Goal: Task Accomplishment & Management: Complete application form

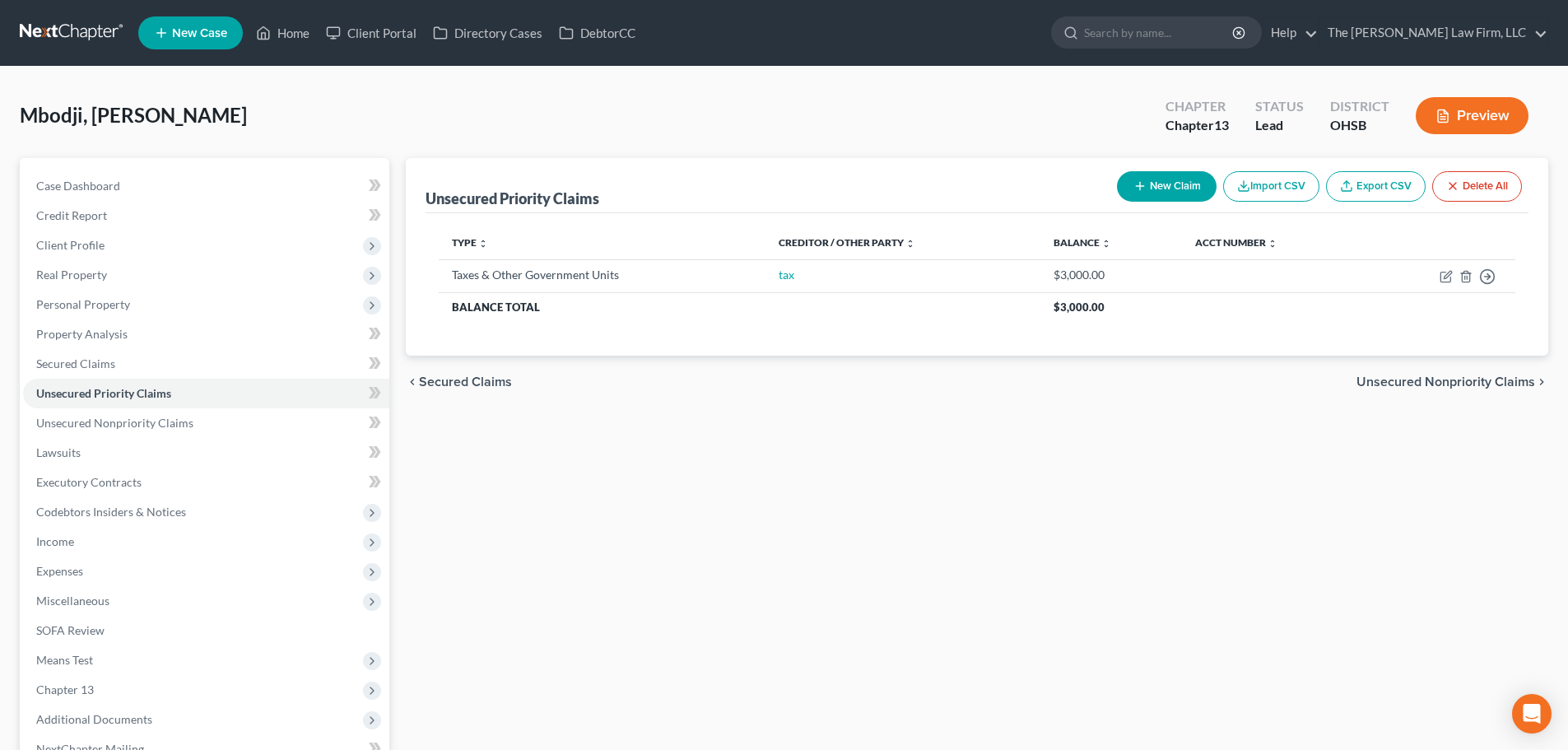
scroll to position [184, 0]
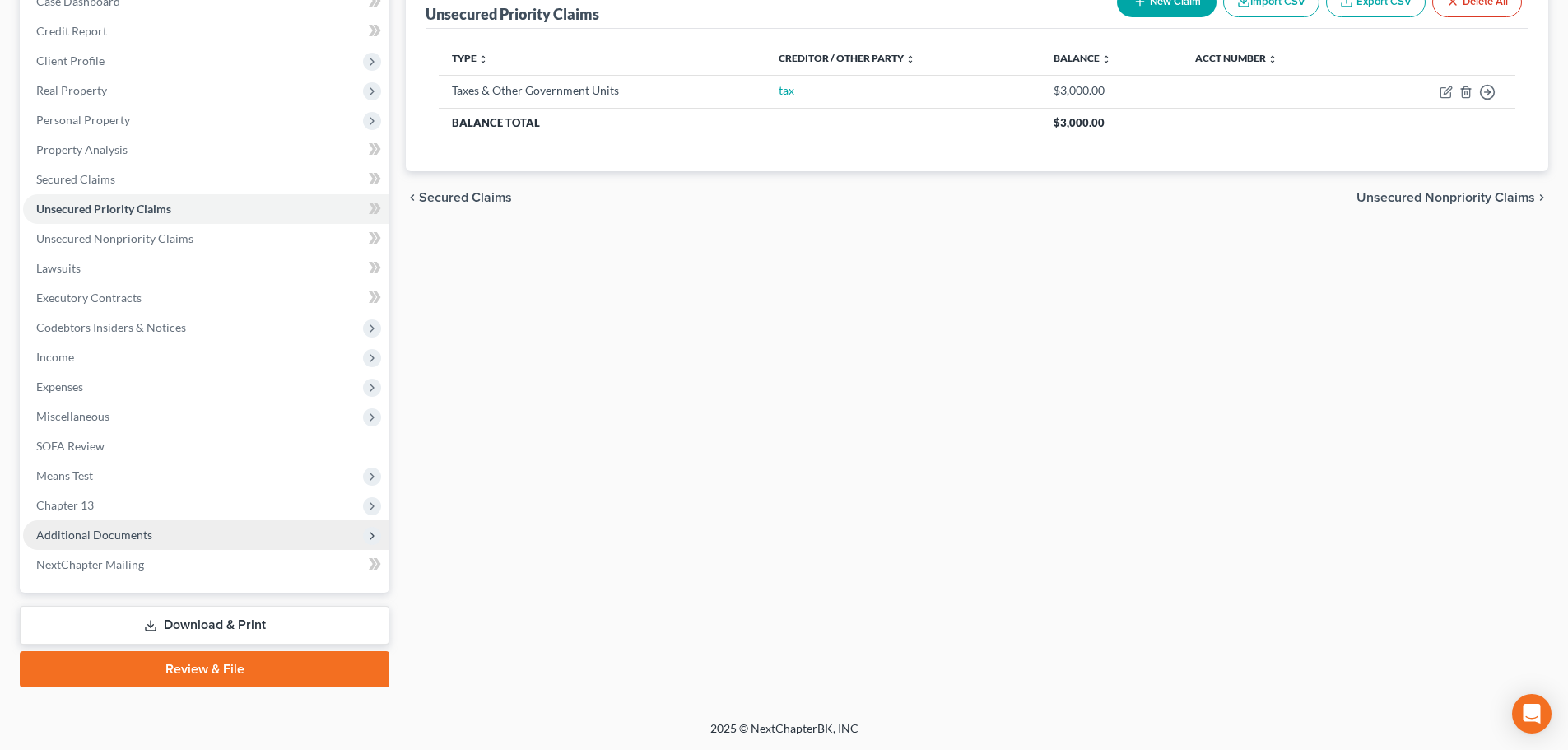
click at [150, 530] on span "Additional Documents" at bounding box center [206, 535] width 366 height 30
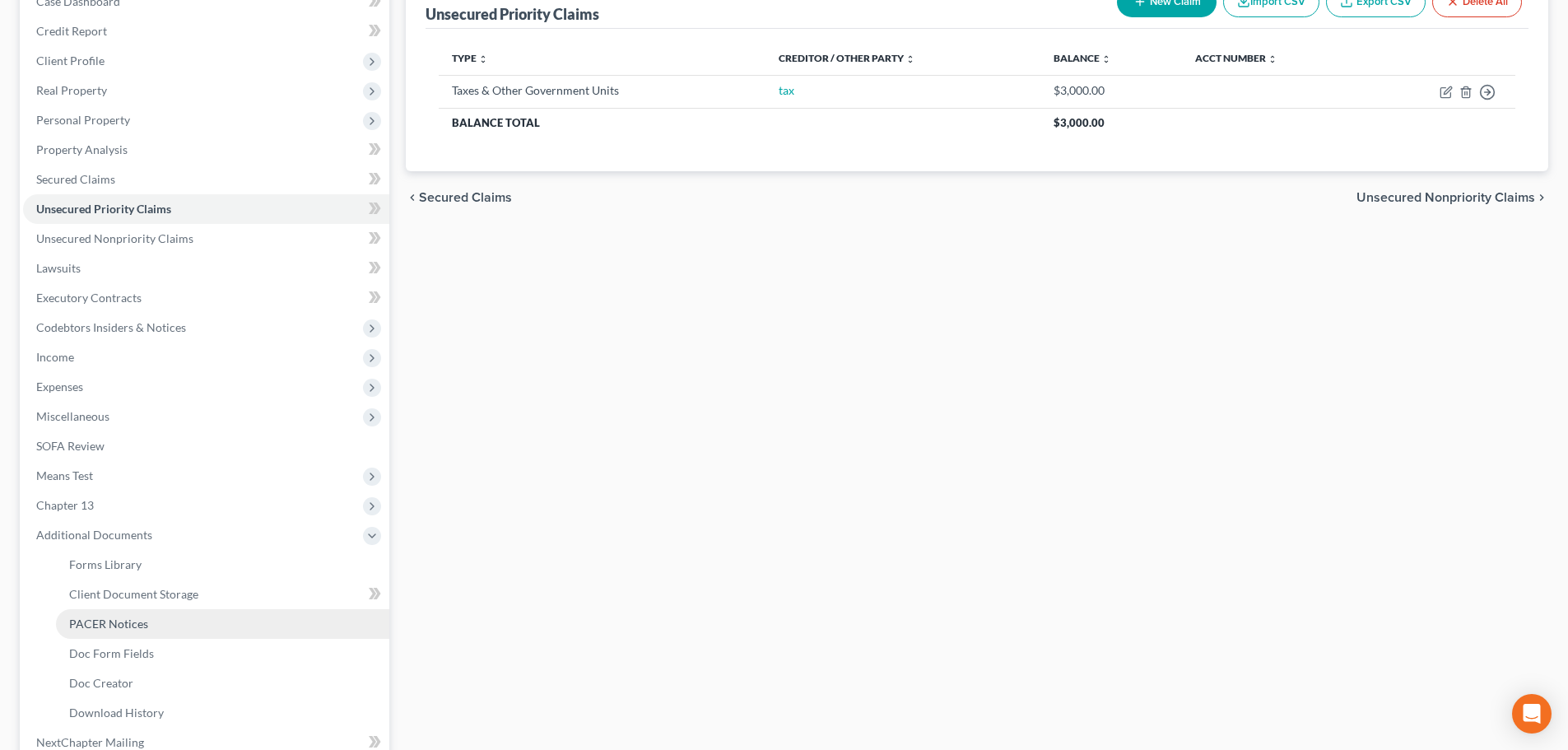
click at [131, 620] on span "PACER Notices" at bounding box center [108, 623] width 79 height 14
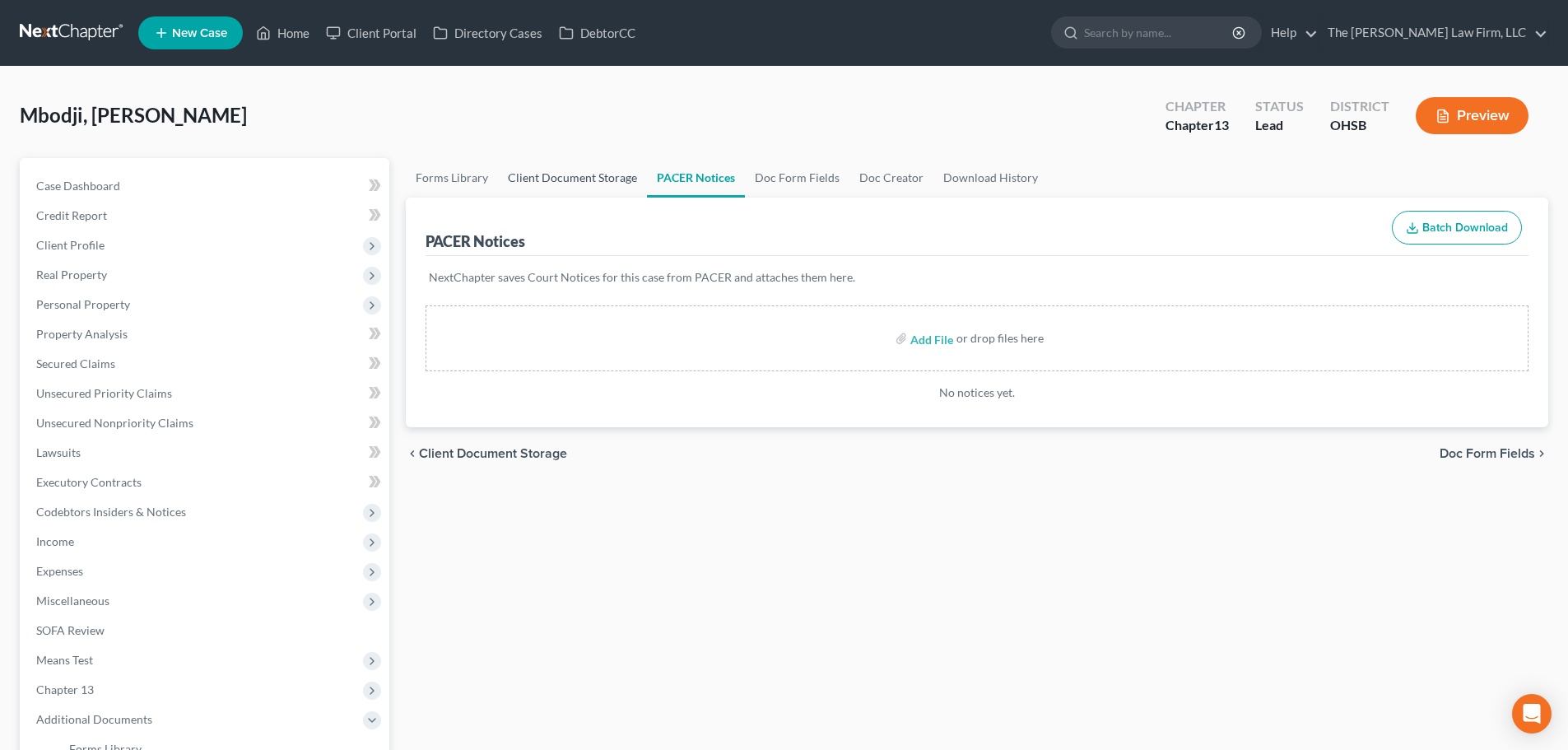
click at [597, 168] on link "Client Document Storage" at bounding box center [572, 177] width 149 height 39
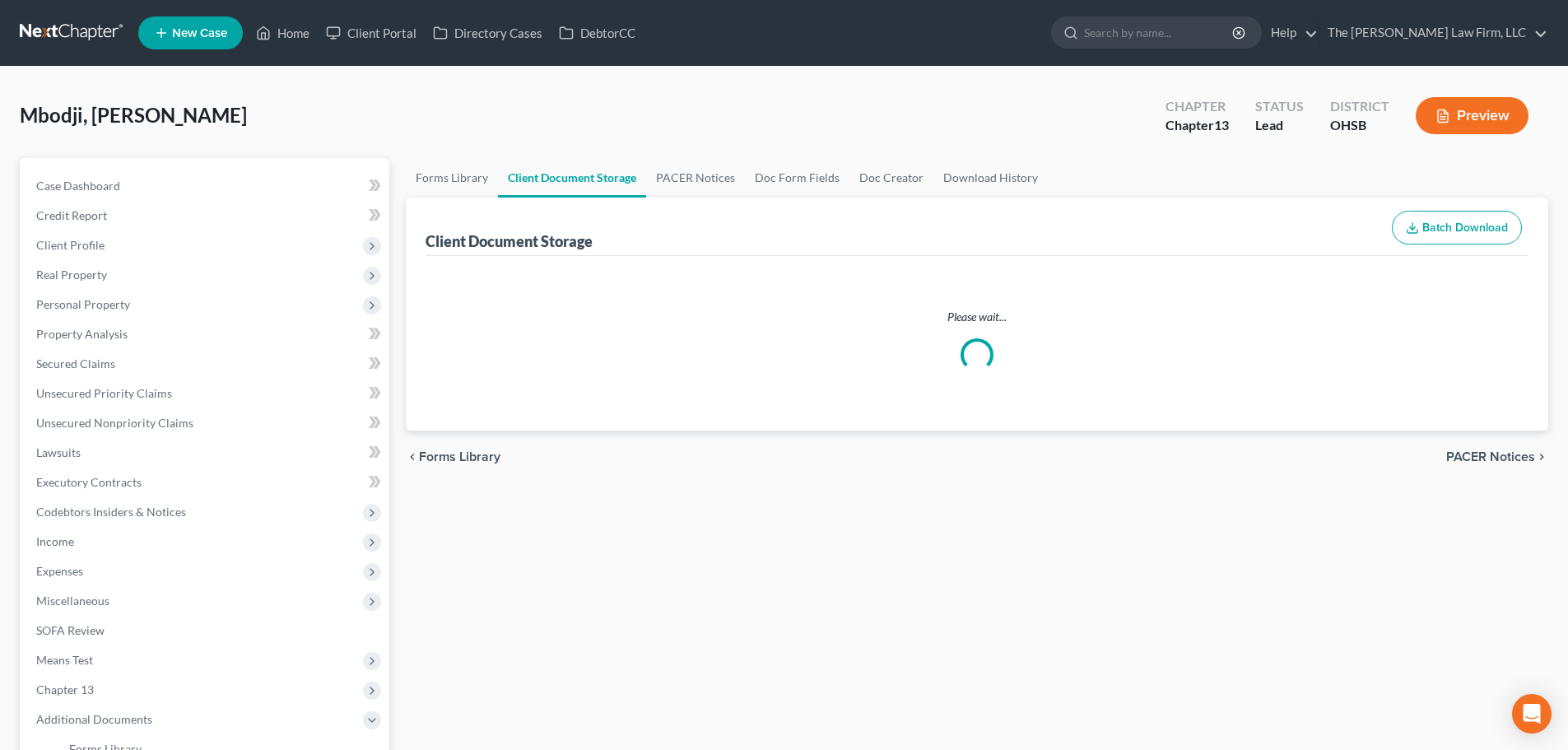
select select "52"
select select "61"
select select "7"
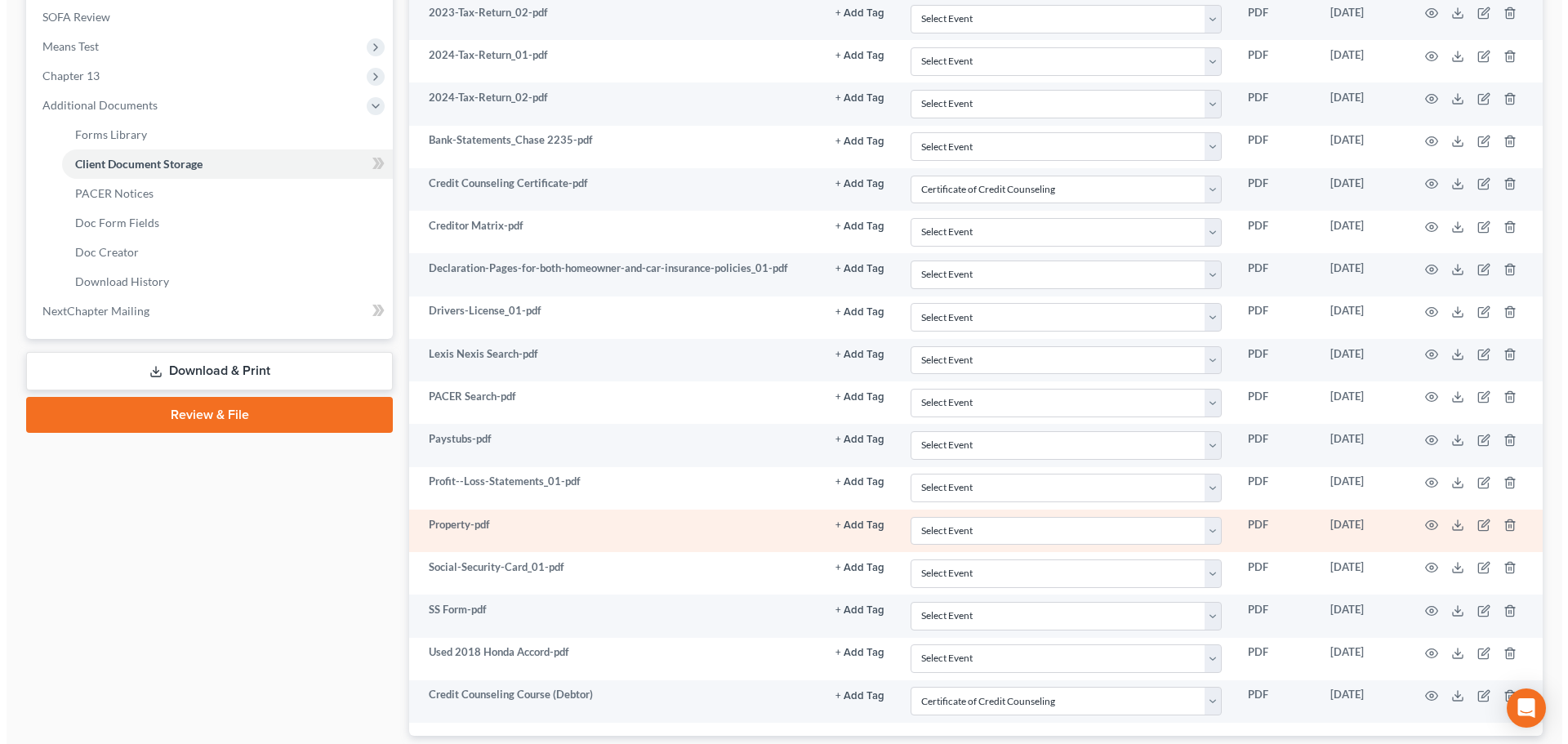
scroll to position [544, 0]
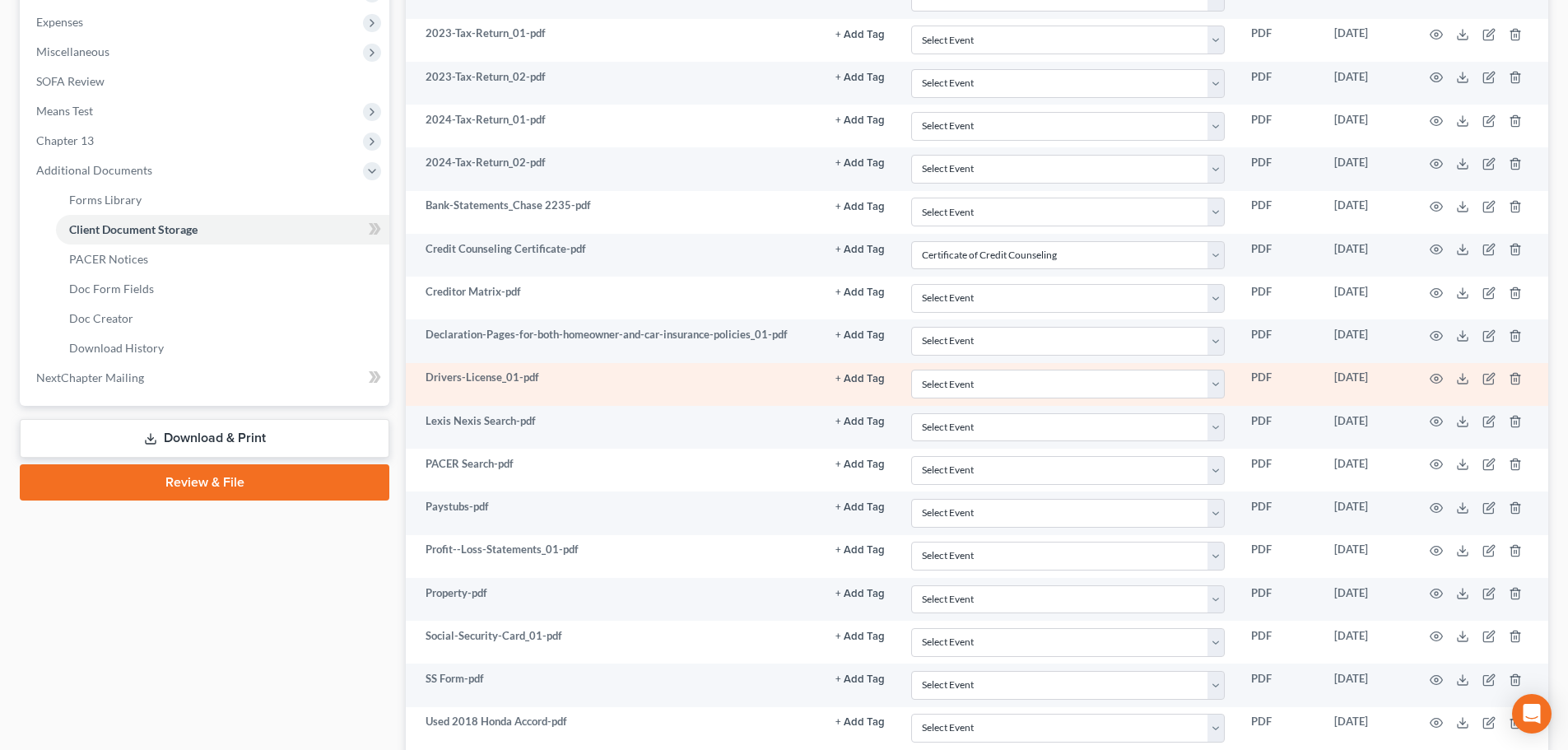
click at [1428, 377] on td at bounding box center [1478, 384] width 138 height 43
click at [1432, 377] on icon "button" at bounding box center [1435, 378] width 13 height 13
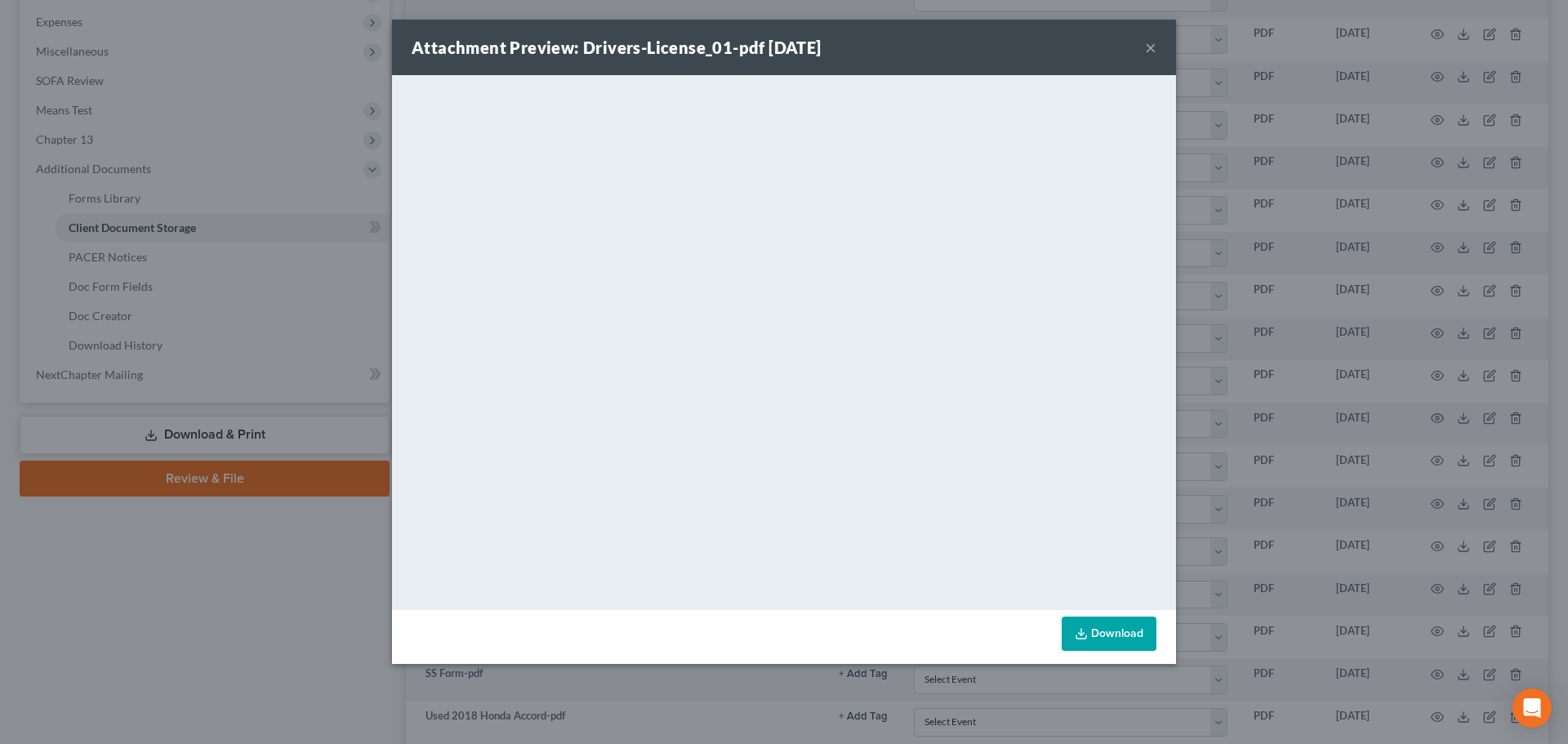
click at [1146, 43] on button "×" at bounding box center [1151, 47] width 12 height 19
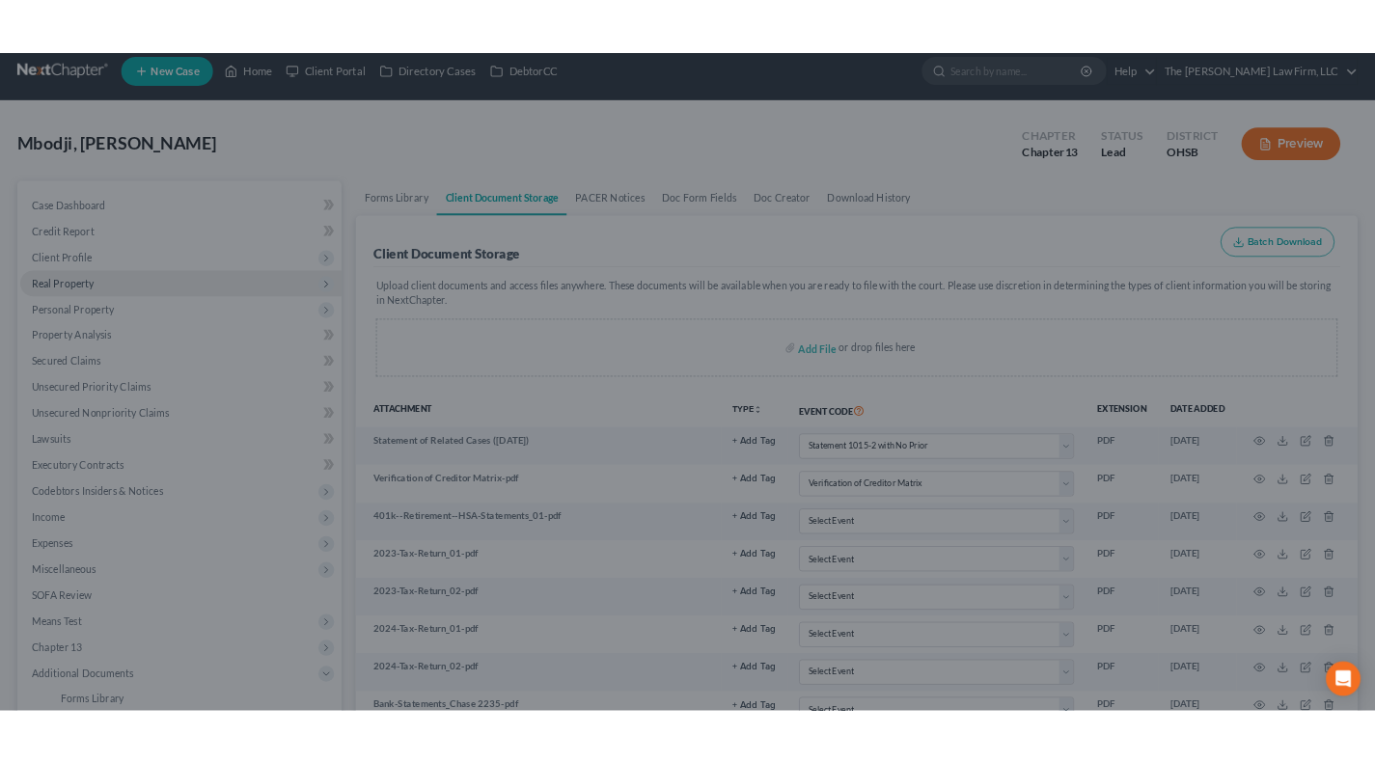
scroll to position [0, 0]
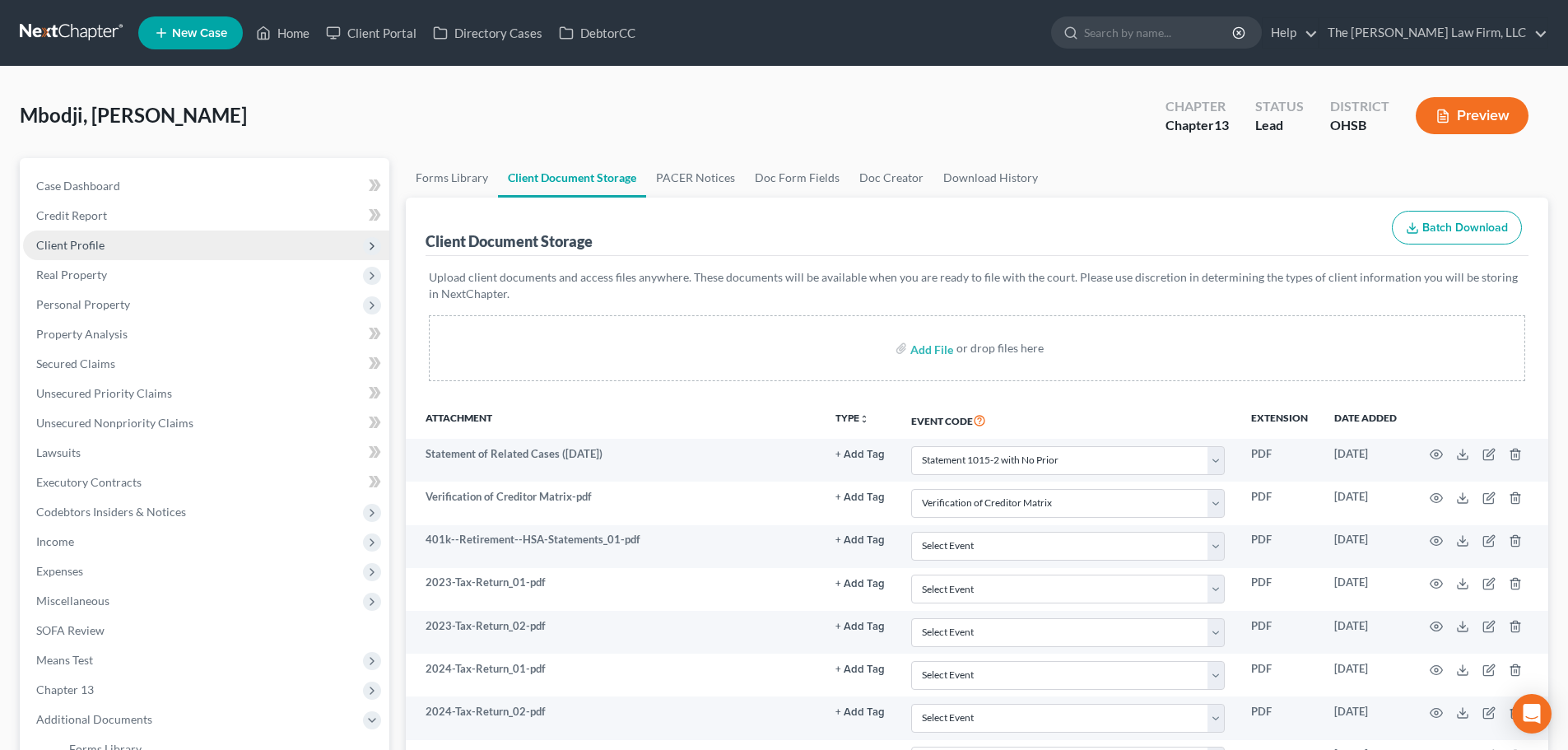
click at [78, 245] on span "Client Profile" at bounding box center [70, 245] width 68 height 14
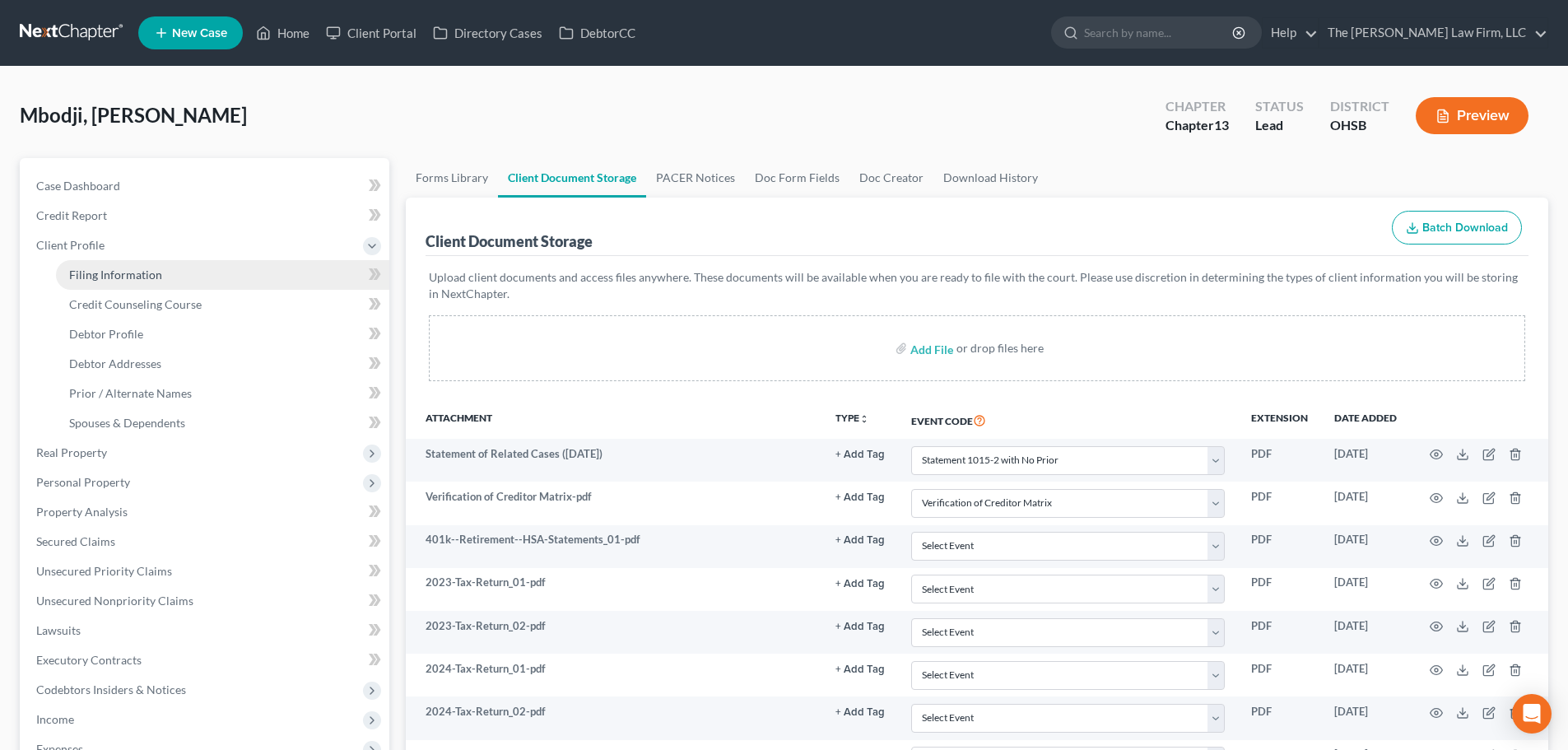
click at [88, 287] on link "Filing Information" at bounding box center [223, 275] width 334 height 30
select select "1"
select select "0"
select select "3"
select select "36"
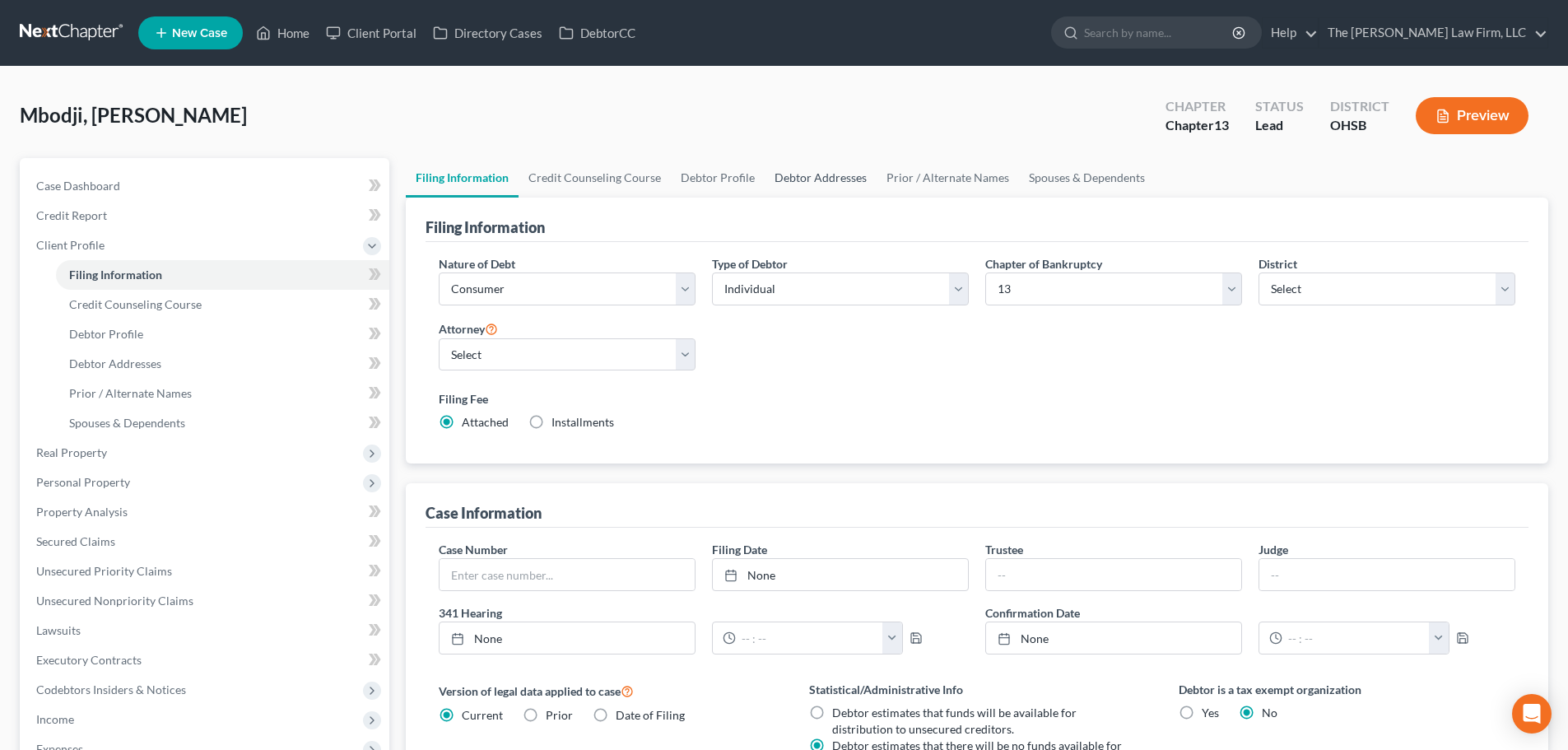
click at [826, 182] on link "Debtor Addresses" at bounding box center [820, 177] width 112 height 39
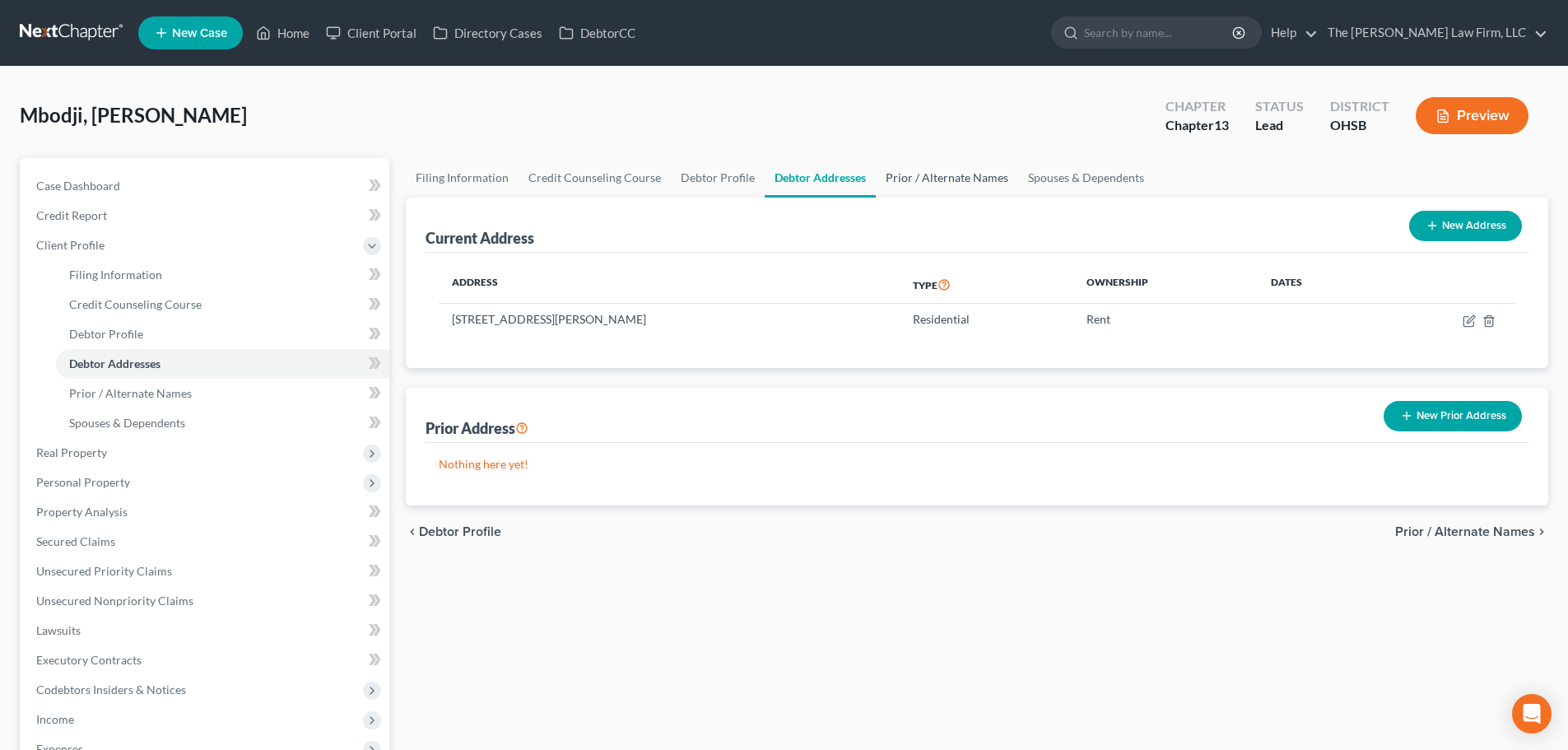
click at [897, 179] on link "Prior / Alternate Names" at bounding box center [946, 177] width 142 height 39
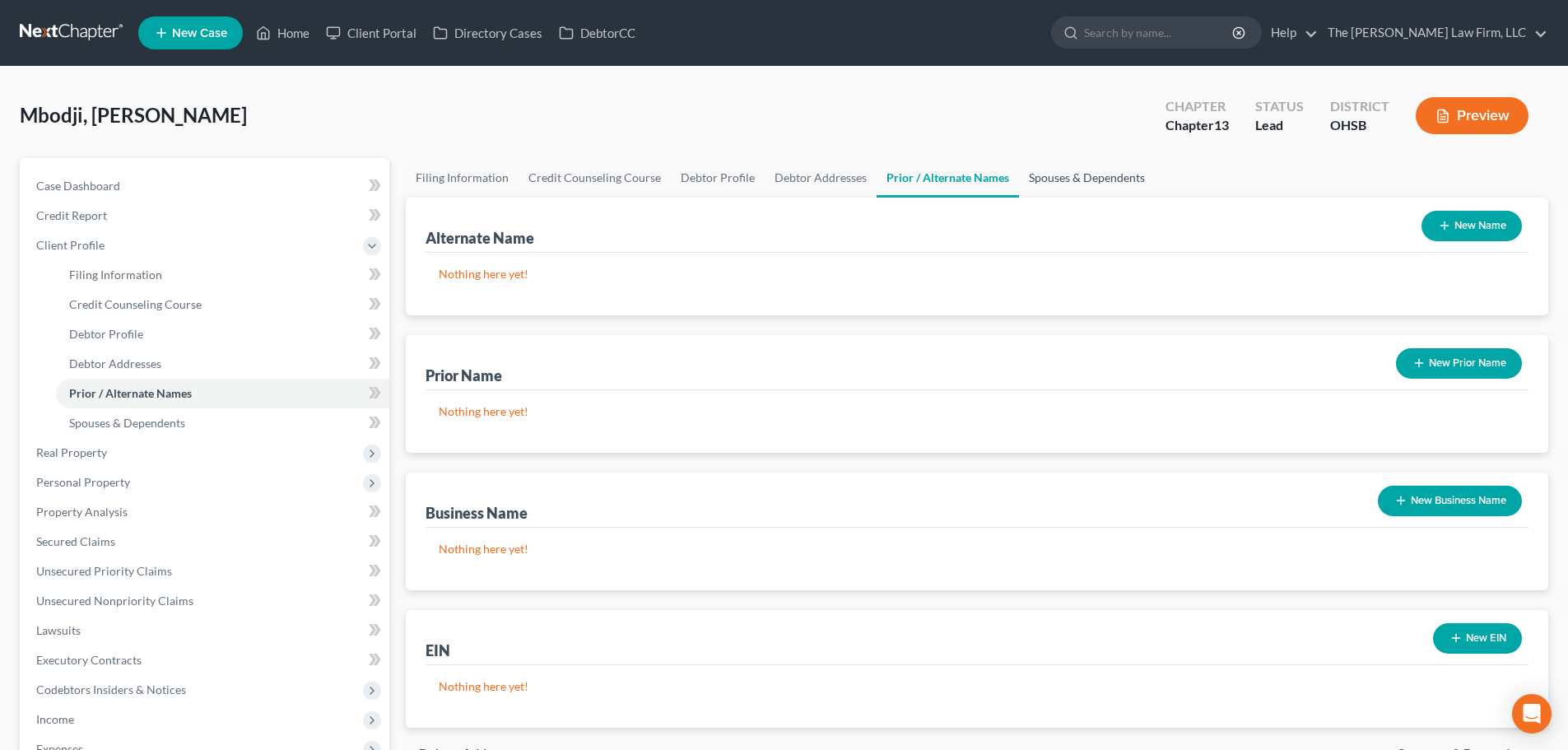
click at [1095, 188] on link "Spouses & Dependents" at bounding box center [1086, 177] width 136 height 39
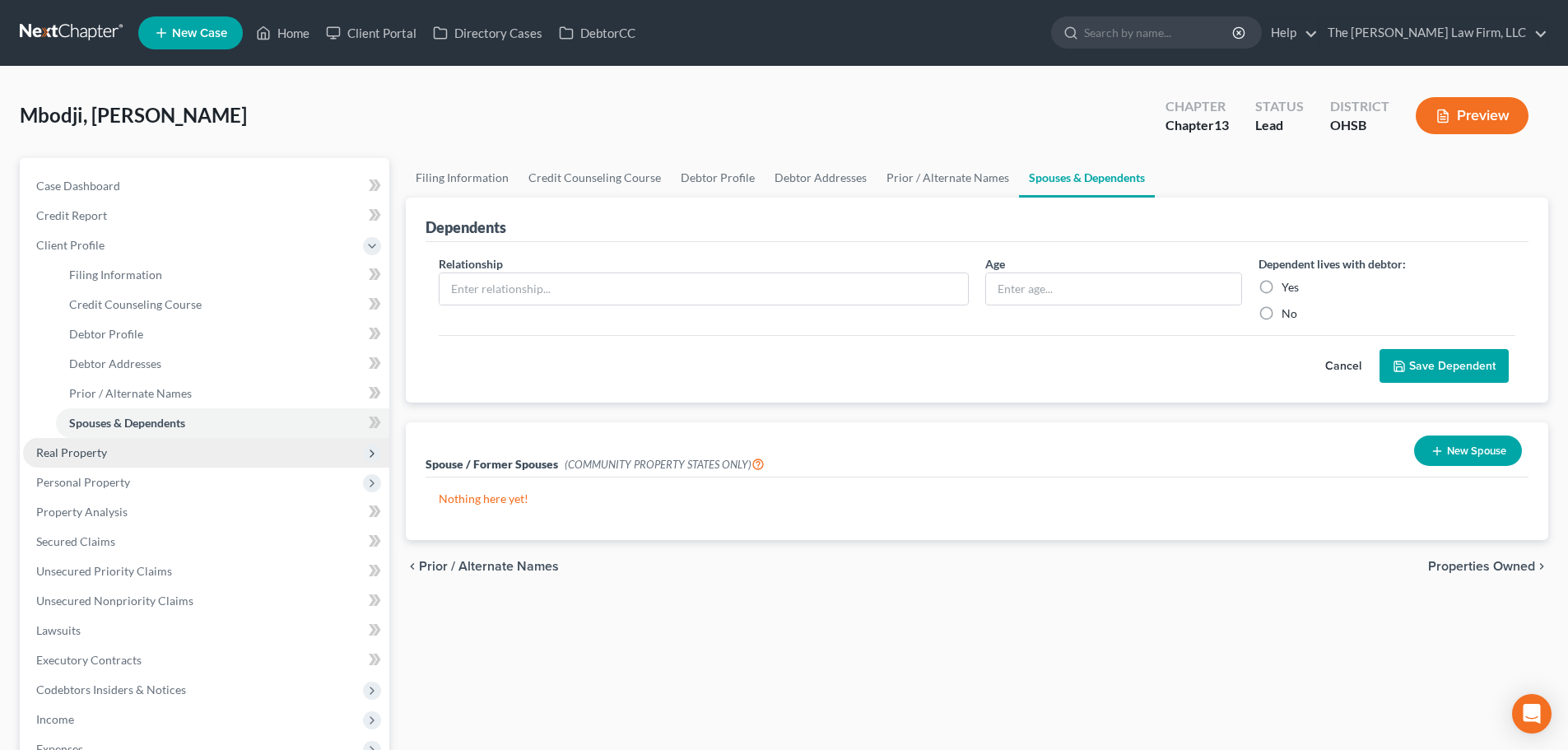
click at [67, 463] on span "Real Property" at bounding box center [206, 452] width 366 height 30
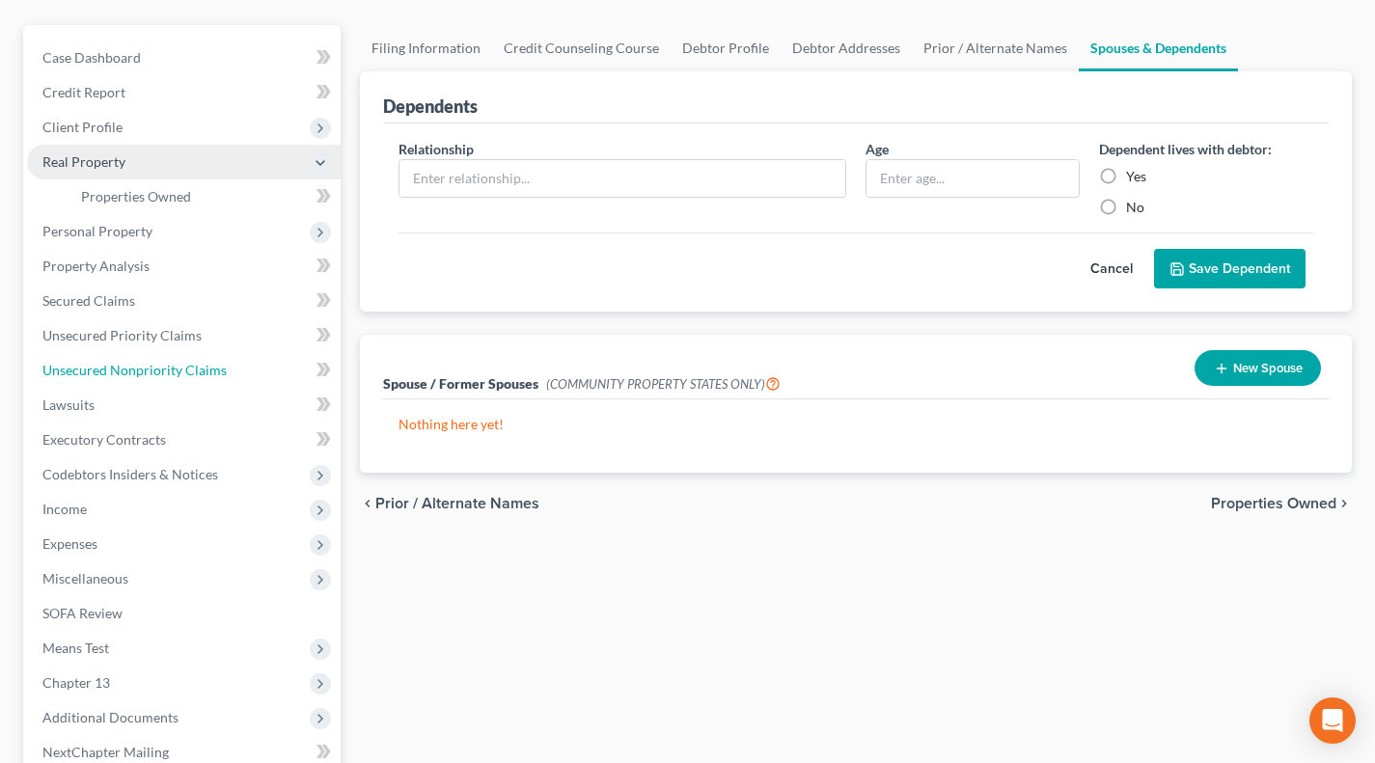
drag, startPoint x: 172, startPoint y: 368, endPoint x: 633, endPoint y: 586, distance: 509.6
click at [172, 368] on span "Unsecured Nonpriority Claims" at bounding box center [134, 370] width 184 height 16
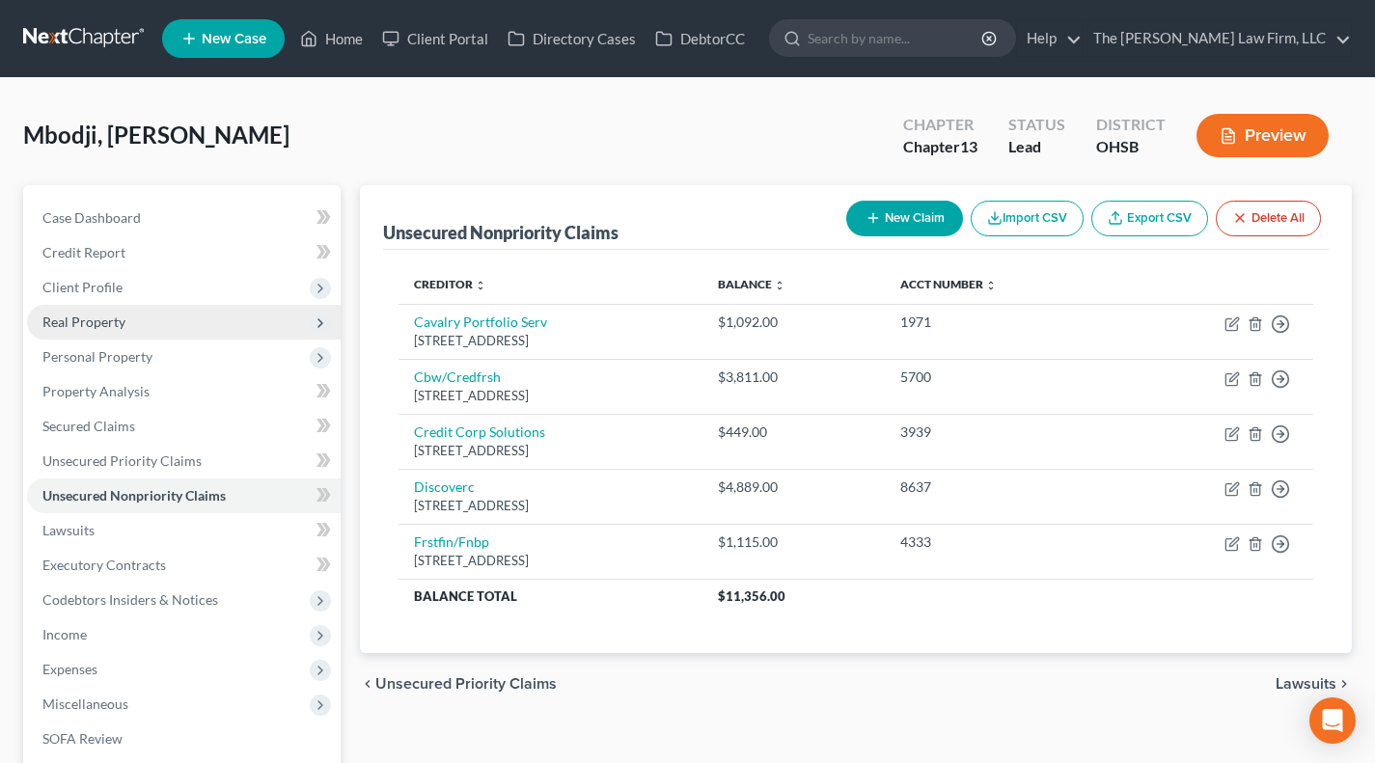
click at [909, 209] on button "New Claim" at bounding box center [904, 219] width 117 height 36
select select "0"
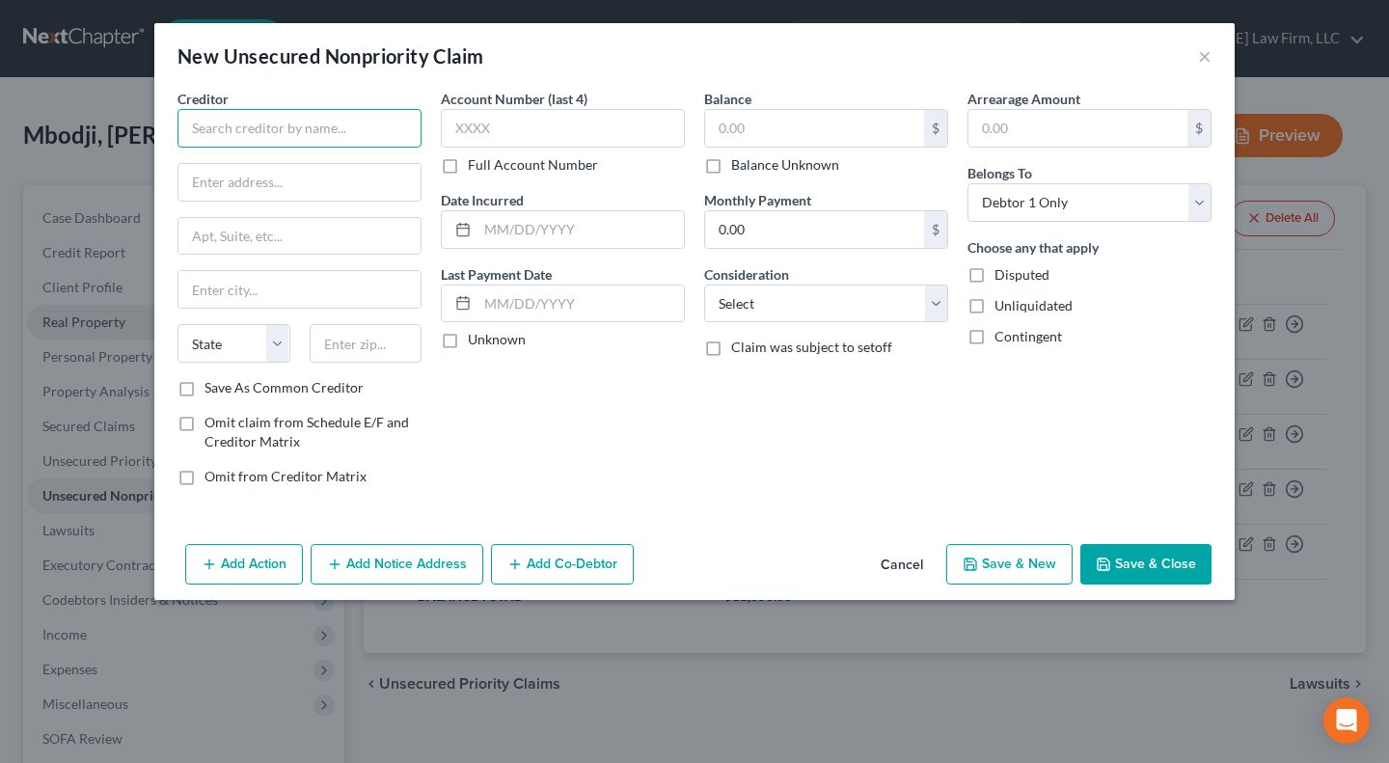
click at [369, 128] on input "text" at bounding box center [299, 128] width 244 height 39
click at [1200, 56] on button "×" at bounding box center [1205, 55] width 14 height 23
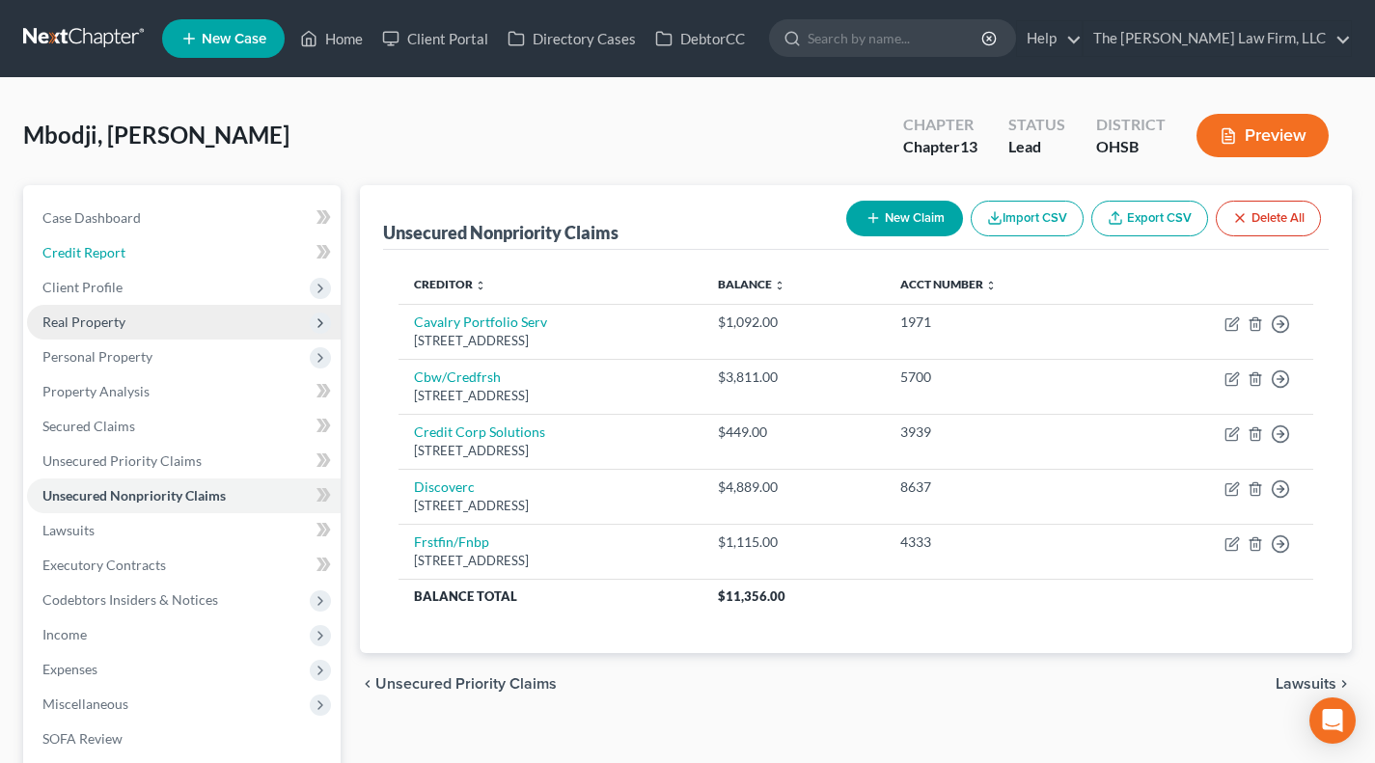
click at [104, 247] on span "Credit Report" at bounding box center [83, 252] width 83 height 16
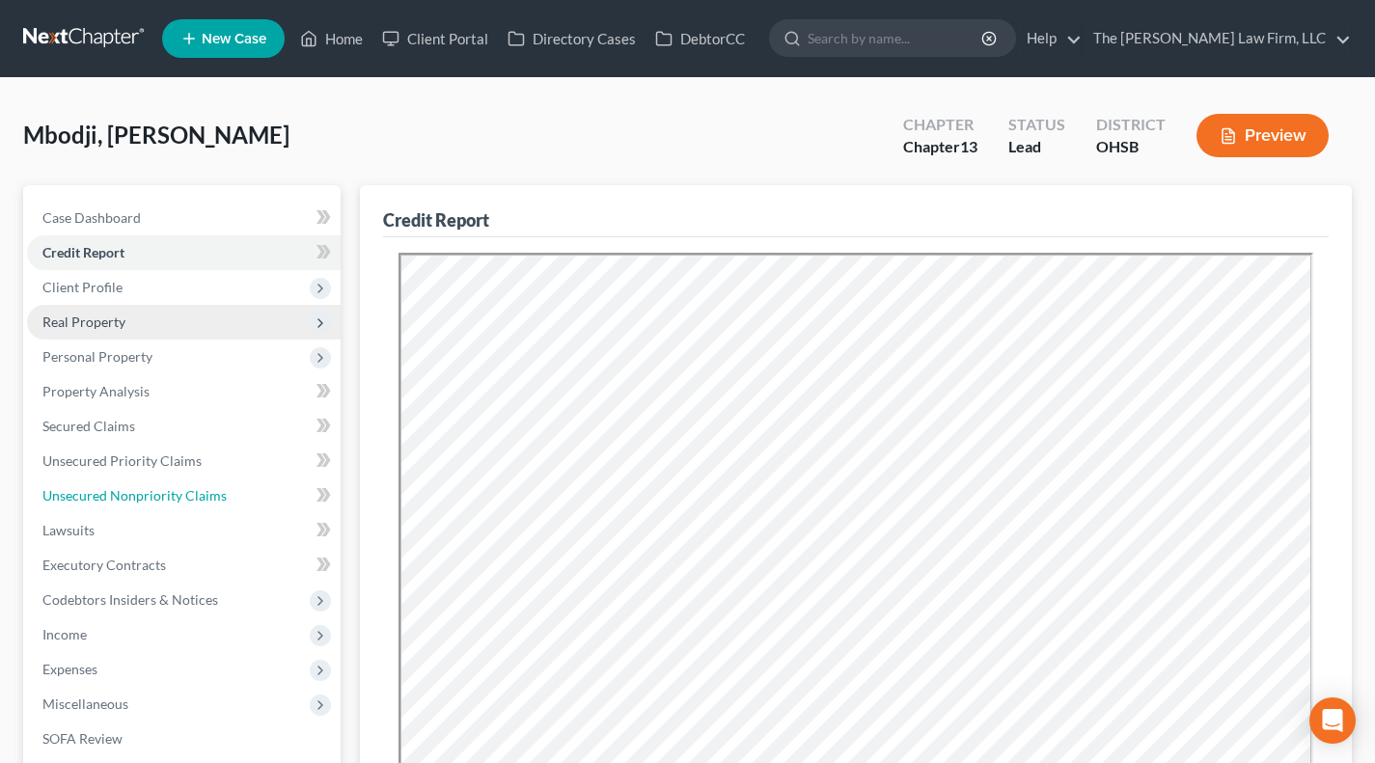
click at [110, 498] on span "Unsecured Nonpriority Claims" at bounding box center [134, 495] width 184 height 16
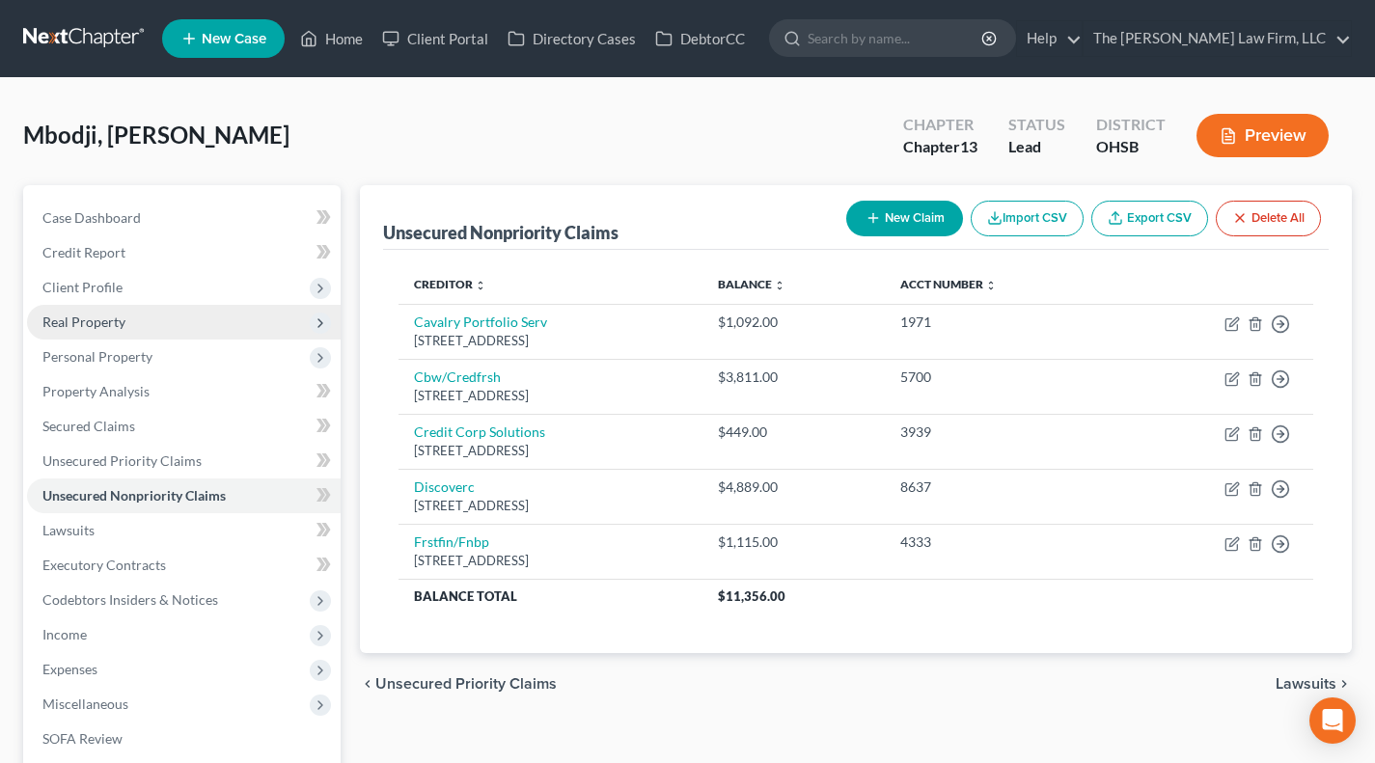
click at [895, 204] on button "New Claim" at bounding box center [904, 219] width 117 height 36
select select "0"
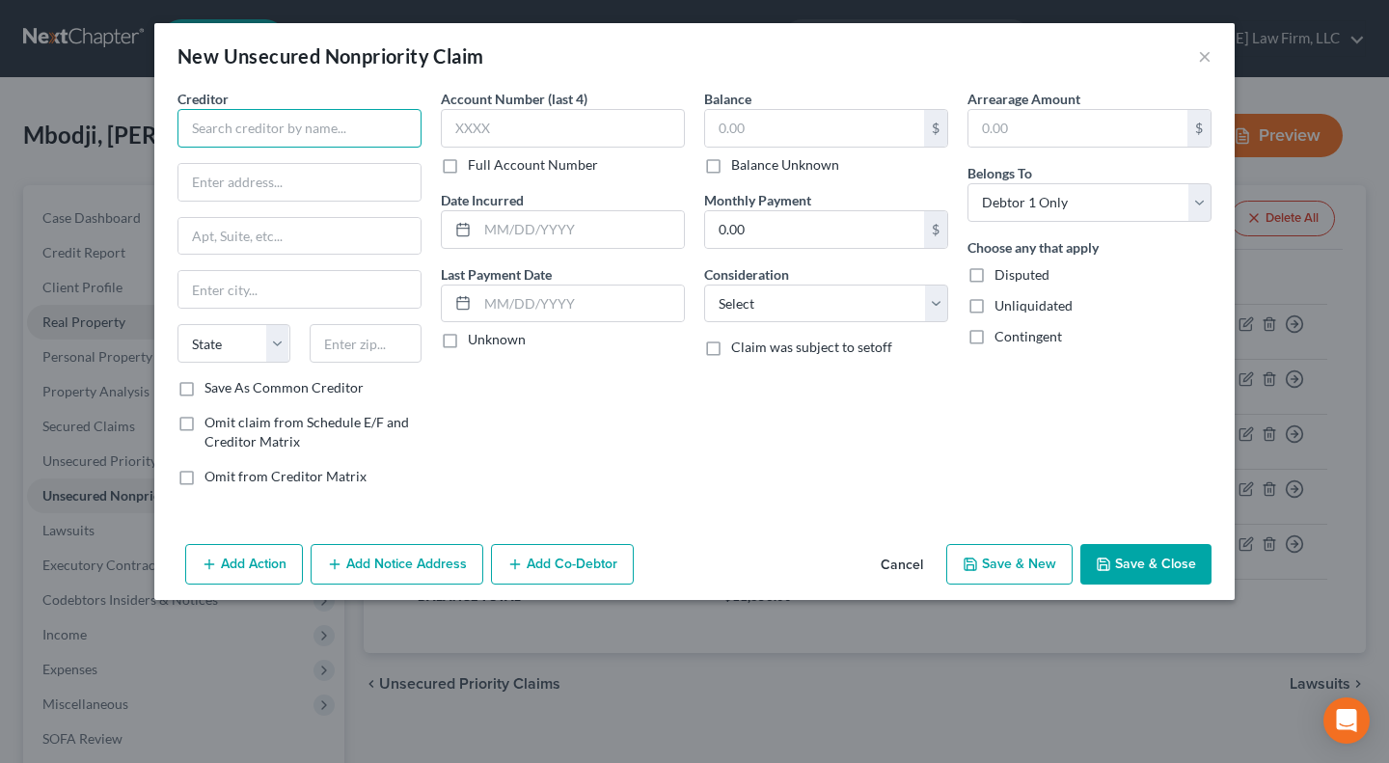
click at [246, 112] on input "text" at bounding box center [299, 128] width 244 height 39
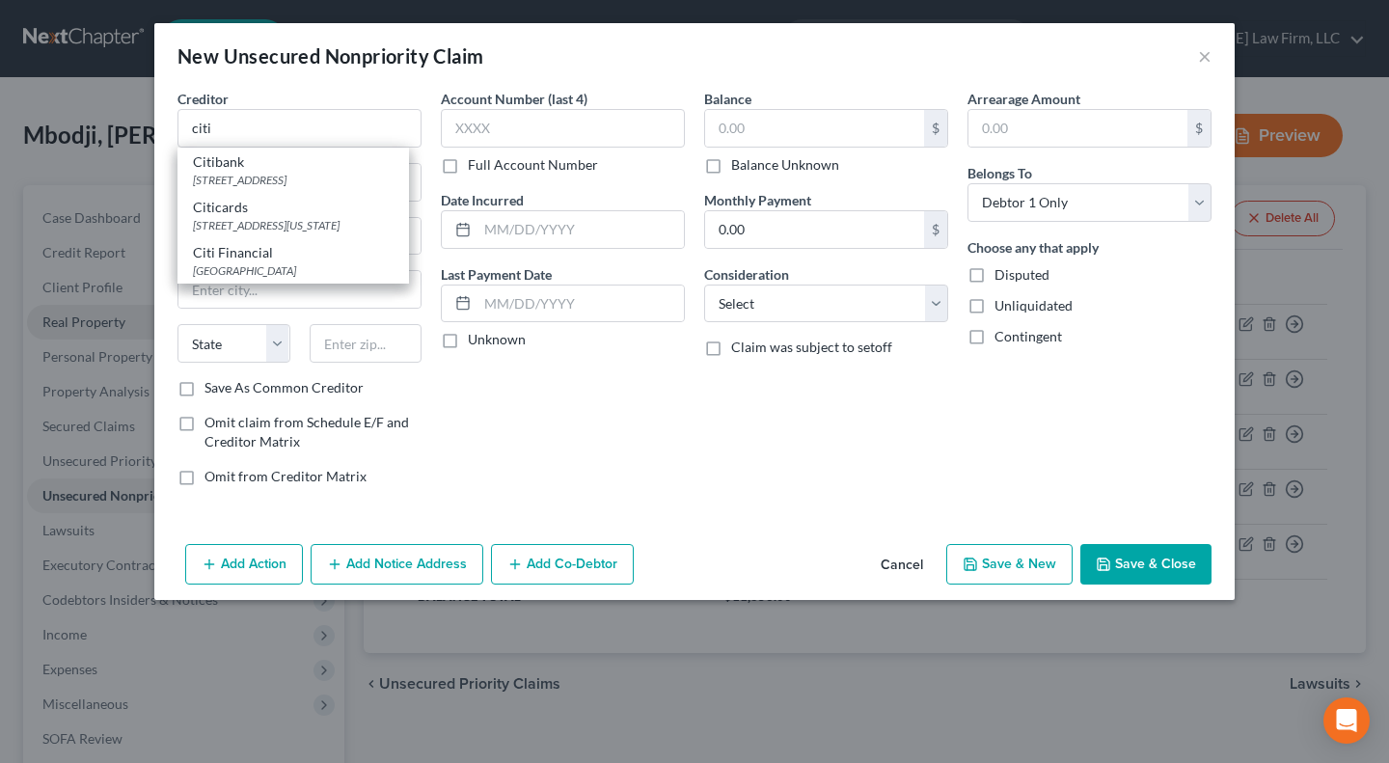
click at [252, 175] on div "[STREET_ADDRESS]" at bounding box center [293, 180] width 201 height 16
type input "Citibank"
type input "PO Box 2037"
type input "Warren"
select select "23"
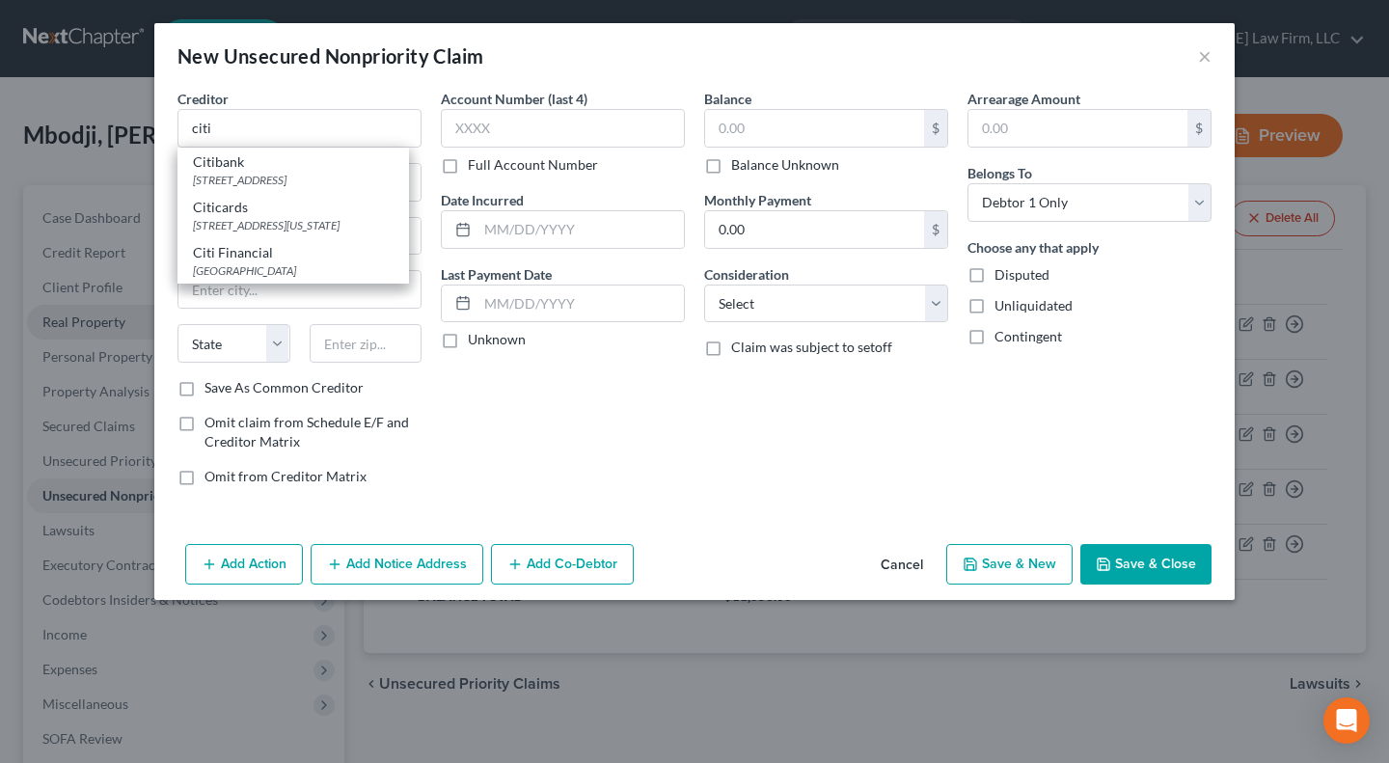
type input "48090"
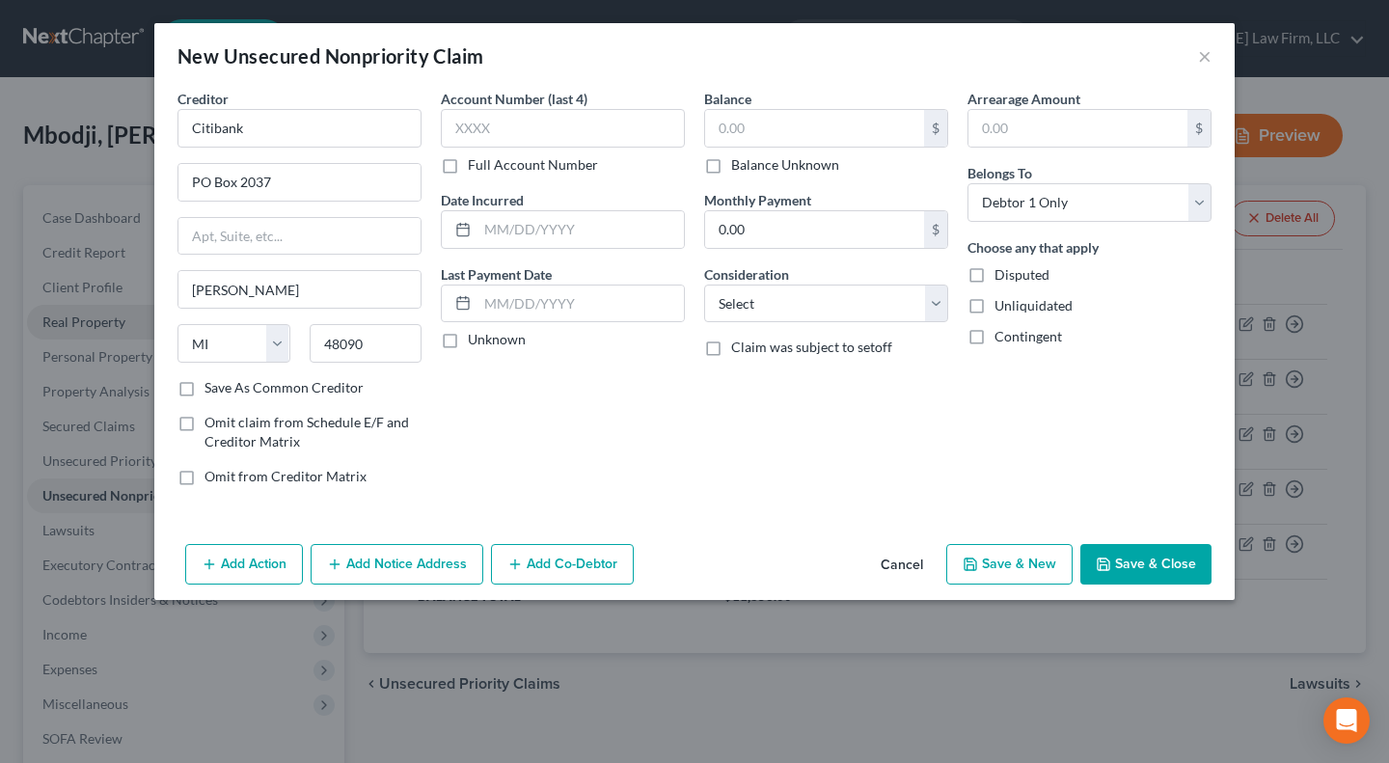
click at [468, 343] on label "Unknown" at bounding box center [497, 339] width 58 height 19
click at [476, 342] on input "Unknown" at bounding box center [482, 336] width 13 height 13
checkbox input "true"
click at [752, 150] on div "$ Balance Unknown" at bounding box center [826, 142] width 244 height 66
click at [751, 161] on label "Balance Unknown" at bounding box center [785, 164] width 108 height 19
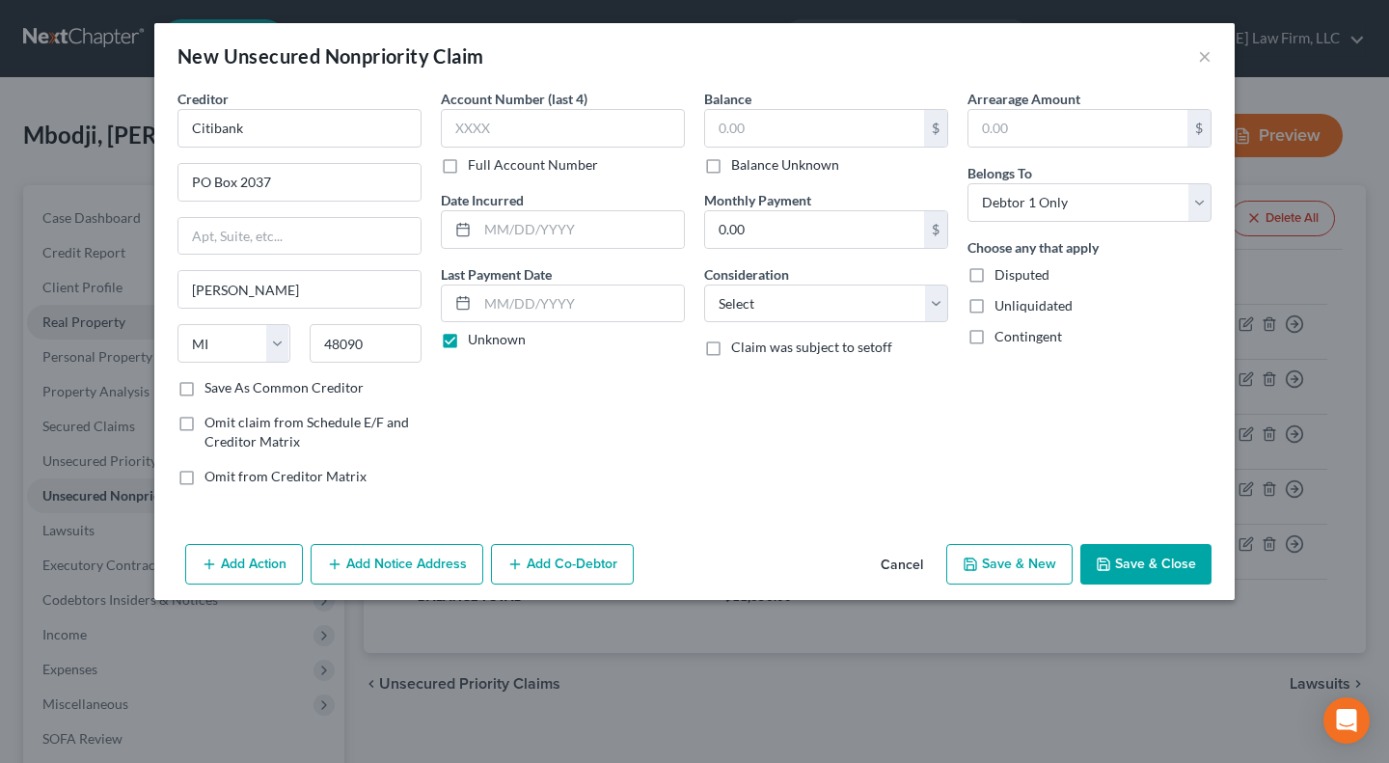
click at [751, 161] on input "Balance Unknown" at bounding box center [745, 161] width 13 height 13
checkbox input "true"
type input "0.00"
click at [789, 306] on select "Select Cable / Satellite Services Collection Agency Credit Card Debt Debt Couns…" at bounding box center [826, 304] width 244 height 39
select select "2"
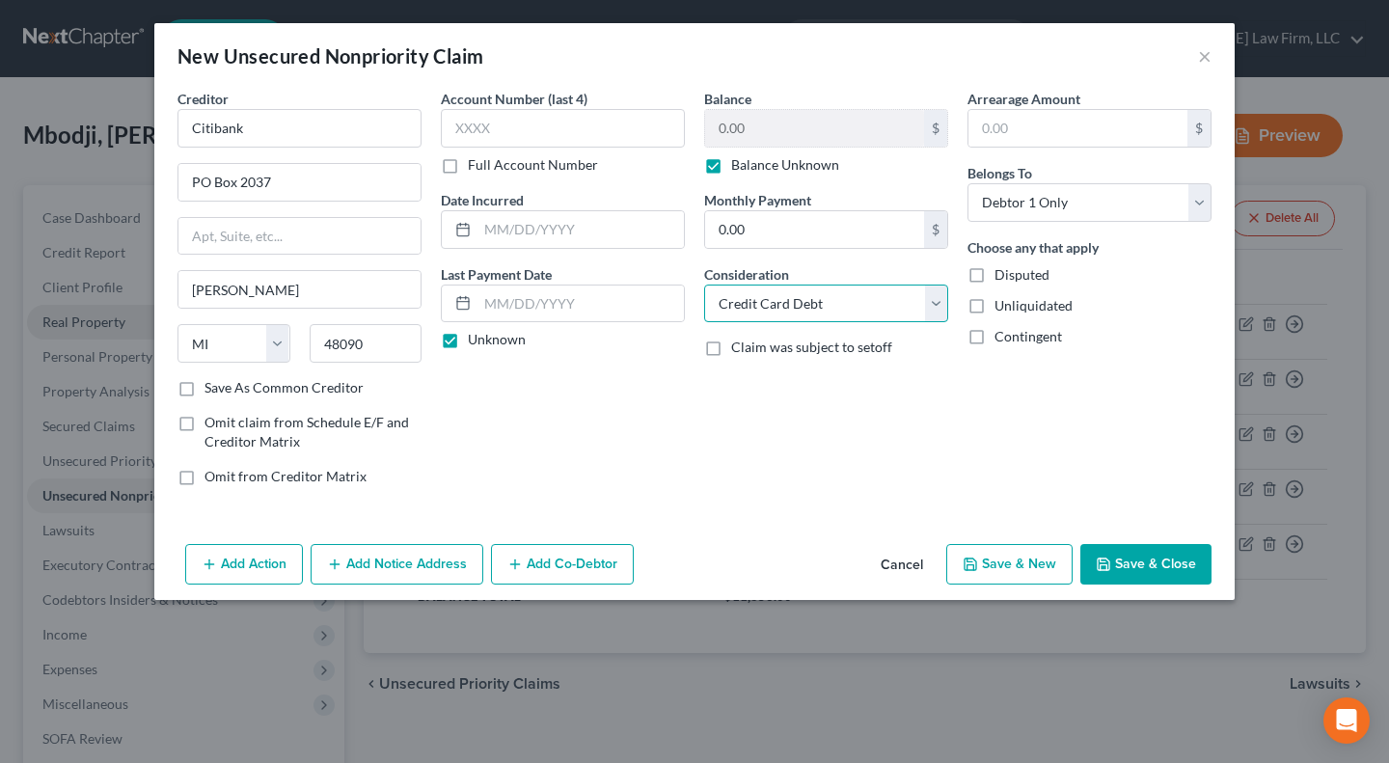
click at [704, 285] on select "Select Cable / Satellite Services Collection Agency Credit Card Debt Debt Couns…" at bounding box center [826, 304] width 244 height 39
click at [1149, 568] on button "Save & Close" at bounding box center [1145, 564] width 131 height 41
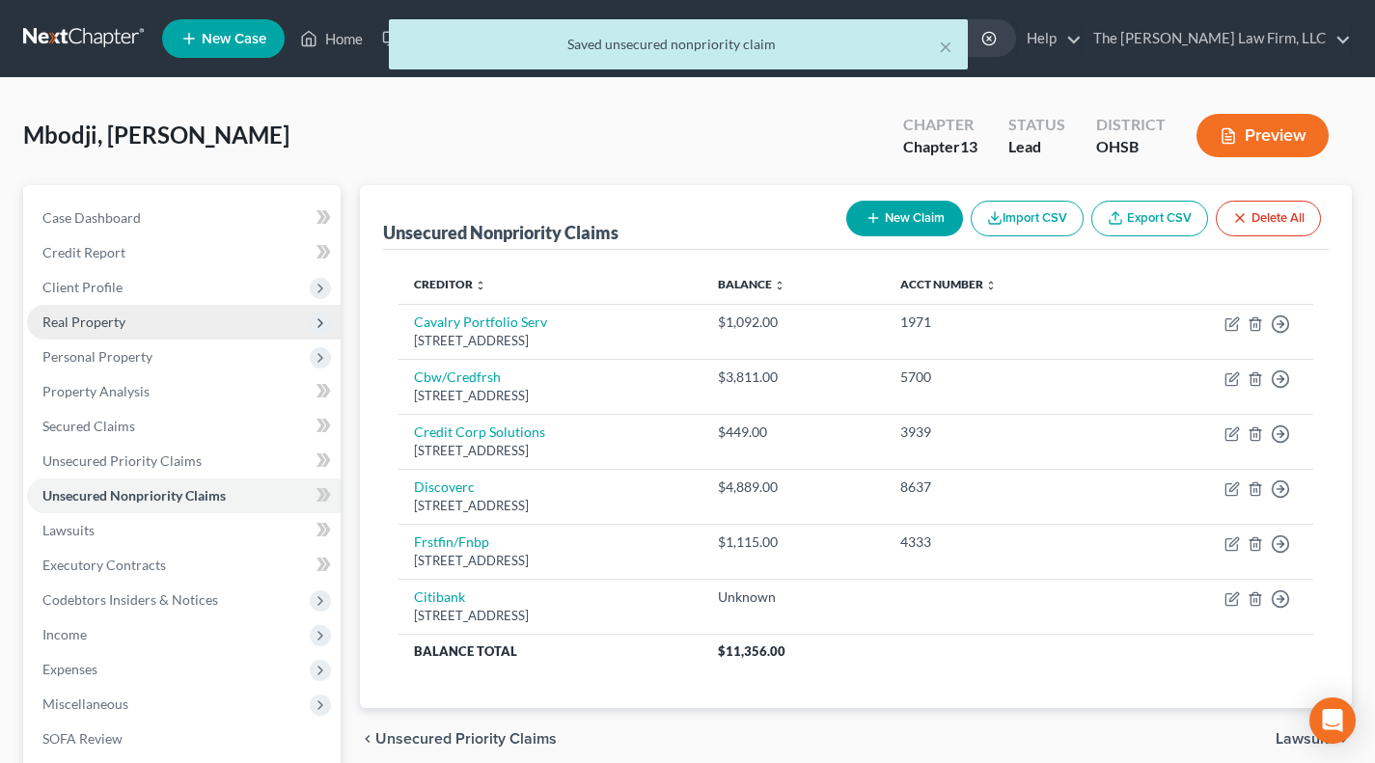
click at [894, 207] on button "New Claim" at bounding box center [904, 219] width 117 height 36
select select "0"
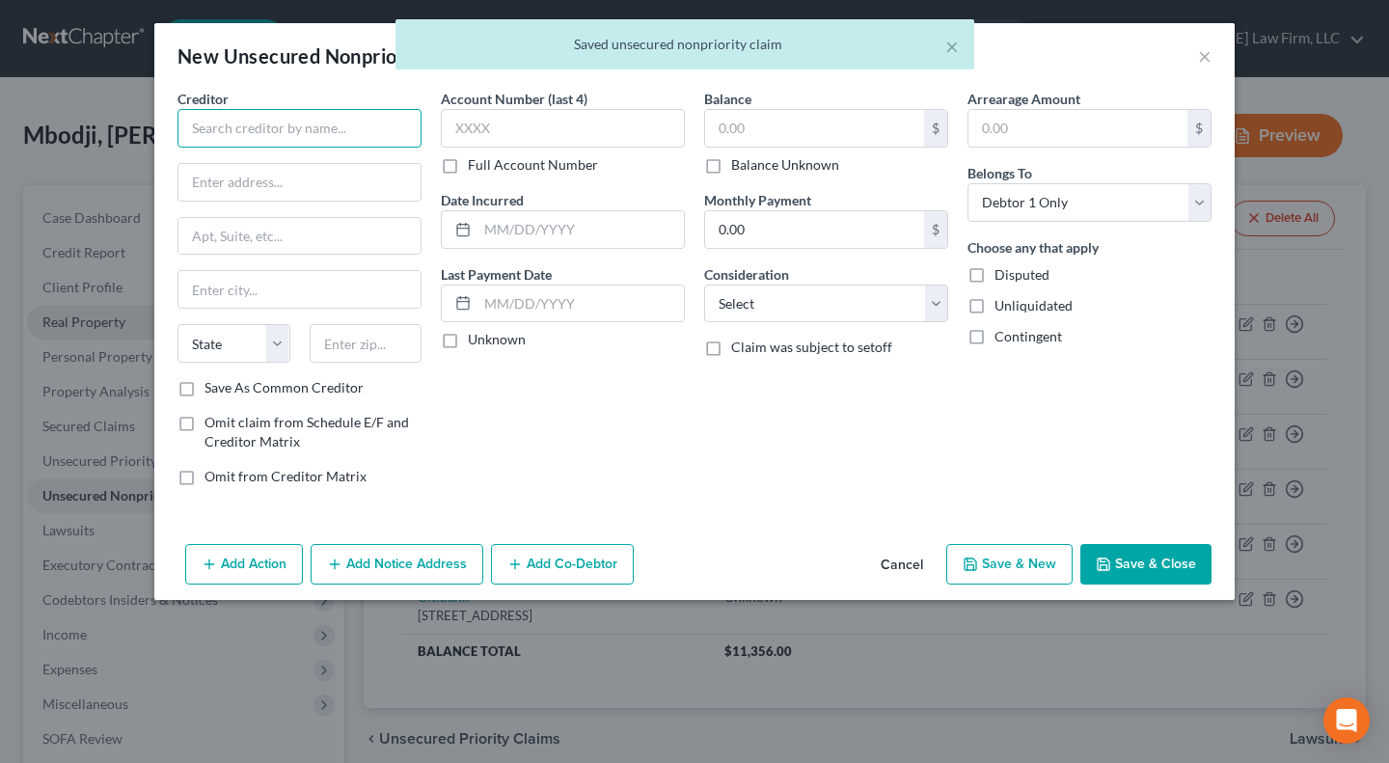
click at [304, 129] on input "text" at bounding box center [299, 128] width 244 height 39
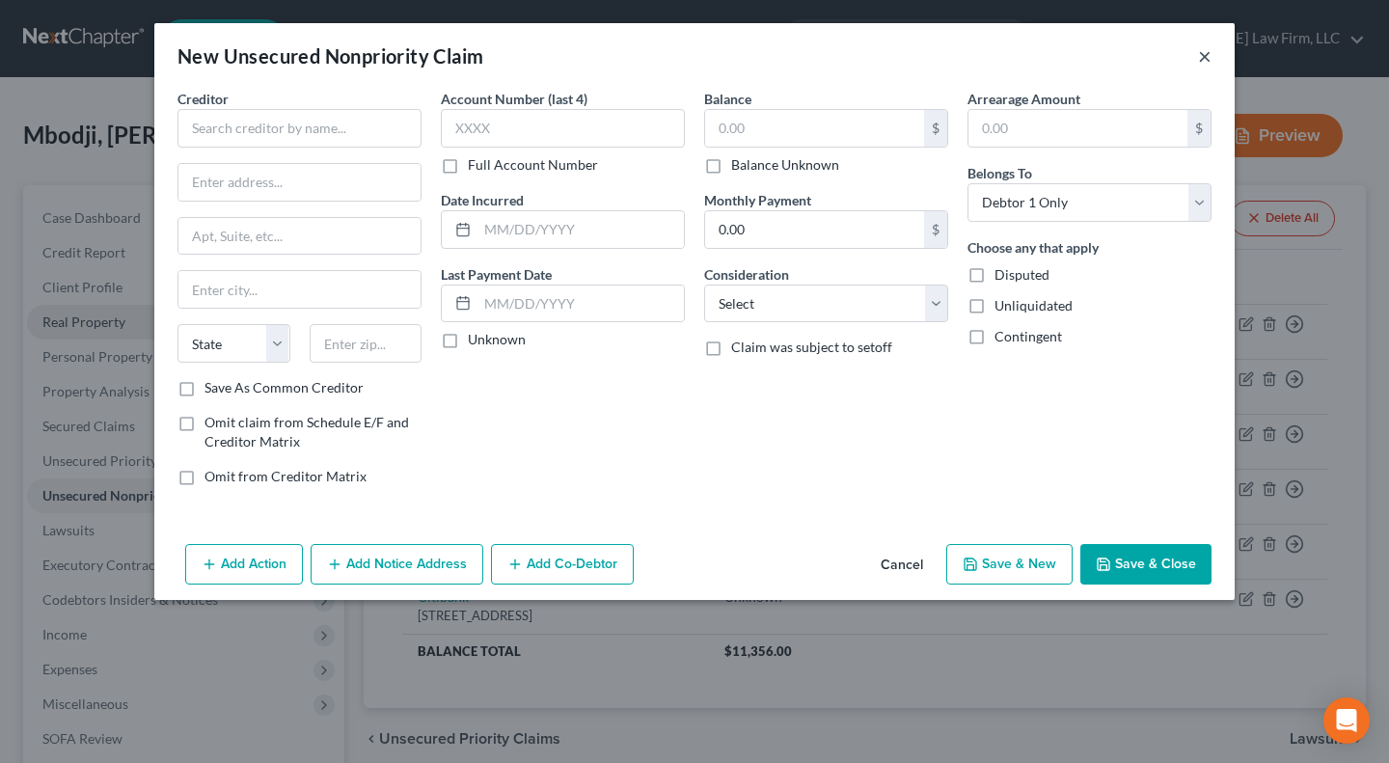
click at [1209, 52] on button "×" at bounding box center [1205, 55] width 14 height 23
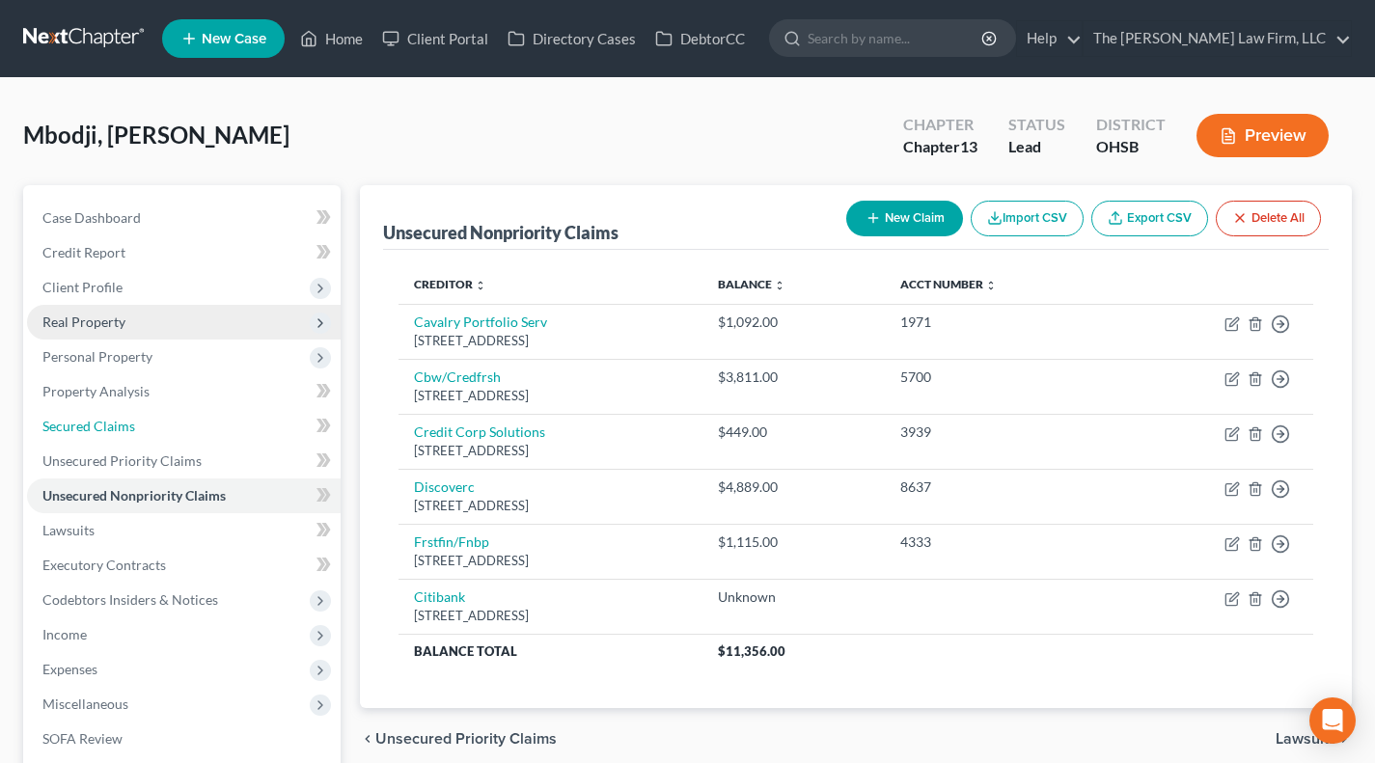
click at [99, 422] on span "Secured Claims" at bounding box center [88, 426] width 93 height 16
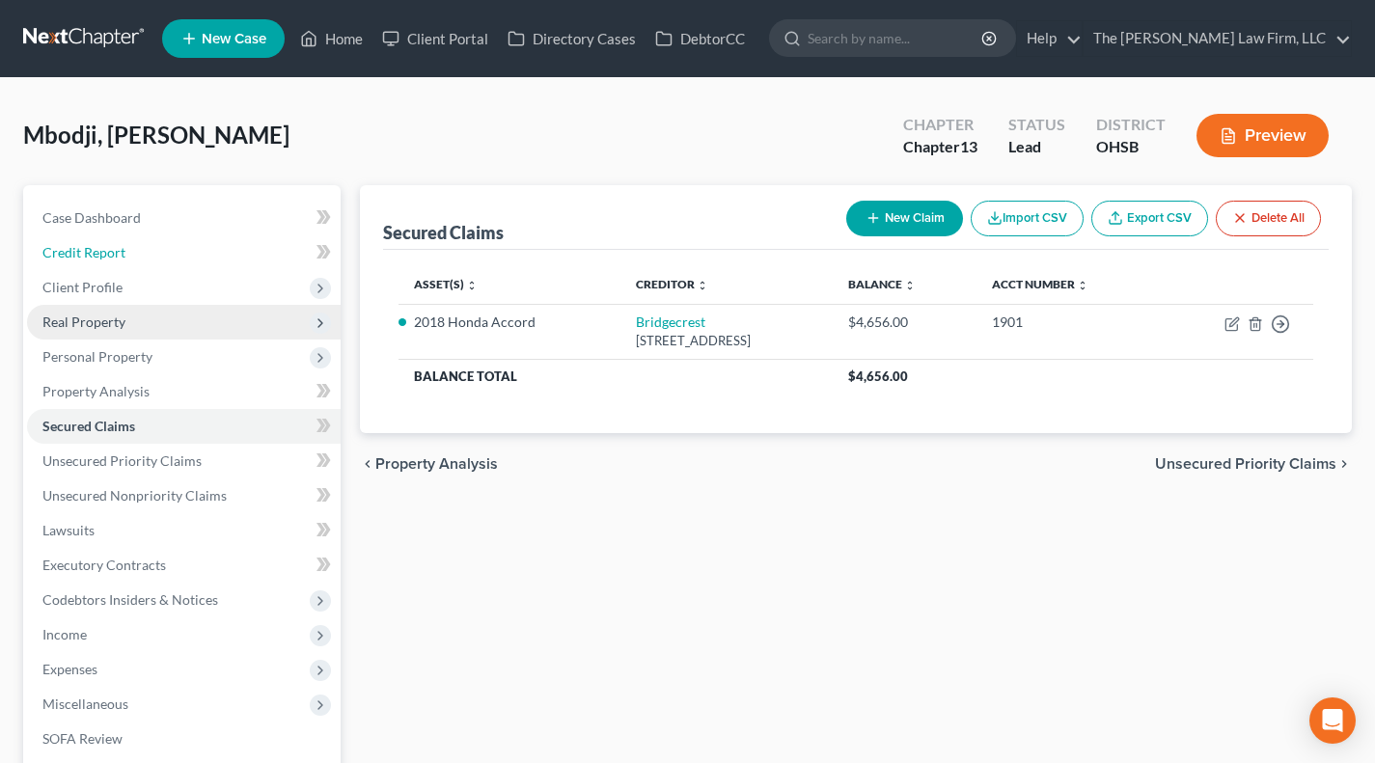
click at [111, 260] on link "Credit Report" at bounding box center [183, 252] width 313 height 35
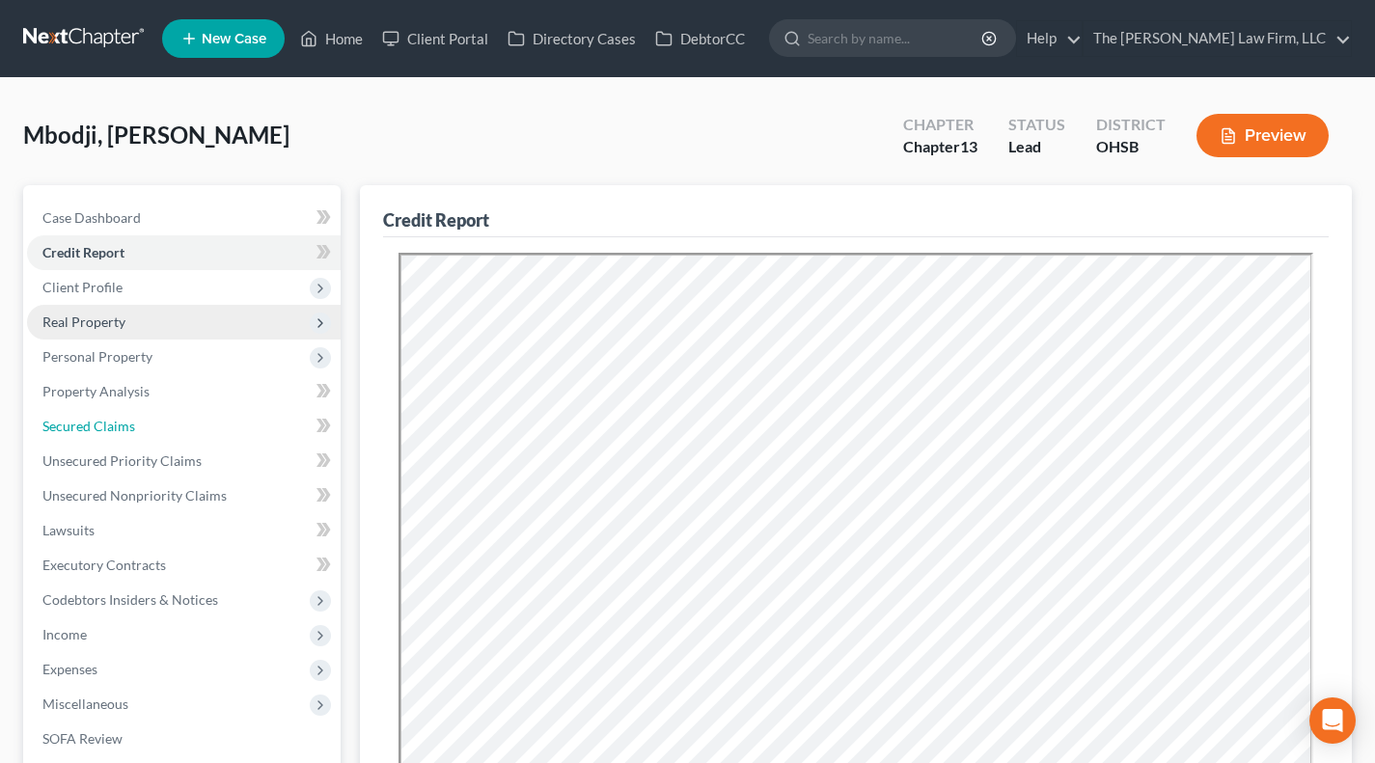
click at [108, 418] on span "Secured Claims" at bounding box center [88, 426] width 93 height 16
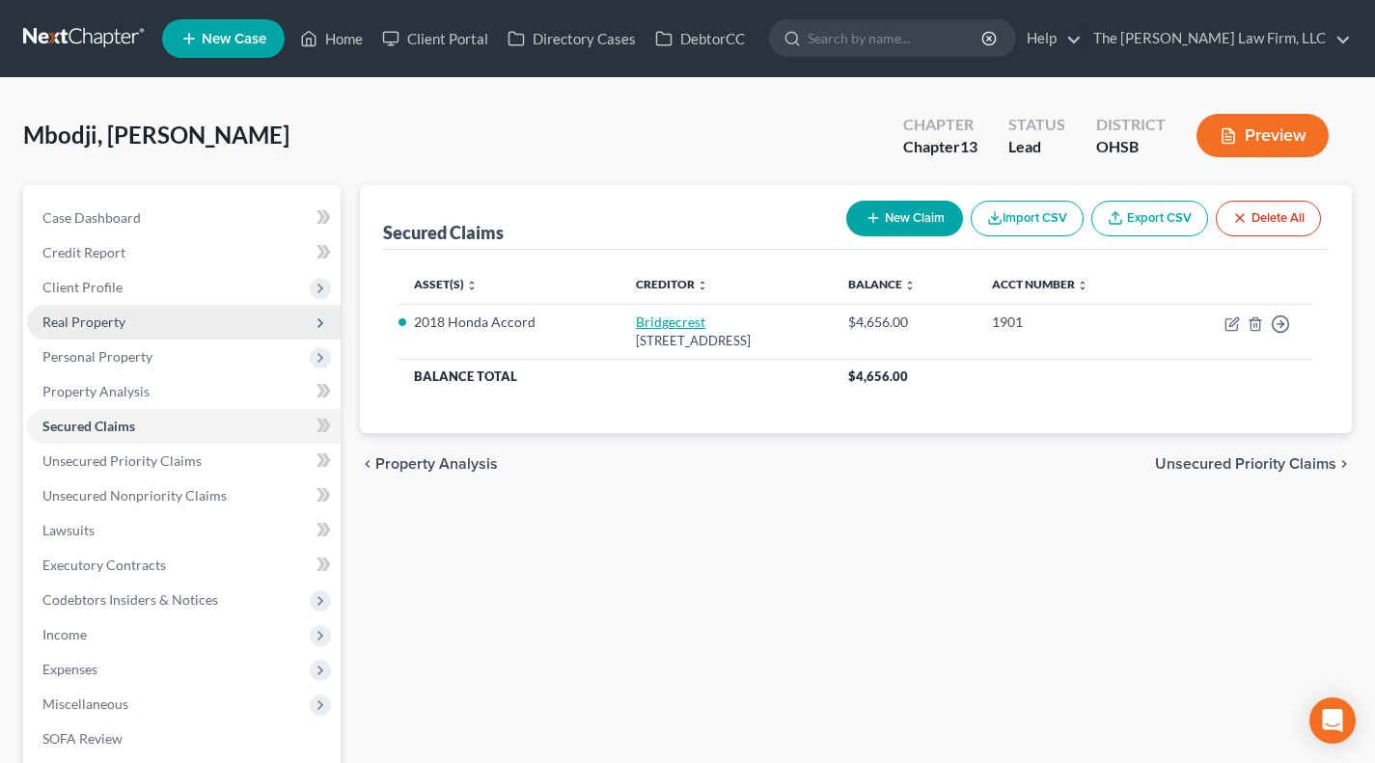
click at [636, 321] on link "Bridgecrest" at bounding box center [670, 321] width 69 height 16
select select "3"
select select "0"
select select "2"
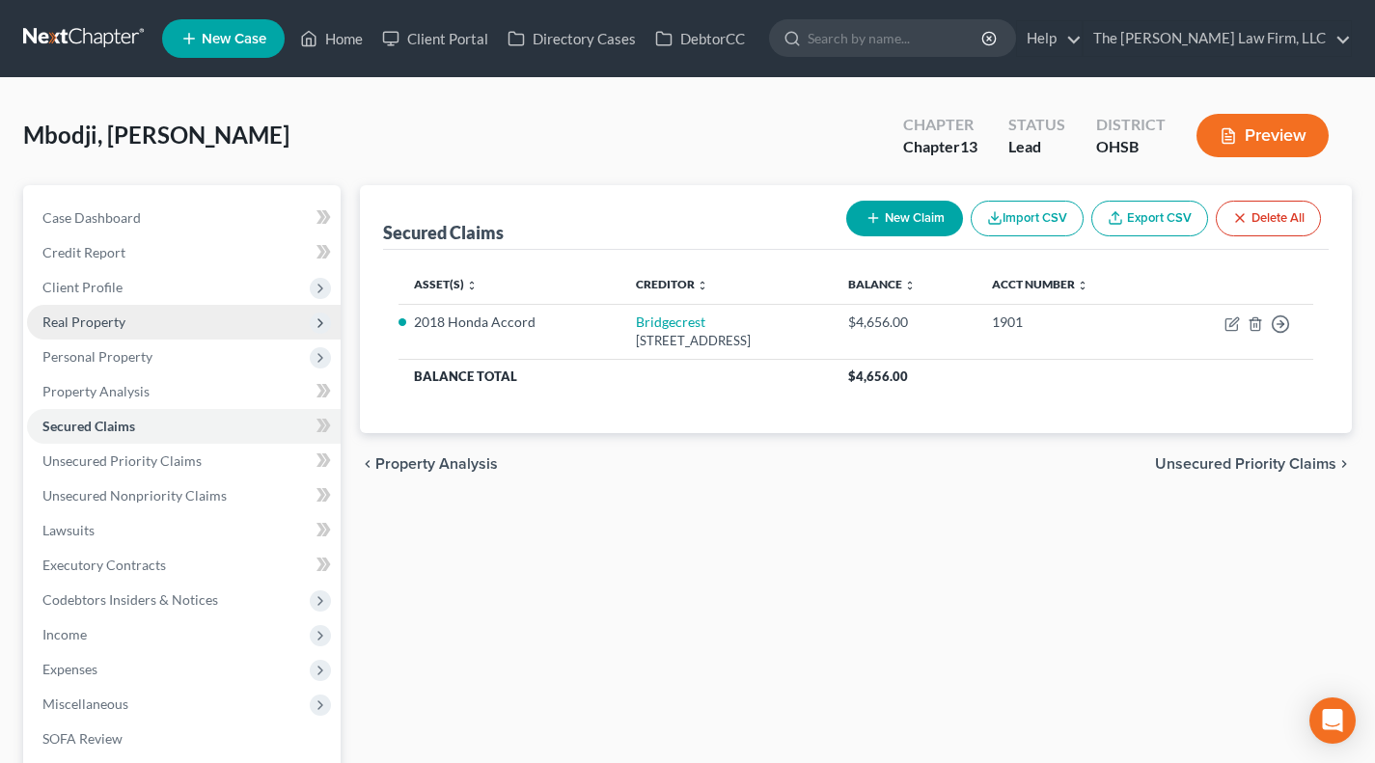
select select "0"
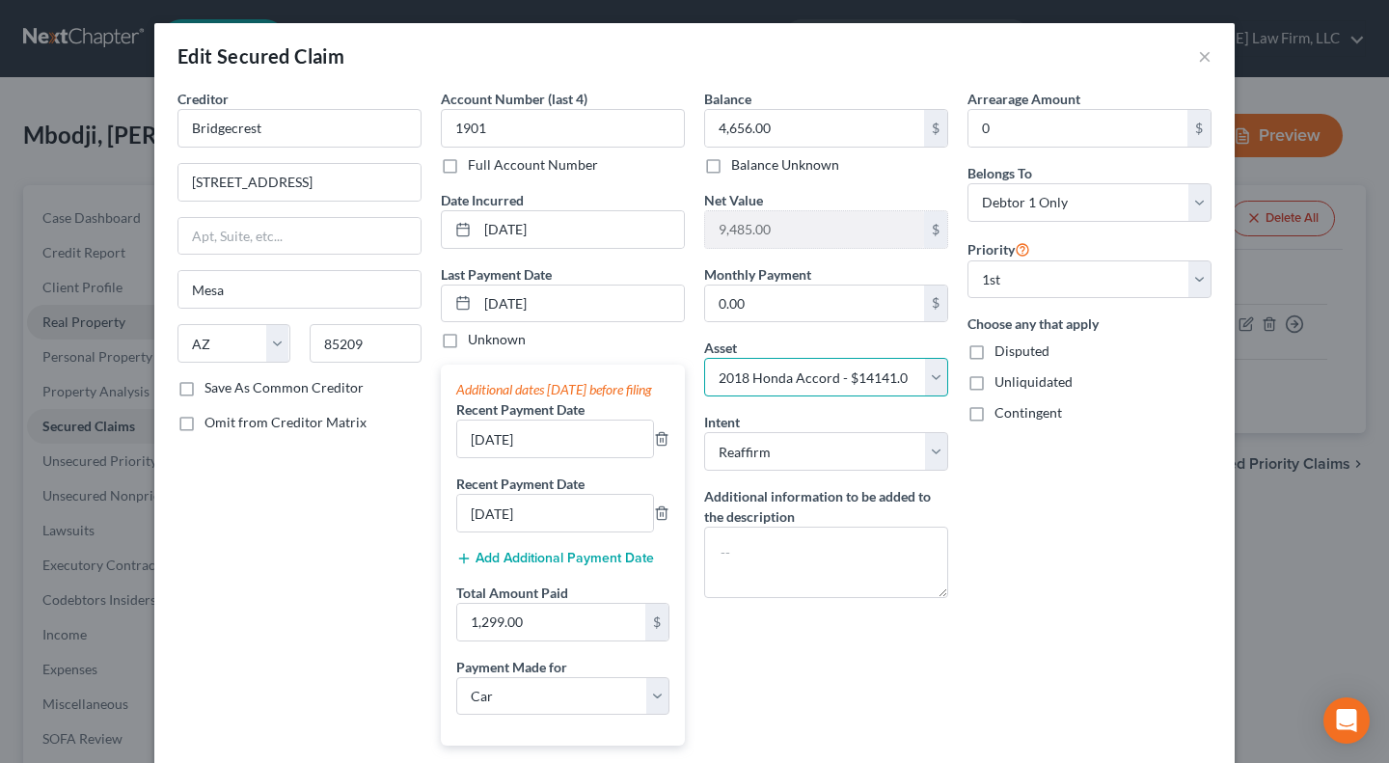
click at [825, 377] on select "Select Other Multiple Assets 2018 Honda Accord - $14141.0 Mettler Toledo Retire…" at bounding box center [826, 377] width 244 height 39
select select
click at [704, 358] on select "Select Other Multiple Assets 2018 Honda Accord - $14141.0 Mettler Toledo Retire…" at bounding box center [826, 377] width 244 height 39
click at [1080, 531] on div "Arrearage Amount 0 $ Belongs To * Select Debtor 1 Only Debtor 2 Only Debtor 1 A…" at bounding box center [1089, 512] width 263 height 847
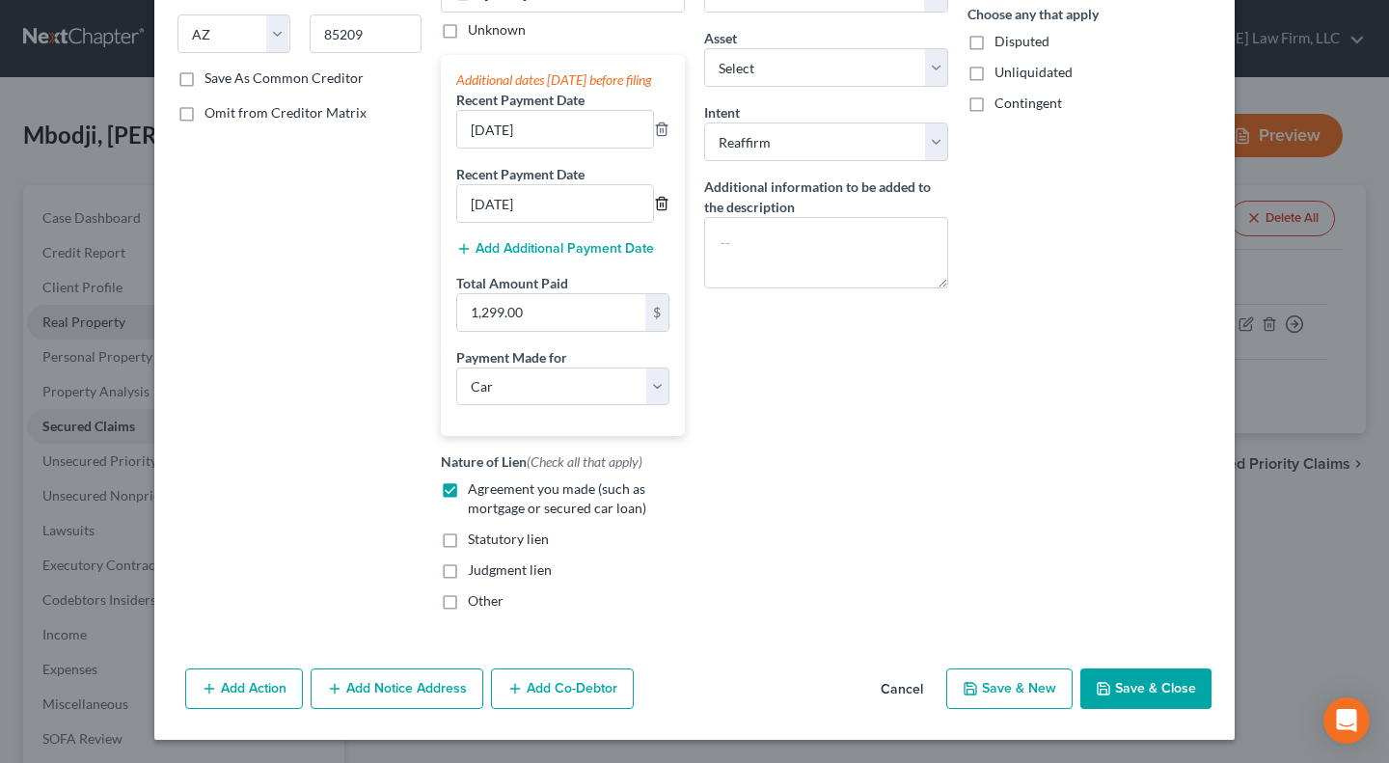
click at [660, 207] on icon "button" at bounding box center [661, 203] width 15 height 15
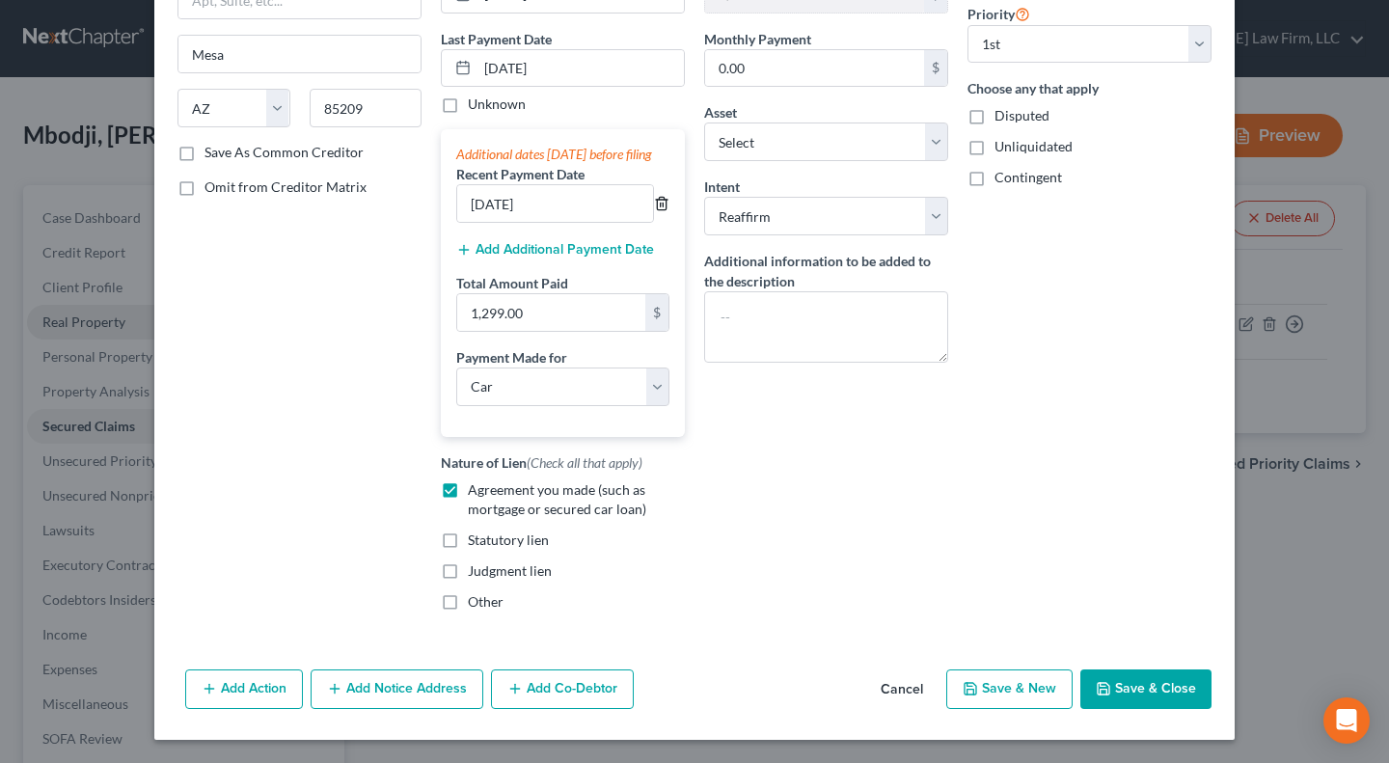
click at [655, 204] on icon "button" at bounding box center [661, 203] width 15 height 15
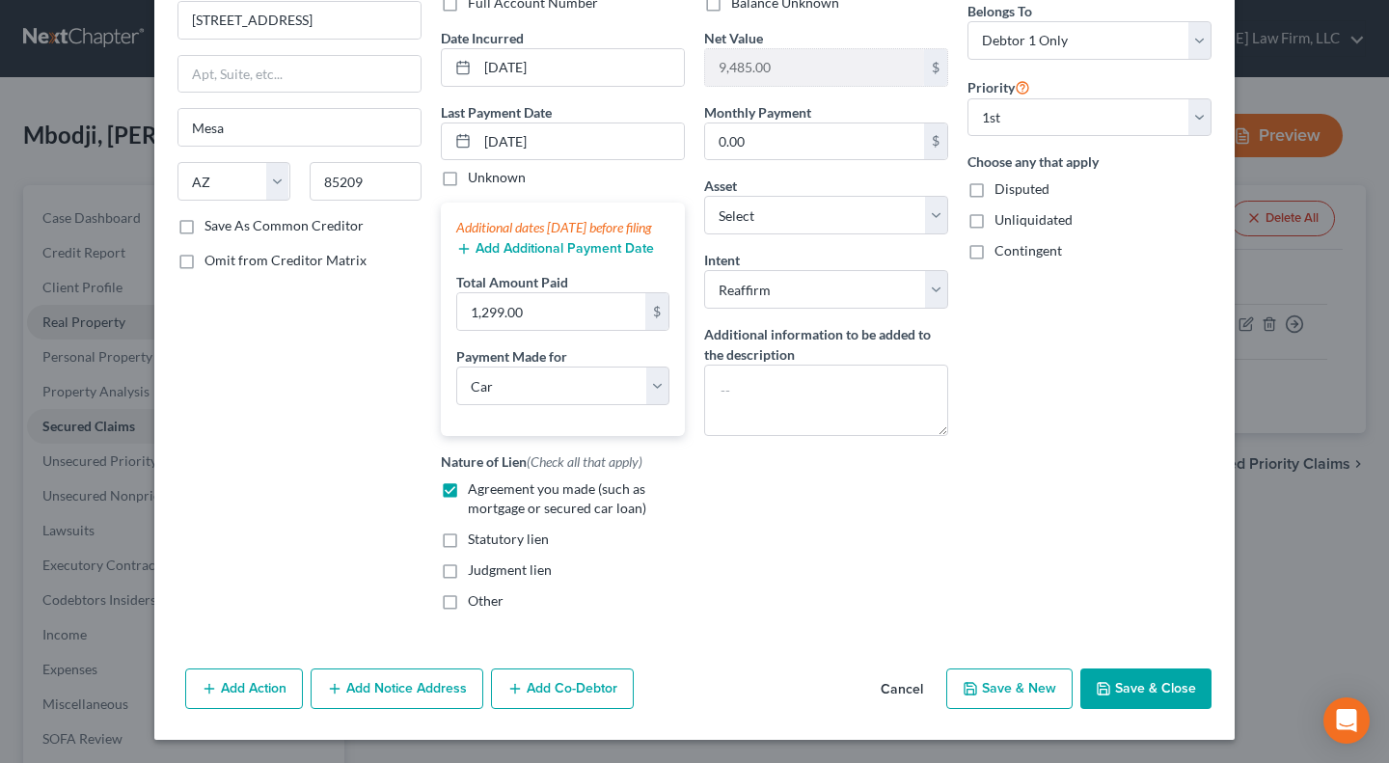
scroll to position [180, 0]
click at [556, 314] on input "1,299.00" at bounding box center [551, 311] width 188 height 37
click at [545, 398] on select "Select Car Credit Card Loan Repayment Mortgage Other Suppliers Or Vendors" at bounding box center [562, 386] width 213 height 39
select select
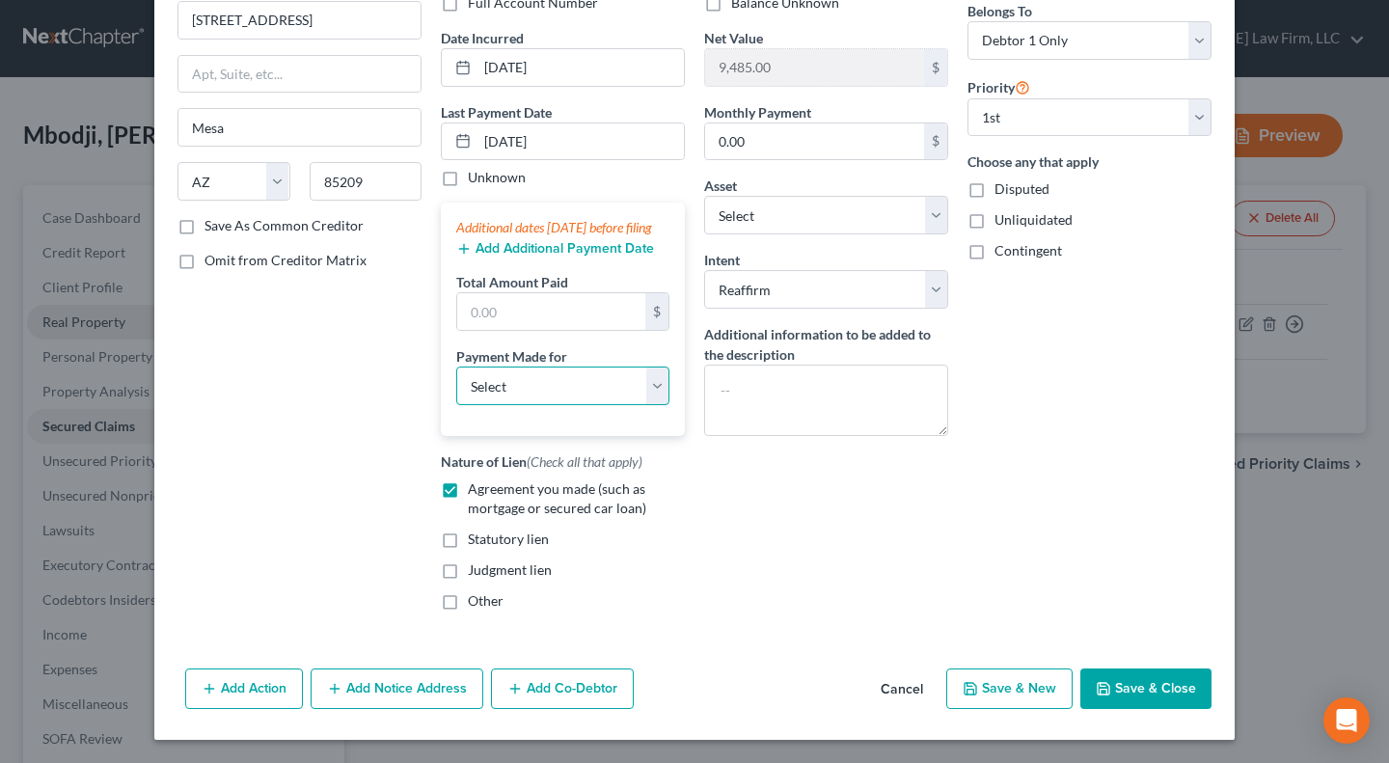
click at [456, 367] on select "Select Car Credit Card Loan Repayment Mortgage Other Suppliers Or Vendors" at bounding box center [562, 386] width 213 height 39
click at [409, 395] on div "Creditor * Bridgecrest 7300 E Hampton Ave Mesa State AL AK AR AZ CA CO CT DE DC…" at bounding box center [299, 276] width 263 height 699
click at [580, 123] on input "08/30/2025" at bounding box center [580, 141] width 206 height 37
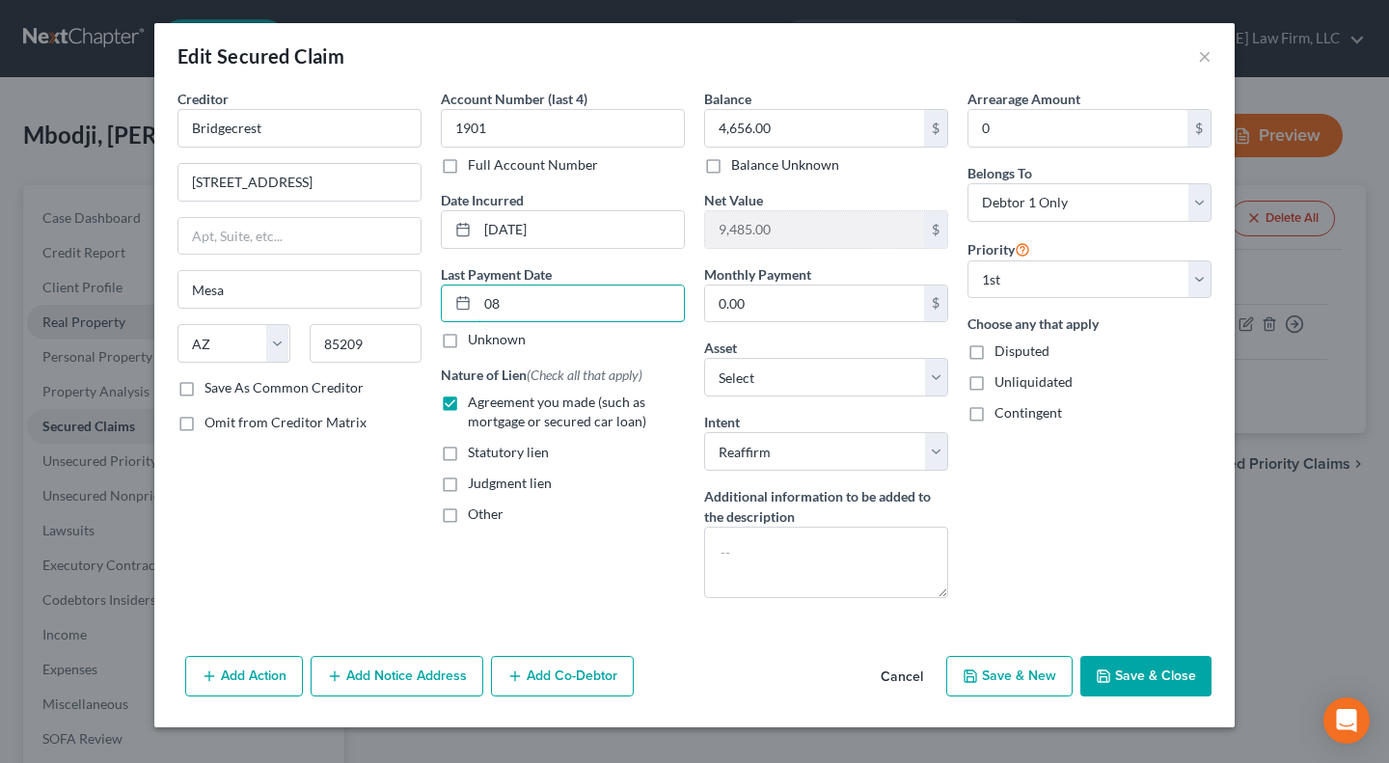
type input "0"
click at [496, 339] on label "Unknown" at bounding box center [497, 339] width 58 height 19
click at [488, 339] on input "Unknown" at bounding box center [482, 336] width 13 height 13
checkbox input "true"
click at [981, 546] on div "Arrearage Amount 0 $ Belongs To * Select Debtor 1 Only Debtor 2 Only Debtor 1 A…" at bounding box center [1089, 351] width 263 height 525
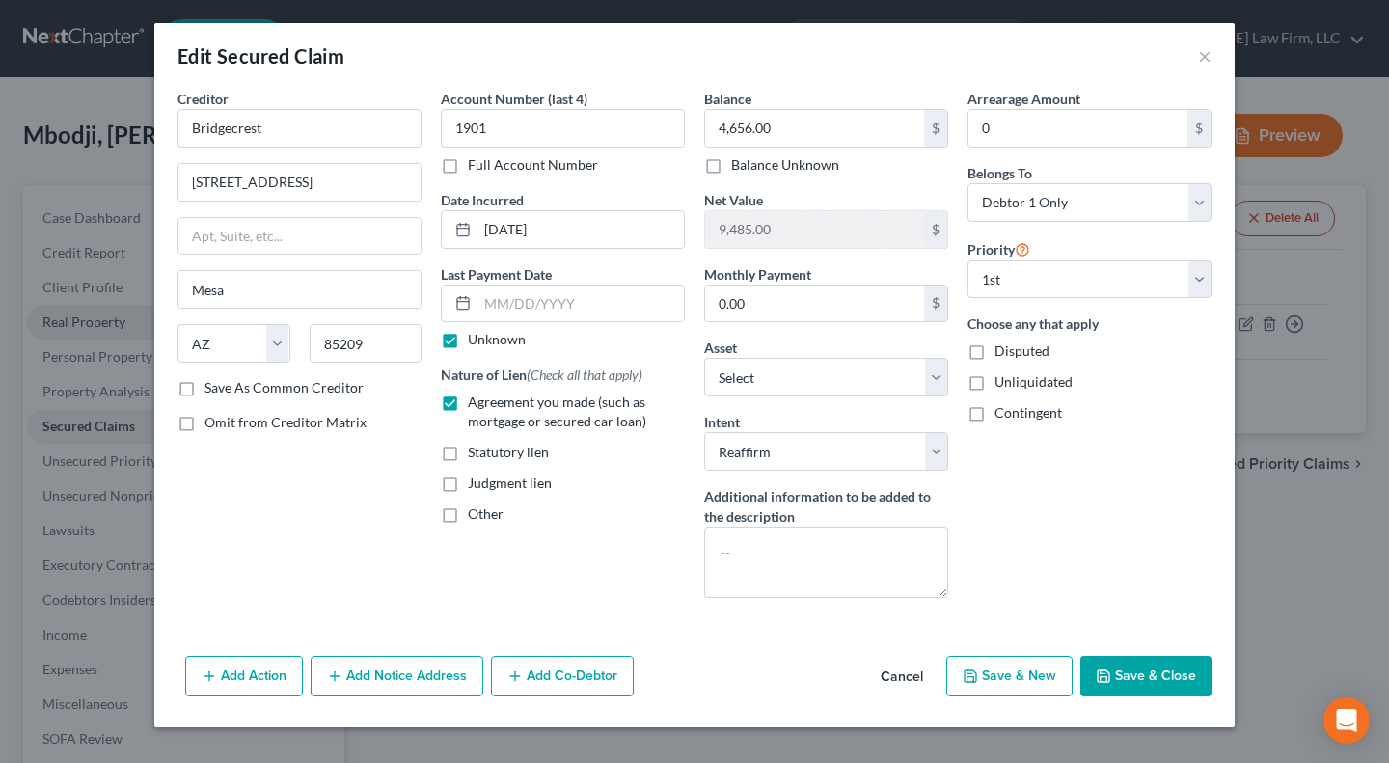
click at [1145, 672] on button "Save & Close" at bounding box center [1145, 676] width 131 height 41
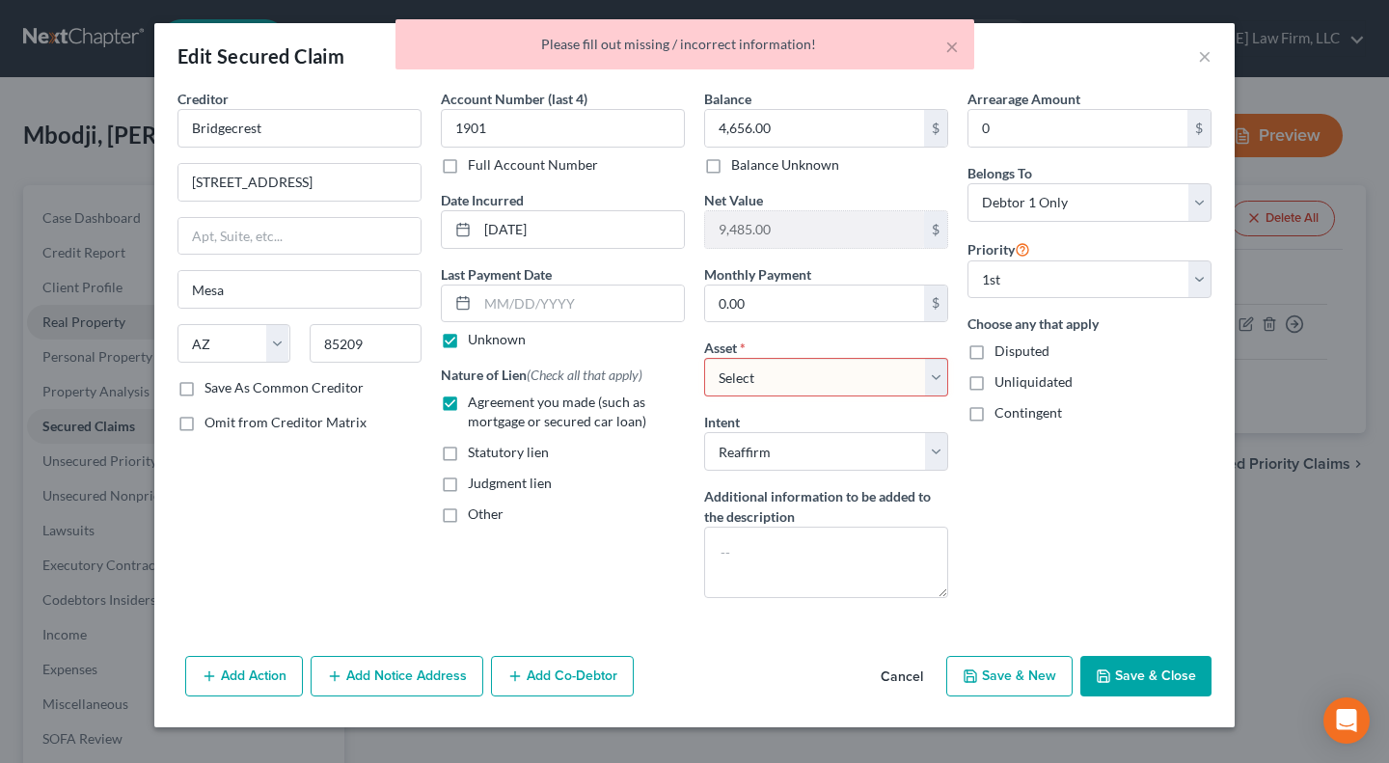
click at [813, 380] on select "Select Other Multiple Assets 2018 Honda Accord - $14141.0 Mettler Toledo Retire…" at bounding box center [826, 377] width 244 height 39
select select "0"
click at [704, 358] on select "Select Other Multiple Assets 2018 Honda Accord - $14141.0 Mettler Toledo Retire…" at bounding box center [826, 377] width 244 height 39
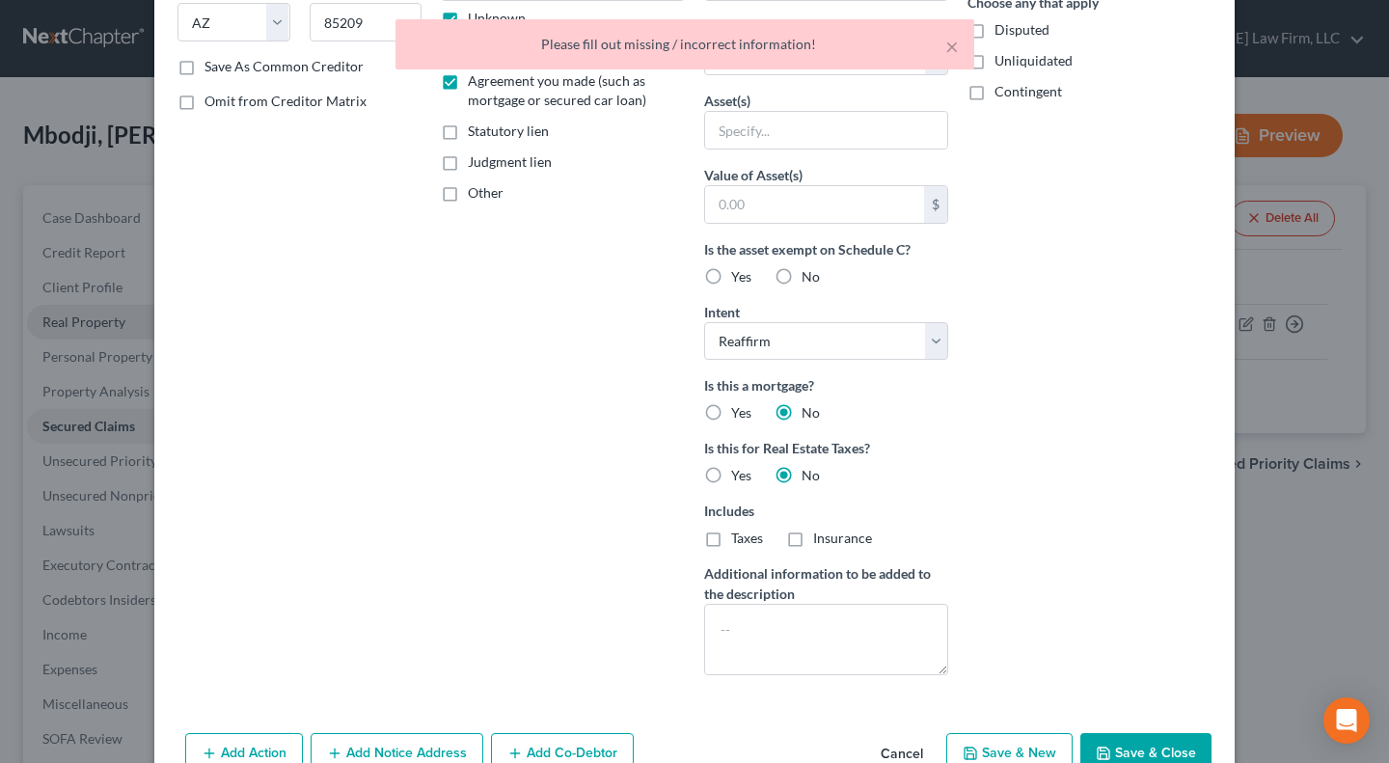
click at [1132, 742] on button "Save & Close" at bounding box center [1145, 753] width 131 height 41
select select
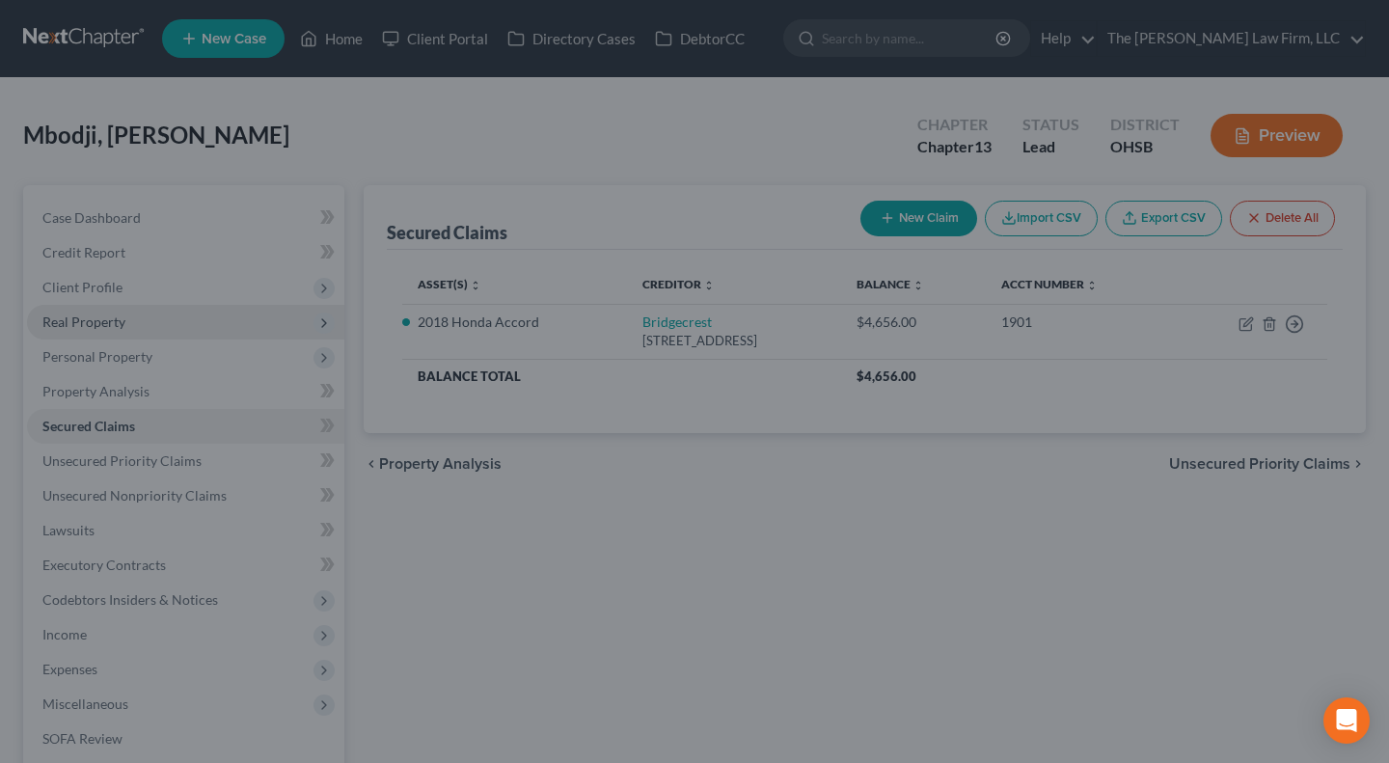
scroll to position [175, 0]
type input "0"
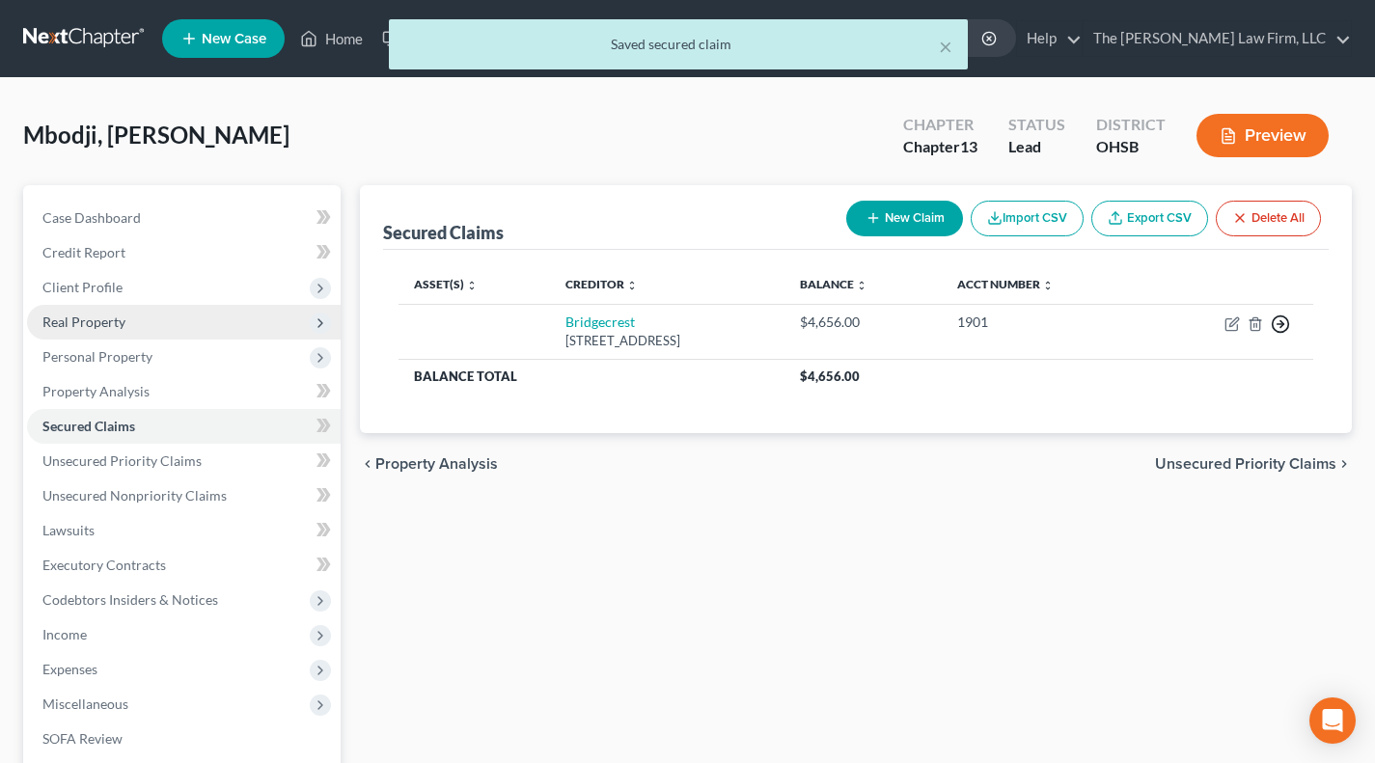
click at [1280, 321] on polyline "button" at bounding box center [1281, 324] width 3 height 7
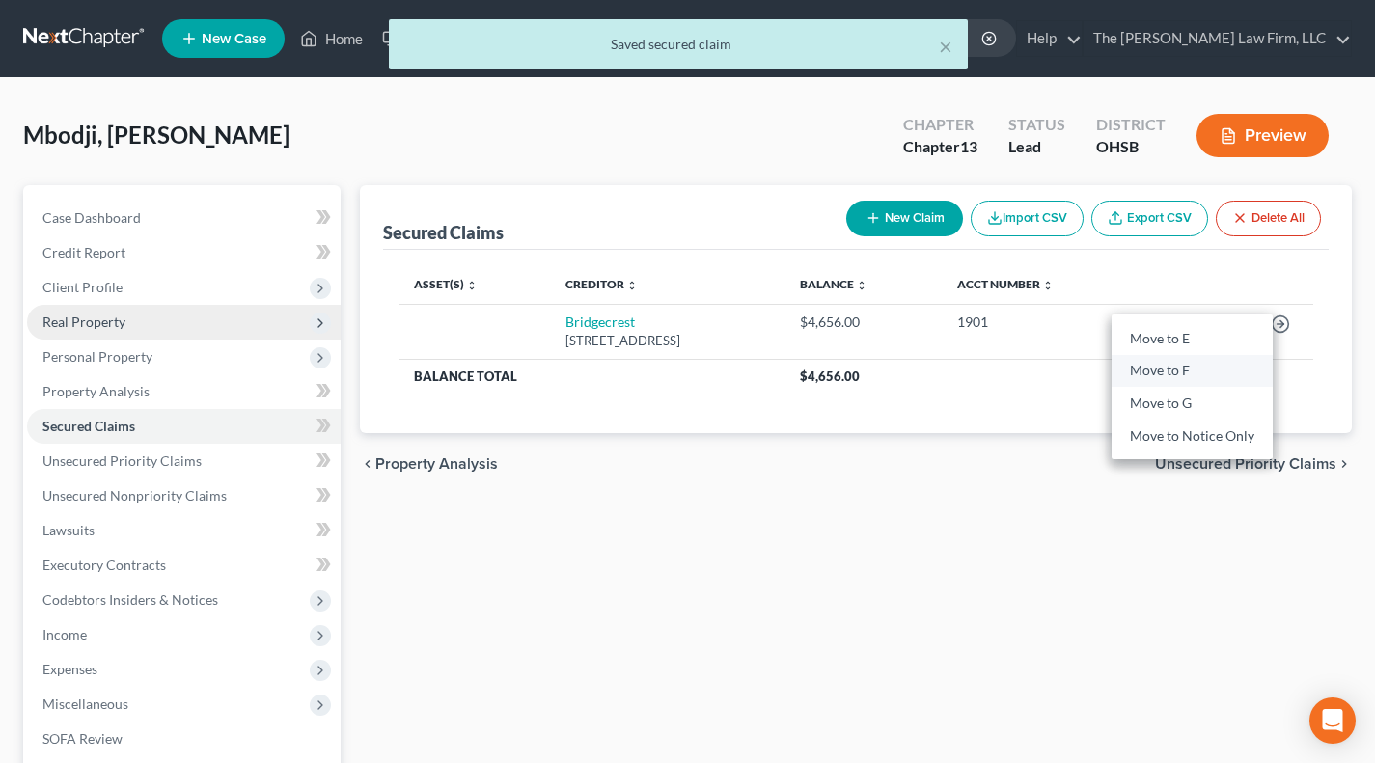
click at [1171, 370] on link "Move to F" at bounding box center [1191, 371] width 161 height 33
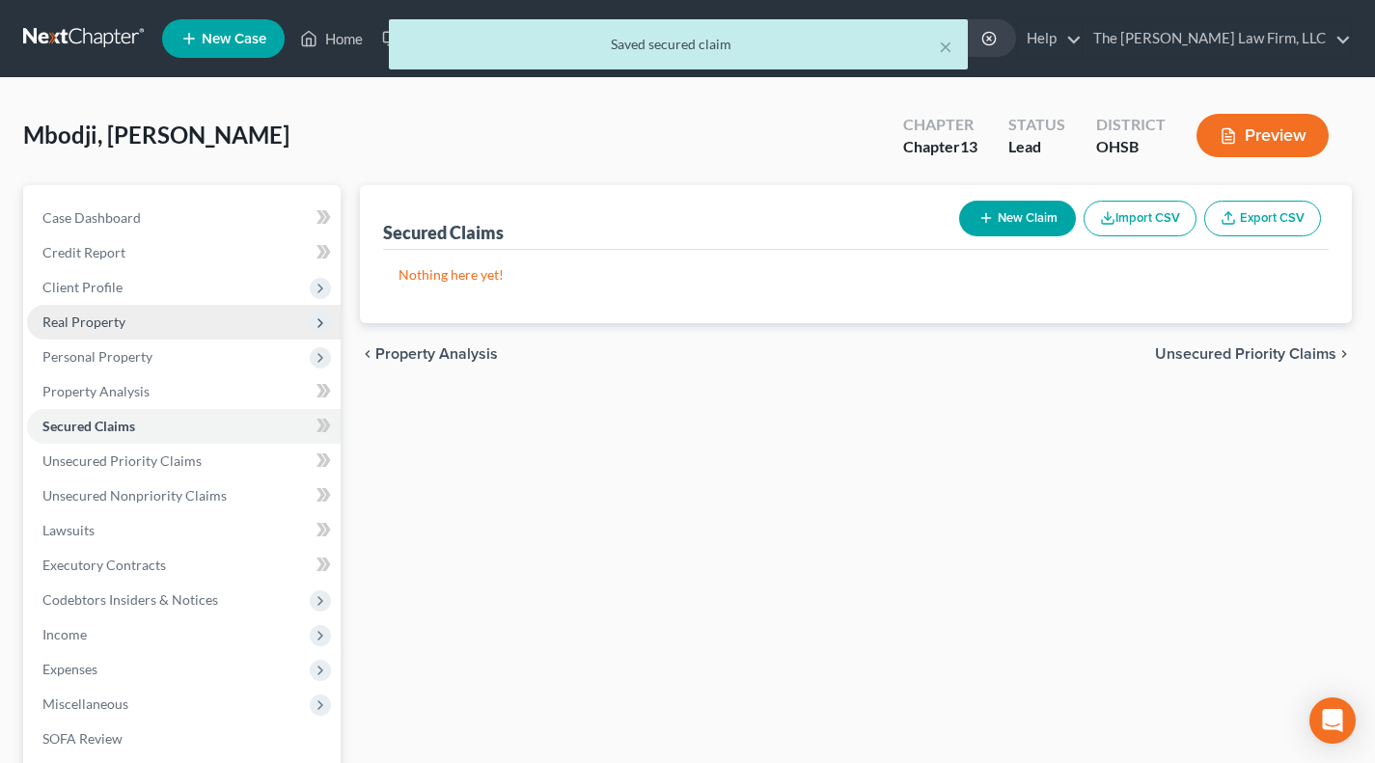
click at [990, 216] on icon "button" at bounding box center [985, 217] width 15 height 15
select select "0"
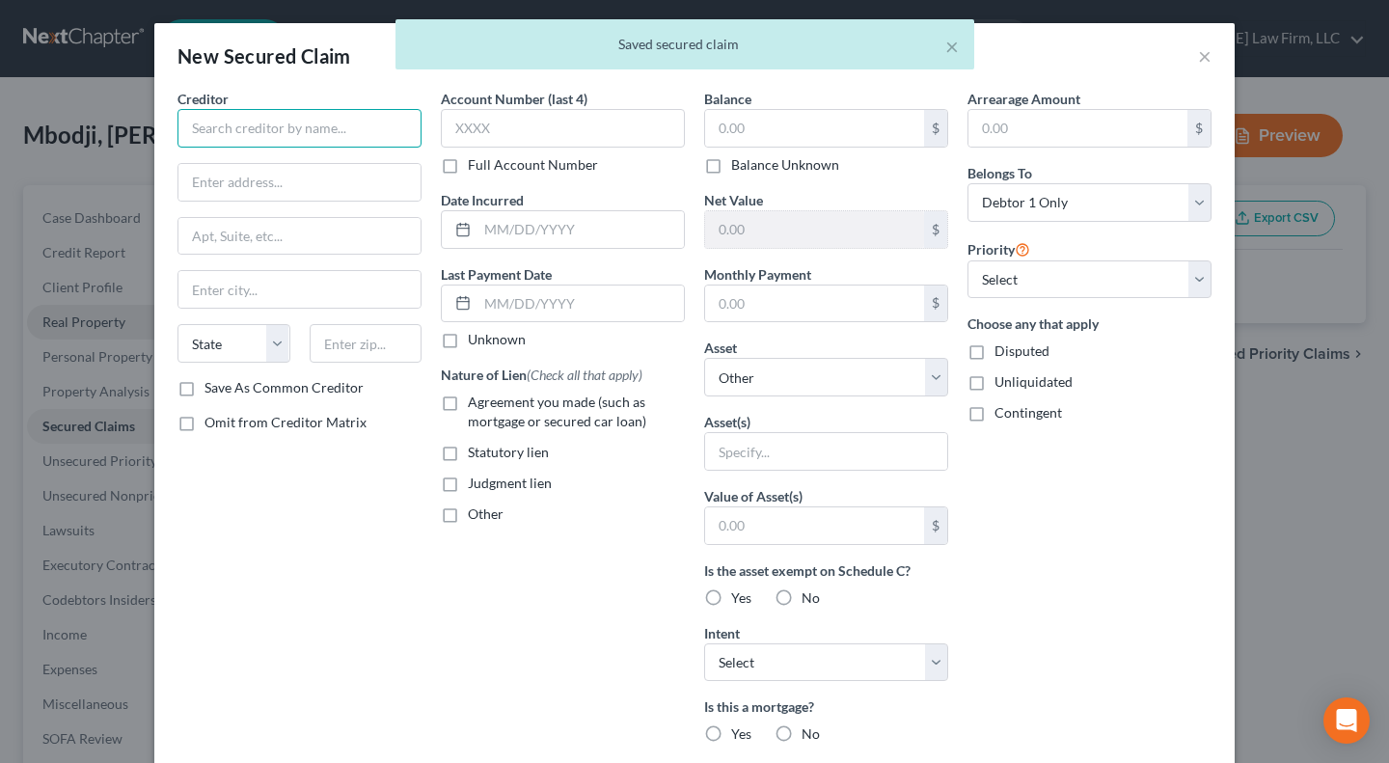
click at [311, 127] on input "text" at bounding box center [299, 128] width 244 height 39
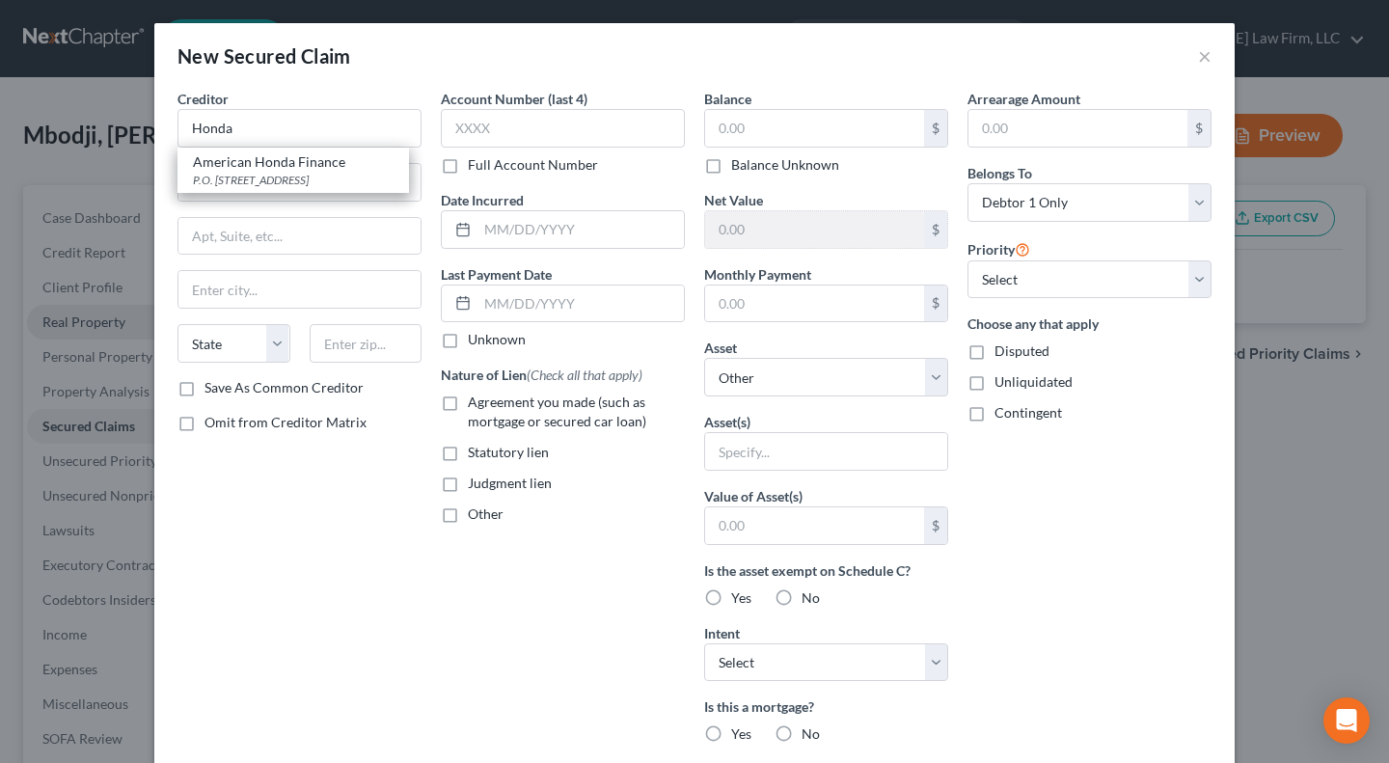
click at [278, 173] on div "P.O. Box 2295, Torrance, CA 90509-2295" at bounding box center [293, 180] width 201 height 16
type input "American Honda Finance"
type input "P.O. Box 2295"
type input "Torrance"
select select "4"
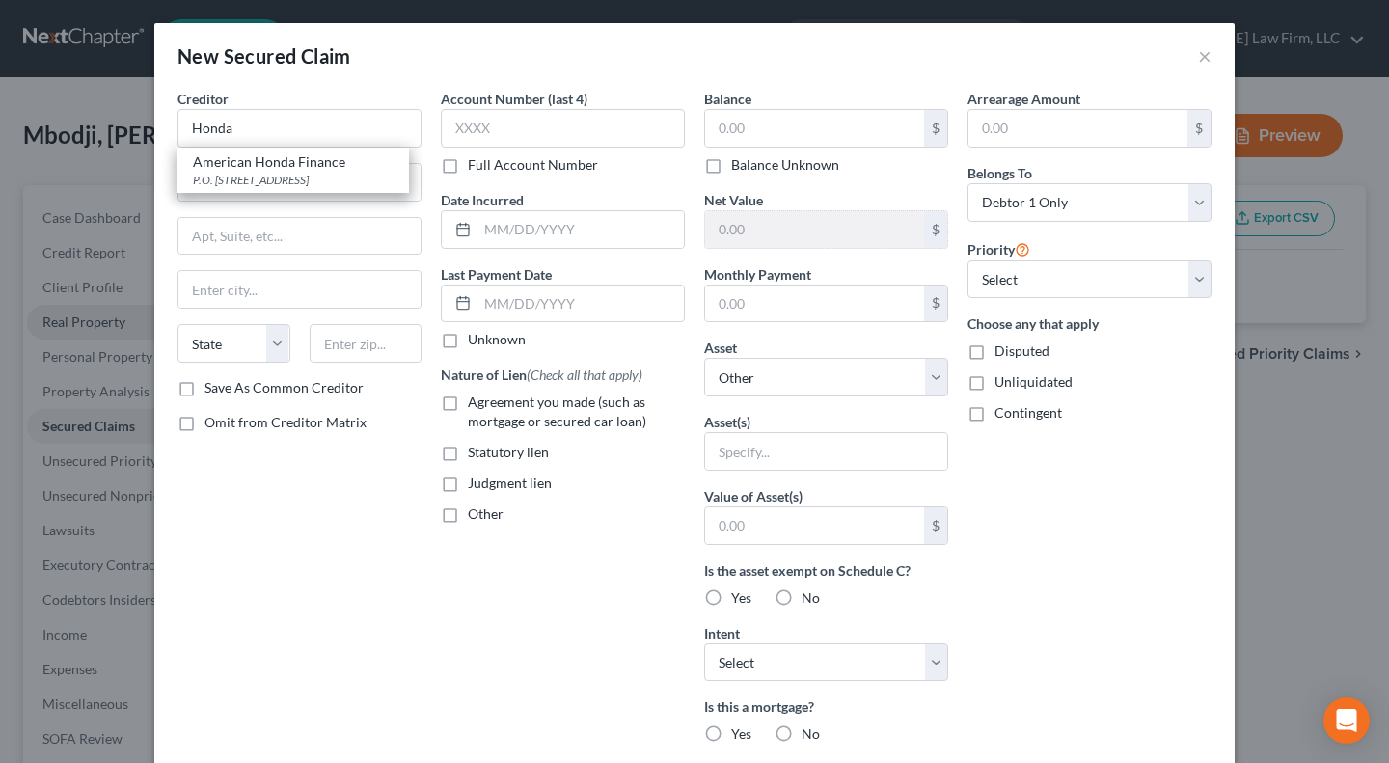
type input "90509-2295"
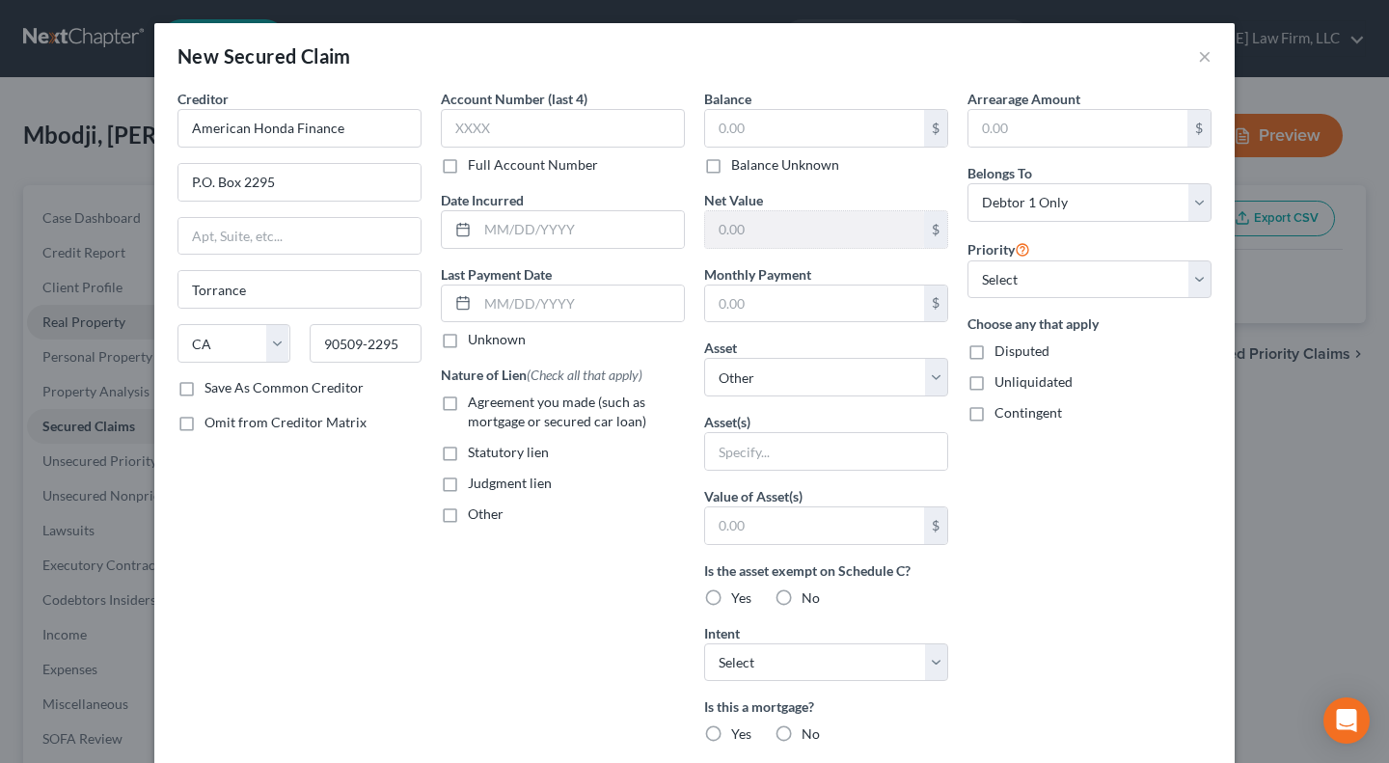
click at [487, 422] on span "Agreement you made (such as mortgage or secured car loan)" at bounding box center [557, 412] width 178 height 36
click at [487, 405] on input "Agreement you made (such as mortgage or secured car loan)" at bounding box center [482, 399] width 13 height 13
checkbox input "true"
click at [761, 314] on input "text" at bounding box center [814, 304] width 219 height 37
click at [740, 115] on input "text" at bounding box center [814, 128] width 219 height 37
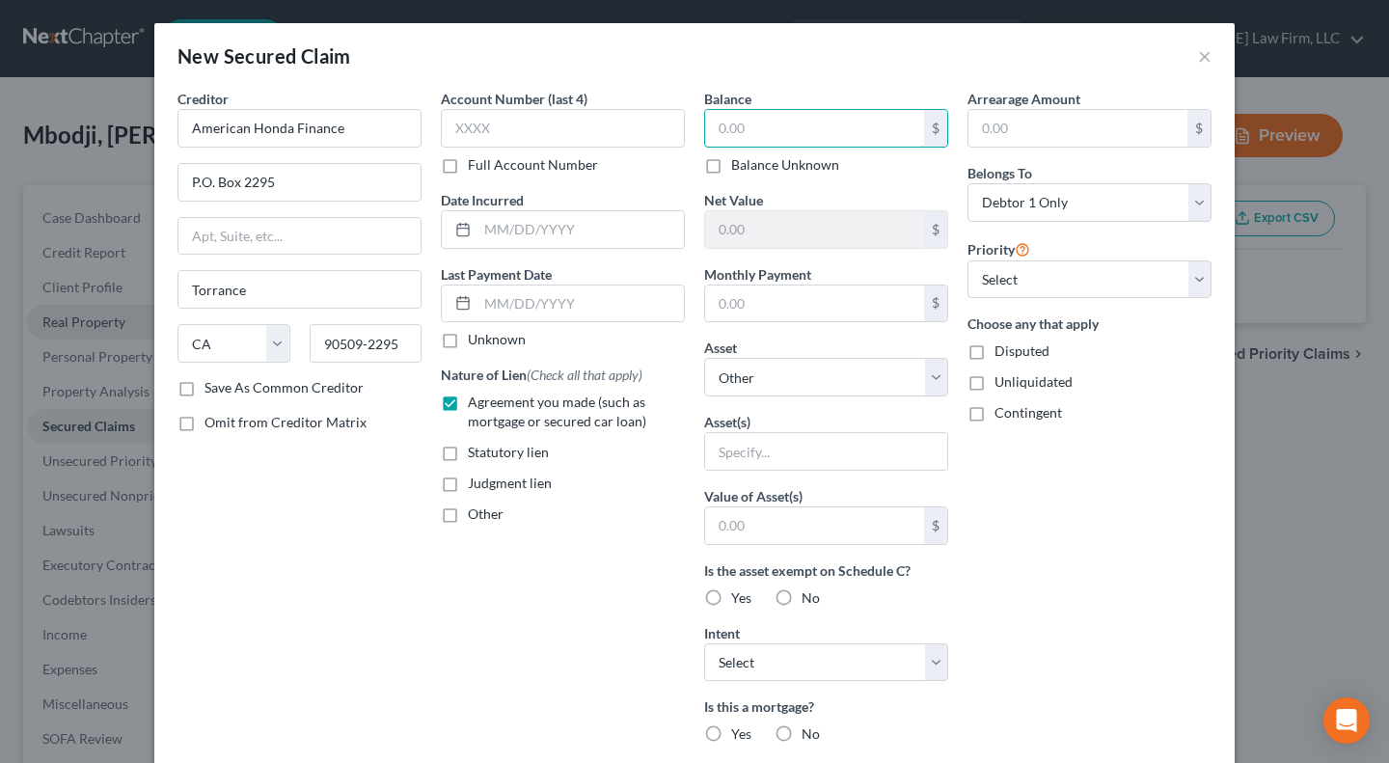
click at [756, 124] on input "text" at bounding box center [814, 128] width 219 height 37
type input "4,500"
click at [526, 302] on input "text" at bounding box center [580, 304] width 206 height 37
drag, startPoint x: 208, startPoint y: 183, endPoint x: 225, endPoint y: 183, distance: 16.4
click at [208, 183] on input "P.O. Box 2295" at bounding box center [299, 182] width 242 height 37
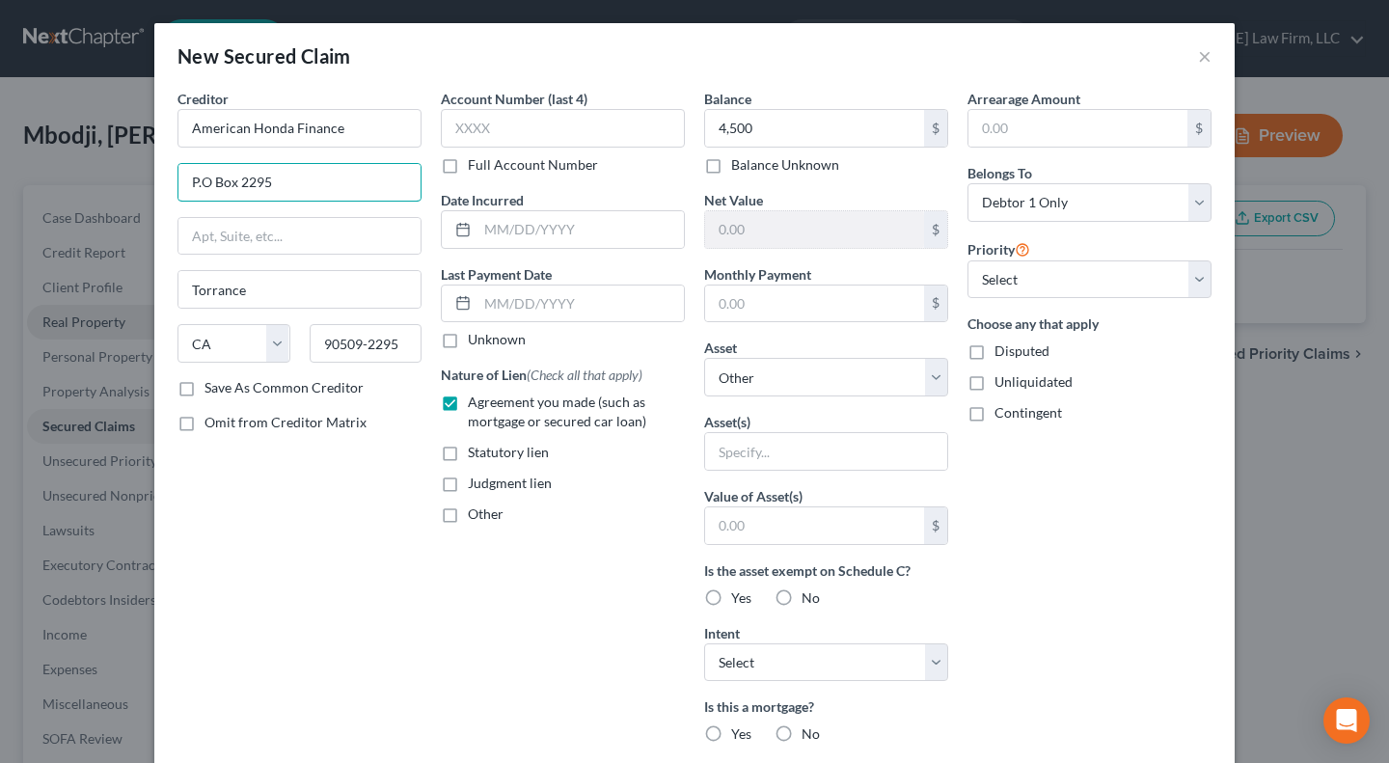
click at [194, 182] on input "P.O Box 2295" at bounding box center [299, 182] width 242 height 37
type input "PO Box 2295"
click at [533, 320] on input "text" at bounding box center [580, 304] width 206 height 37
click at [546, 300] on input "text" at bounding box center [580, 304] width 206 height 37
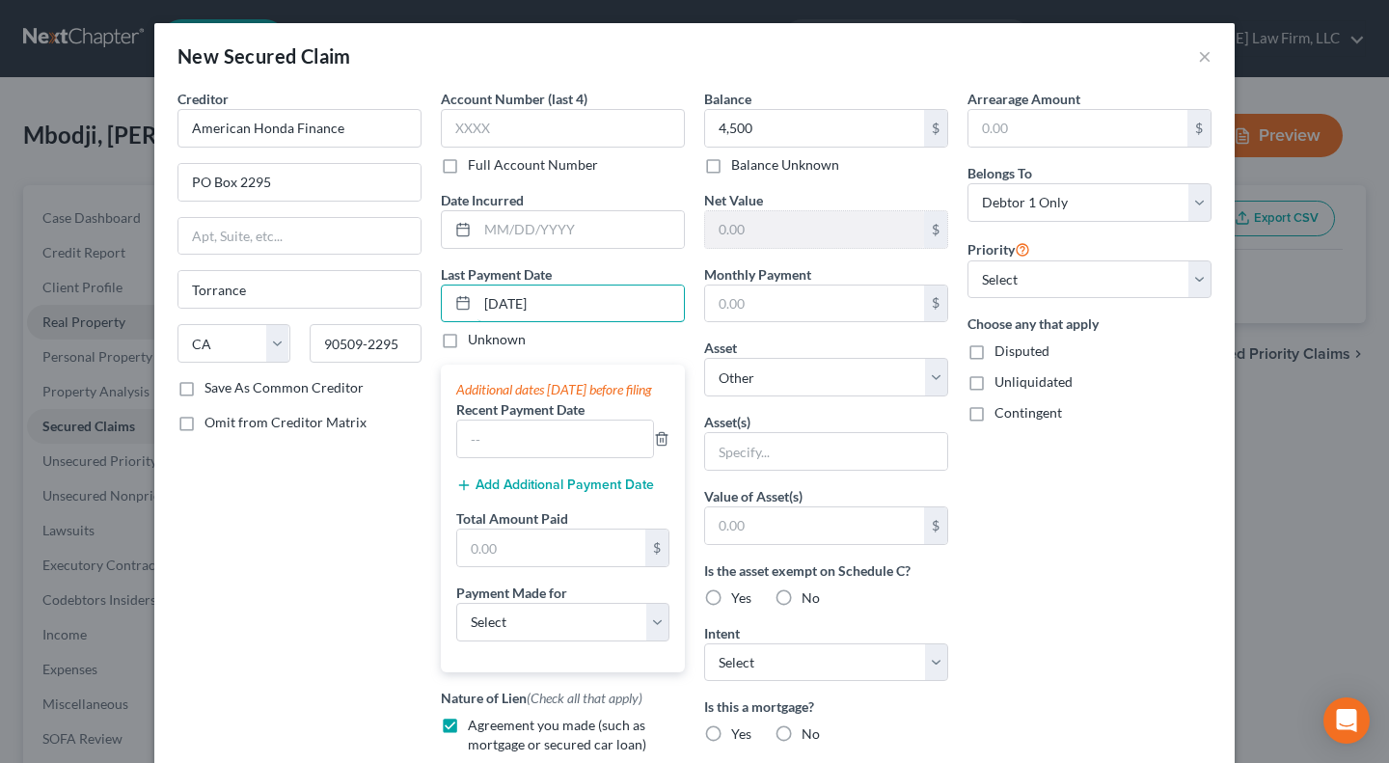
type input "[DATE]"
click at [528, 457] on input "text" at bounding box center [555, 439] width 196 height 37
click at [326, 508] on div "Creditor * American Honda Finance PO Box 2295 Torrance State AL AK AR AZ CA CO …" at bounding box center [299, 519] width 263 height 860
click at [517, 566] on input "text" at bounding box center [551, 548] width 188 height 37
click at [401, 536] on div "Creditor * American Honda Finance PO Box 2295 Torrance State AL AK AR AZ CA CO …" at bounding box center [299, 519] width 263 height 860
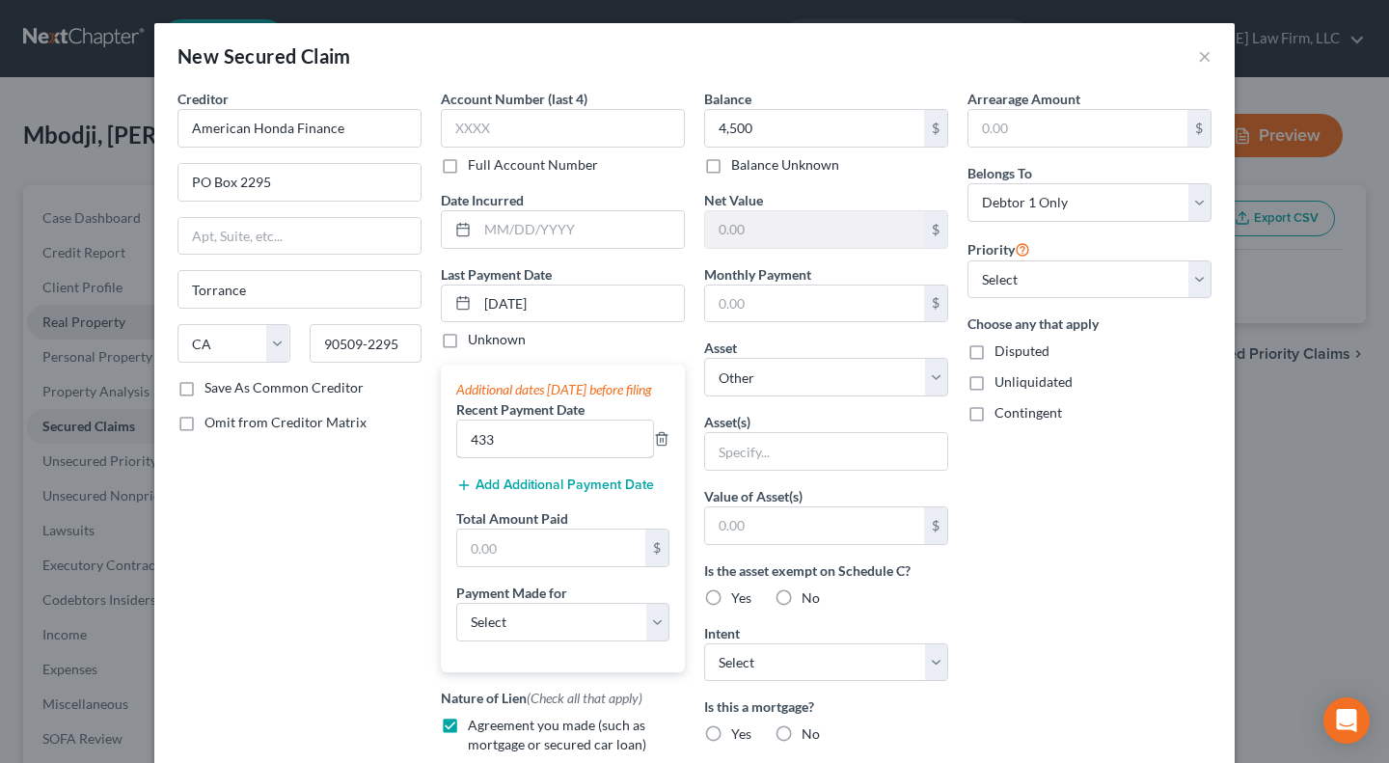
click at [517, 457] on input "433" at bounding box center [555, 439] width 196 height 37
type input "1299"
drag, startPoint x: 510, startPoint y: 642, endPoint x: 531, endPoint y: 647, distance: 20.8
click at [510, 641] on select "Select Car Credit Card Loan Repayment Mortgage Other Suppliers Or Vendors" at bounding box center [562, 622] width 213 height 39
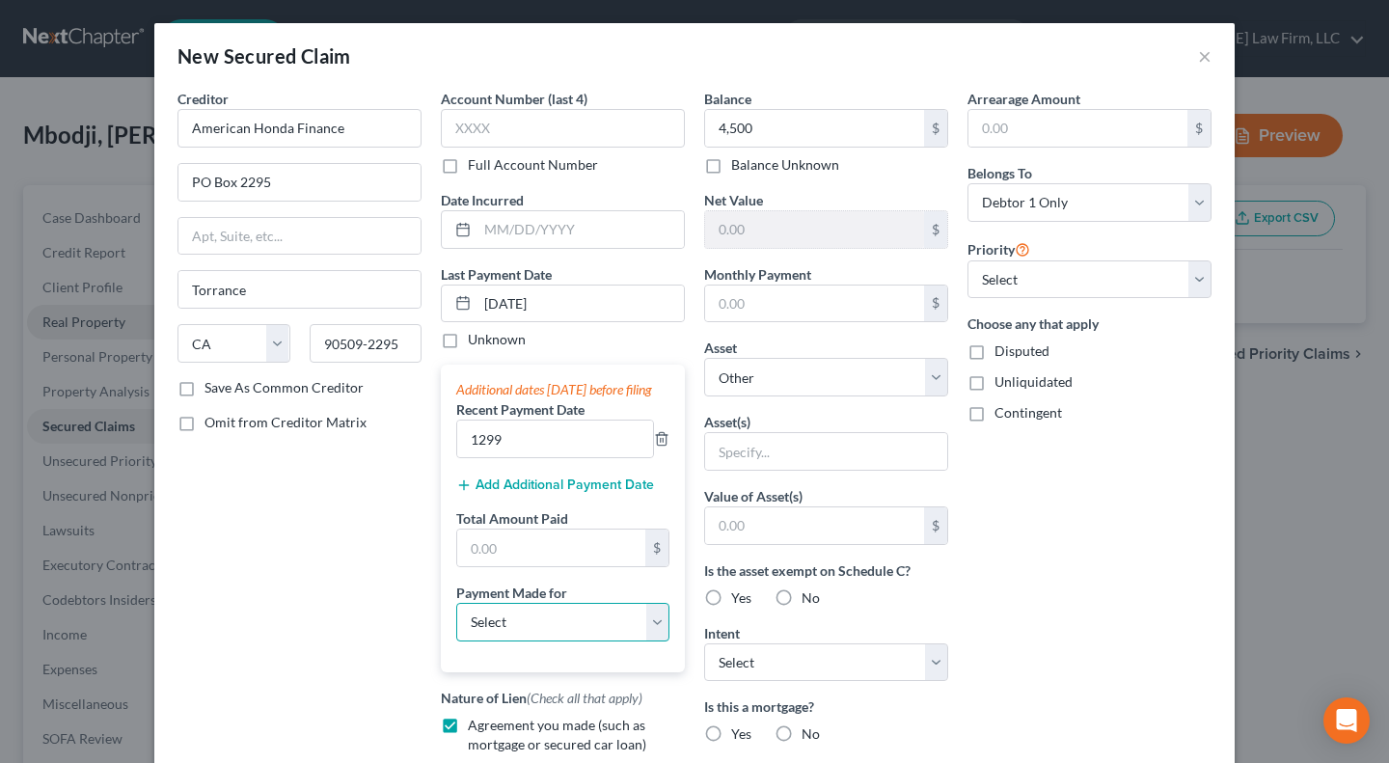
select select "0"
click at [456, 621] on select "Select Car Credit Card Loan Repayment Mortgage Other Suppliers Or Vendors" at bounding box center [562, 622] width 213 height 39
drag, startPoint x: 817, startPoint y: 380, endPoint x: 821, endPoint y: 395, distance: 15.0
click at [817, 380] on select "Select Other Multiple Assets 2018 Honda Accord - $14141.0 Mettler Toledo Retire…" at bounding box center [826, 377] width 244 height 39
select select "2"
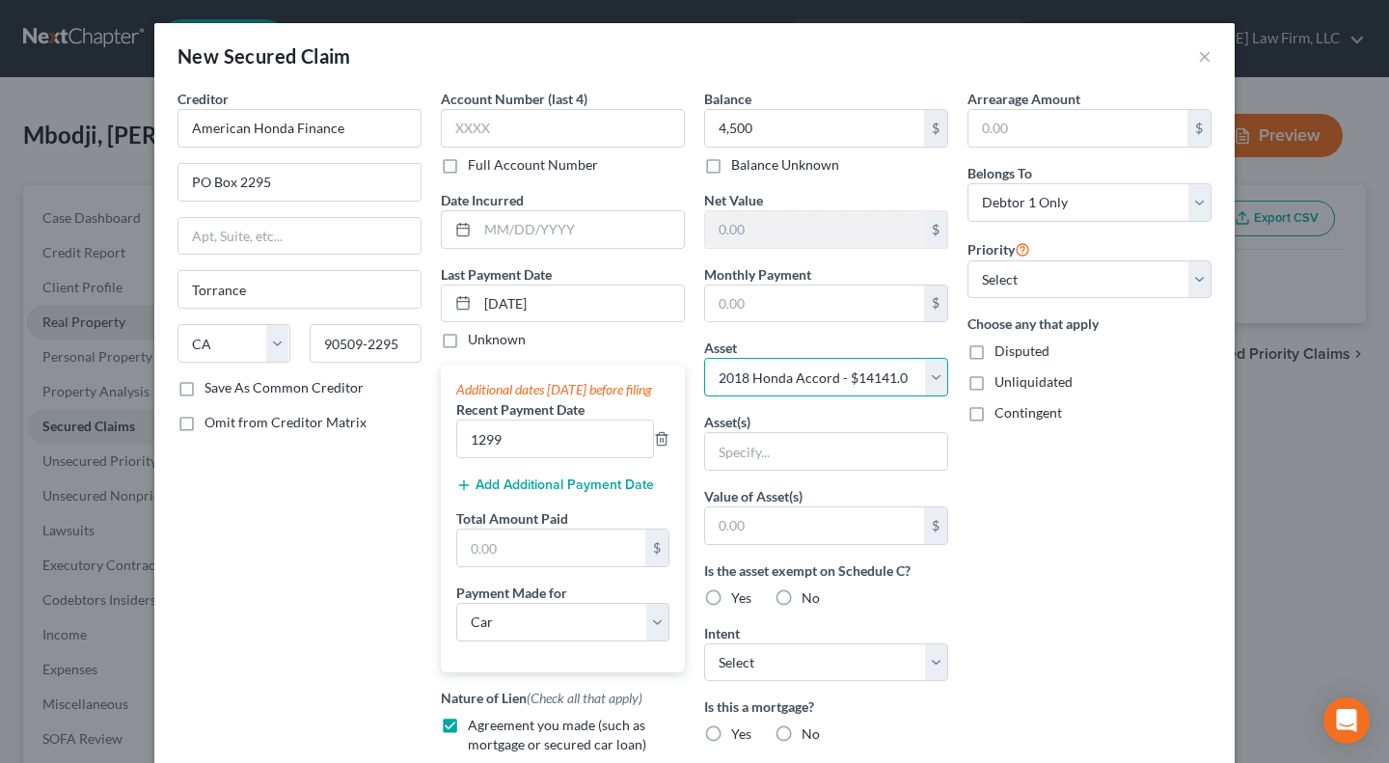
click at [704, 358] on select "Select Other Multiple Assets 2018 Honda Accord - $14141.0 Mettler Toledo Retire…" at bounding box center [826, 377] width 244 height 39
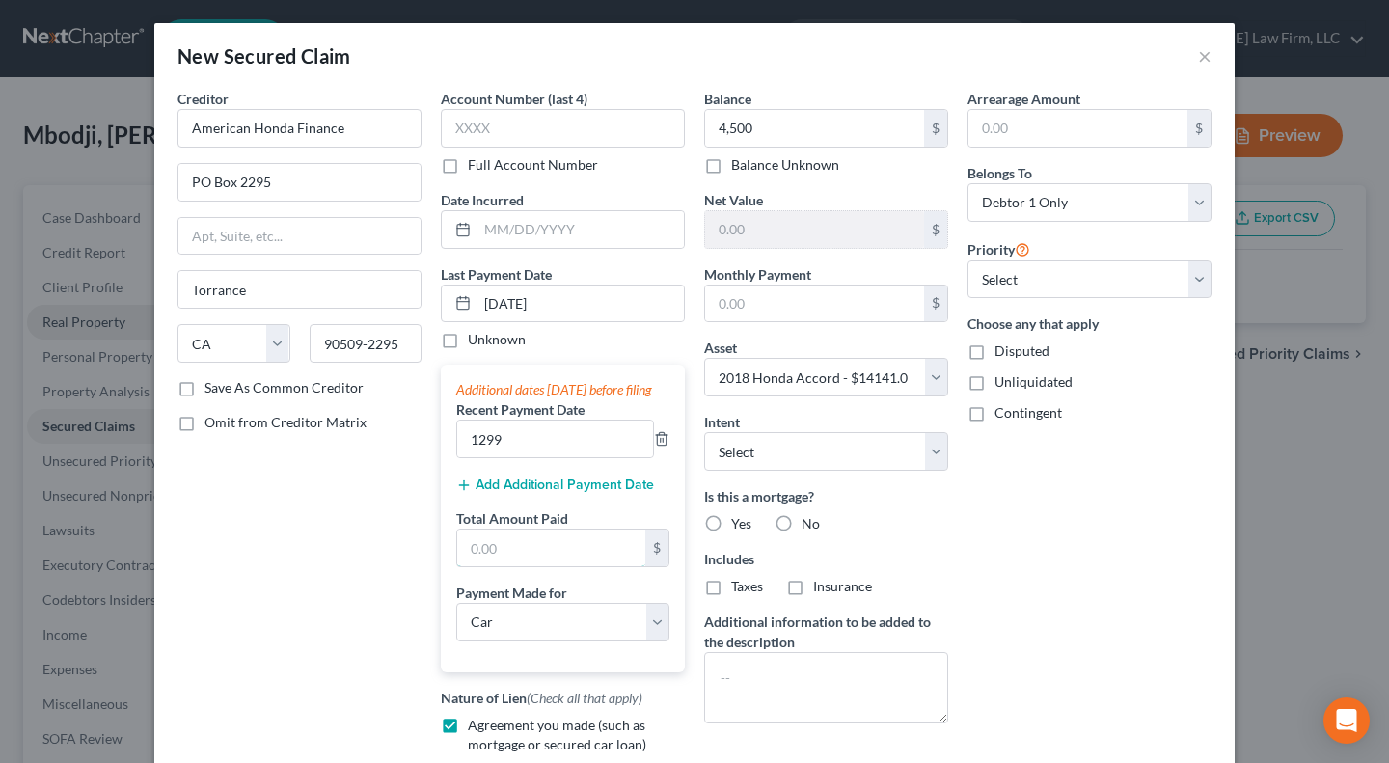
click at [526, 563] on input "text" at bounding box center [551, 548] width 188 height 37
type input "1,299"
drag, startPoint x: 566, startPoint y: 294, endPoint x: 368, endPoint y: 294, distance: 198.7
click at [368, 294] on div "Creditor * American Honda Finance PO Box 2295 Torrance State AL AK AR AZ CA CO …" at bounding box center [694, 476] width 1053 height 774
click at [519, 493] on button "Add Additional Payment Date" at bounding box center [555, 484] width 198 height 15
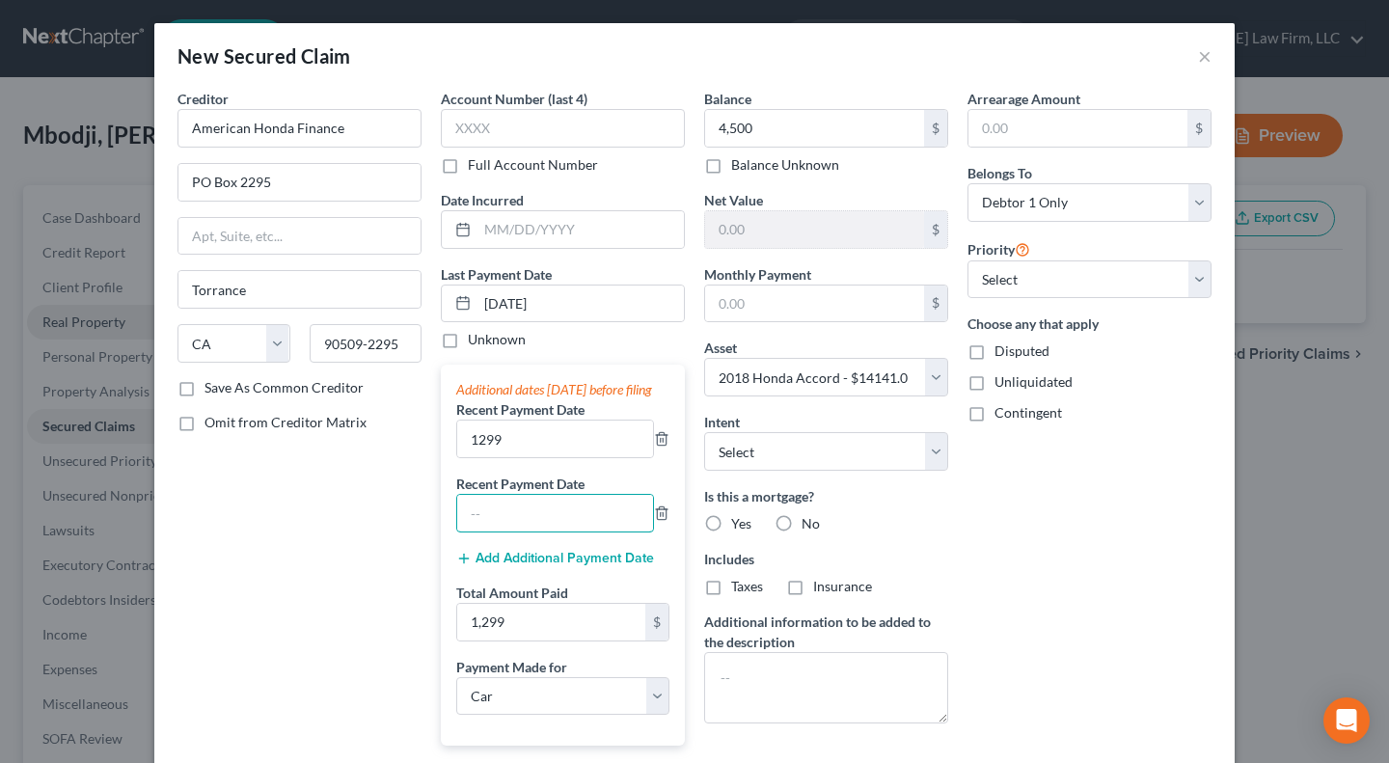
click at [515, 515] on input "text" at bounding box center [555, 513] width 196 height 37
paste input "[DATE]"
type input "[DATE]"
click at [503, 457] on input "1299" at bounding box center [555, 439] width 196 height 37
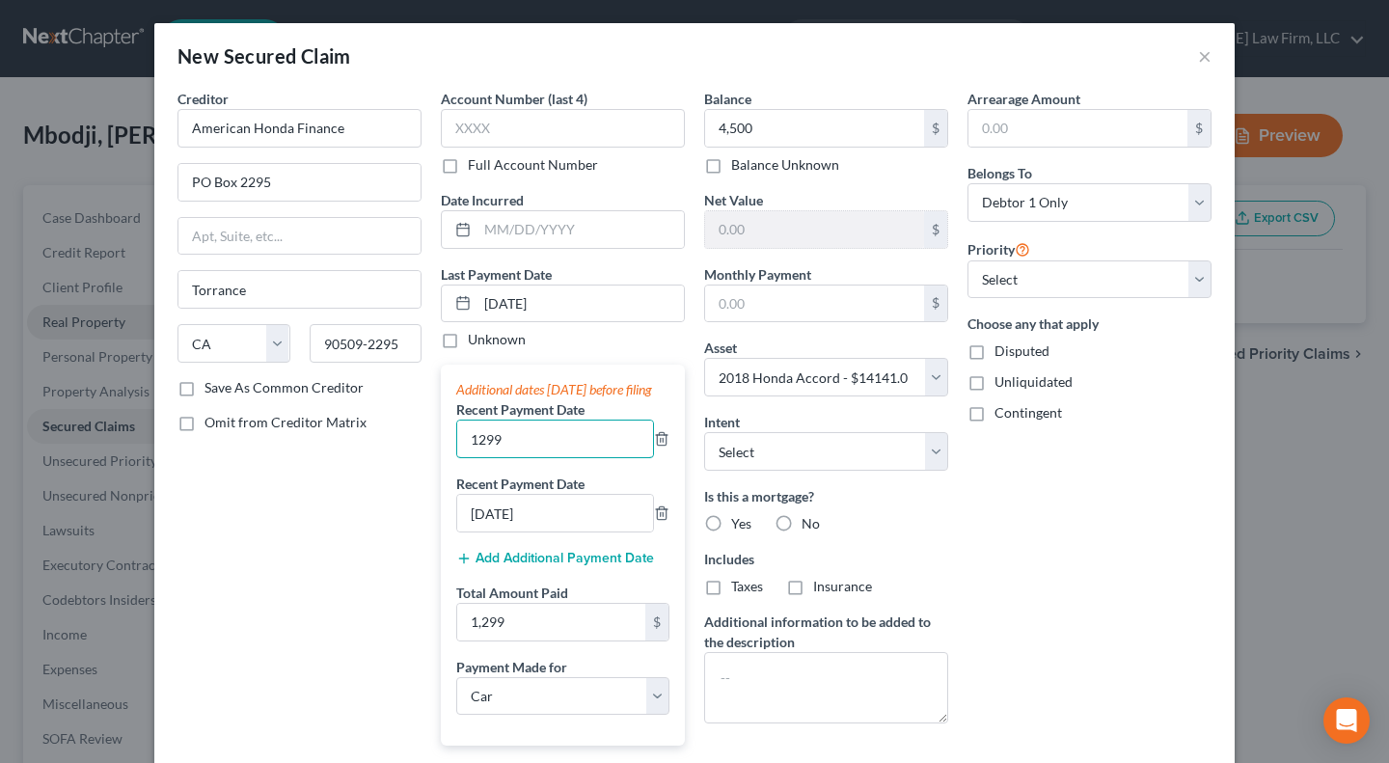
paste input "[DATE]"
click at [497, 456] on input "12998/28/2025" at bounding box center [555, 439] width 196 height 37
paste input "text"
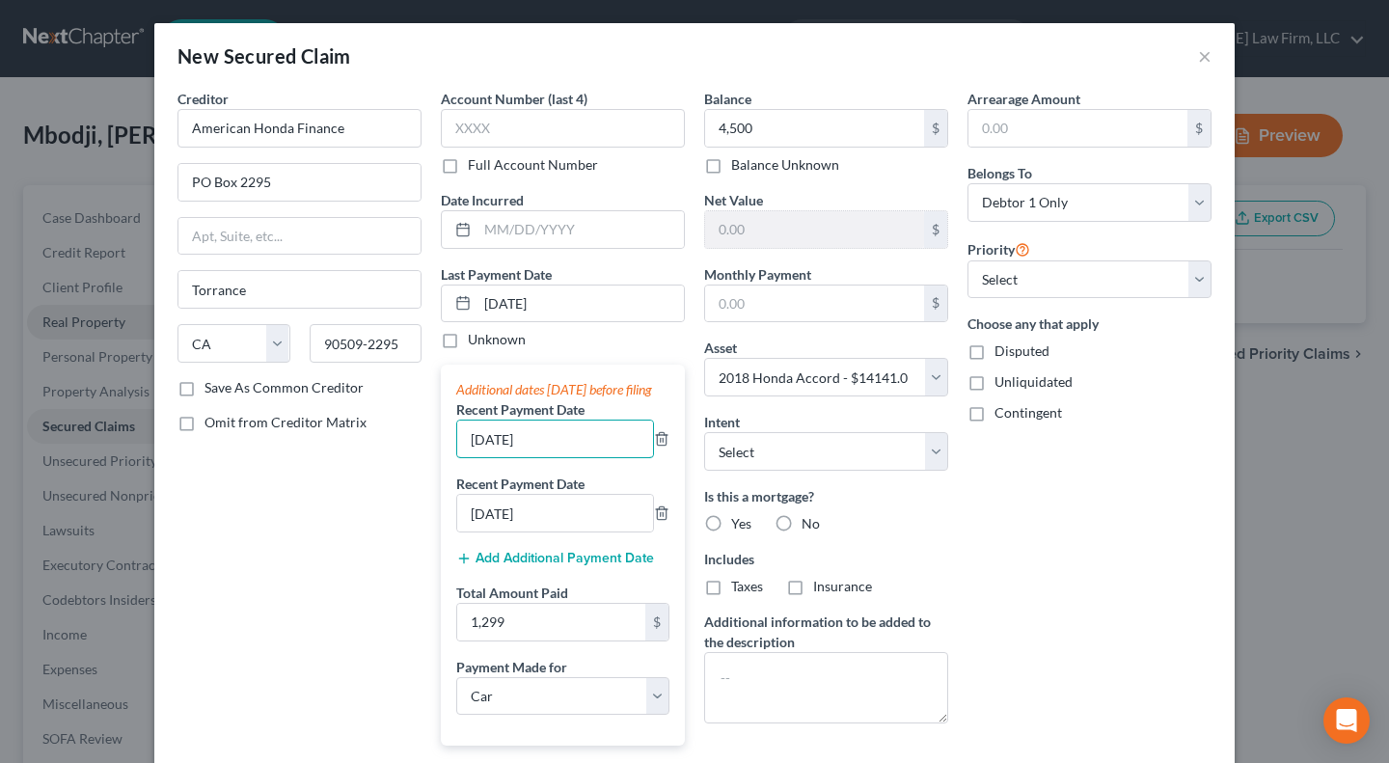
click at [462, 455] on input "[DATE]" at bounding box center [555, 439] width 196 height 37
type input "[DATE]"
drag, startPoint x: 472, startPoint y: 527, endPoint x: 461, endPoint y: 527, distance: 10.6
click at [461, 527] on input "[DATE]" at bounding box center [555, 513] width 196 height 37
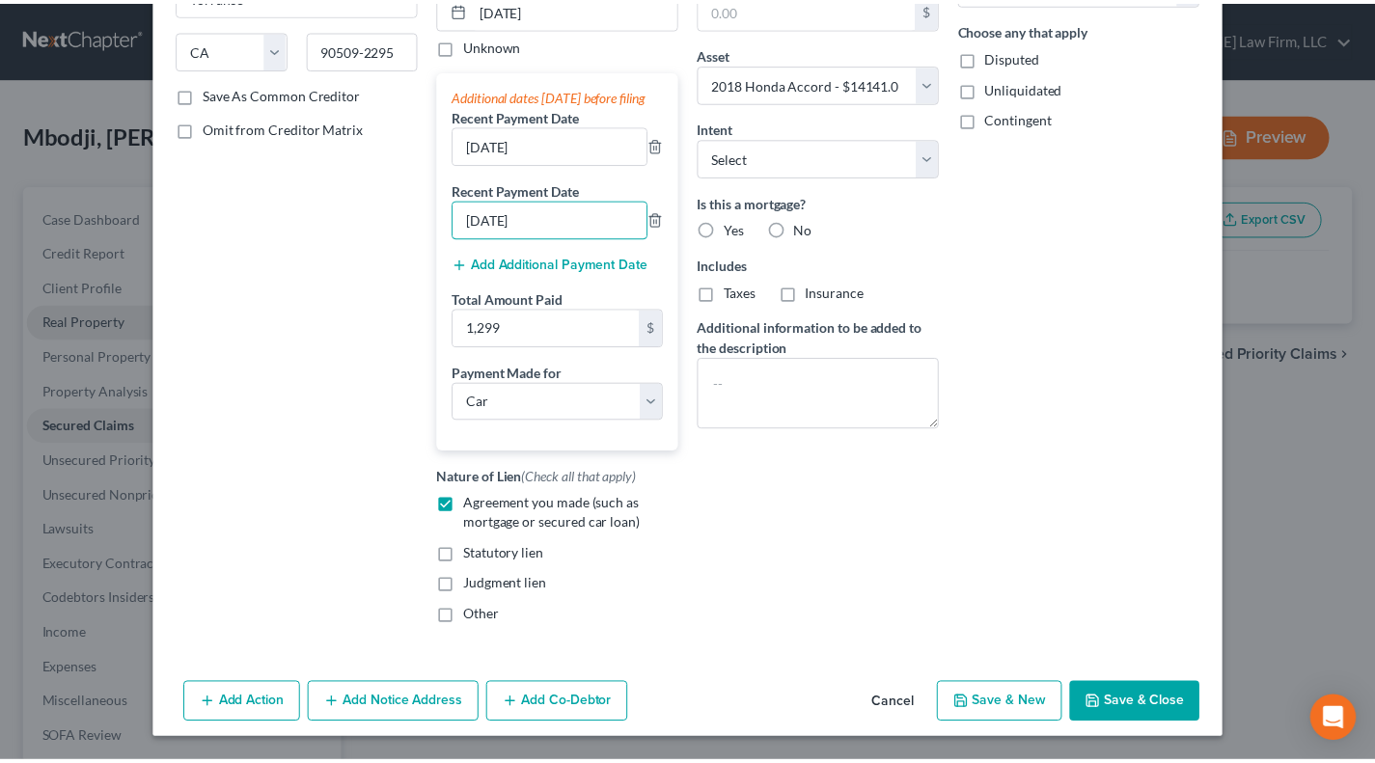
scroll to position [313, 0]
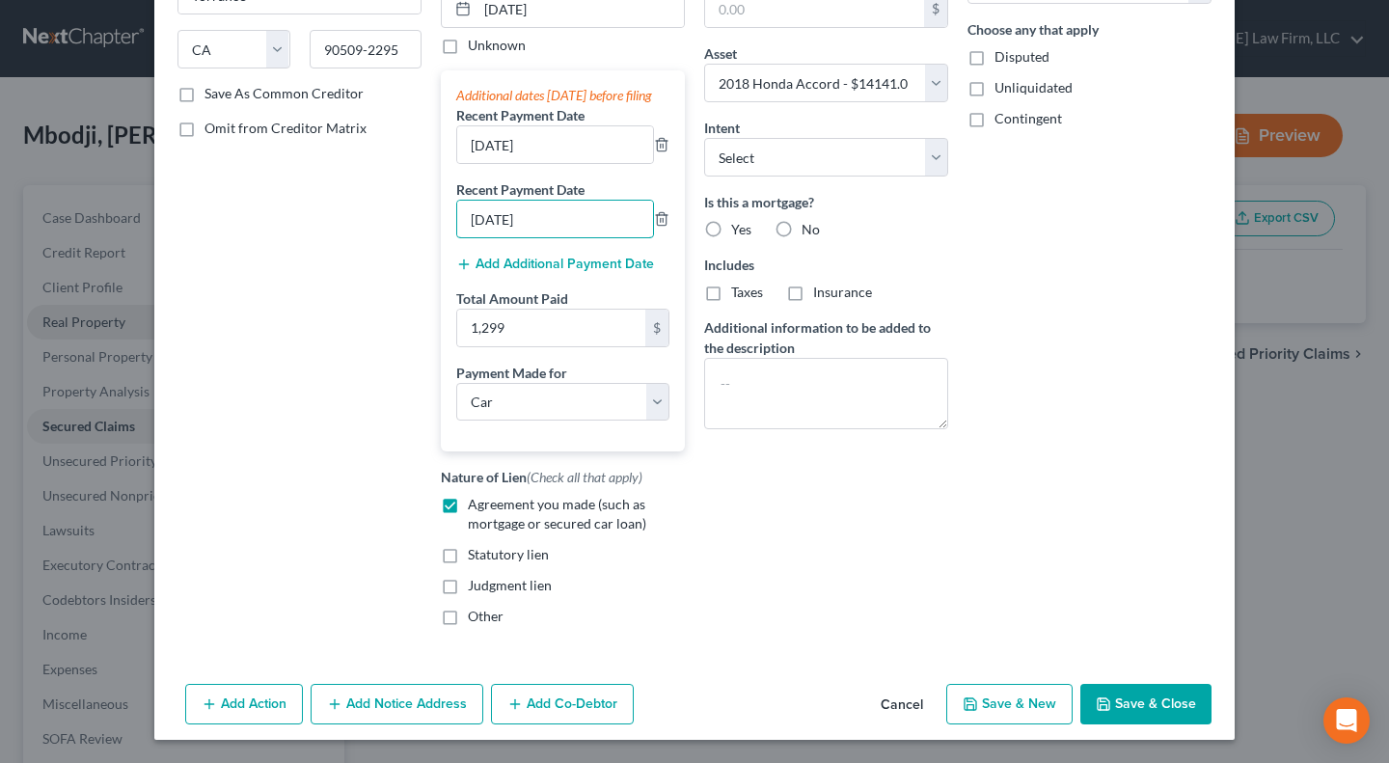
type input "[DATE]"
click at [1125, 720] on button "Save & Close" at bounding box center [1145, 704] width 131 height 41
select select
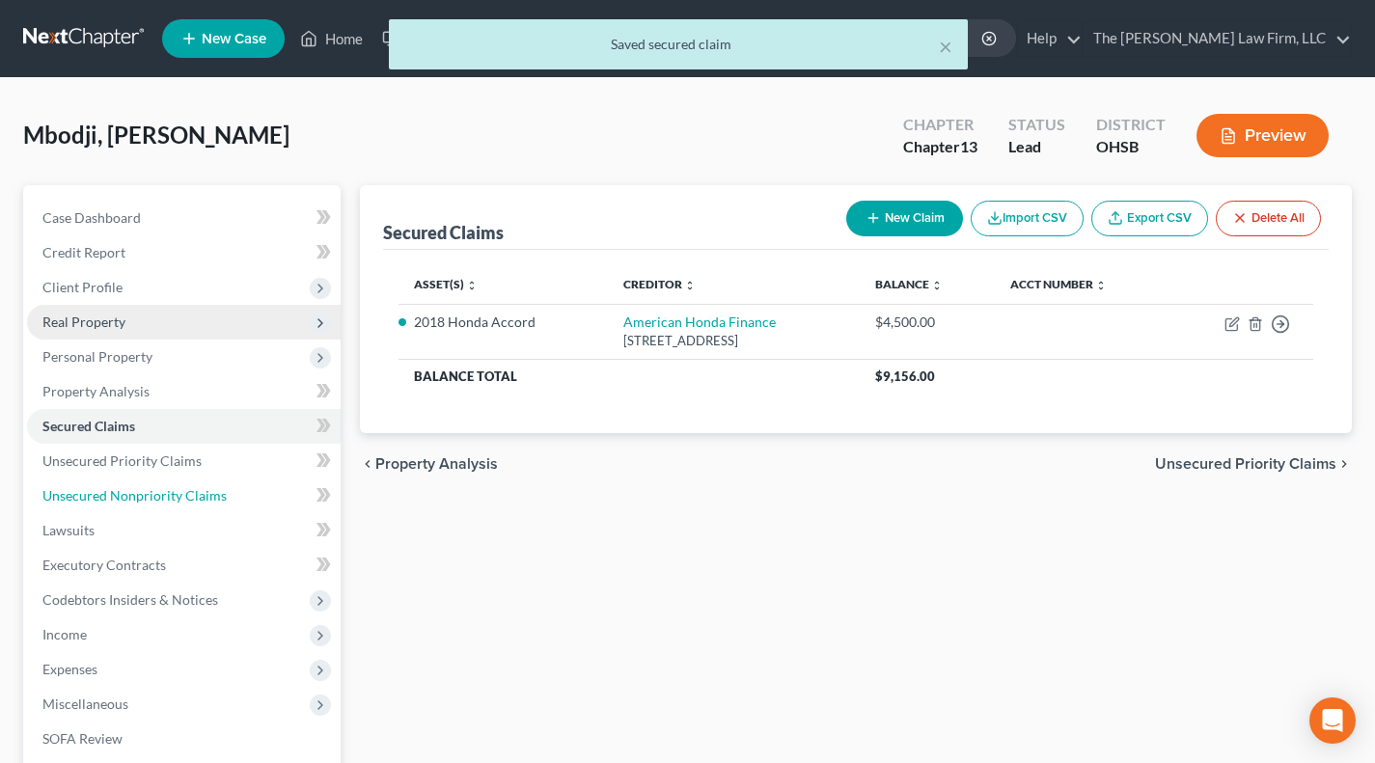
drag, startPoint x: 109, startPoint y: 503, endPoint x: 303, endPoint y: 549, distance: 199.3
click at [109, 503] on span "Unsecured Nonpriority Claims" at bounding box center [134, 495] width 184 height 16
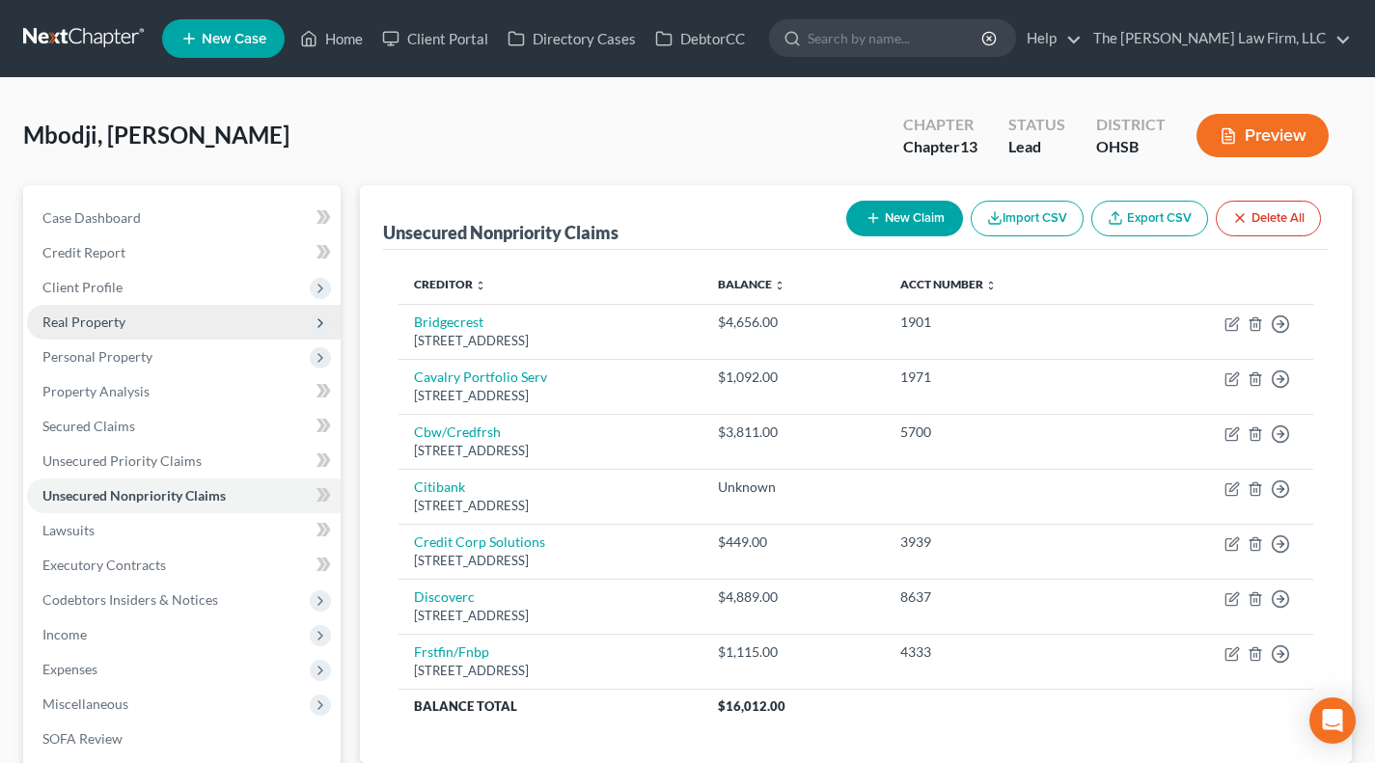
click at [869, 213] on icon "button" at bounding box center [872, 217] width 15 height 15
select select "0"
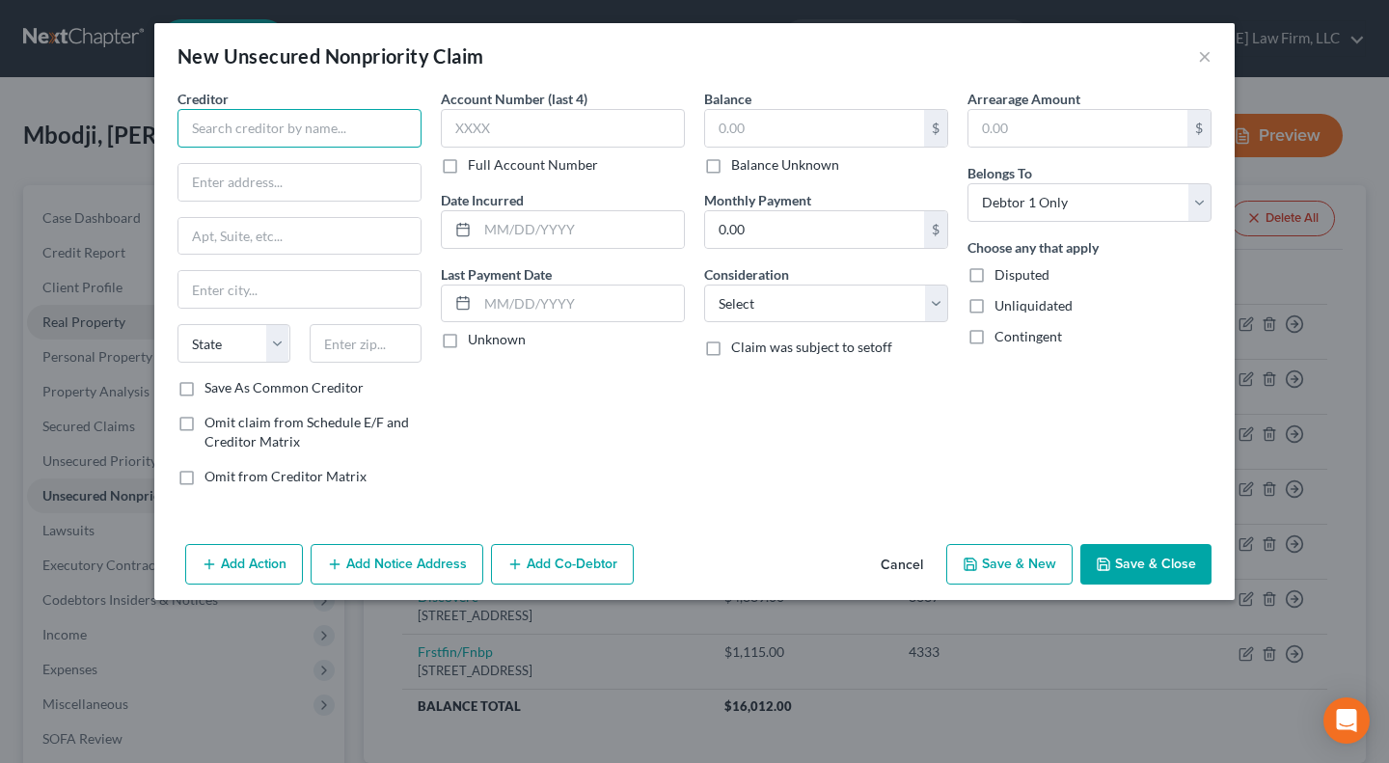
click at [357, 131] on input "text" at bounding box center [299, 128] width 244 height 39
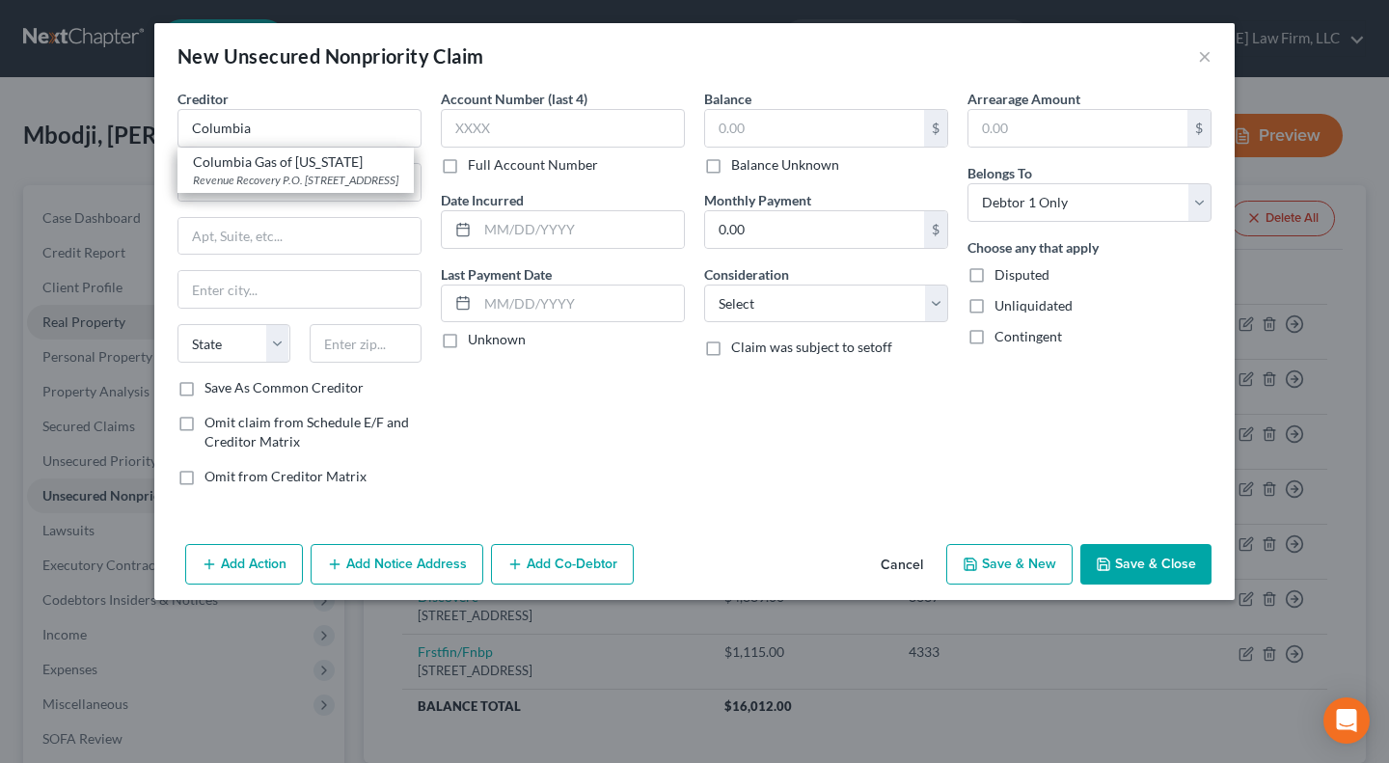
click at [292, 184] on div "Revenue Recovery P.O. Box 117, Columbus, OH 43216" at bounding box center [295, 180] width 205 height 16
type input "Columbia Gas of [US_STATE]"
type input "Revenue Recovery"
type input "P.O. Box 117"
type input "Columbus"
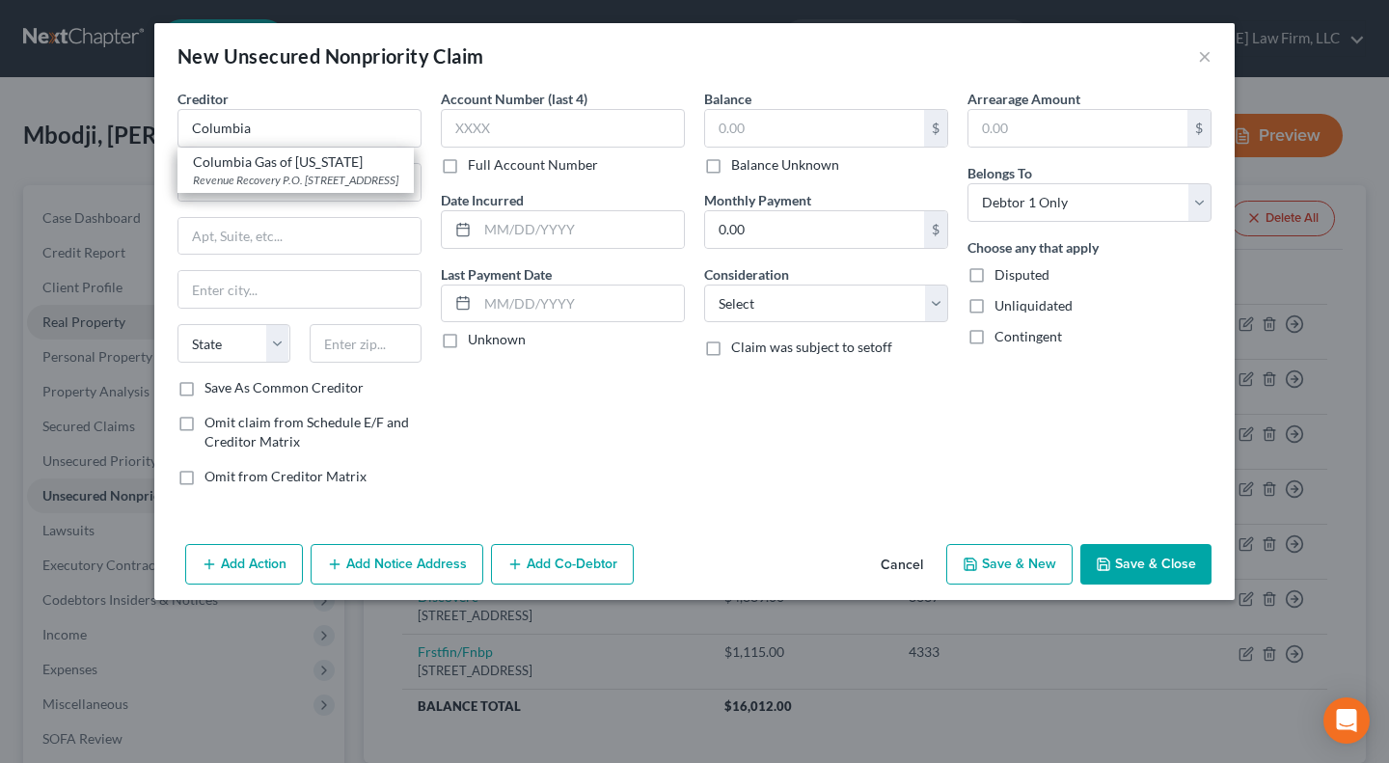
select select "36"
type input "43216"
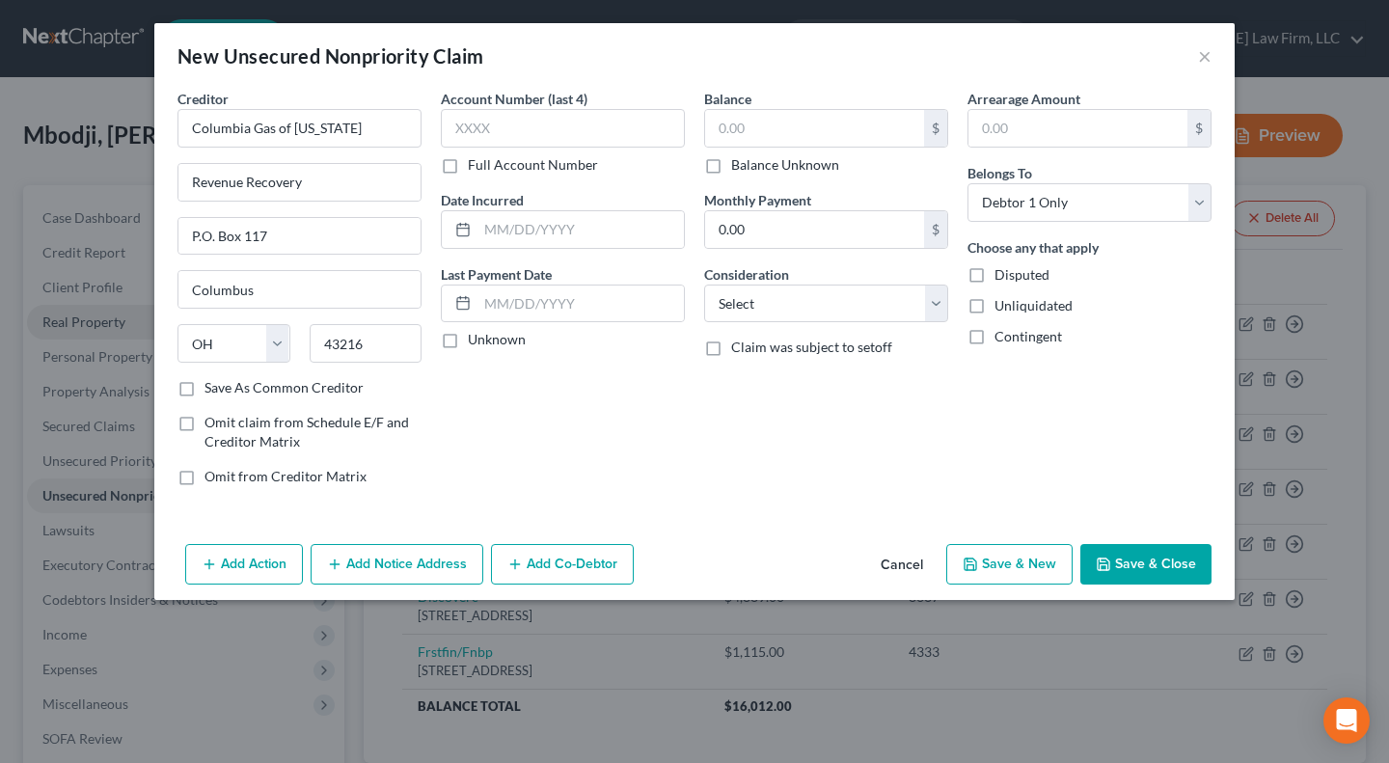
click at [476, 341] on label "Unknown" at bounding box center [497, 339] width 58 height 19
click at [476, 341] on input "Unknown" at bounding box center [482, 336] width 13 height 13
checkbox input "true"
click at [215, 232] on input "P.O. Box 117" at bounding box center [299, 236] width 242 height 37
click at [202, 231] on input "P.O Box 117" at bounding box center [299, 236] width 242 height 37
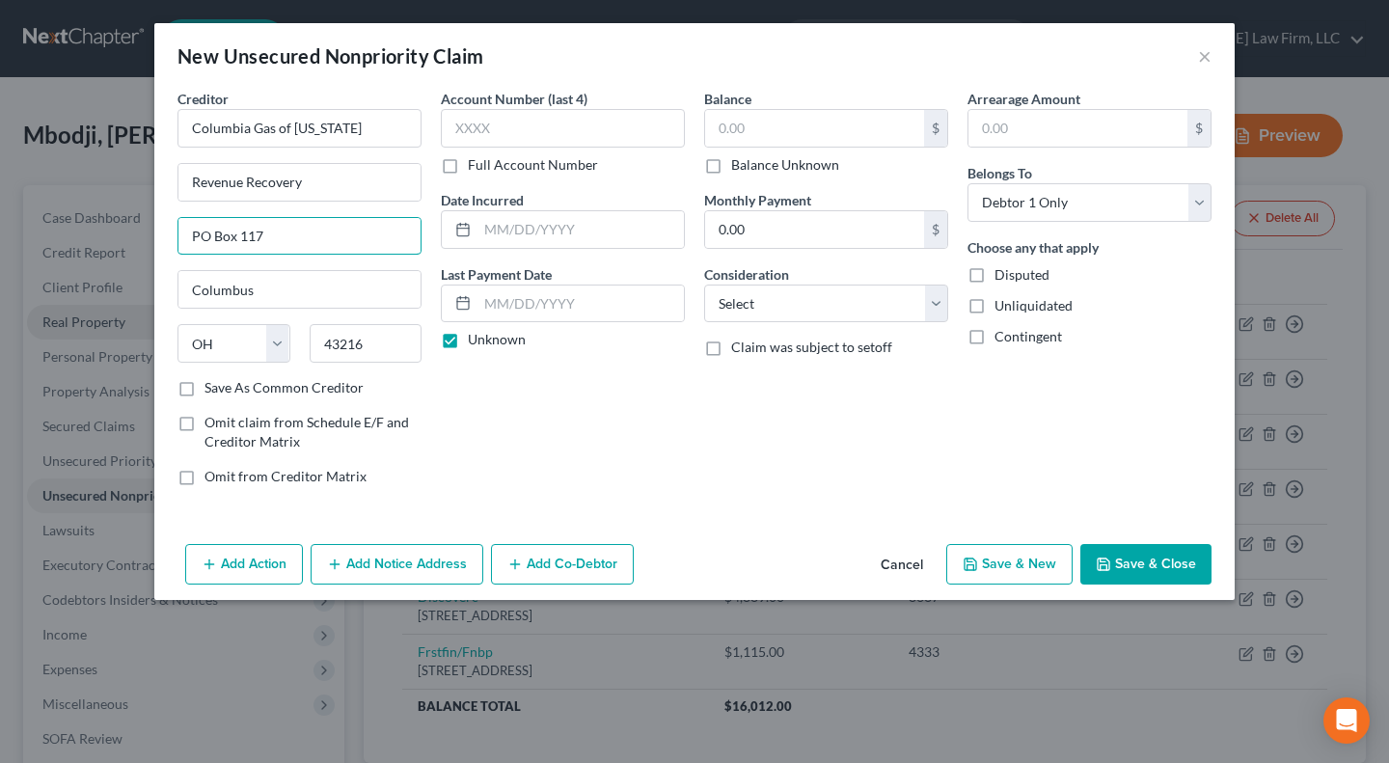
type input "PO Box 117"
click at [752, 166] on label "Balance Unknown" at bounding box center [785, 164] width 108 height 19
click at [751, 166] on input "Balance Unknown" at bounding box center [745, 161] width 13 height 13
checkbox input "true"
type input "0.00"
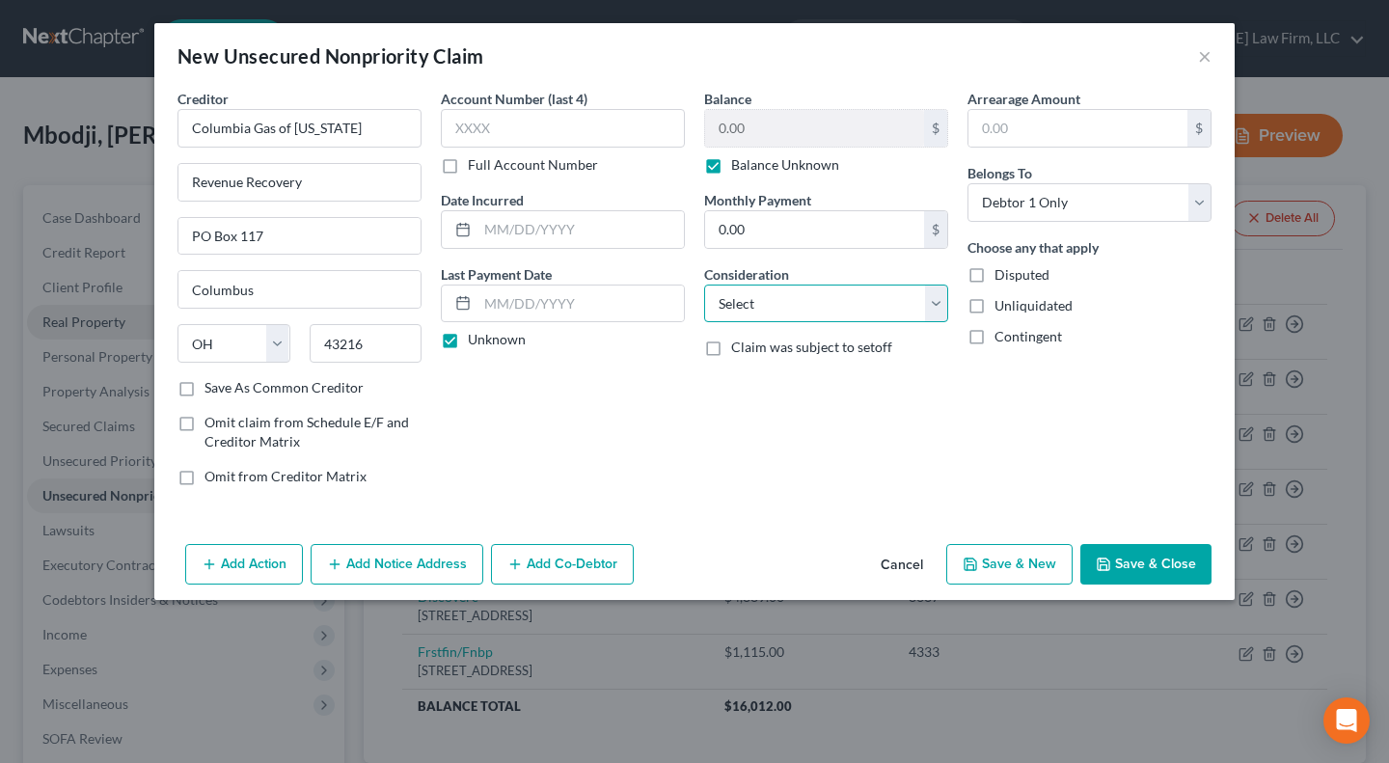
click at [758, 299] on select "Select Cable / Satellite Services Collection Agency Credit Card Debt Debt Couns…" at bounding box center [826, 304] width 244 height 39
select select "20"
click at [704, 285] on select "Select Cable / Satellite Services Collection Agency Credit Card Debt Debt Couns…" at bounding box center [826, 304] width 244 height 39
click at [660, 457] on div "Account Number (last 4) Full Account Number Date Incurred Last Payment Date Unk…" at bounding box center [562, 295] width 263 height 413
click at [1115, 565] on button "Save & Close" at bounding box center [1145, 564] width 131 height 41
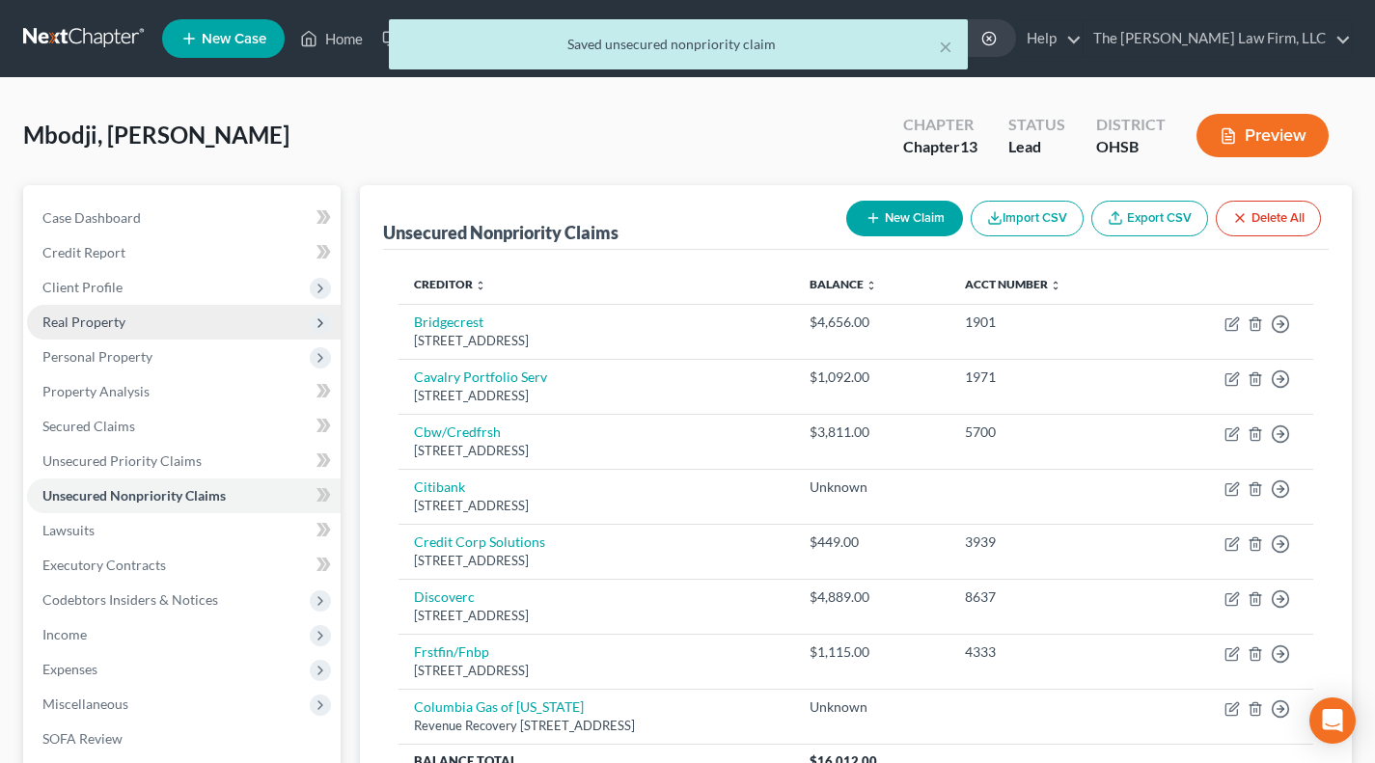
click at [905, 220] on button "New Claim" at bounding box center [904, 219] width 117 height 36
select select "0"
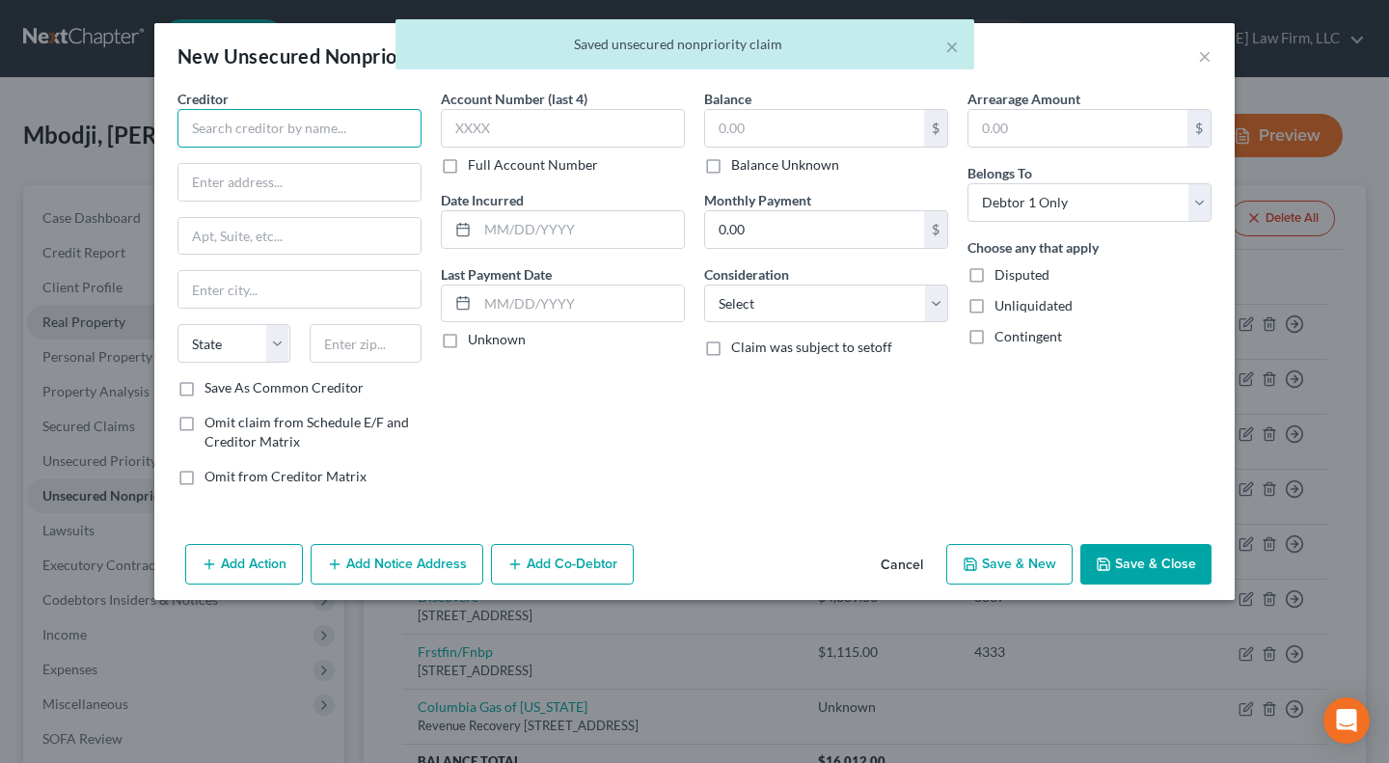
click at [238, 118] on input "text" at bounding box center [299, 128] width 244 height 39
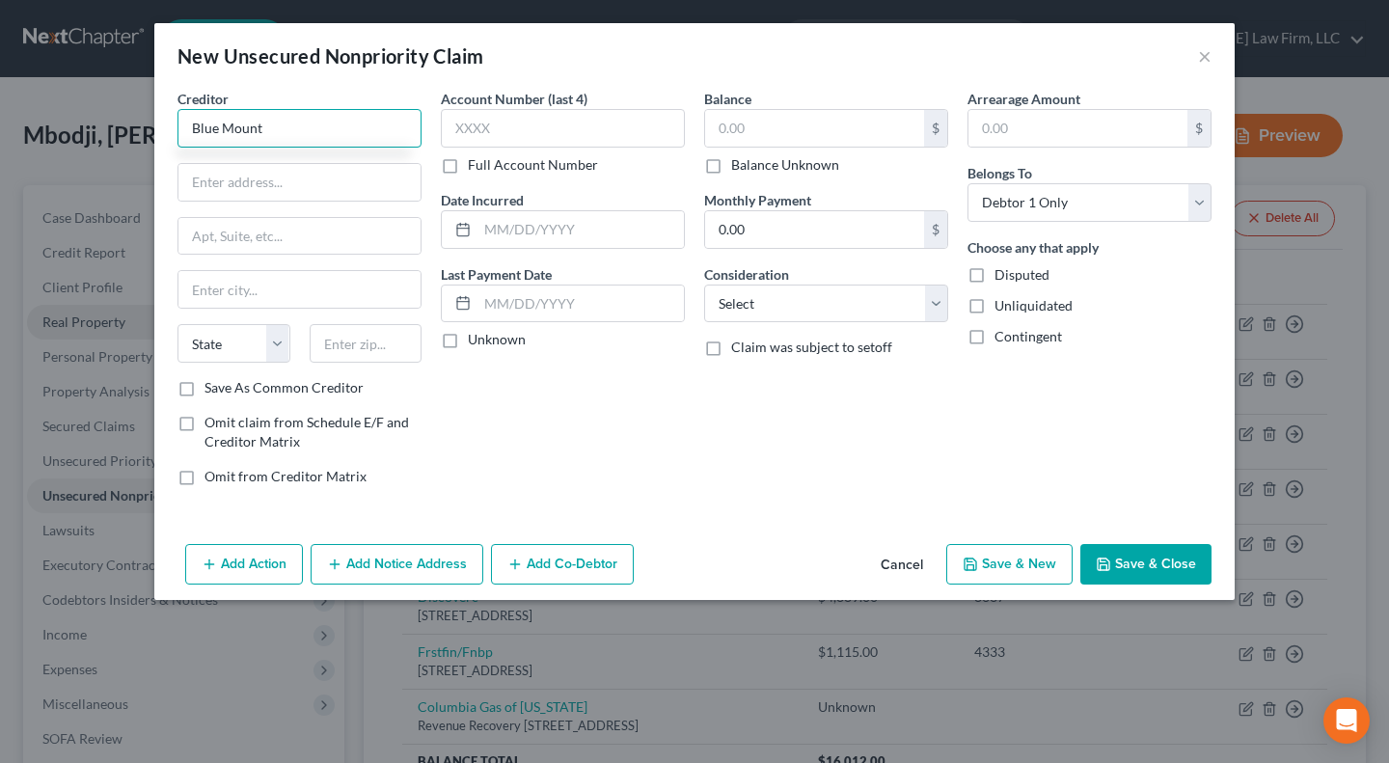
click at [297, 129] on input "Blue Mount" at bounding box center [299, 128] width 244 height 39
type input "Blue Mount"
click at [274, 183] on input "text" at bounding box center [299, 182] width 242 height 37
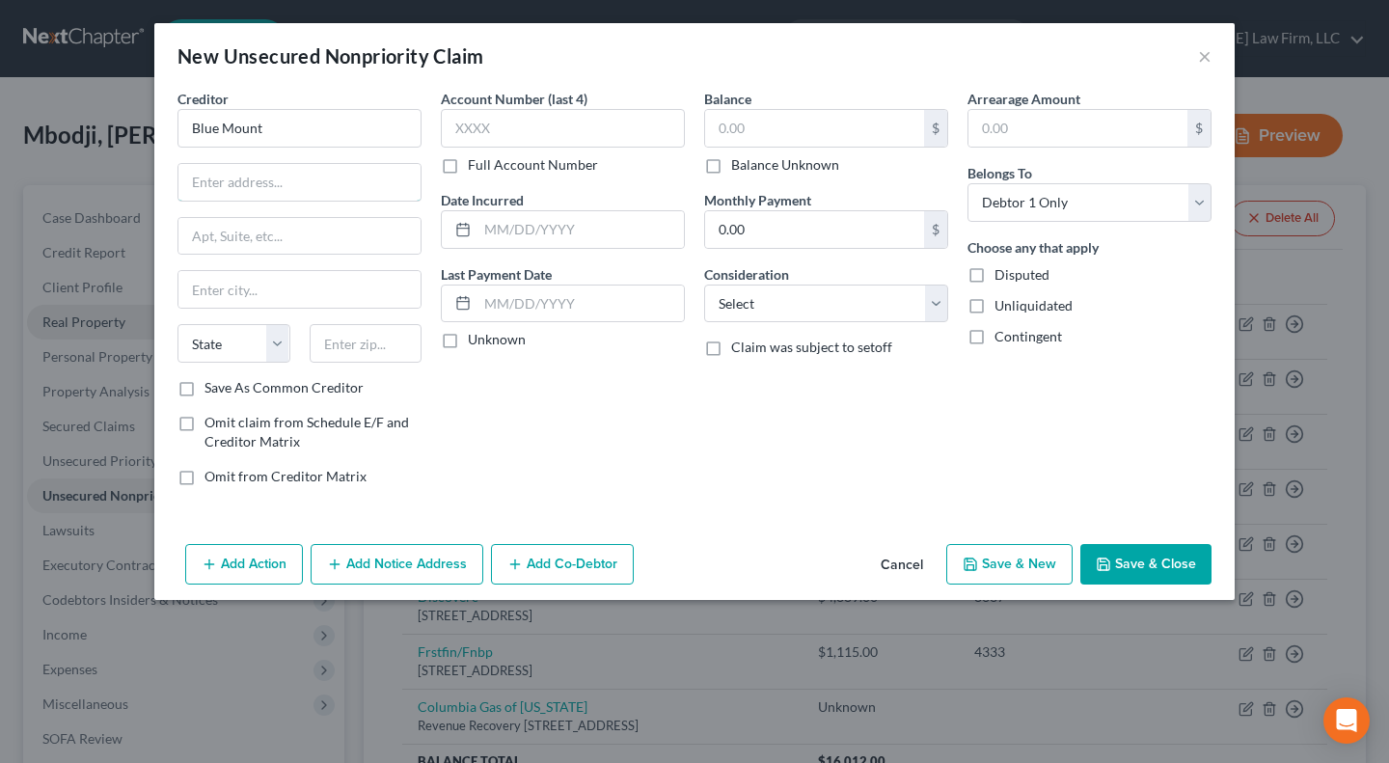
paste input "[STREET_ADDRESS]"
type input "[STREET_ADDRESS]"
click at [286, 134] on input "Blue Mount" at bounding box center [299, 128] width 244 height 39
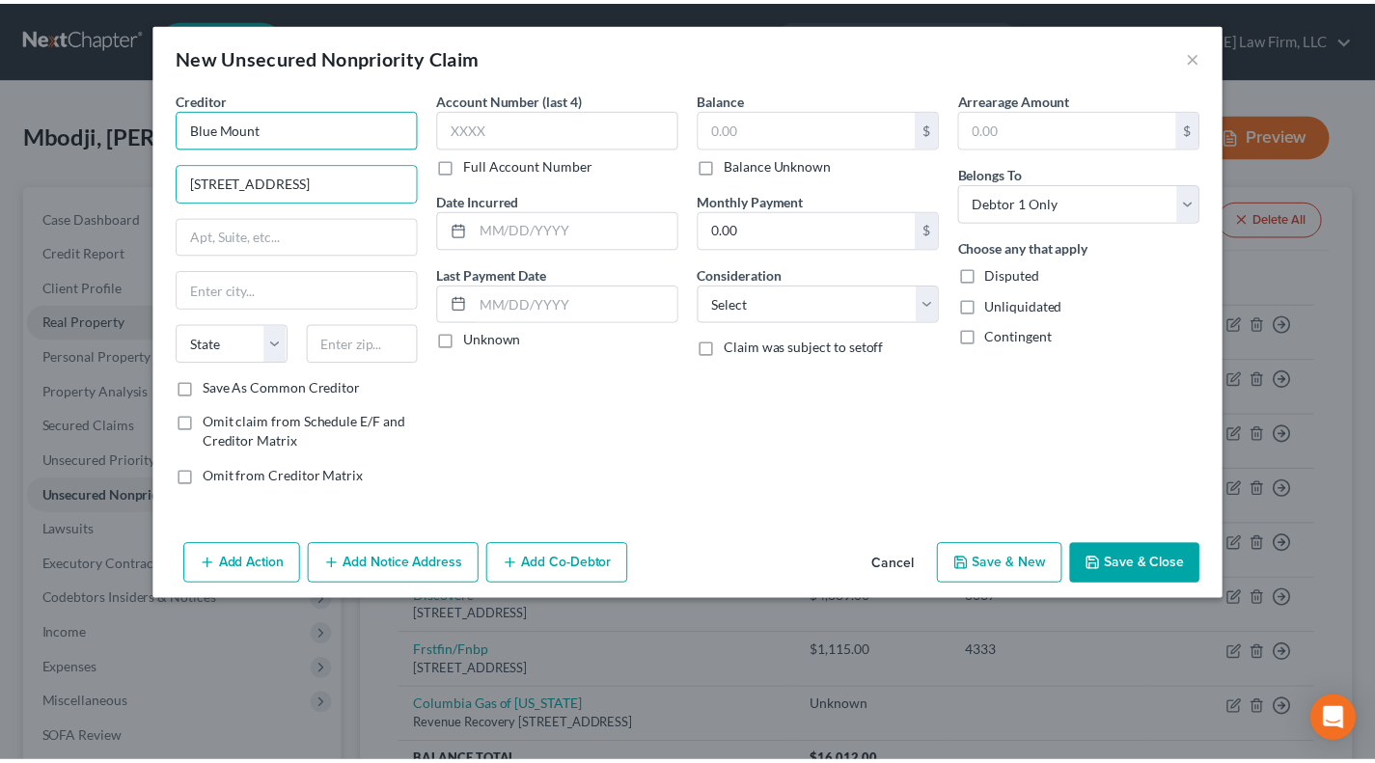
scroll to position [0, 0]
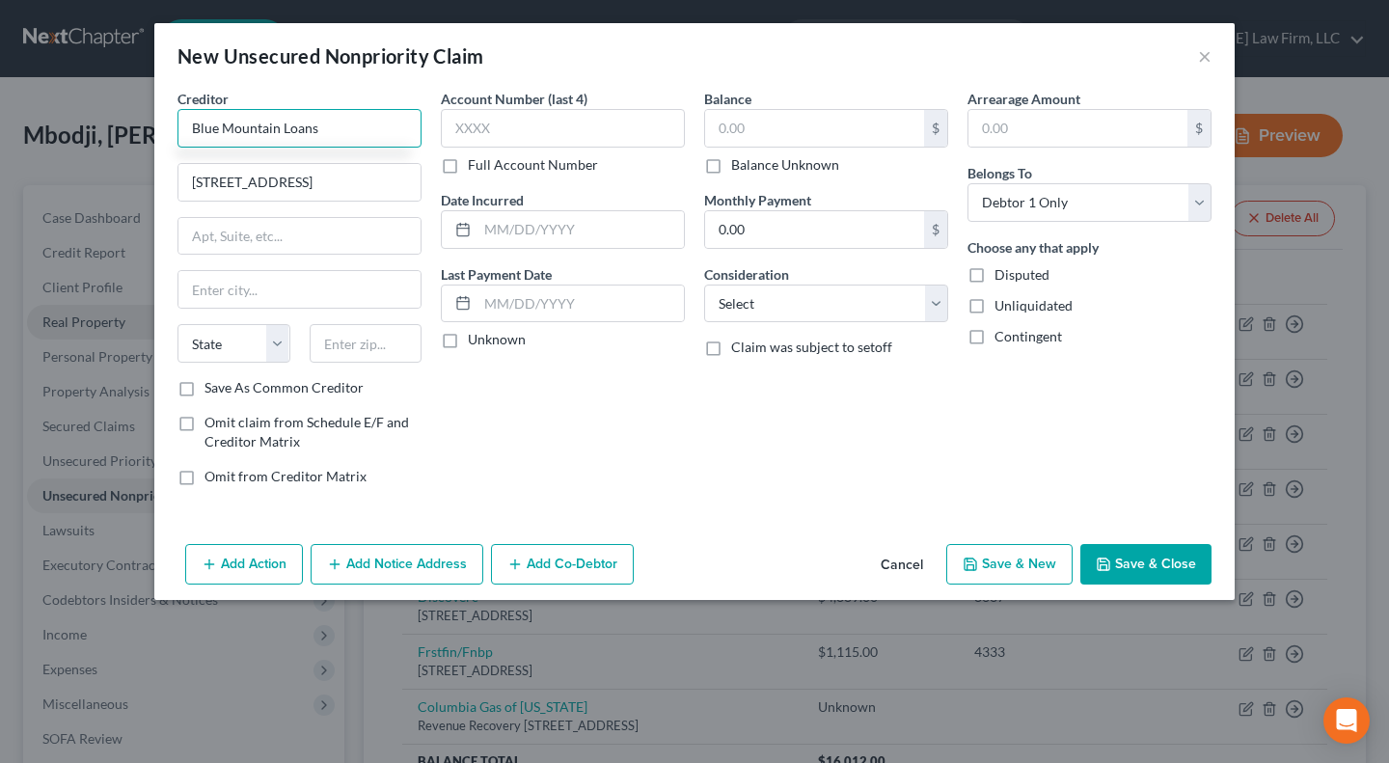
type input "Blue Mountain Loans"
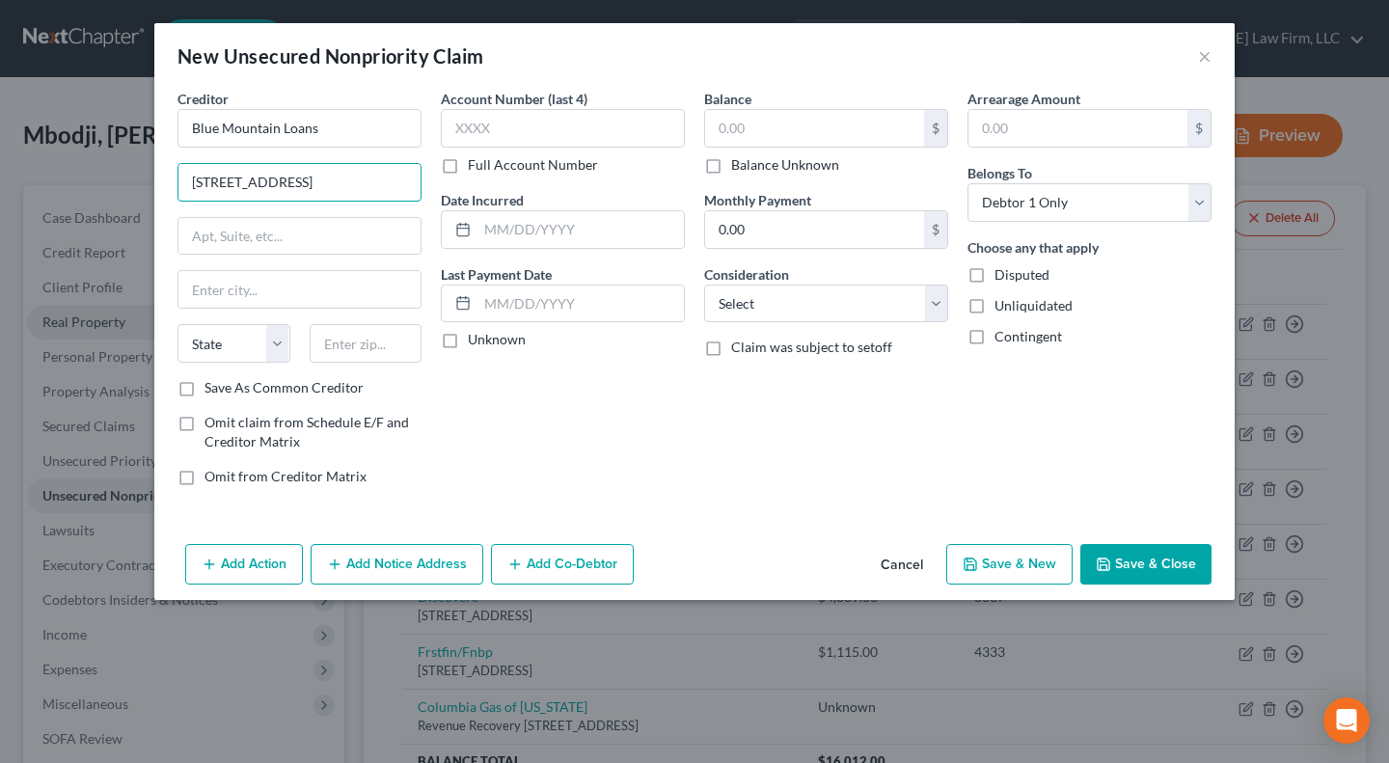
click at [403, 178] on input "[STREET_ADDRESS]" at bounding box center [299, 182] width 242 height 37
type input "PO Box 11781, Santa Rosa, CA"
type input "95406"
type input "Santa Rosa"
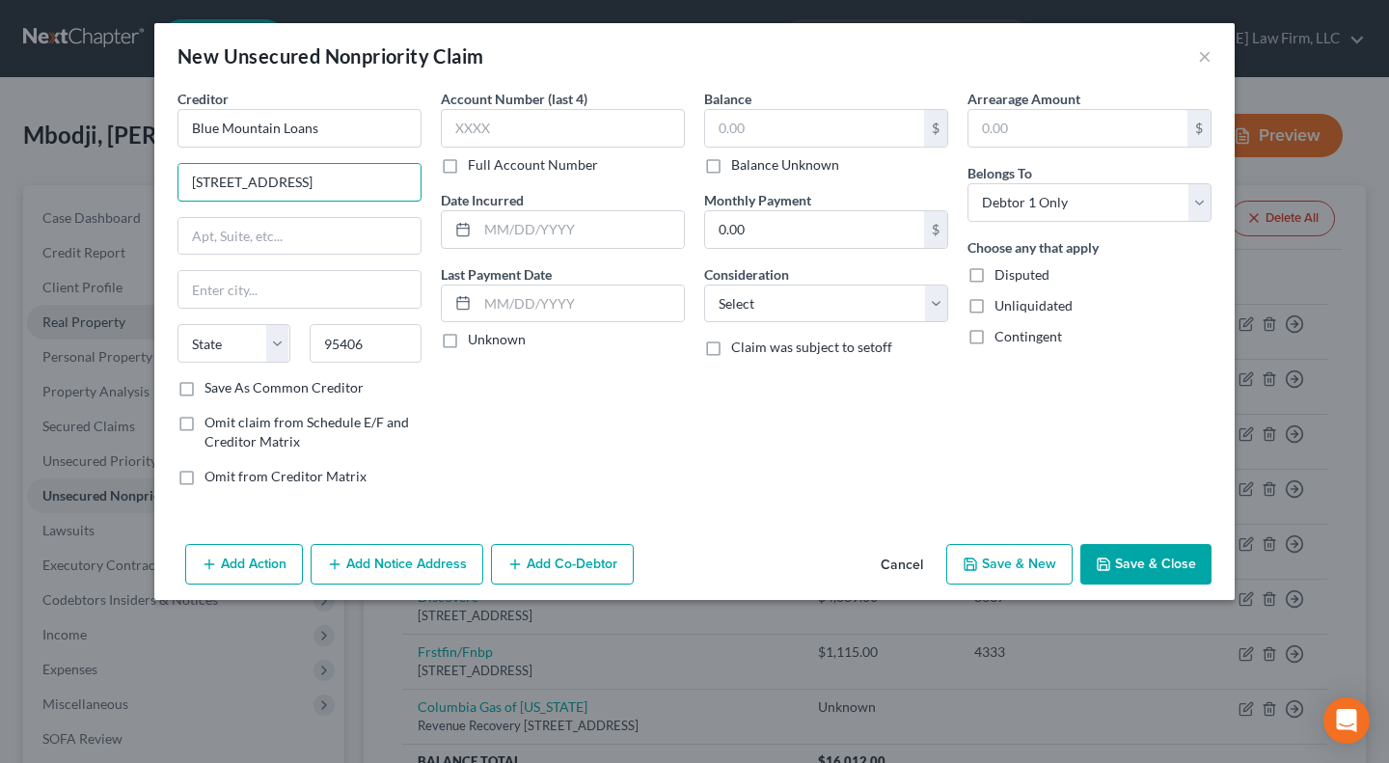
select select "4"
drag, startPoint x: 386, startPoint y: 179, endPoint x: 277, endPoint y: 188, distance: 109.3
click at [277, 188] on input "PO Box 11781, Santa Rosa, CA" at bounding box center [299, 182] width 242 height 37
type input "PO Box 11781"
click at [475, 340] on label "Unknown" at bounding box center [497, 339] width 58 height 19
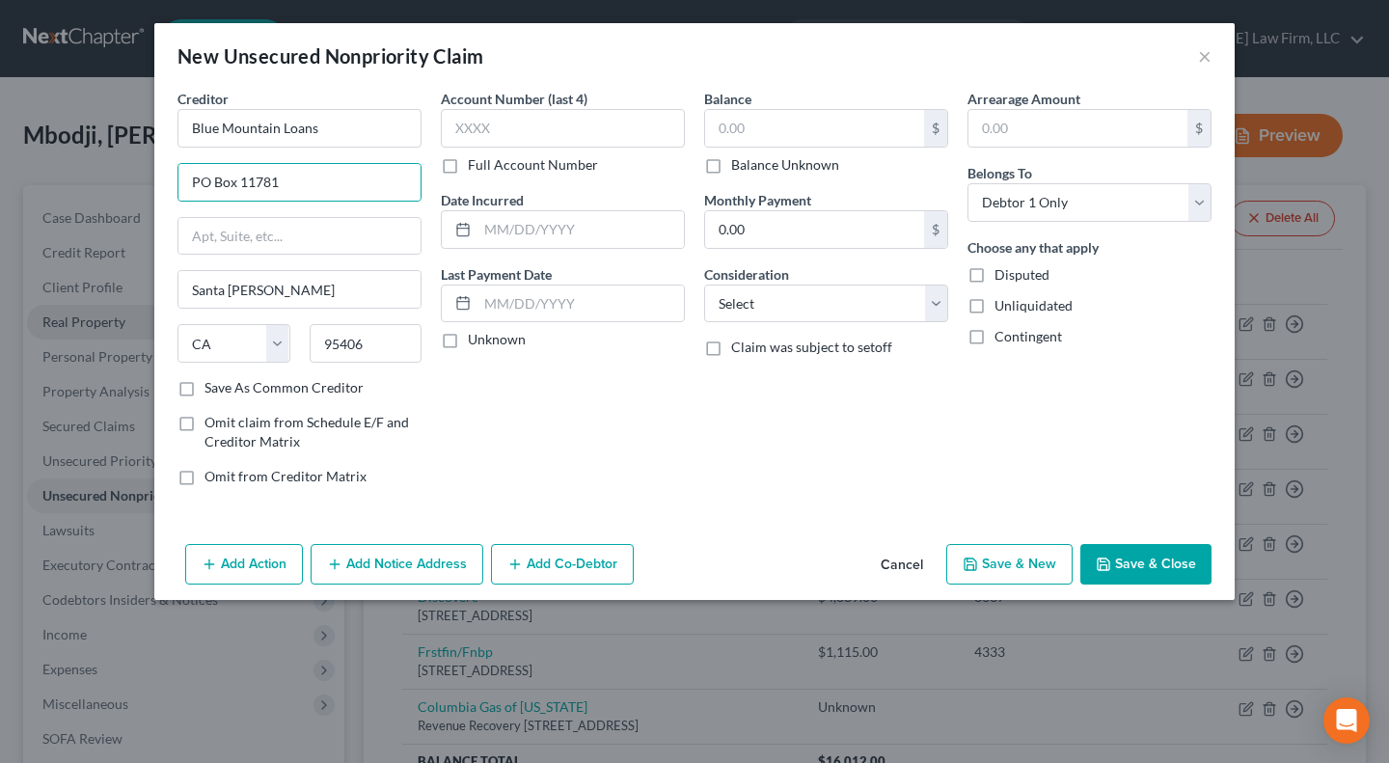
click at [476, 340] on input "Unknown" at bounding box center [482, 336] width 13 height 13
checkbox input "true"
click at [750, 161] on label "Balance Unknown" at bounding box center [785, 164] width 108 height 19
click at [750, 161] on input "Balance Unknown" at bounding box center [745, 161] width 13 height 13
checkbox input "true"
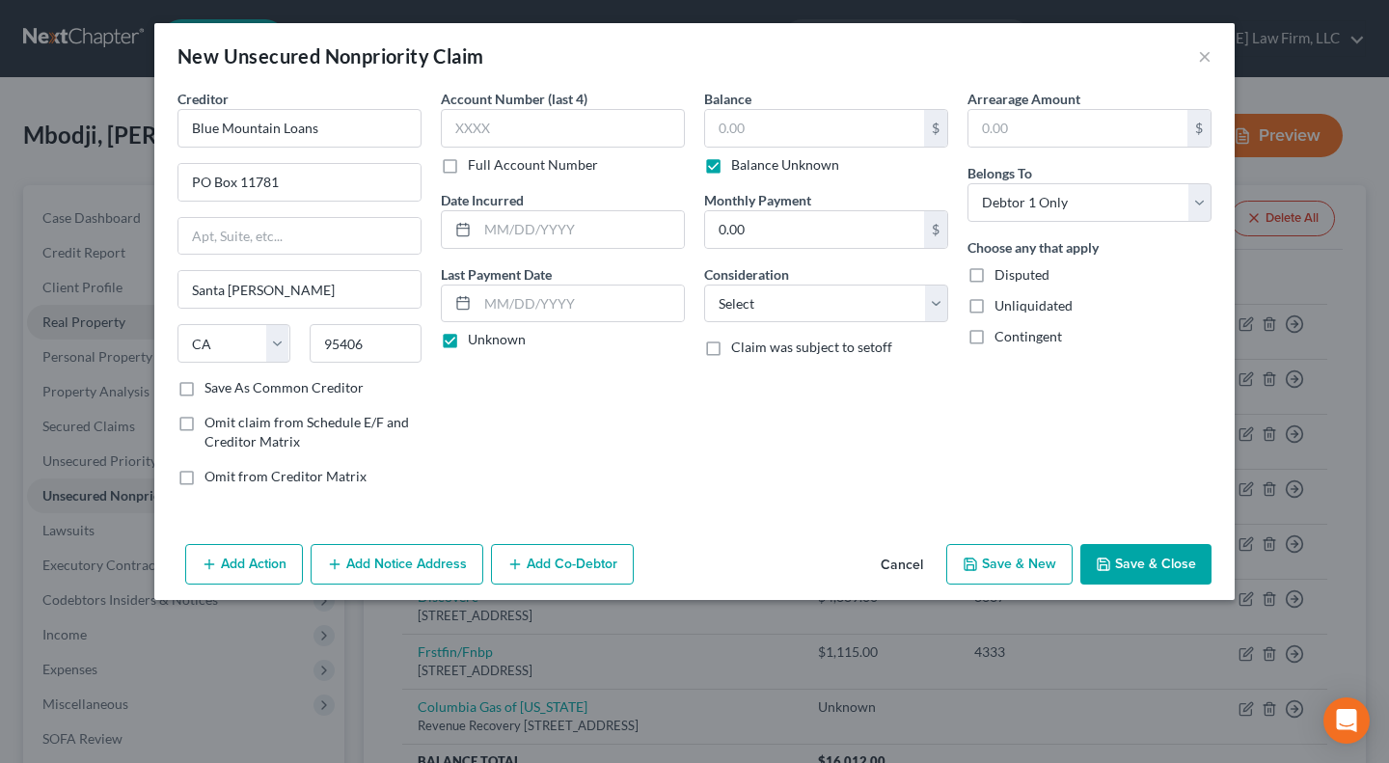
type input "0.00"
click at [763, 303] on select "Select Cable / Satellite Services Collection Agency Credit Card Debt Debt Couns…" at bounding box center [826, 304] width 244 height 39
select select "10"
click at [704, 285] on select "Select Cable / Satellite Services Collection Agency Credit Card Debt Debt Couns…" at bounding box center [826, 304] width 244 height 39
click at [1189, 567] on button "Save & Close" at bounding box center [1145, 564] width 131 height 41
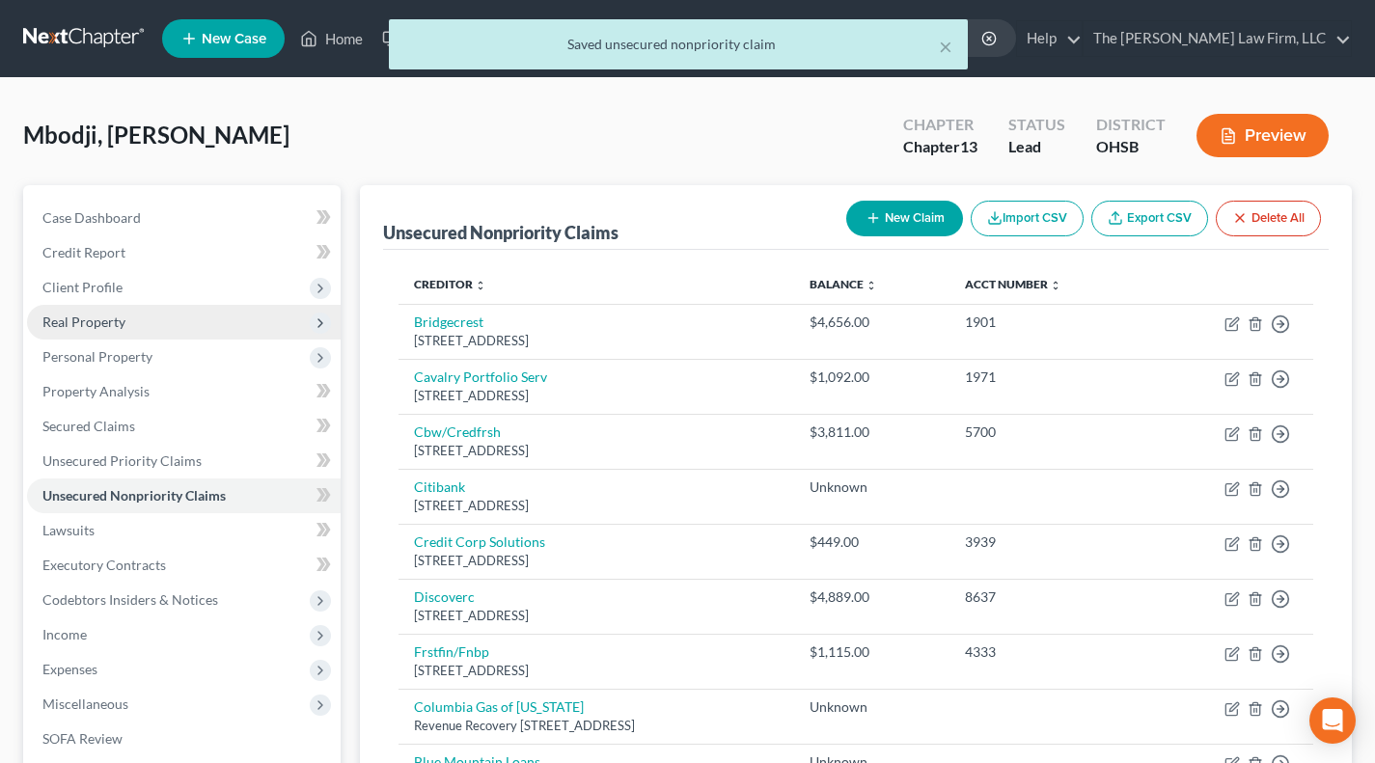
click at [902, 216] on button "New Claim" at bounding box center [904, 219] width 117 height 36
select select "0"
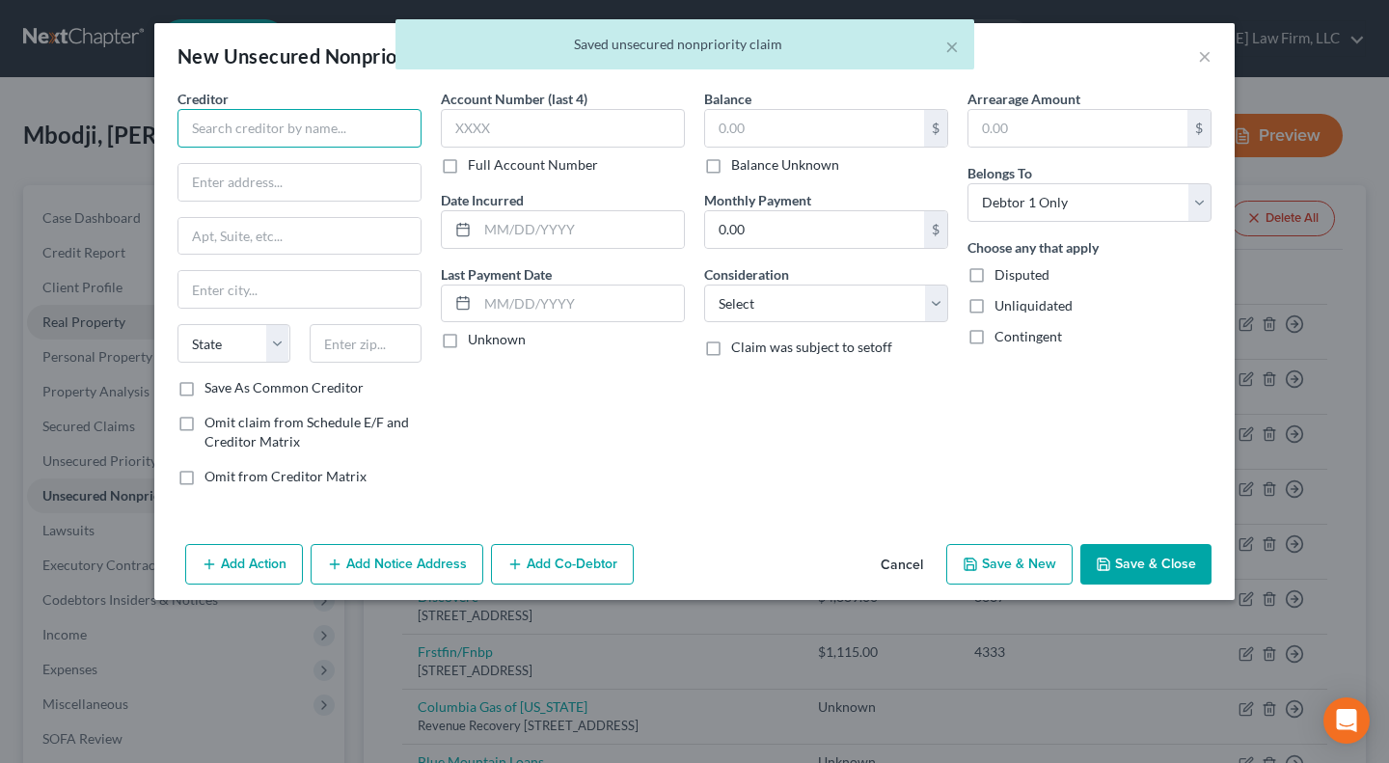
click at [327, 137] on input "text" at bounding box center [299, 128] width 244 height 39
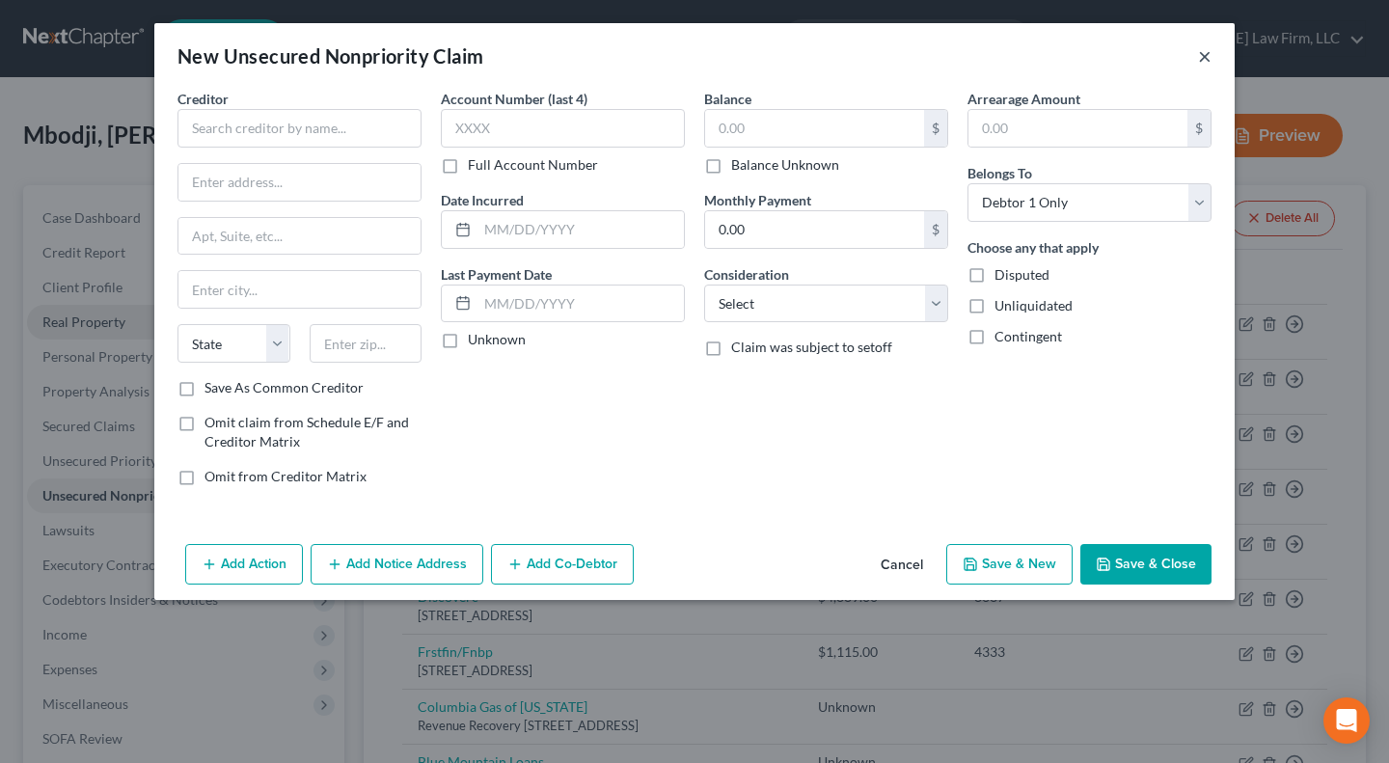
click at [1201, 52] on button "×" at bounding box center [1205, 55] width 14 height 23
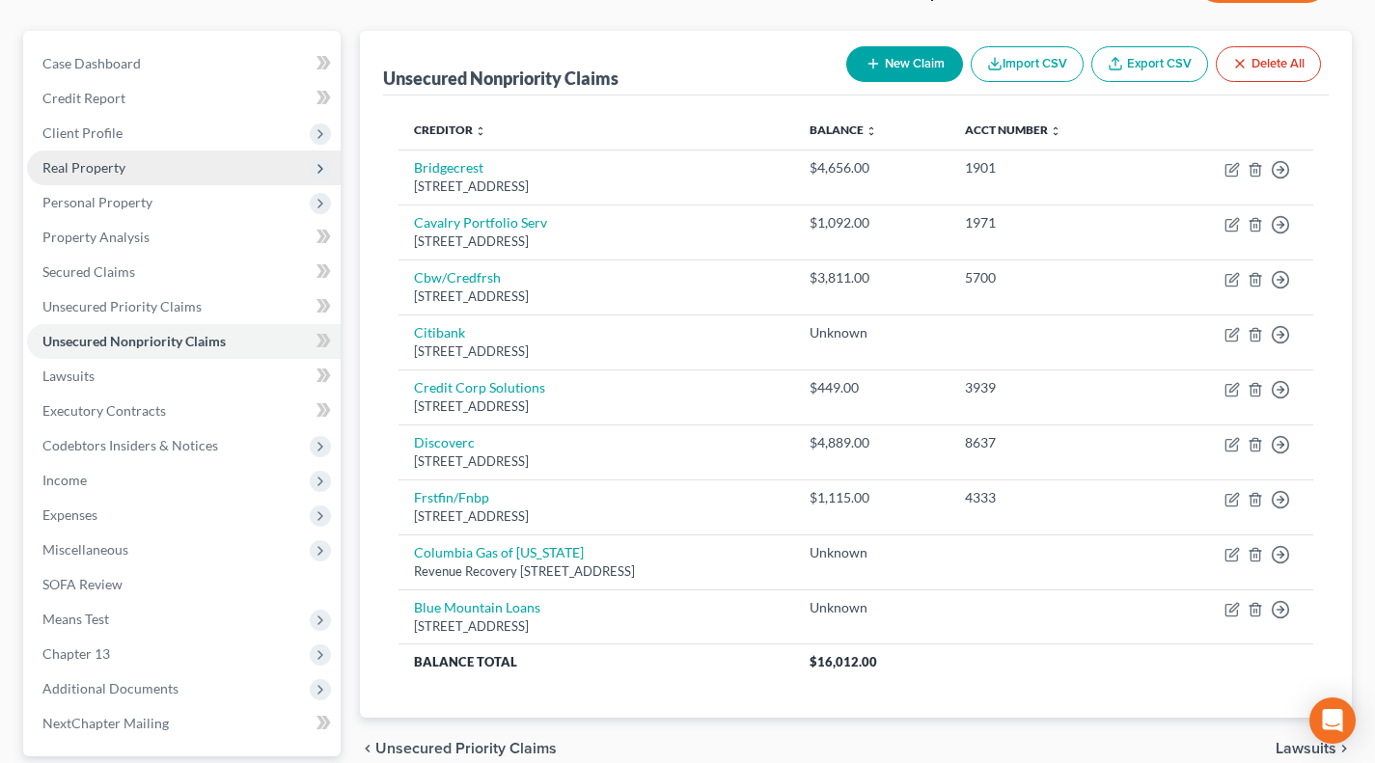
scroll to position [160, 0]
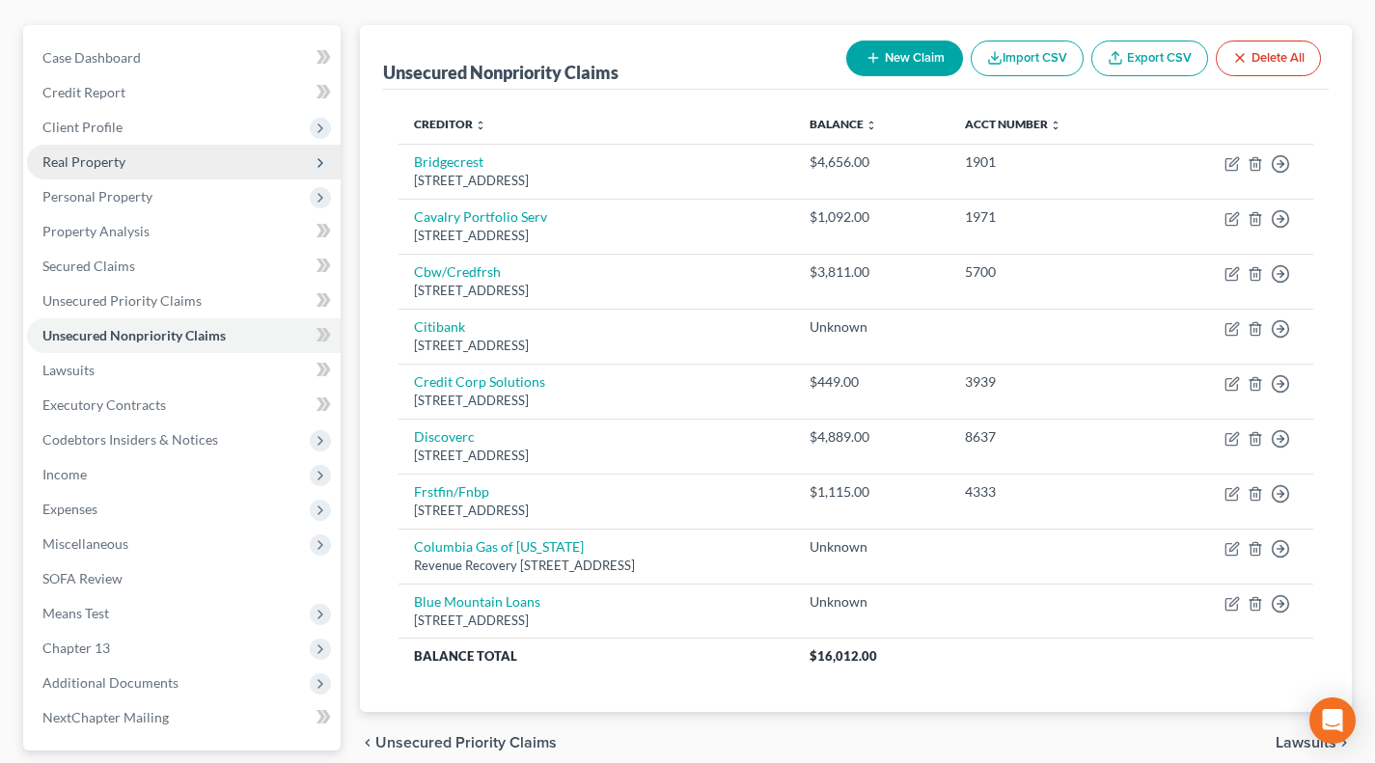
click at [906, 58] on button "New Claim" at bounding box center [904, 59] width 117 height 36
select select "0"
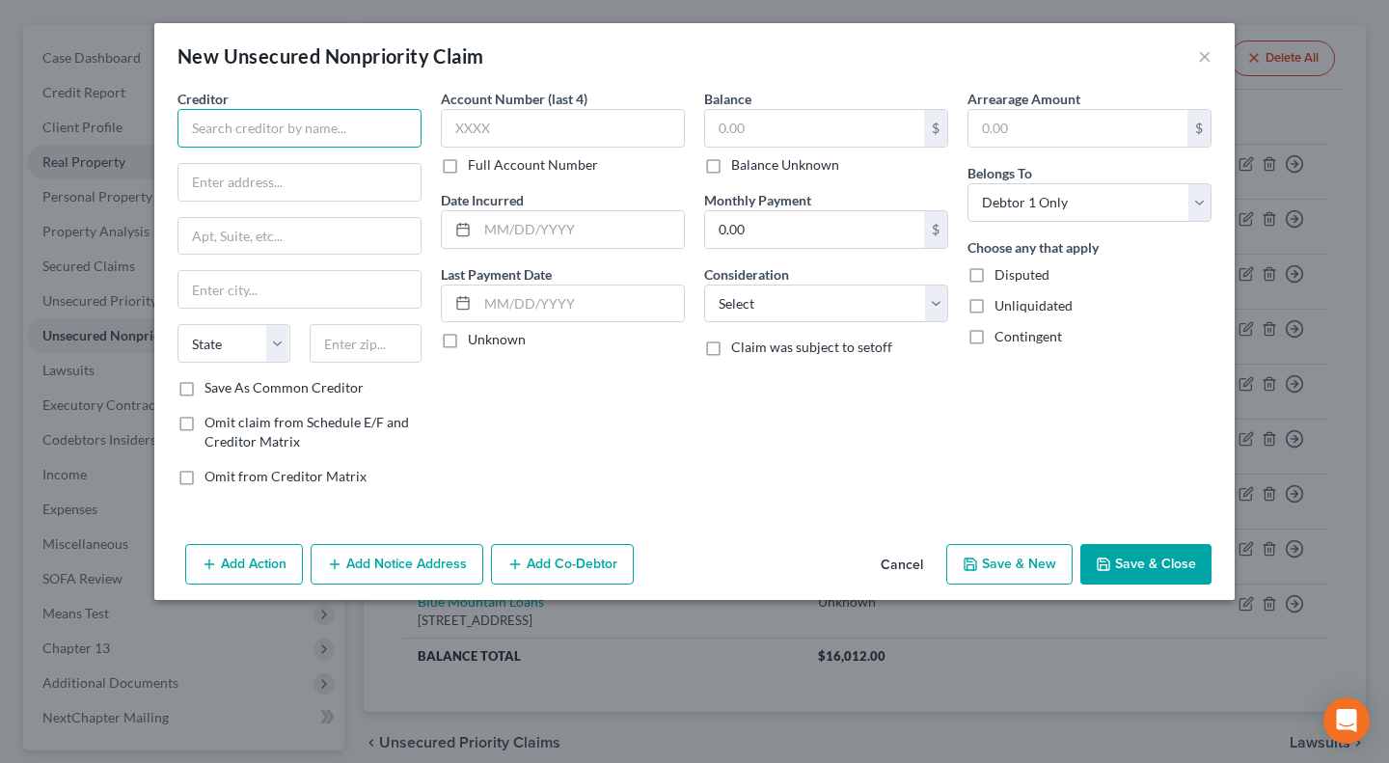
click at [394, 117] on input "text" at bounding box center [299, 128] width 244 height 39
click at [227, 123] on input "Lendmo" at bounding box center [299, 128] width 244 height 39
click at [227, 129] on input "Lendmo" at bounding box center [299, 128] width 244 height 39
drag, startPoint x: 226, startPoint y: 123, endPoint x: 295, endPoint y: 135, distance: 70.4
click at [226, 123] on input "Lendmuo" at bounding box center [299, 128] width 244 height 39
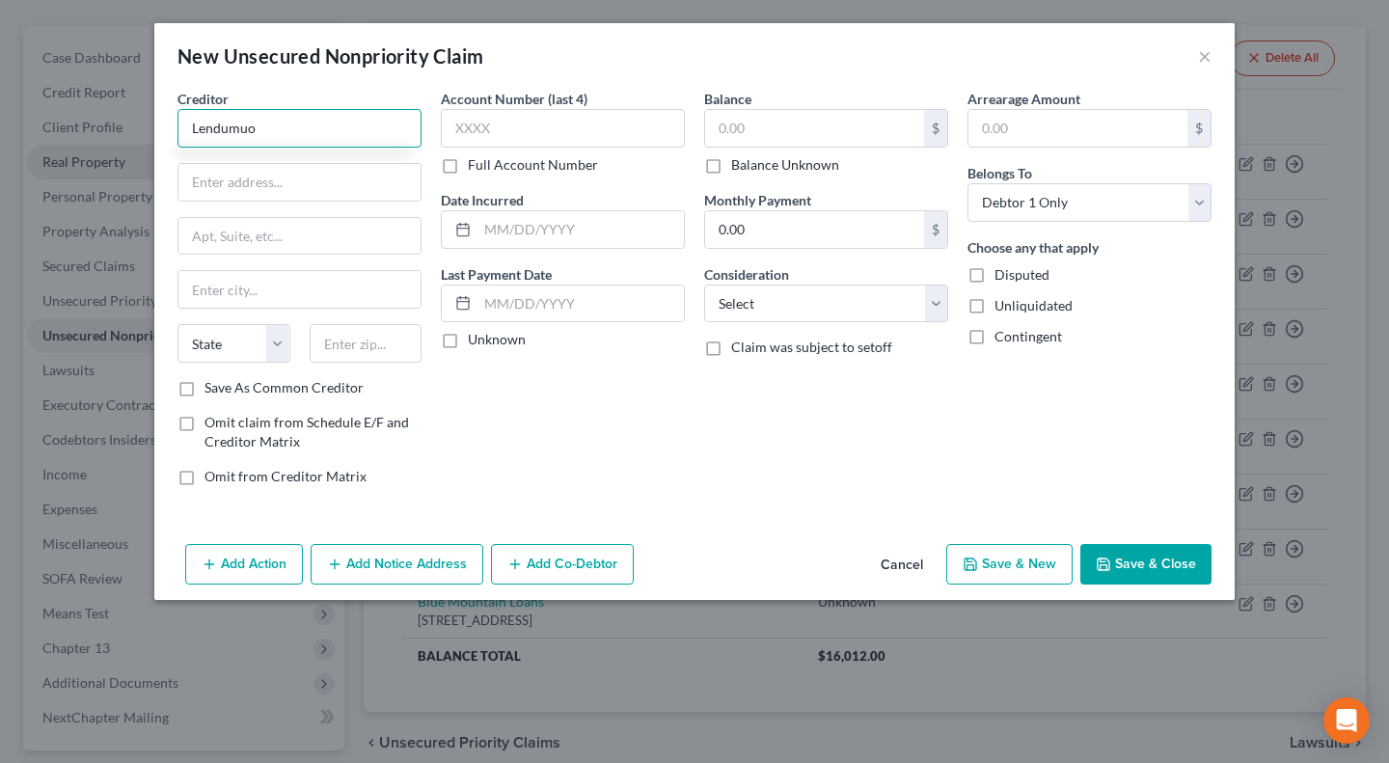
click at [296, 135] on input "Lendumuo" at bounding box center [299, 128] width 244 height 39
type input "l"
type input "Lendumo"
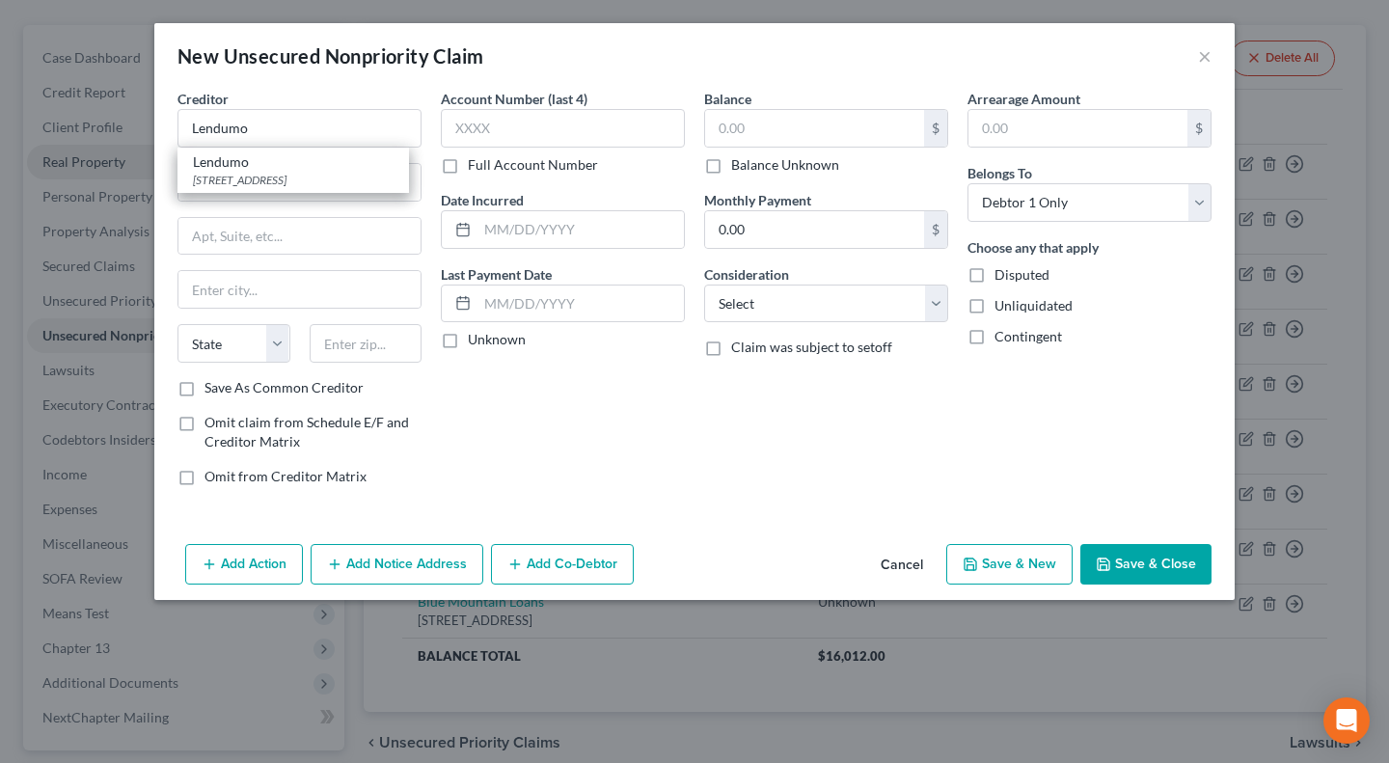
click at [268, 180] on div "[STREET_ADDRESS]" at bounding box center [293, 180] width 201 height 16
type input "PO Box 542"
type input "Lac Du Flambeau"
select select "52"
type input "54538"
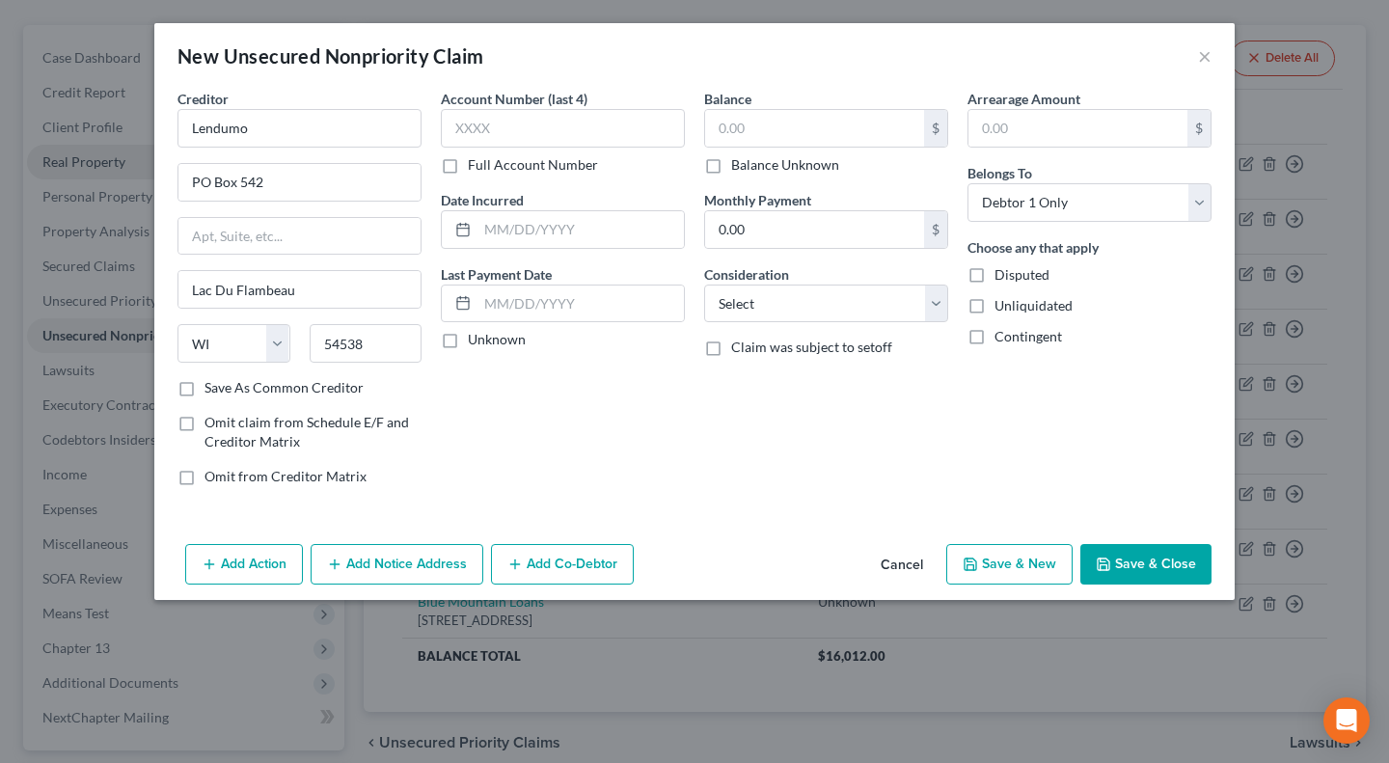
click at [493, 343] on label "Unknown" at bounding box center [497, 339] width 58 height 19
click at [488, 342] on input "Unknown" at bounding box center [482, 336] width 13 height 13
checkbox input "true"
click at [798, 162] on label "Balance Unknown" at bounding box center [785, 164] width 108 height 19
click at [751, 162] on input "Balance Unknown" at bounding box center [745, 161] width 13 height 13
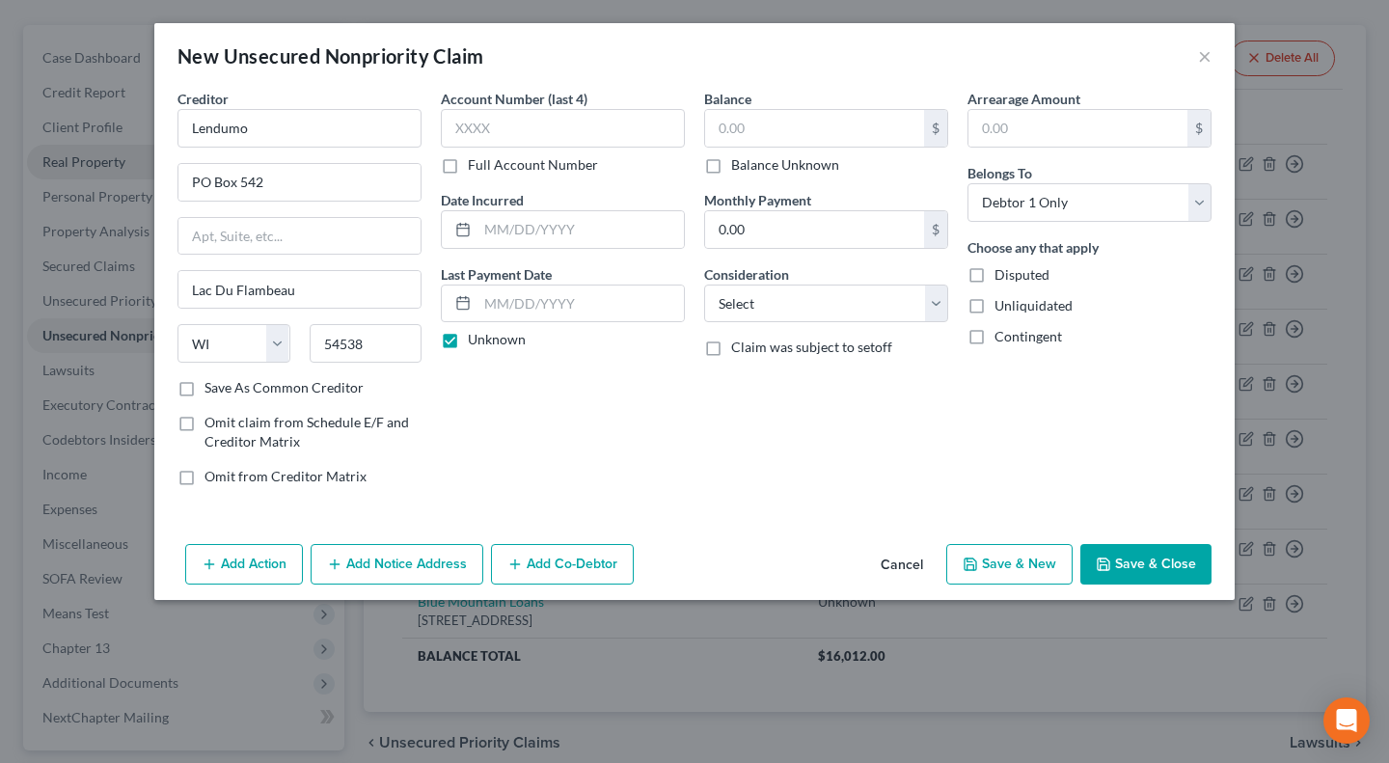
checkbox input "true"
type input "0.00"
drag, startPoint x: 795, startPoint y: 304, endPoint x: 798, endPoint y: 314, distance: 11.0
click at [795, 304] on select "Select Cable / Satellite Services Collection Agency Credit Card Debt Debt Couns…" at bounding box center [826, 304] width 244 height 39
select select "10"
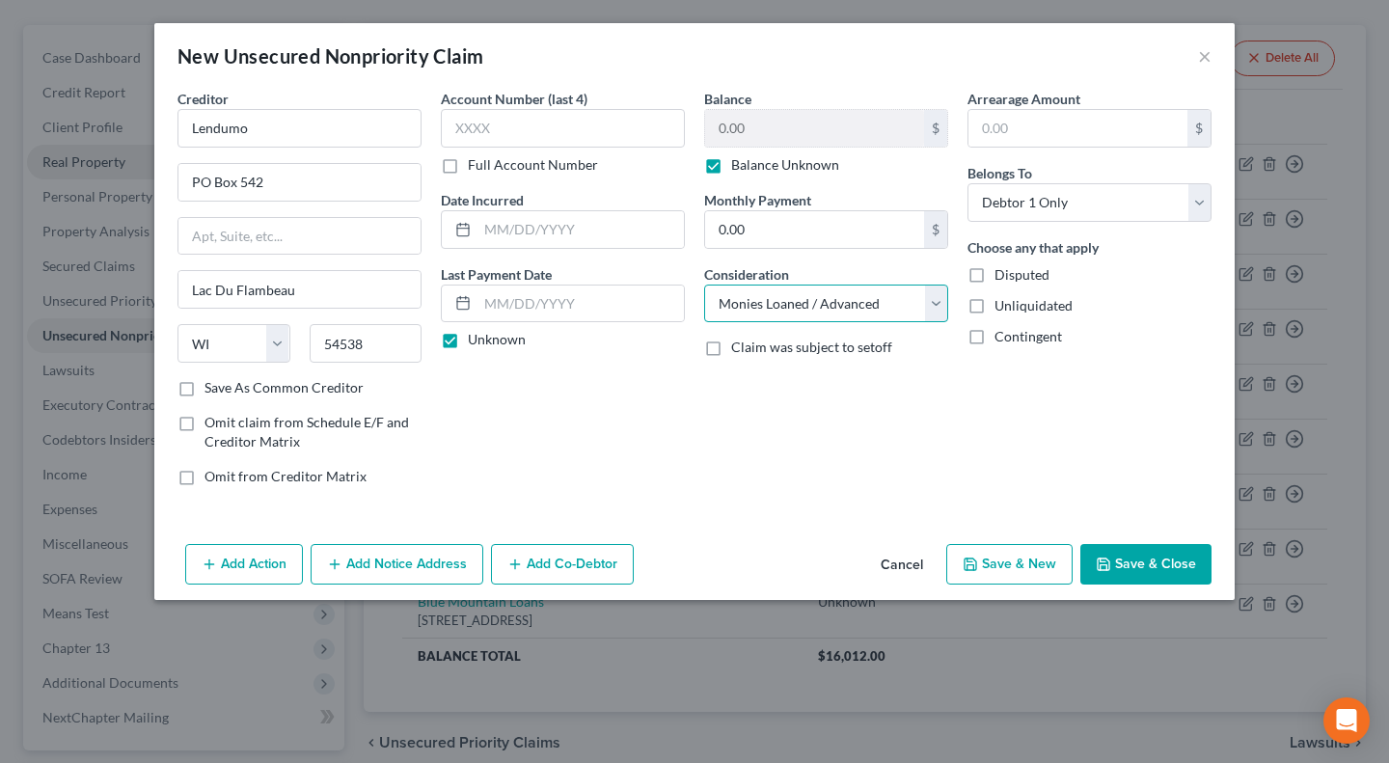
click at [704, 285] on select "Select Cable / Satellite Services Collection Agency Credit Card Debt Debt Couns…" at bounding box center [826, 304] width 244 height 39
click at [1134, 577] on button "Save & Close" at bounding box center [1145, 564] width 131 height 41
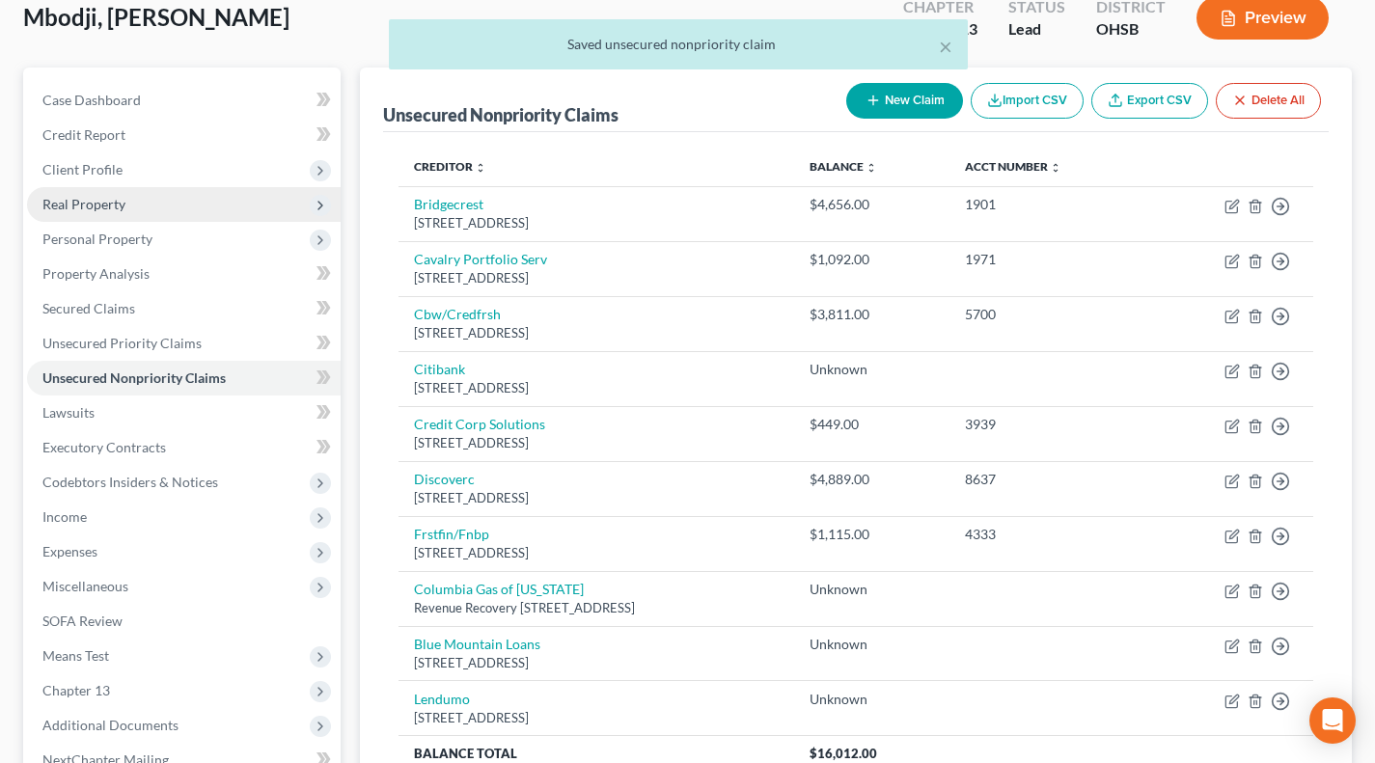
scroll to position [0, 0]
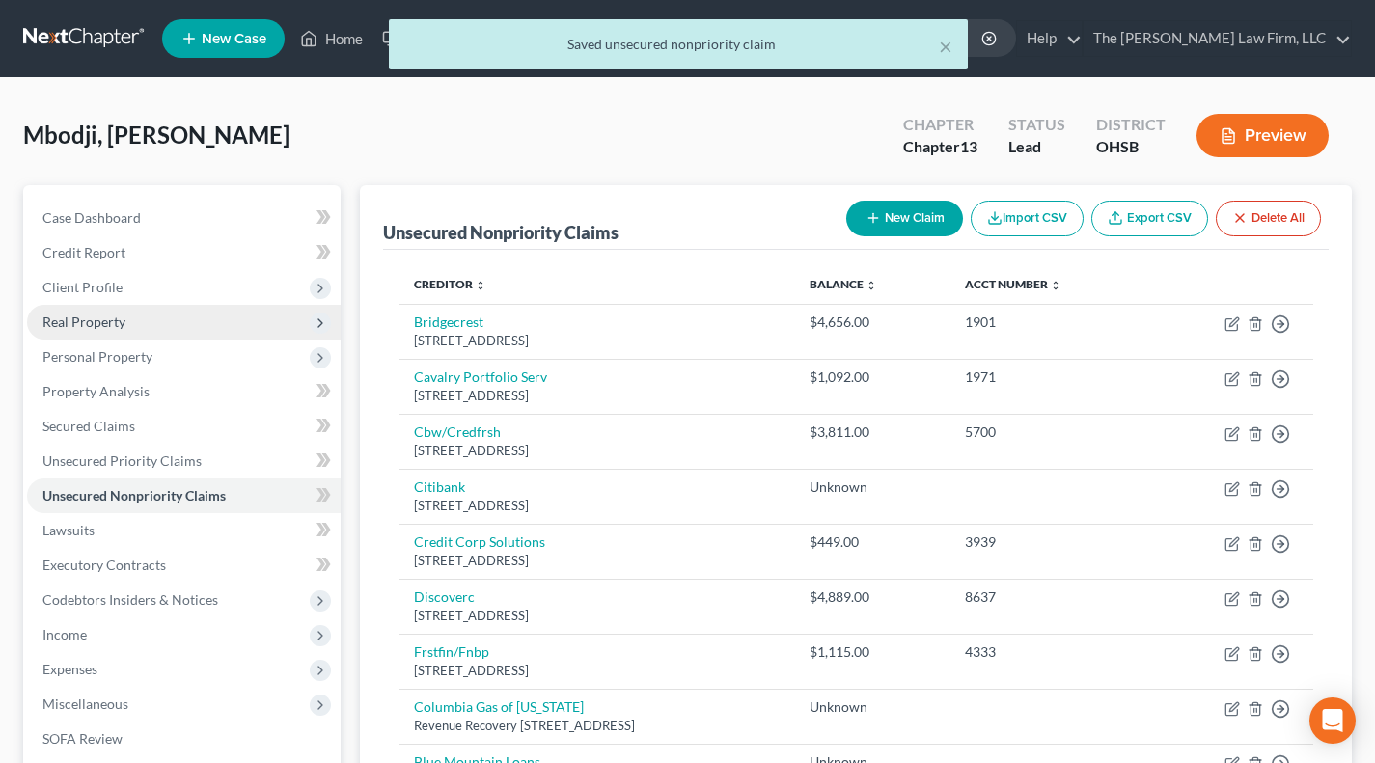
click at [885, 230] on button "New Claim" at bounding box center [904, 219] width 117 height 36
select select "0"
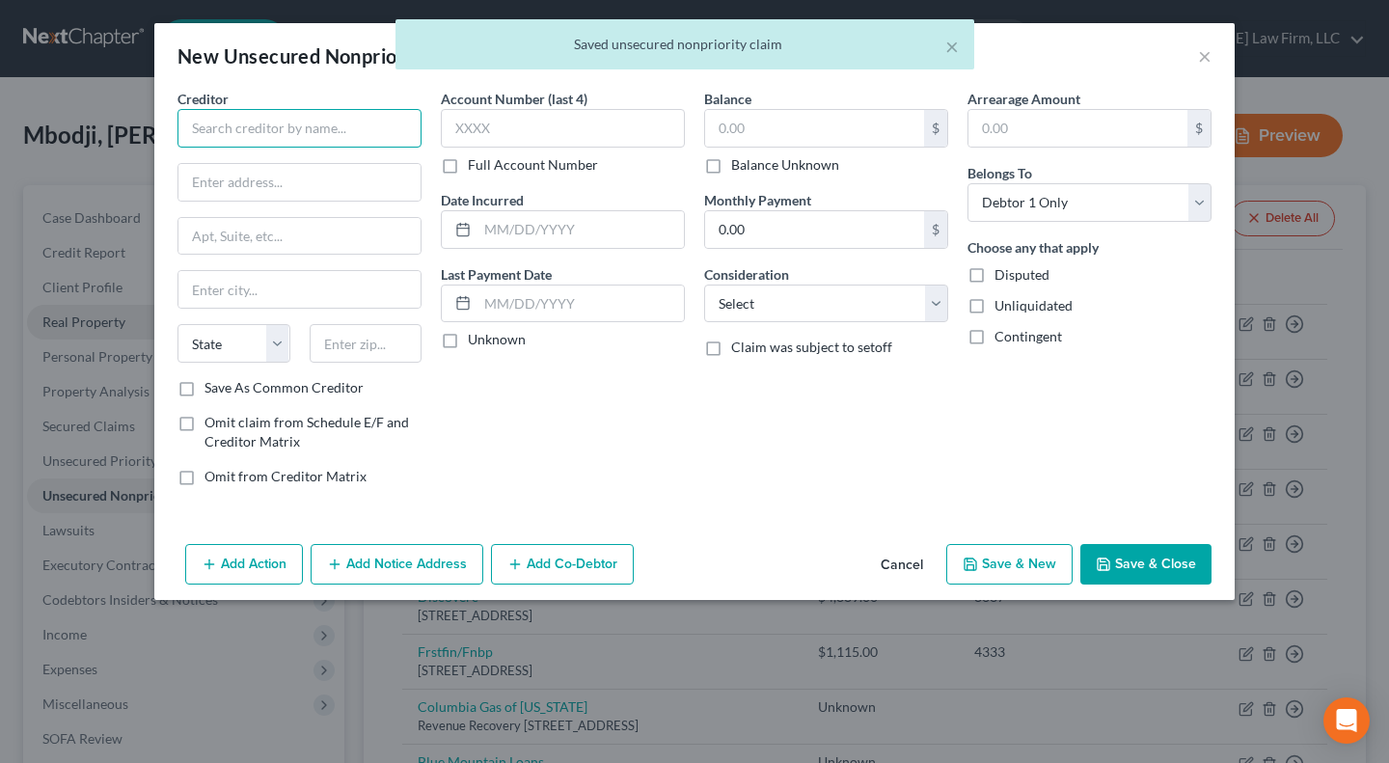
click at [270, 112] on input "text" at bounding box center [299, 128] width 244 height 39
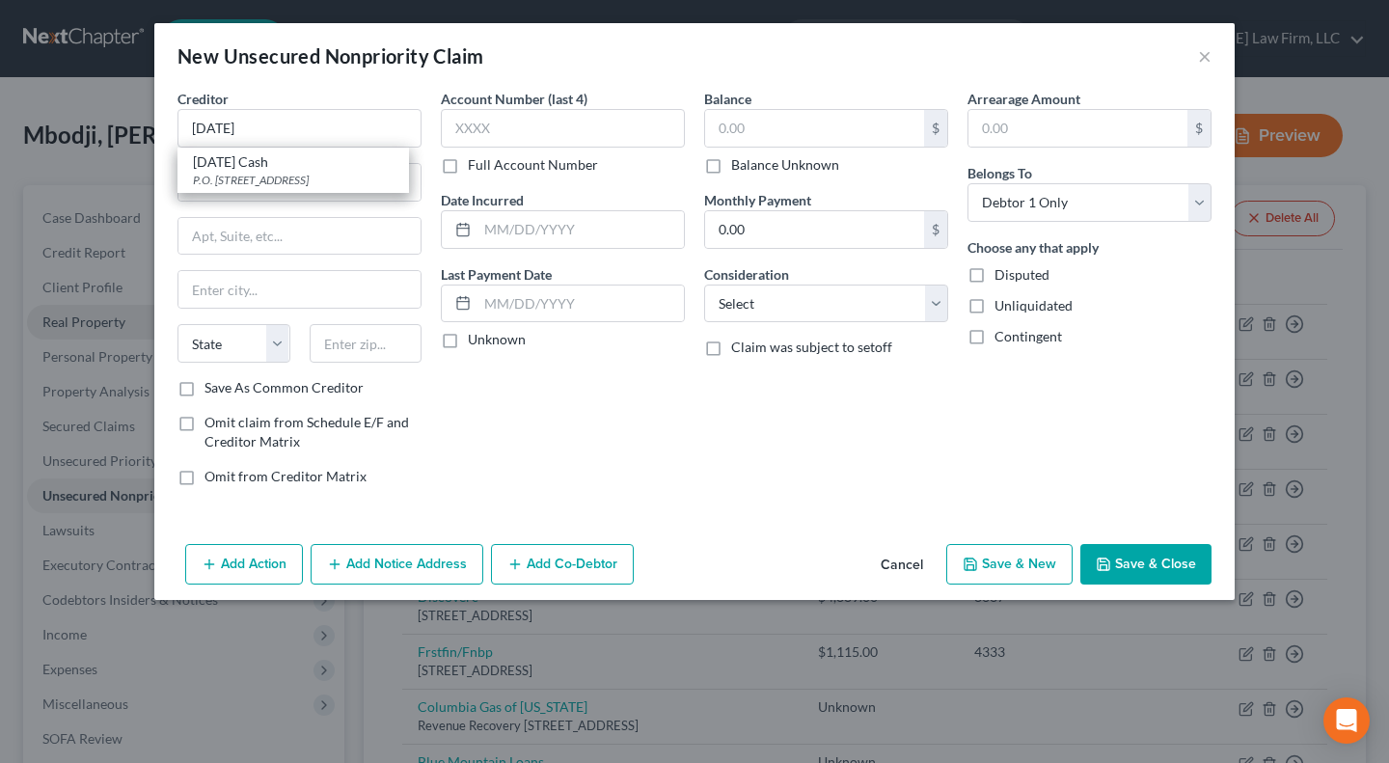
click at [229, 187] on div "P.O. Box 808, Keshena, WI 54135" at bounding box center [293, 180] width 201 height 16
type input "[DATE] Cash"
type input "P.O. Box 808"
type input "Keshena"
select select "52"
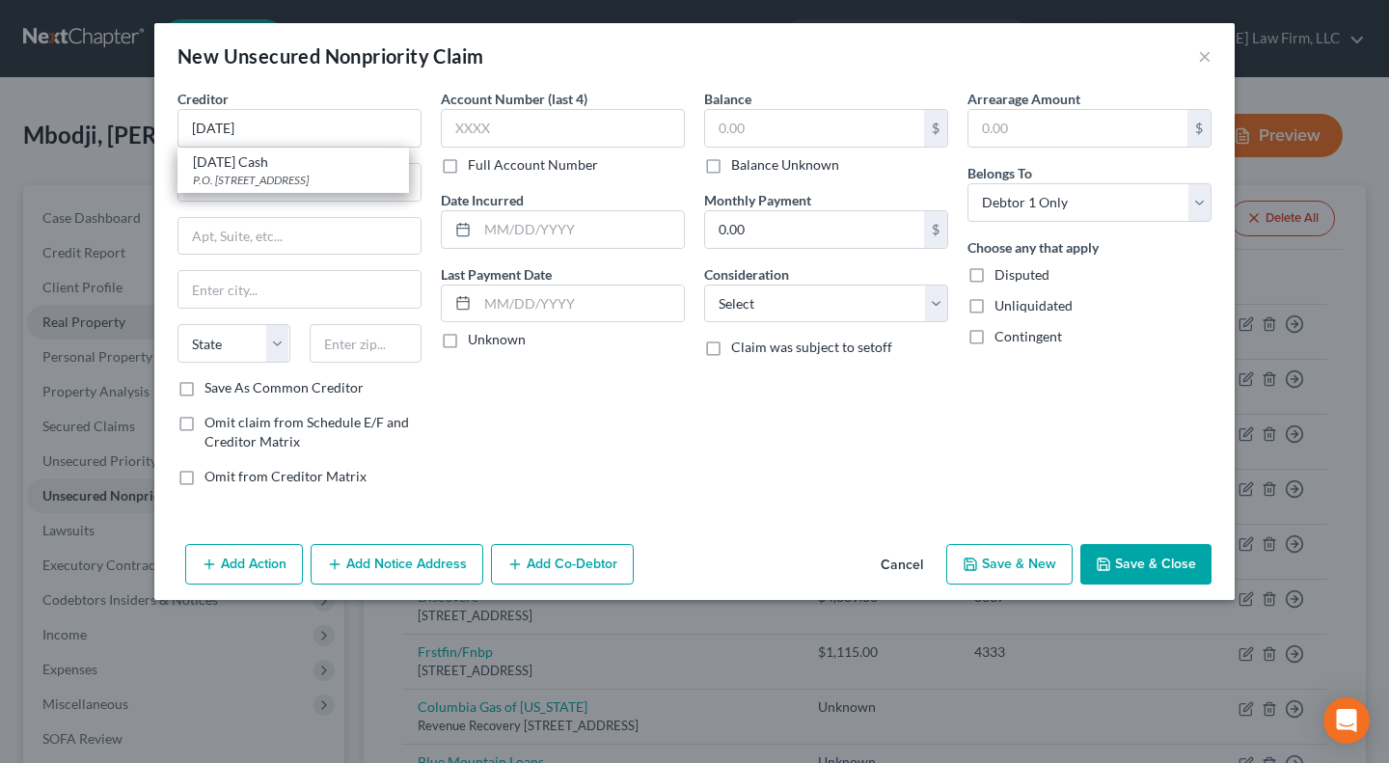
type input "54135"
click at [503, 335] on label "Unknown" at bounding box center [497, 339] width 58 height 19
click at [488, 335] on input "Unknown" at bounding box center [482, 336] width 13 height 13
checkbox input "true"
click at [786, 156] on label "Balance Unknown" at bounding box center [785, 164] width 108 height 19
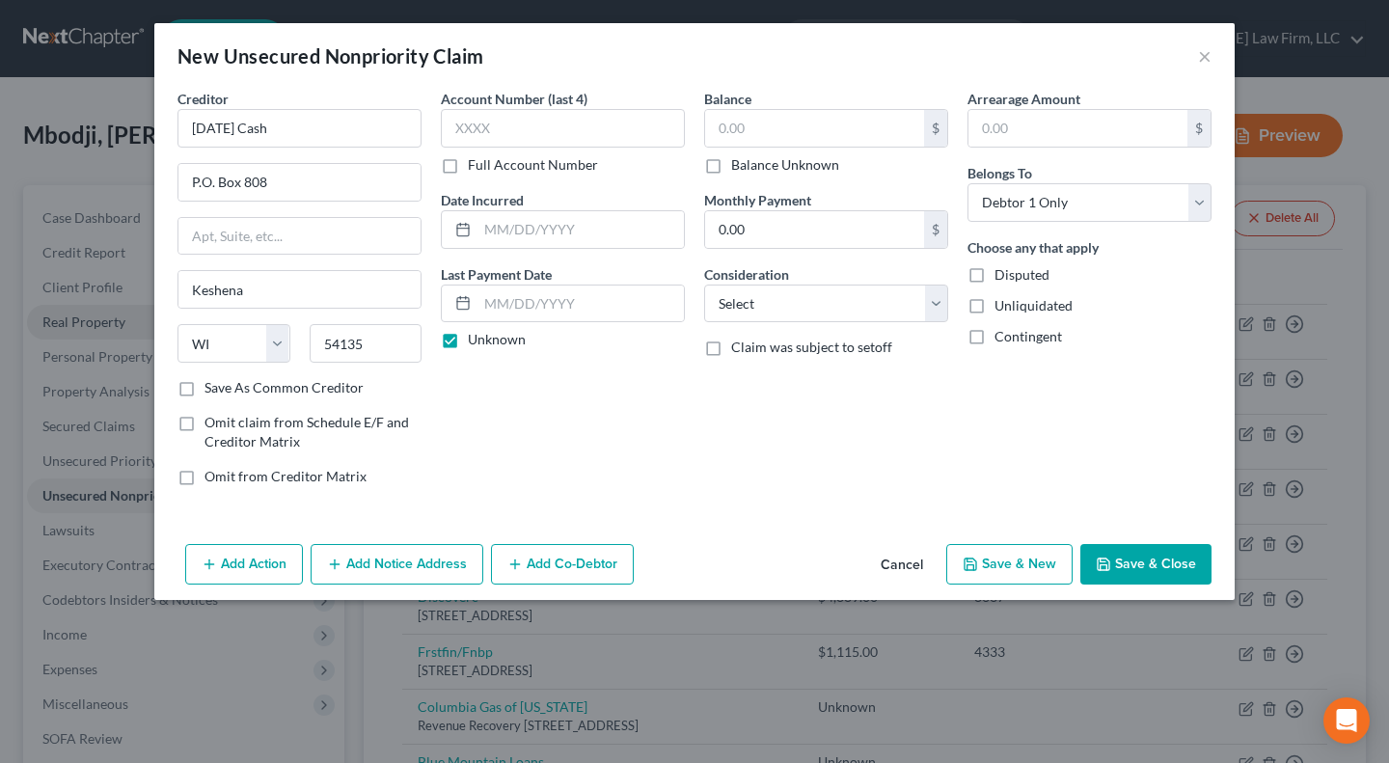
click at [751, 156] on input "Balance Unknown" at bounding box center [745, 161] width 13 height 13
checkbox input "true"
type input "0.00"
drag, startPoint x: 775, startPoint y: 301, endPoint x: 788, endPoint y: 319, distance: 22.8
click at [775, 301] on select "Select Cable / Satellite Services Collection Agency Credit Card Debt Debt Couns…" at bounding box center [826, 304] width 244 height 39
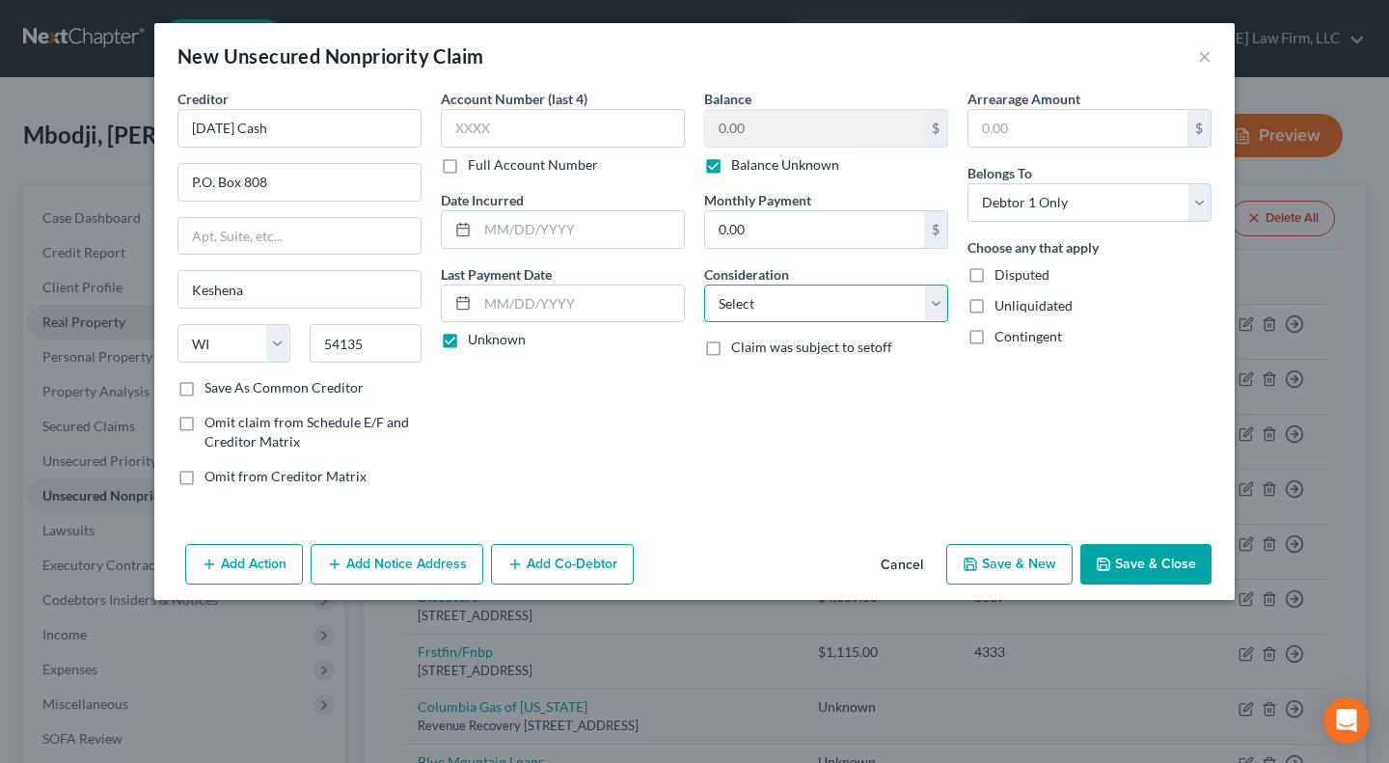
select select "10"
click at [704, 285] on select "Select Cable / Satellite Services Collection Agency Credit Card Debt Debt Couns…" at bounding box center [826, 304] width 244 height 39
click at [1151, 571] on button "Save & Close" at bounding box center [1145, 564] width 131 height 41
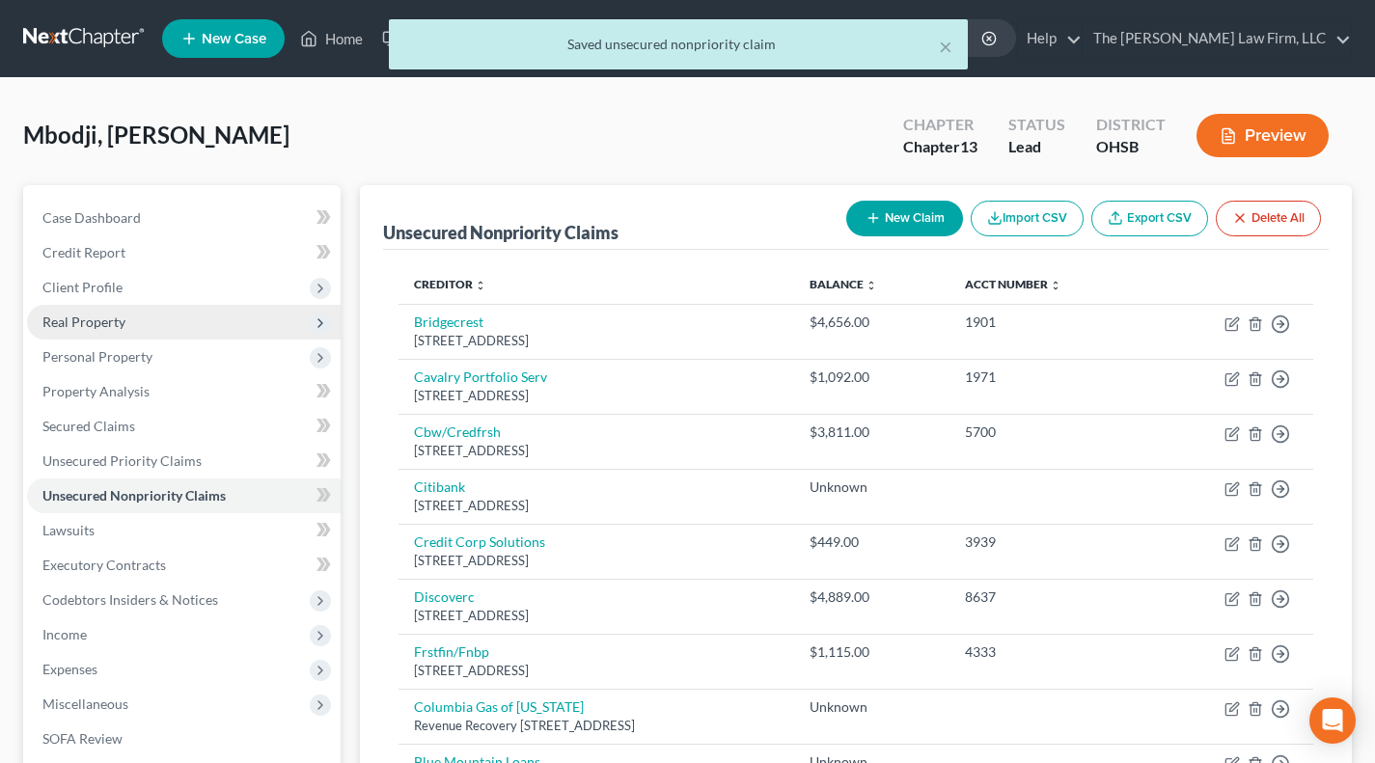
click at [858, 204] on button "New Claim" at bounding box center [904, 219] width 117 height 36
select select "0"
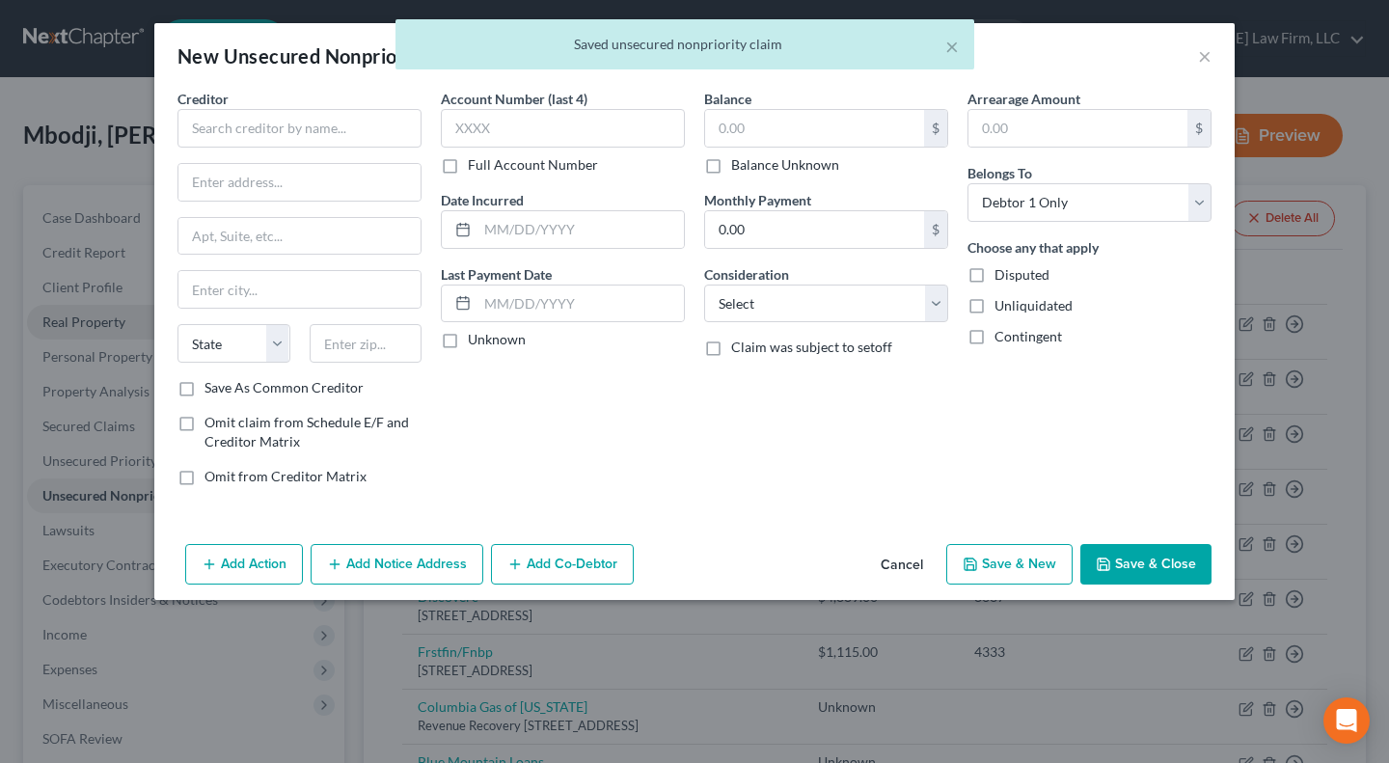
click at [368, 107] on div "Creditor *" at bounding box center [299, 118] width 244 height 59
click at [366, 128] on input "text" at bounding box center [299, 128] width 244 height 39
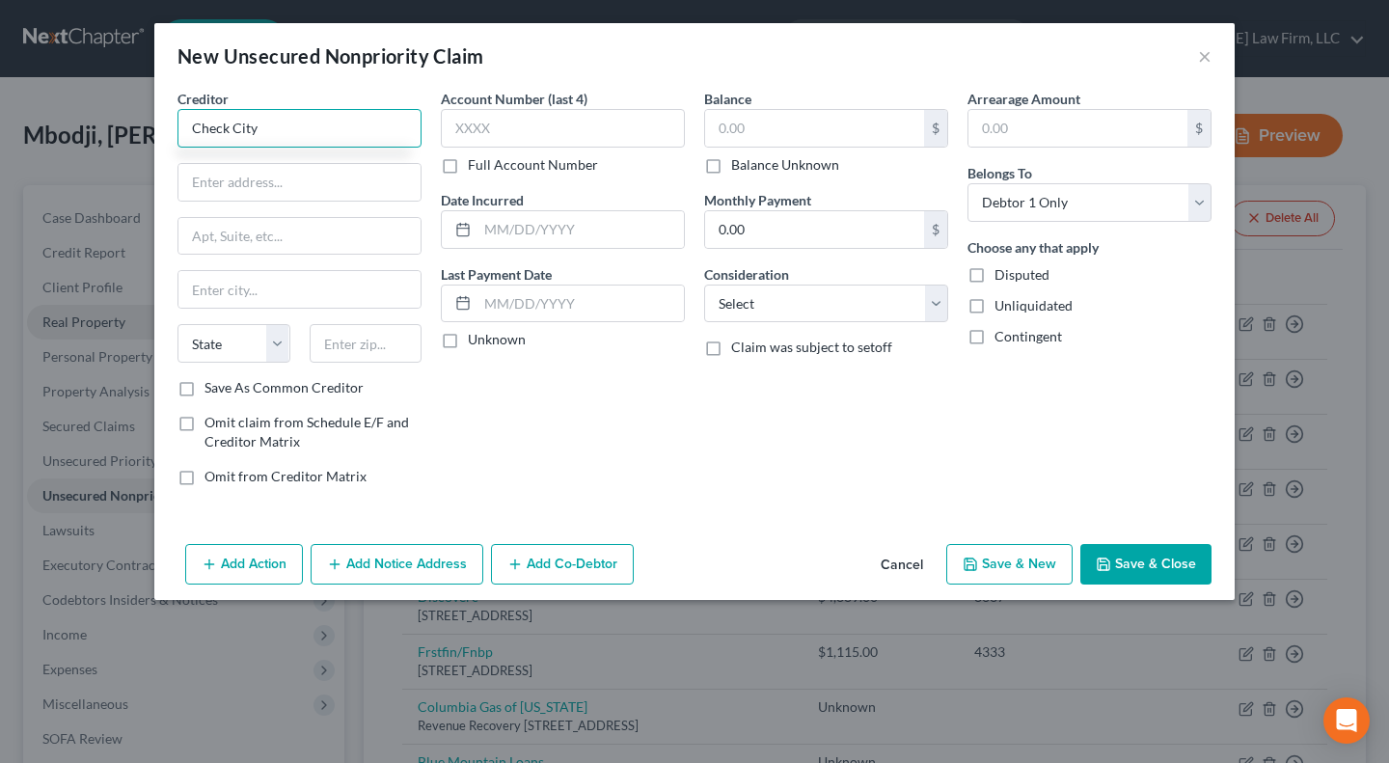
click at [367, 133] on input "Check City" at bounding box center [299, 128] width 244 height 39
type input "Check City"
click at [309, 197] on input "text" at bounding box center [299, 182] width 242 height 37
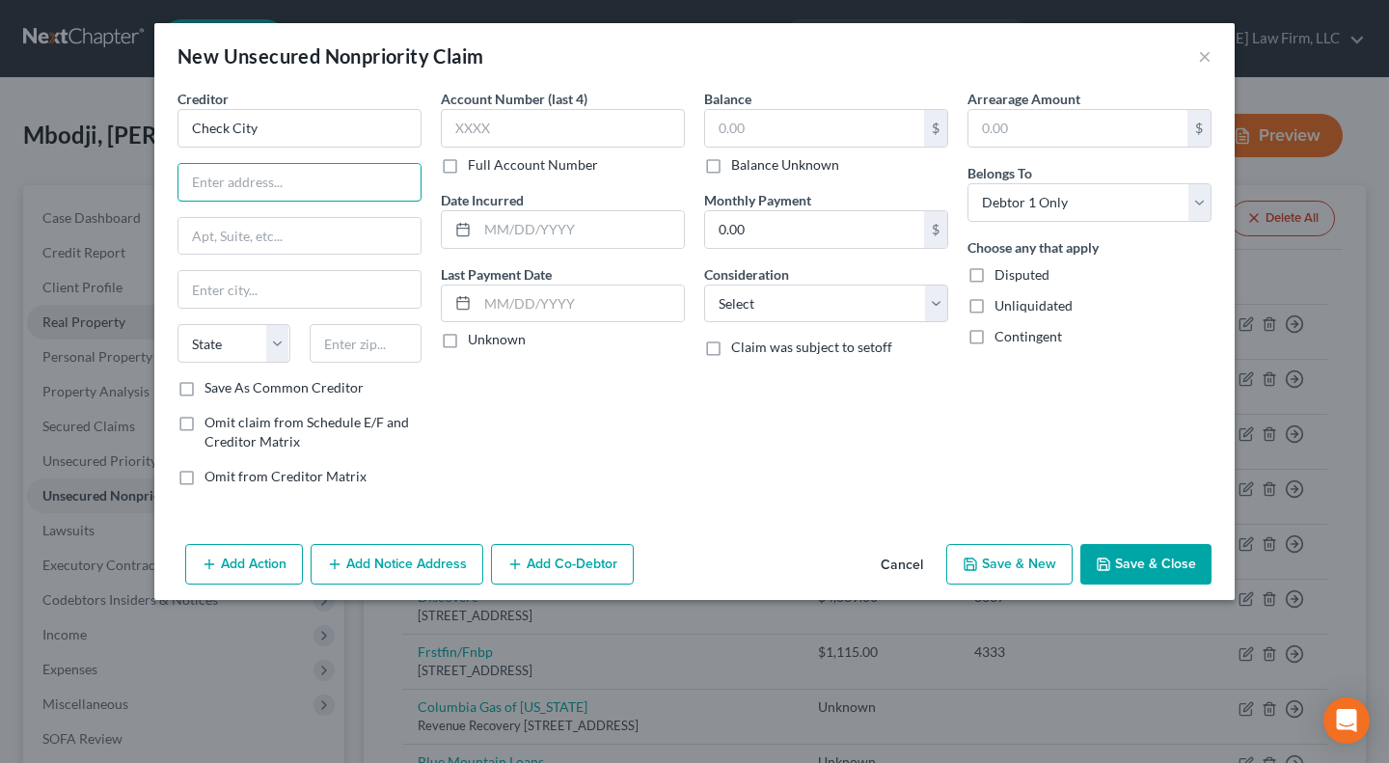
paste input "PO Box 970028"
type input "PO Box 970028"
click at [342, 348] on input "text" at bounding box center [366, 343] width 113 height 39
paste input "84097"
type input "84097"
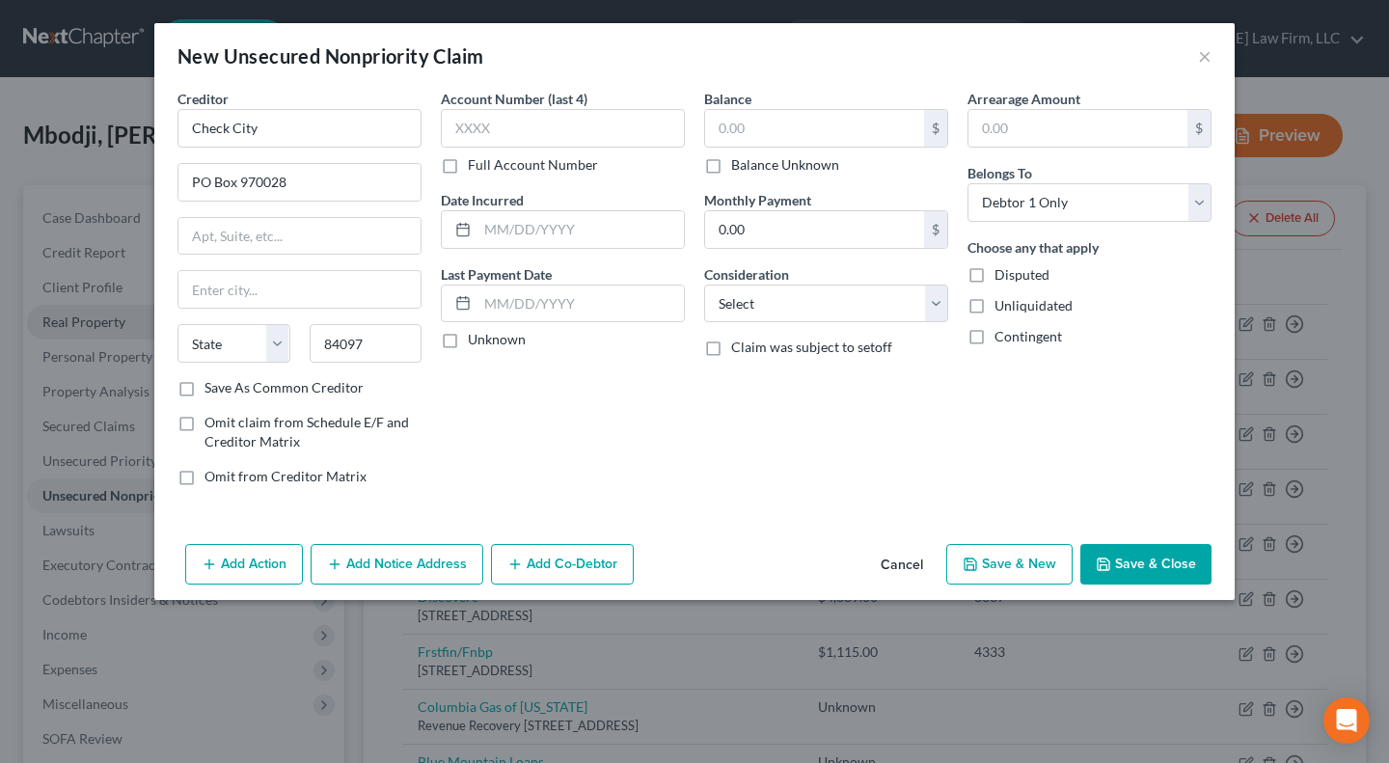
click at [286, 386] on label "Save As Common Creditor" at bounding box center [283, 387] width 159 height 19
click at [225, 386] on input "Save As Common Creditor" at bounding box center [218, 384] width 13 height 13
checkbox input "true"
type input "Orem"
select select "46"
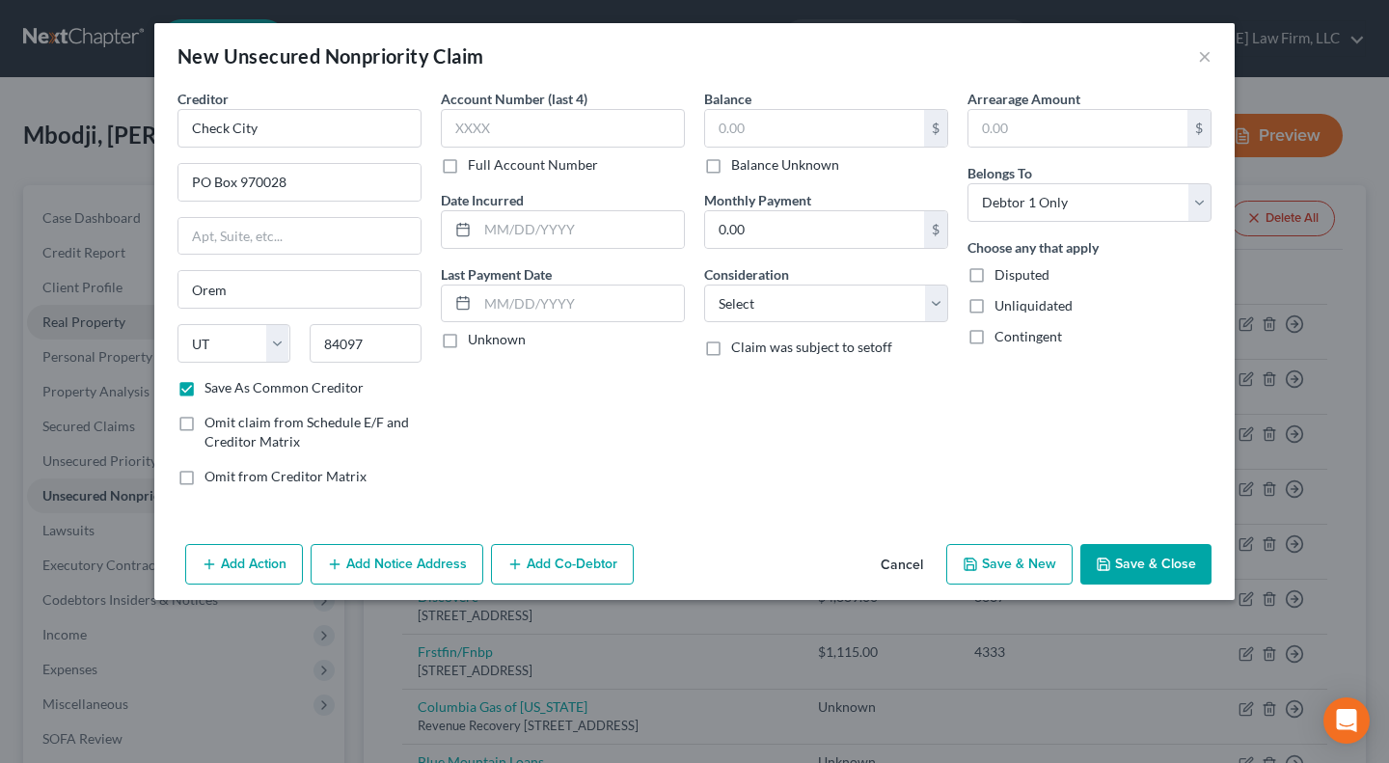
click at [504, 341] on label "Unknown" at bounding box center [497, 339] width 58 height 19
click at [488, 341] on input "Unknown" at bounding box center [482, 336] width 13 height 13
checkbox input "true"
click at [774, 164] on label "Balance Unknown" at bounding box center [785, 164] width 108 height 19
click at [751, 164] on input "Balance Unknown" at bounding box center [745, 161] width 13 height 13
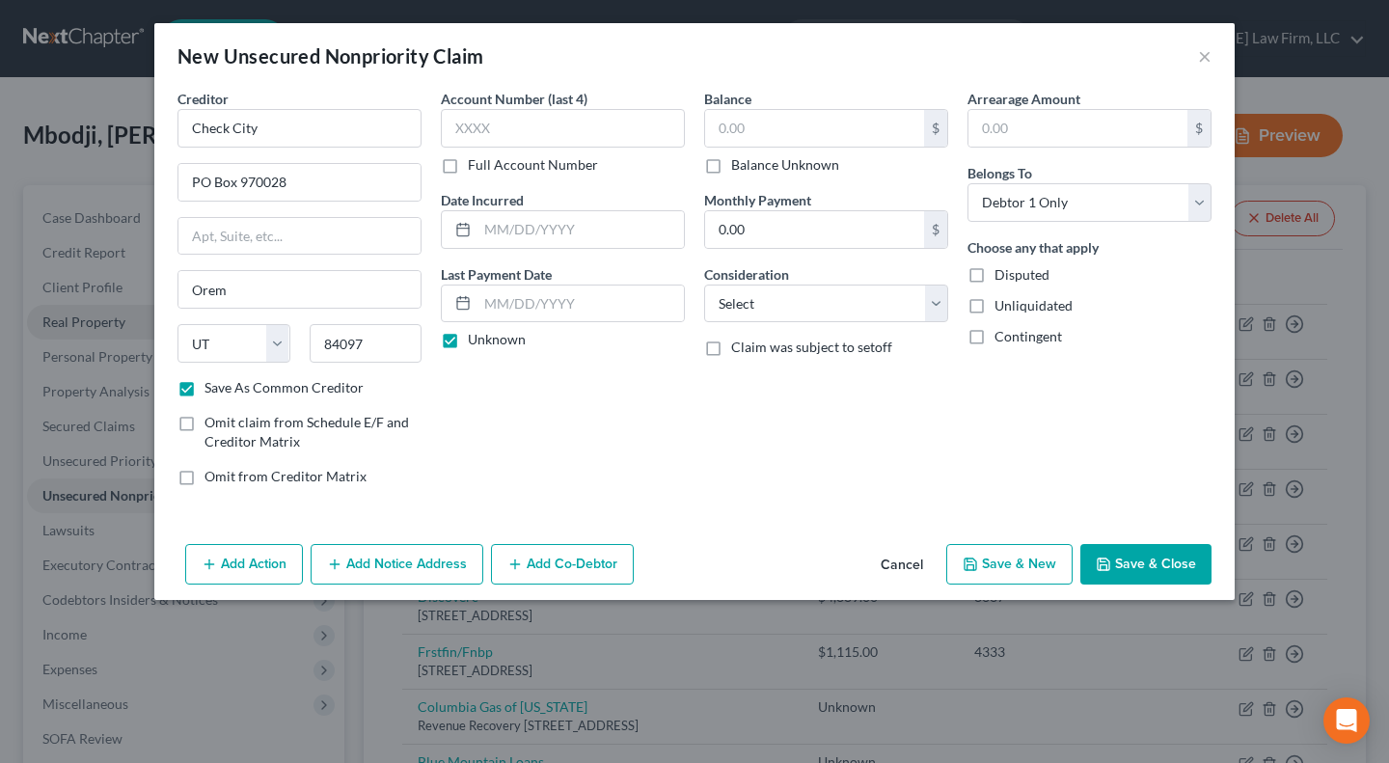
checkbox input "true"
type input "0.00"
click at [781, 284] on label "Consideration" at bounding box center [746, 274] width 85 height 20
click at [805, 310] on select "Select Cable / Satellite Services Collection Agency Credit Card Debt Debt Couns…" at bounding box center [826, 304] width 244 height 39
select select "10"
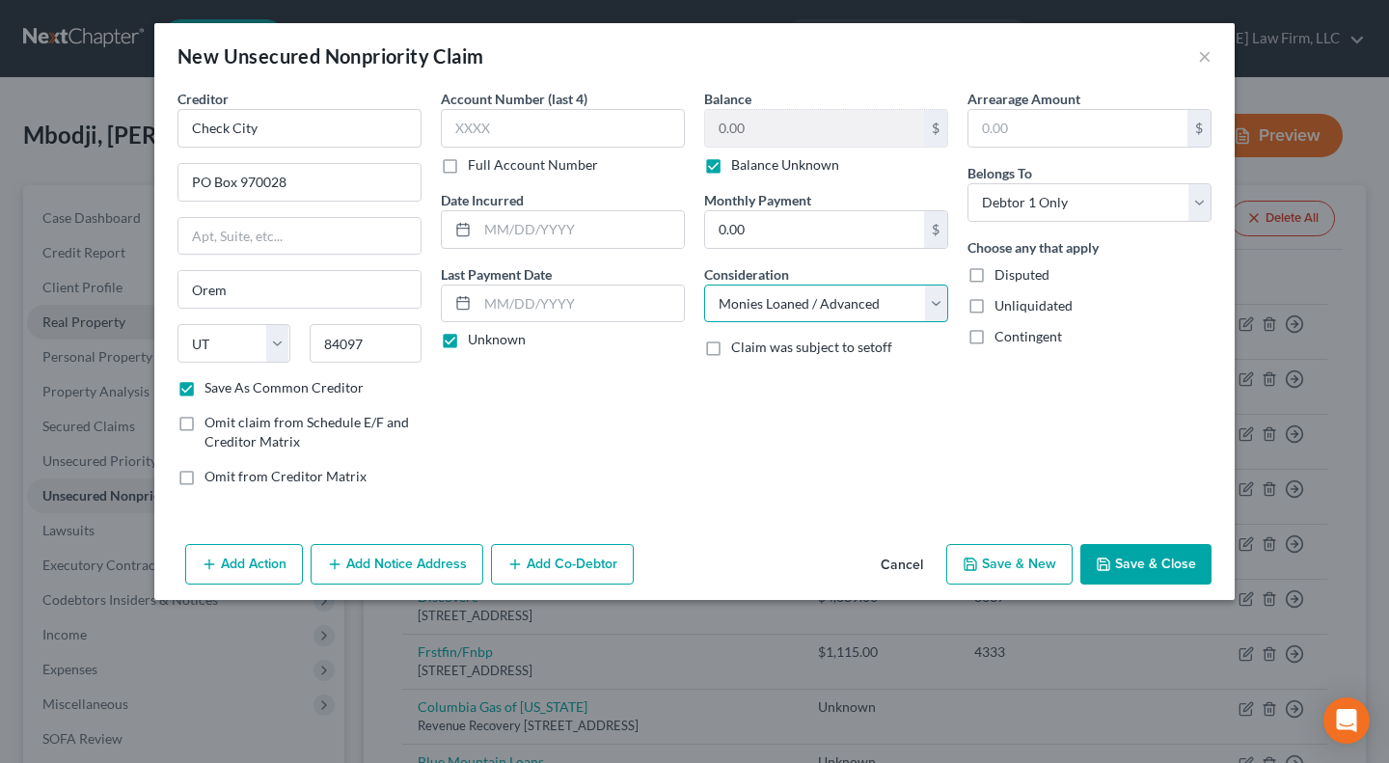
click at [704, 285] on select "Select Cable / Satellite Services Collection Agency Credit Card Debt Debt Couns…" at bounding box center [826, 304] width 244 height 39
click at [1105, 561] on polyline "button" at bounding box center [1103, 559] width 5 height 3
checkbox input "false"
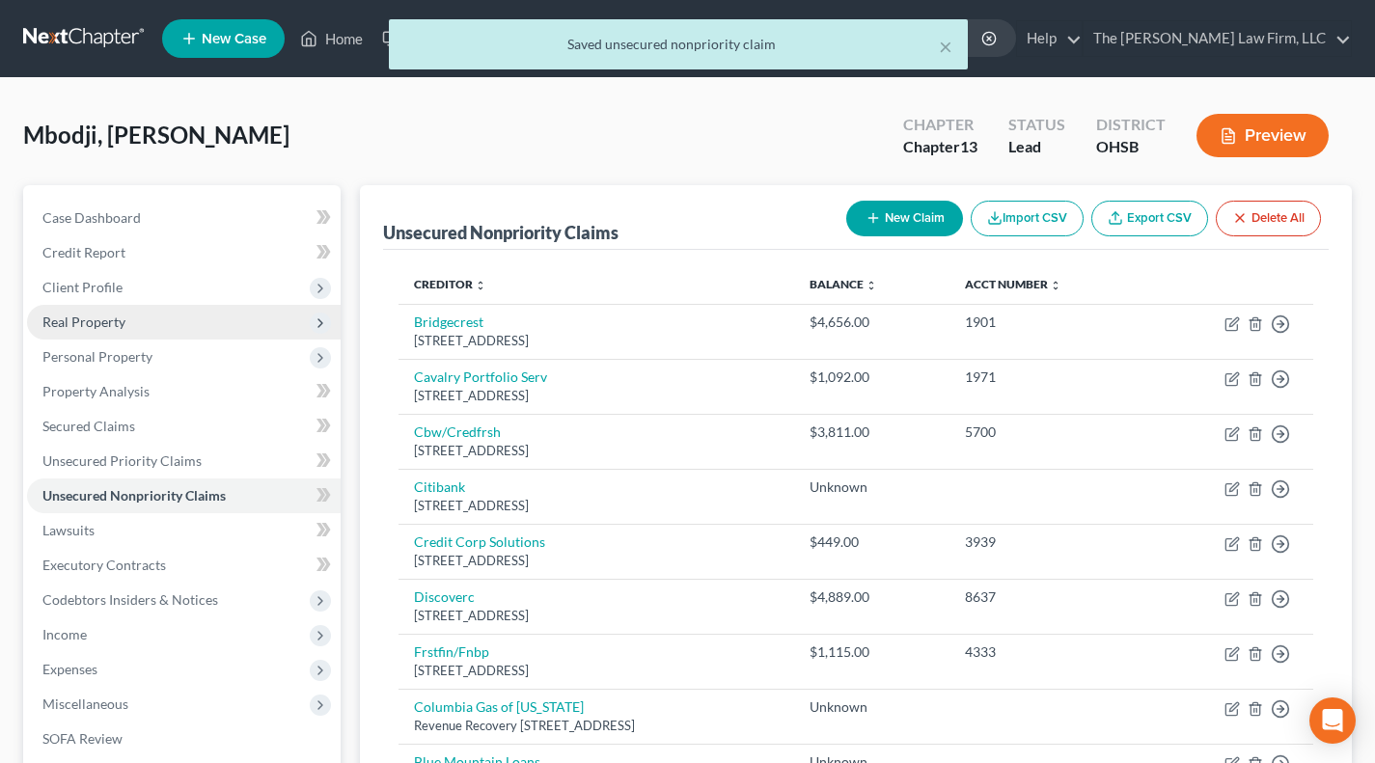
click at [894, 214] on button "New Claim" at bounding box center [904, 219] width 117 height 36
select select "0"
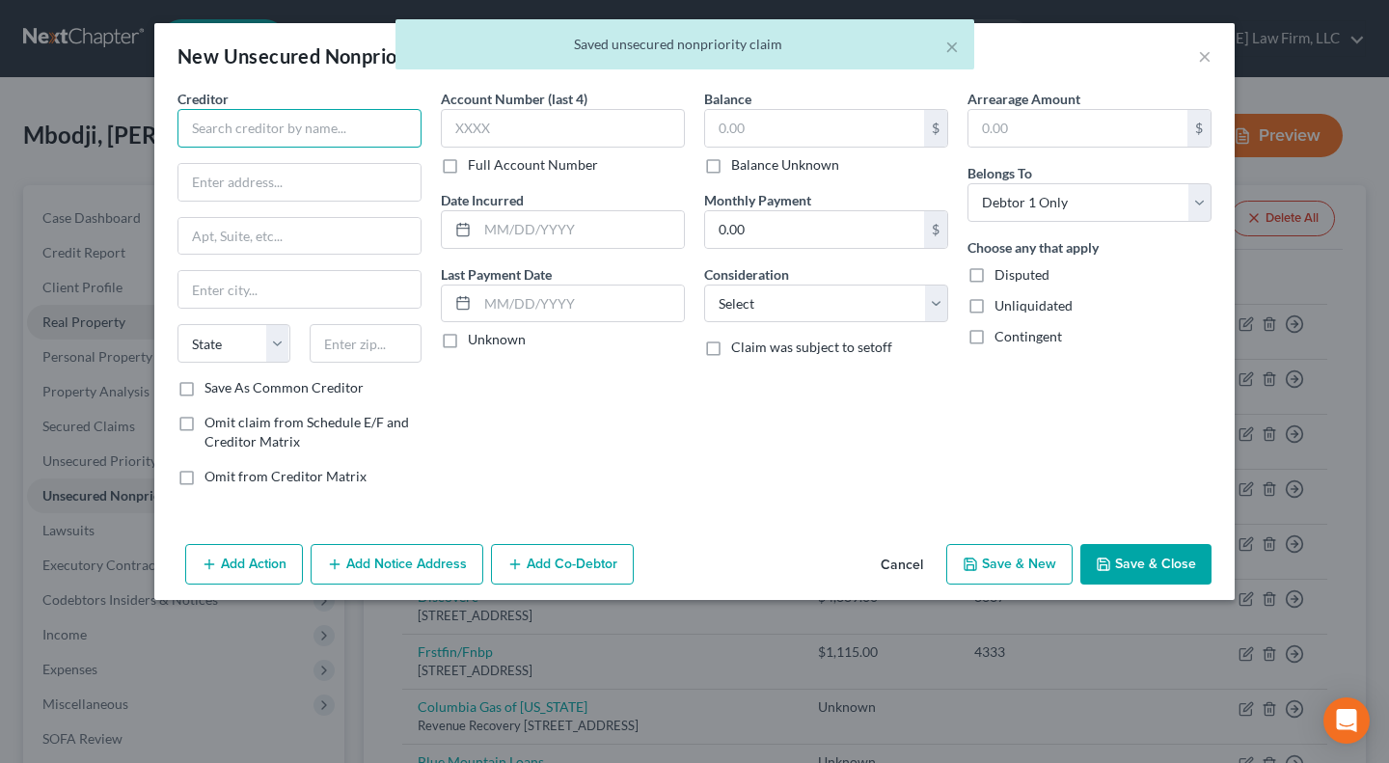
click at [311, 140] on input "text" at bounding box center [299, 128] width 244 height 39
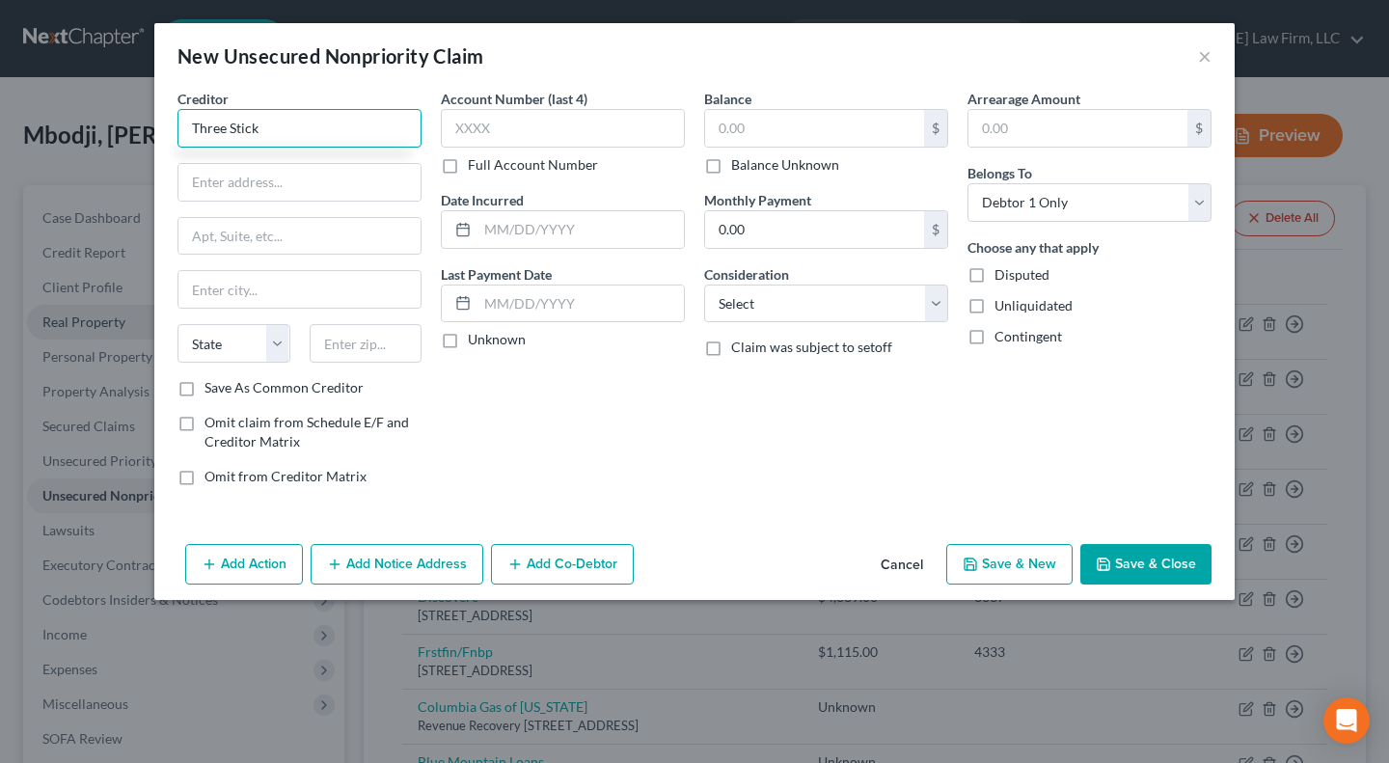
click at [303, 125] on input "Three Stick" at bounding box center [299, 128] width 244 height 39
click at [314, 124] on input "Three Stick" at bounding box center [299, 128] width 244 height 39
click at [314, 124] on input "Three Stick Lending" at bounding box center [299, 128] width 244 height 39
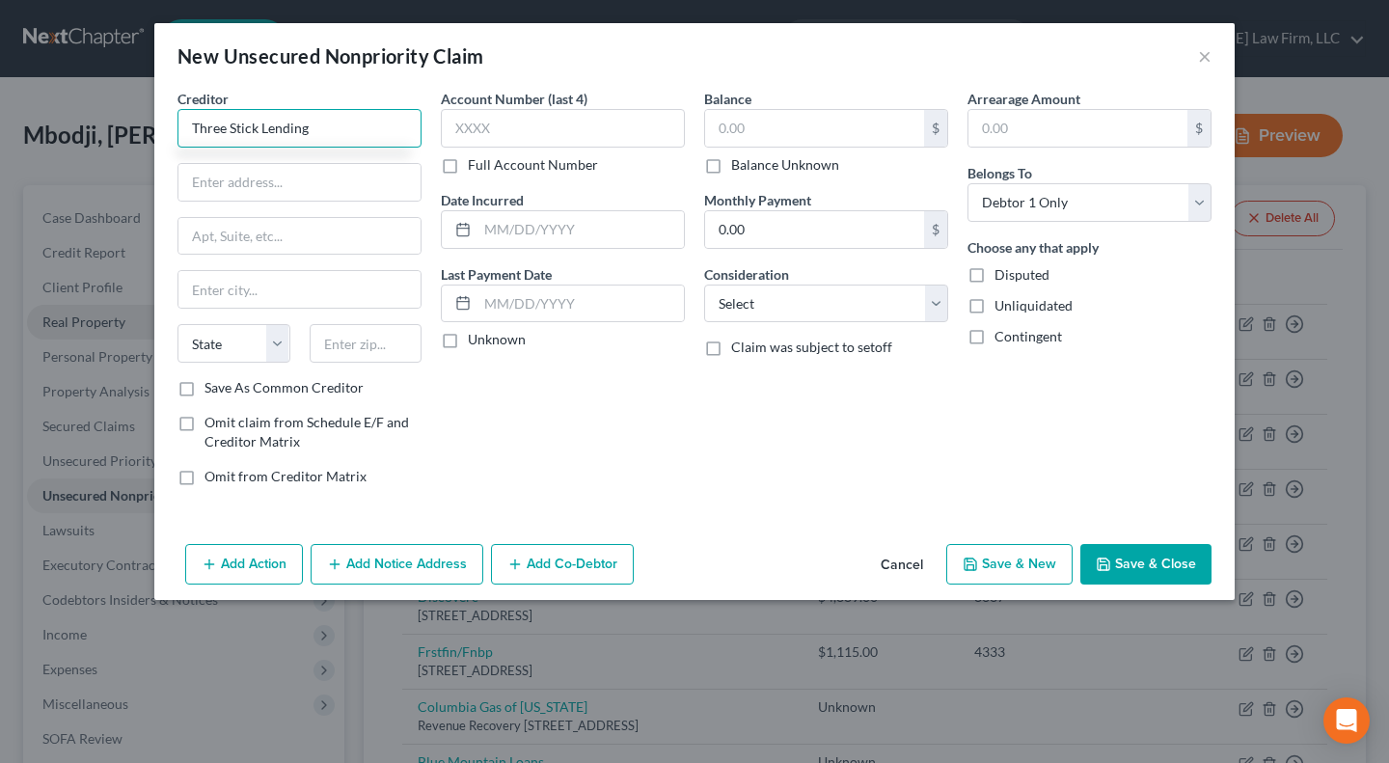
click at [314, 124] on input "Three Stick Lending" at bounding box center [299, 128] width 244 height 39
click at [257, 129] on input "Three Stick Lending" at bounding box center [299, 128] width 244 height 39
click at [344, 125] on input "Three Sticks Lending" at bounding box center [299, 128] width 244 height 39
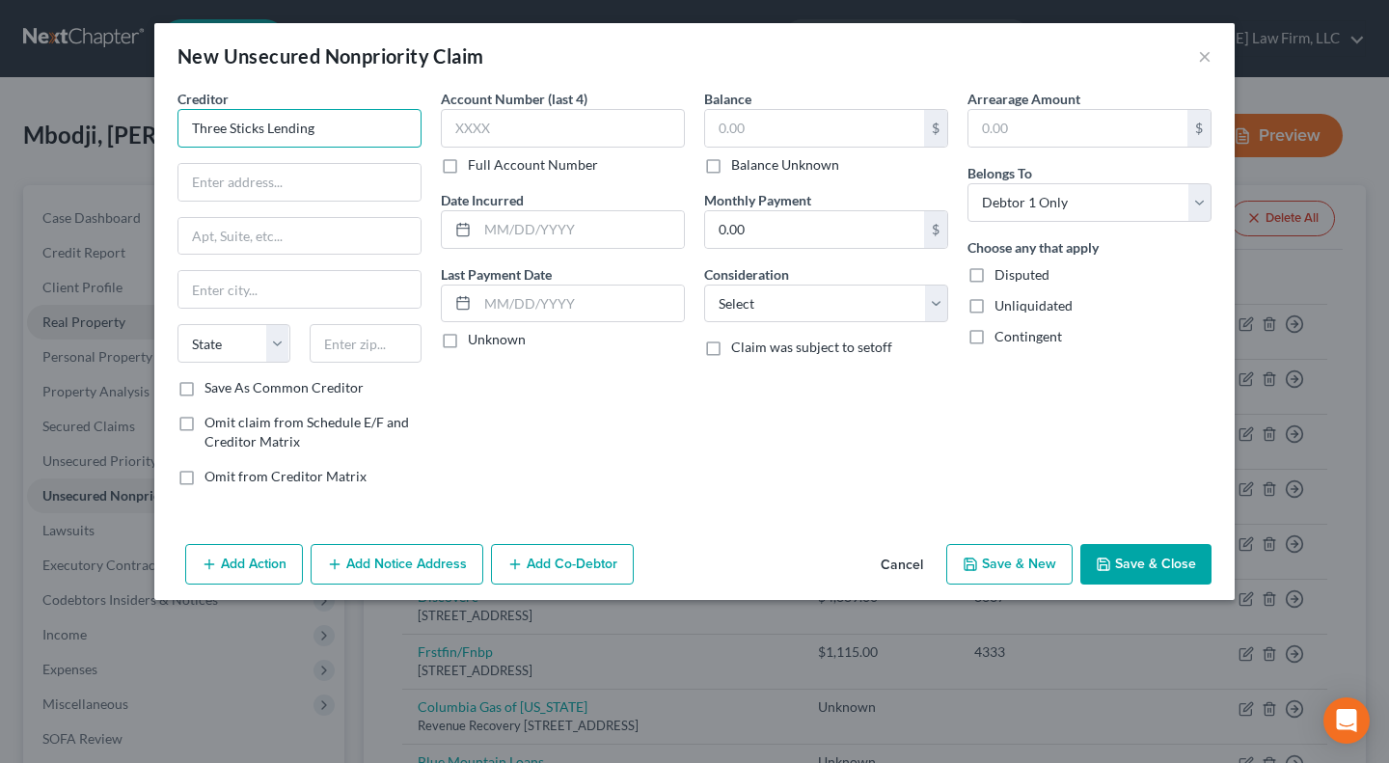
click at [344, 125] on input "Three Sticks Lending" at bounding box center [299, 128] width 244 height 39
paste input "AFS CS dba"
type input "AFS CS dba Three Sticks Lending"
drag, startPoint x: 318, startPoint y: 187, endPoint x: 332, endPoint y: 181, distance: 14.7
click at [318, 187] on input "text" at bounding box center [299, 182] width 242 height 37
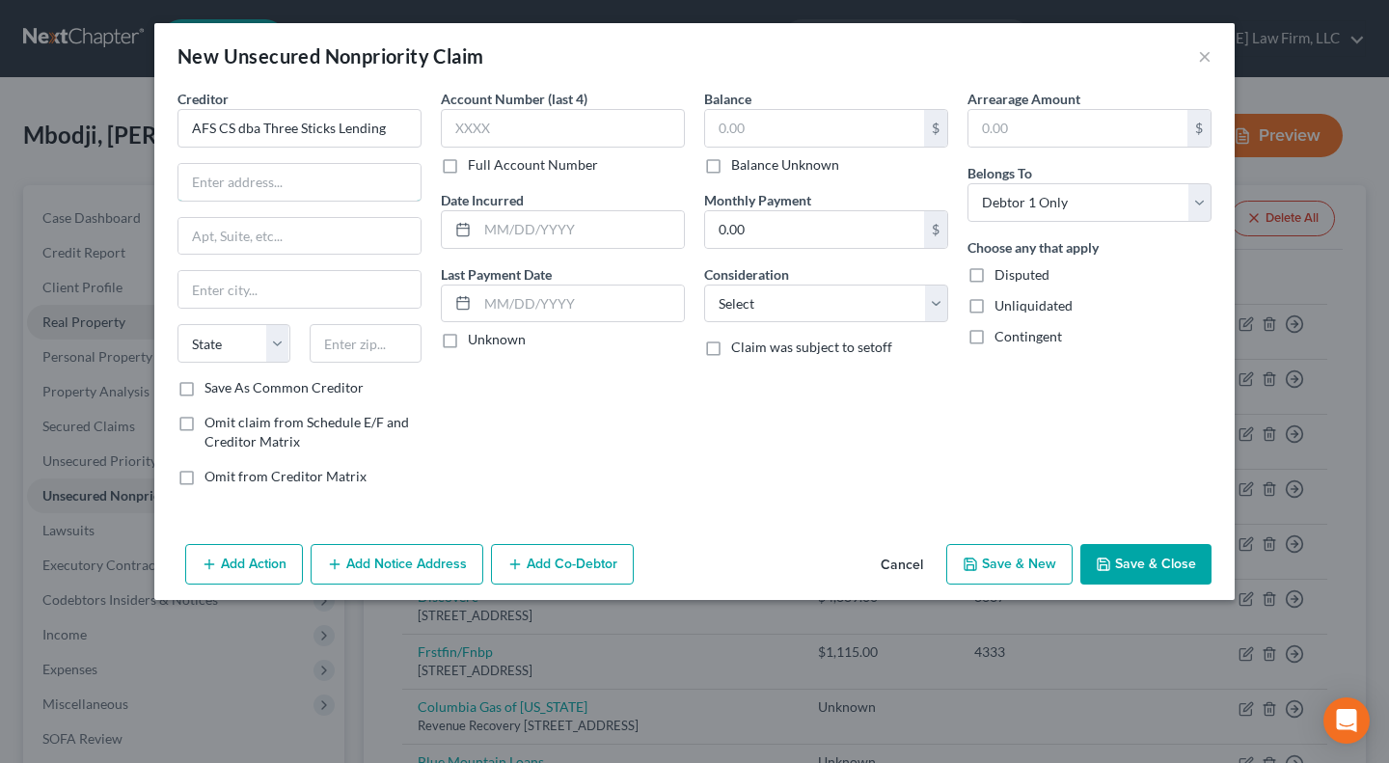
paste input "PO Box 1145"
type input "PO Box 1145"
click at [367, 359] on input "text" at bounding box center [366, 343] width 113 height 39
paste input "57555"
type input "57555"
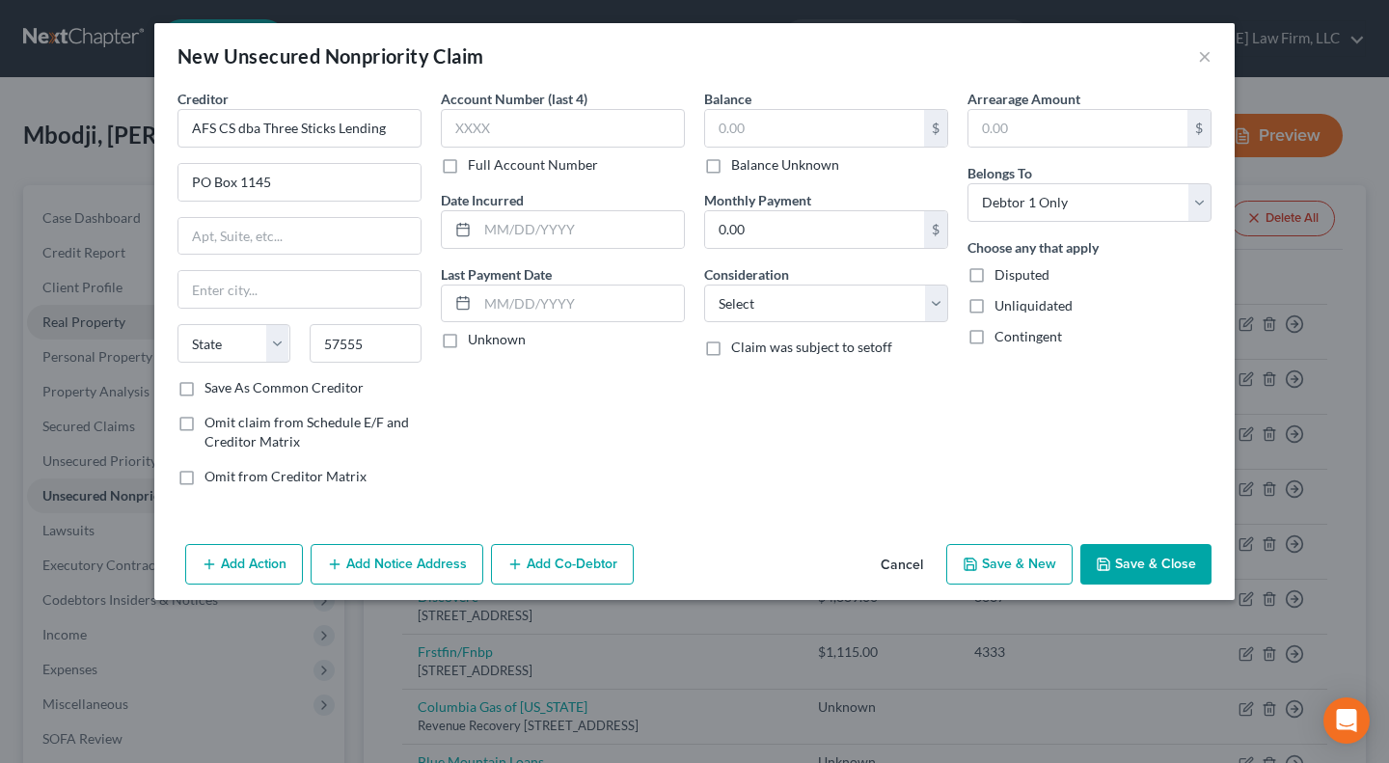
type input "Mission"
select select "43"
click at [286, 379] on label "Save As Common Creditor" at bounding box center [283, 387] width 159 height 19
click at [225, 379] on input "Save As Common Creditor" at bounding box center [218, 384] width 13 height 13
checkbox input "true"
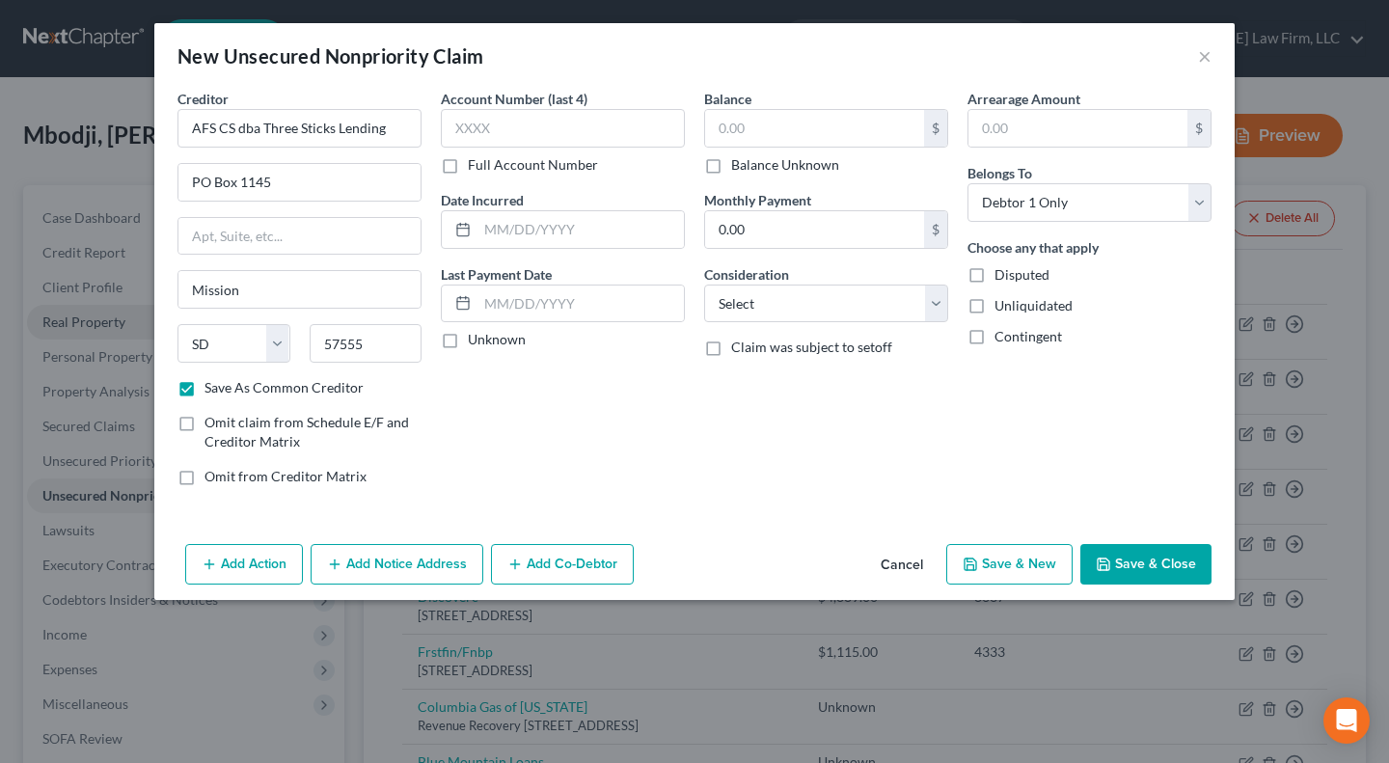
drag, startPoint x: 482, startPoint y: 341, endPoint x: 773, endPoint y: 208, distance: 319.4
click at [482, 341] on label "Unknown" at bounding box center [497, 339] width 58 height 19
click at [482, 341] on input "Unknown" at bounding box center [482, 336] width 13 height 13
checkbox input "true"
click at [798, 162] on label "Balance Unknown" at bounding box center [785, 164] width 108 height 19
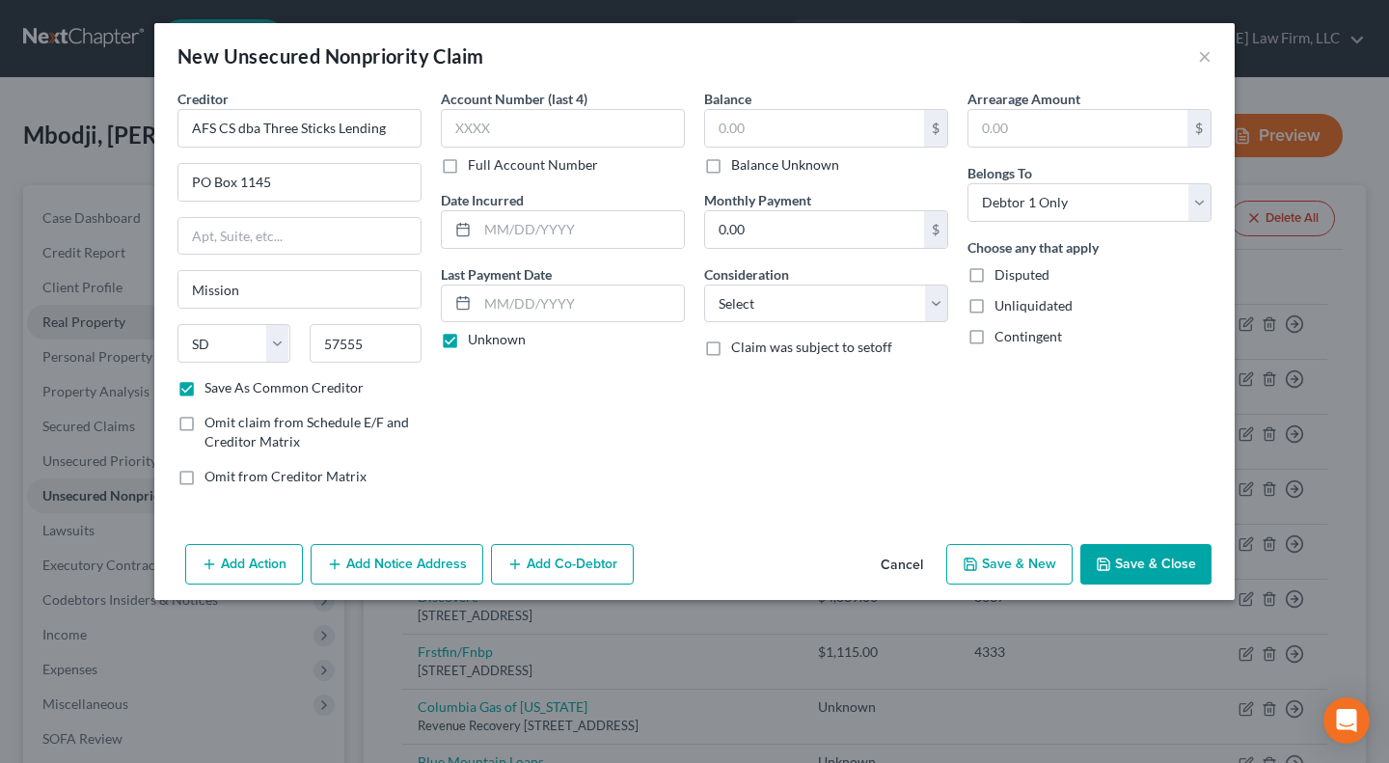
click at [751, 162] on input "Balance Unknown" at bounding box center [745, 161] width 13 height 13
checkbox input "true"
type input "0.00"
click at [783, 297] on select "Select Cable / Satellite Services Collection Agency Credit Card Debt Debt Couns…" at bounding box center [826, 304] width 244 height 39
select select "10"
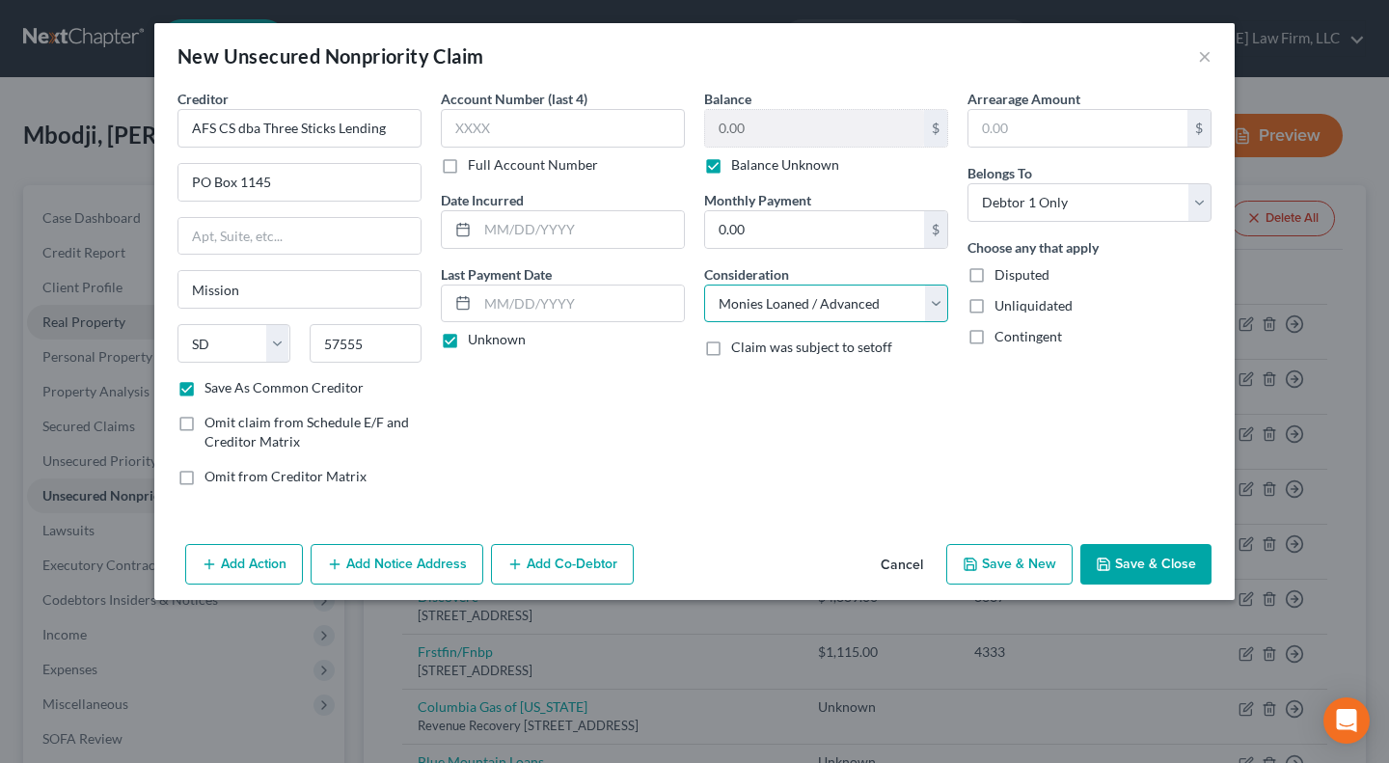
click at [704, 285] on select "Select Cable / Satellite Services Collection Agency Credit Card Debt Debt Couns…" at bounding box center [826, 304] width 244 height 39
click at [1130, 569] on button "Save & Close" at bounding box center [1145, 564] width 131 height 41
checkbox input "false"
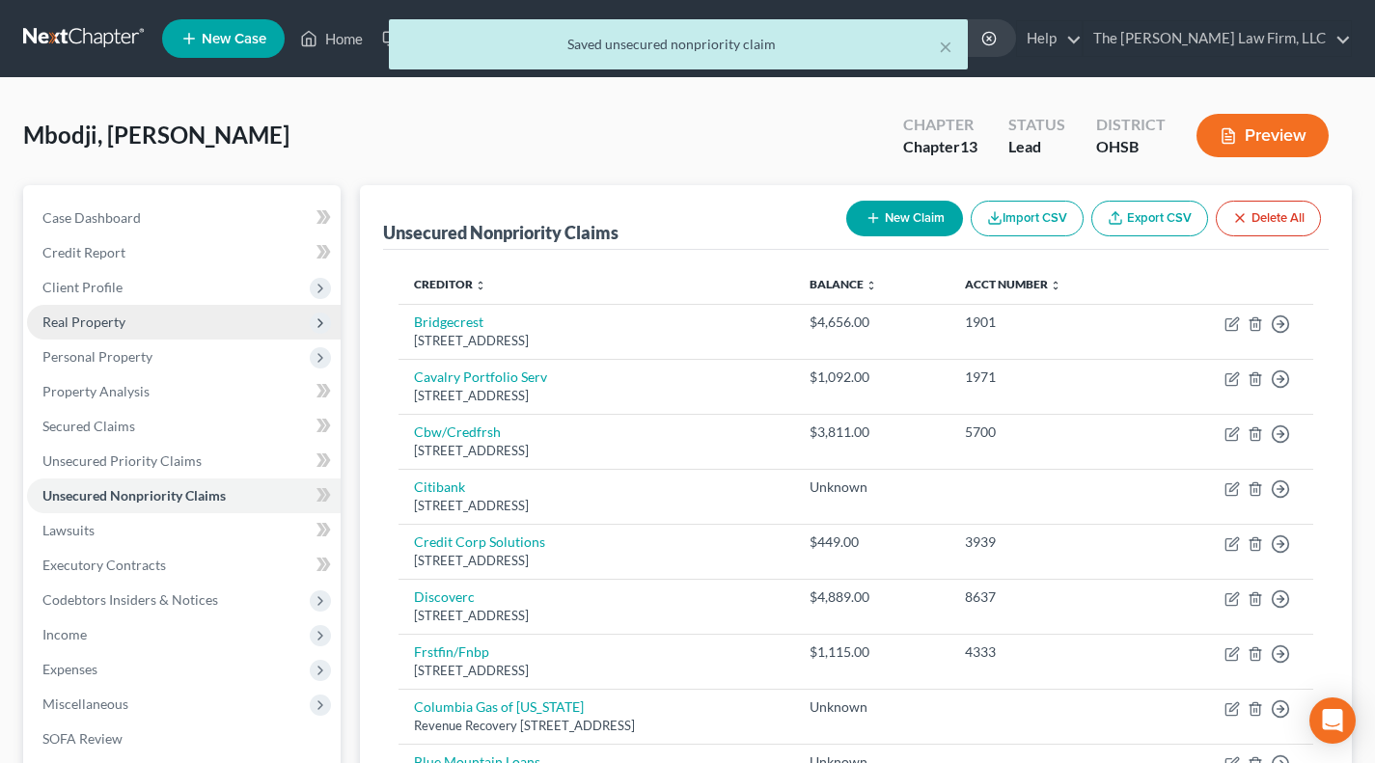
click at [912, 217] on button "New Claim" at bounding box center [904, 219] width 117 height 36
select select "0"
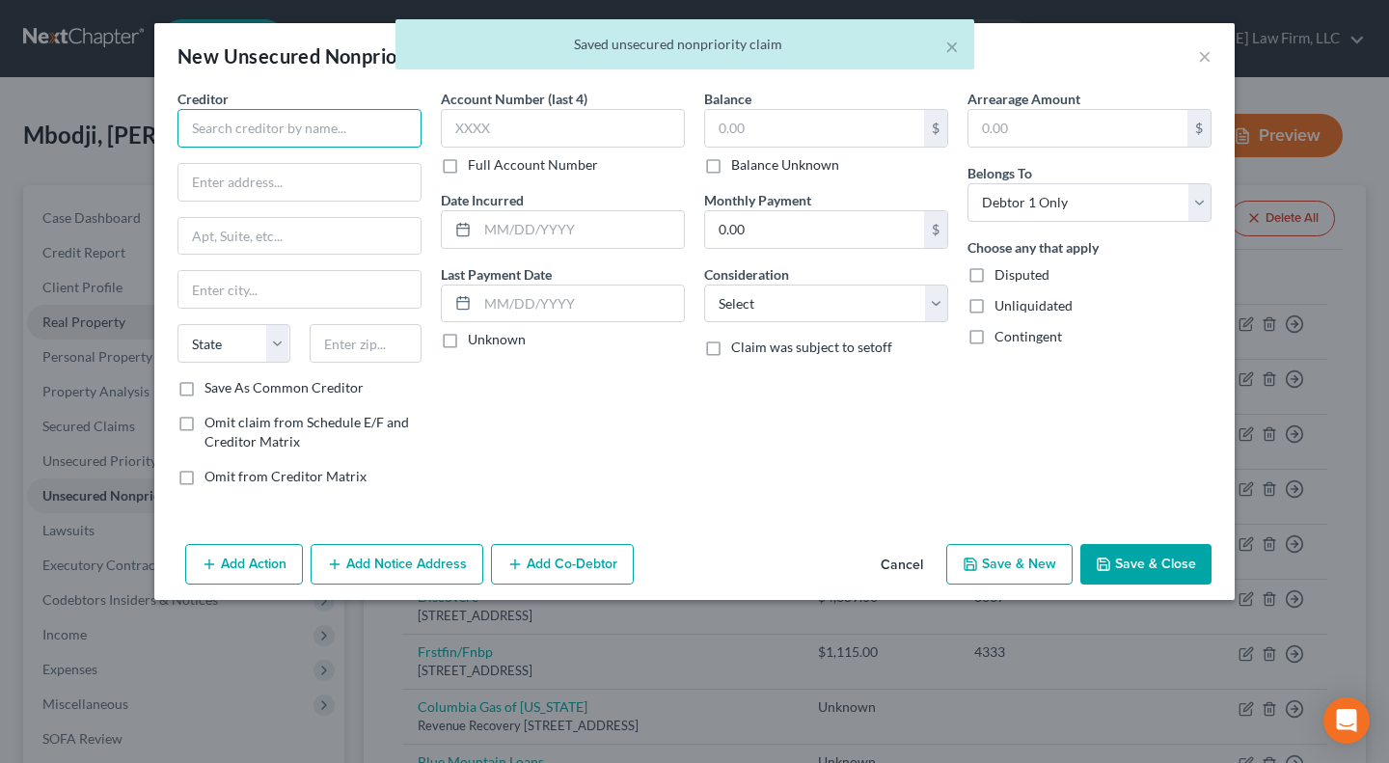
click at [329, 125] on input "text" at bounding box center [299, 128] width 244 height 39
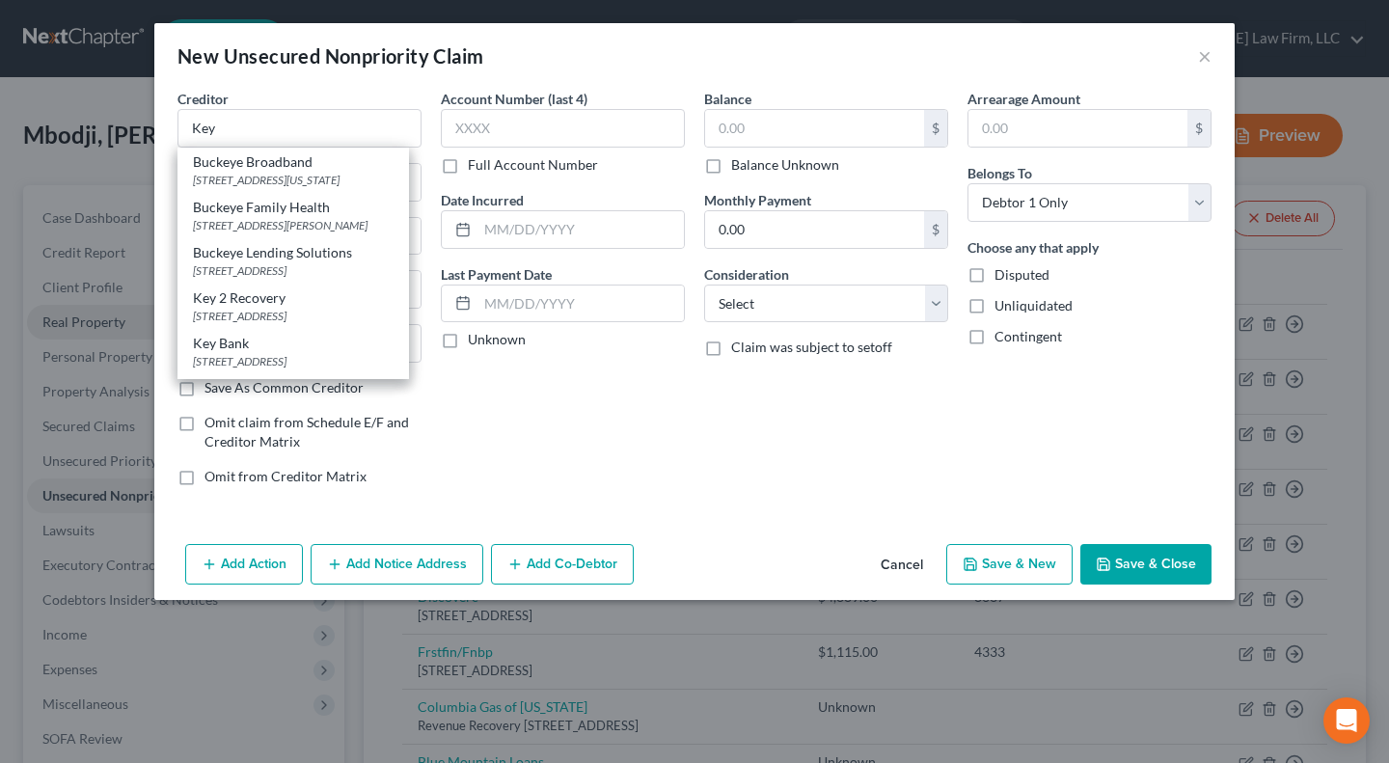
click at [263, 324] on div "[STREET_ADDRESS]" at bounding box center [293, 316] width 201 height 16
type input "Key 2 Recovery"
type input "201 N Brookwood Ave."
type input "Hamilton"
select select "36"
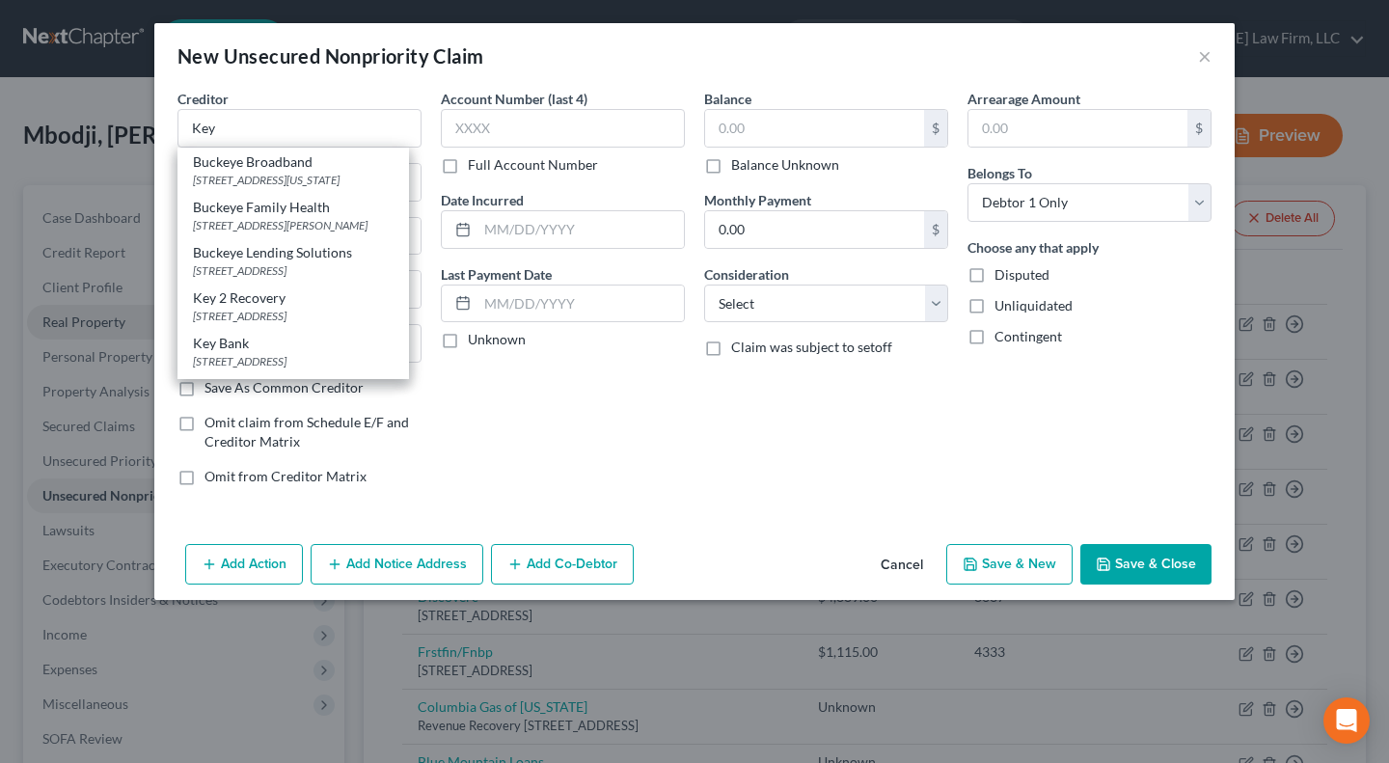
type input "45013"
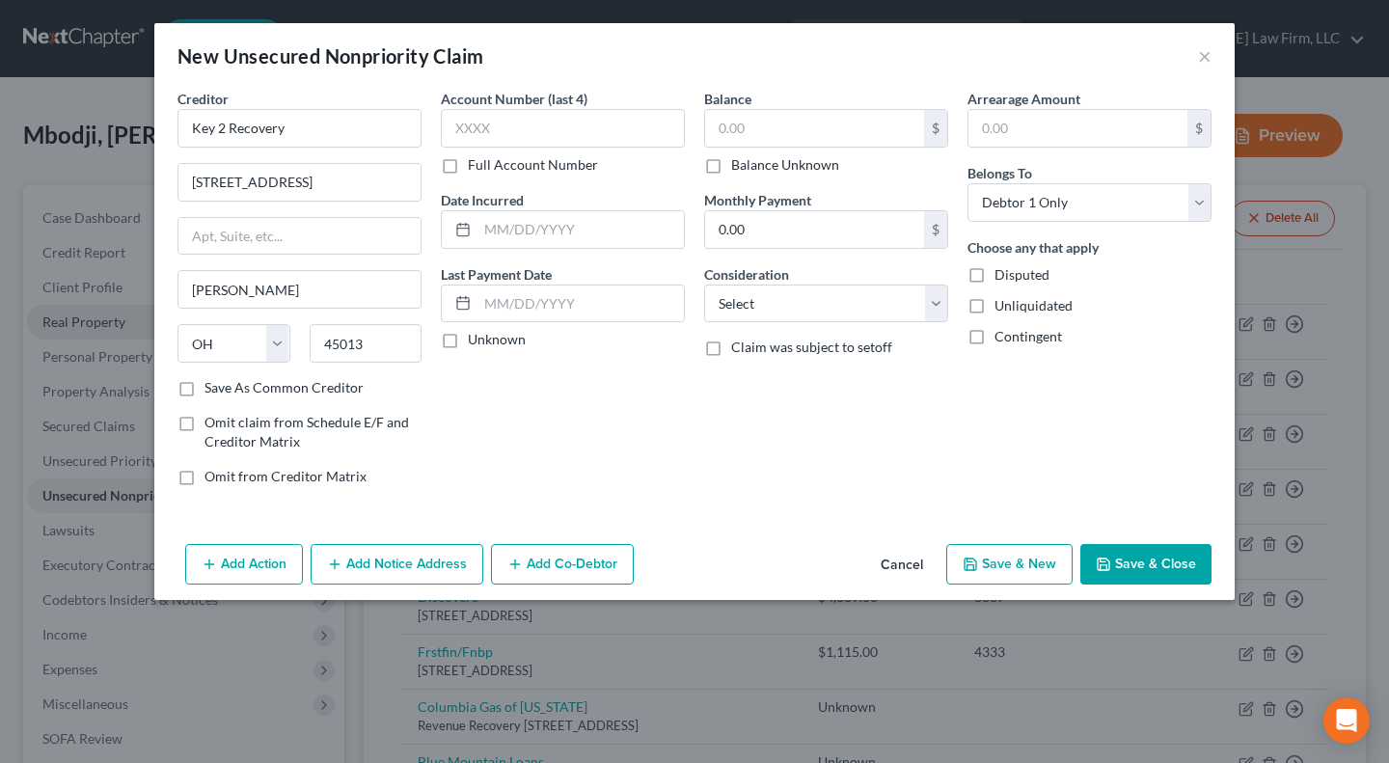
drag, startPoint x: 498, startPoint y: 340, endPoint x: 862, endPoint y: 142, distance: 414.8
click at [499, 340] on label "Unknown" at bounding box center [497, 339] width 58 height 19
click at [488, 340] on input "Unknown" at bounding box center [482, 336] width 13 height 13
checkbox input "true"
click at [787, 164] on label "Balance Unknown" at bounding box center [785, 164] width 108 height 19
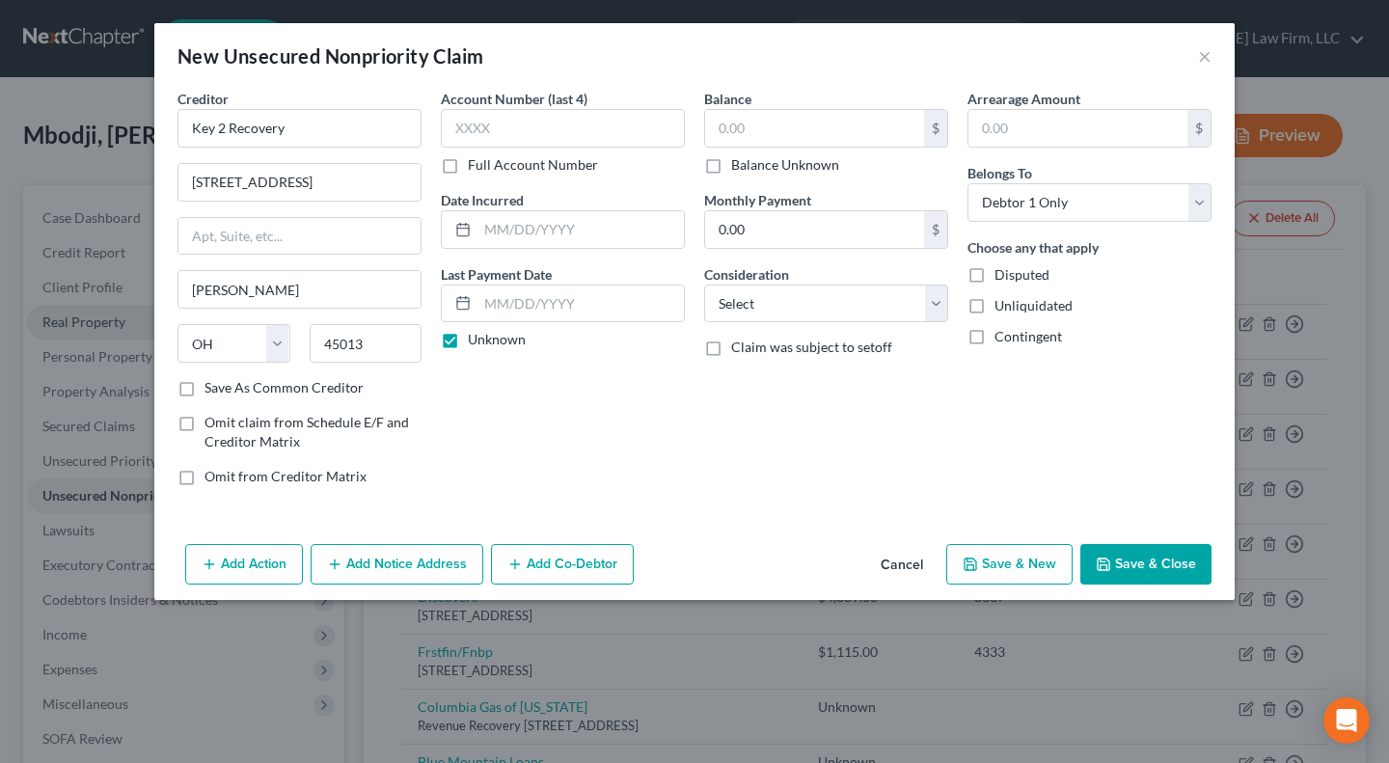
click at [751, 164] on input "Balance Unknown" at bounding box center [745, 161] width 13 height 13
checkbox input "true"
type input "0.00"
click at [815, 293] on select "Select Cable / Satellite Services Collection Agency Credit Card Debt Debt Couns…" at bounding box center [826, 304] width 244 height 39
select select "4"
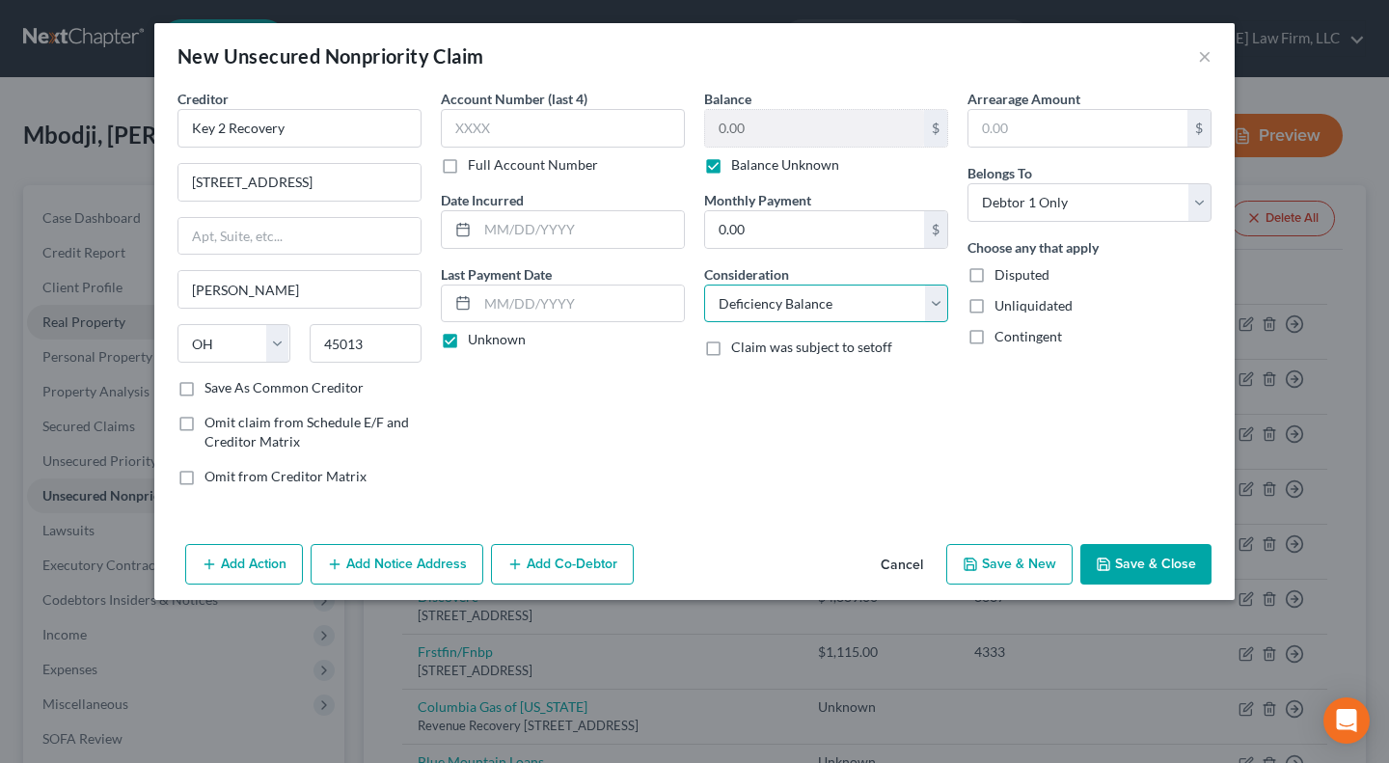
click at [704, 285] on select "Select Cable / Satellite Services Collection Agency Credit Card Debt Debt Couns…" at bounding box center [826, 304] width 244 height 39
click at [1129, 568] on button "Save & Close" at bounding box center [1145, 564] width 131 height 41
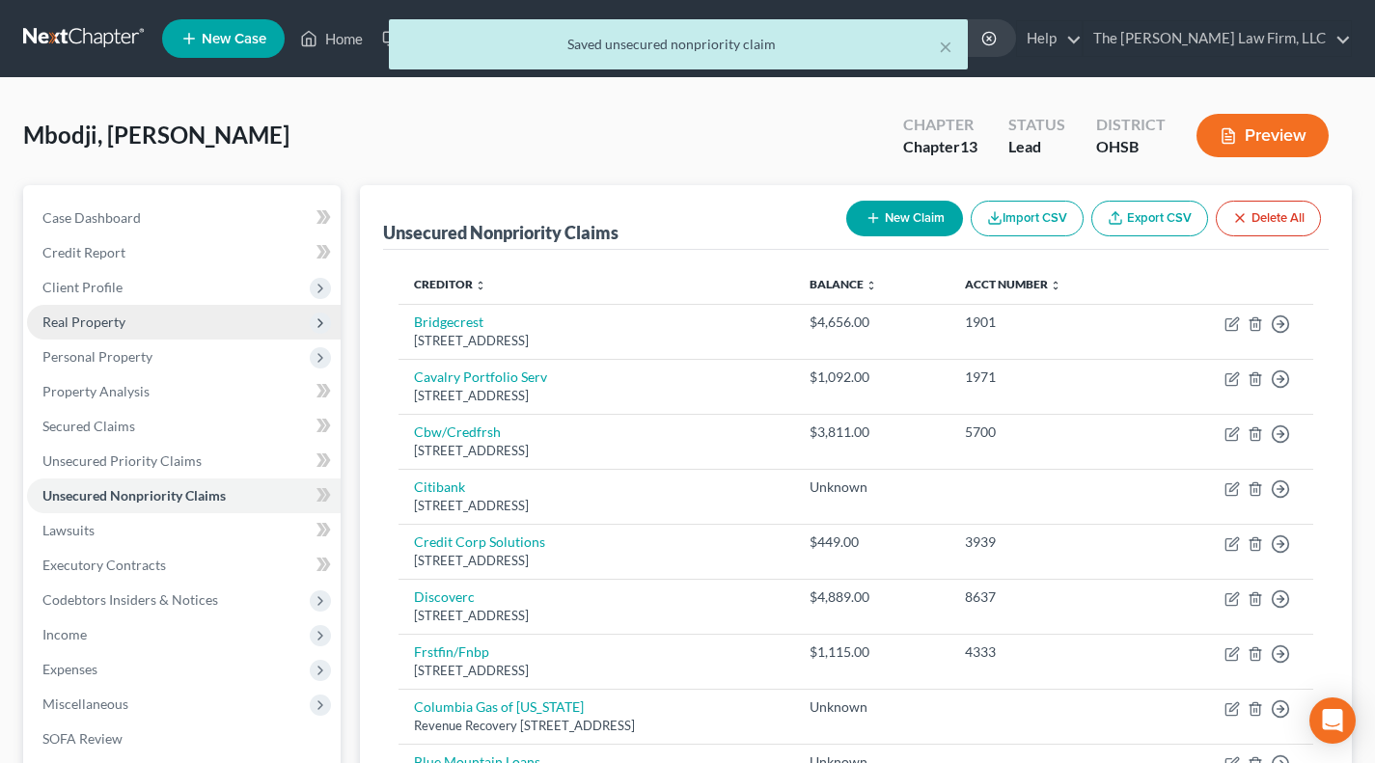
click at [888, 207] on button "New Claim" at bounding box center [904, 219] width 117 height 36
select select "0"
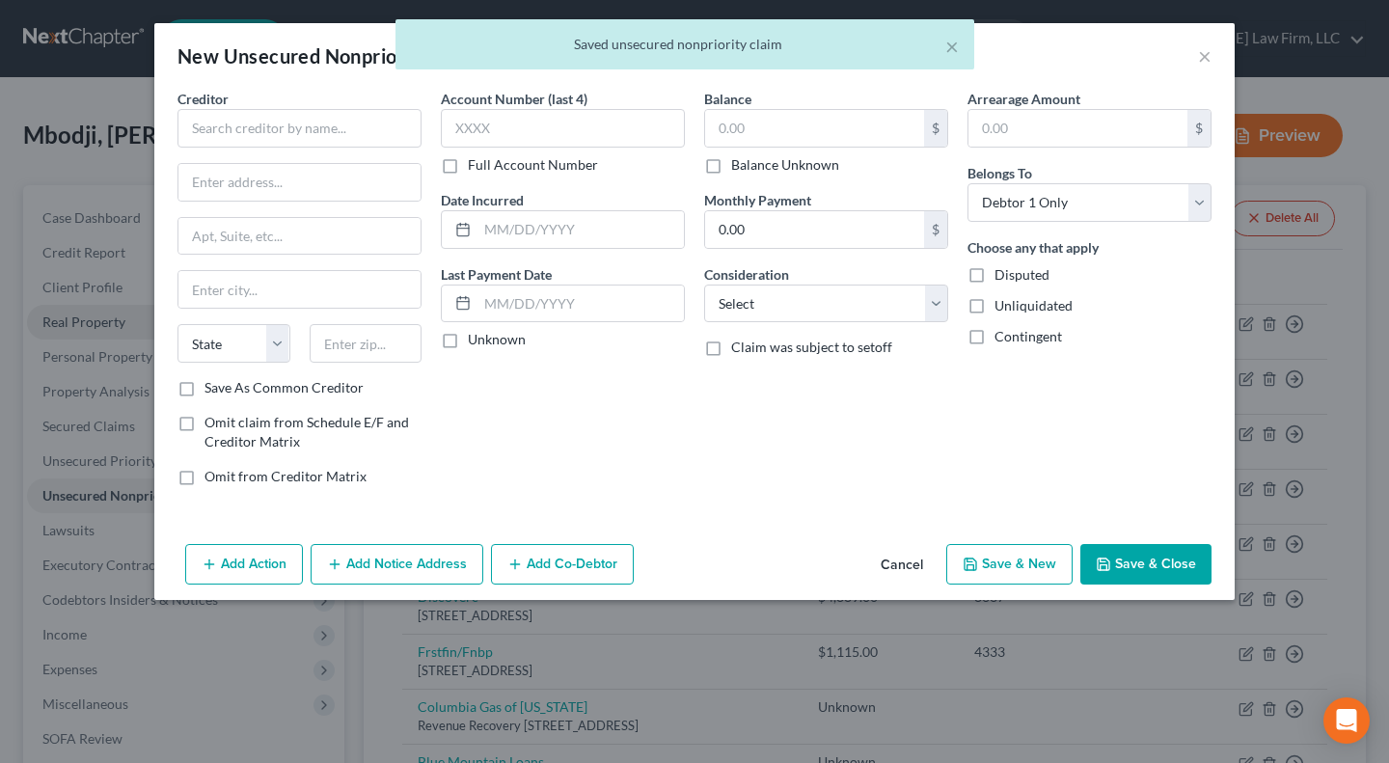
click at [1207, 50] on div "× Saved unsecured nonpriority claim" at bounding box center [684, 49] width 1389 height 60
click at [957, 42] on div "× Saved unsecured nonpriority claim" at bounding box center [684, 44] width 579 height 50
click at [956, 42] on button "×" at bounding box center [952, 46] width 14 height 23
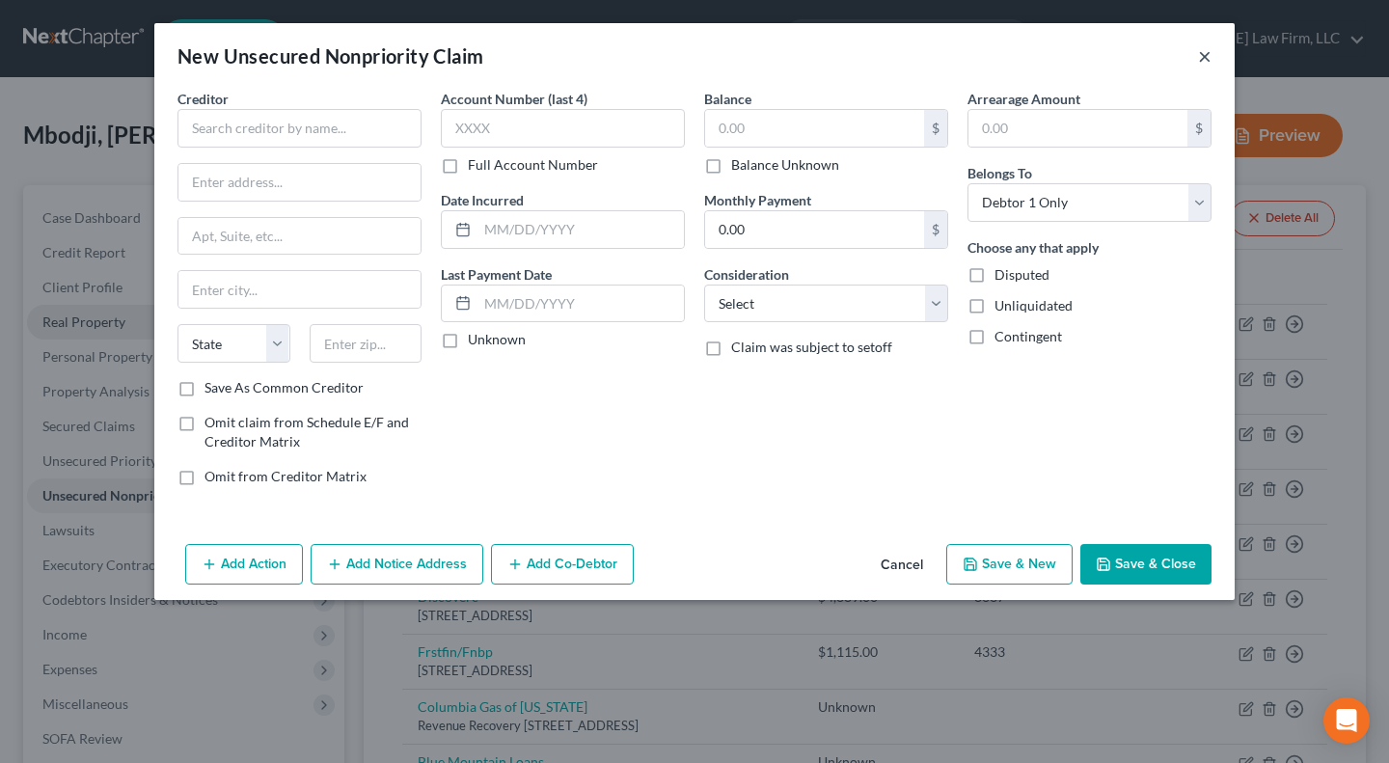
click at [1201, 59] on button "×" at bounding box center [1205, 55] width 14 height 23
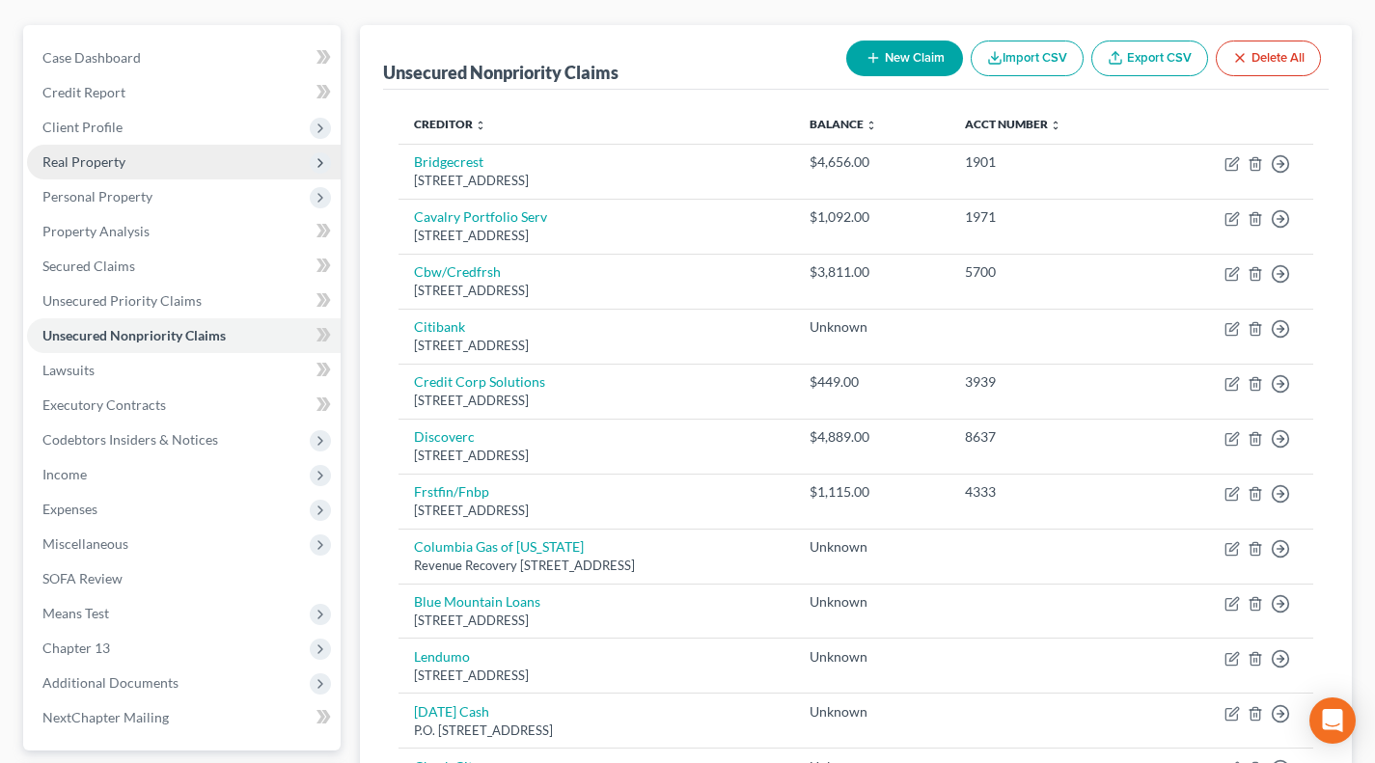
scroll to position [321, 0]
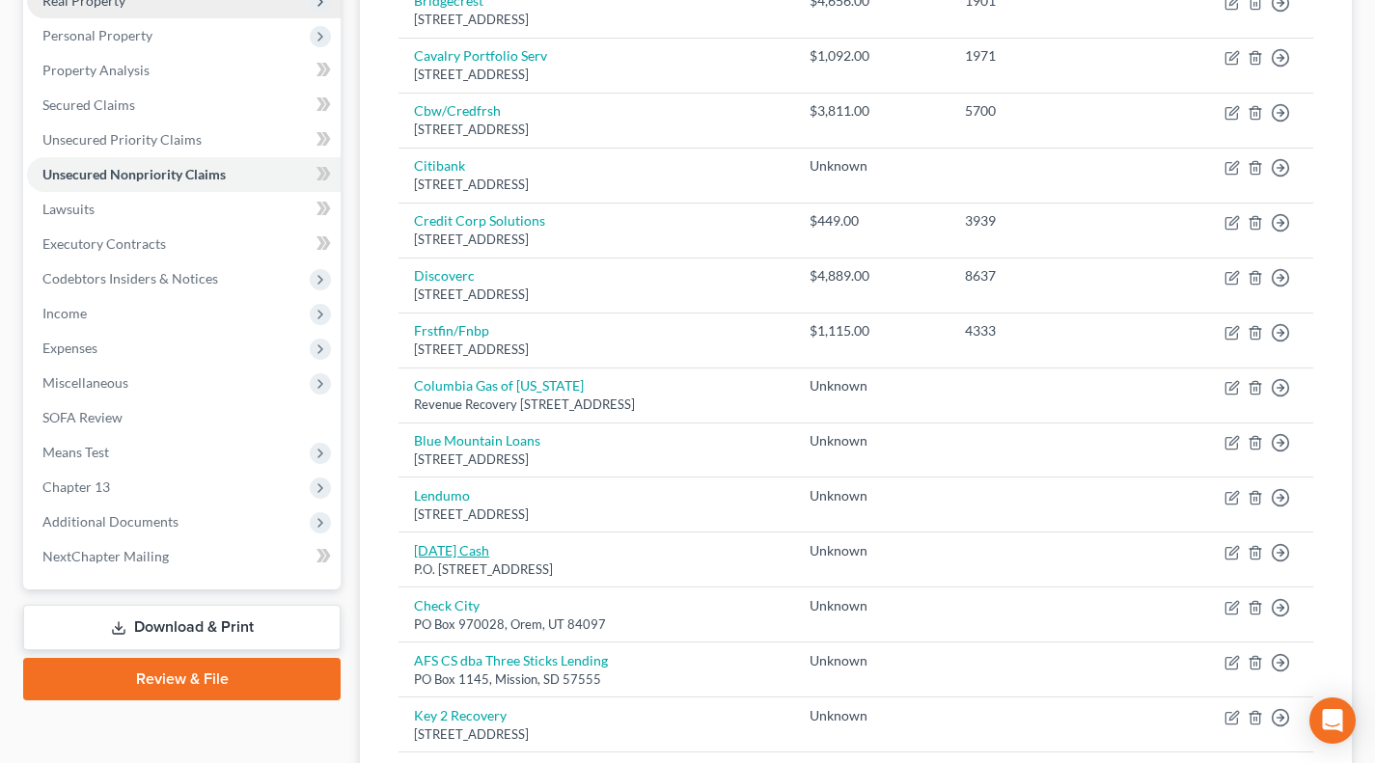
click at [447, 542] on link "[DATE] Cash" at bounding box center [451, 550] width 75 height 16
select select "52"
select select "10"
select select "0"
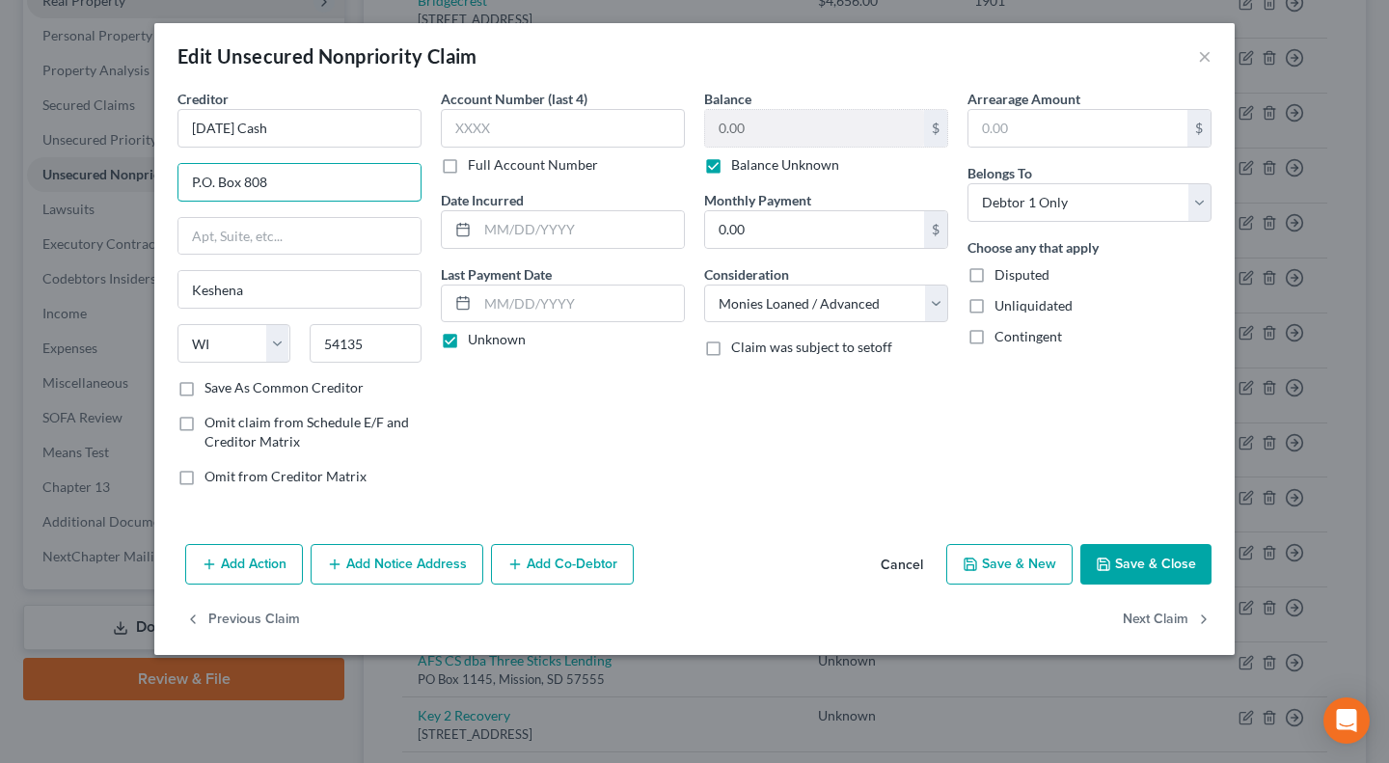
click at [214, 185] on input "P.O. Box 808" at bounding box center [299, 182] width 242 height 37
click at [201, 182] on input "P.O Box 808" at bounding box center [299, 182] width 242 height 37
type input "PO Box 808"
click at [1137, 558] on button "Save & Close" at bounding box center [1145, 564] width 131 height 41
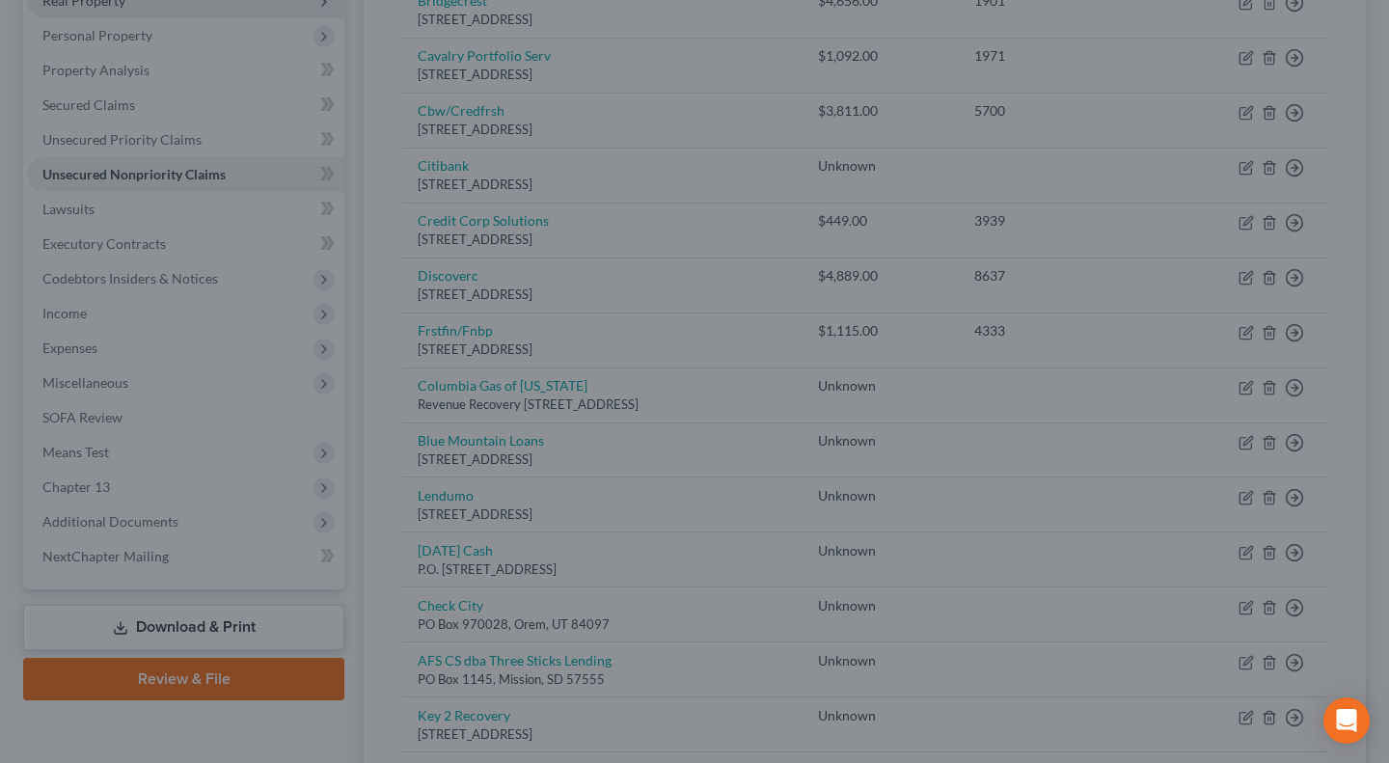
type input "0"
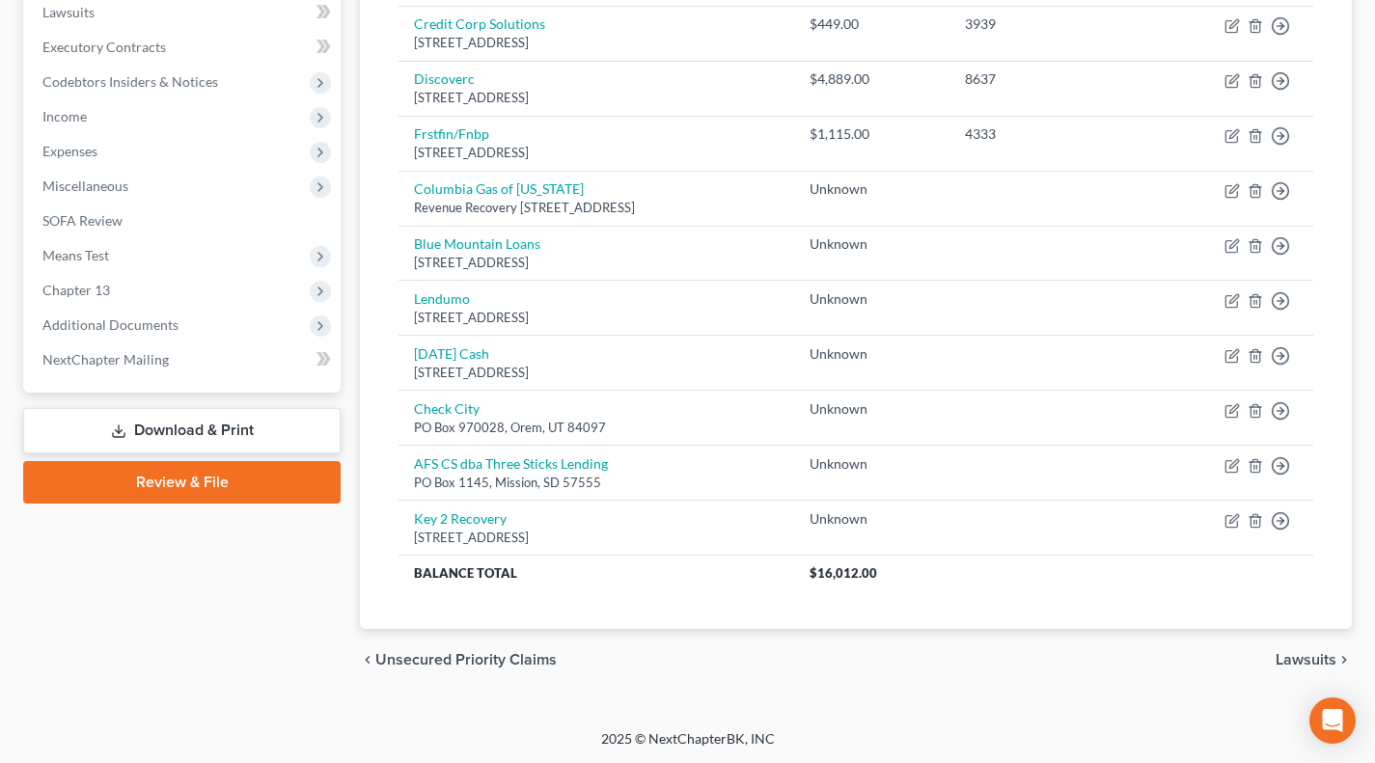
scroll to position [0, 0]
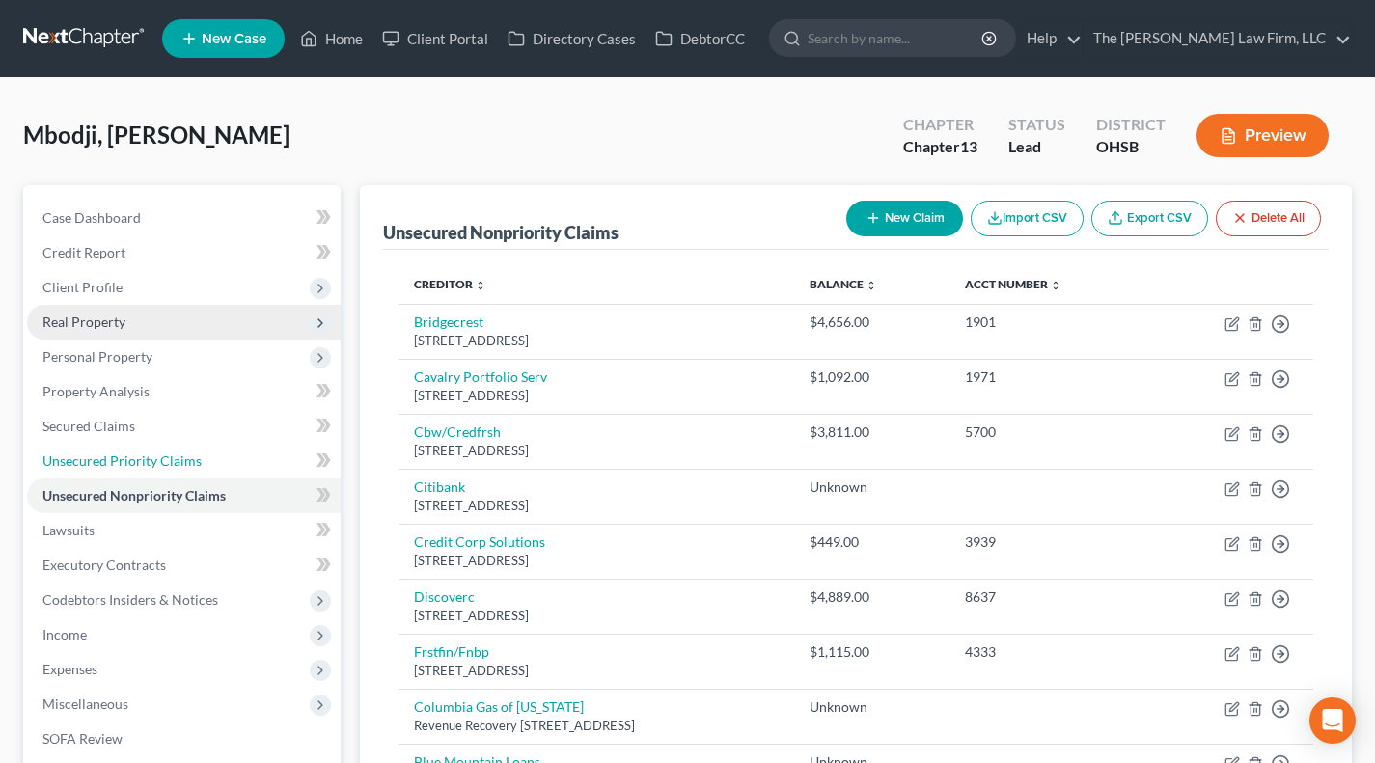
click at [120, 458] on span "Unsecured Priority Claims" at bounding box center [121, 460] width 159 height 16
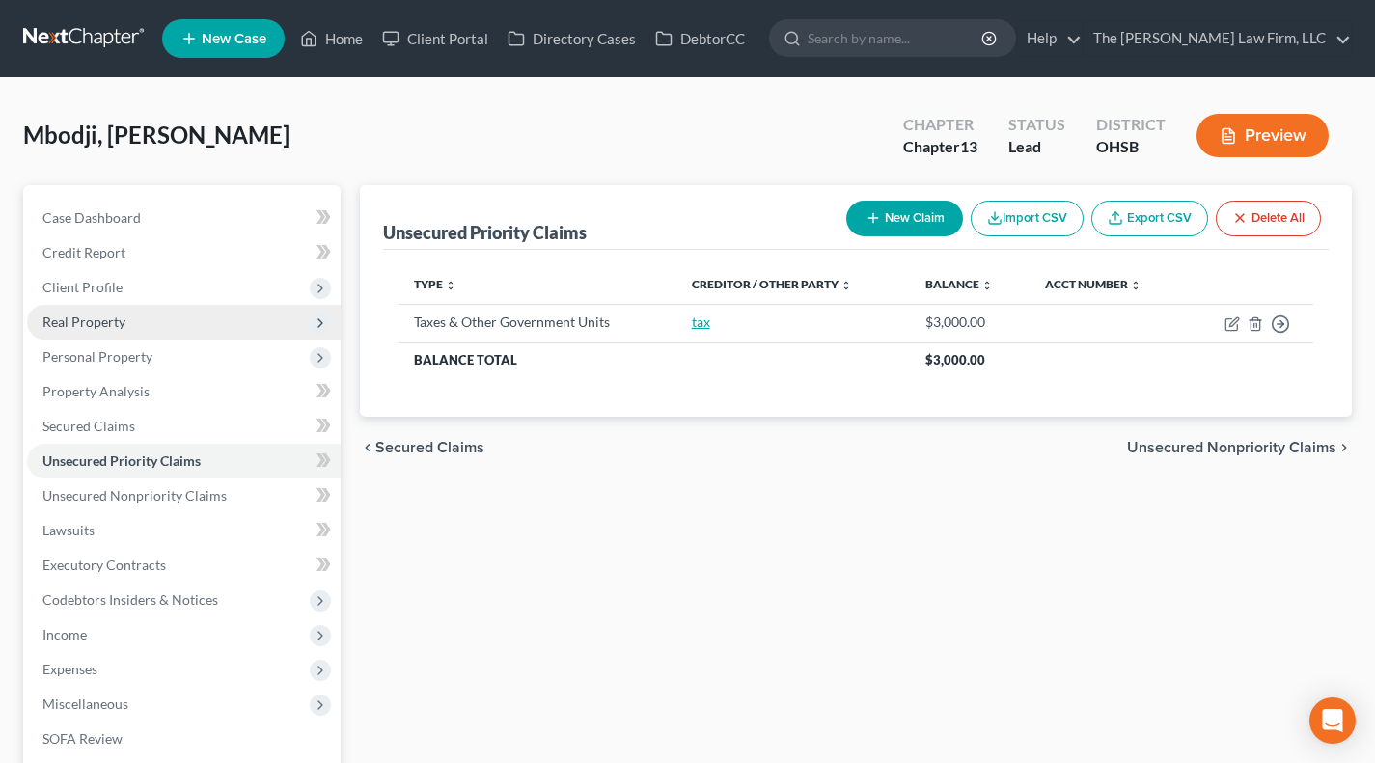
click at [693, 321] on link "tax" at bounding box center [701, 321] width 18 height 16
select select "0"
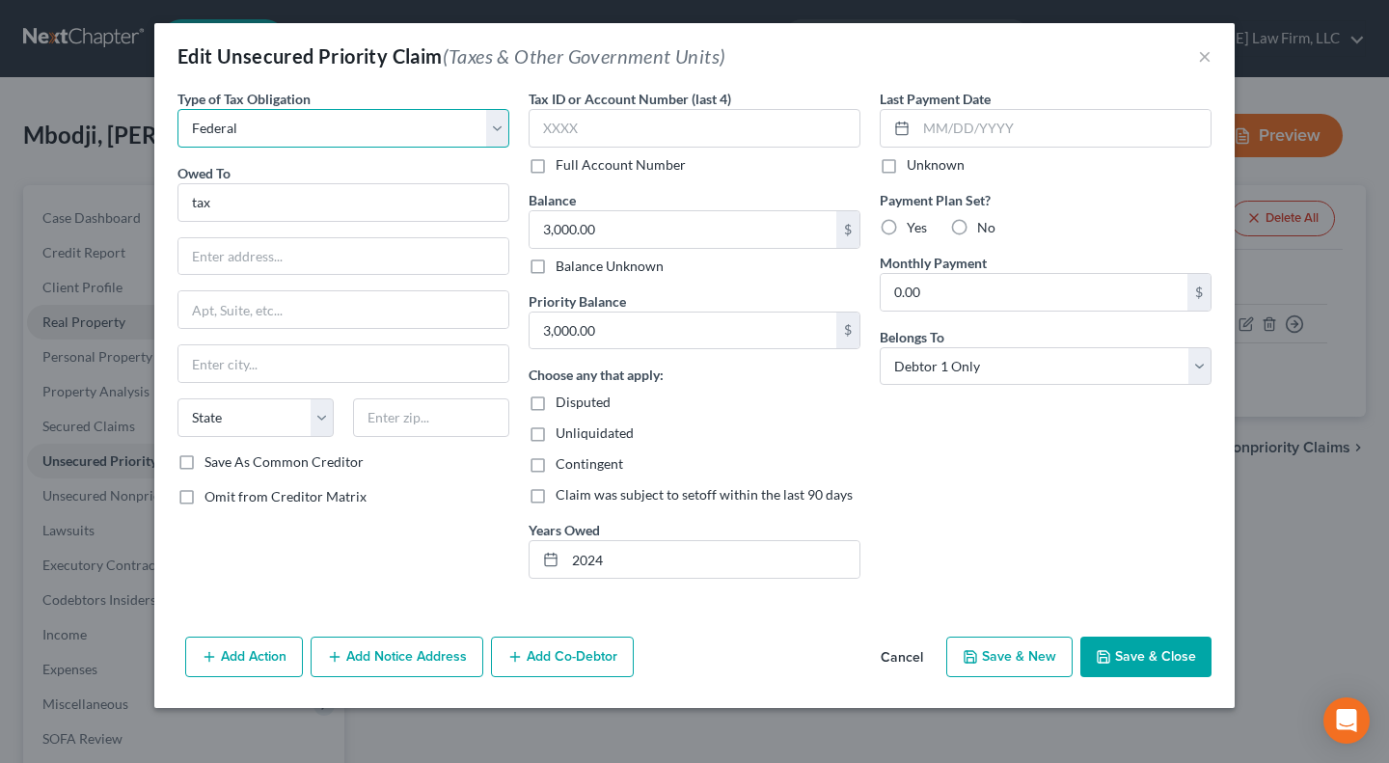
click at [295, 129] on select "Select Federal City State Franchise Tax Board Other" at bounding box center [343, 128] width 332 height 39
click at [177, 109] on select "Select Federal City State Franchise Tax Board Other" at bounding box center [343, 128] width 332 height 39
click at [1202, 57] on button "×" at bounding box center [1205, 55] width 14 height 23
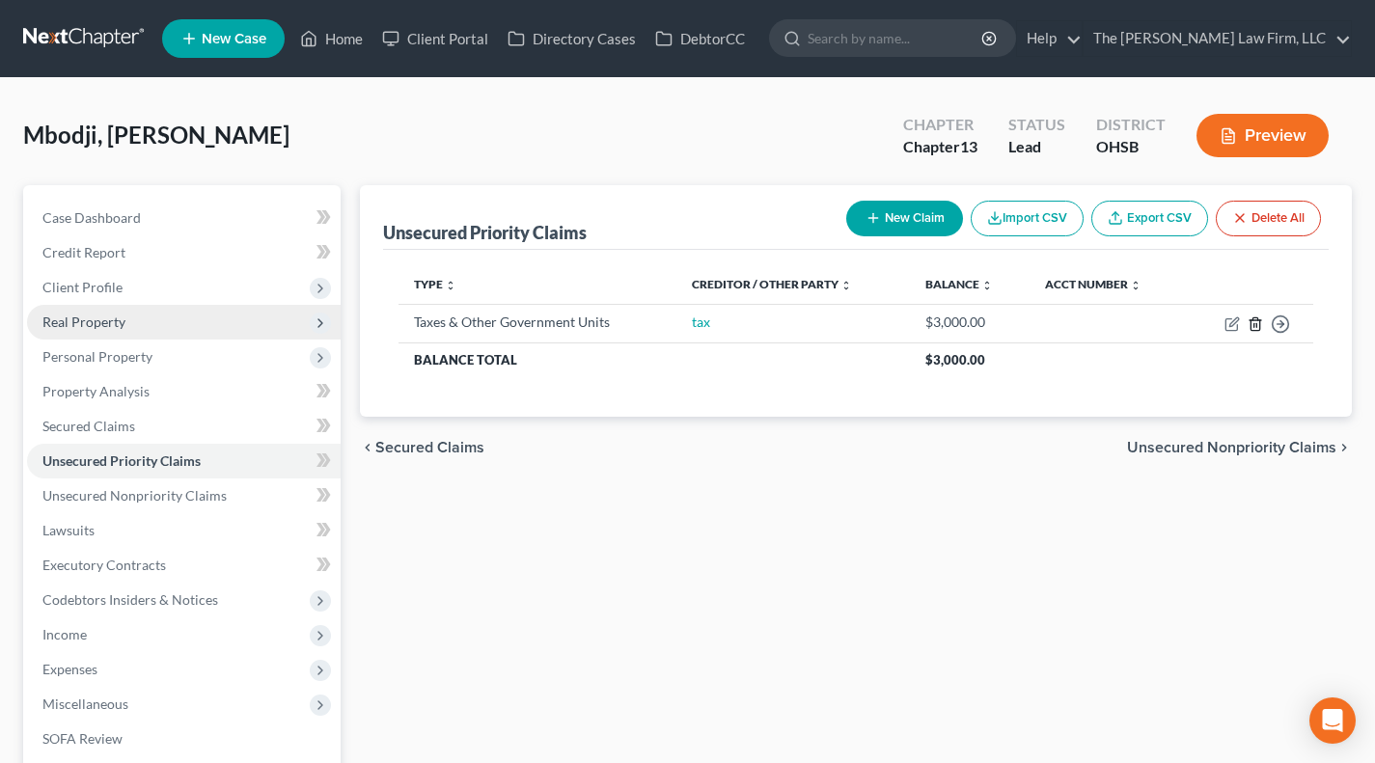
click at [1257, 320] on icon "button" at bounding box center [1254, 323] width 15 height 15
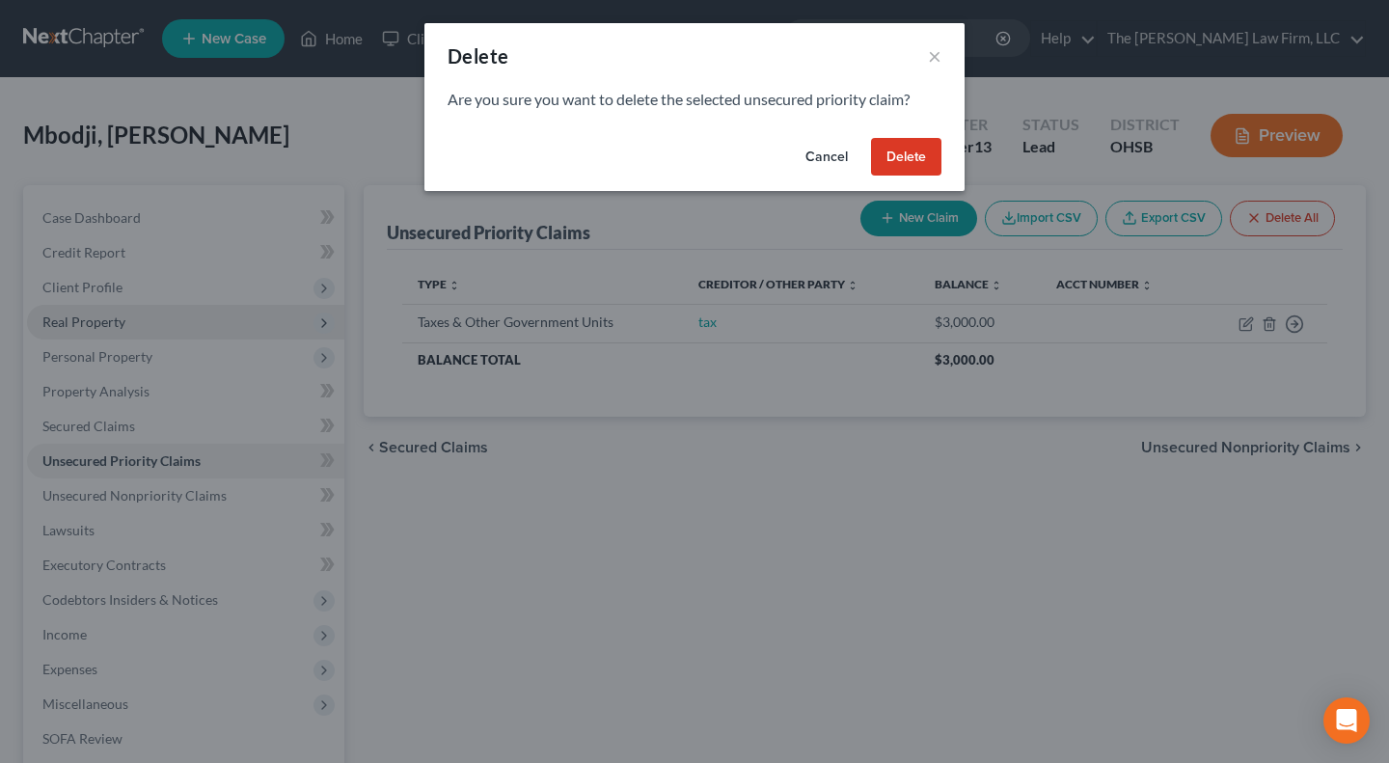
click at [901, 148] on button "Delete" at bounding box center [906, 157] width 70 height 39
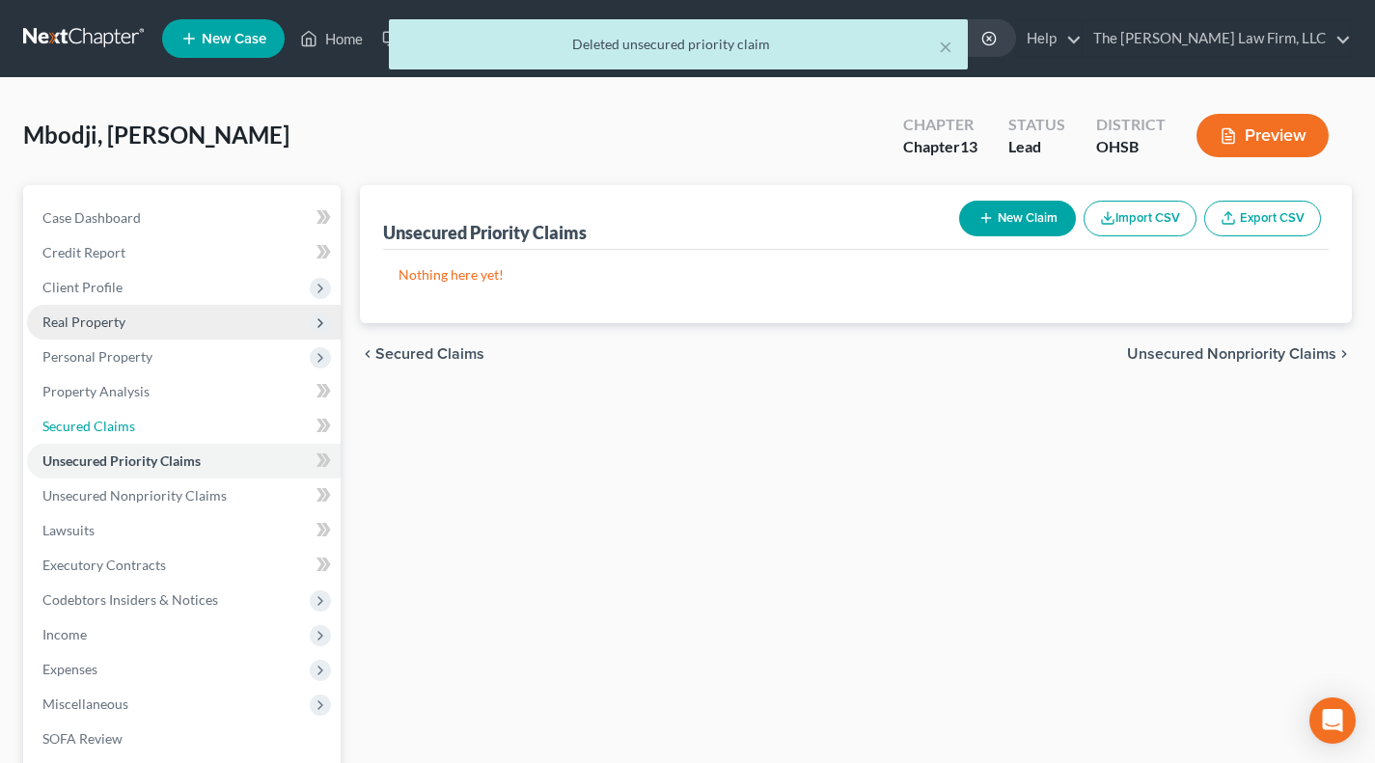
click at [86, 434] on link "Secured Claims" at bounding box center [183, 426] width 313 height 35
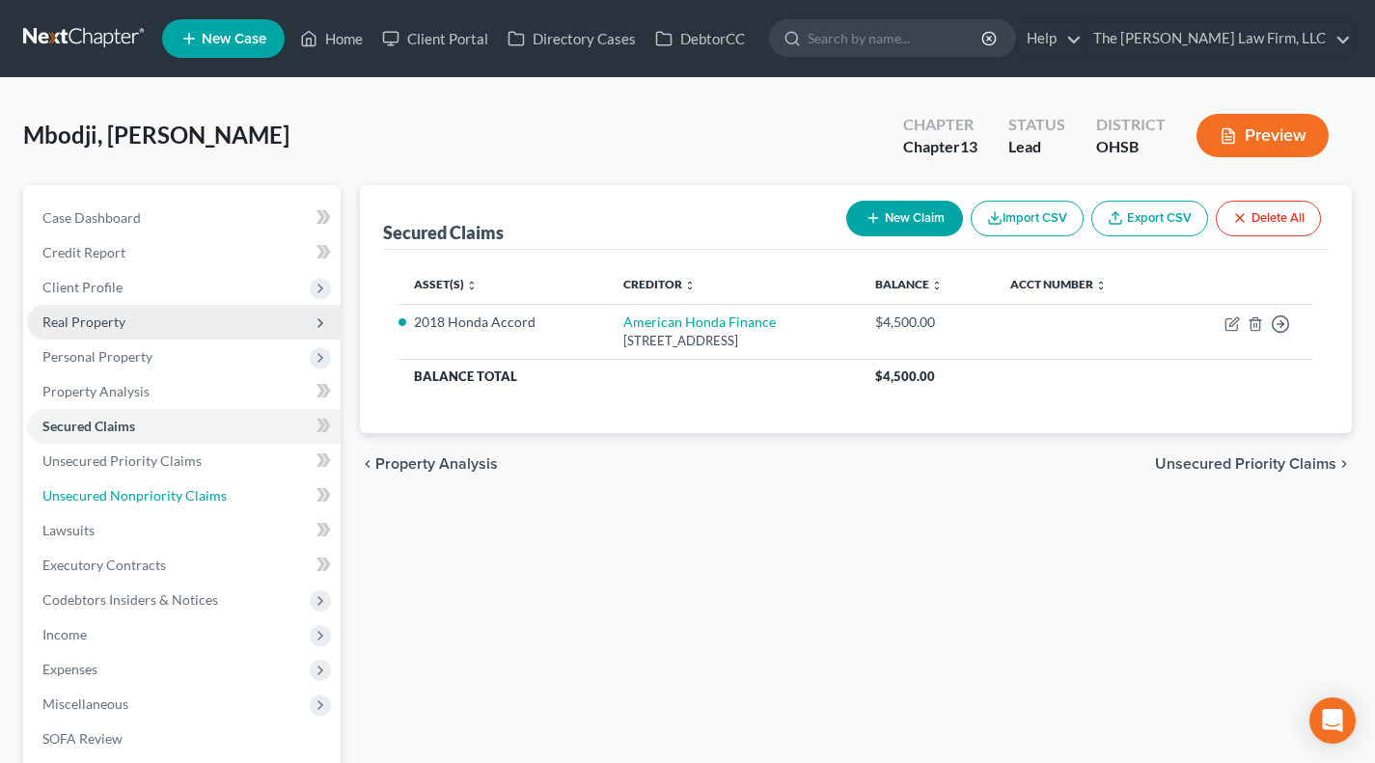
drag, startPoint x: 159, startPoint y: 502, endPoint x: 247, endPoint y: 509, distance: 88.1
click at [159, 502] on span "Unsecured Nonpriority Claims" at bounding box center [134, 495] width 184 height 16
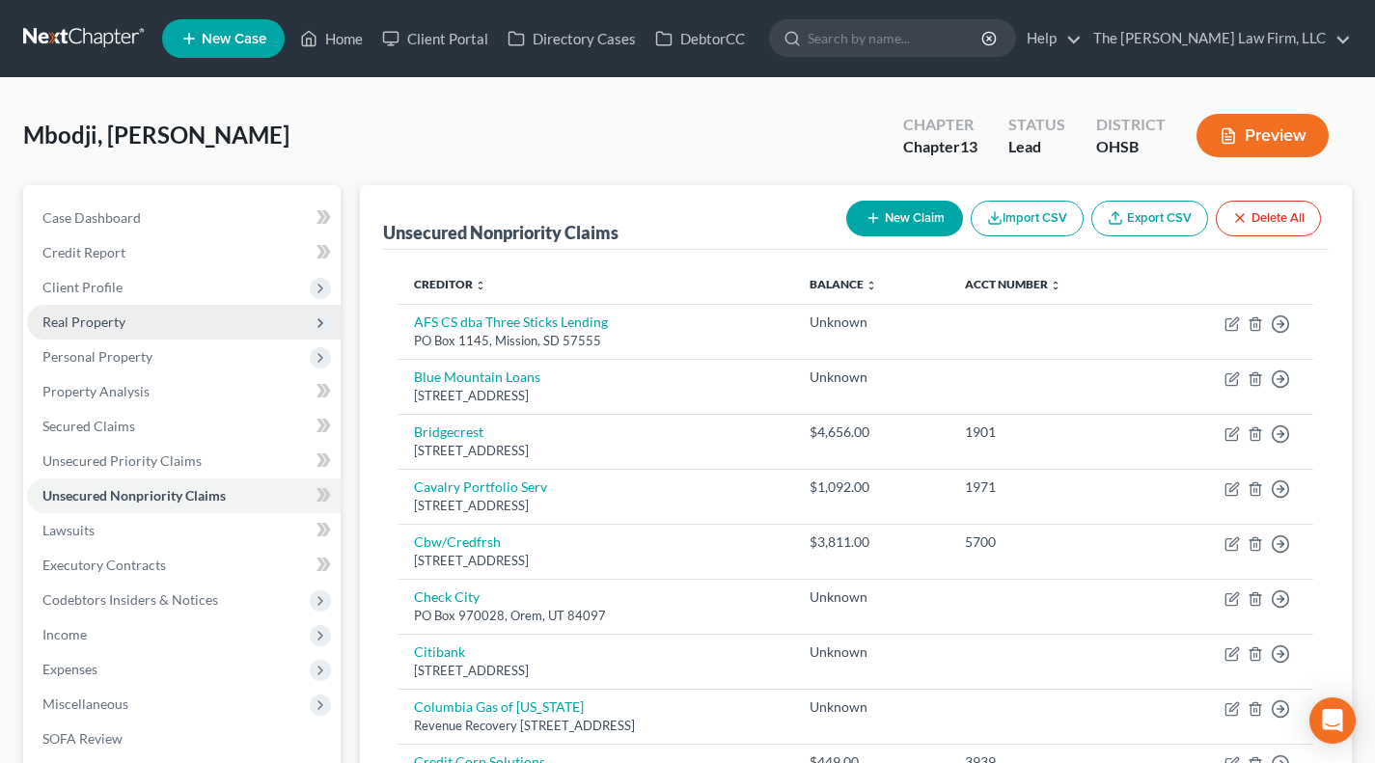
click at [113, 285] on span "Client Profile" at bounding box center [82, 287] width 80 height 16
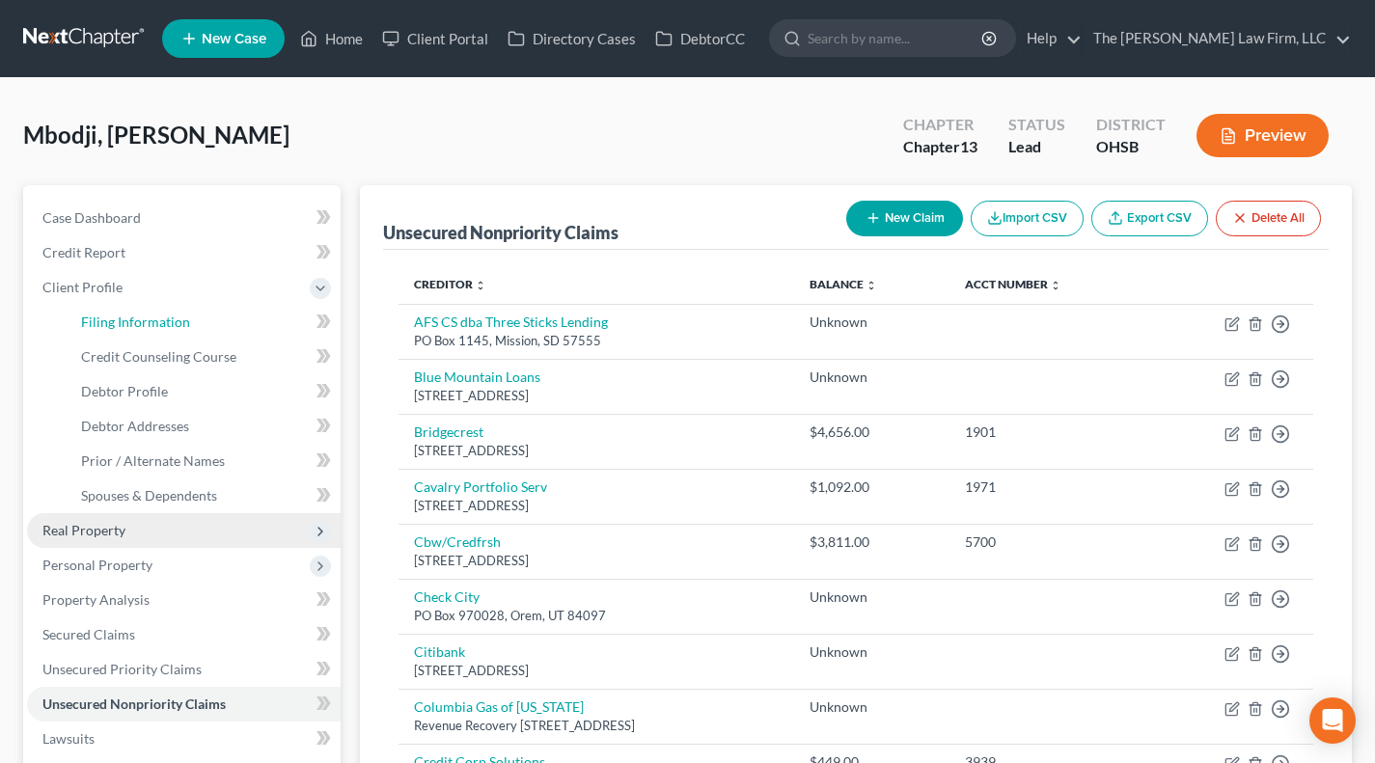
click at [129, 317] on span "Filing Information" at bounding box center [135, 321] width 109 height 16
select select "1"
select select "0"
select select "3"
select select "62"
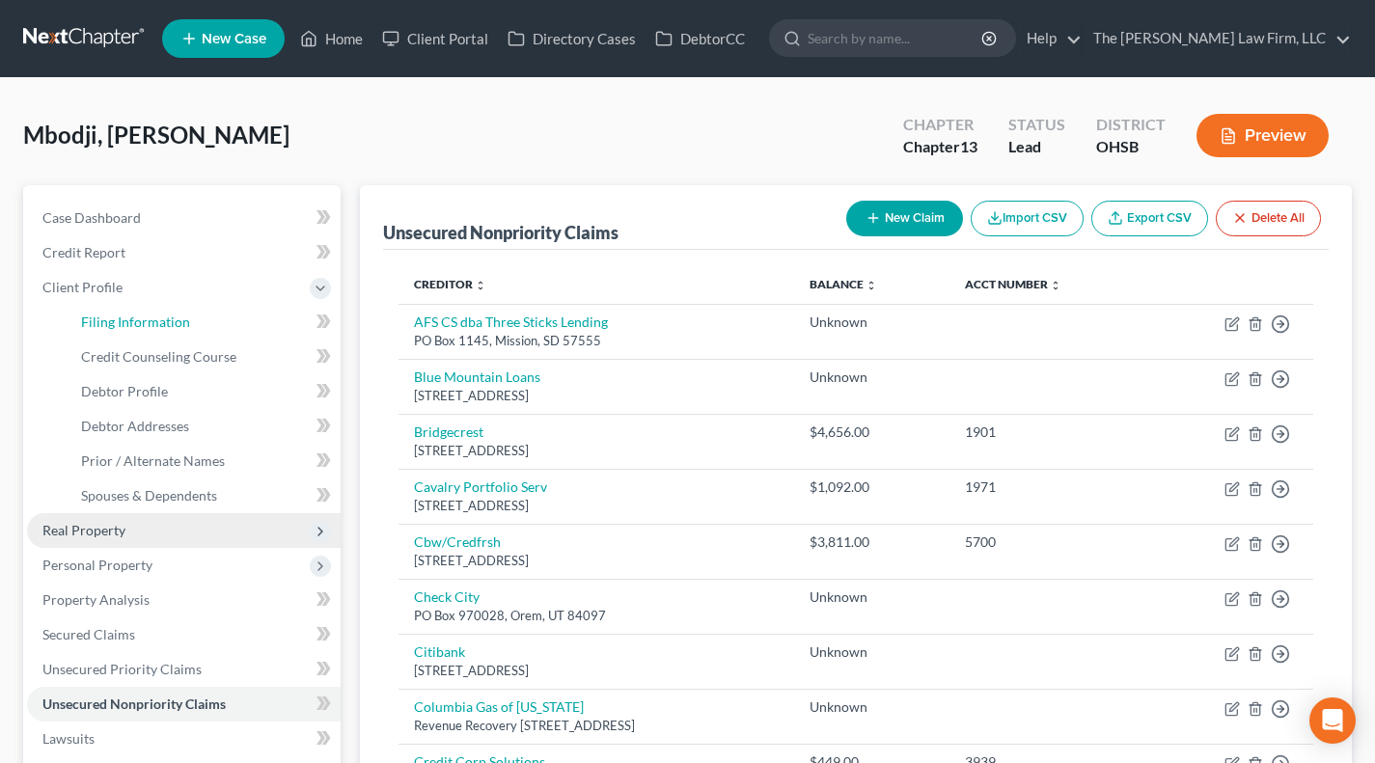
select select "2"
select select "36"
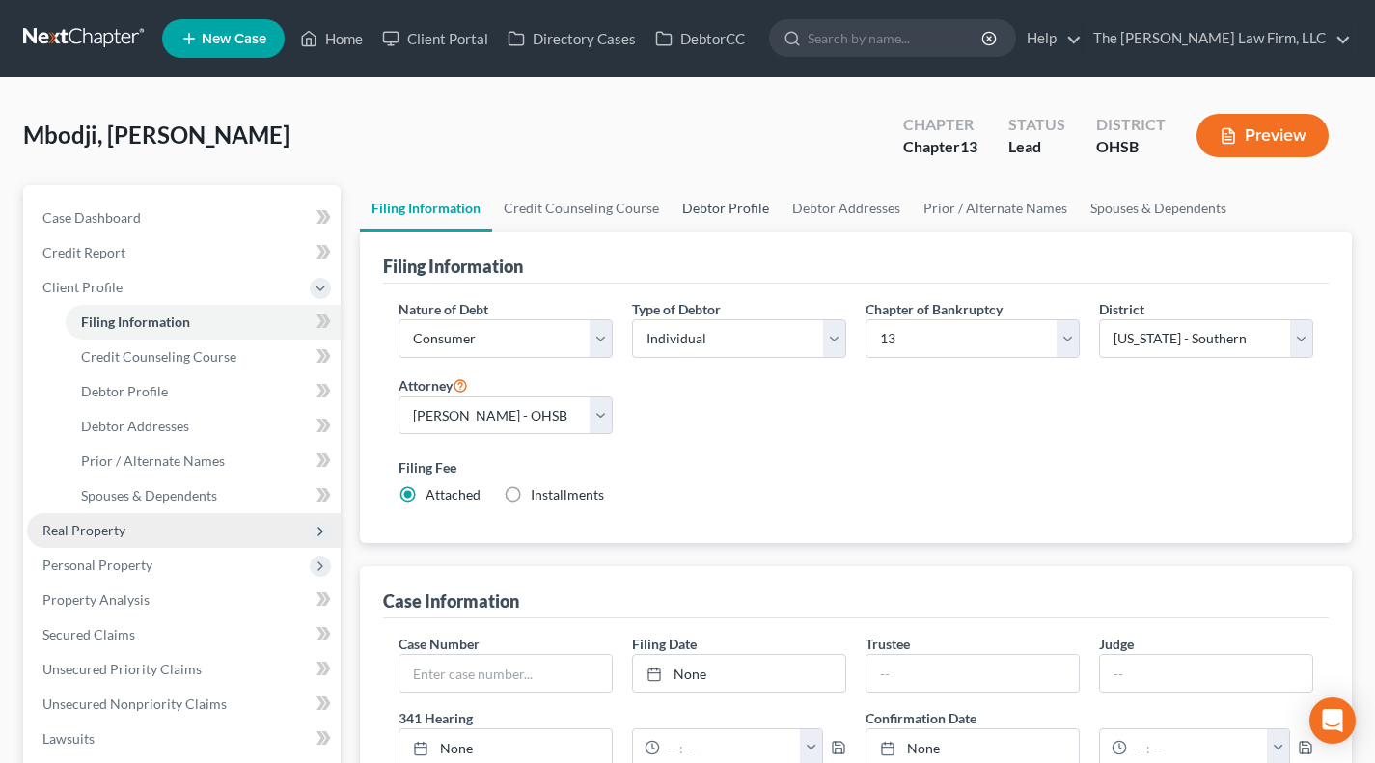
click at [723, 209] on link "Debtor Profile" at bounding box center [725, 208] width 110 height 46
select select "2"
select select "0"
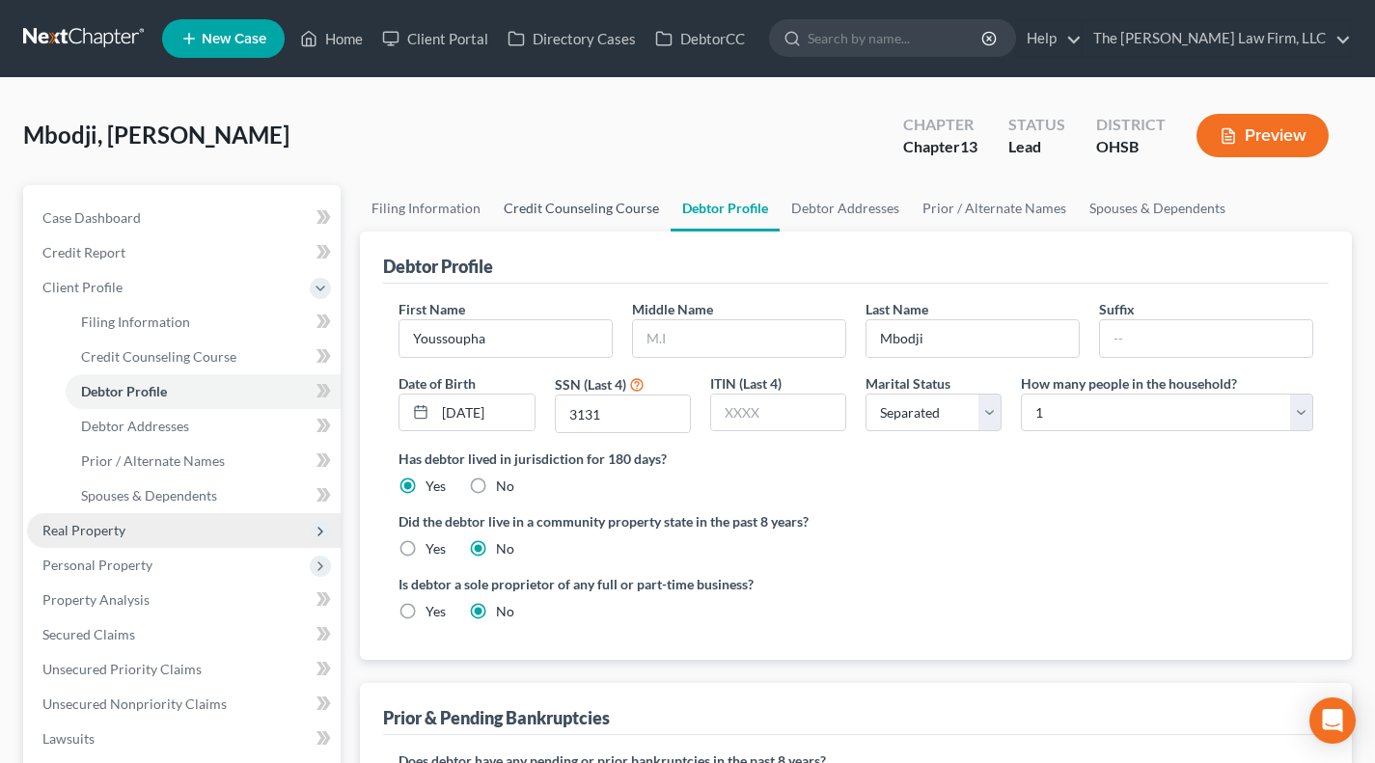
click at [587, 207] on link "Credit Counseling Course" at bounding box center [581, 208] width 178 height 46
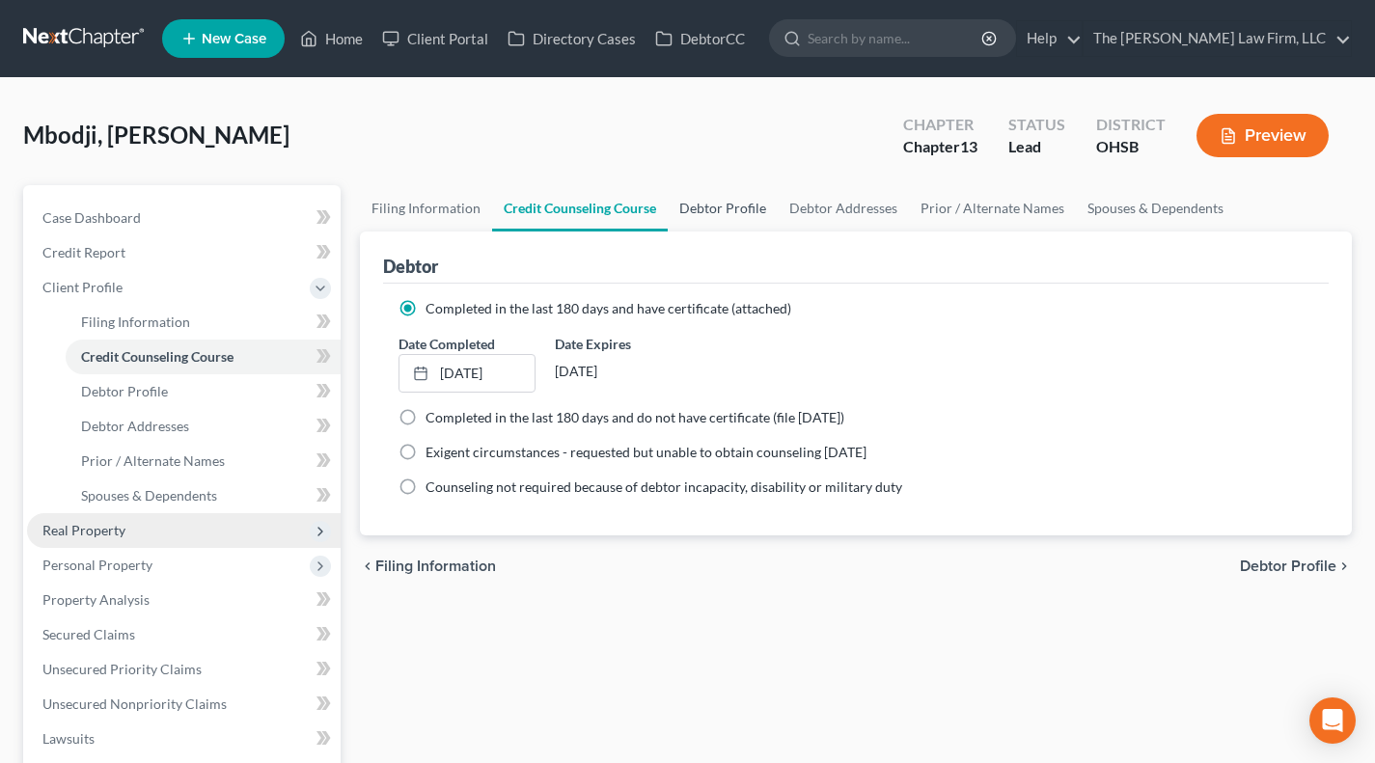
click at [718, 205] on link "Debtor Profile" at bounding box center [722, 208] width 110 height 46
select select "2"
select select "0"
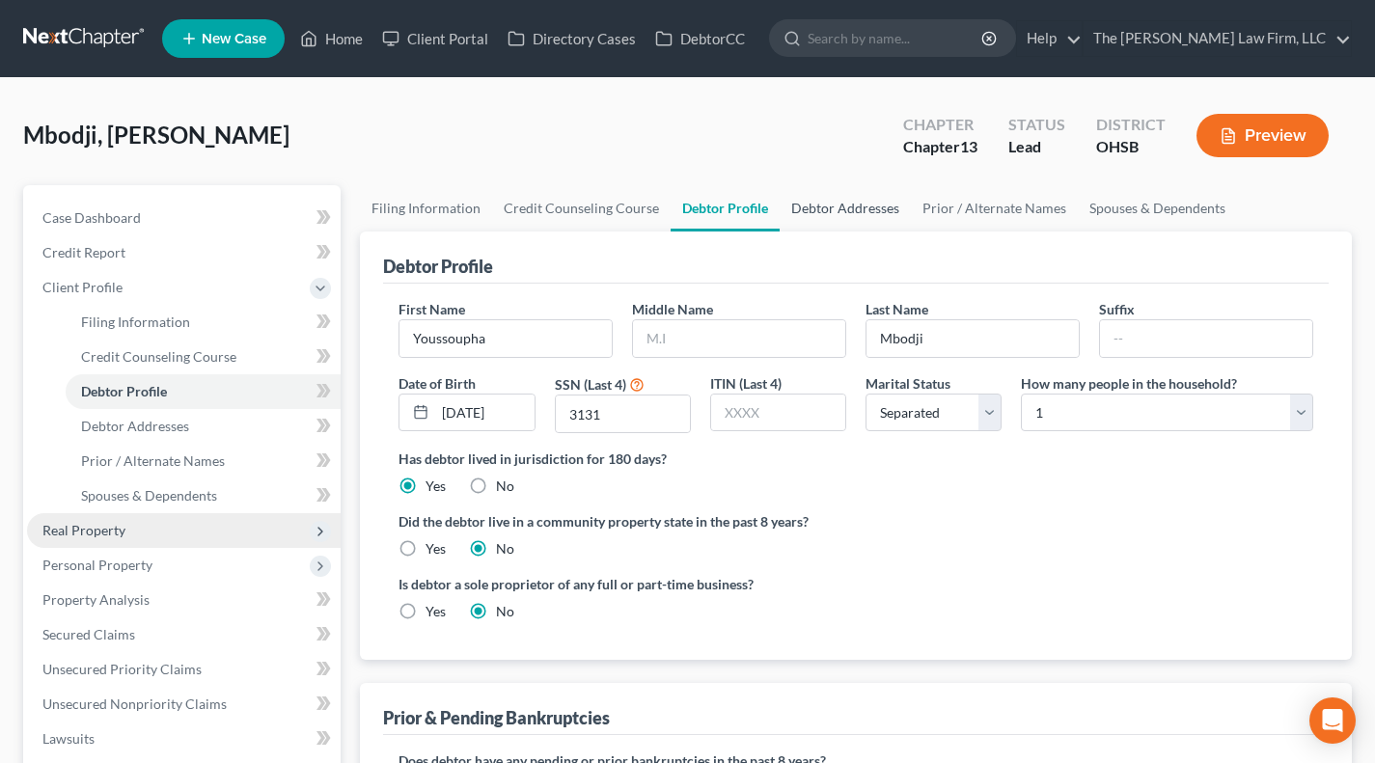
click at [823, 206] on link "Debtor Addresses" at bounding box center [844, 208] width 131 height 46
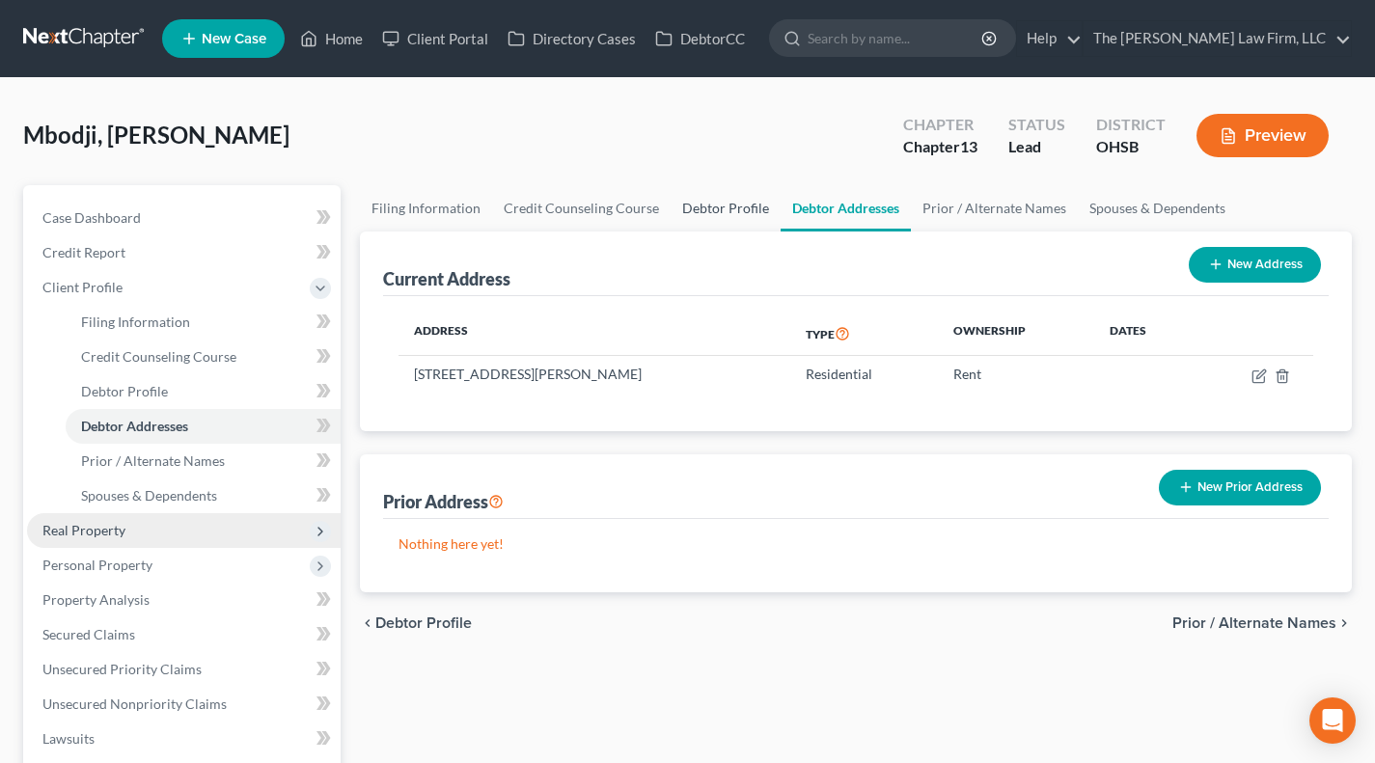
click at [731, 205] on link "Debtor Profile" at bounding box center [725, 208] width 110 height 46
select select "2"
select select "0"
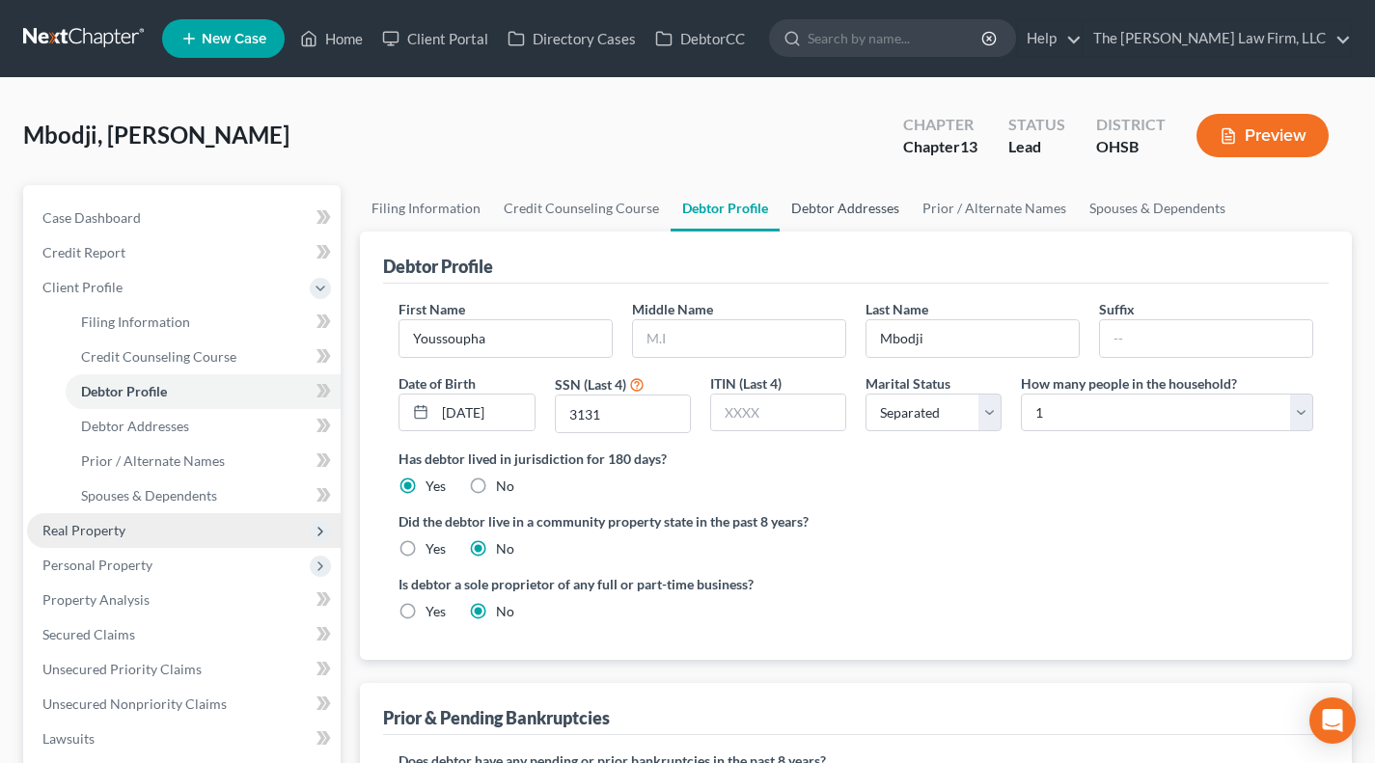
click at [846, 216] on link "Debtor Addresses" at bounding box center [844, 208] width 131 height 46
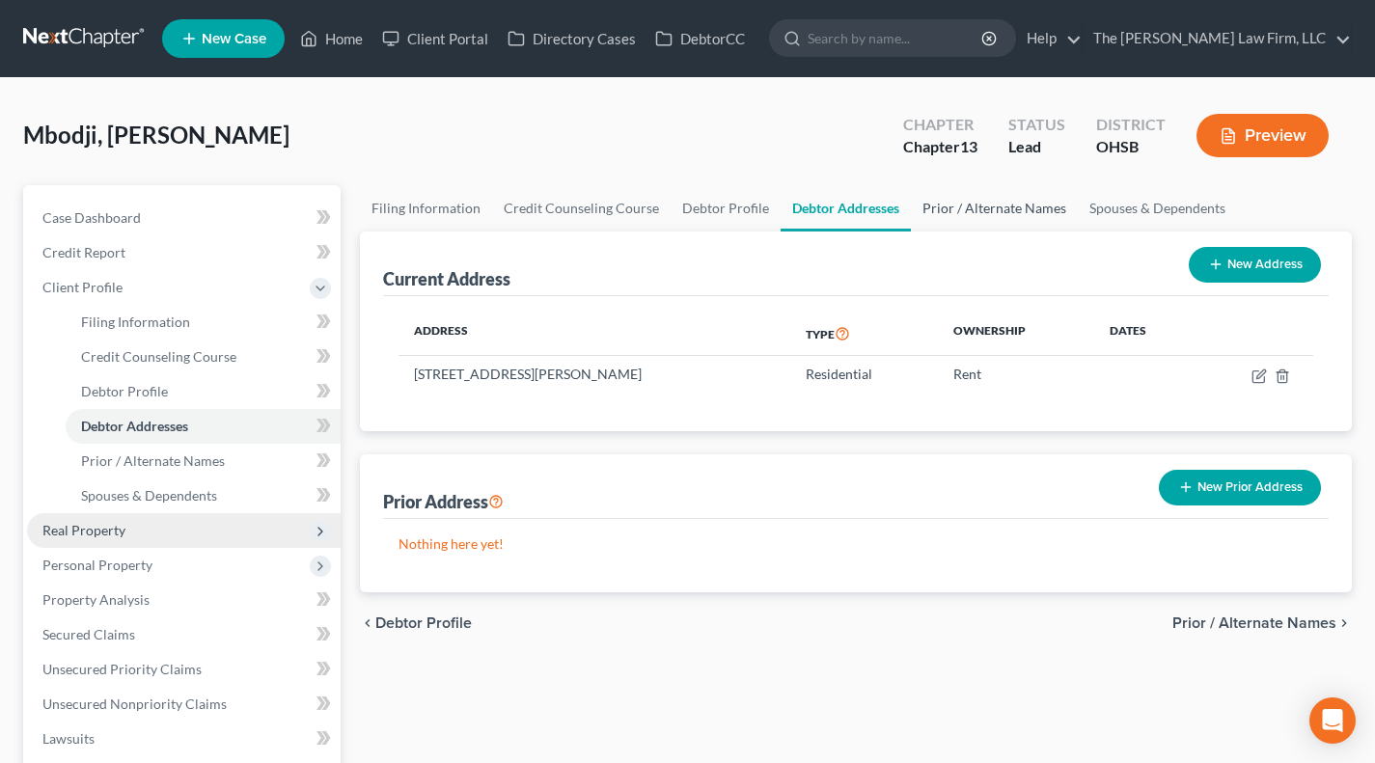
click at [941, 188] on link "Prior / Alternate Names" at bounding box center [994, 208] width 167 height 46
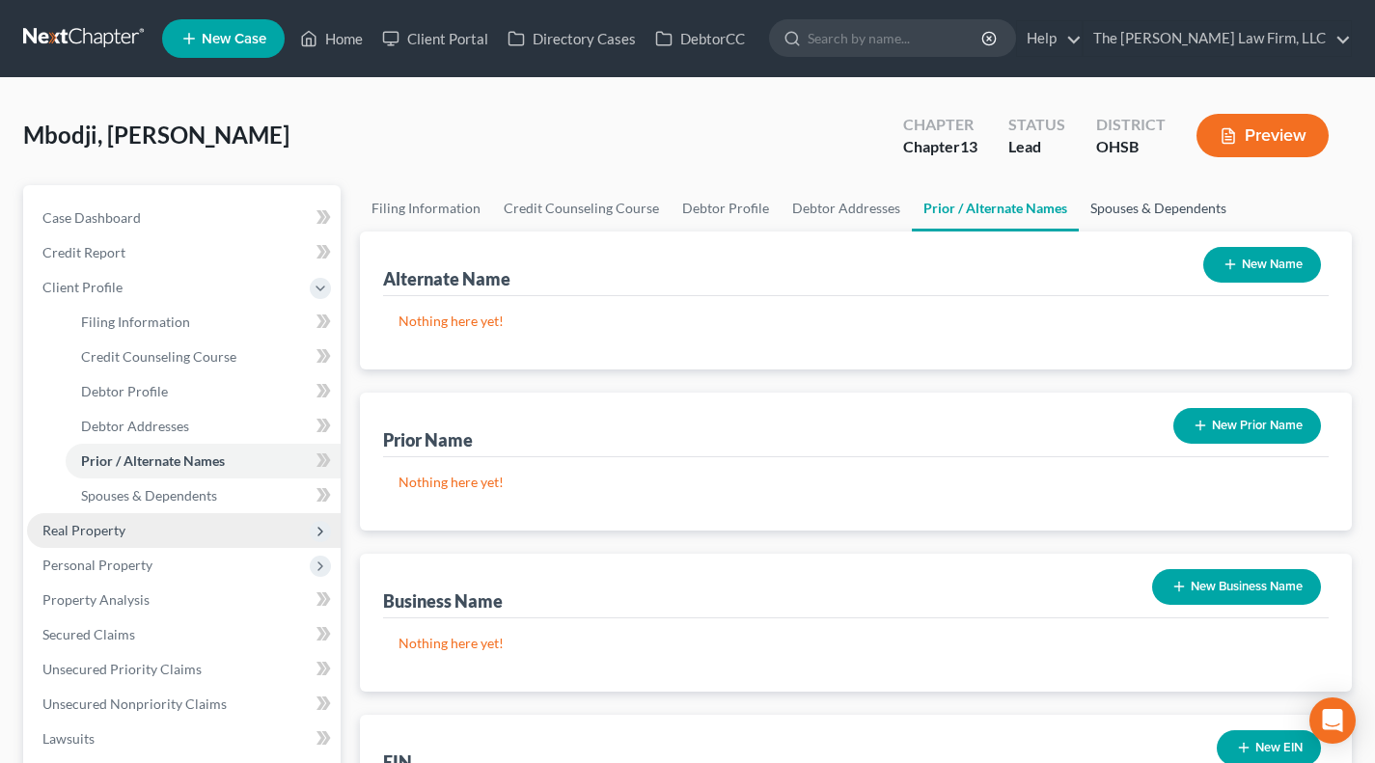
click at [1130, 210] on link "Spouses & Dependents" at bounding box center [1157, 208] width 159 height 46
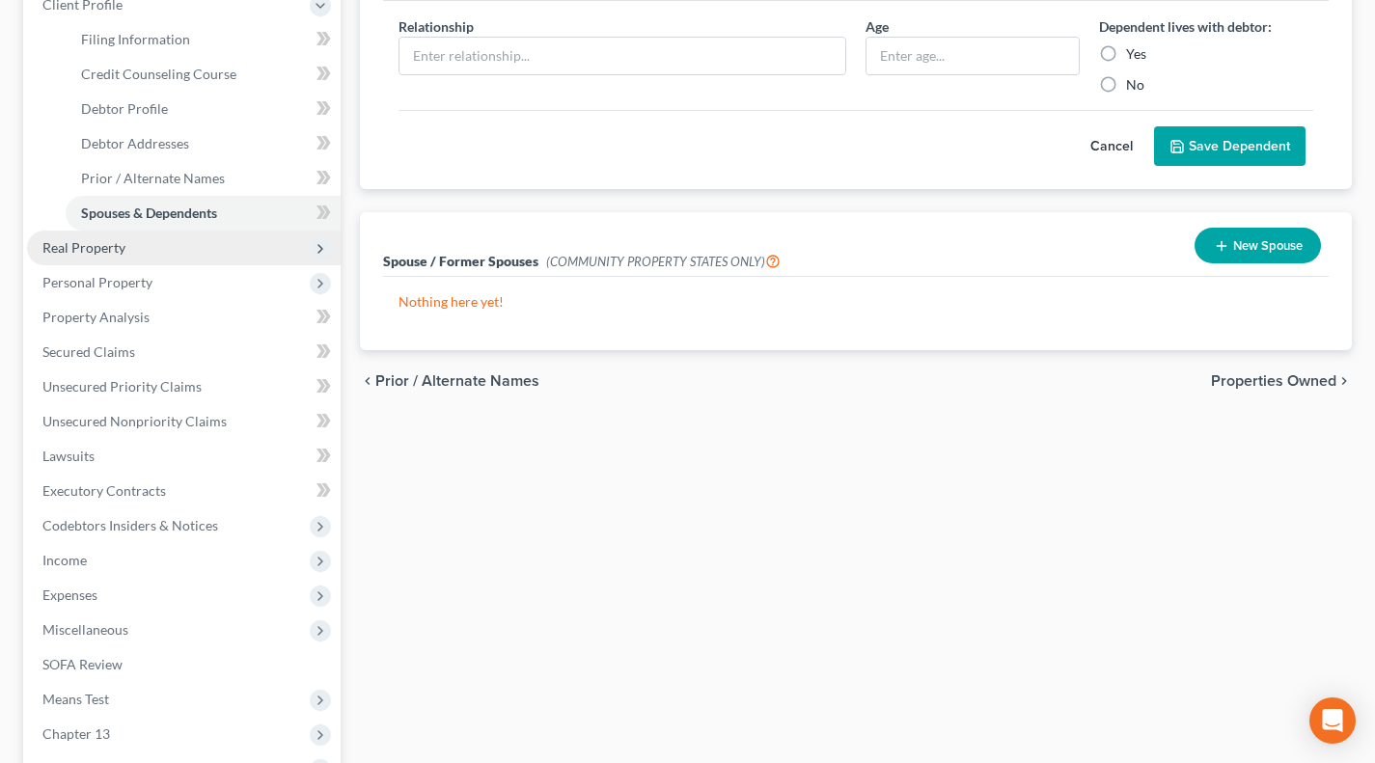
scroll to position [321, 0]
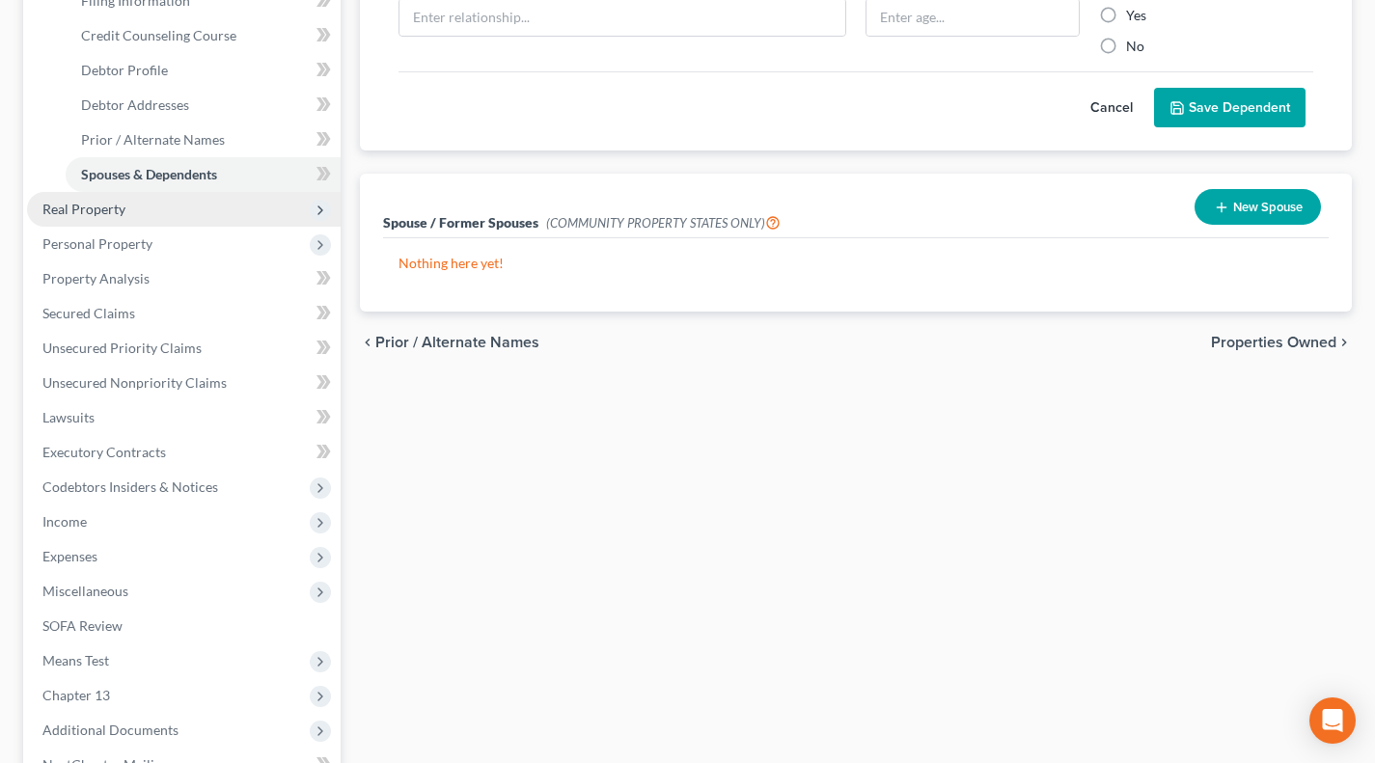
click at [139, 198] on span "Real Property" at bounding box center [183, 209] width 313 height 35
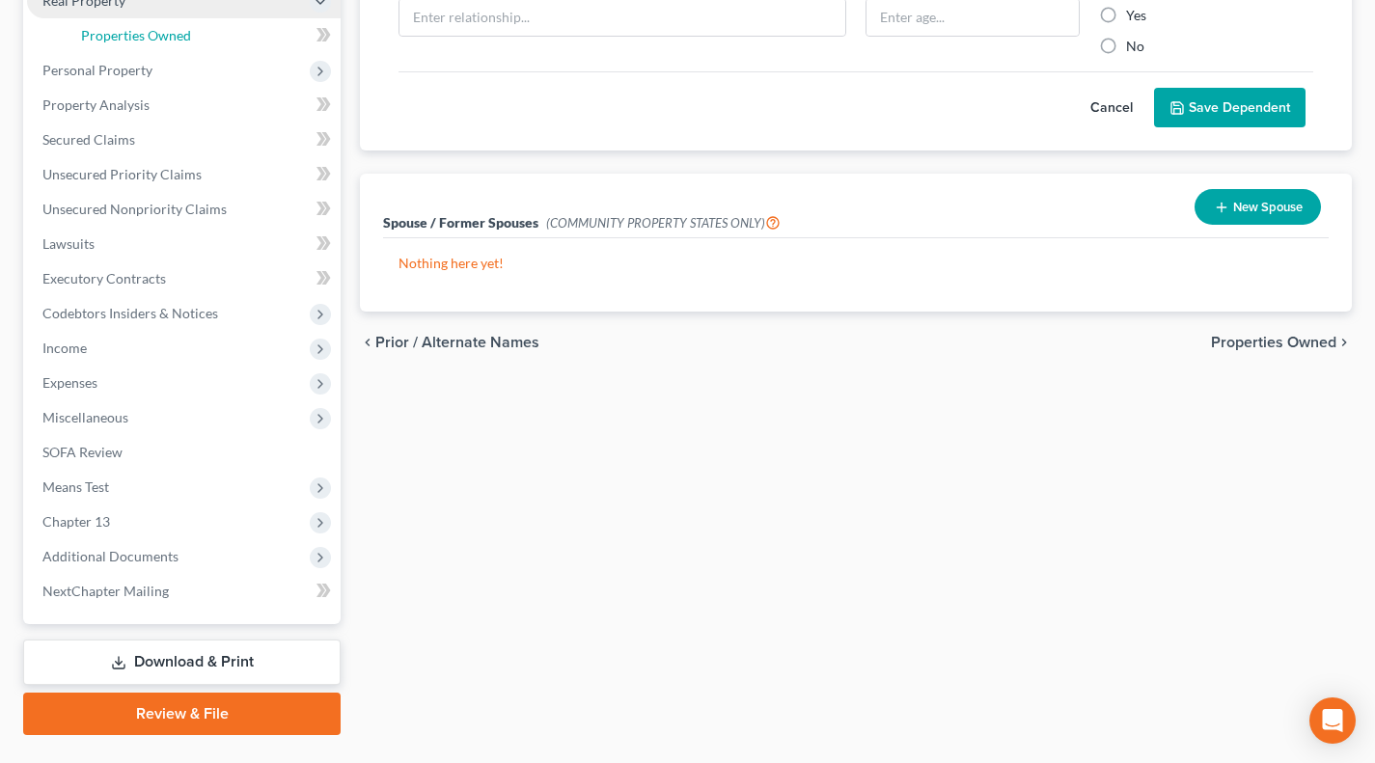
click at [166, 30] on span "Properties Owned" at bounding box center [136, 35] width 110 height 16
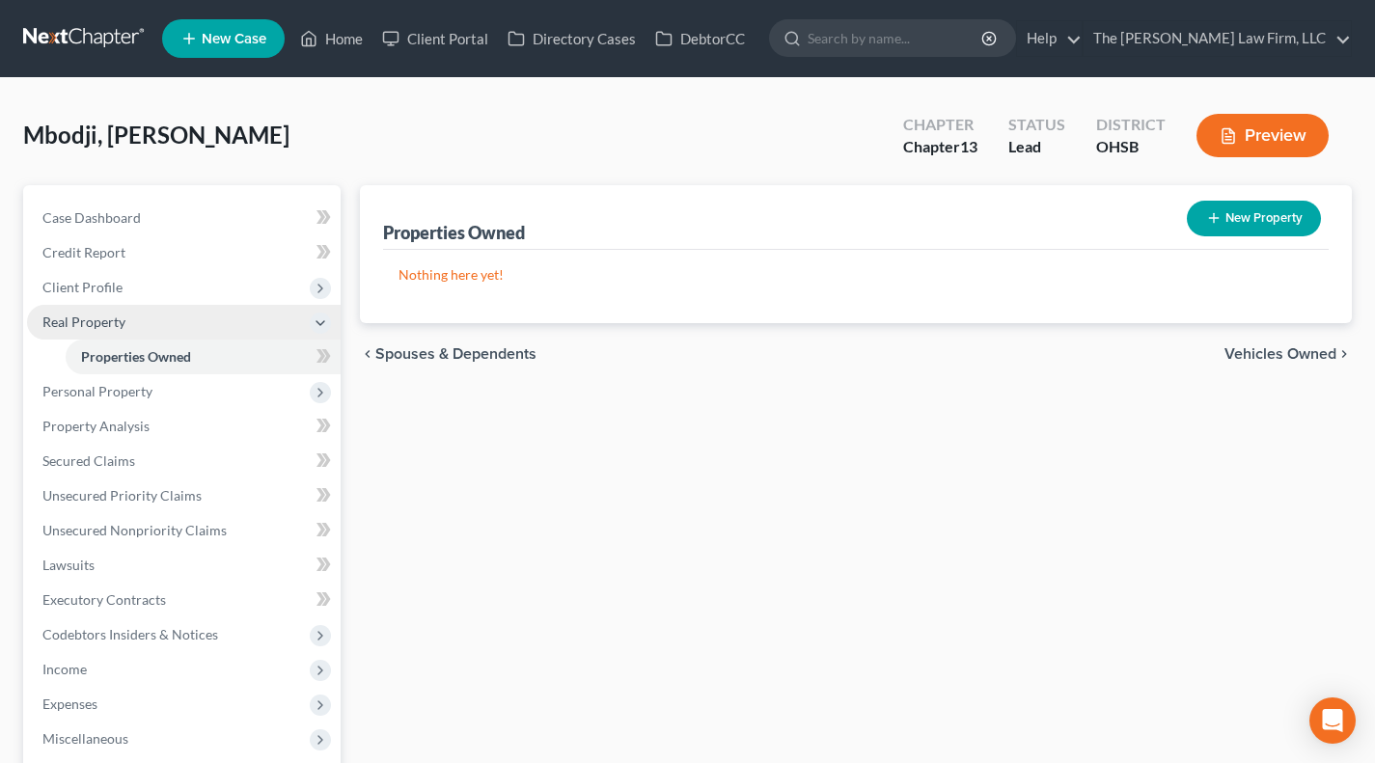
click at [119, 381] on span "Personal Property" at bounding box center [183, 391] width 313 height 35
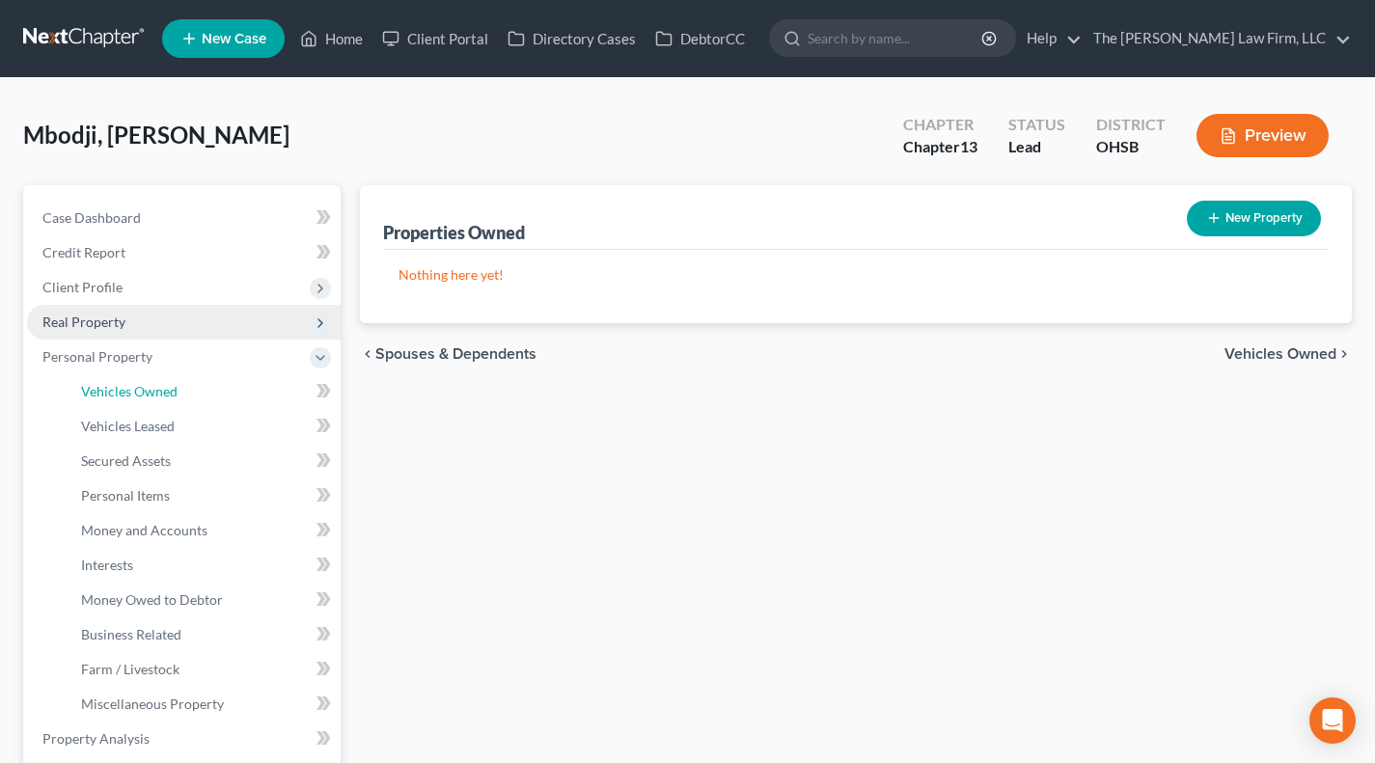
click at [120, 388] on span "Vehicles Owned" at bounding box center [129, 391] width 96 height 16
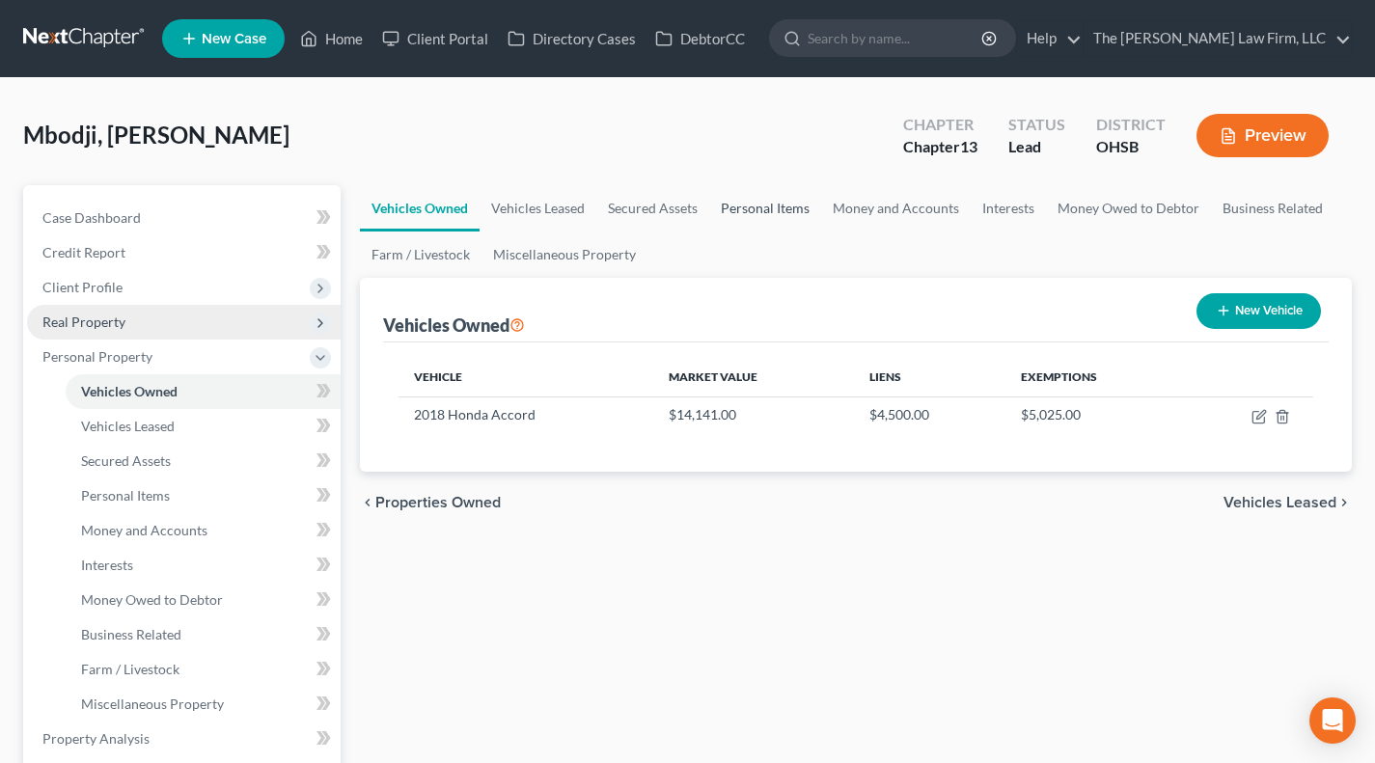
click at [770, 215] on link "Personal Items" at bounding box center [765, 208] width 112 height 46
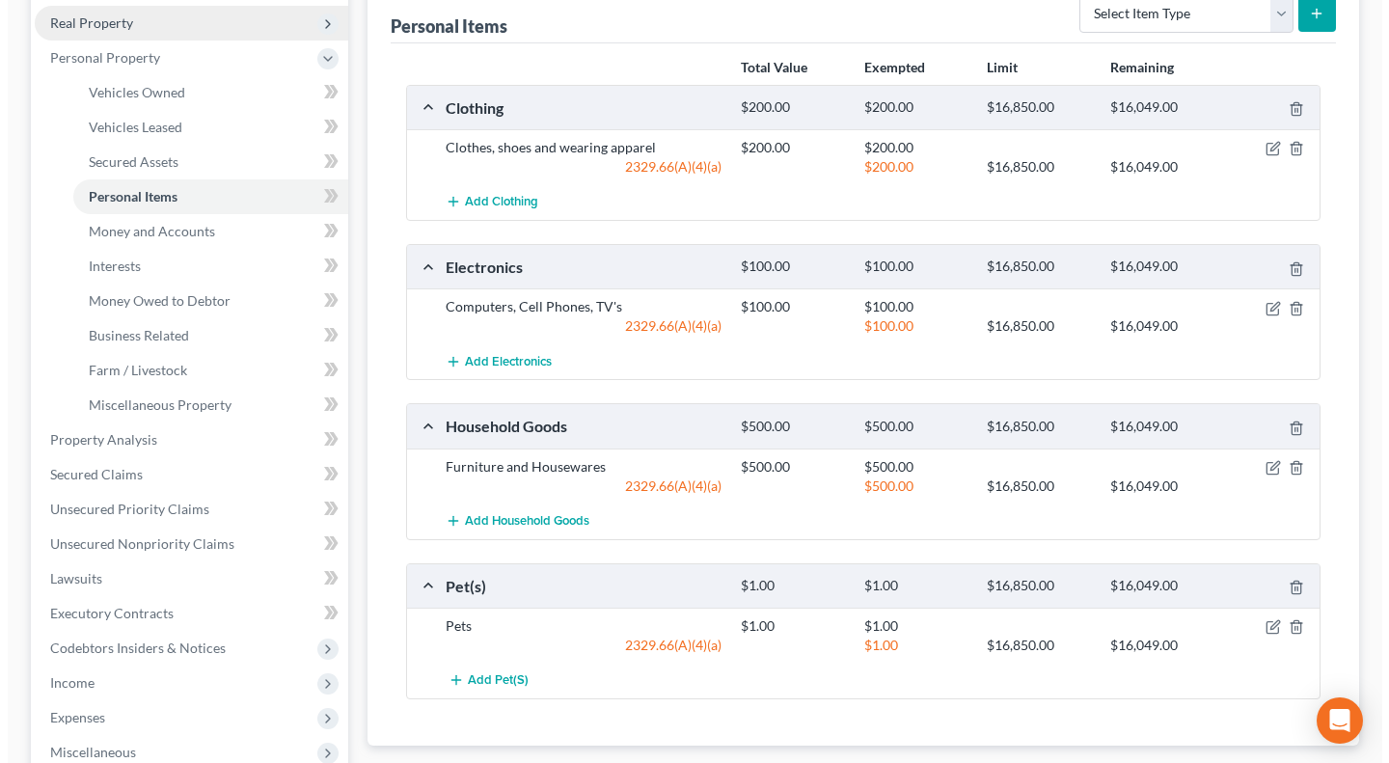
scroll to position [321, 0]
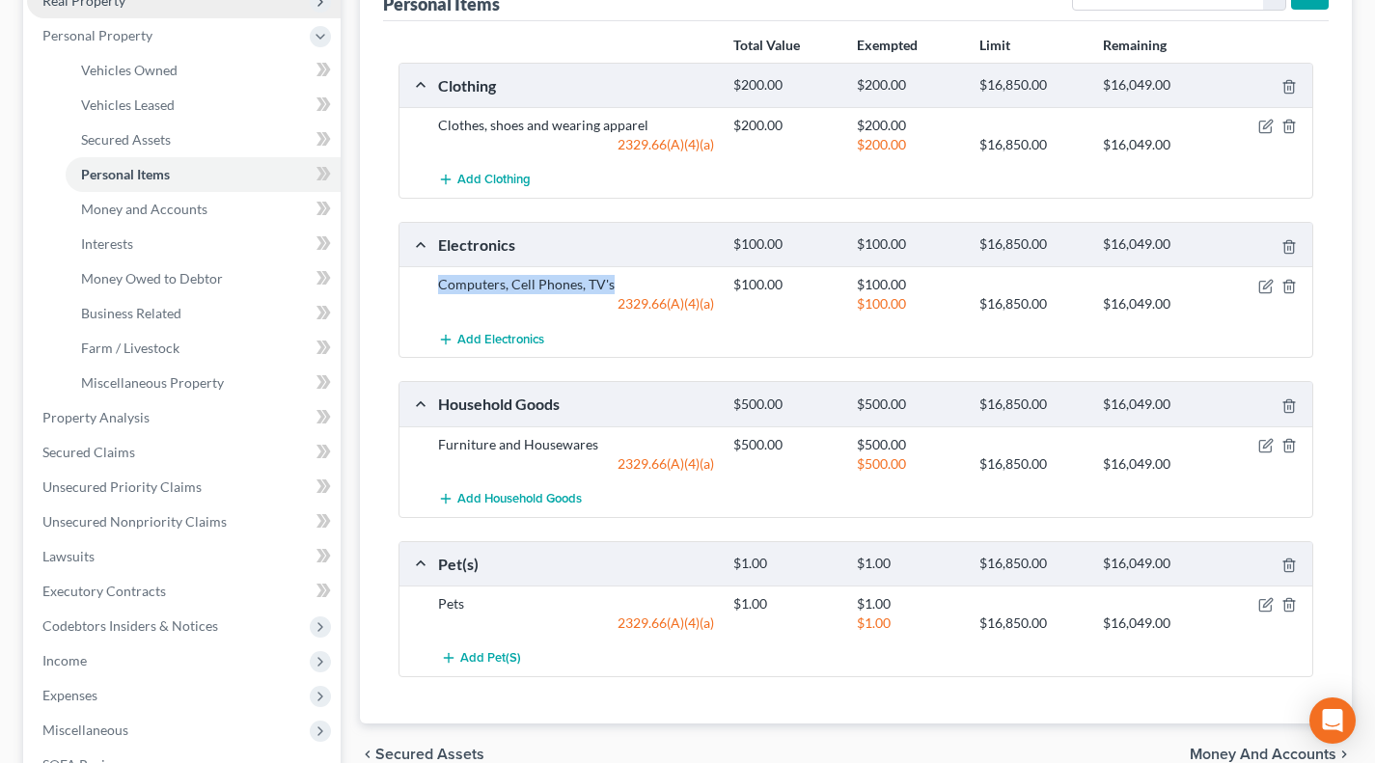
drag, startPoint x: 438, startPoint y: 286, endPoint x: 644, endPoint y: 283, distance: 206.5
click at [644, 283] on div "Computers, Cell Phones, TV's" at bounding box center [575, 284] width 295 height 19
click at [1262, 282] on icon "button" at bounding box center [1265, 286] width 15 height 15
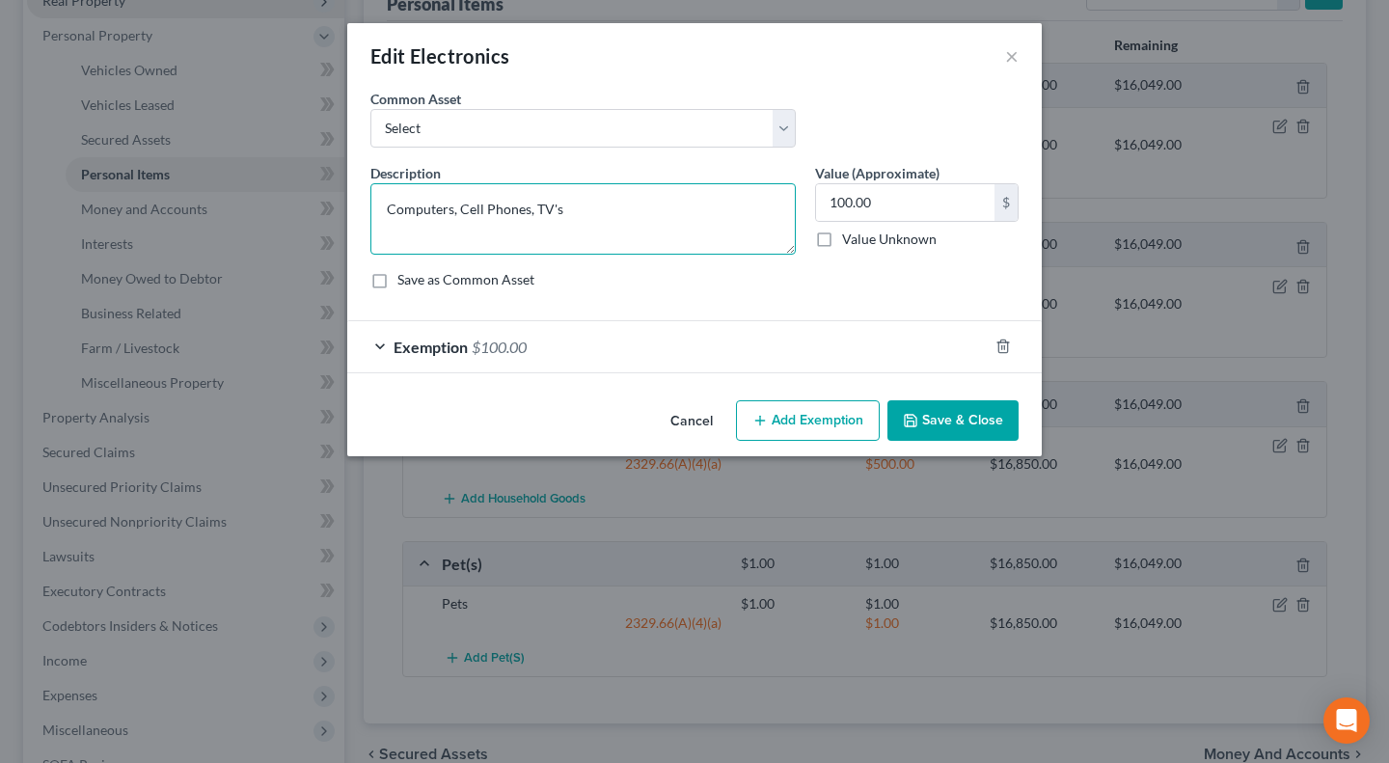
click at [527, 203] on textarea "Computers, Cell Phones, TV's" at bounding box center [582, 218] width 425 height 71
type textarea "Computers, Cell Phone, TV's"
click at [885, 202] on input "100.00" at bounding box center [905, 202] width 178 height 37
type input "800"
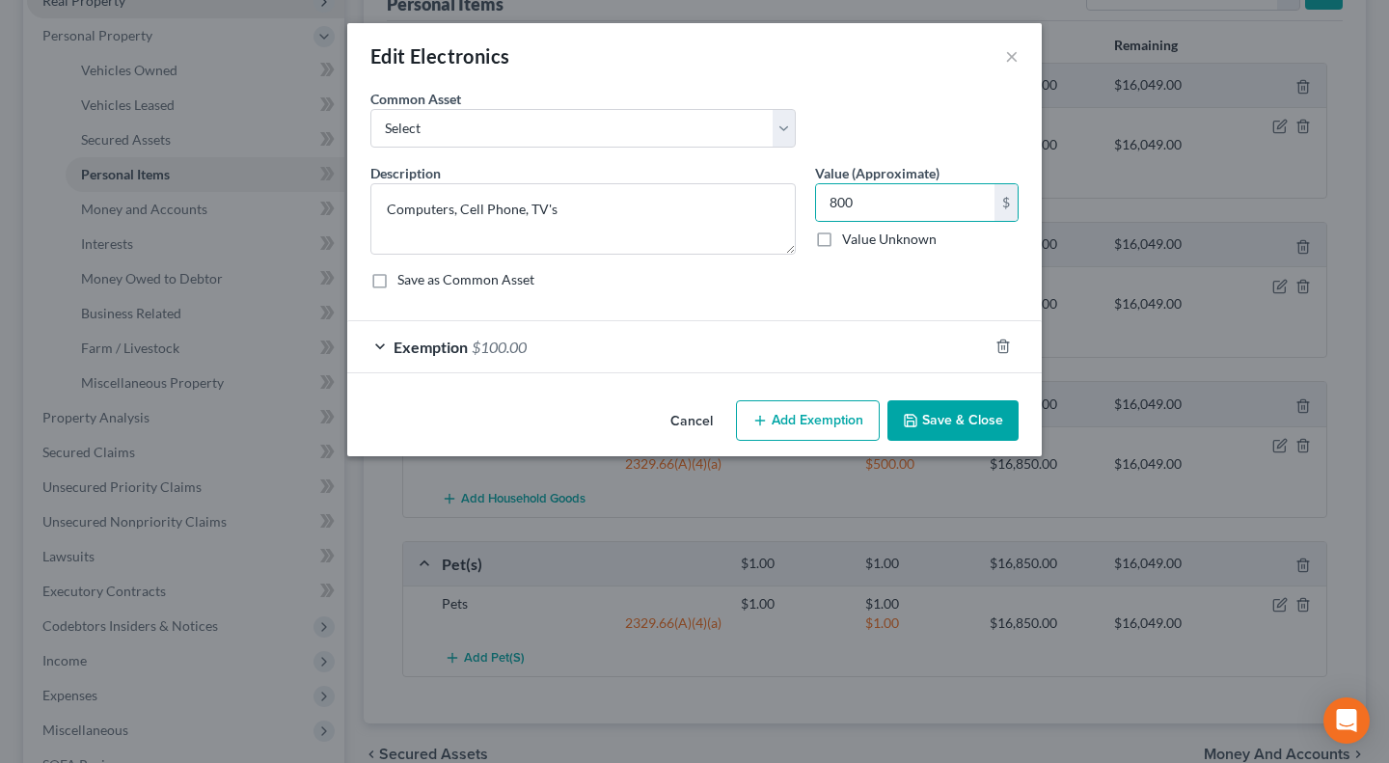
click at [786, 346] on div "Exemption $100.00" at bounding box center [667, 346] width 640 height 51
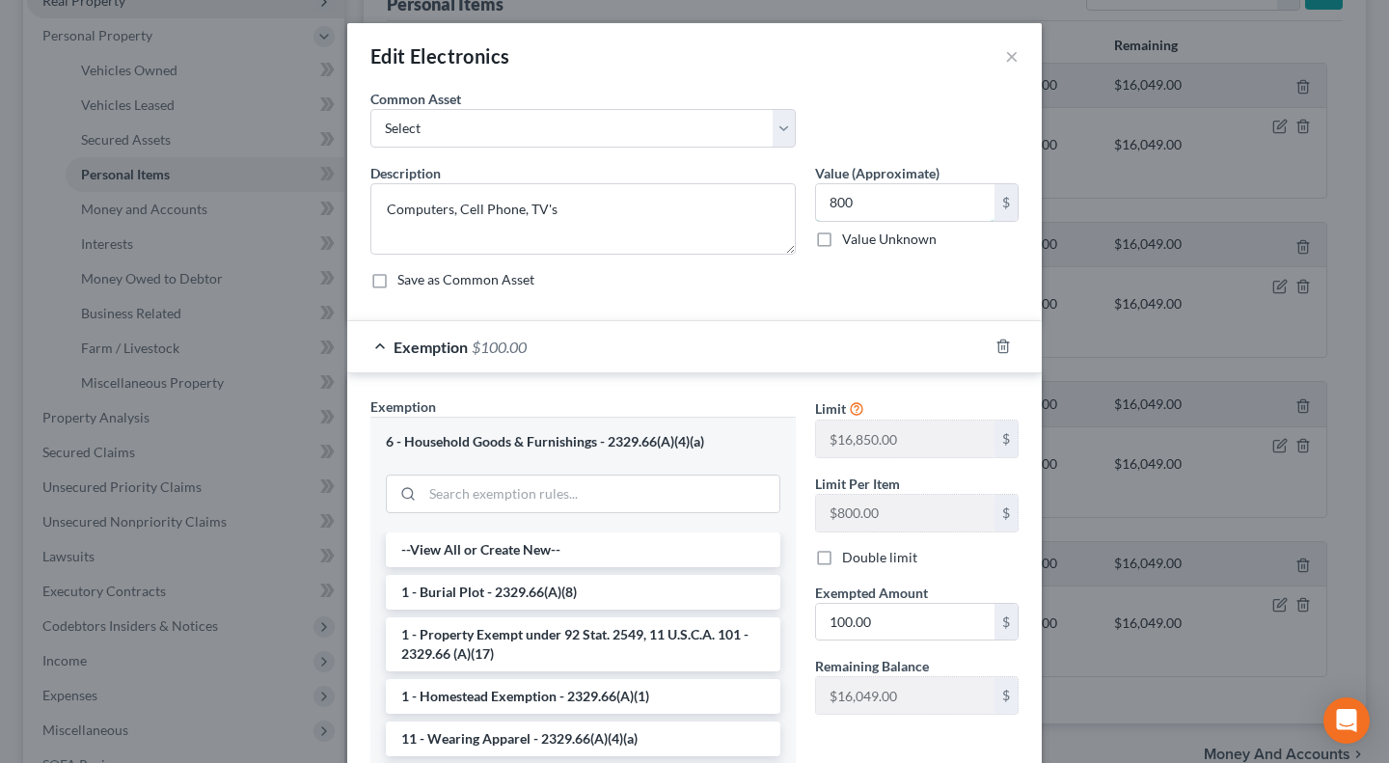
click at [894, 192] on input "800" at bounding box center [905, 202] width 178 height 37
click at [885, 626] on input "100.00" at bounding box center [905, 622] width 178 height 37
paste input "8"
type input "800"
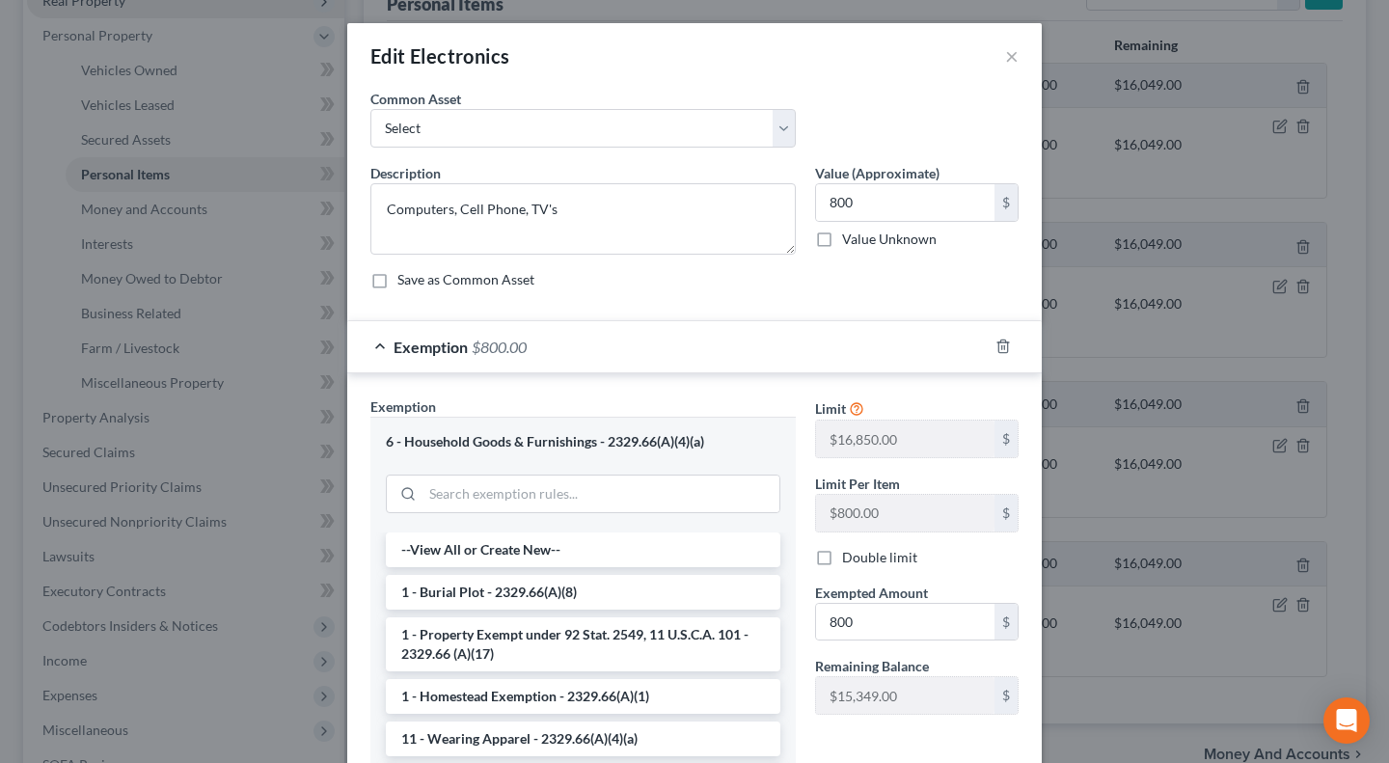
click at [933, 571] on div "Limit $16,850.00 $ Limit Per Item $800.00 $ Double limit Exempted Amount * 800 …" at bounding box center [916, 563] width 223 height 334
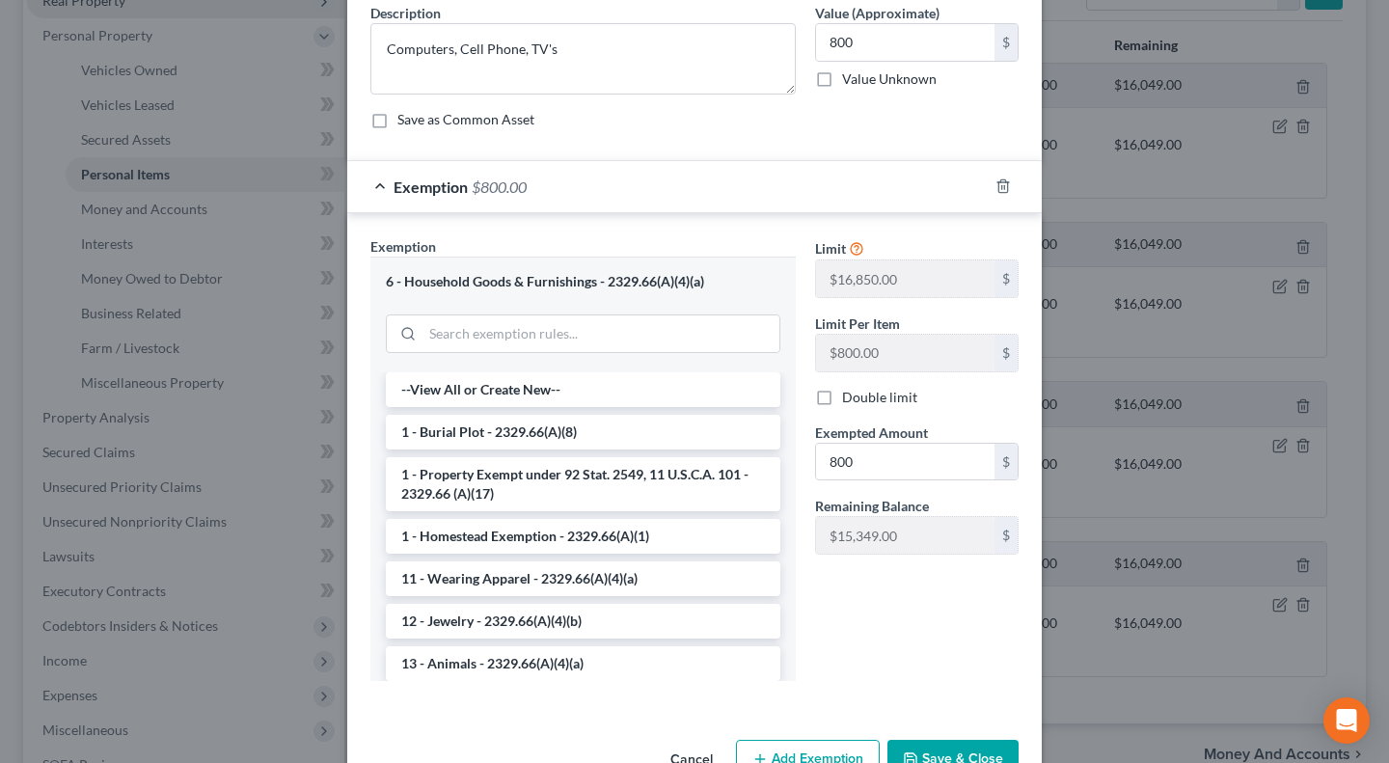
scroll to position [215, 0]
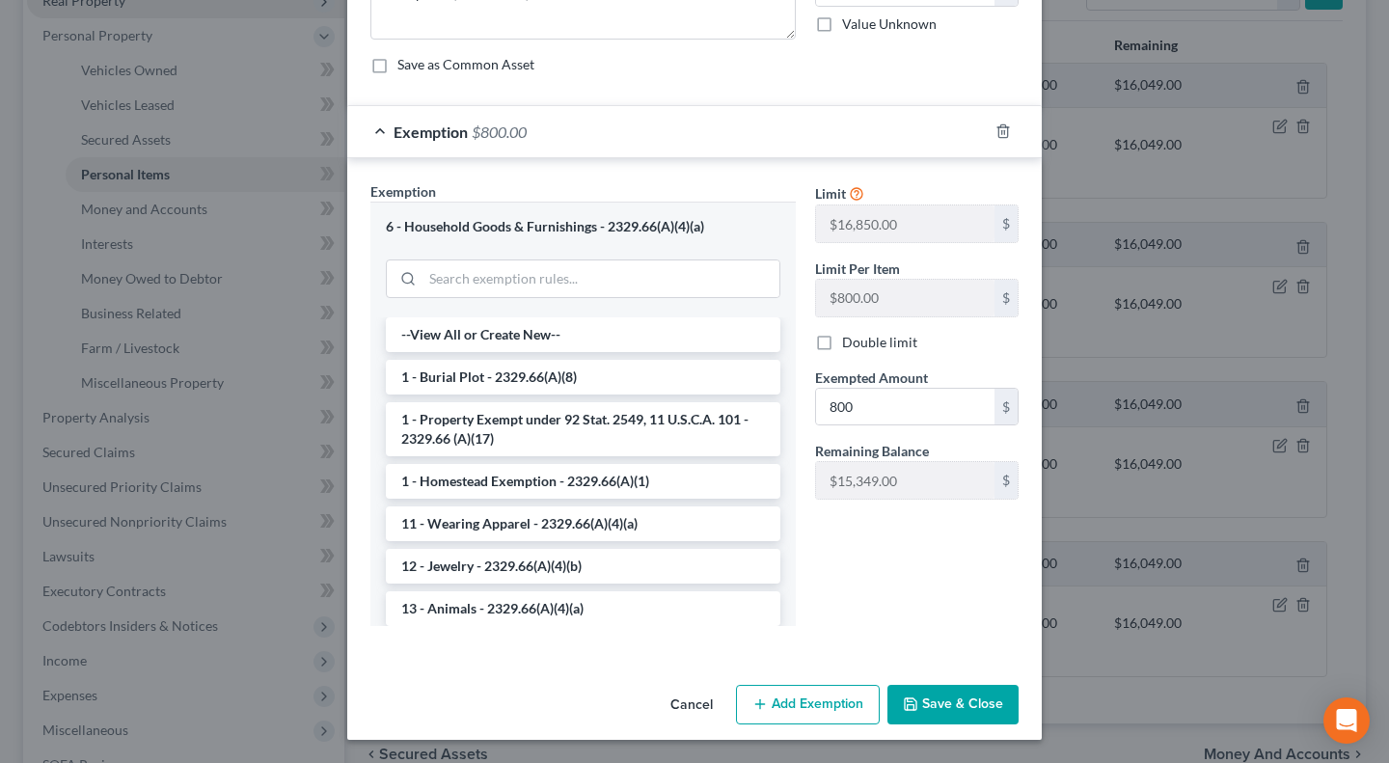
click at [950, 711] on button "Save & Close" at bounding box center [952, 705] width 131 height 41
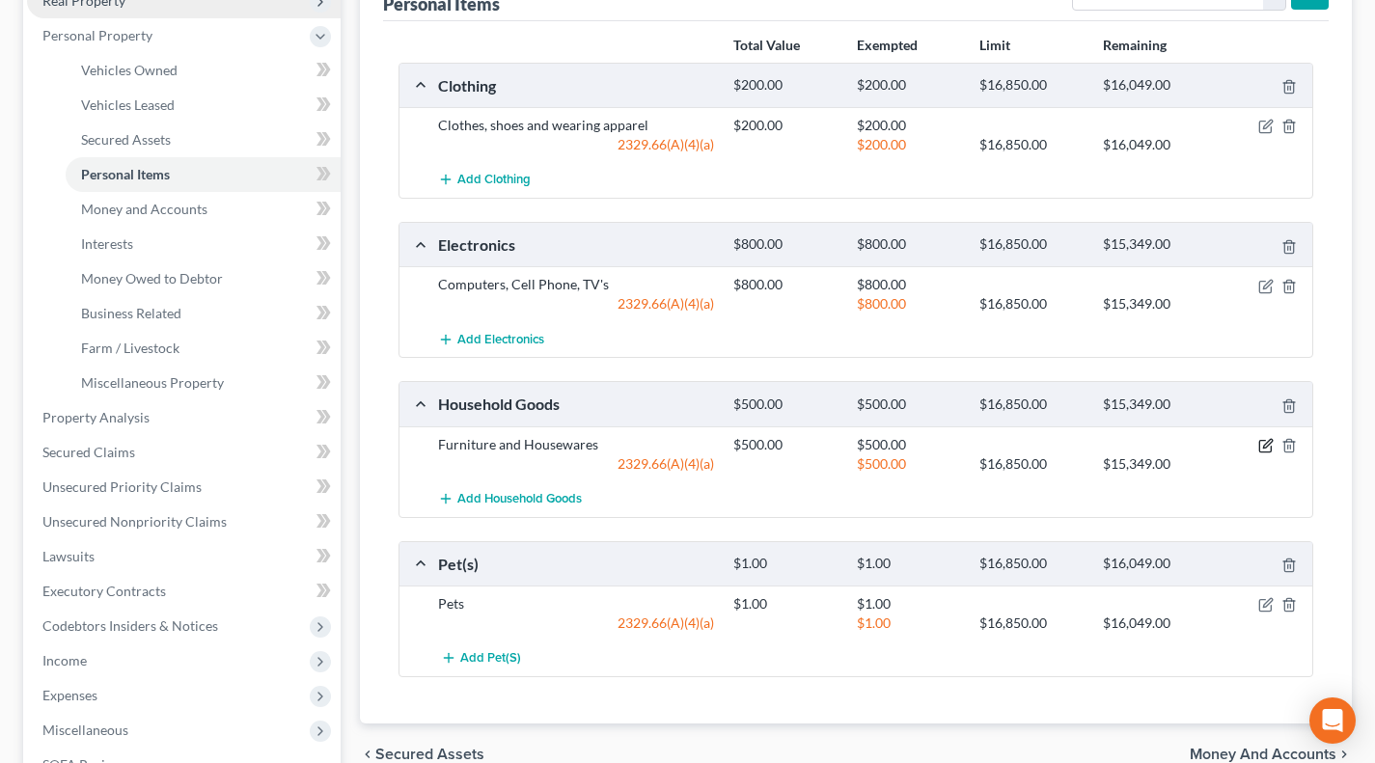
click at [1264, 449] on icon "button" at bounding box center [1265, 445] width 15 height 15
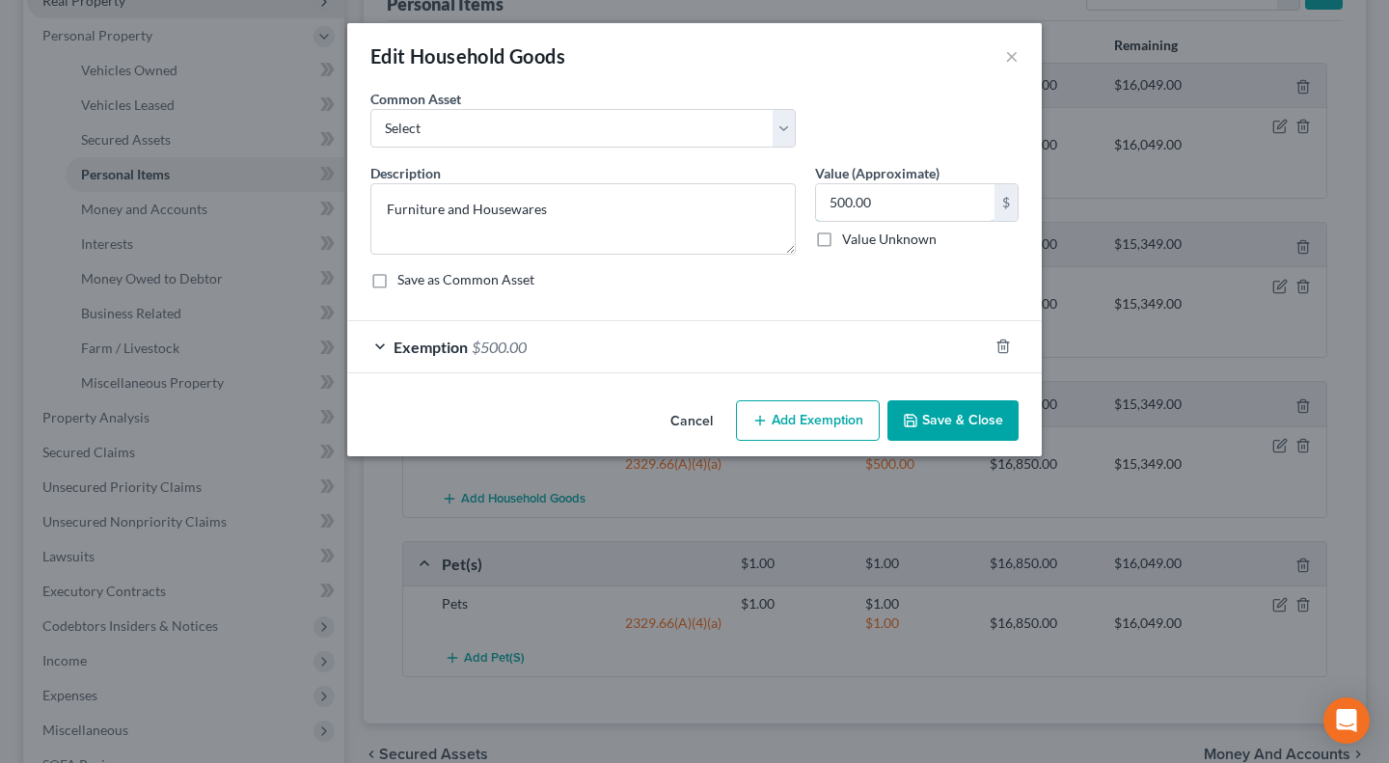
click at [889, 193] on input "500.00" at bounding box center [905, 202] width 178 height 37
type input "2,000"
click at [804, 366] on div "Exemption $500.00" at bounding box center [667, 346] width 640 height 51
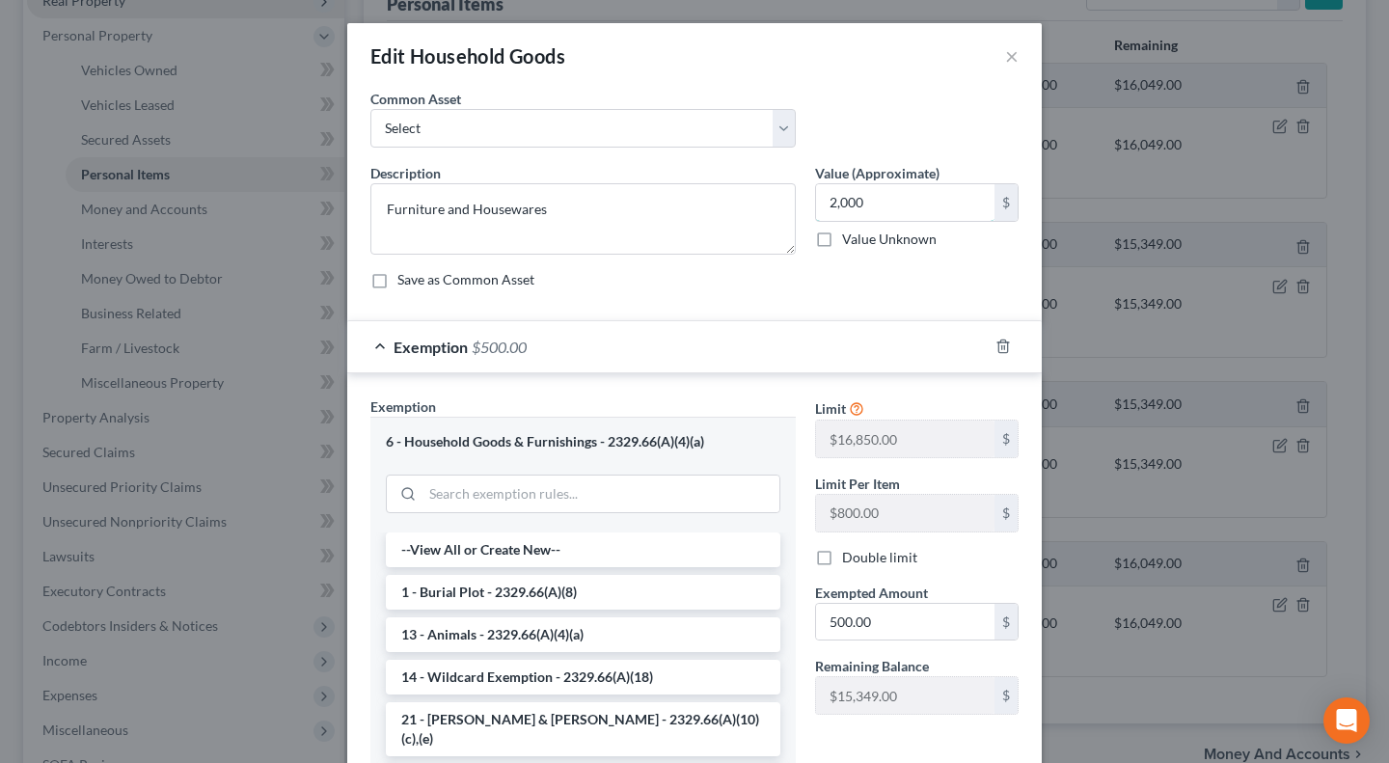
click at [894, 190] on input "2,000" at bounding box center [905, 202] width 178 height 37
click at [890, 623] on input "500.00" at bounding box center [905, 622] width 178 height 37
paste input "2,0"
type input "2,000"
click at [942, 549] on div "Double limit" at bounding box center [917, 557] width 204 height 19
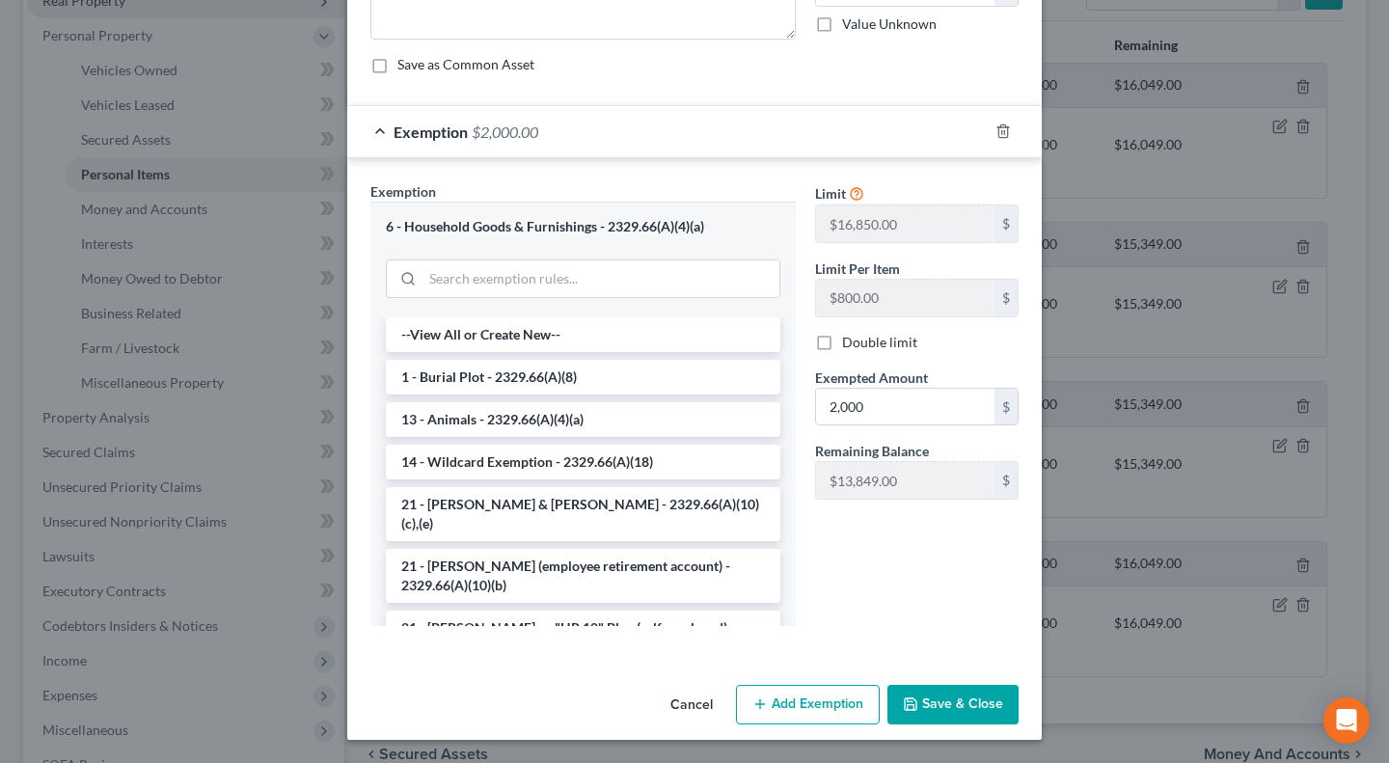
click at [967, 725] on div "Cancel Add Exemption Save & Close" at bounding box center [694, 709] width 695 height 64
click at [962, 707] on button "Save & Close" at bounding box center [952, 705] width 131 height 41
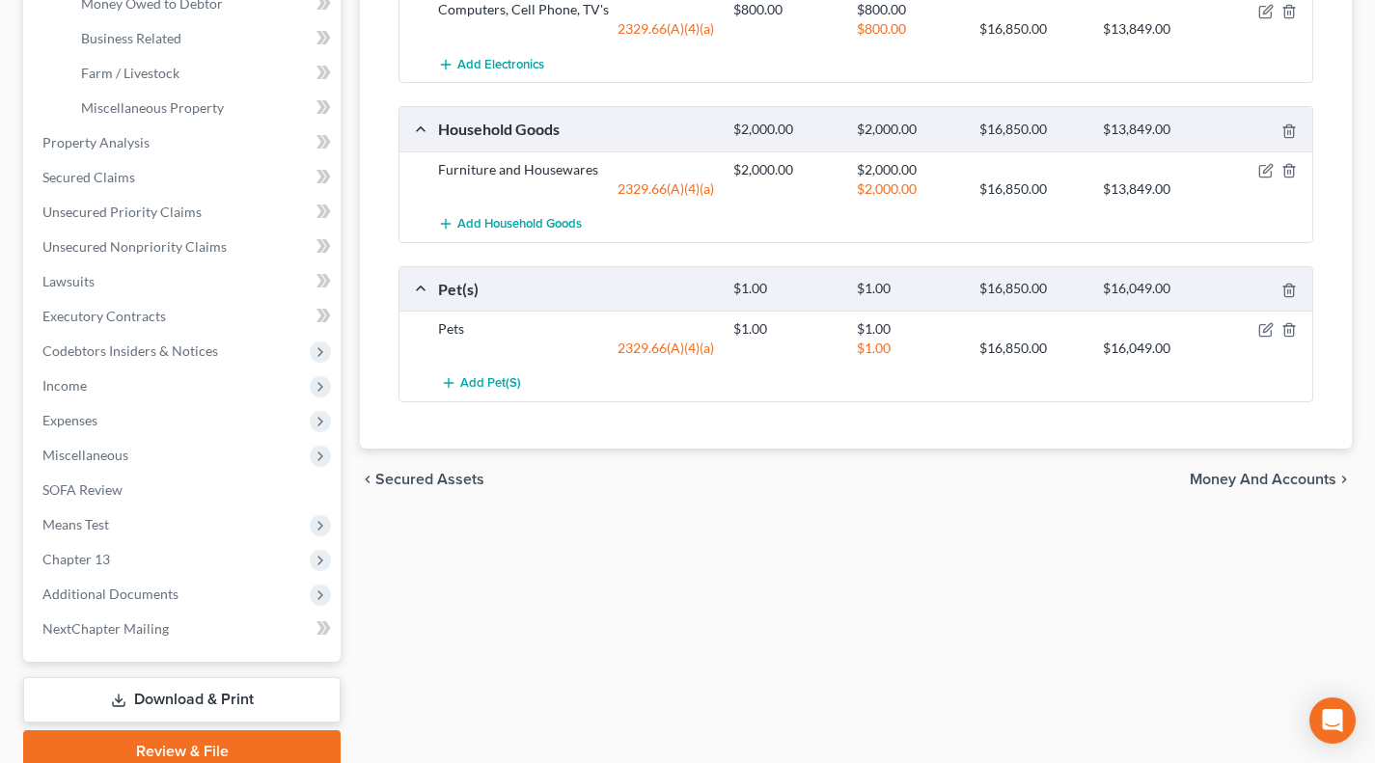
scroll to position [642, 0]
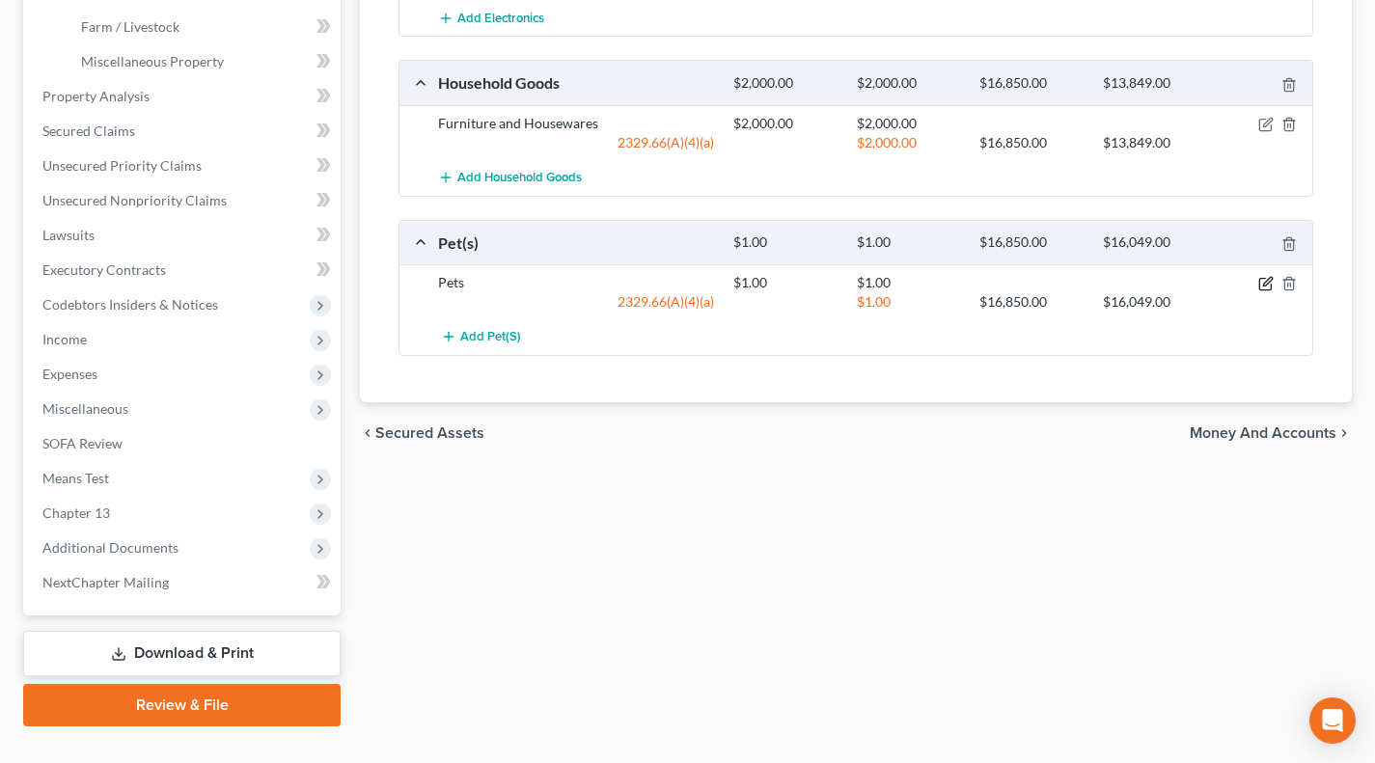
click at [1267, 281] on icon "button" at bounding box center [1265, 283] width 15 height 15
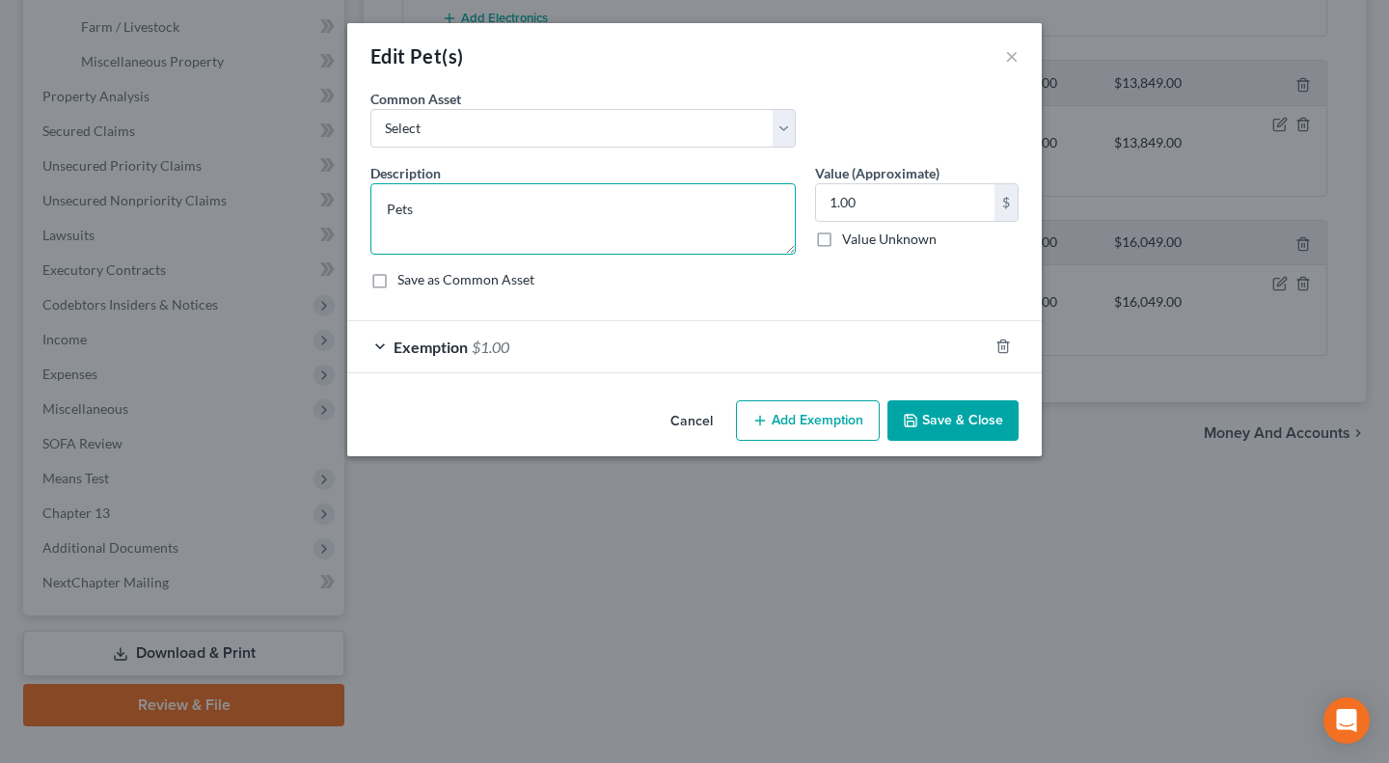
click at [494, 205] on textarea "Pets" at bounding box center [582, 218] width 425 height 71
type textarea "One Dog (sentimental value only)"
click at [925, 219] on input "1.00" at bounding box center [905, 202] width 178 height 37
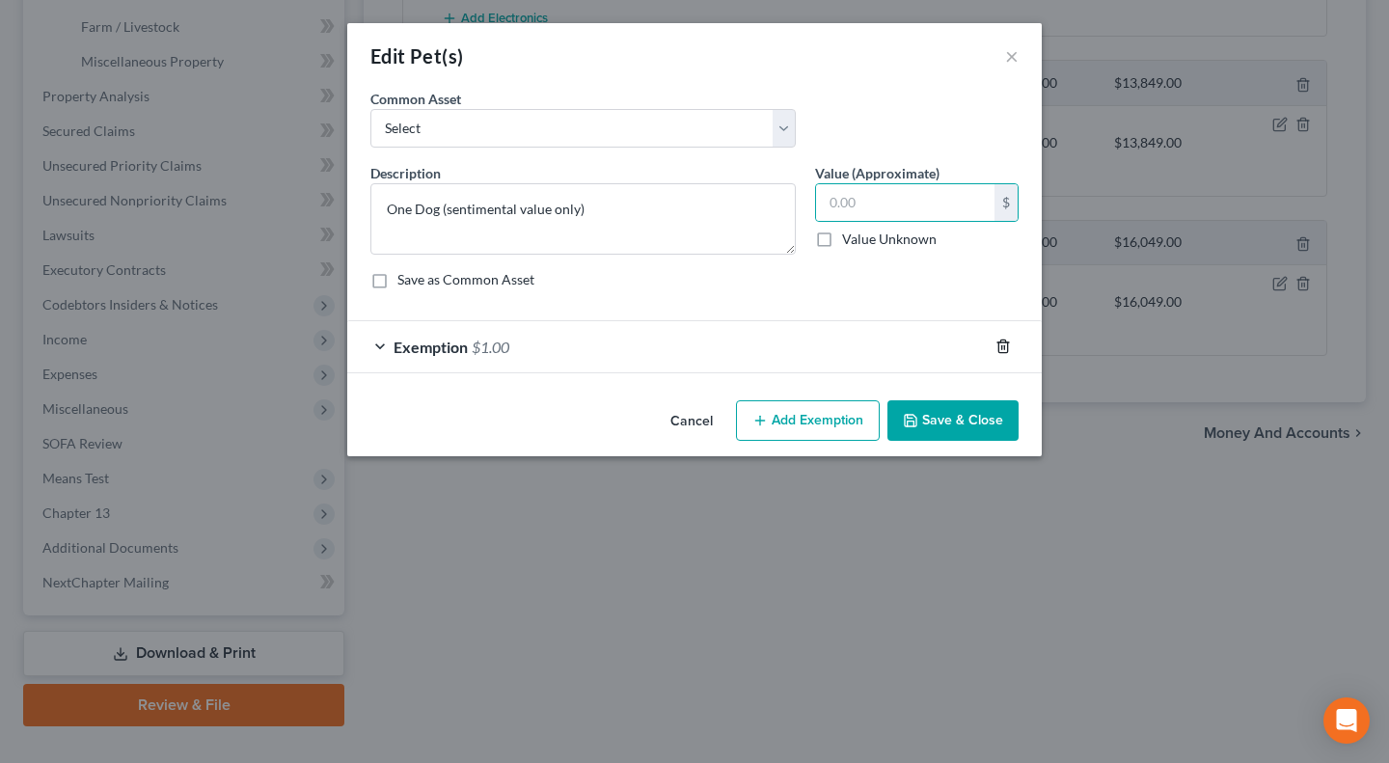
click at [999, 348] on icon "button" at bounding box center [1002, 346] width 15 height 15
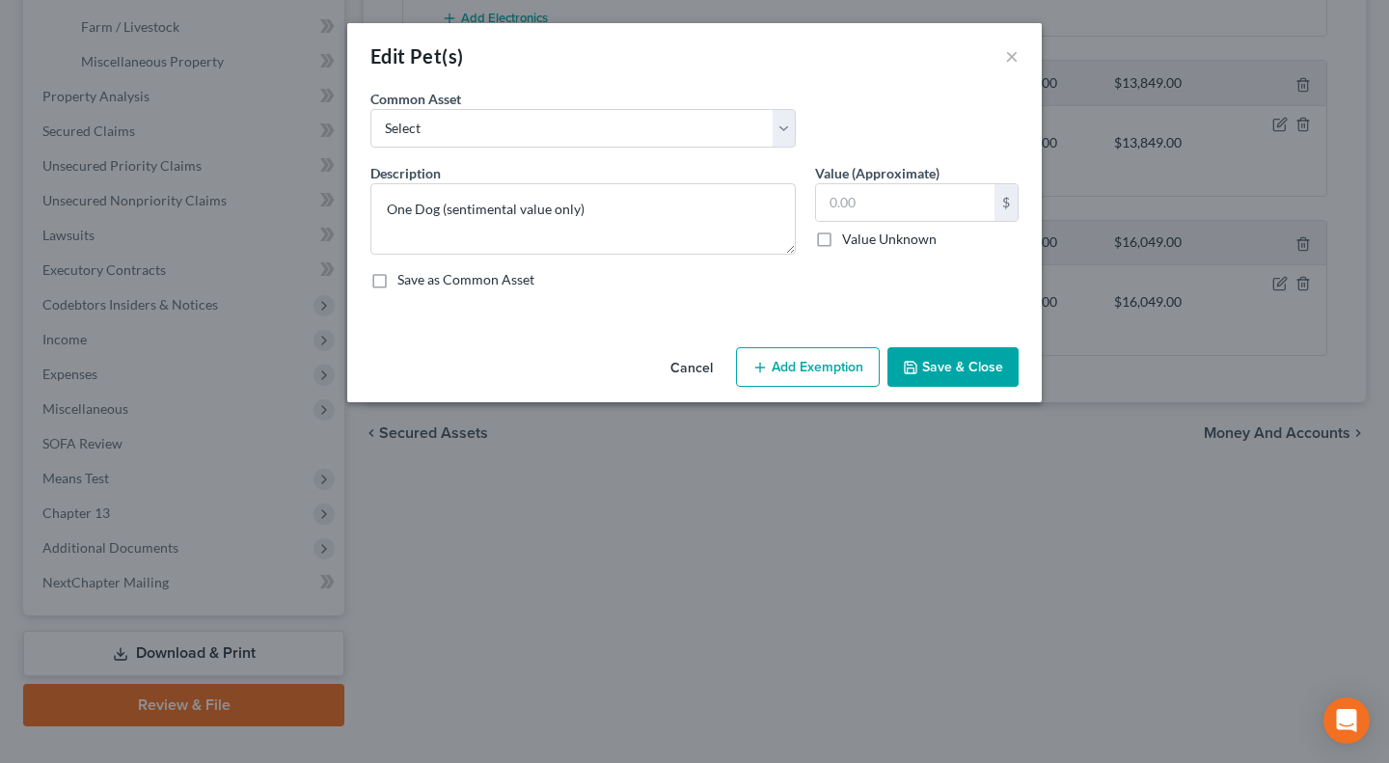
click at [965, 357] on button "Save & Close" at bounding box center [952, 367] width 131 height 41
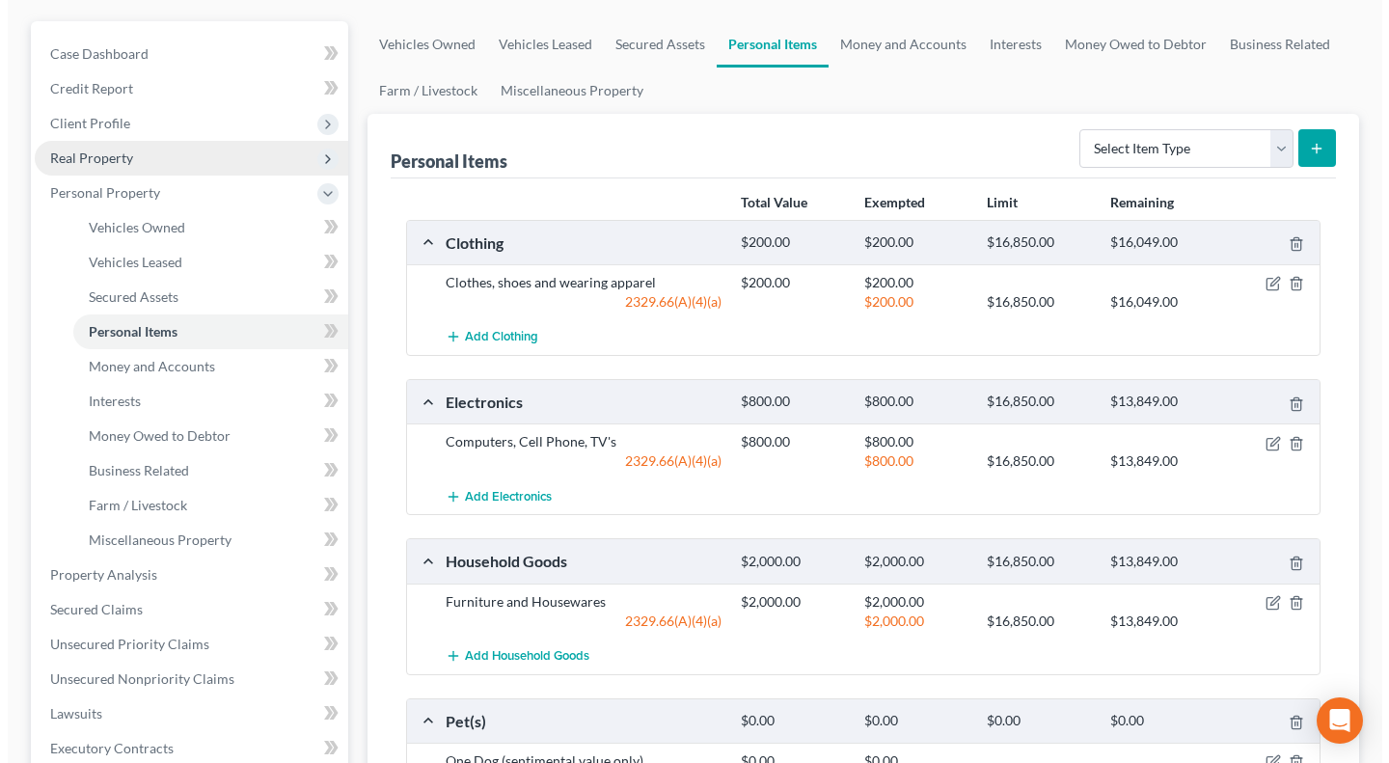
scroll to position [160, 0]
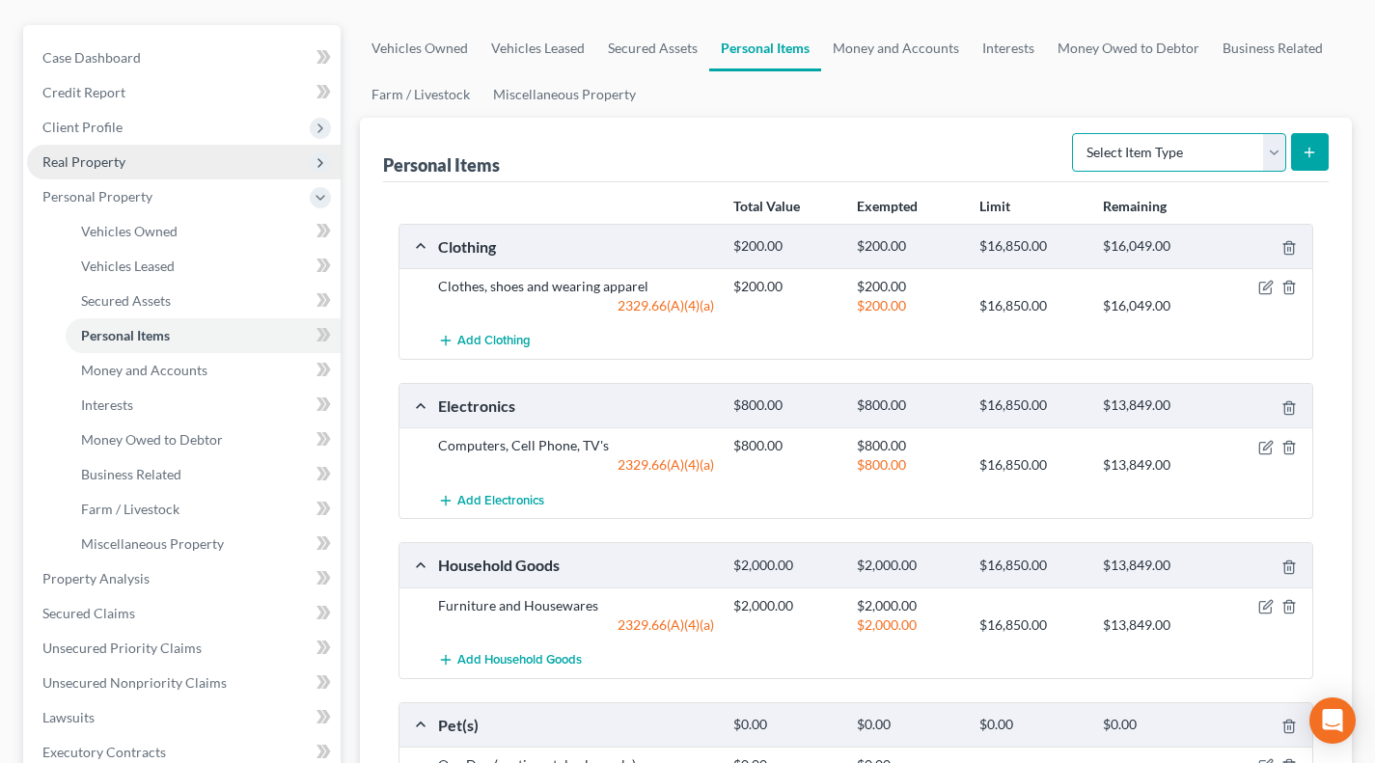
click at [1150, 151] on select "Select Item Type Clothing Collectibles Of Value Electronics Firearms Household …" at bounding box center [1179, 152] width 214 height 39
select select "jewelry"
click at [1074, 133] on select "Select Item Type Clothing Collectibles Of Value Electronics Firearms Household …" at bounding box center [1179, 152] width 214 height 39
click at [1319, 146] on button "submit" at bounding box center [1310, 152] width 38 height 38
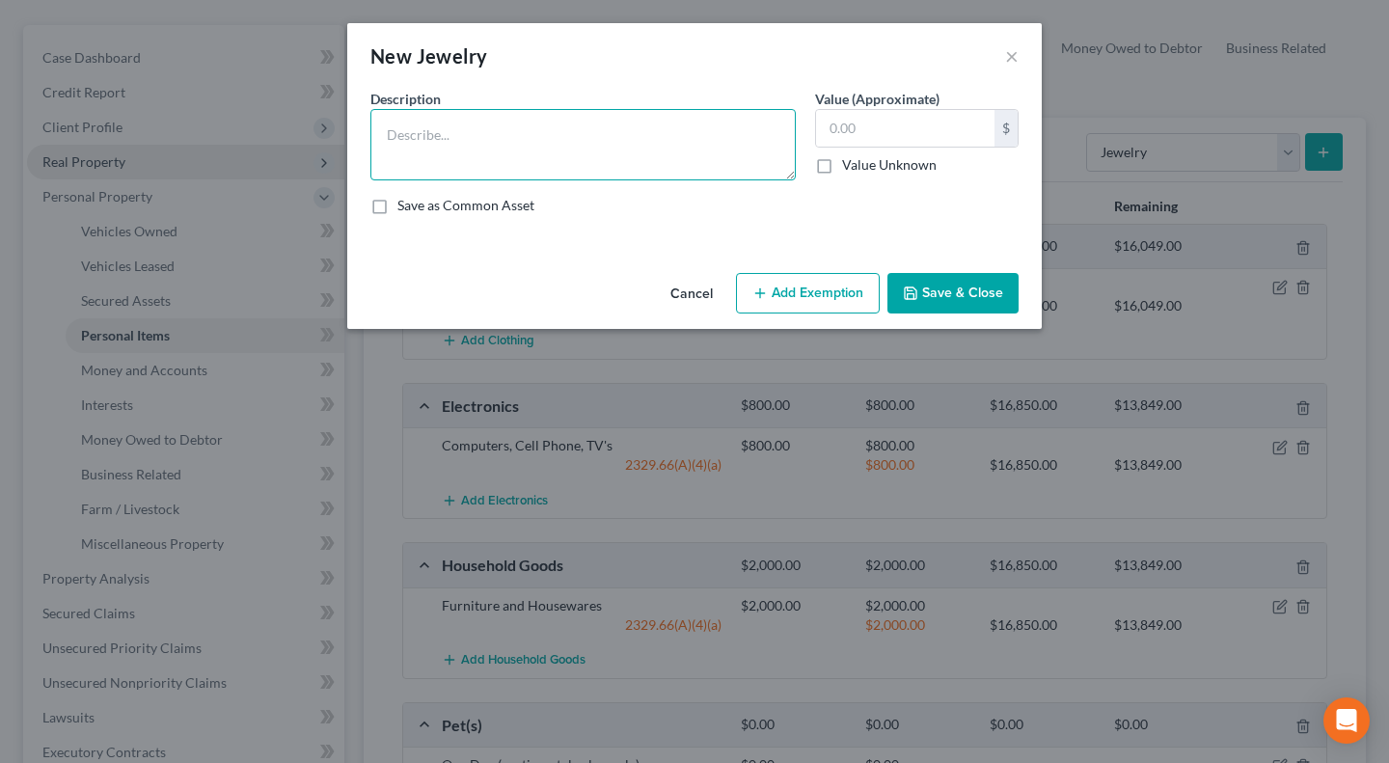
click at [546, 157] on textarea at bounding box center [582, 144] width 425 height 71
type textarea "Watches"
click at [935, 125] on input "text" at bounding box center [905, 128] width 178 height 37
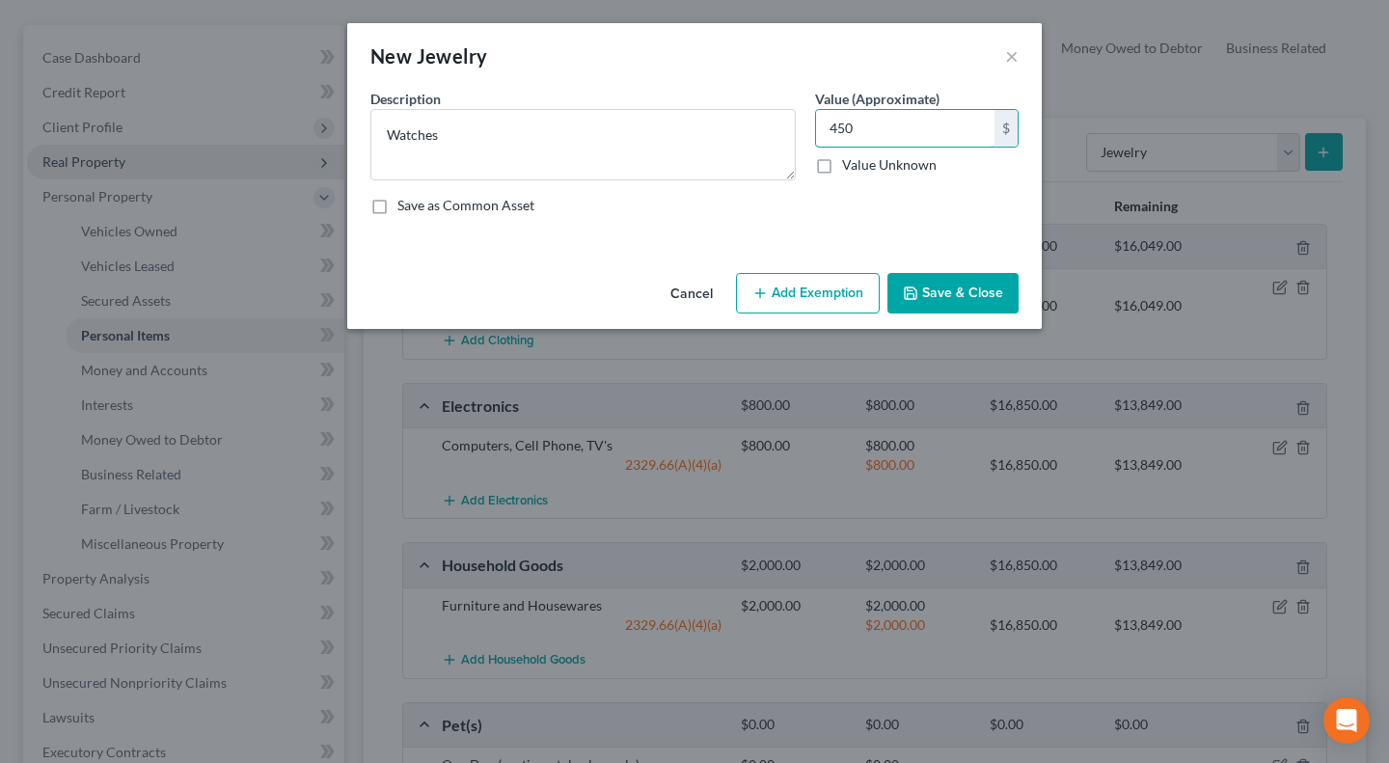
type input "450"
drag, startPoint x: 799, startPoint y: 281, endPoint x: 762, endPoint y: 340, distance: 69.3
click at [800, 282] on button "Add Exemption" at bounding box center [808, 293] width 144 height 41
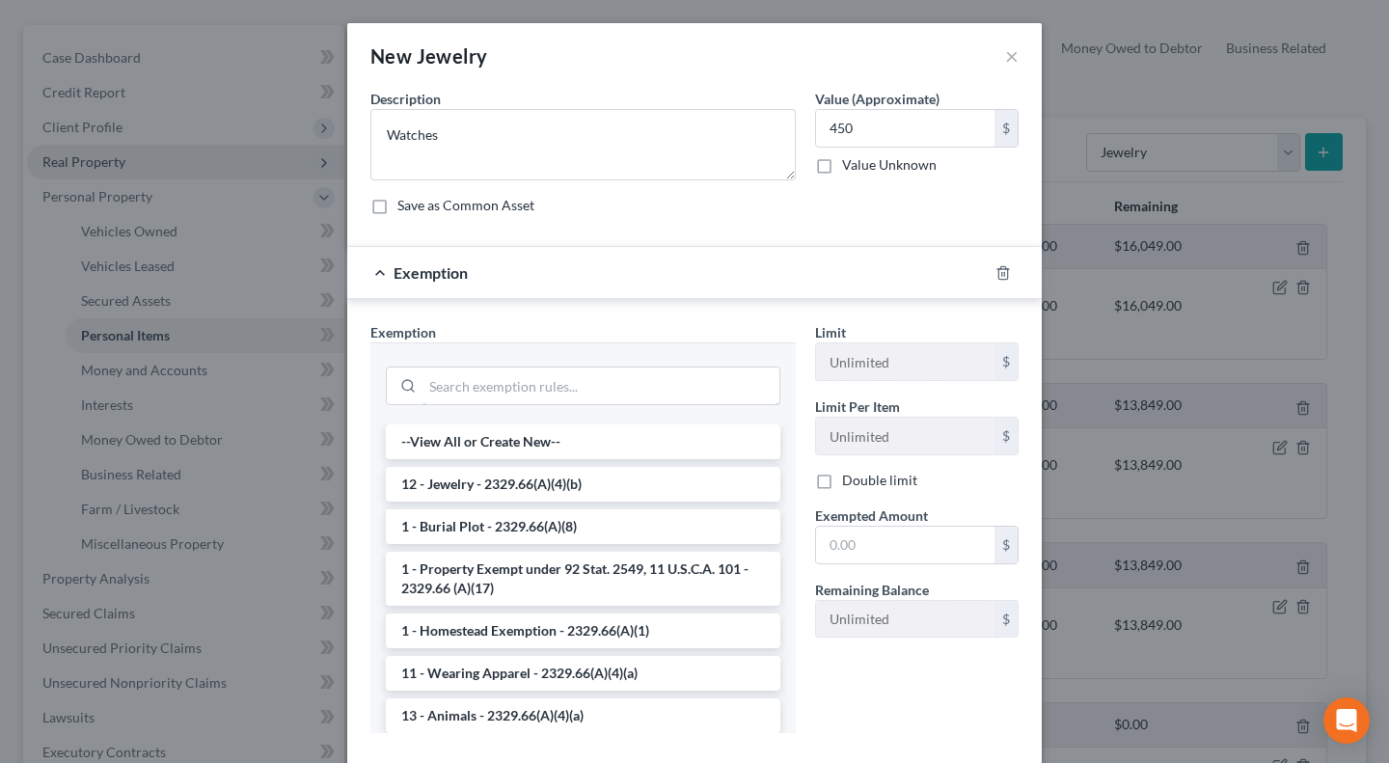
click at [534, 383] on input "search" at bounding box center [600, 386] width 357 height 37
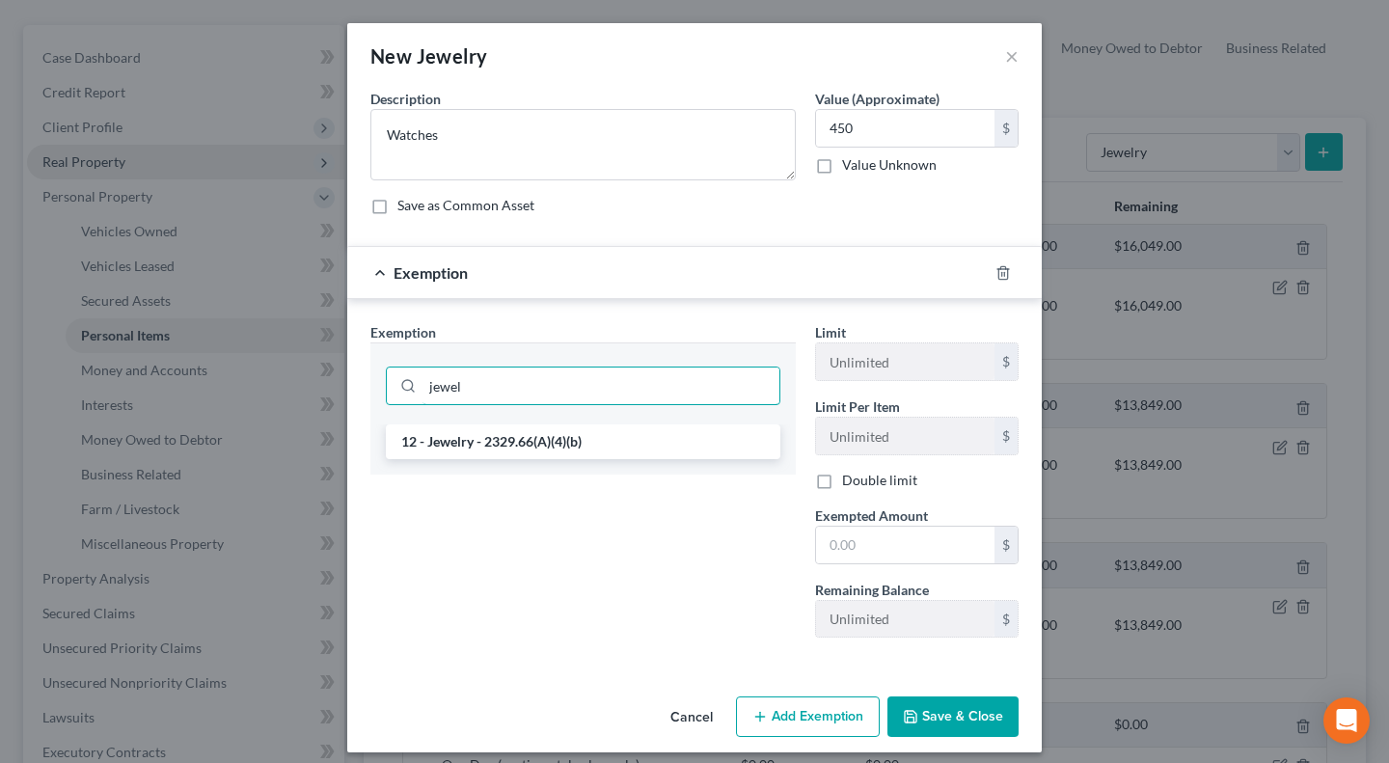
type input "jewel"
click at [491, 448] on li "12 - Jewelry - 2329.66(A)(4)(b)" at bounding box center [583, 441] width 395 height 35
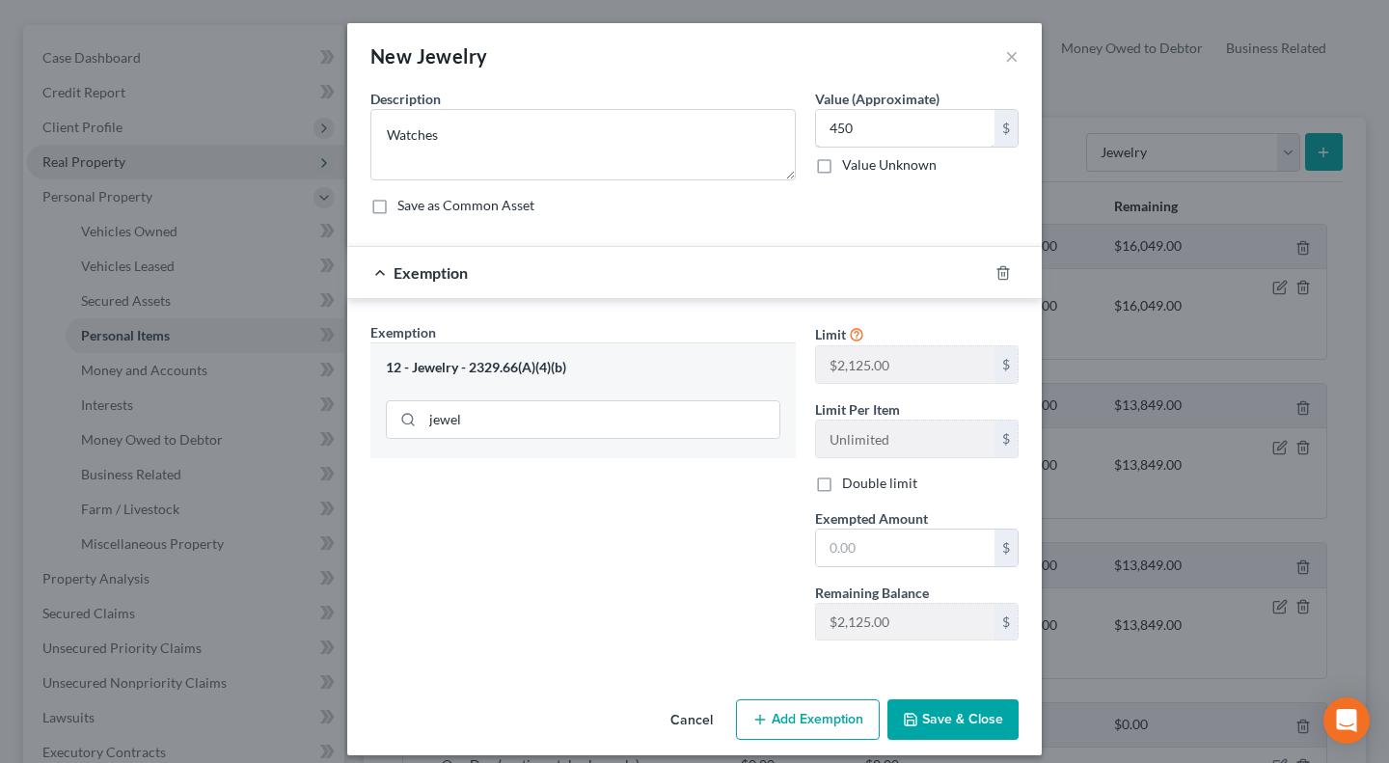
click at [846, 133] on input "450" at bounding box center [905, 128] width 178 height 37
drag, startPoint x: 893, startPoint y: 550, endPoint x: 712, endPoint y: 550, distance: 181.3
click at [893, 550] on input "text" at bounding box center [905, 548] width 178 height 37
paste input "450"
type input "450"
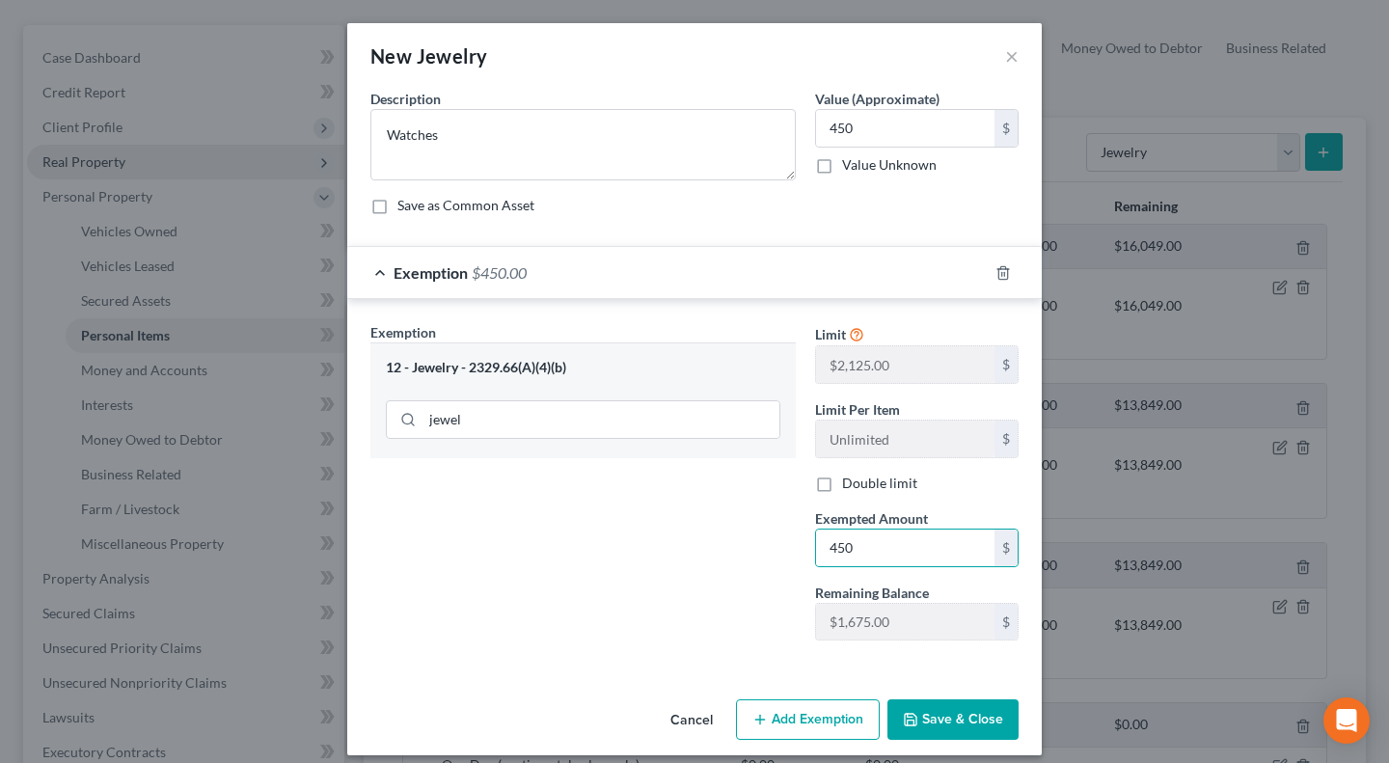
click at [663, 548] on div "Exemption Set must be selected for CA. Exemption * 12 - Jewelry - 2329.66(A)(4)…" at bounding box center [583, 489] width 445 height 334
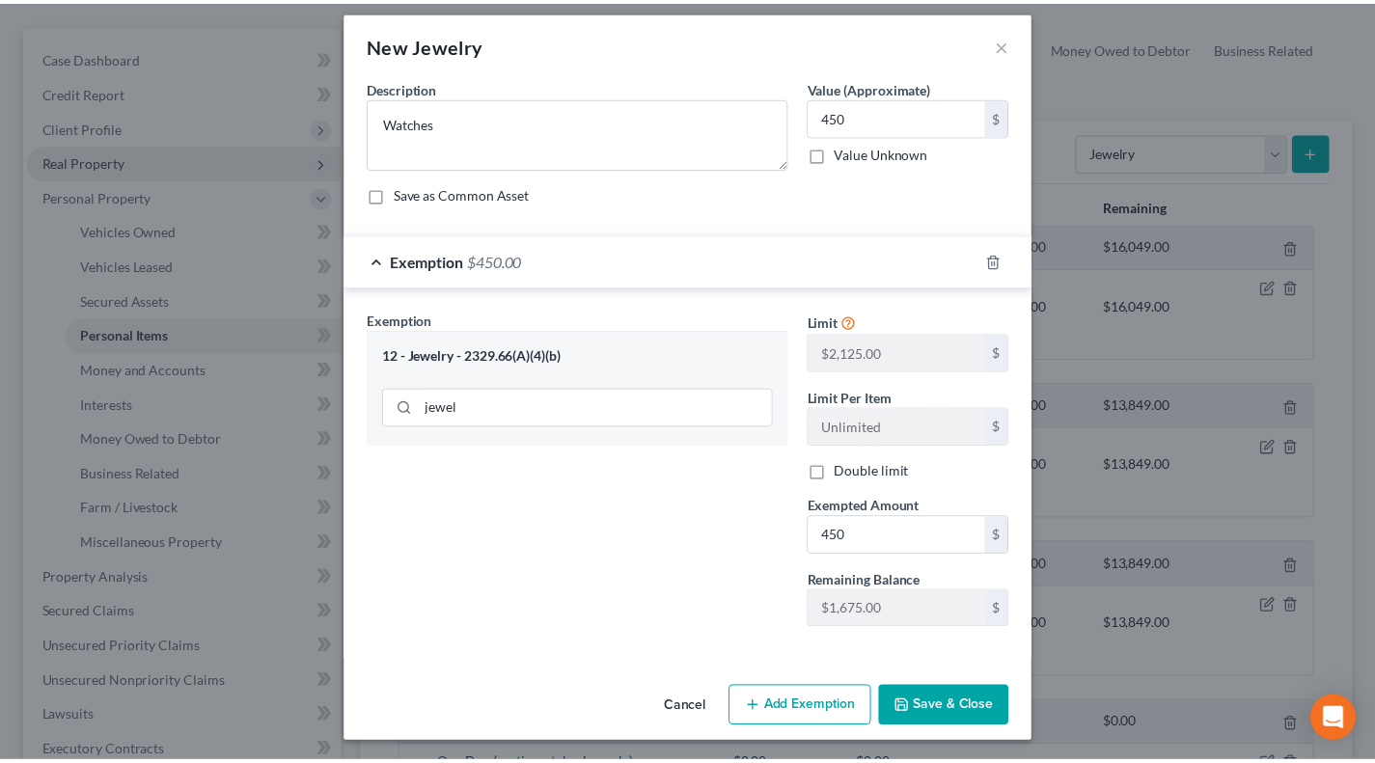
scroll to position [15, 0]
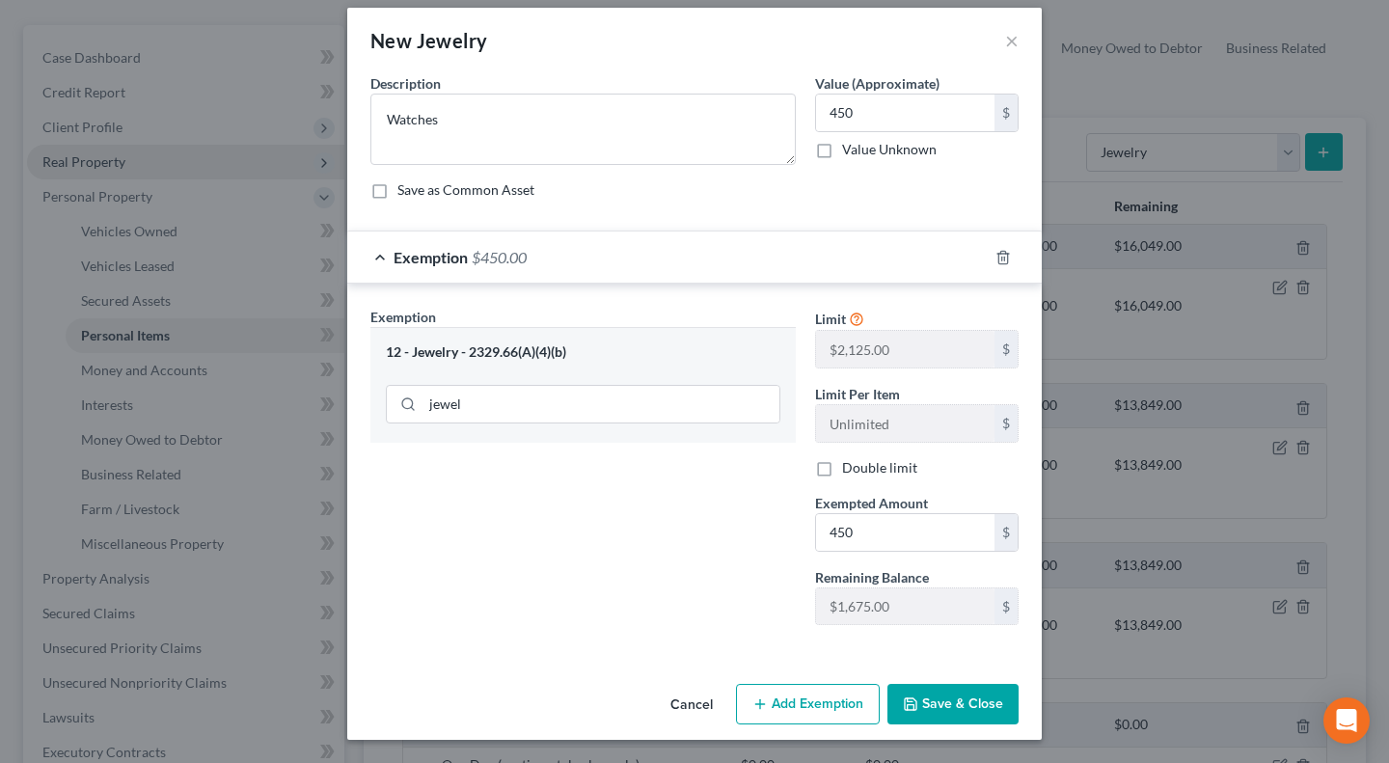
click at [945, 709] on button "Save & Close" at bounding box center [952, 704] width 131 height 41
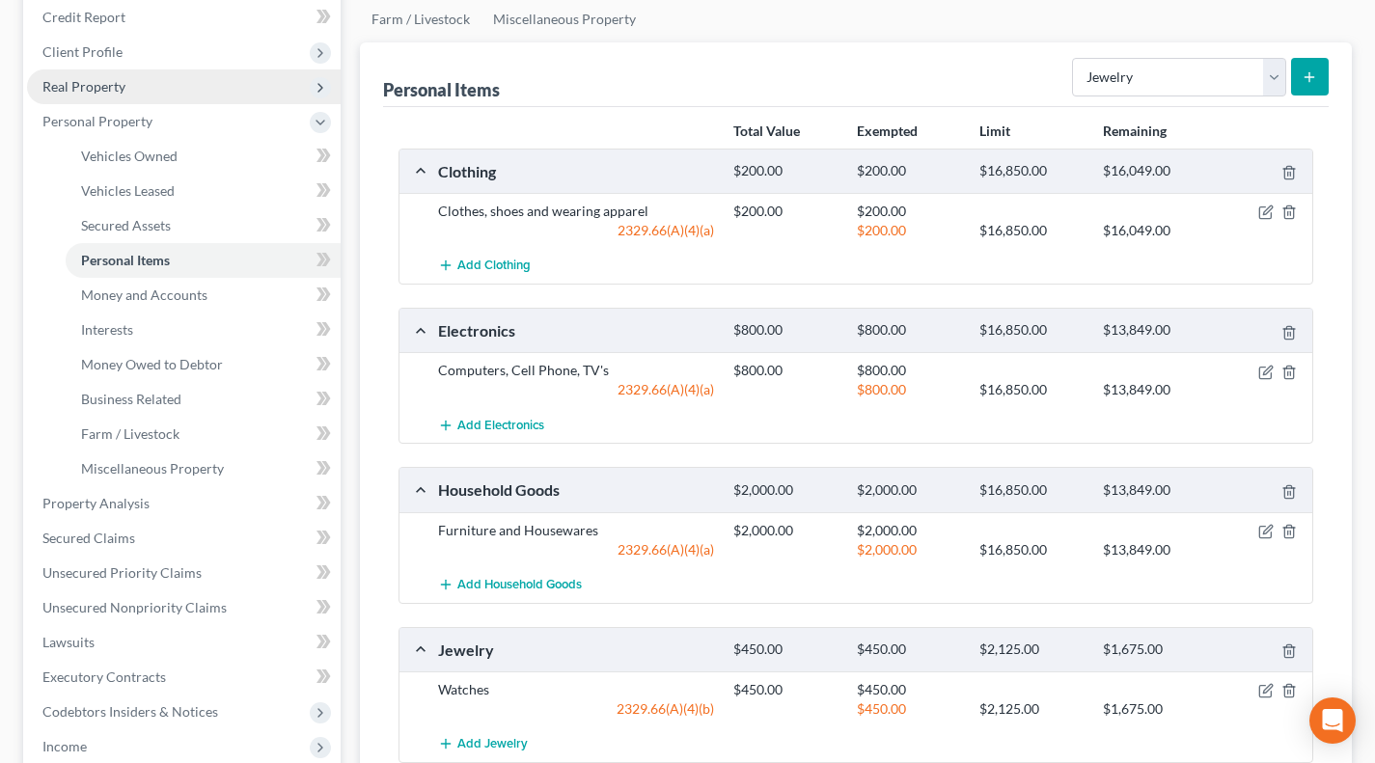
scroll to position [160, 0]
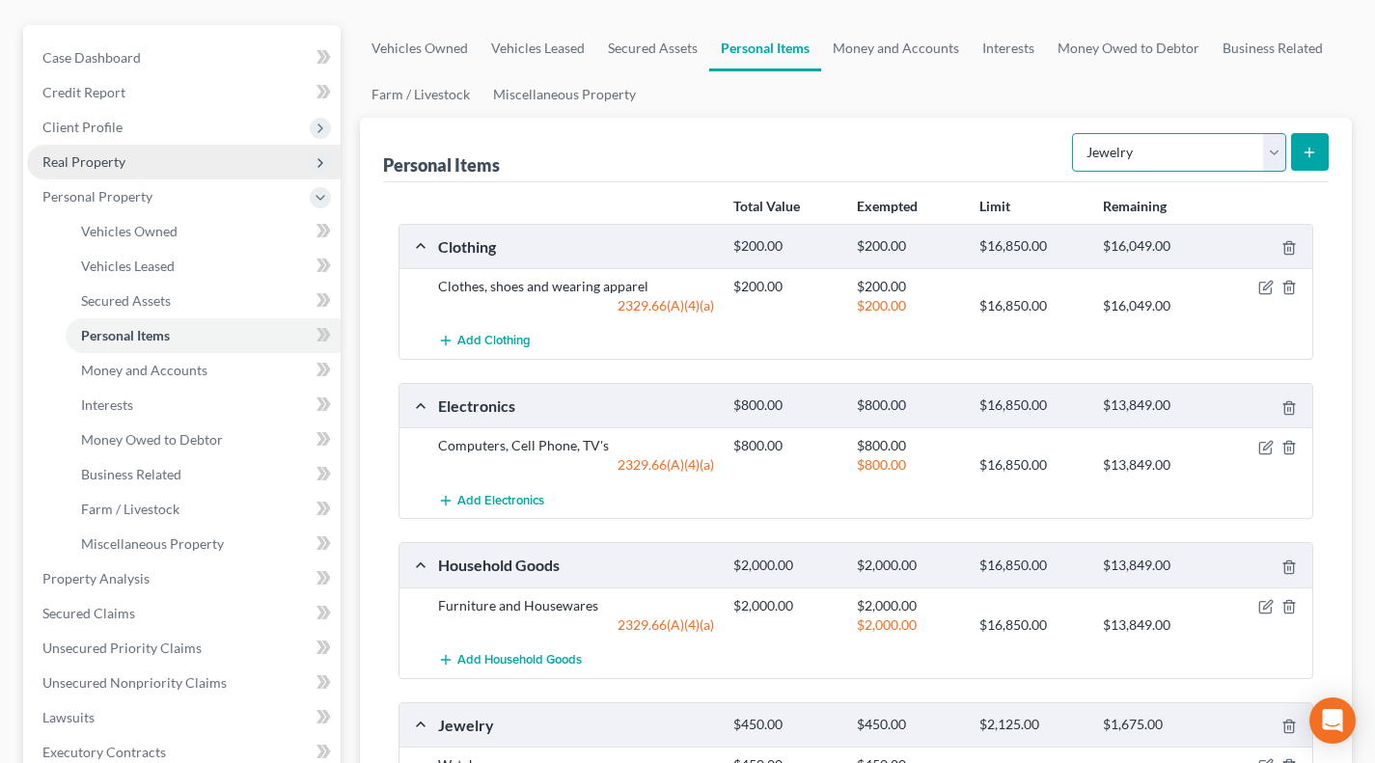
click at [1174, 164] on select "Select Item Type Clothing Collectibles Of Value Electronics Firearms Household …" at bounding box center [1179, 152] width 214 height 39
select select "sports_and_hobby_equipment"
click at [1074, 133] on select "Select Item Type Clothing Collectibles Of Value Electronics Firearms Household …" at bounding box center [1179, 152] width 214 height 39
click at [986, 132] on div "Personal Items Select Item Type Clothing Collectibles Of Value Electronics Fire…" at bounding box center [855, 150] width 945 height 65
drag, startPoint x: 941, startPoint y: 49, endPoint x: 903, endPoint y: 114, distance: 75.3
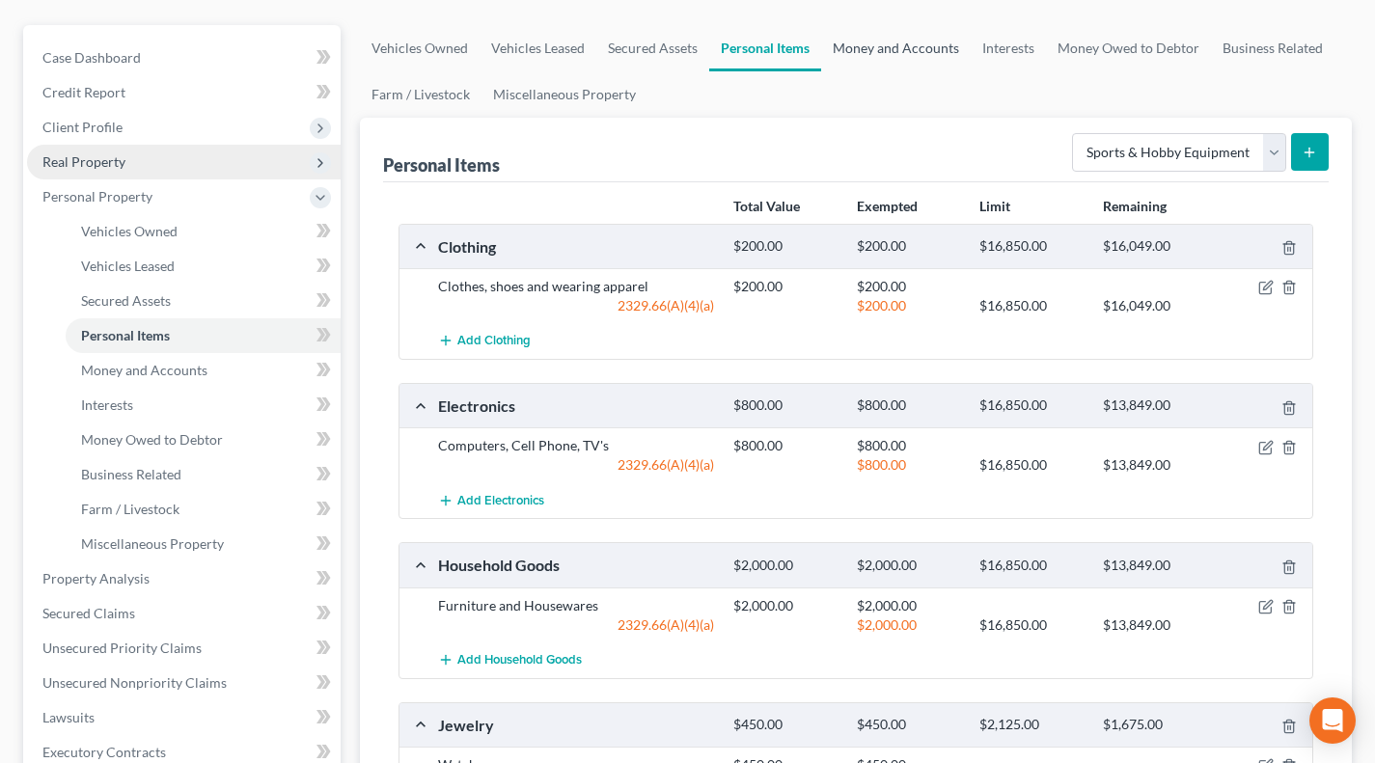
click at [941, 49] on link "Money and Accounts" at bounding box center [896, 48] width 150 height 46
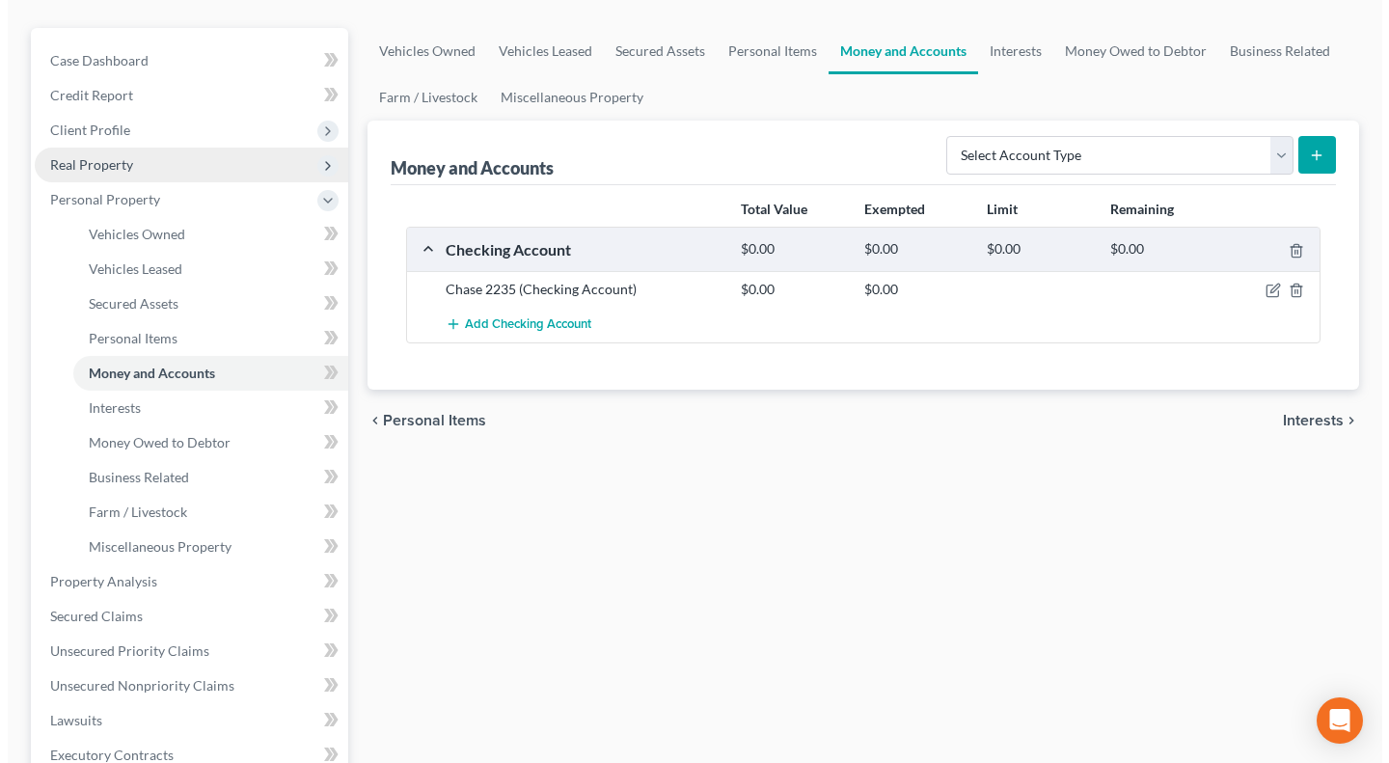
scroll to position [160, 0]
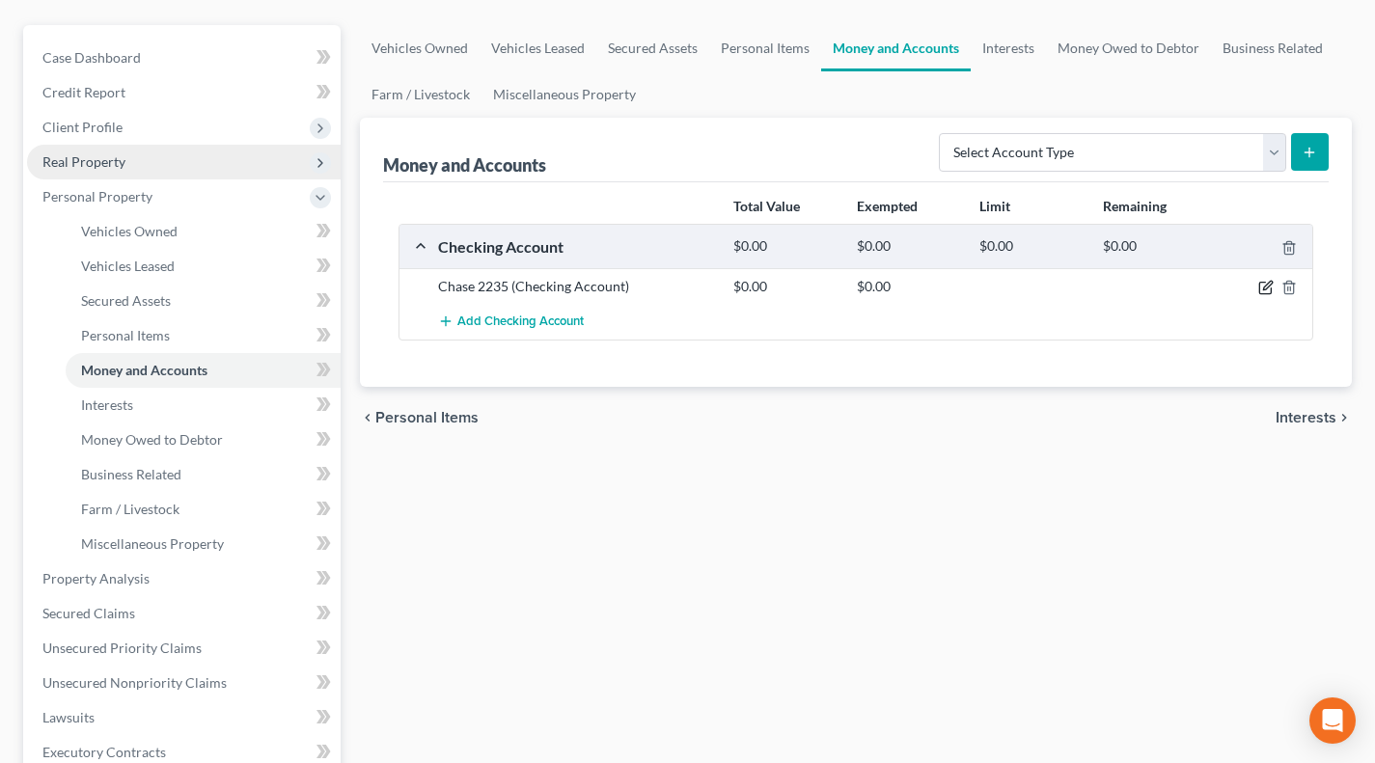
click at [1261, 287] on icon "button" at bounding box center [1265, 287] width 15 height 15
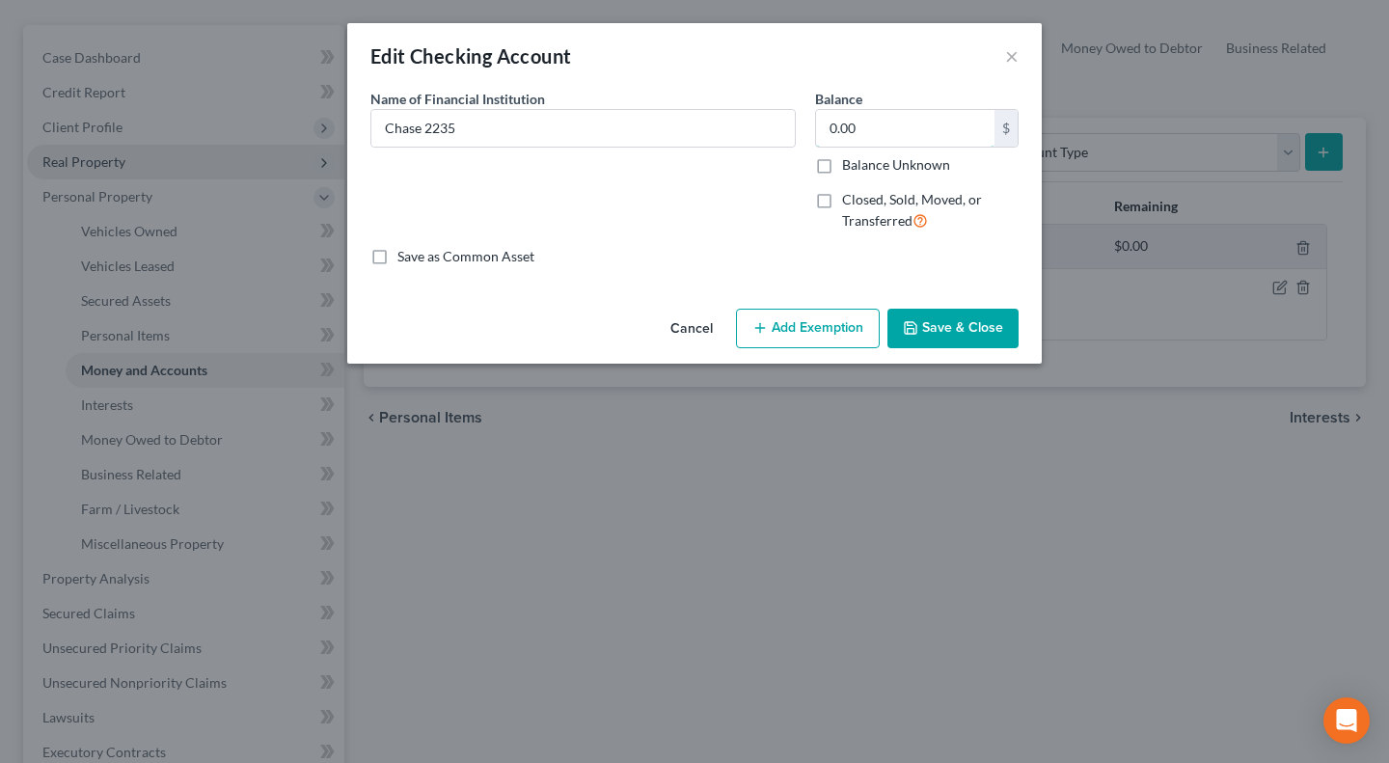
click at [881, 127] on input "0.00" at bounding box center [905, 128] width 178 height 37
type input "700"
click at [804, 318] on button "Add Exemption" at bounding box center [808, 329] width 144 height 41
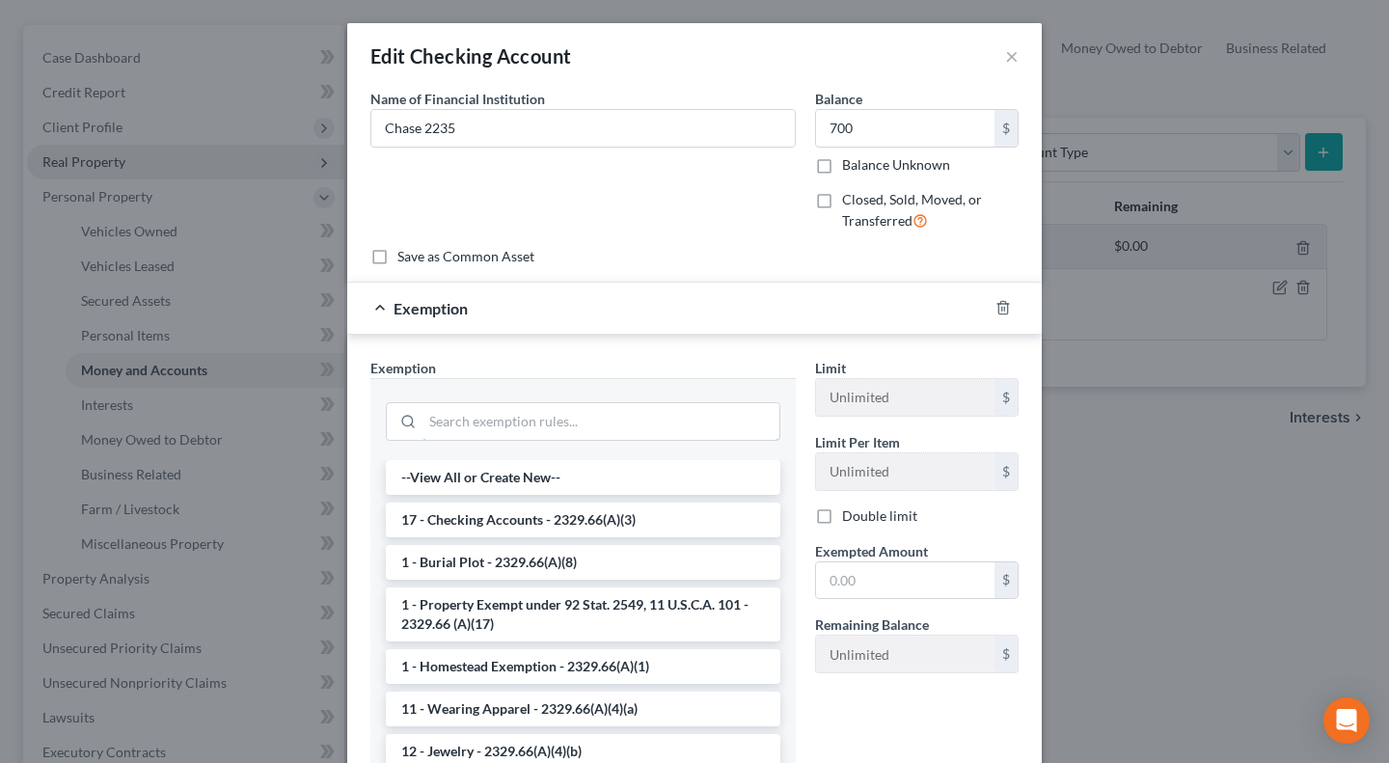
click at [547, 422] on input "search" at bounding box center [600, 421] width 357 height 37
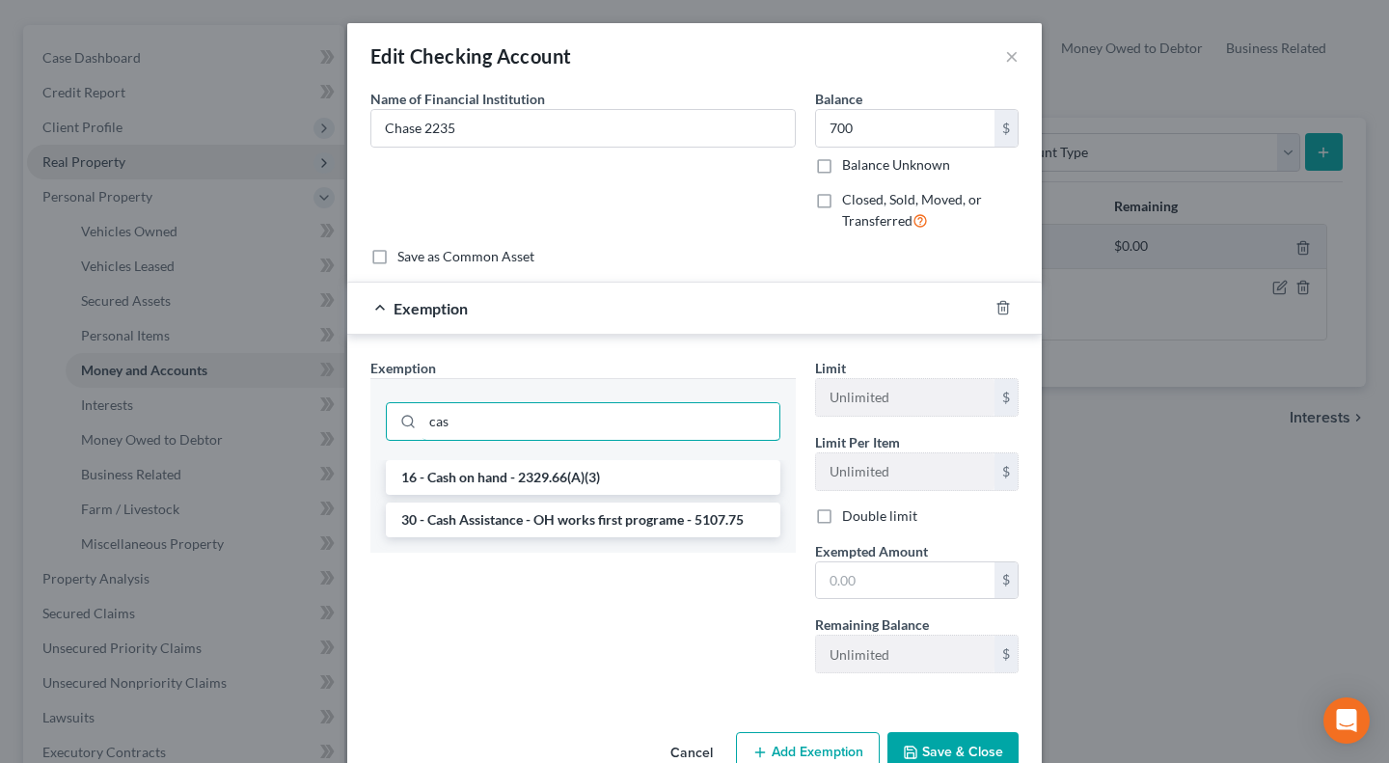
type input "cas"
click at [507, 489] on li "16 - Cash on hand - 2329.66(A)(3)" at bounding box center [583, 477] width 395 height 35
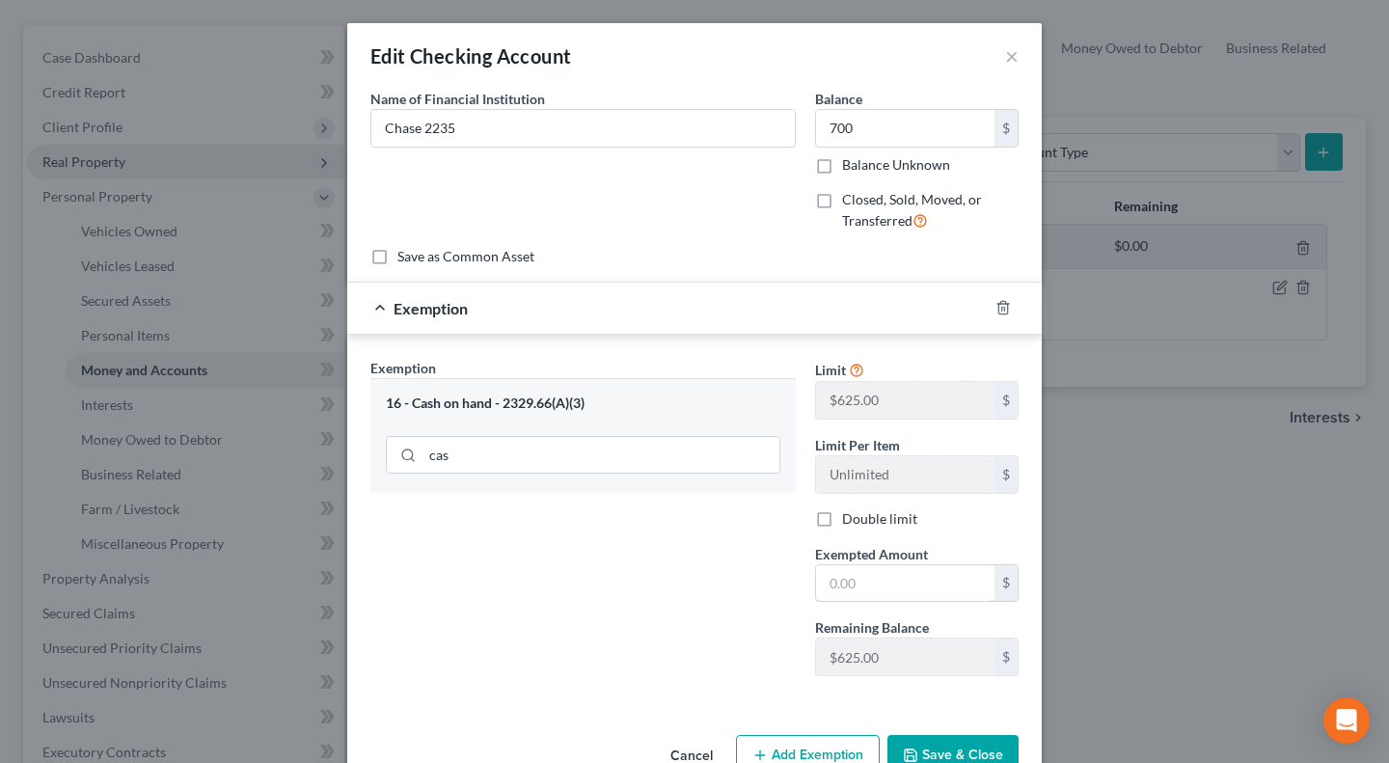
drag, startPoint x: 884, startPoint y: 587, endPoint x: 784, endPoint y: 594, distance: 99.6
click at [884, 587] on input "text" at bounding box center [905, 583] width 178 height 37
paste input "625.00"
type input "625.00"
click at [648, 595] on div "Exemption Set must be selected for CA. Exemption * 16 - Cash on hand - 2329.66(…" at bounding box center [583, 525] width 445 height 334
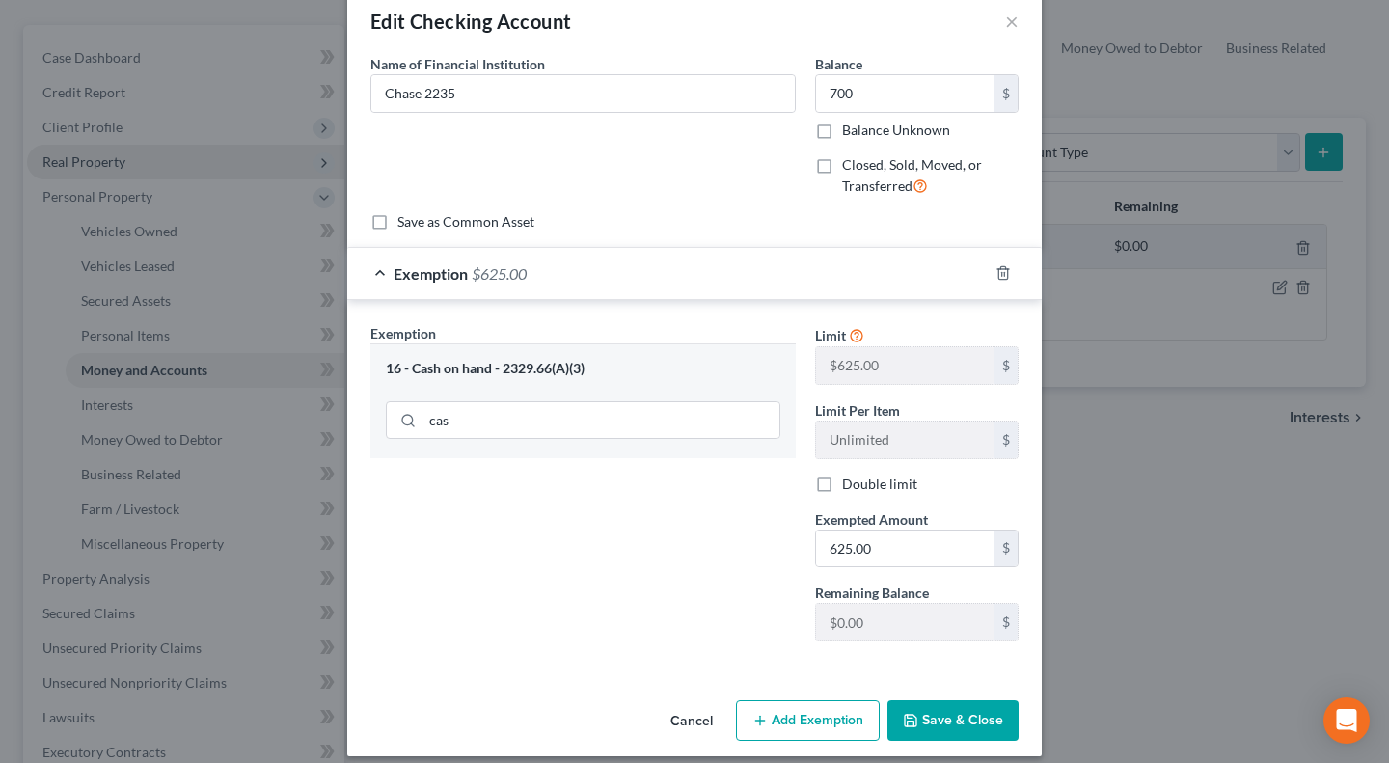
scroll to position [51, 0]
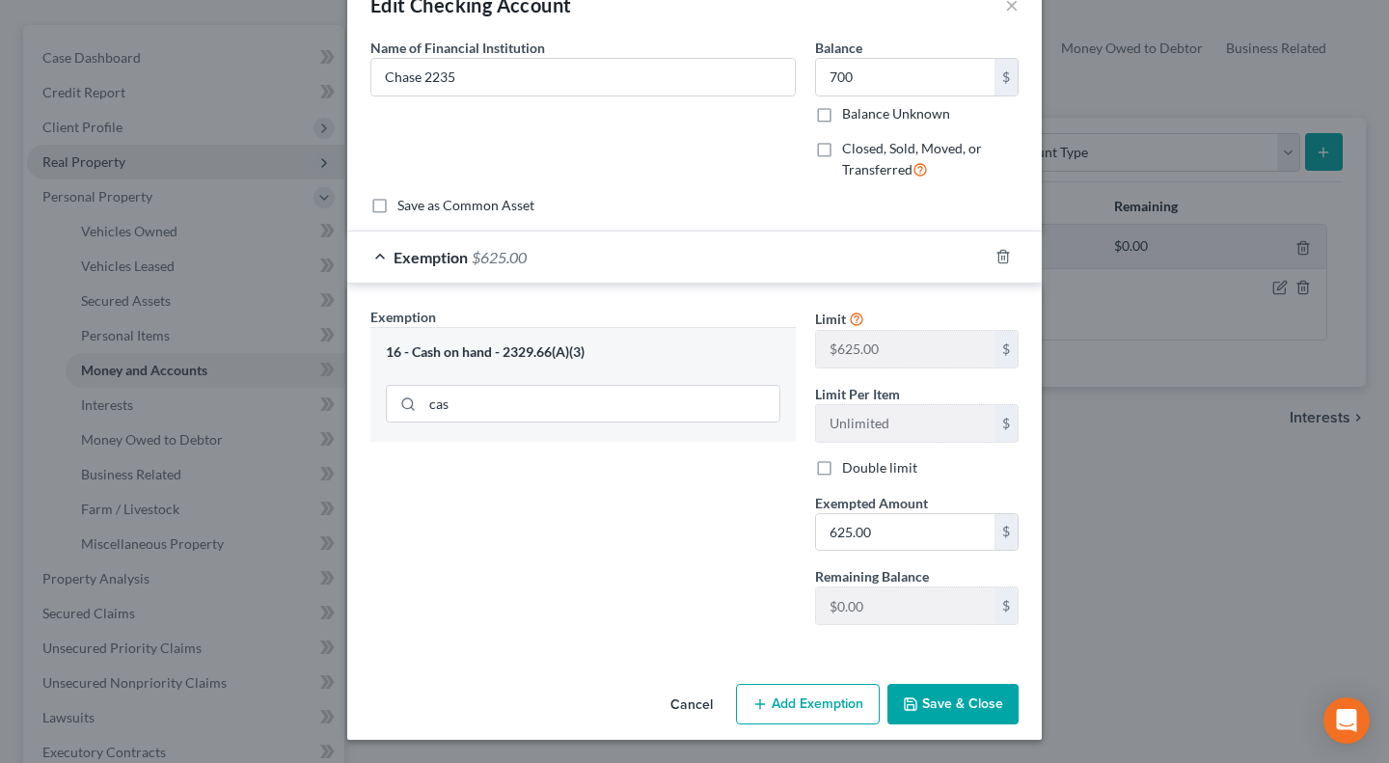
click at [783, 696] on button "Add Exemption" at bounding box center [808, 704] width 144 height 41
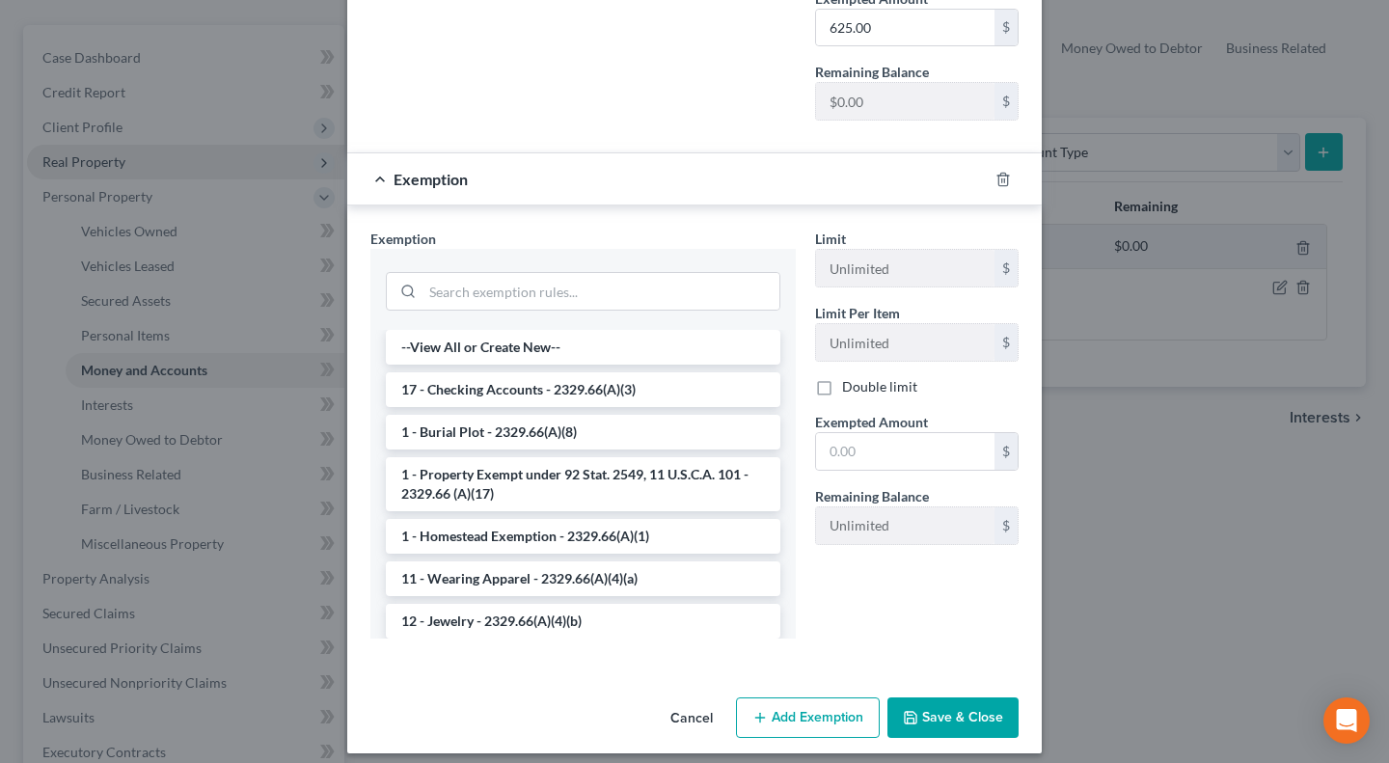
scroll to position [569, 0]
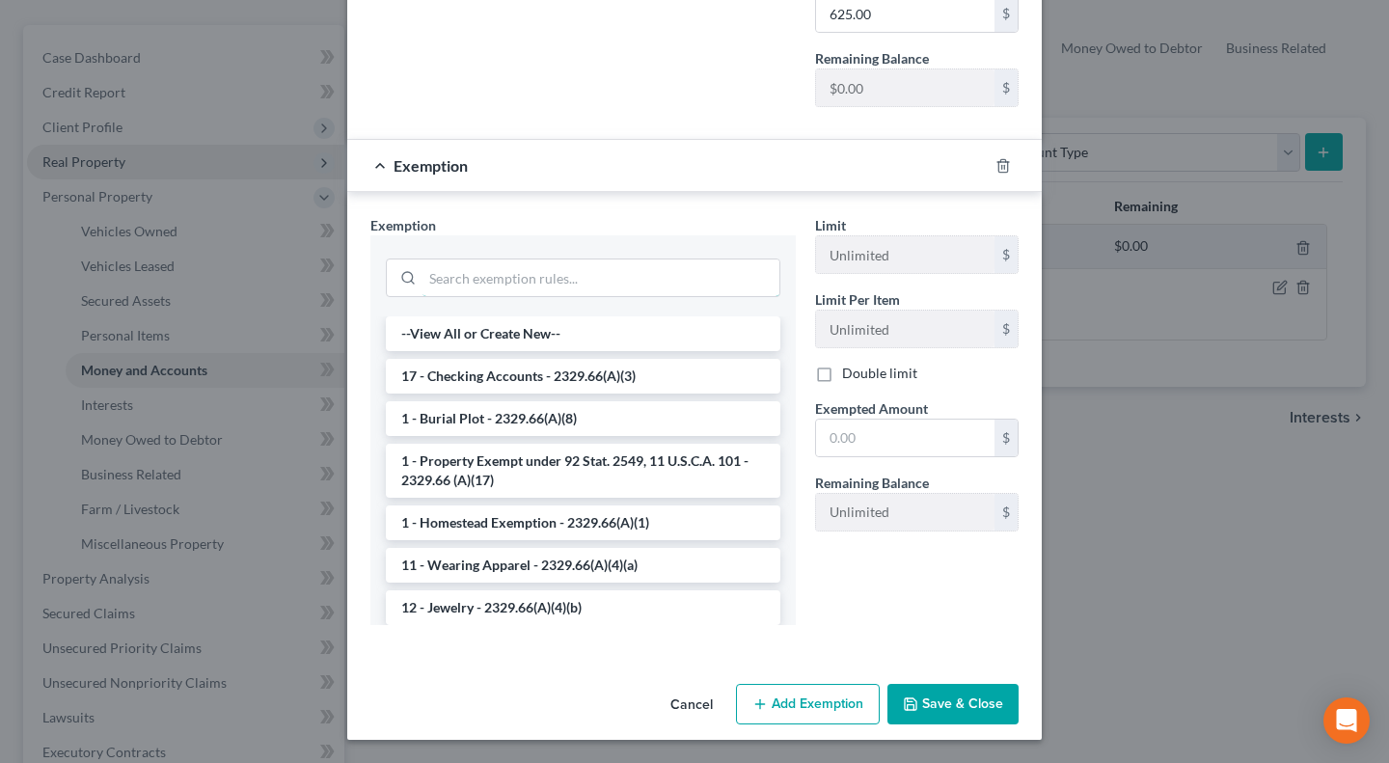
click at [565, 279] on input "search" at bounding box center [600, 277] width 357 height 37
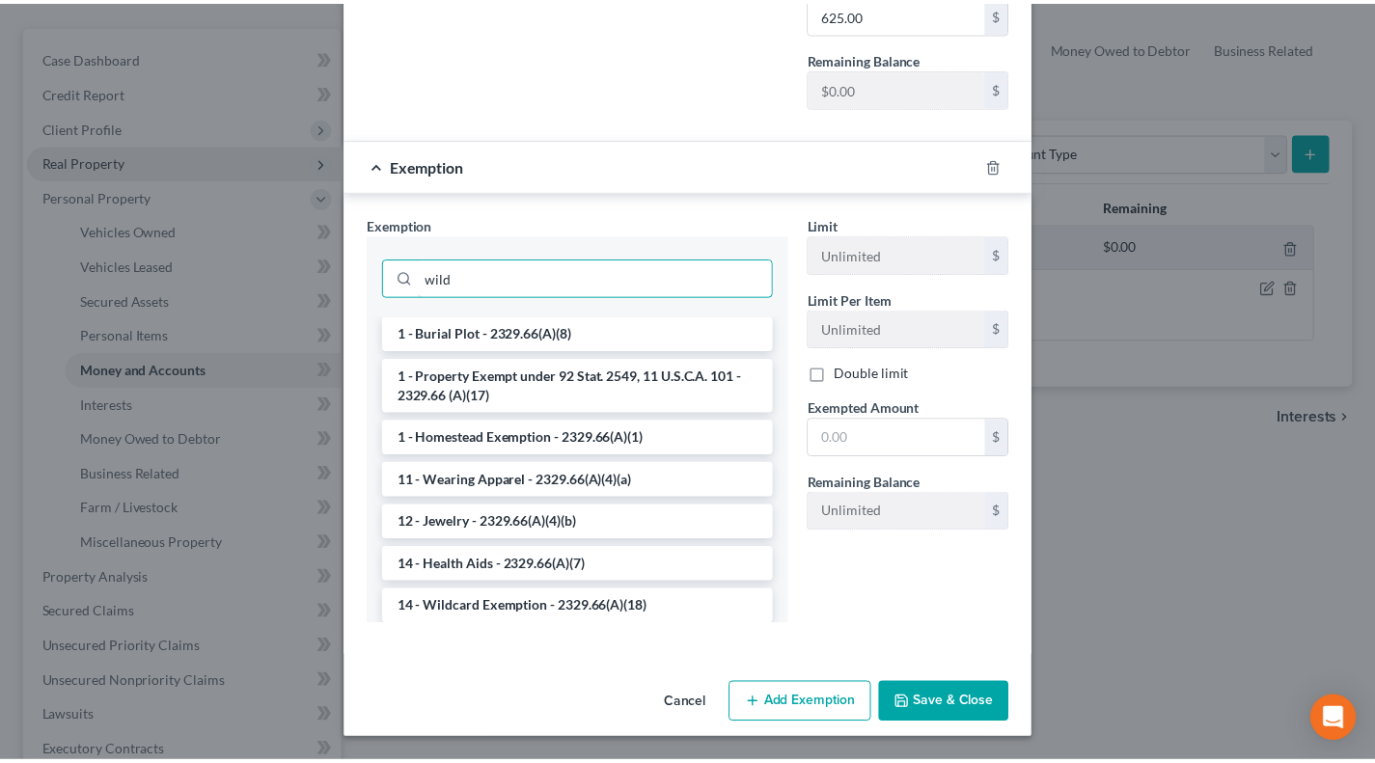
scroll to position [475, 0]
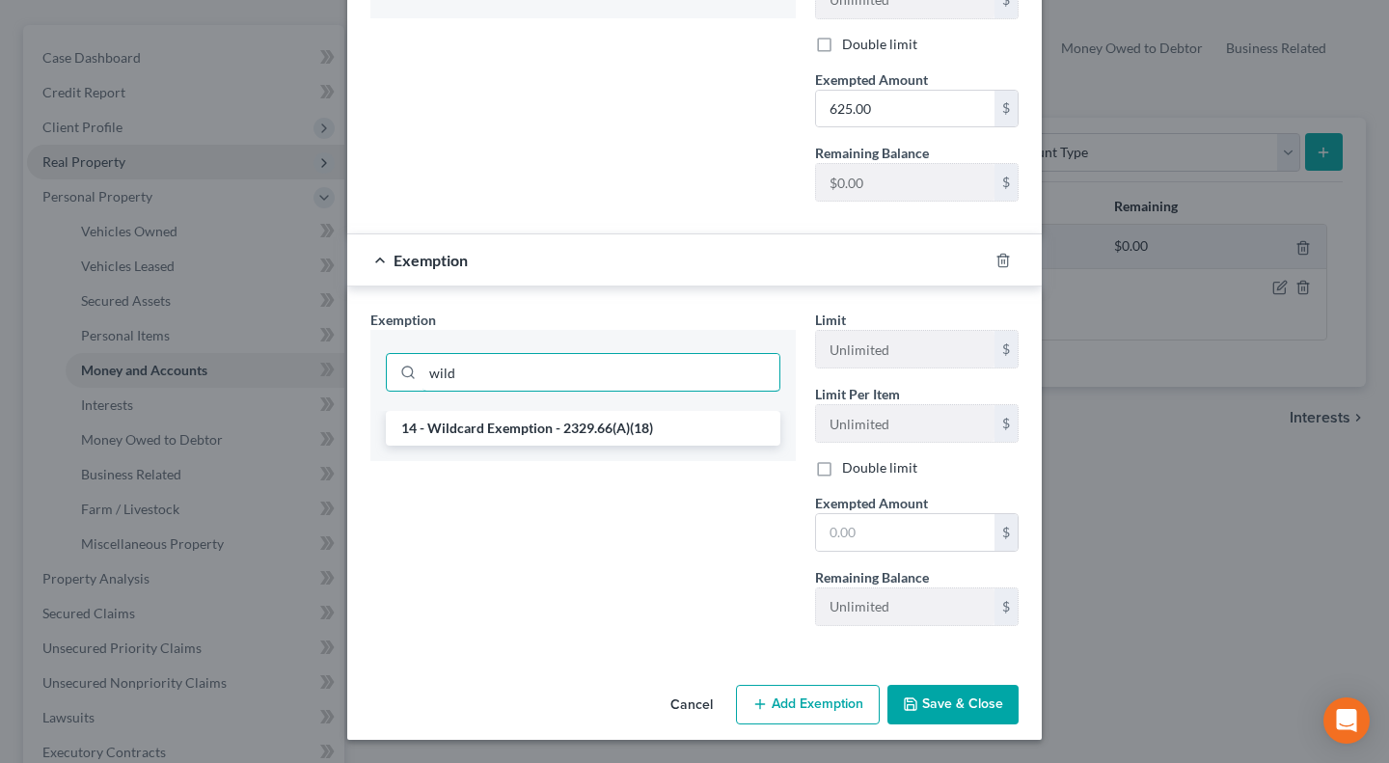
type input "wild"
click at [559, 429] on li "14 - Wildcard Exemption - 2329.66(A)(18)" at bounding box center [583, 428] width 395 height 35
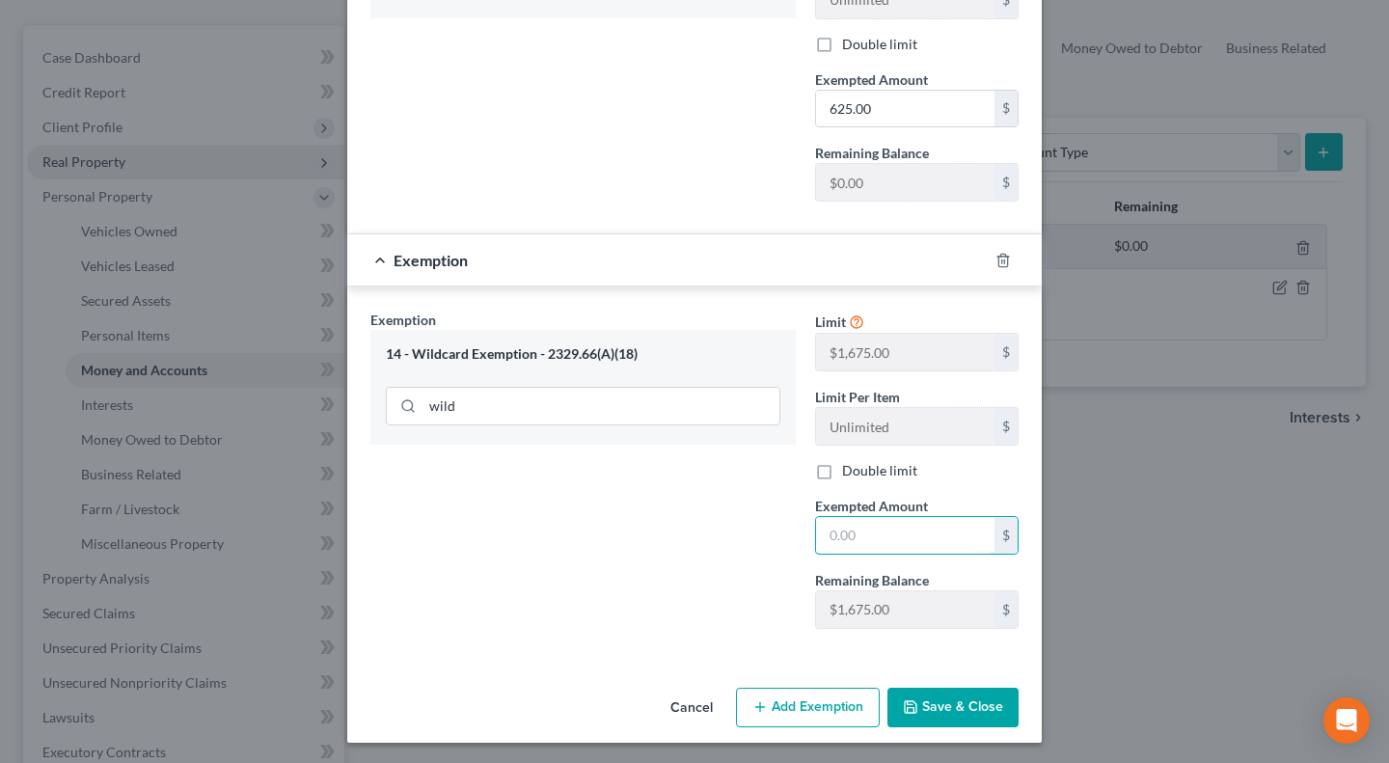
click at [927, 547] on input "text" at bounding box center [905, 535] width 178 height 37
type input "75"
click at [937, 705] on button "Save & Close" at bounding box center [952, 708] width 131 height 41
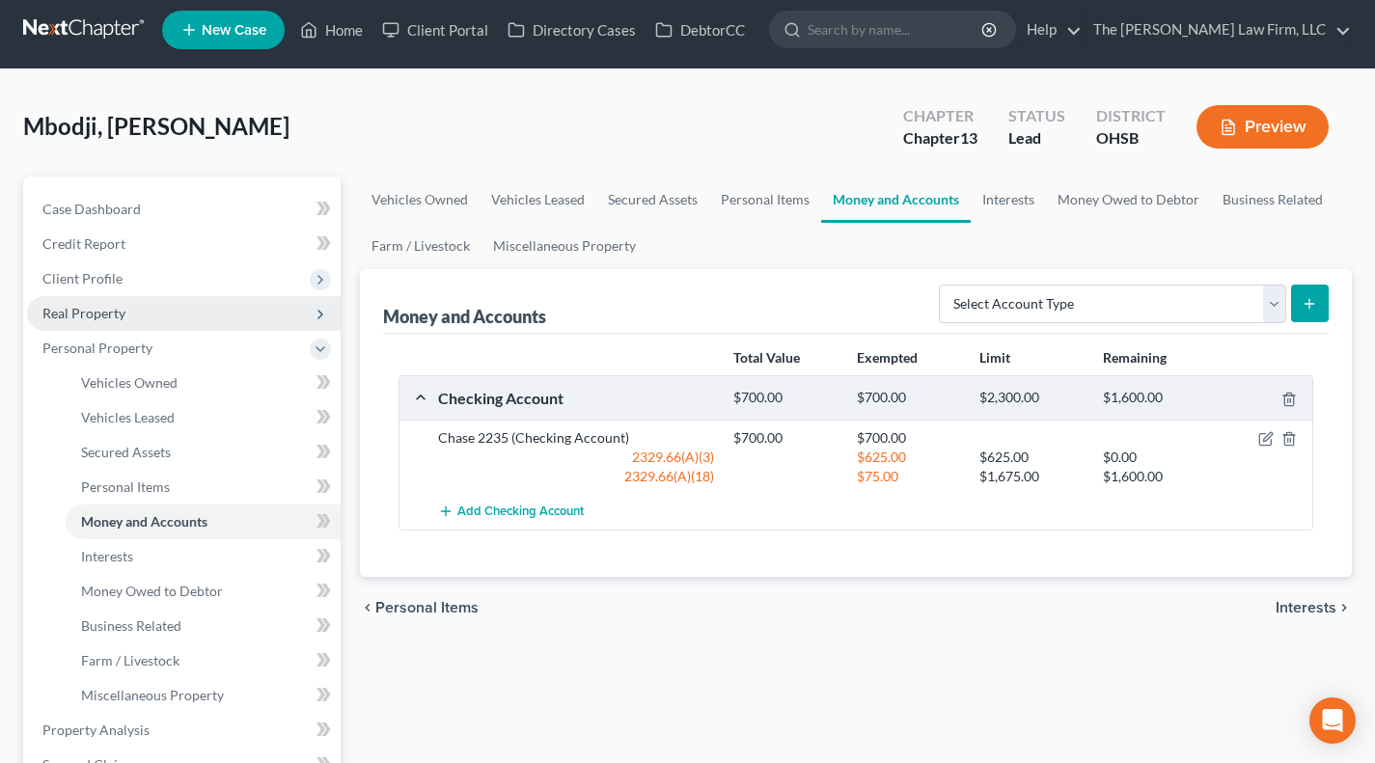
scroll to position [0, 0]
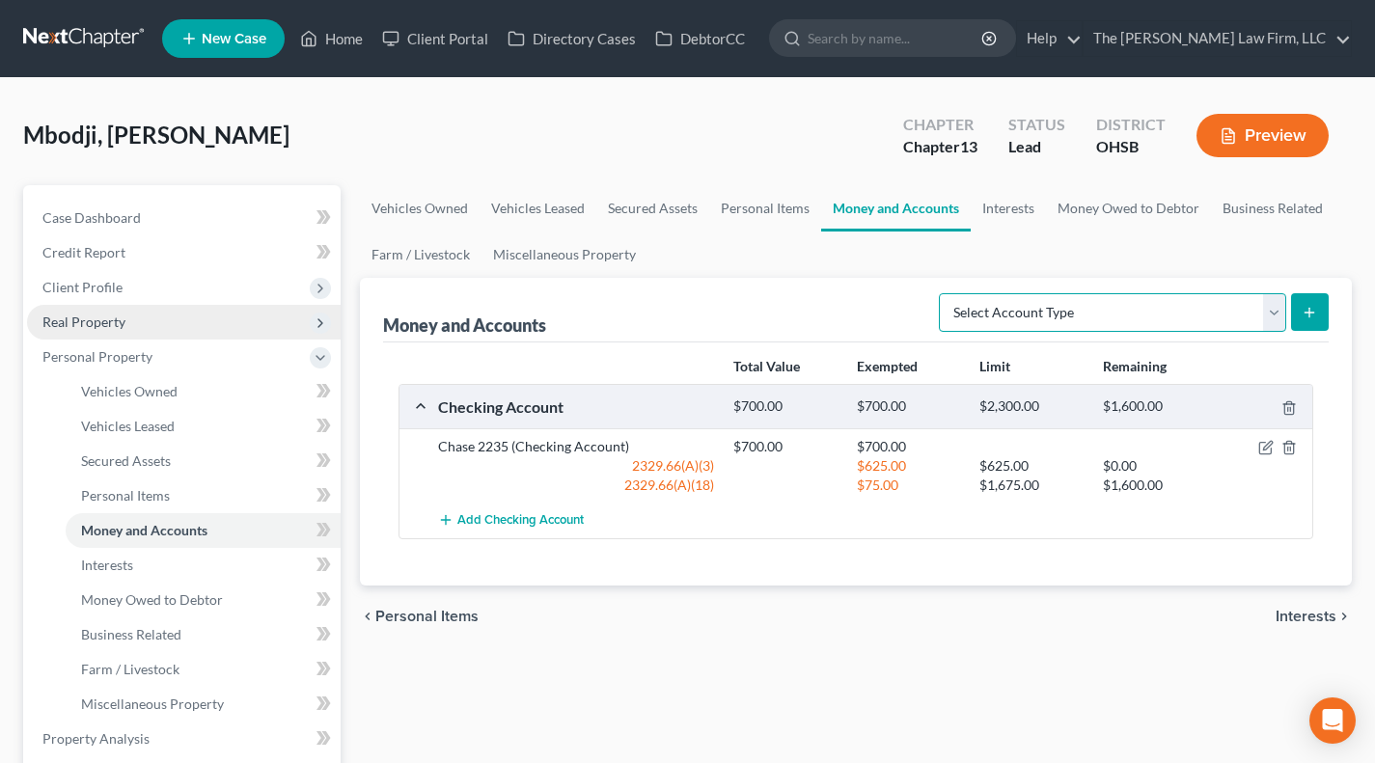
click at [1120, 317] on select "Select Account Type Brokerage Cash on Hand Certificates of Deposit Checking Acc…" at bounding box center [1112, 312] width 347 height 39
select select "other"
click at [942, 293] on select "Select Account Type Brokerage Cash on Hand Certificates of Deposit Checking Acc…" at bounding box center [1112, 312] width 347 height 39
click at [1303, 300] on button "submit" at bounding box center [1310, 312] width 38 height 38
click at [1055, 301] on select "Select Account Type Brokerage Cash on Hand Certificates of Deposit Checking Acc…" at bounding box center [1112, 312] width 347 height 39
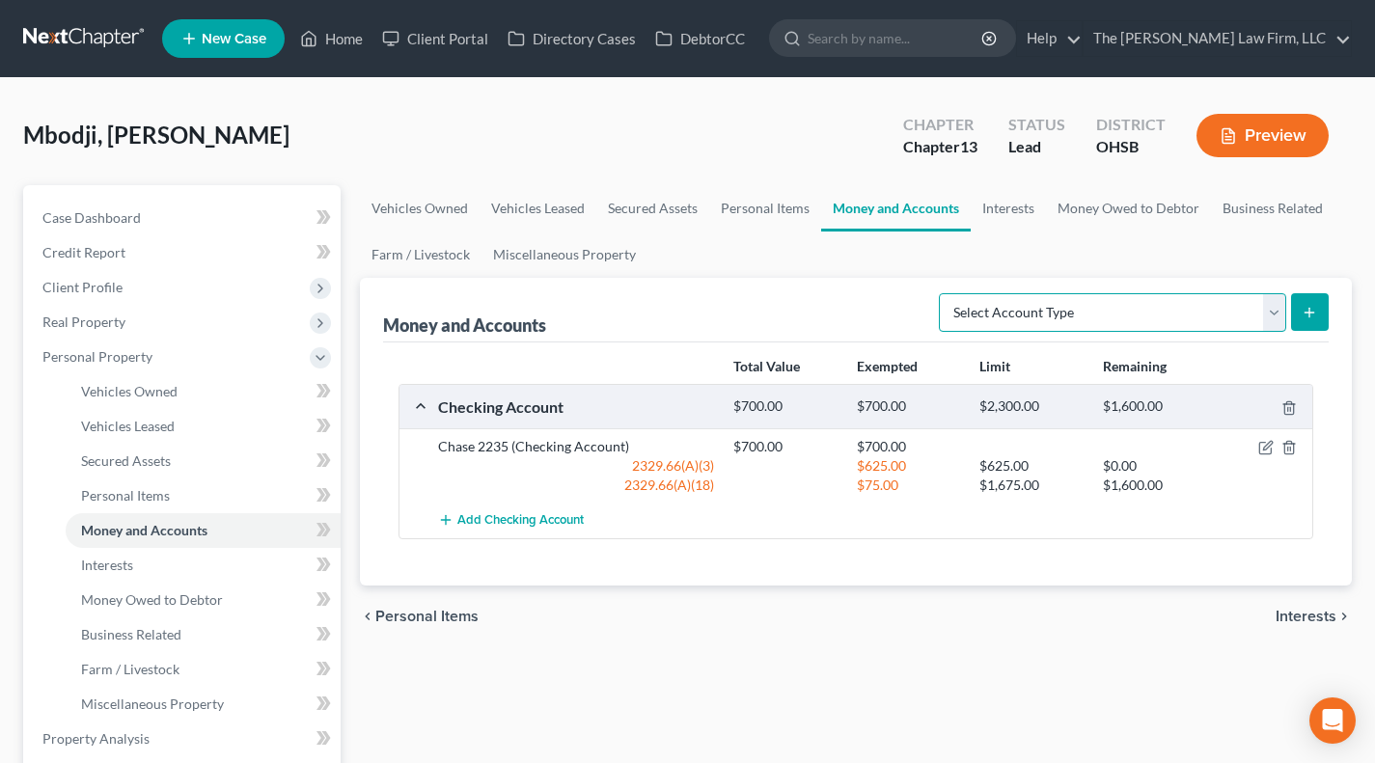
select select "other"
click at [942, 293] on select "Select Account Type Brokerage Cash on Hand Certificates of Deposit Checking Acc…" at bounding box center [1112, 312] width 347 height 39
click at [1320, 305] on button "submit" at bounding box center [1310, 312] width 38 height 38
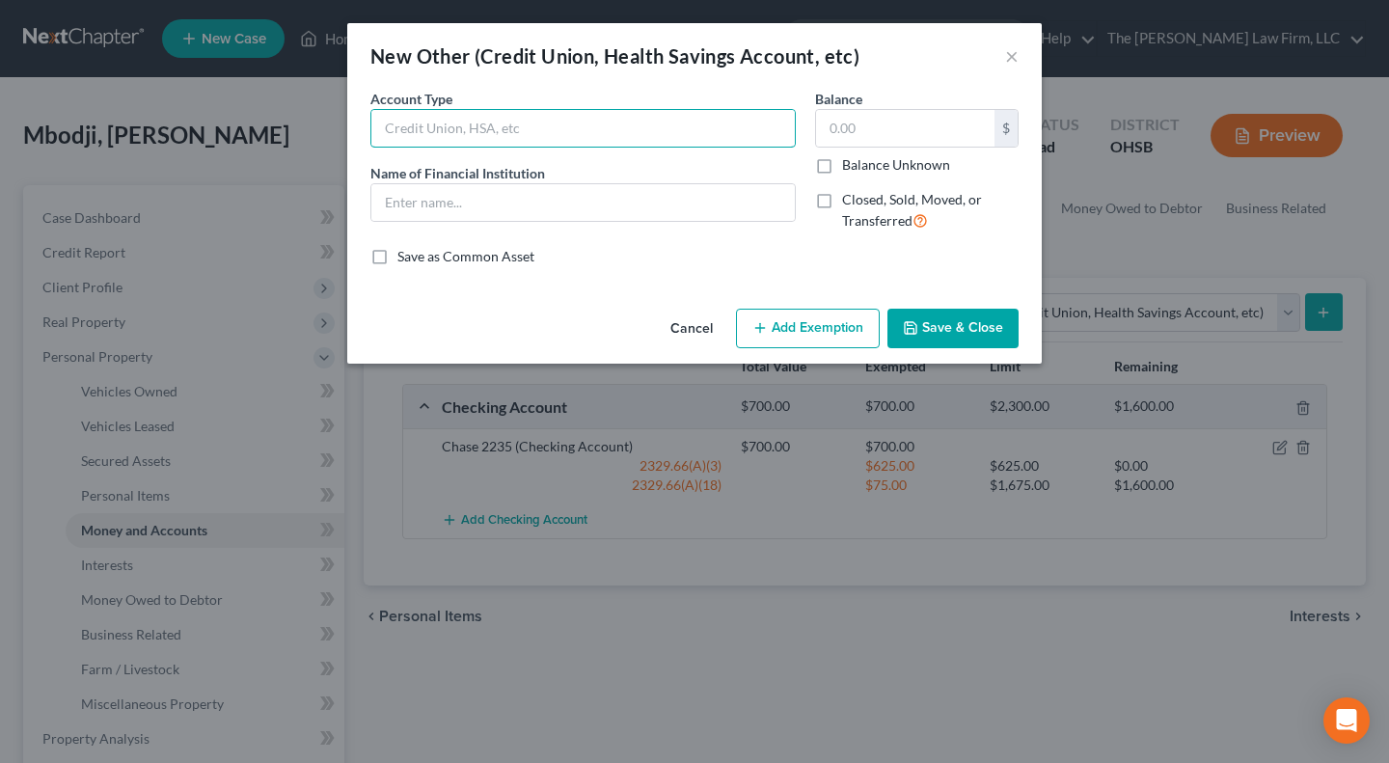
drag, startPoint x: 513, startPoint y: 128, endPoint x: 518, endPoint y: 141, distance: 13.4
click at [513, 128] on input "text" at bounding box center [582, 128] width 423 height 37
type input "Venmo"
click at [511, 231] on div "Account Type Venmo Name of Financial Institution *" at bounding box center [583, 168] width 445 height 158
drag, startPoint x: 509, startPoint y: 211, endPoint x: 518, endPoint y: 219, distance: 11.6
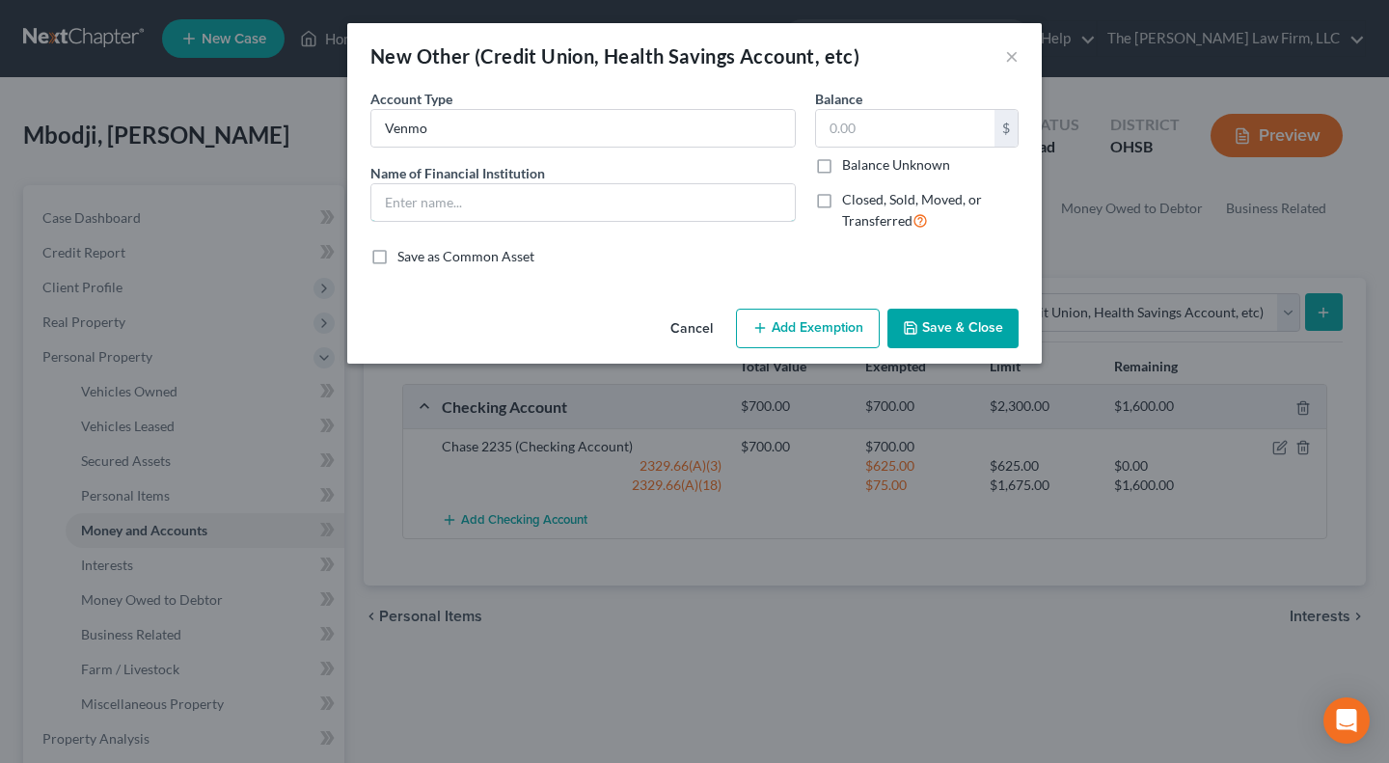
click at [509, 211] on input "text" at bounding box center [582, 202] width 423 height 37
type input "Venmo"
click at [967, 331] on button "Save & Close" at bounding box center [952, 329] width 131 height 41
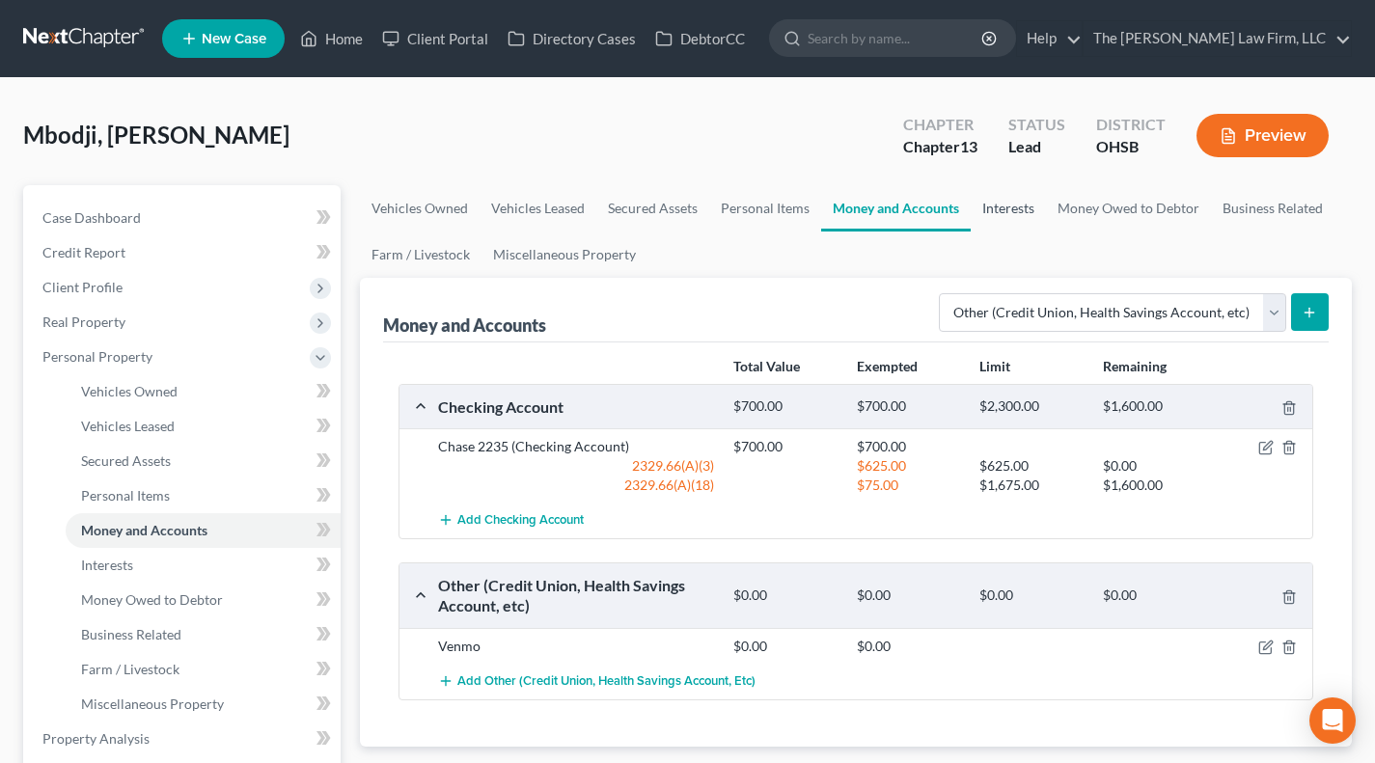
click at [997, 223] on link "Interests" at bounding box center [1007, 208] width 75 height 46
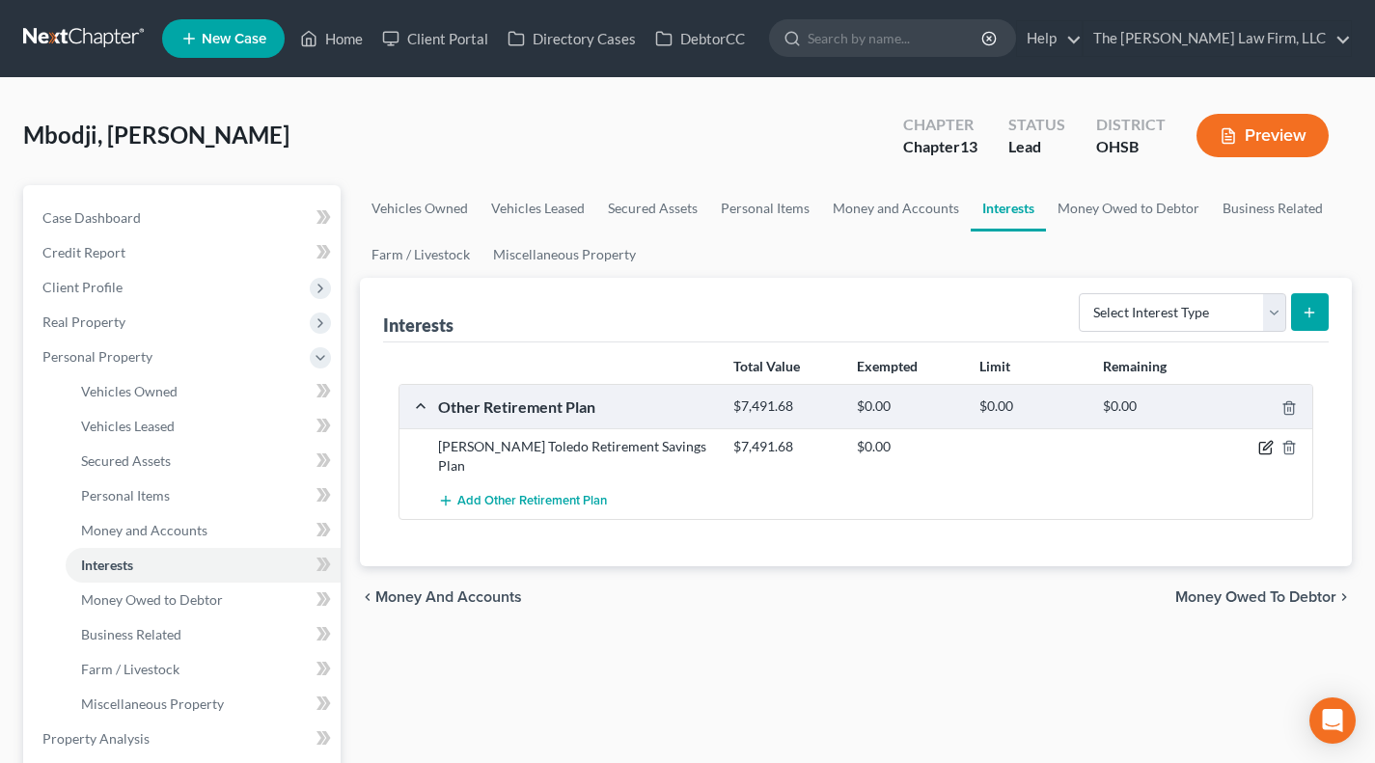
click at [1265, 444] on icon "button" at bounding box center [1265, 447] width 15 height 15
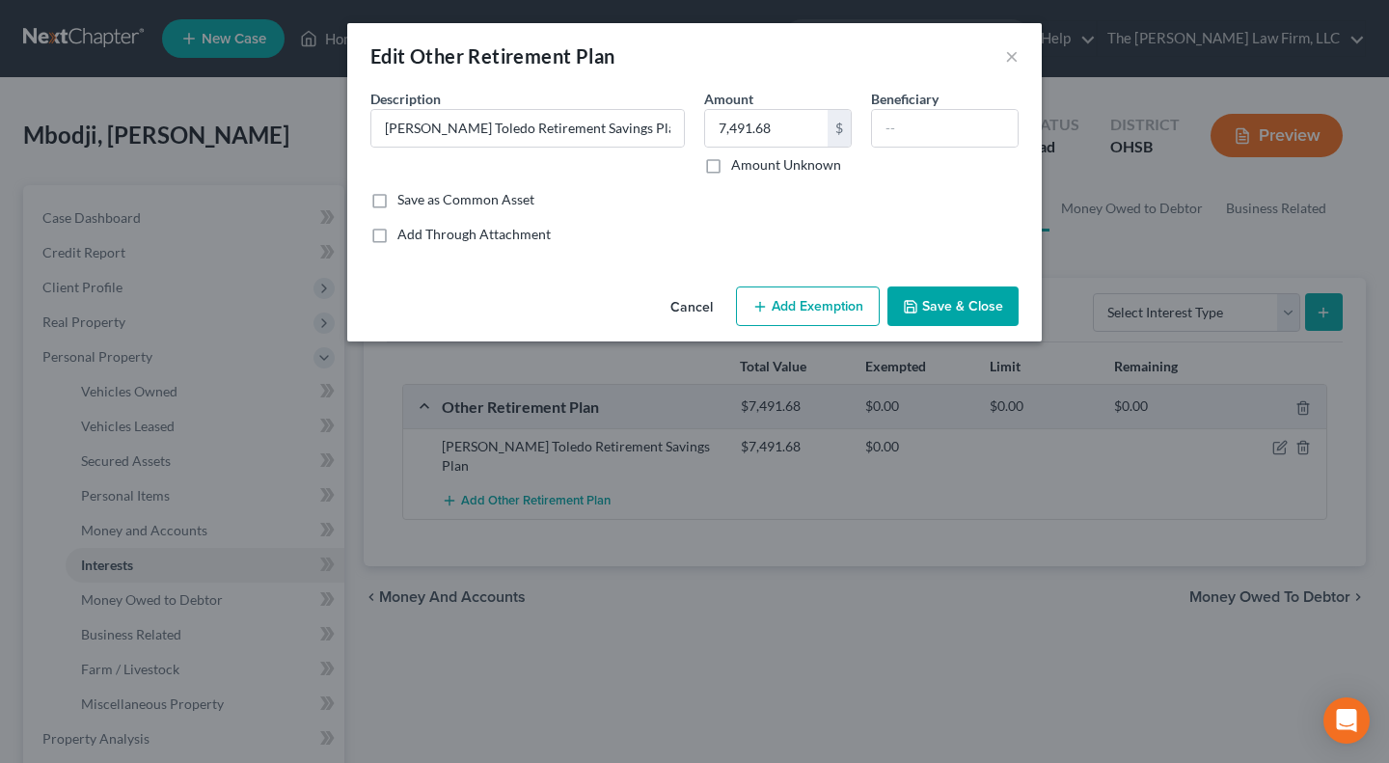
click at [769, 315] on button "Add Exemption" at bounding box center [808, 306] width 144 height 41
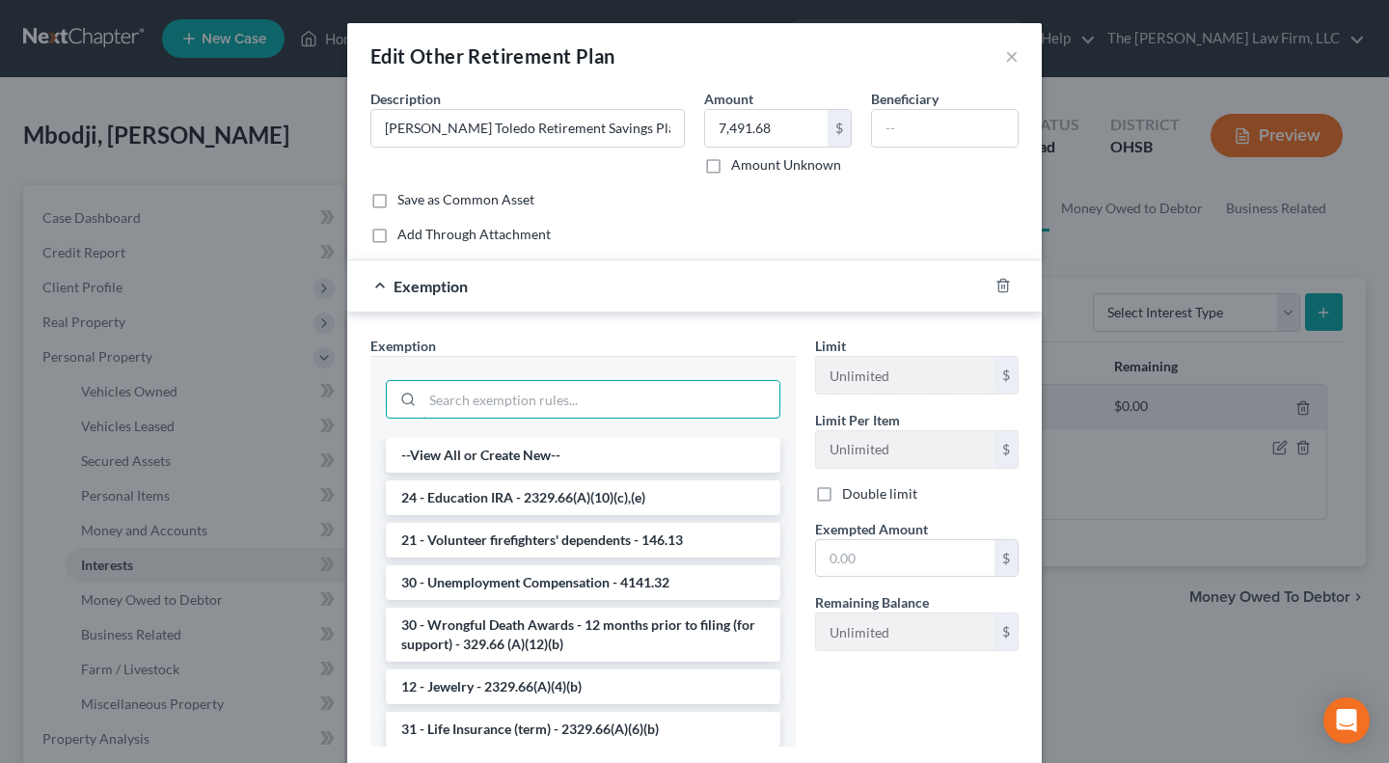
click at [546, 404] on input "search" at bounding box center [600, 399] width 357 height 37
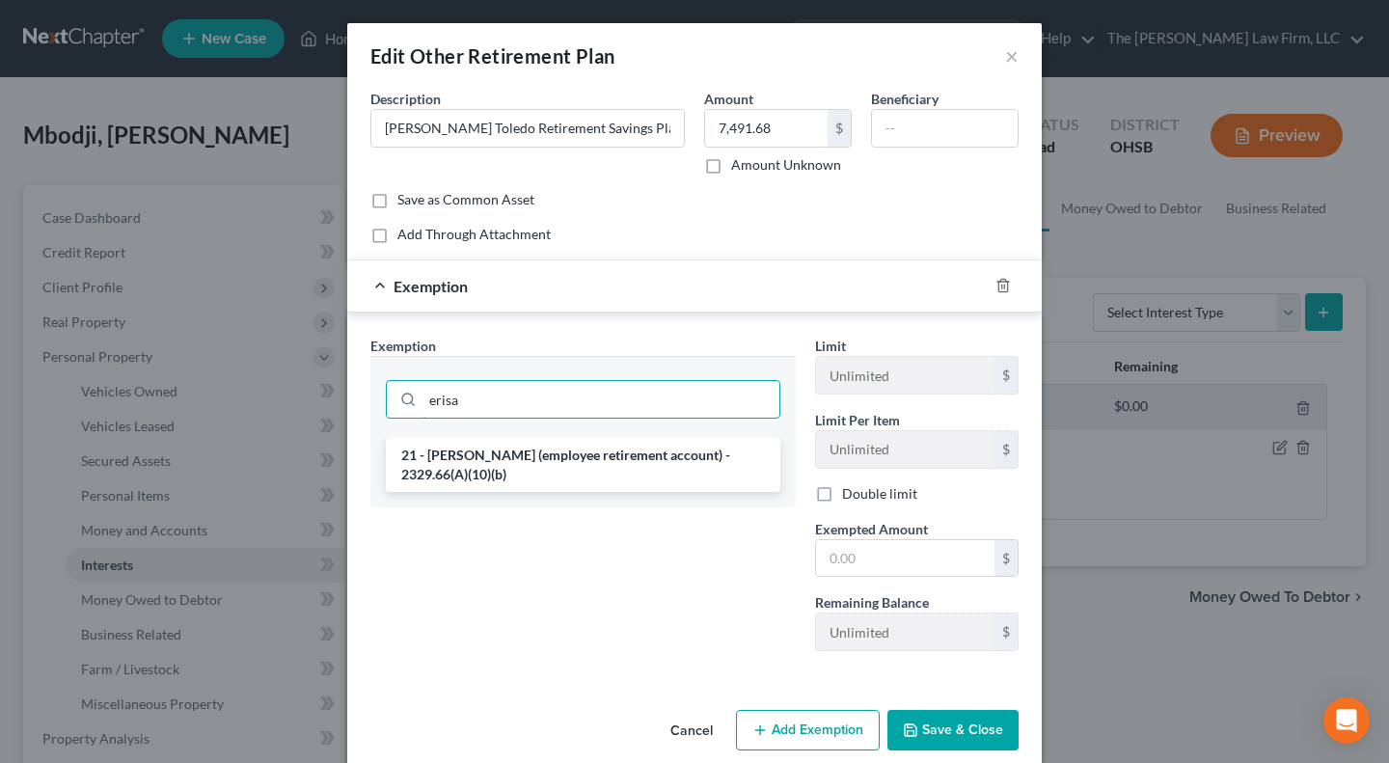
type input "erisa"
click at [521, 470] on li "21 - [PERSON_NAME] (employee retirement account) - 2329.66(A)(10)(b)" at bounding box center [583, 465] width 395 height 54
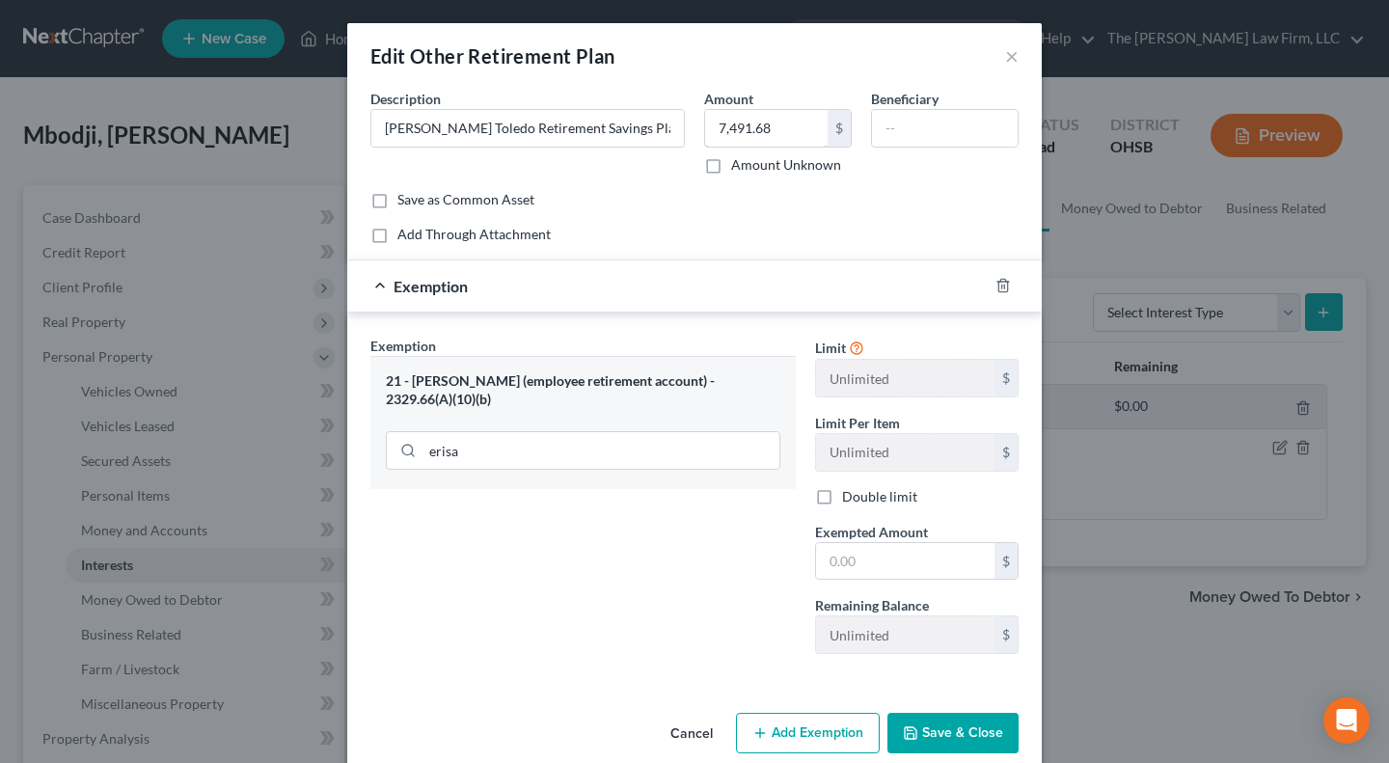
click at [780, 123] on input "7,491.68" at bounding box center [766, 128] width 123 height 37
click at [914, 580] on div "$" at bounding box center [917, 561] width 204 height 39
drag, startPoint x: 854, startPoint y: 558, endPoint x: 660, endPoint y: 568, distance: 194.2
click at [854, 558] on input "text" at bounding box center [905, 561] width 178 height 37
paste input "7,491.68"
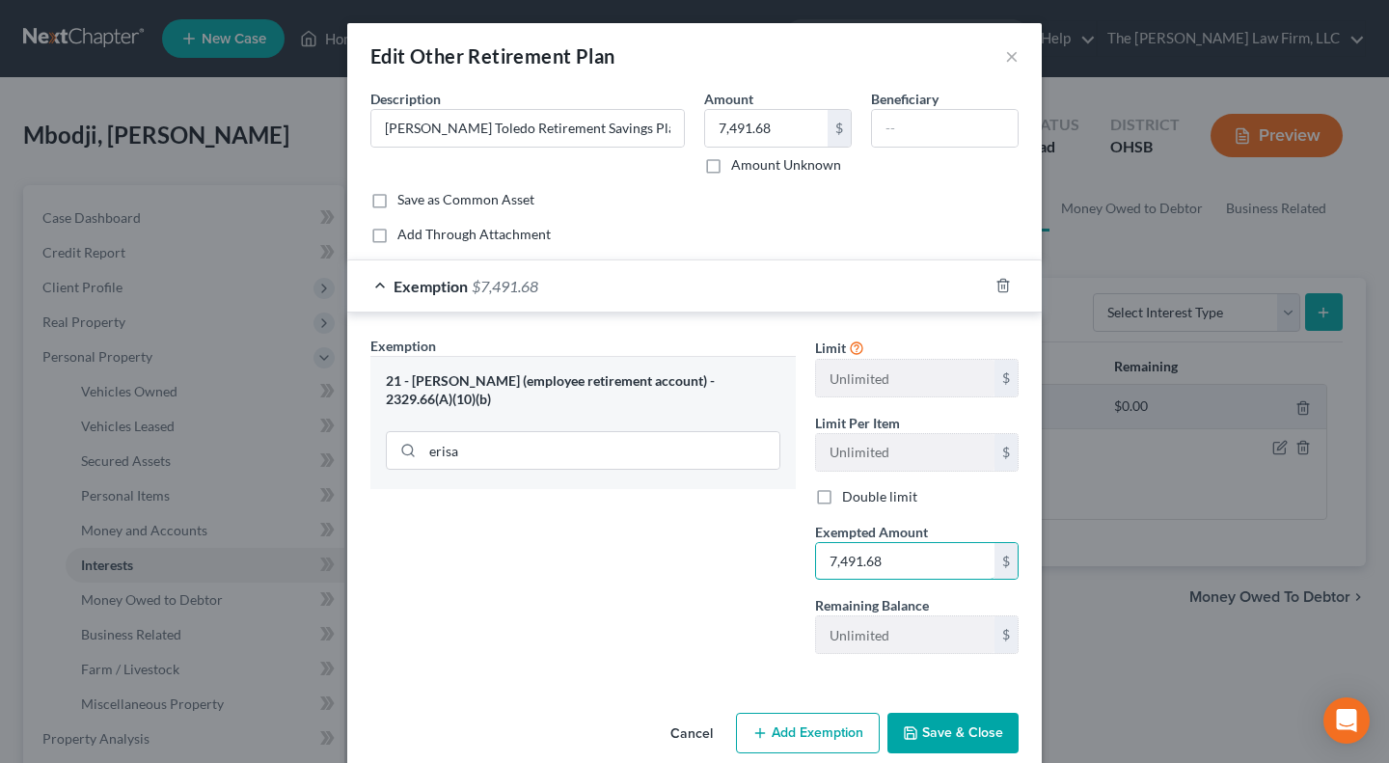
type input "7,491.68"
click at [582, 561] on div "Exemption Set must be selected for CA. Exemption * 21 - [PERSON_NAME] (employee…" at bounding box center [583, 503] width 445 height 334
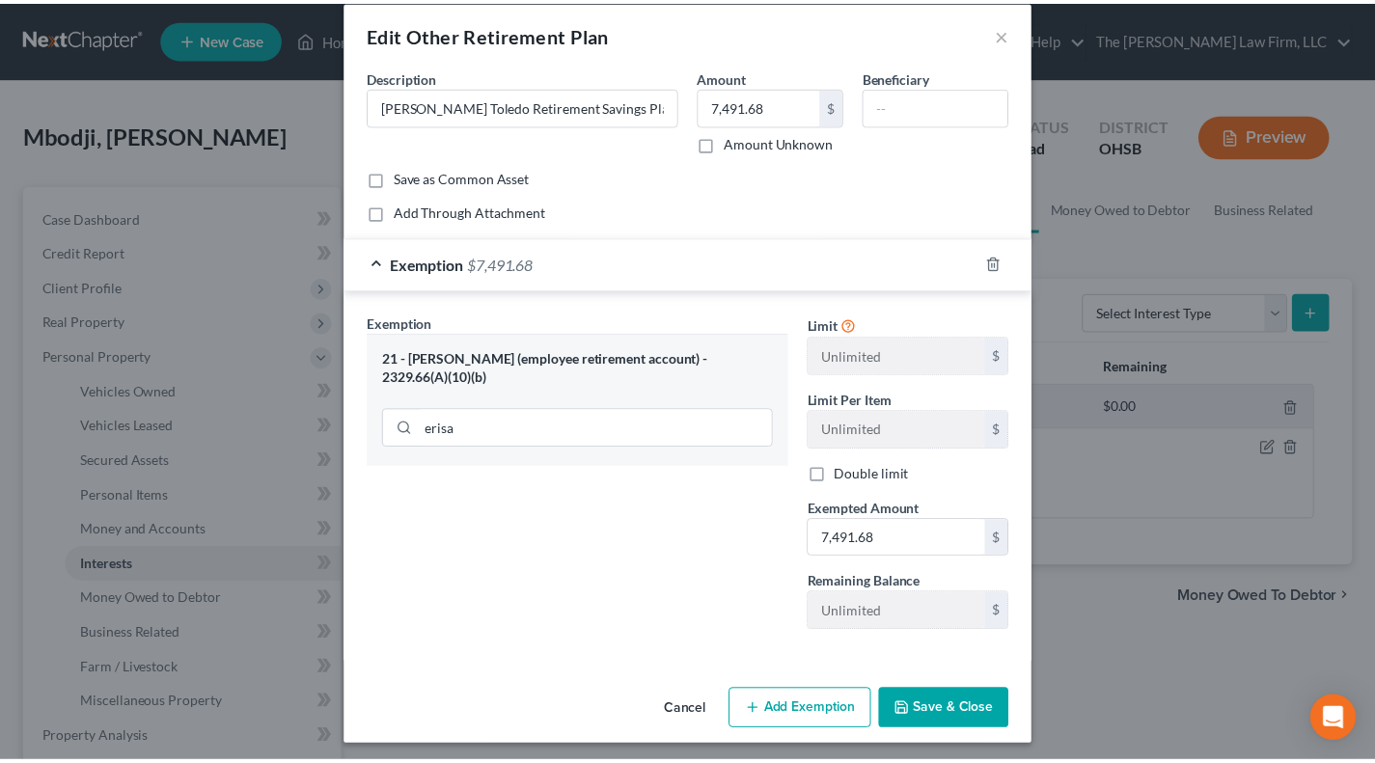
scroll to position [29, 0]
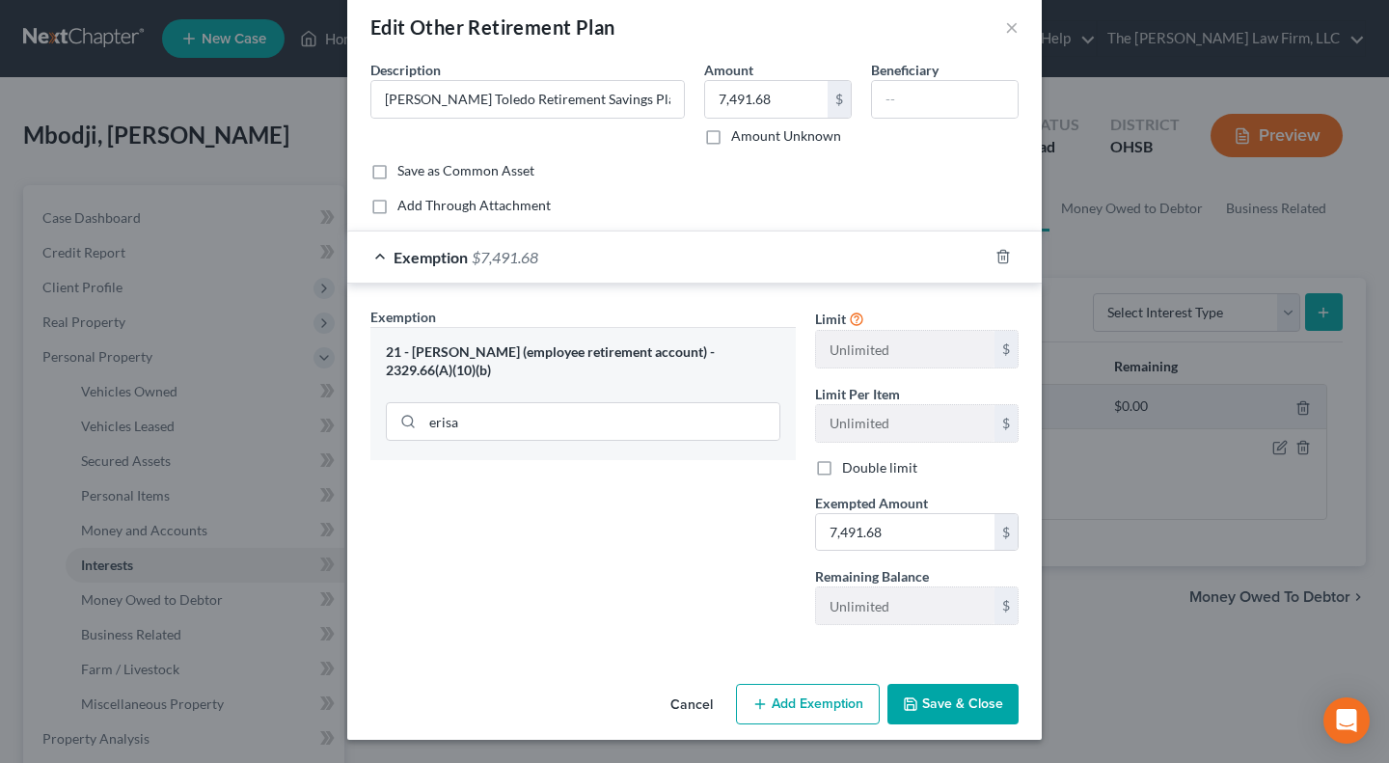
click at [931, 694] on button "Save & Close" at bounding box center [952, 704] width 131 height 41
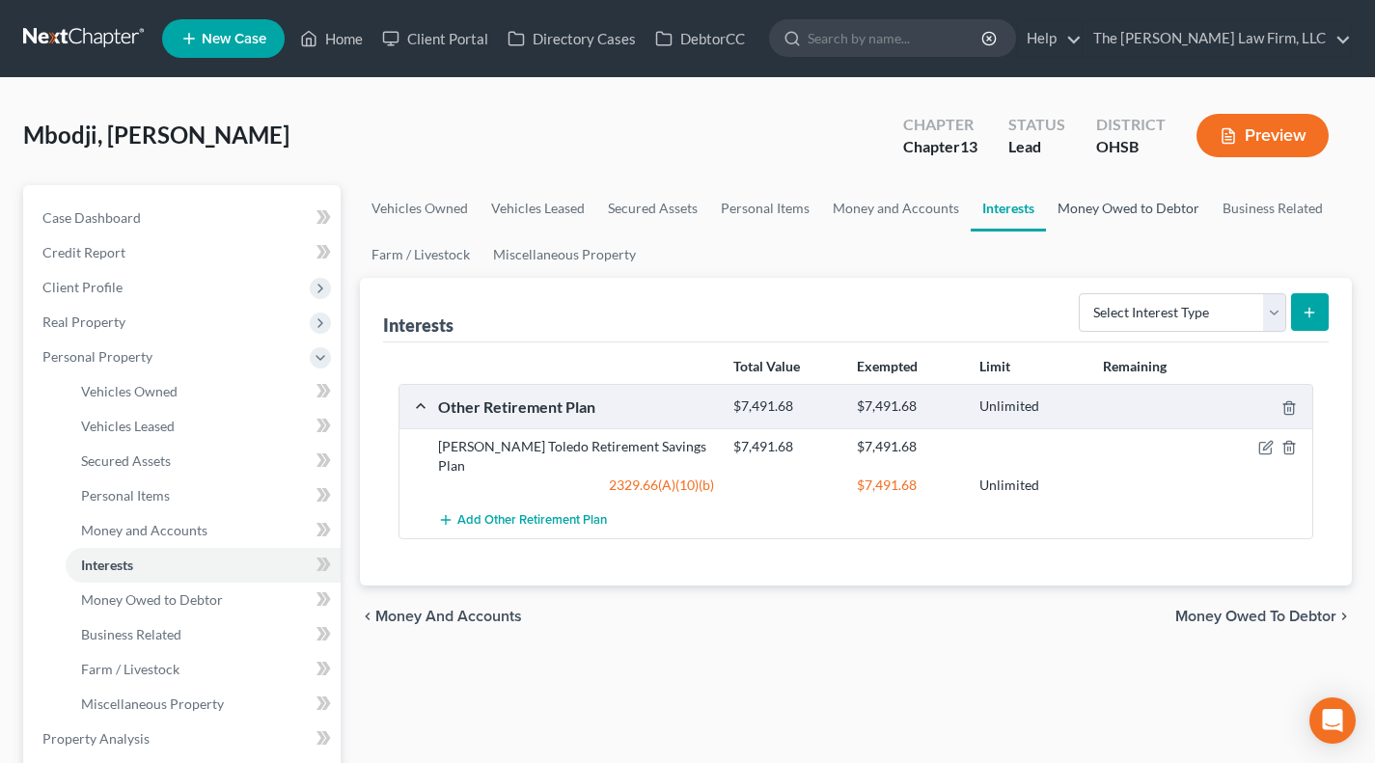
click at [1084, 219] on link "Money Owed to Debtor" at bounding box center [1128, 208] width 165 height 46
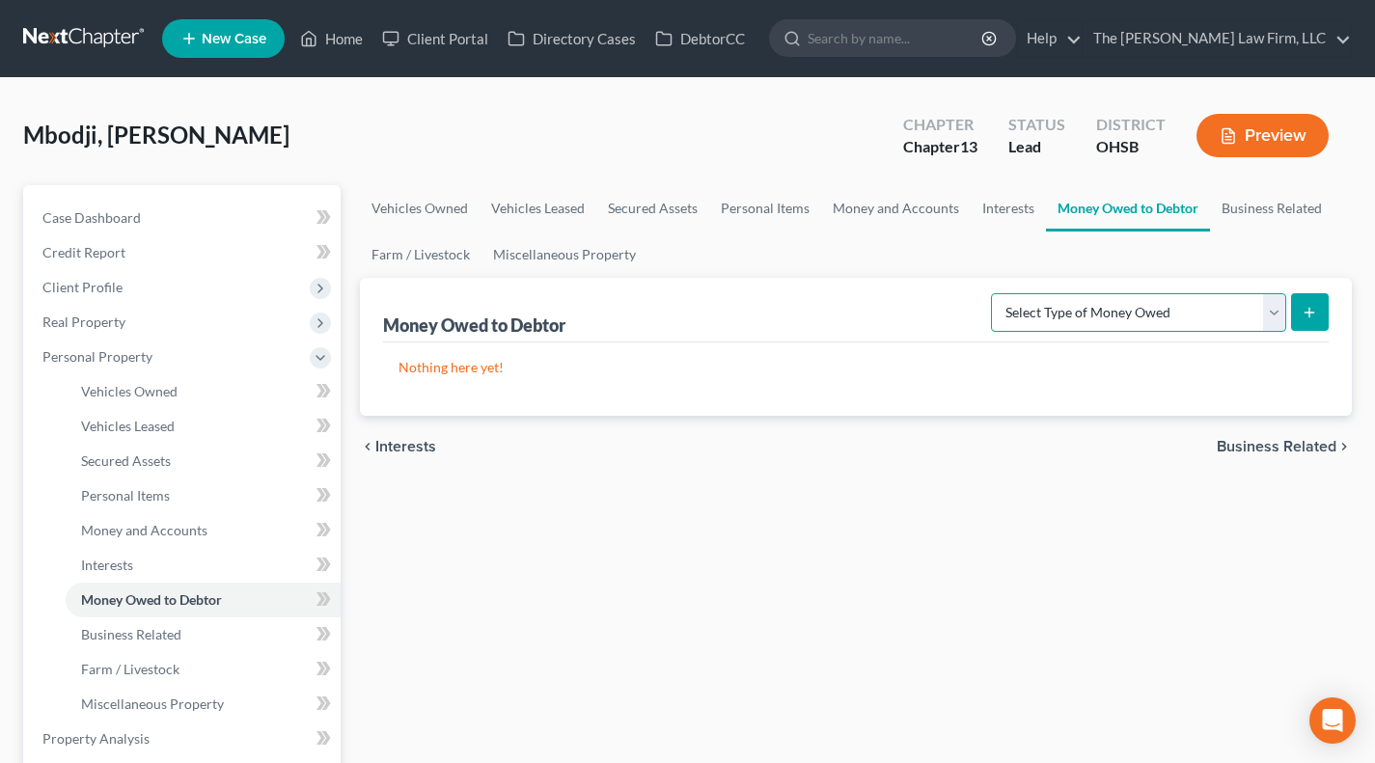
drag, startPoint x: 1089, startPoint y: 314, endPoint x: 1032, endPoint y: 298, distance: 59.2
click at [1089, 314] on select "Select Type of Money Owed Accounts Receivable Alimony Child Support Claims Agai…" at bounding box center [1138, 312] width 295 height 39
click at [952, 271] on ul "Vehicles Owned Vehicles Leased Secured Assets Personal Items Money and Accounts…" at bounding box center [856, 231] width 992 height 93
click at [1297, 208] on link "Business Related" at bounding box center [1271, 208] width 123 height 46
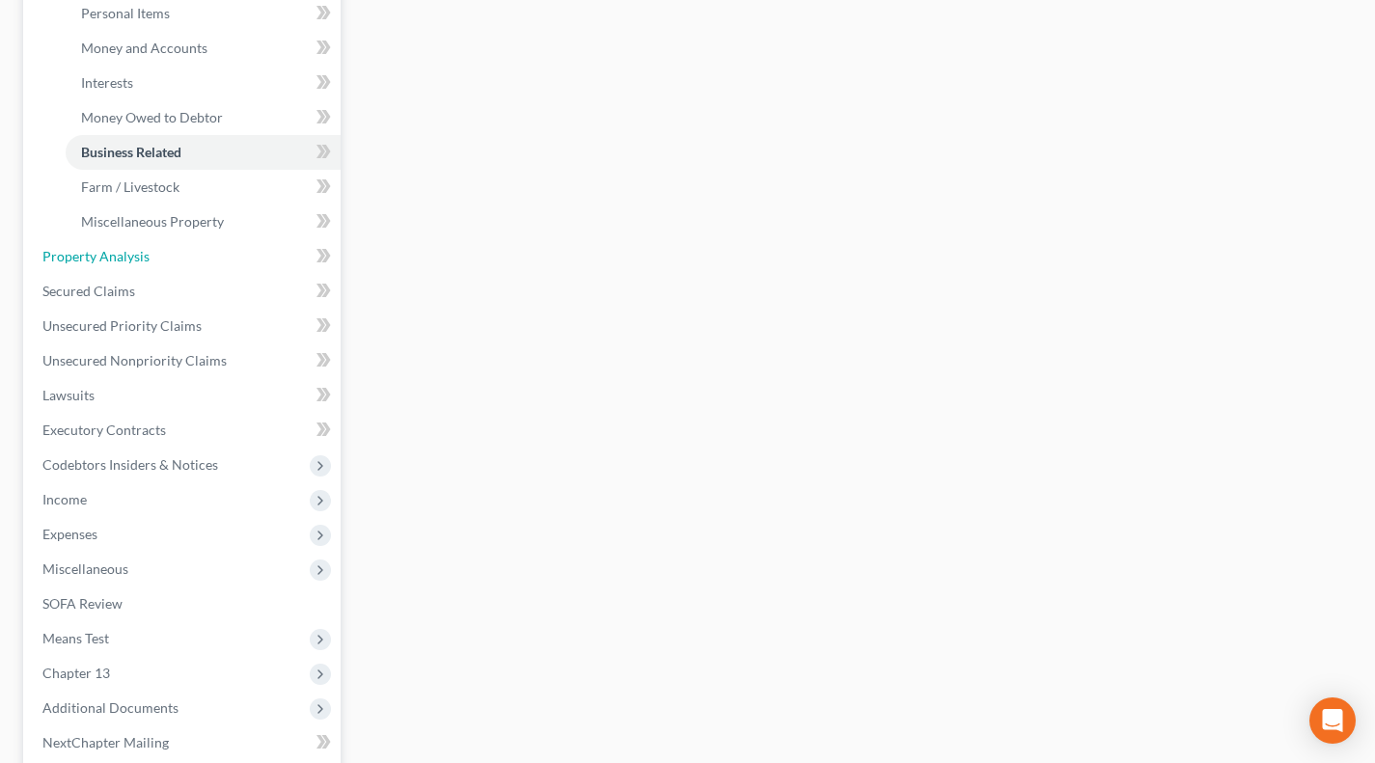
click at [167, 258] on link "Property Analysis" at bounding box center [183, 256] width 313 height 35
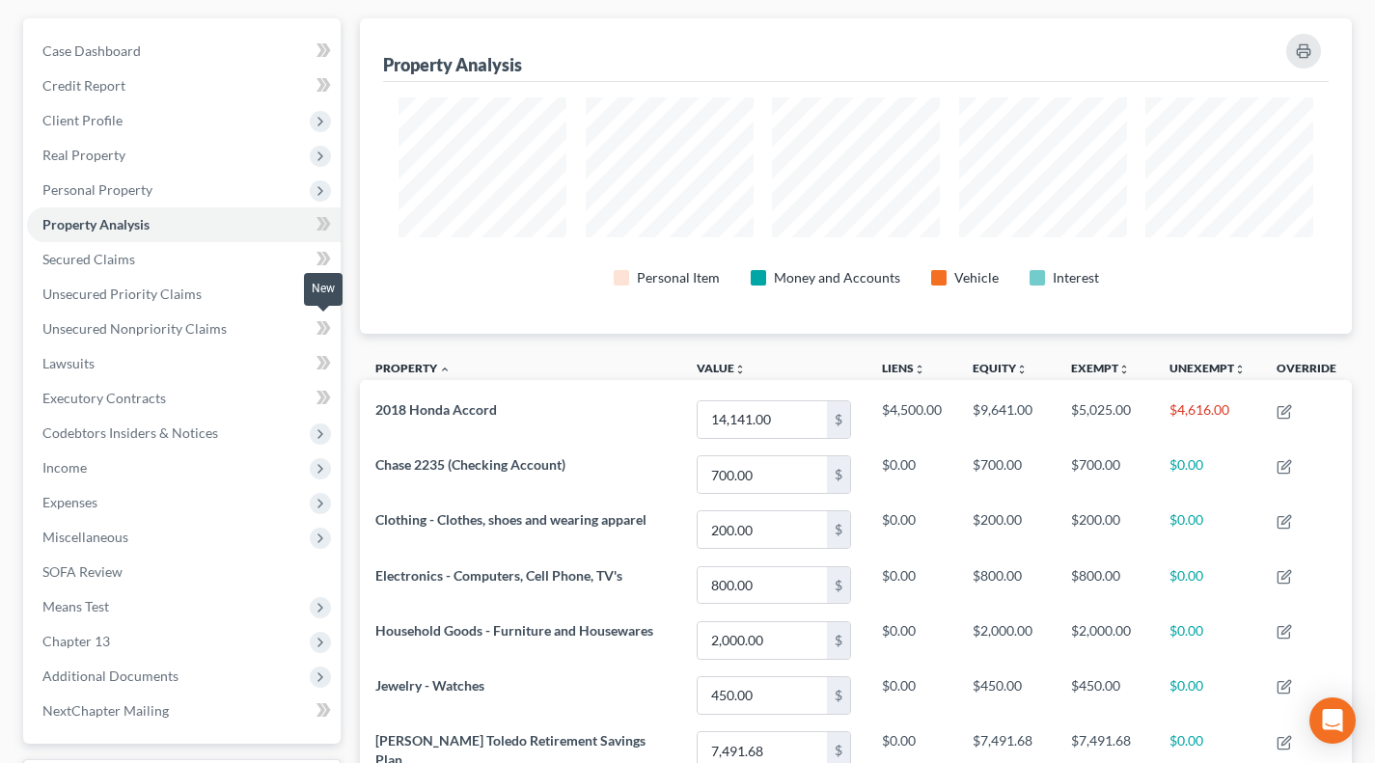
scroll to position [159, 0]
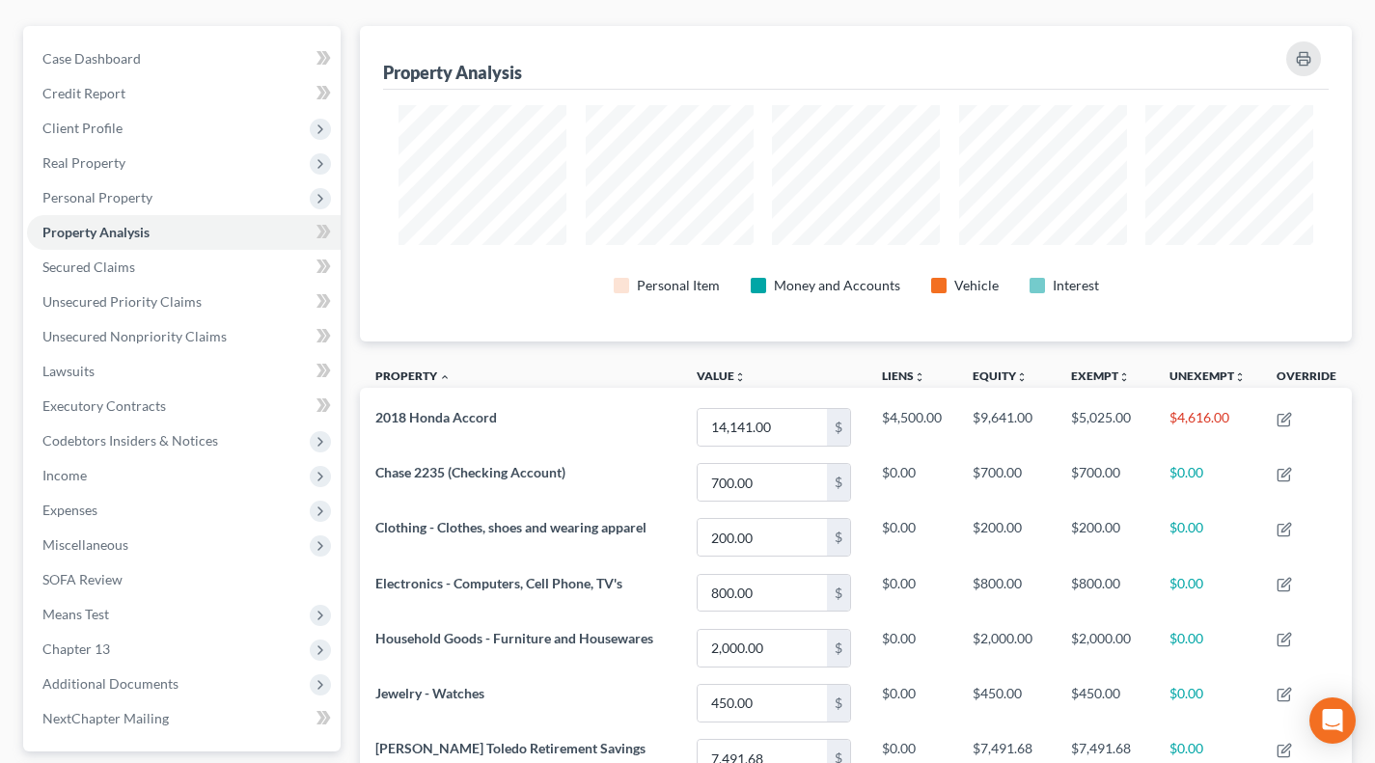
click at [127, 192] on span "Personal Property" at bounding box center [97, 197] width 110 height 16
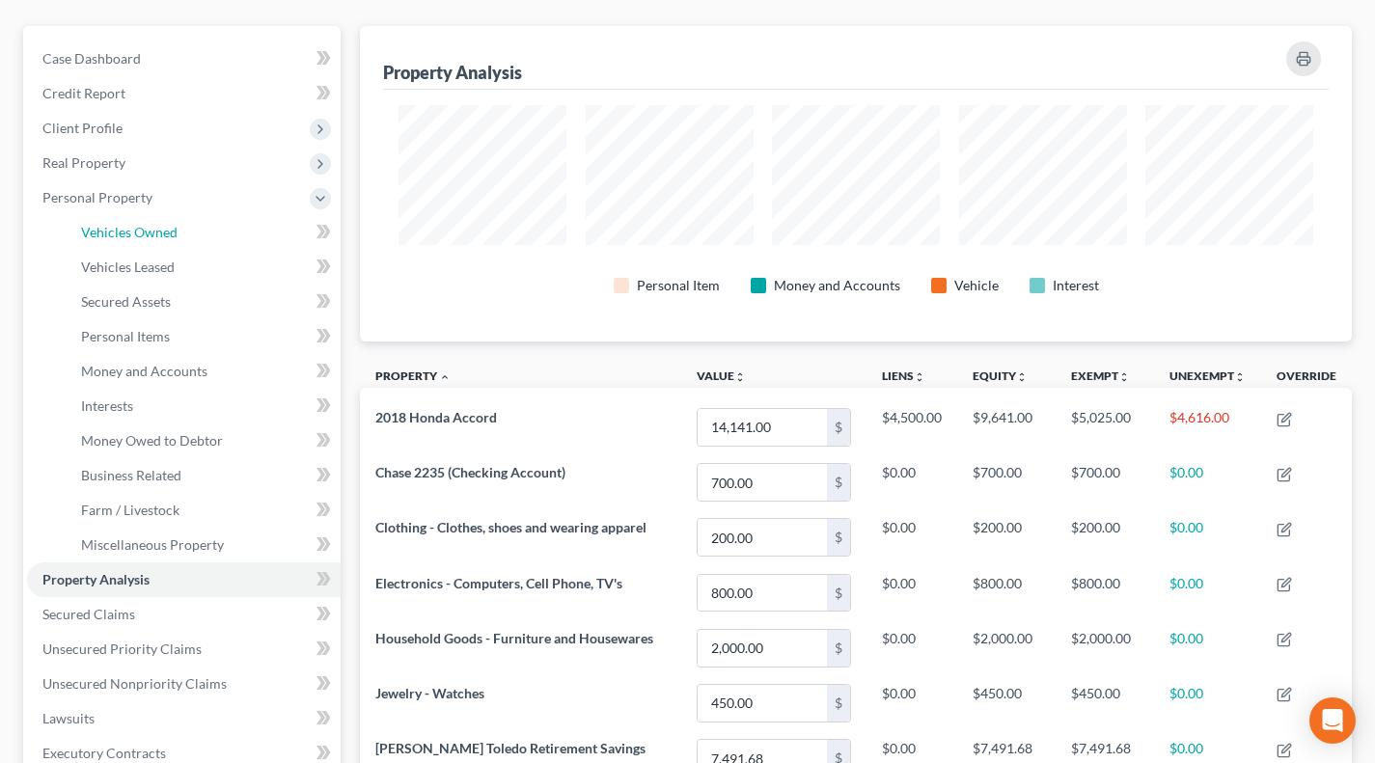
click at [136, 225] on span "Vehicles Owned" at bounding box center [129, 232] width 96 height 16
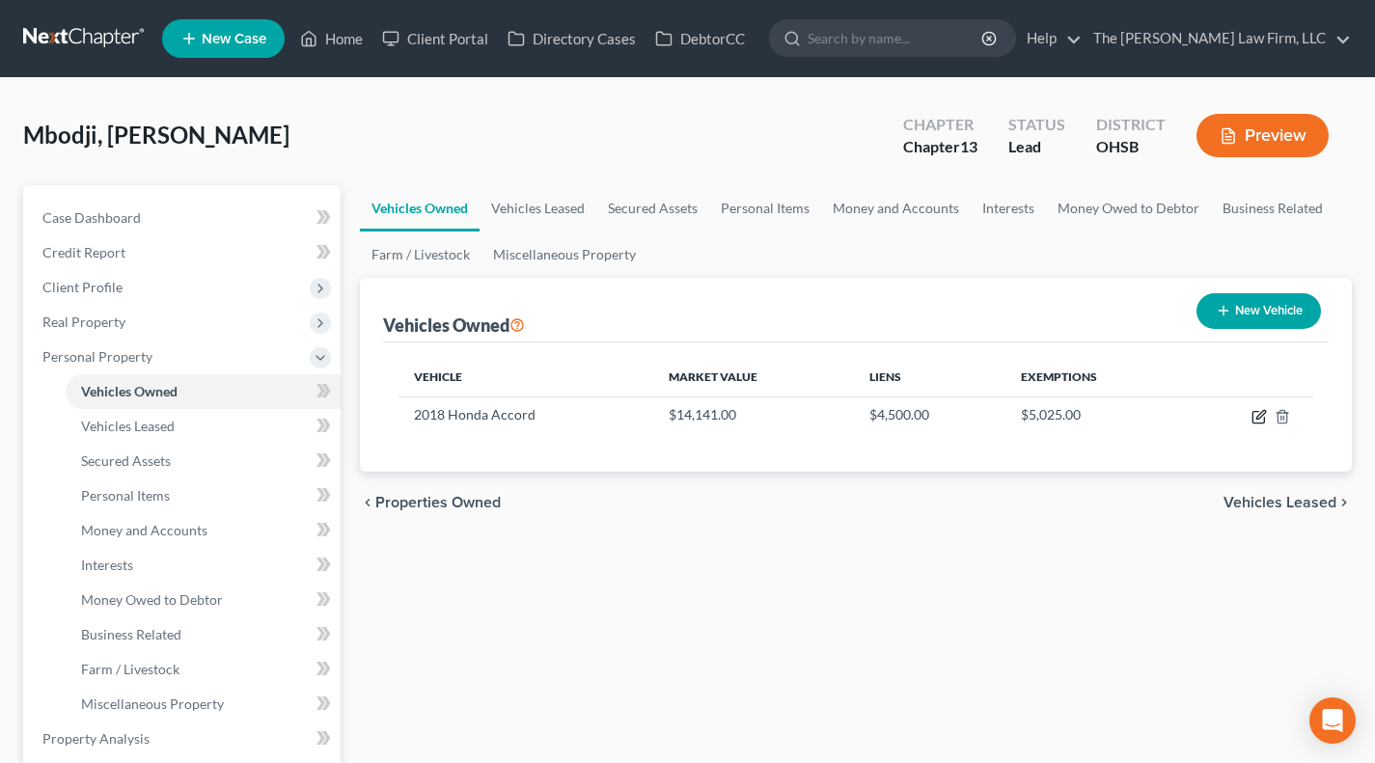
click at [1255, 417] on icon "button" at bounding box center [1258, 416] width 15 height 15
select select "0"
select select "8"
select select "3"
select select "0"
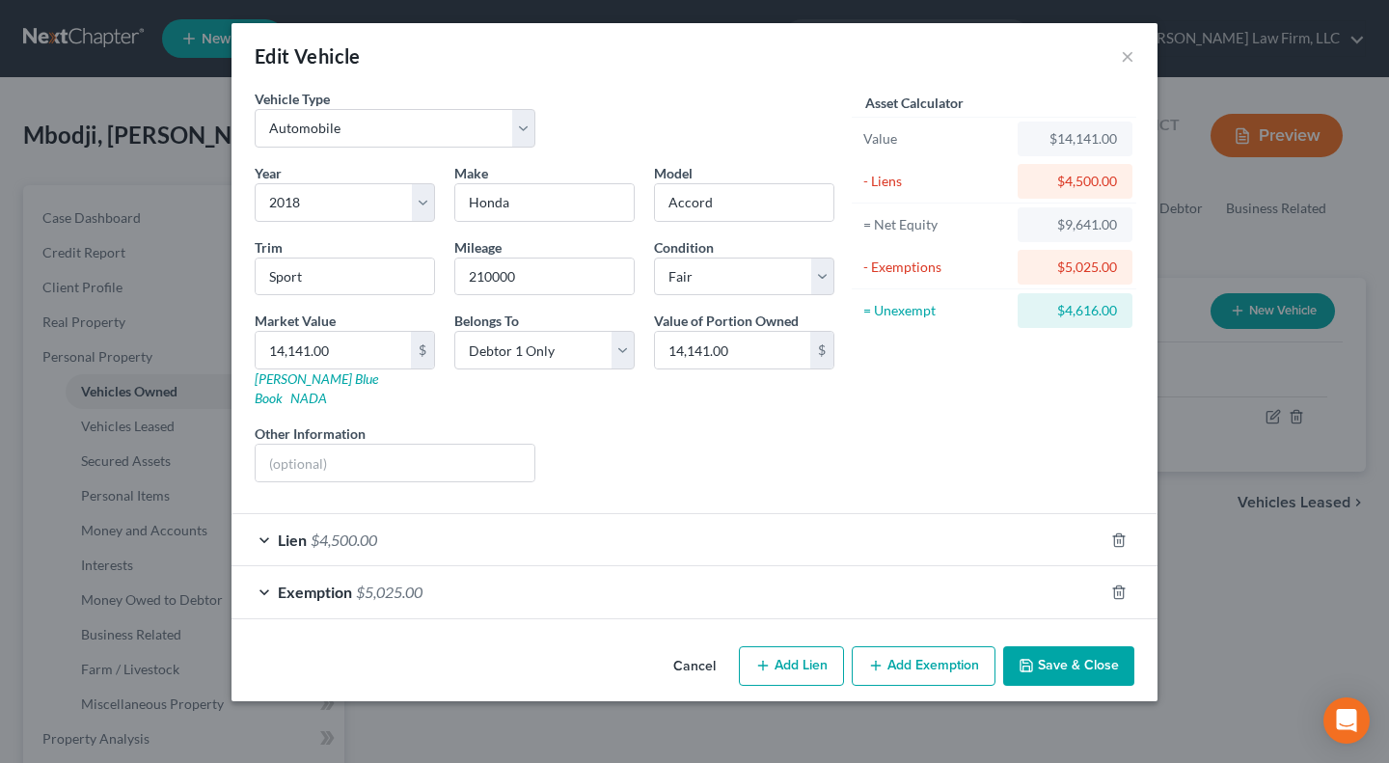
click at [890, 646] on button "Add Exemption" at bounding box center [924, 666] width 144 height 41
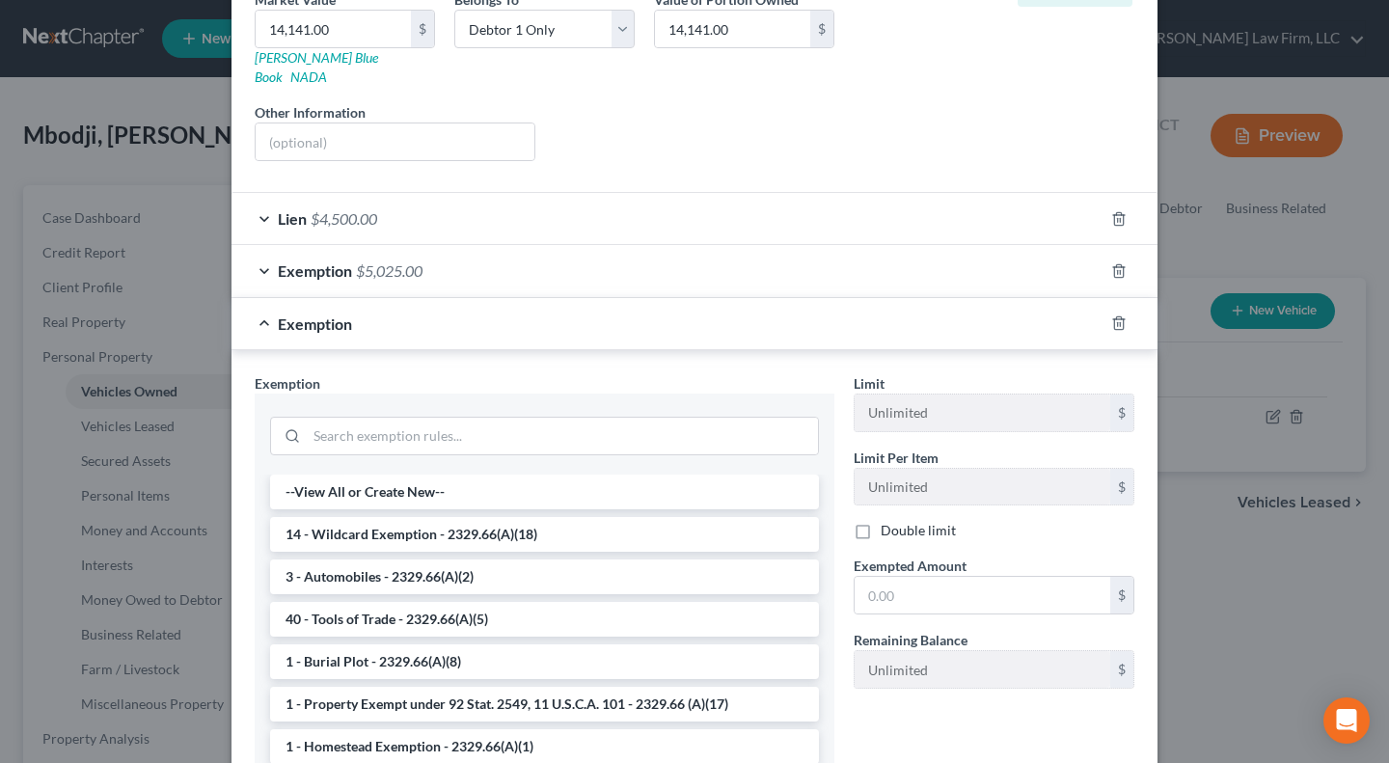
click at [398, 559] on li "3 - Automobiles - 2329.66(A)(2)" at bounding box center [544, 576] width 549 height 35
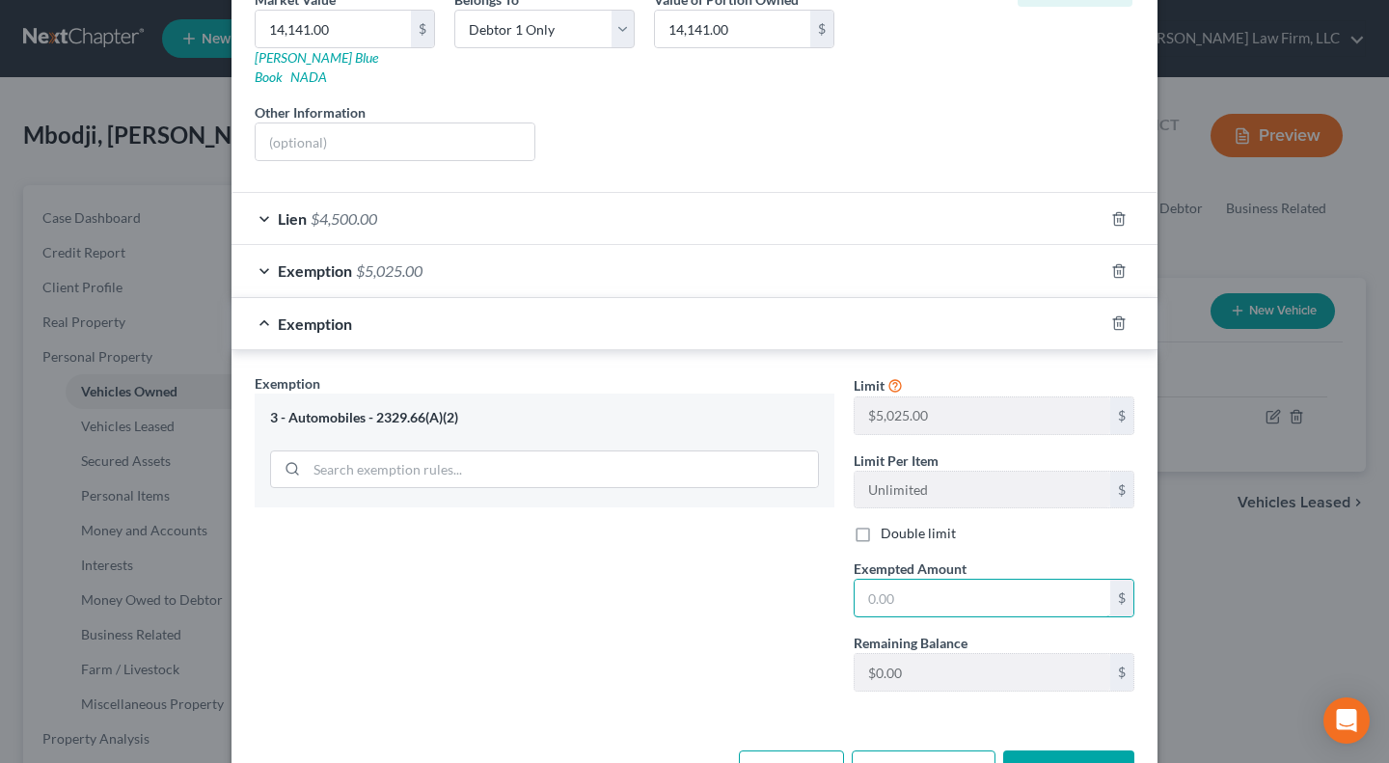
drag, startPoint x: 913, startPoint y: 593, endPoint x: 859, endPoint y: 589, distance: 54.2
click at [913, 593] on input "text" at bounding box center [983, 598] width 256 height 37
paste input "5,025.00"
type input "5,025.00"
click at [667, 566] on div "Exemption Set must be selected for CA. Exemption * 3 - Automobiles - 2329.66(A)…" at bounding box center [544, 540] width 599 height 334
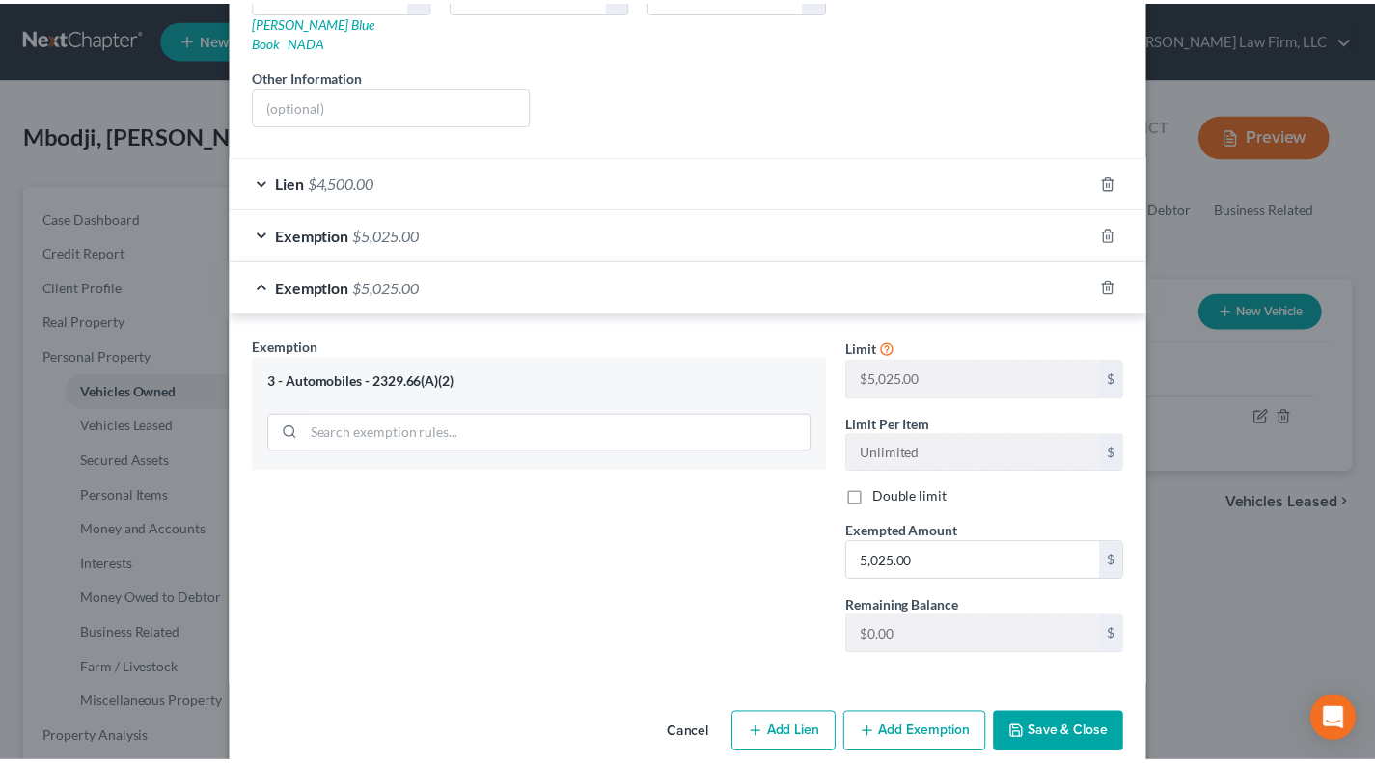
scroll to position [368, 0]
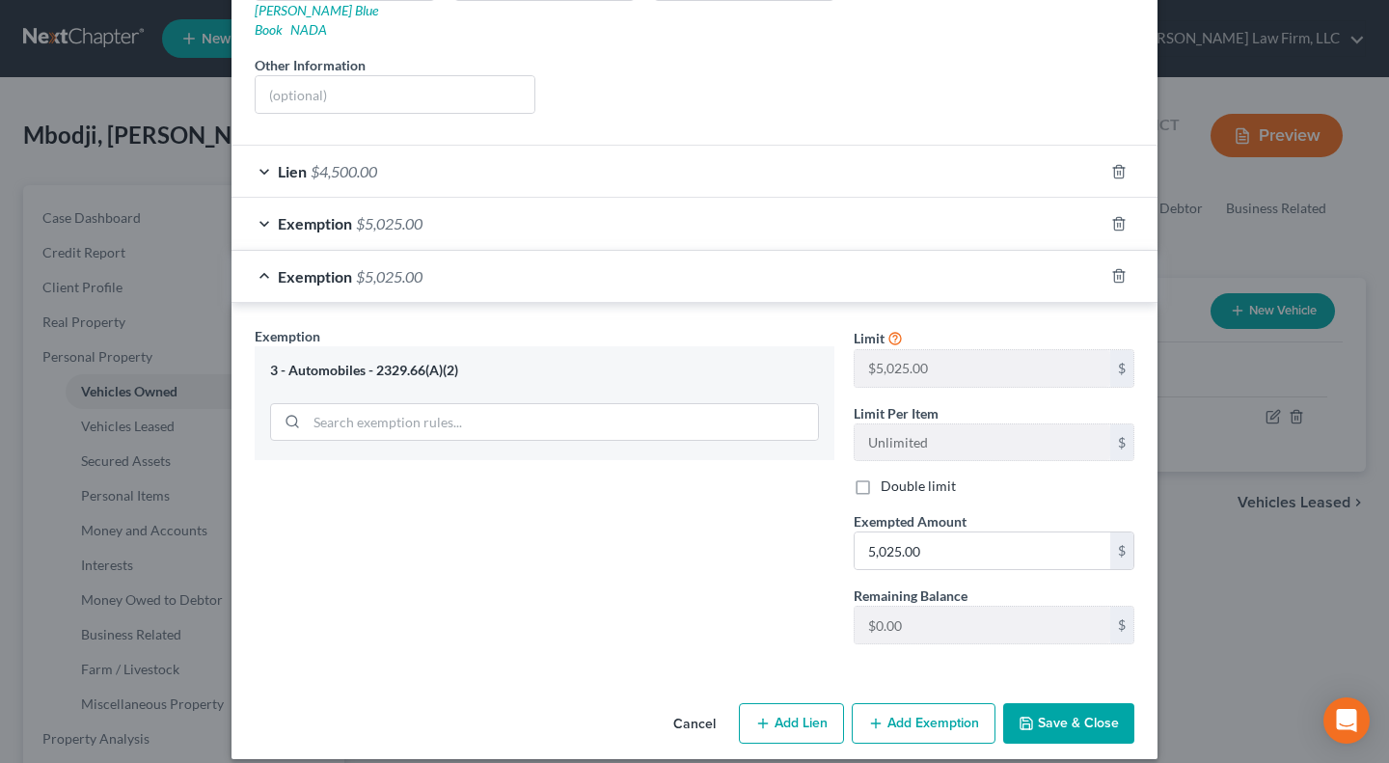
click at [1057, 703] on button "Save & Close" at bounding box center [1068, 723] width 131 height 41
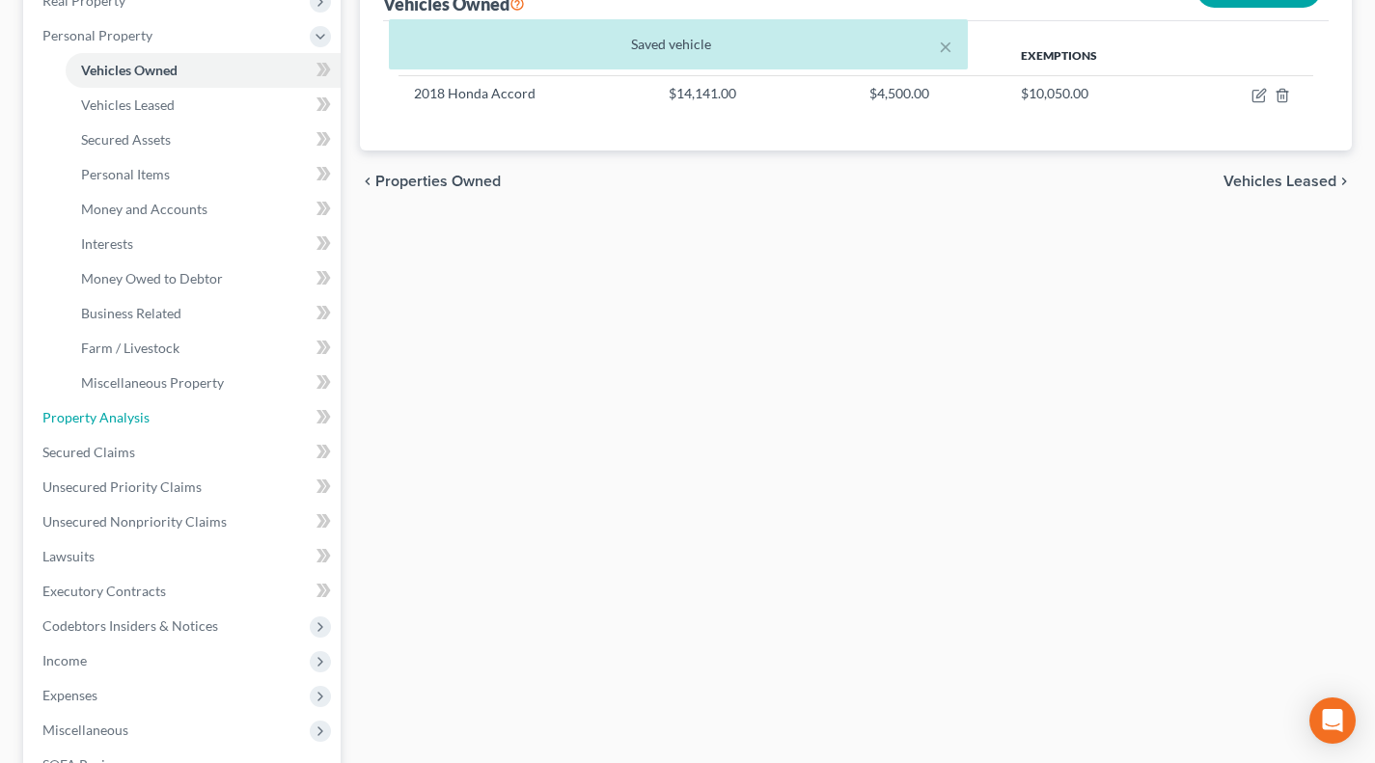
click at [127, 419] on span "Property Analysis" at bounding box center [95, 417] width 107 height 16
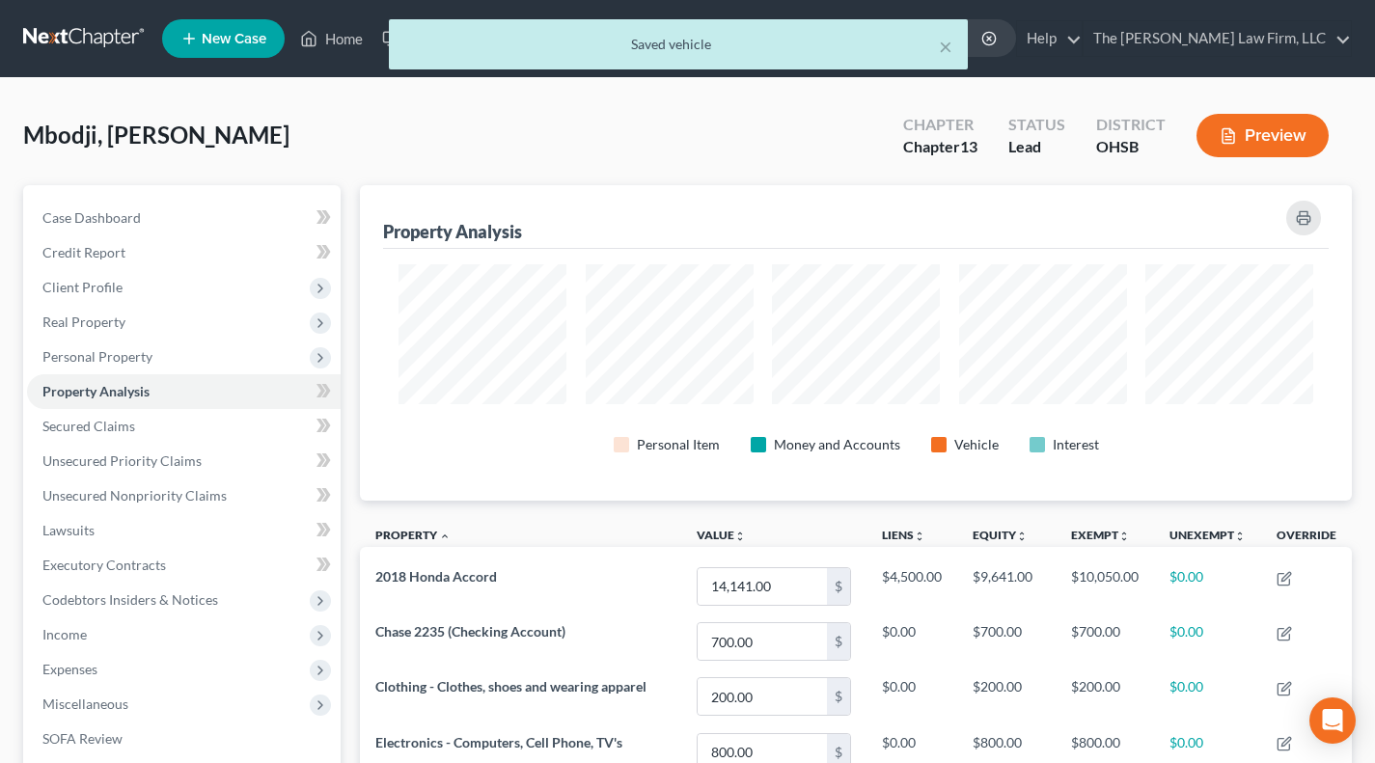
scroll to position [315, 991]
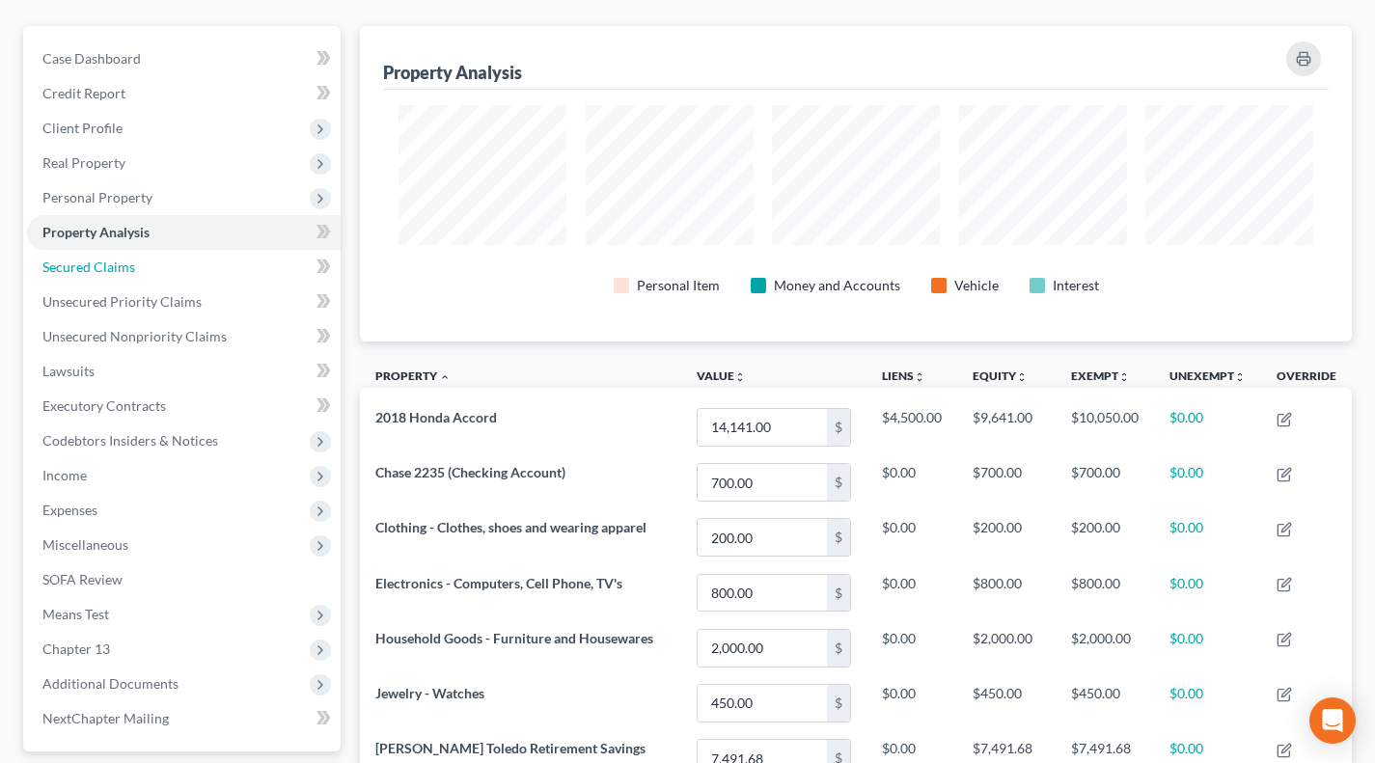
click at [156, 263] on link "Secured Claims" at bounding box center [183, 267] width 313 height 35
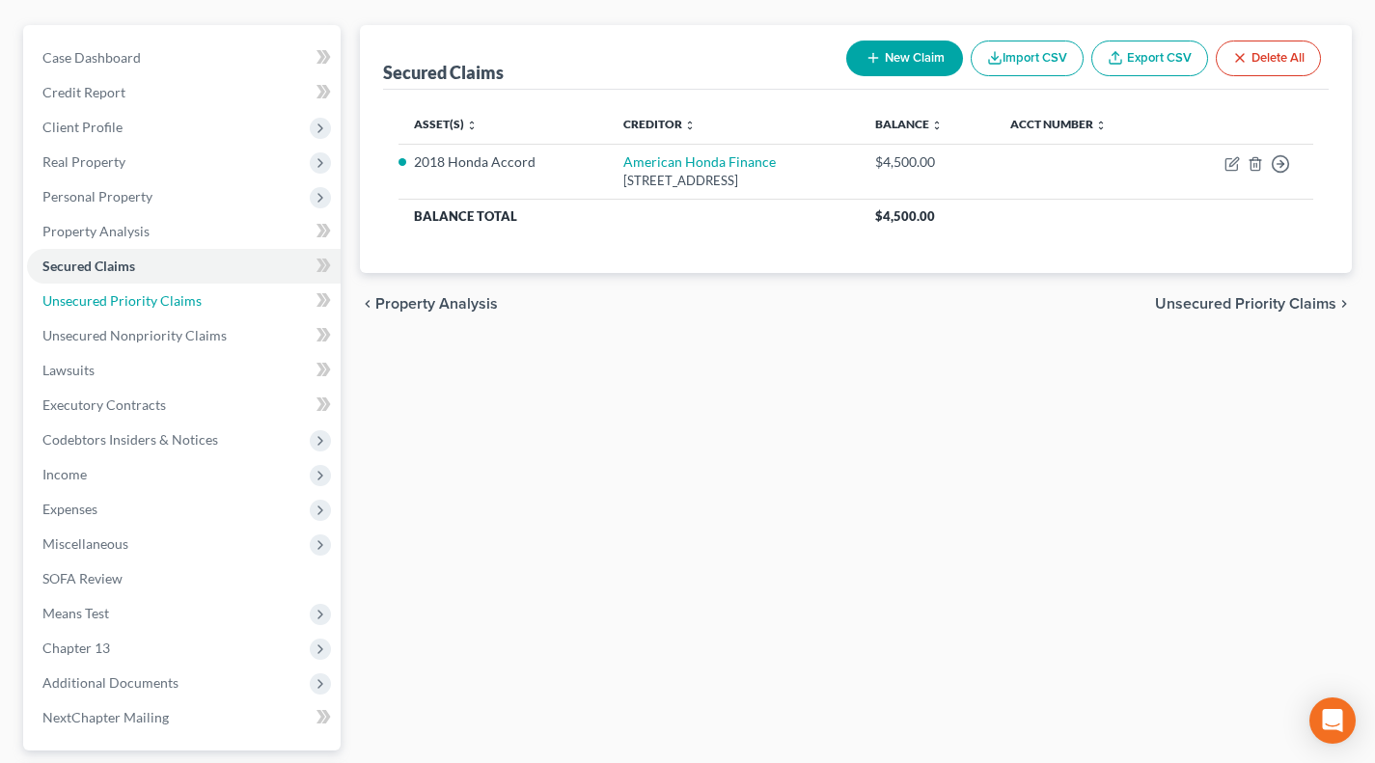
click at [91, 287] on link "Unsecured Priority Claims" at bounding box center [183, 301] width 313 height 35
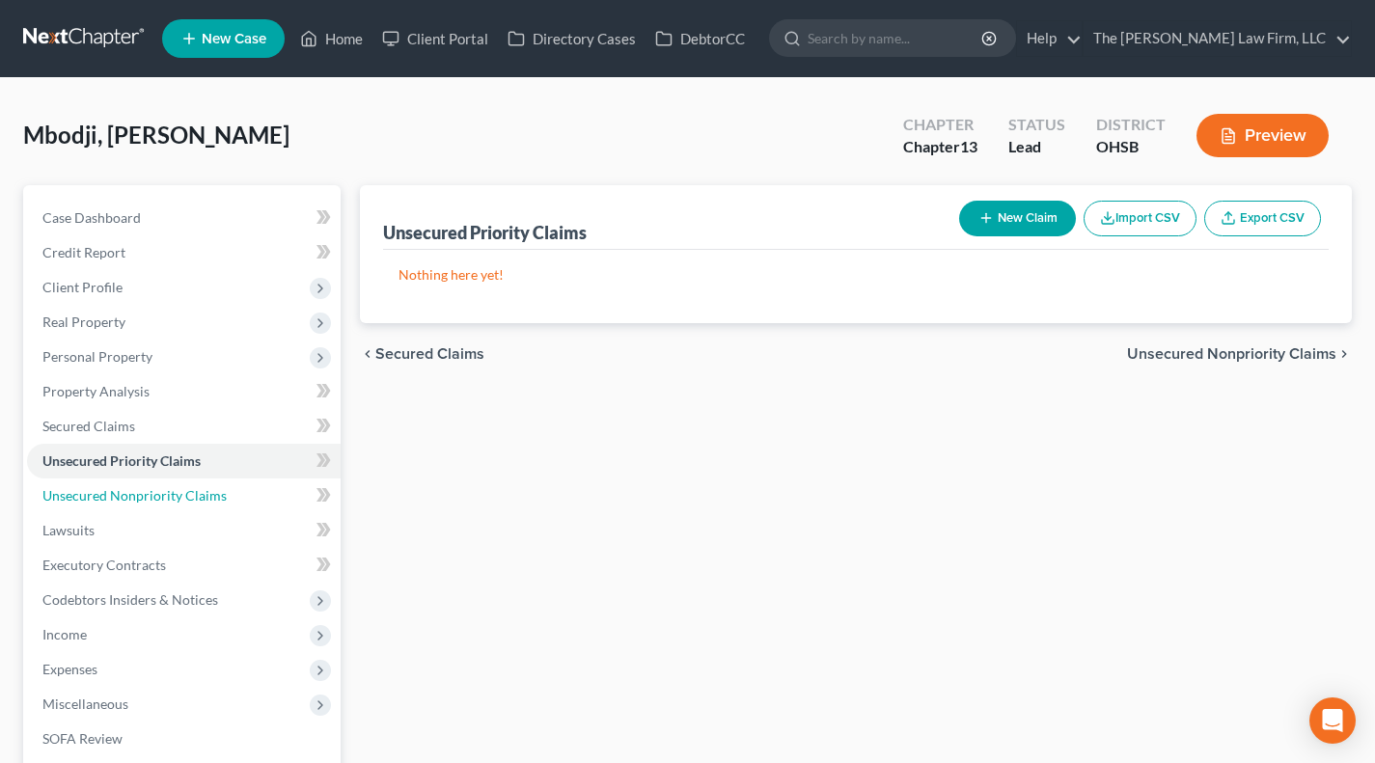
click at [137, 488] on span "Unsecured Nonpriority Claims" at bounding box center [134, 495] width 184 height 16
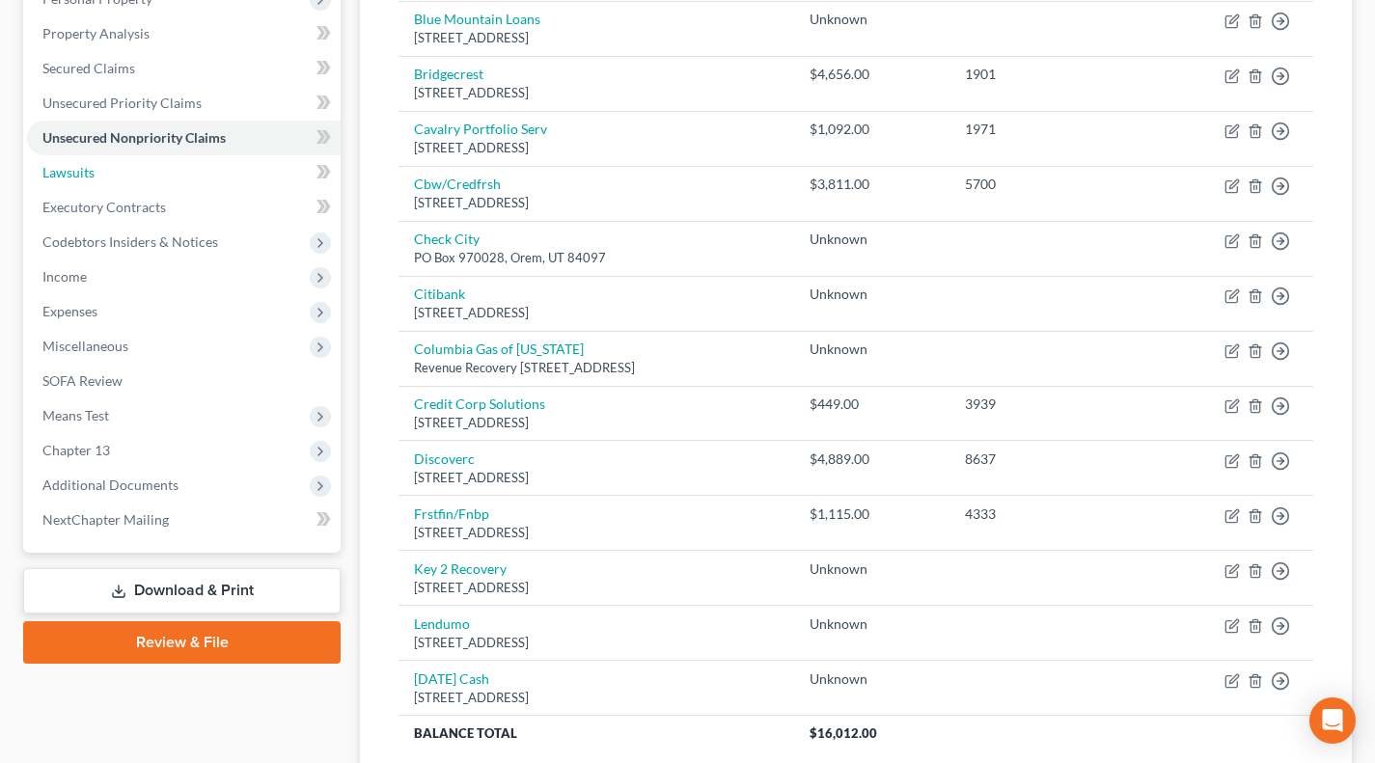
click at [125, 176] on link "Lawsuits" at bounding box center [183, 172] width 313 height 35
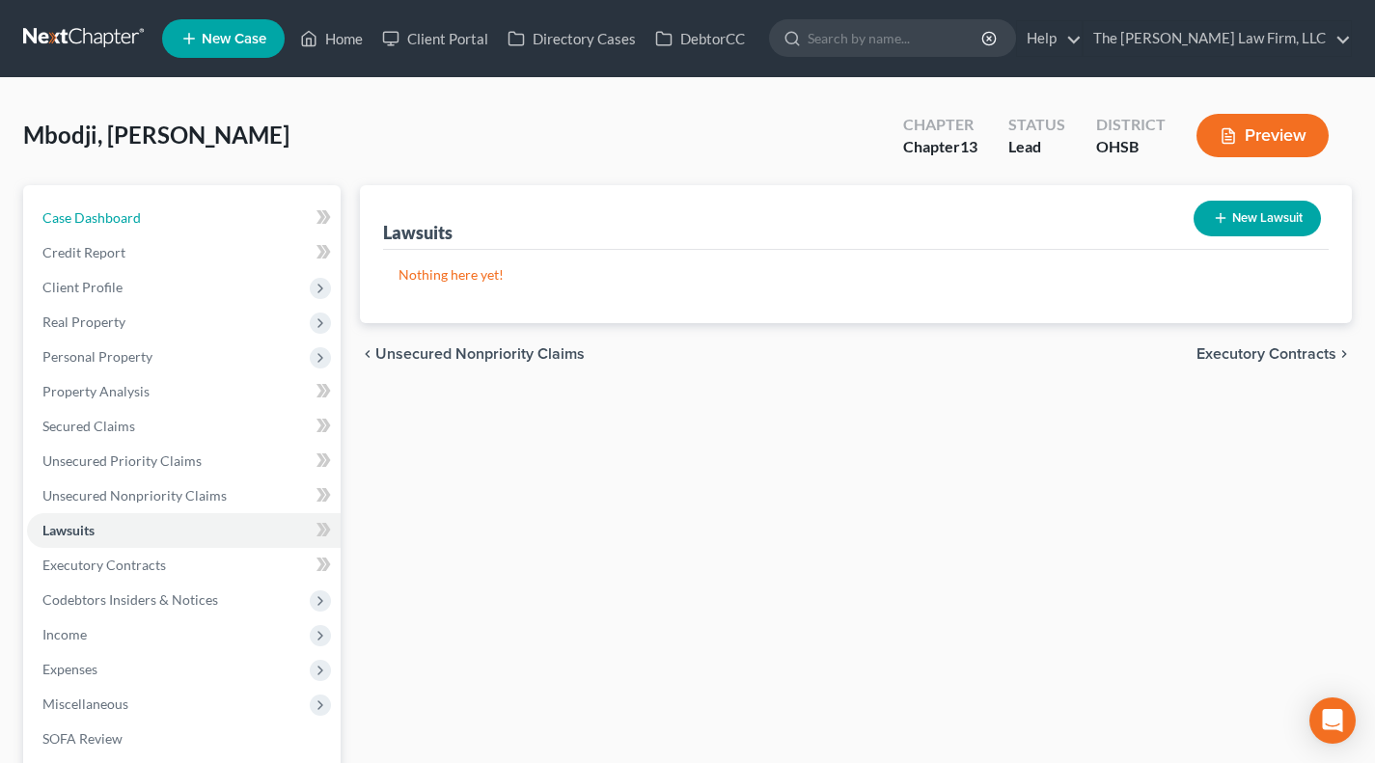
click at [166, 218] on link "Case Dashboard" at bounding box center [183, 218] width 313 height 35
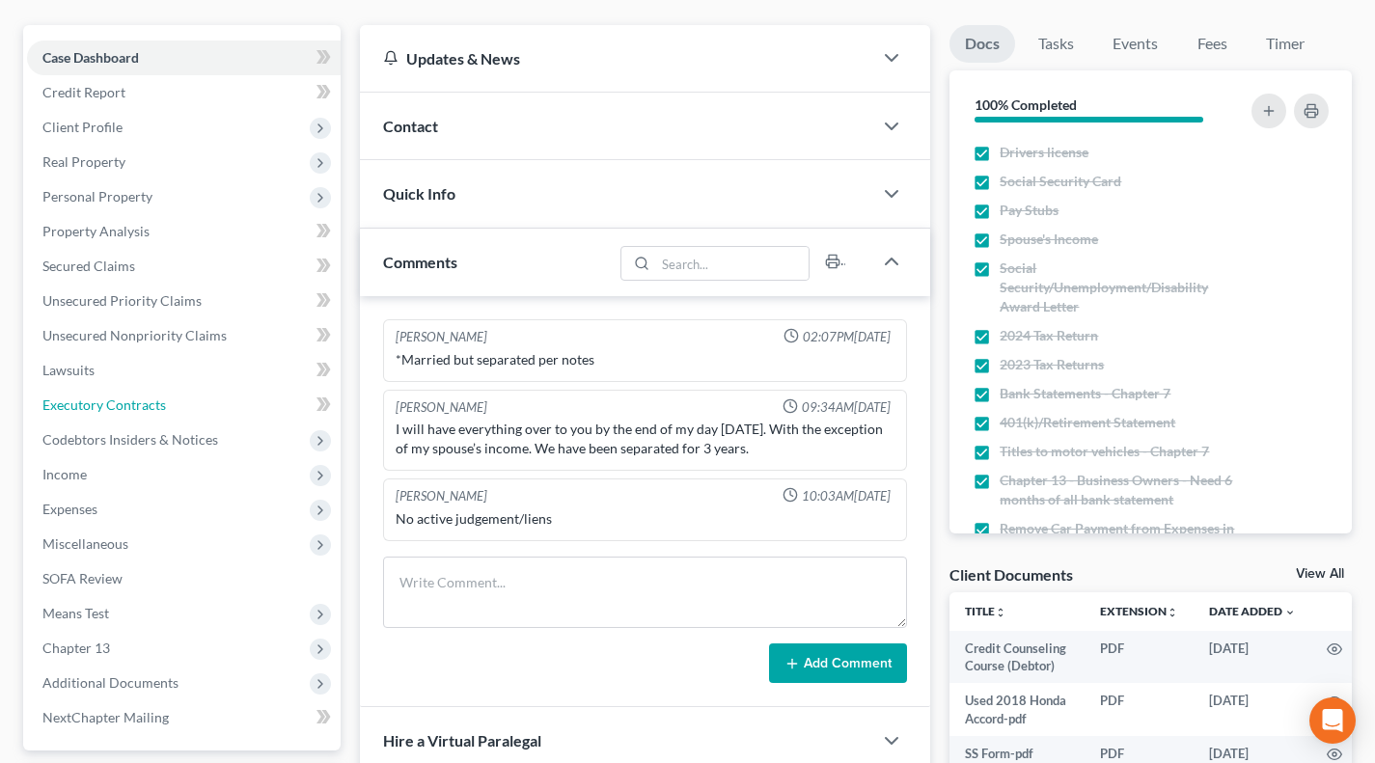
click at [101, 401] on span "Executory Contracts" at bounding box center [103, 404] width 123 height 16
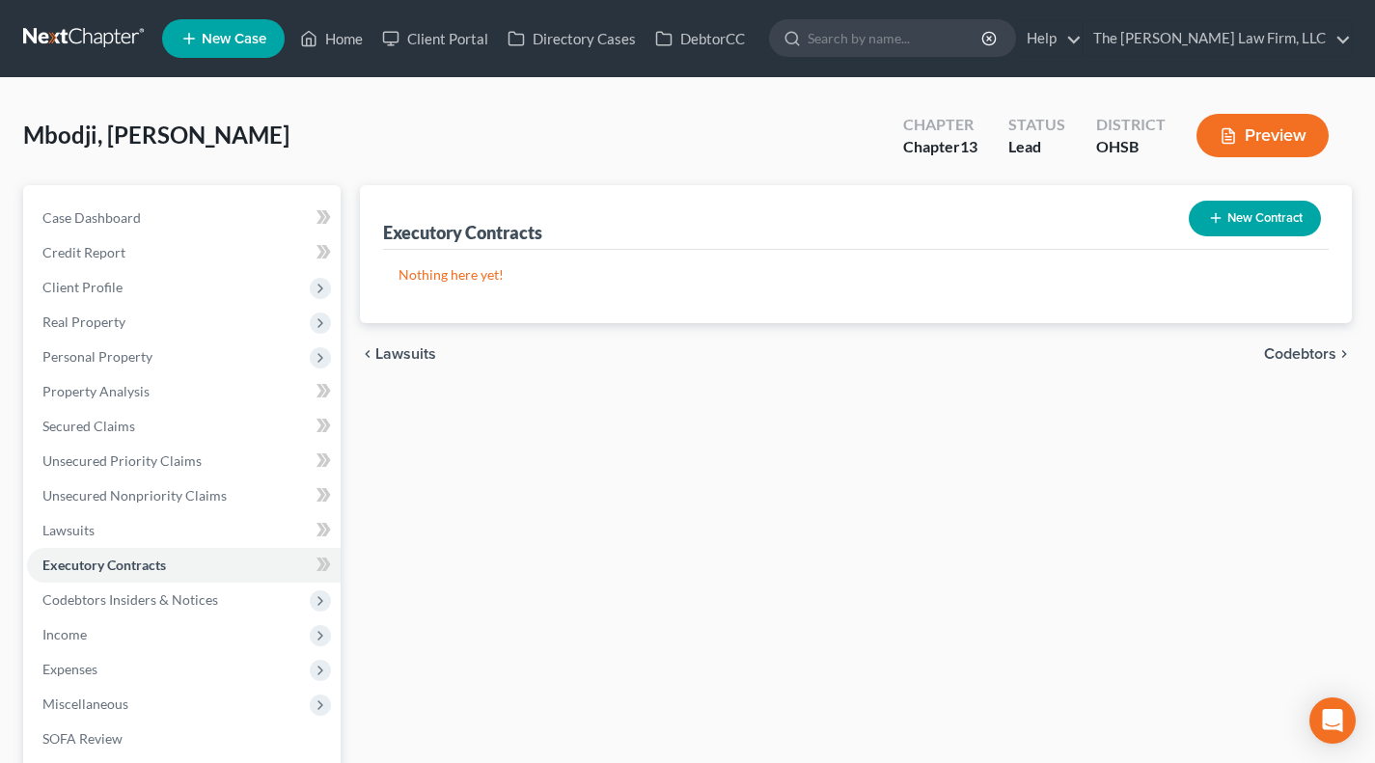
drag, startPoint x: 83, startPoint y: 606, endPoint x: 88, endPoint y: 615, distance: 10.8
click at [83, 606] on span "Codebtors Insiders & Notices" at bounding box center [130, 599] width 176 height 16
click at [122, 626] on span "Codebtors" at bounding box center [113, 634] width 64 height 16
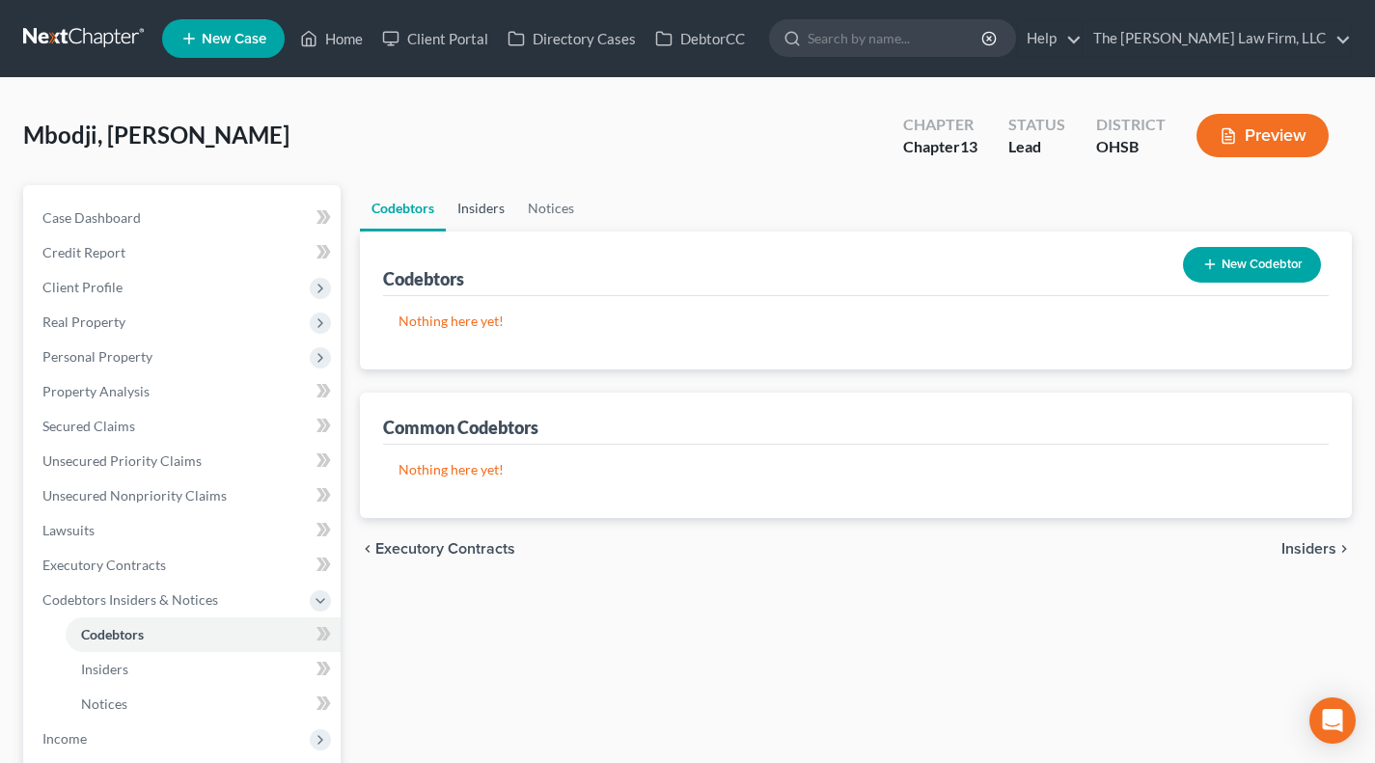
click at [482, 203] on link "Insiders" at bounding box center [481, 208] width 70 height 46
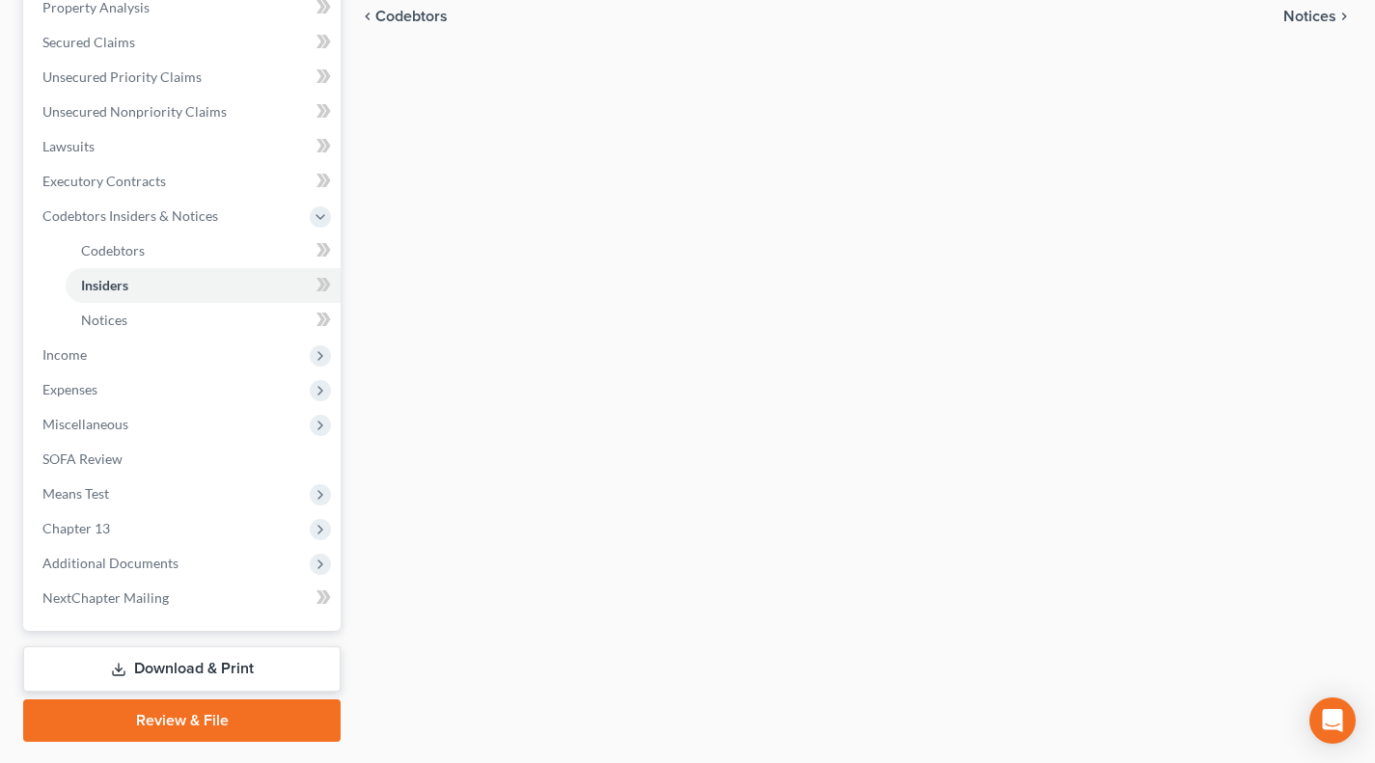
scroll to position [434, 0]
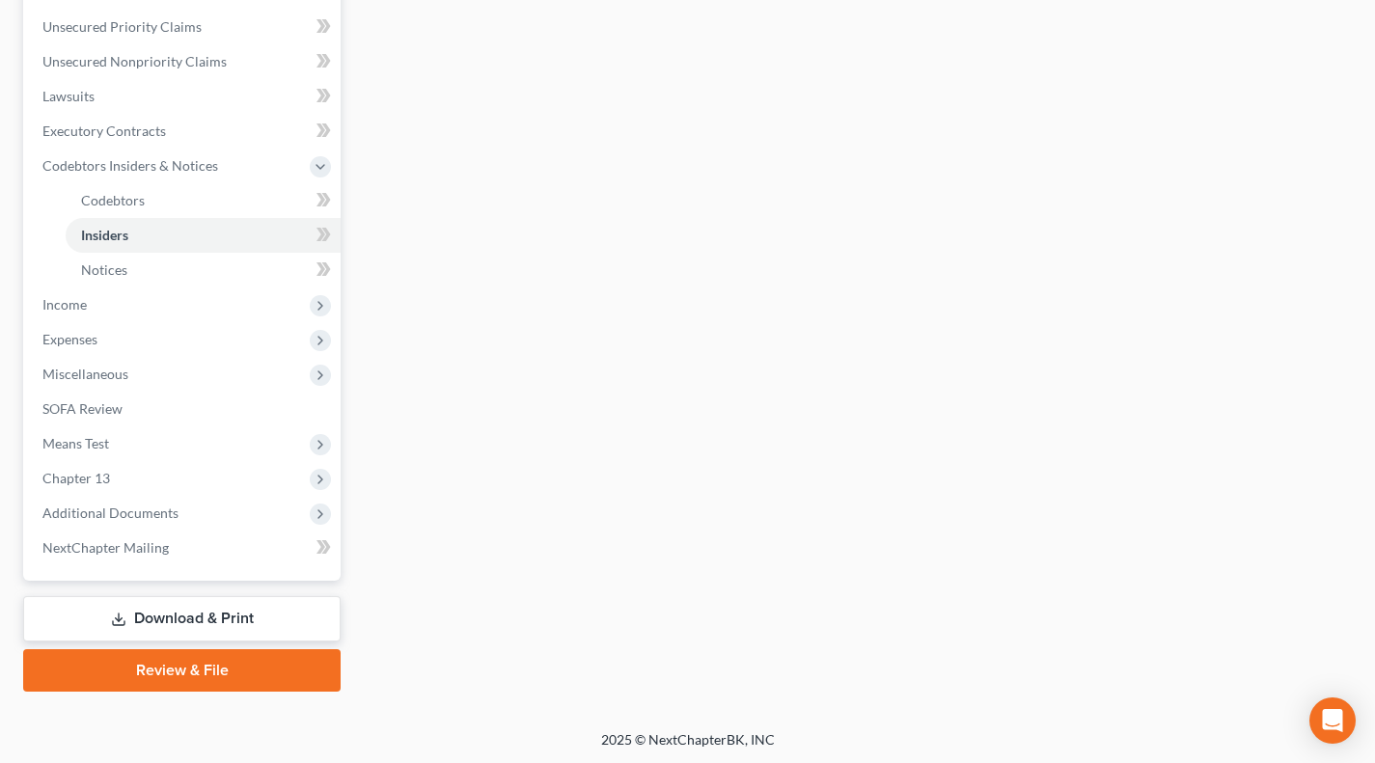
click at [74, 314] on span "Income" at bounding box center [183, 304] width 313 height 35
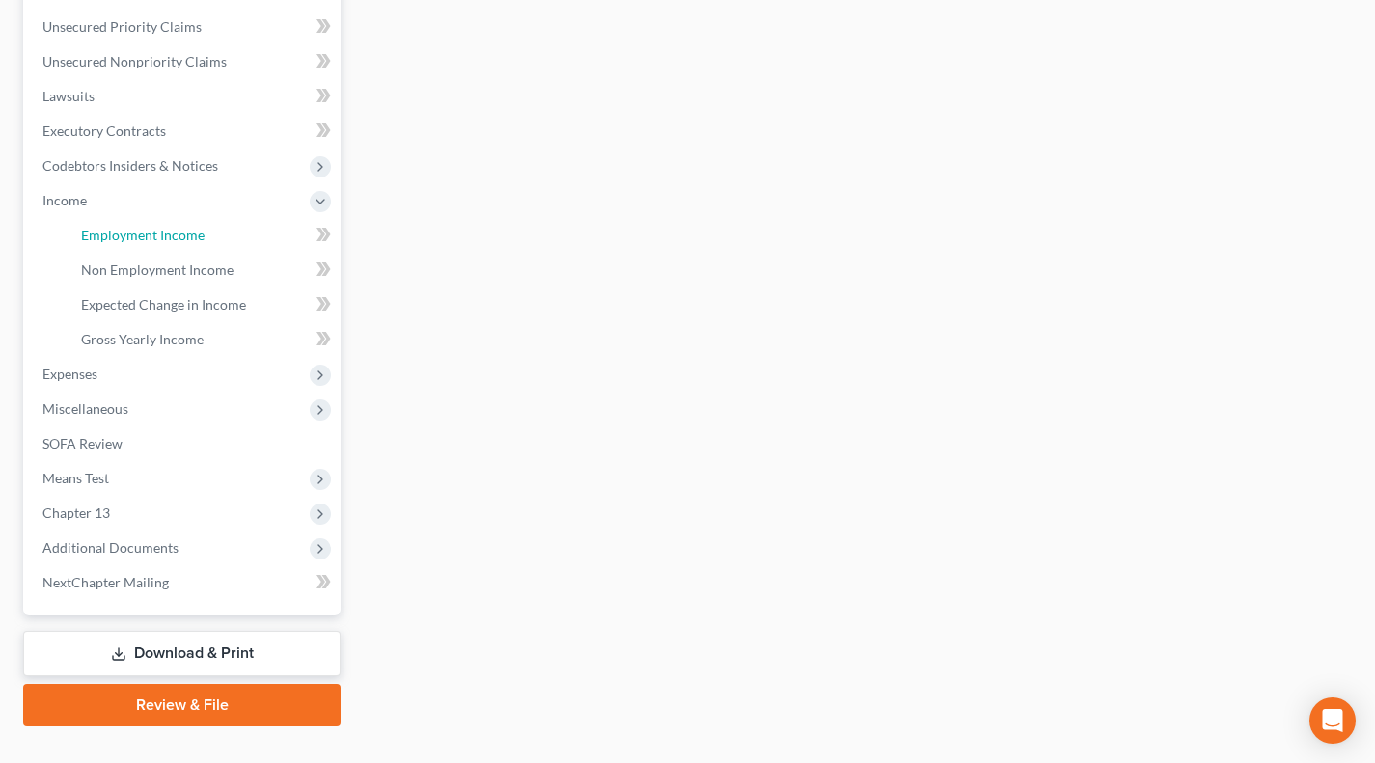
click at [181, 248] on link "Employment Income" at bounding box center [203, 235] width 275 height 35
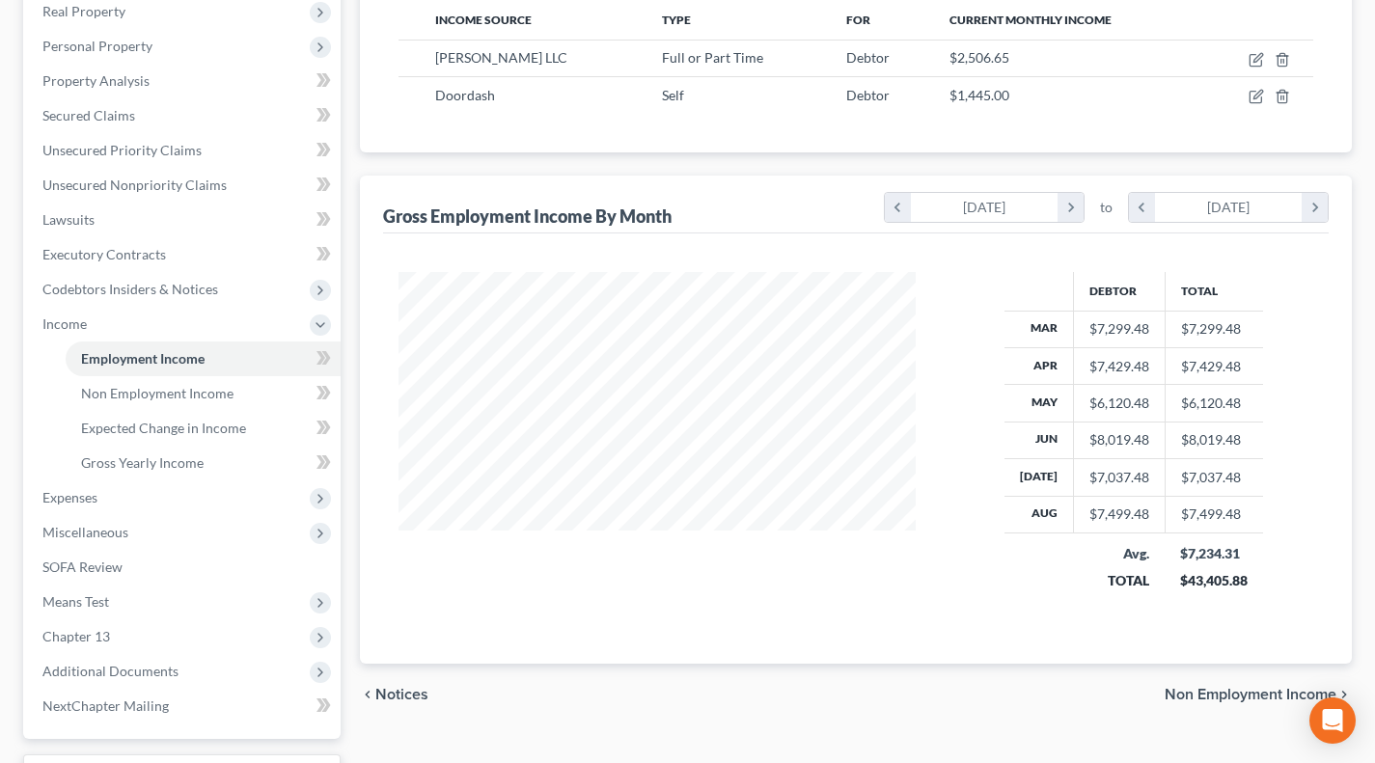
scroll to position [321, 0]
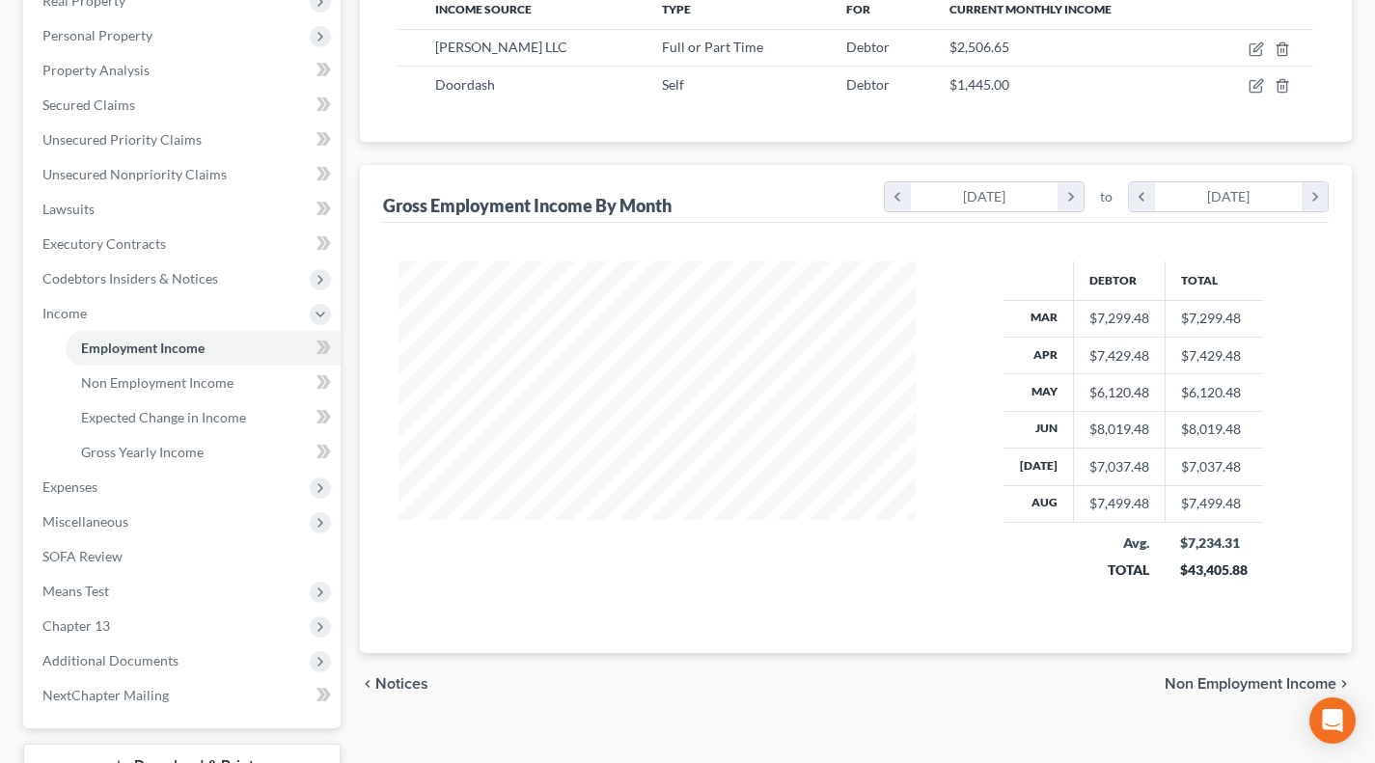
click at [144, 492] on span "Expenses" at bounding box center [183, 487] width 313 height 35
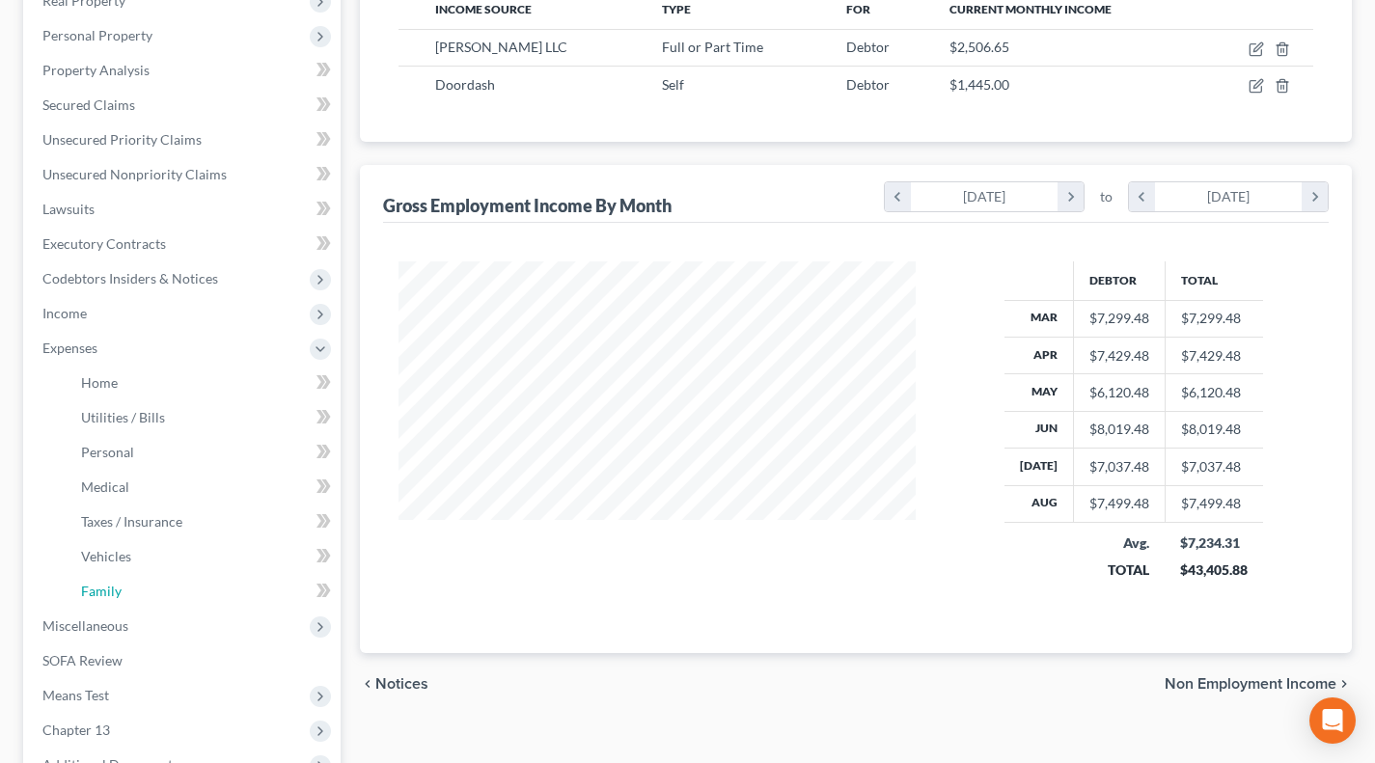
click at [119, 586] on span "Family" at bounding box center [101, 591] width 41 height 16
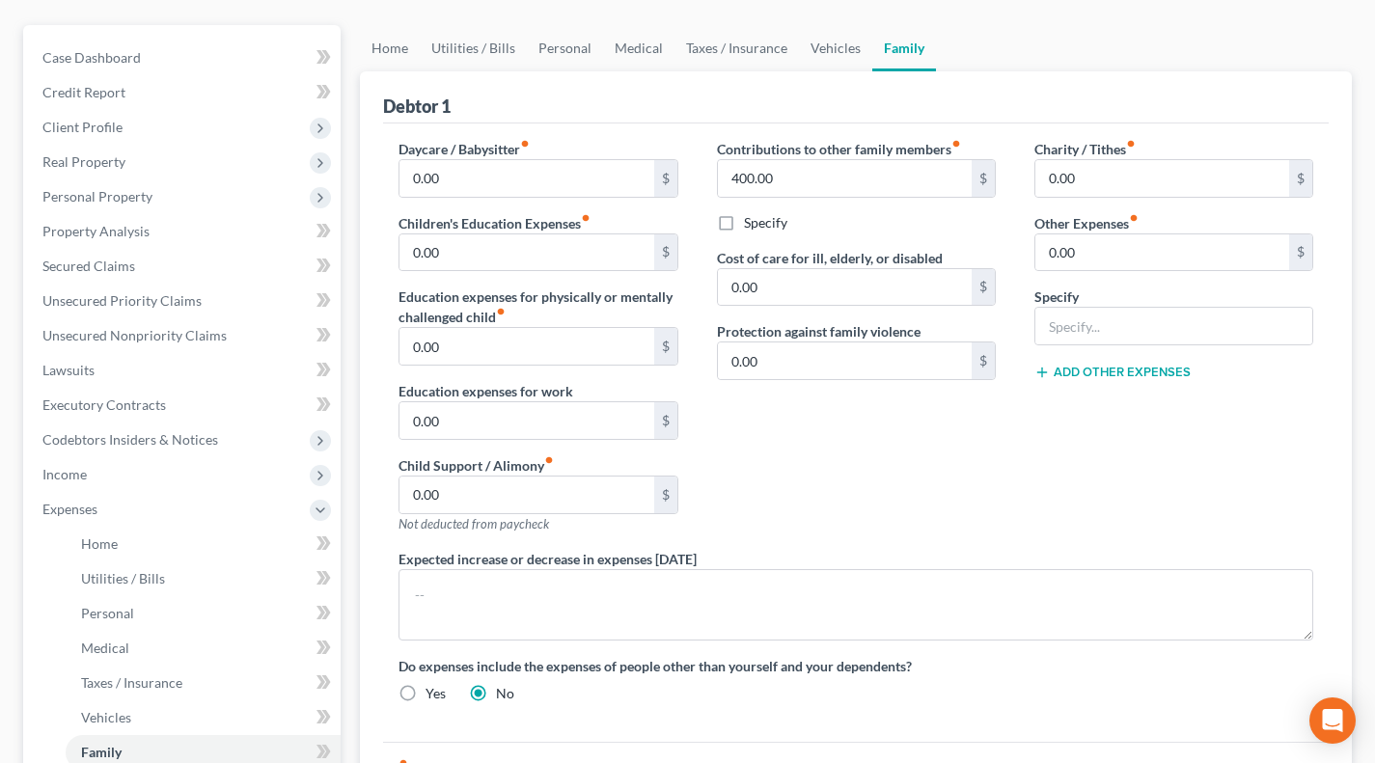
scroll to position [160, 0]
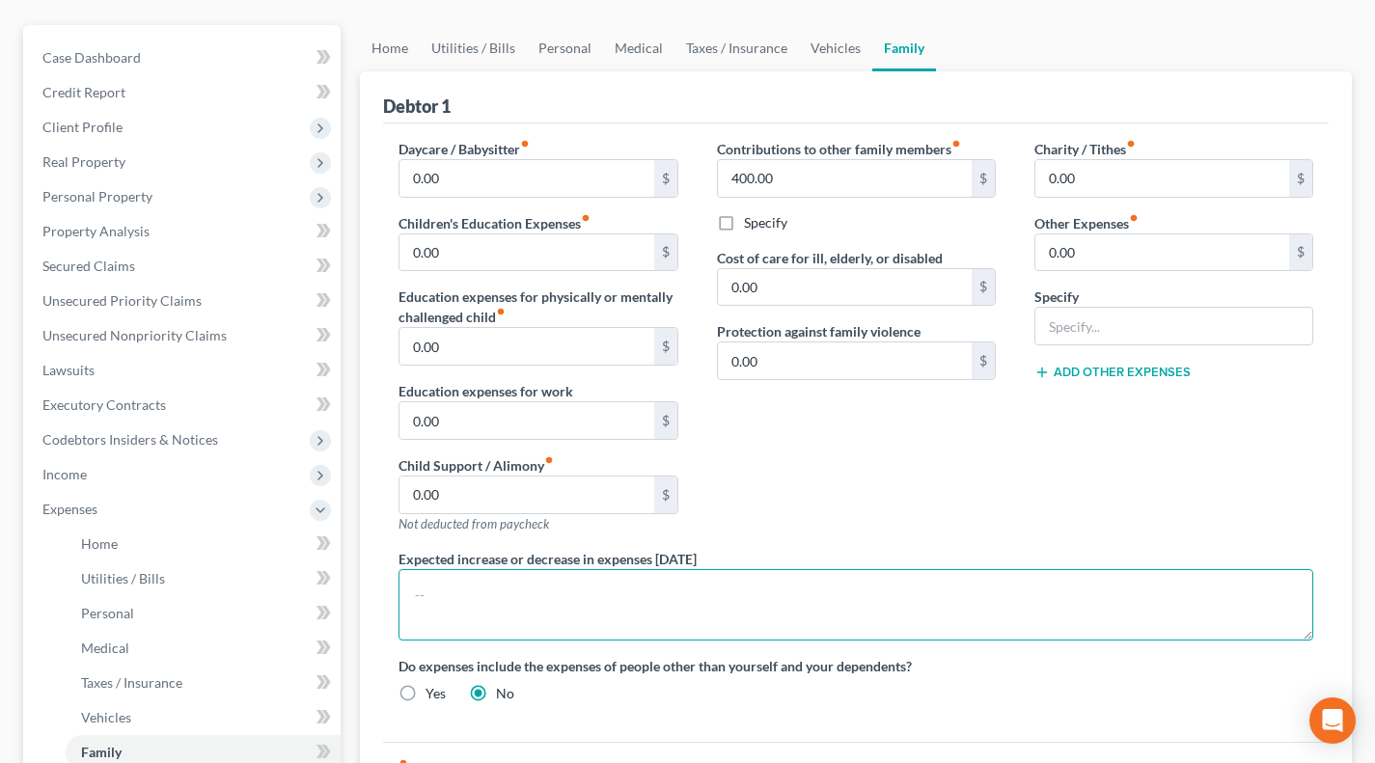
click at [764, 587] on textarea at bounding box center [855, 604] width 914 height 71
click at [643, 615] on textarea at bounding box center [855, 604] width 914 height 71
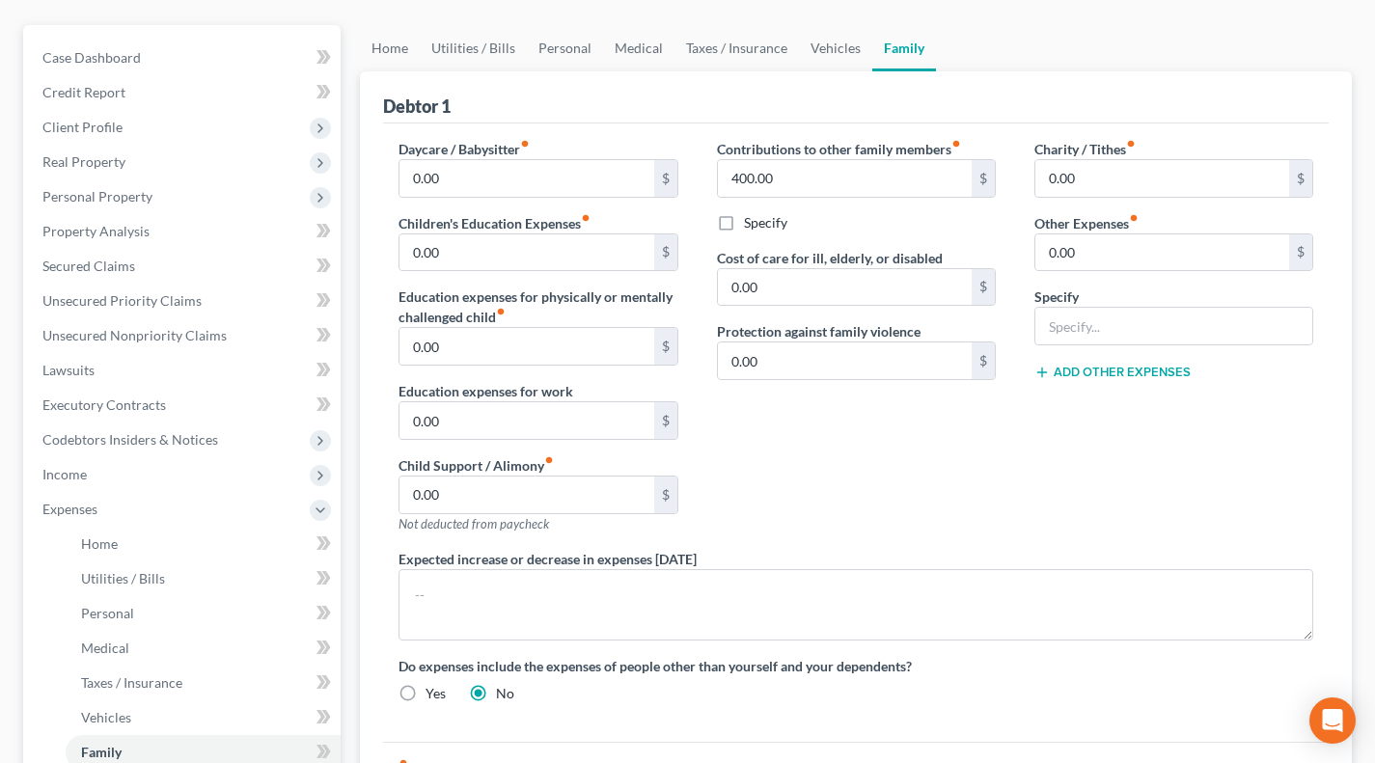
click at [761, 224] on label "Specify" at bounding box center [765, 222] width 43 height 19
click at [761, 224] on input "Specify" at bounding box center [757, 219] width 13 height 13
checkbox input "true"
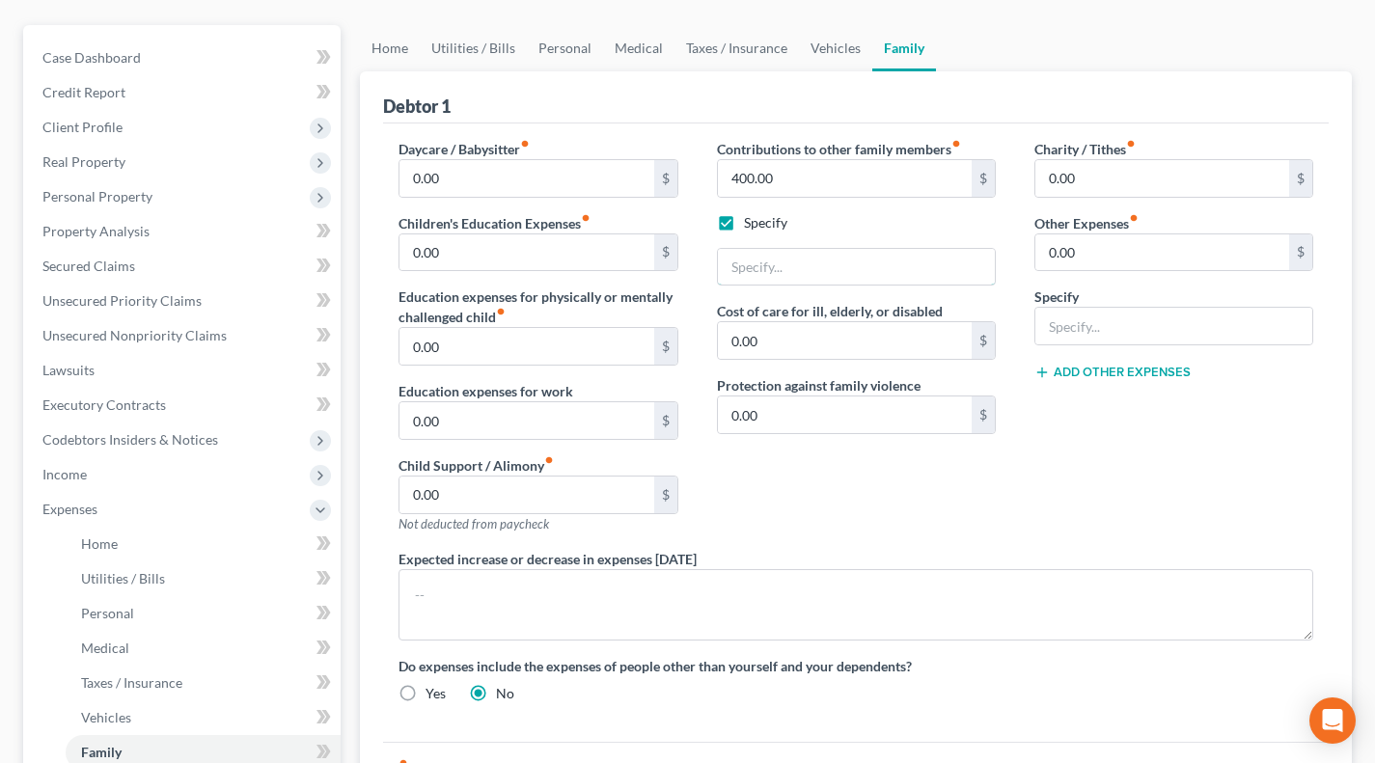
click at [783, 259] on input "text" at bounding box center [856, 267] width 277 height 37
drag, startPoint x: 876, startPoint y: 268, endPoint x: 1013, endPoint y: 267, distance: 137.0
click at [1013, 267] on div "Contributions to other family members fiber_manual_record 400.00 $ Specify Cont…" at bounding box center [855, 344] width 317 height 410
type input "Contributions to elderly parents in [GEOGRAPHIC_DATA]"
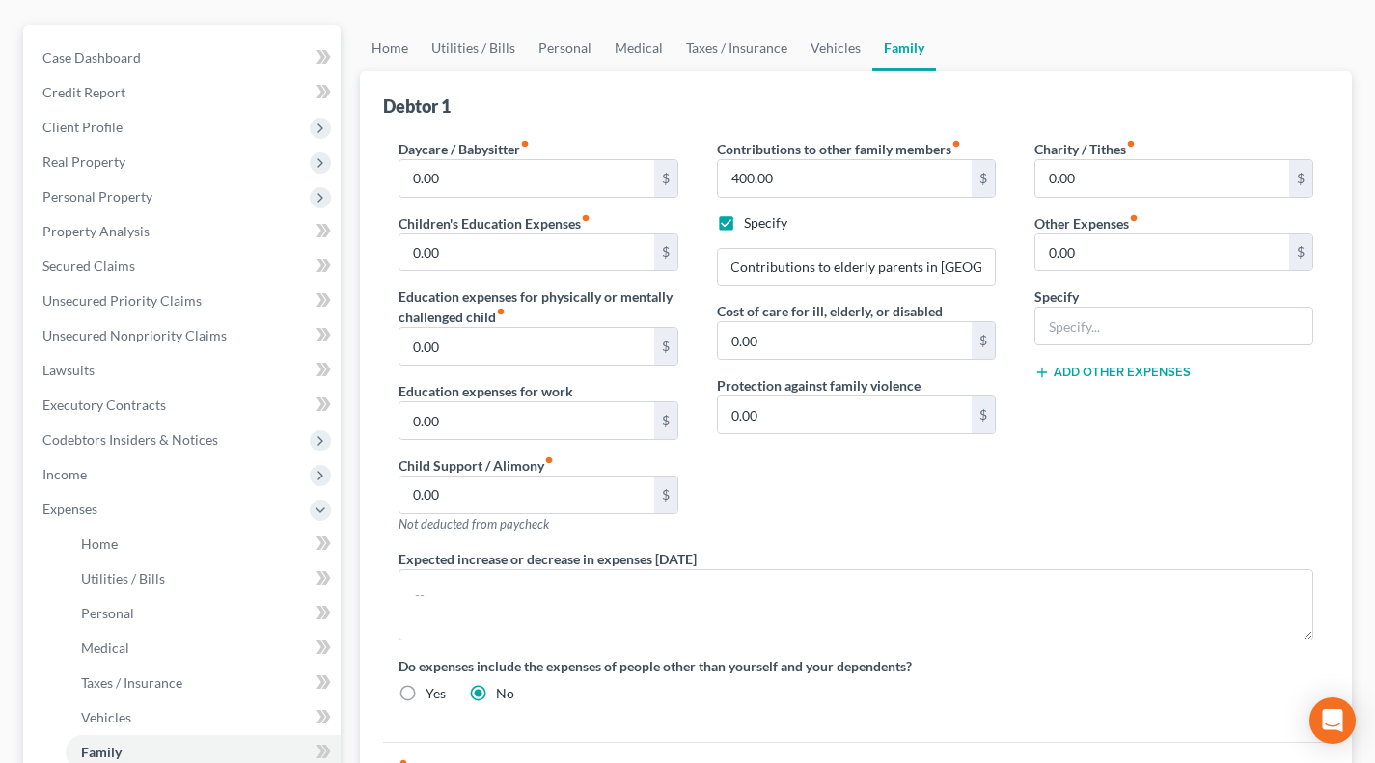
click at [1077, 455] on div "Charity / Tithes fiber_manual_record 0.00 $ Other Expenses fiber_manual_record …" at bounding box center [1173, 344] width 317 height 410
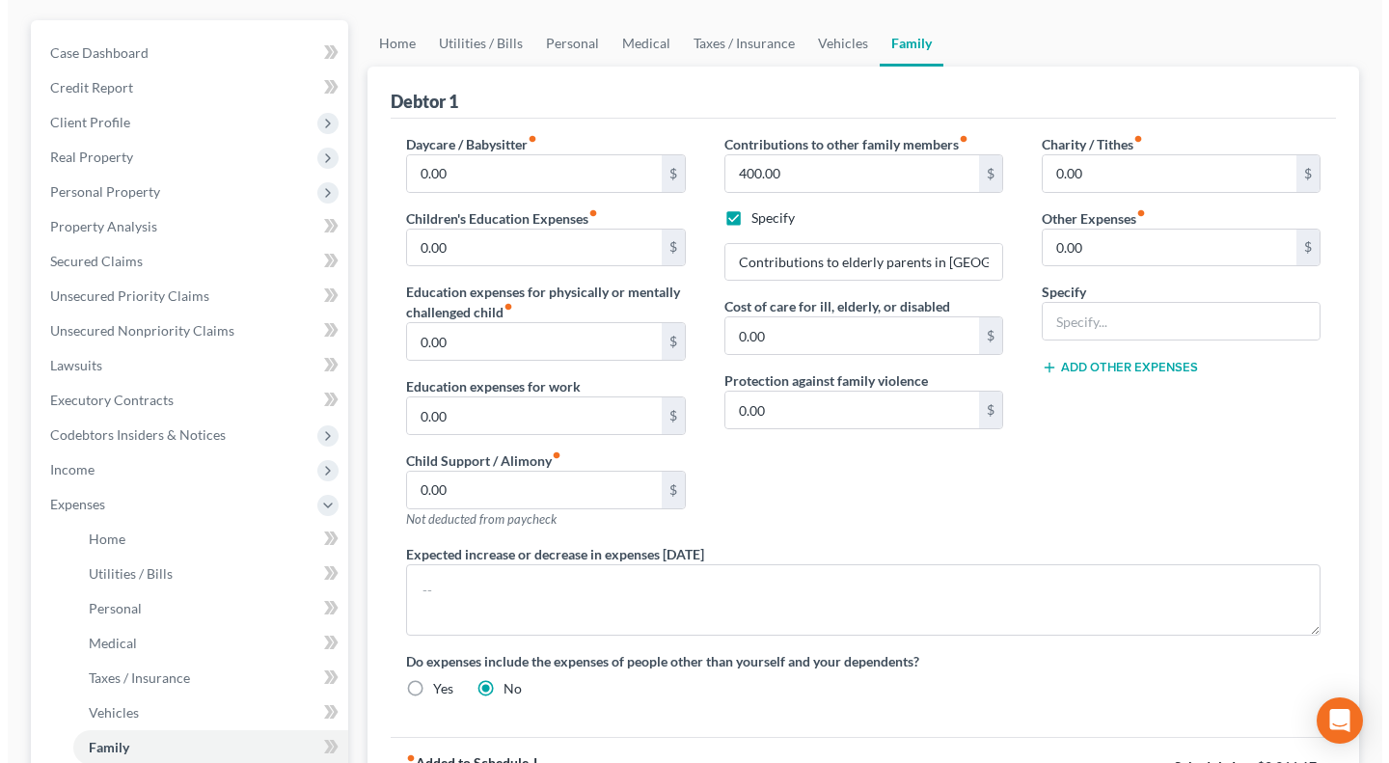
scroll to position [160, 0]
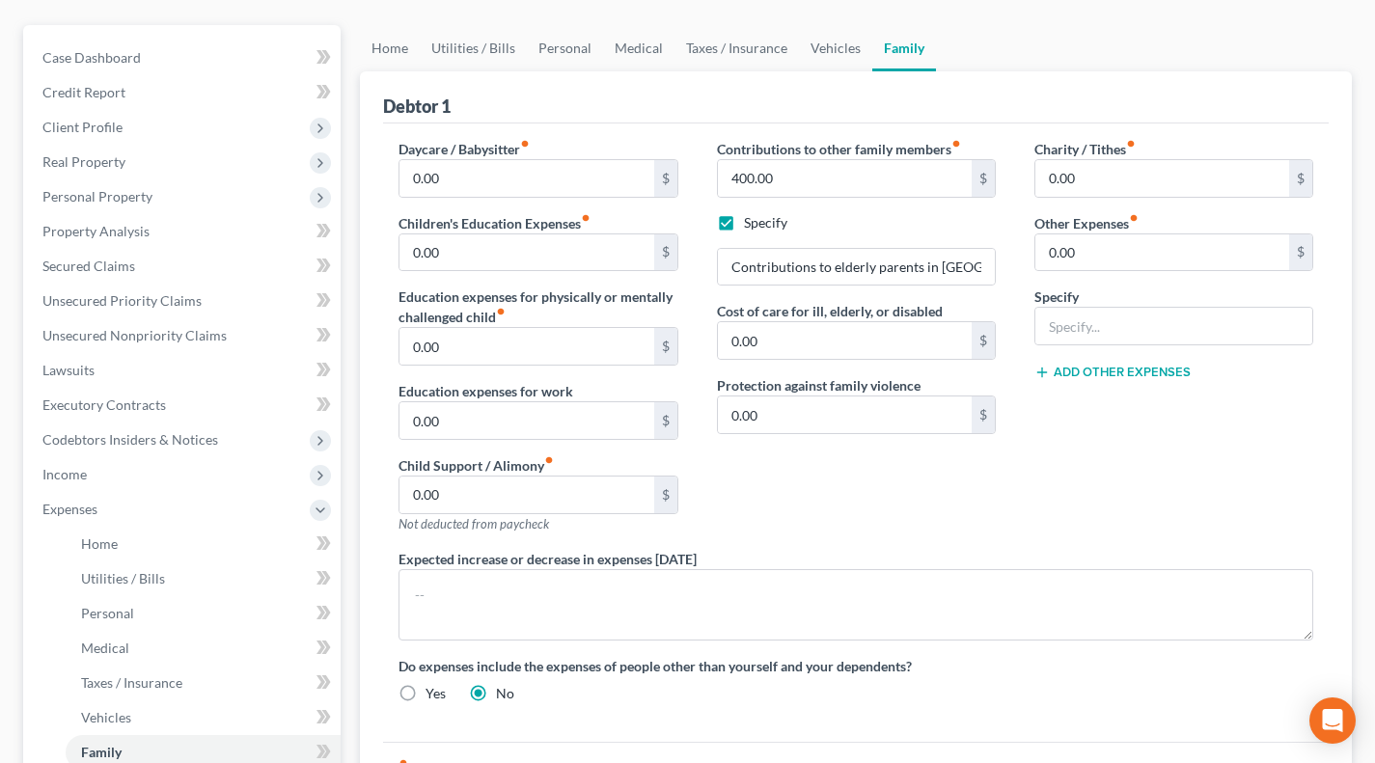
click at [92, 470] on span "Income" at bounding box center [183, 474] width 313 height 35
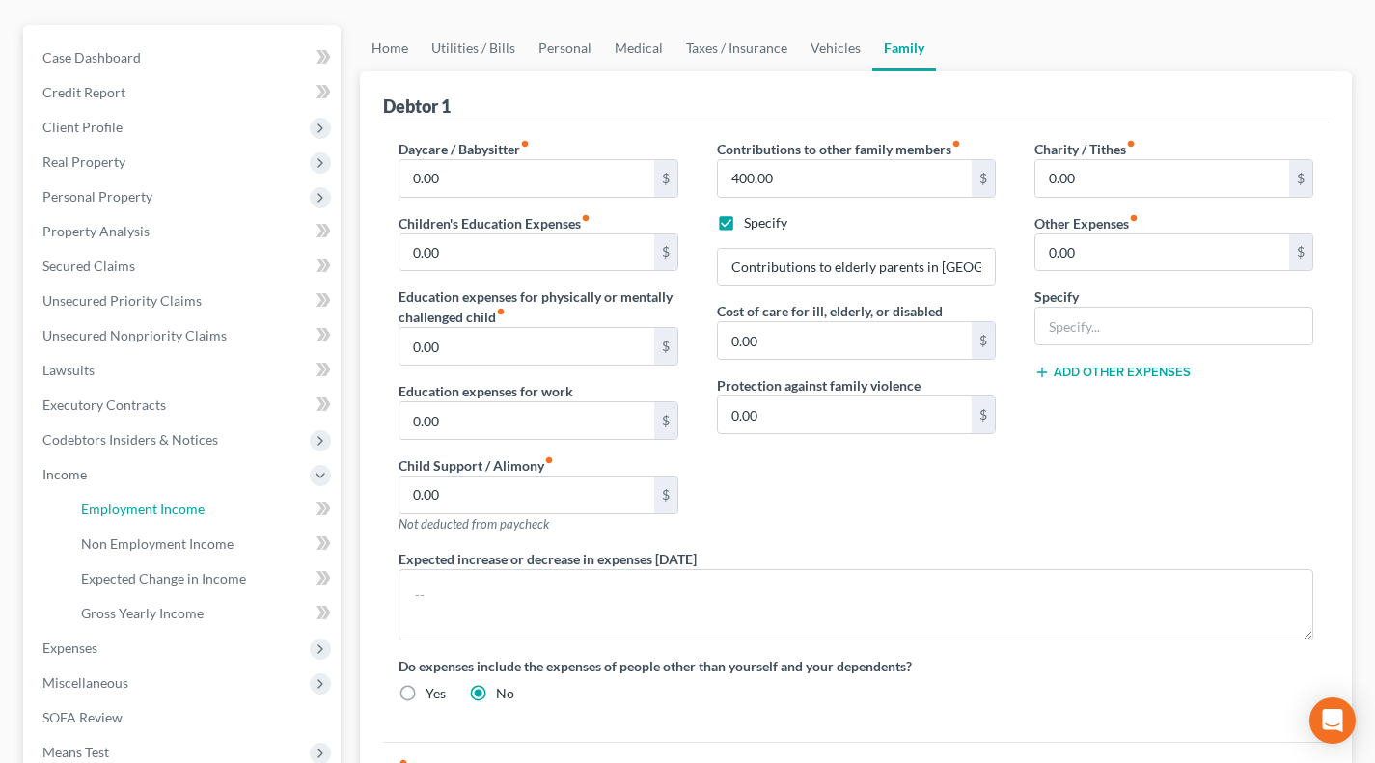
click at [118, 502] on span "Employment Income" at bounding box center [142, 509] width 123 height 16
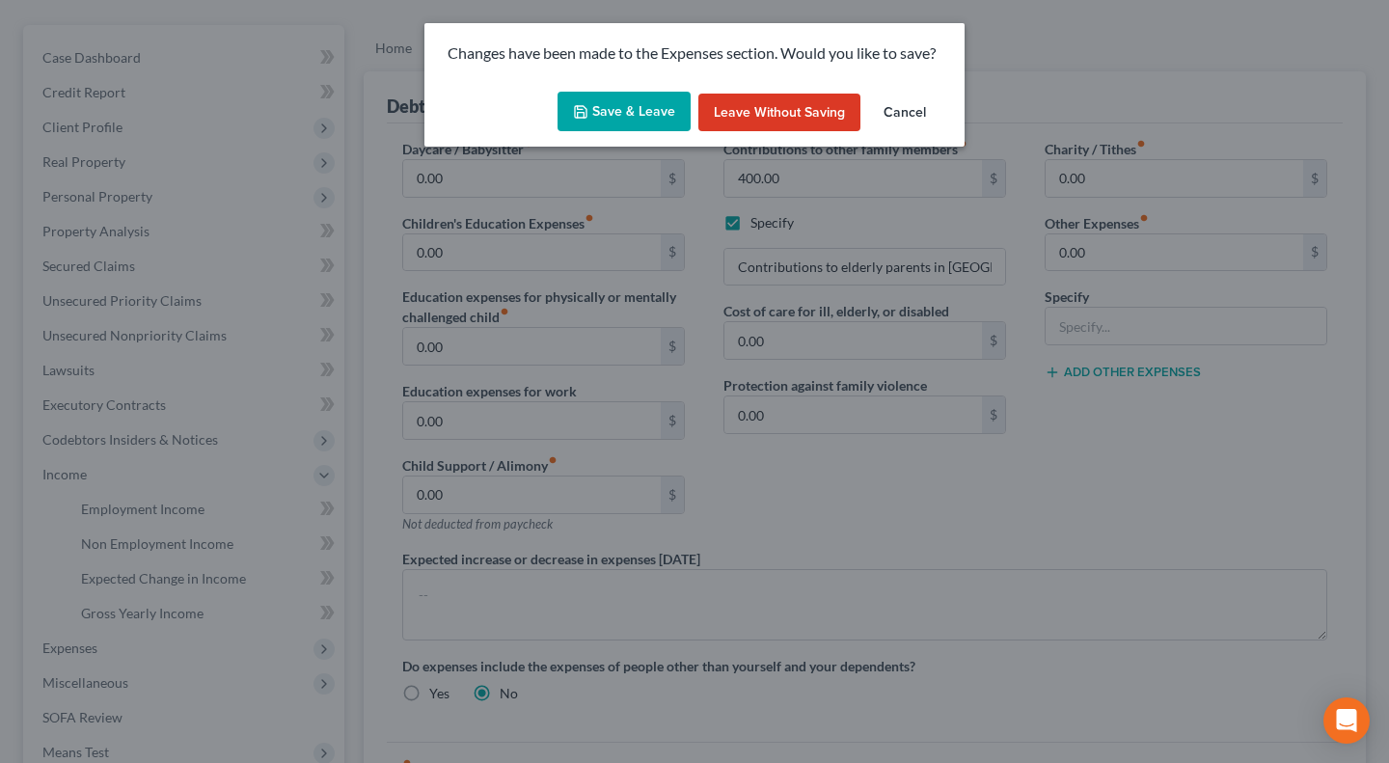
click at [636, 125] on button "Save & Leave" at bounding box center [624, 112] width 133 height 41
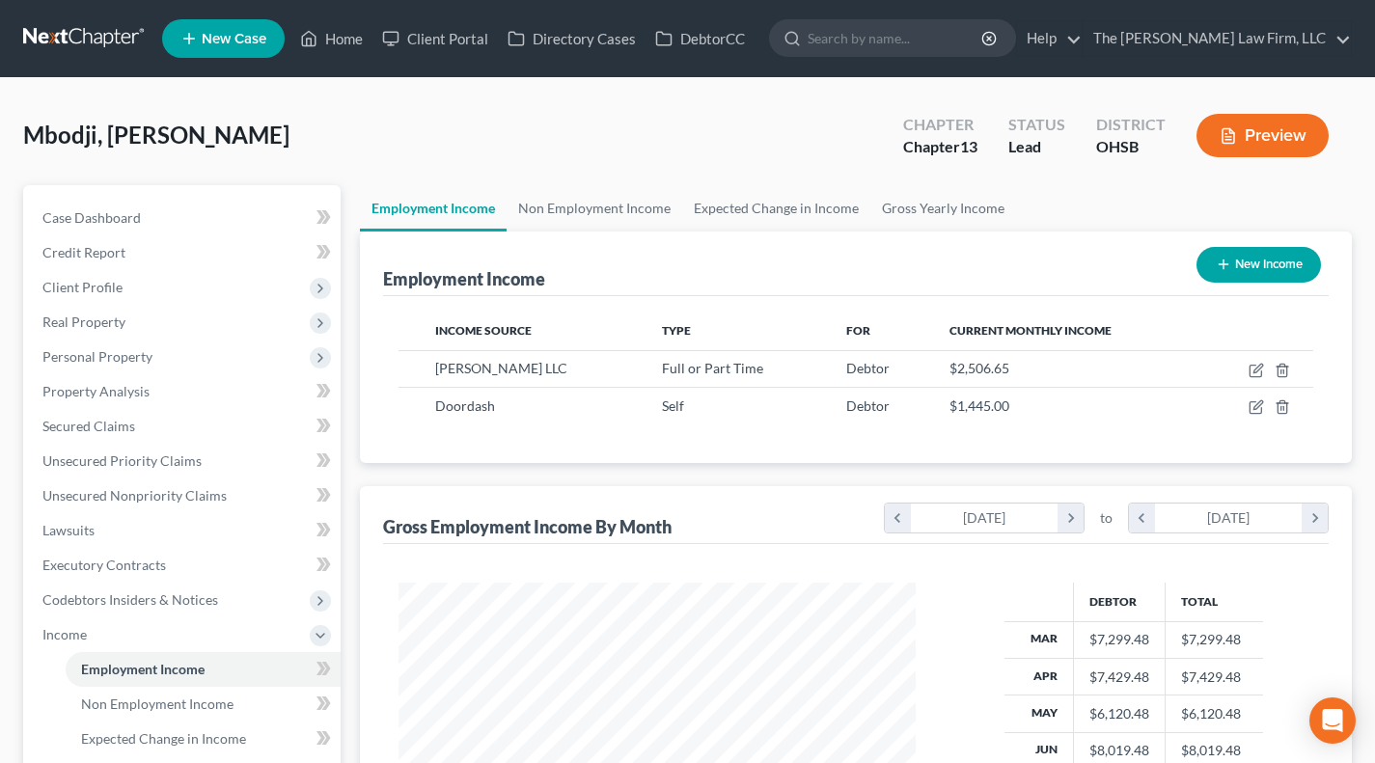
scroll to position [345, 556]
click at [563, 220] on link "Non Employment Income" at bounding box center [594, 208] width 176 height 46
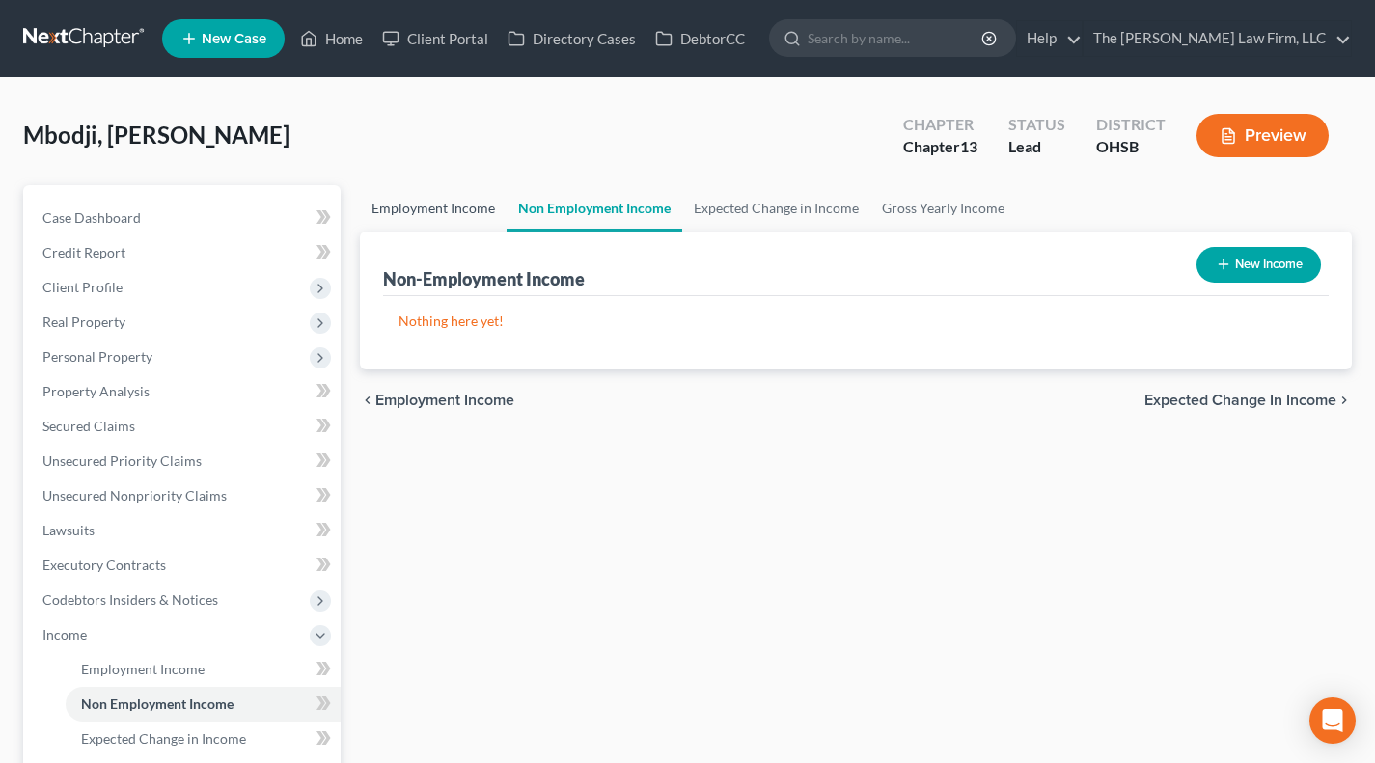
click at [459, 211] on link "Employment Income" at bounding box center [433, 208] width 147 height 46
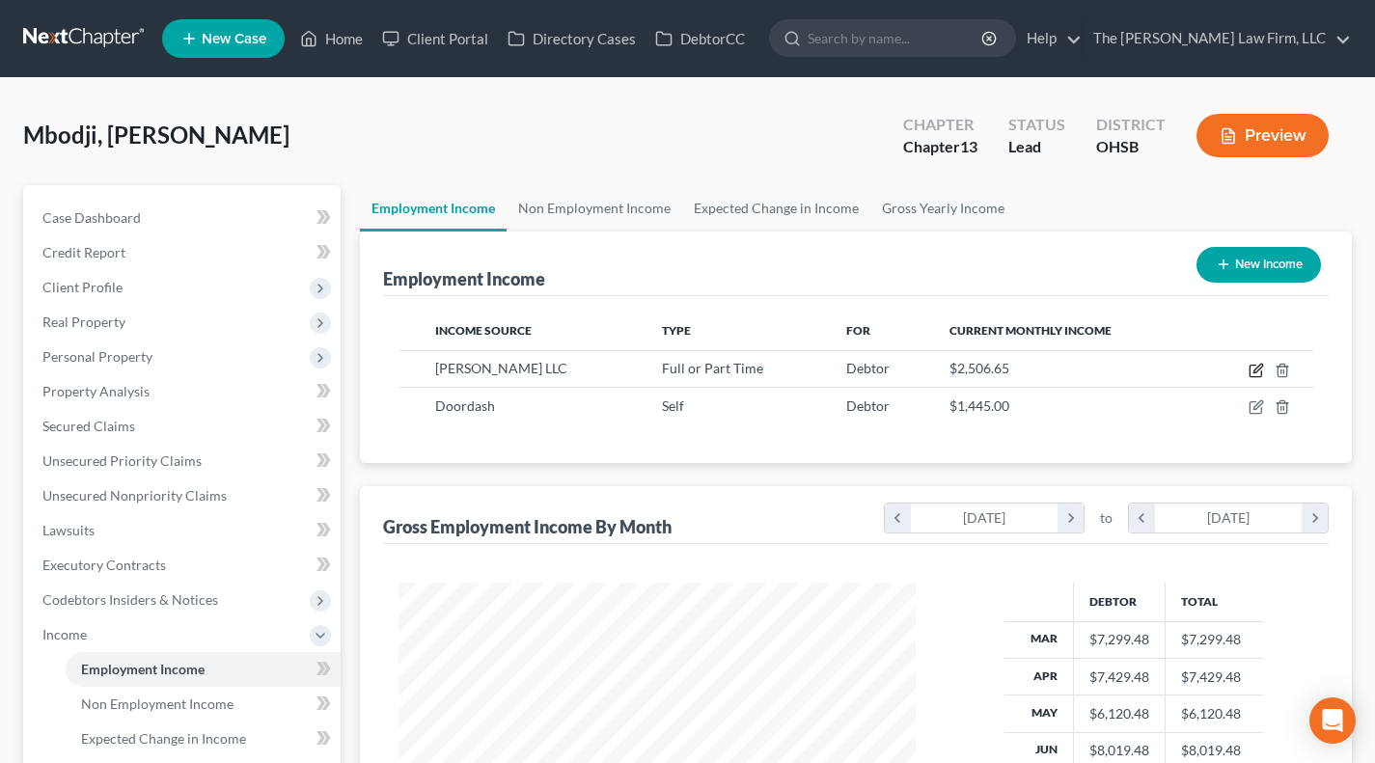
click at [1264, 370] on icon "button" at bounding box center [1255, 370] width 15 height 15
select select "0"
select select "36"
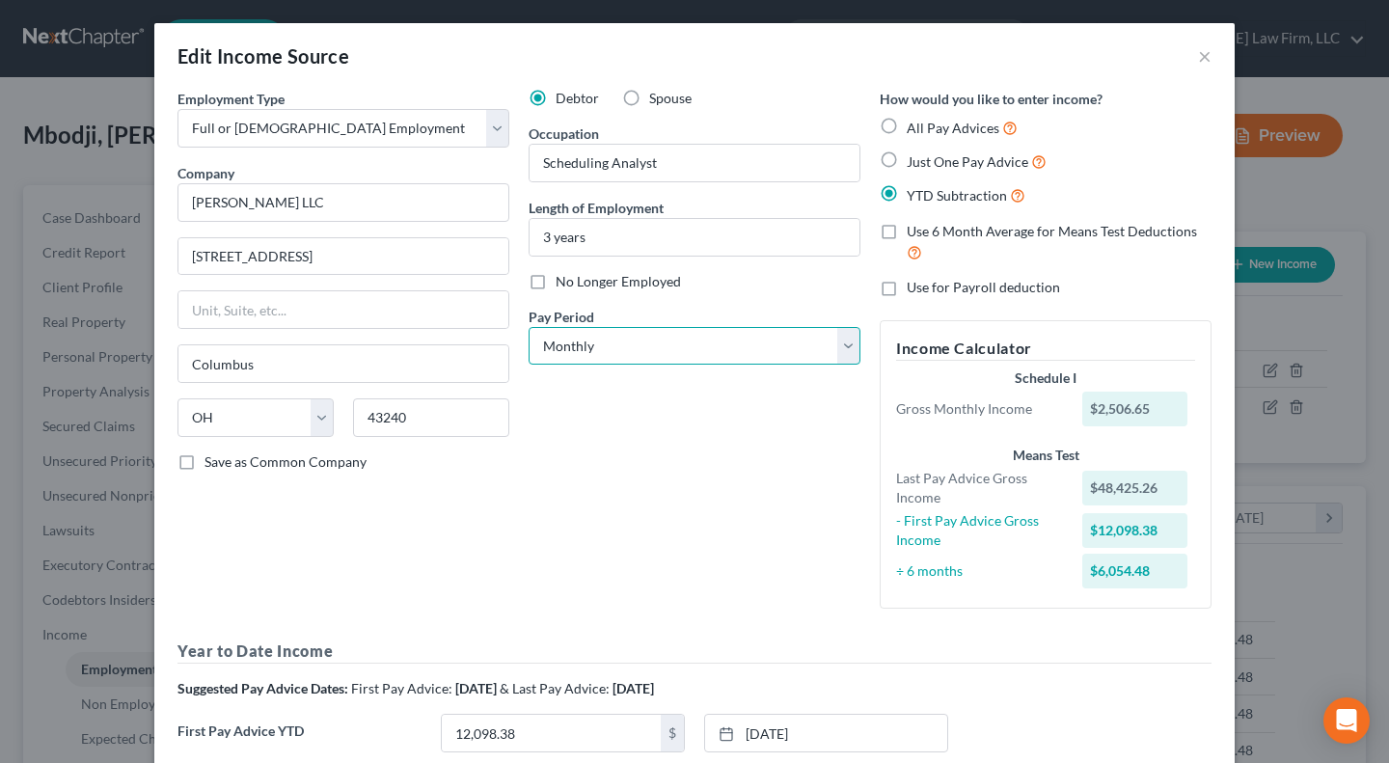
click at [669, 348] on select "Select Monthly Twice Monthly Every Other Week Weekly" at bounding box center [695, 346] width 332 height 39
select select "2"
click at [529, 327] on select "Select Monthly Twice Monthly Every Other Week Weekly" at bounding box center [695, 346] width 332 height 39
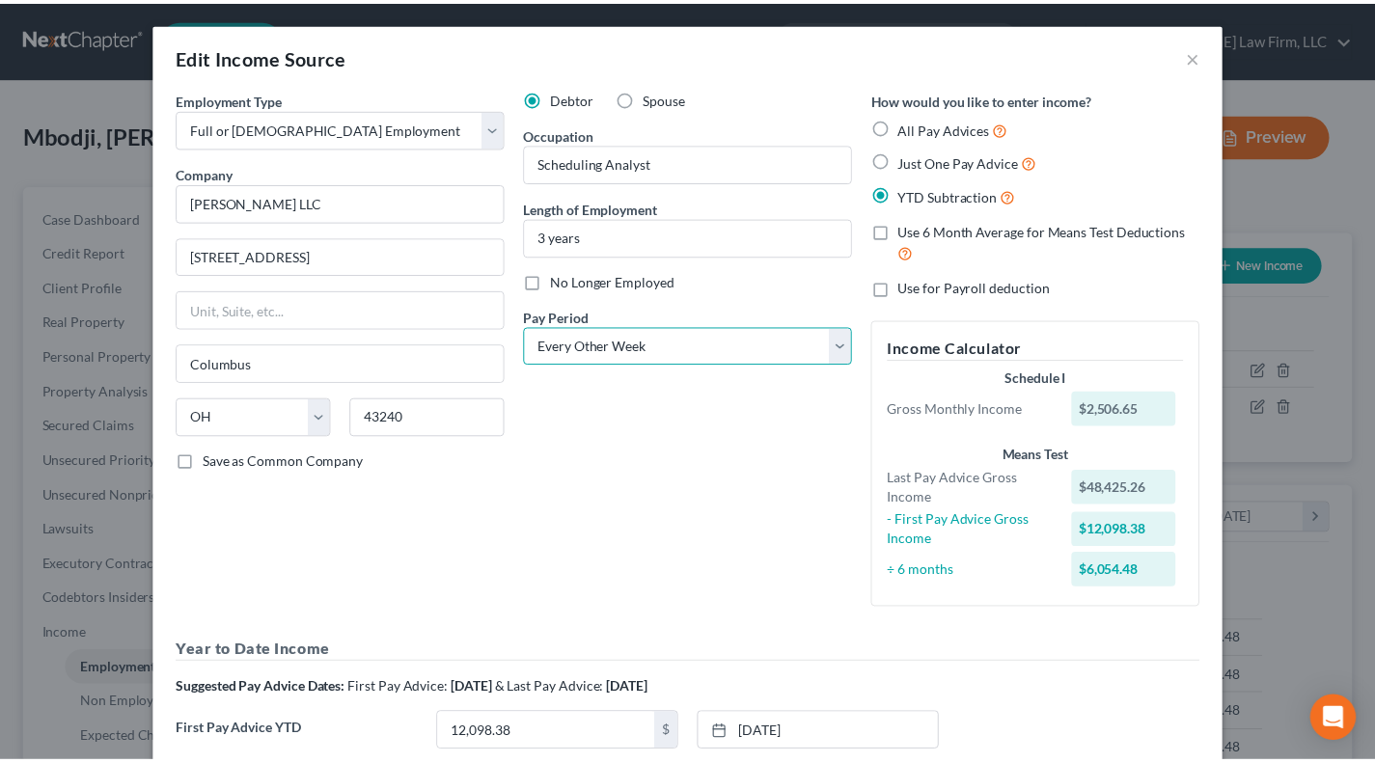
scroll to position [291, 0]
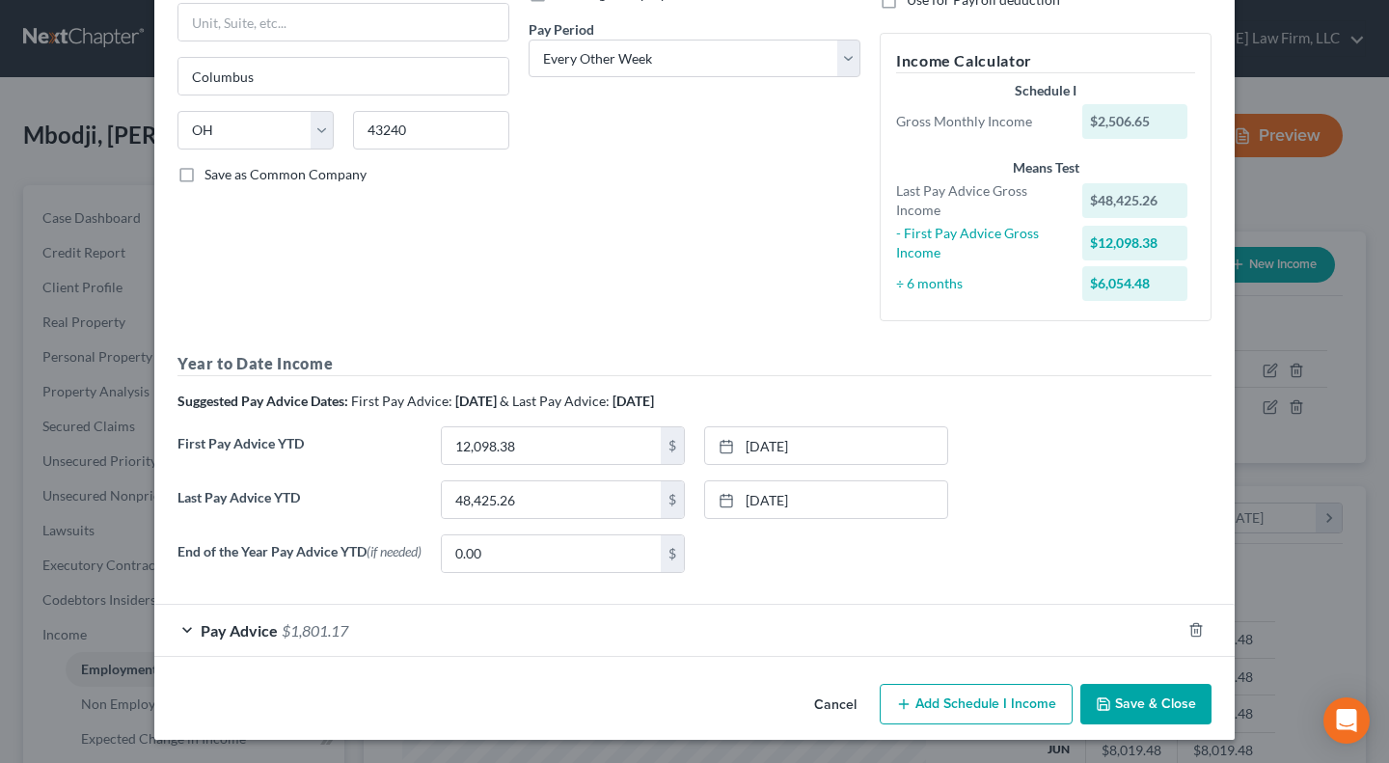
click at [1139, 716] on button "Save & Close" at bounding box center [1145, 704] width 131 height 41
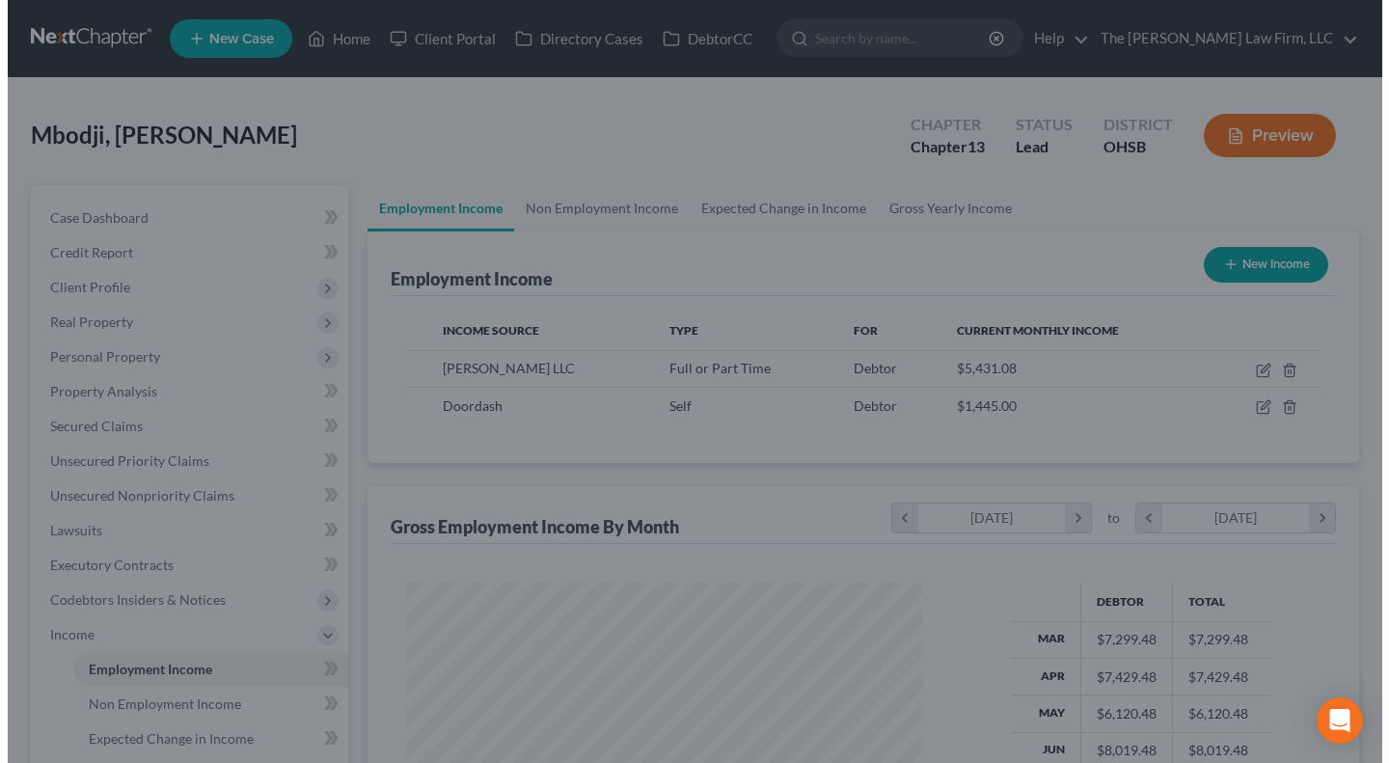
scroll to position [964240, 964030]
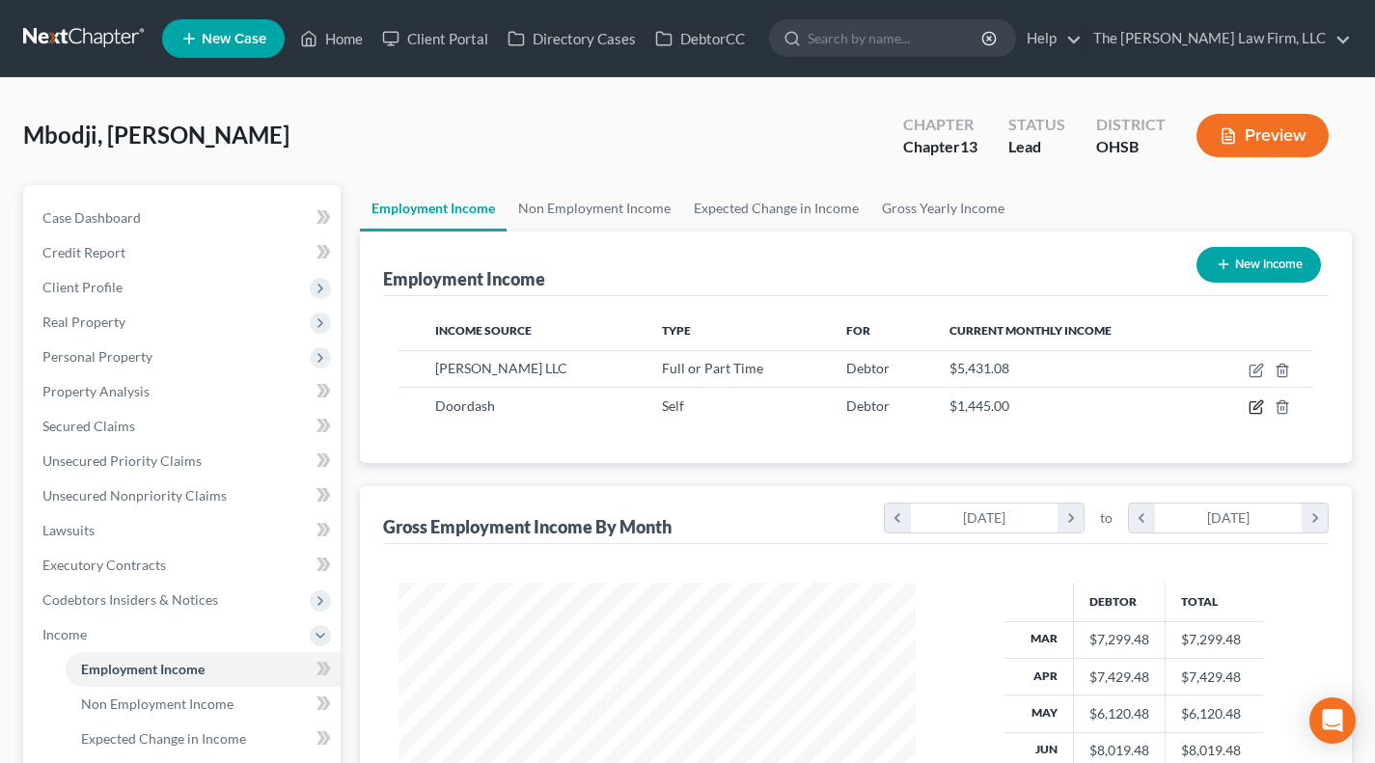
click at [1259, 407] on icon "button" at bounding box center [1255, 406] width 15 height 15
select select "1"
select select "4"
select select "0"
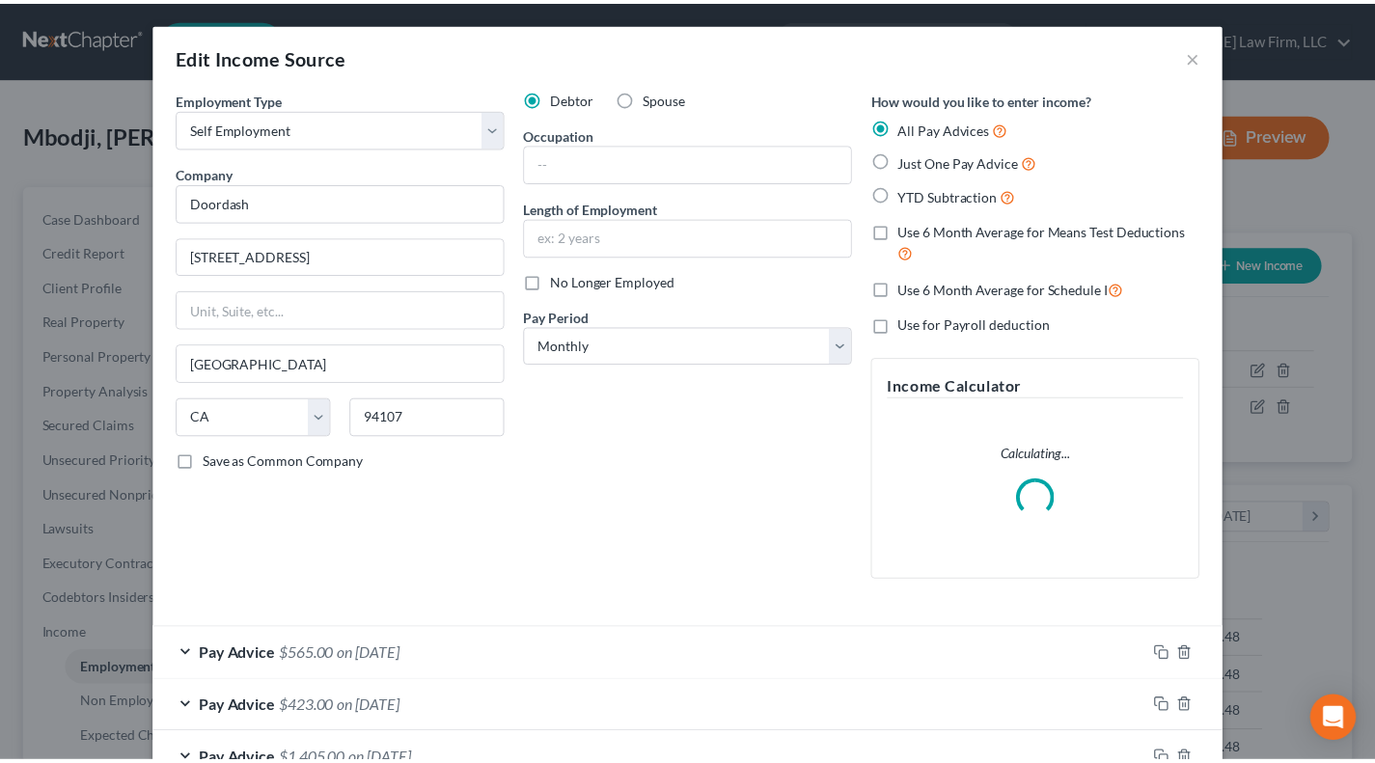
scroll to position [345, 561]
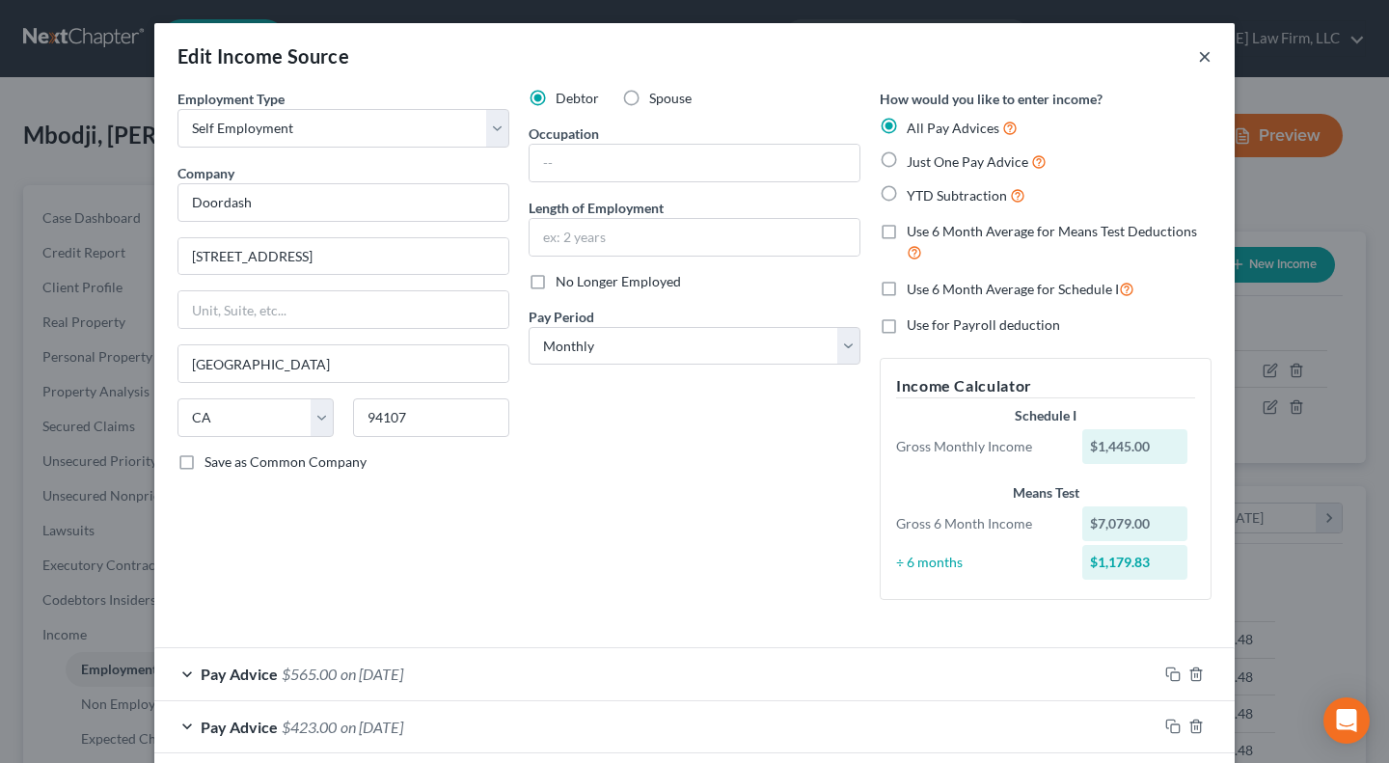
click at [1198, 57] on button "×" at bounding box center [1205, 55] width 14 height 23
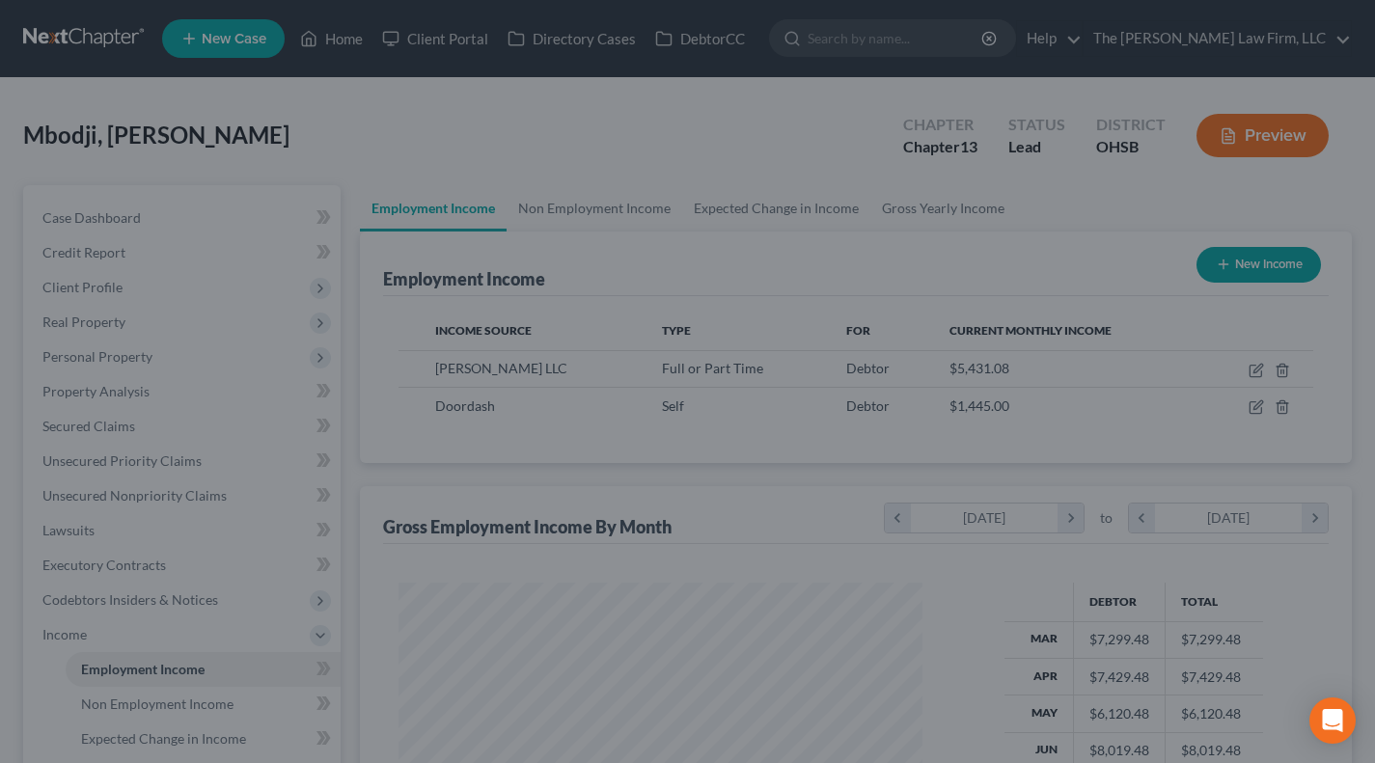
scroll to position [964240, 964030]
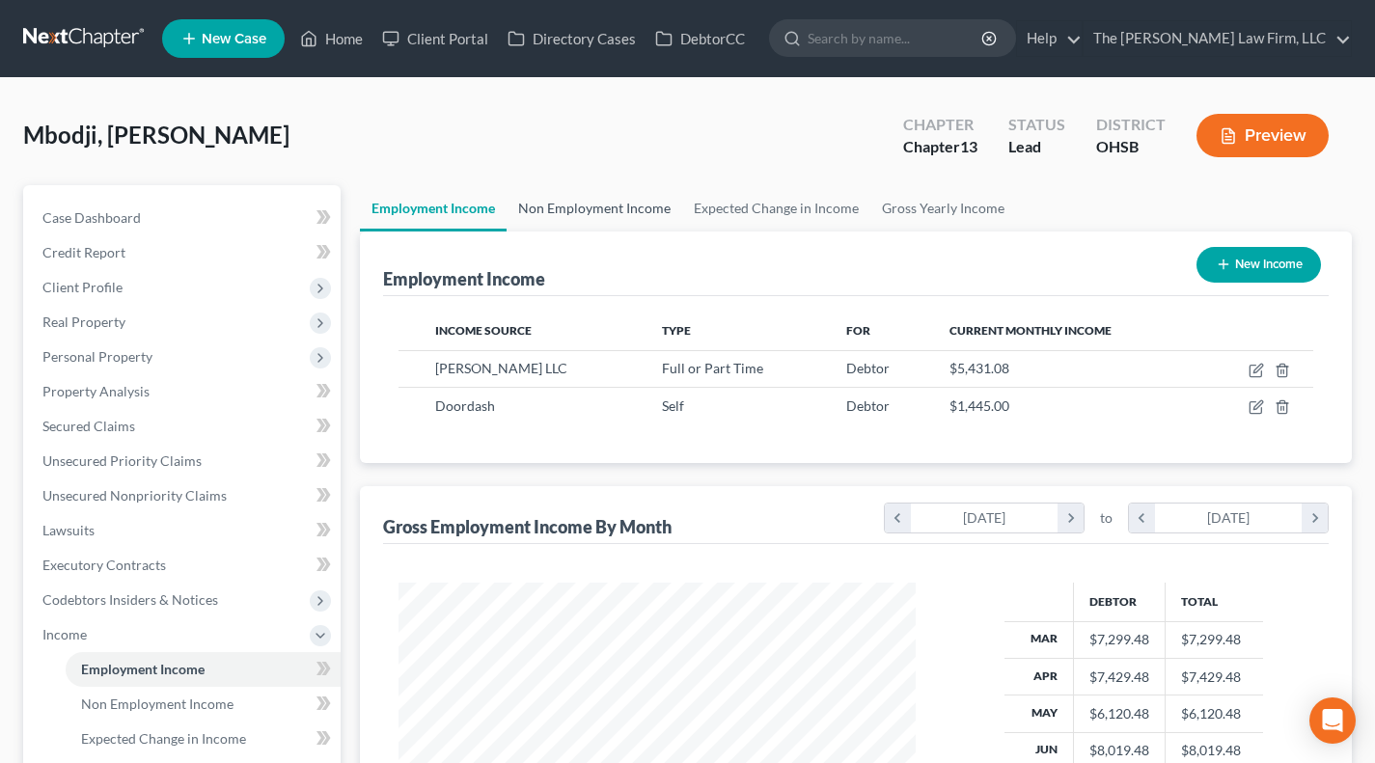
click at [589, 201] on link "Non Employment Income" at bounding box center [594, 208] width 176 height 46
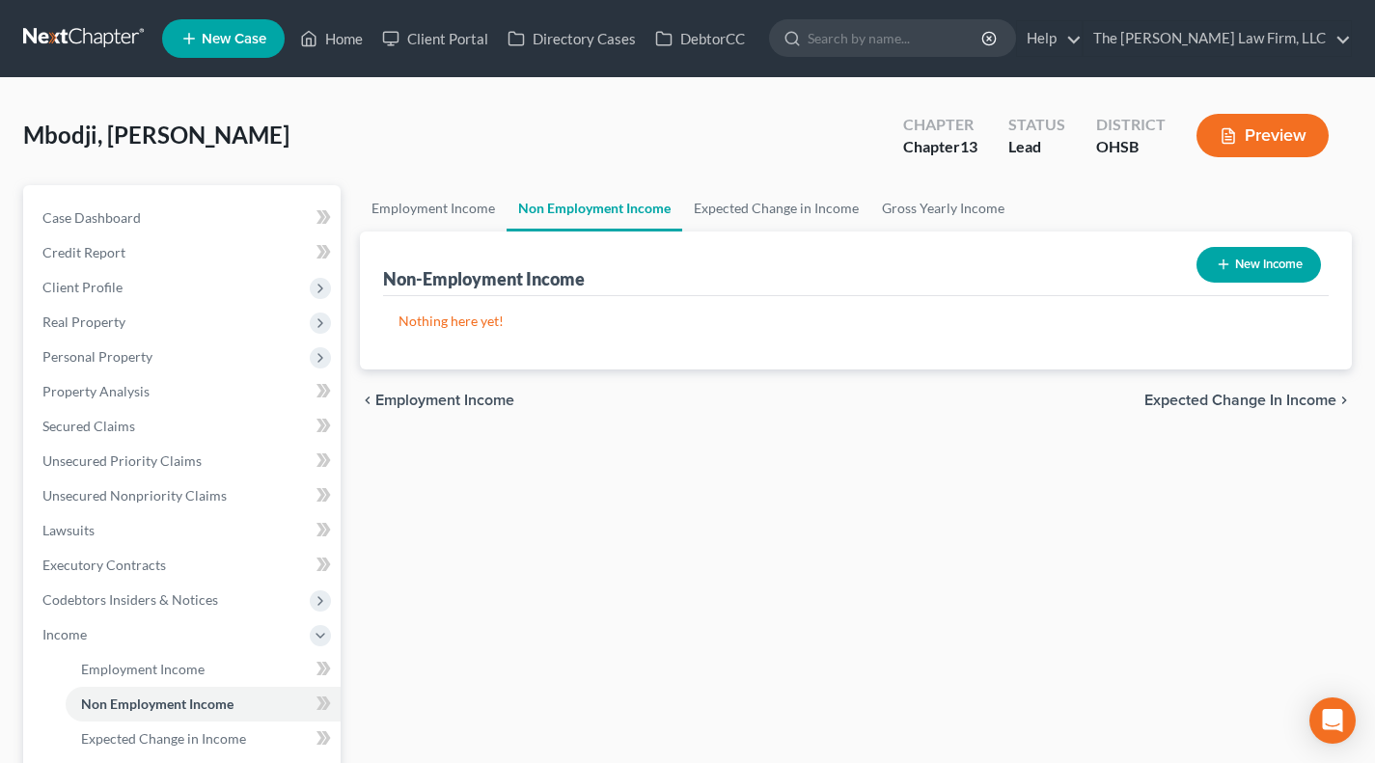
click at [445, 182] on div "Mbodji, Youssoupha Upgraded Chapter Chapter 13 Status [GEOGRAPHIC_DATA] OHSB Pr…" at bounding box center [687, 143] width 1328 height 84
click at [450, 228] on link "Employment Income" at bounding box center [433, 208] width 147 height 46
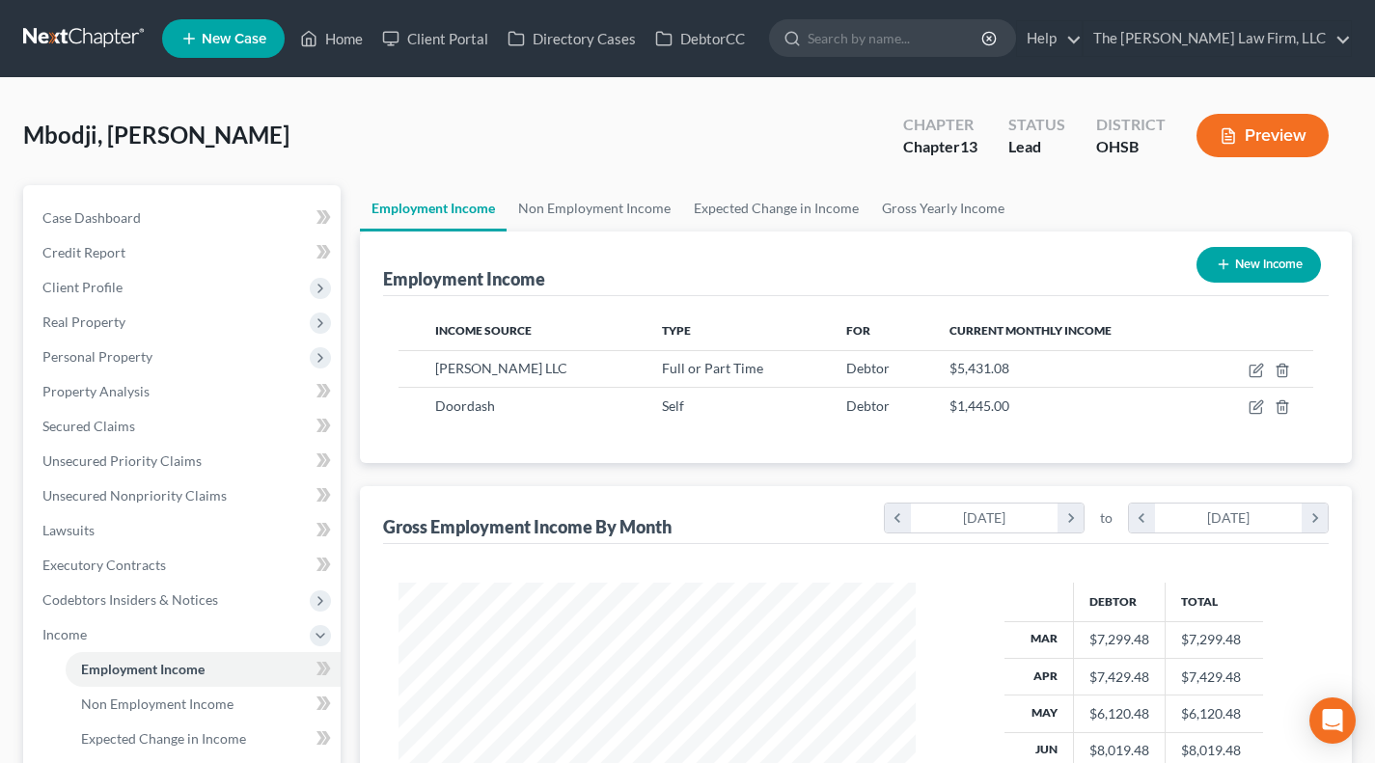
scroll to position [345, 556]
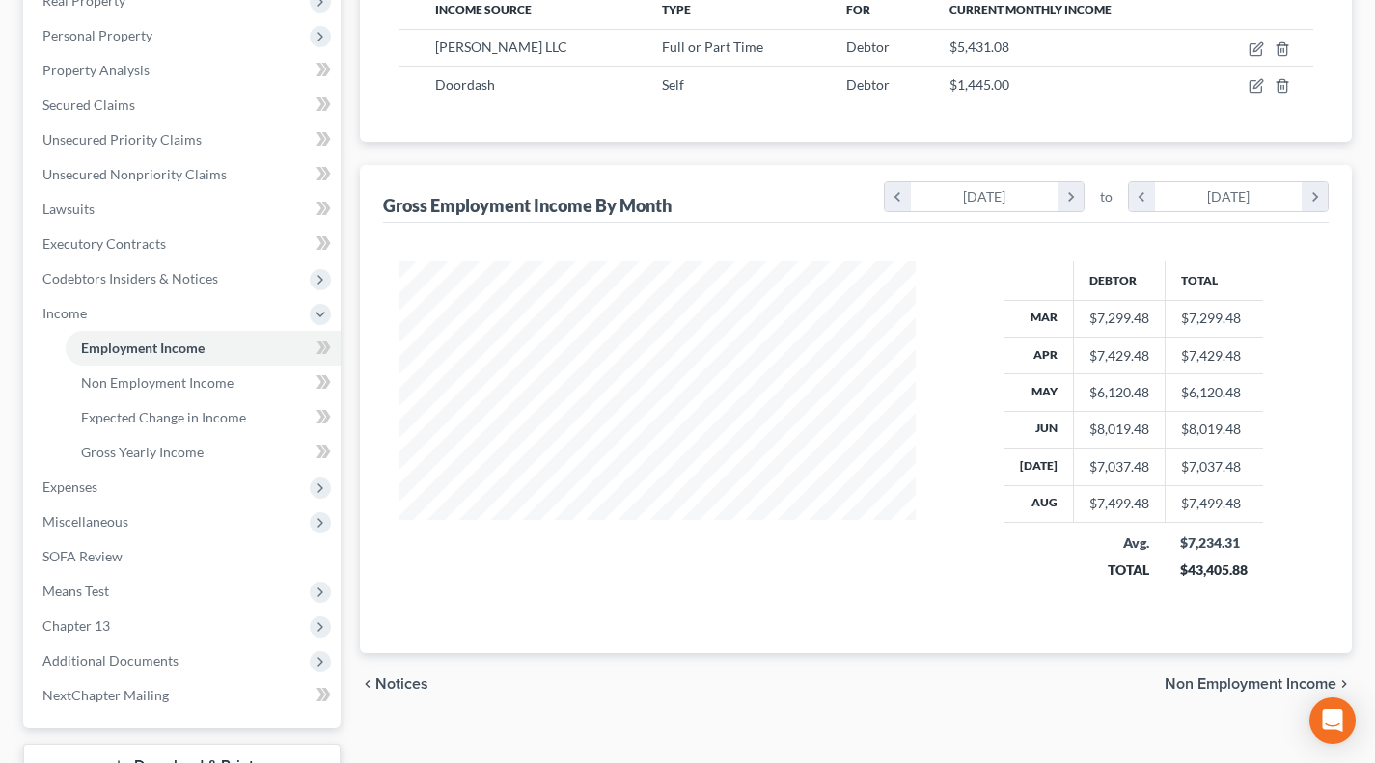
click at [156, 477] on span "Expenses" at bounding box center [183, 487] width 313 height 35
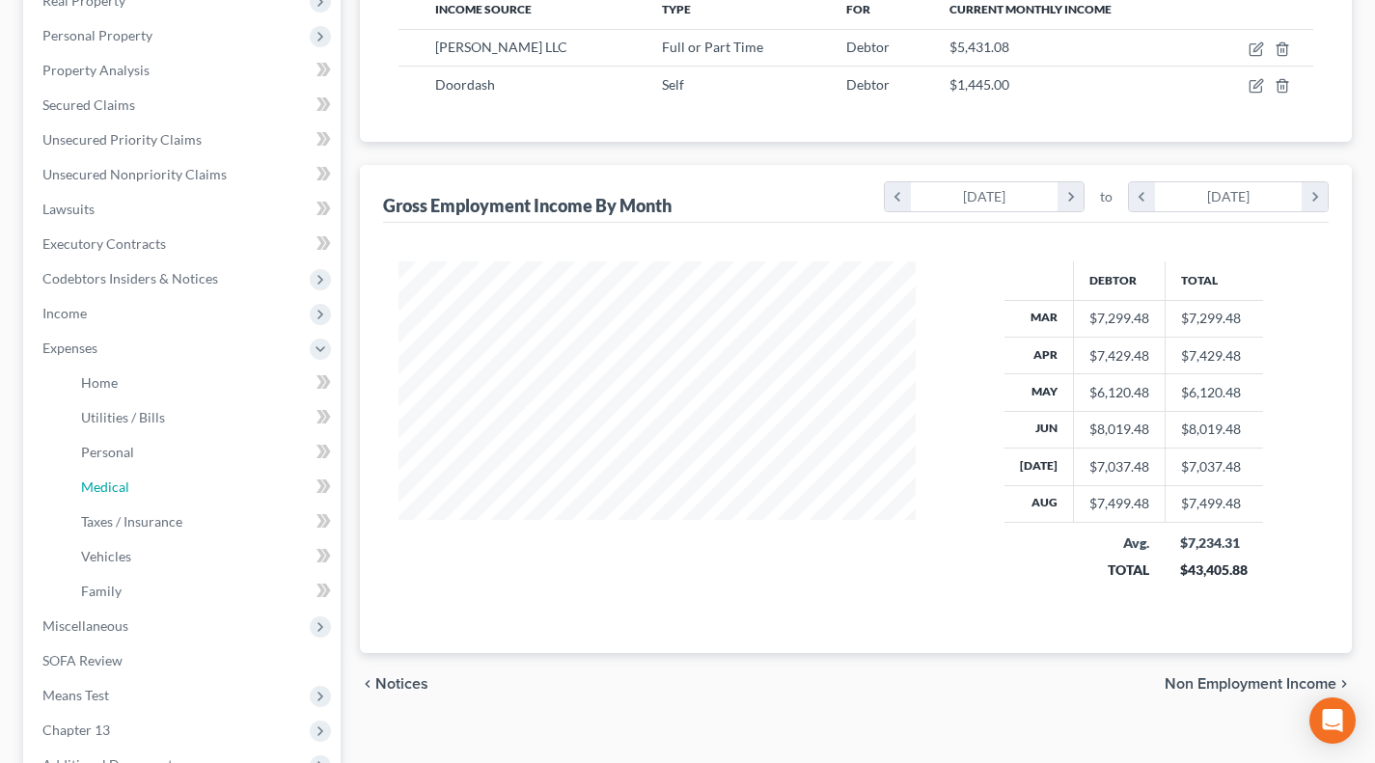
click at [106, 480] on span "Medical" at bounding box center [105, 486] width 48 height 16
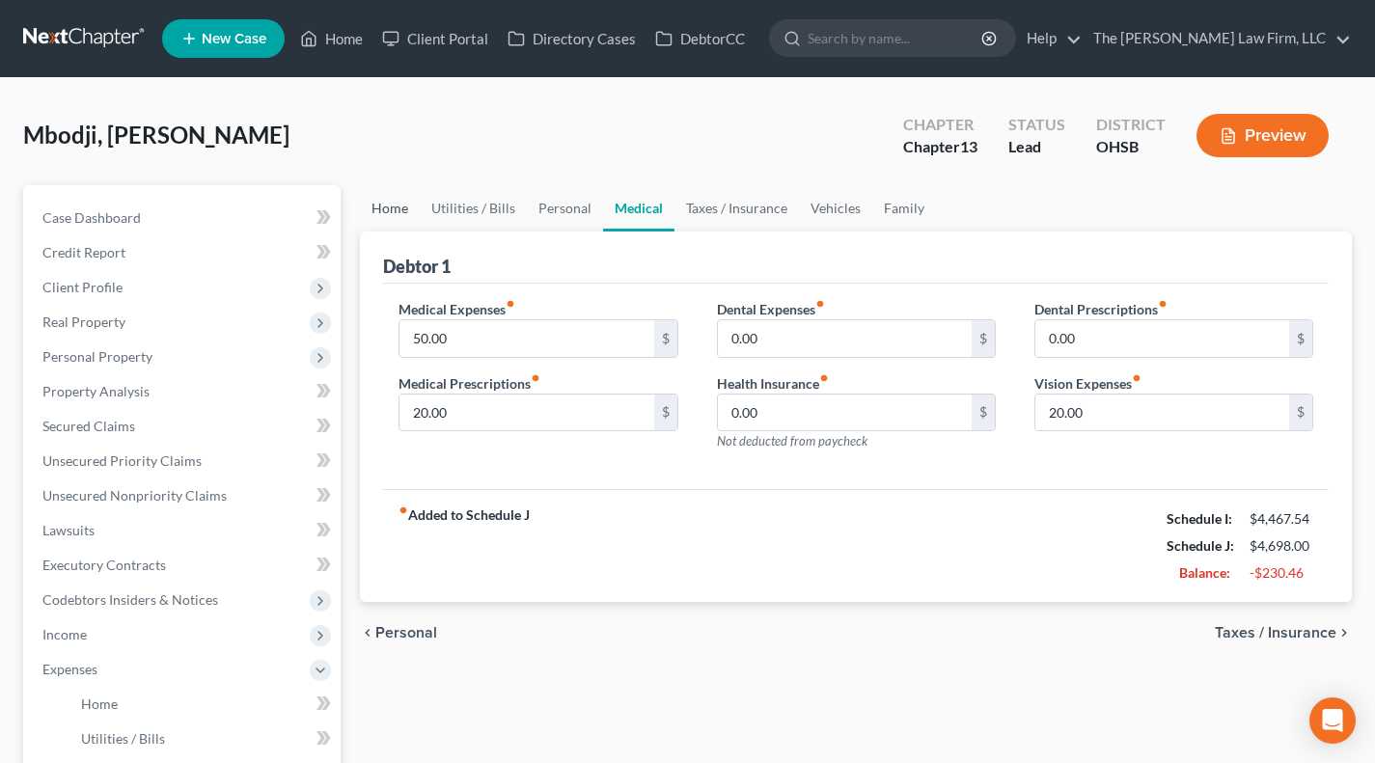
click at [380, 195] on link "Home" at bounding box center [390, 208] width 60 height 46
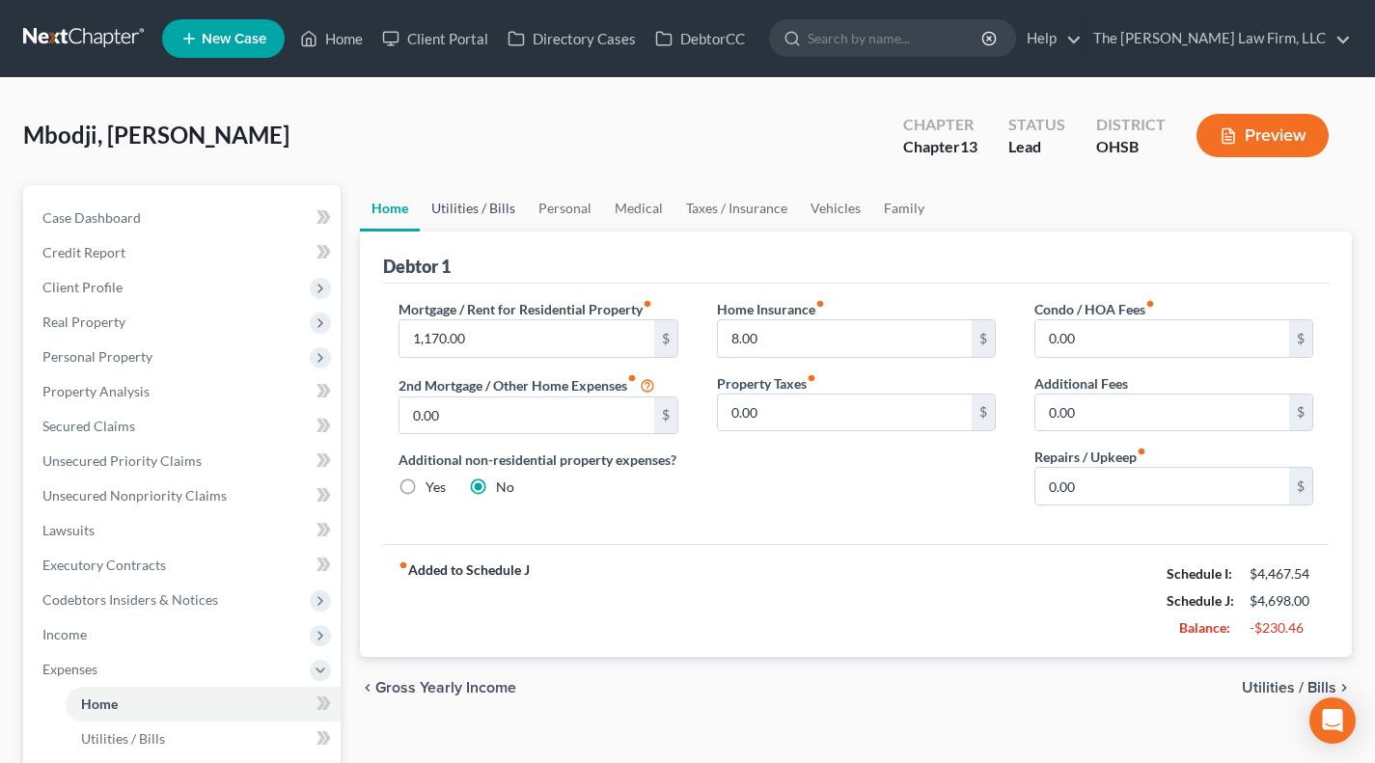
click at [456, 202] on link "Utilities / Bills" at bounding box center [473, 208] width 107 height 46
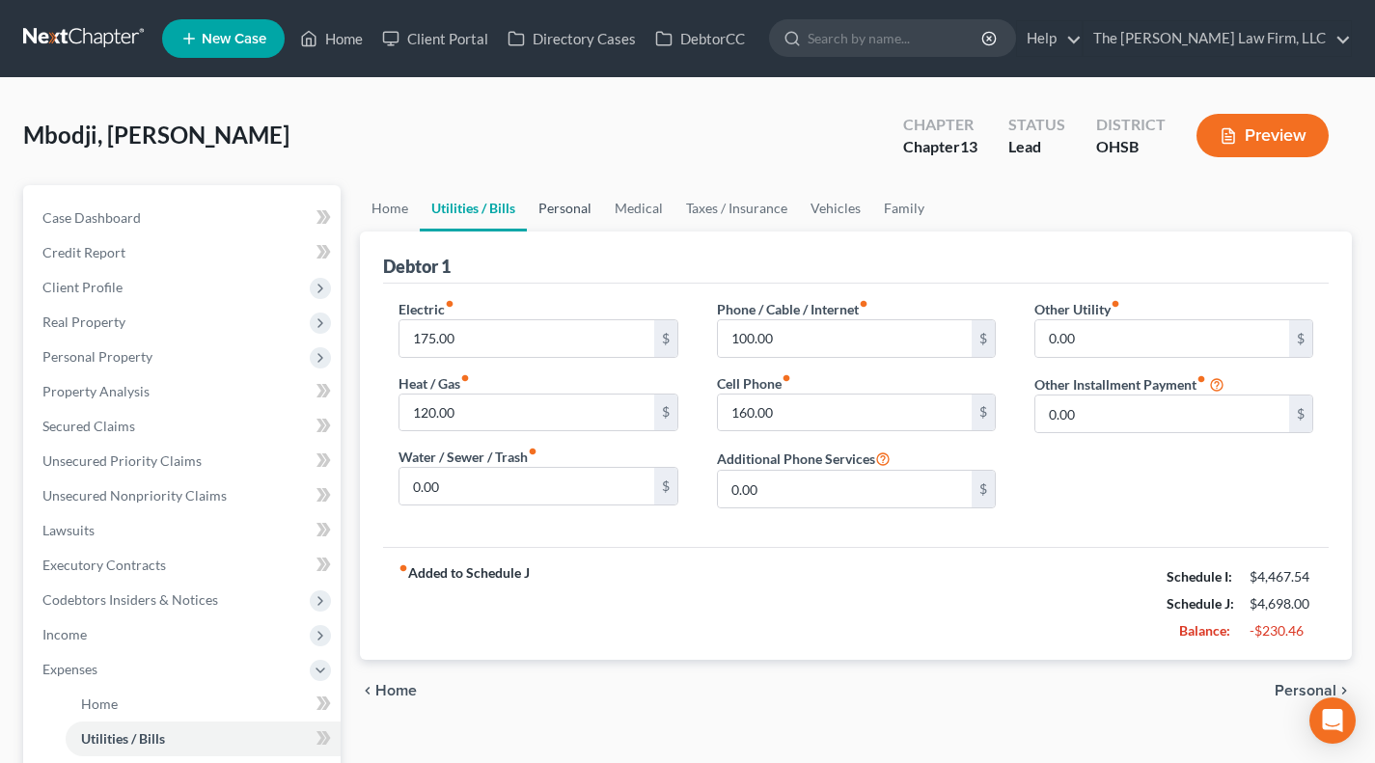
click at [554, 202] on link "Personal" at bounding box center [565, 208] width 76 height 46
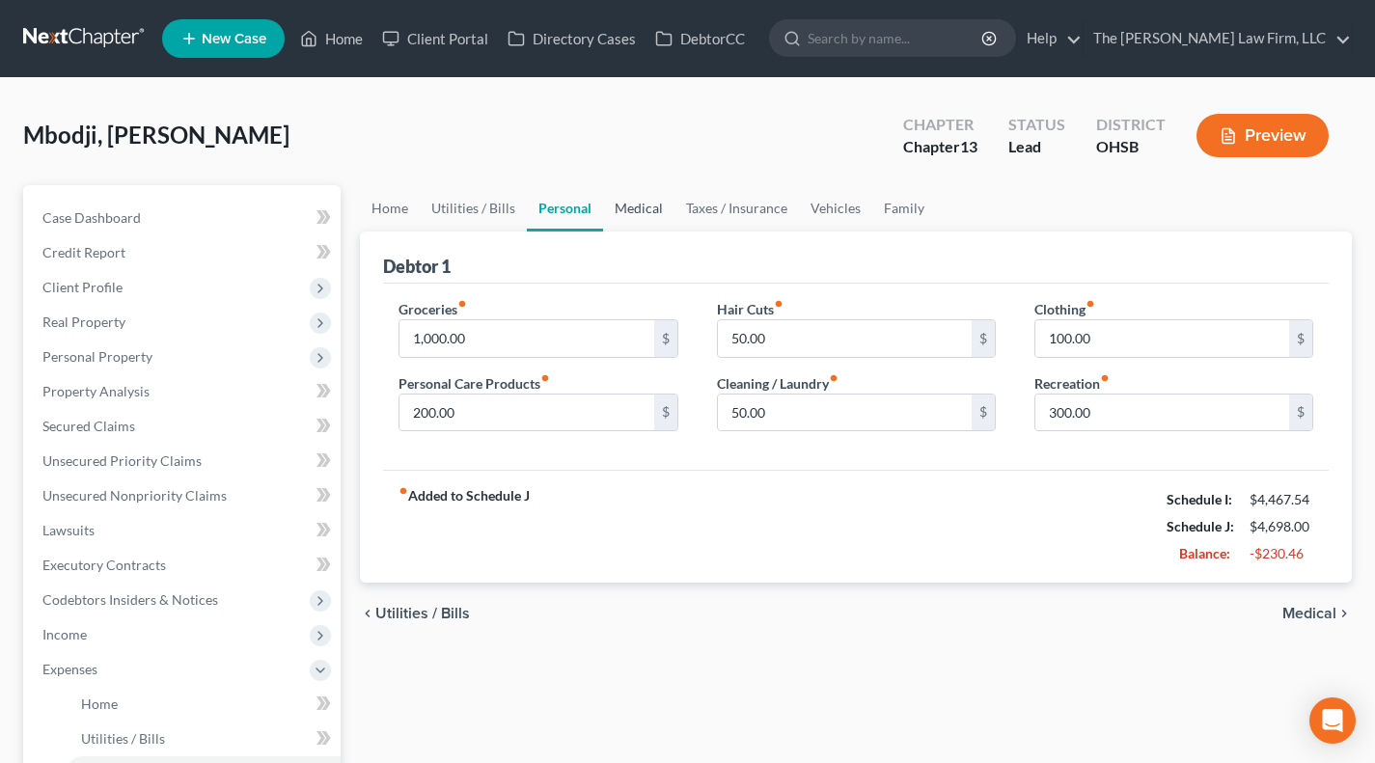
click at [634, 204] on link "Medical" at bounding box center [638, 208] width 71 height 46
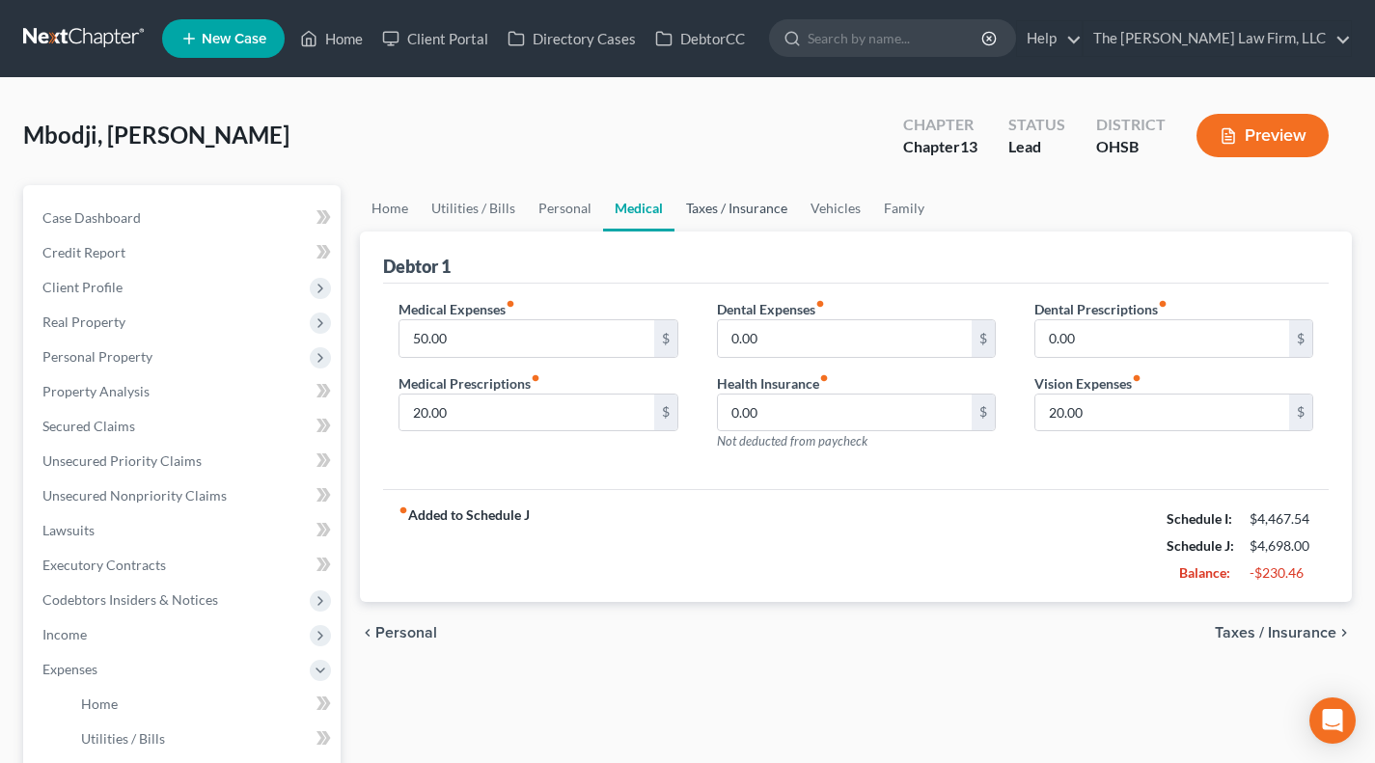
click at [697, 204] on link "Taxes / Insurance" at bounding box center [736, 208] width 124 height 46
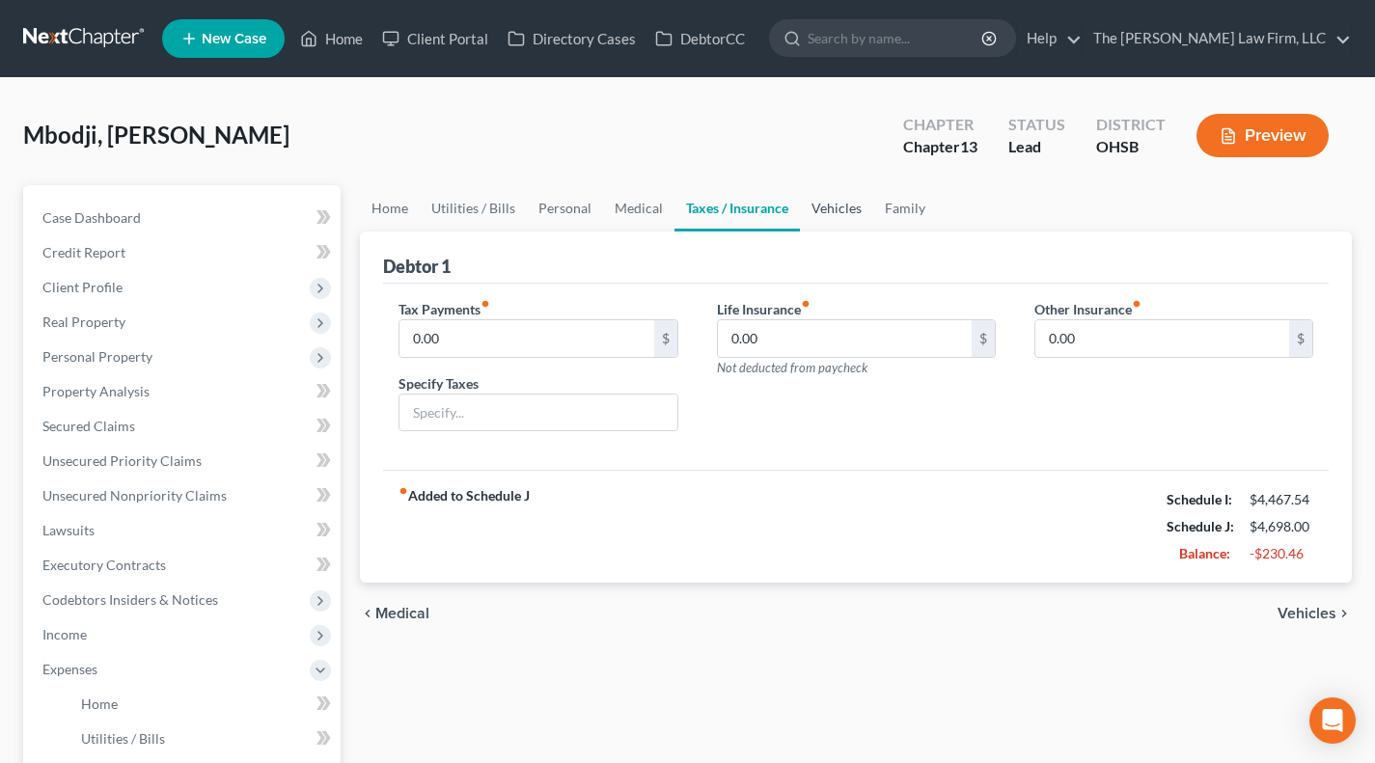
click at [814, 204] on link "Vehicles" at bounding box center [836, 208] width 73 height 46
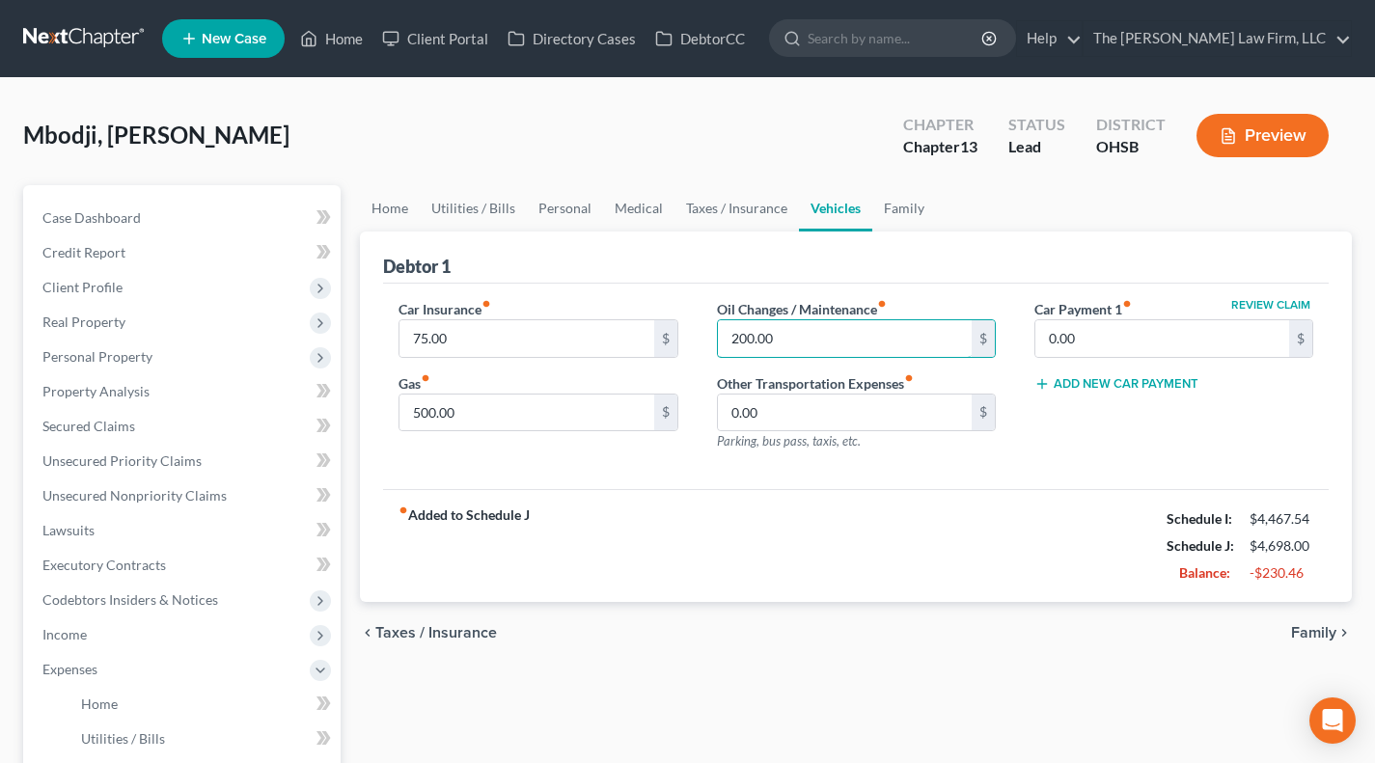
click at [825, 340] on input "200.00" at bounding box center [845, 338] width 254 height 37
click at [877, 214] on link "Family" at bounding box center [904, 208] width 64 height 46
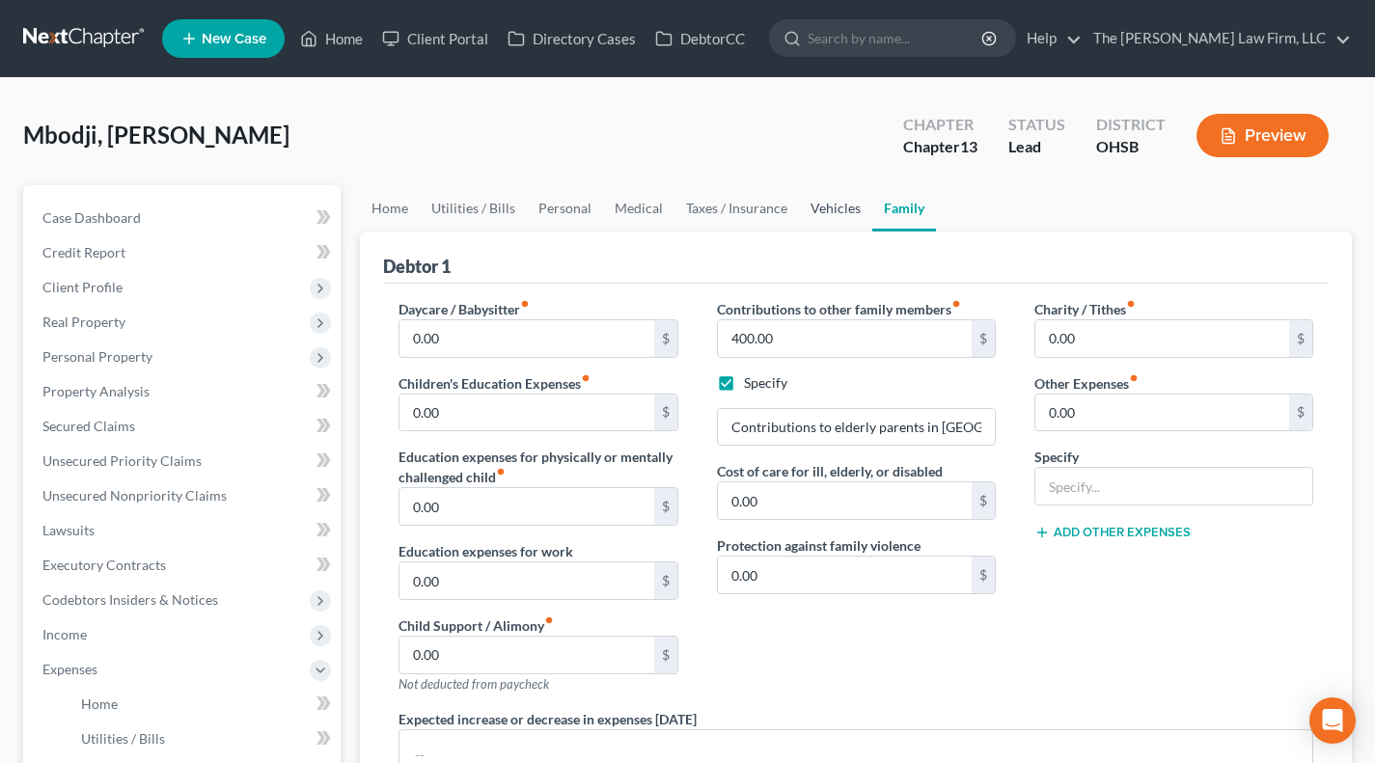
click at [828, 204] on link "Vehicles" at bounding box center [835, 208] width 73 height 46
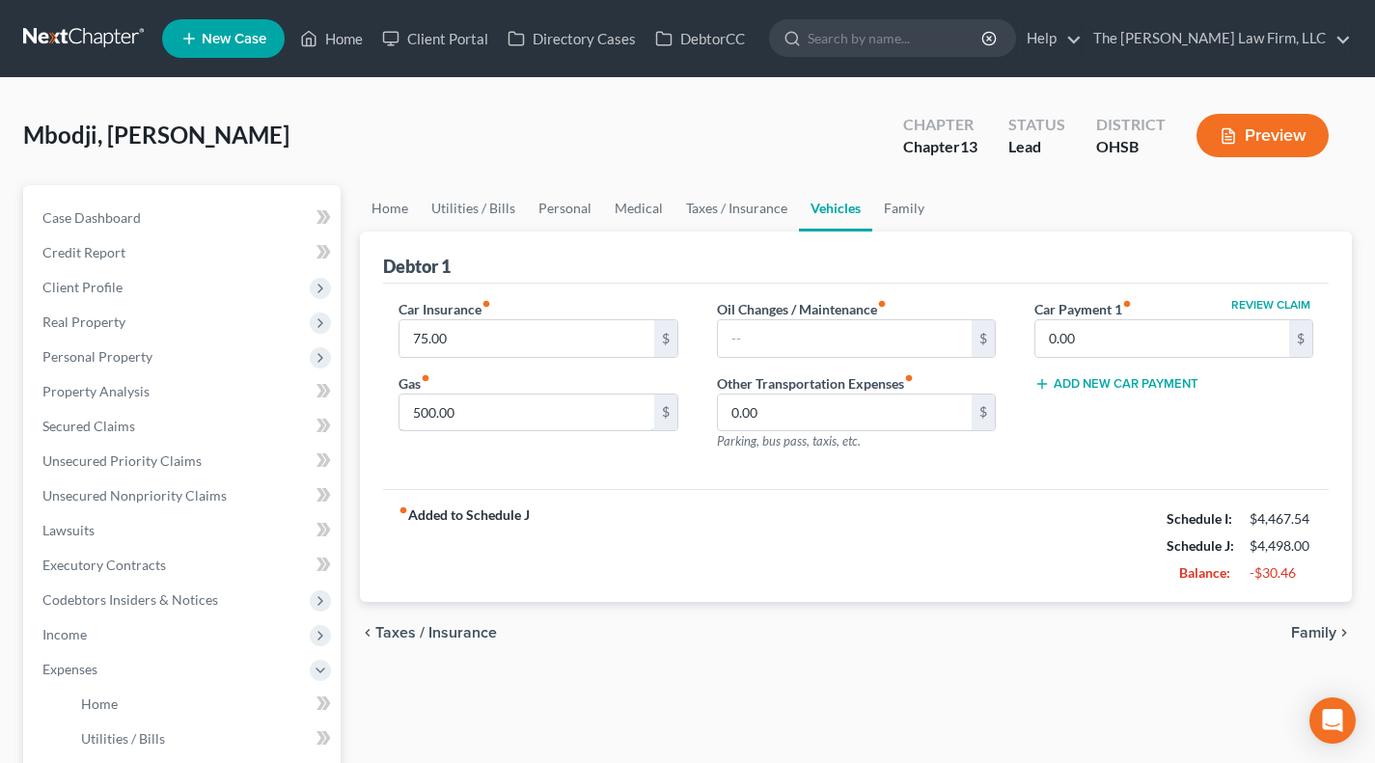
click at [494, 413] on input "500.00" at bounding box center [526, 413] width 254 height 37
type input "400"
drag, startPoint x: 545, startPoint y: 204, endPoint x: 557, endPoint y: 222, distance: 21.7
click at [545, 204] on link "Personal" at bounding box center [565, 208] width 76 height 46
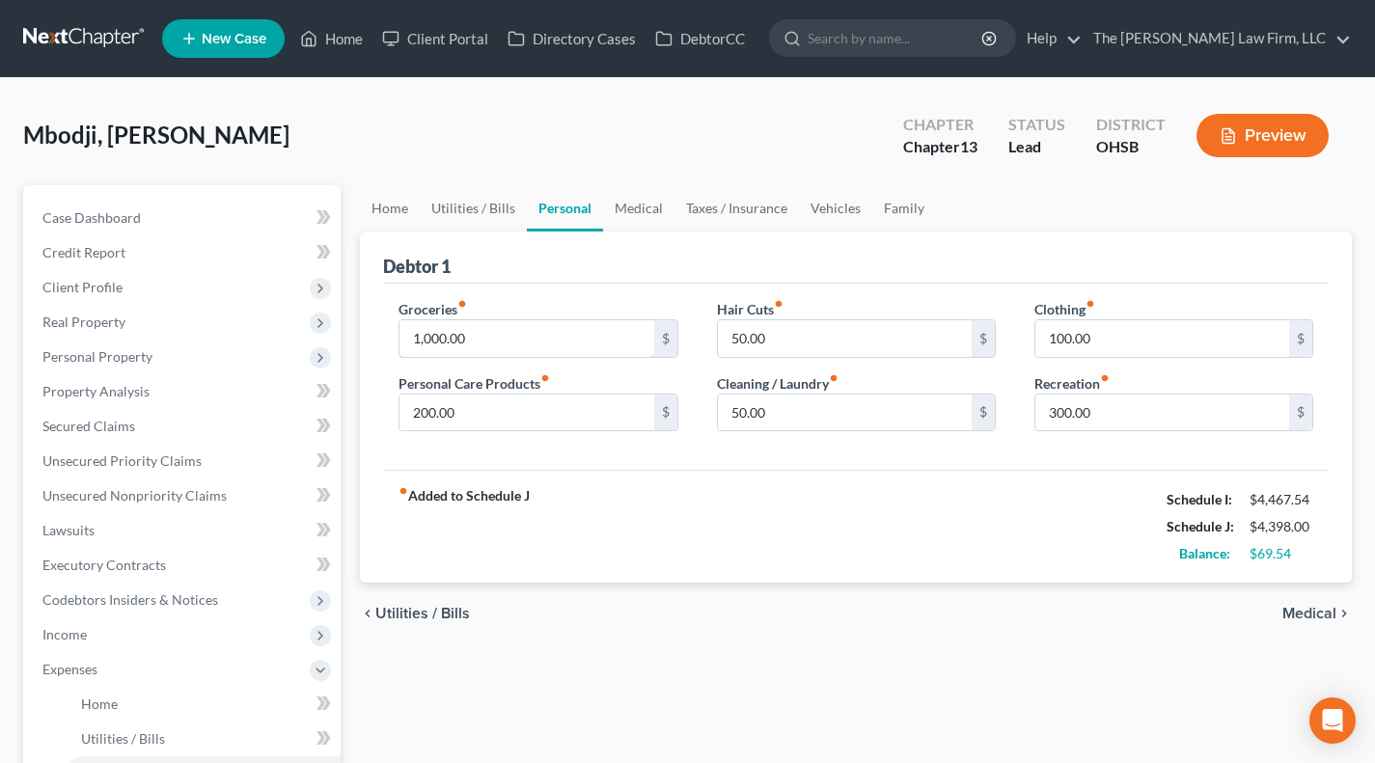
click at [518, 341] on input "1,000.00" at bounding box center [526, 338] width 254 height 37
type input "350"
click at [916, 572] on div "fiber_manual_record Added to Schedule J Schedule I: $4,467.54 Schedule J: $3,74…" at bounding box center [855, 526] width 945 height 113
click at [1127, 330] on input "100.00" at bounding box center [1162, 338] width 254 height 37
type input "75"
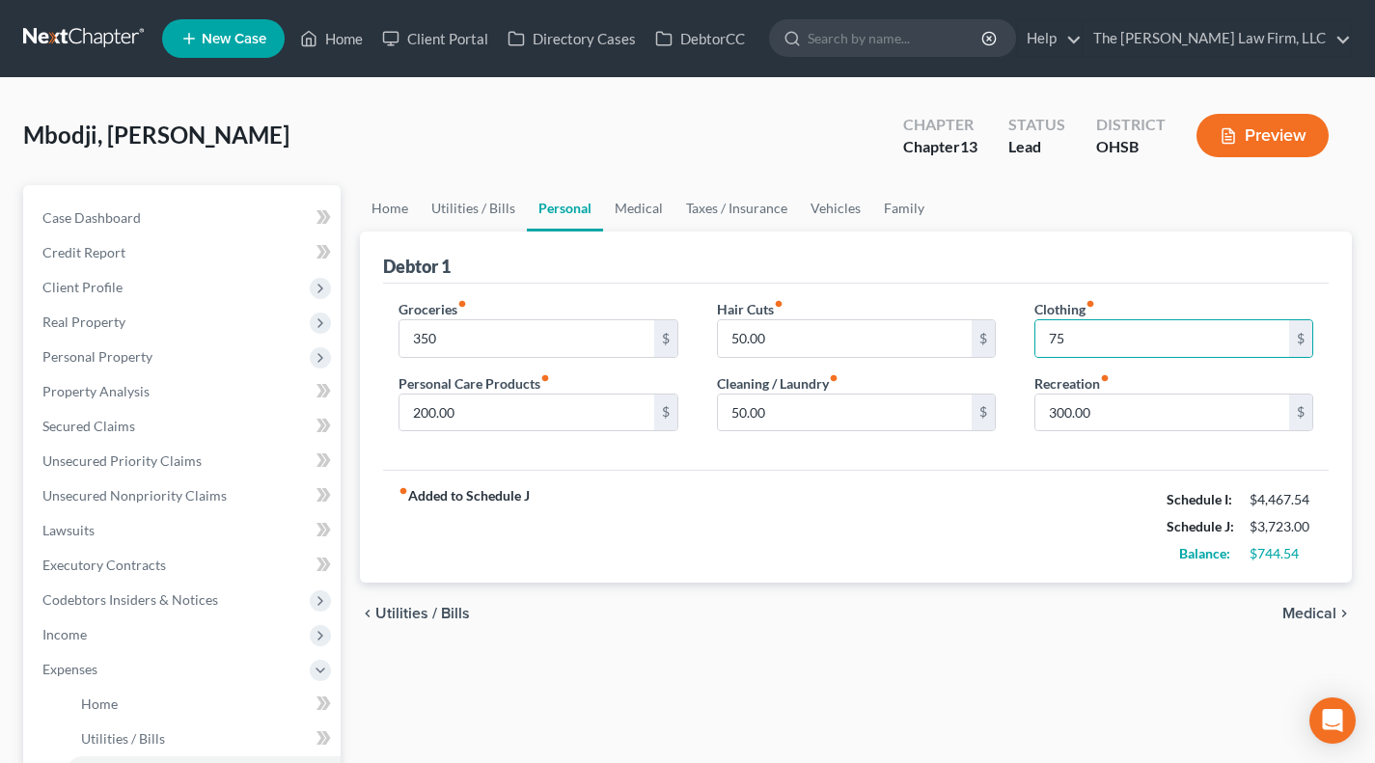
click at [979, 488] on div "fiber_manual_record Added to Schedule J Schedule I: $4,467.54 Schedule J: $3,72…" at bounding box center [855, 526] width 945 height 113
drag, startPoint x: 1249, startPoint y: 499, endPoint x: 1302, endPoint y: 518, distance: 56.5
click at [1309, 490] on div "$4,467.54" at bounding box center [1281, 499] width 64 height 19
drag, startPoint x: 1242, startPoint y: 531, endPoint x: 1316, endPoint y: 520, distance: 74.1
click at [1316, 520] on div "$3,723.00" at bounding box center [1280, 526] width 83 height 19
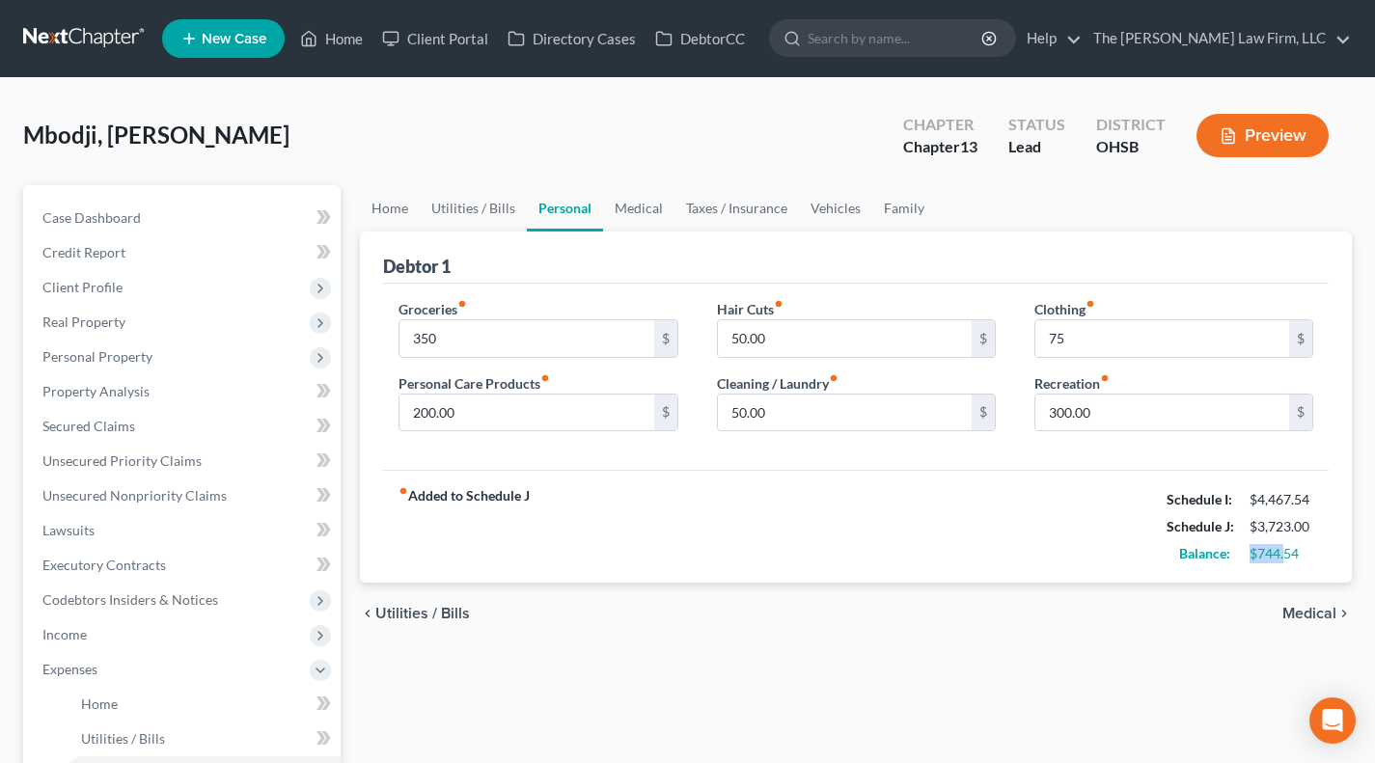
drag, startPoint x: 1243, startPoint y: 559, endPoint x: 1286, endPoint y: 558, distance: 42.5
click at [1286, 558] on div "$744.54" at bounding box center [1280, 553] width 83 height 19
click at [1243, 562] on div "$744.54" at bounding box center [1280, 553] width 83 height 19
drag, startPoint x: 1258, startPoint y: 560, endPoint x: 1353, endPoint y: 561, distance: 95.5
click at [1354, 560] on div "Home Utilities / Bills Personal Medical Taxes / Insurance Vehicles Family Debto…" at bounding box center [855, 724] width 1011 height 1079
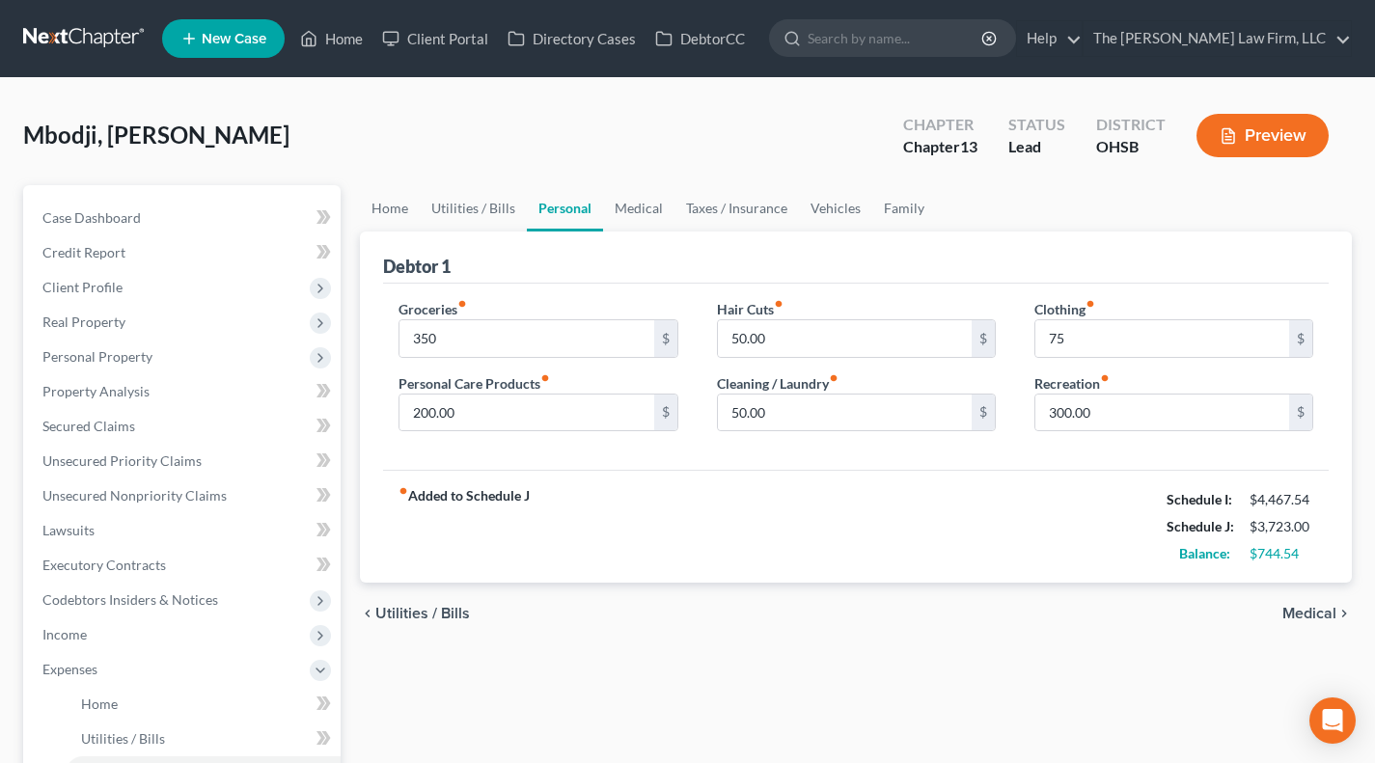
click at [1085, 536] on div "fiber_manual_record Added to Schedule J Schedule I: $4,467.54 Schedule J: $3,72…" at bounding box center [855, 526] width 945 height 113
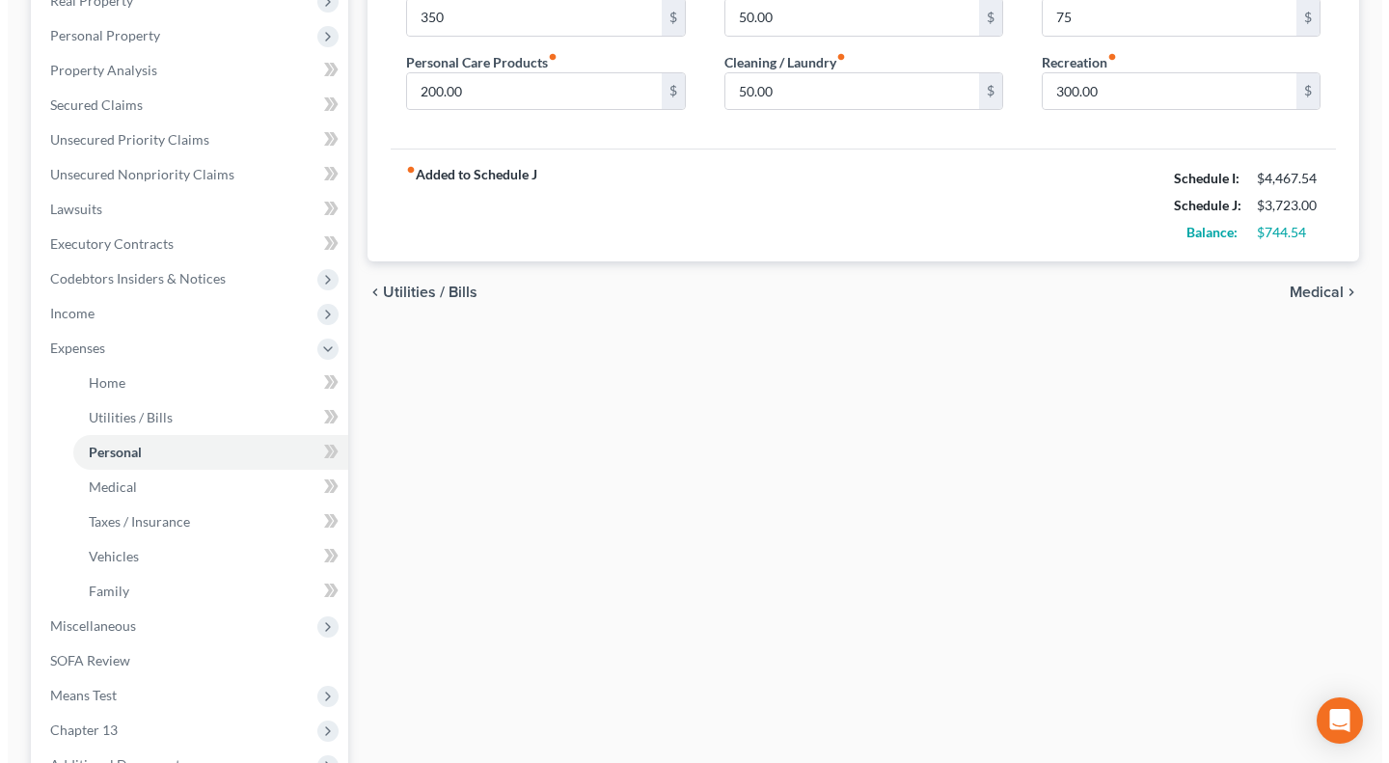
scroll to position [482, 0]
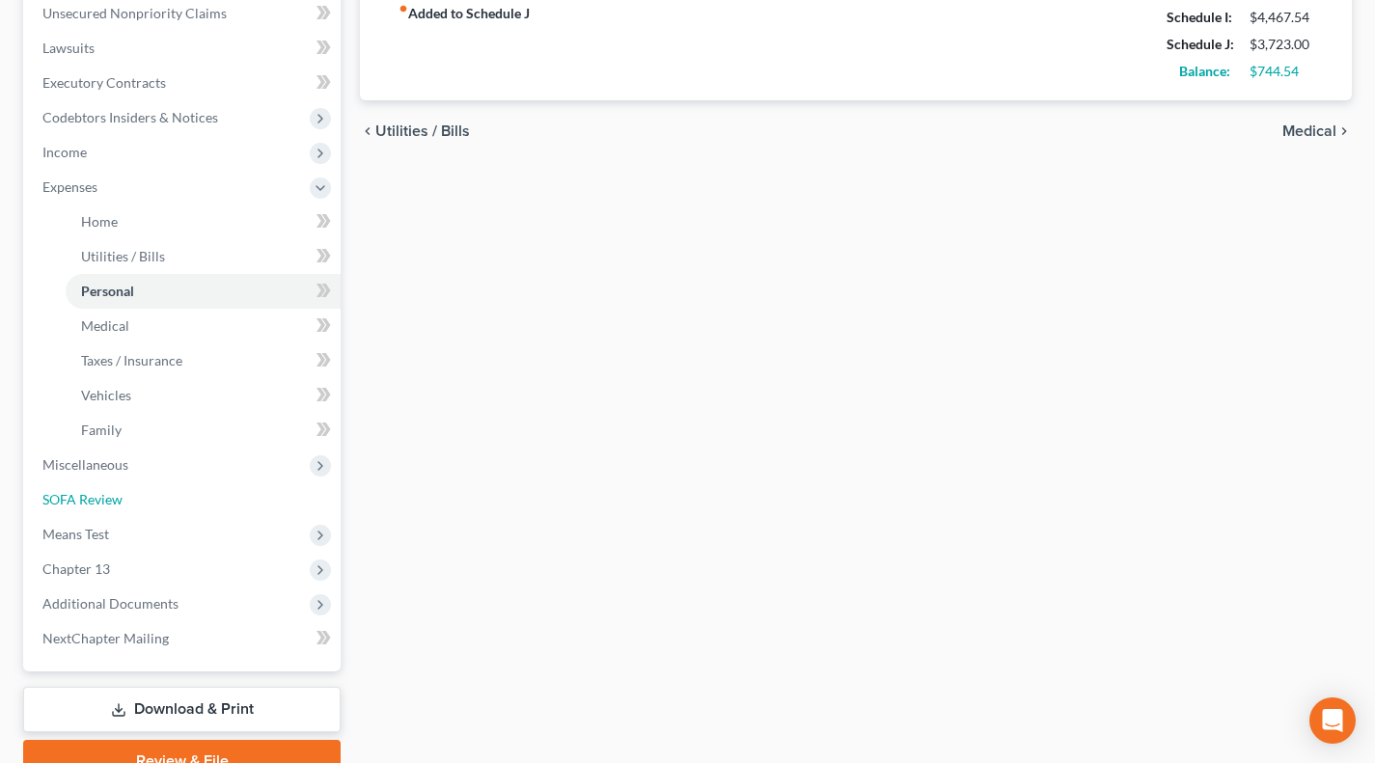
click at [123, 499] on link "SOFA Review" at bounding box center [183, 499] width 313 height 35
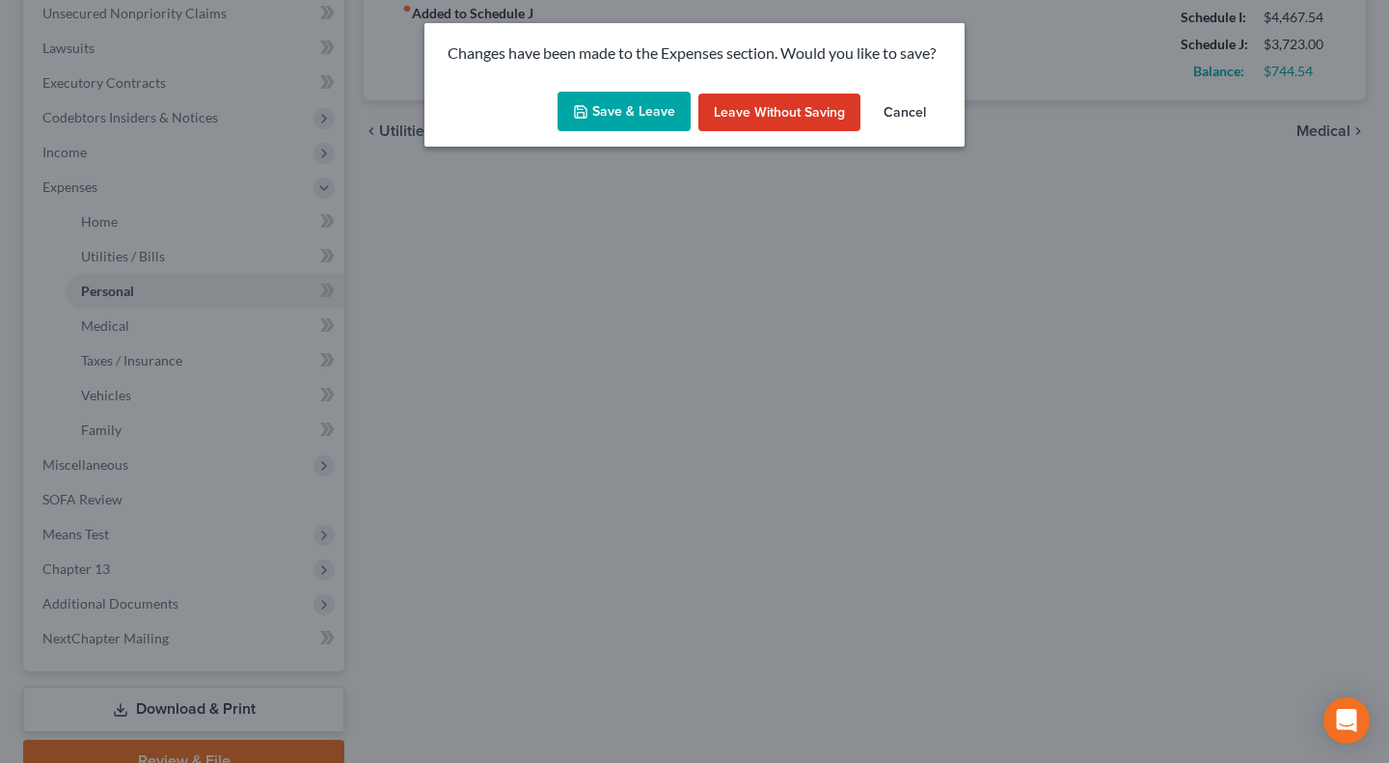
click at [631, 106] on button "Save & Leave" at bounding box center [624, 112] width 133 height 41
type input "350.00"
type input "75.00"
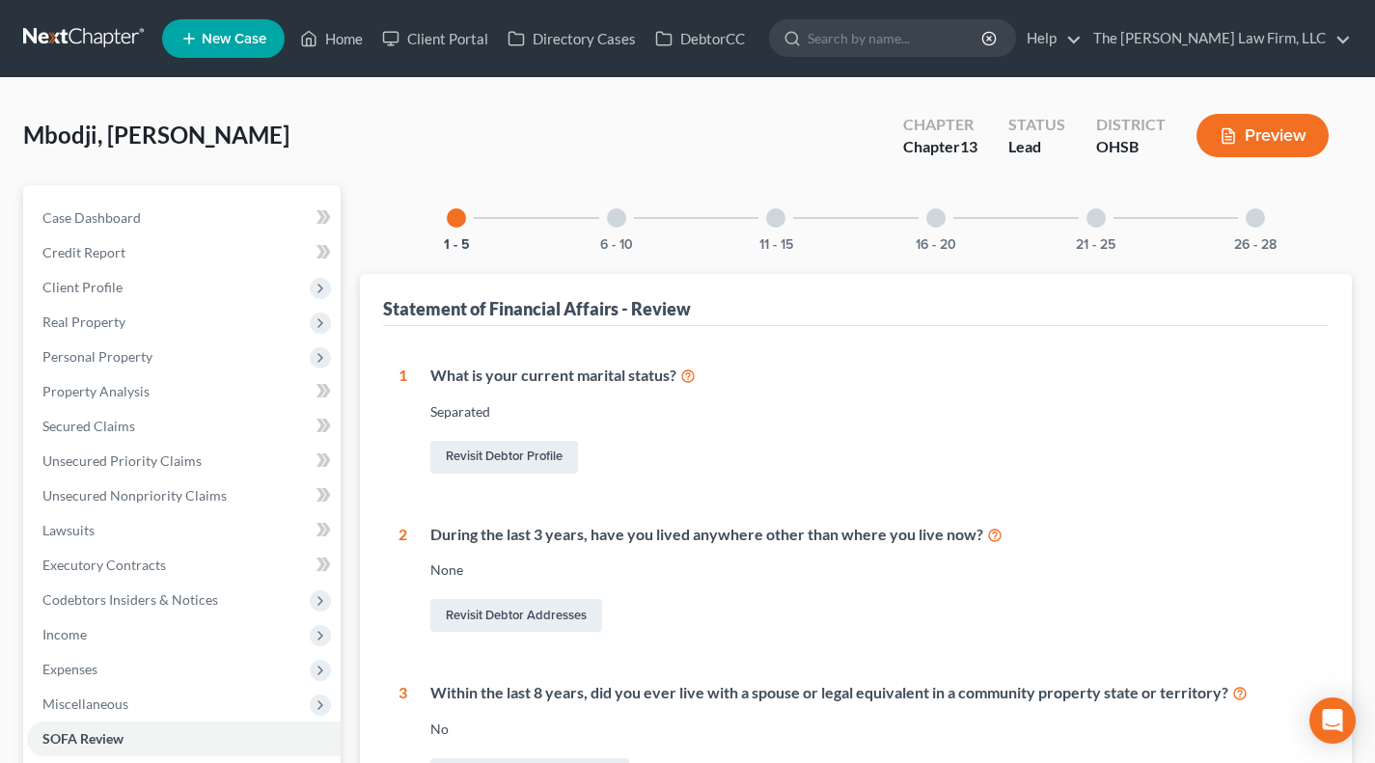
click at [638, 212] on div "6 - 10" at bounding box center [617, 218] width 66 height 66
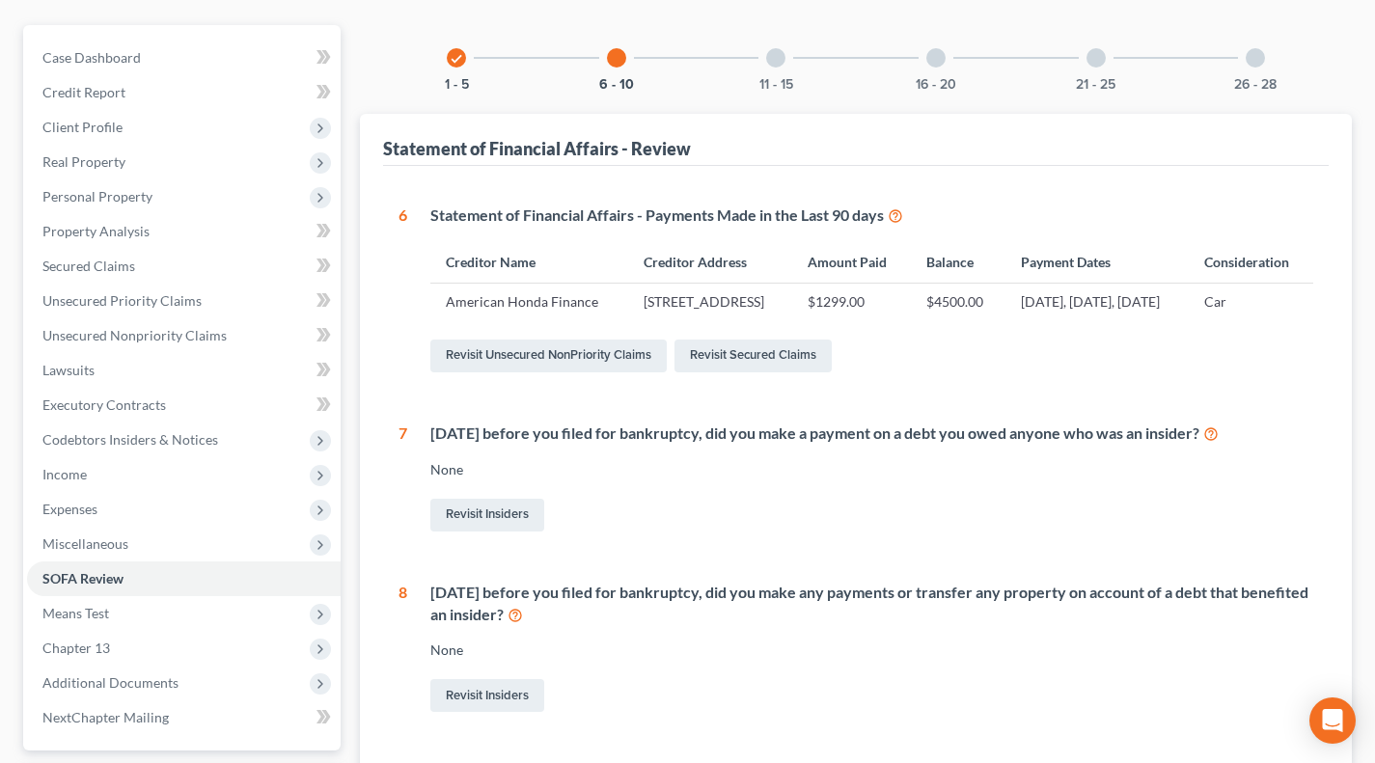
scroll to position [321, 0]
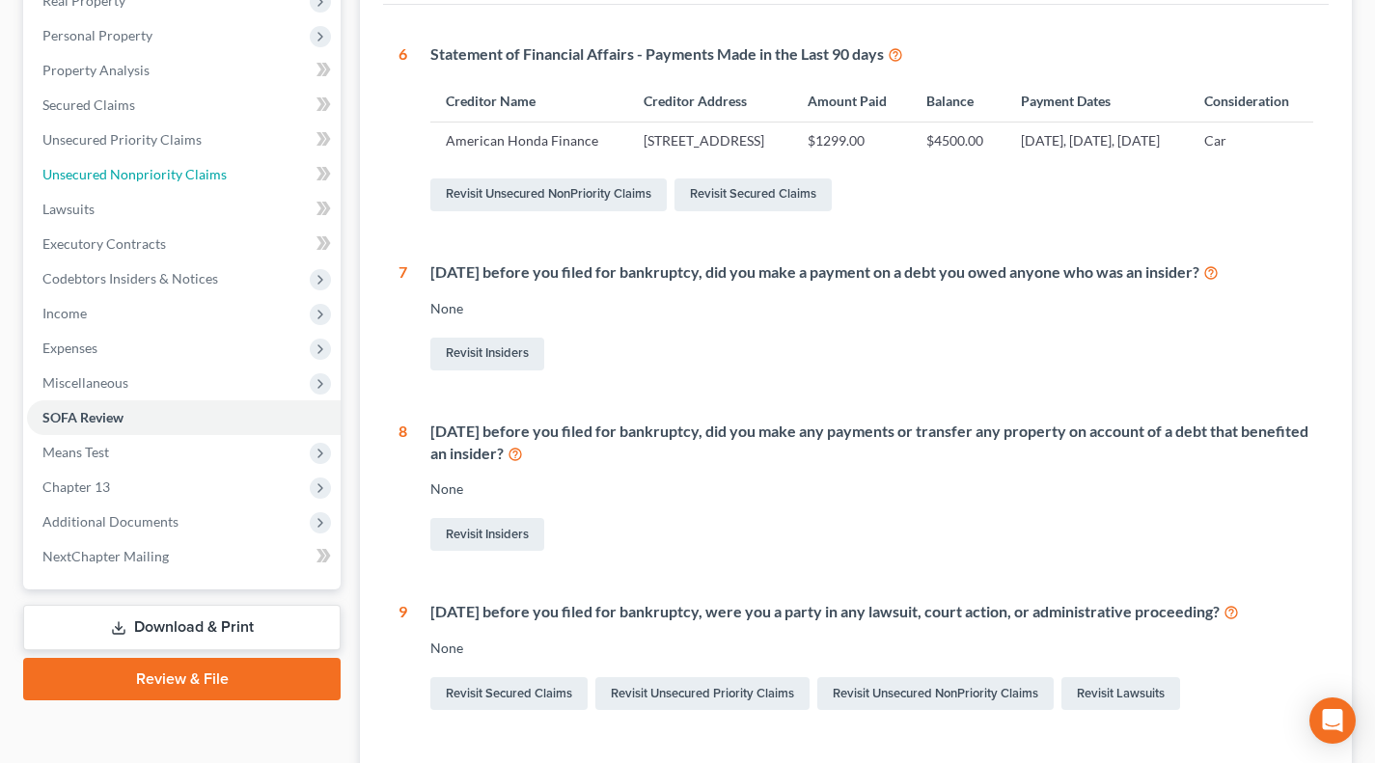
click at [161, 170] on span "Unsecured Nonpriority Claims" at bounding box center [134, 174] width 184 height 16
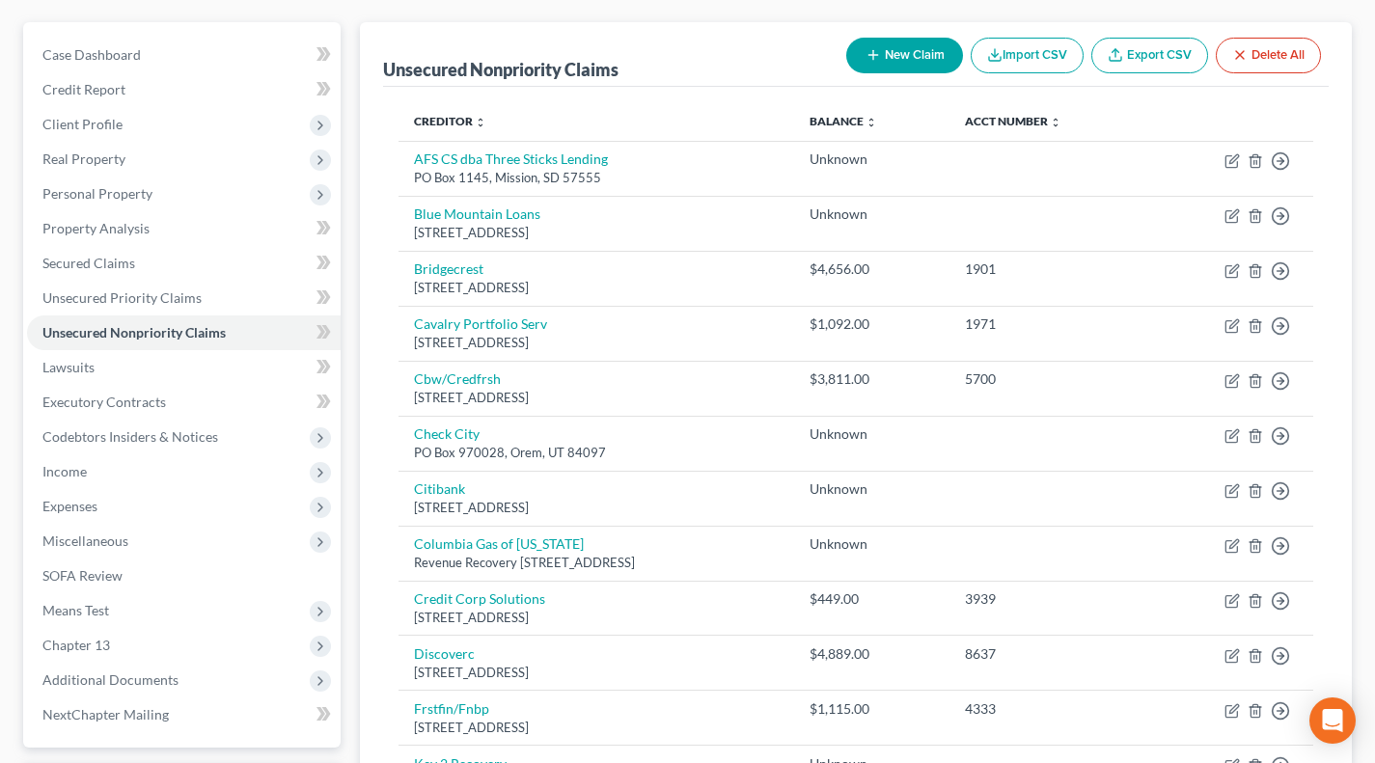
scroll to position [160, 0]
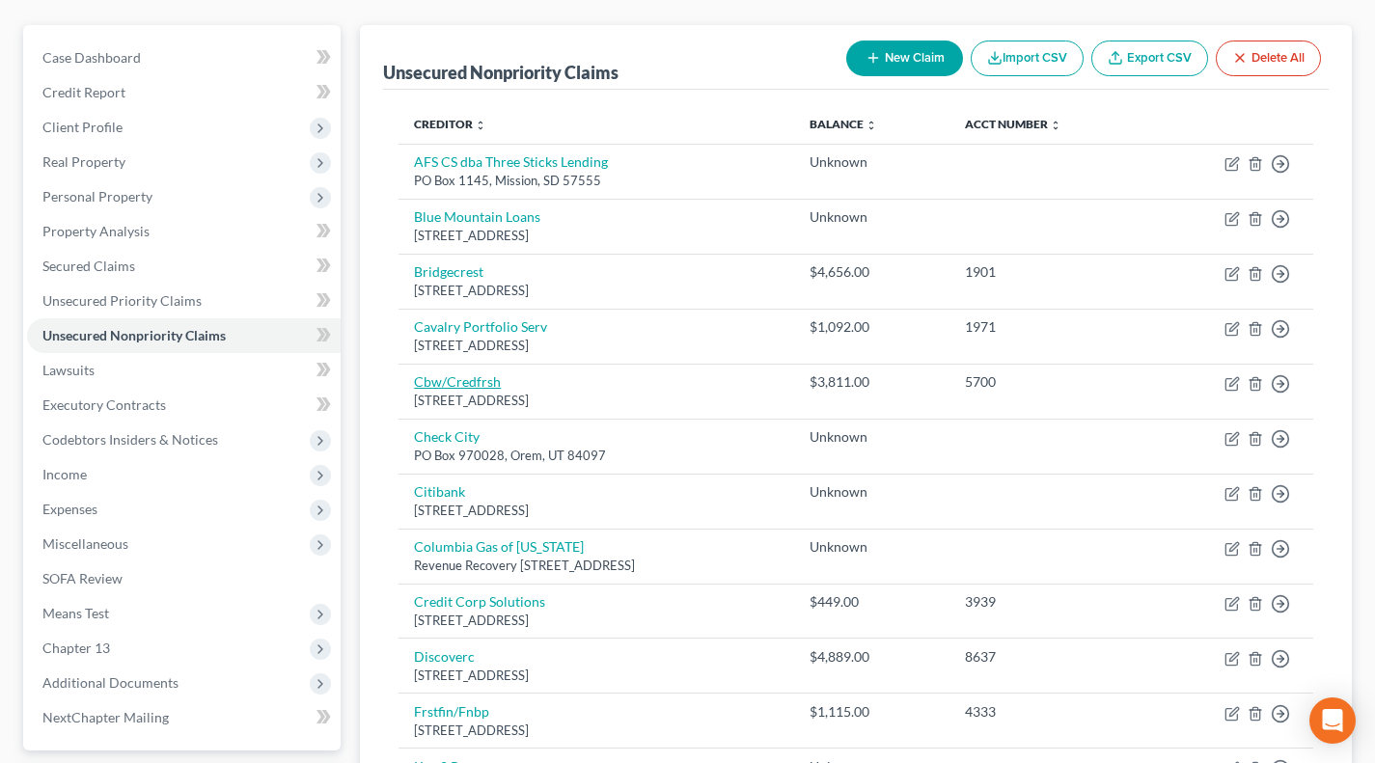
click at [465, 379] on link "Cbw/Credfrsh" at bounding box center [457, 381] width 87 height 16
select select "7"
select select "2"
select select "0"
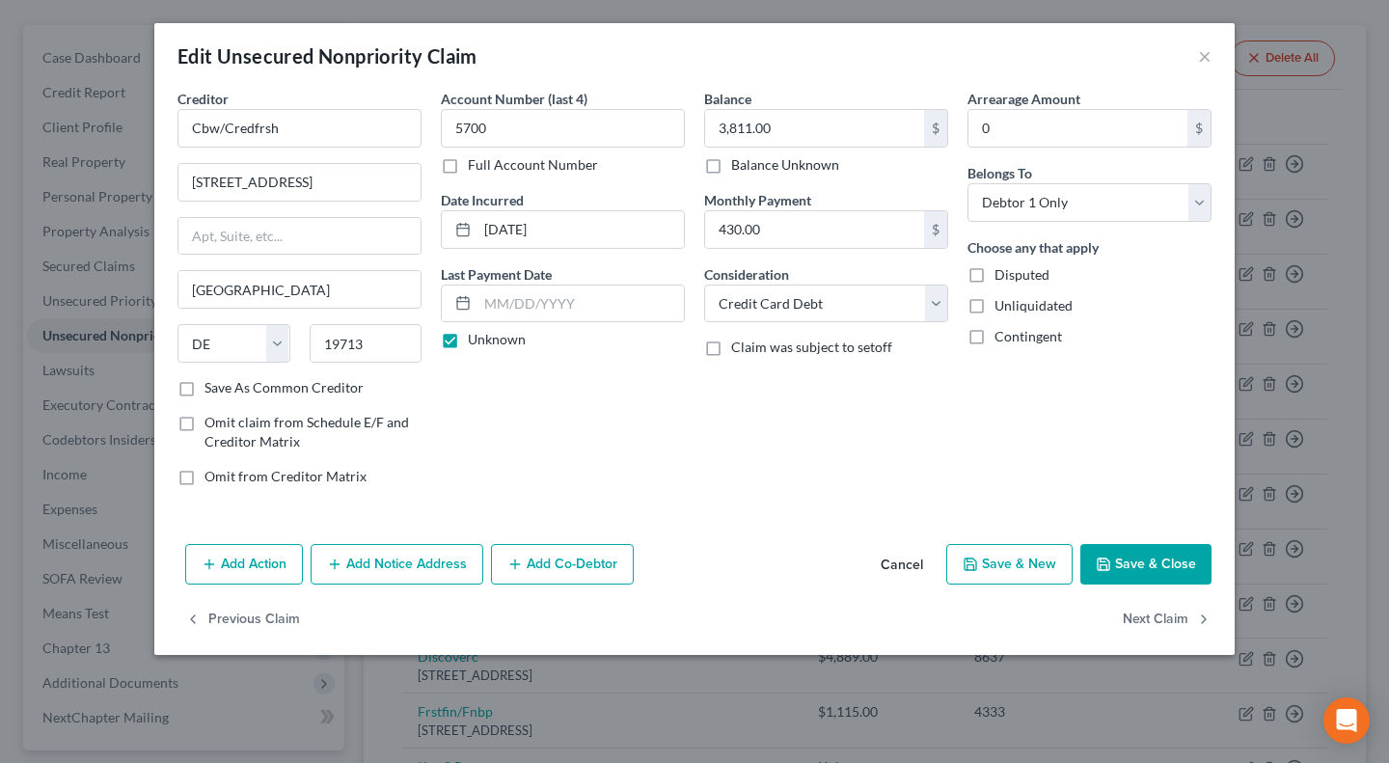
click at [505, 337] on label "Unknown" at bounding box center [497, 339] width 58 height 19
click at [488, 337] on input "Unknown" at bounding box center [482, 336] width 13 height 13
checkbox input "false"
click at [533, 311] on input "text" at bounding box center [580, 304] width 206 height 37
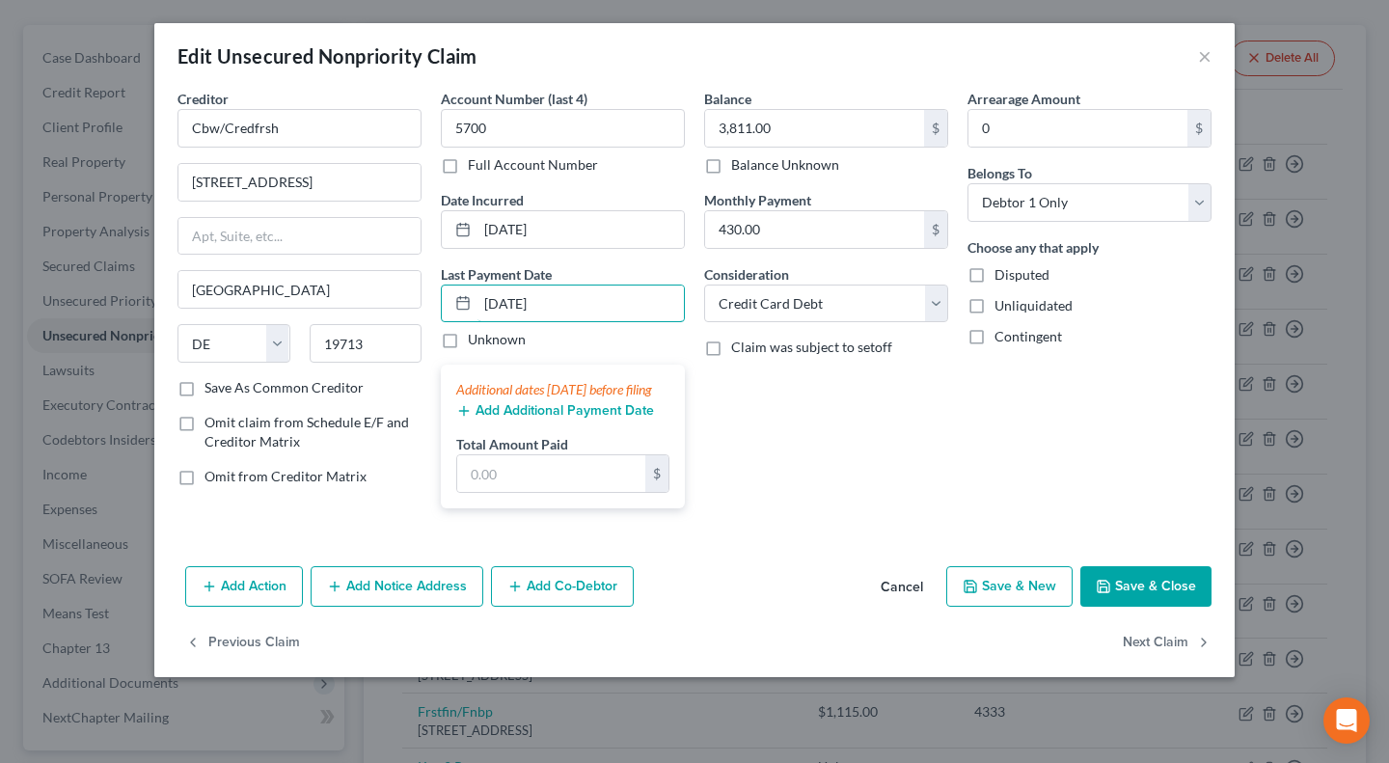
type input "[DATE]"
click at [563, 419] on button "Add Additional Payment Date" at bounding box center [555, 410] width 198 height 15
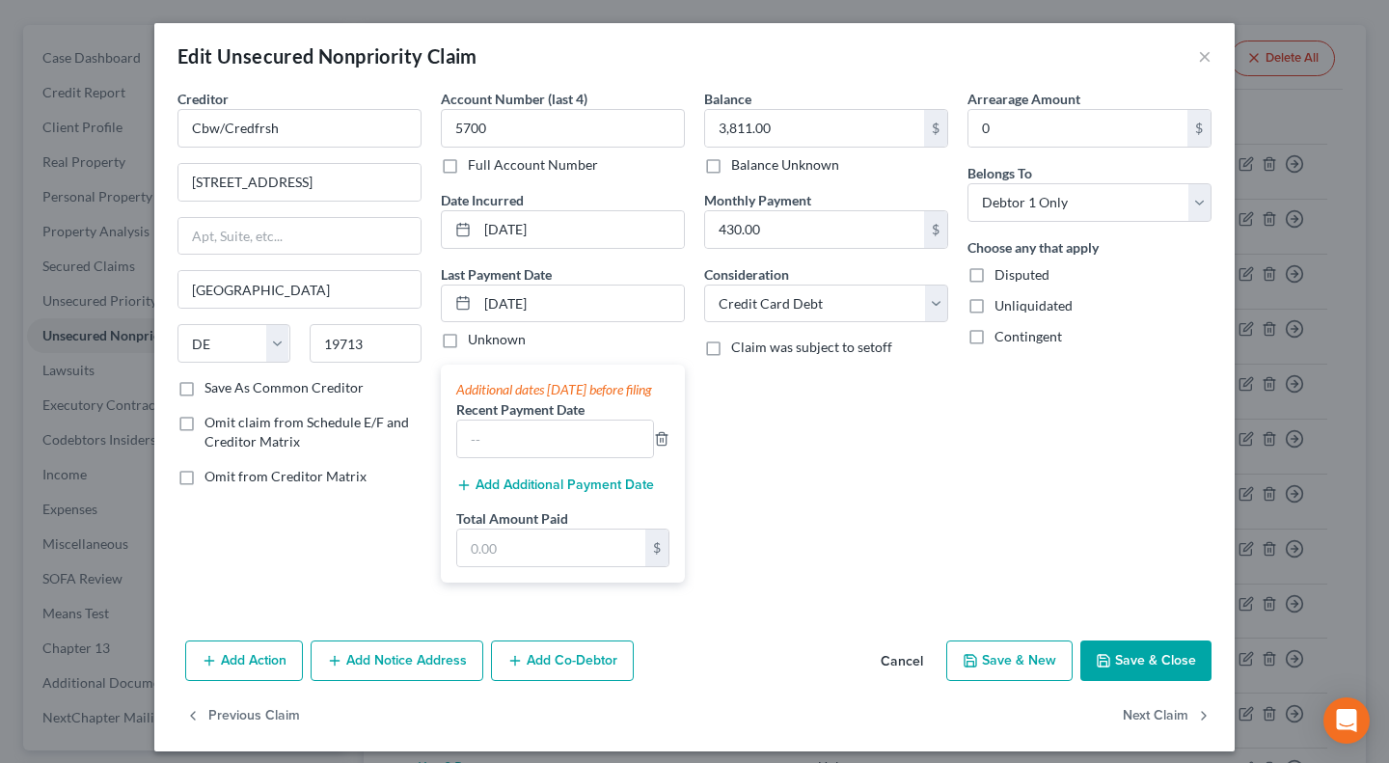
click at [519, 493] on div "Add Additional Payment Date" at bounding box center [562, 483] width 213 height 19
click at [512, 493] on button "Add Additional Payment Date" at bounding box center [555, 484] width 198 height 15
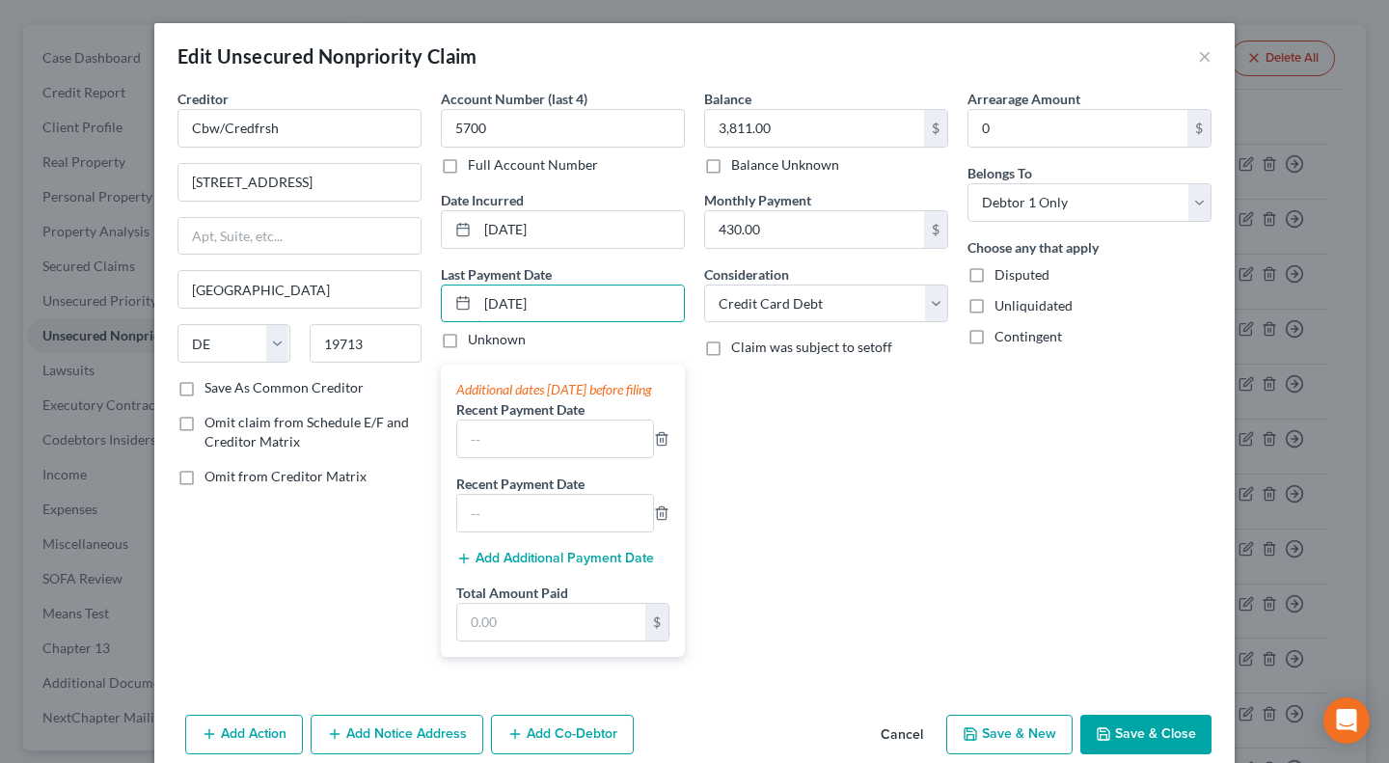
drag, startPoint x: 554, startPoint y: 294, endPoint x: 459, endPoint y: 303, distance: 94.9
click at [459, 300] on div "[DATE]" at bounding box center [563, 304] width 244 height 39
drag, startPoint x: 517, startPoint y: 457, endPoint x: 520, endPoint y: 482, distance: 25.2
click at [517, 457] on input "text" at bounding box center [555, 439] width 196 height 37
paste input "[DATE]"
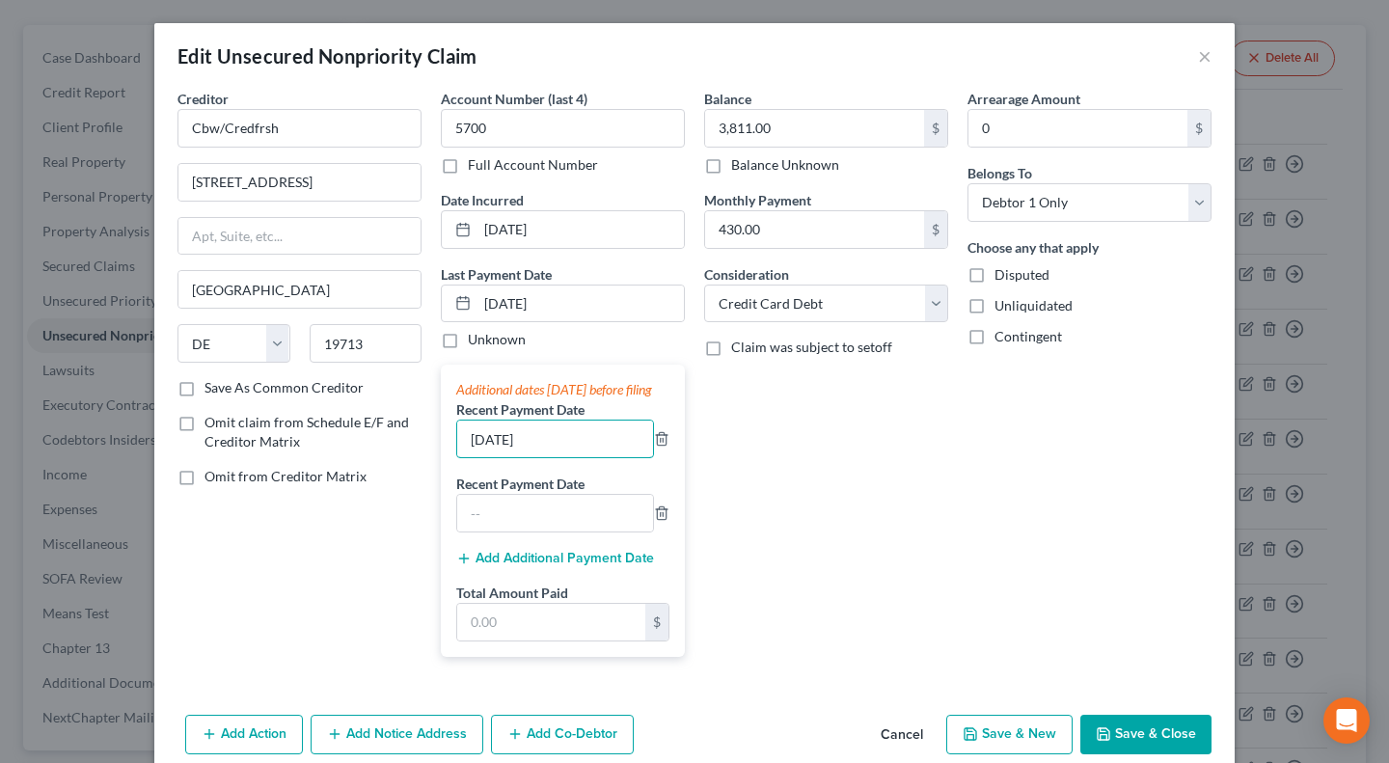
type input "[DATE]"
drag, startPoint x: 503, startPoint y: 545, endPoint x: 473, endPoint y: 467, distance: 83.7
click at [503, 531] on input "text" at bounding box center [555, 513] width 196 height 37
paste input "[DATE]"
type input "[DATE]"
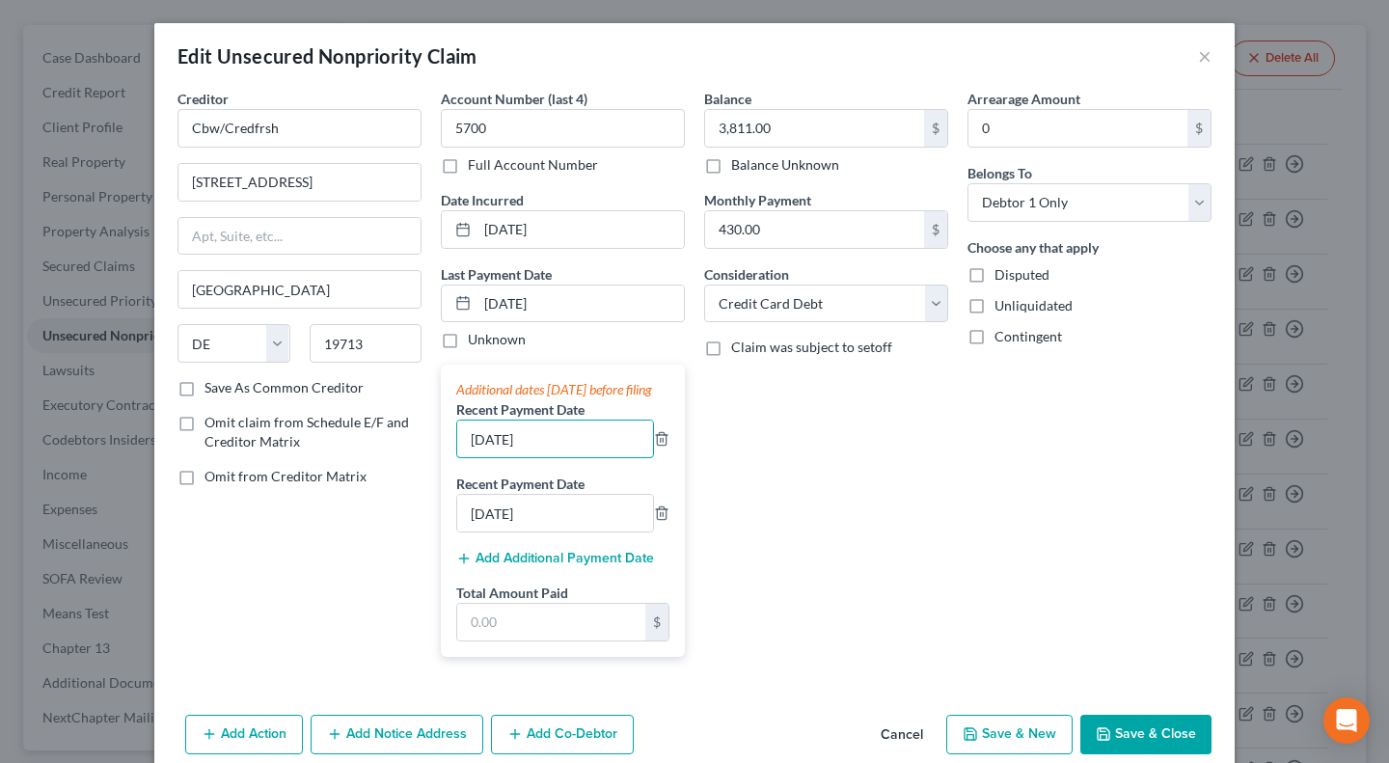
drag, startPoint x: 467, startPoint y: 452, endPoint x: 469, endPoint y: 463, distance: 10.8
click at [469, 457] on input "[DATE]" at bounding box center [555, 439] width 196 height 37
type input "[DATE]"
drag, startPoint x: 470, startPoint y: 536, endPoint x: 474, endPoint y: 575, distance: 38.8
click at [457, 530] on input "[DATE]" at bounding box center [555, 513] width 196 height 37
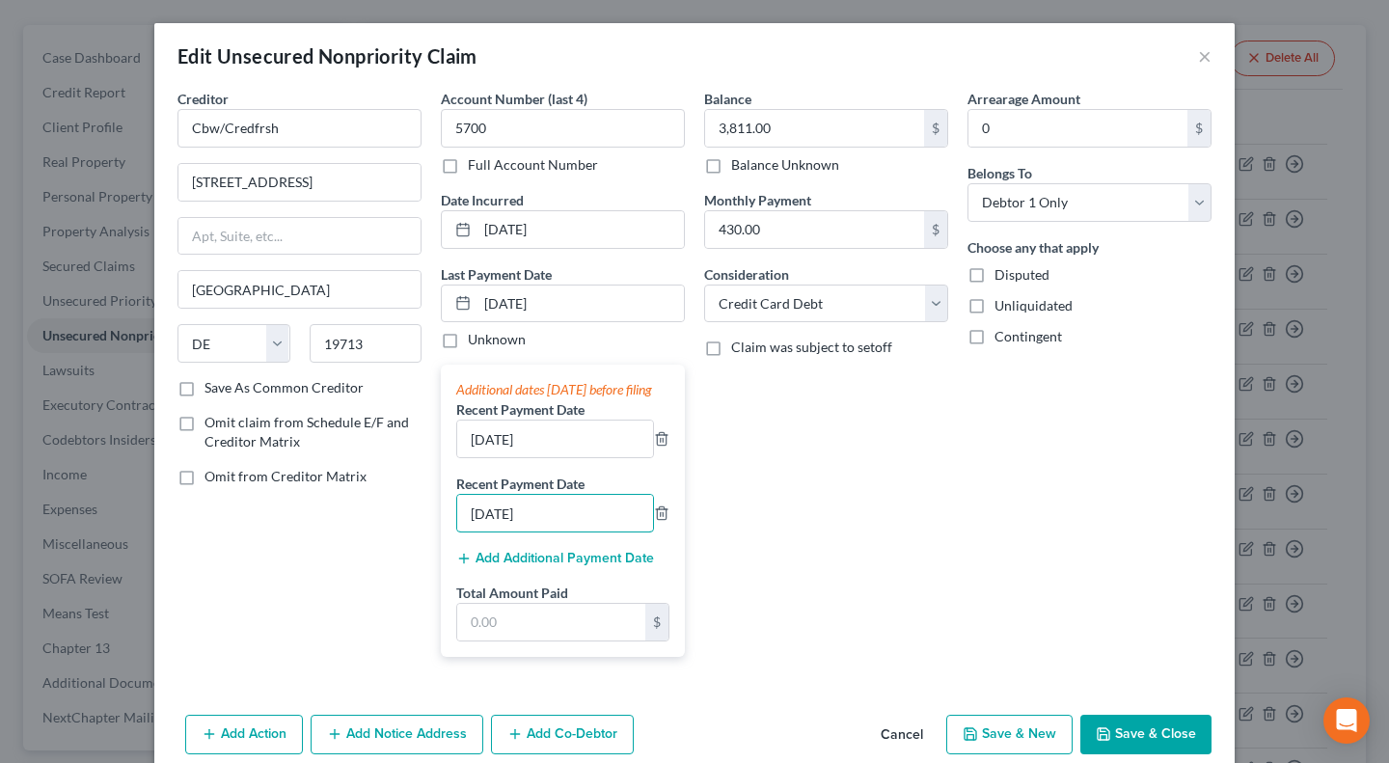
type input "[DATE]"
click at [474, 640] on input "text" at bounding box center [551, 622] width 188 height 37
click at [508, 640] on input "text" at bounding box center [551, 622] width 188 height 37
click at [964, 610] on div "Arrearage Amount 0 $ Belongs To * Select Debtor 1 Only Debtor 2 Only Debtor 1 A…" at bounding box center [1089, 381] width 263 height 584
click at [1139, 740] on button "Save & Close" at bounding box center [1145, 735] width 131 height 41
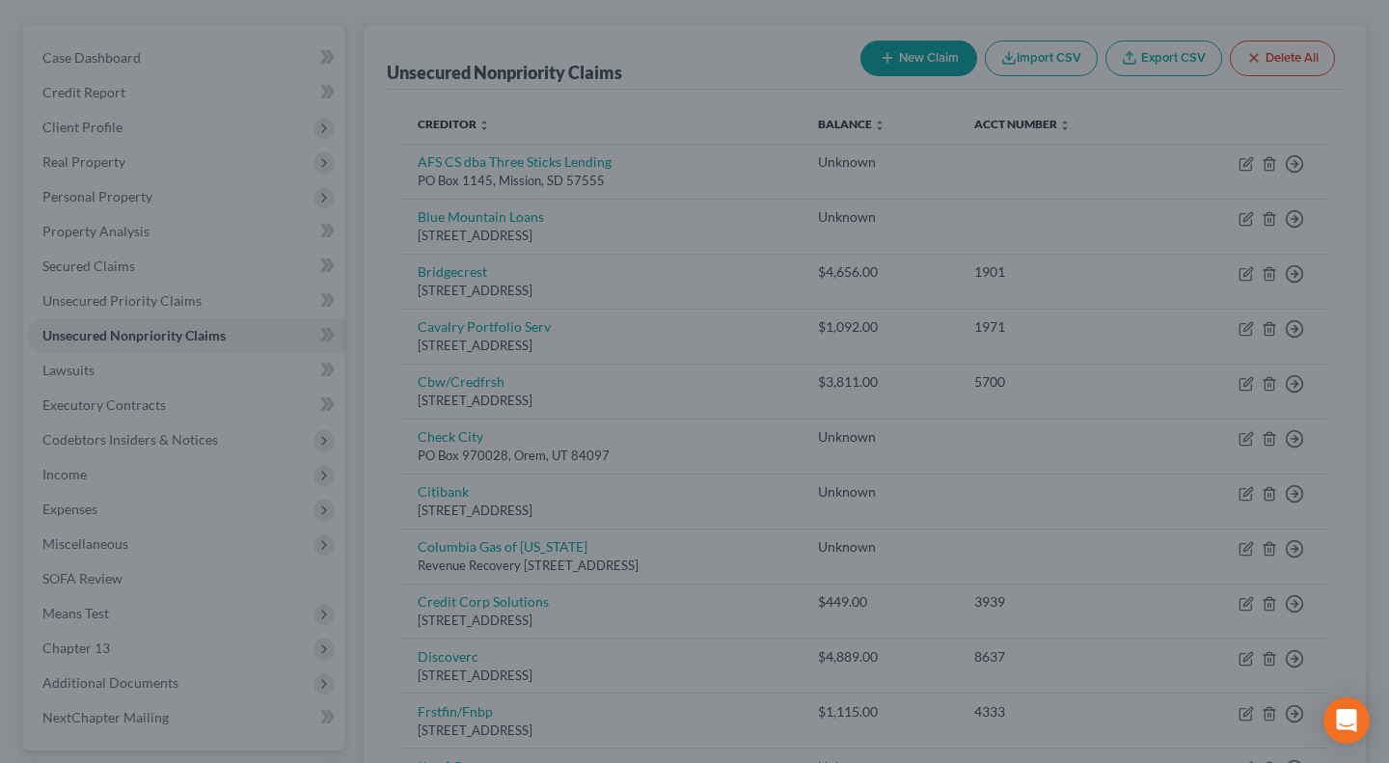
type input "1,290.00"
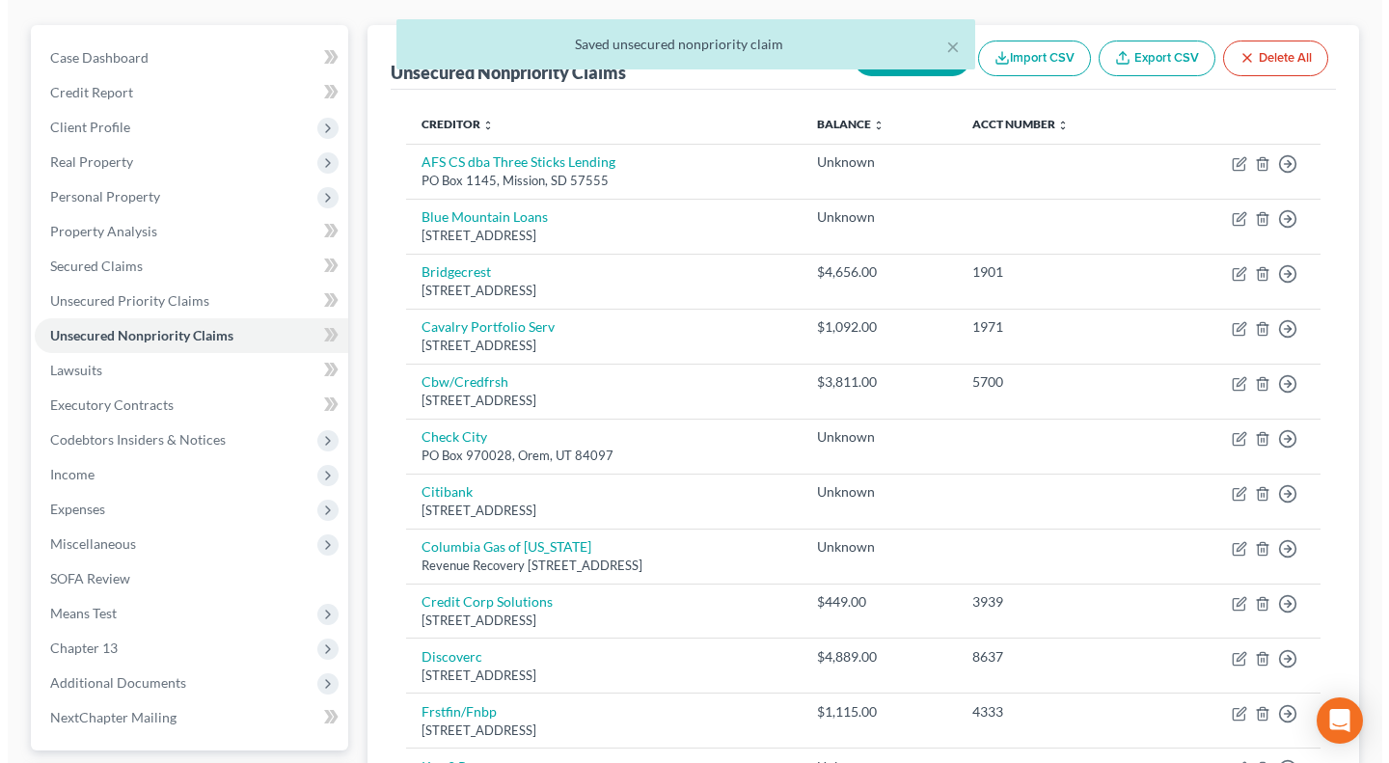
scroll to position [518, 0]
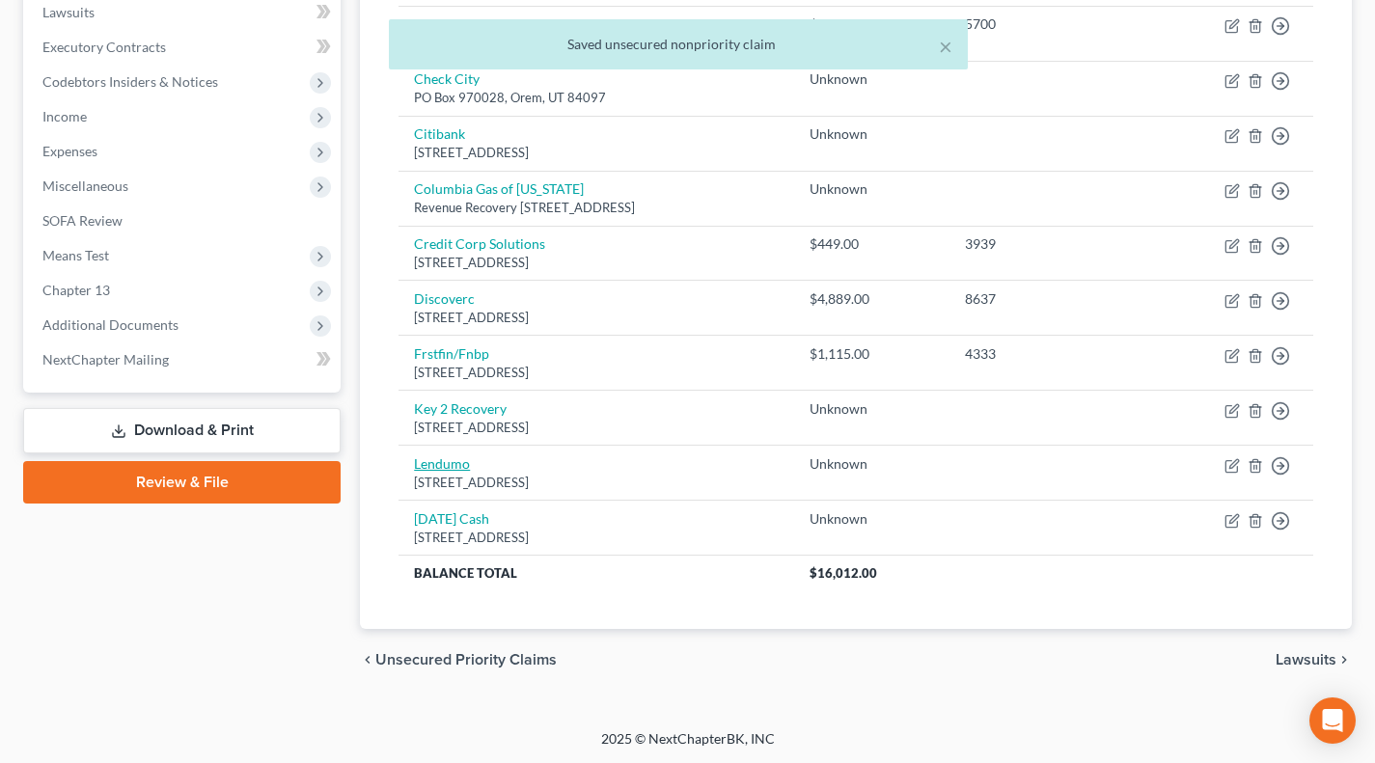
click at [441, 470] on link "Lendumo" at bounding box center [442, 463] width 56 height 16
select select "52"
select select "10"
select select "0"
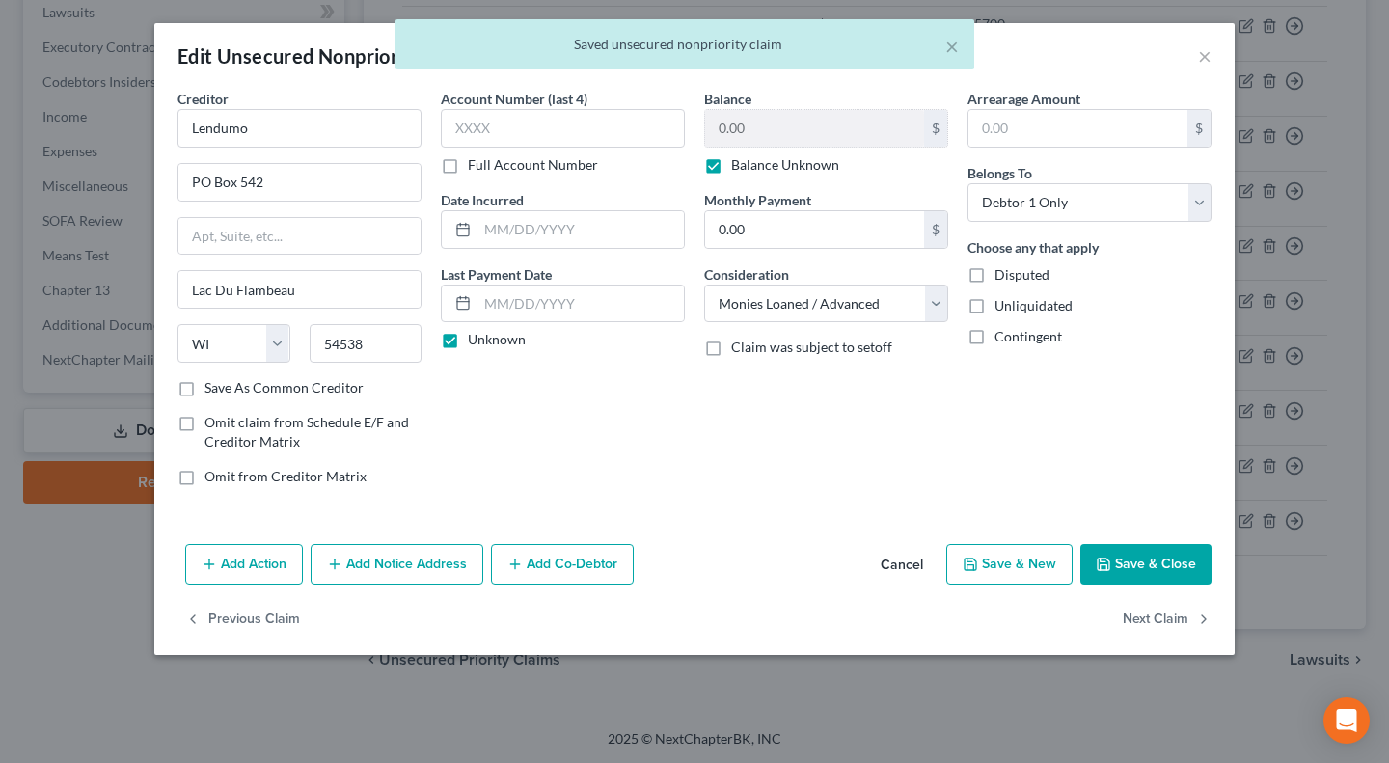
click at [509, 340] on label "Unknown" at bounding box center [497, 339] width 58 height 19
click at [488, 340] on input "Unknown" at bounding box center [482, 336] width 13 height 13
checkbox input "false"
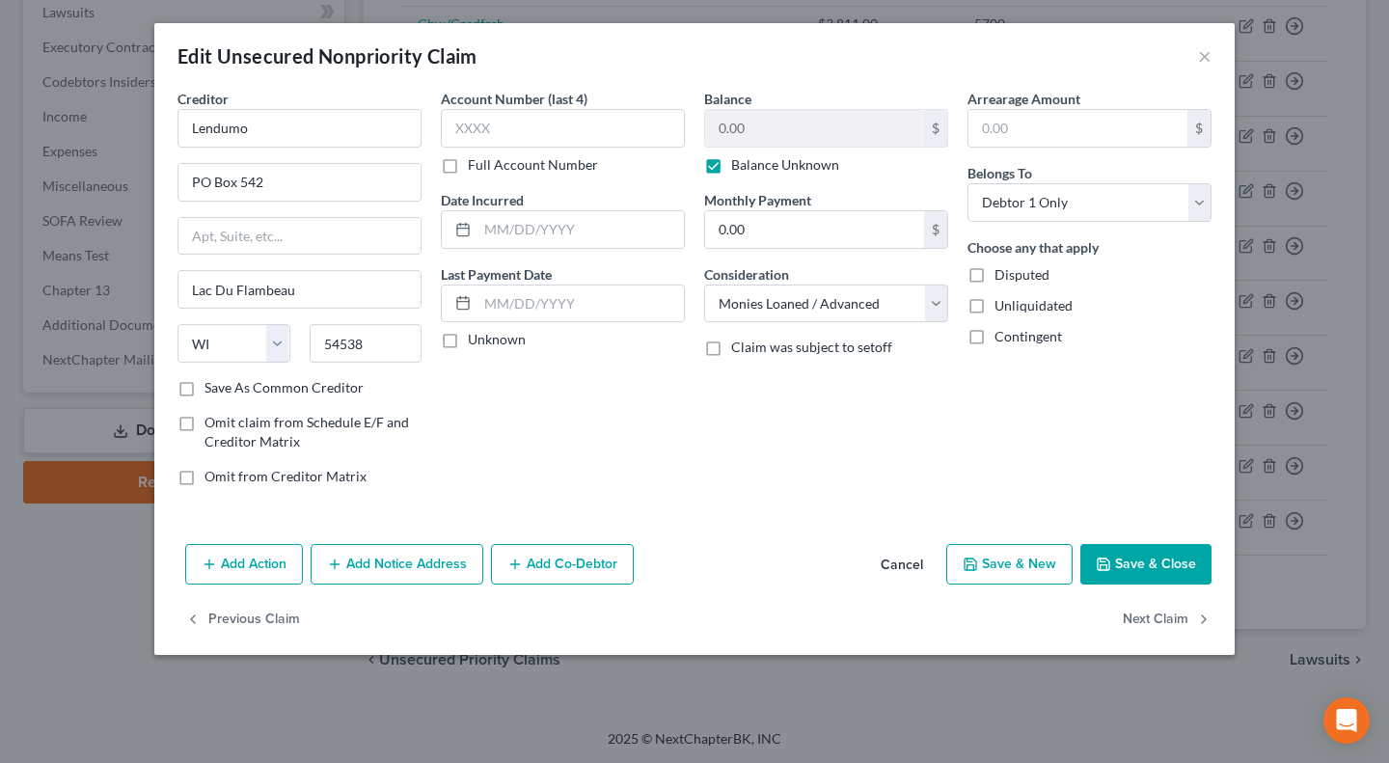
click at [533, 326] on div "Last Payment Date Unknown" at bounding box center [563, 307] width 244 height 86
click at [518, 303] on input "text" at bounding box center [580, 304] width 206 height 37
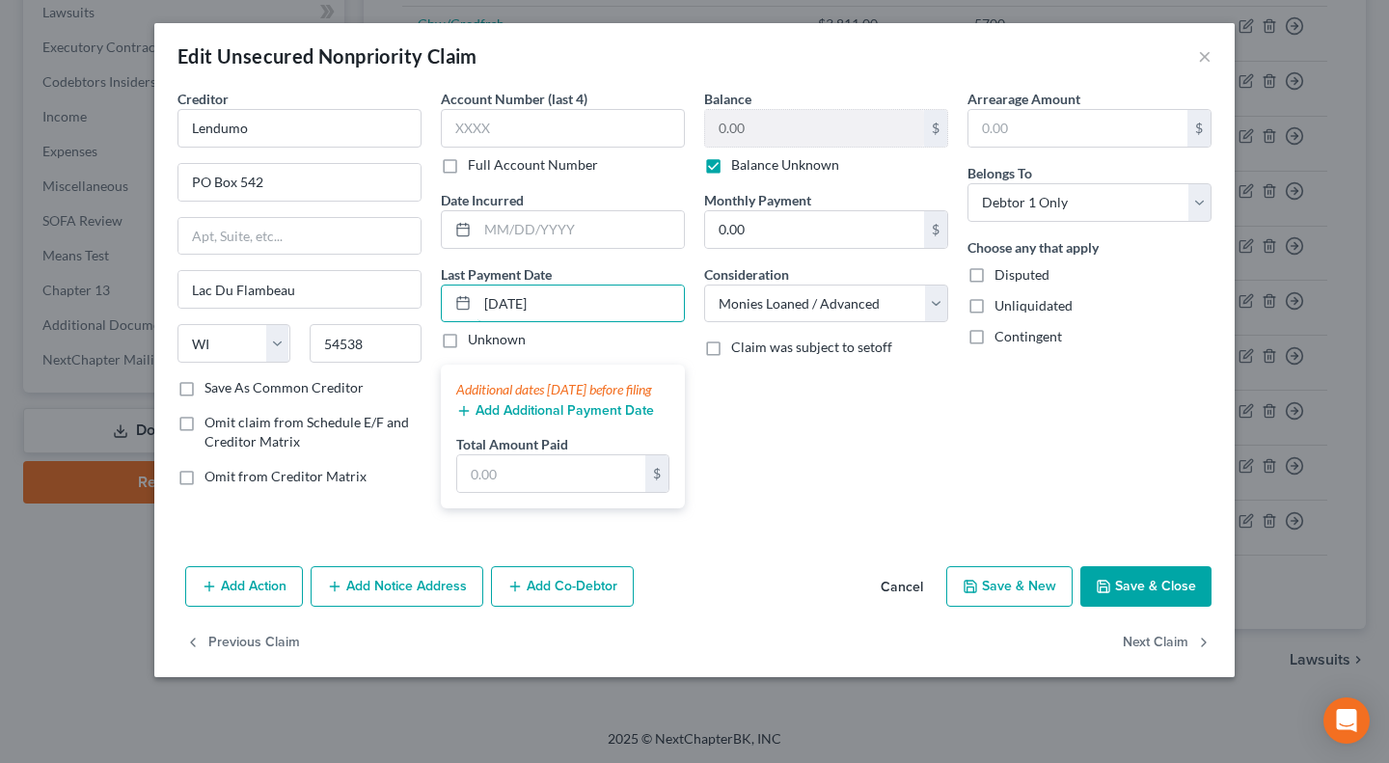
click at [553, 306] on input "[DATE]" at bounding box center [580, 304] width 206 height 37
type input "[DATE]"
click at [558, 419] on button "Add Additional Payment Date" at bounding box center [555, 410] width 198 height 15
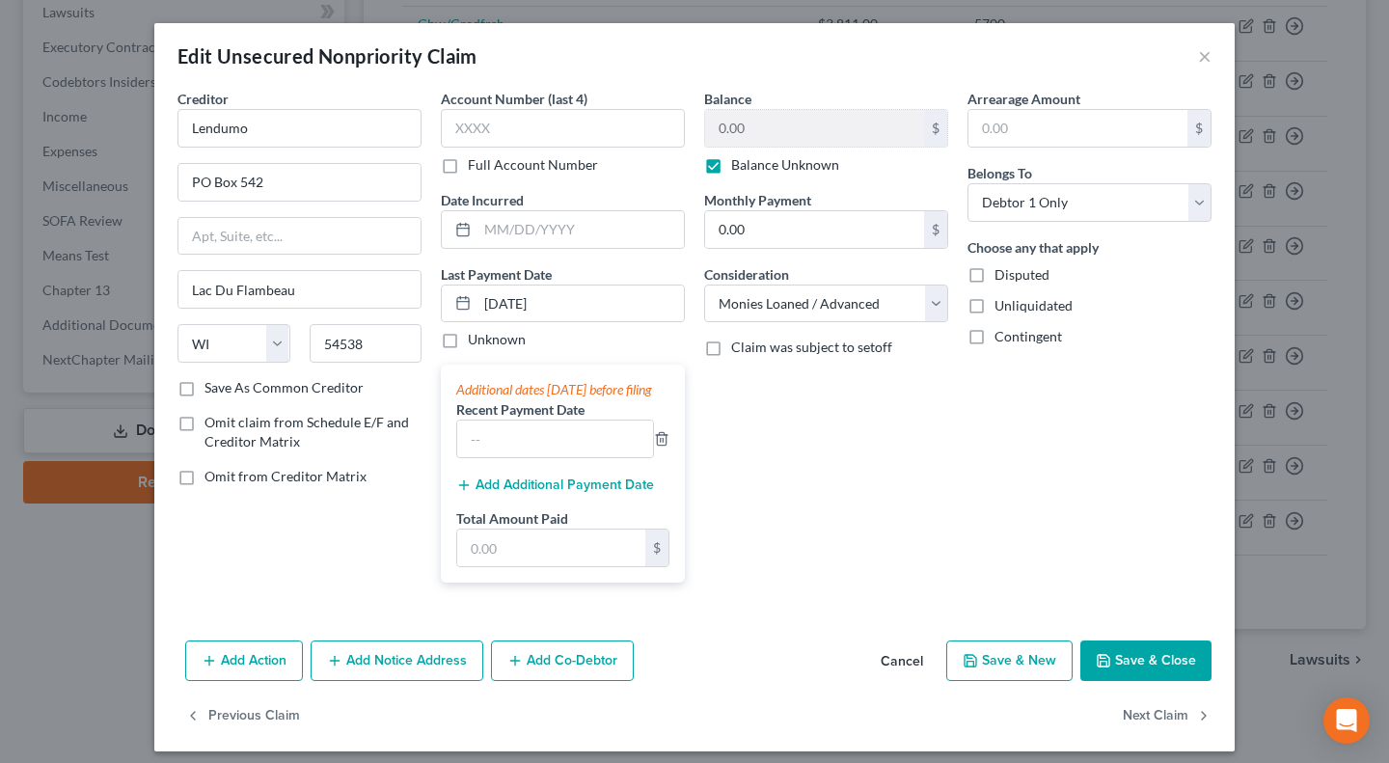
click at [550, 493] on button "Add Additional Payment Date" at bounding box center [555, 484] width 198 height 15
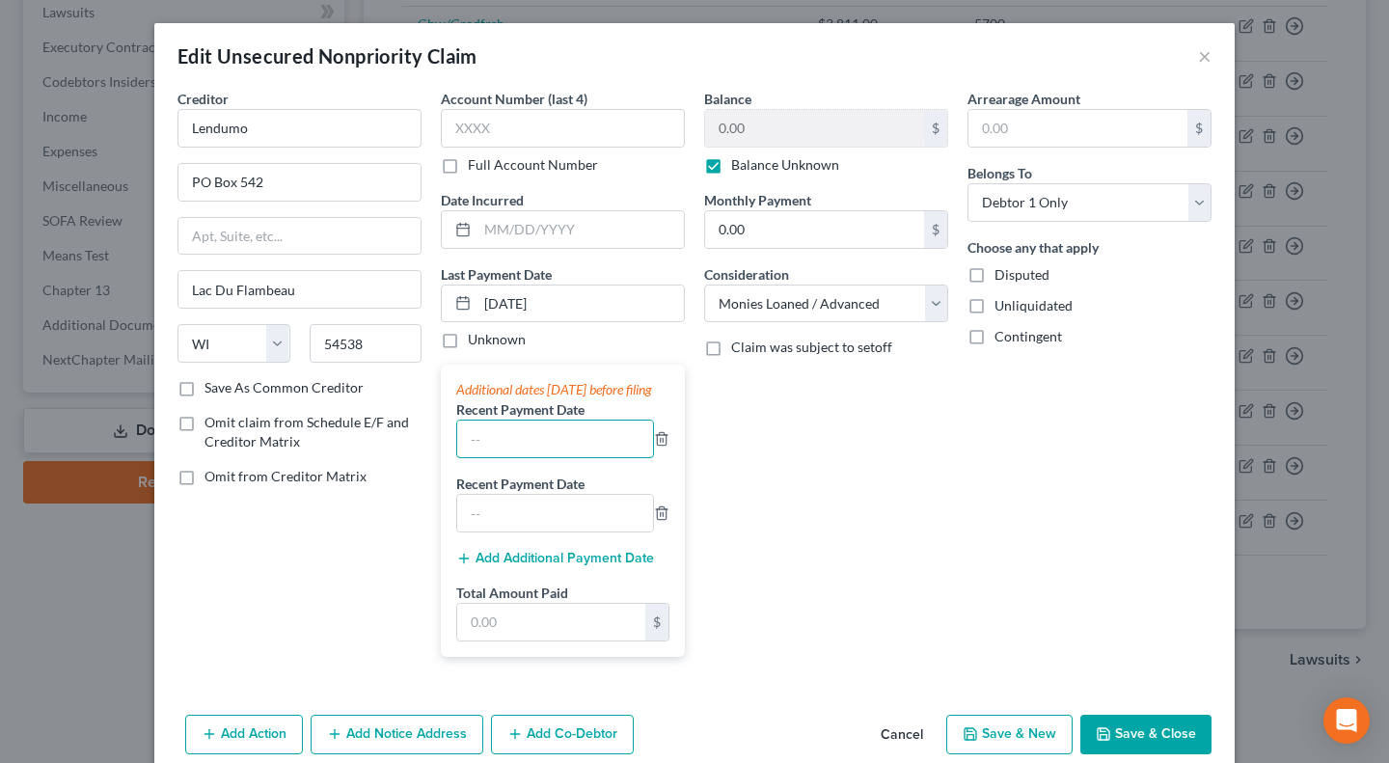
click at [529, 444] on input "text" at bounding box center [555, 439] width 196 height 37
paste input "[DATE]"
type input "[DATE]"
drag, startPoint x: 491, startPoint y: 524, endPoint x: 468, endPoint y: 476, distance: 53.5
click at [491, 524] on input "text" at bounding box center [555, 513] width 196 height 37
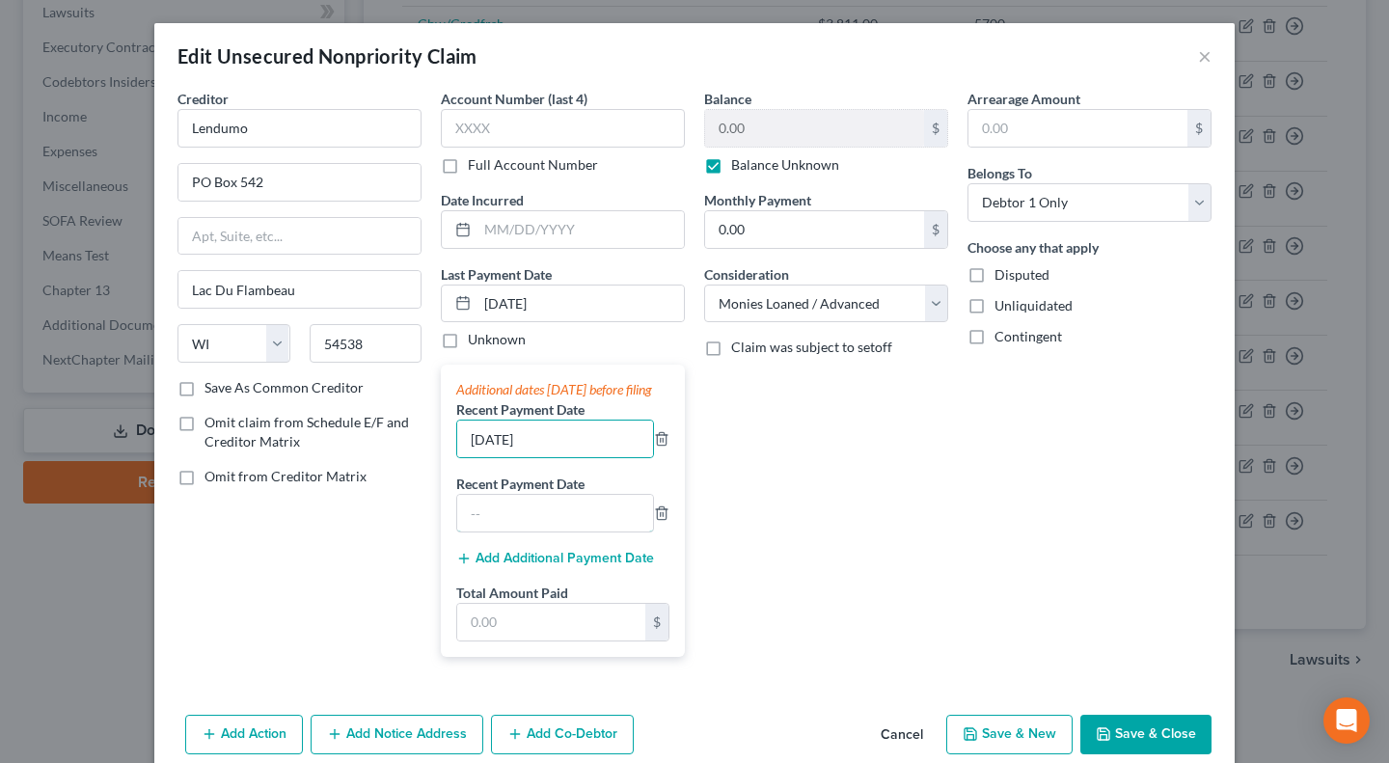
paste input "[DATE]"
type input "[DATE]"
drag, startPoint x: 471, startPoint y: 455, endPoint x: 461, endPoint y: 468, distance: 15.8
click at [461, 455] on input "[DATE]" at bounding box center [555, 439] width 196 height 37
type input "[DATE]"
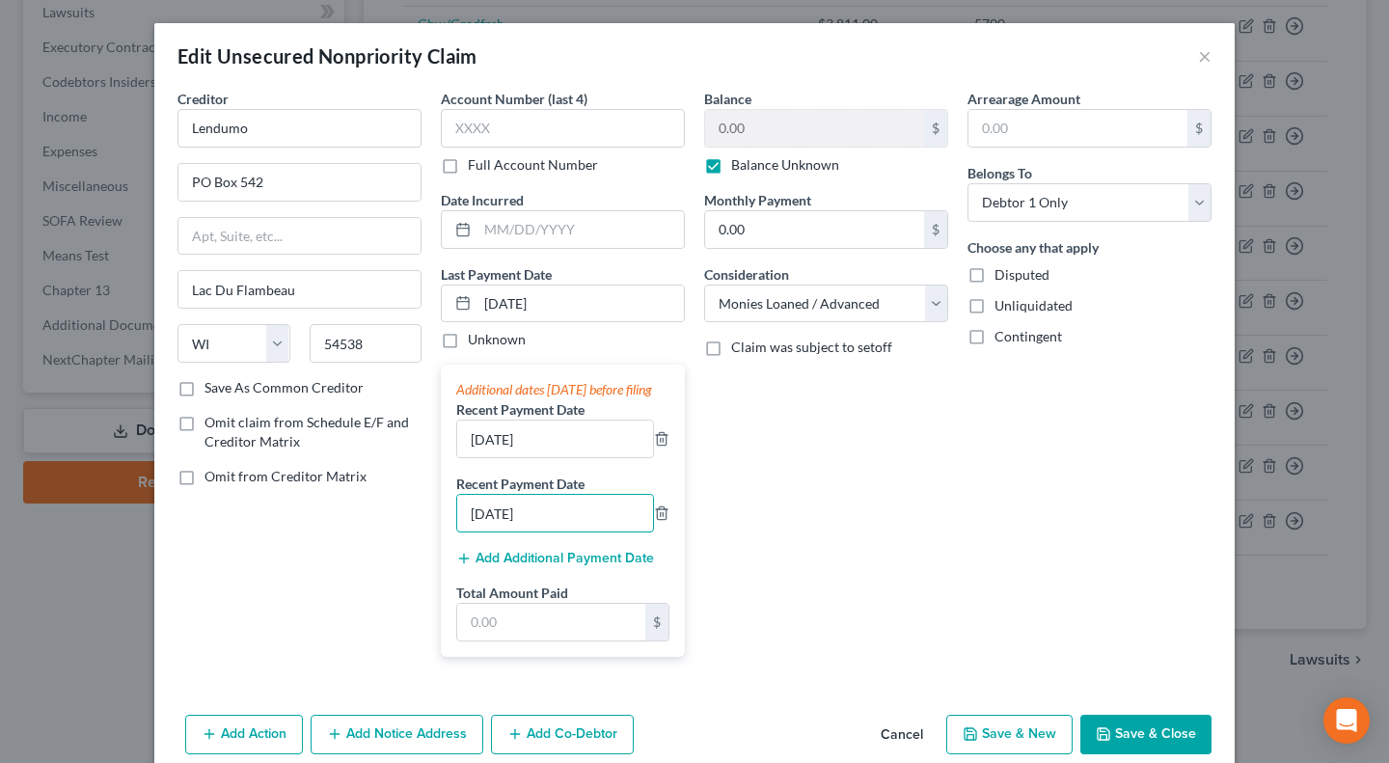
drag, startPoint x: 471, startPoint y: 531, endPoint x: 462, endPoint y: 552, distance: 22.0
click at [460, 531] on input "[DATE]" at bounding box center [555, 513] width 196 height 37
type input "[DATE]"
click at [508, 640] on input "text" at bounding box center [551, 622] width 188 height 37
type input "601"
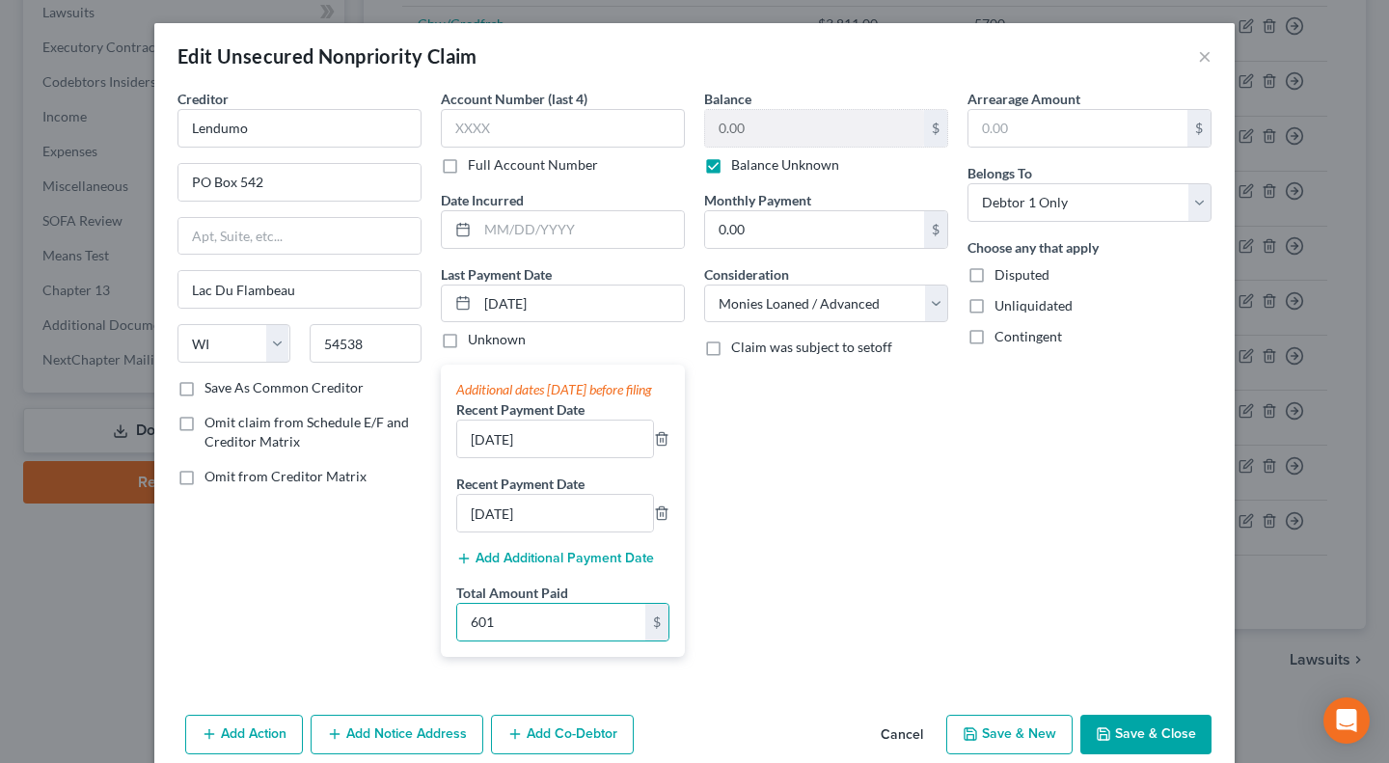
click at [783, 500] on div "Balance 0.00 $ Balance Unknown Balance Undetermined 0.00 $ Balance Unknown Mont…" at bounding box center [826, 381] width 263 height 584
click at [804, 514] on div "Balance 0.00 $ Balance Unknown Balance Undetermined 0.00 $ Balance Unknown Mont…" at bounding box center [826, 381] width 263 height 584
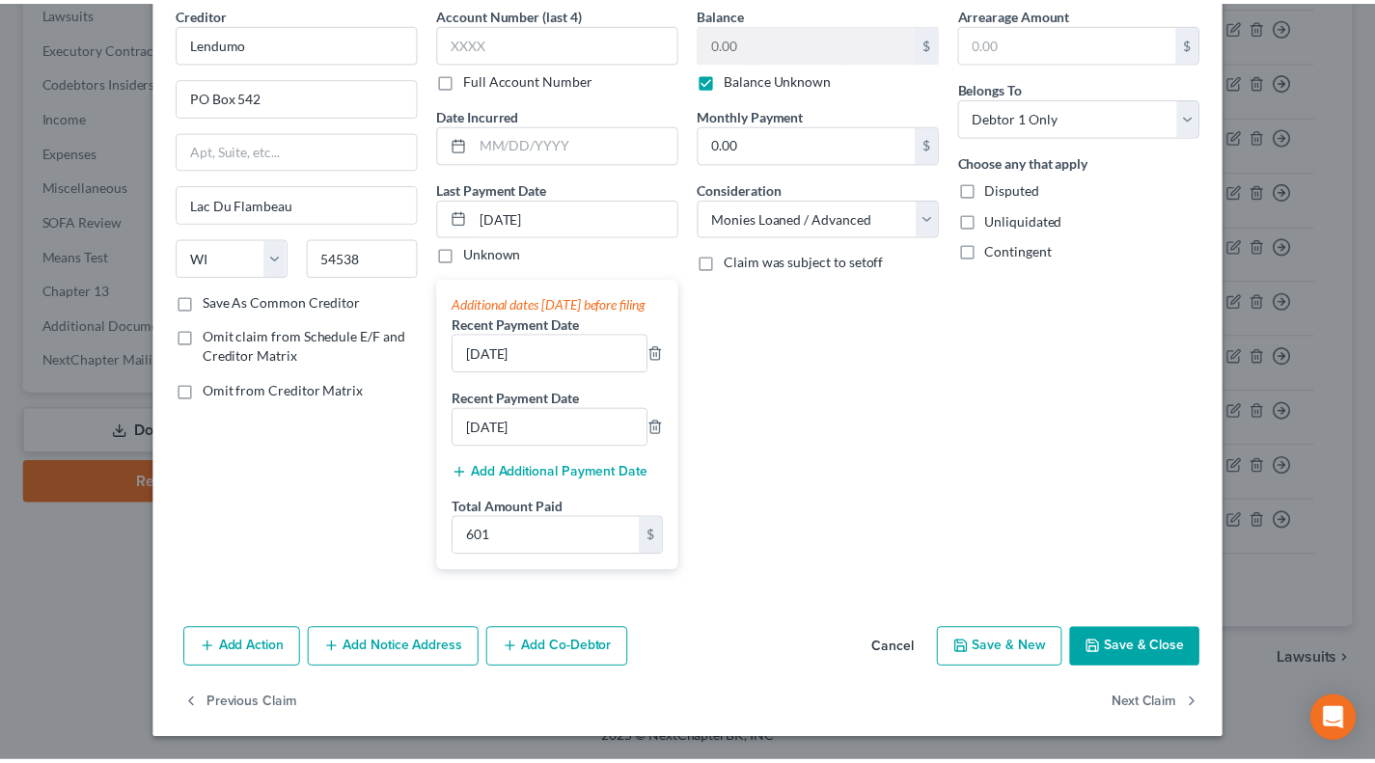
scroll to position [105, 0]
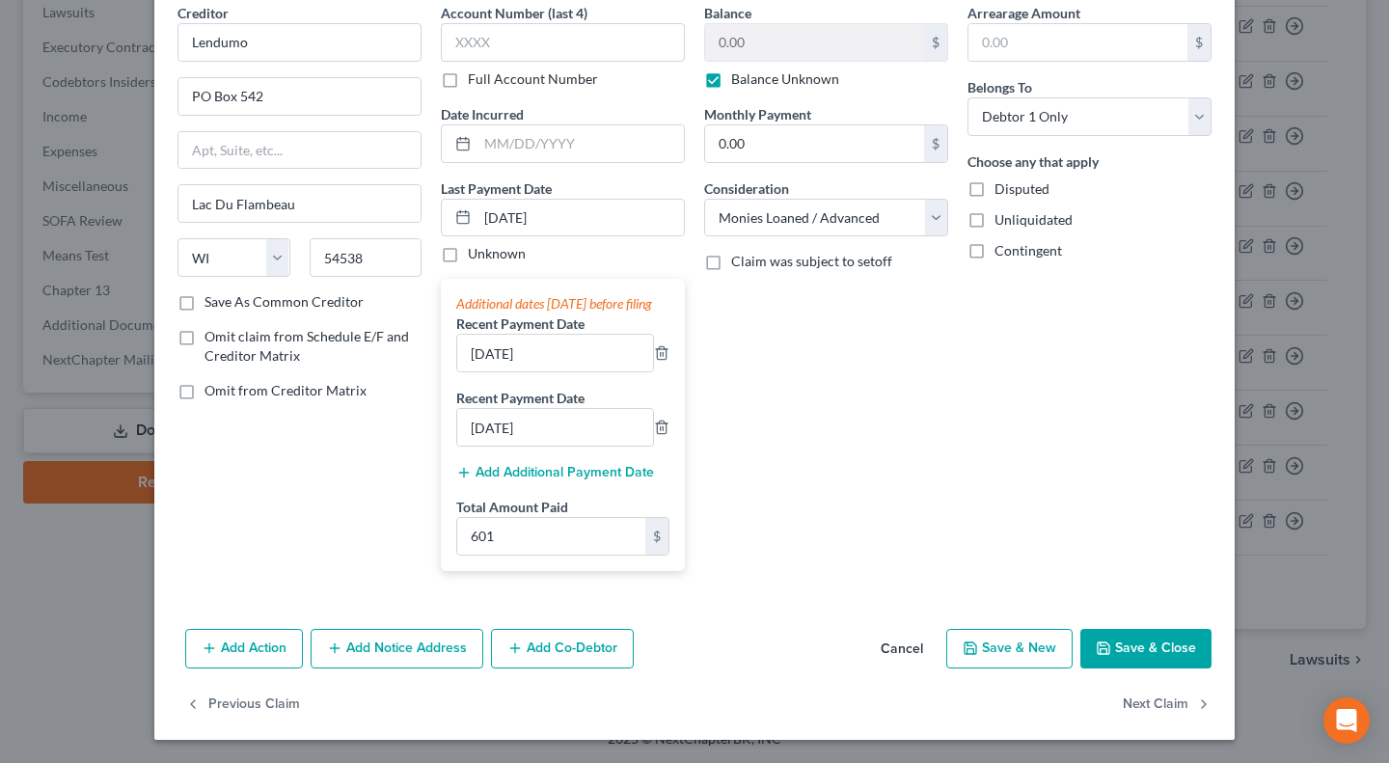
click at [1132, 652] on button "Save & Close" at bounding box center [1145, 649] width 131 height 41
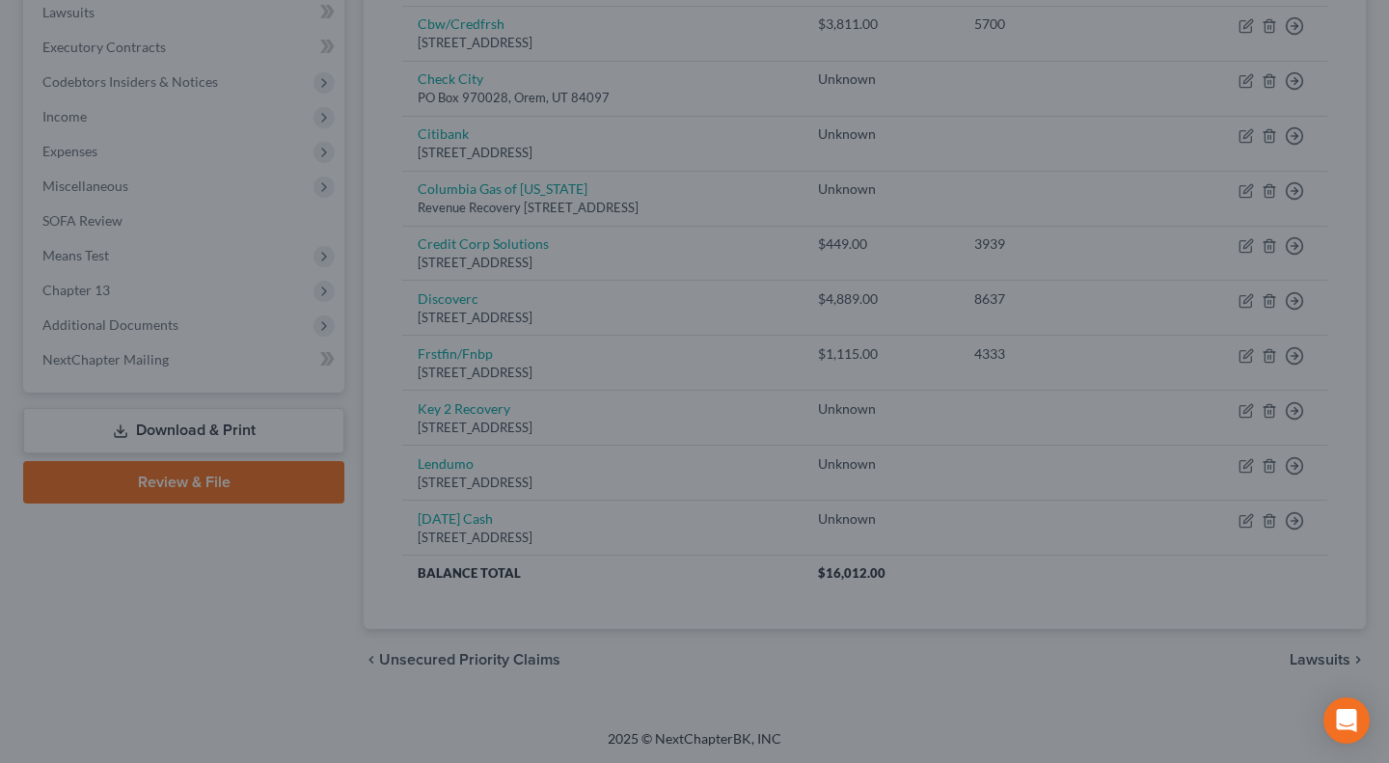
type input "0"
type input "601.00"
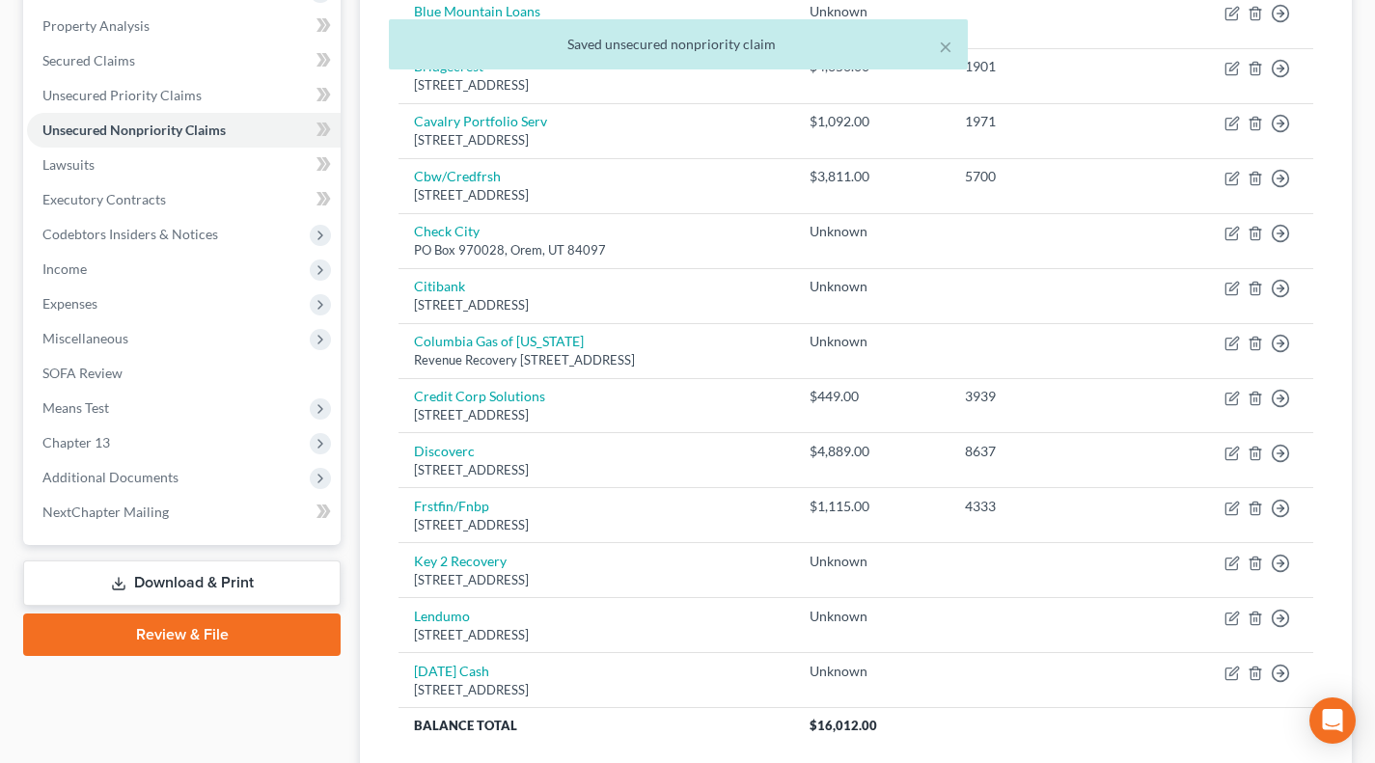
scroll to position [358, 0]
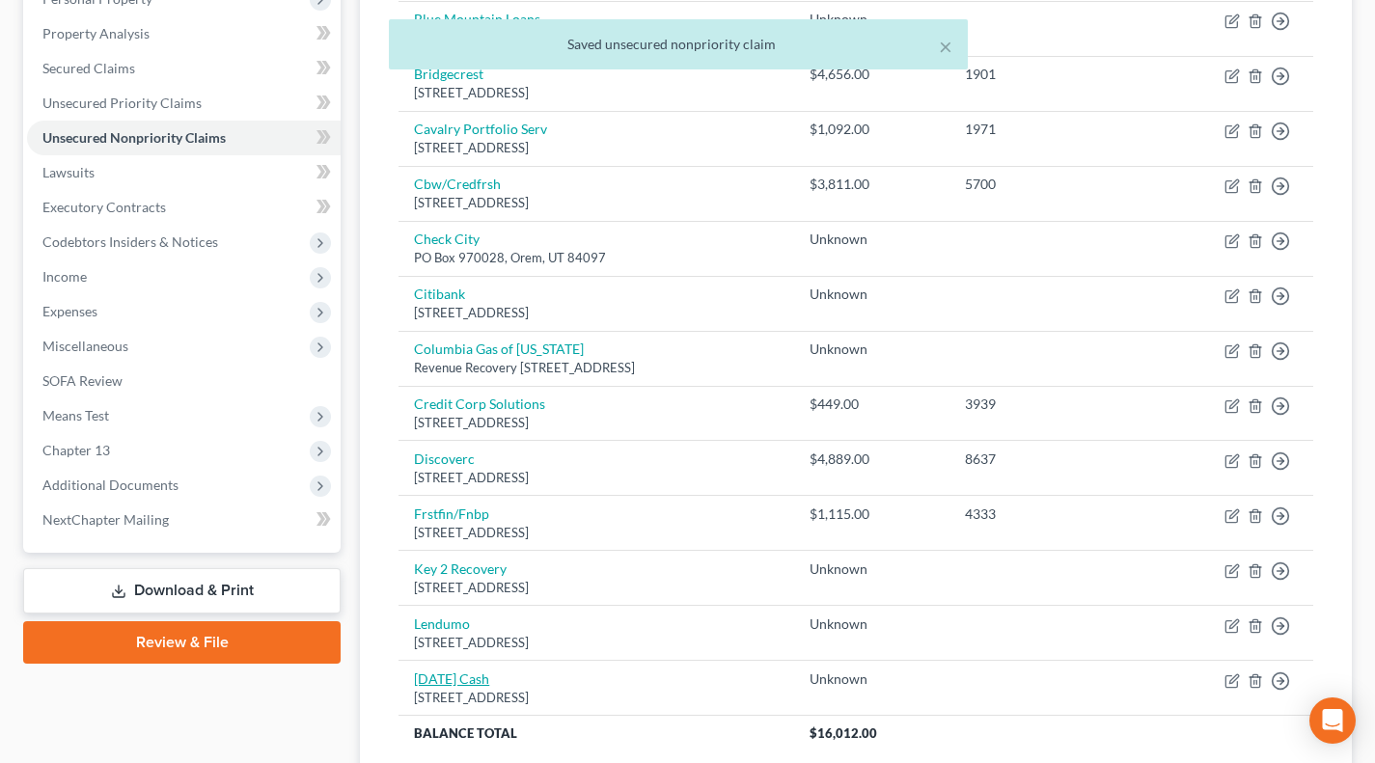
click at [468, 673] on link "[DATE] Cash" at bounding box center [451, 678] width 75 height 16
select select "52"
select select "10"
select select "0"
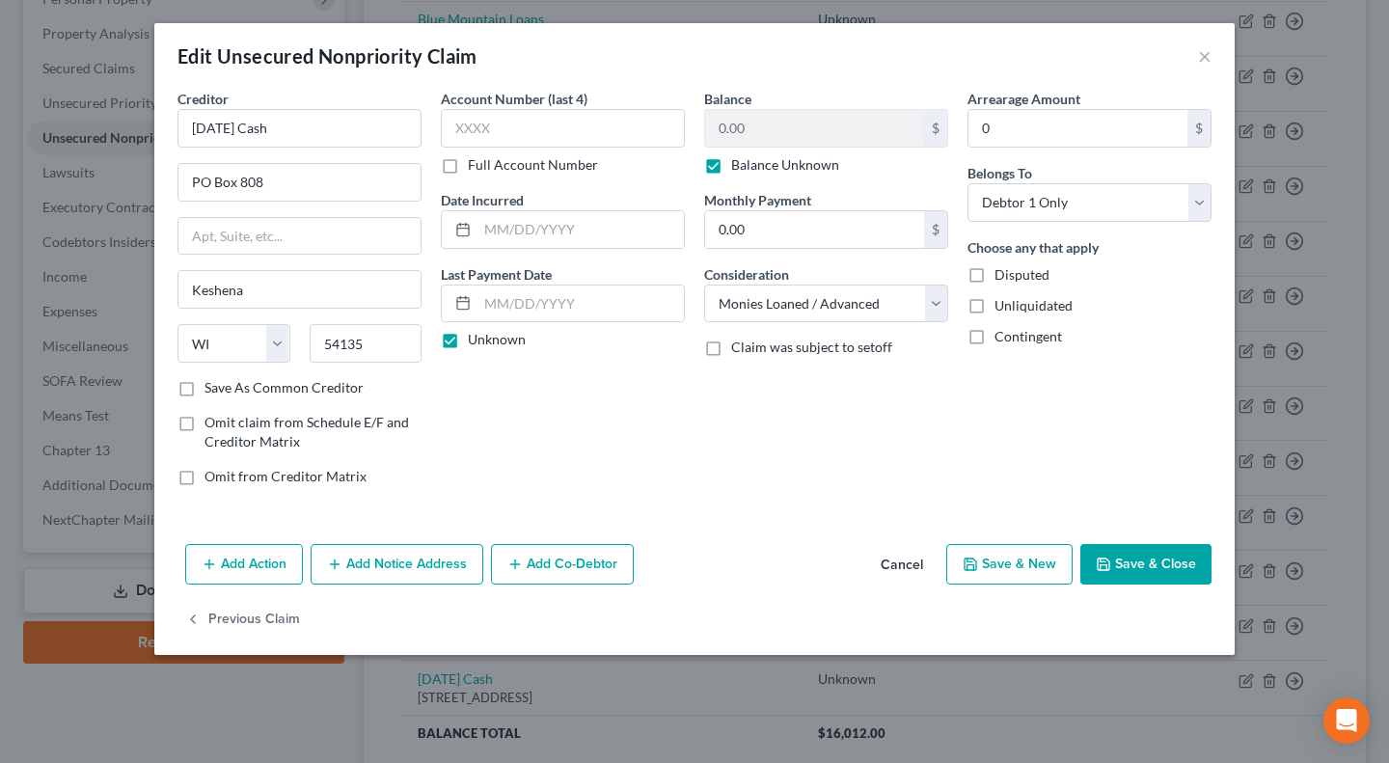
click at [483, 335] on label "Unknown" at bounding box center [497, 339] width 58 height 19
click at [483, 335] on input "Unknown" at bounding box center [482, 336] width 13 height 13
checkbox input "false"
click at [577, 294] on input "text" at bounding box center [580, 304] width 206 height 37
type input "[DATE]"
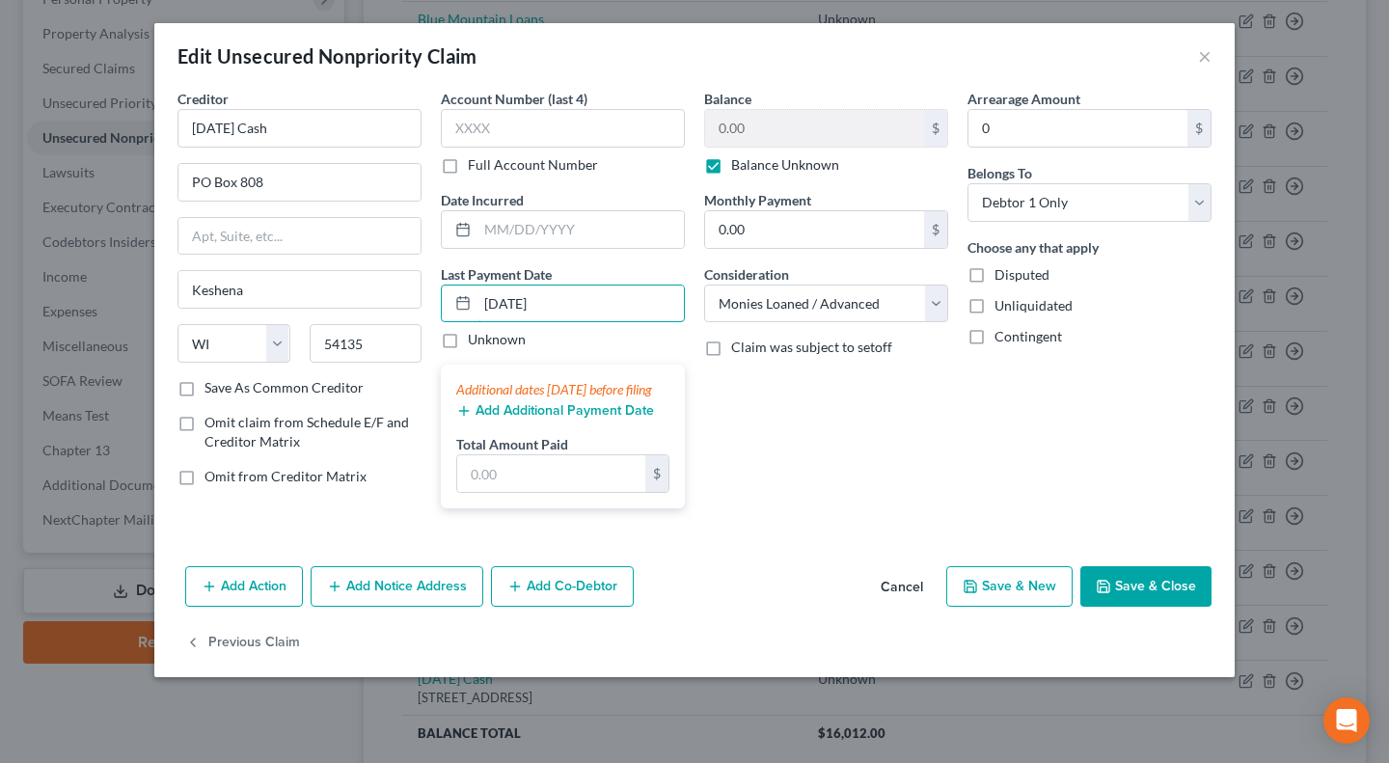
drag, startPoint x: 555, startPoint y: 305, endPoint x: 460, endPoint y: 310, distance: 94.7
click at [460, 310] on div "[DATE]" at bounding box center [563, 304] width 244 height 39
click at [556, 419] on button "Add Additional Payment Date" at bounding box center [555, 410] width 198 height 15
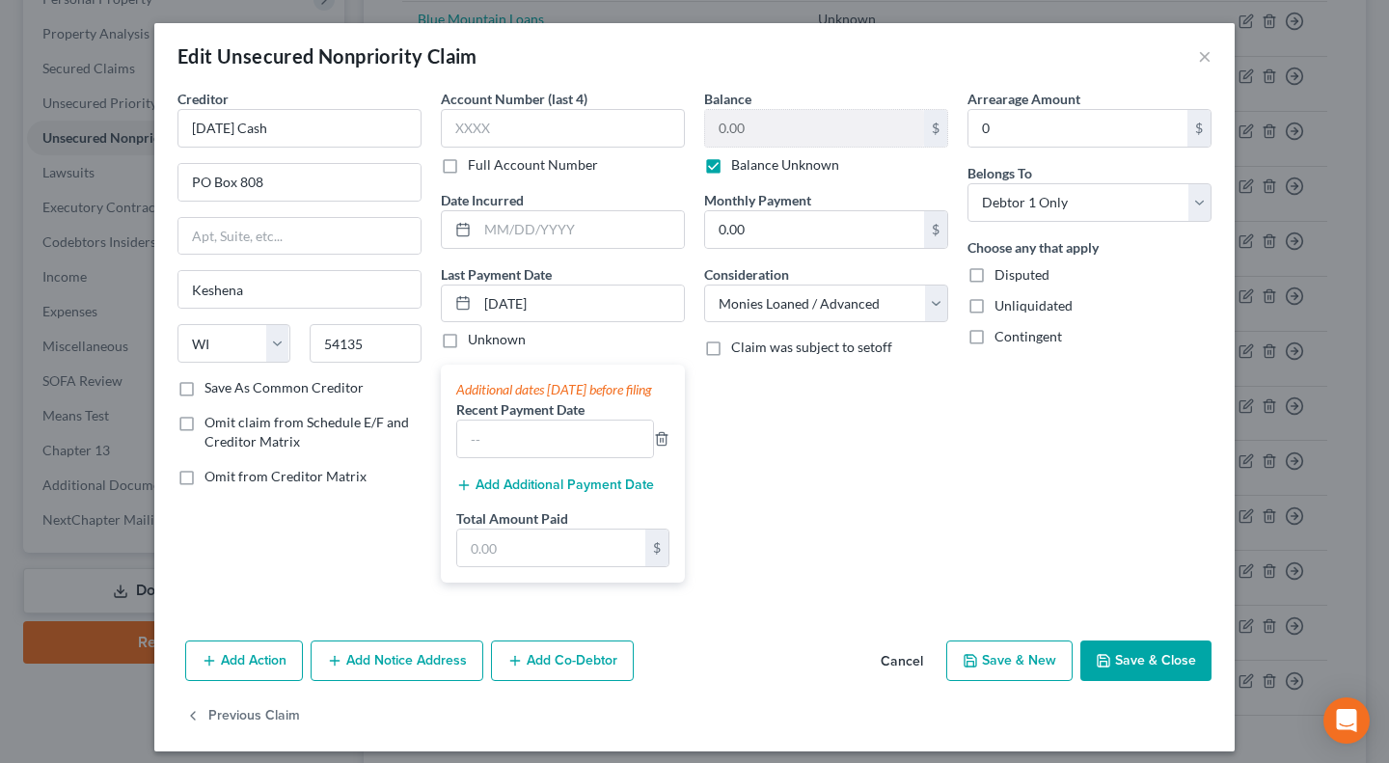
click at [537, 493] on button "Add Additional Payment Date" at bounding box center [555, 484] width 198 height 15
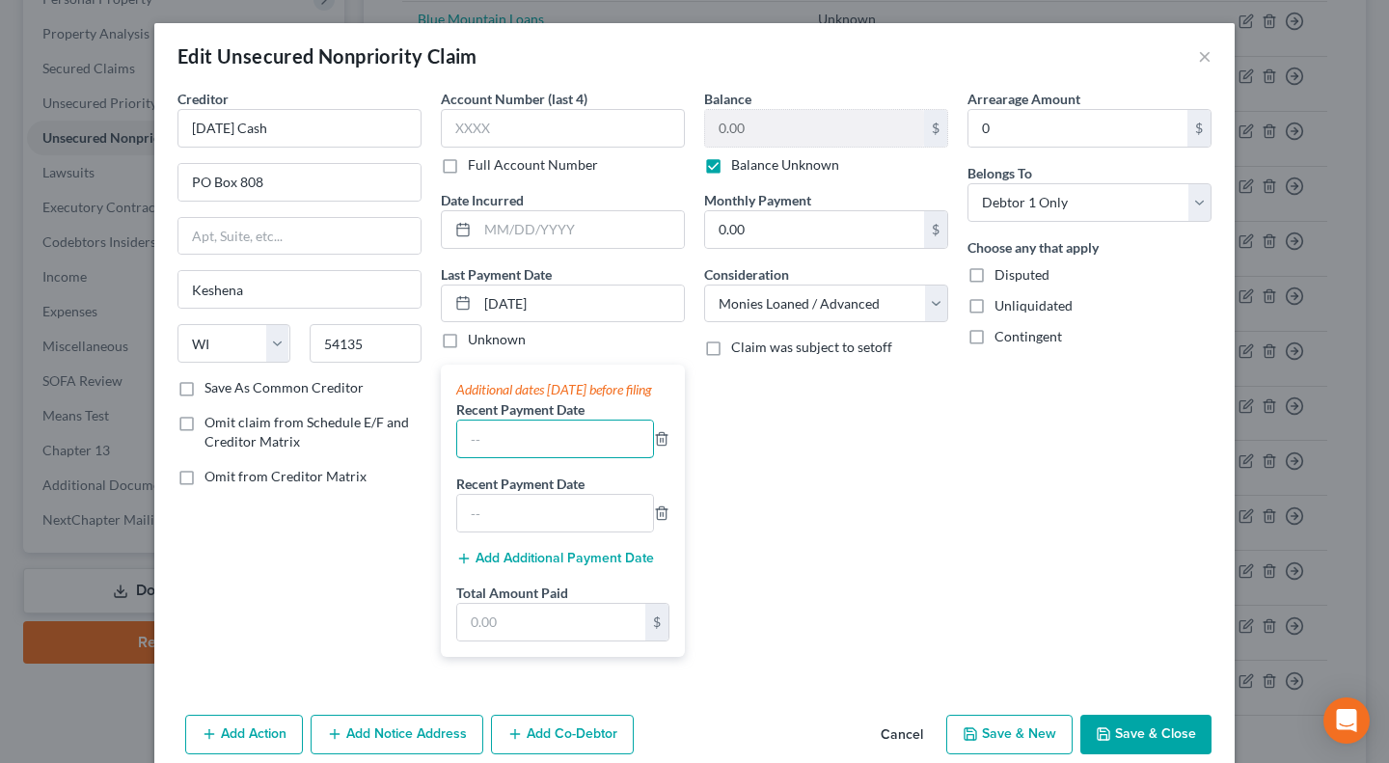
click at [521, 450] on input "text" at bounding box center [555, 439] width 196 height 37
paste input "[DATE]"
type input "[DATE]"
click at [491, 527] on input "text" at bounding box center [555, 513] width 196 height 37
paste input "[DATE]"
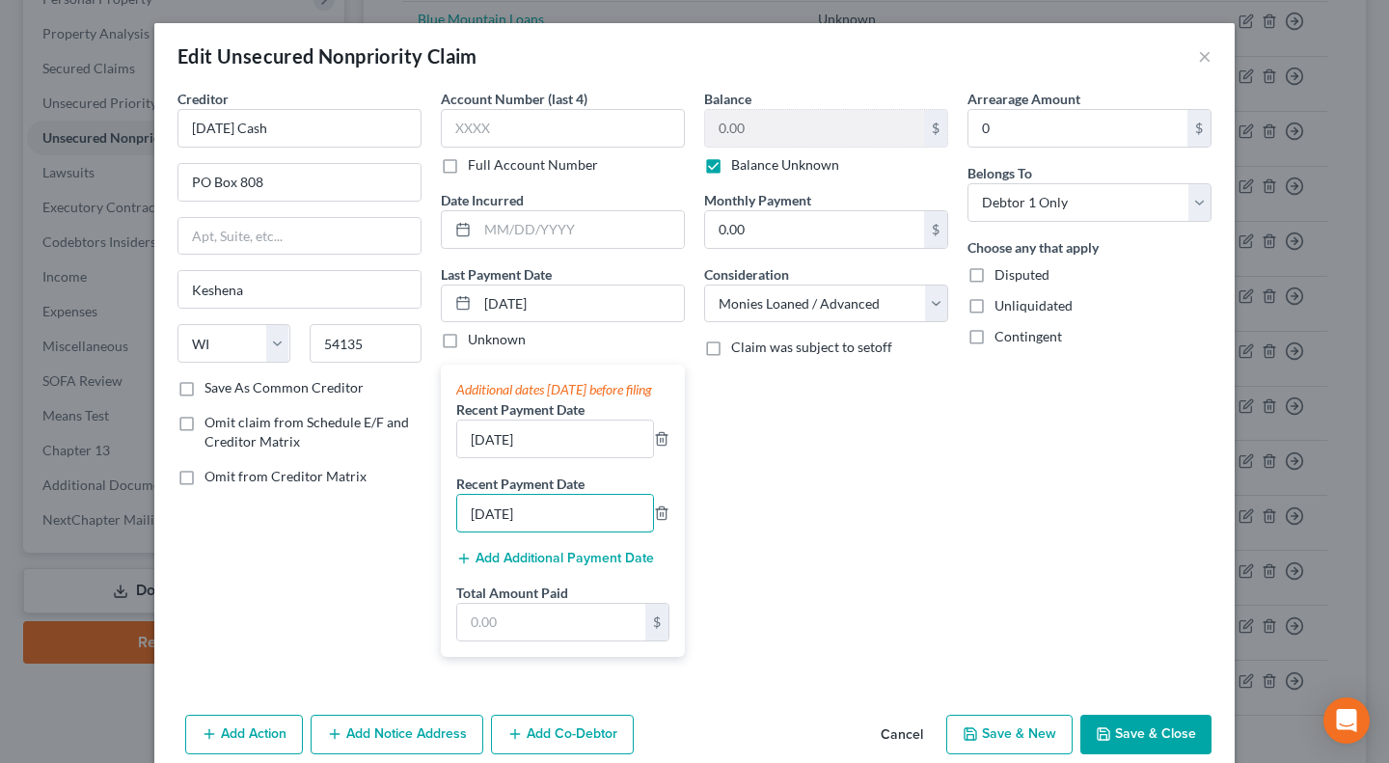
type input "[DATE]"
click at [470, 456] on input "[DATE]" at bounding box center [555, 439] width 196 height 37
type input "[DATE]"
click at [474, 531] on input "[DATE]" at bounding box center [555, 513] width 196 height 37
type input "[DATE]"
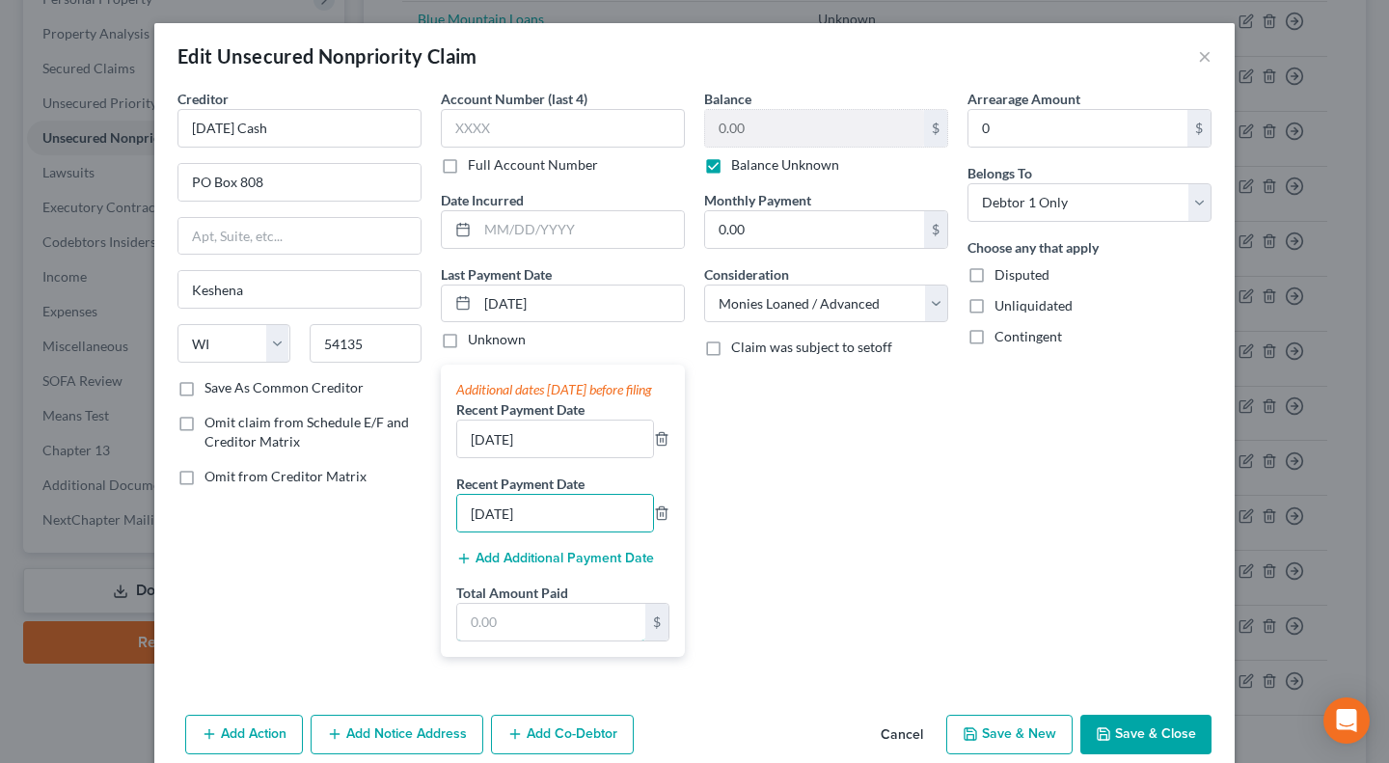
click at [498, 640] on input "text" at bounding box center [551, 622] width 188 height 37
click at [821, 574] on div "Balance 0.00 $ Balance Unknown Balance Undetermined 0.00 $ Balance Unknown Mont…" at bounding box center [826, 381] width 263 height 584
click at [1154, 750] on button "Save & Close" at bounding box center [1145, 735] width 131 height 41
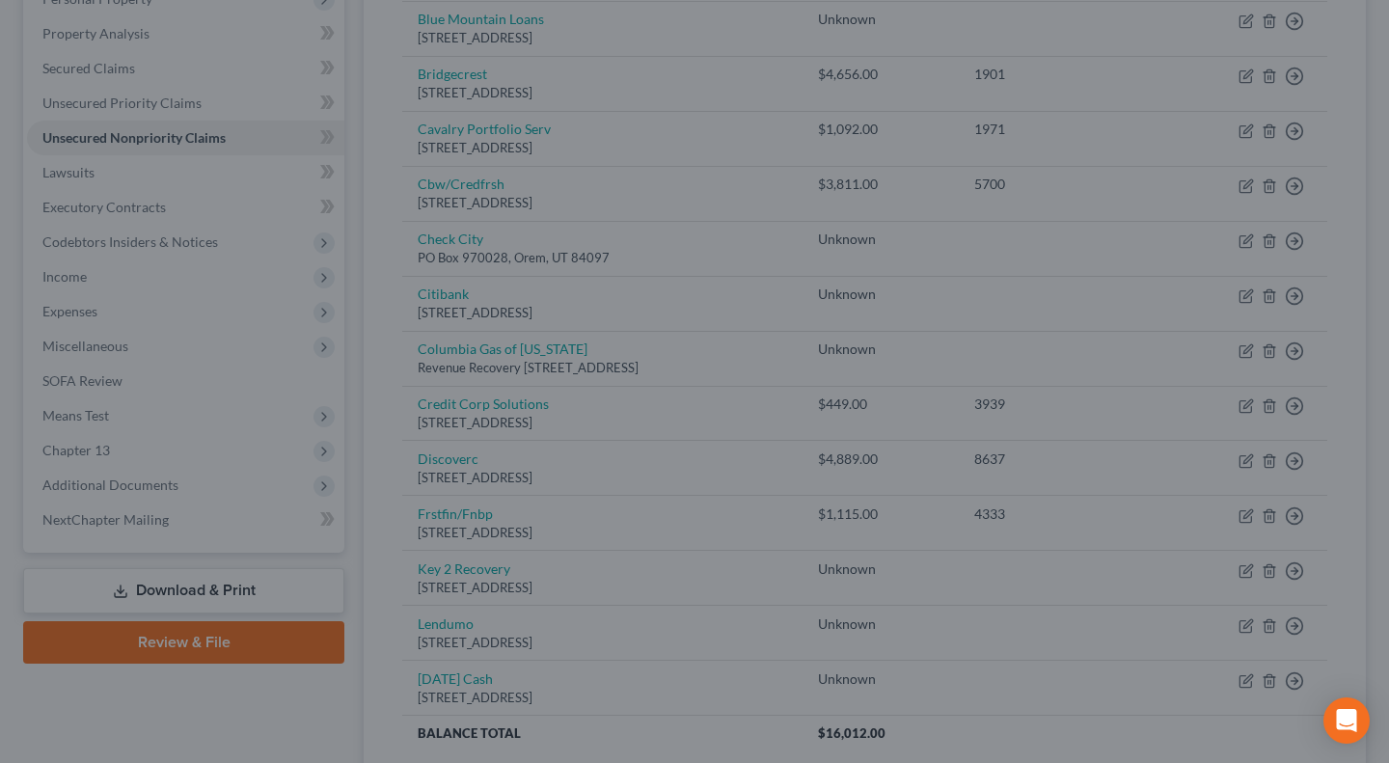
type input "601.00"
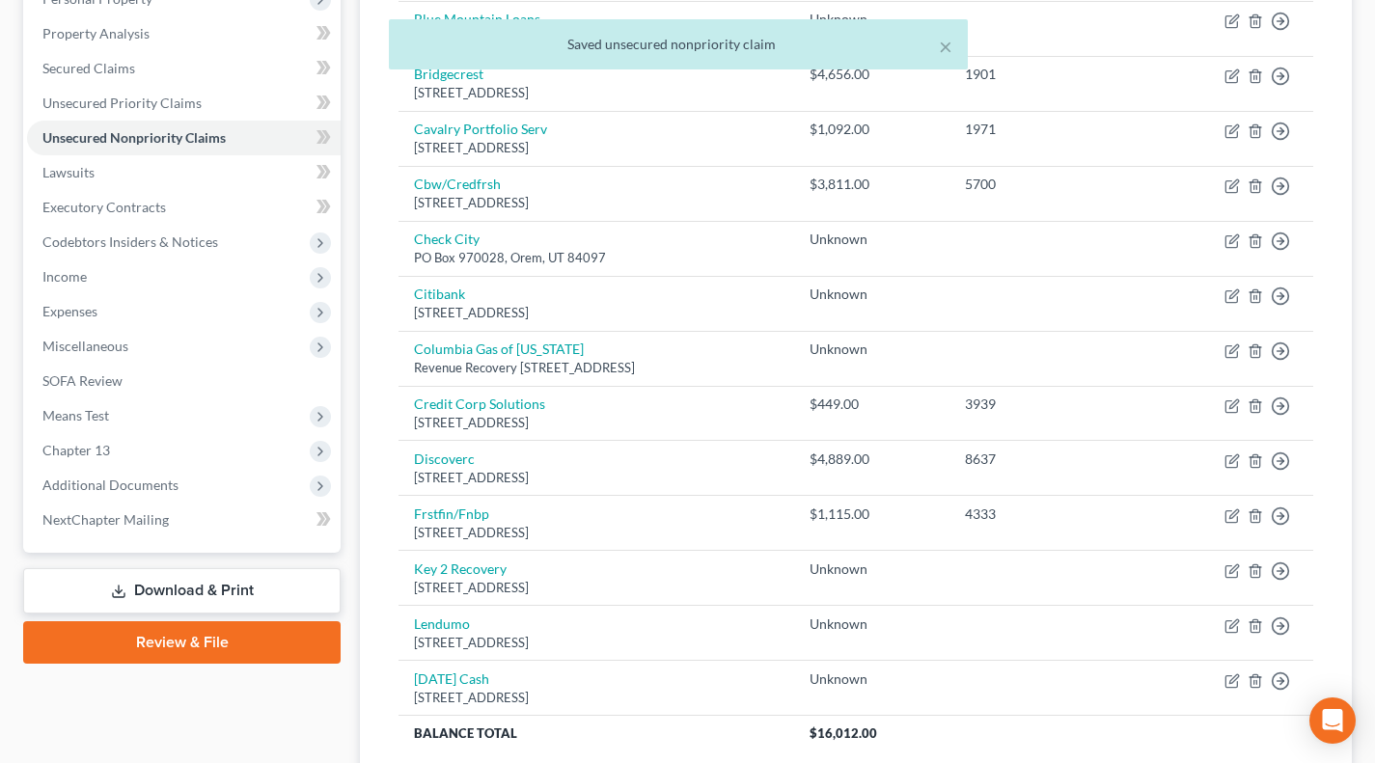
scroll to position [197, 0]
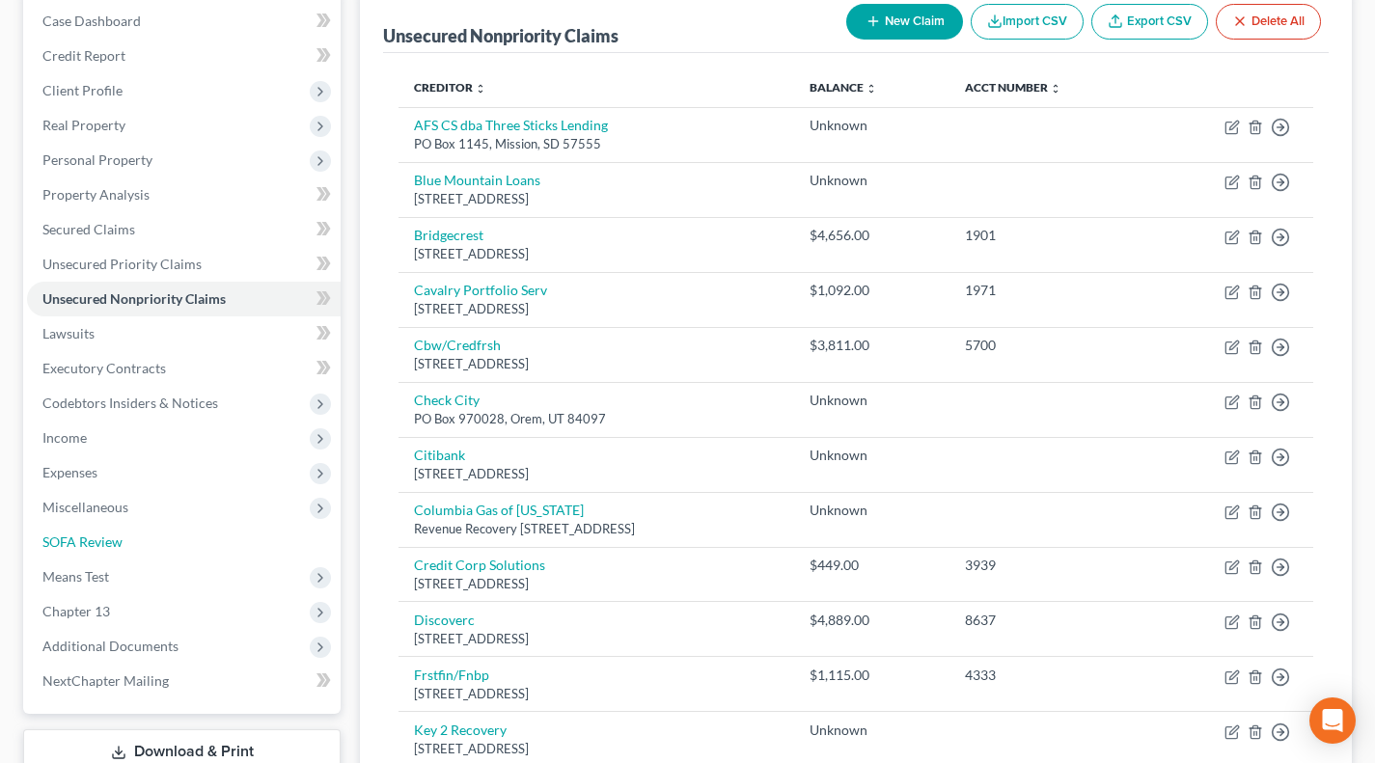
click at [124, 533] on link "SOFA Review" at bounding box center [183, 542] width 313 height 35
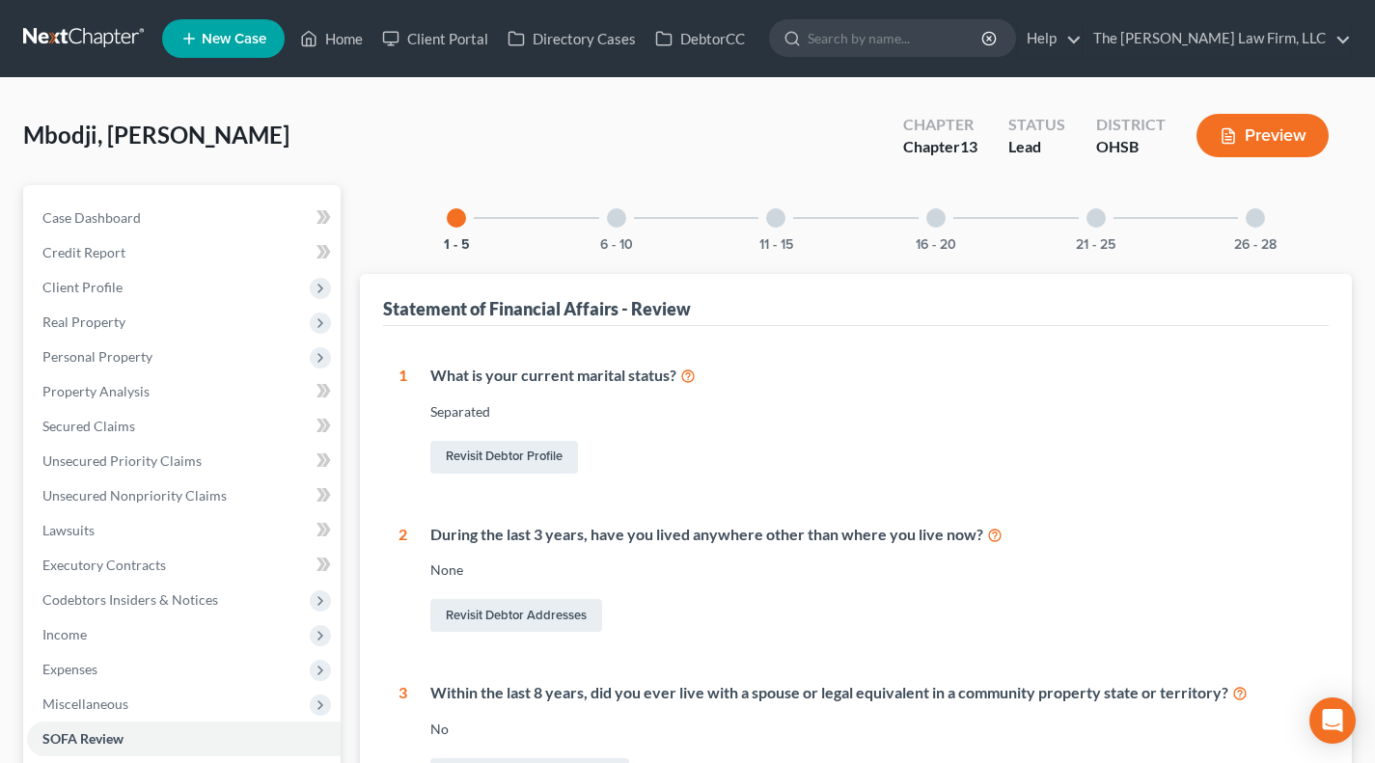
click at [616, 224] on div at bounding box center [616, 217] width 19 height 19
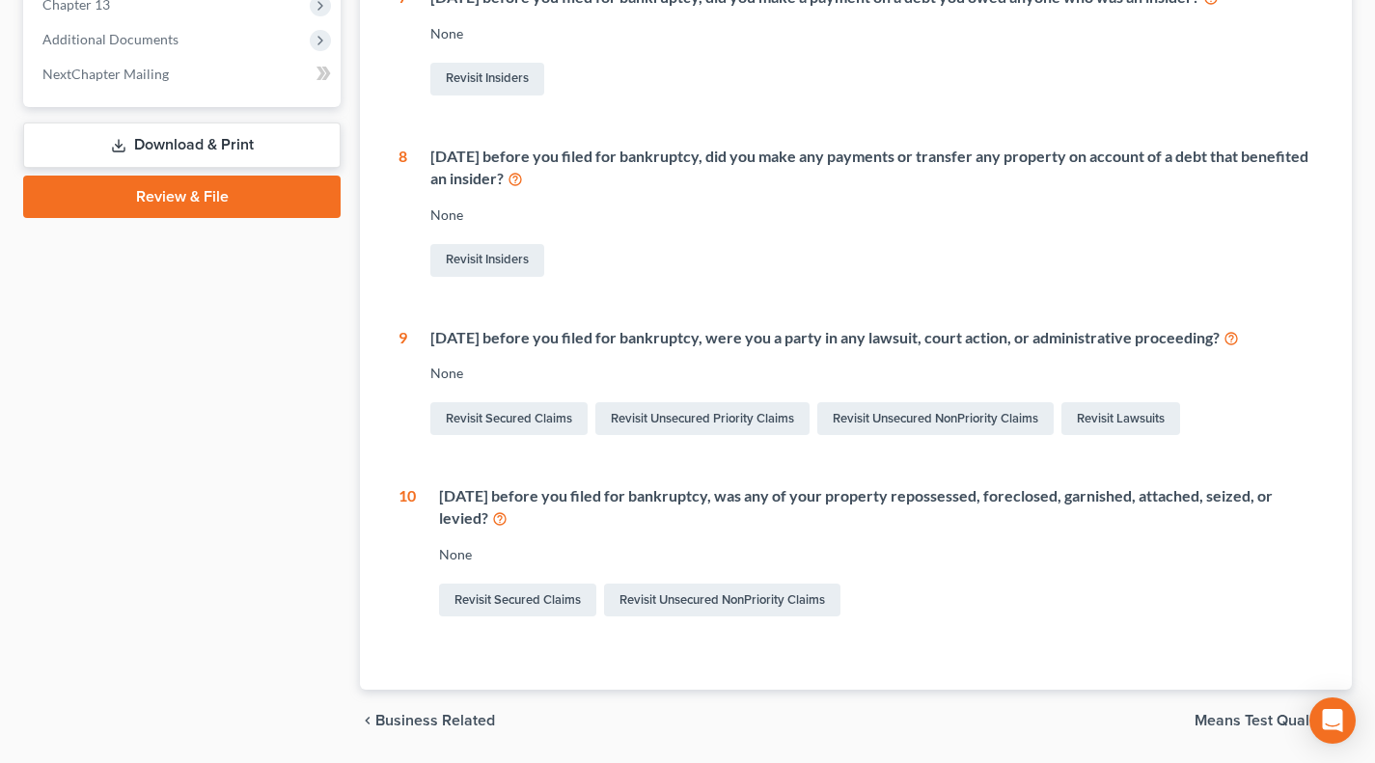
scroll to position [642, 0]
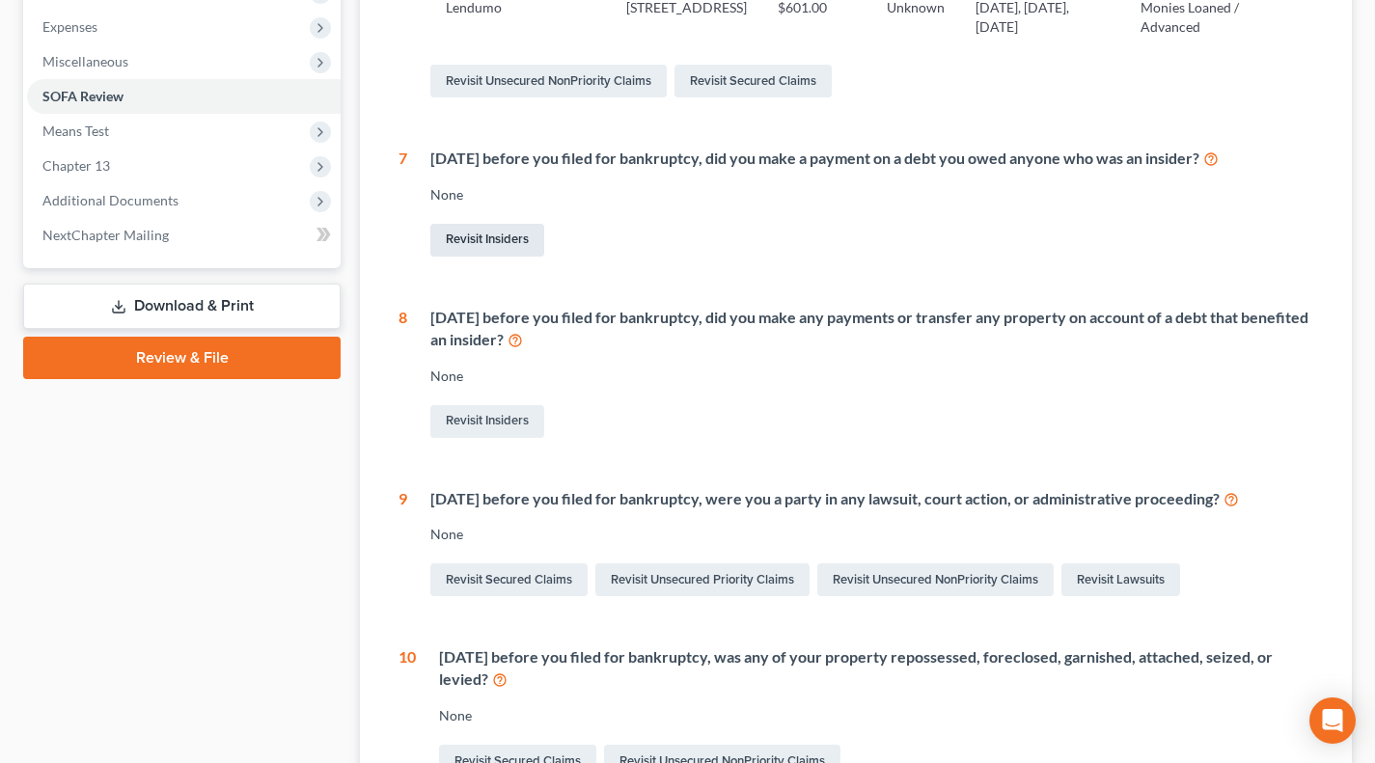
drag, startPoint x: 504, startPoint y: 235, endPoint x: 522, endPoint y: 270, distance: 39.3
click at [504, 235] on link "Revisit Insiders" at bounding box center [487, 240] width 114 height 33
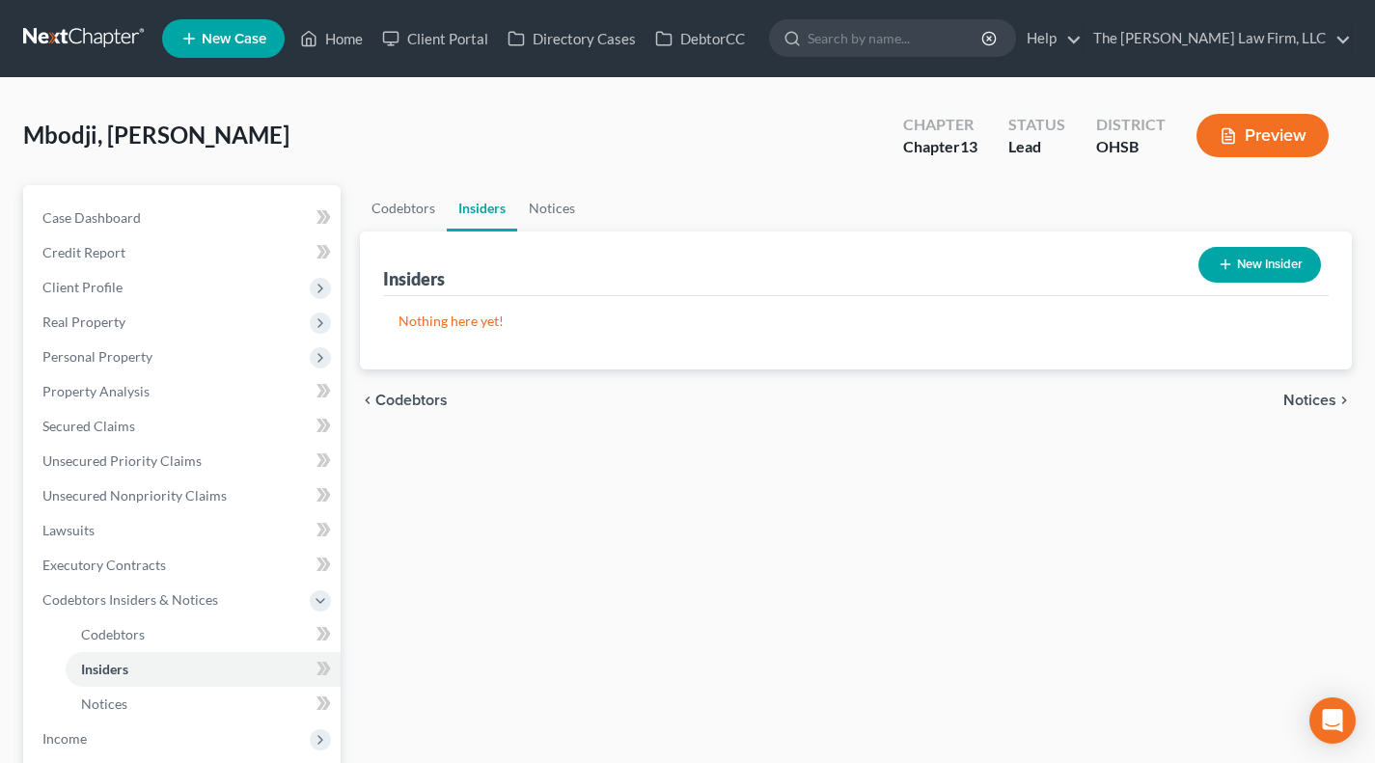
click at [1278, 258] on button "New Insider" at bounding box center [1259, 265] width 123 height 36
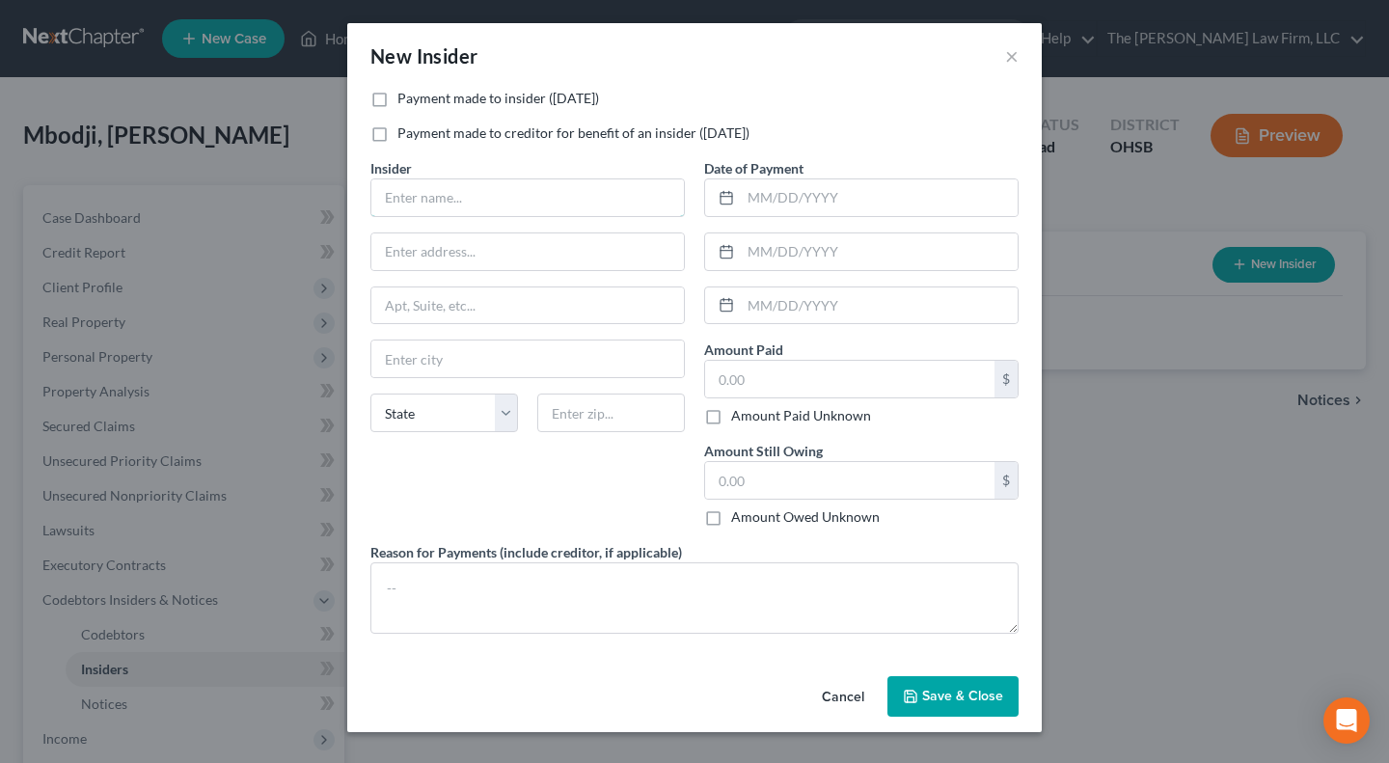
click at [504, 204] on input "text" at bounding box center [527, 197] width 313 height 37
drag, startPoint x: 448, startPoint y: 95, endPoint x: 581, endPoint y: 192, distance: 165.0
click at [448, 95] on label "Payment made to insider ([DATE])" at bounding box center [498, 98] width 202 height 19
click at [418, 95] on input "Payment made to insider ([DATE])" at bounding box center [411, 95] width 13 height 13
checkbox input "true"
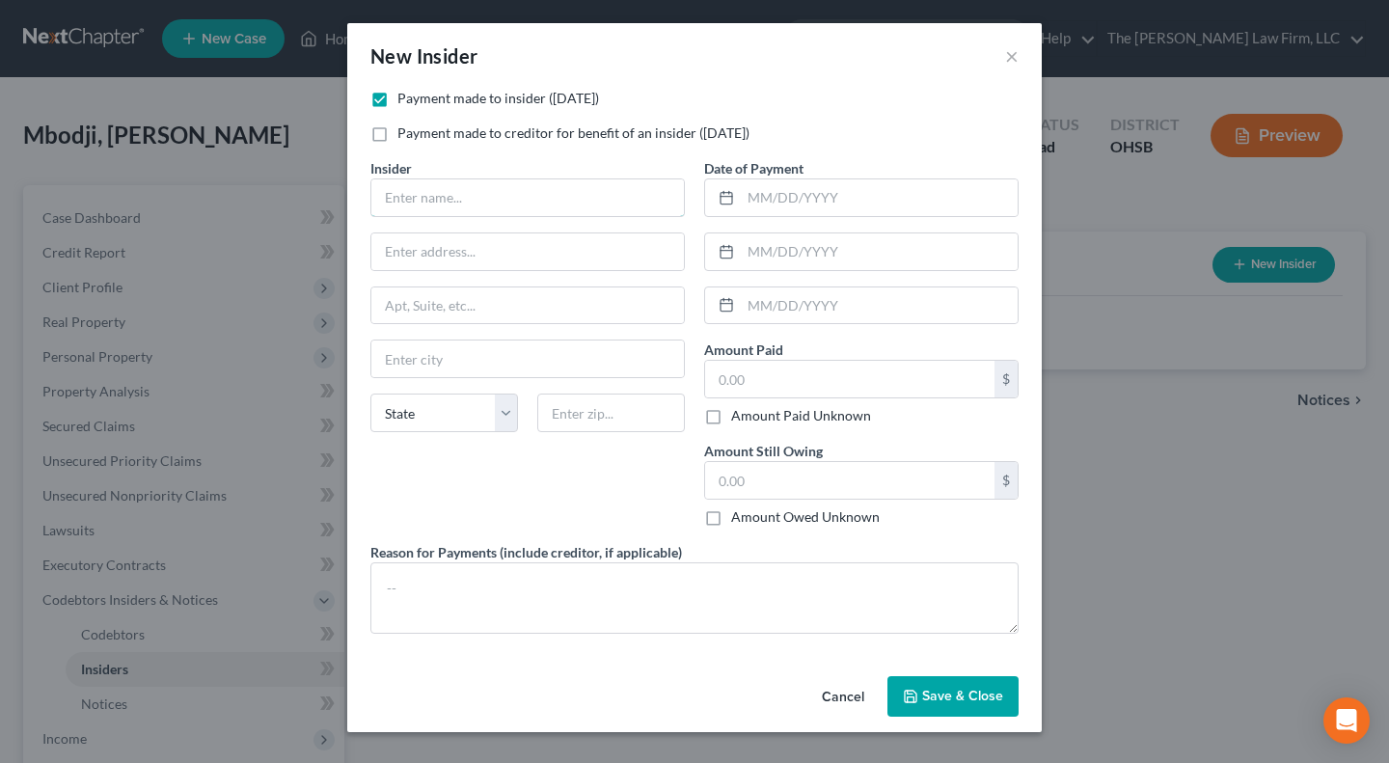
click at [458, 196] on input "text" at bounding box center [527, 197] width 313 height 37
click at [478, 202] on input "text" at bounding box center [527, 197] width 313 height 37
click at [488, 198] on input "text" at bounding box center [527, 197] width 313 height 37
click at [621, 194] on input "text" at bounding box center [527, 197] width 313 height 37
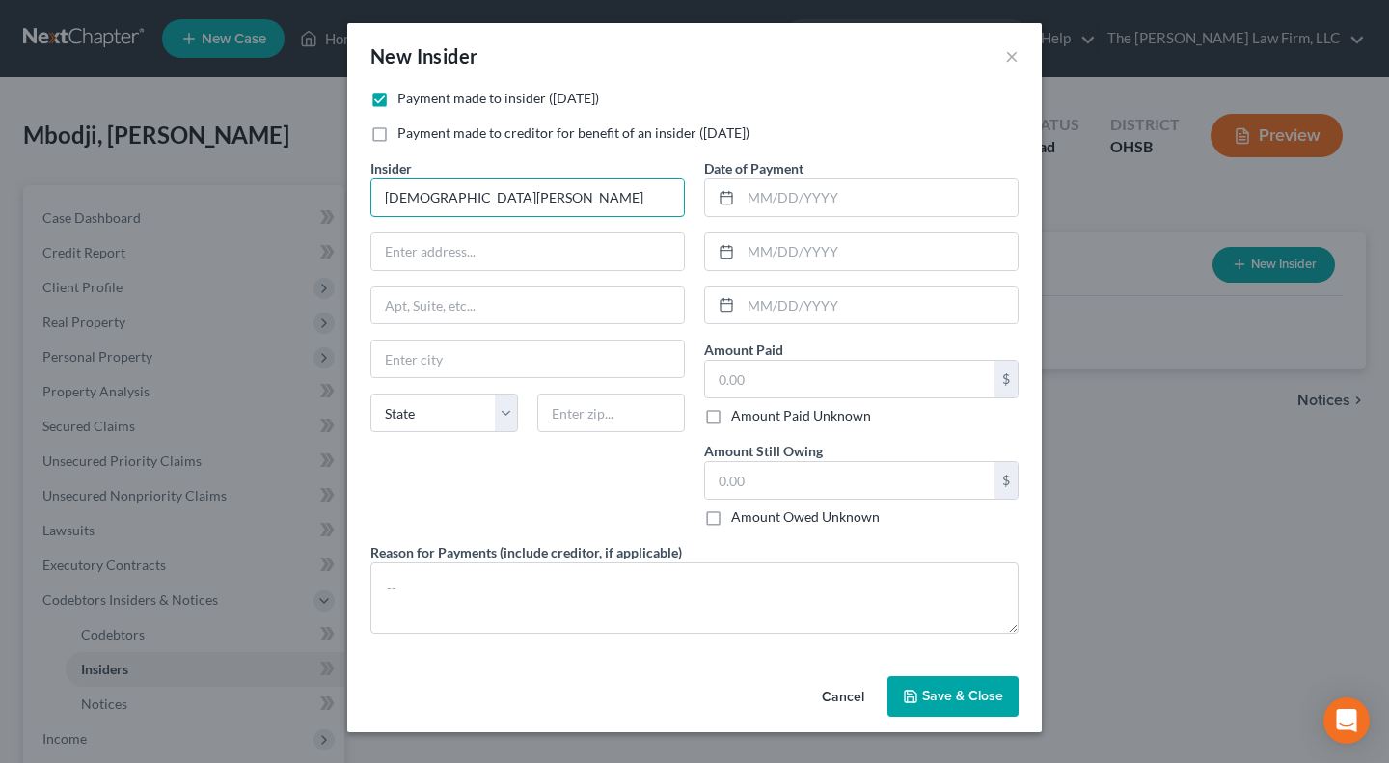
type input "[DEMOGRAPHIC_DATA][PERSON_NAME]"
click at [406, 249] on input "text" at bounding box center [527, 251] width 313 height 37
type input "[STREET_ADDRESS]"
click at [402, 364] on input "text" at bounding box center [527, 358] width 313 height 37
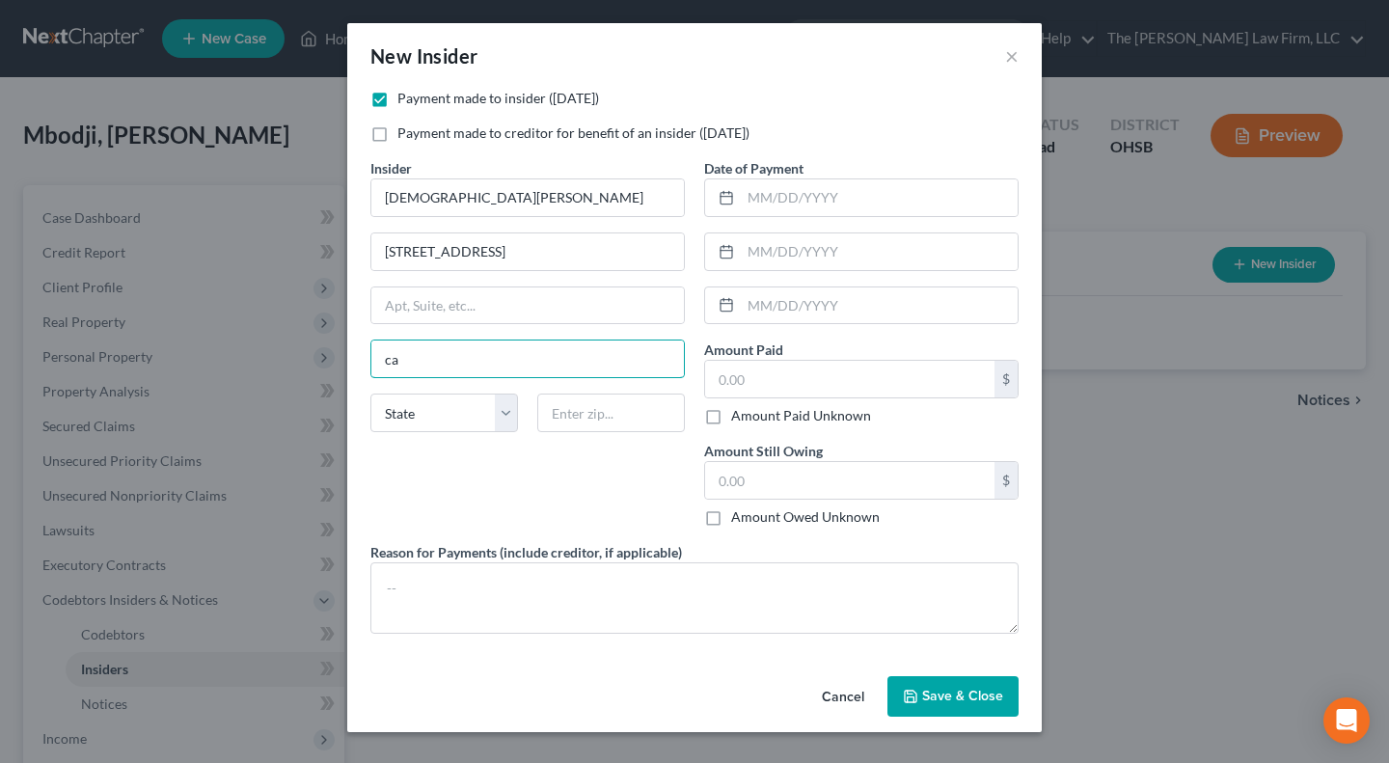
type input "Canal Winchester"
click at [418, 426] on select "State [US_STATE] AK AR AZ CA CO CT DE DC [GEOGRAPHIC_DATA] [GEOGRAPHIC_DATA] GU…" at bounding box center [444, 413] width 148 height 39
select select "36"
click at [370, 394] on select "State [US_STATE] AK AR AZ CA CO CT DE DC [GEOGRAPHIC_DATA] [GEOGRAPHIC_DATA] GU…" at bounding box center [444, 413] width 148 height 39
click at [572, 422] on input "text" at bounding box center [611, 413] width 148 height 39
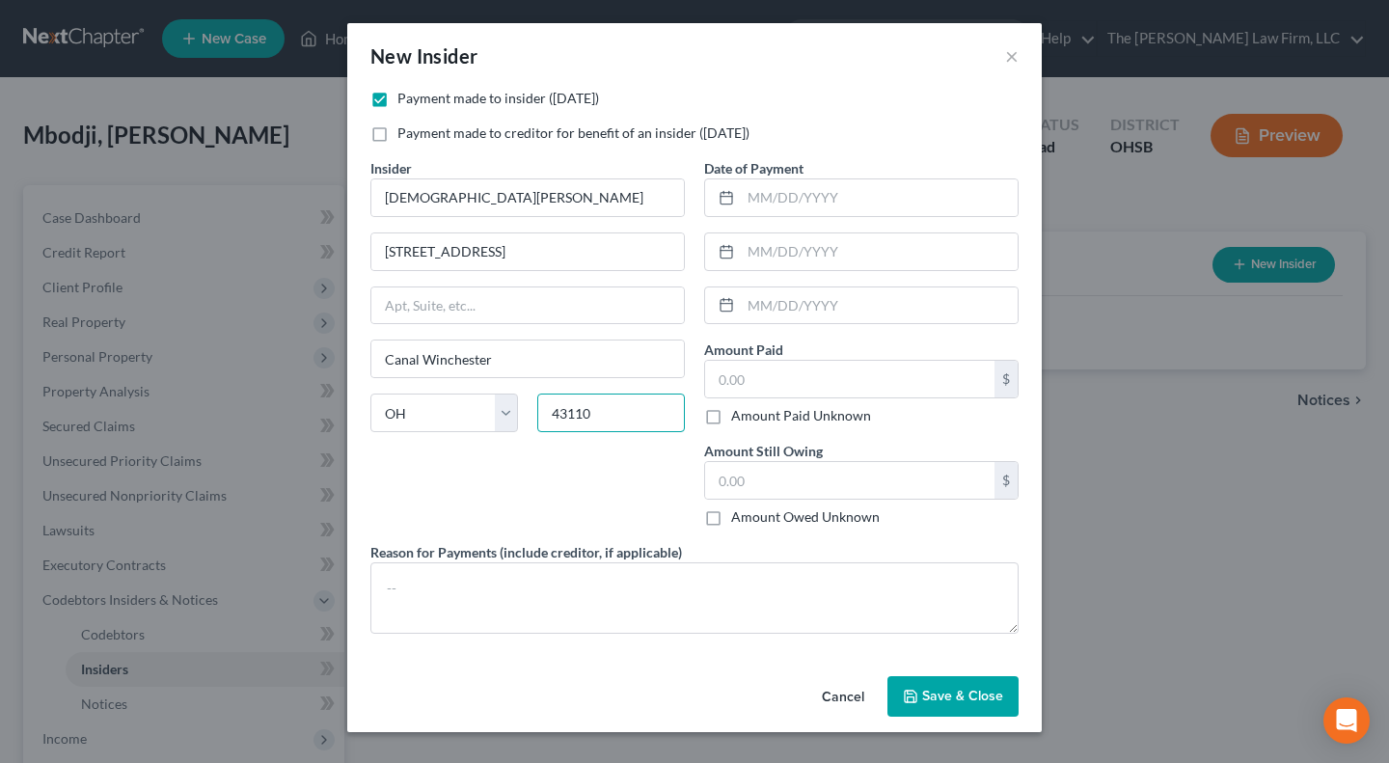
type input "43110"
click at [930, 202] on input "text" at bounding box center [879, 197] width 277 height 37
click at [799, 249] on input "text" at bounding box center [879, 251] width 277 height 37
click at [747, 381] on input "text" at bounding box center [849, 379] width 289 height 37
type input "1,000"
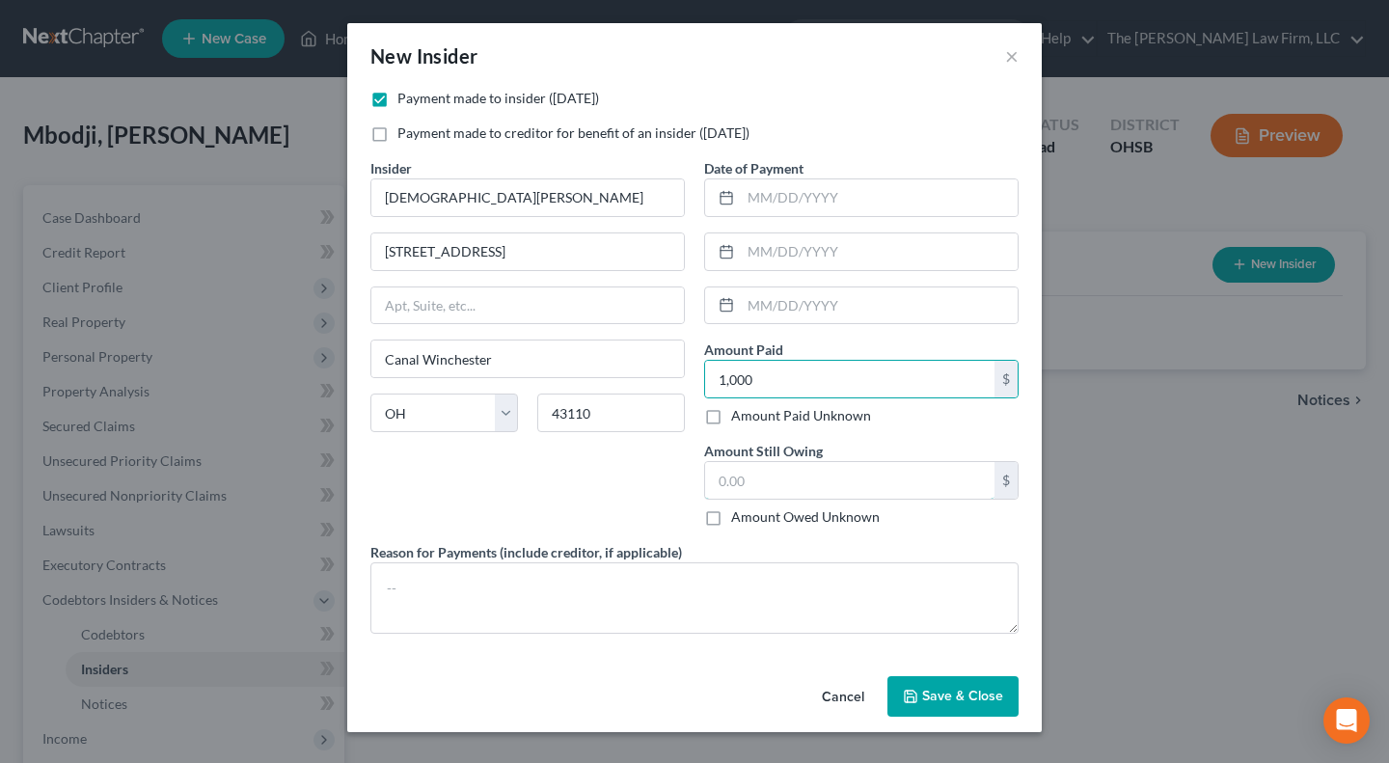
click at [812, 468] on input "text" at bounding box center [849, 480] width 289 height 37
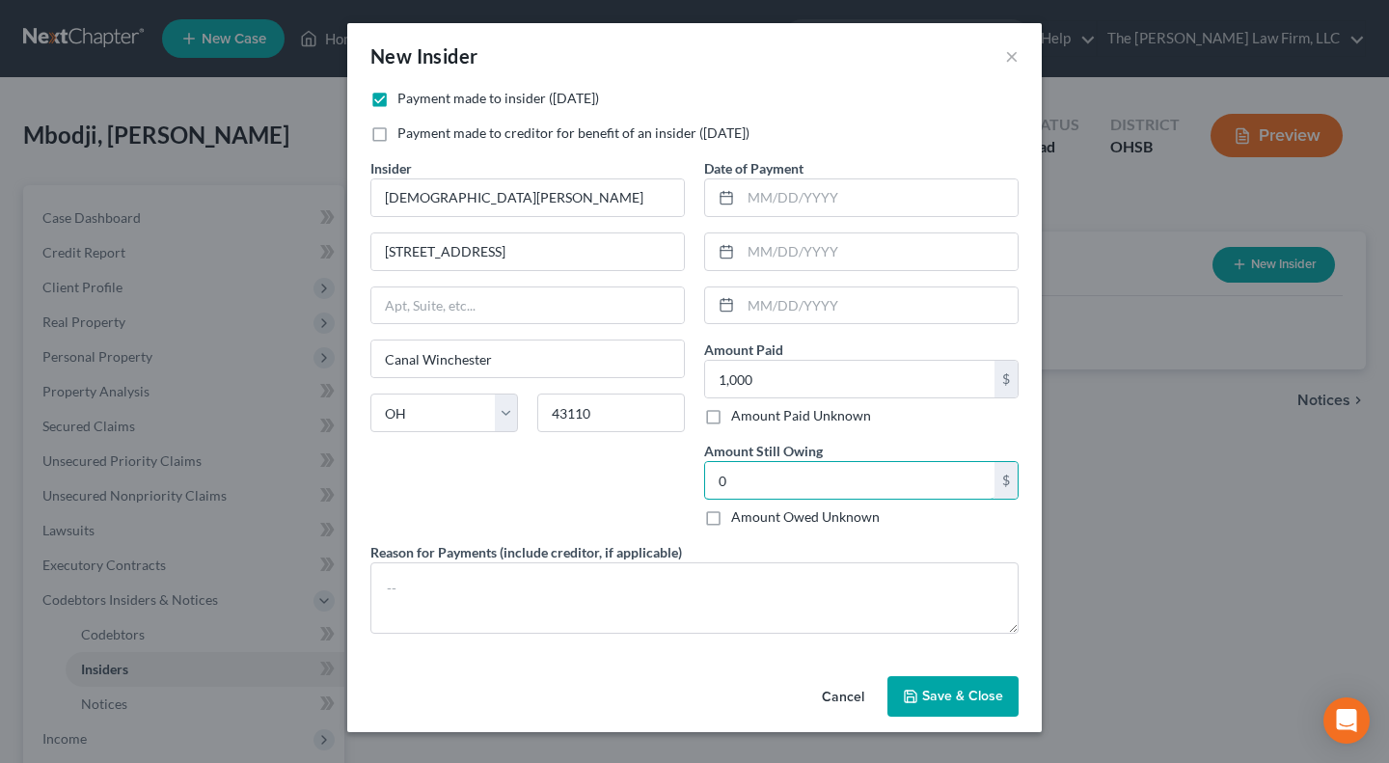
type input "0"
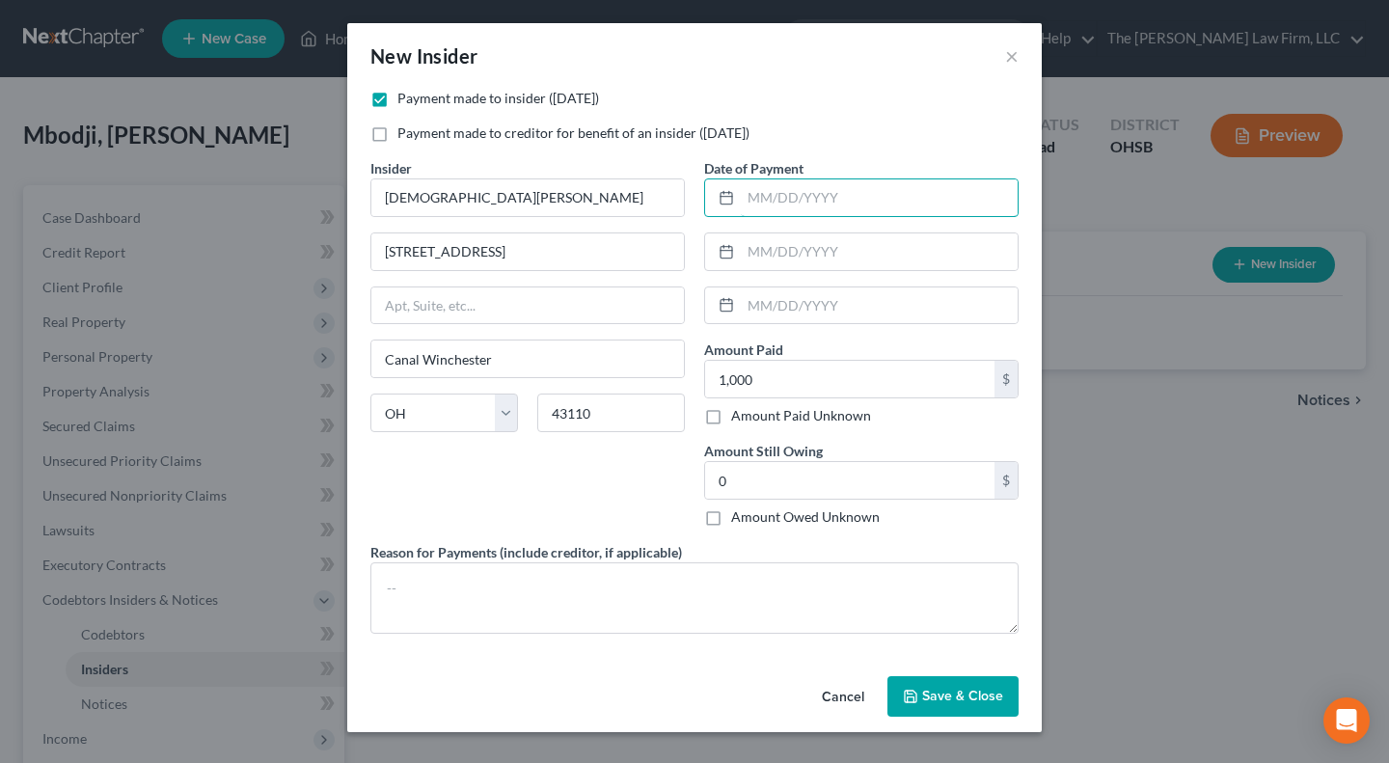
click at [820, 193] on input "text" at bounding box center [879, 197] width 277 height 37
click at [795, 200] on input "text" at bounding box center [879, 197] width 277 height 37
click at [810, 198] on input "text" at bounding box center [879, 197] width 277 height 37
click at [822, 190] on input "text" at bounding box center [879, 197] width 277 height 37
click at [816, 203] on input "text" at bounding box center [879, 197] width 277 height 37
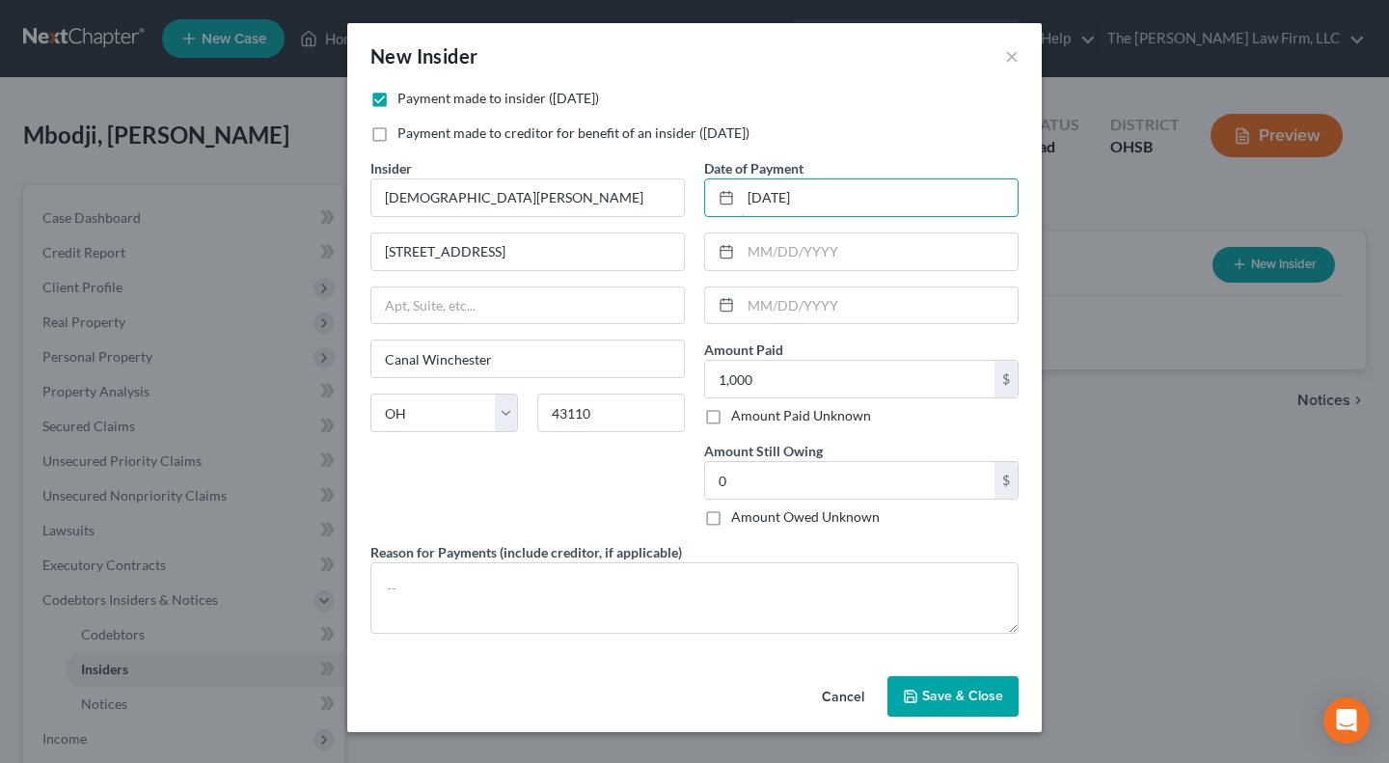
type input "[DATE]"
click at [690, 469] on div "Insider * [DEMOGRAPHIC_DATA][PERSON_NAME] 7373 Emerald Tree Dr Canal [GEOGRAPHI…" at bounding box center [528, 350] width 334 height 384
click at [951, 701] on span "Save & Close" at bounding box center [962, 696] width 81 height 16
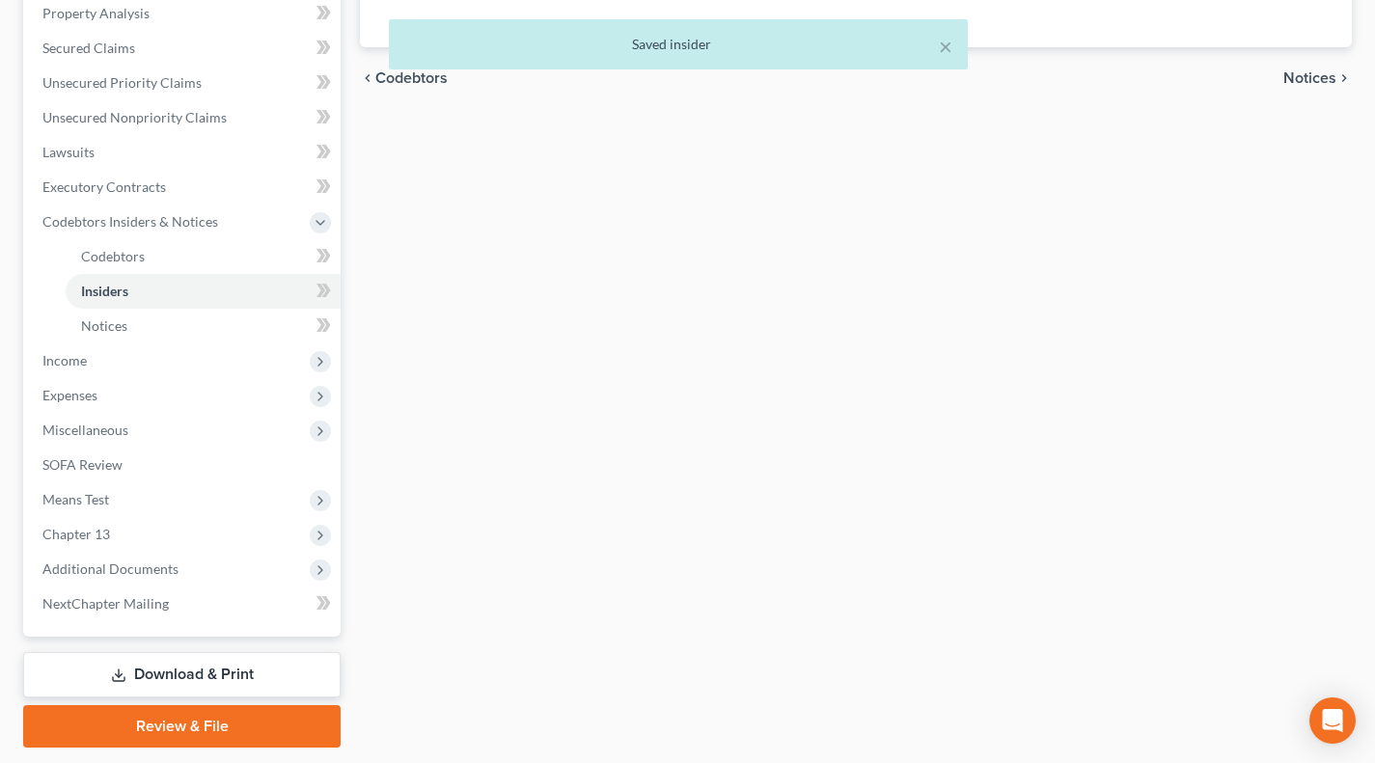
scroll to position [434, 0]
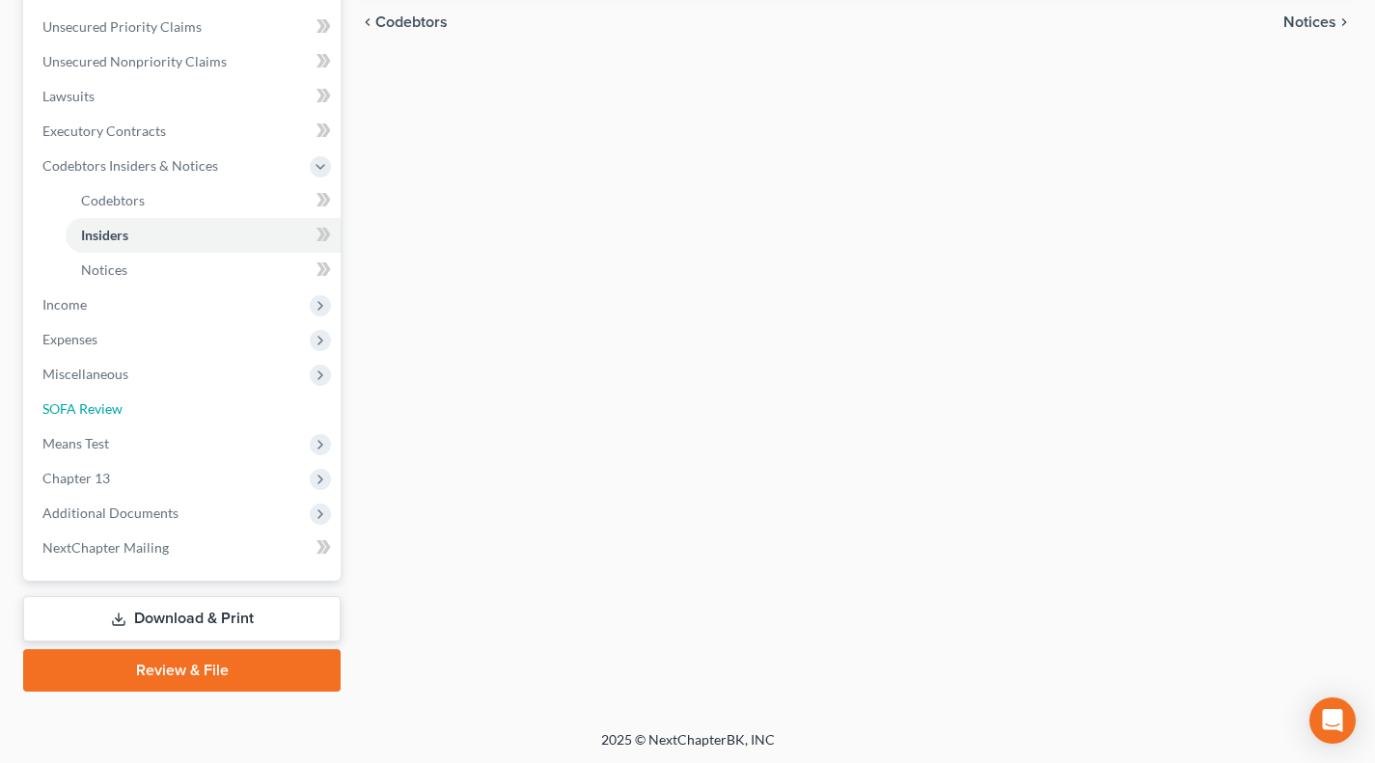
click at [107, 400] on span "SOFA Review" at bounding box center [82, 408] width 80 height 16
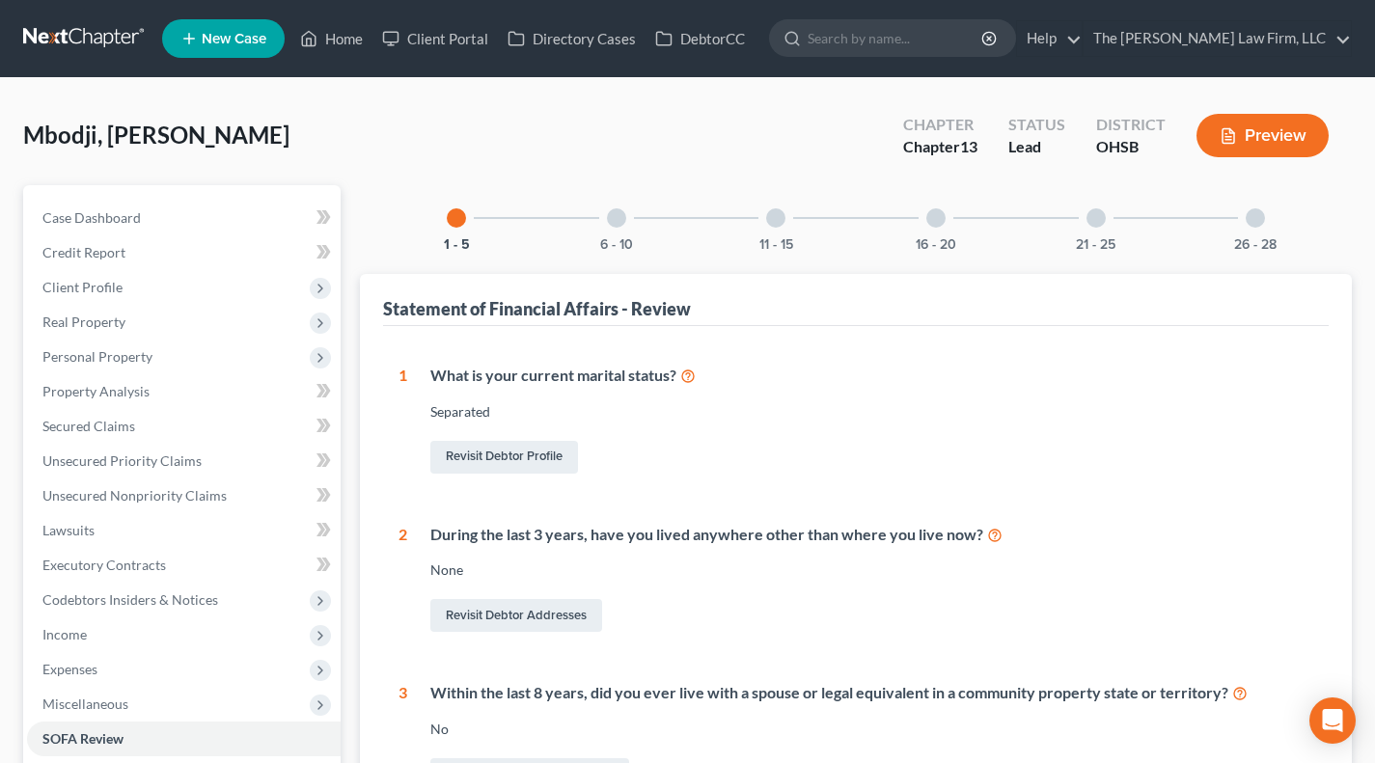
click at [598, 223] on div "6 - 10" at bounding box center [617, 218] width 66 height 66
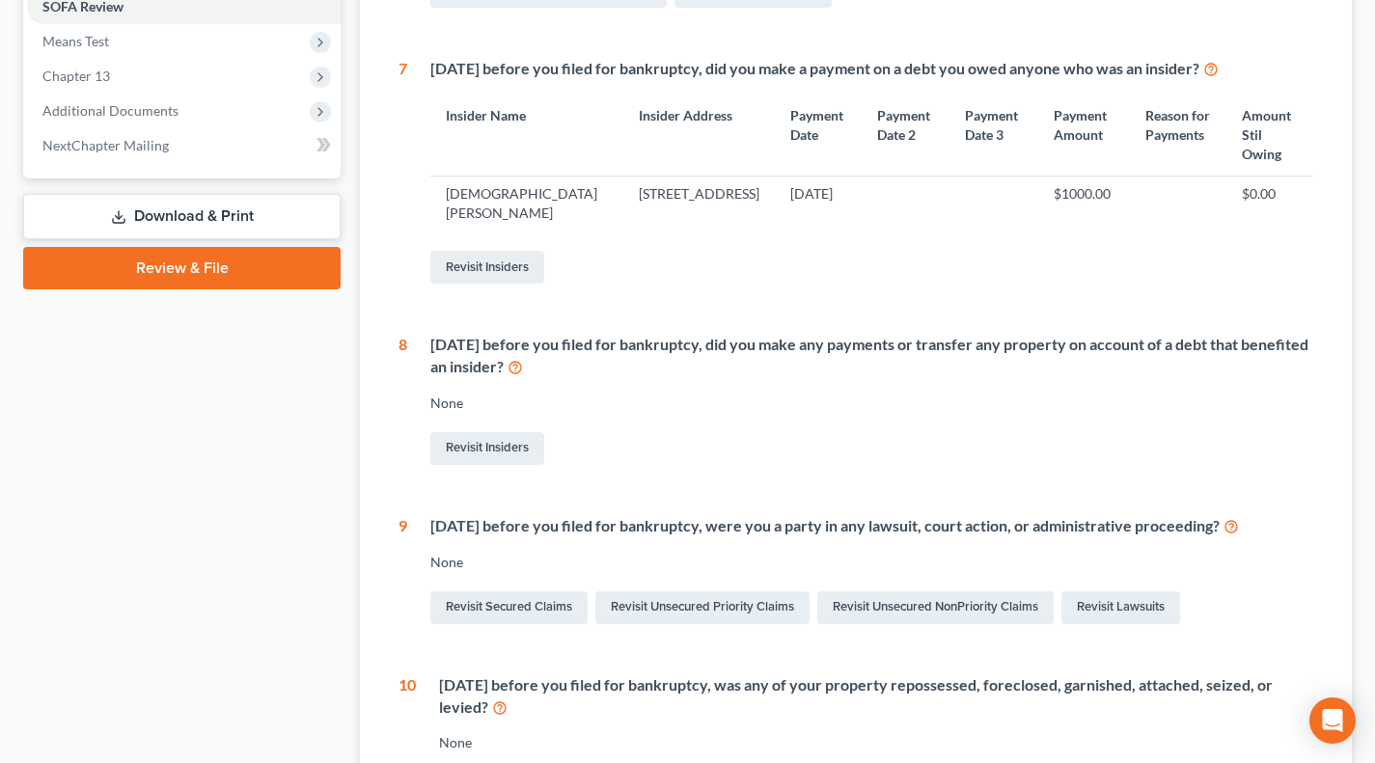
scroll to position [177, 0]
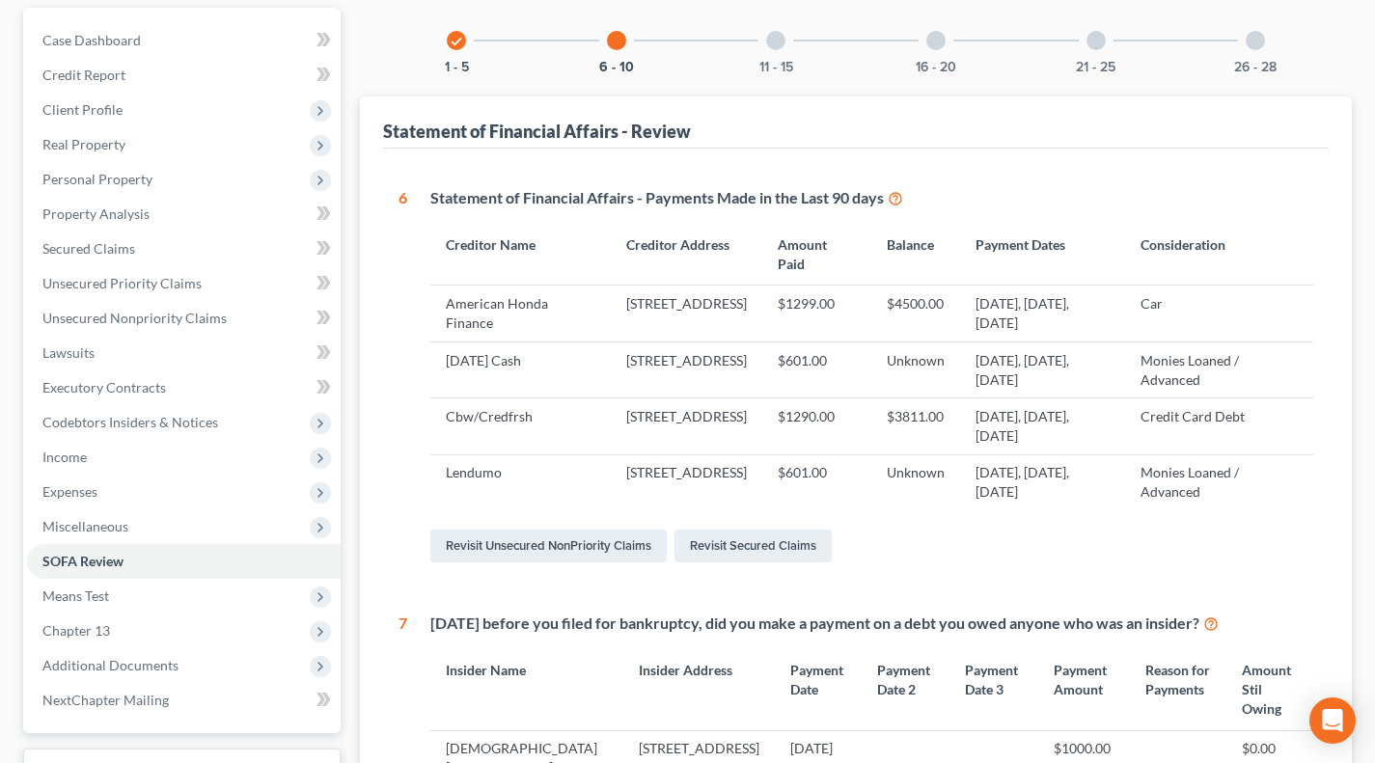
click at [787, 31] on div "11 - 15" at bounding box center [776, 41] width 66 height 66
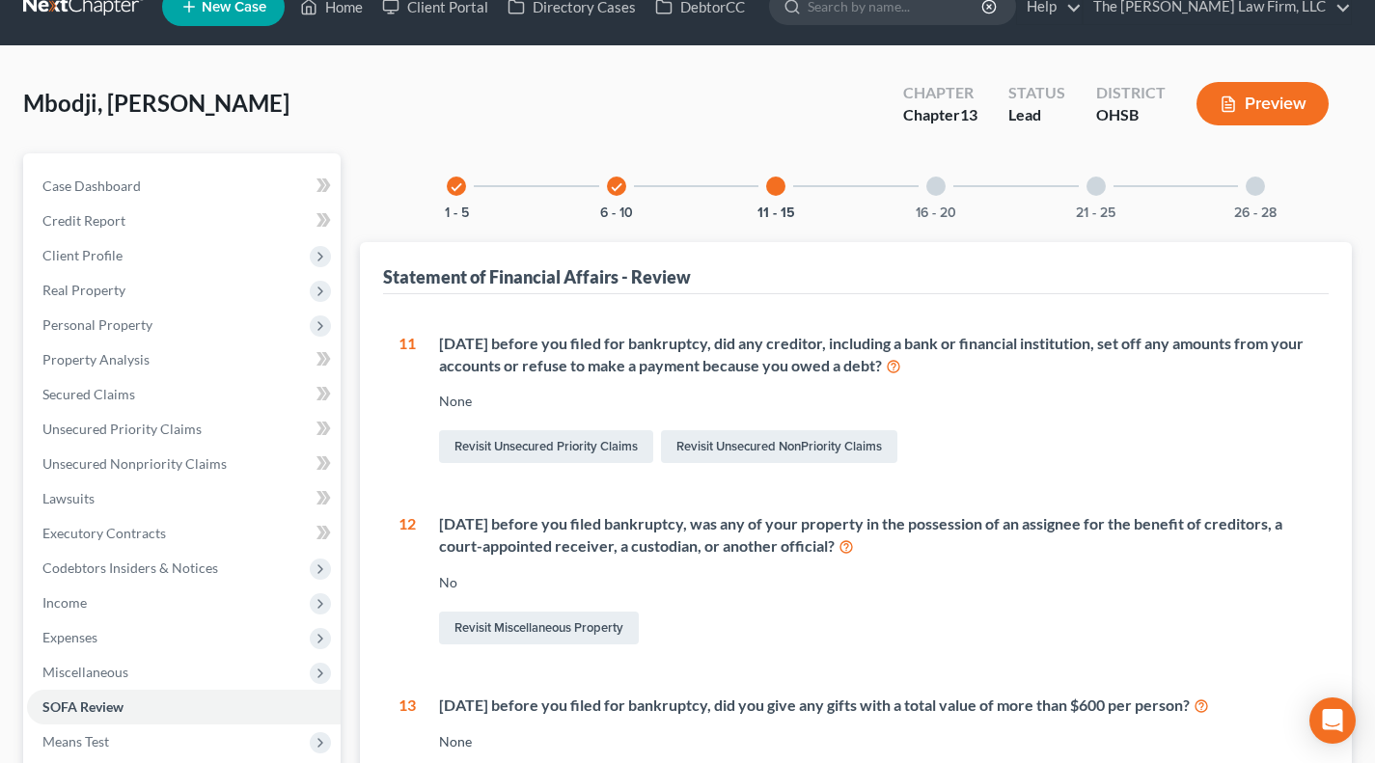
scroll to position [0, 0]
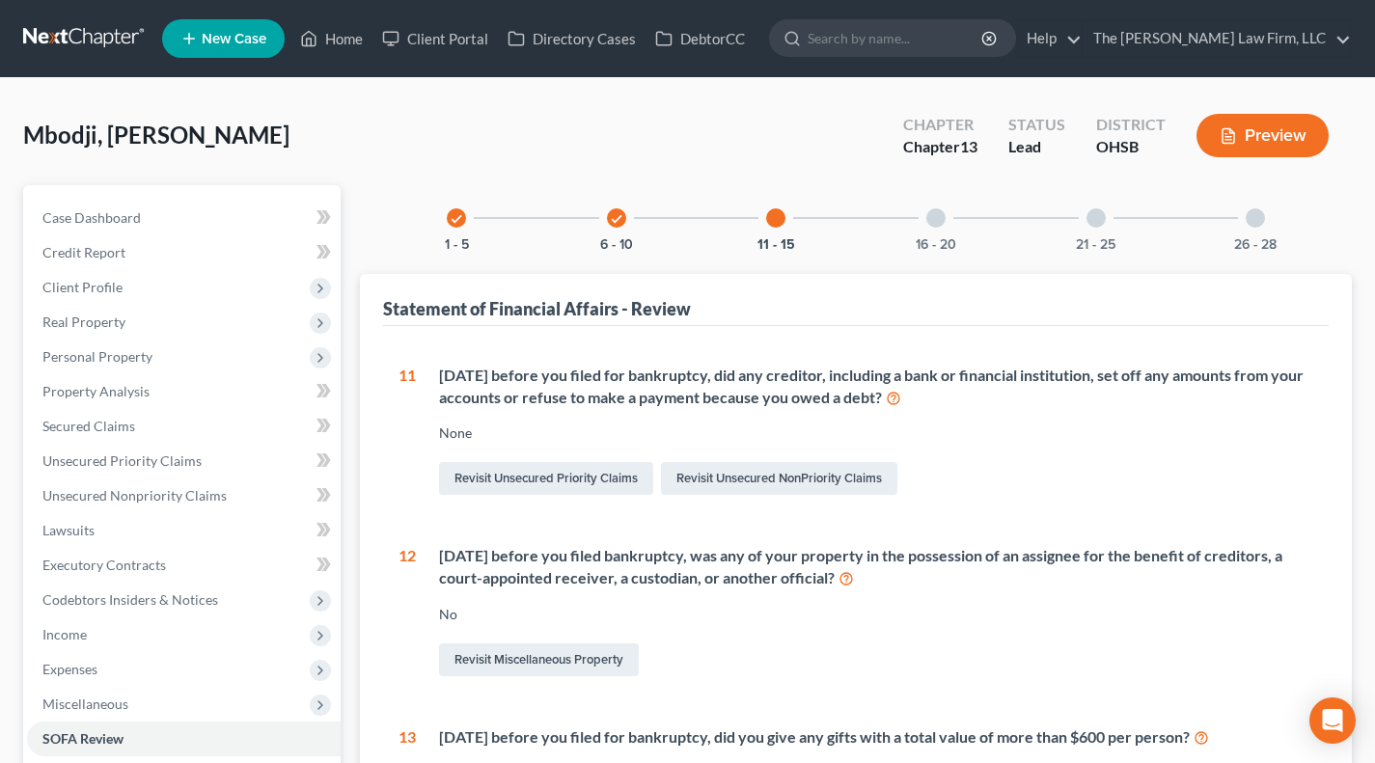
click at [925, 212] on div "16 - 20" at bounding box center [936, 218] width 66 height 66
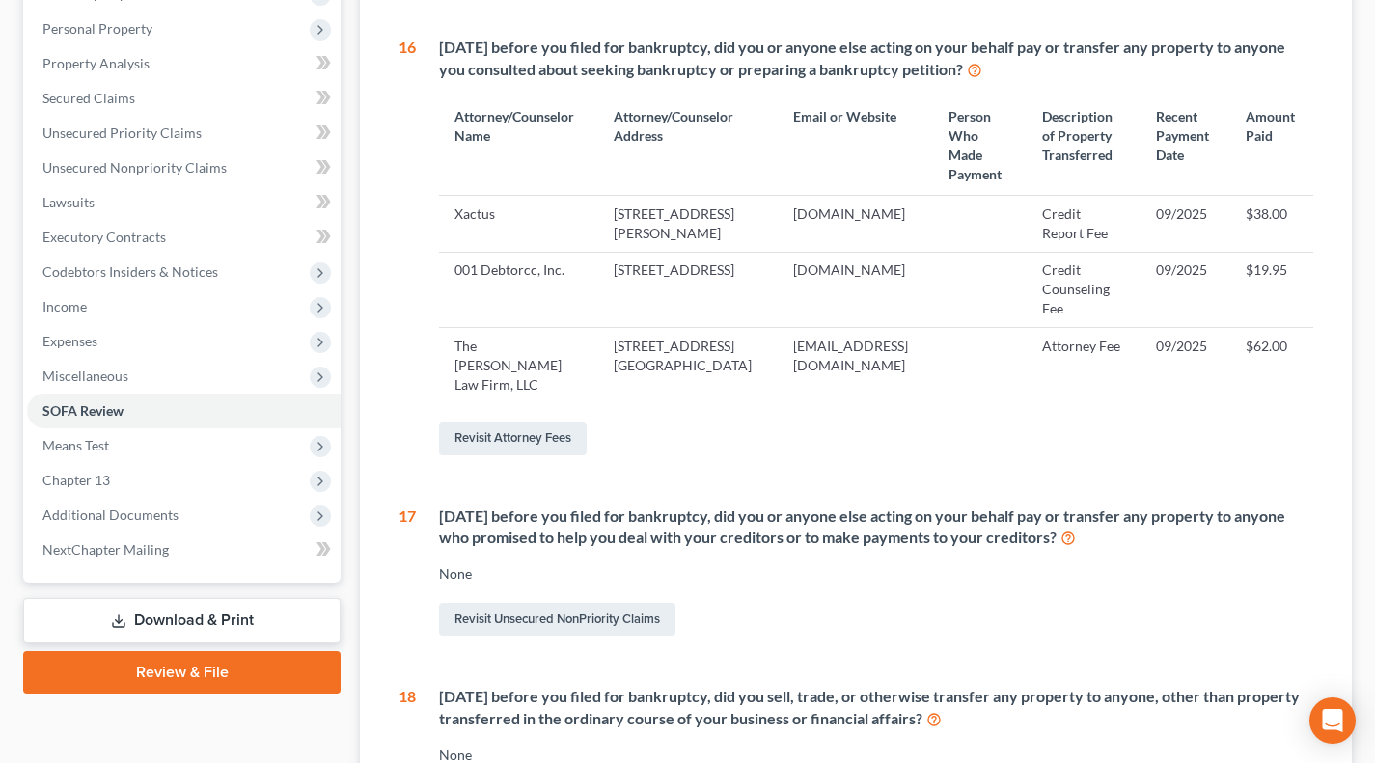
scroll to position [6, 0]
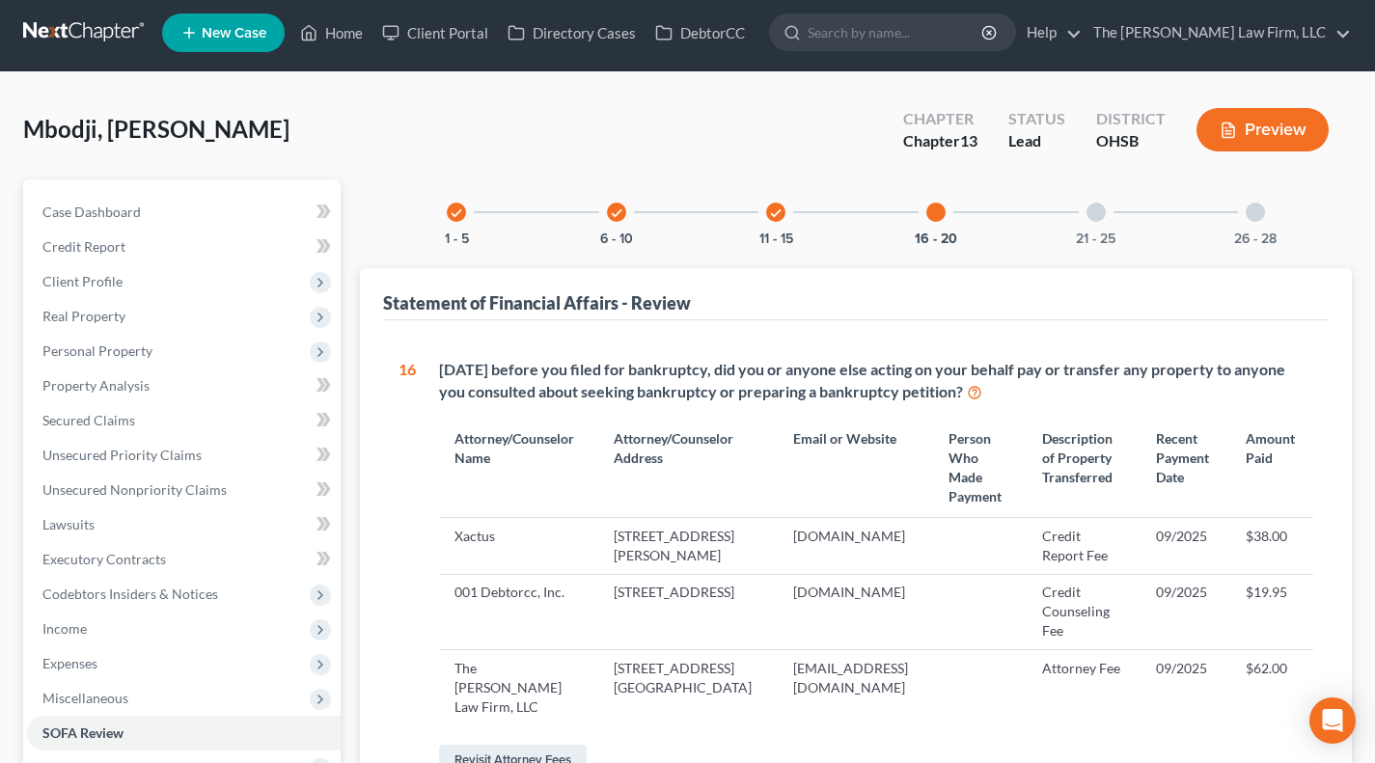
click at [1076, 228] on div "21 - 25" at bounding box center [1096, 212] width 66 height 66
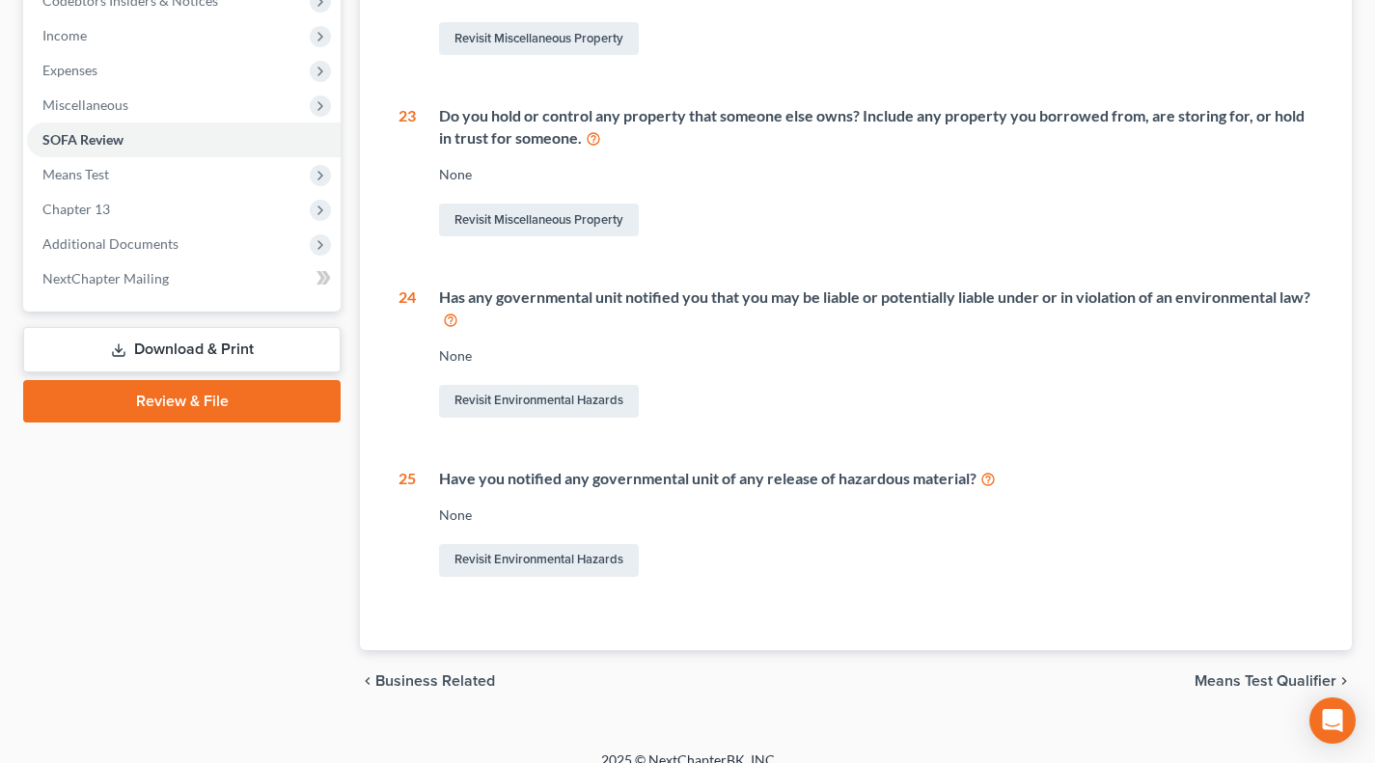
scroll to position [619, 0]
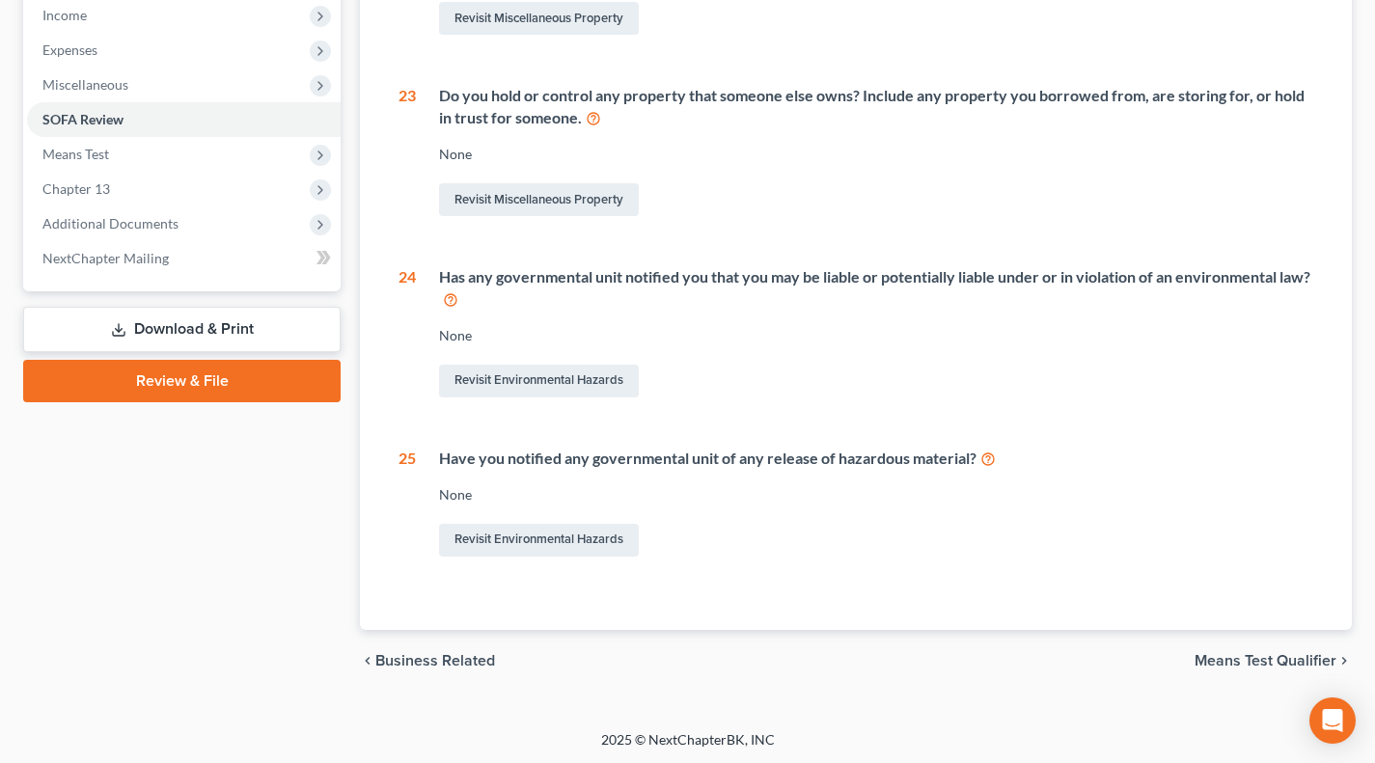
click at [130, 157] on span "Means Test" at bounding box center [183, 154] width 313 height 35
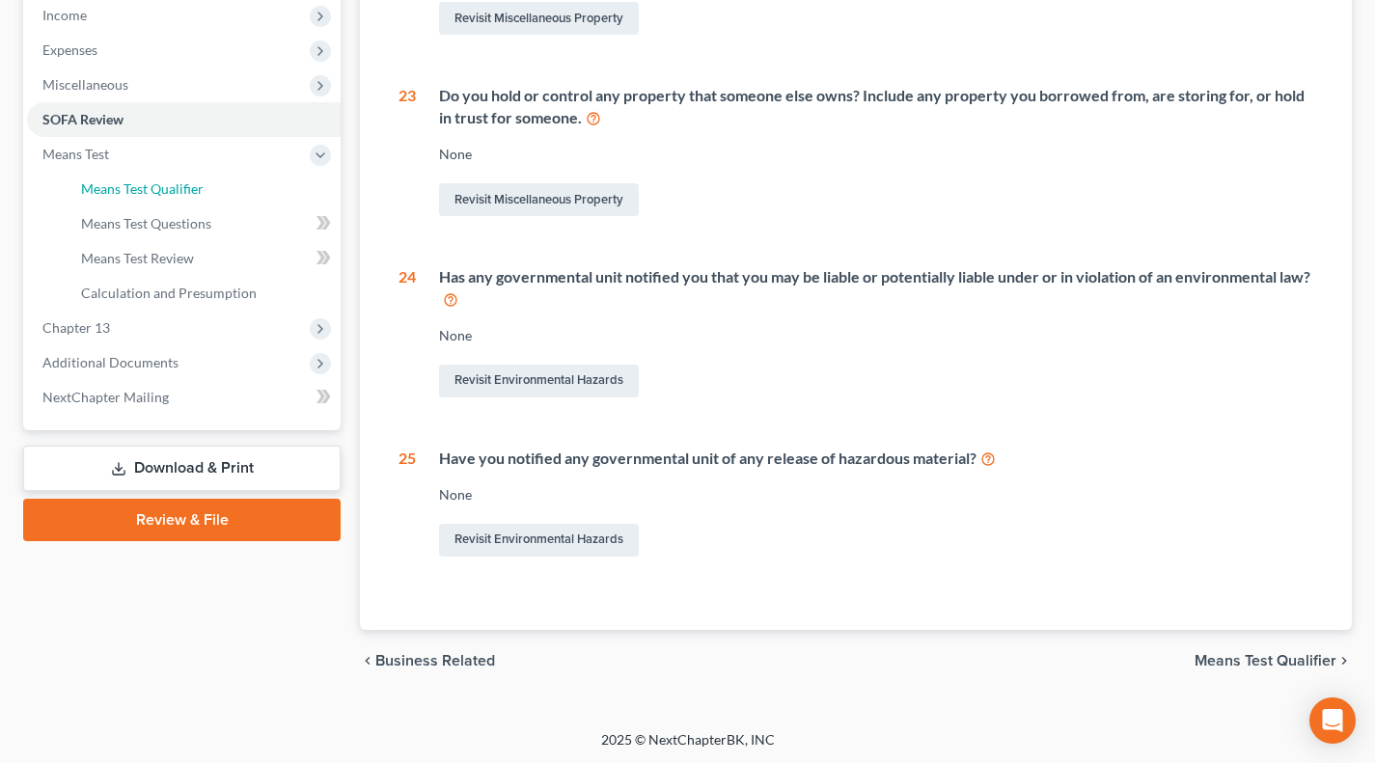
click at [164, 190] on span "Means Test Qualifier" at bounding box center [142, 188] width 123 height 16
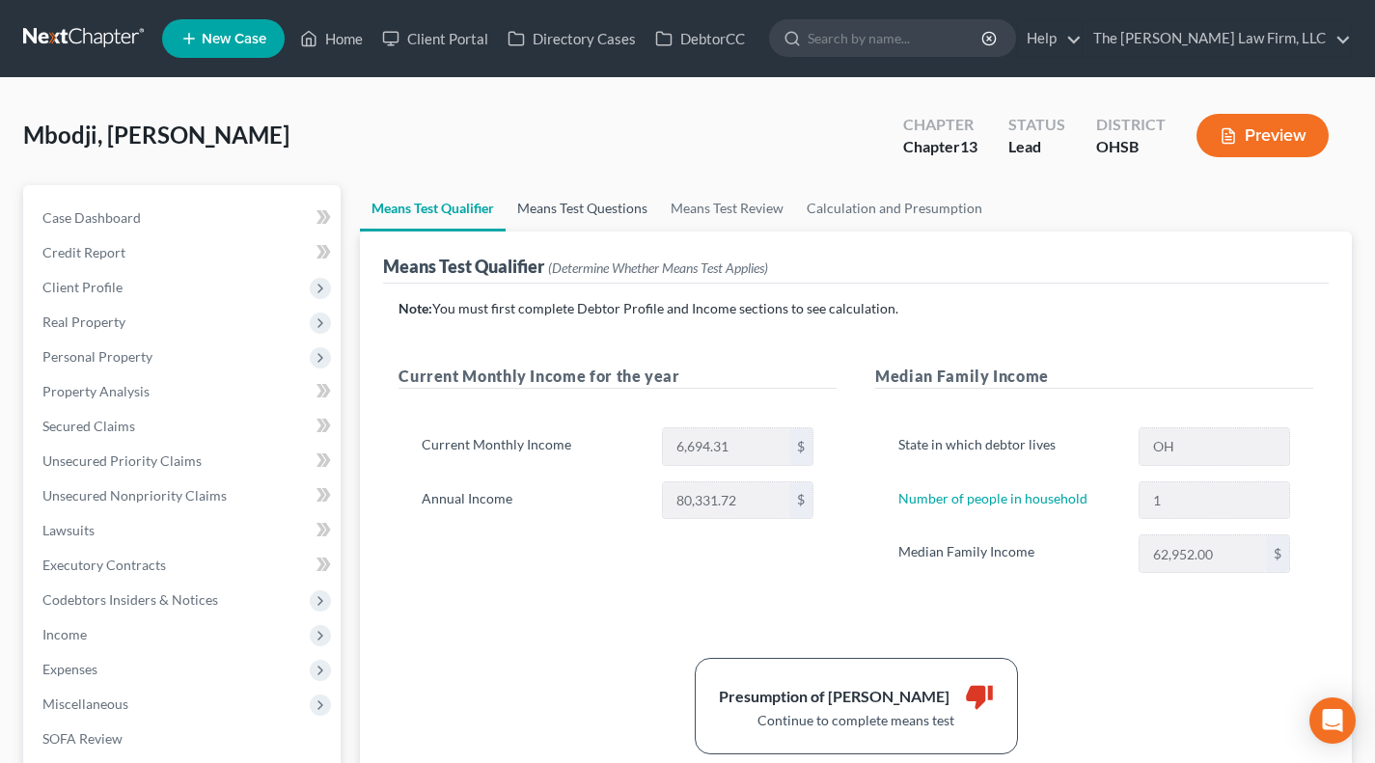
click at [582, 208] on link "Means Test Questions" at bounding box center [581, 208] width 153 height 46
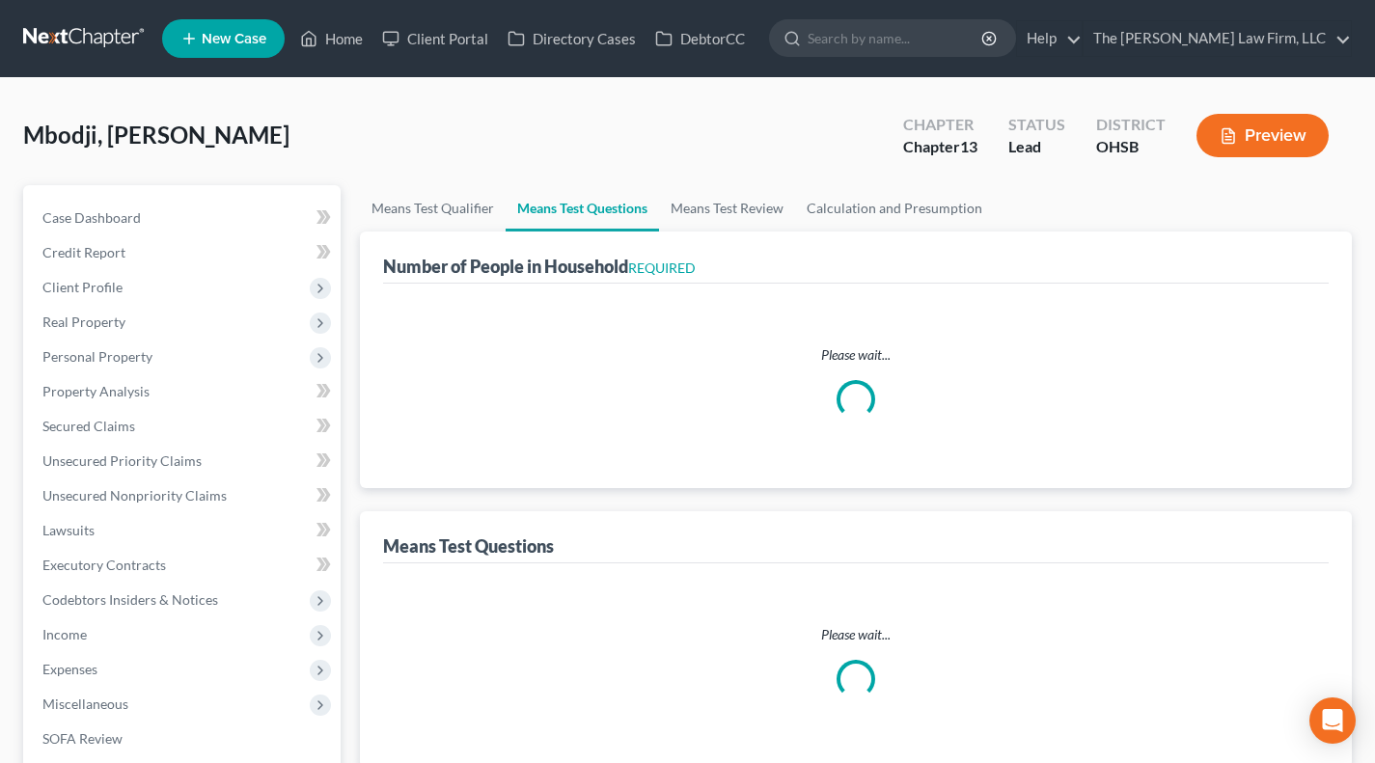
select select "1"
select select "60"
select select "1"
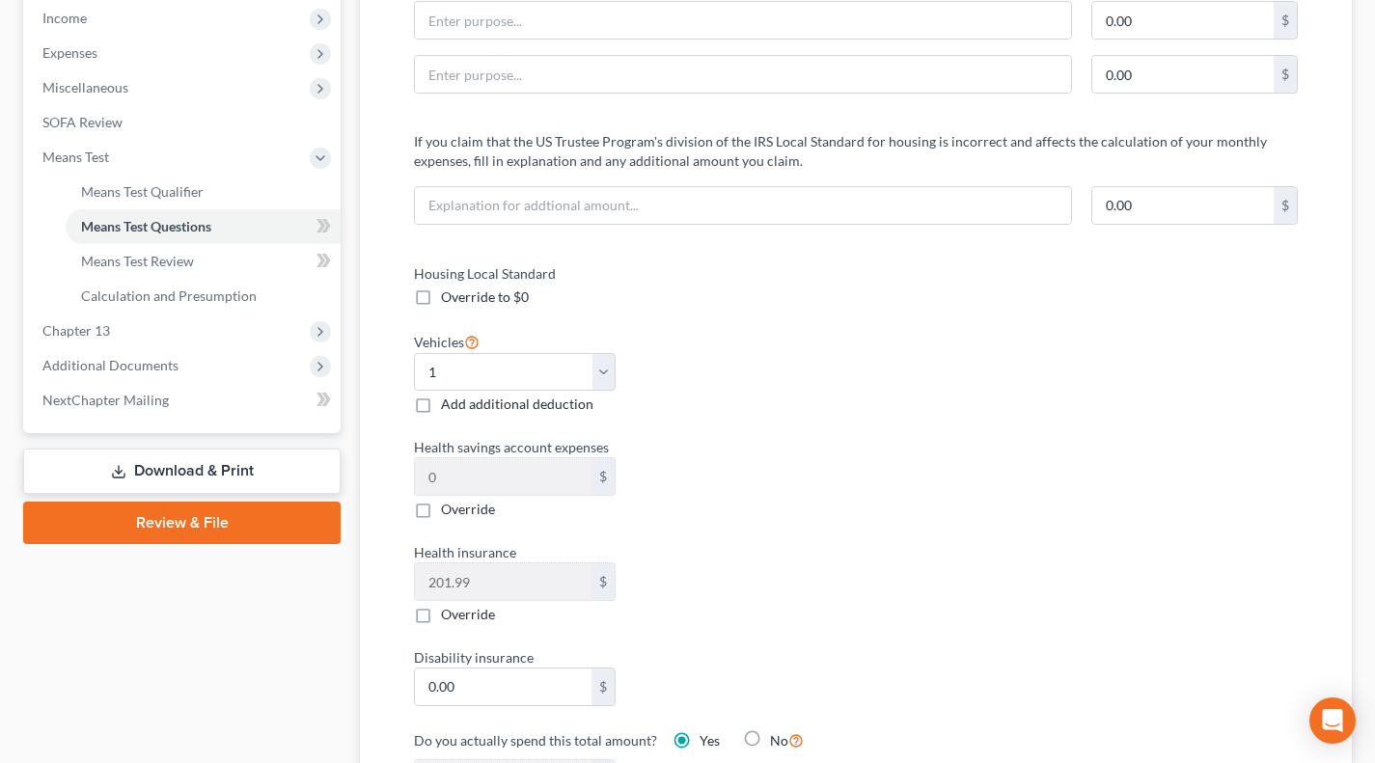
scroll to position [642, 0]
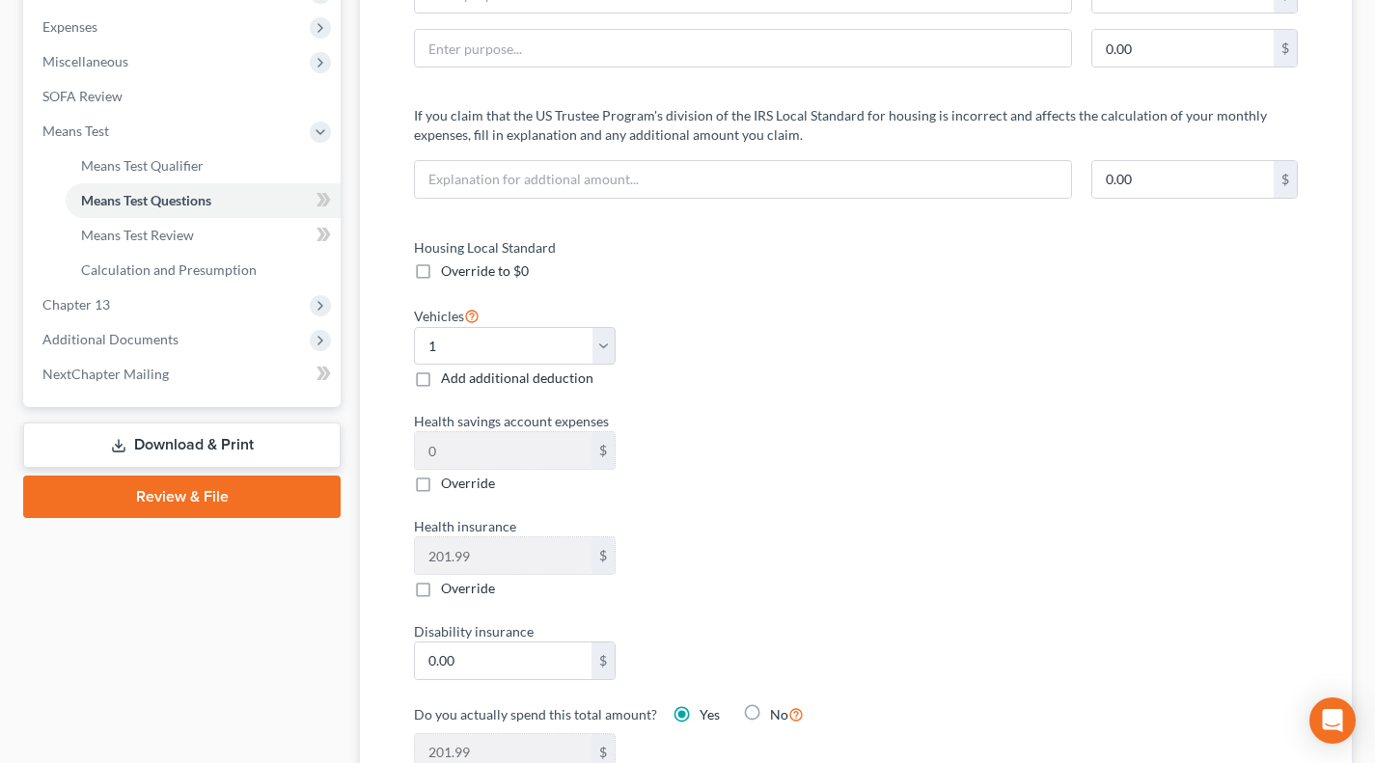
click at [161, 449] on link "Download & Print" at bounding box center [181, 444] width 317 height 45
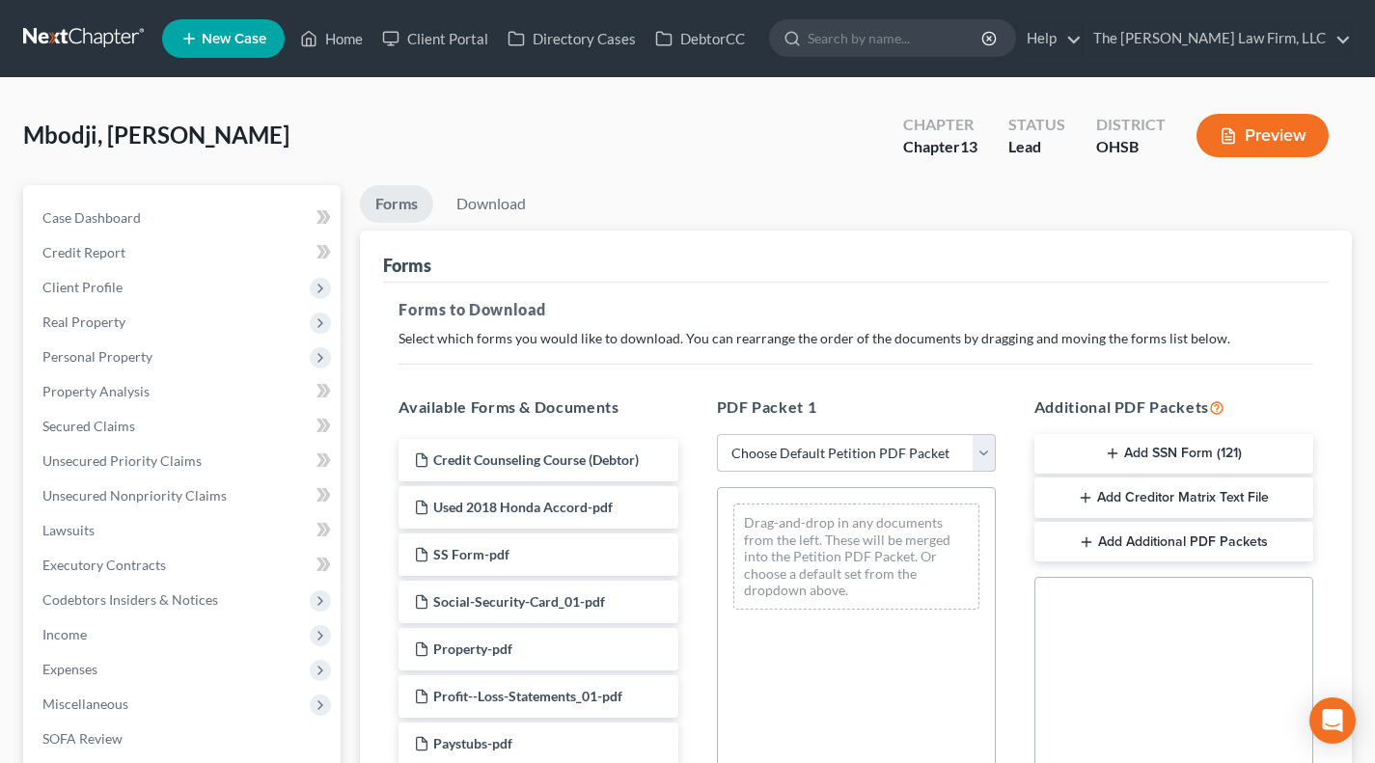
click at [860, 455] on select "Choose Default Petition PDF Packet Complete Bankruptcy Petition (all forms and …" at bounding box center [856, 453] width 279 height 39
select select "0"
click at [717, 434] on select "Choose Default Petition PDF Packet Complete Bankruptcy Petition (all forms and …" at bounding box center [856, 453] width 279 height 39
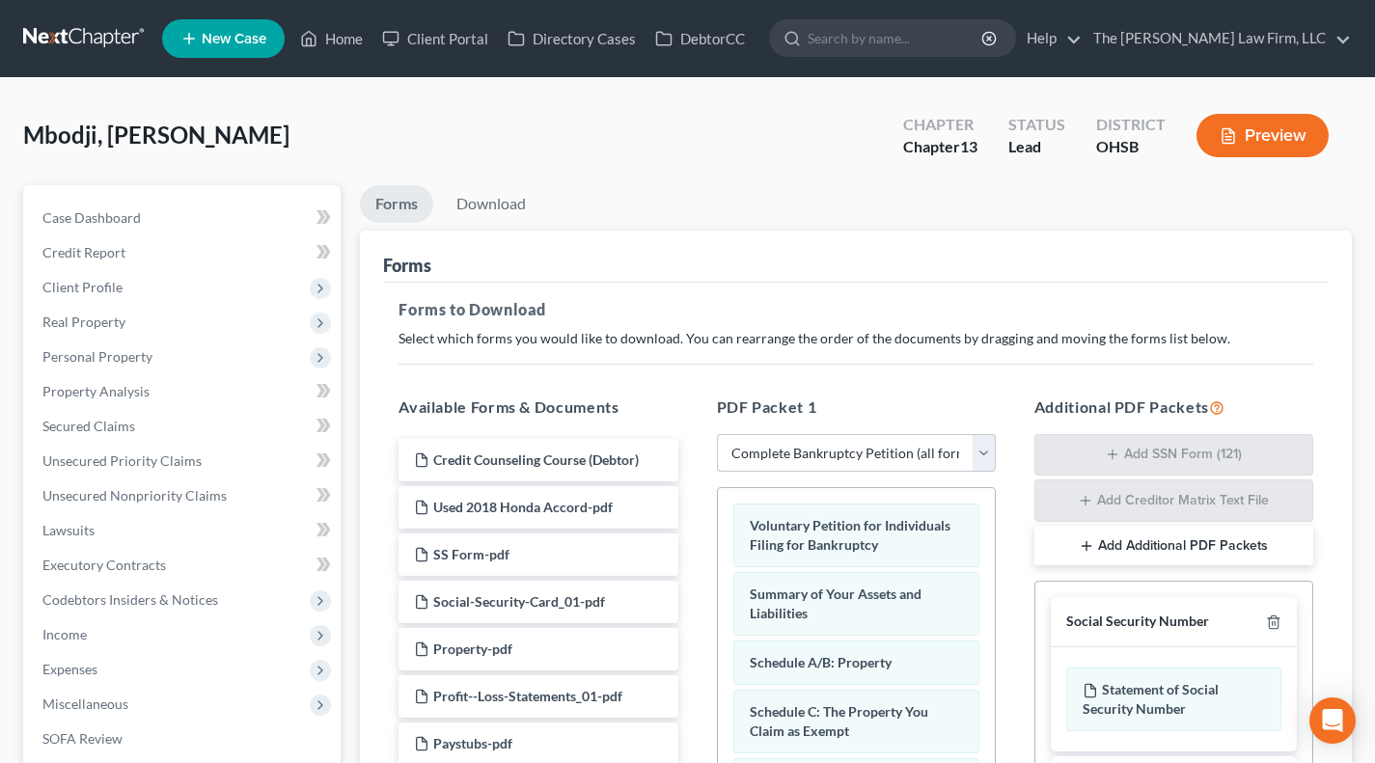
scroll to position [321, 0]
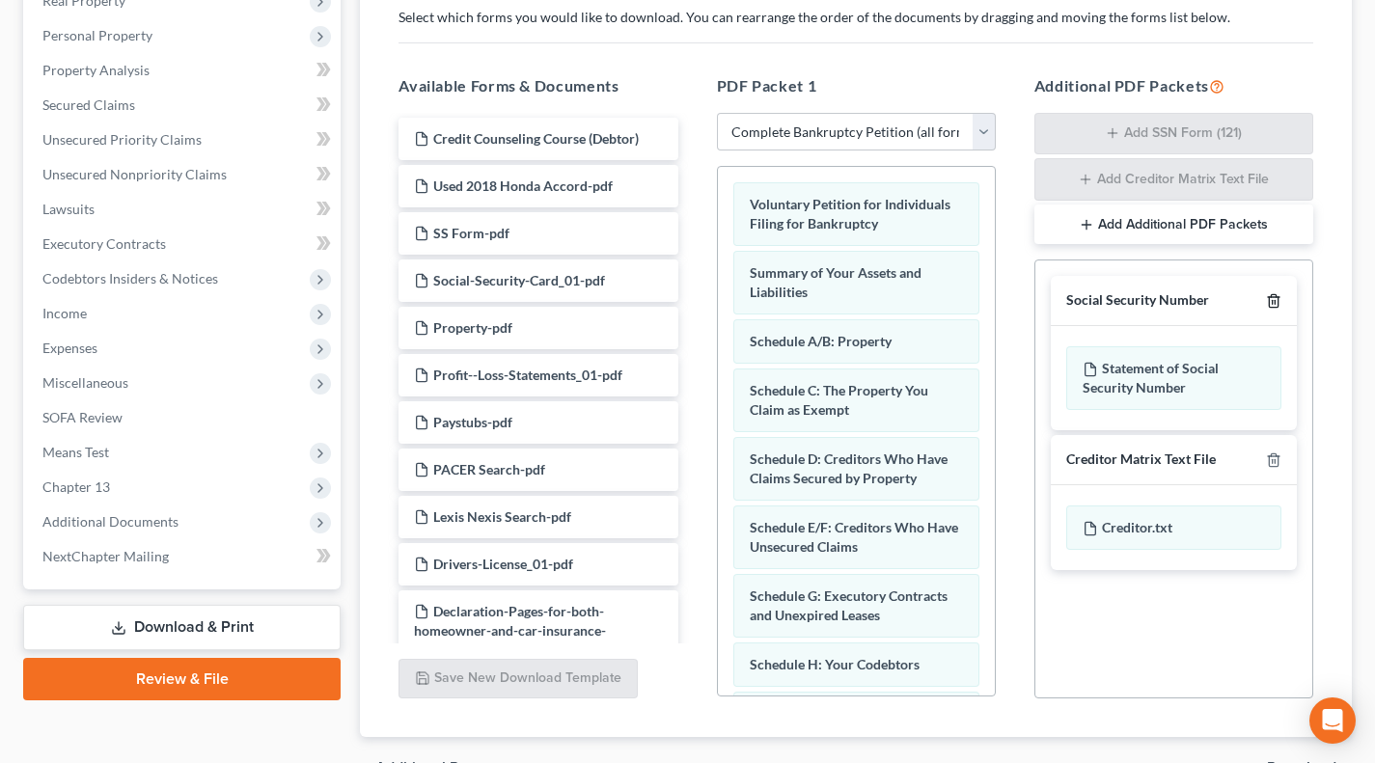
click at [1278, 299] on icon "button" at bounding box center [1273, 300] width 15 height 15
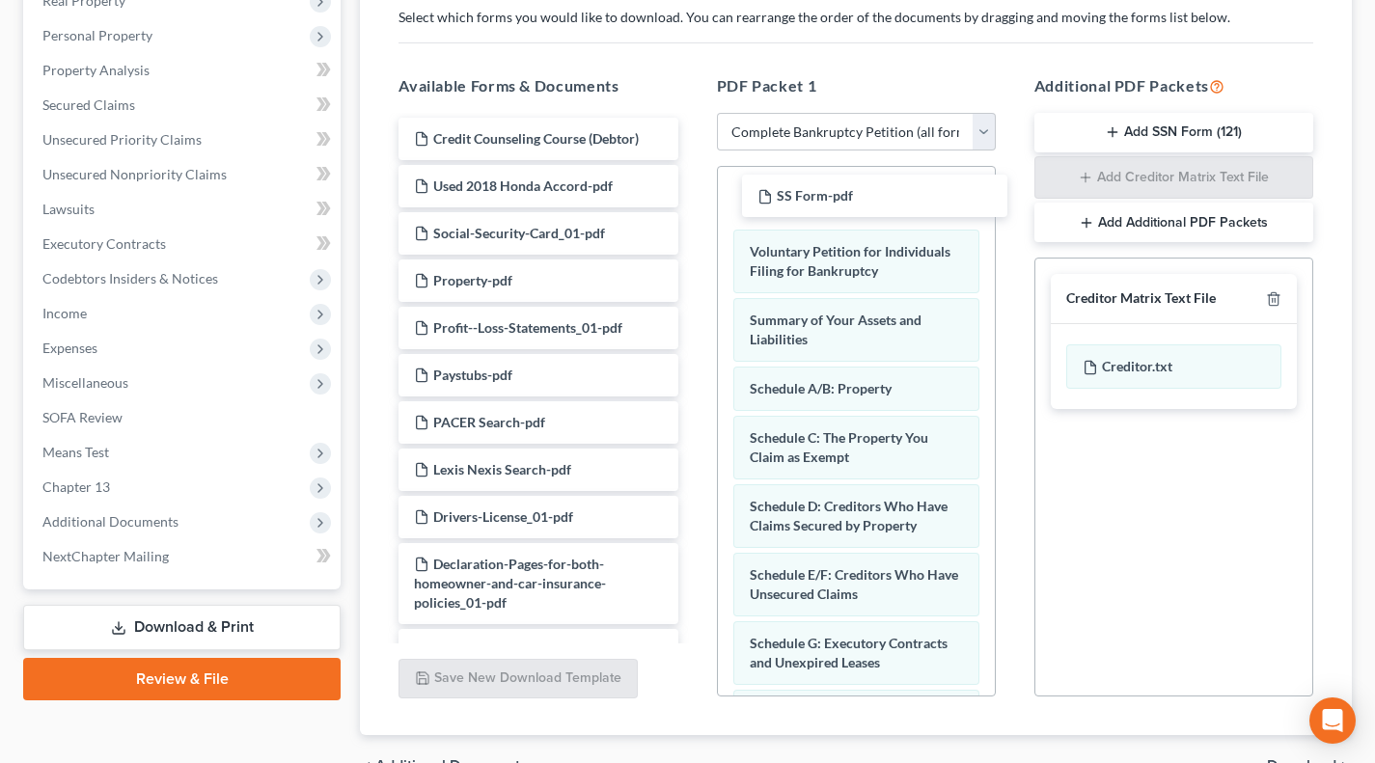
drag, startPoint x: 507, startPoint y: 224, endPoint x: 851, endPoint y: 188, distance: 345.2
click at [693, 188] on div "SS Form-pdf Credit Counseling Course (Debtor) Used 2018 Honda Accord-pdf SS For…" at bounding box center [538, 617] width 310 height 998
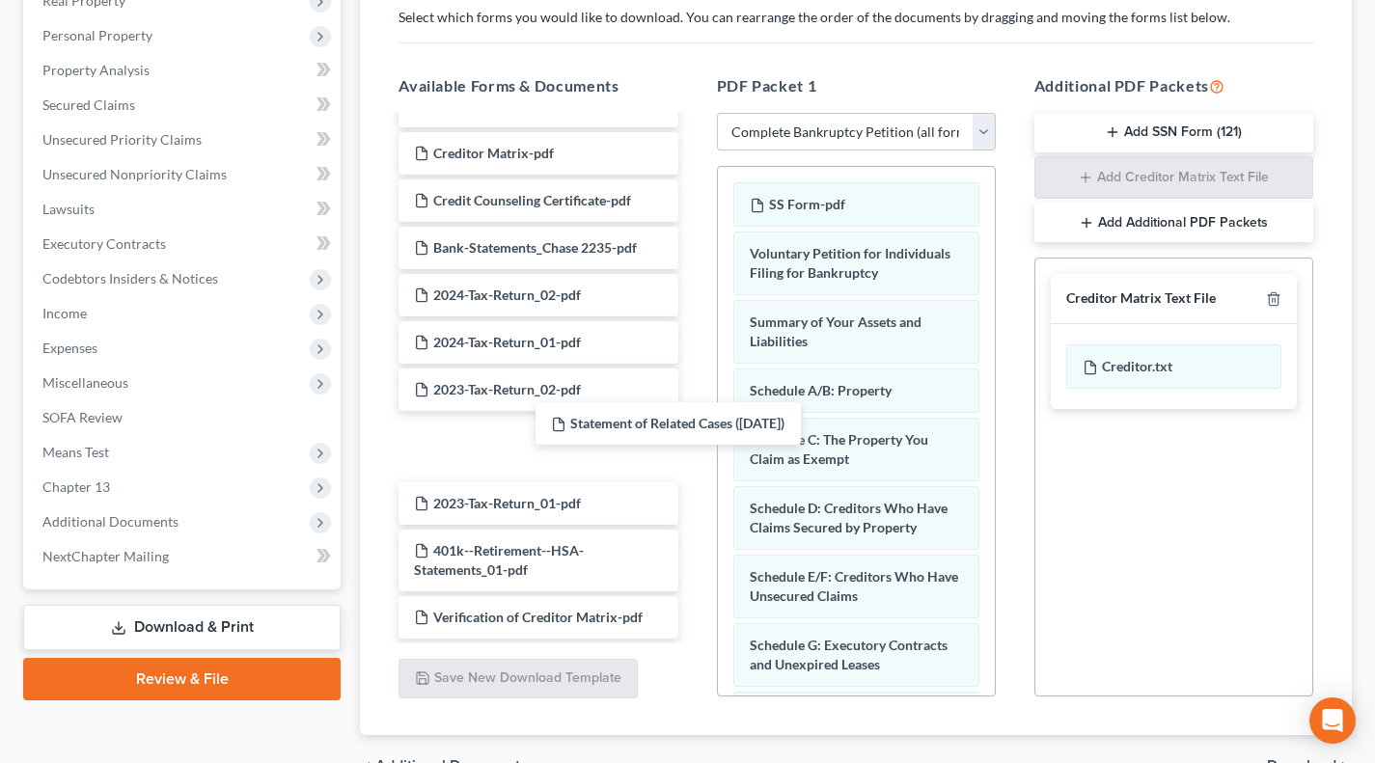
scroll to position [430, 0]
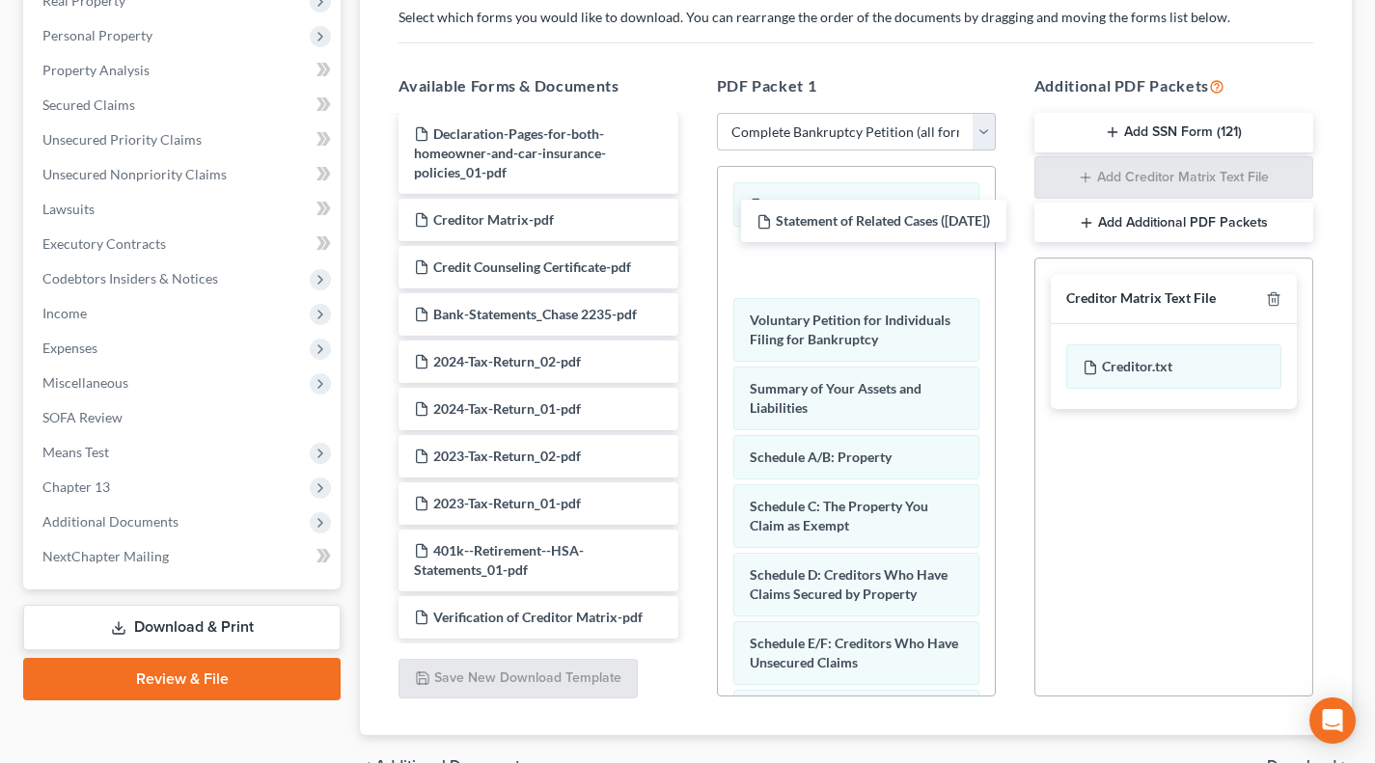
drag, startPoint x: 492, startPoint y: 597, endPoint x: 834, endPoint y: 222, distance: 508.0
click at [693, 222] on div "Statement of Related Cases ([DATE]) Credit Counseling Course (Debtor) Used 2018…" at bounding box center [538, 162] width 310 height 951
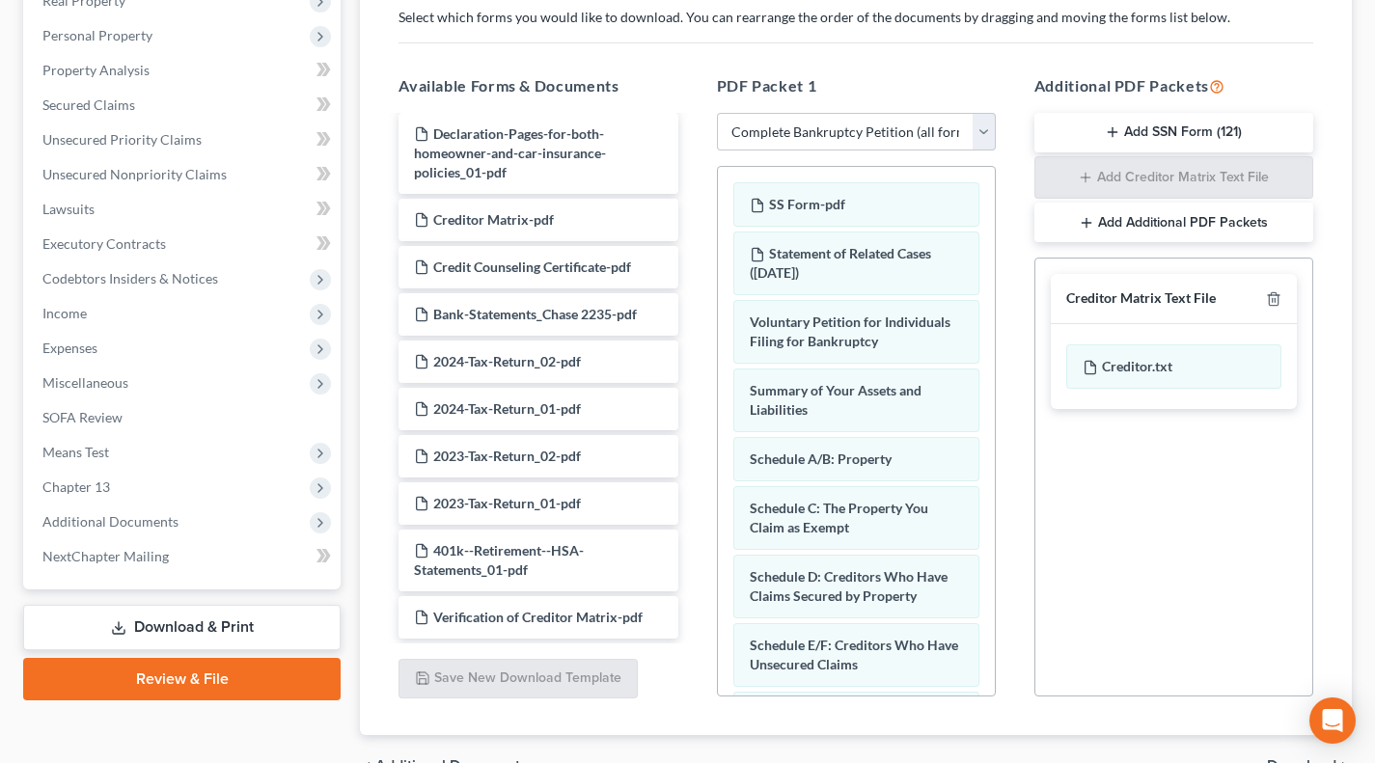
scroll to position [427, 0]
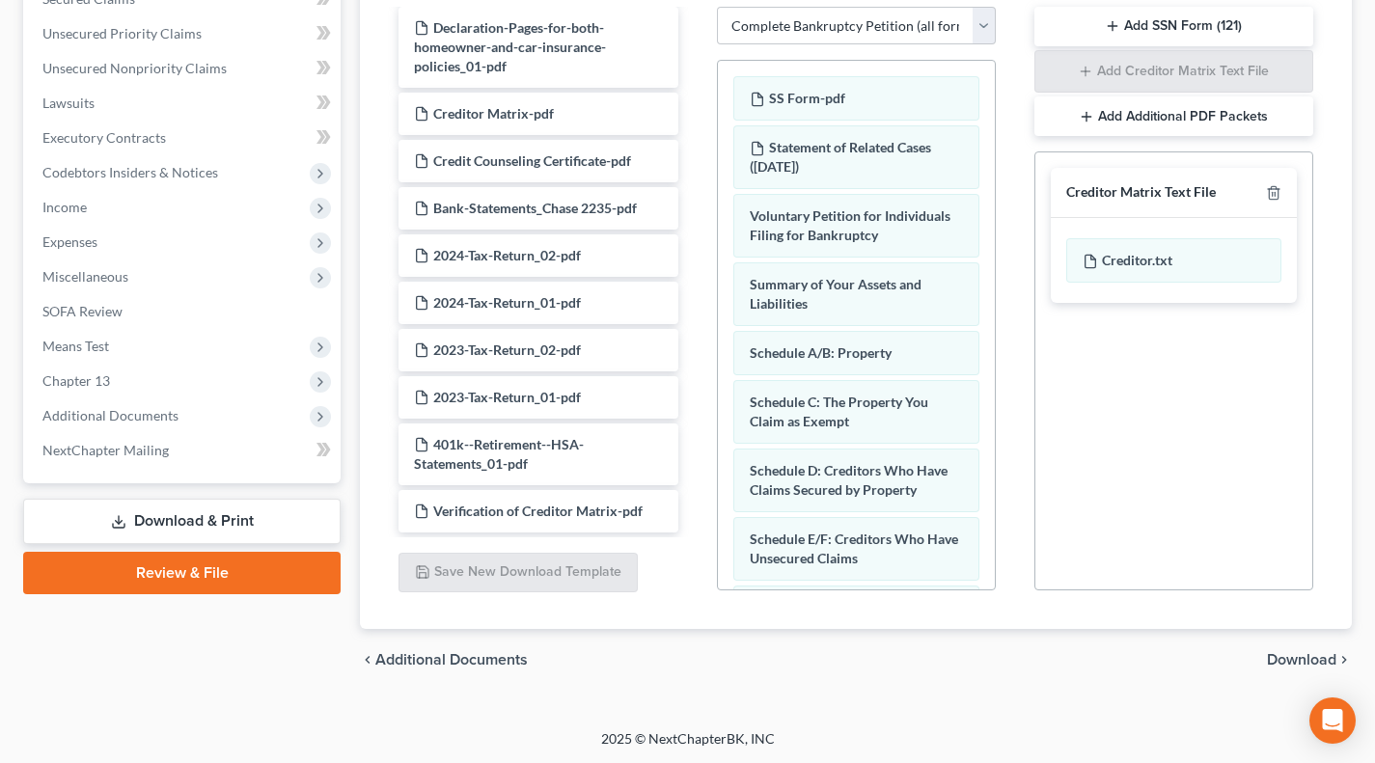
click at [1296, 660] on span "Download" at bounding box center [1301, 659] width 69 height 15
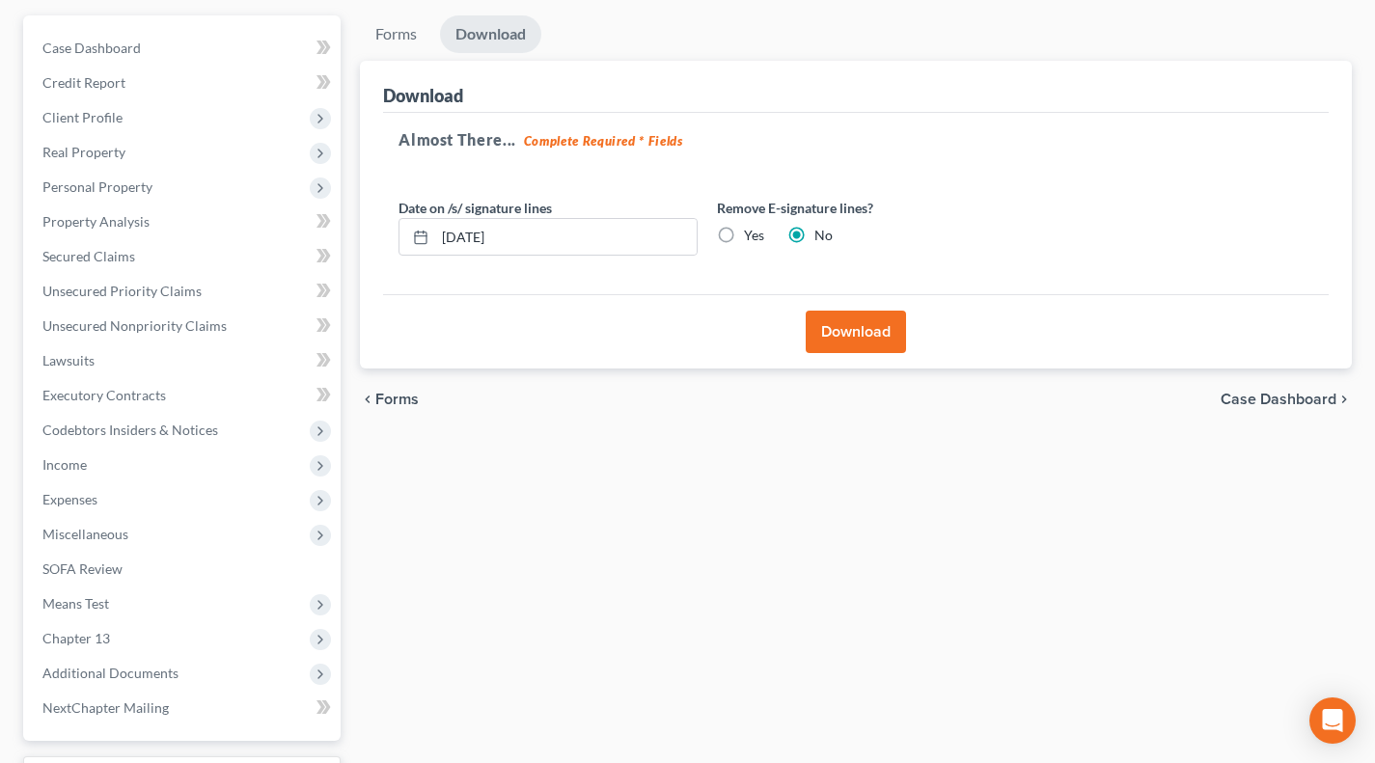
scroll to position [170, 0]
click at [875, 334] on button "Download" at bounding box center [855, 332] width 100 height 42
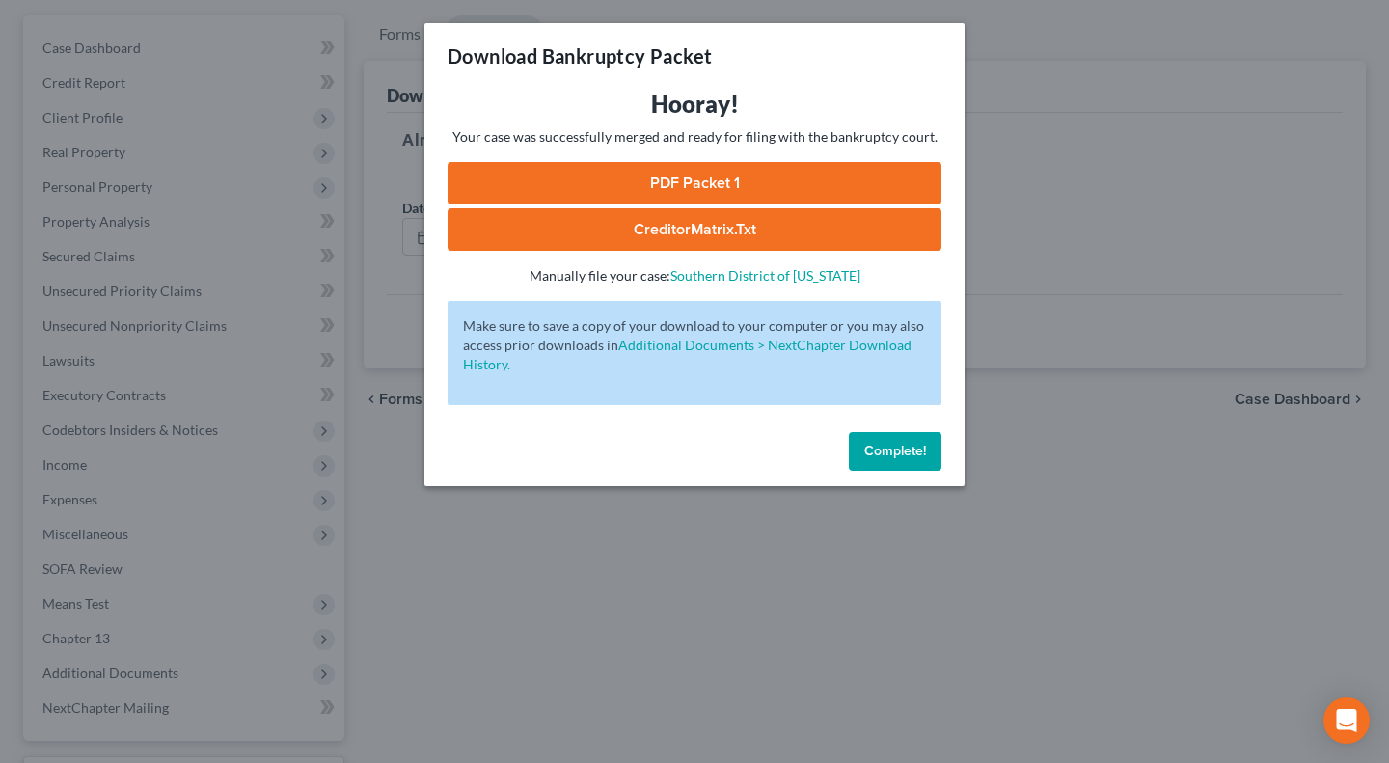
click at [697, 180] on link "PDF Packet 1" at bounding box center [695, 183] width 494 height 42
click at [904, 457] on span "Complete!" at bounding box center [895, 451] width 62 height 16
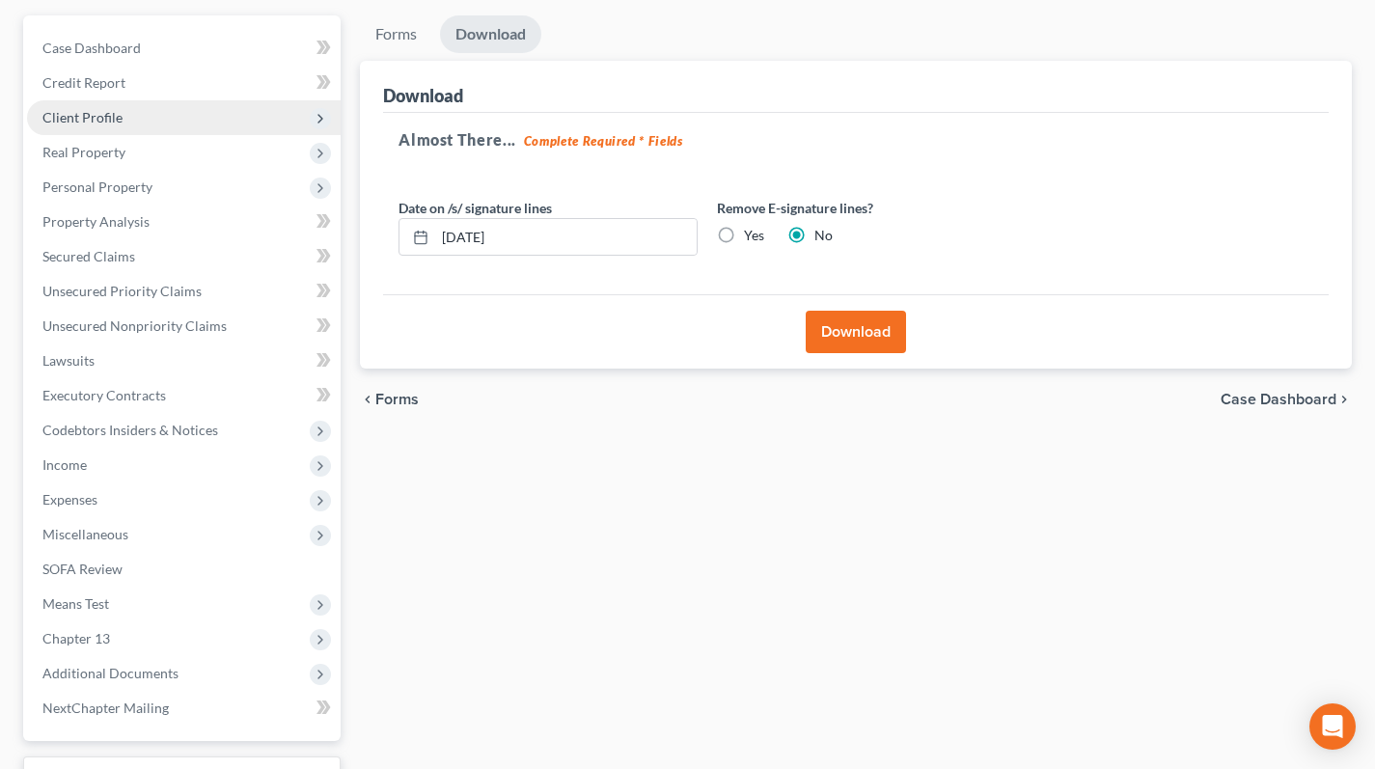
drag, startPoint x: 120, startPoint y: 114, endPoint x: 120, endPoint y: 131, distance: 17.4
click at [120, 131] on span "Client Profile" at bounding box center [183, 117] width 313 height 35
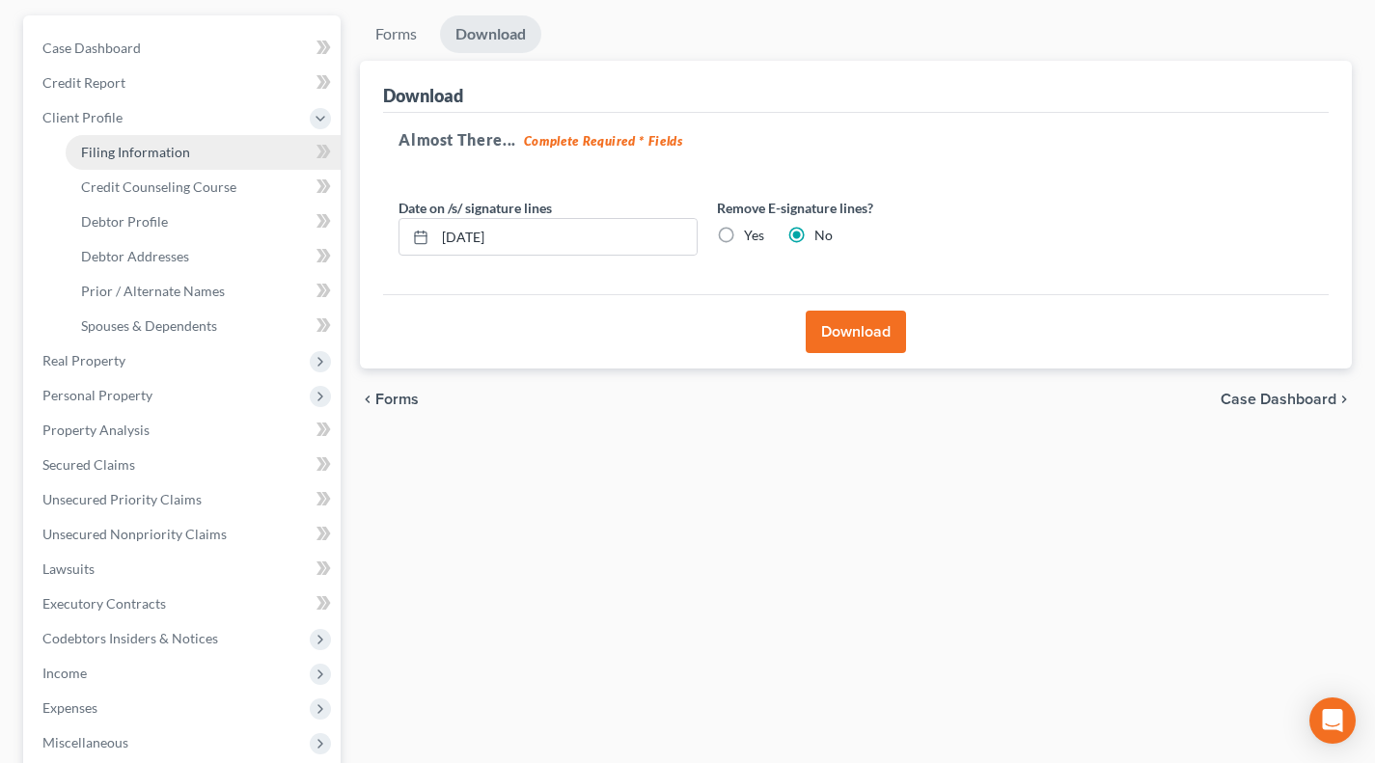
click at [133, 152] on span "Filing Information" at bounding box center [135, 152] width 109 height 16
select select "1"
select select "0"
select select "3"
select select "36"
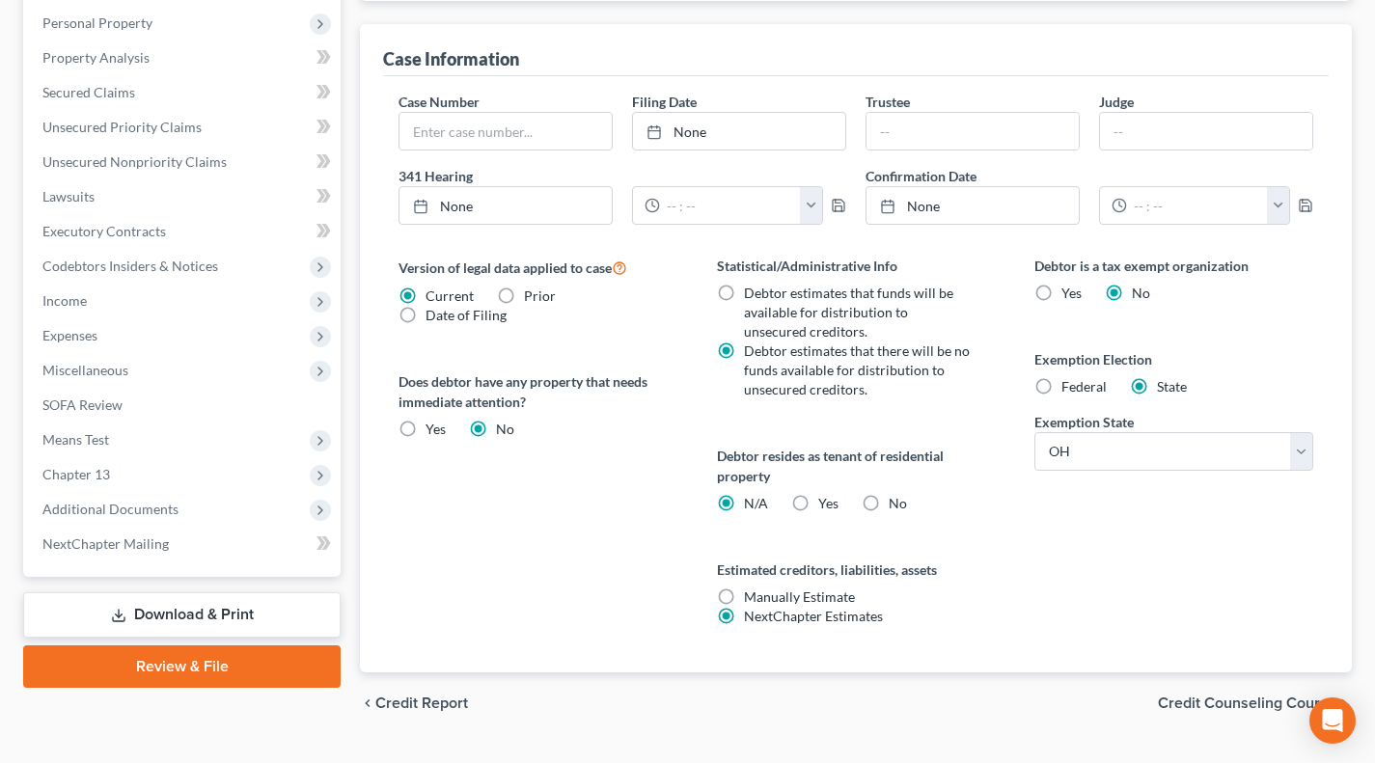
scroll to position [586, 0]
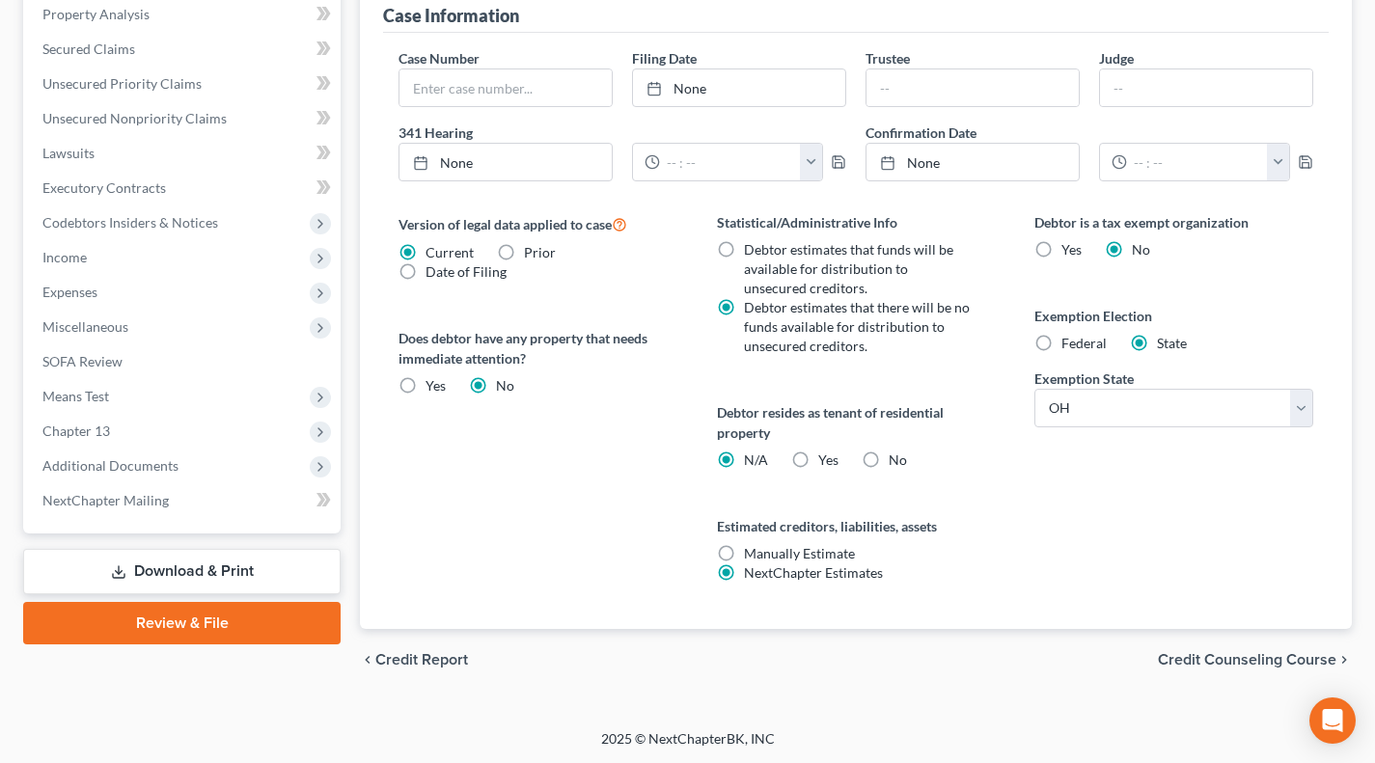
click at [818, 461] on label "Yes Yes" at bounding box center [828, 459] width 20 height 19
click at [826, 461] on input "Yes Yes" at bounding box center [832, 456] width 13 height 13
radio input "true"
radio input "false"
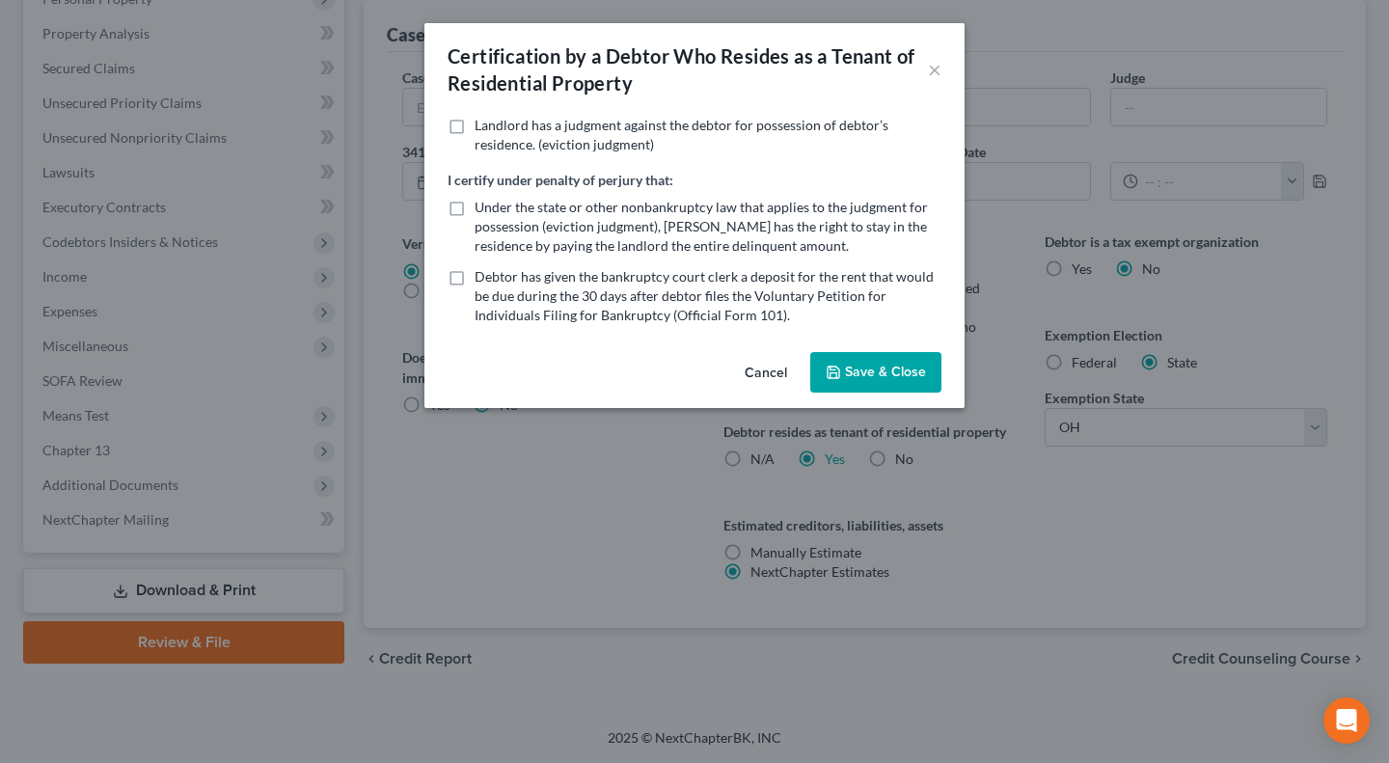
click at [875, 377] on button "Save & Close" at bounding box center [875, 372] width 131 height 41
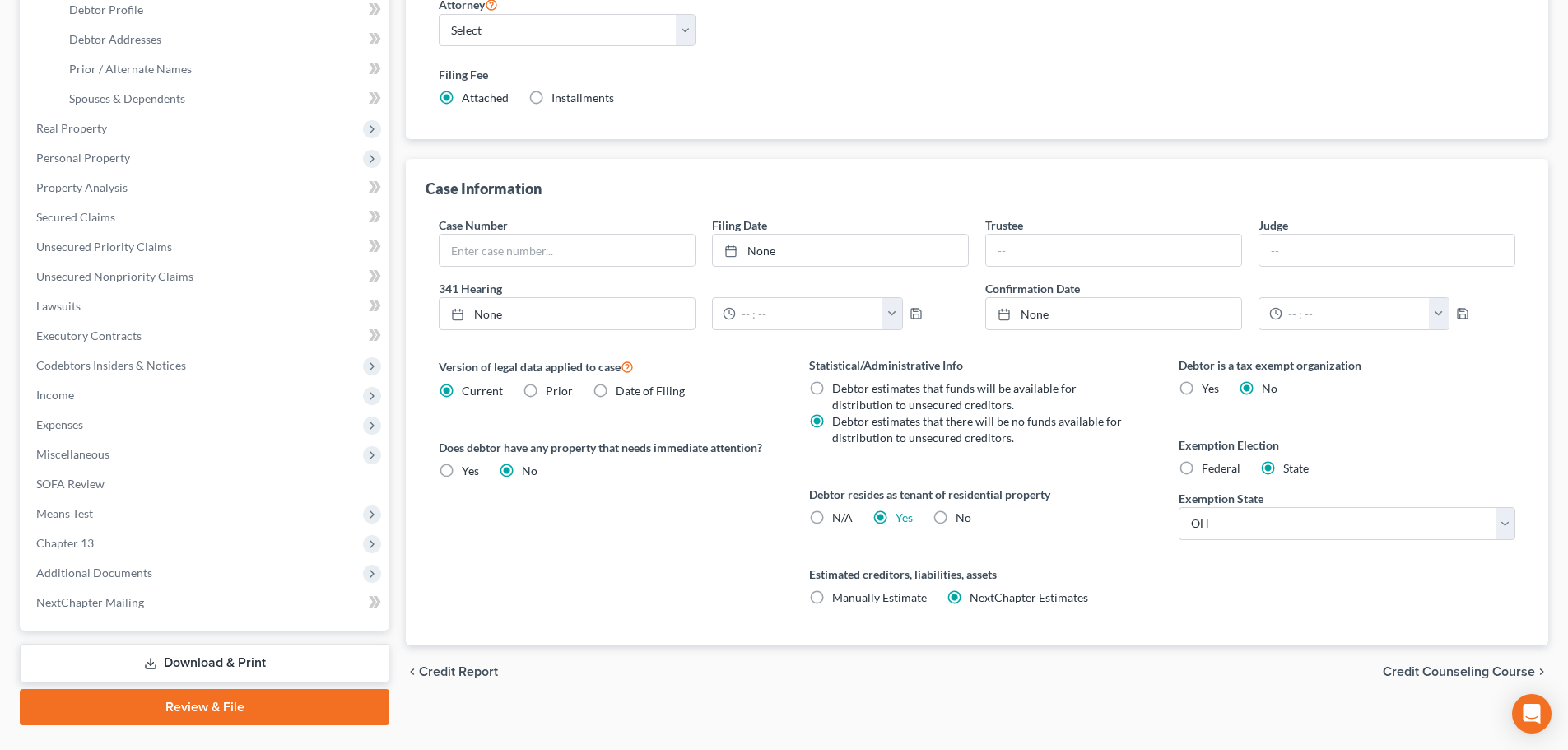
scroll to position [0, 0]
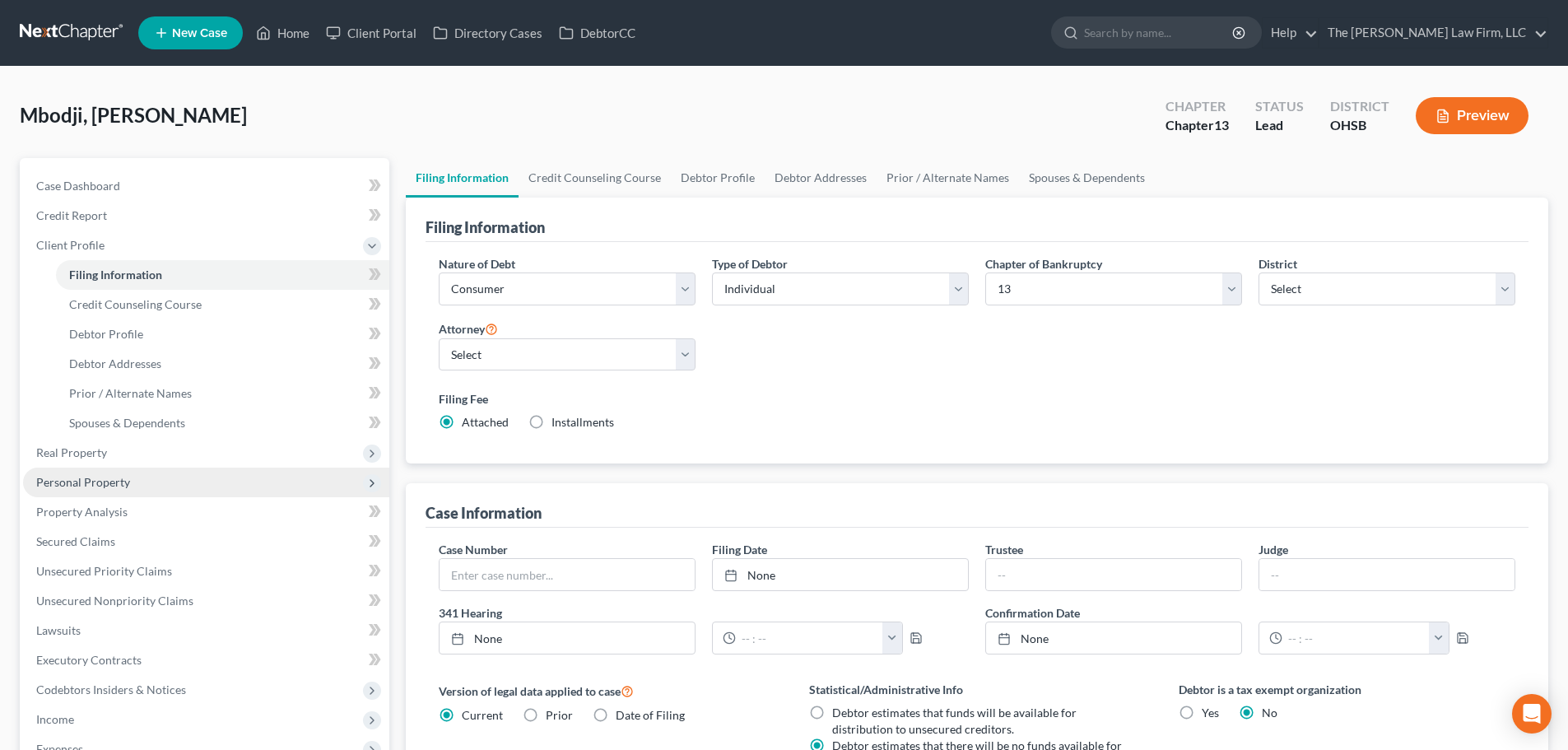
click at [119, 480] on span "Personal Property" at bounding box center [83, 482] width 94 height 14
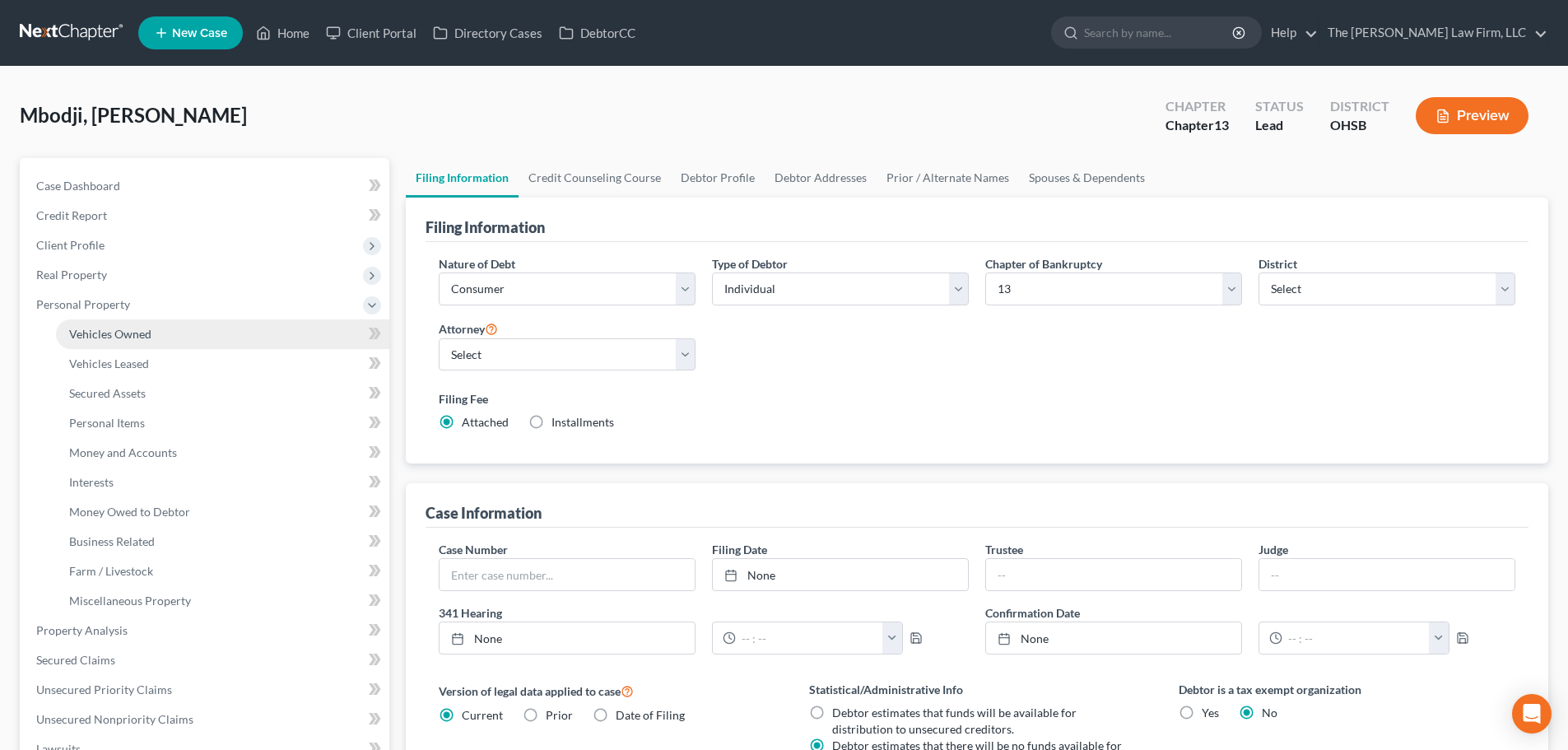
click at [121, 338] on span "Vehicles Owned" at bounding box center [110, 334] width 82 height 14
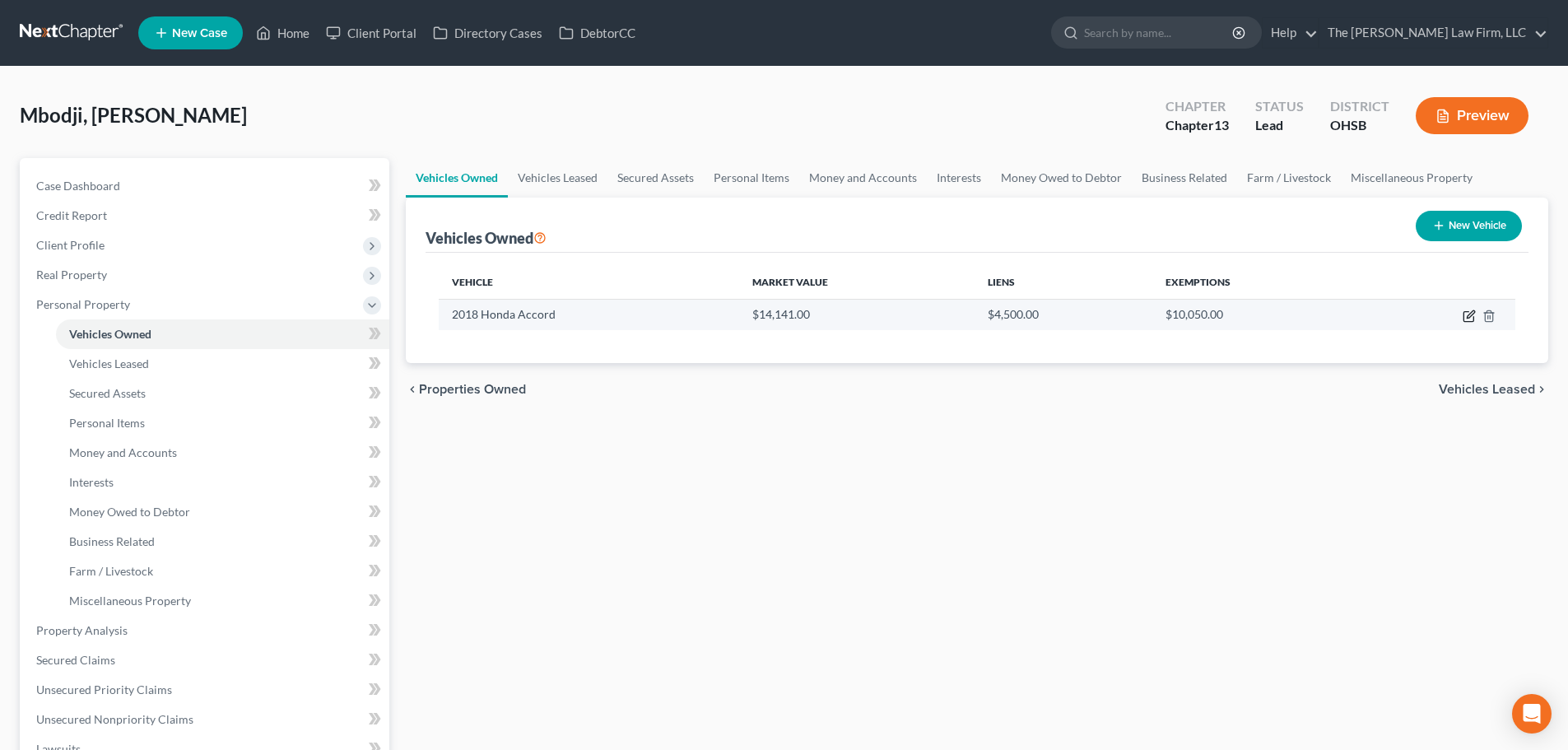
click at [1184, 317] on icon "button" at bounding box center [1468, 317] width 10 height 10
select select "0"
select select "8"
select select "3"
select select "0"
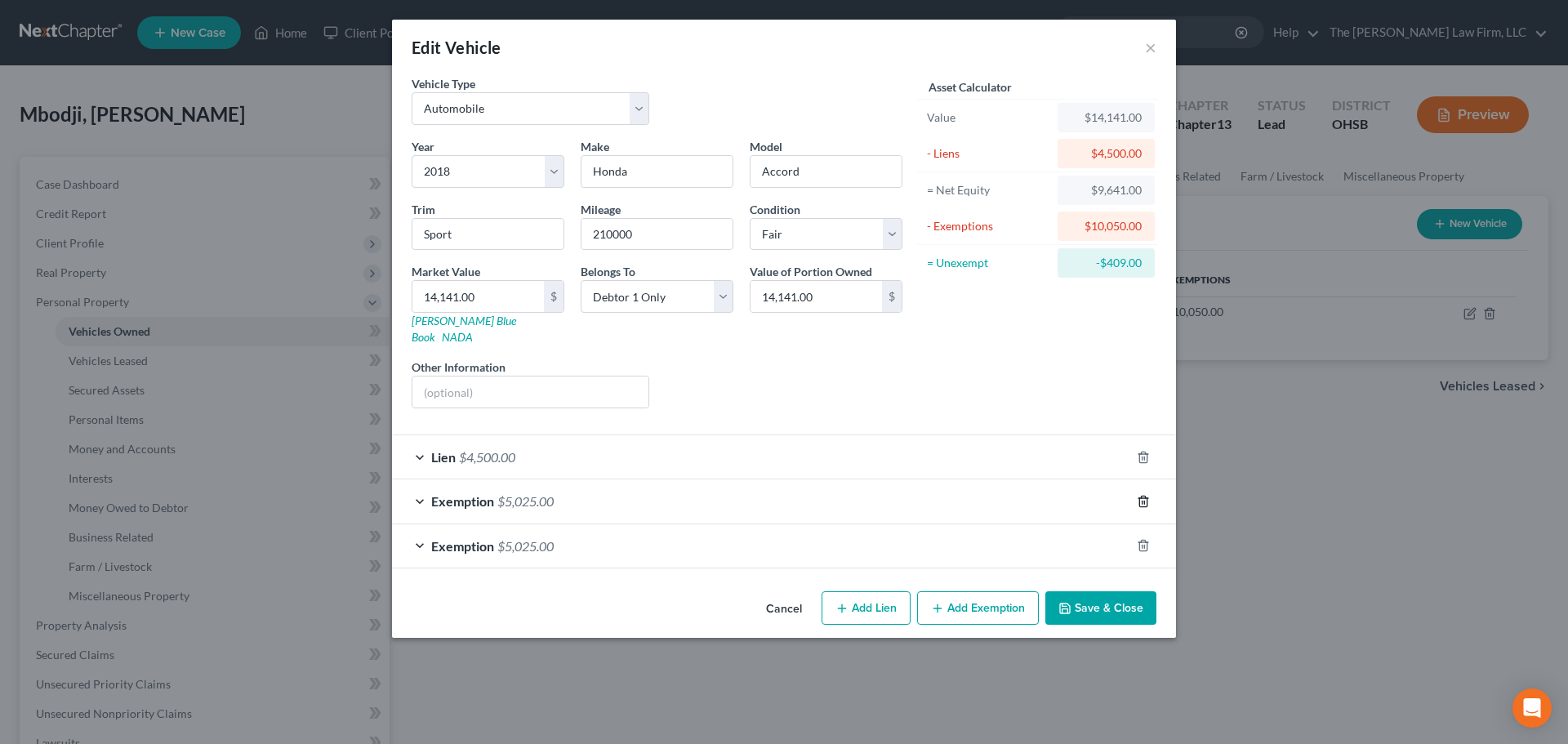
click at [1141, 495] on icon "button" at bounding box center [1143, 501] width 13 height 13
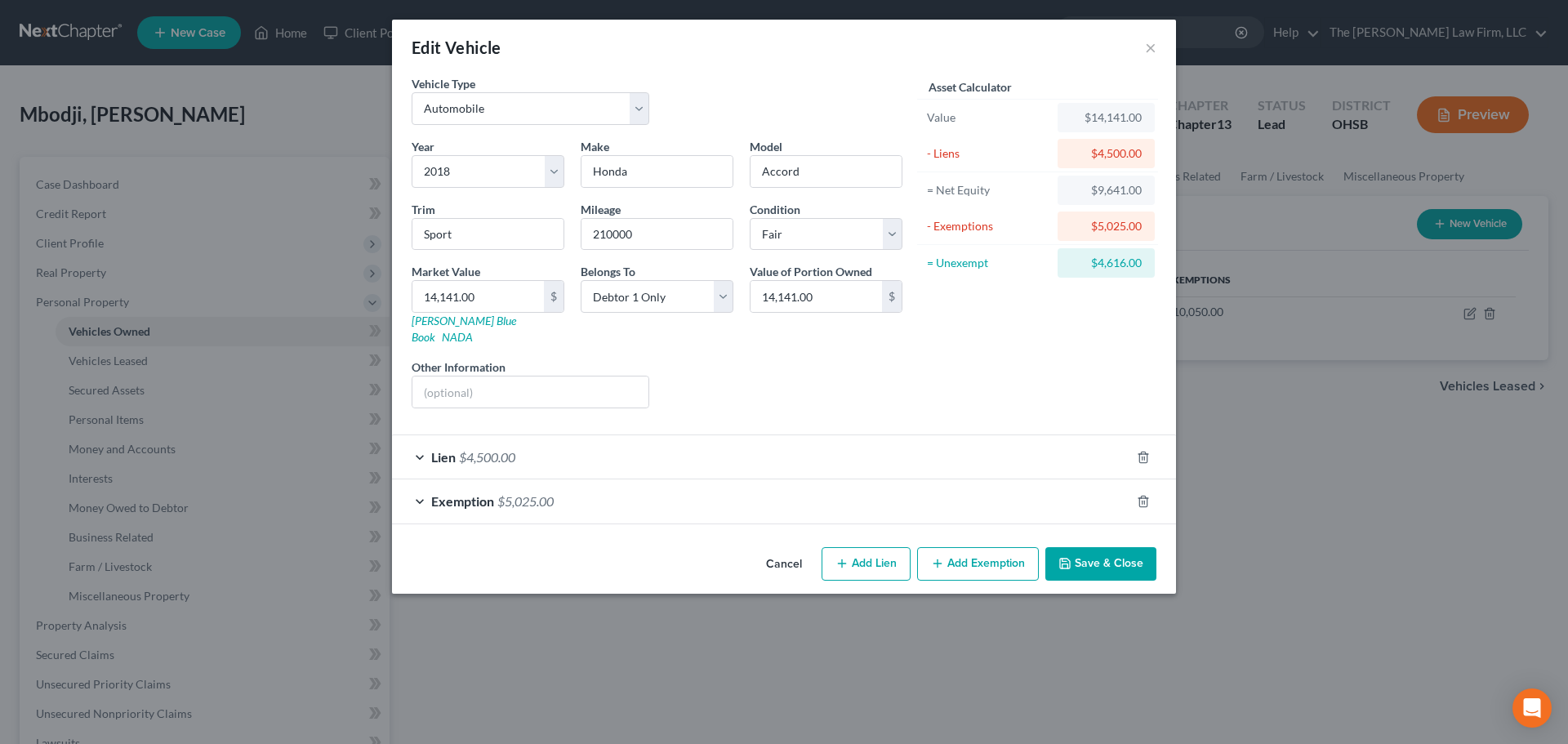
click at [1107, 548] on button "Save & Close" at bounding box center [1101, 564] width 111 height 35
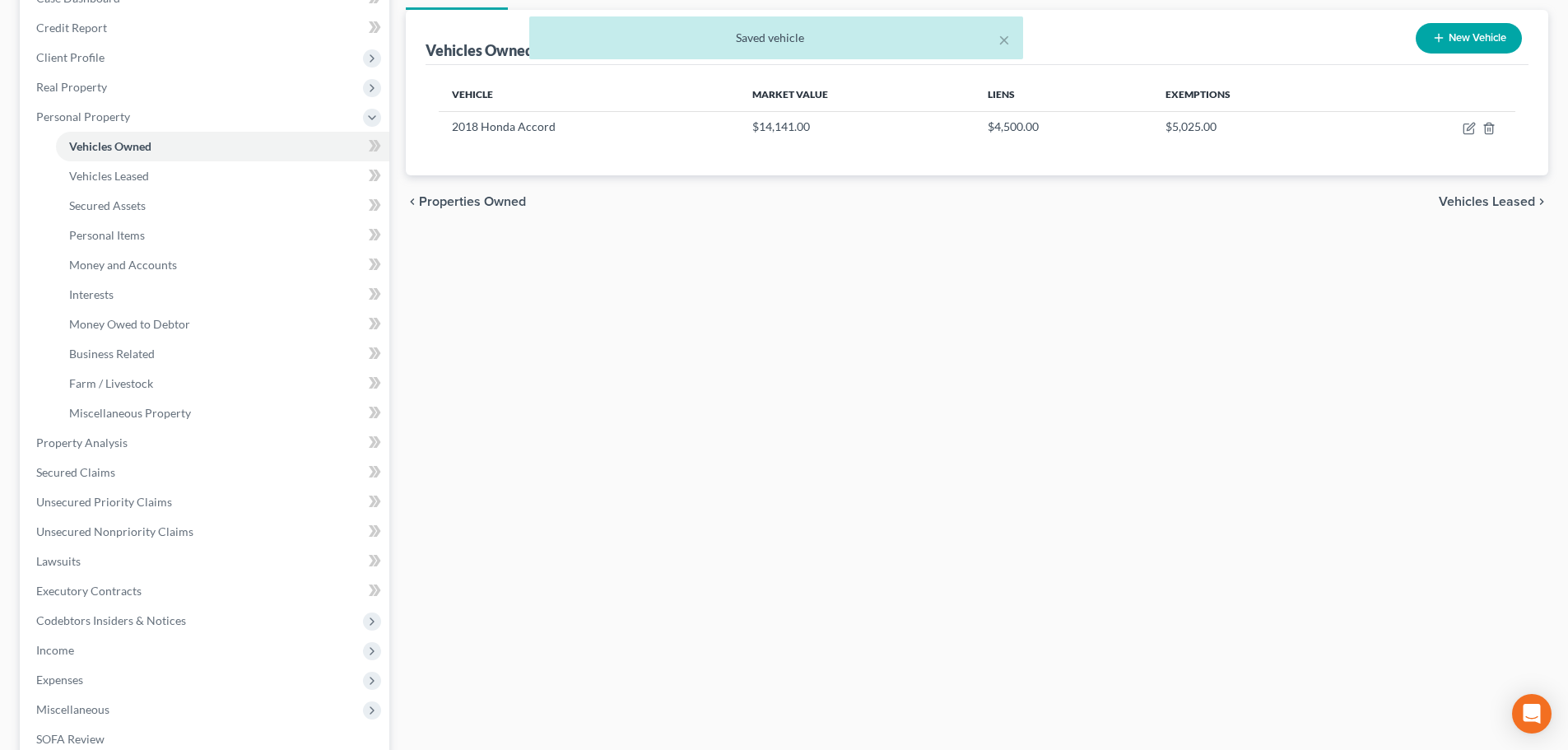
scroll to position [274, 0]
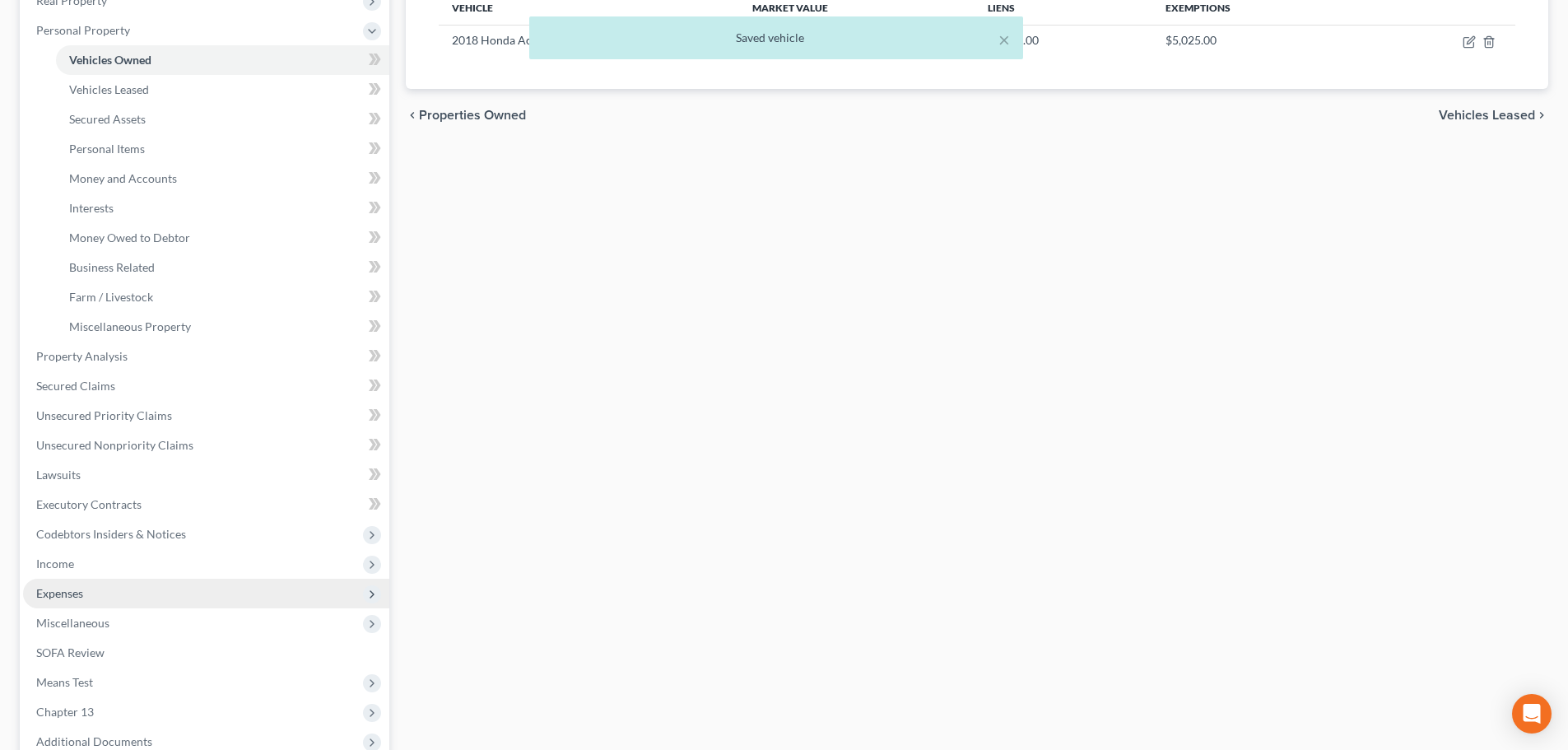
click at [92, 588] on span "Expenses" at bounding box center [206, 593] width 366 height 30
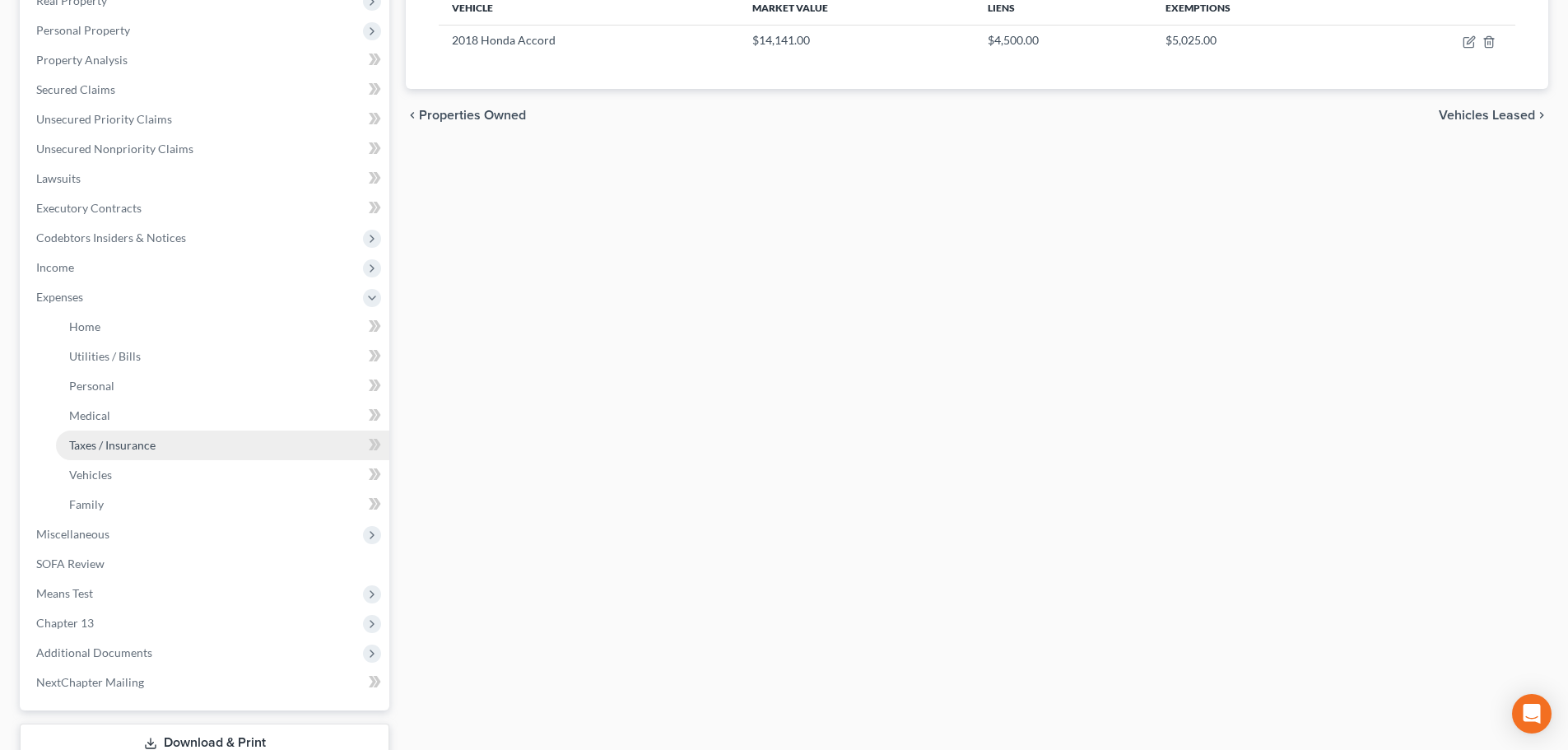
click at [117, 439] on span "Taxes / Insurance" at bounding box center [112, 445] width 86 height 14
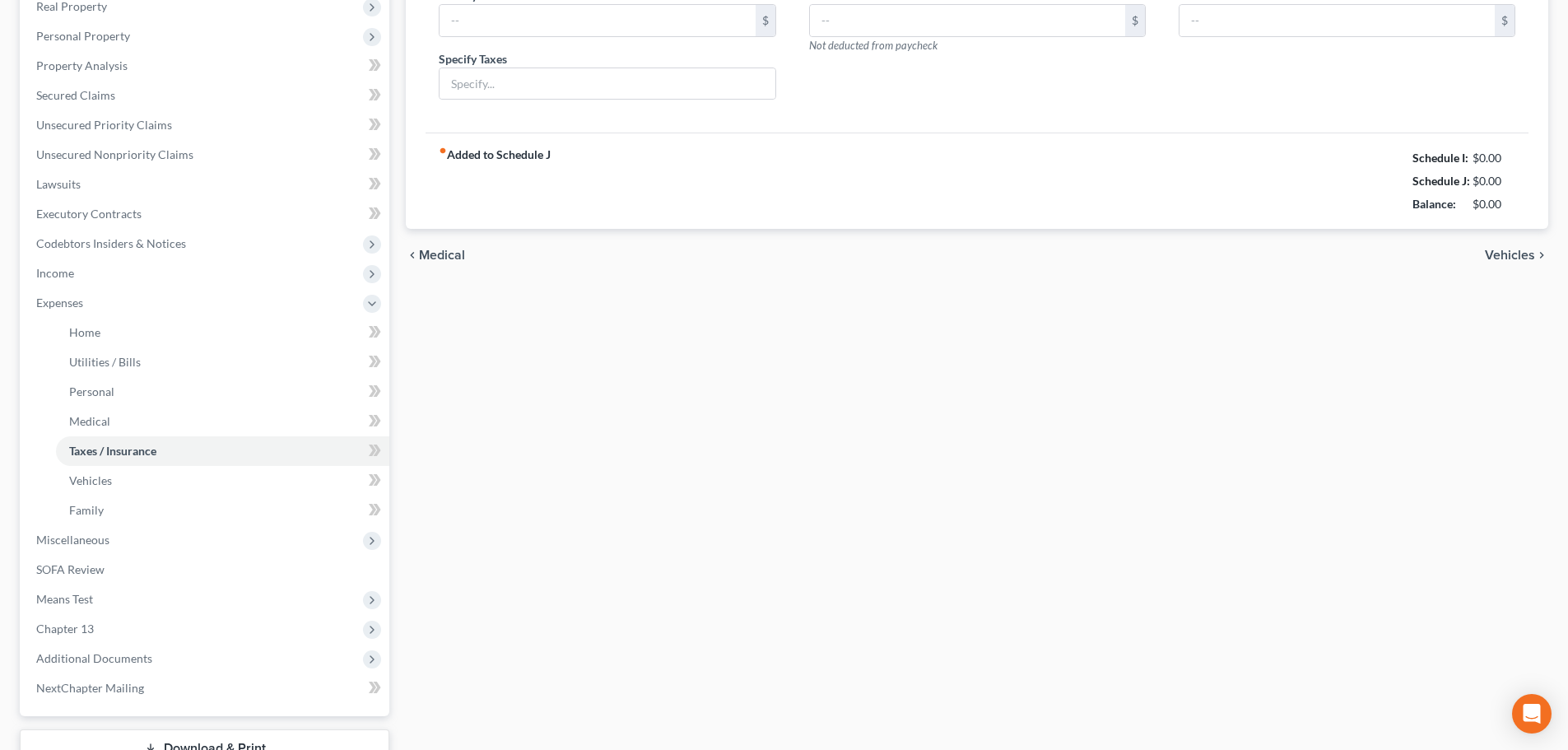
type input "0.00"
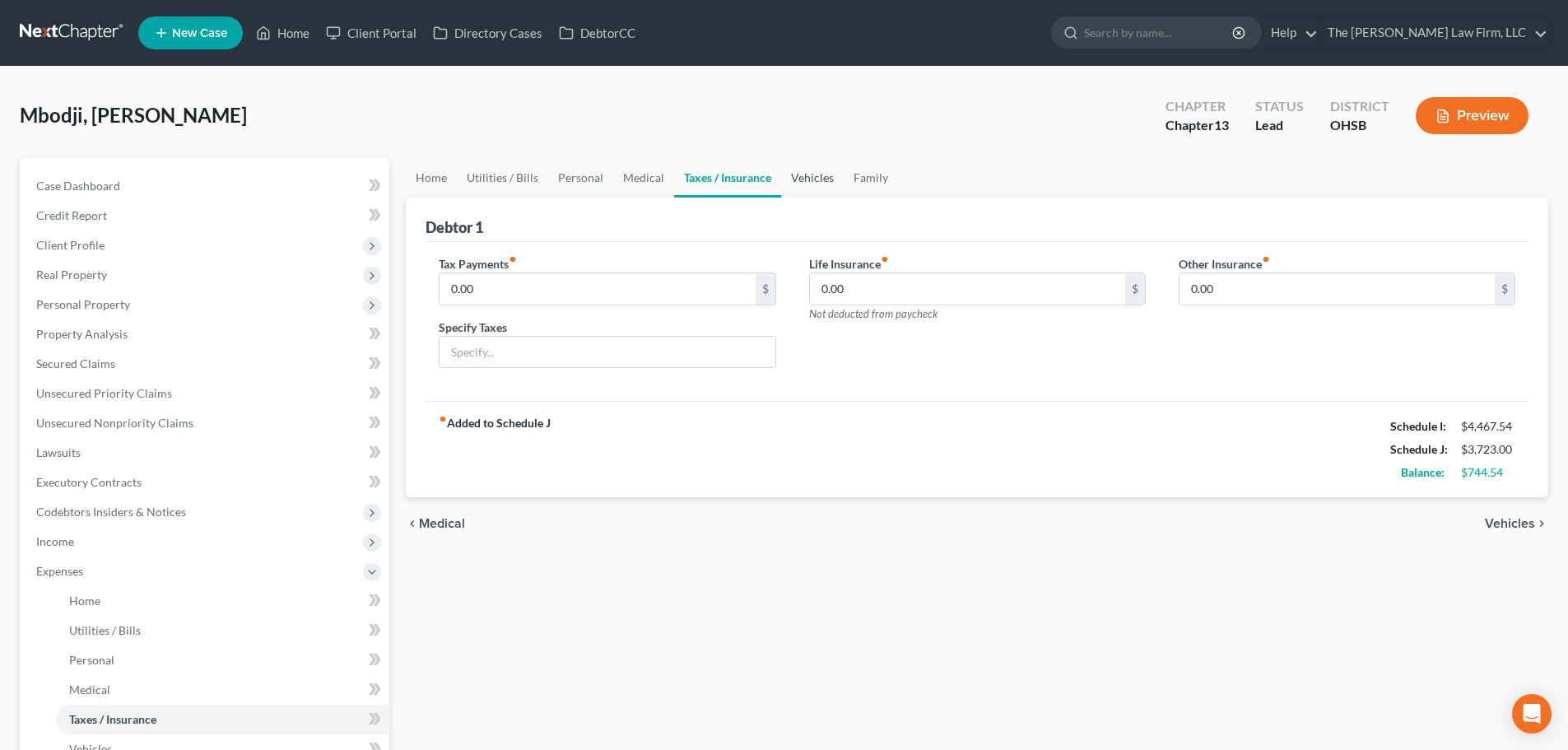
click at [817, 169] on link "Vehicles" at bounding box center [811, 177] width 62 height 39
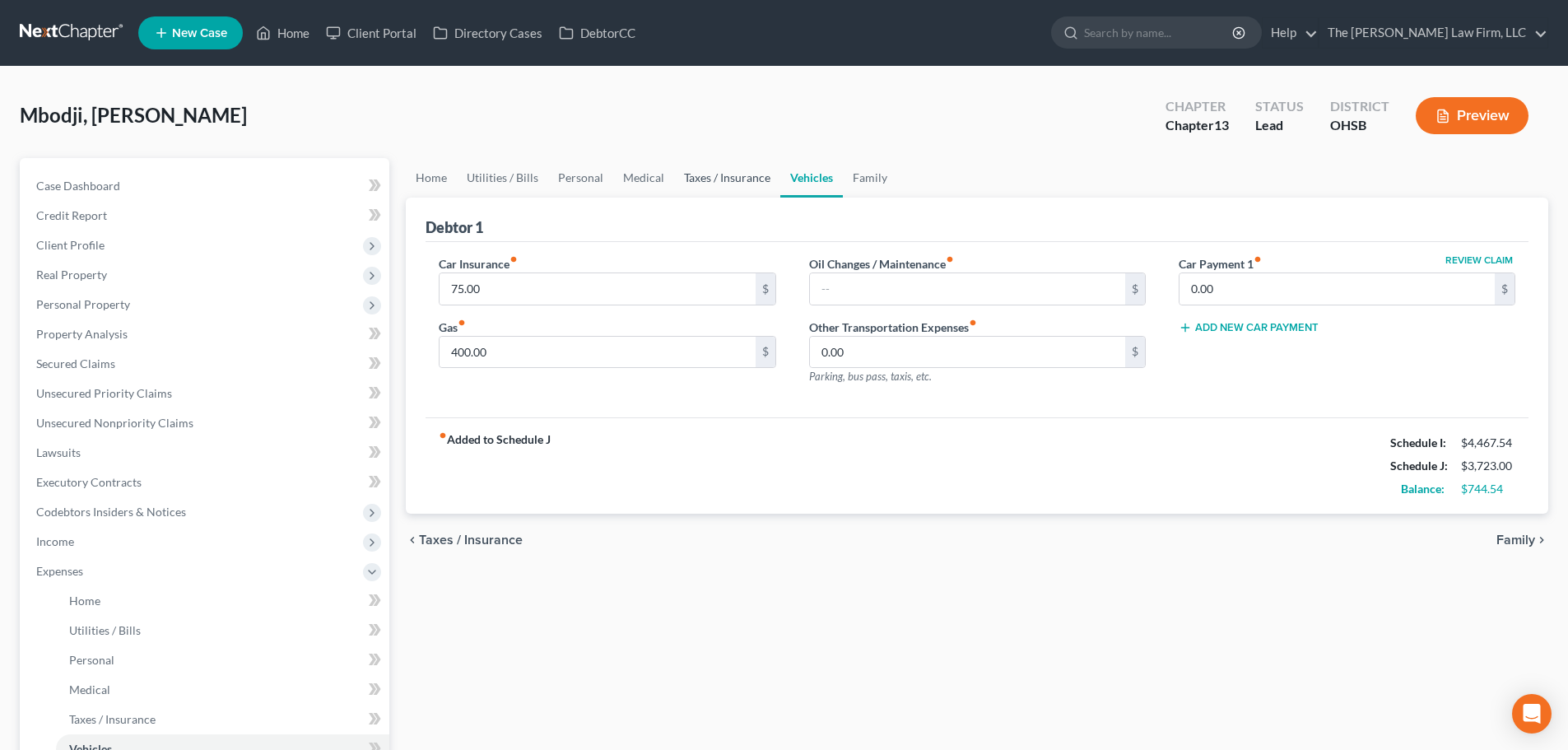
click at [742, 175] on link "Taxes / Insurance" at bounding box center [727, 177] width 106 height 39
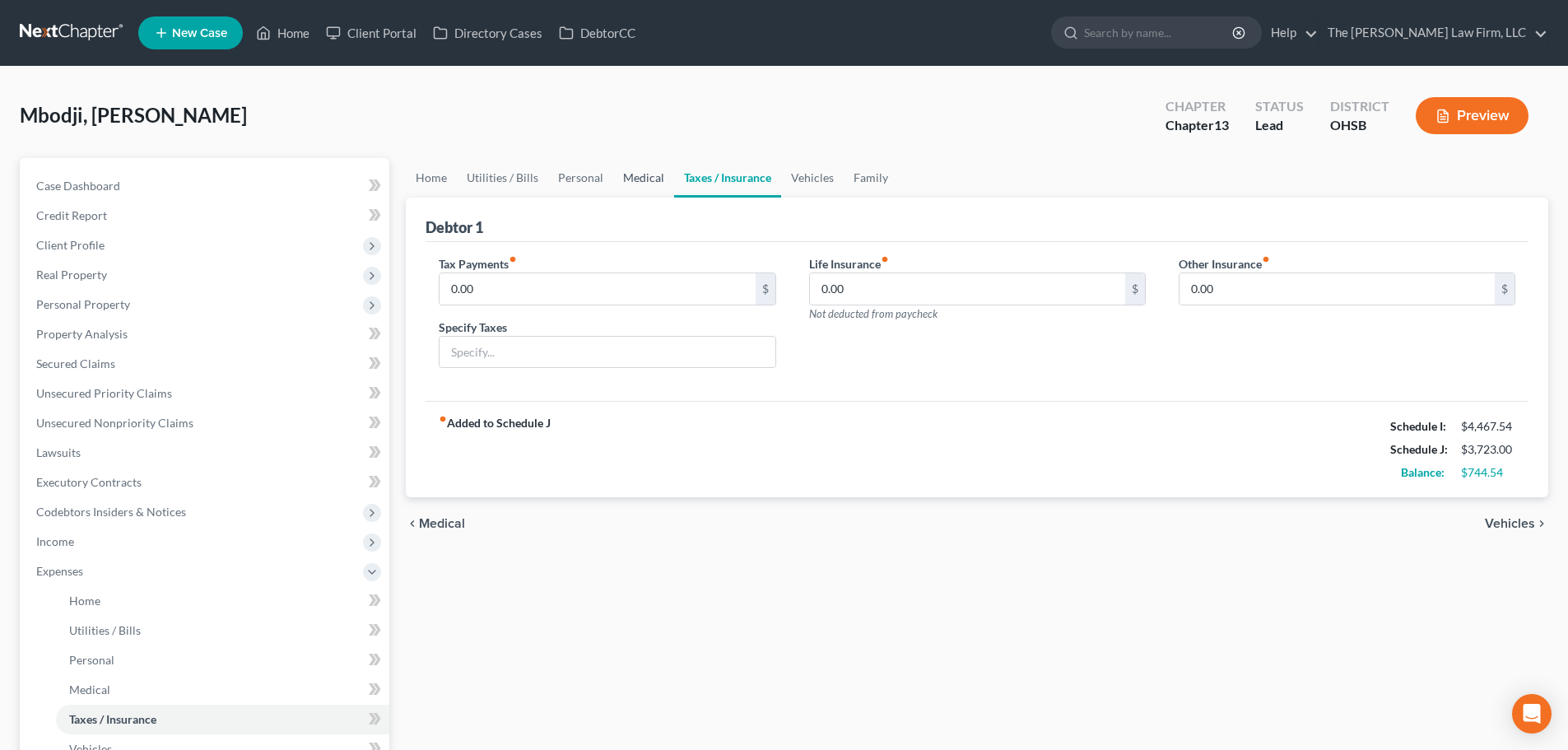
click at [657, 174] on link "Medical" at bounding box center [643, 177] width 61 height 39
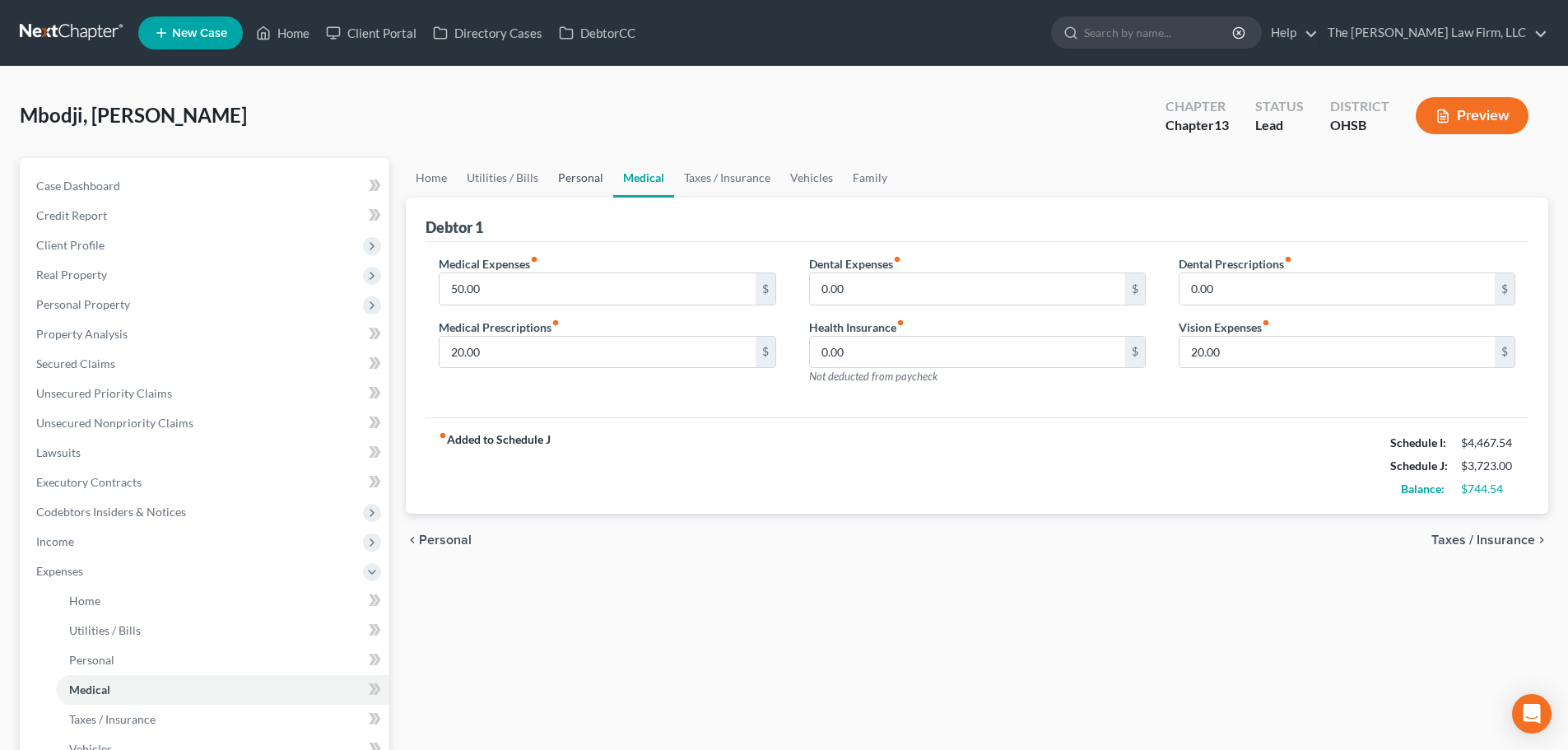
click at [589, 174] on link "Personal" at bounding box center [580, 177] width 65 height 39
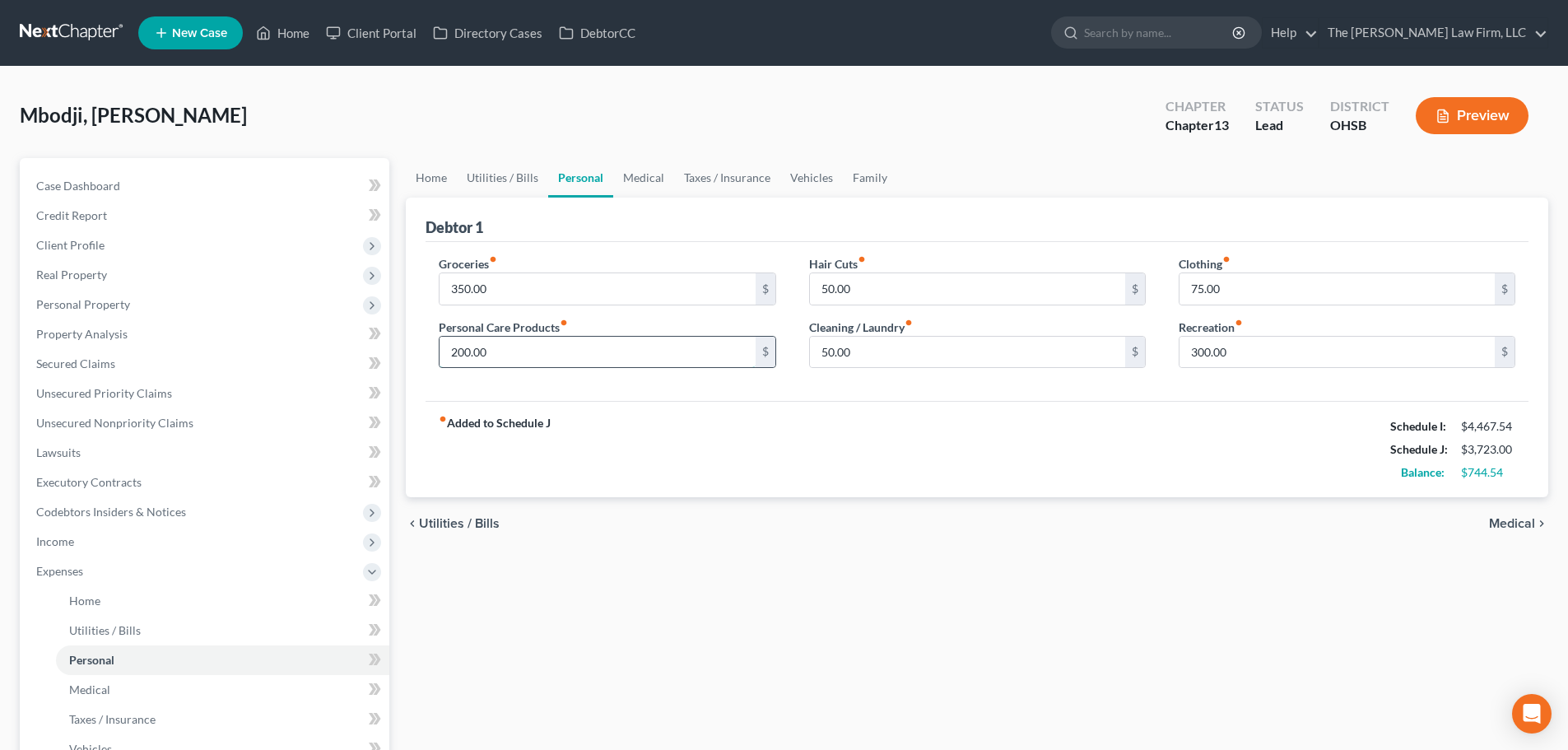
click at [622, 354] on input "200.00" at bounding box center [596, 352] width 315 height 32
type input "100"
click at [789, 410] on div "fiber_manual_record Added to Schedule J Schedule I: $4,467.54 Schedule J: $3,62…" at bounding box center [977, 449] width 1103 height 96
click at [485, 175] on link "Utilities / Bills" at bounding box center [502, 177] width 91 height 39
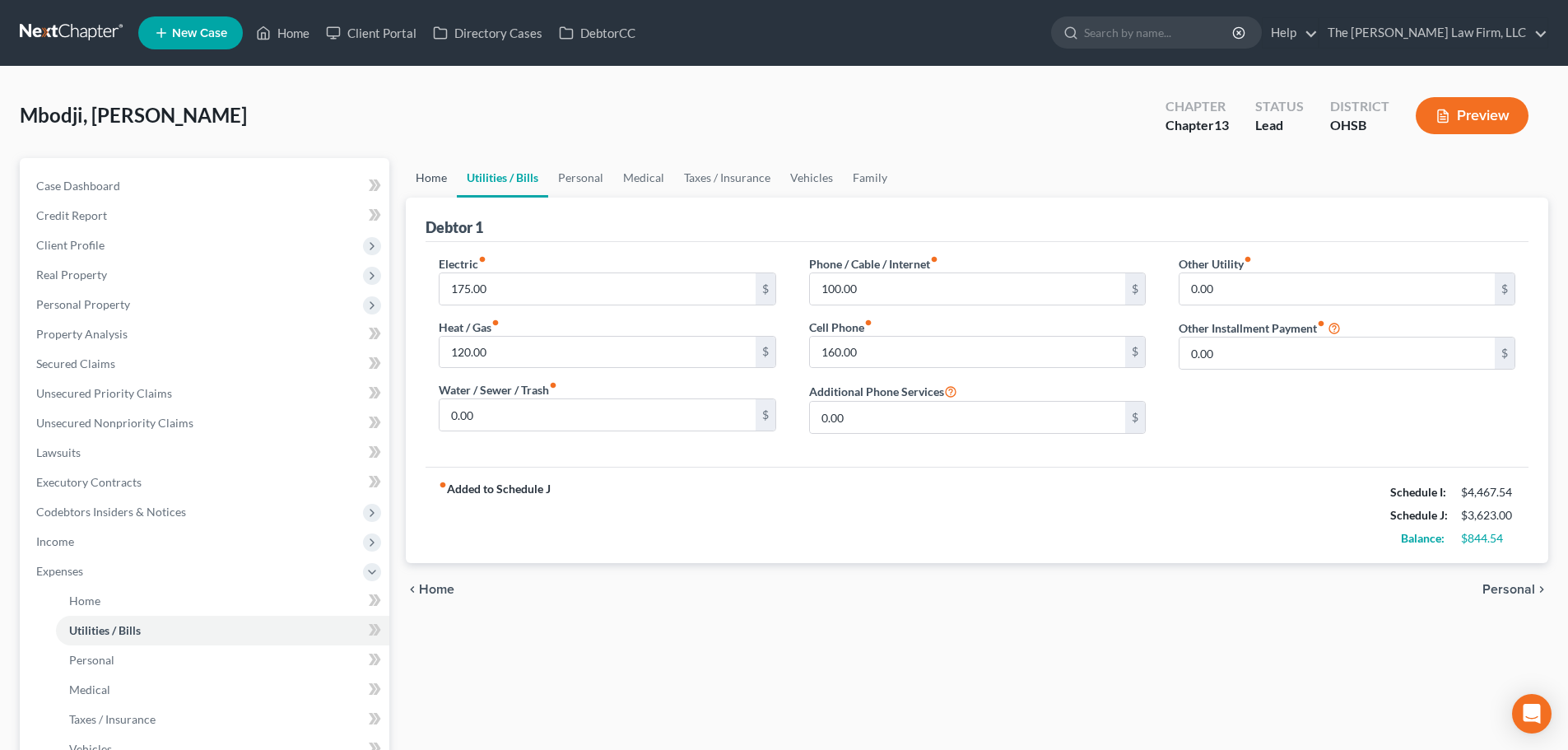
click at [423, 173] on link "Home" at bounding box center [432, 177] width 51 height 39
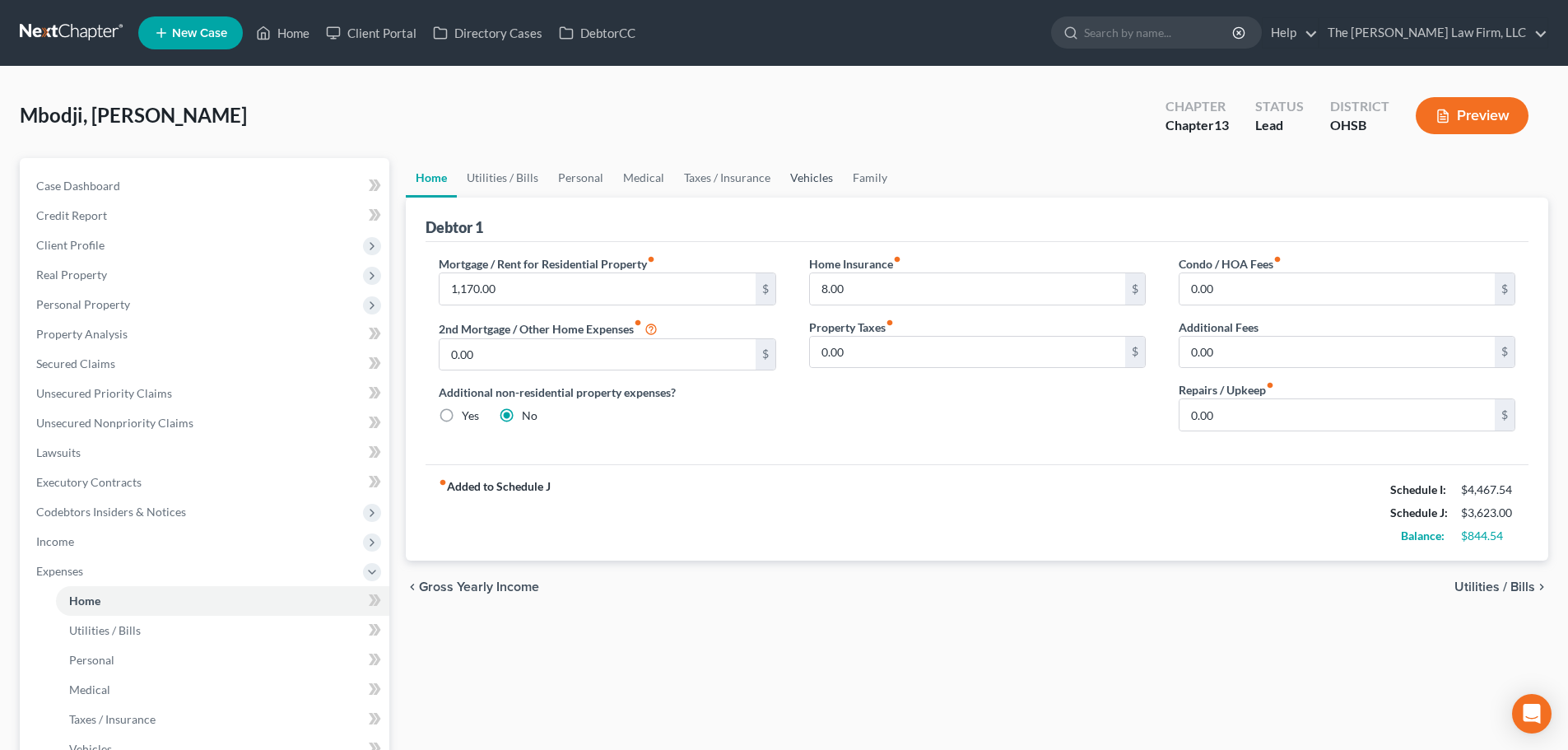
click at [784, 182] on link "Vehicles" at bounding box center [810, 177] width 62 height 39
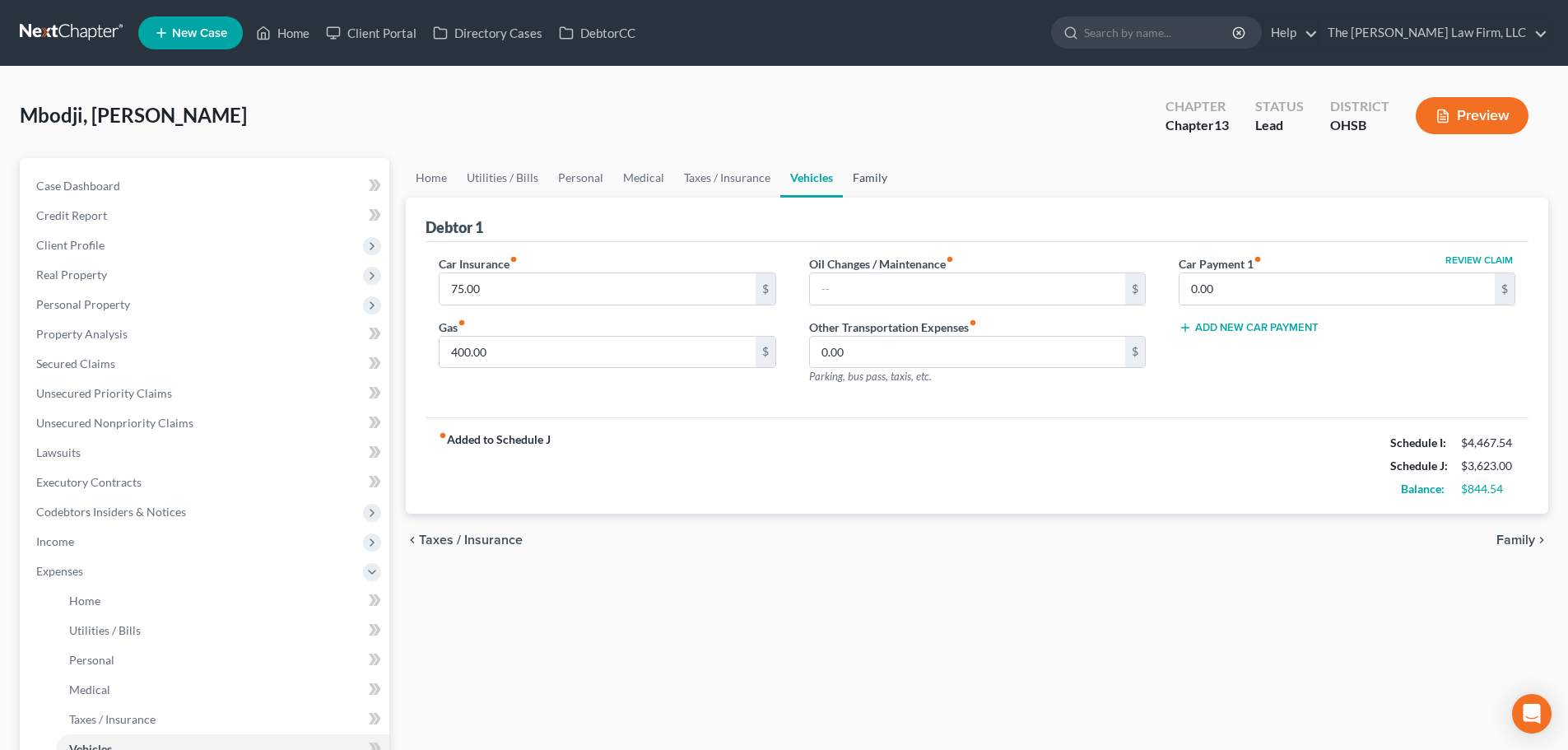
click at [881, 183] on link "Family" at bounding box center [870, 177] width 55 height 39
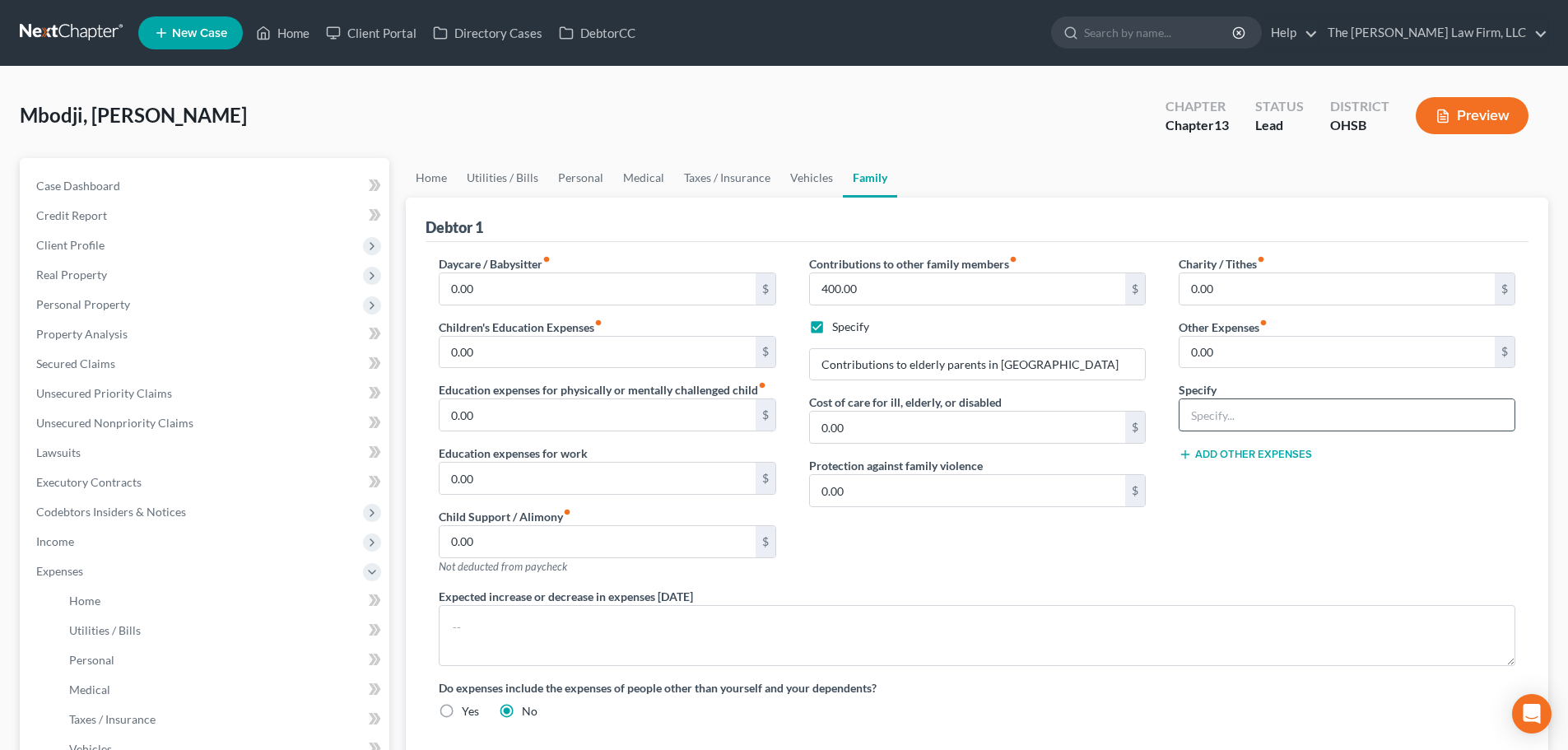
click at [1184, 418] on input "text" at bounding box center [1346, 415] width 335 height 32
type input "100"
click at [1184, 354] on input "0.00" at bounding box center [1336, 352] width 315 height 32
type input "100"
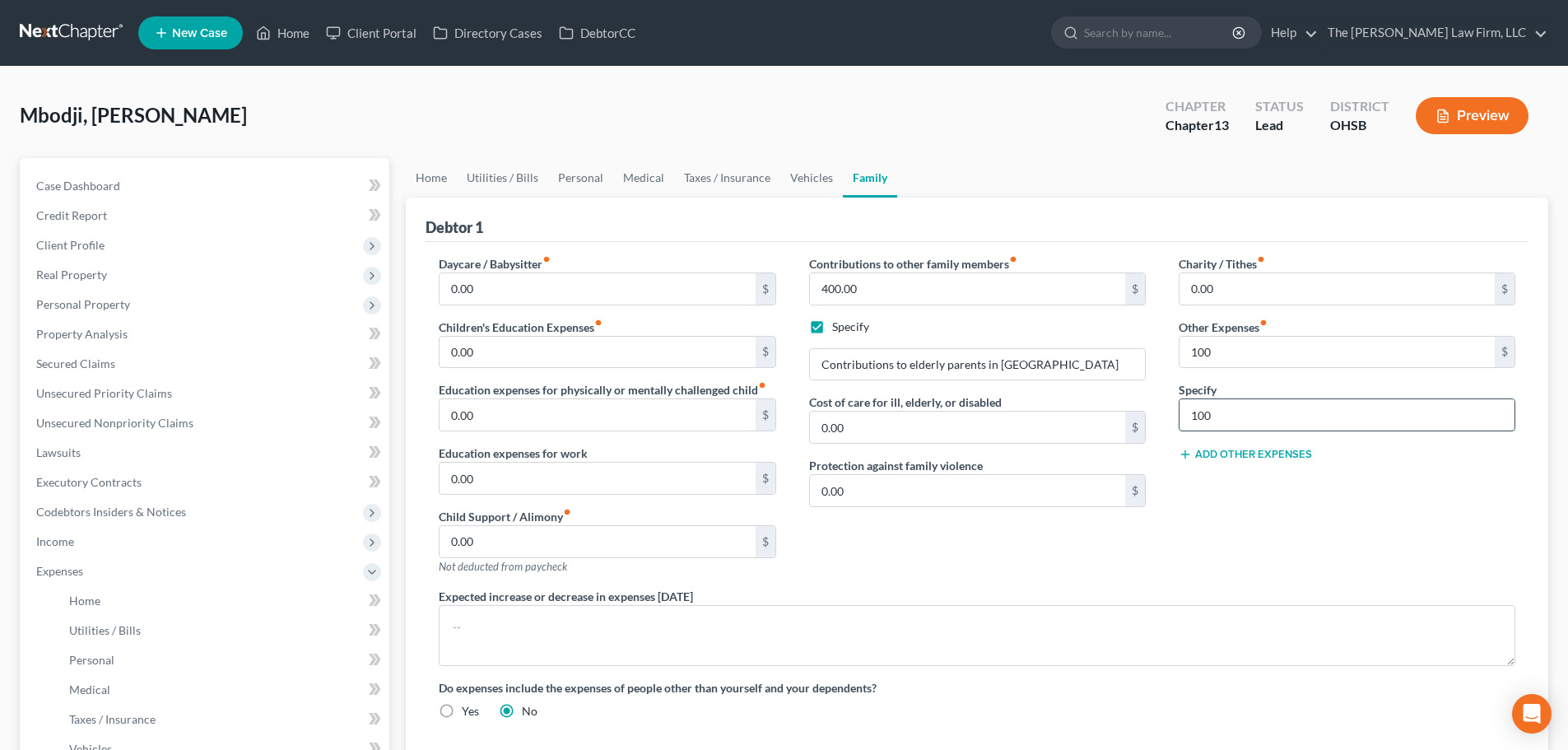
click at [1184, 416] on input "100" at bounding box center [1346, 415] width 335 height 32
click at [1184, 418] on input "text" at bounding box center [1346, 415] width 335 height 32
type input "Pet Expenses"
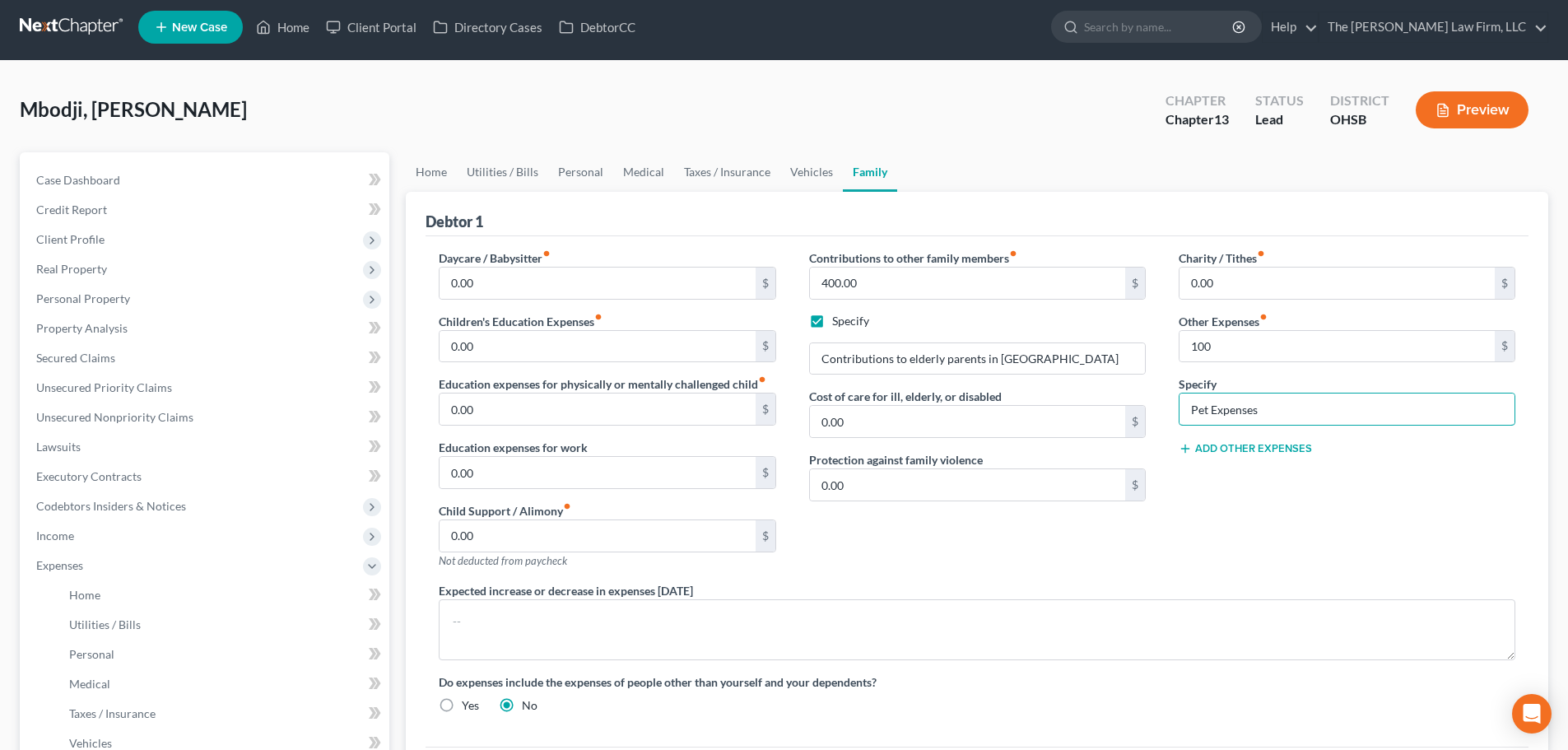
scroll to position [392, 0]
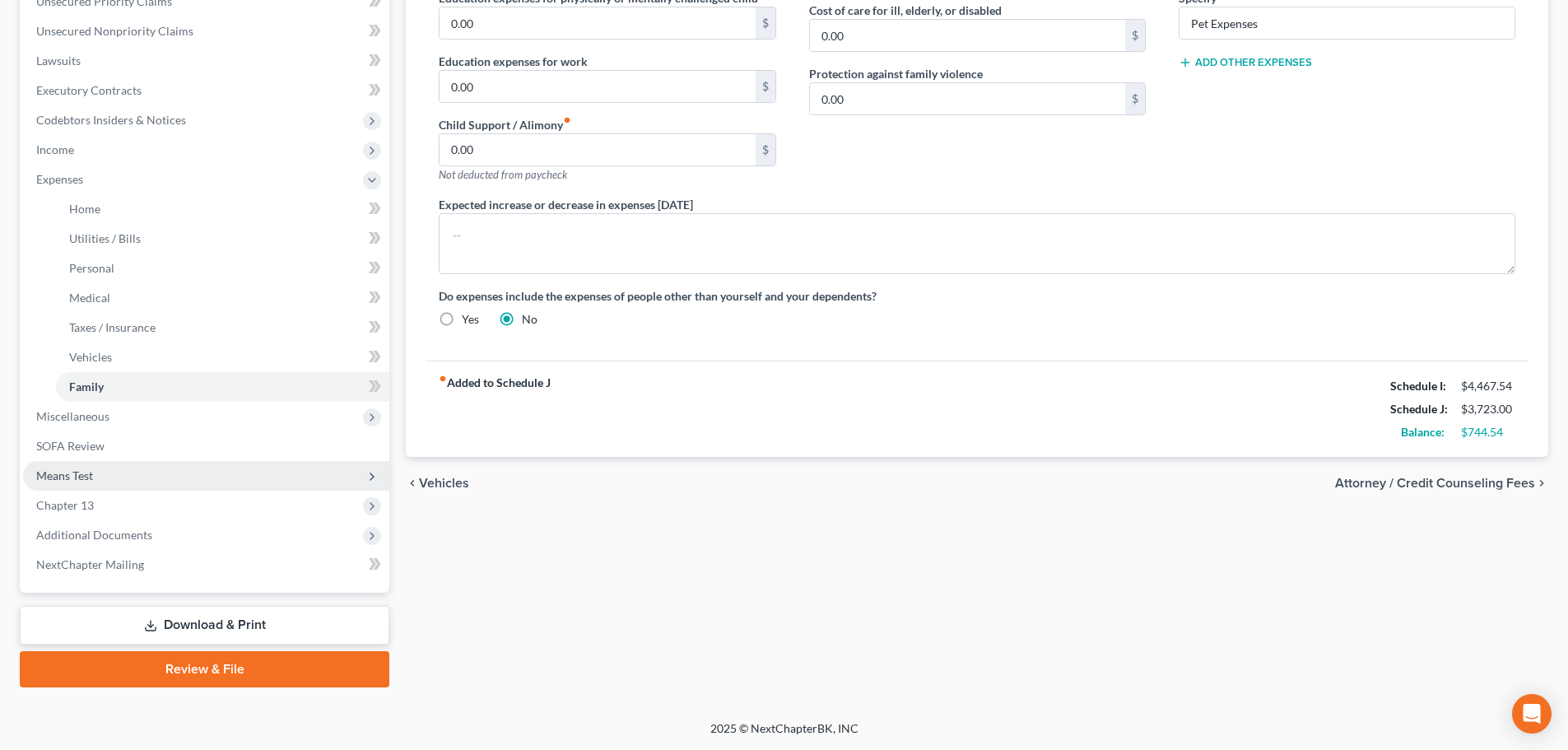
click at [74, 476] on span "Means Test" at bounding box center [64, 475] width 57 height 14
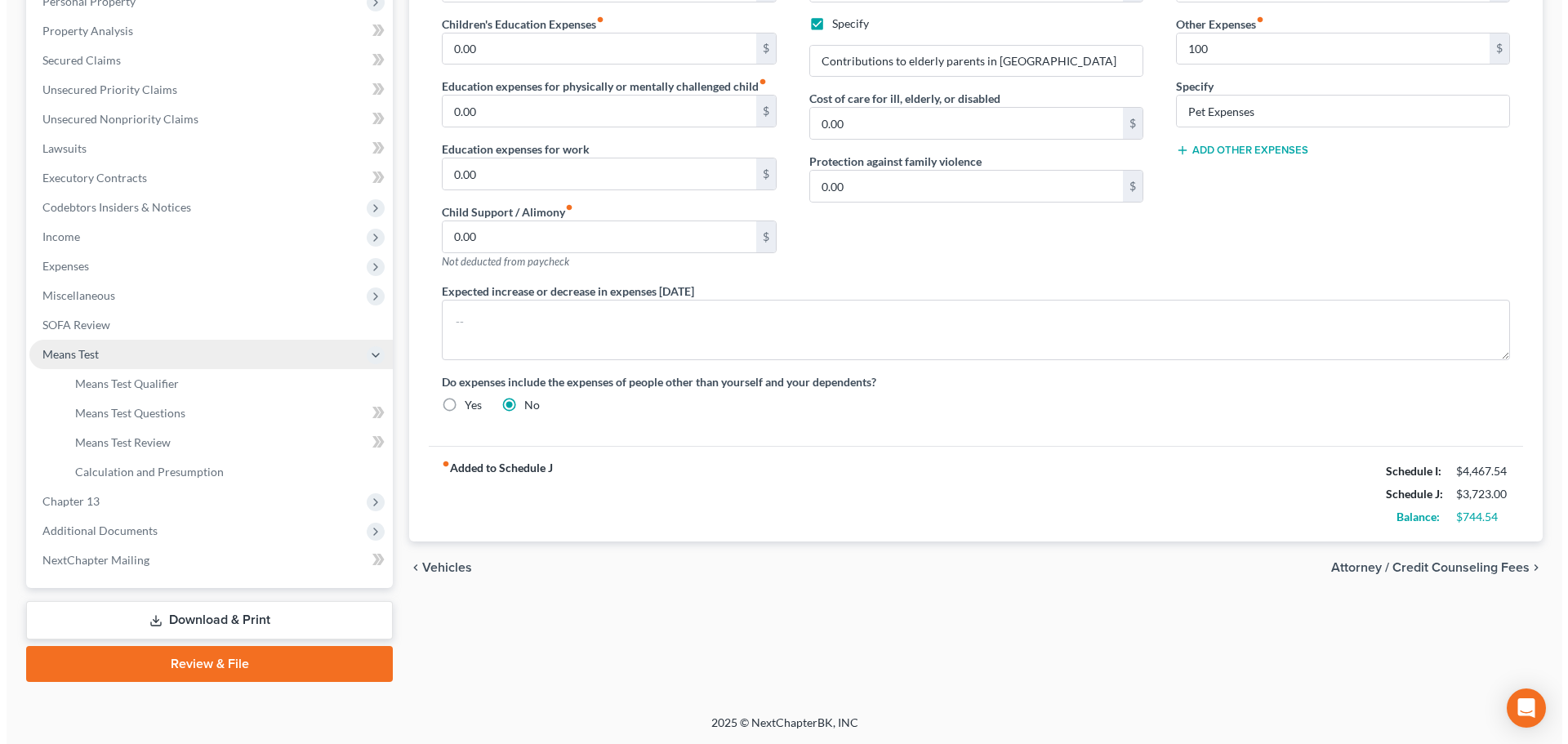
scroll to position [300, 0]
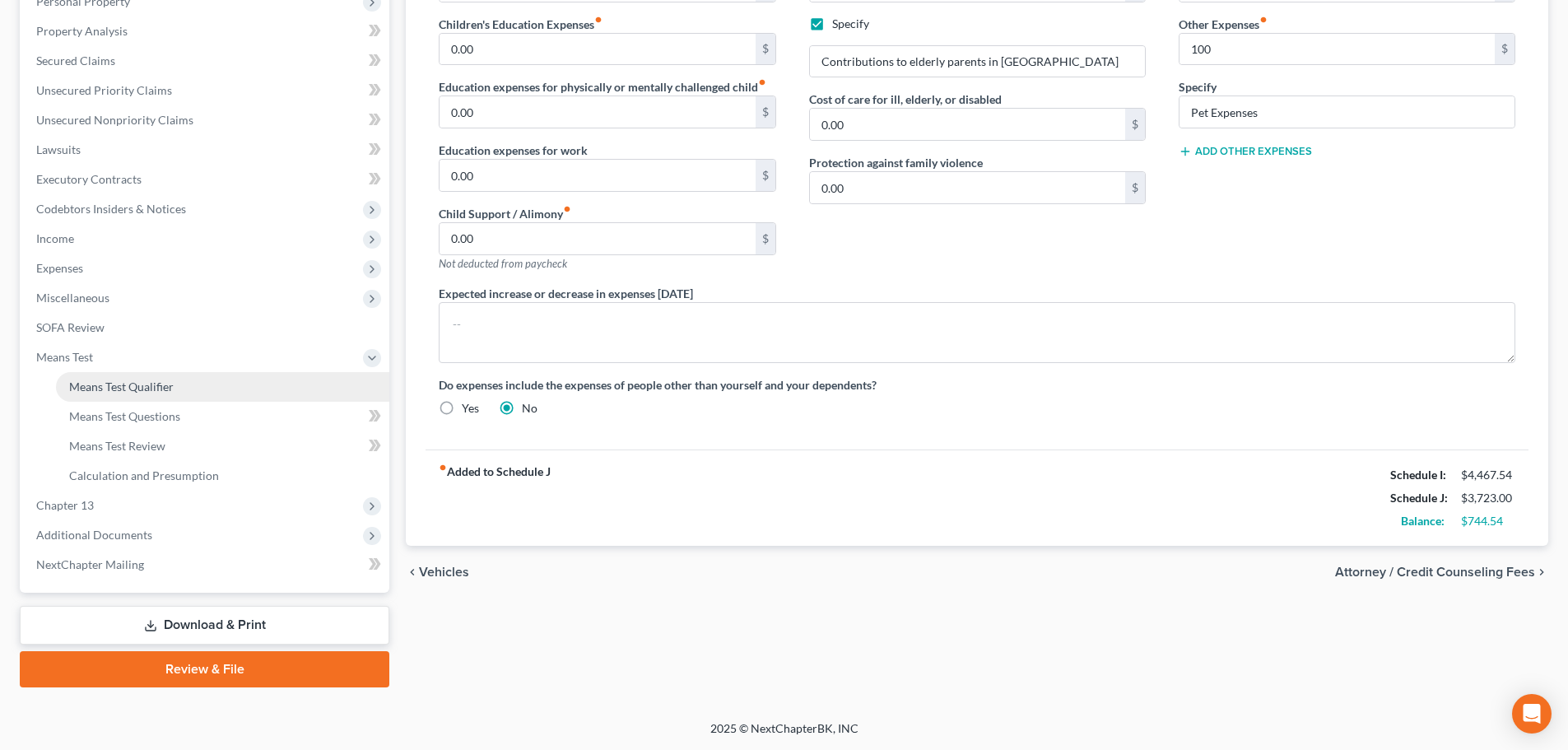
click at [102, 387] on span "Means Test Qualifier" at bounding box center [121, 387] width 105 height 14
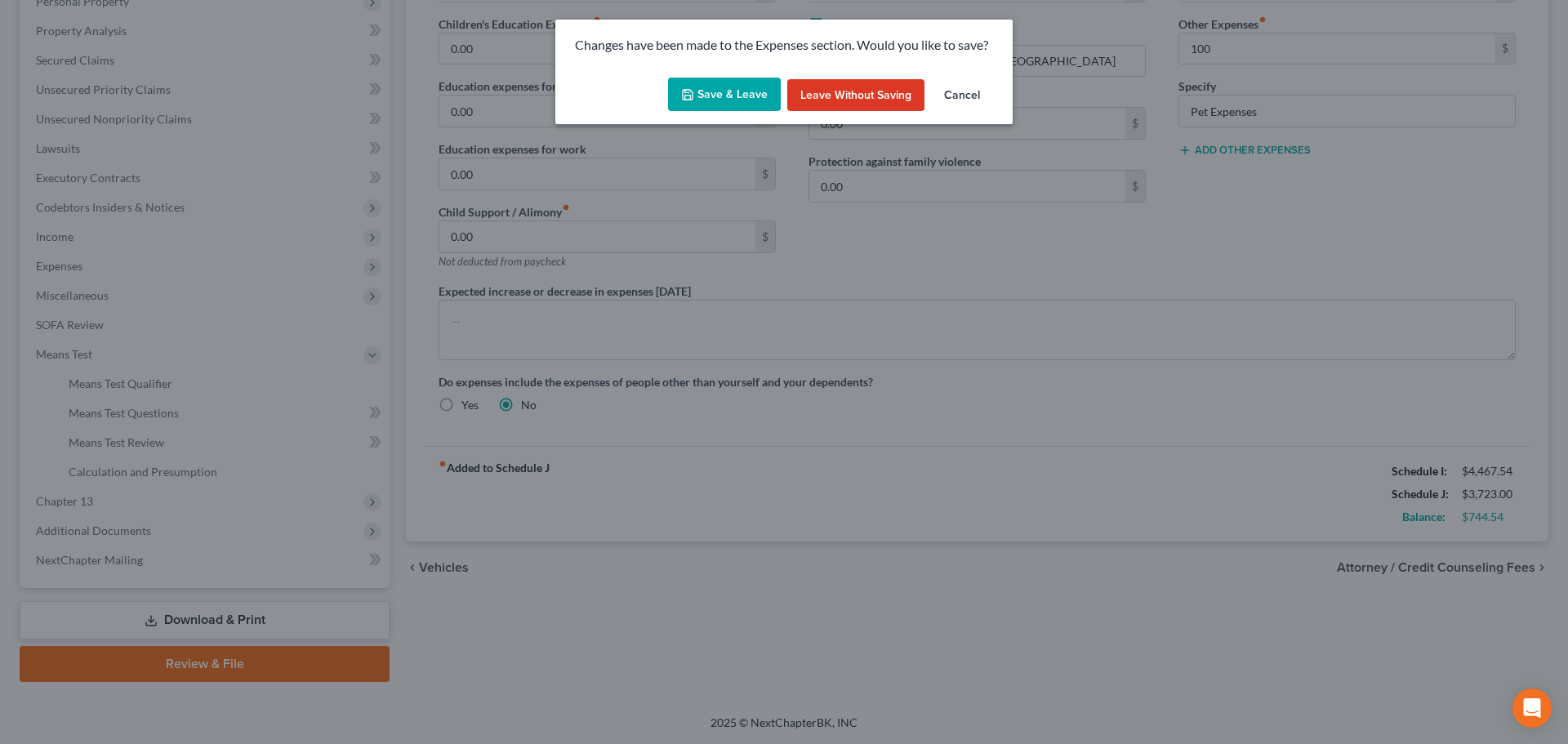
click at [689, 110] on button "Save & Leave" at bounding box center [724, 95] width 113 height 35
type input "100.00"
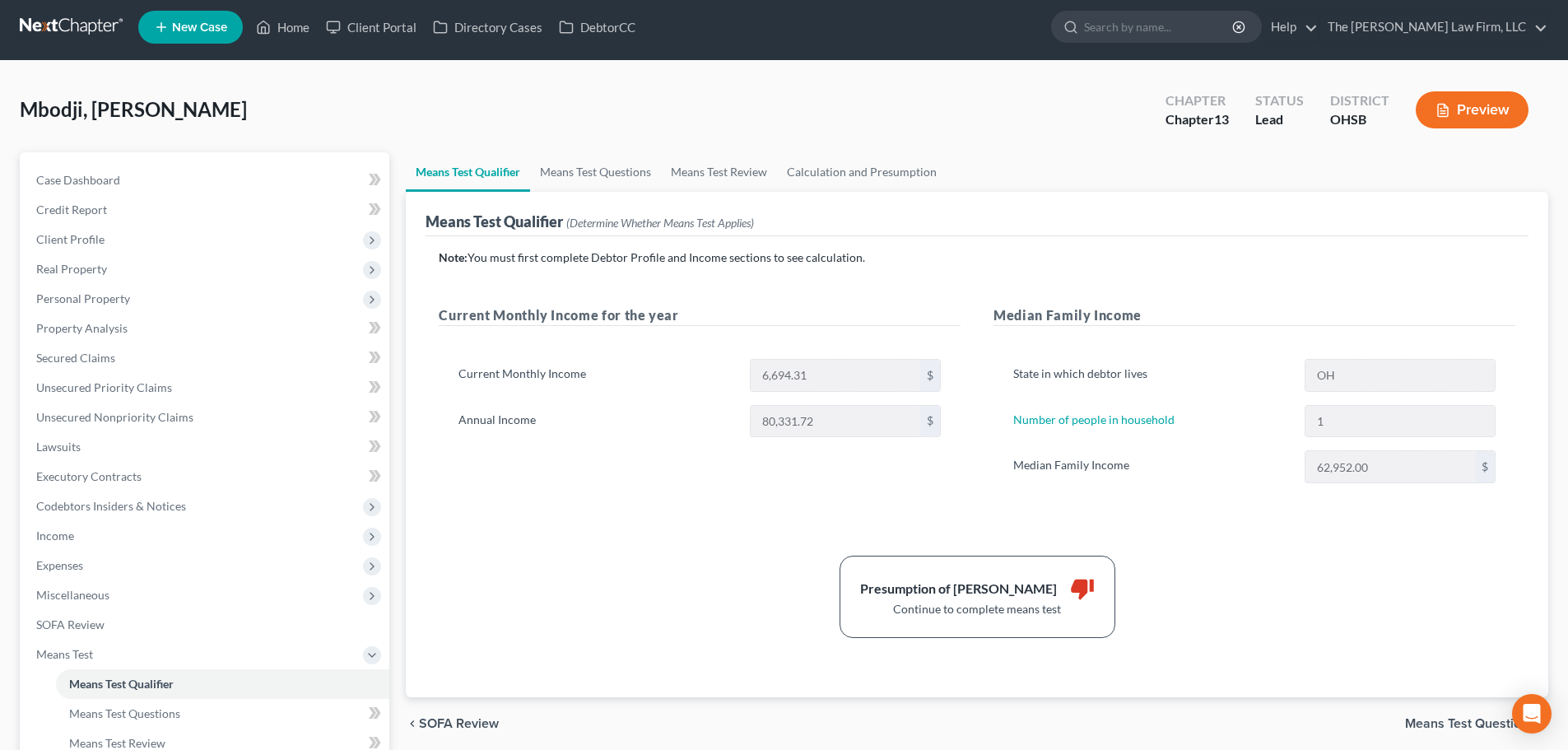
scroll to position [274, 0]
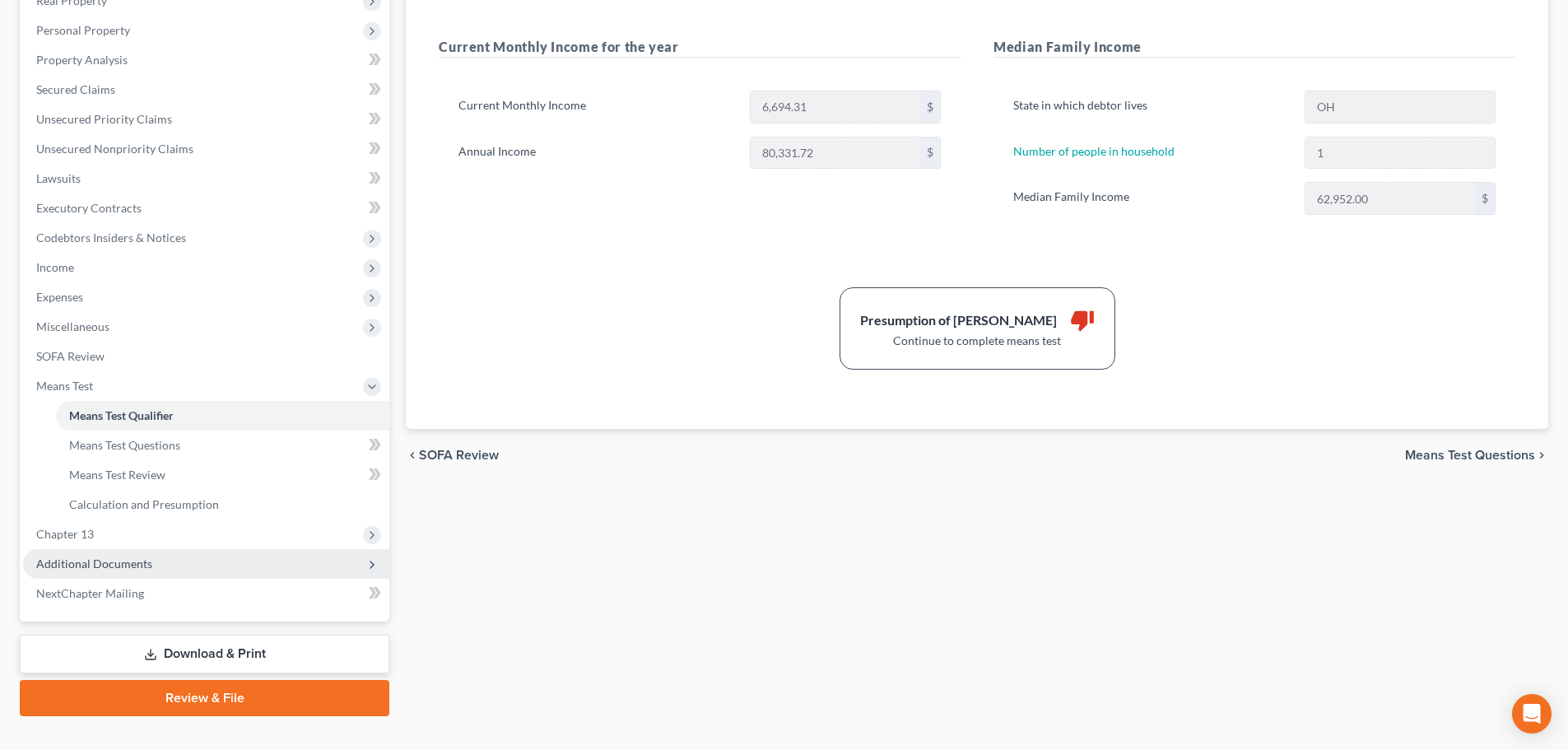
click at [171, 561] on span "Additional Documents" at bounding box center [206, 563] width 366 height 30
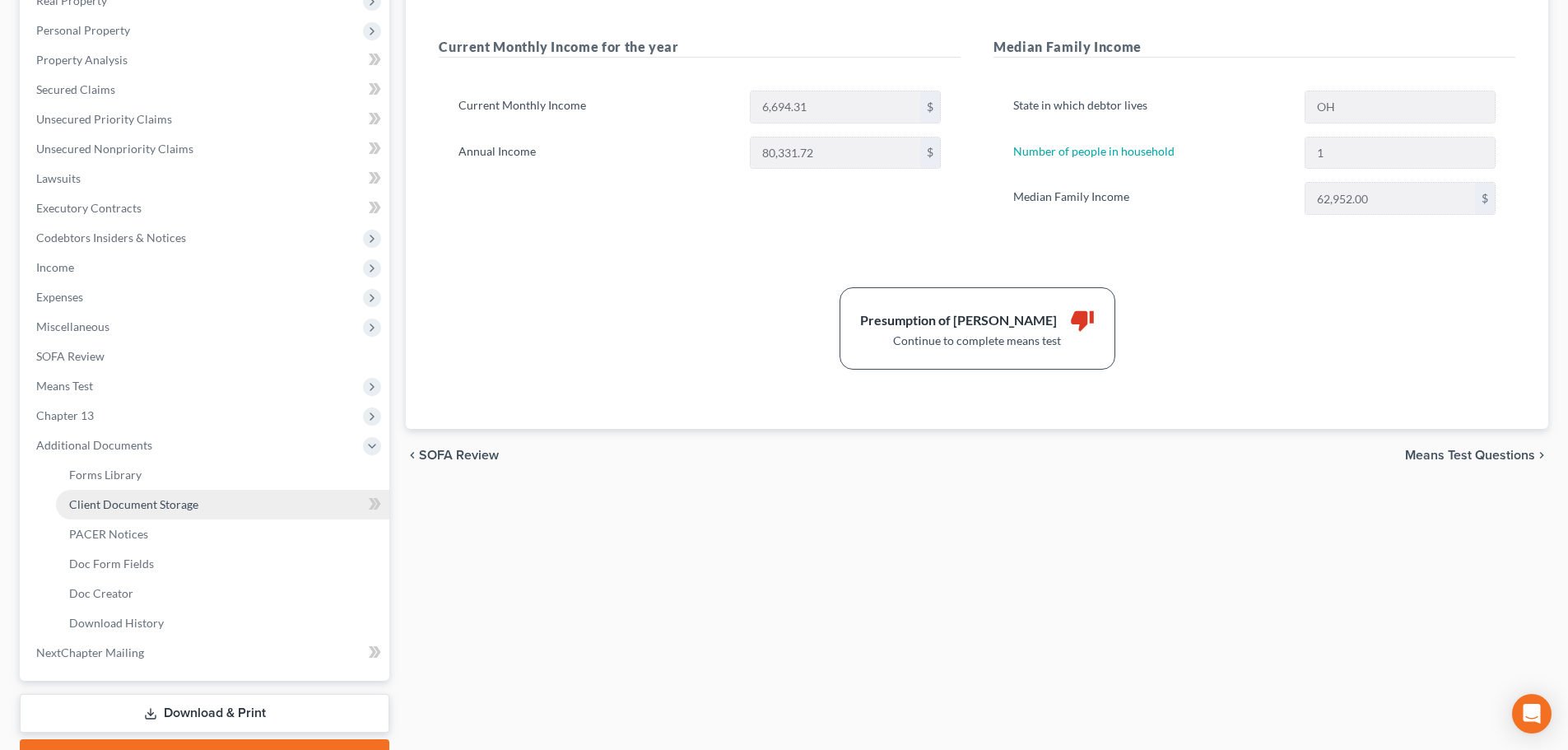
click at [147, 502] on span "Client Document Storage" at bounding box center [133, 504] width 129 height 14
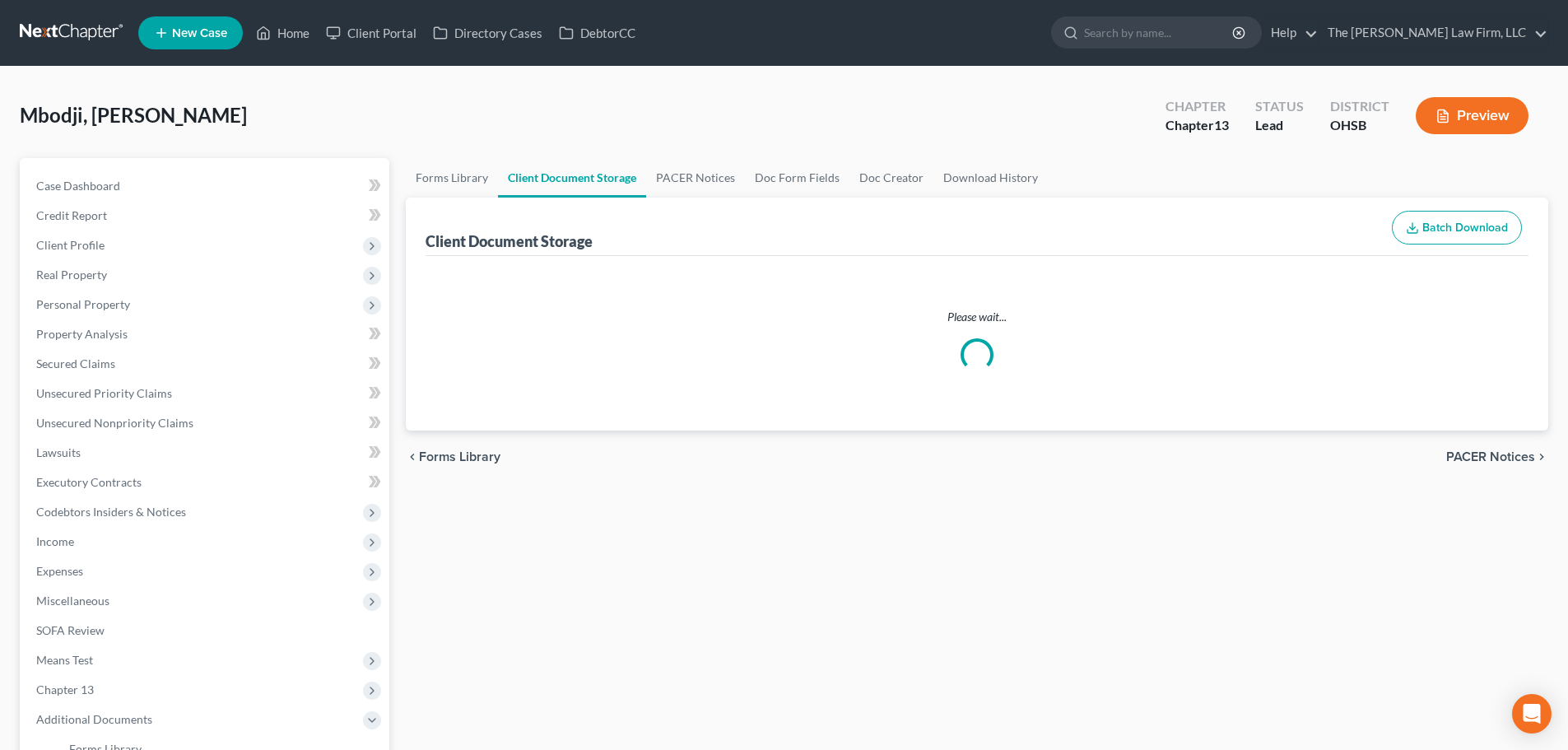
select select "52"
select select "61"
select select "7"
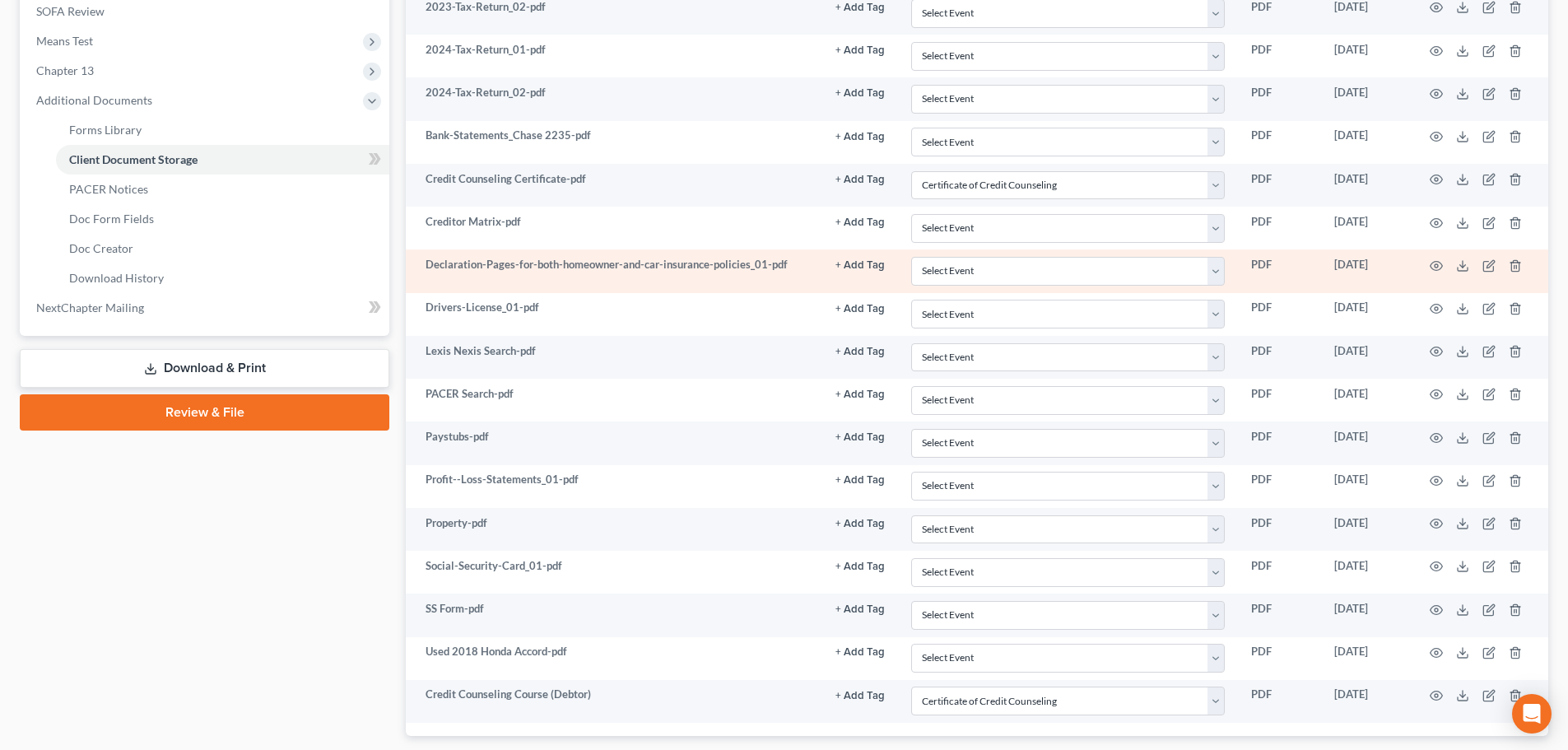
scroll to position [686, 0]
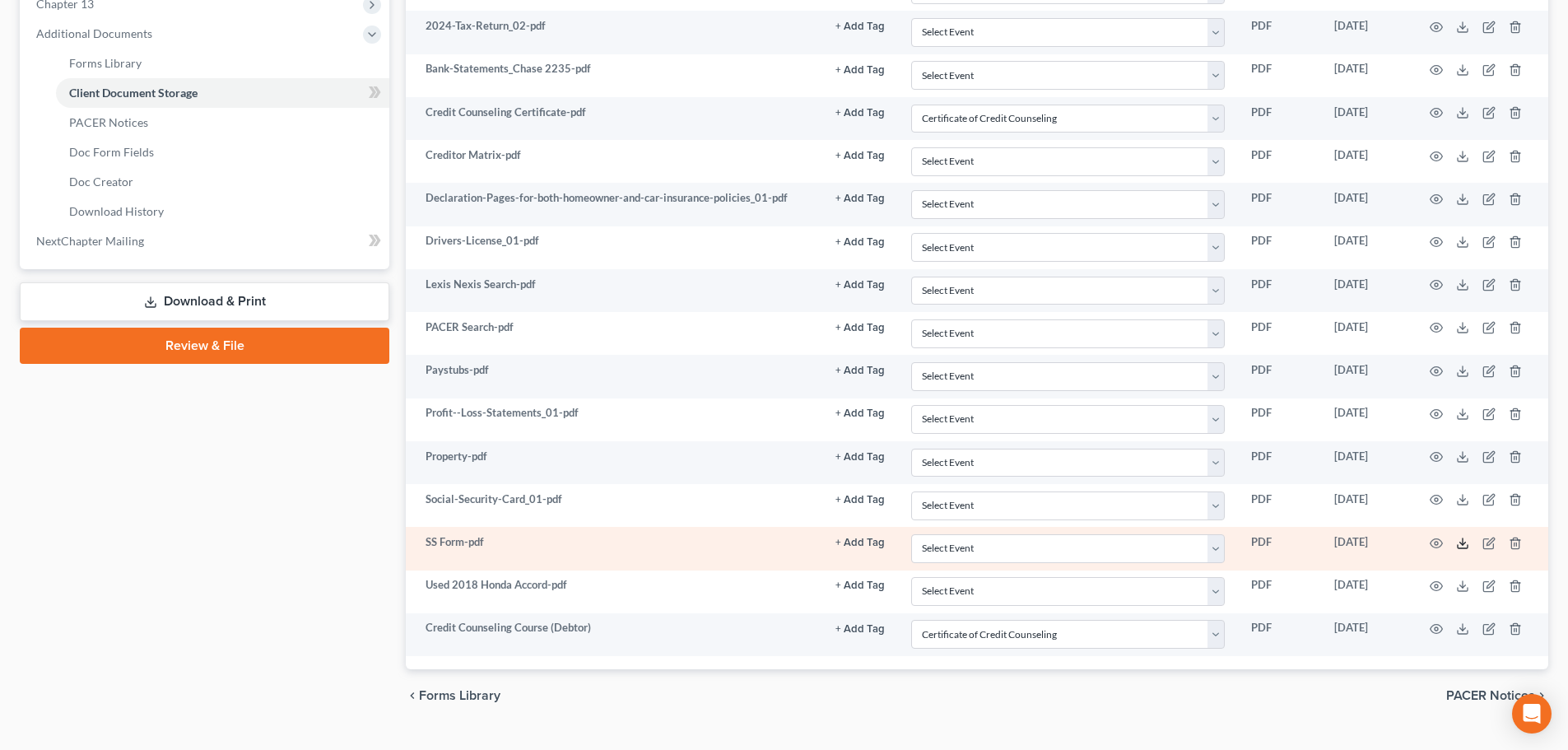
click at [1184, 541] on icon at bounding box center [1461, 543] width 13 height 13
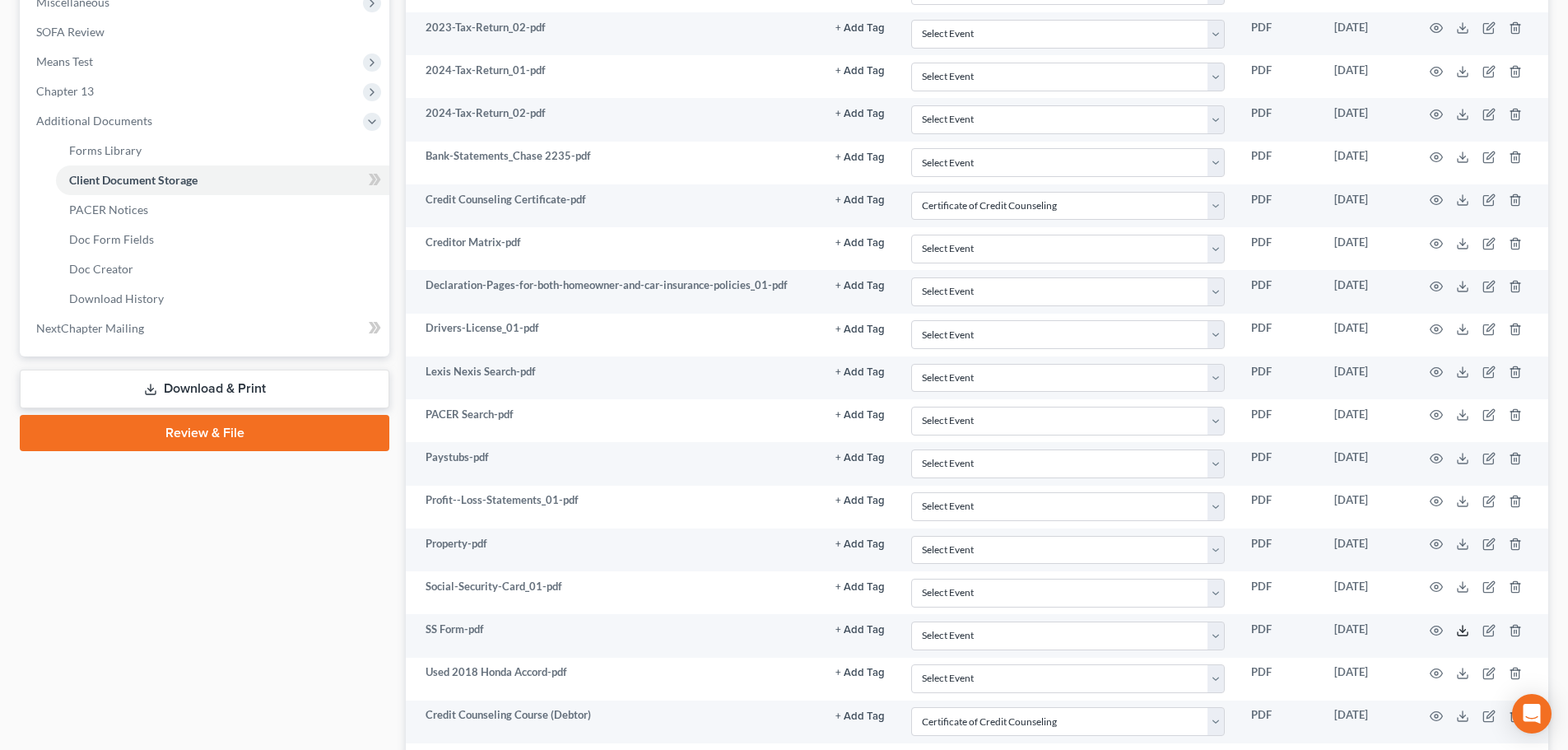
scroll to position [274, 0]
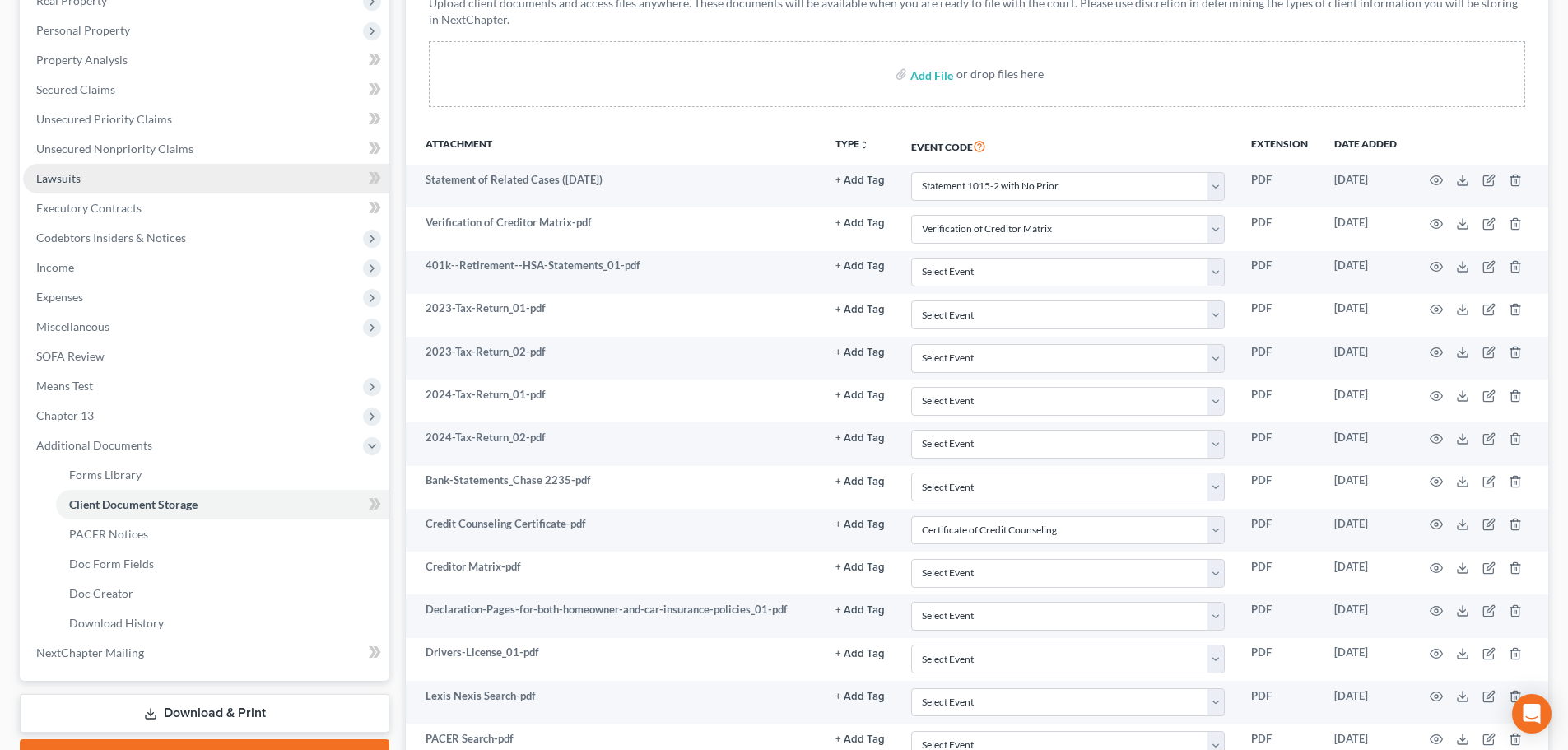
click at [81, 184] on link "Lawsuits" at bounding box center [206, 178] width 366 height 30
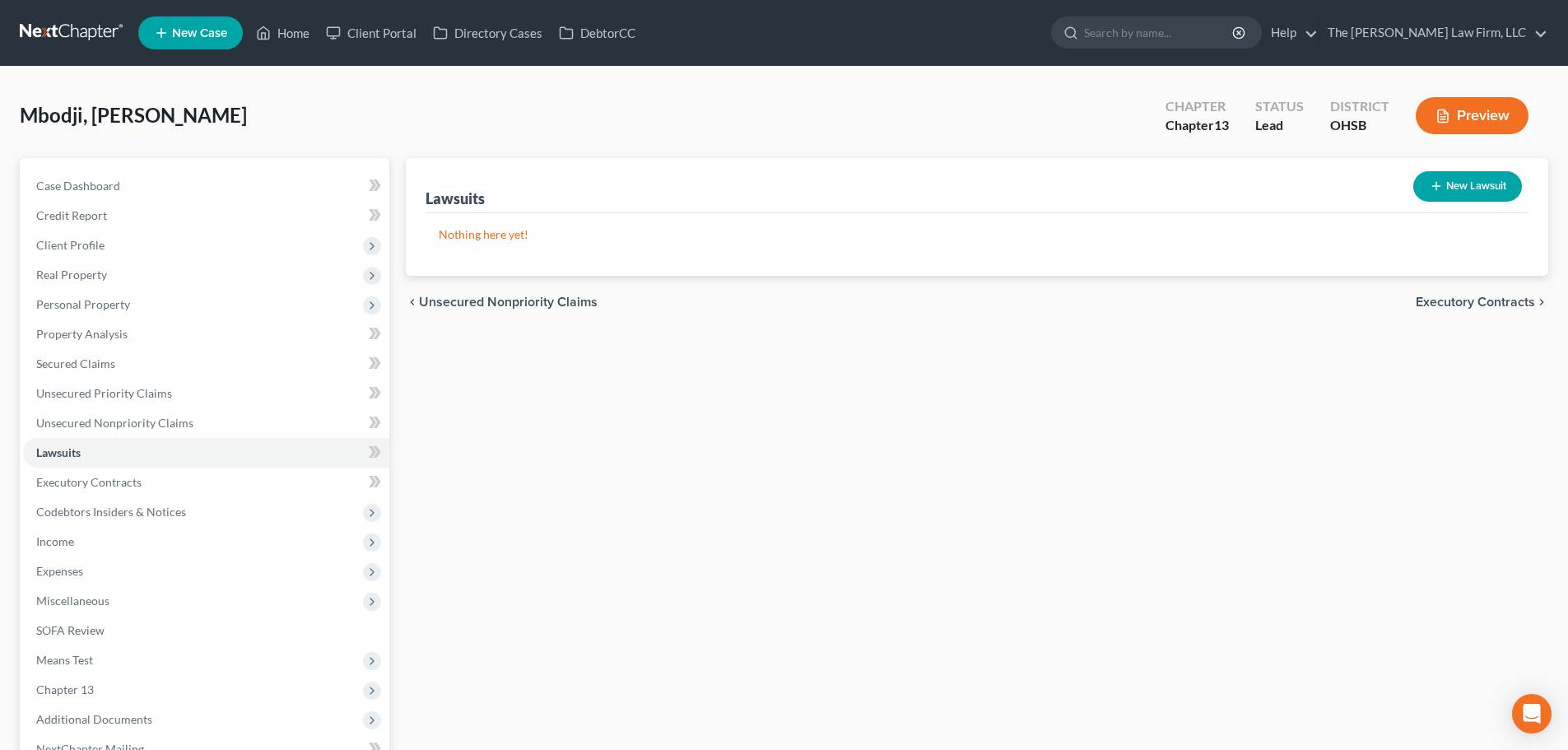
click at [1184, 173] on button "New Lawsuit" at bounding box center [1466, 187] width 108 height 31
select select "0"
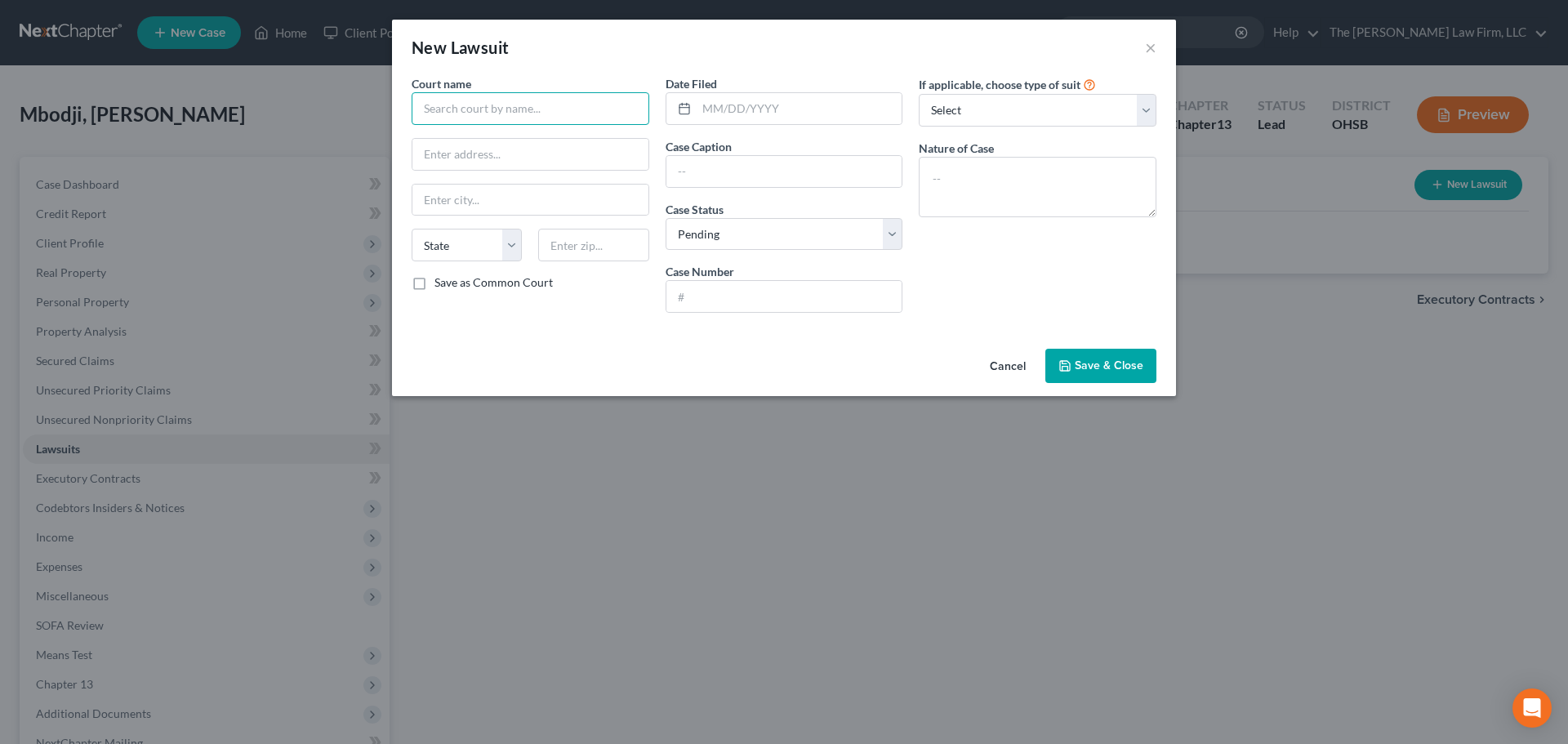
click at [513, 108] on input "text" at bounding box center [530, 108] width 238 height 33
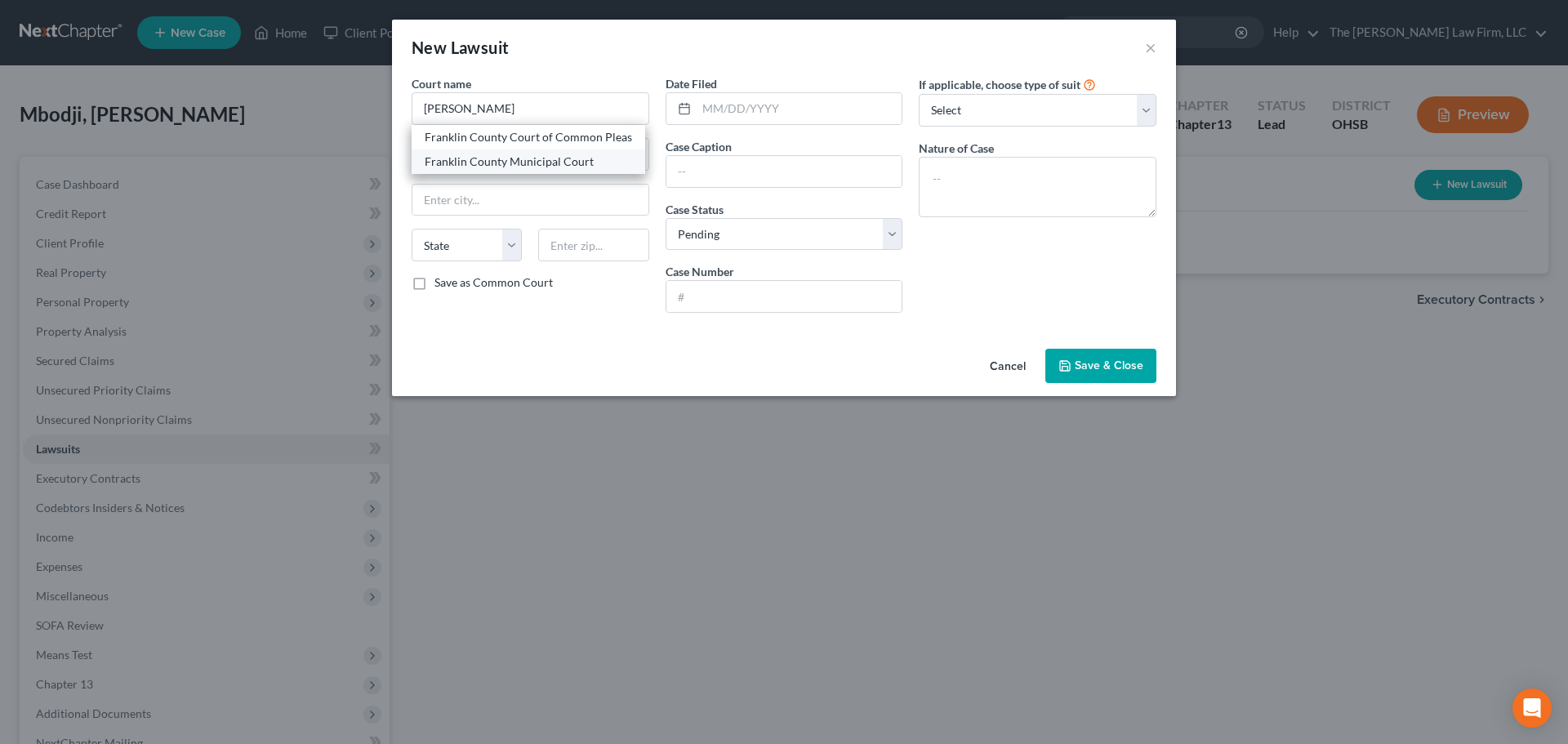
click at [510, 172] on div "Franklin County Municipal Court" at bounding box center [528, 162] width 234 height 25
type input "Franklin County Municipal Court"
type input "[STREET_ADDRESS]"
type input "Columbus"
select select "36"
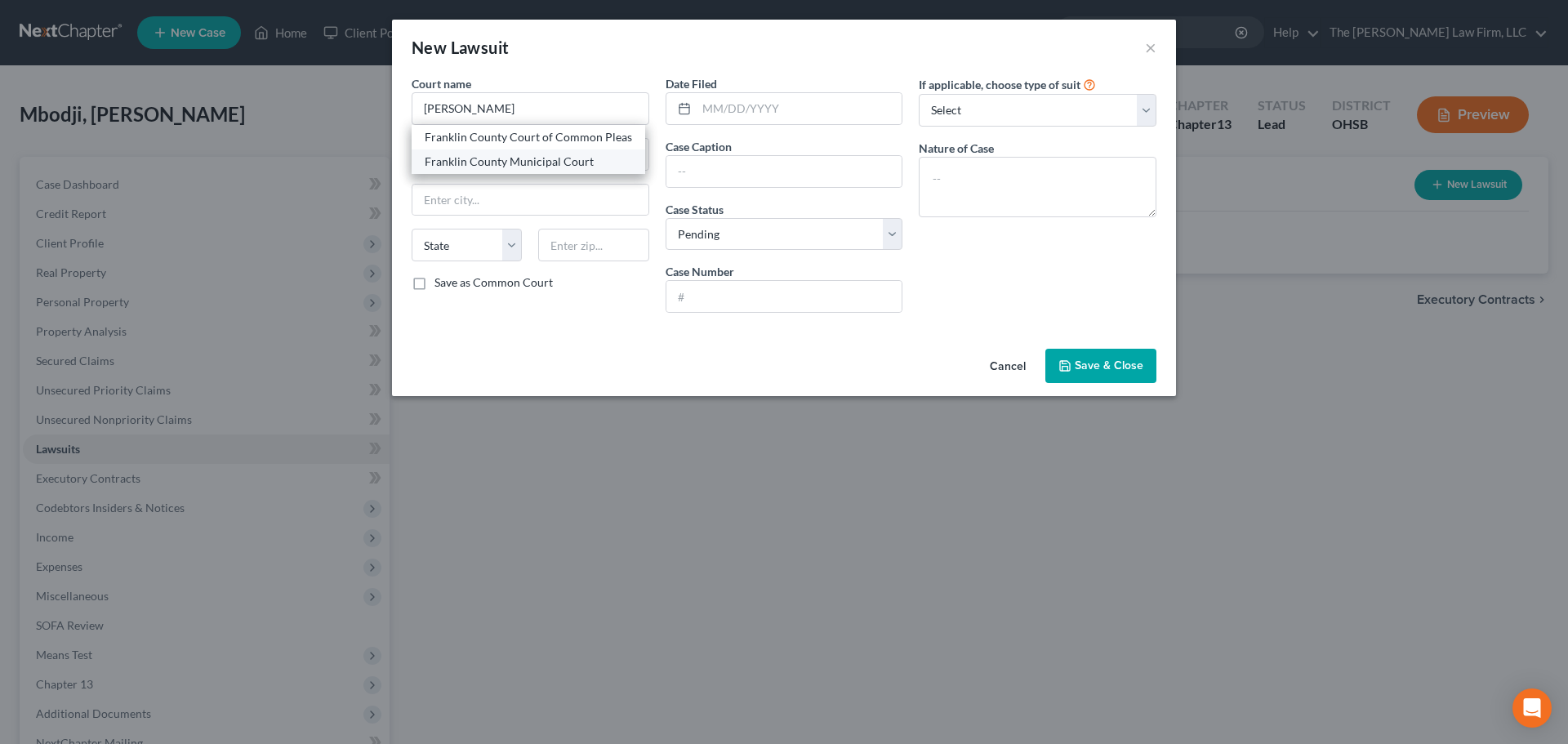
type input "43215"
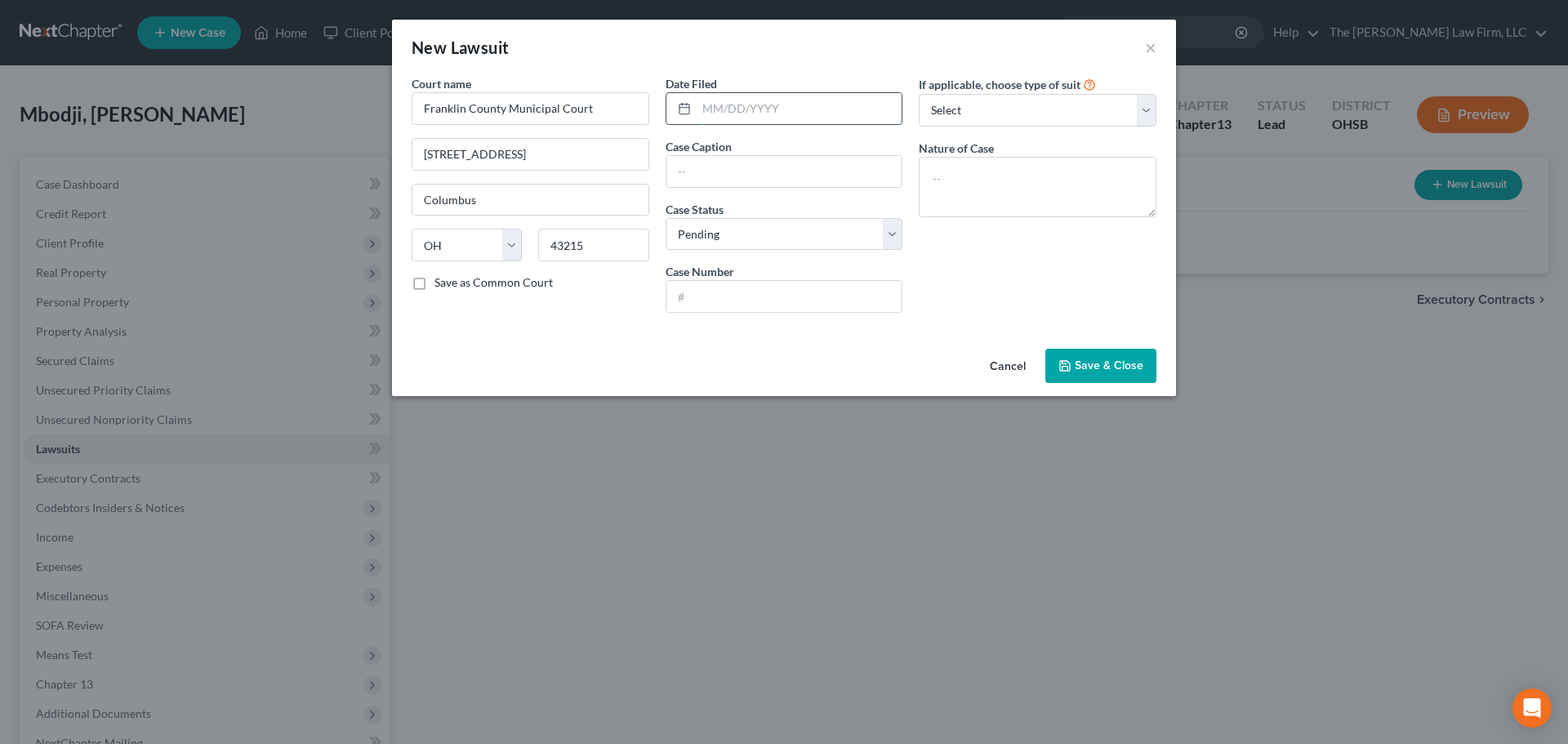
drag, startPoint x: 809, startPoint y: 122, endPoint x: 820, endPoint y: 122, distance: 11.0
click at [809, 122] on input "text" at bounding box center [799, 108] width 206 height 31
click at [855, 110] on input "text" at bounding box center [799, 108] width 206 height 31
paste input "[DATE]"
type input "[DATE]"
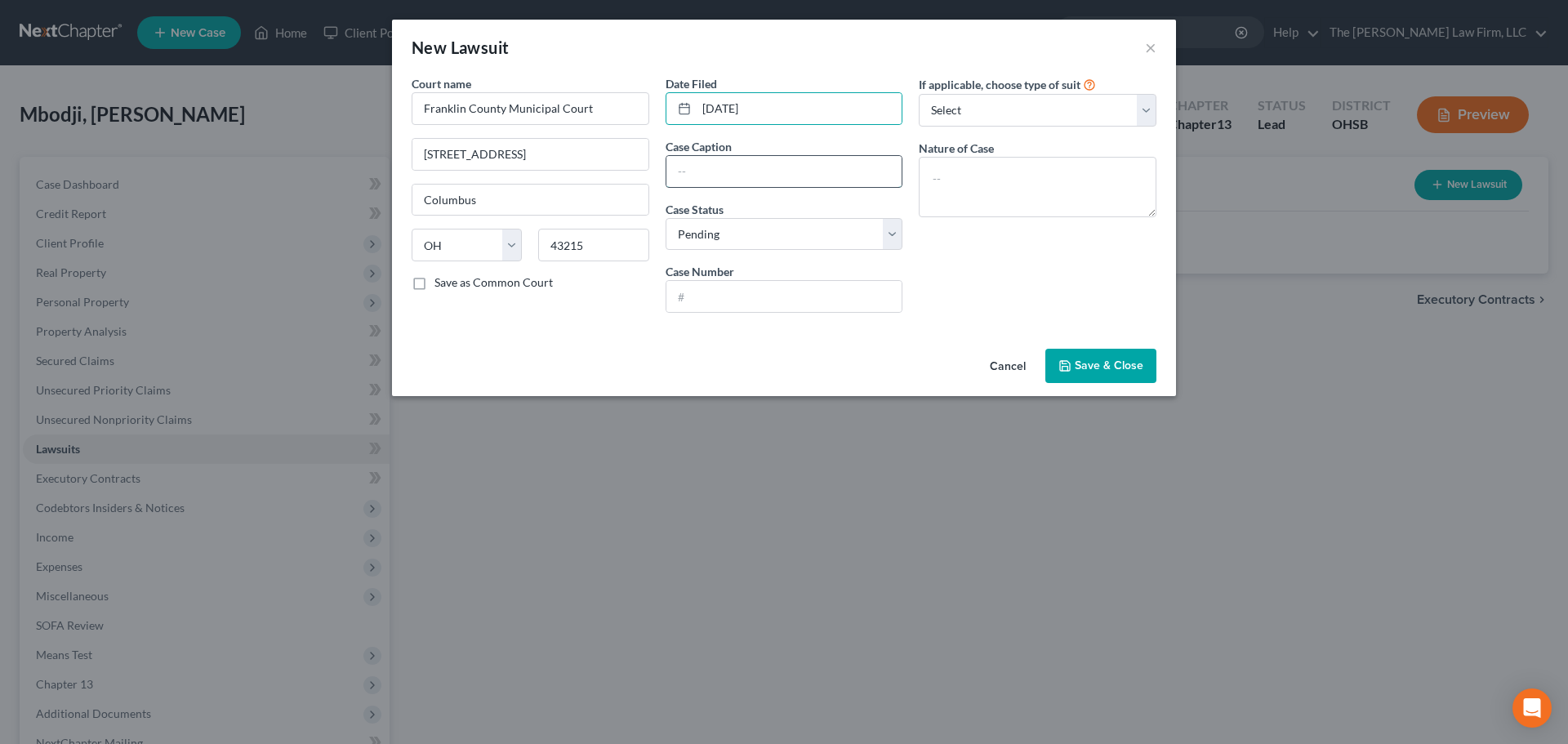
click at [800, 174] on input "text" at bounding box center [784, 171] width 236 height 31
drag, startPoint x: 842, startPoint y: 173, endPoint x: 775, endPoint y: 174, distance: 67.0
click at [775, 174] on input "Cavalry SPV LLC v. [PERSON_NAME]" at bounding box center [784, 171] width 236 height 31
type input "Cavalry SPV LLC v. [PERSON_NAME]"
drag, startPoint x: 772, startPoint y: 295, endPoint x: 842, endPoint y: 298, distance: 70.1
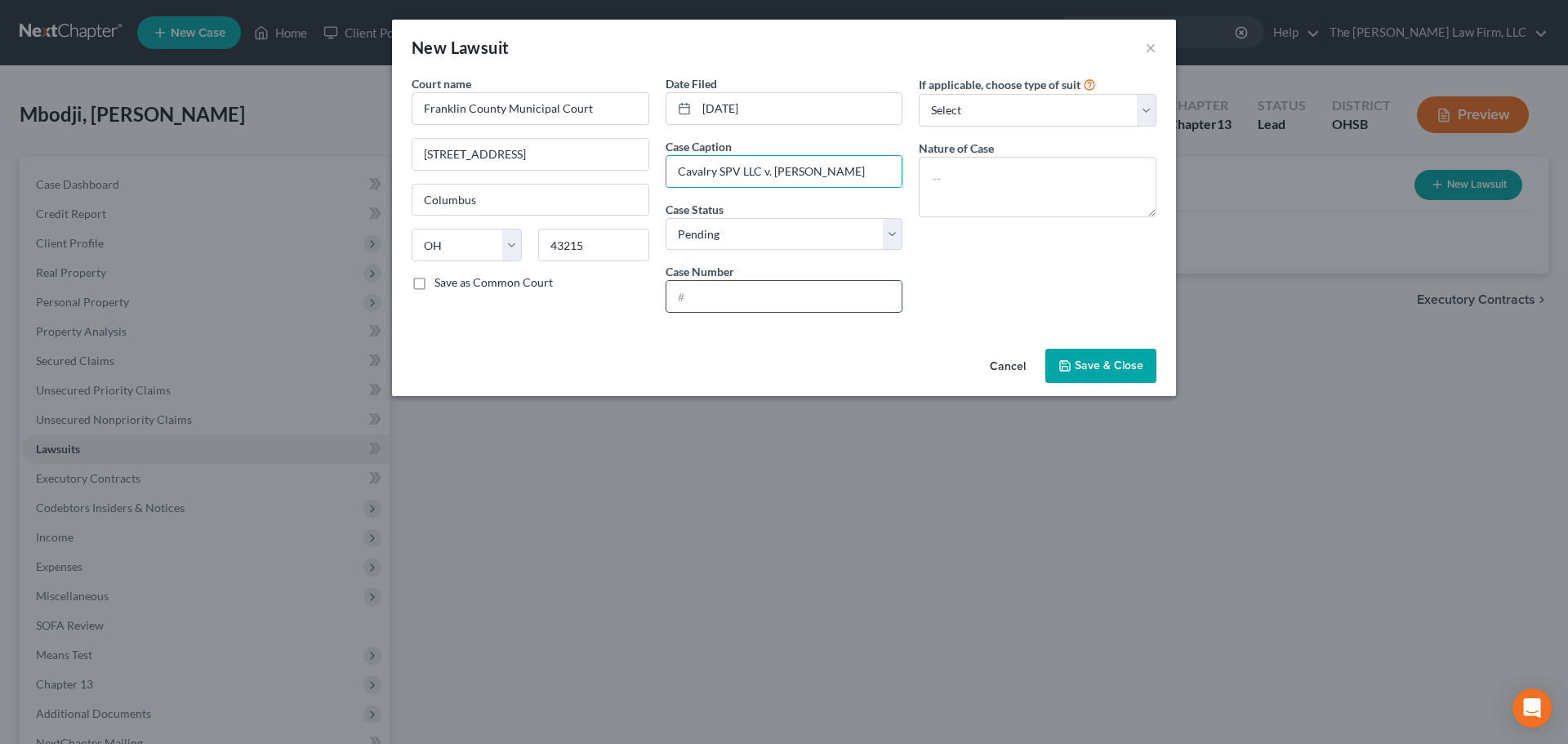
click at [772, 295] on input "text" at bounding box center [784, 296] width 236 height 31
drag, startPoint x: 715, startPoint y: 309, endPoint x: 892, endPoint y: 246, distance: 187.9
click at [715, 309] on input "text" at bounding box center [784, 296] width 236 height 31
paste input "2025 CVF 012812"
type input "2025 CVF 012812"
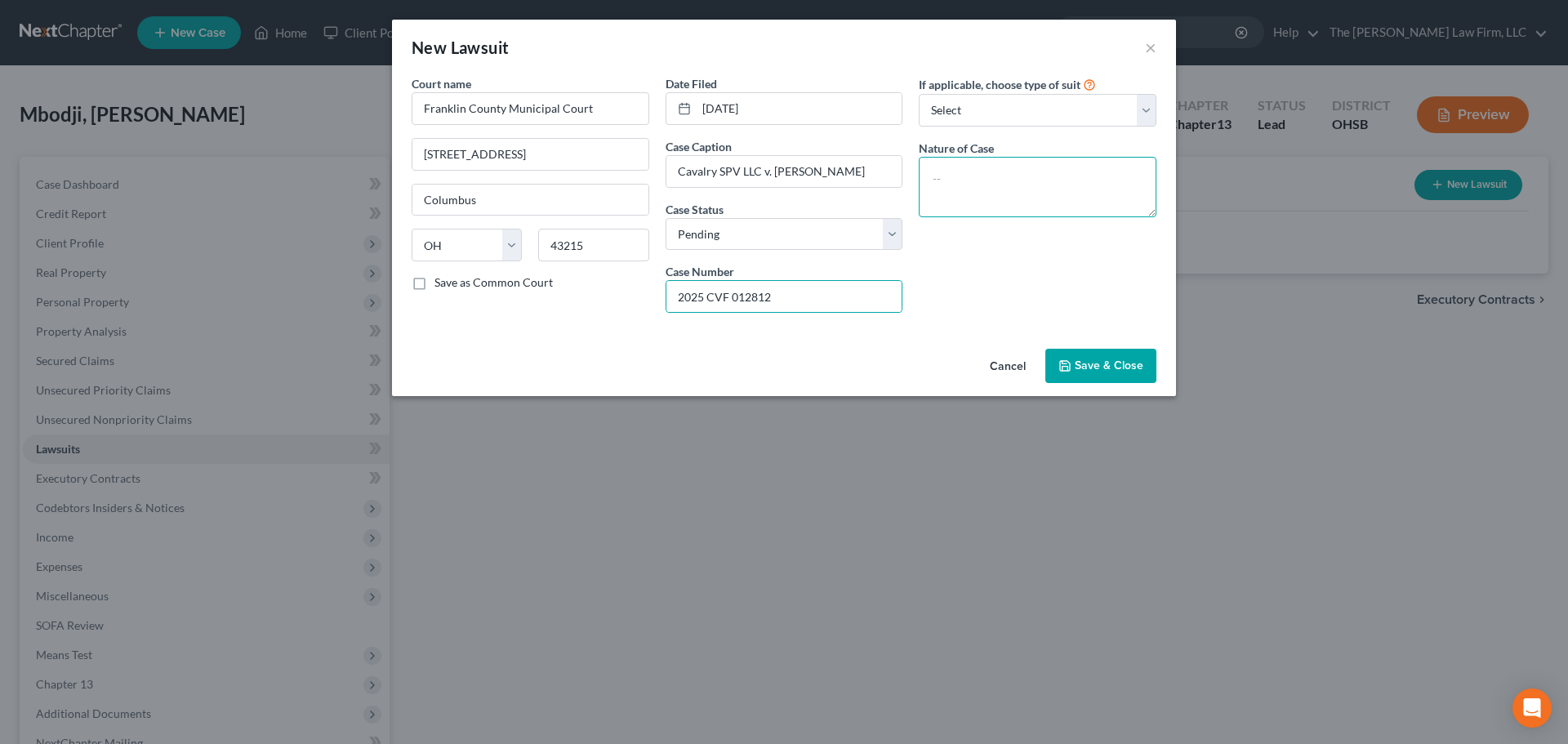
click at [1025, 185] on textarea at bounding box center [1037, 186] width 238 height 60
click at [1030, 182] on textarea "Civil Collection Case" at bounding box center [1037, 186] width 238 height 60
type textarea "Civil Collection Lawsuit"
click at [1095, 364] on span "Save & Close" at bounding box center [1108, 365] width 69 height 14
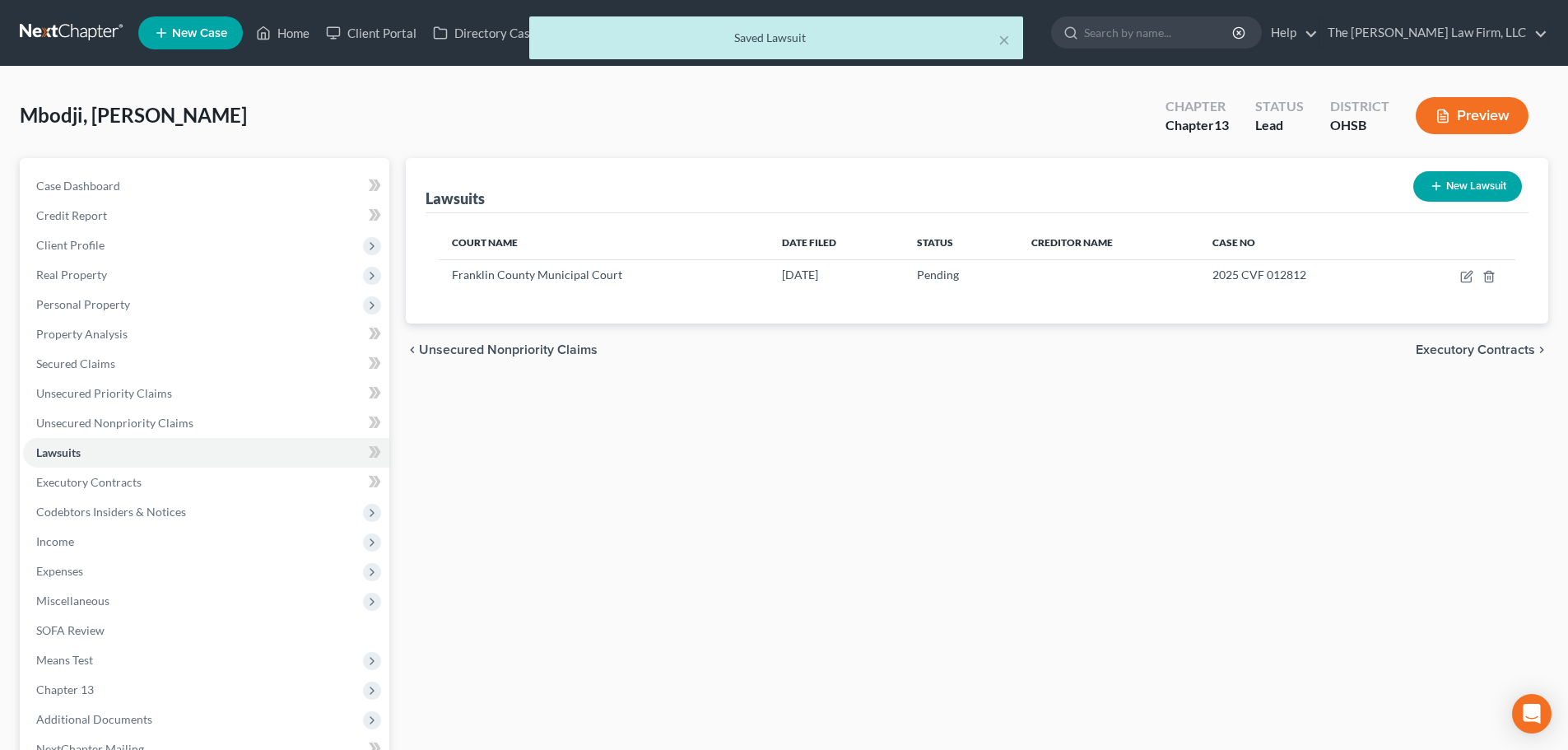
click at [1184, 191] on button "New Lawsuit" at bounding box center [1466, 187] width 108 height 31
select select "0"
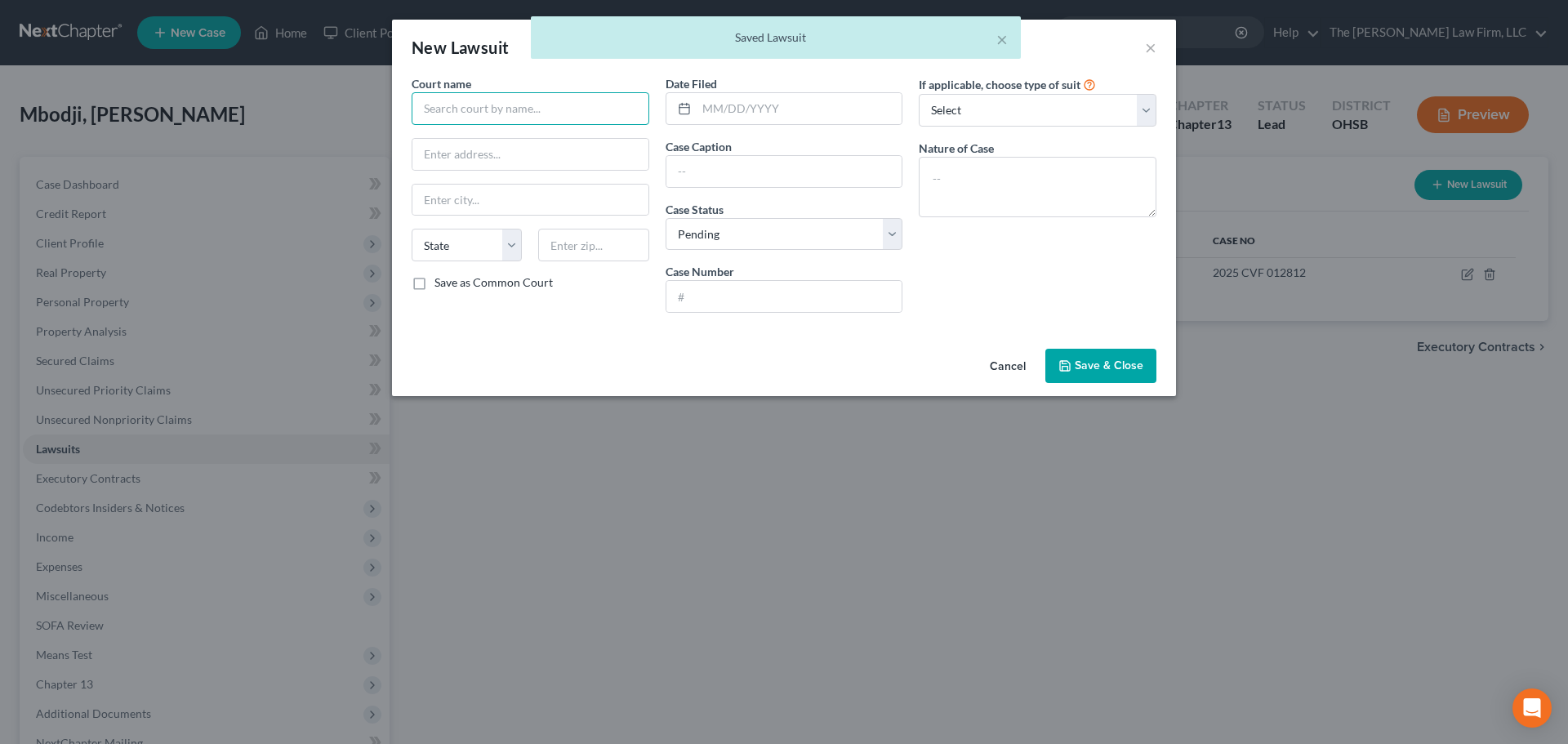
click at [525, 112] on input "text" at bounding box center [530, 108] width 238 height 33
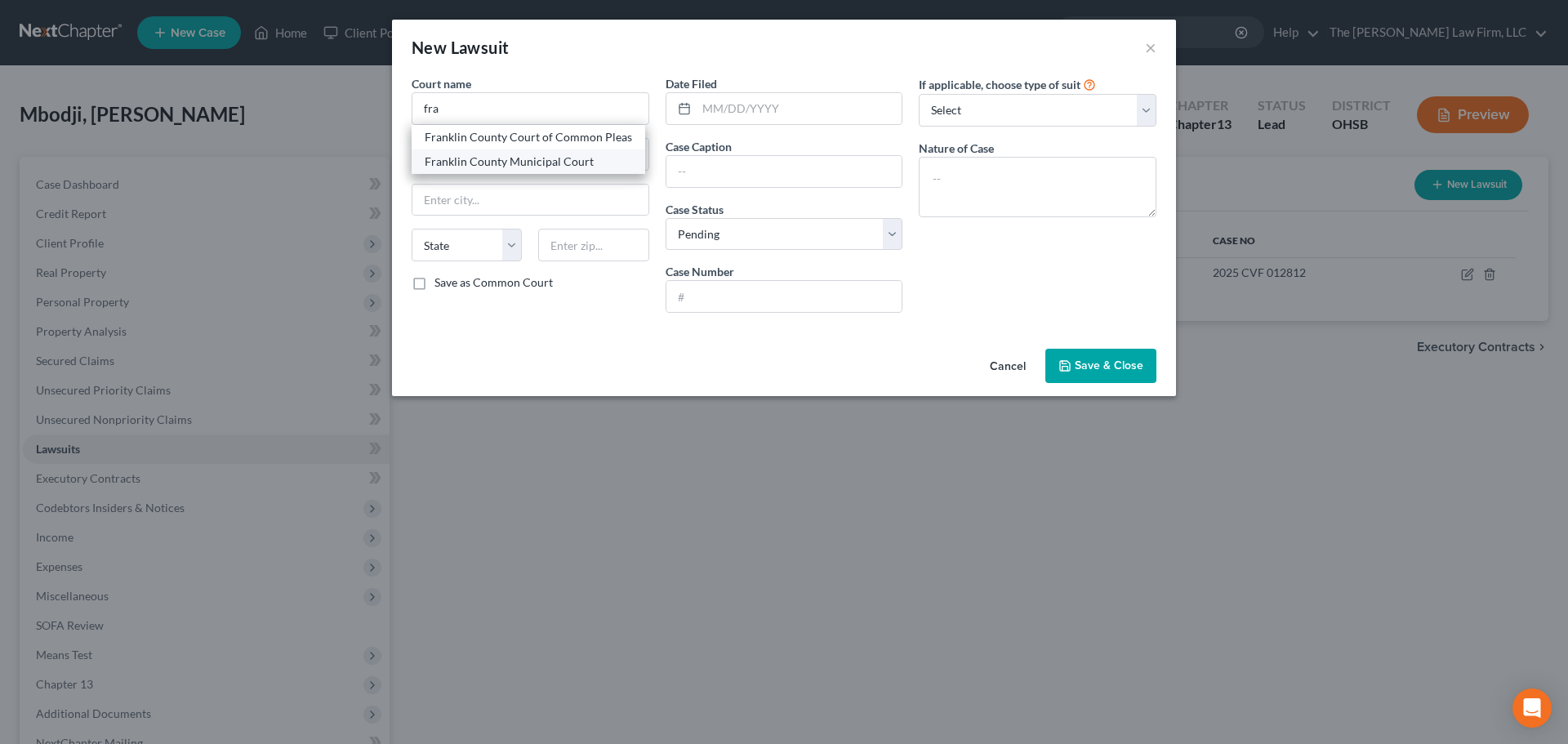
click at [519, 164] on div "Franklin County Municipal Court" at bounding box center [528, 161] width 207 height 16
type input "Franklin County Municipal Court"
type input "[STREET_ADDRESS]"
type input "Columbus"
select select "36"
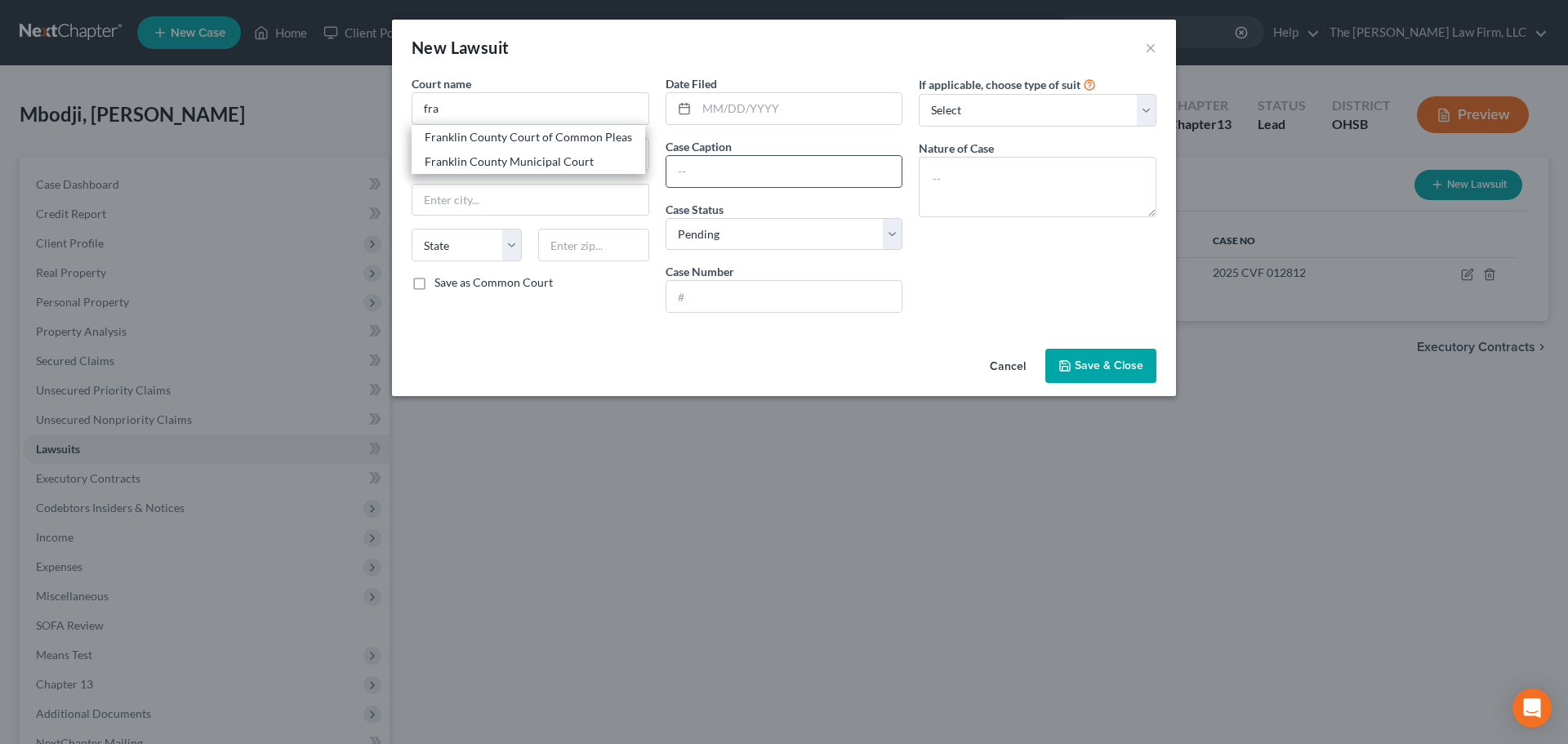
type input "43215"
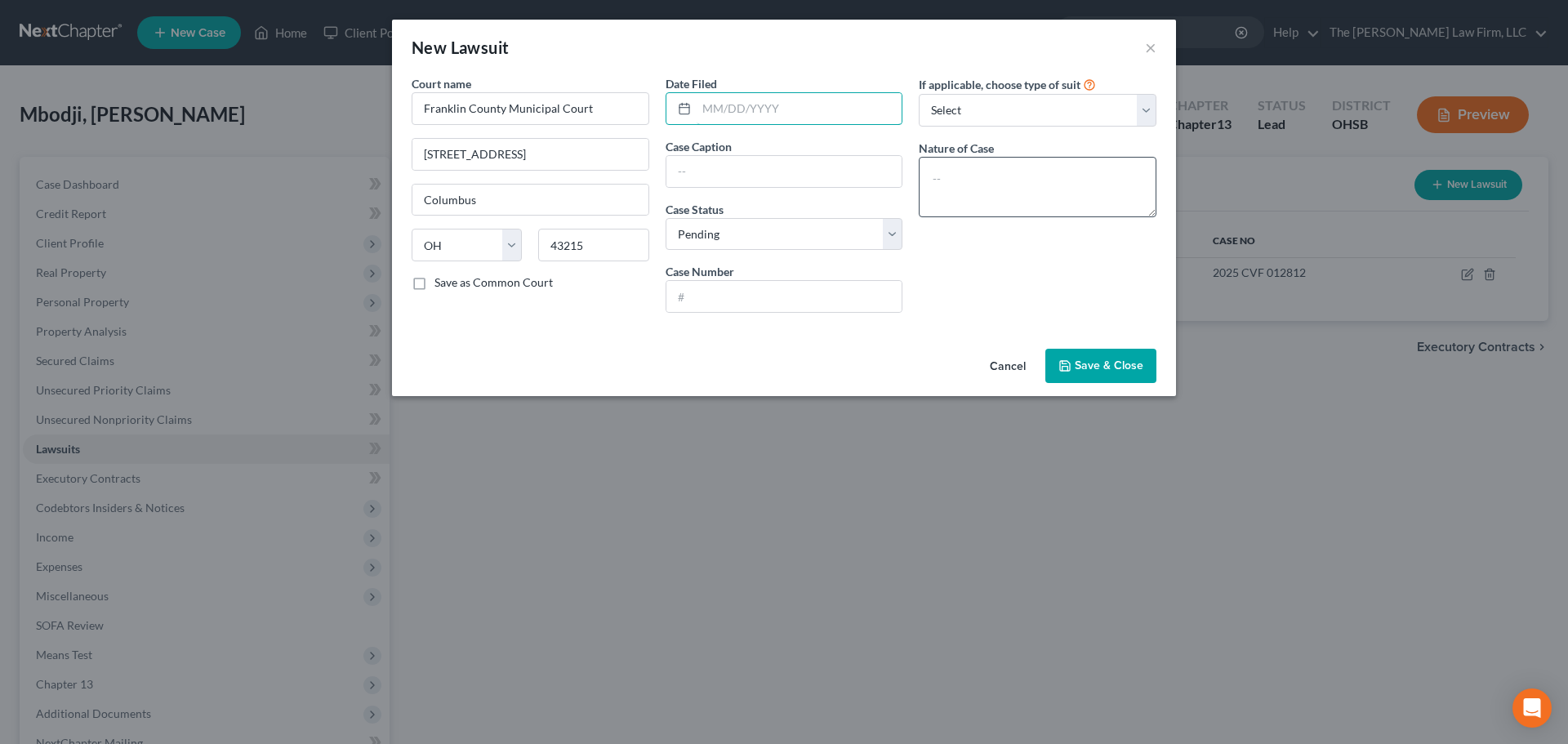
drag, startPoint x: 748, startPoint y: 119, endPoint x: 1119, endPoint y: 190, distance: 377.7
click at [748, 119] on input "text" at bounding box center [799, 108] width 206 height 31
click at [770, 97] on input "text" at bounding box center [799, 108] width 206 height 31
paste input "[DATE]"
type input "[DATE]"
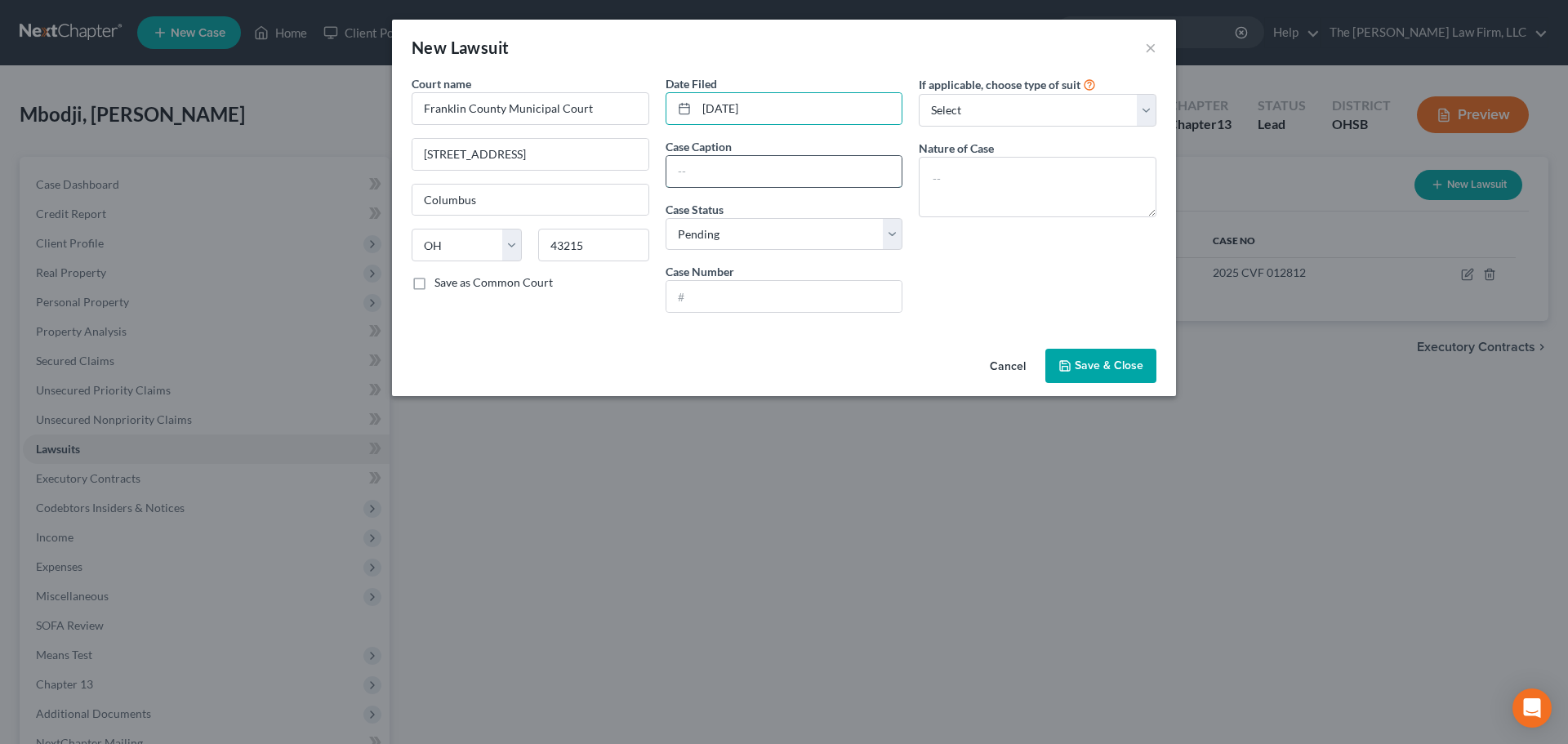
click at [759, 164] on input "text" at bounding box center [784, 171] width 236 height 31
drag, startPoint x: 862, startPoint y: 168, endPoint x: 971, endPoint y: 174, distance: 109.2
click at [1008, 169] on div "Court name * Franklin County Municipal Court [GEOGRAPHIC_DATA] [GEOGRAPHIC_DATA…" at bounding box center [784, 201] width 761 height 251
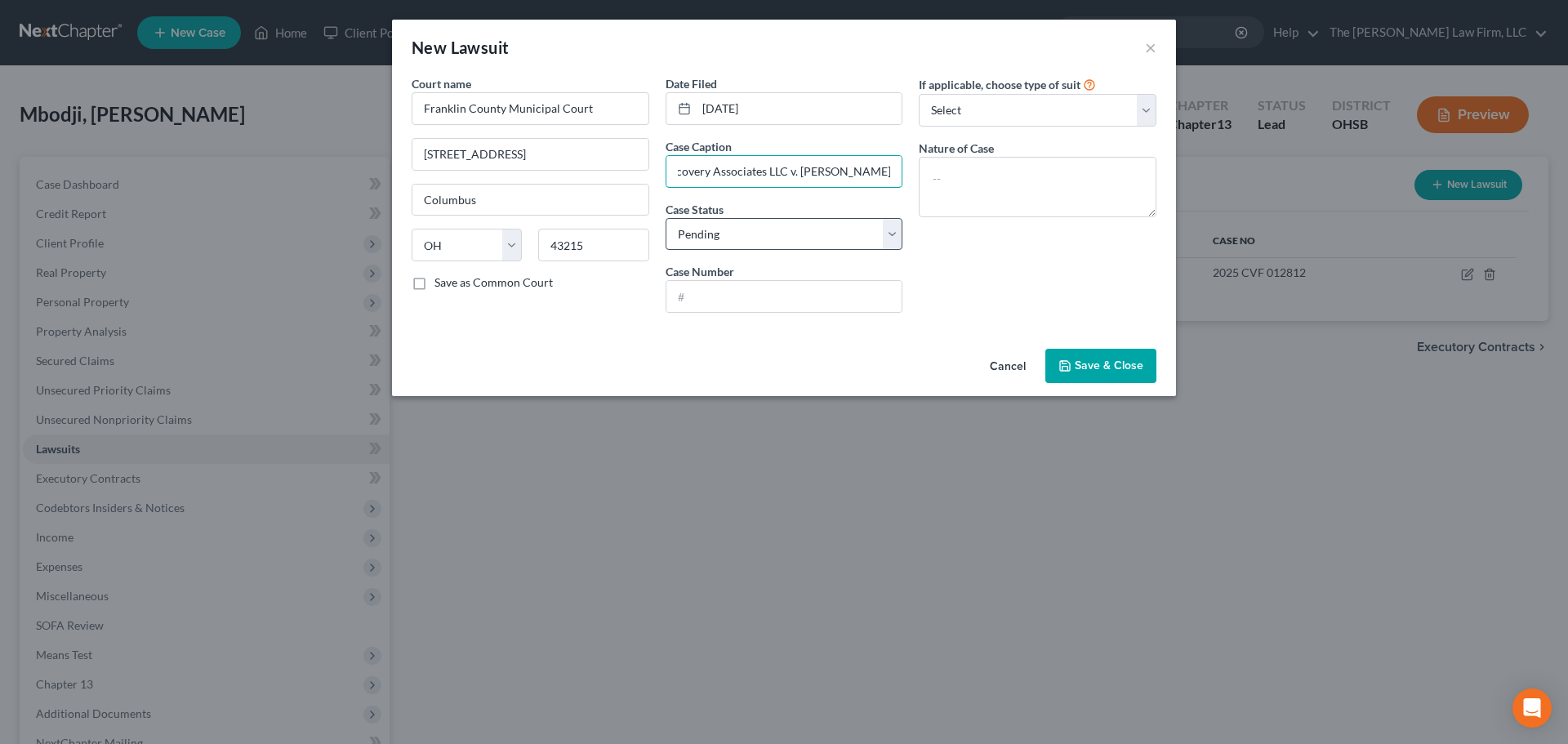
type input "Portfolio Recovery Associates LLC v. [PERSON_NAME]"
drag, startPoint x: 830, startPoint y: 226, endPoint x: 827, endPoint y: 242, distance: 16.3
click at [830, 226] on select "Select Pending On Appeal Concluded" at bounding box center [784, 234] width 238 height 33
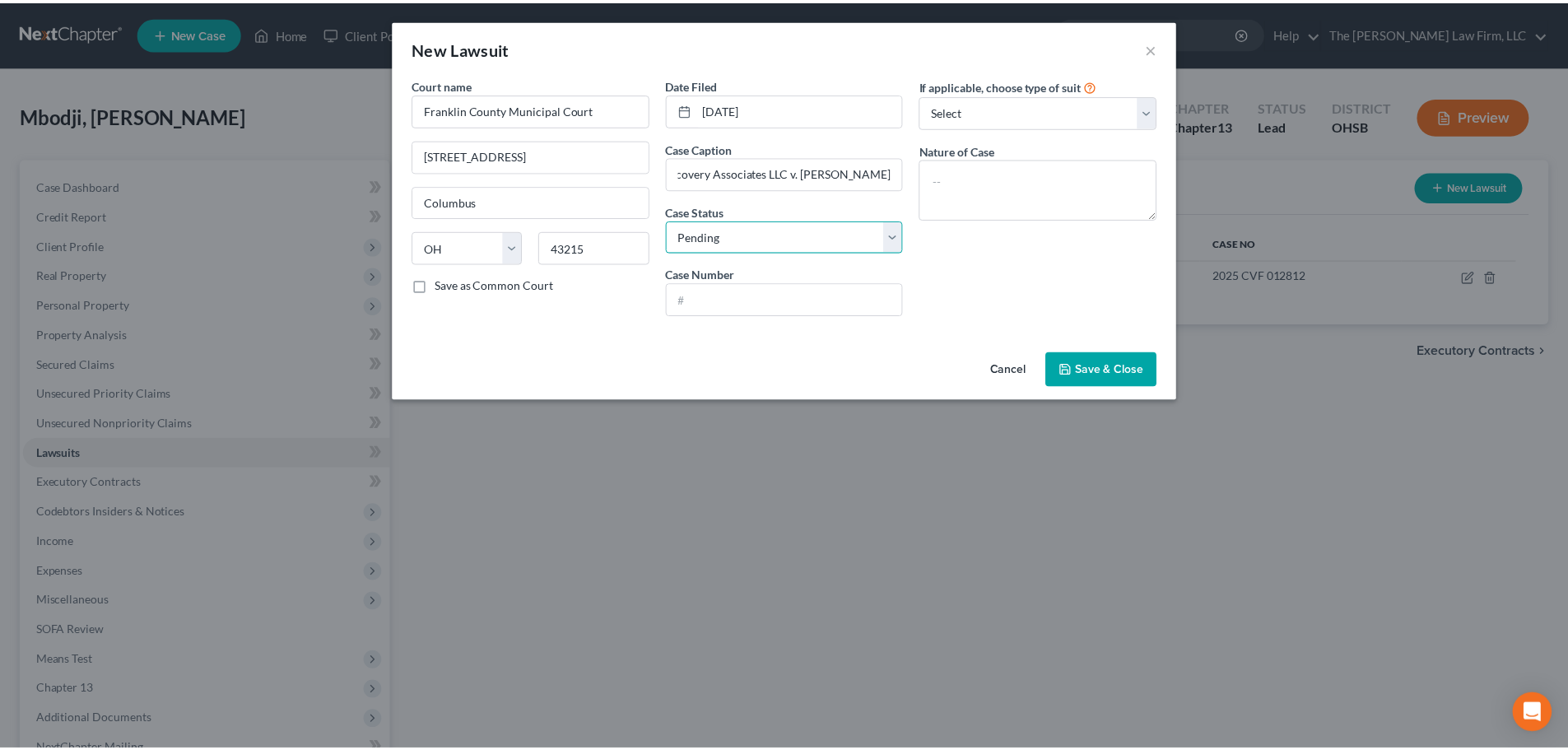
scroll to position [0, 0]
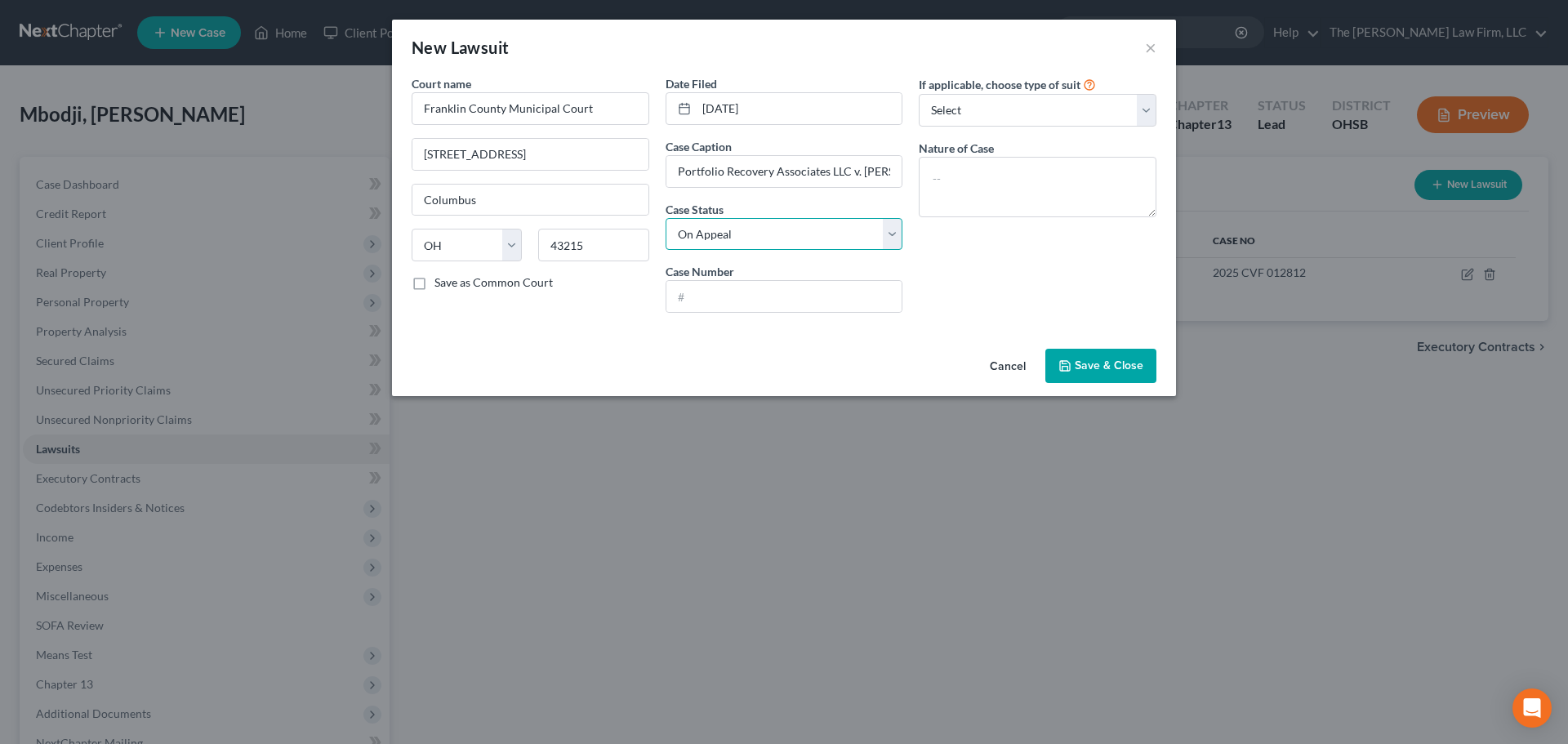
click at [665, 218] on select "Select Pending On Appeal Concluded" at bounding box center [784, 234] width 238 height 33
drag, startPoint x: 784, startPoint y: 234, endPoint x: 782, endPoint y: 247, distance: 13.2
click at [784, 234] on select "Select Pending On Appeal Concluded" at bounding box center [784, 234] width 238 height 33
select select "2"
click at [665, 218] on select "Select Pending On Appeal Concluded" at bounding box center [784, 234] width 238 height 33
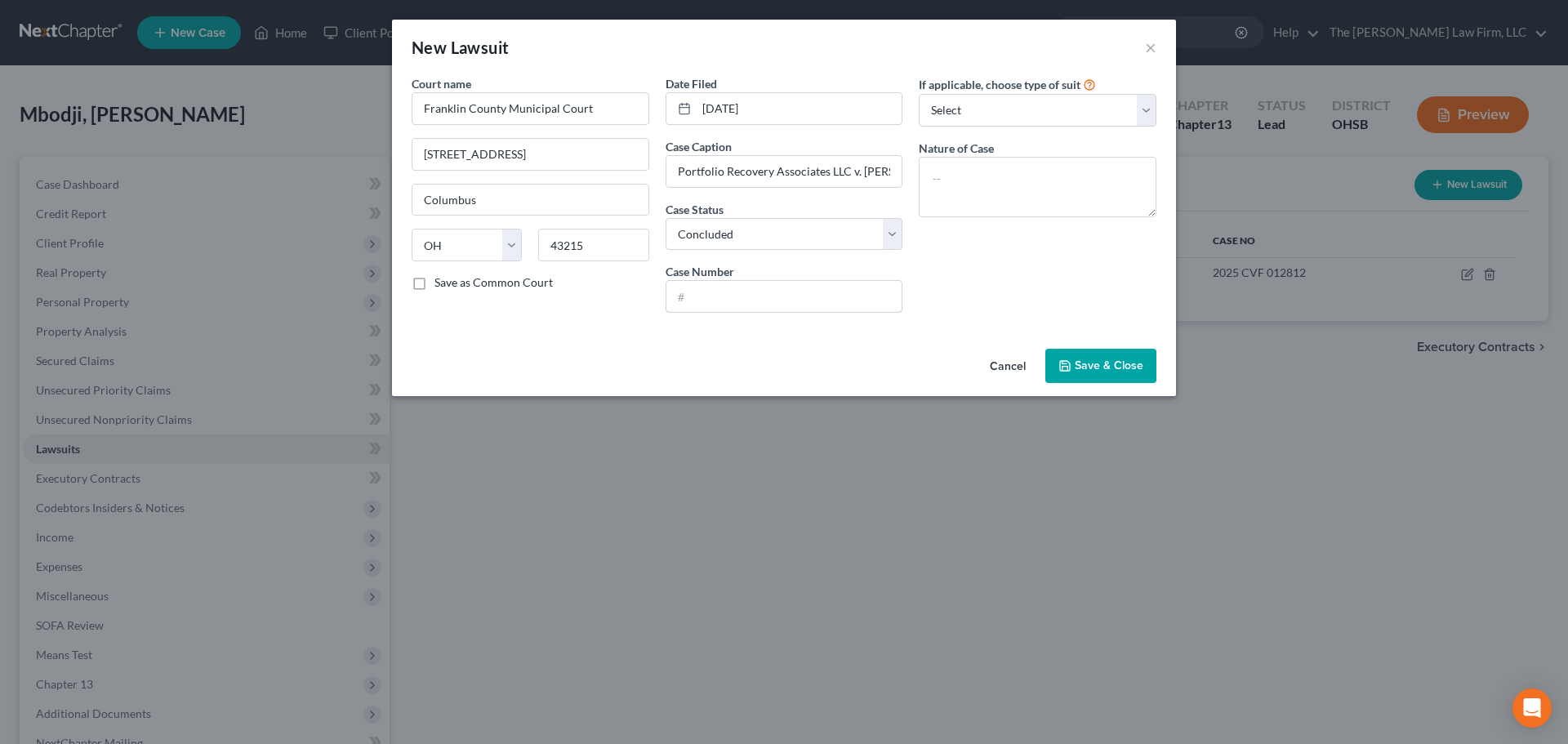
drag, startPoint x: 764, startPoint y: 304, endPoint x: 1058, endPoint y: 293, distance: 294.2
click at [764, 304] on input "text" at bounding box center [784, 296] width 236 height 31
drag, startPoint x: 820, startPoint y: 283, endPoint x: 892, endPoint y: 244, distance: 81.9
click at [820, 283] on input "text" at bounding box center [784, 296] width 236 height 31
paste input "2022 CVF 026406"
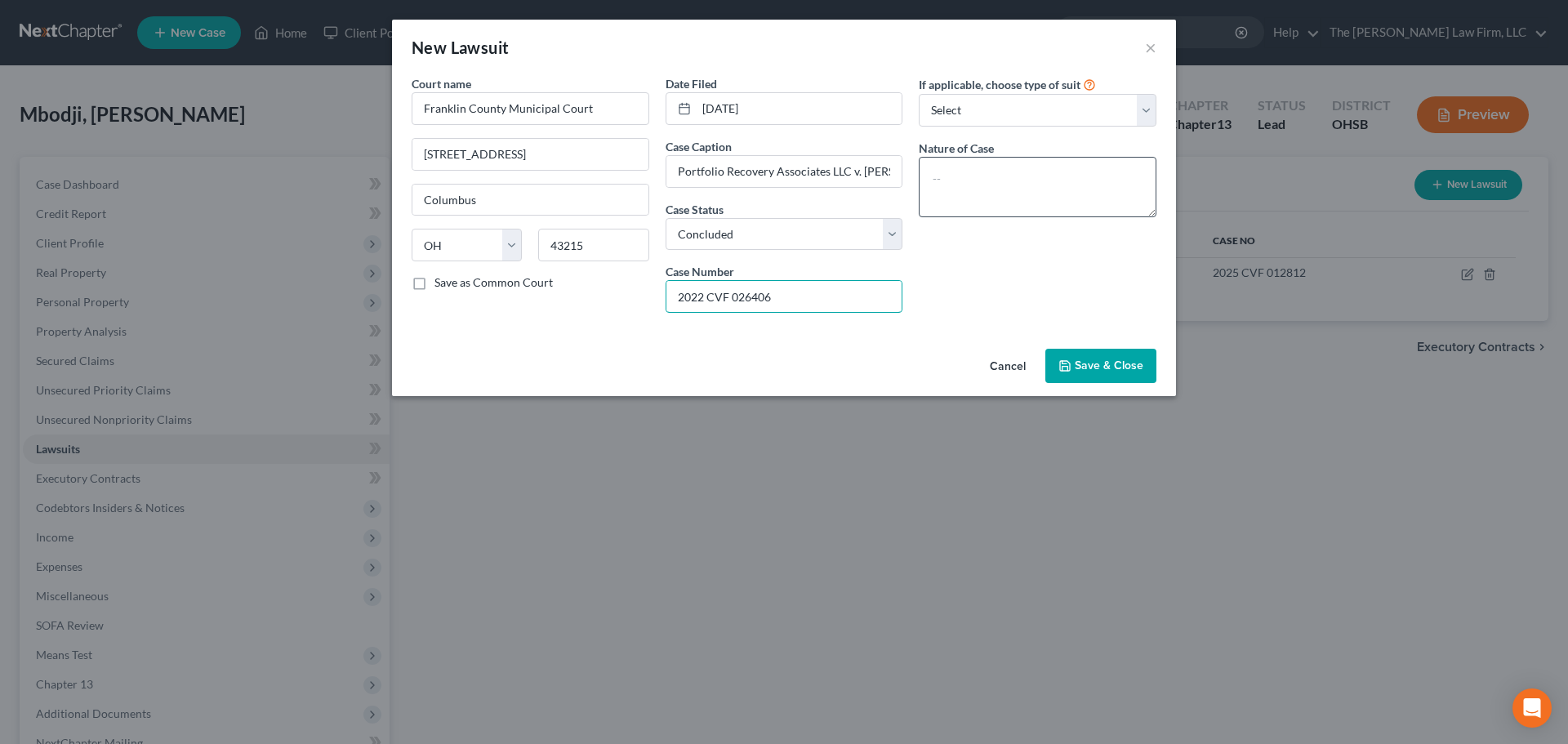
type input "2022 CVF 026406"
click at [996, 192] on textarea at bounding box center [1037, 186] width 238 height 60
type textarea "Civil Collection Lawsuit"
click at [1111, 365] on span "Save & Close" at bounding box center [1108, 365] width 69 height 14
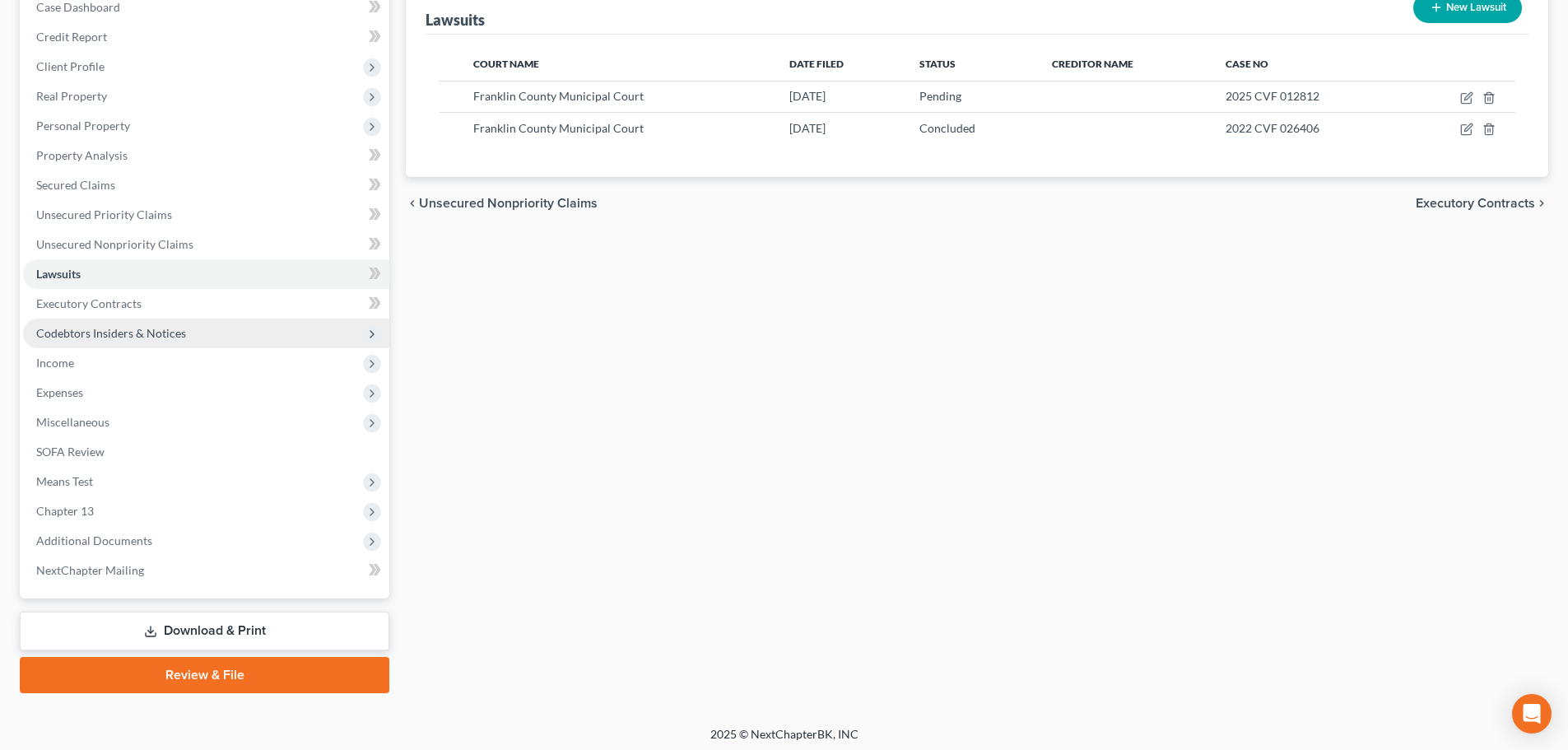
scroll to position [184, 0]
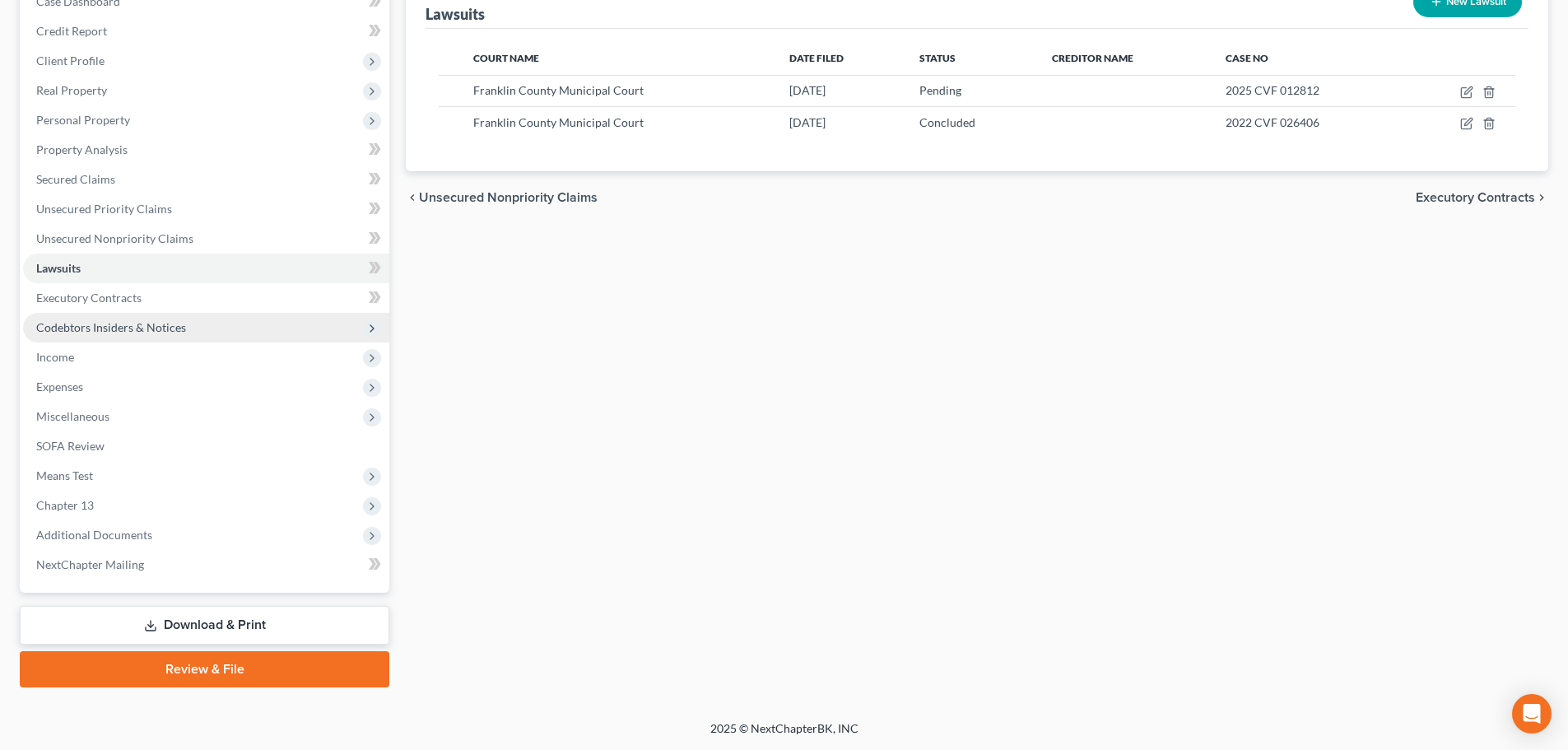
click at [71, 334] on span "Codebtors Insiders & Notices" at bounding box center [206, 328] width 366 height 30
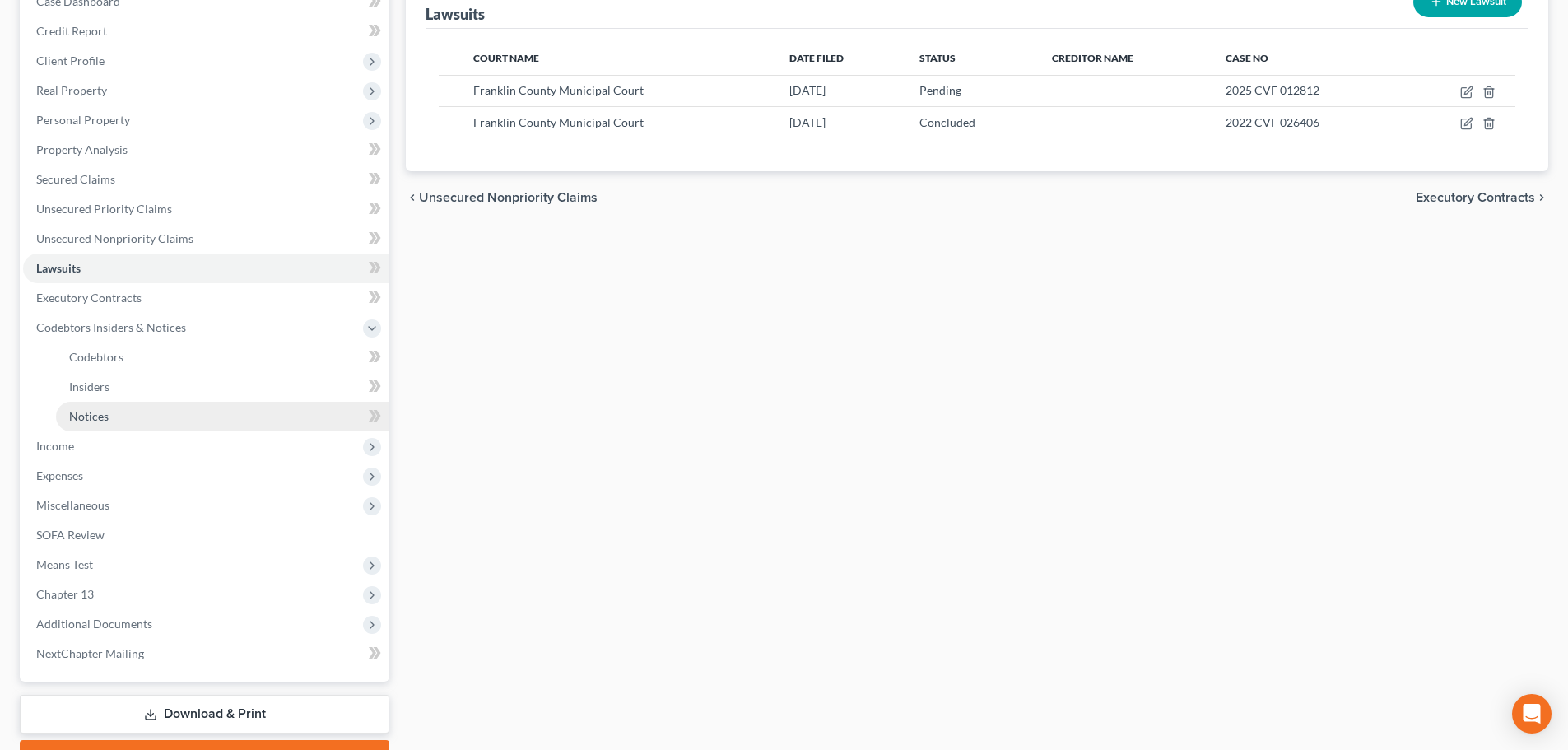
click at [80, 414] on span "Notices" at bounding box center [89, 416] width 39 height 14
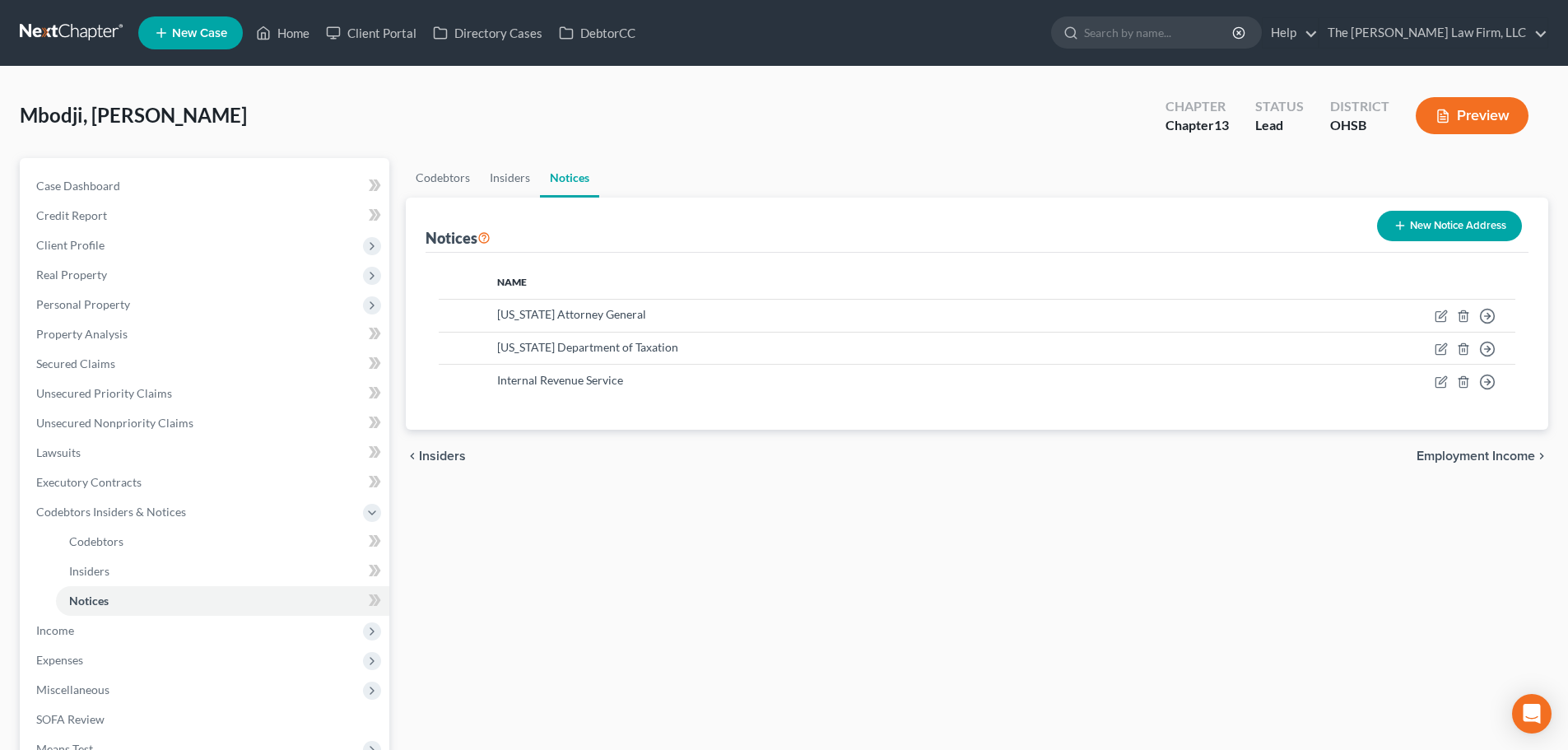
click at [1184, 224] on button "New Notice Address" at bounding box center [1449, 226] width 145 height 31
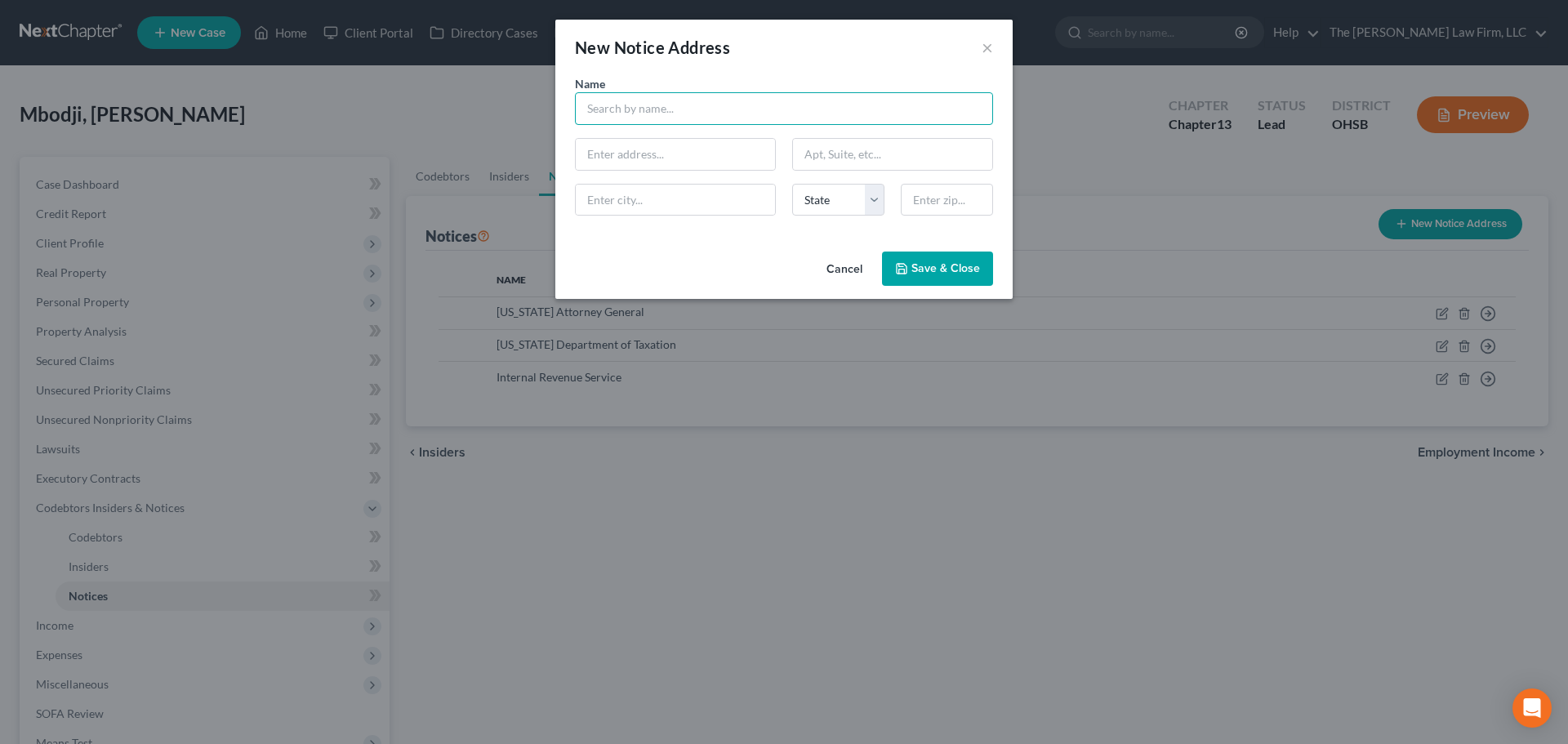
click at [657, 113] on input "text" at bounding box center [784, 108] width 418 height 33
type input "[PERSON_NAME]"
type input "[STREET_ADDRESS]"
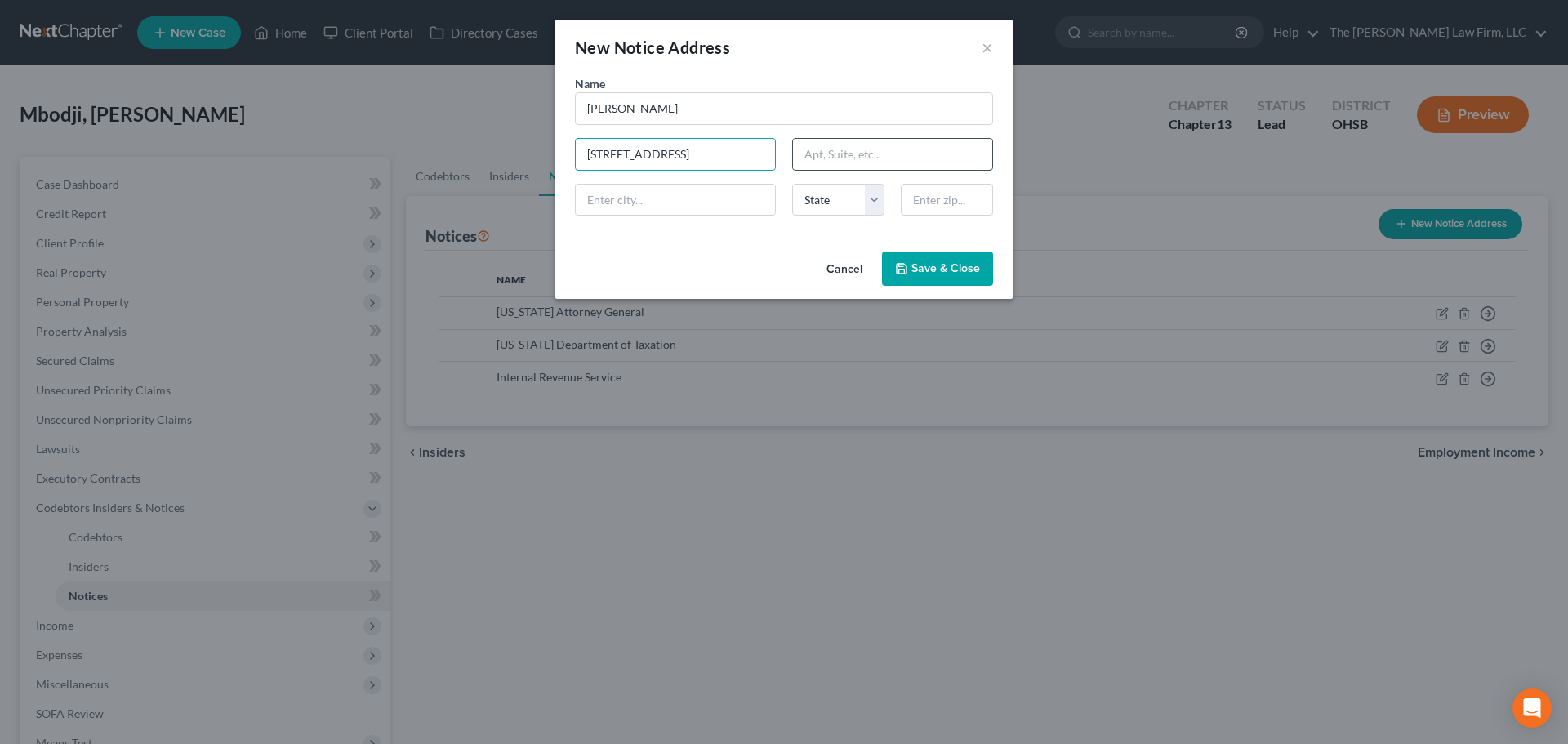
click at [882, 164] on input "text" at bounding box center [892, 154] width 199 height 31
type input "19th Floor"
click at [934, 204] on input "text" at bounding box center [947, 200] width 92 height 33
paste input "44114"
type input "44114"
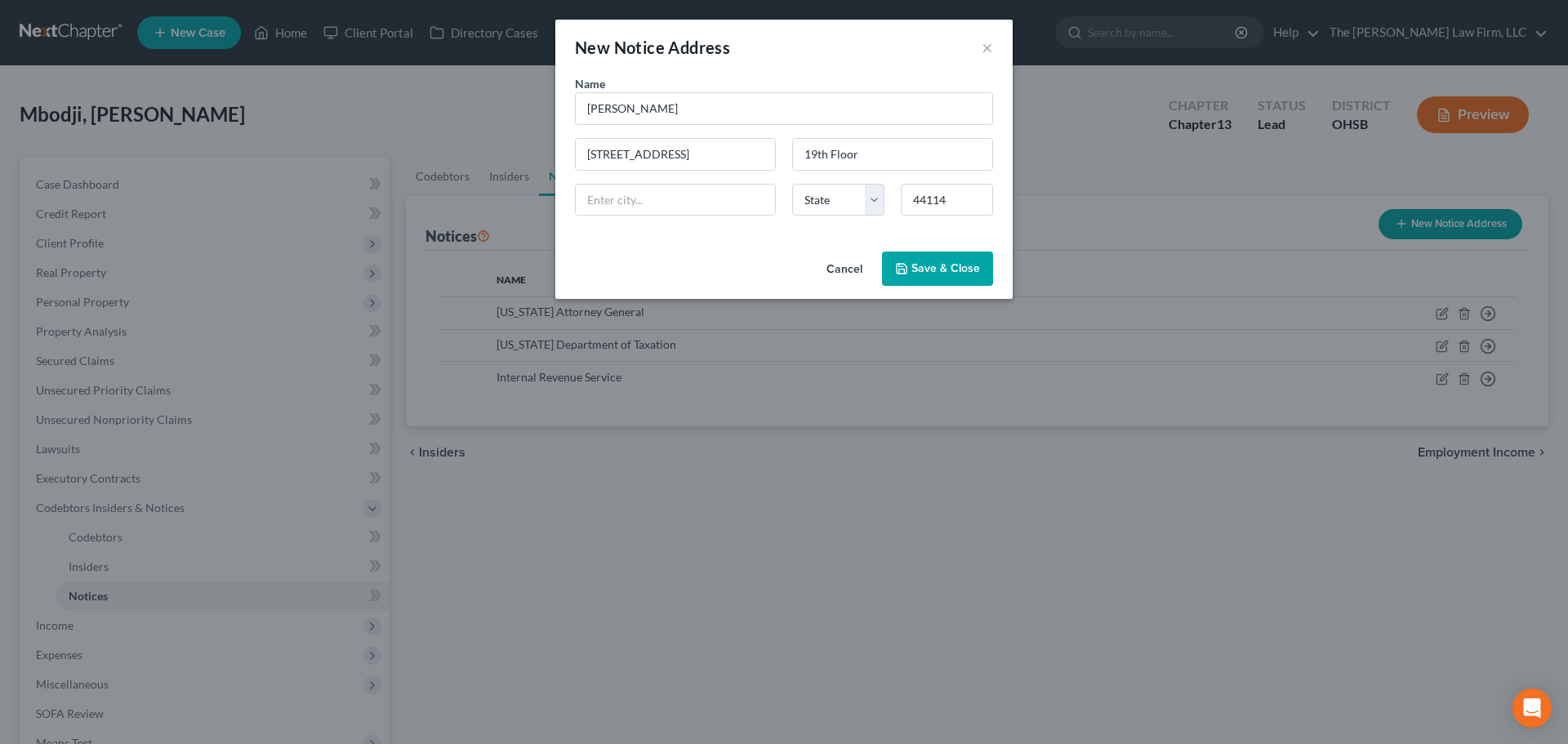
click at [672, 245] on div "Name * [PERSON_NAME] [GEOGRAPHIC_DATA][US_STATE] CA CO CT DE DC [GEOGRAPHIC_DAT…" at bounding box center [784, 160] width 457 height 170
type input "[GEOGRAPHIC_DATA]"
select select "36"
click at [936, 272] on span "Save & Close" at bounding box center [945, 268] width 69 height 14
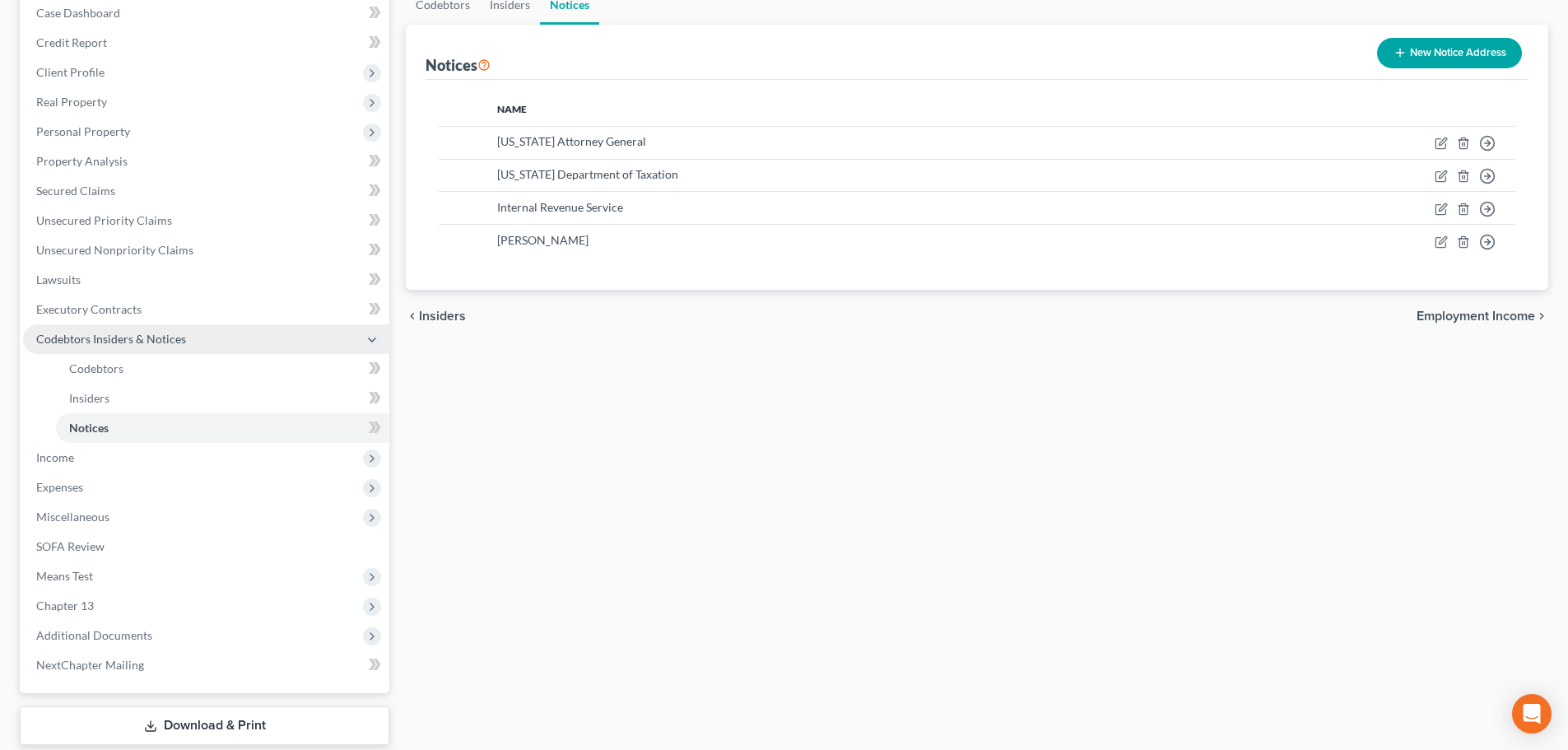
scroll to position [273, 0]
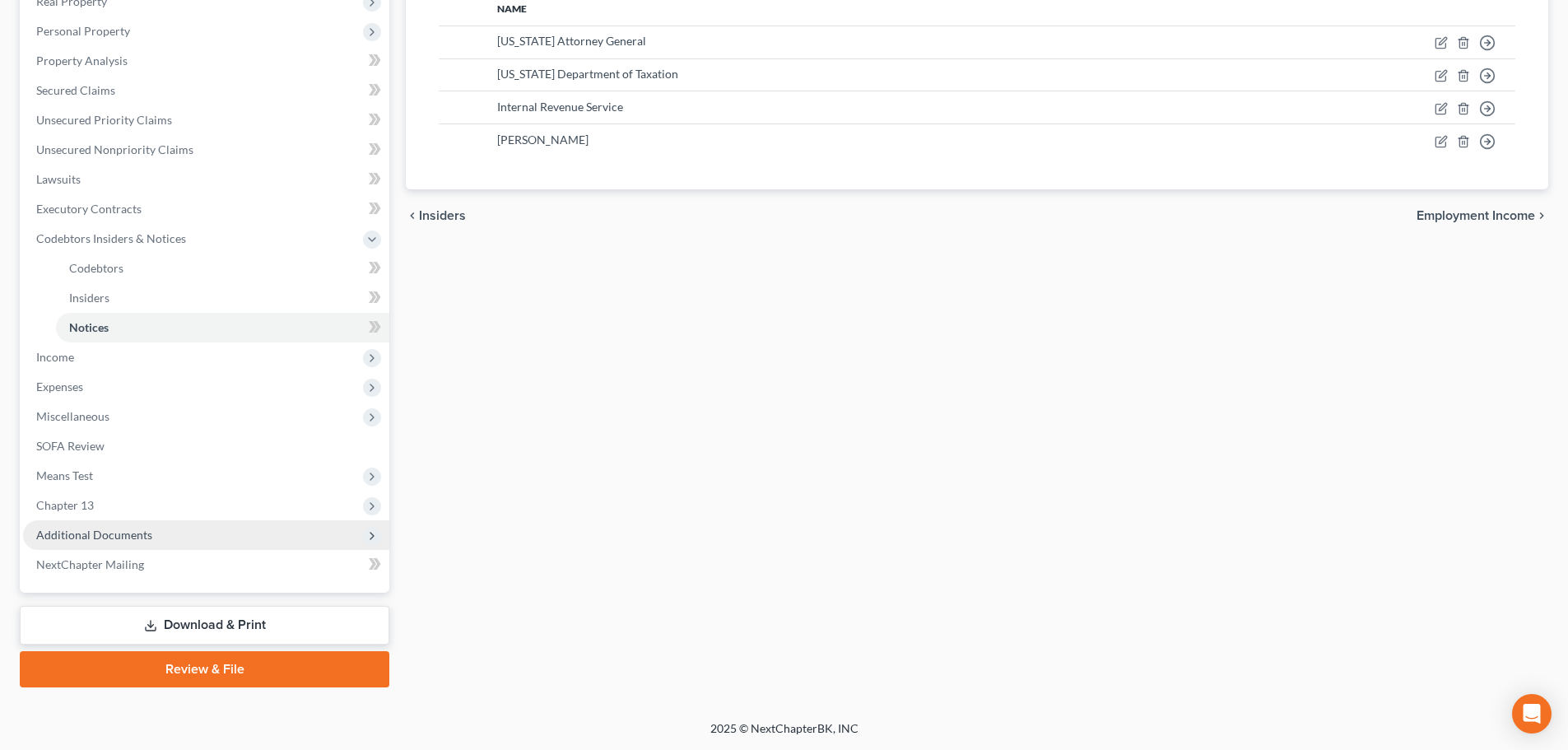
click at [101, 541] on span "Additional Documents" at bounding box center [94, 534] width 116 height 14
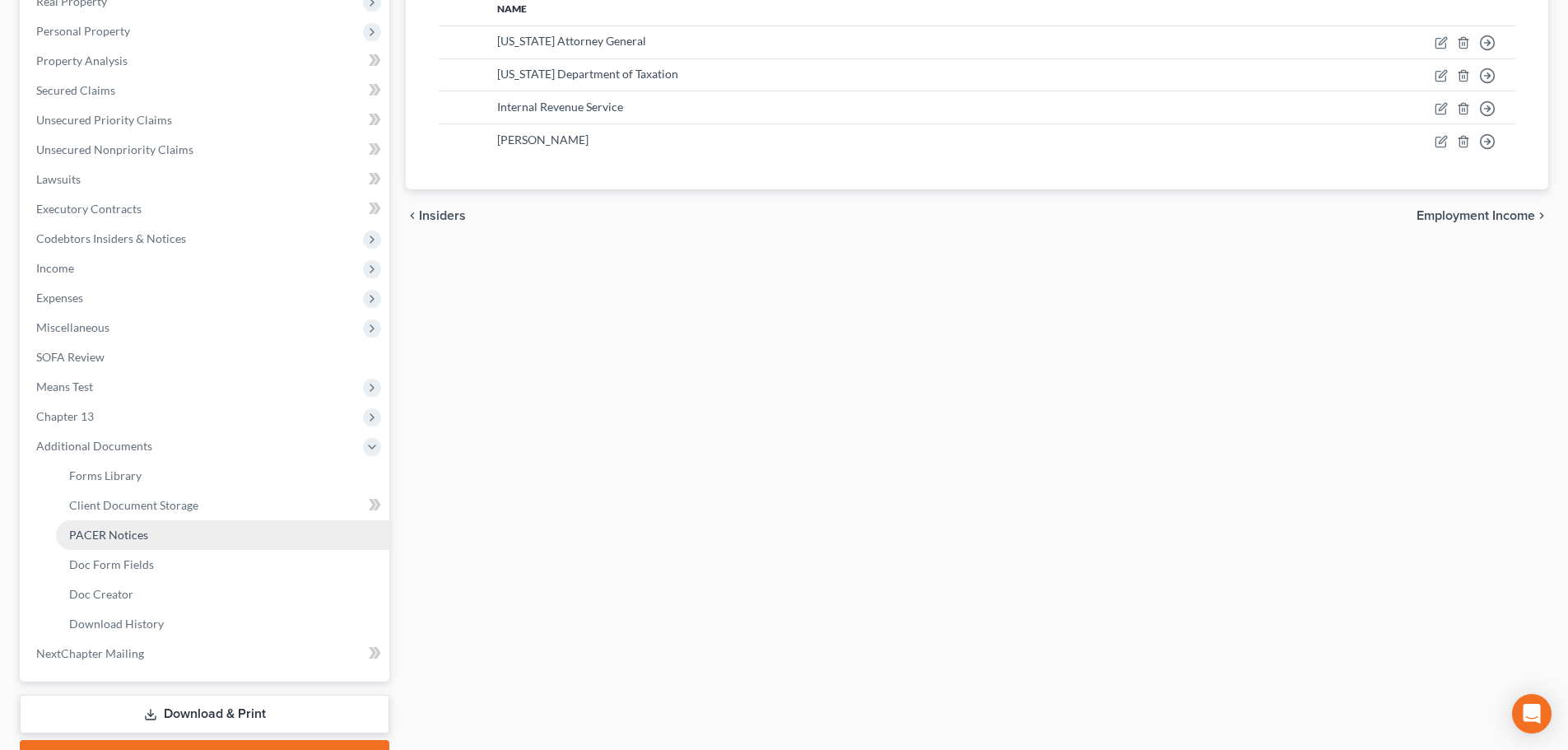
click at [102, 538] on span "PACER Notices" at bounding box center [108, 534] width 79 height 14
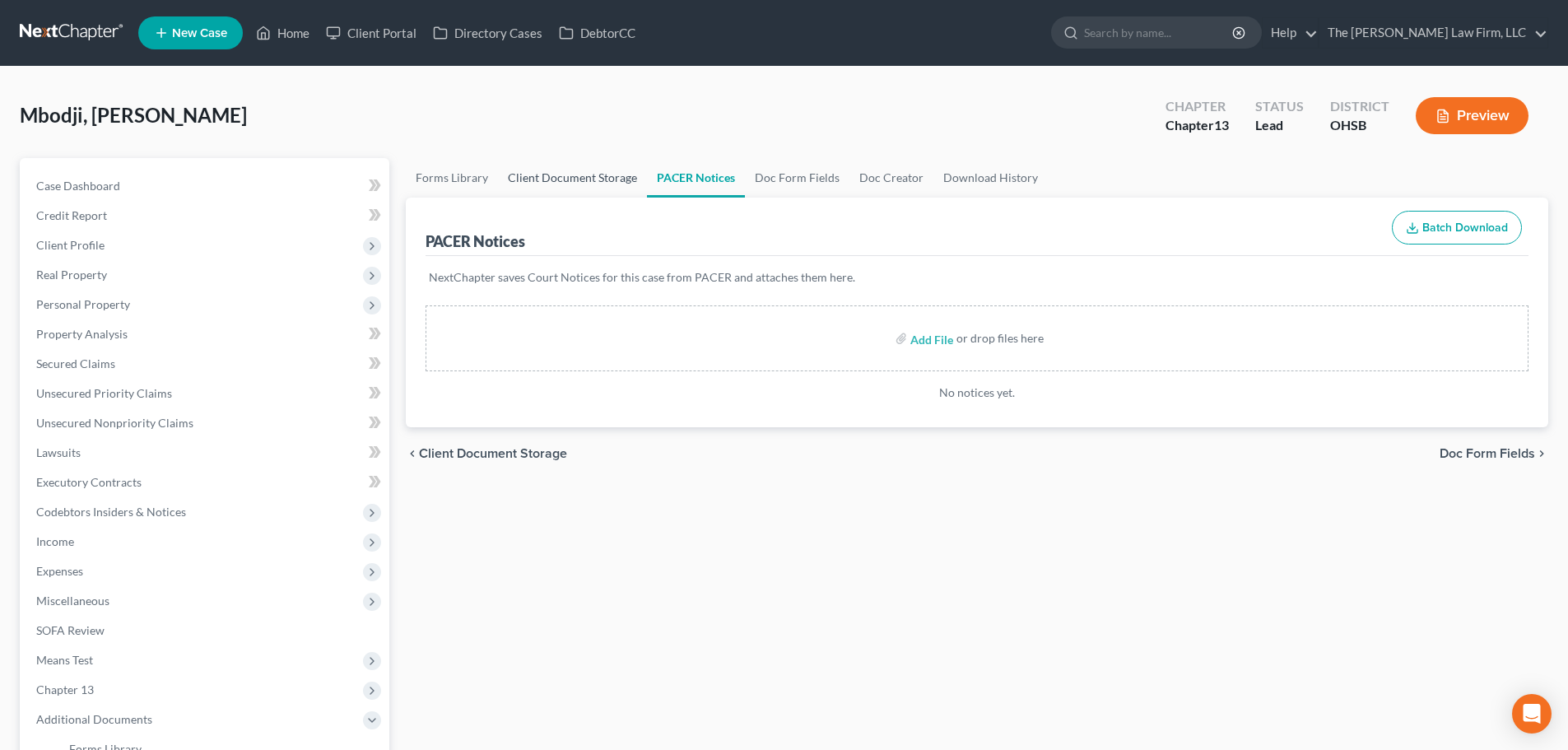
click at [532, 178] on link "Client Document Storage" at bounding box center [572, 177] width 149 height 39
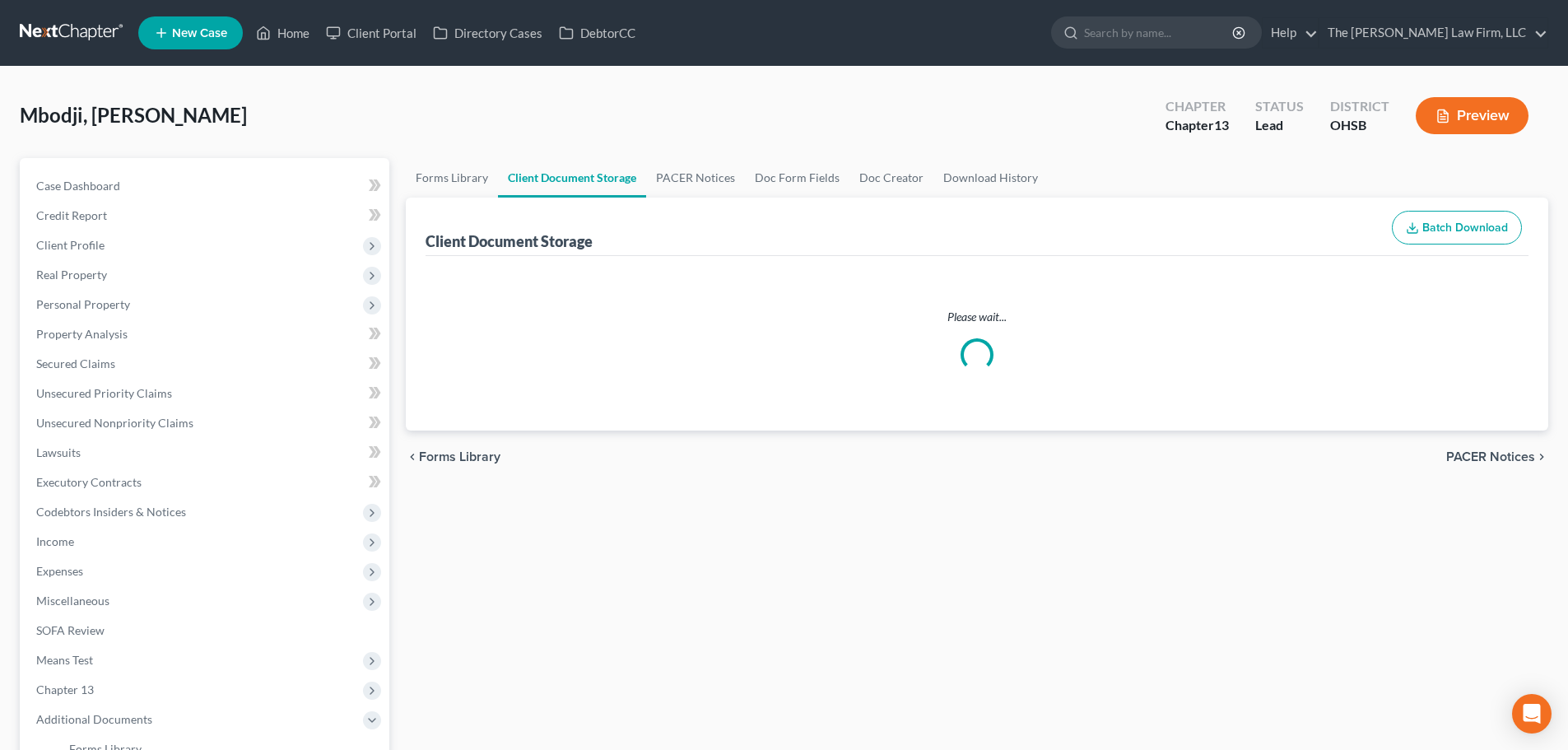
select select "52"
select select "61"
select select "7"
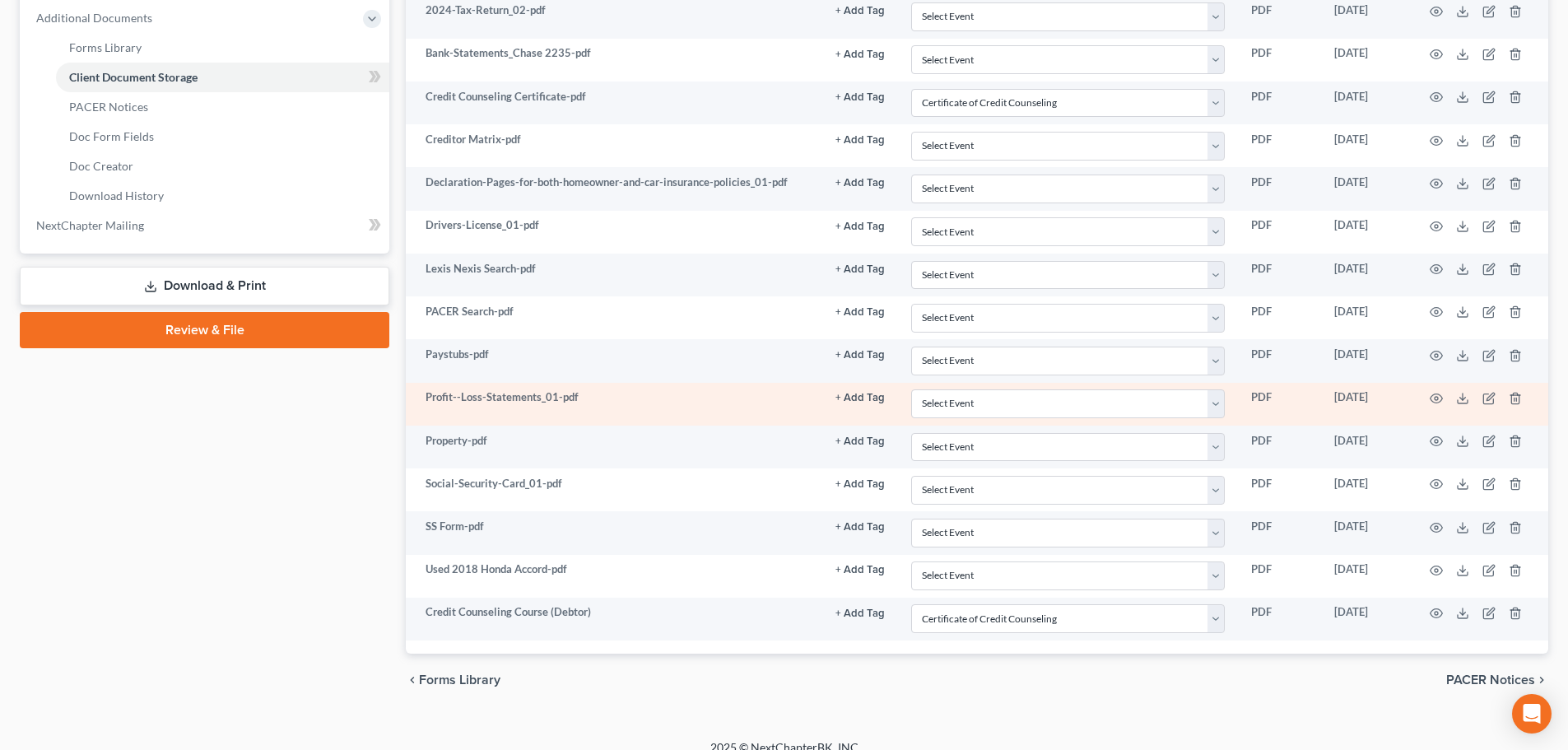
scroll to position [720, 0]
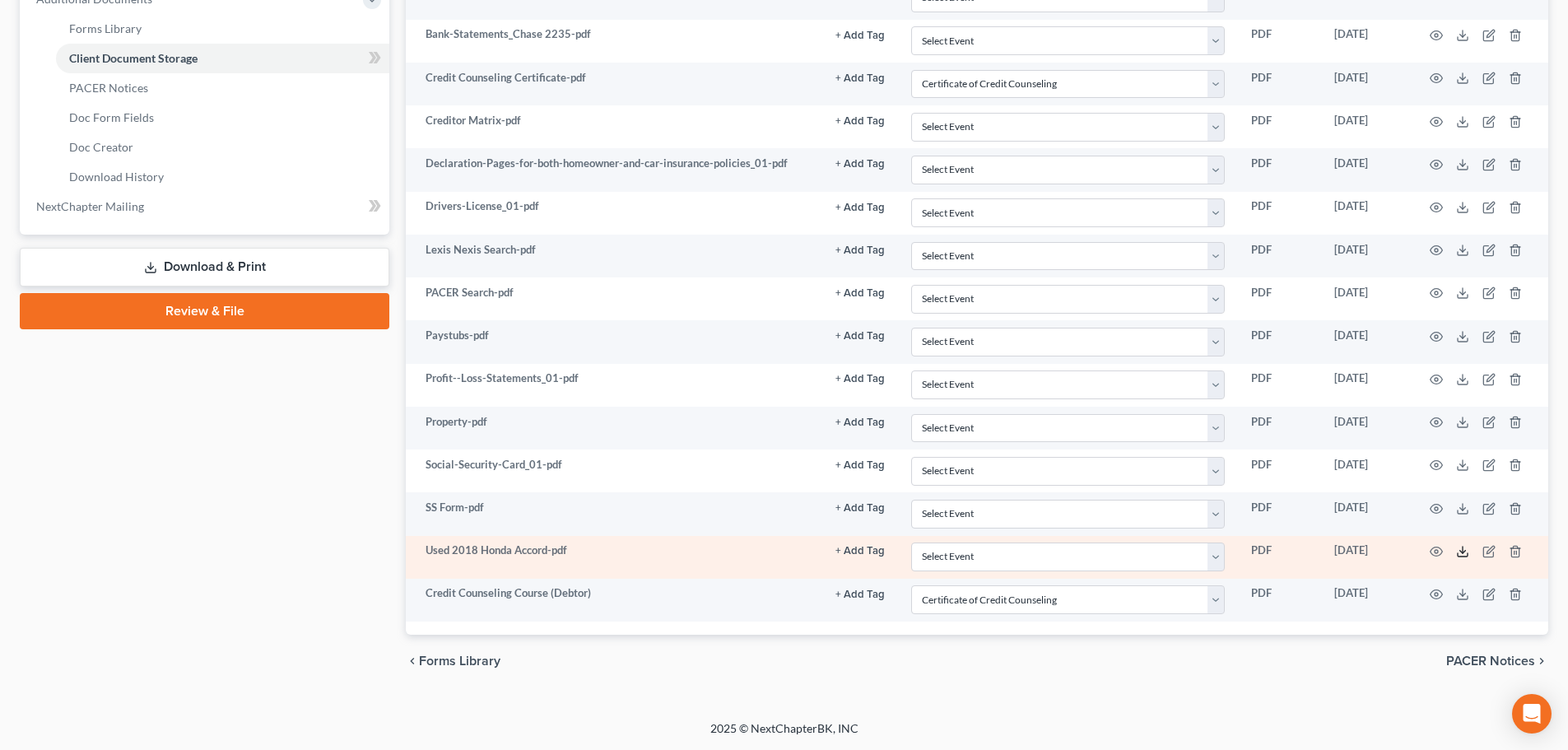
click at [1184, 548] on icon at bounding box center [1461, 551] width 13 height 13
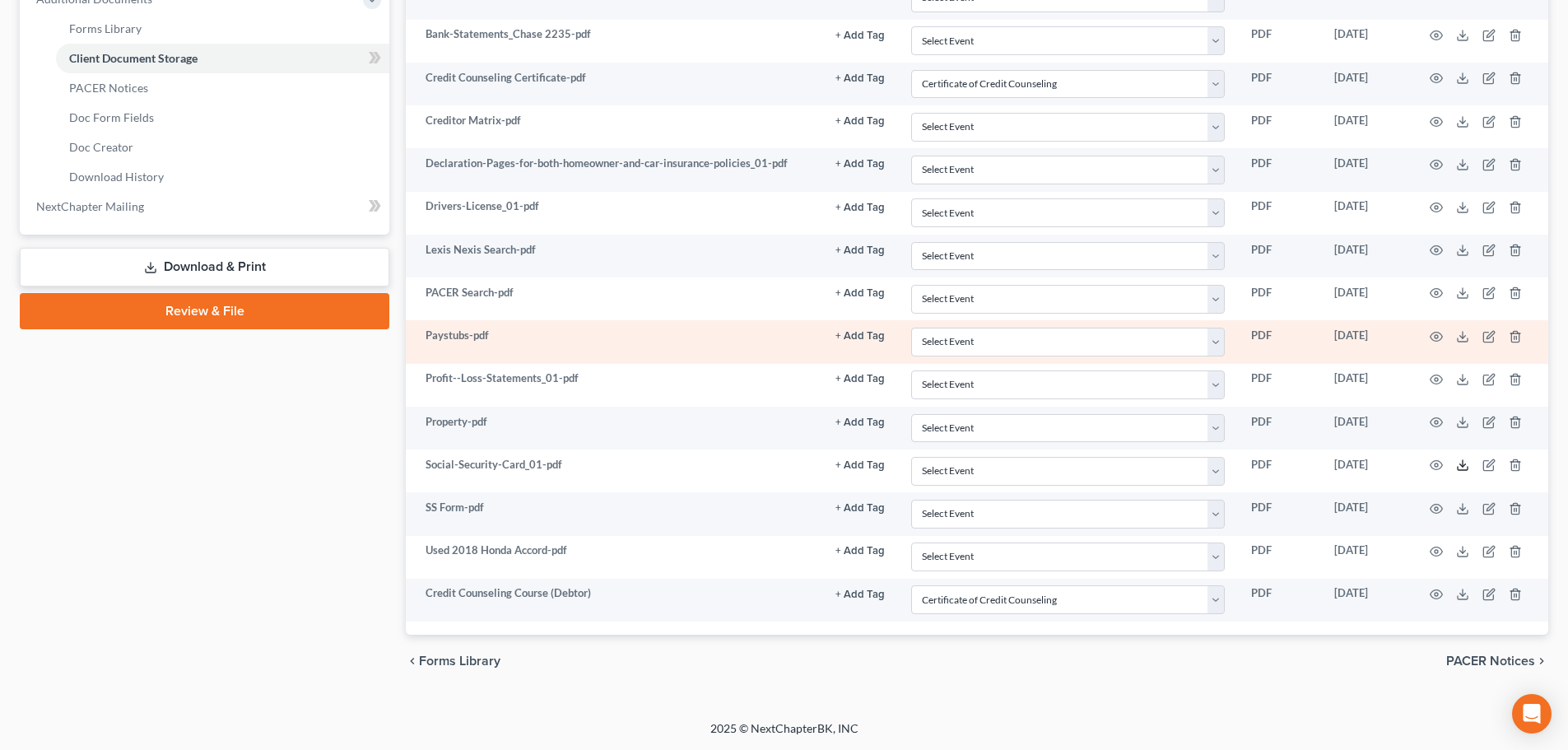
drag, startPoint x: 1464, startPoint y: 468, endPoint x: 1141, endPoint y: 361, distance: 340.3
click at [1184, 468] on icon at bounding box center [1461, 464] width 13 height 13
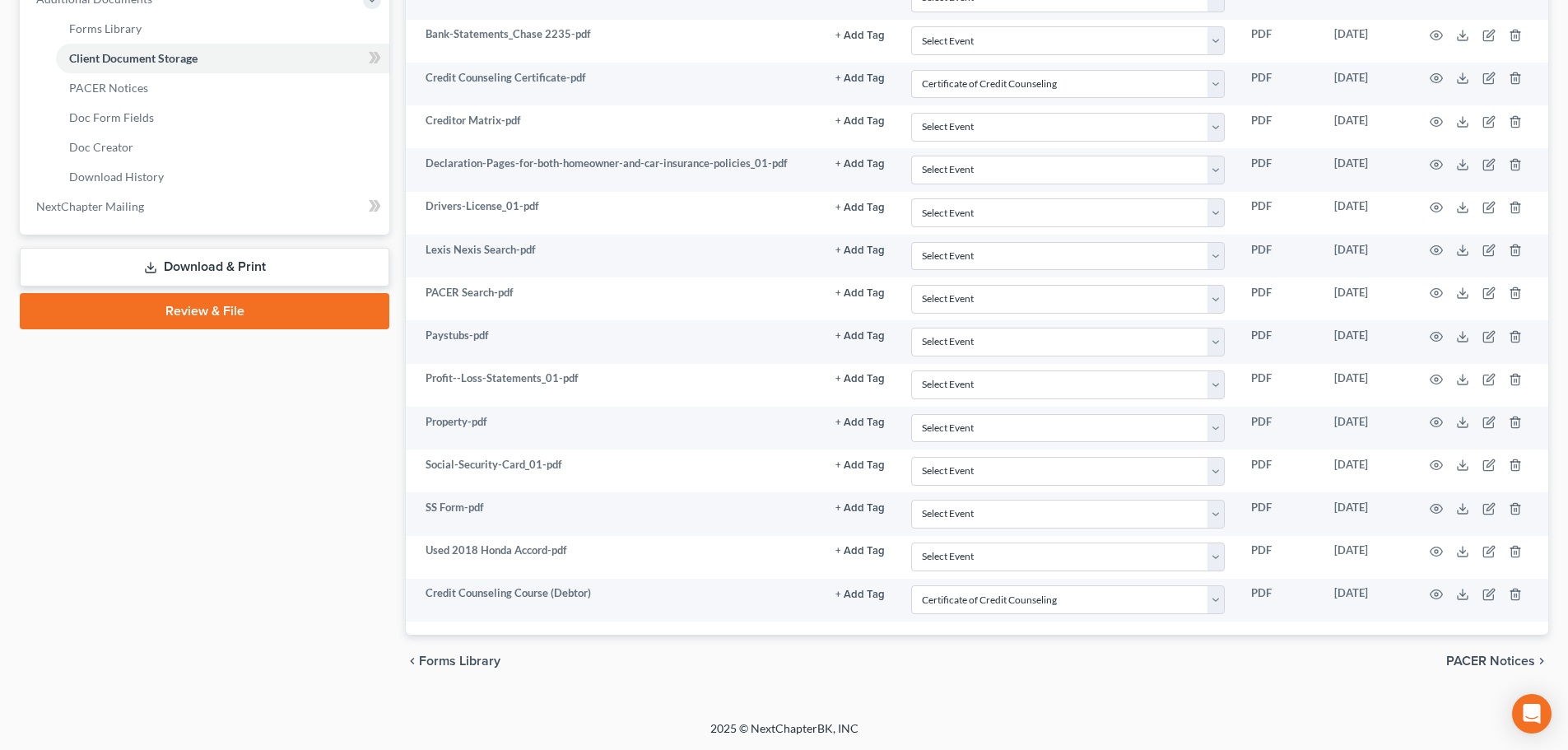
drag, startPoint x: 198, startPoint y: 311, endPoint x: 1025, endPoint y: 430, distance: 835.5
click at [198, 311] on link "Review & File" at bounding box center [204, 311] width 369 height 36
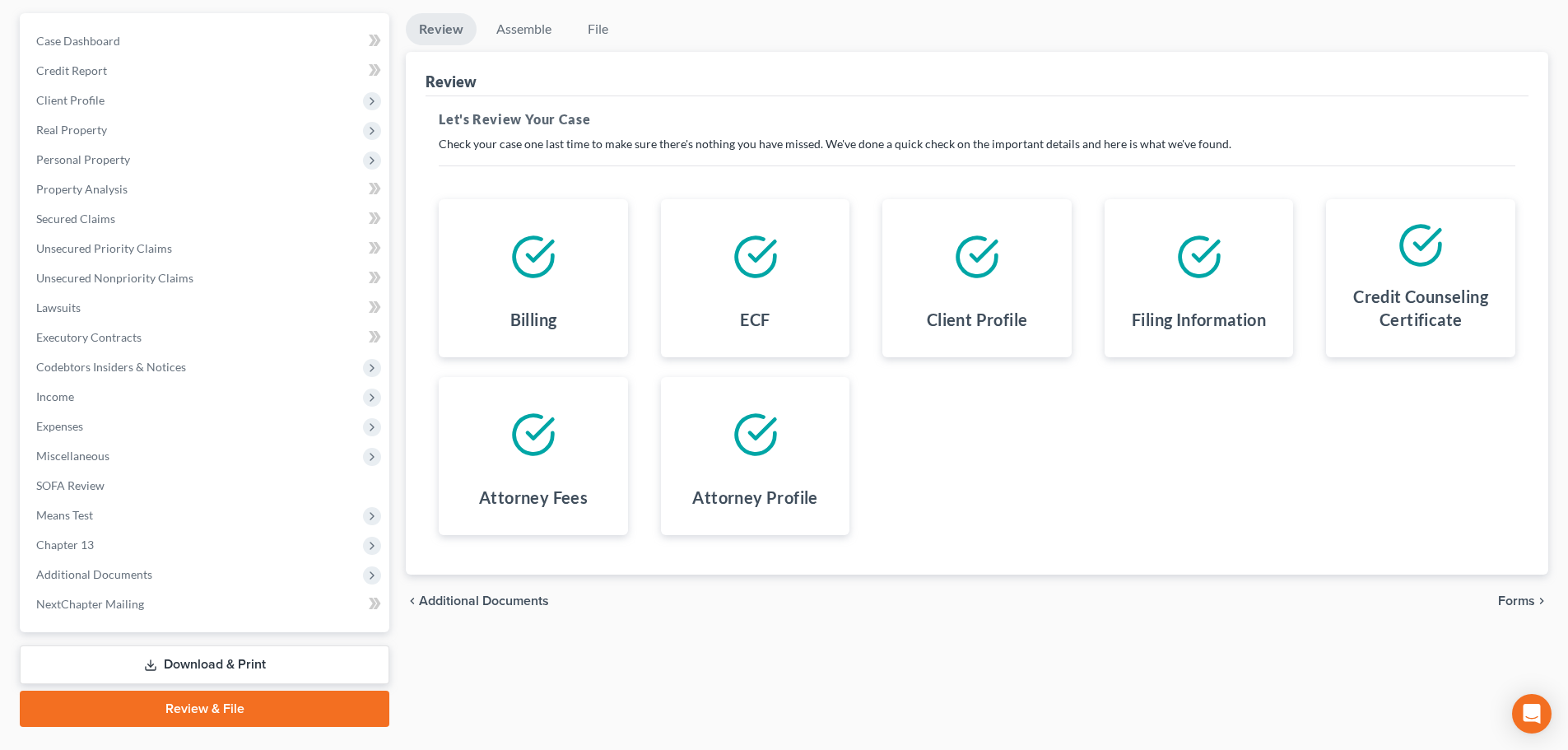
scroll to position [184, 0]
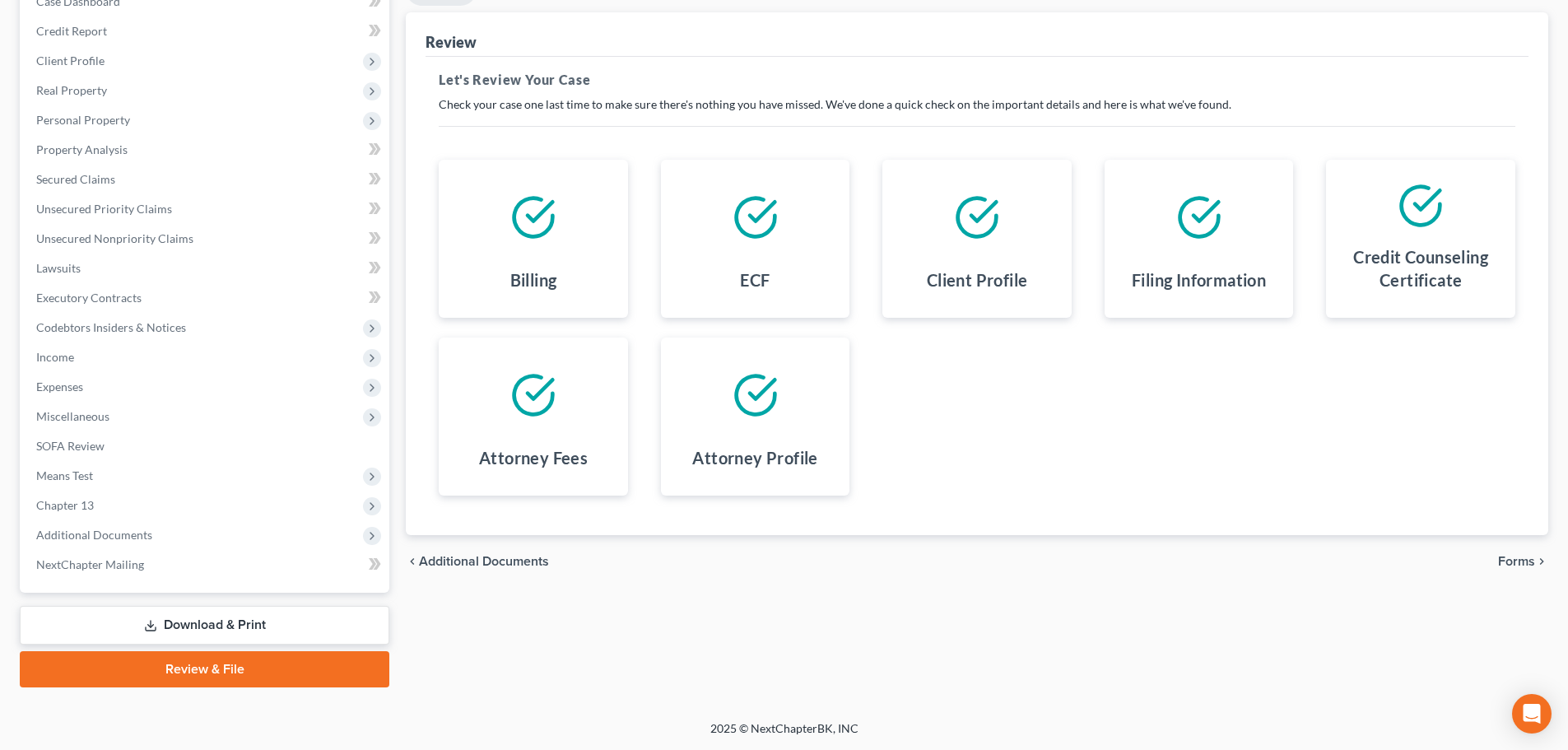
click at [1184, 558] on span "Forms" at bounding box center [1516, 561] width 37 height 13
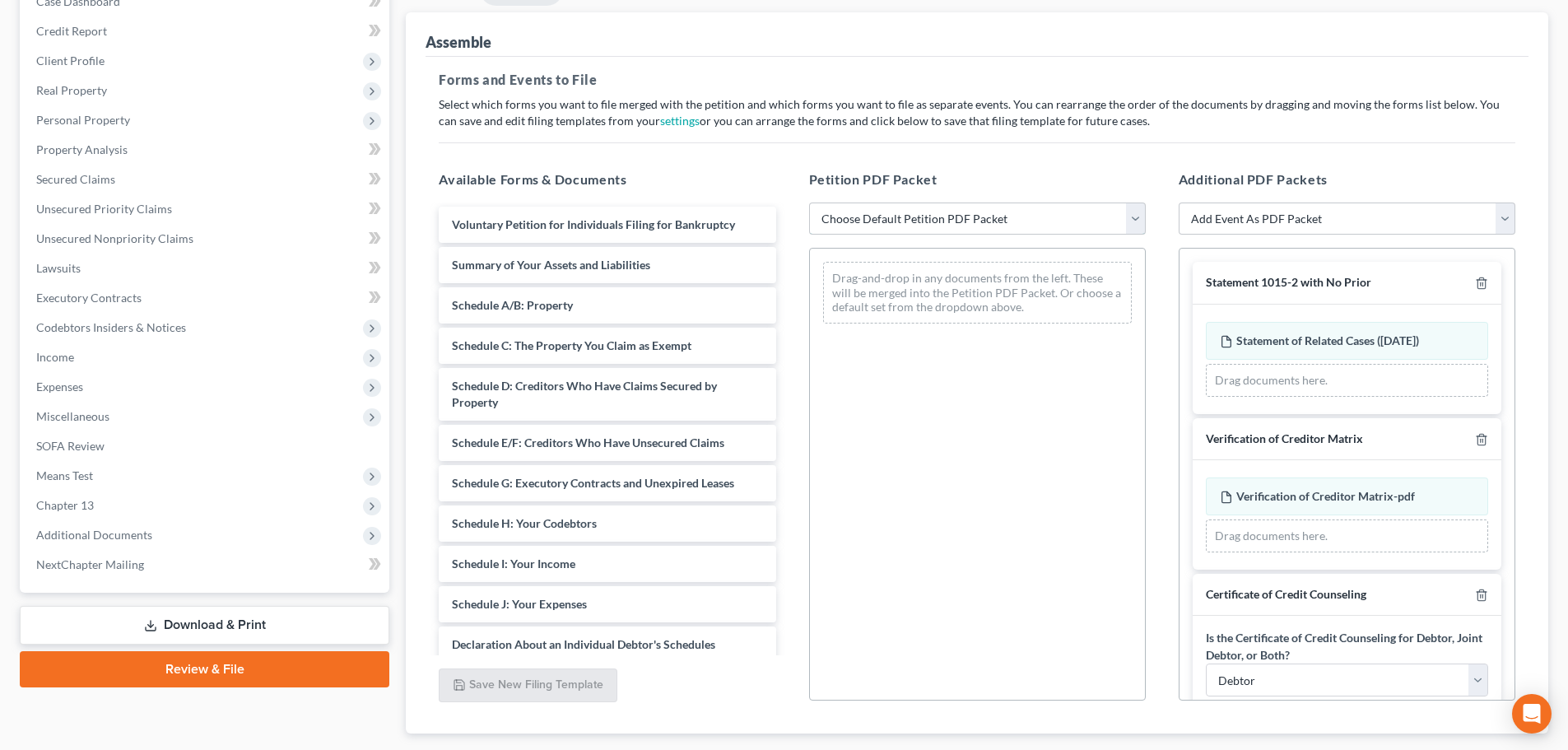
click at [1061, 215] on select "Choose Default Petition PDF Packet Complete Bankruptcy Petition (all forms and …" at bounding box center [977, 218] width 337 height 33
select select "0"
click at [809, 202] on select "Choose Default Petition PDF Packet Complete Bankruptcy Petition (all forms and …" at bounding box center [977, 218] width 337 height 33
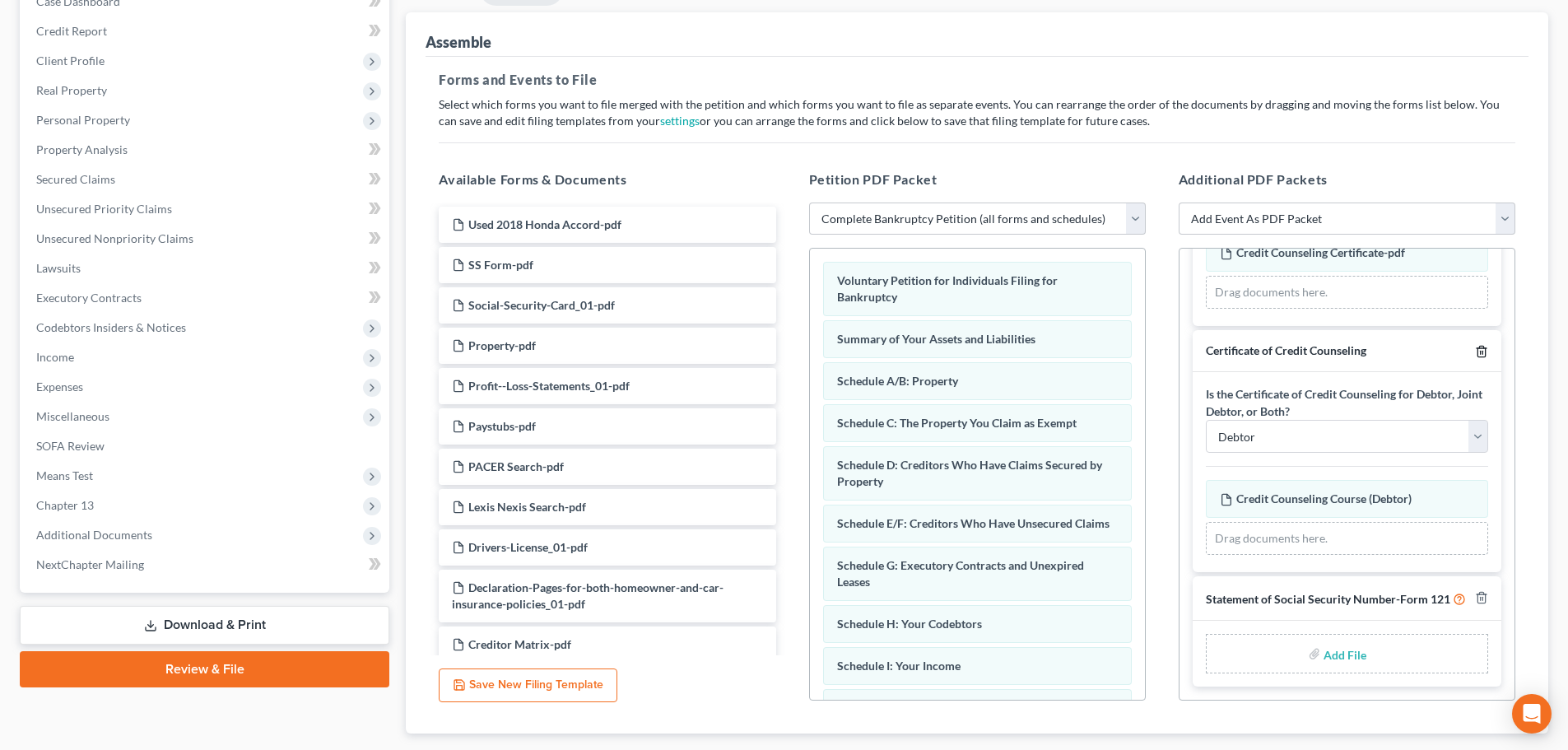
click at [1184, 345] on icon "button" at bounding box center [1481, 351] width 13 height 13
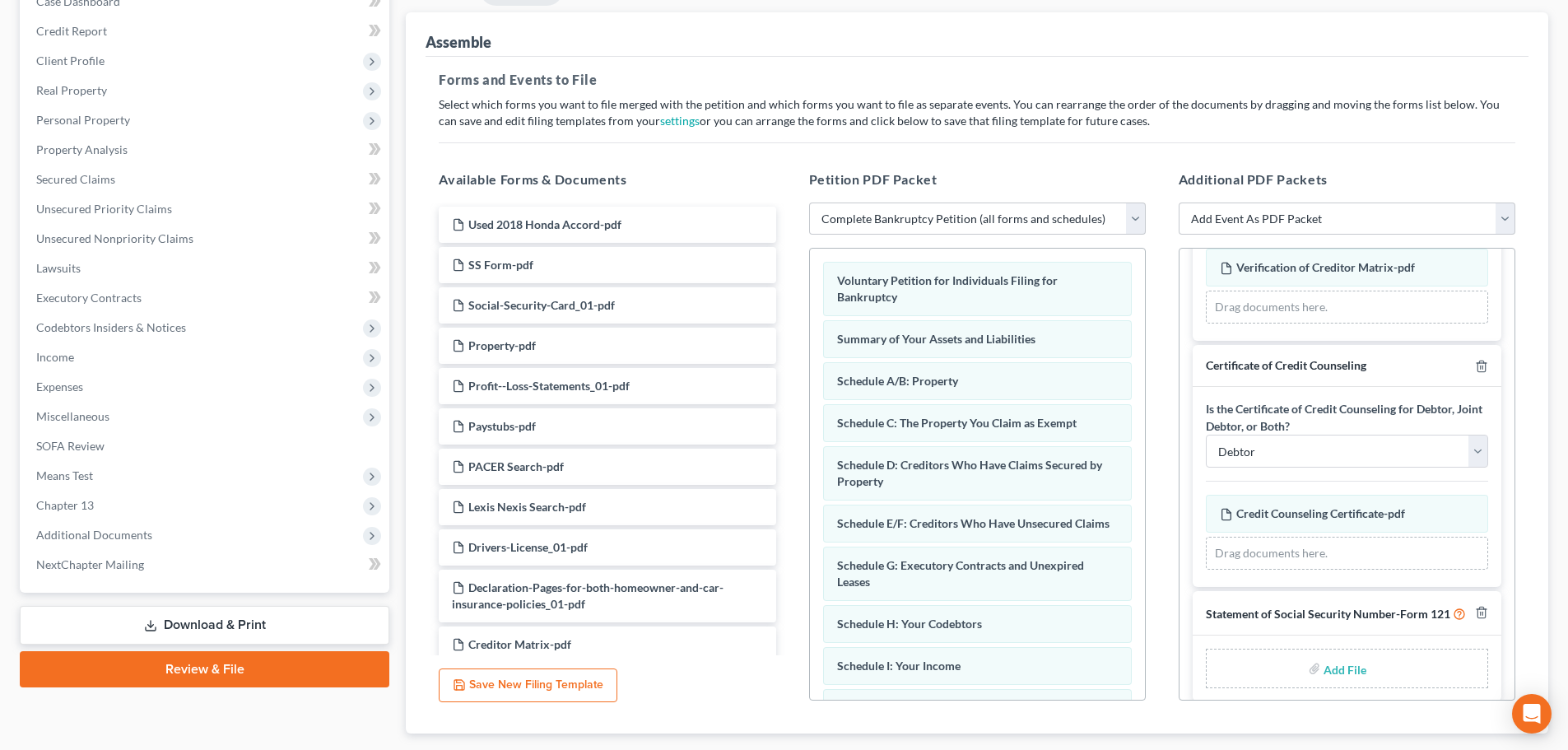
scroll to position [259, 0]
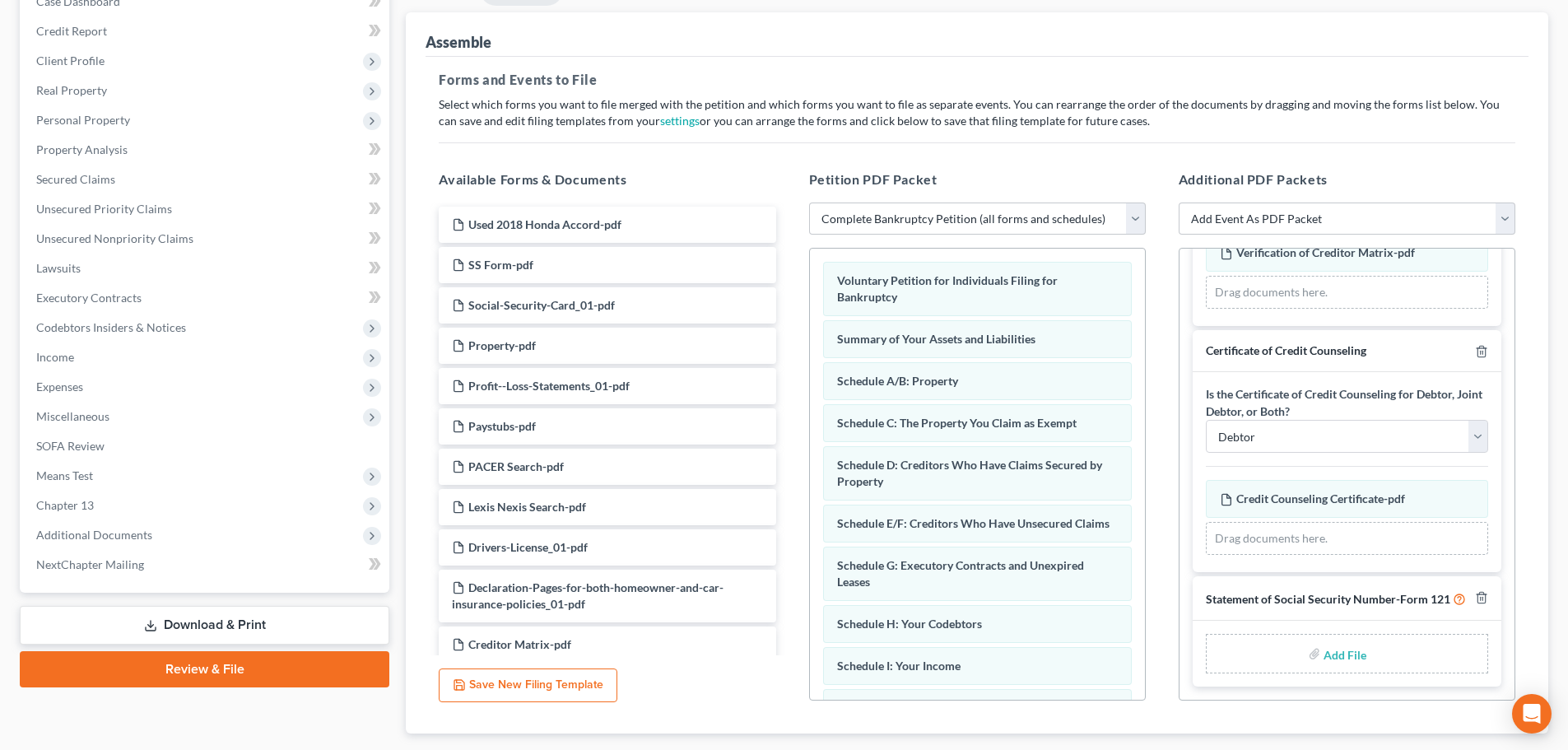
click at [1184, 650] on input "file" at bounding box center [1343, 654] width 39 height 30
type input "C:\fakepath\Mbodji SS Form.pdf"
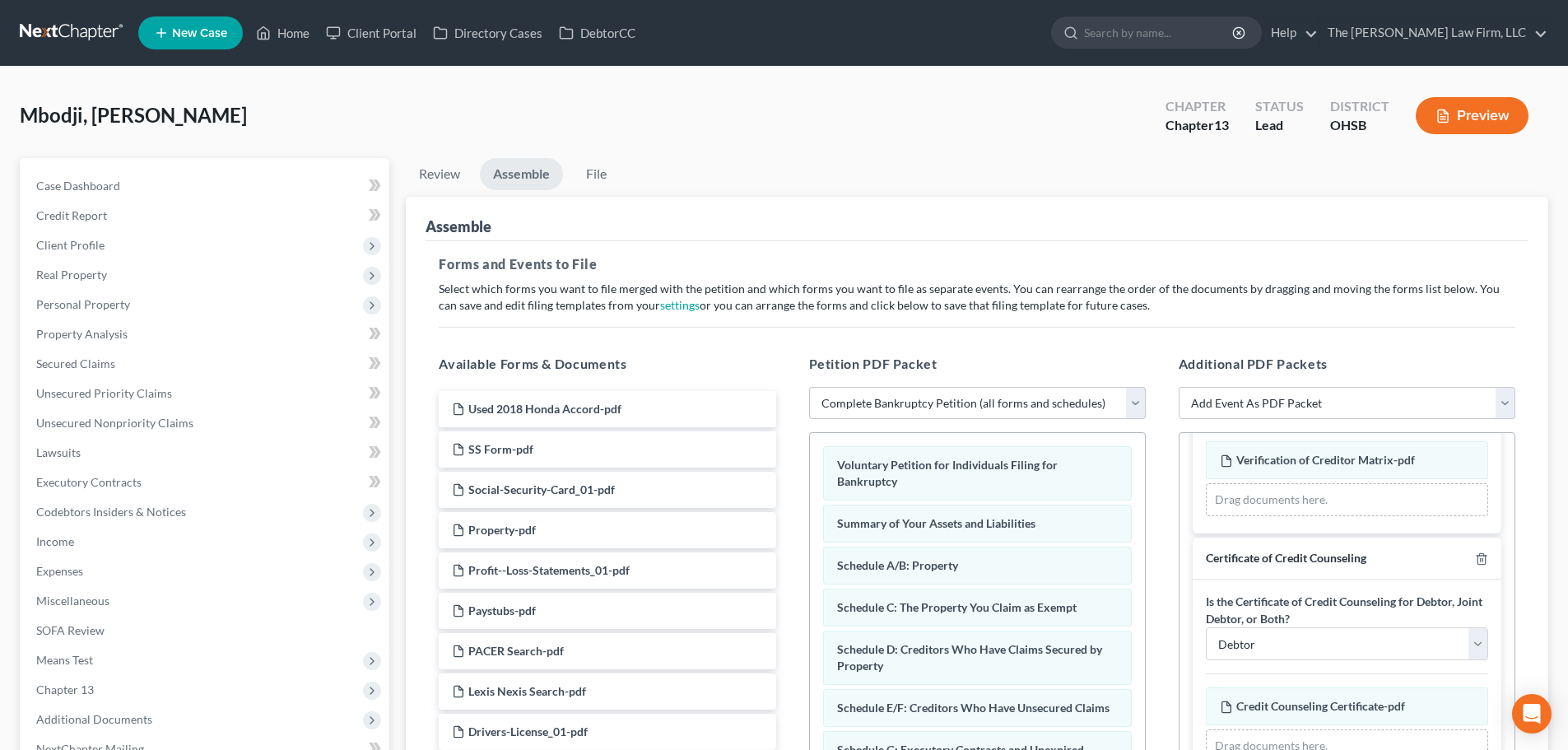
scroll to position [236, 0]
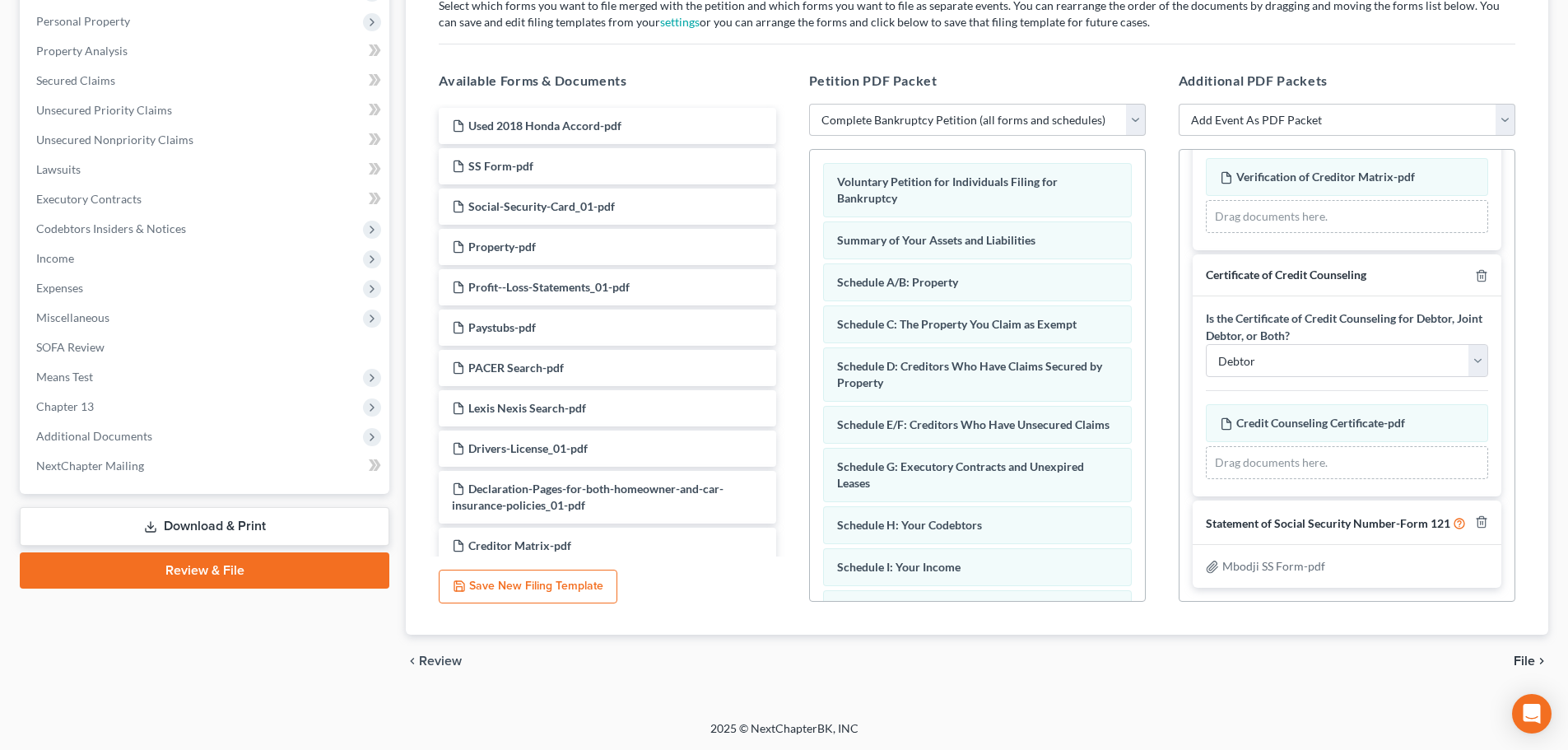
click at [1184, 650] on span "File" at bounding box center [1524, 660] width 21 height 13
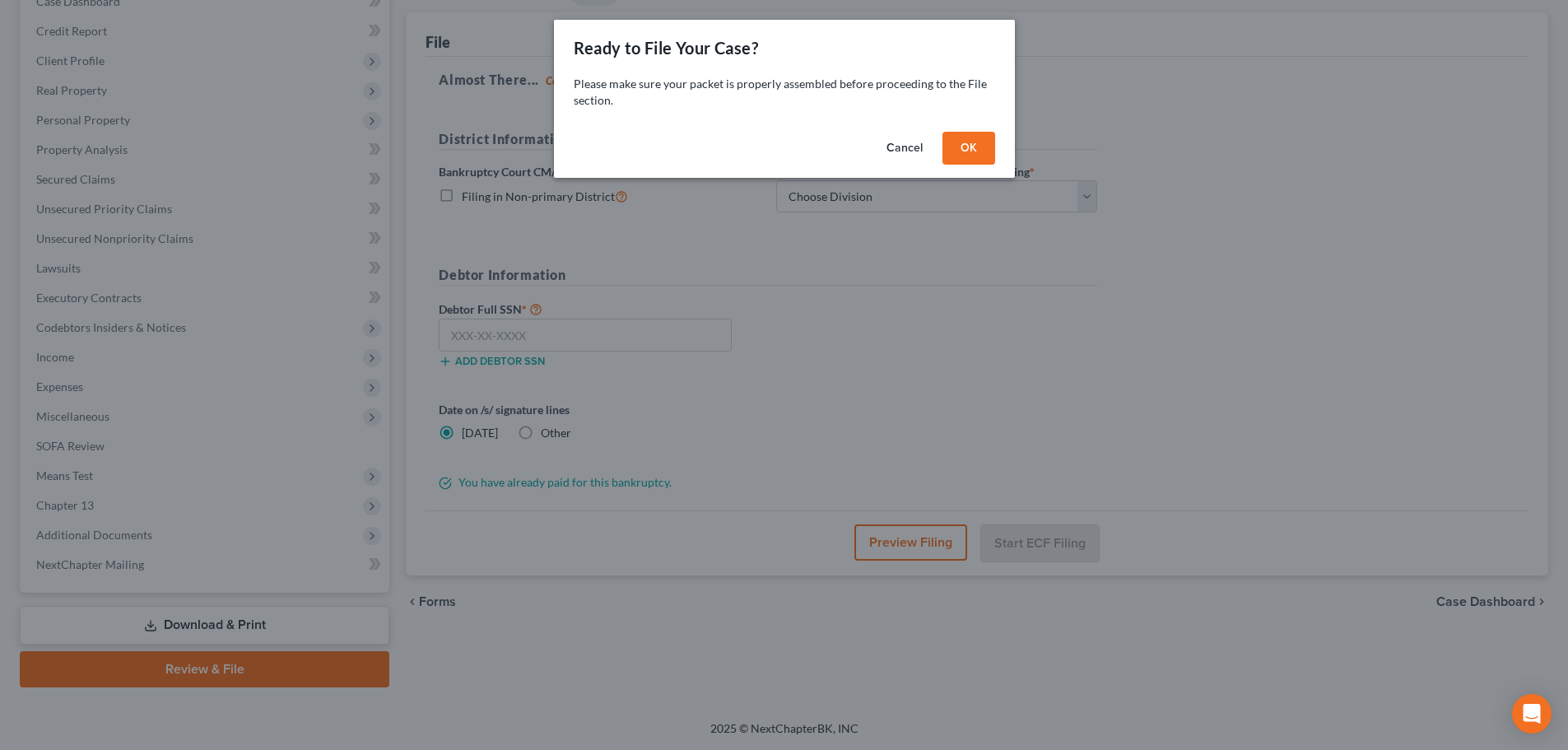
scroll to position [184, 0]
click at [976, 148] on button "OK" at bounding box center [974, 148] width 53 height 33
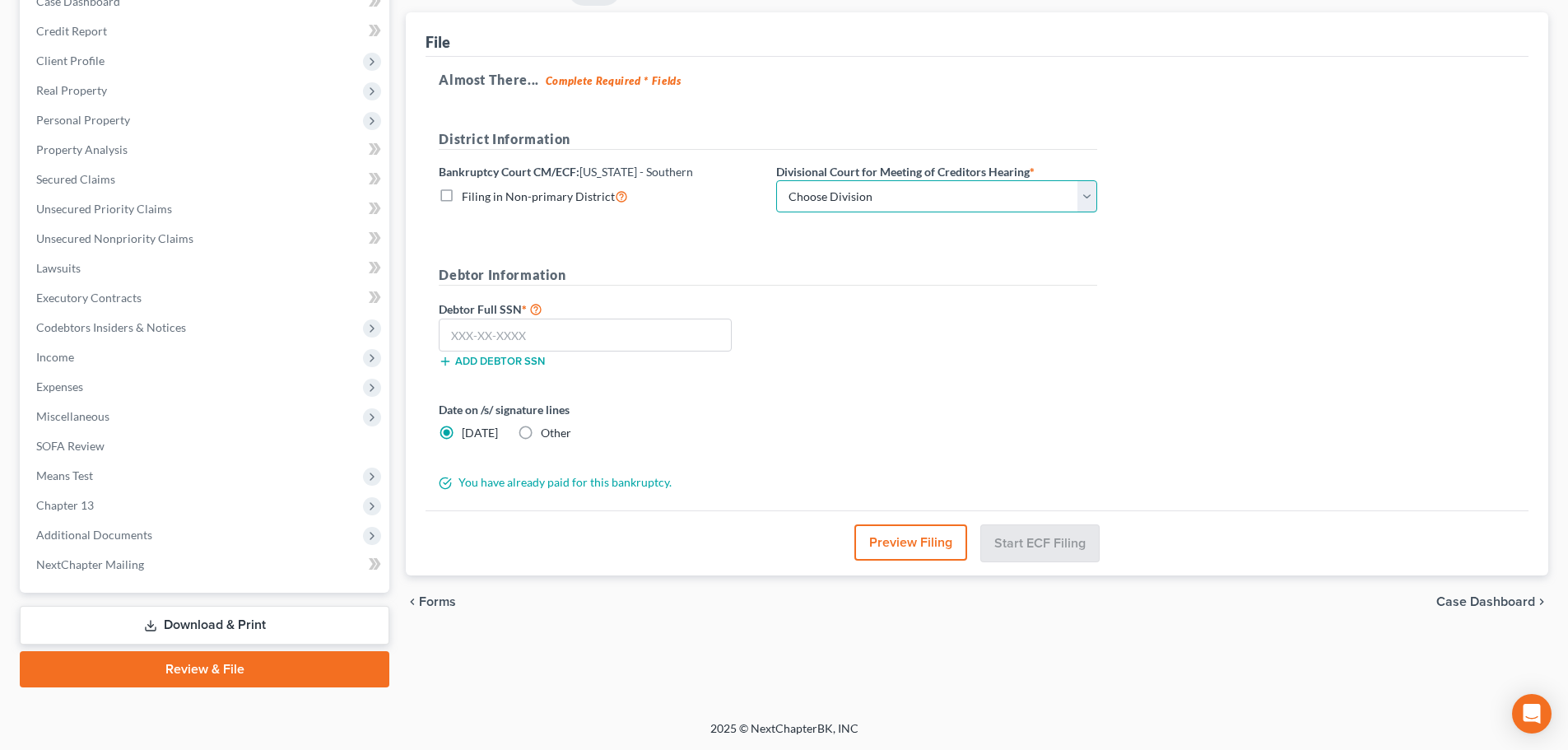
drag, startPoint x: 929, startPoint y: 199, endPoint x: 929, endPoint y: 209, distance: 10.0
click at [929, 199] on select "Choose Division Cincinnati Columbus [GEOGRAPHIC_DATA]" at bounding box center [937, 196] width 321 height 33
select select "1"
click at [776, 180] on select "Choose Division Cincinnati Columbus [GEOGRAPHIC_DATA]" at bounding box center [937, 196] width 321 height 33
drag, startPoint x: 664, startPoint y: 330, endPoint x: 784, endPoint y: 334, distance: 120.1
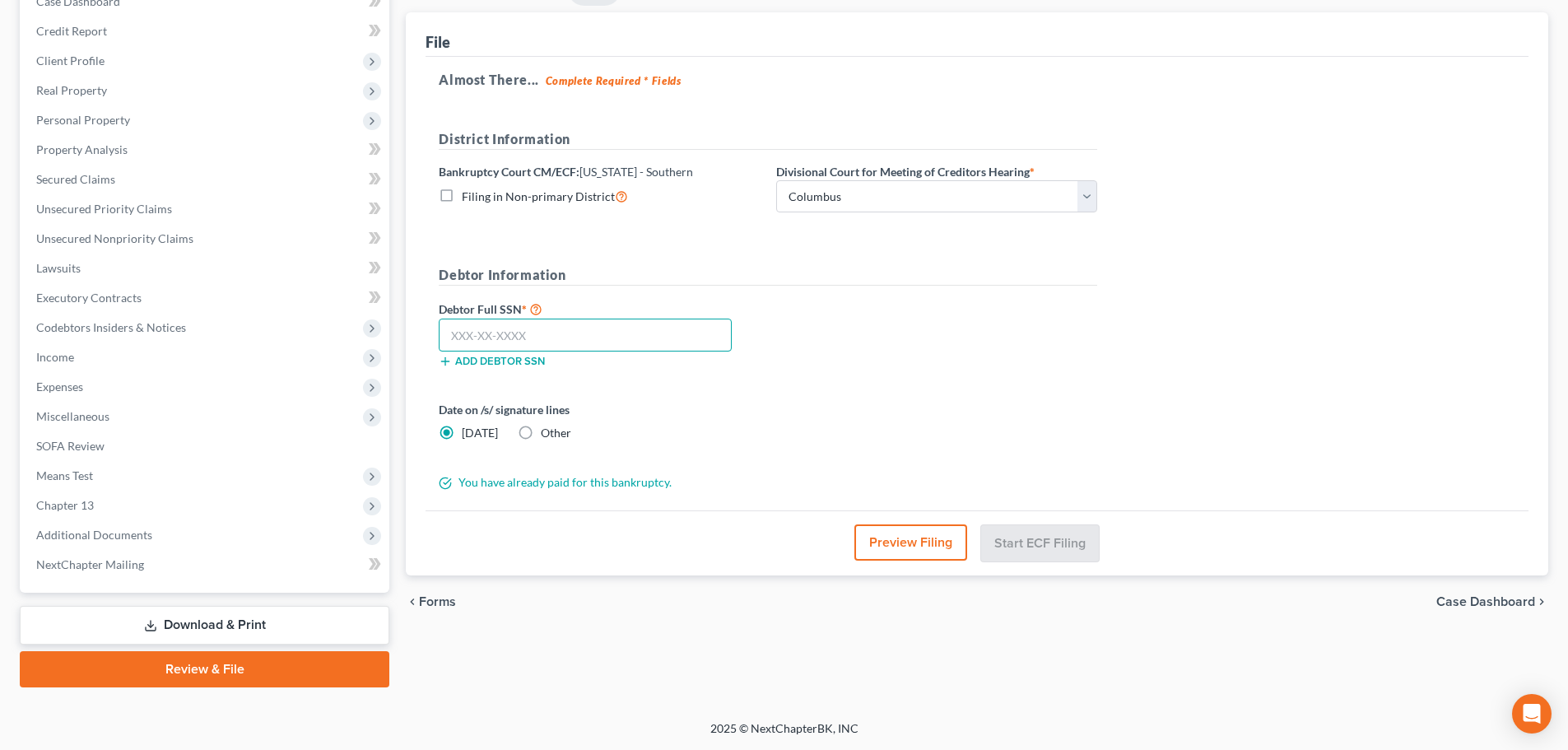
click at [664, 330] on input "text" at bounding box center [584, 334] width 293 height 33
paste input "749-23-3131"
type input "749-23-3131"
click at [903, 334] on div "Debtor Full SSN * 749-23-3131 Add debtor SSN" at bounding box center [767, 340] width 675 height 82
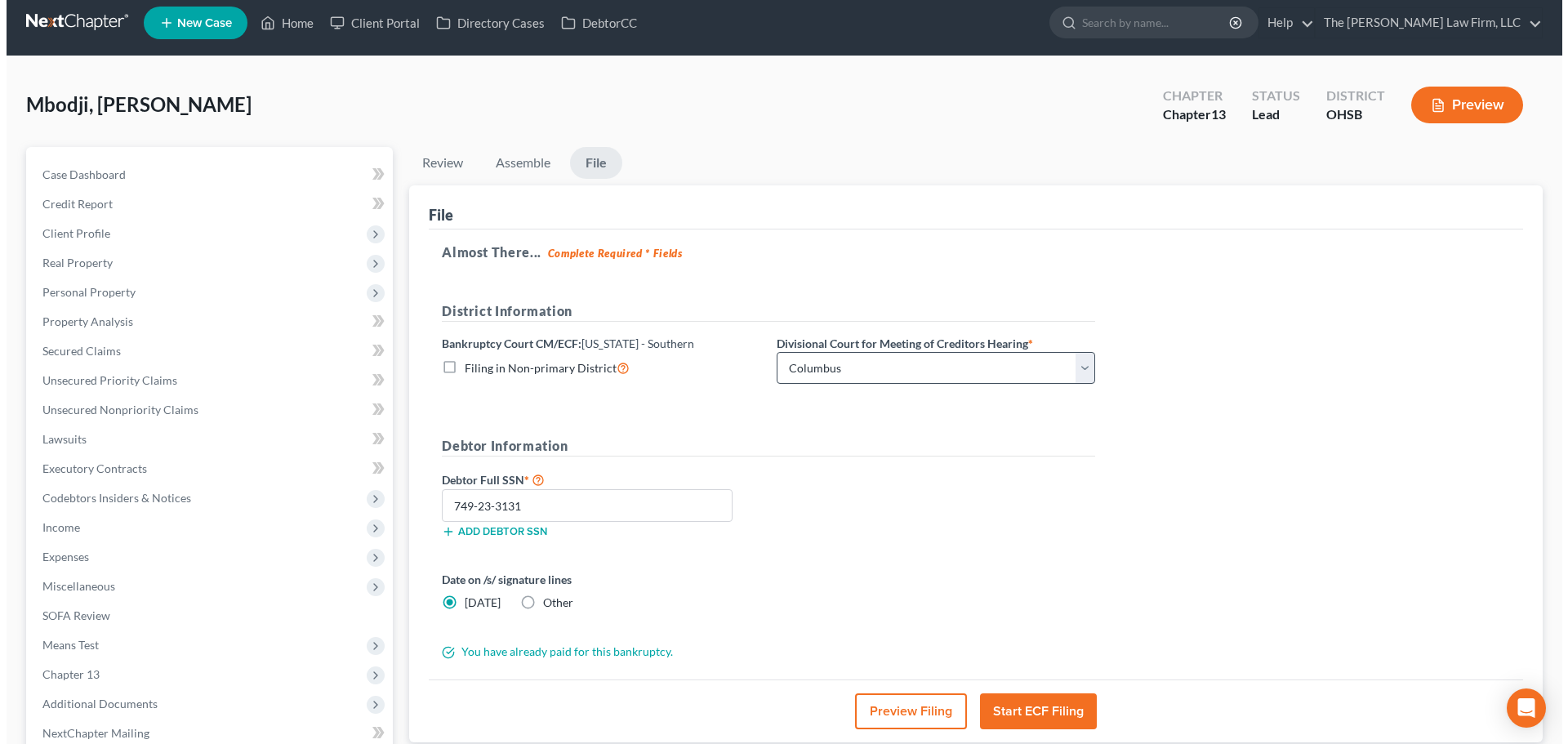
scroll to position [0, 0]
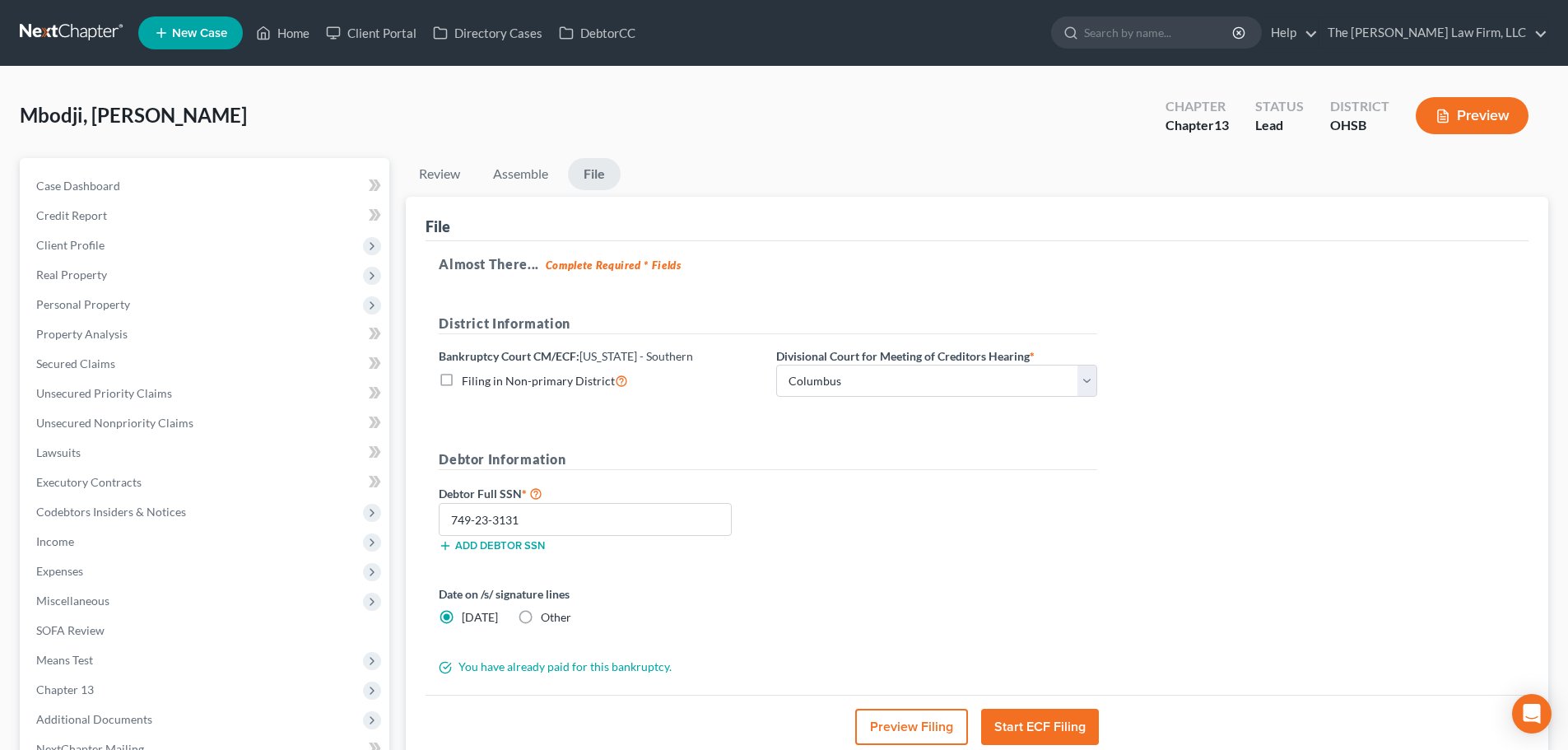
click at [891, 650] on button "Preview Filing" at bounding box center [911, 727] width 113 height 36
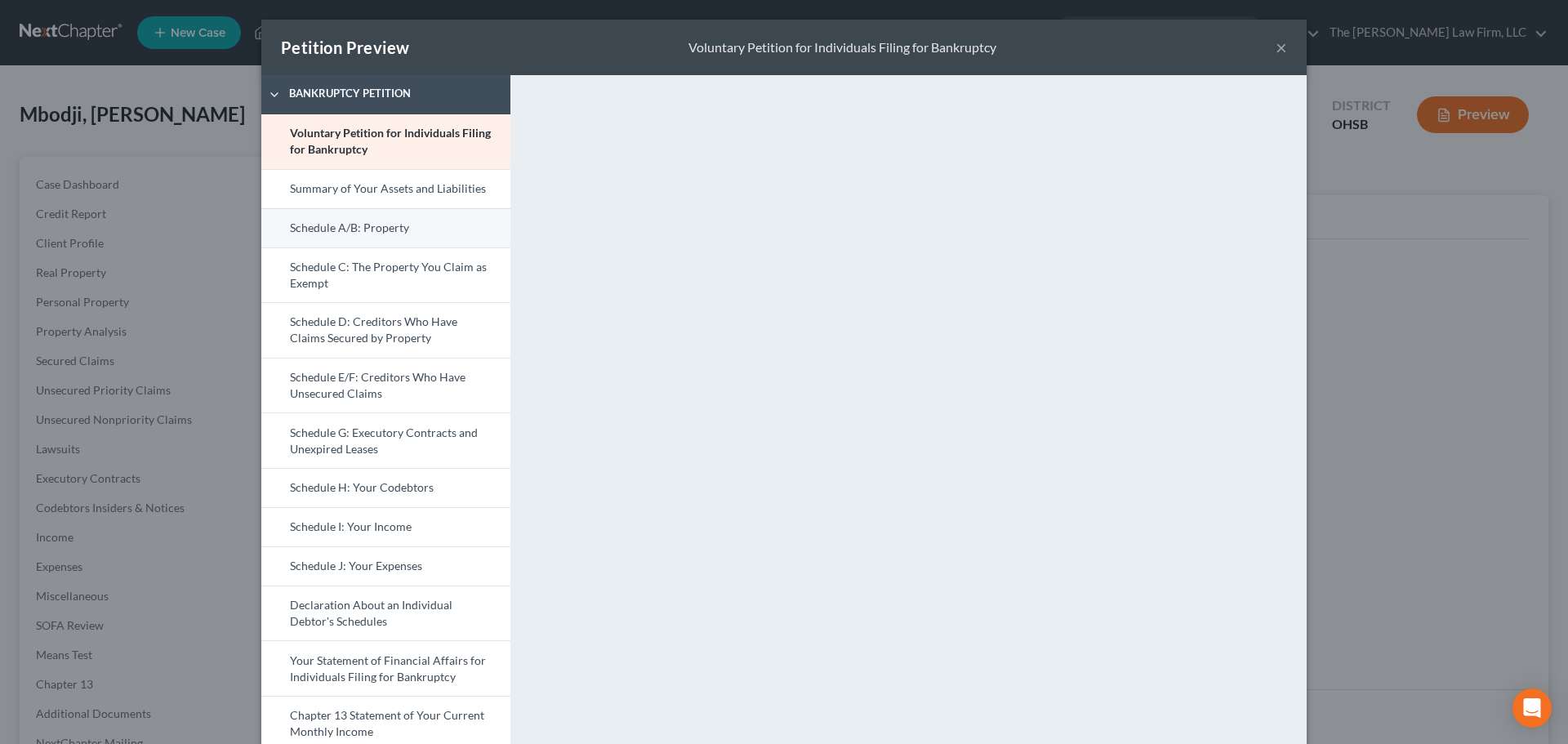
drag, startPoint x: 423, startPoint y: 190, endPoint x: 487, endPoint y: 212, distance: 67.7
click at [423, 189] on link "Summary of Your Assets and Liabilities" at bounding box center [386, 189] width 249 height 39
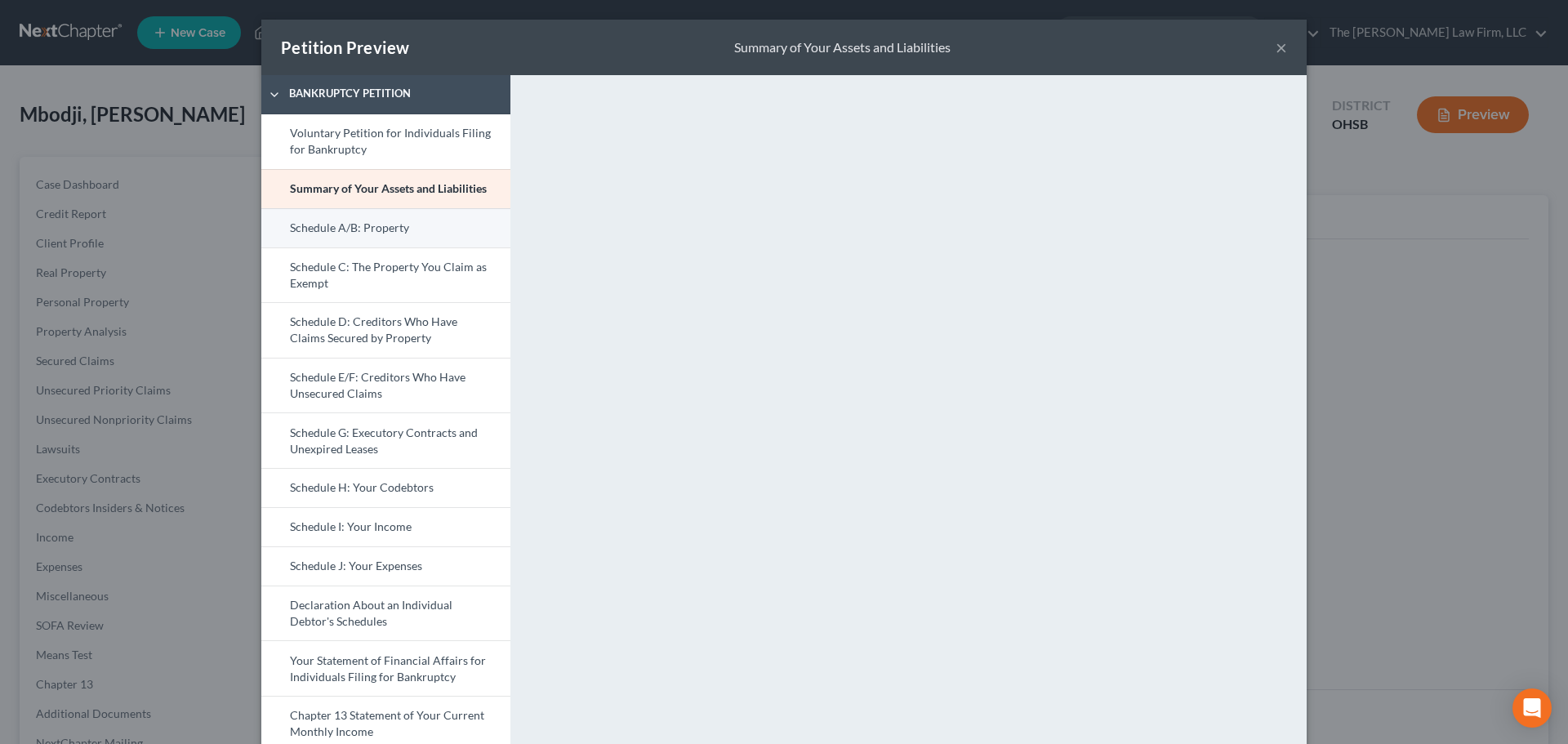
click at [382, 229] on link "Schedule A/B: Property" at bounding box center [386, 228] width 249 height 39
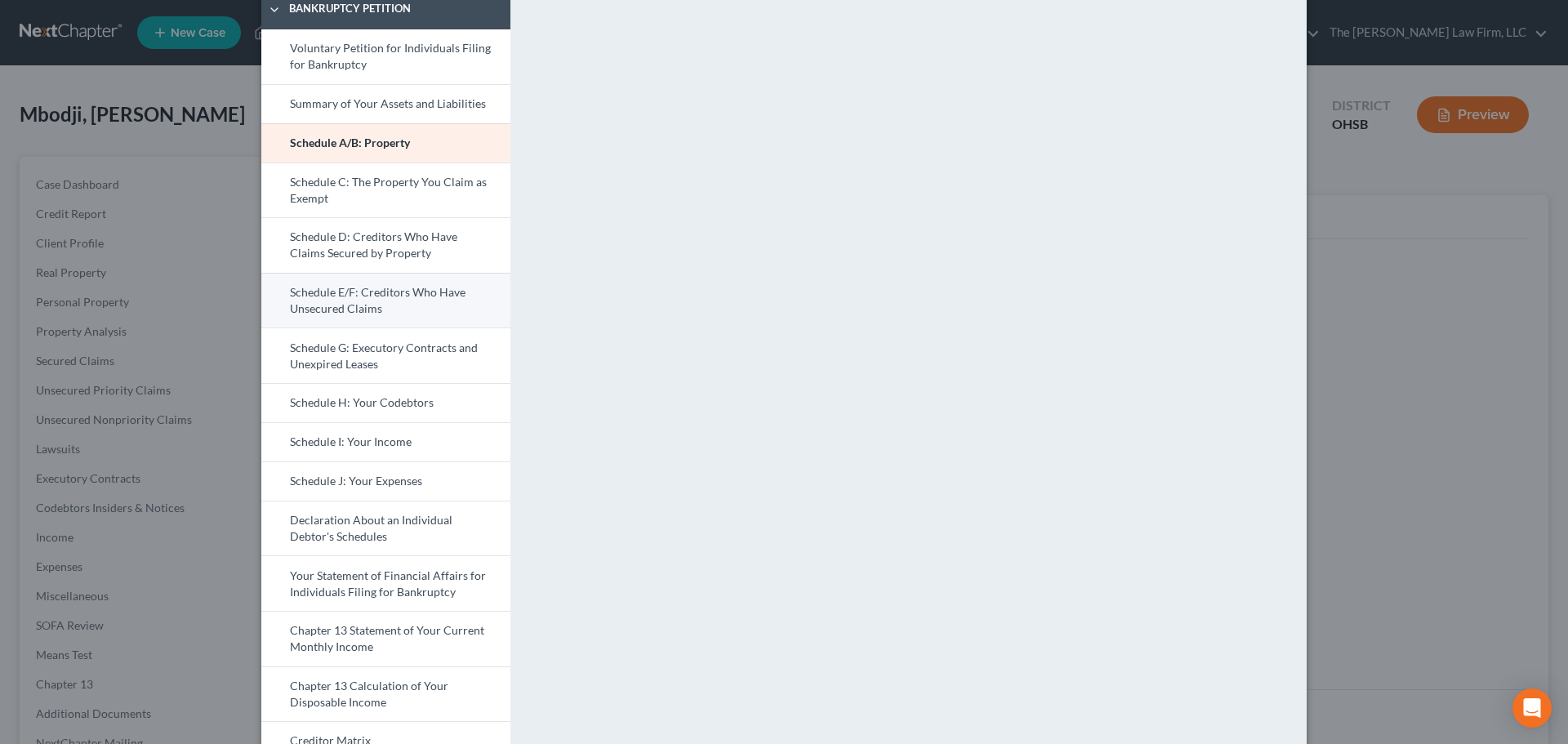
scroll to position [136, 0]
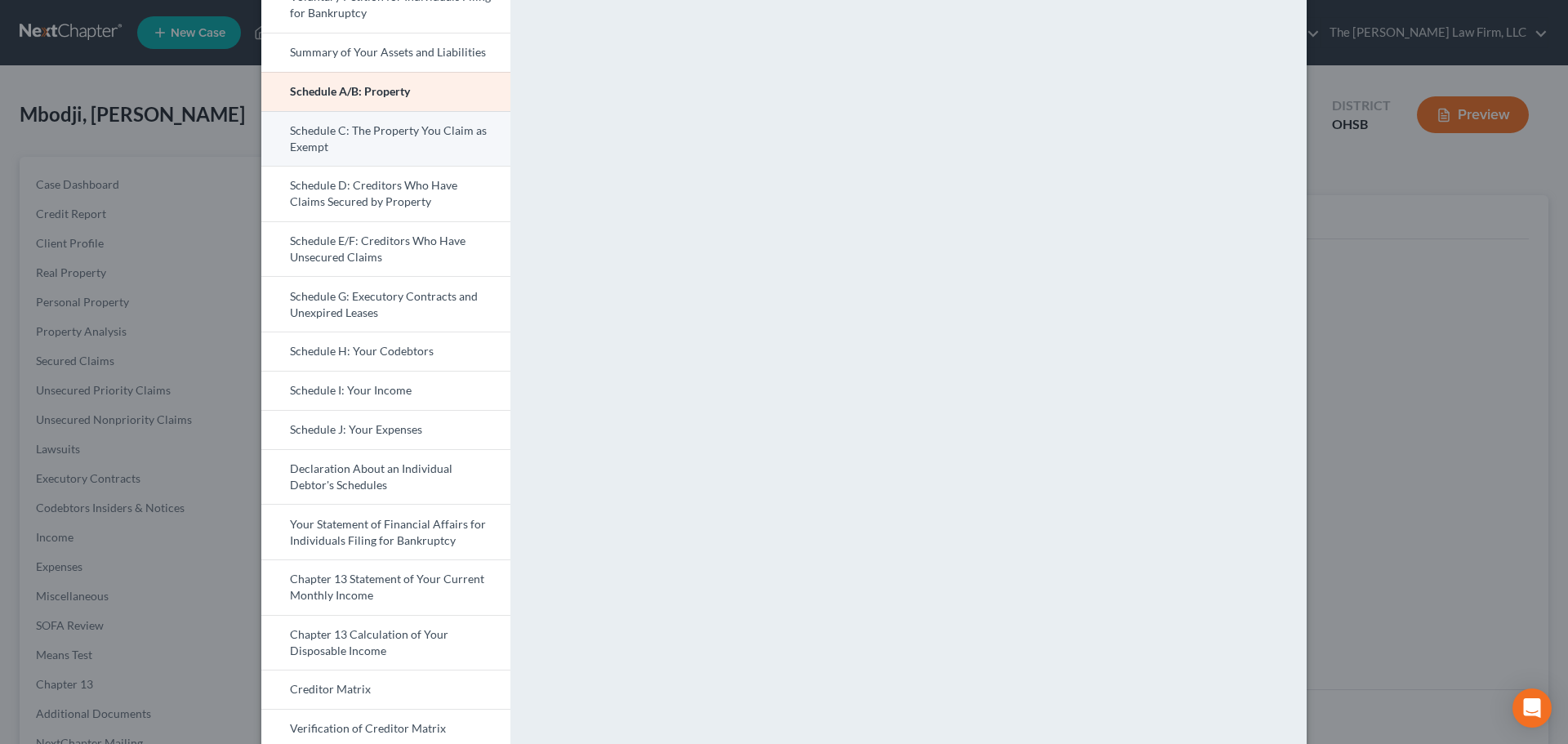
click at [367, 116] on link "Schedule C: The Property You Claim as Exempt" at bounding box center [386, 139] width 249 height 56
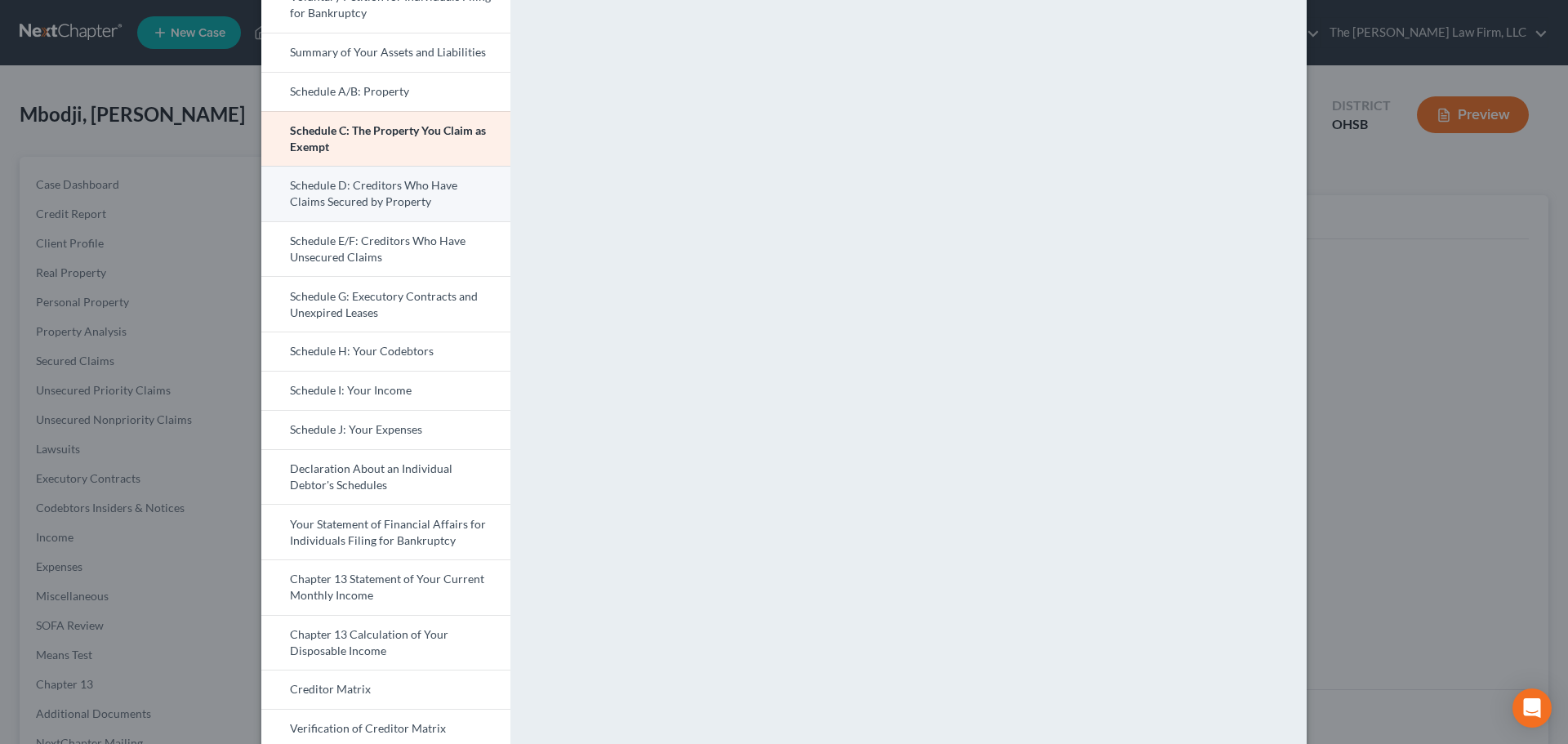
click at [414, 173] on link "Schedule D: Creditors Who Have Claims Secured by Property" at bounding box center [386, 194] width 249 height 56
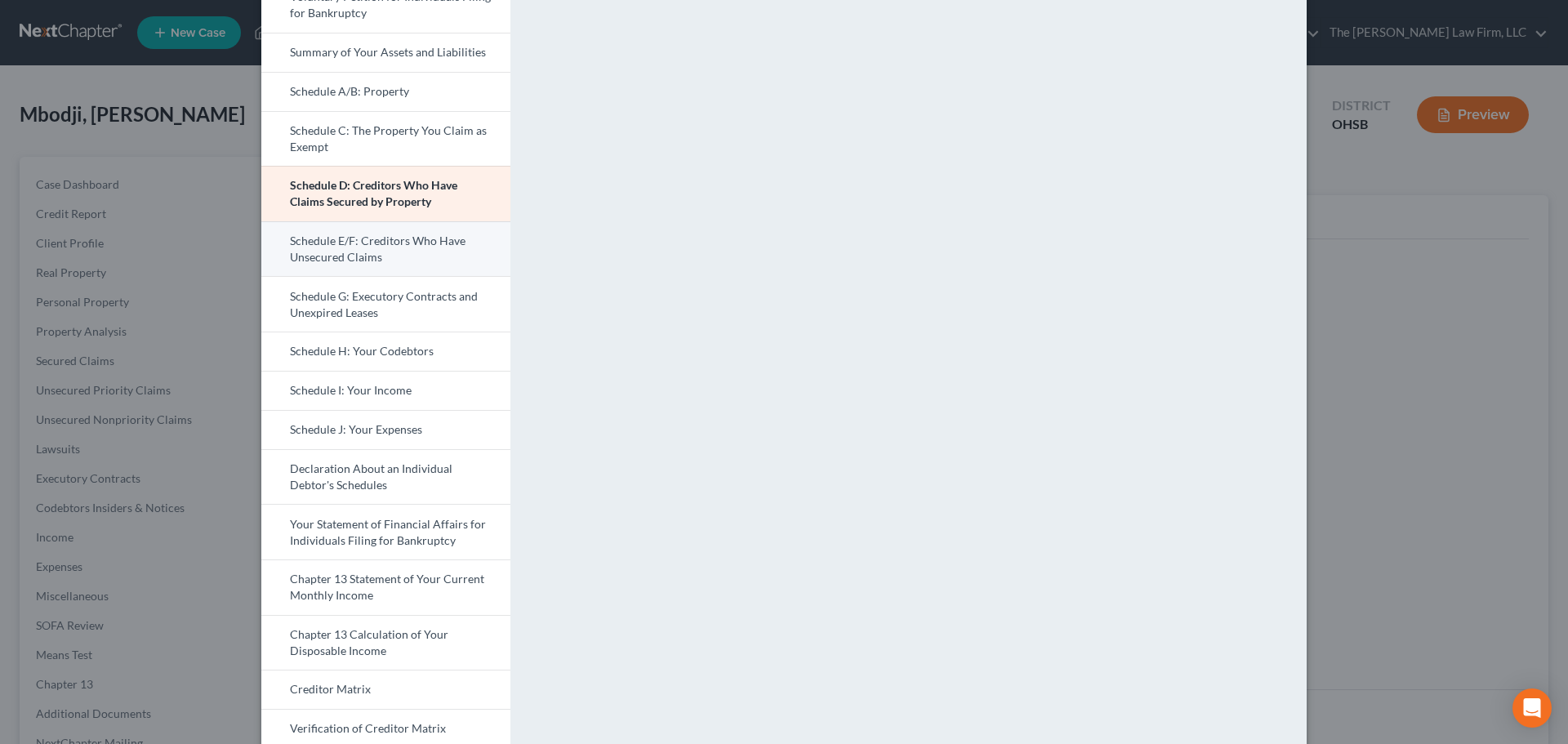
click at [473, 245] on link "Schedule E/F: Creditors Who Have Unsecured Claims" at bounding box center [386, 249] width 249 height 56
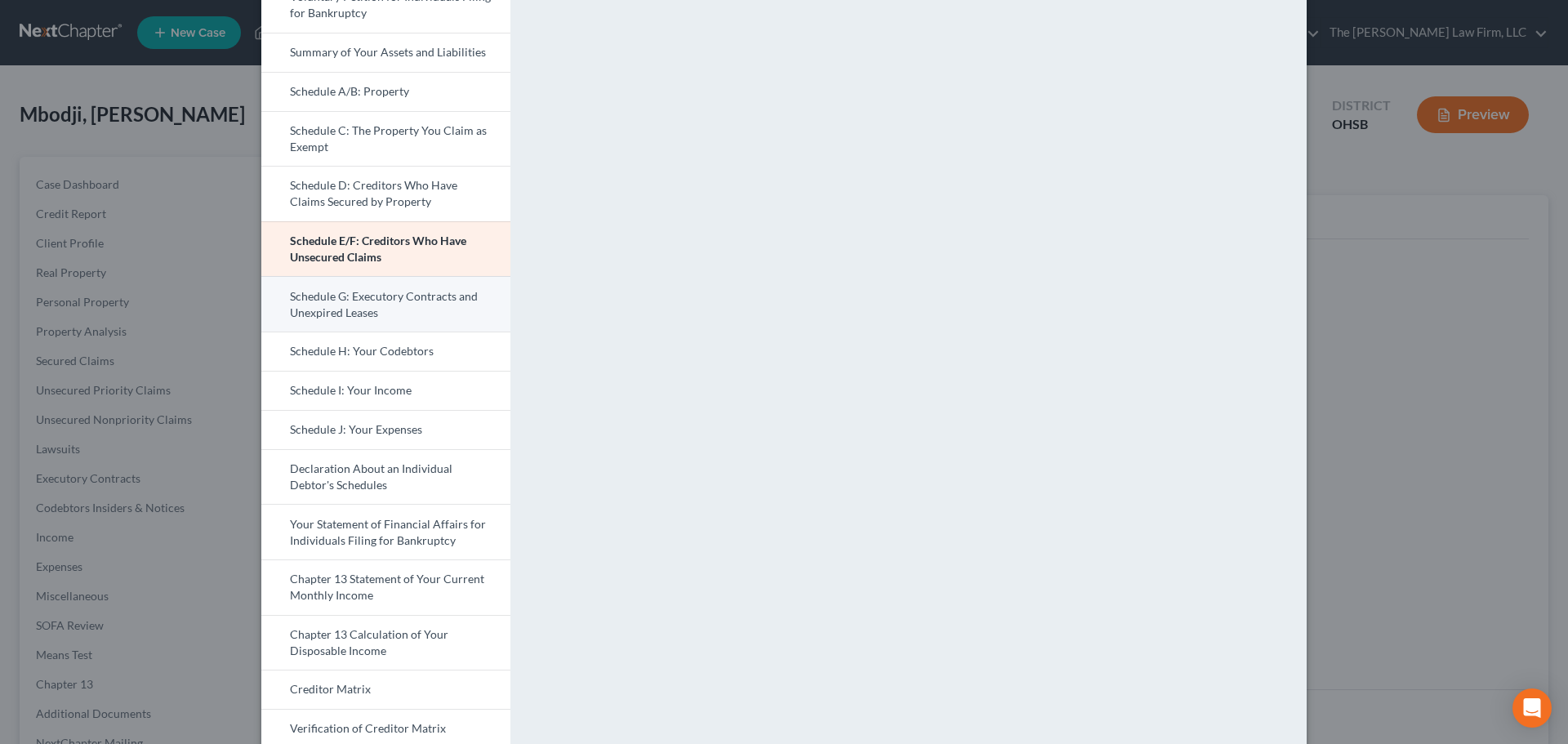
click at [395, 295] on link "Schedule G: Executory Contracts and Unexpired Leases" at bounding box center [386, 304] width 249 height 56
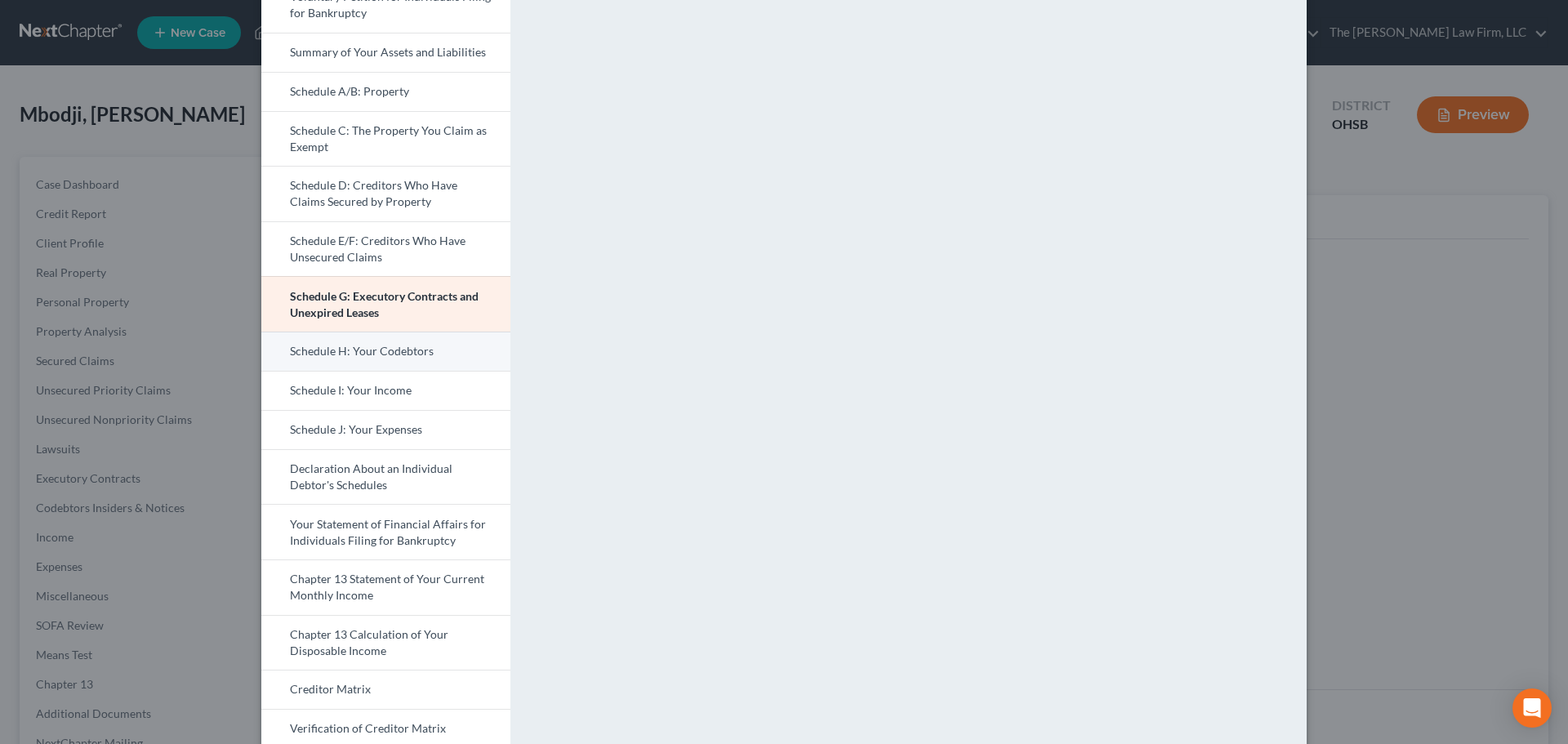
click at [390, 358] on link "Schedule H: Your Codebtors" at bounding box center [386, 351] width 249 height 39
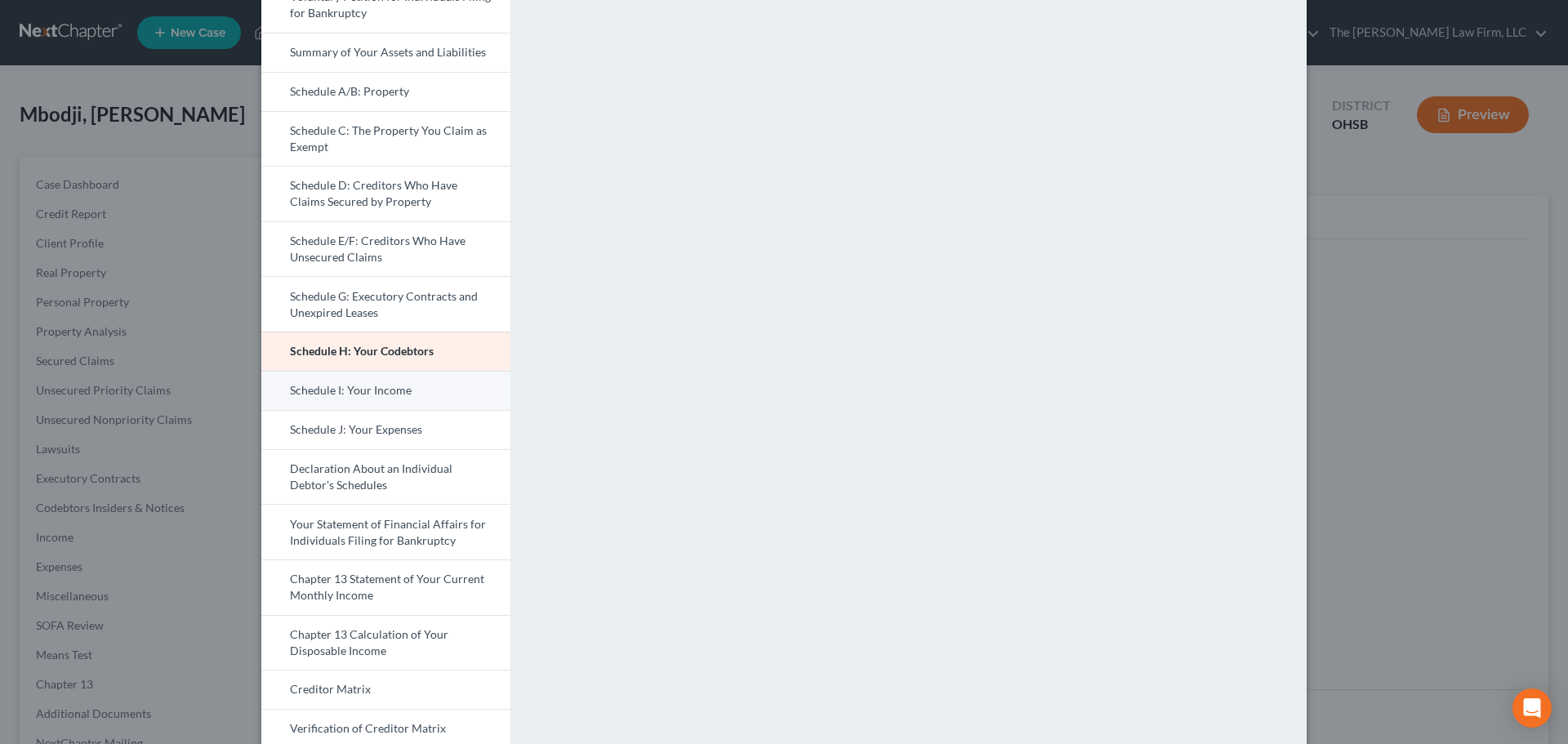
click at [383, 392] on link "Schedule I: Your Income" at bounding box center [386, 390] width 249 height 39
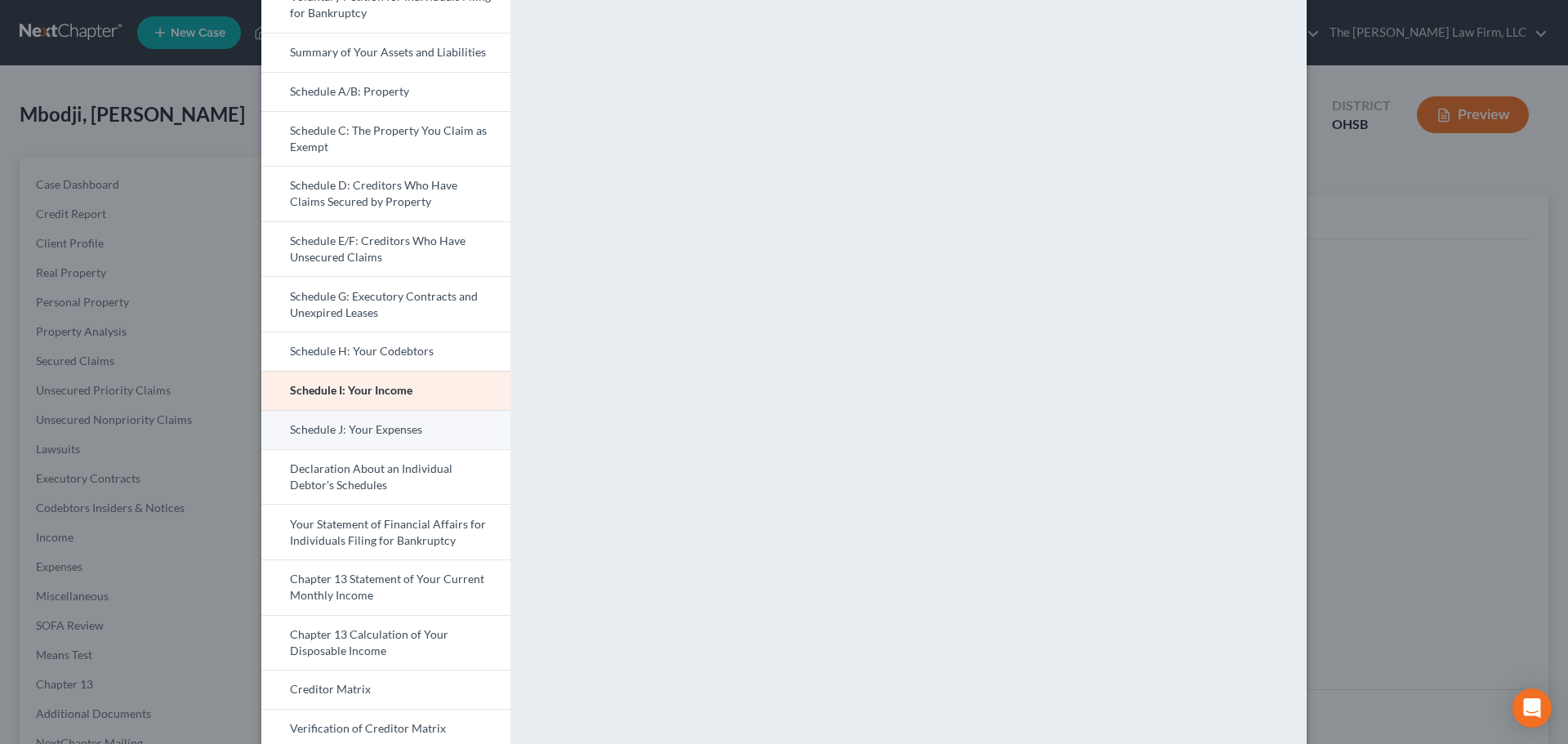
click at [388, 421] on link "Schedule J: Your Expenses" at bounding box center [386, 429] width 249 height 39
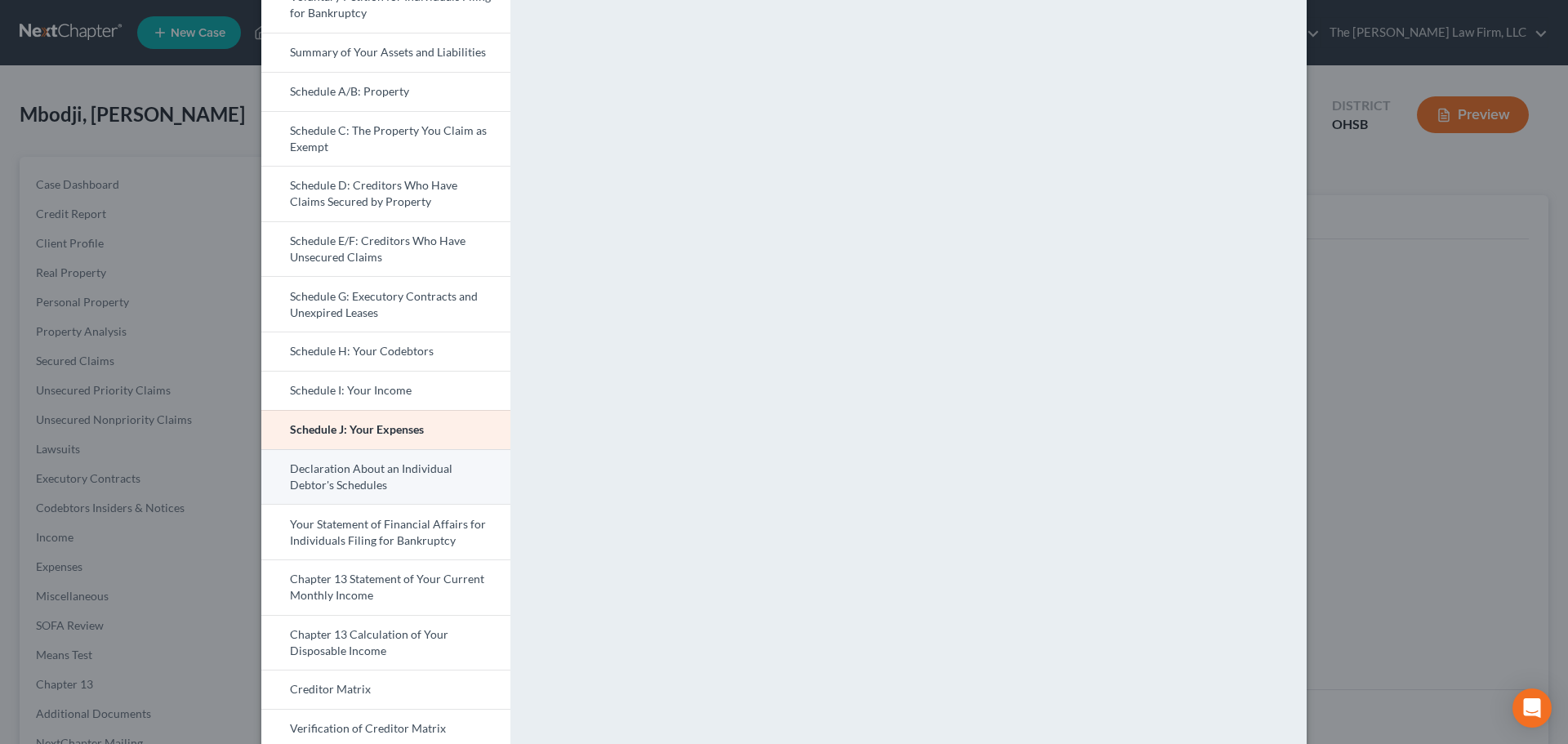
click at [403, 470] on link "Declaration About an Individual Debtor's Schedules" at bounding box center [386, 477] width 249 height 56
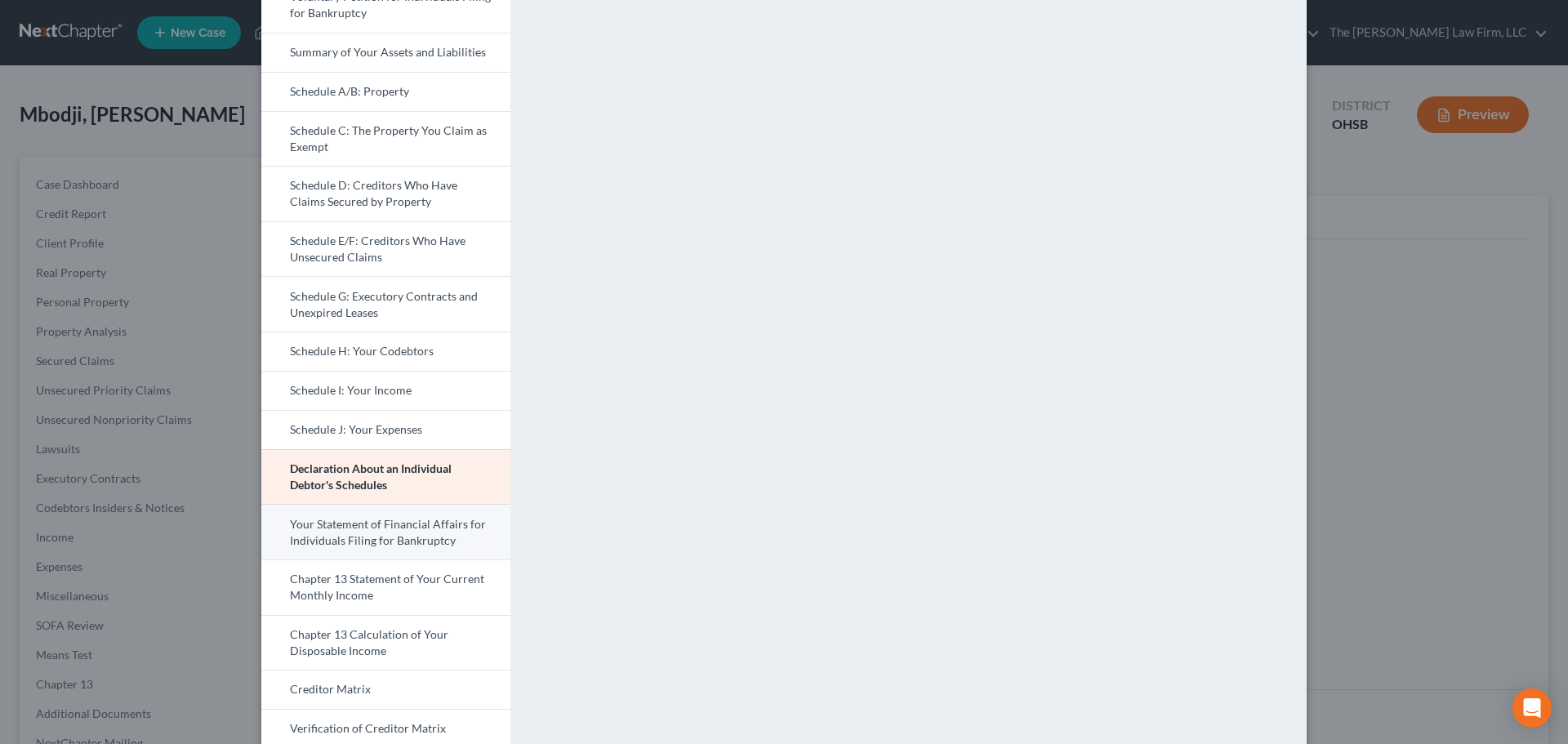
click at [388, 522] on link "Your Statement of Financial Affairs for Individuals Filing for Bankruptcy" at bounding box center [386, 532] width 249 height 56
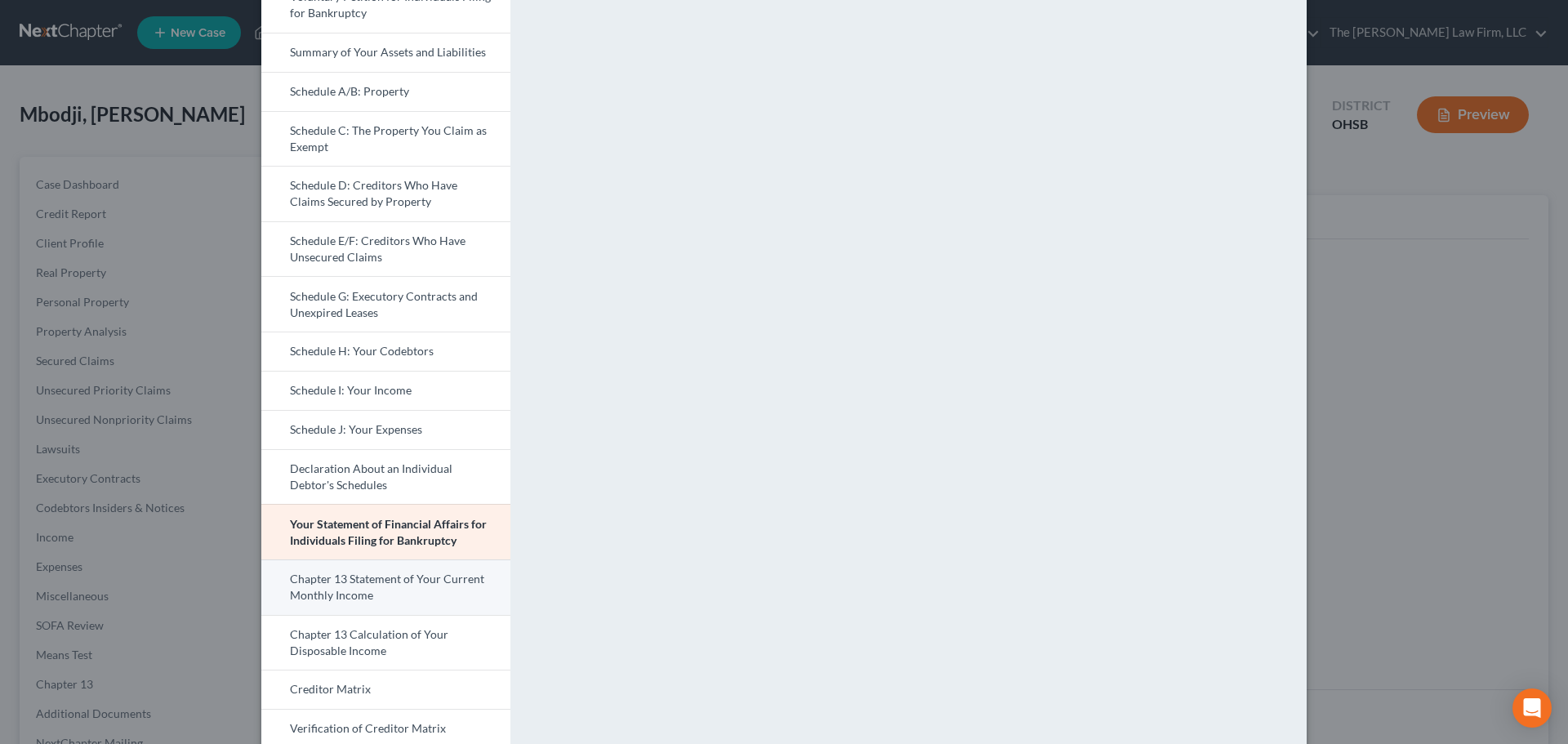
click at [454, 577] on link "Chapter 13 Statement of Your Current Monthly Income" at bounding box center [386, 587] width 249 height 56
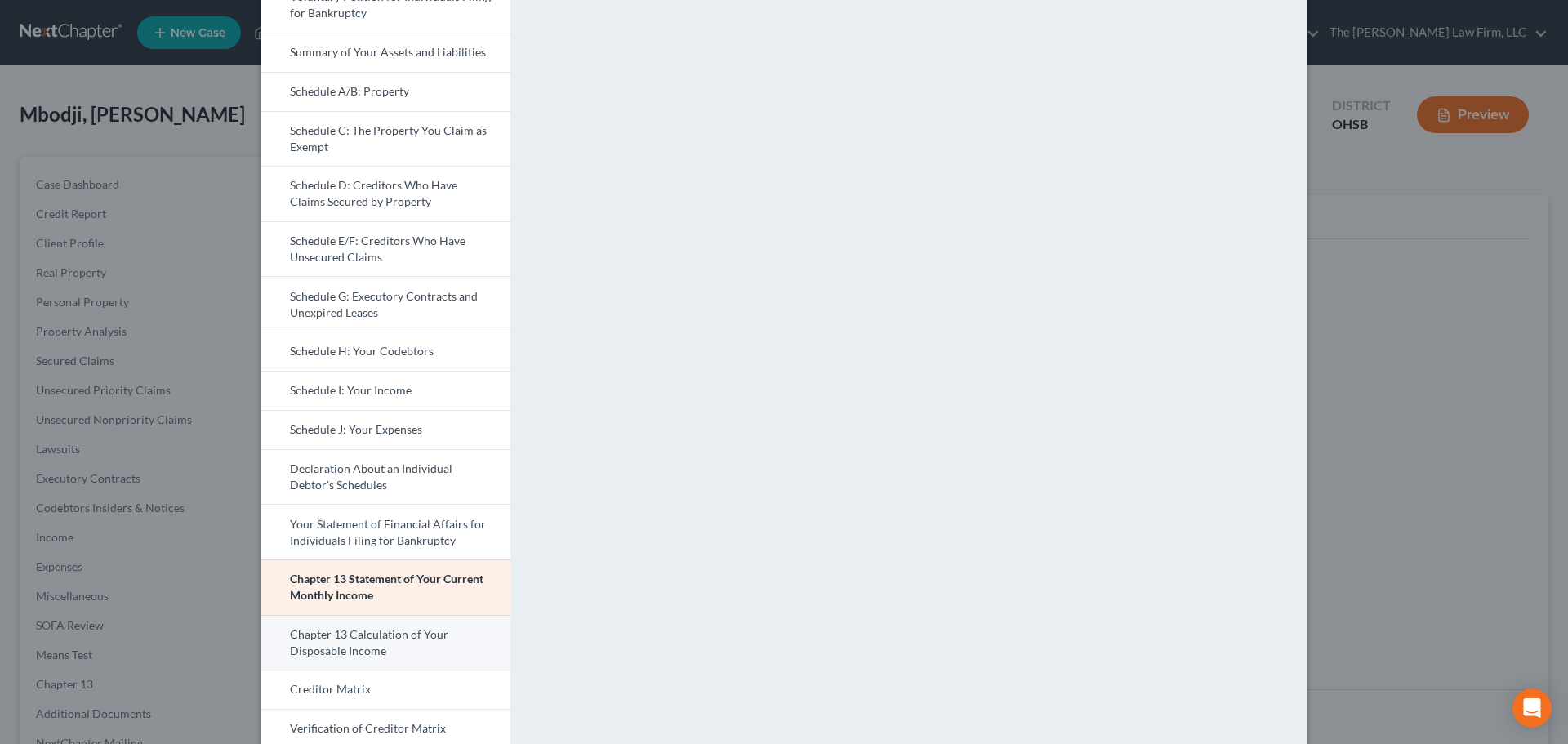
click at [332, 645] on link "Chapter 13 Calculation of Your Disposable Income" at bounding box center [386, 642] width 249 height 56
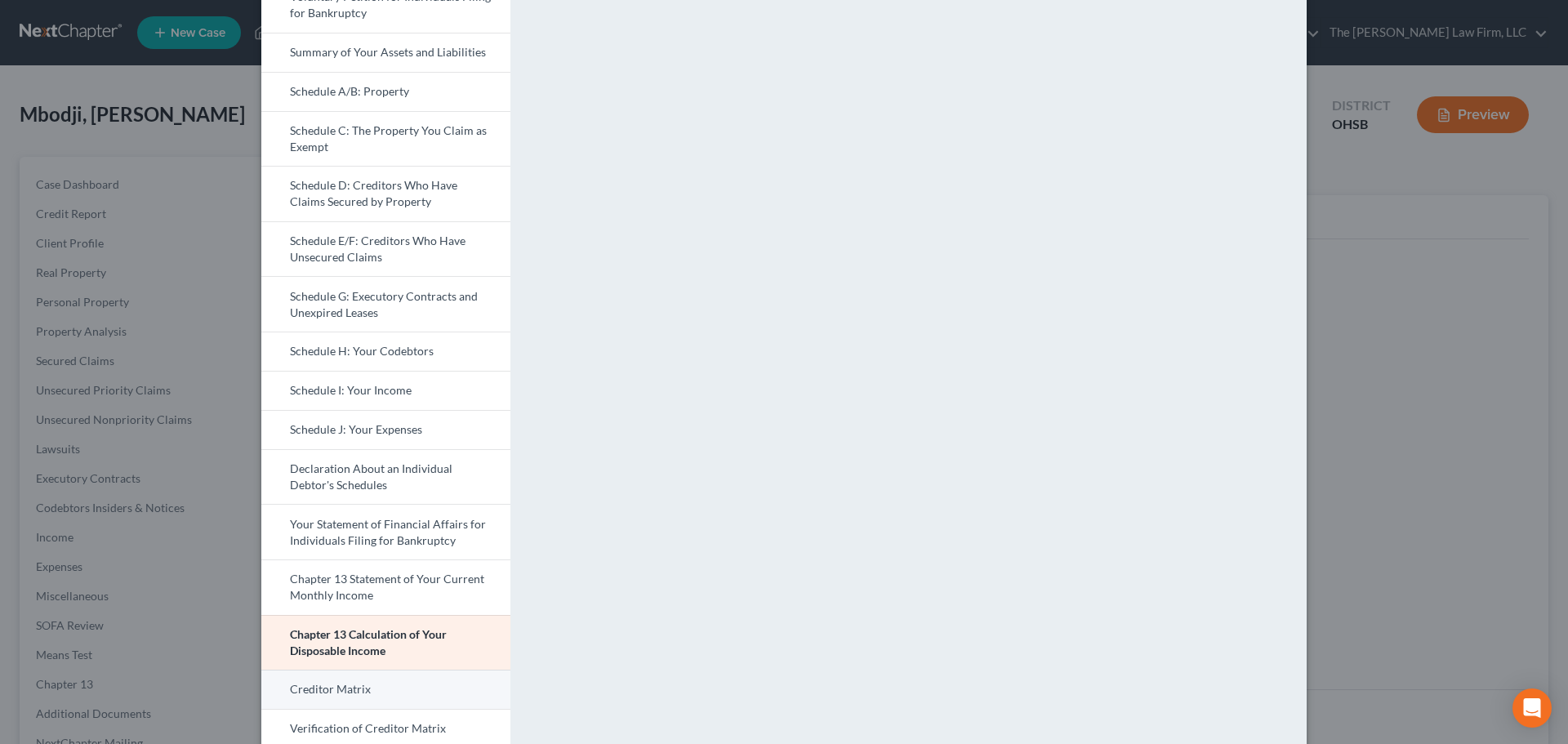
click at [357, 645] on link "Creditor Matrix" at bounding box center [386, 689] width 249 height 39
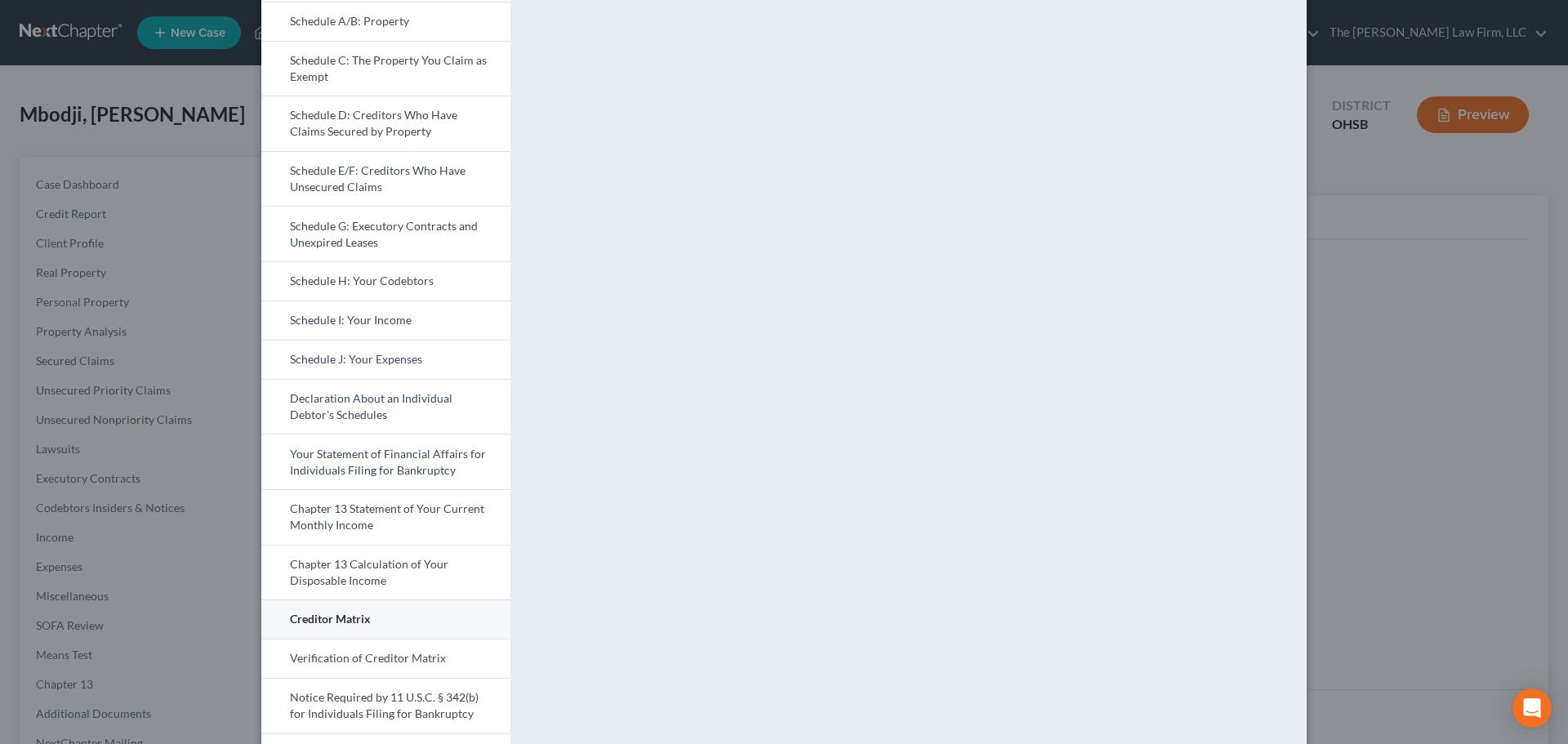
scroll to position [272, 0]
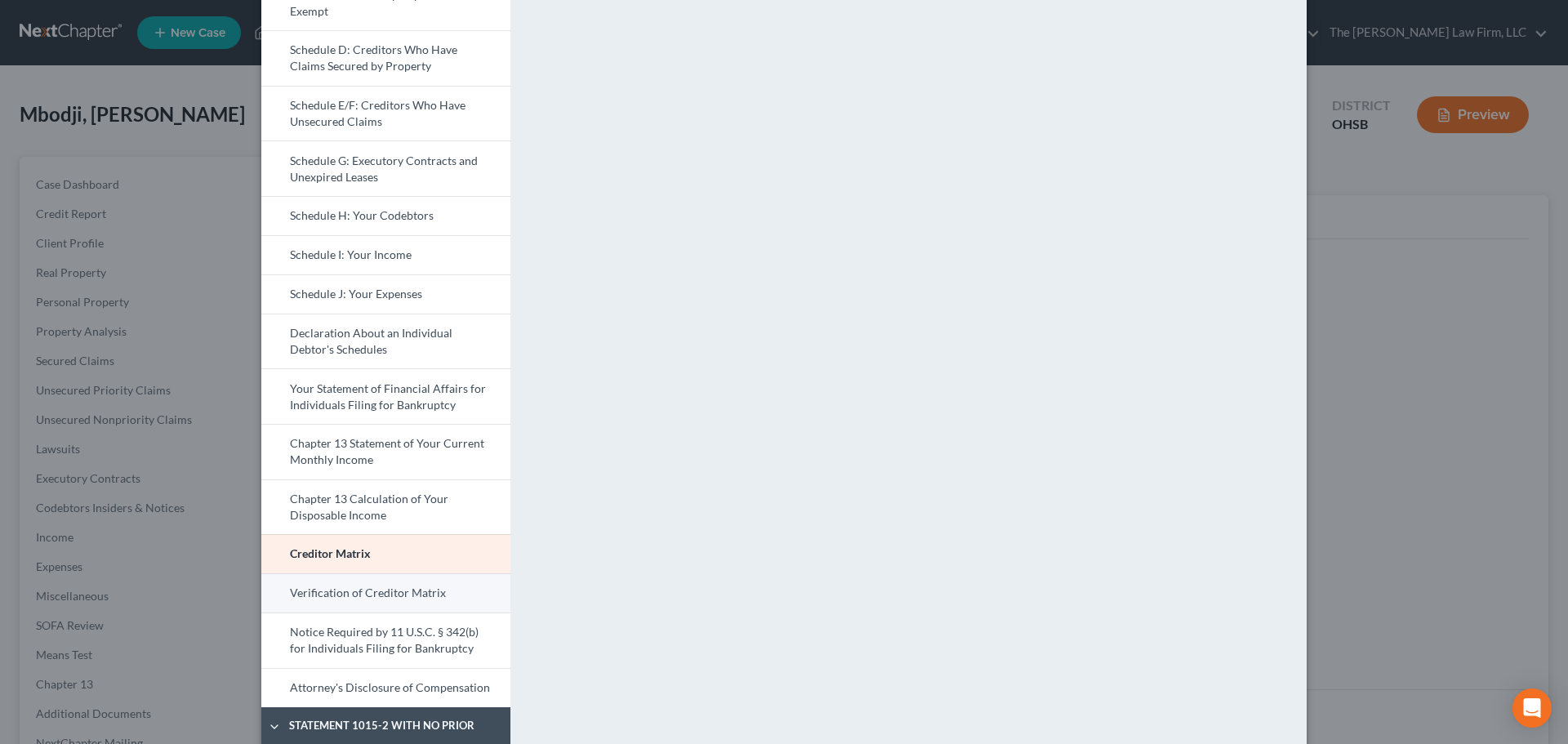
drag, startPoint x: 384, startPoint y: 588, endPoint x: 410, endPoint y: 588, distance: 26.0
click at [384, 588] on link "Verification of Creditor Matrix" at bounding box center [386, 592] width 249 height 39
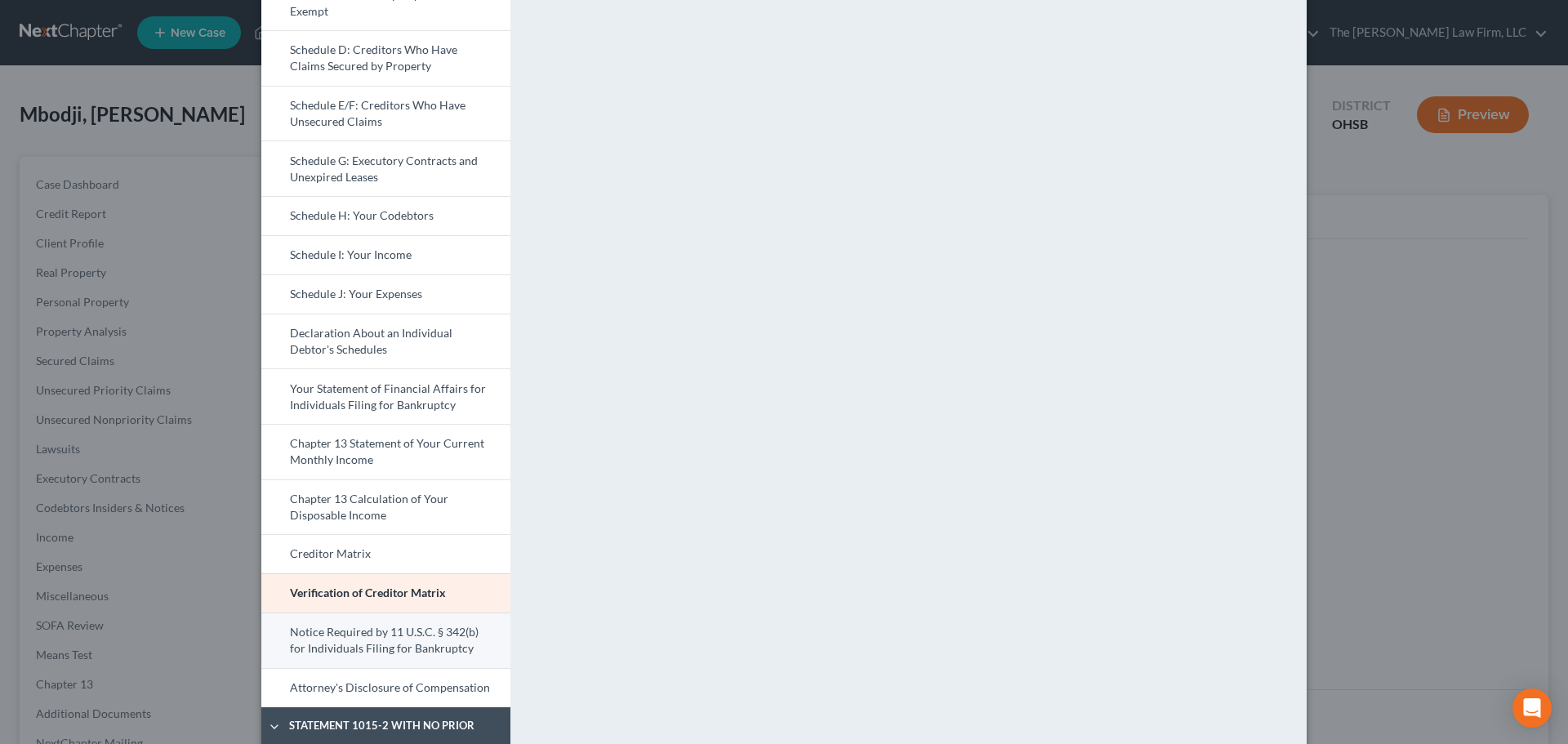
click at [379, 642] on link "Notice Required by 11 U.S.C. § 342(b) for Individuals Filing for Bankruptcy" at bounding box center [386, 640] width 249 height 56
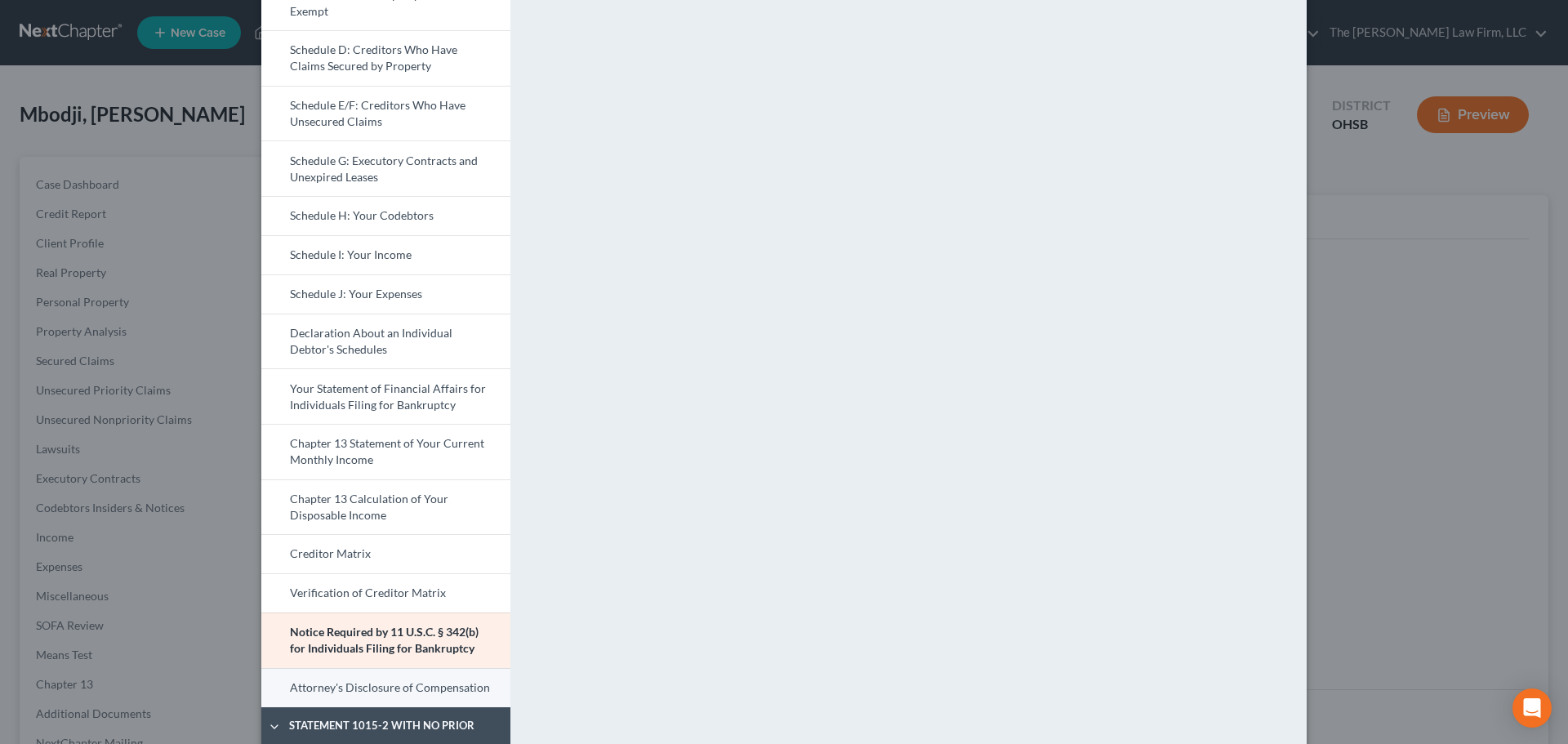
click at [422, 645] on link "Attorney's Disclosure of Compensation" at bounding box center [386, 687] width 249 height 39
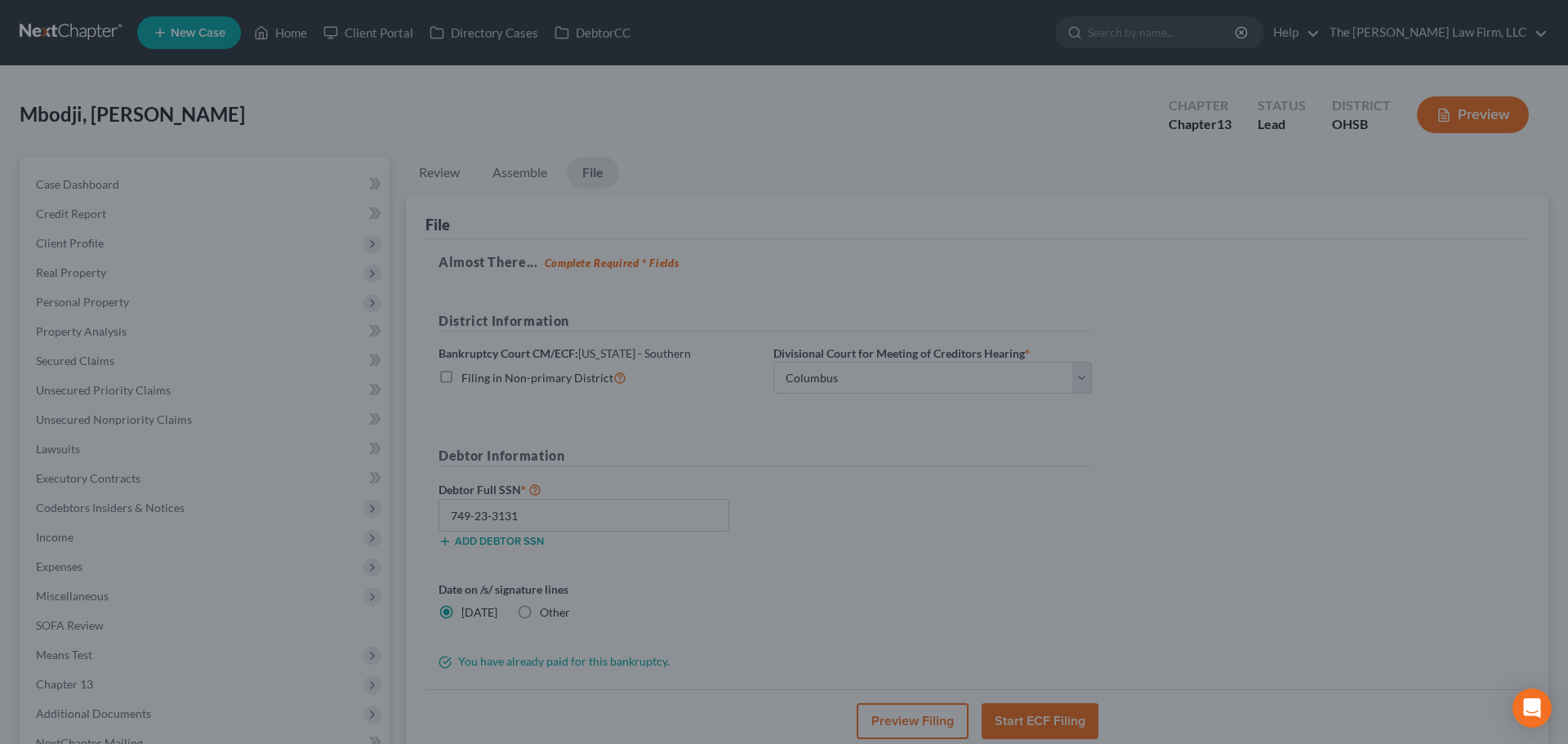
click at [133, 482] on div "Petition Preview Attorney's Disclosure of Compensation × Bankruptcy Petition Vo…" at bounding box center [784, 372] width 1568 height 744
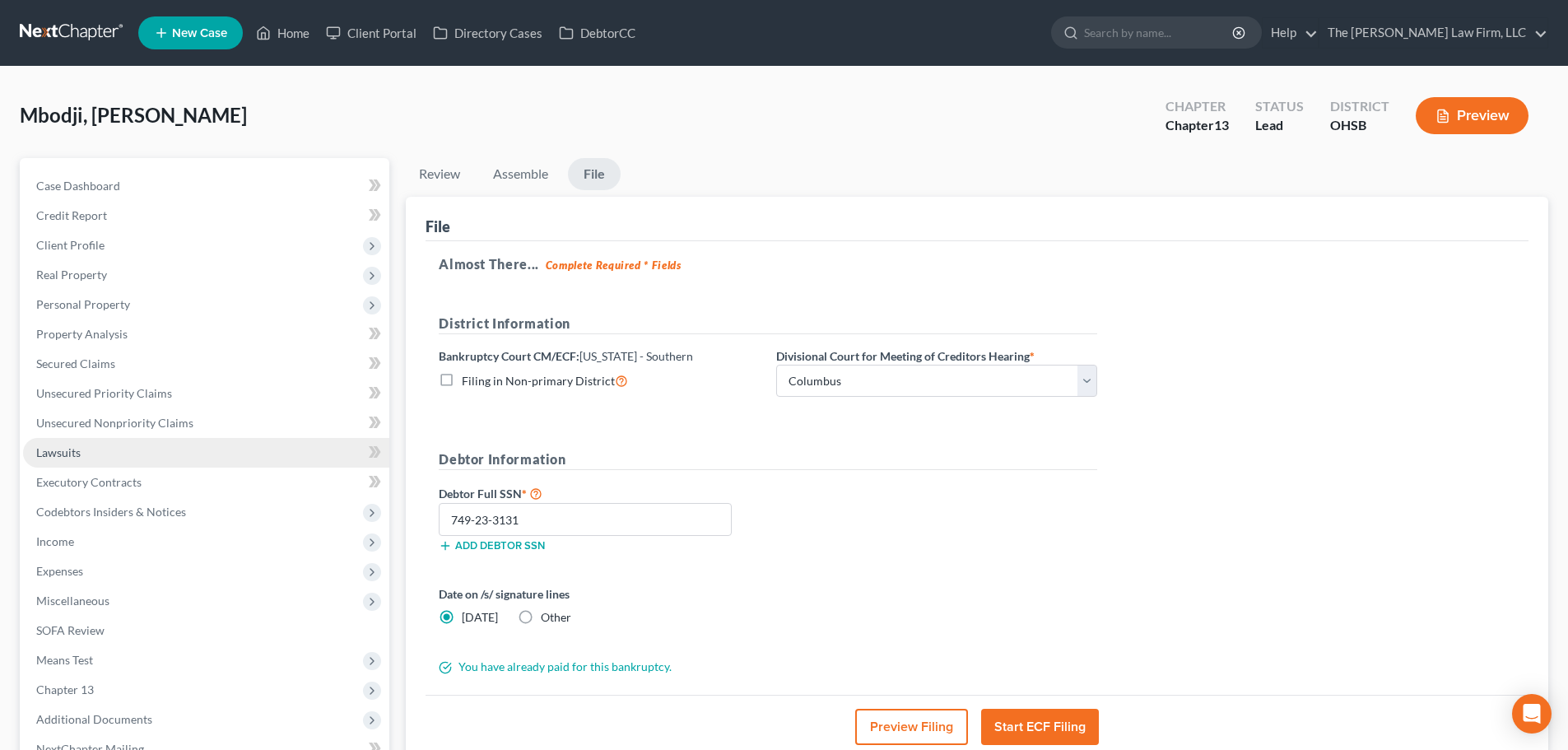
click at [83, 451] on link "Lawsuits" at bounding box center [206, 452] width 366 height 30
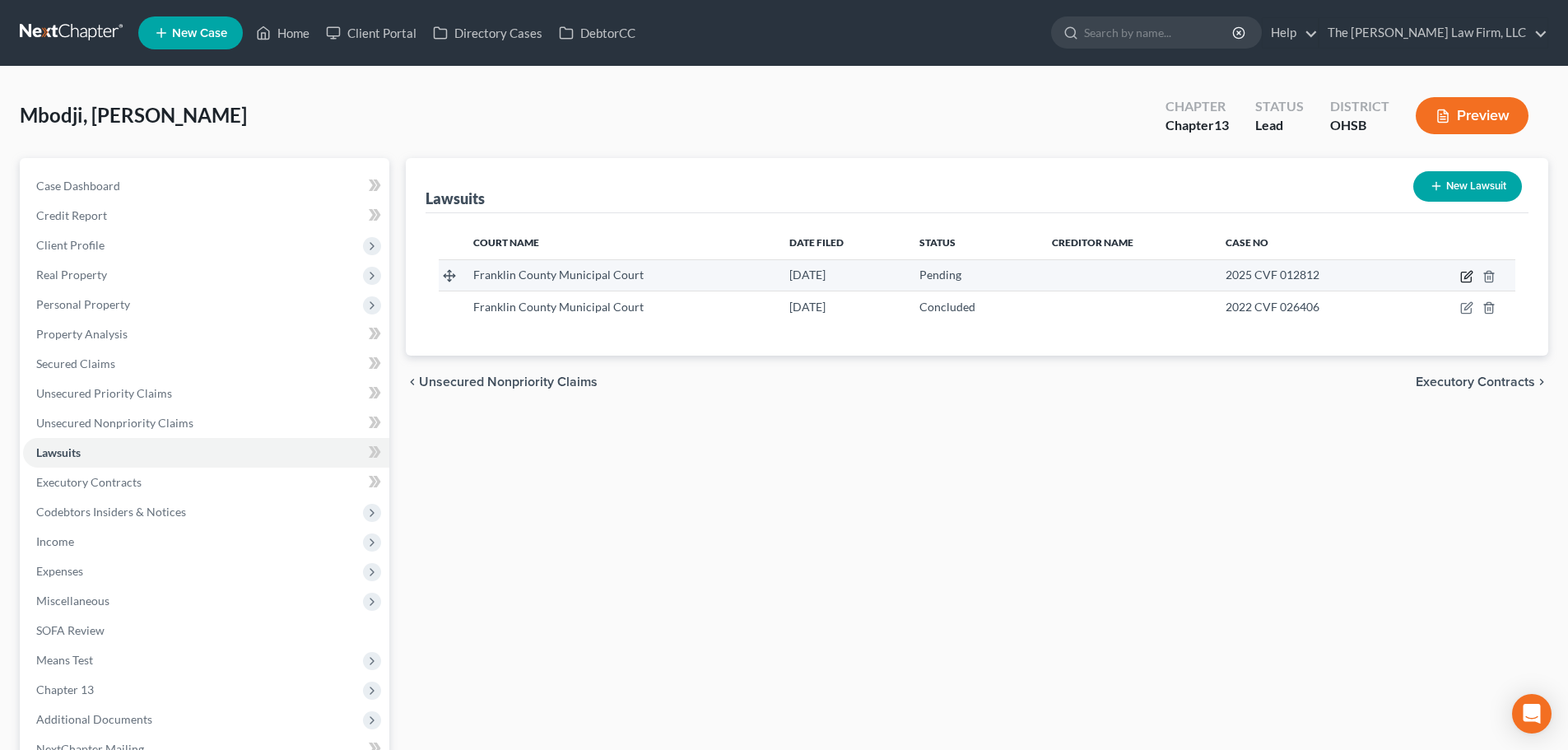
click at [1184, 270] on icon "button" at bounding box center [1466, 276] width 13 height 13
select select "36"
select select "0"
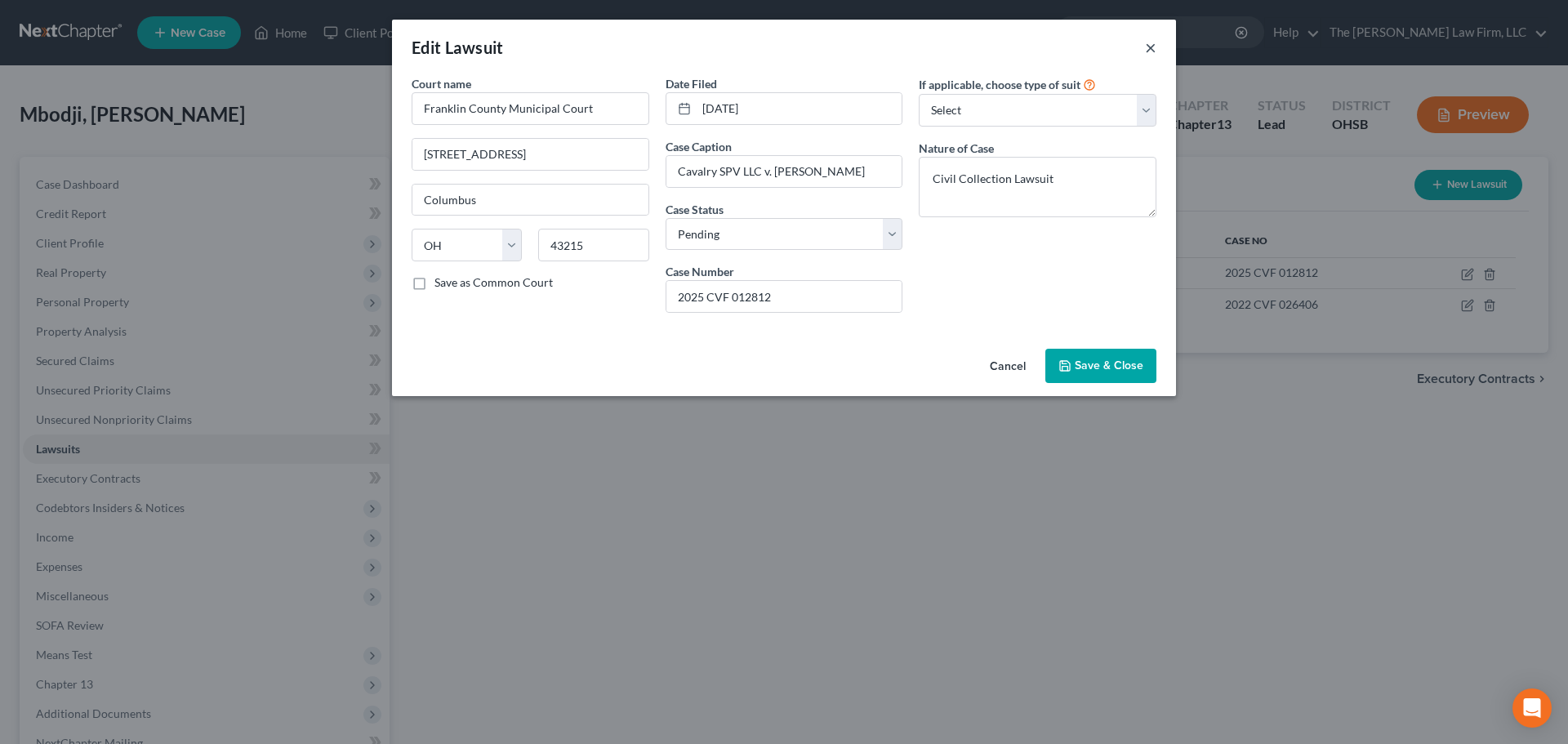
click at [1150, 47] on button "×" at bounding box center [1151, 47] width 12 height 19
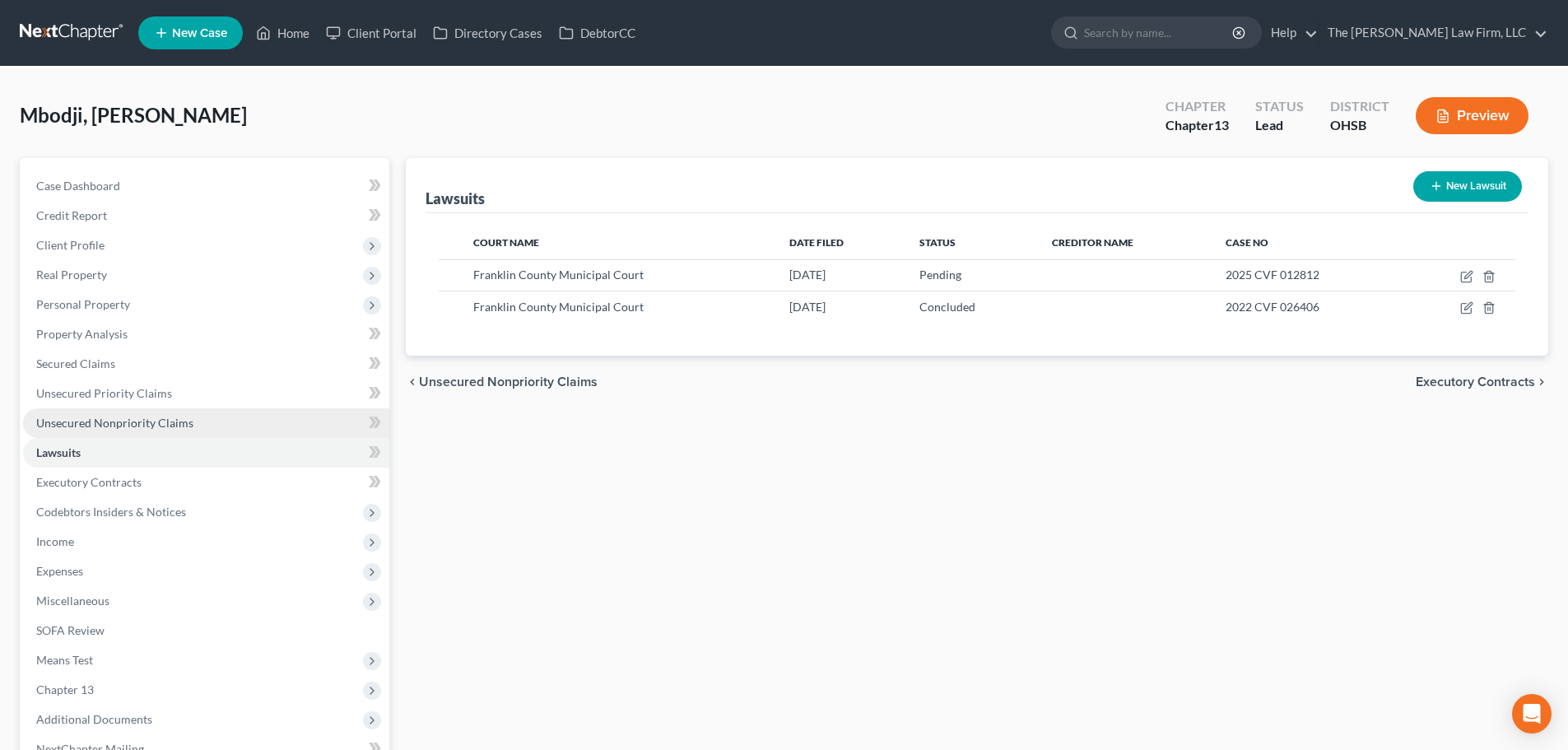
click at [125, 427] on span "Unsecured Nonpriority Claims" at bounding box center [114, 422] width 157 height 14
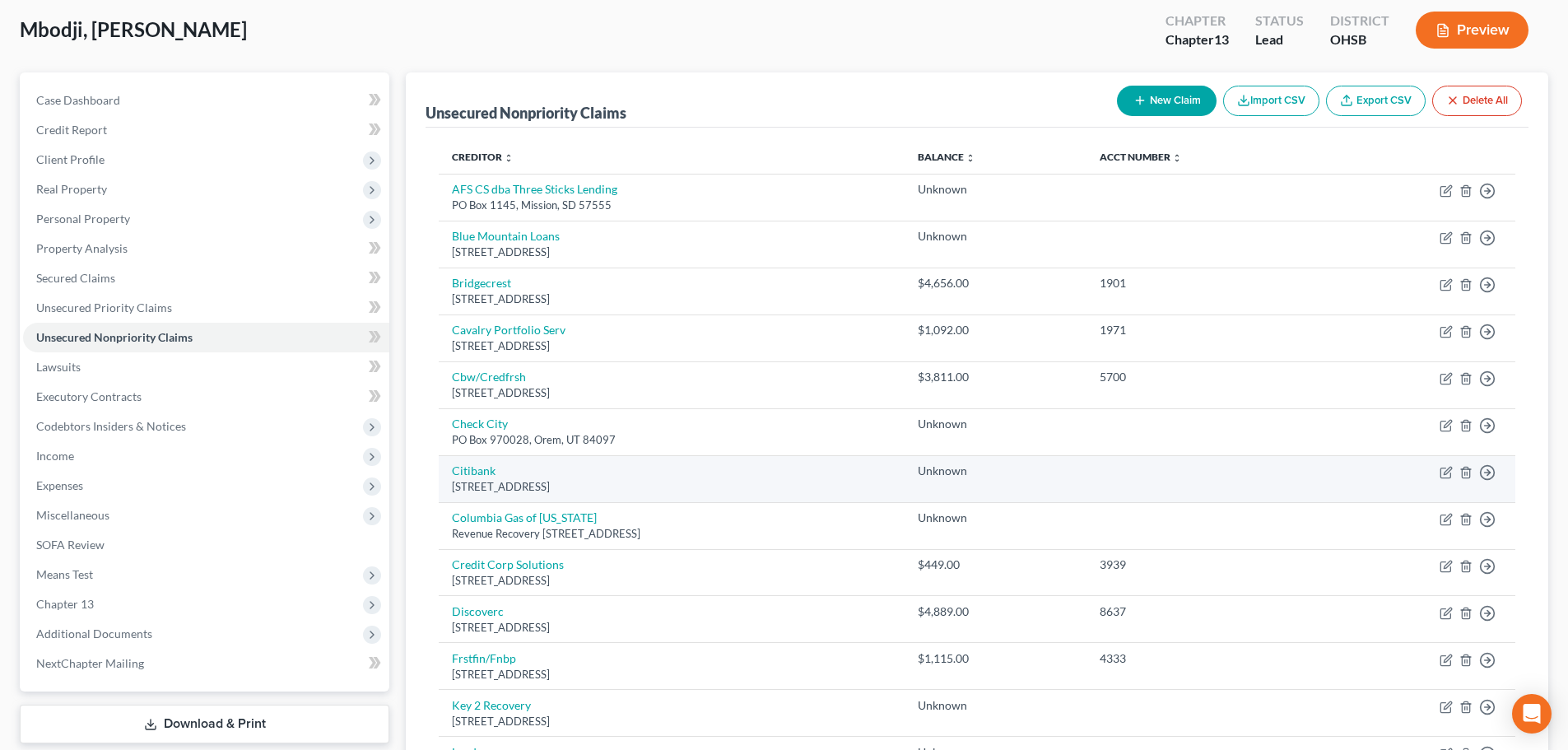
scroll to position [137, 0]
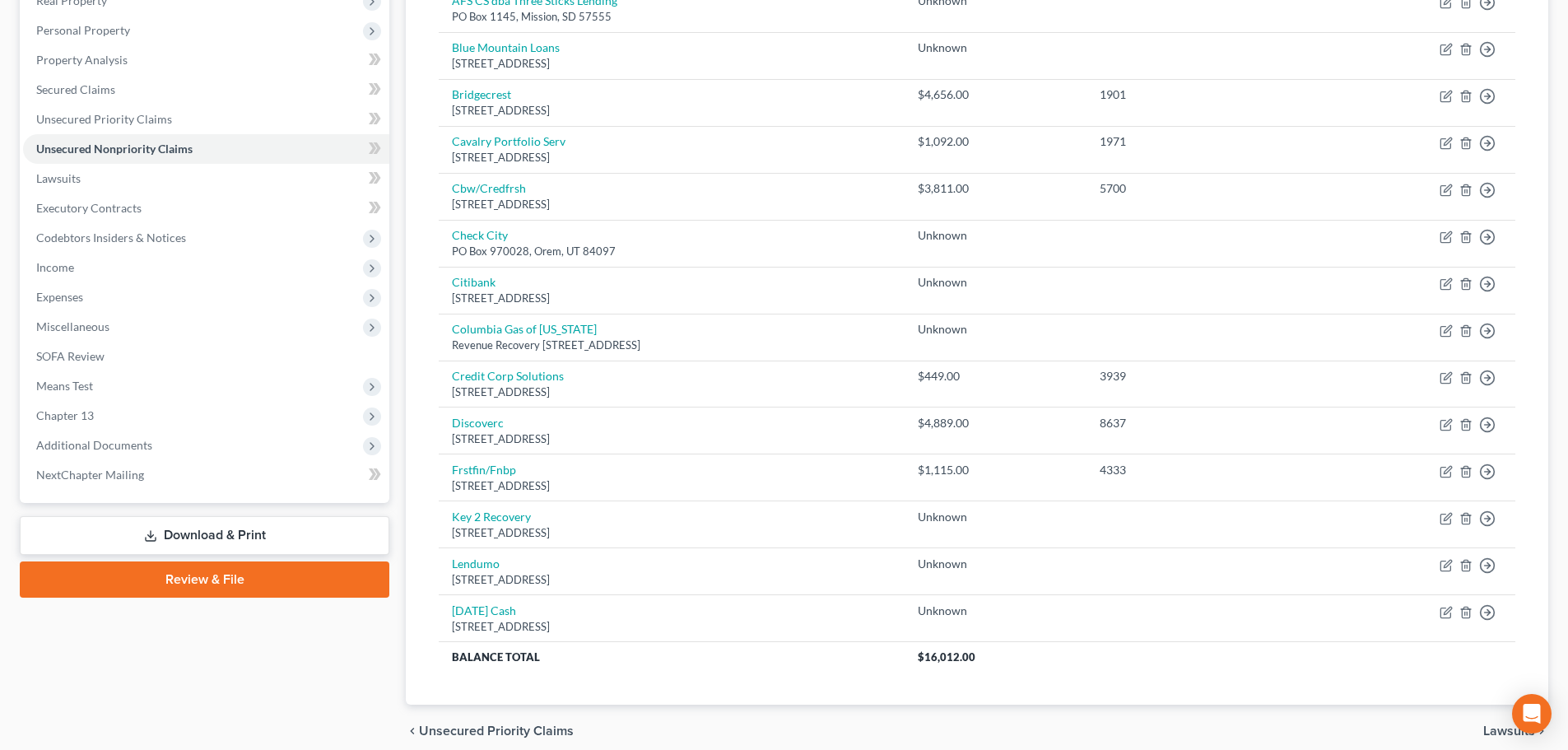
click at [235, 578] on link "Review & File" at bounding box center [204, 579] width 369 height 36
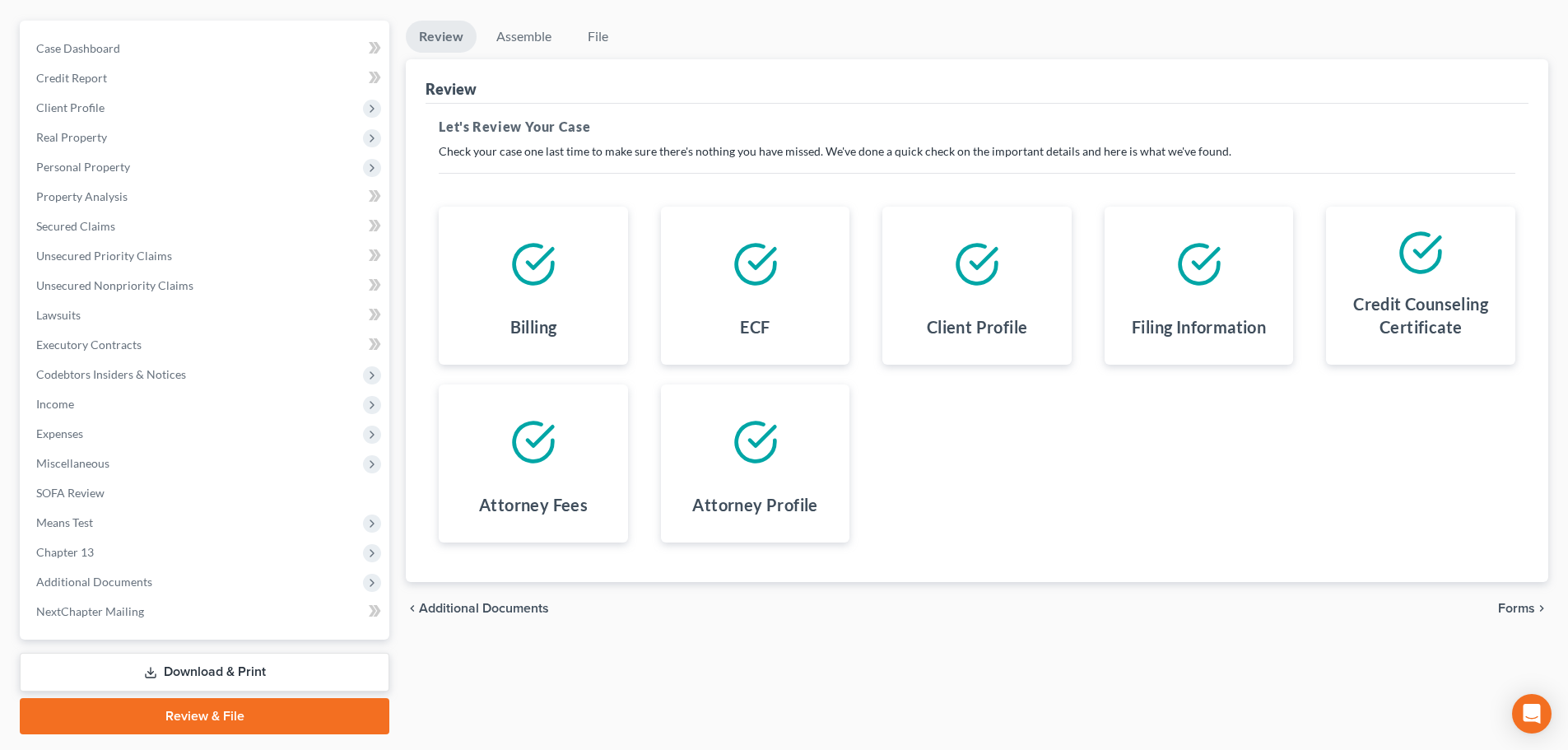
scroll to position [184, 0]
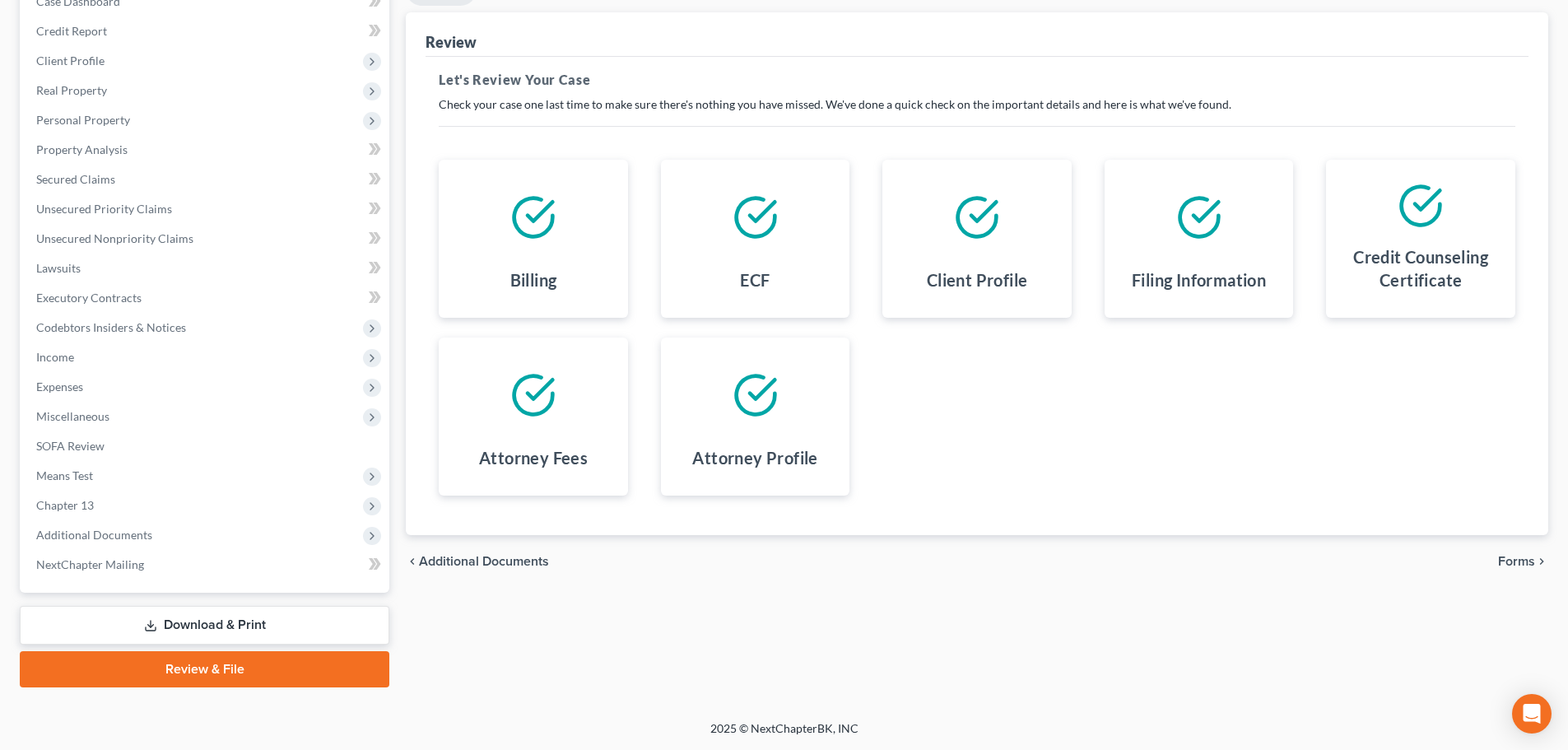
drag, startPoint x: 1516, startPoint y: 569, endPoint x: 1515, endPoint y: 546, distance: 23.0
click at [1184, 569] on div "chevron_left Additional Documents Forms chevron_right" at bounding box center [977, 561] width 1142 height 53
click at [1184, 561] on span "Forms" at bounding box center [1516, 561] width 37 height 13
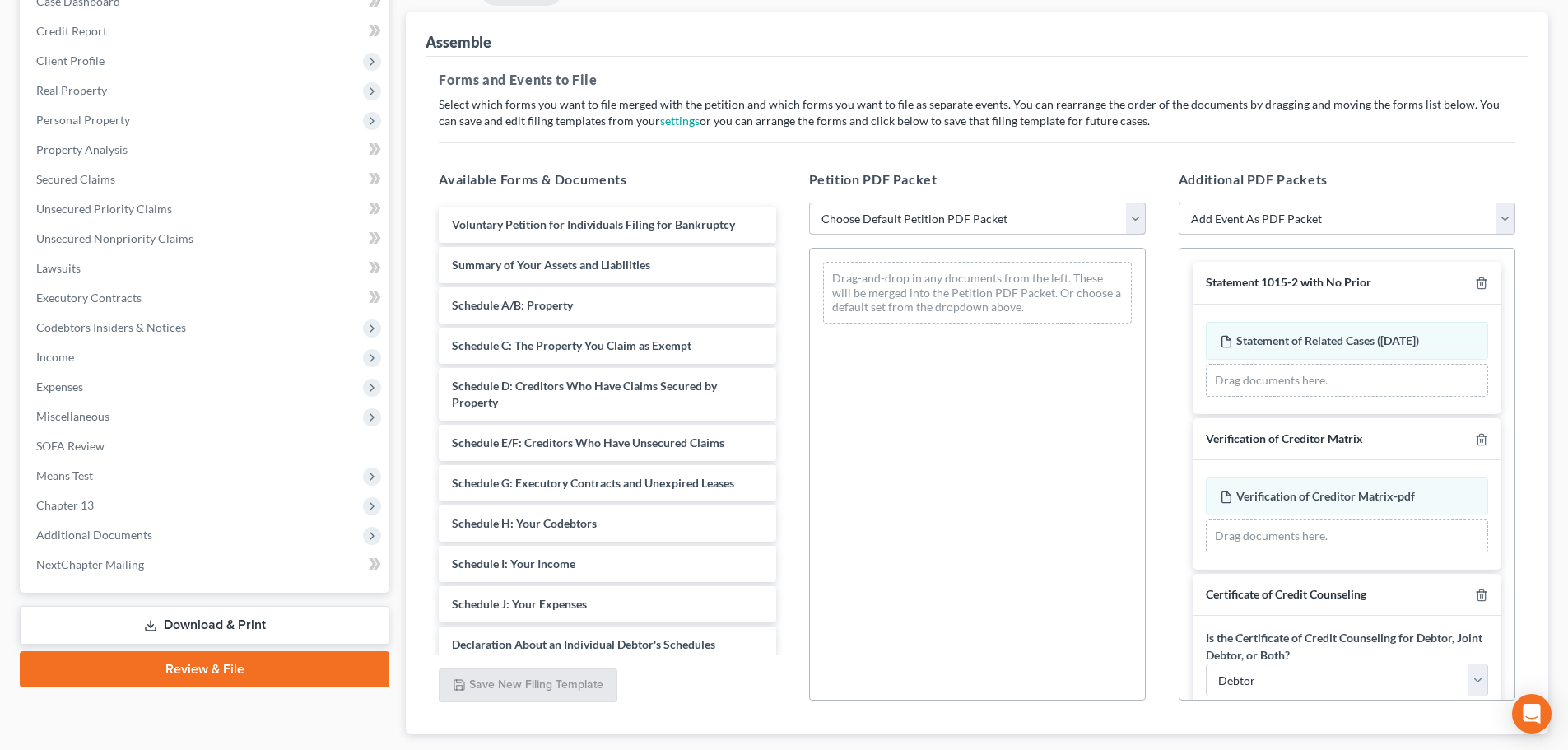
click at [1064, 212] on select "Choose Default Petition PDF Packet Complete Bankruptcy Petition (all forms and …" at bounding box center [977, 218] width 337 height 33
select select "0"
click at [809, 202] on select "Choose Default Petition PDF Packet Complete Bankruptcy Petition (all forms and …" at bounding box center [977, 218] width 337 height 33
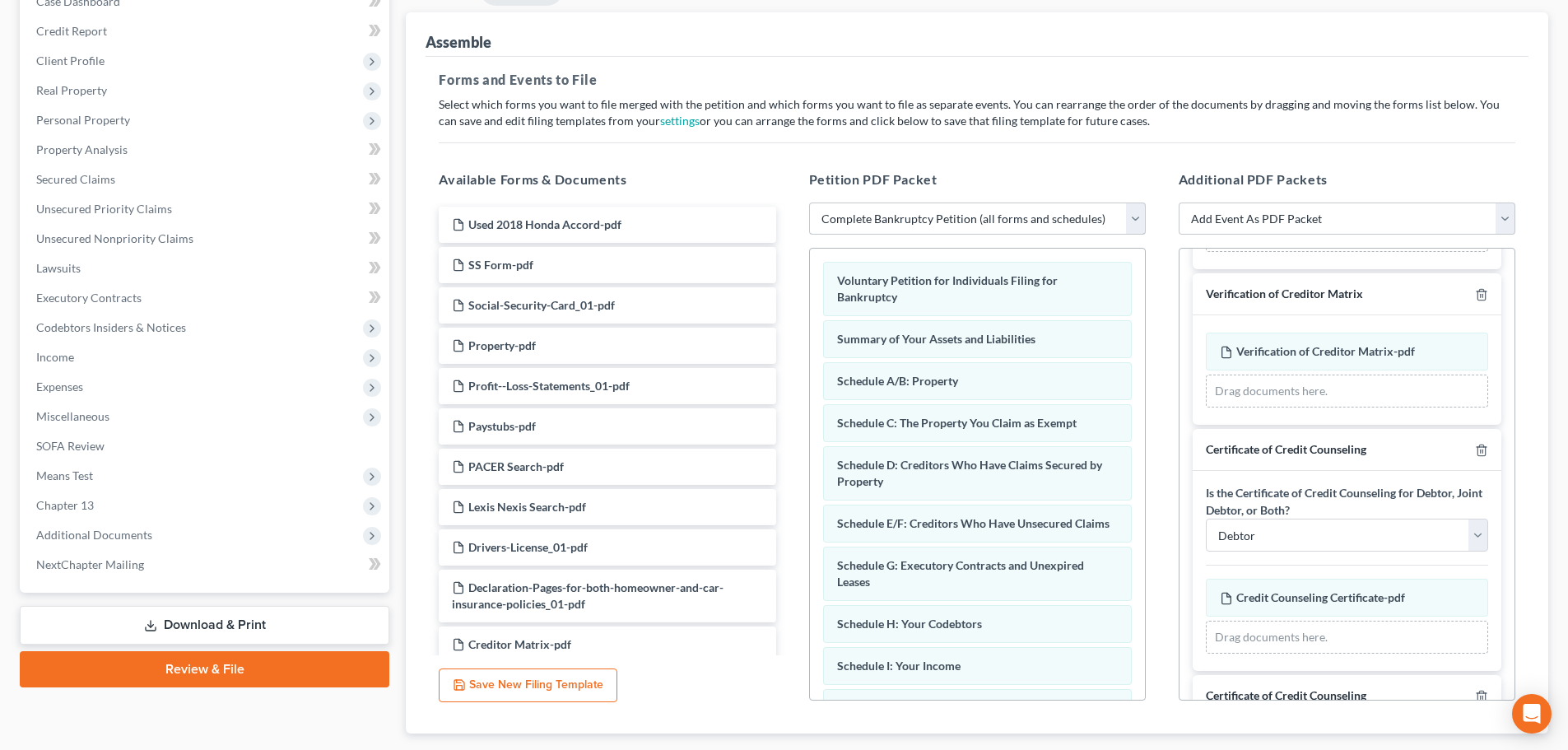
scroll to position [274, 0]
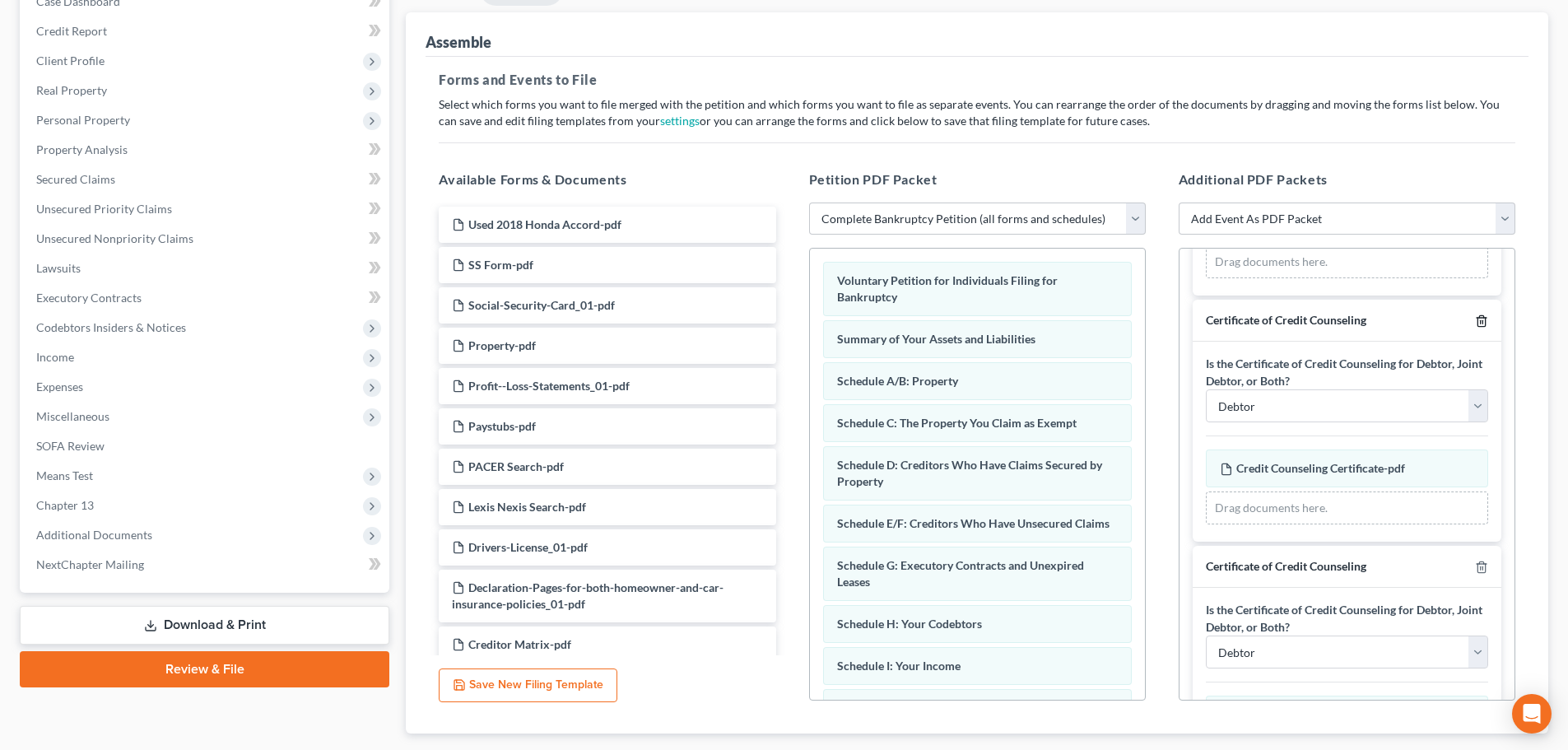
click at [1184, 317] on icon "button" at bounding box center [1480, 320] width 8 height 11
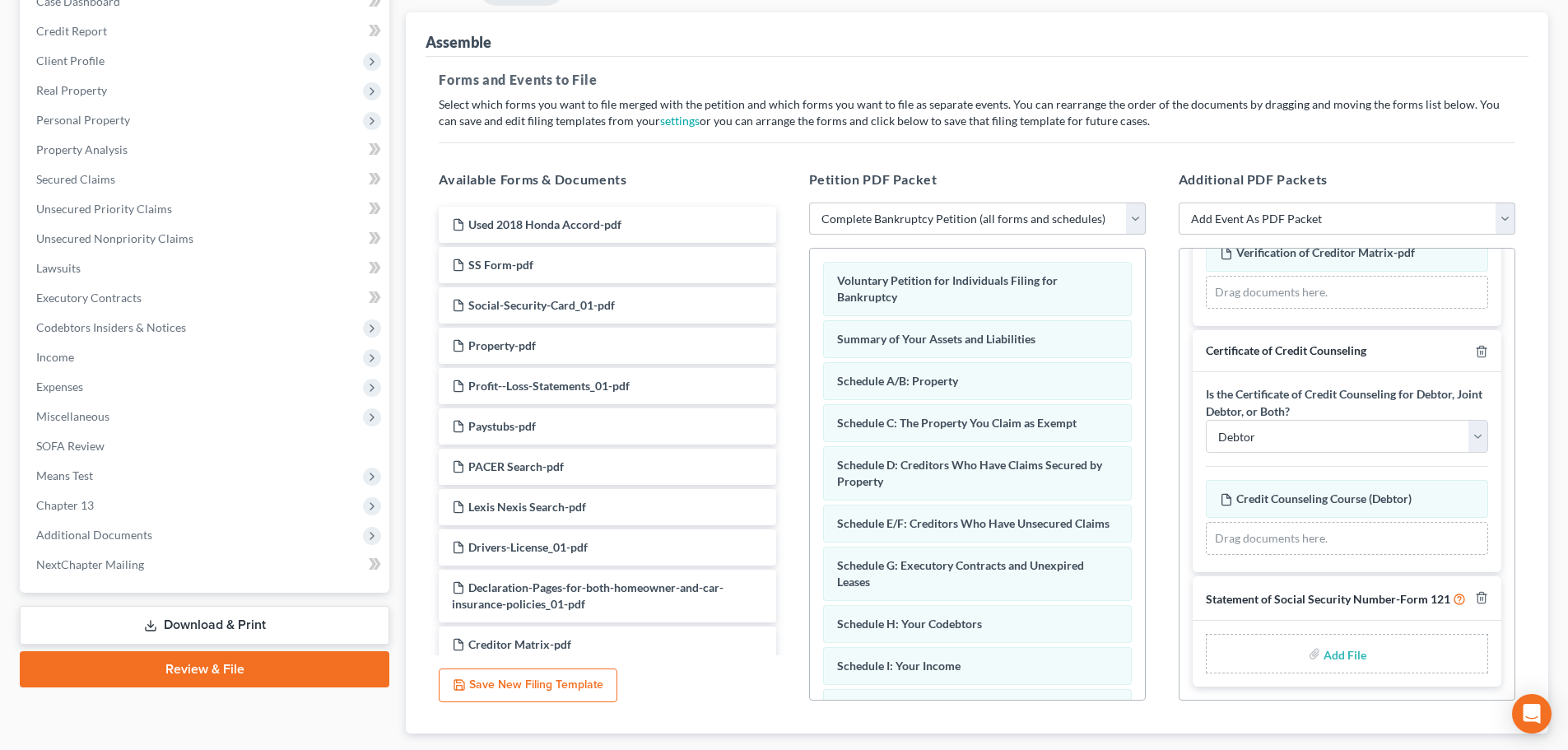
scroll to position [259, 0]
click at [1184, 650] on input "file" at bounding box center [1343, 654] width 39 height 30
type input "C:\fakepath\Mbodji SS Form.pdf"
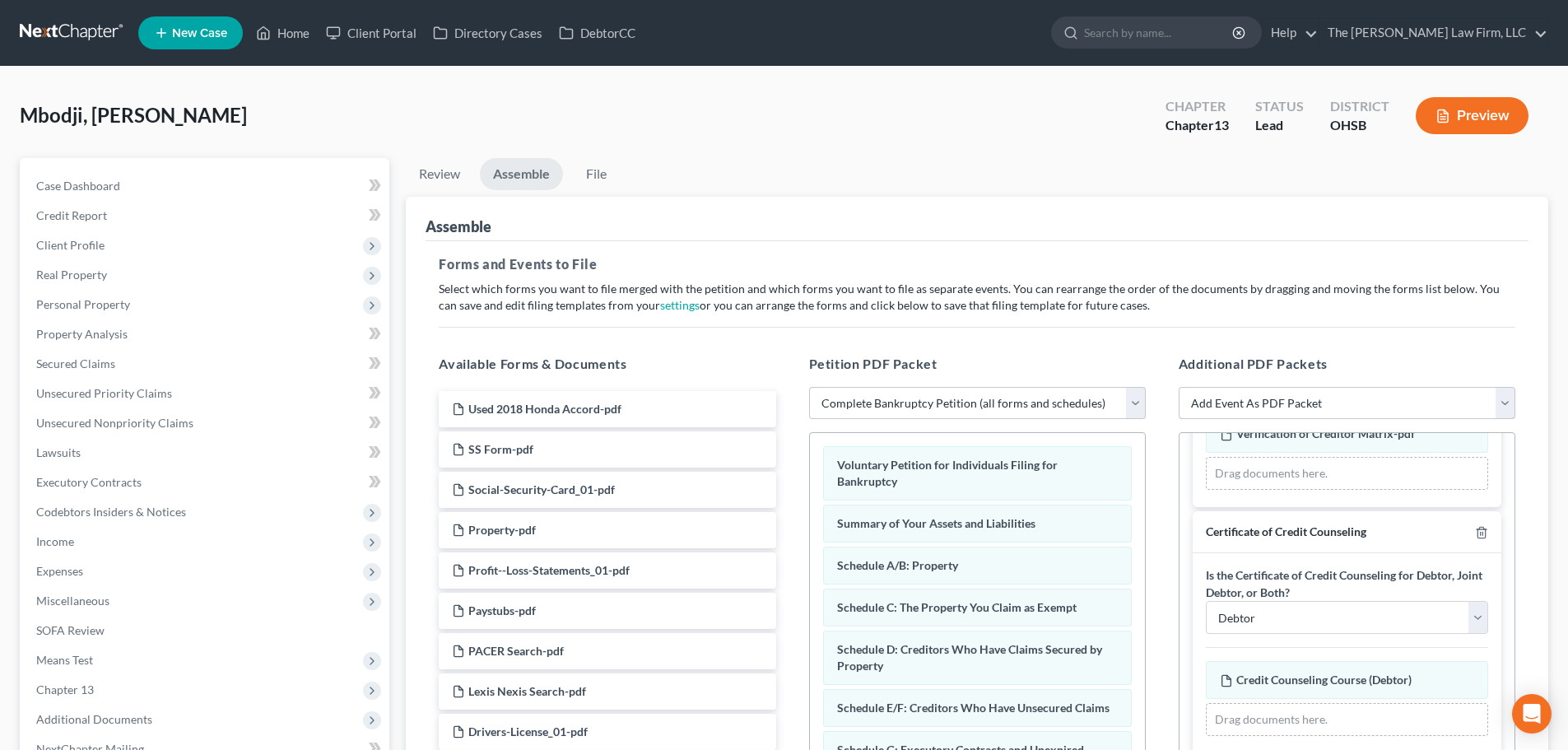
scroll to position [236, 0]
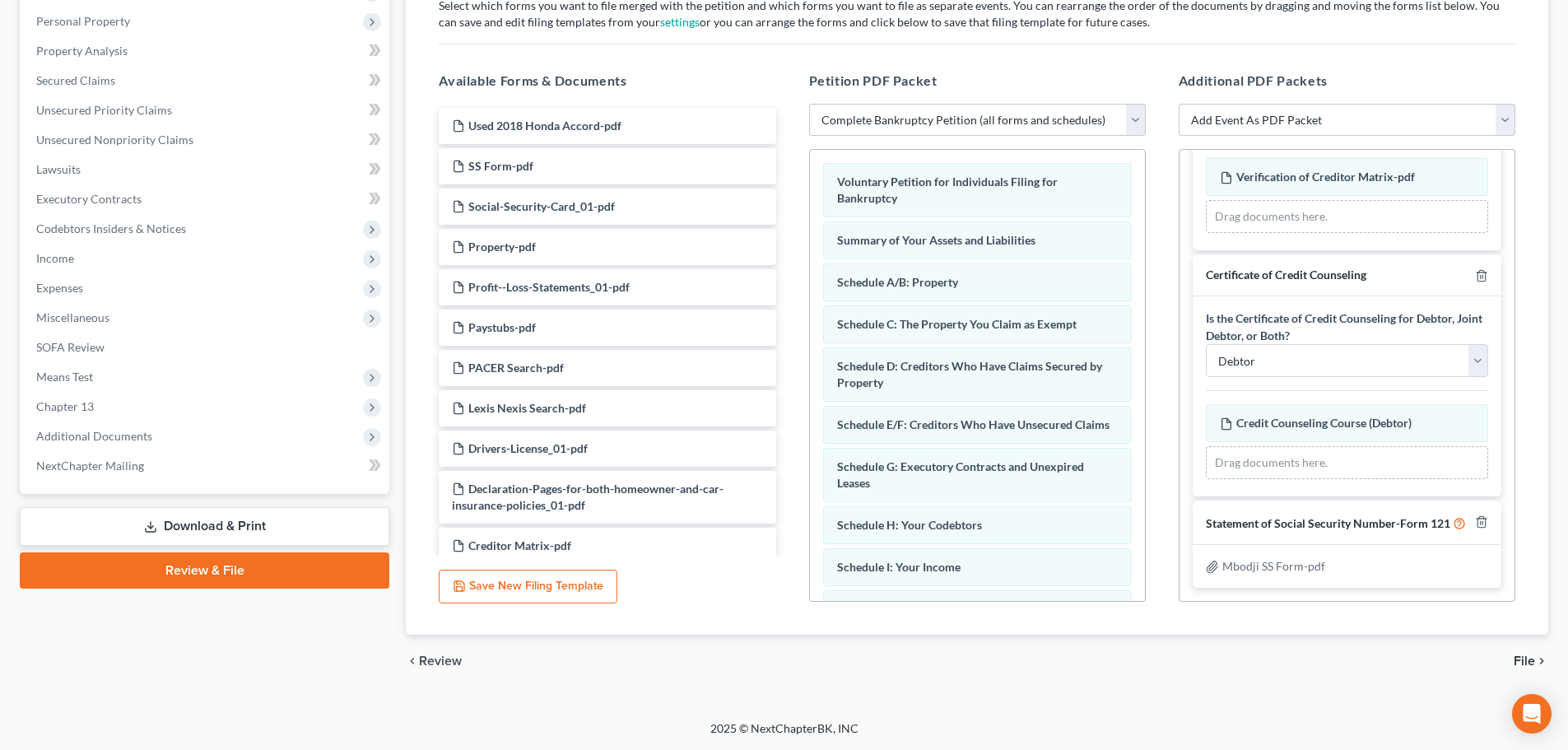
click at [1184, 650] on span "File" at bounding box center [1524, 660] width 21 height 13
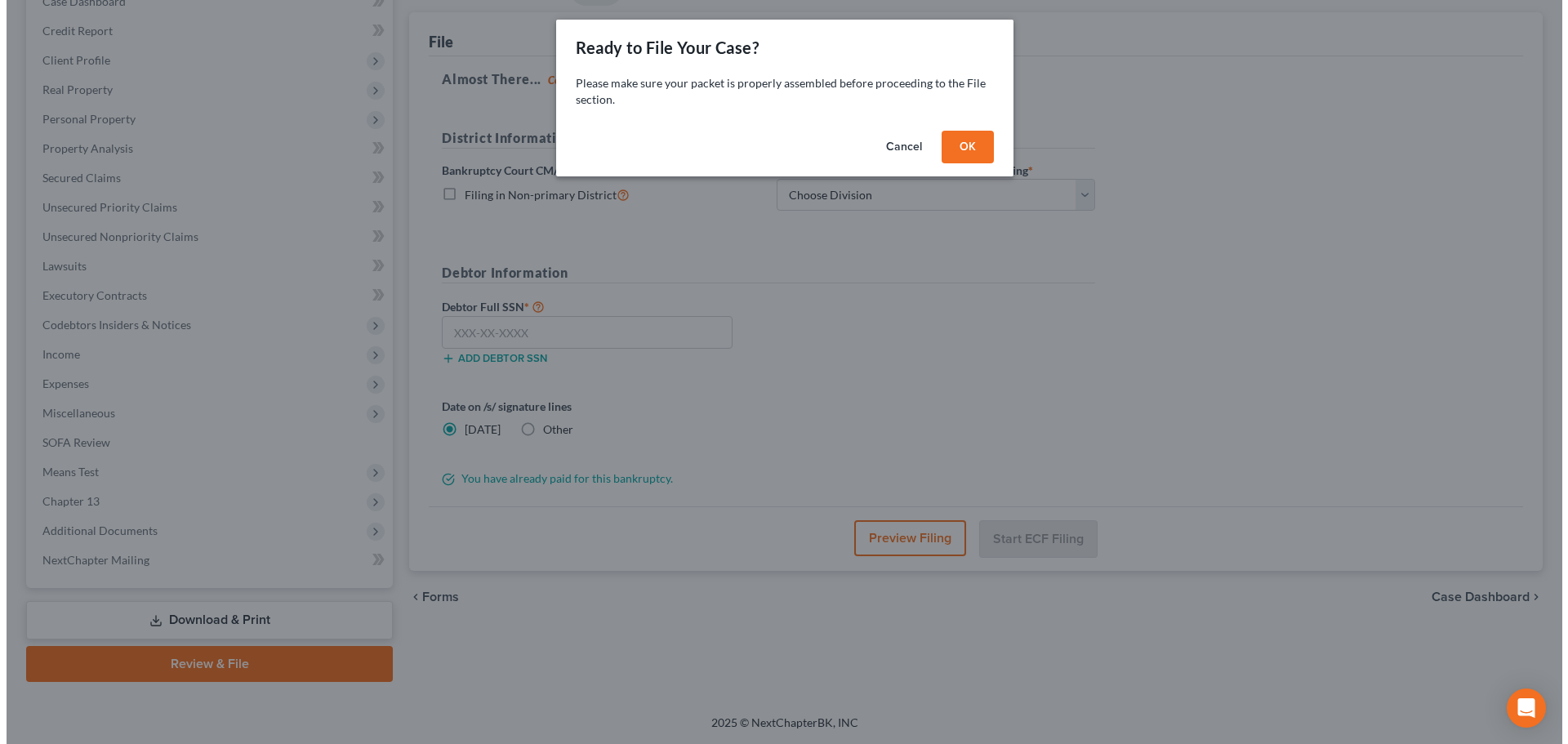
scroll to position [183, 0]
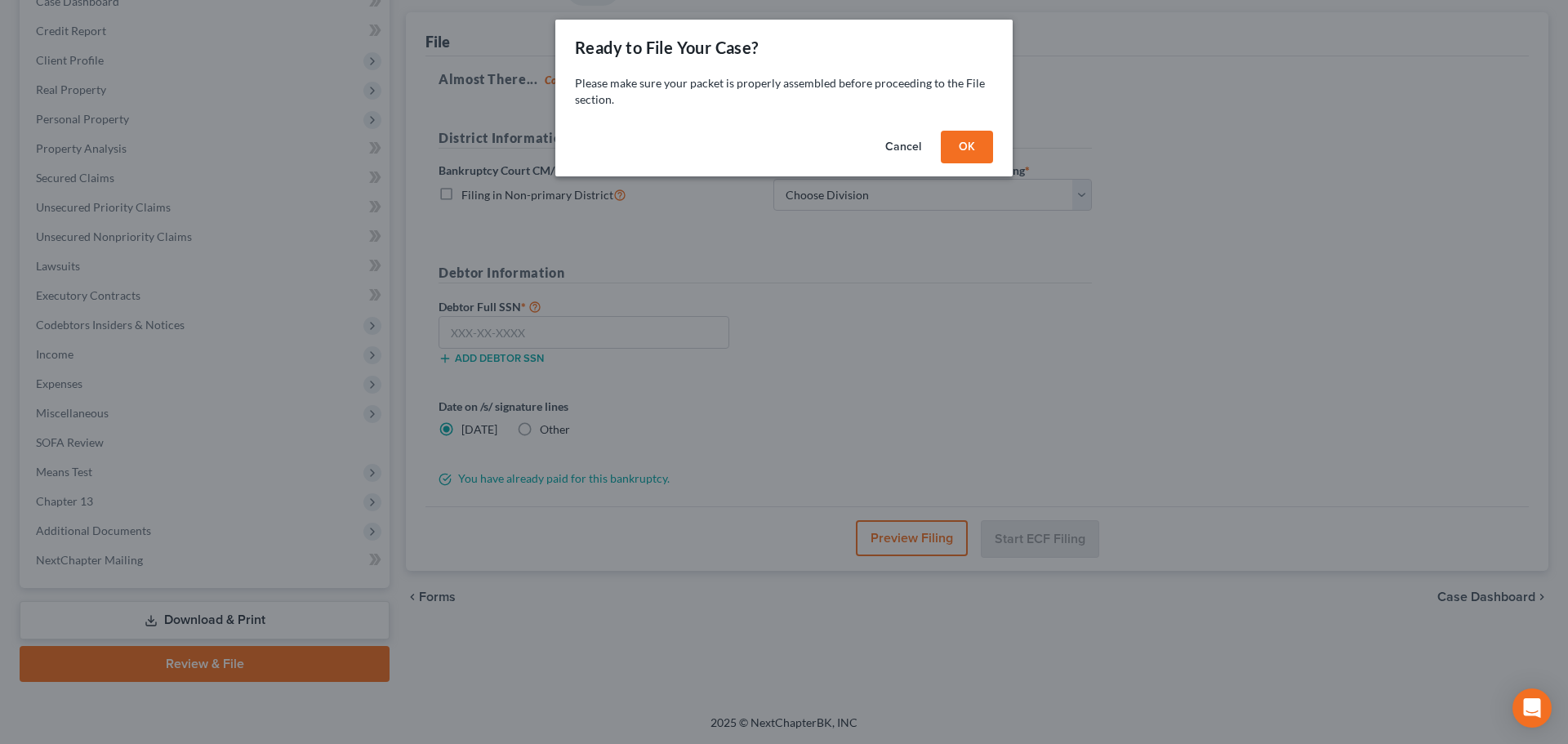
click at [969, 150] on button "OK" at bounding box center [967, 146] width 52 height 33
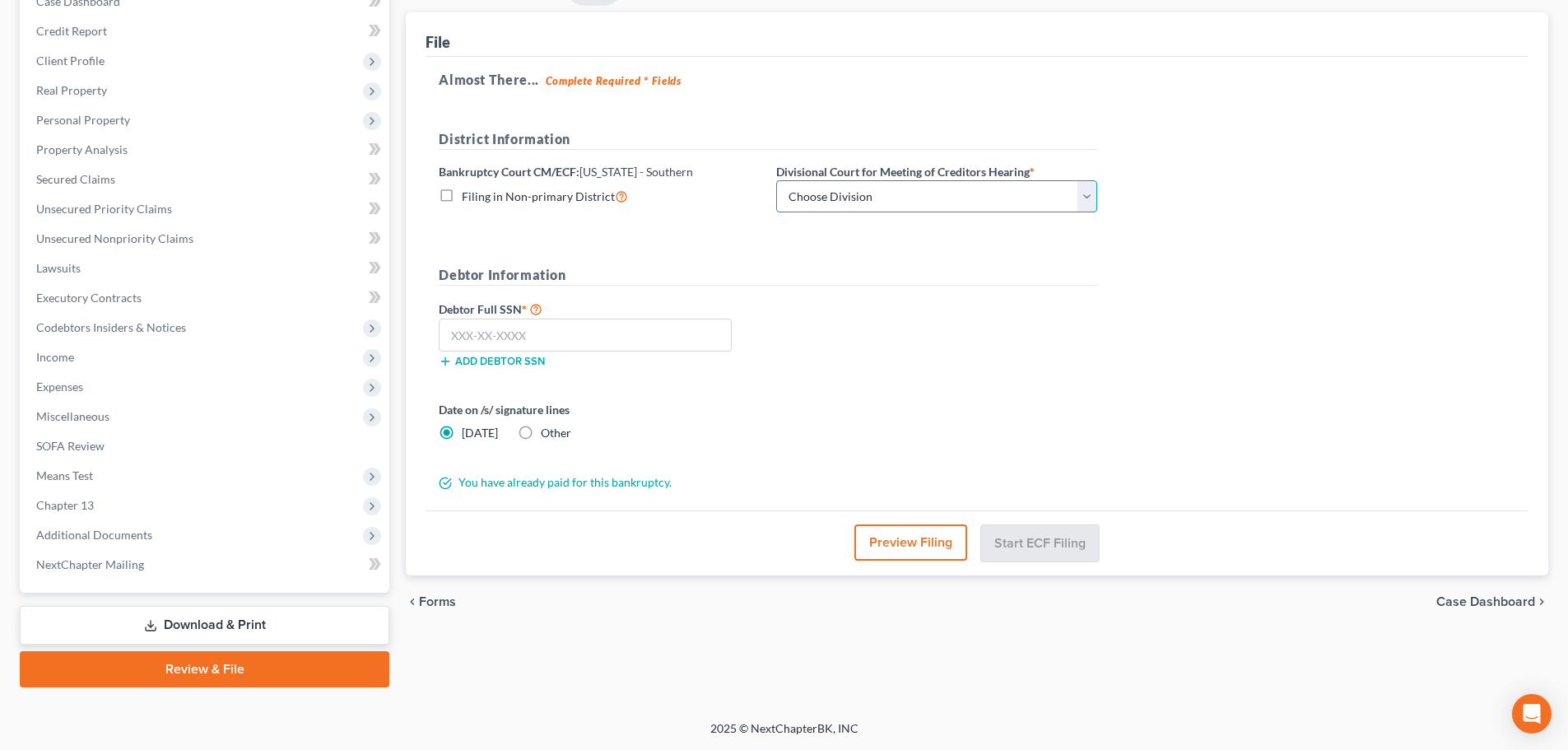
click at [926, 204] on select "Choose Division Cincinnati Columbus [GEOGRAPHIC_DATA]" at bounding box center [937, 196] width 321 height 33
select select "1"
click at [776, 180] on select "Choose Division Cincinnati Columbus [GEOGRAPHIC_DATA]" at bounding box center [937, 196] width 321 height 33
drag, startPoint x: 611, startPoint y: 328, endPoint x: 771, endPoint y: 323, distance: 160.1
click at [611, 328] on input "text" at bounding box center [584, 334] width 293 height 33
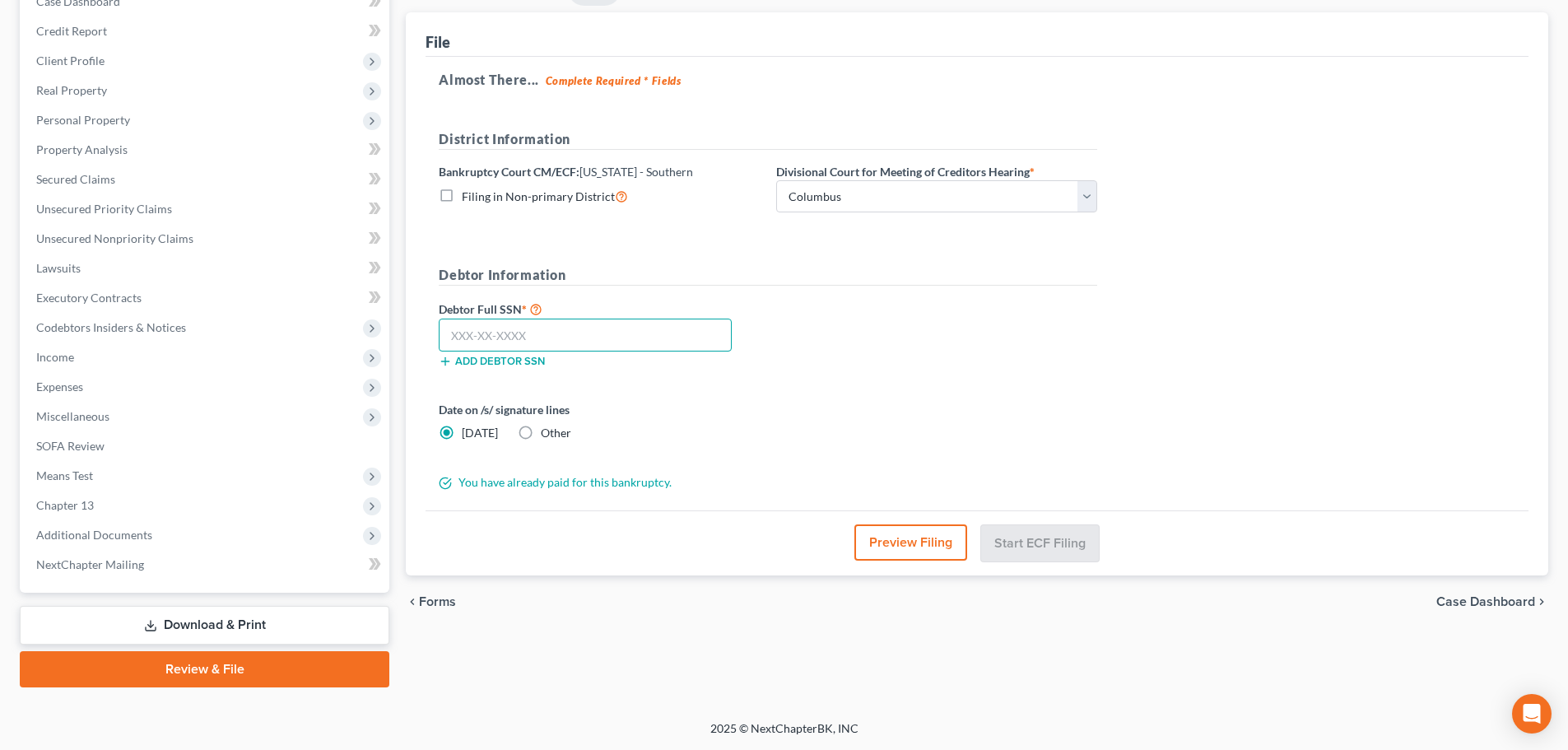
paste input "749-23-3131"
type input "749-23-3131"
click at [840, 328] on div "Debtor Full SSN * 749-23-3131 Add debtor SSN" at bounding box center [767, 340] width 675 height 82
click at [897, 539] on button "Preview Filing" at bounding box center [911, 542] width 113 height 36
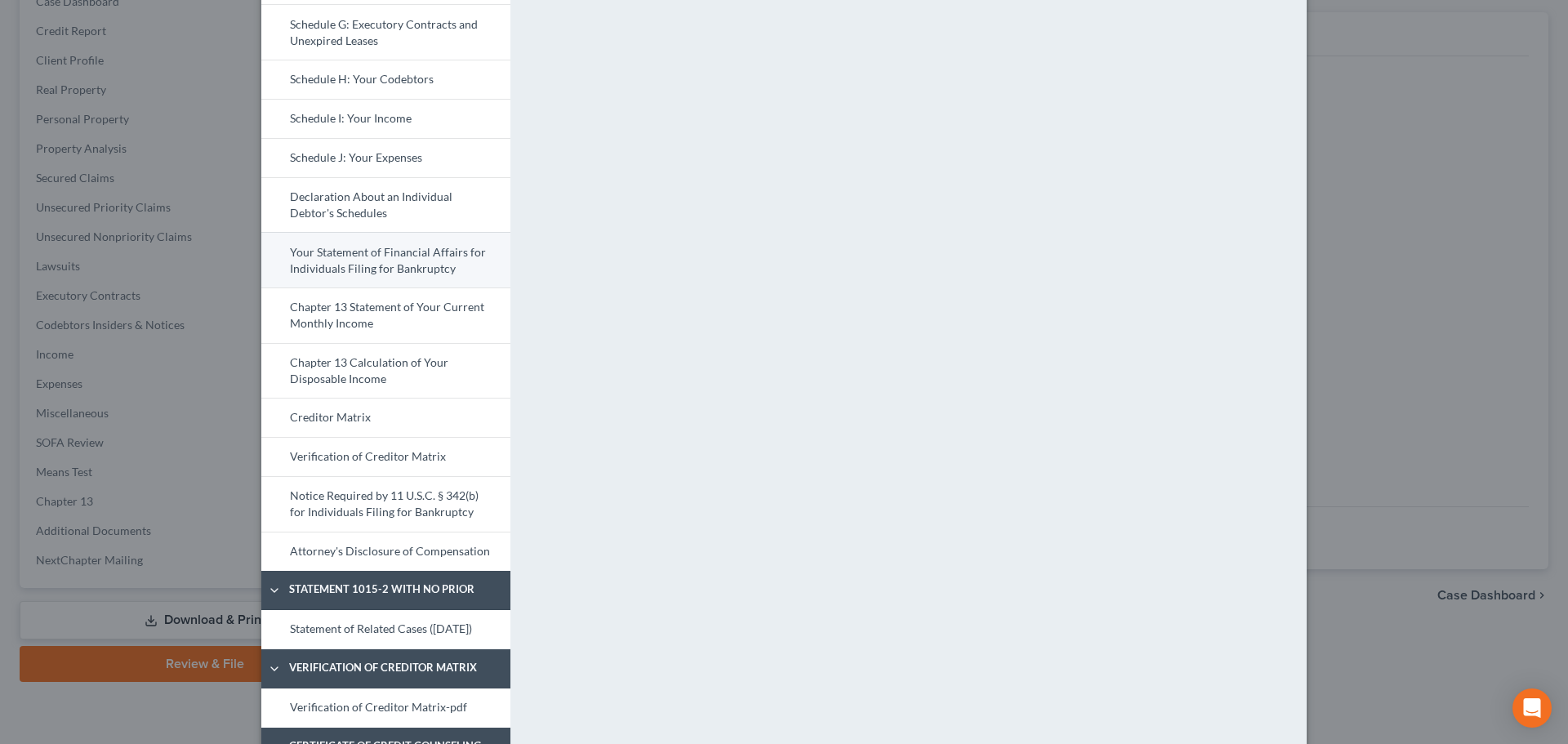
scroll to position [544, 0]
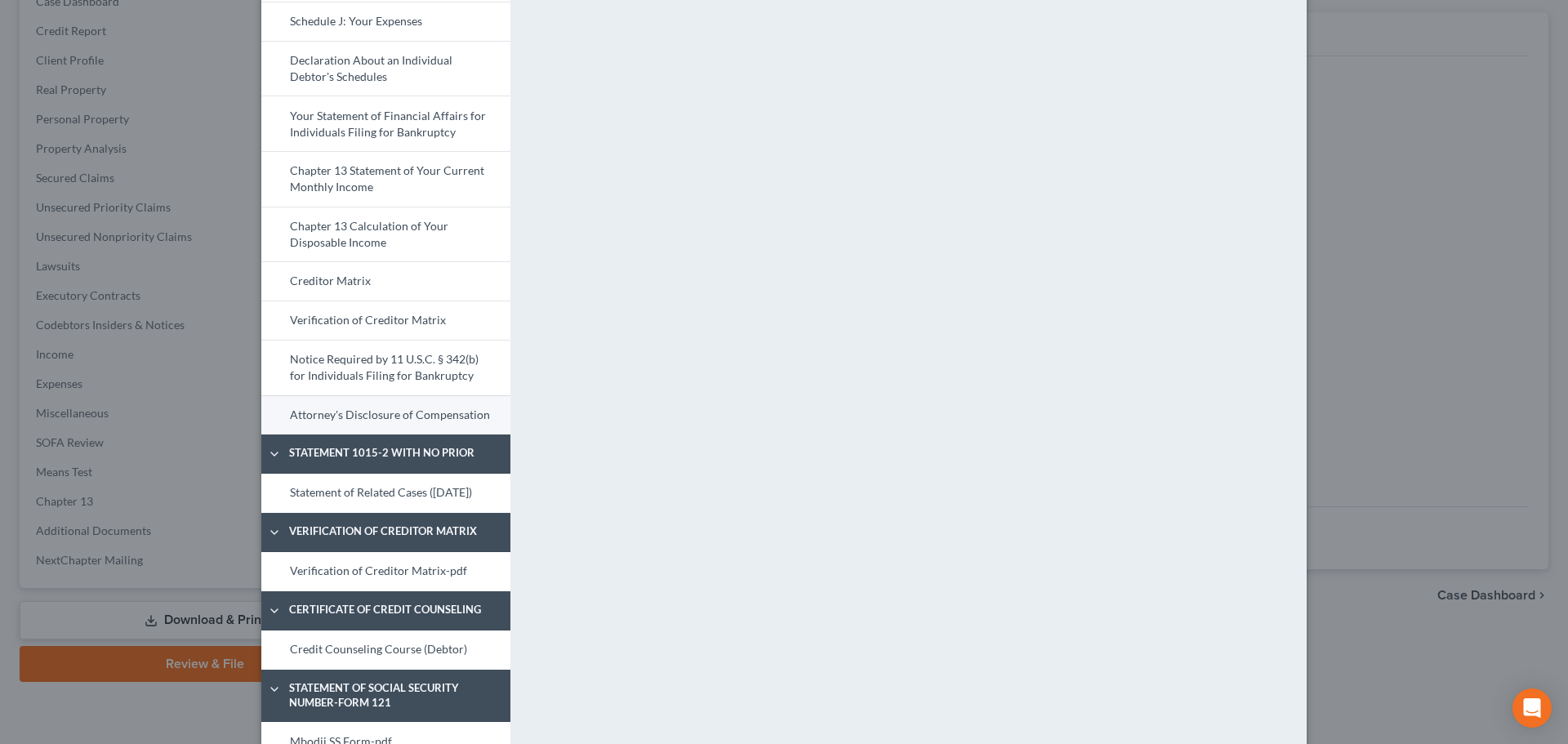
click at [392, 415] on link "Attorney's Disclosure of Compensation" at bounding box center [386, 415] width 249 height 39
click at [367, 500] on link "Statement of Related Cases ([DATE])" at bounding box center [386, 493] width 249 height 39
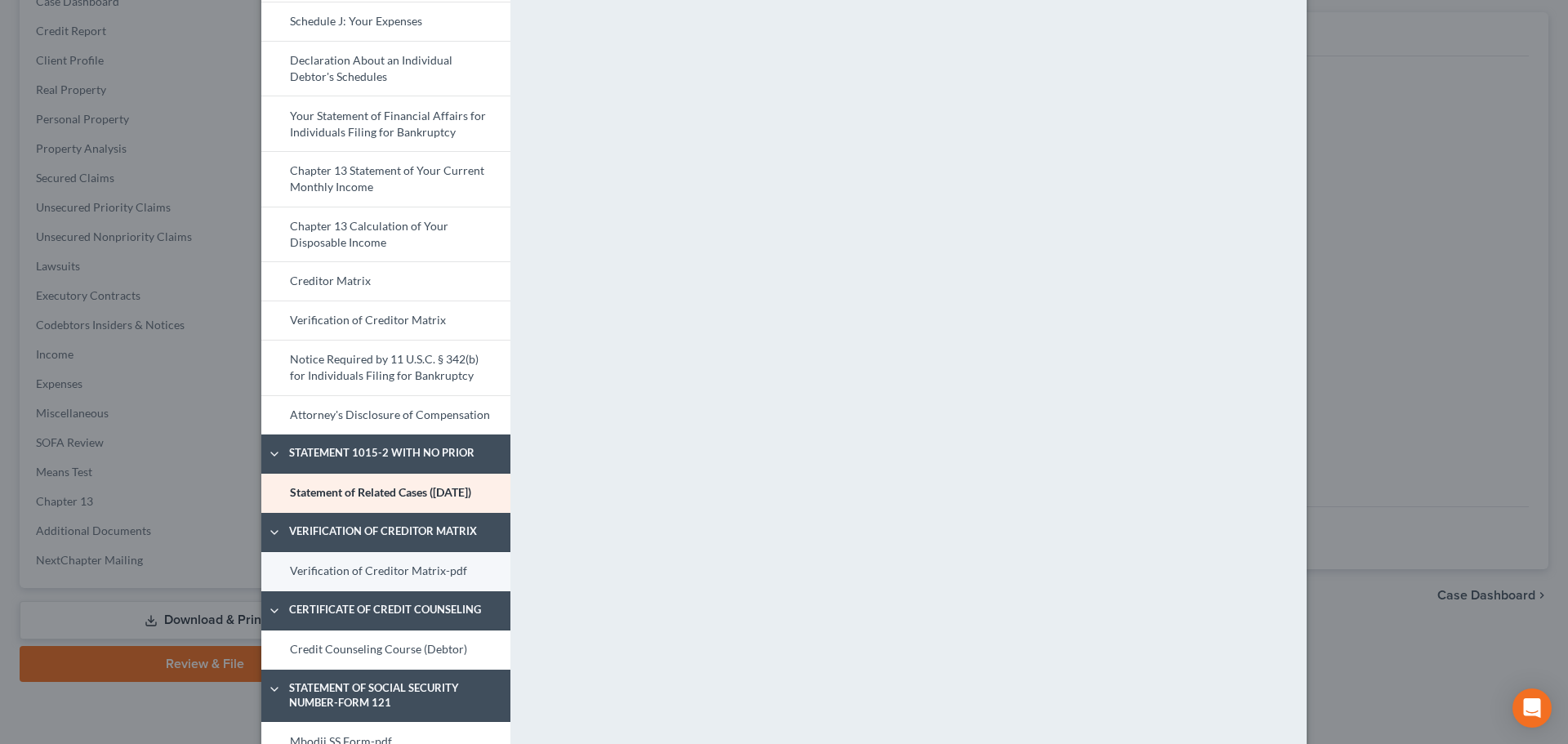
click at [394, 585] on link "Verification of Creditor Matrix-pdf" at bounding box center [386, 571] width 249 height 39
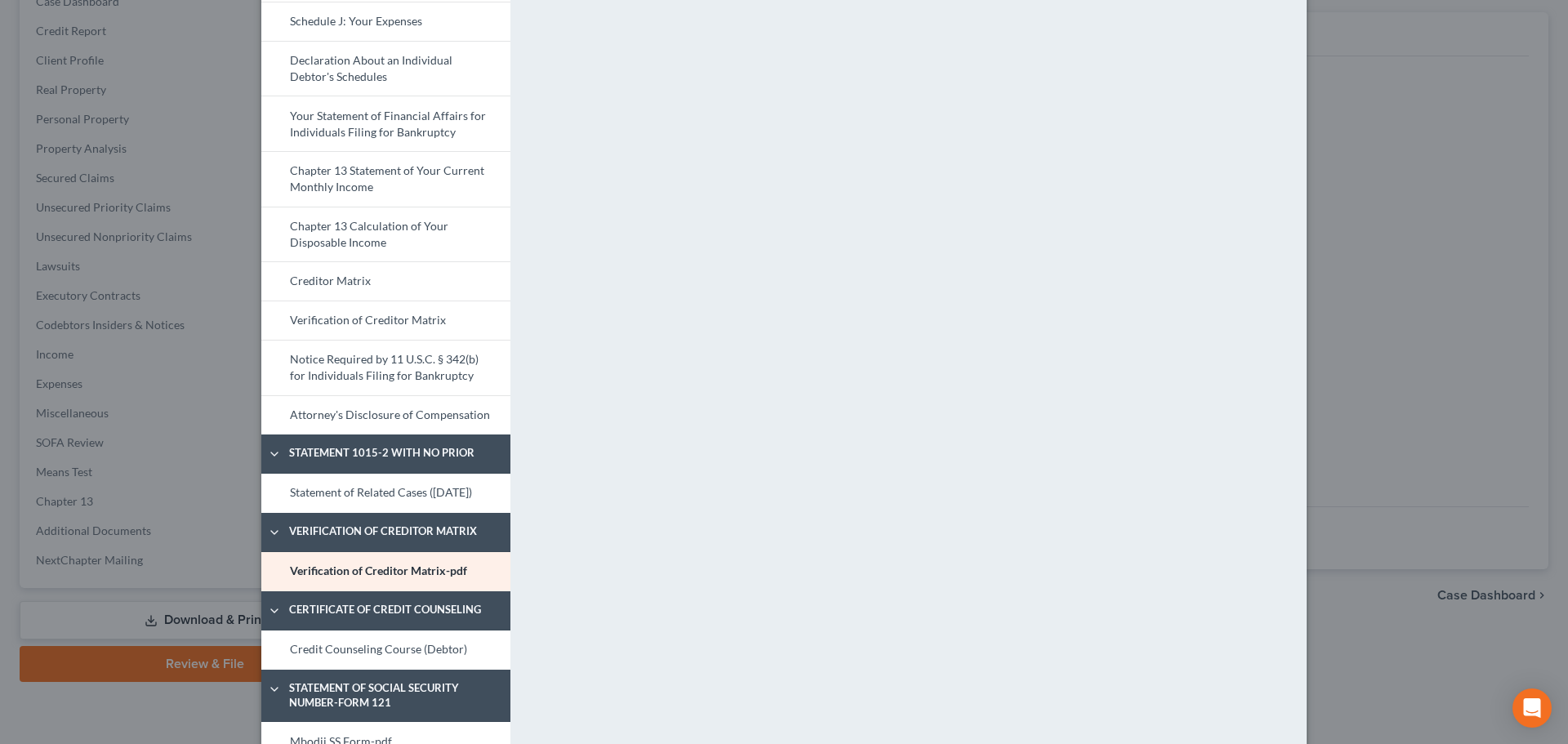
click at [387, 510] on link "Statement of Related Cases ([DATE])" at bounding box center [386, 493] width 249 height 39
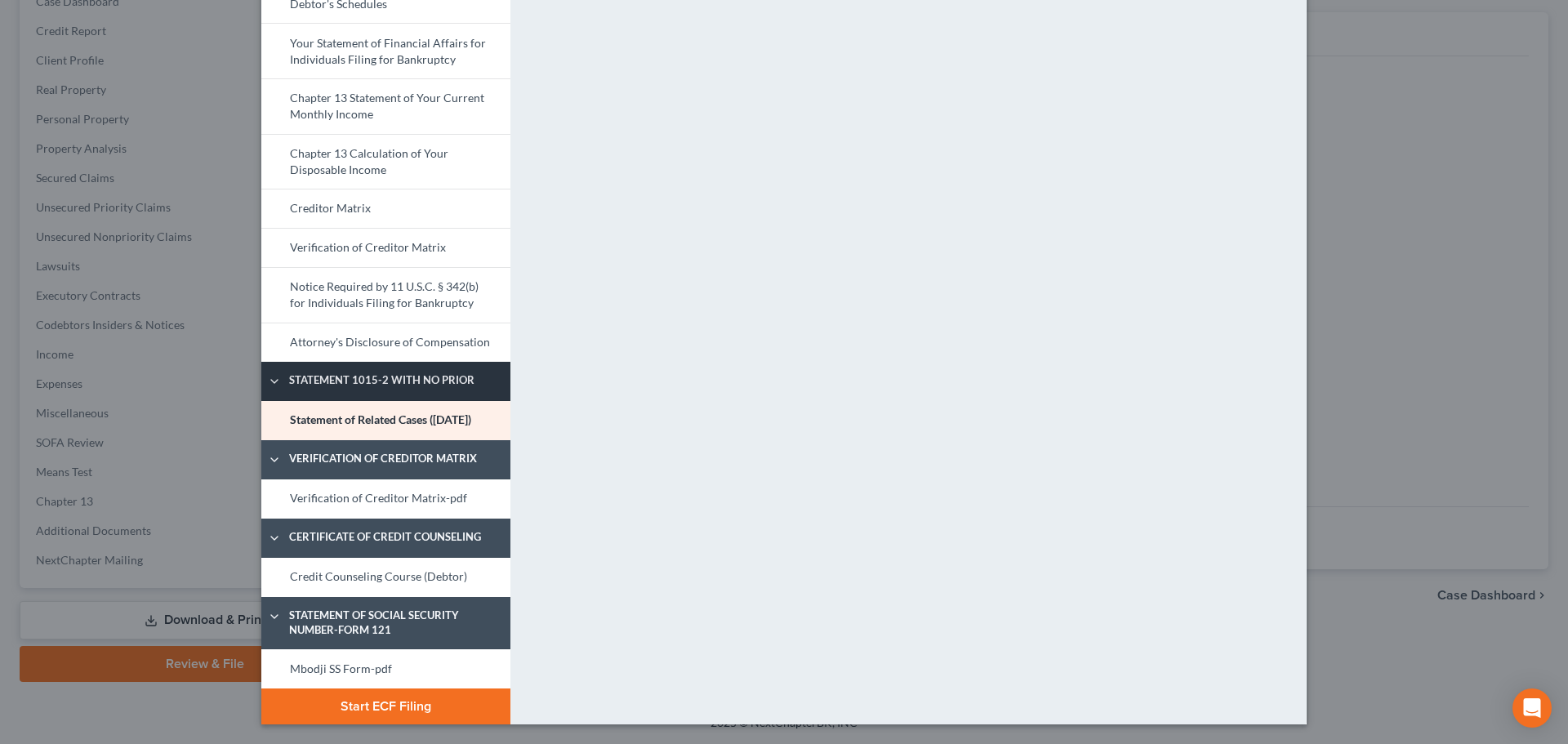
scroll to position [633, 0]
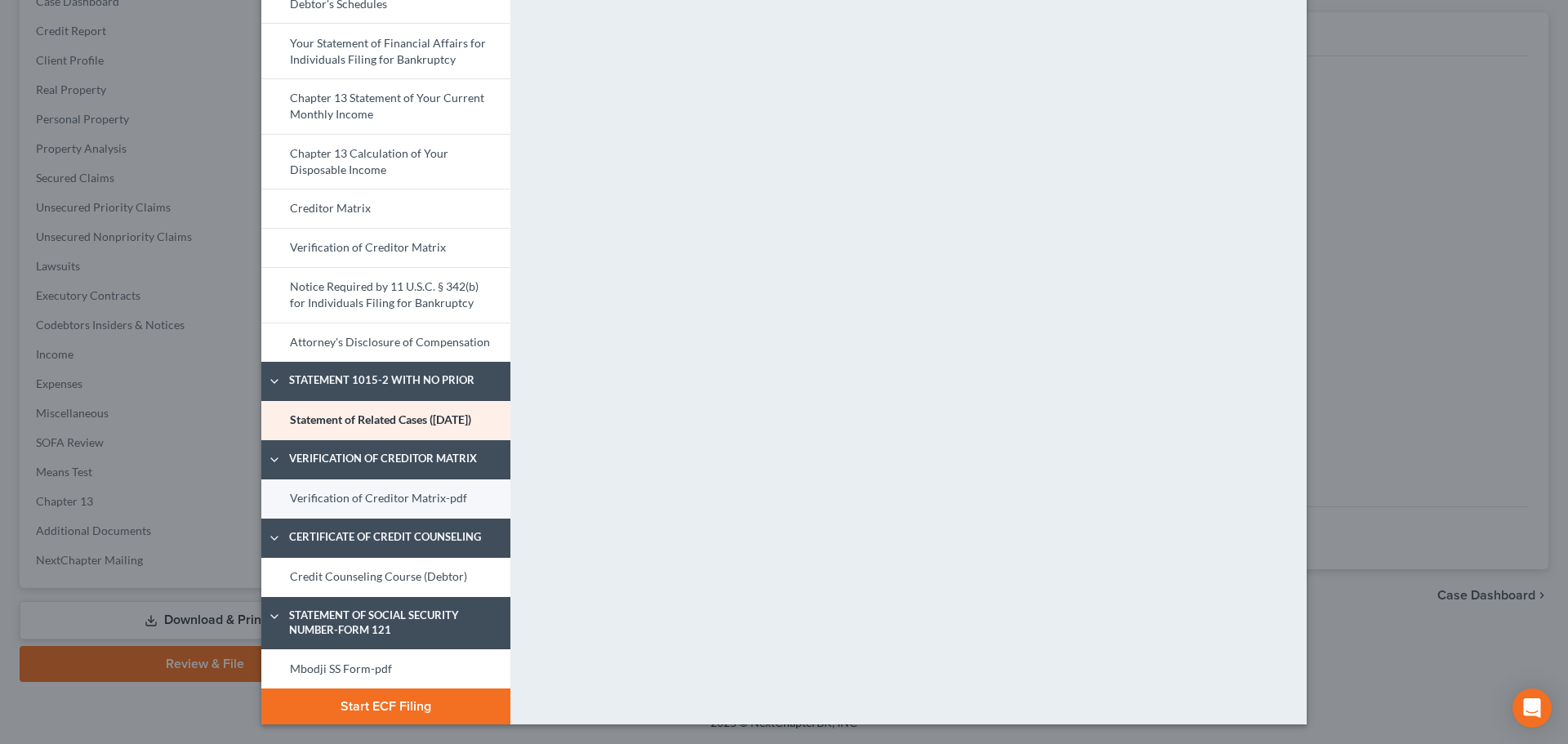
click at [387, 499] on link "Verification of Creditor Matrix-pdf" at bounding box center [386, 499] width 249 height 39
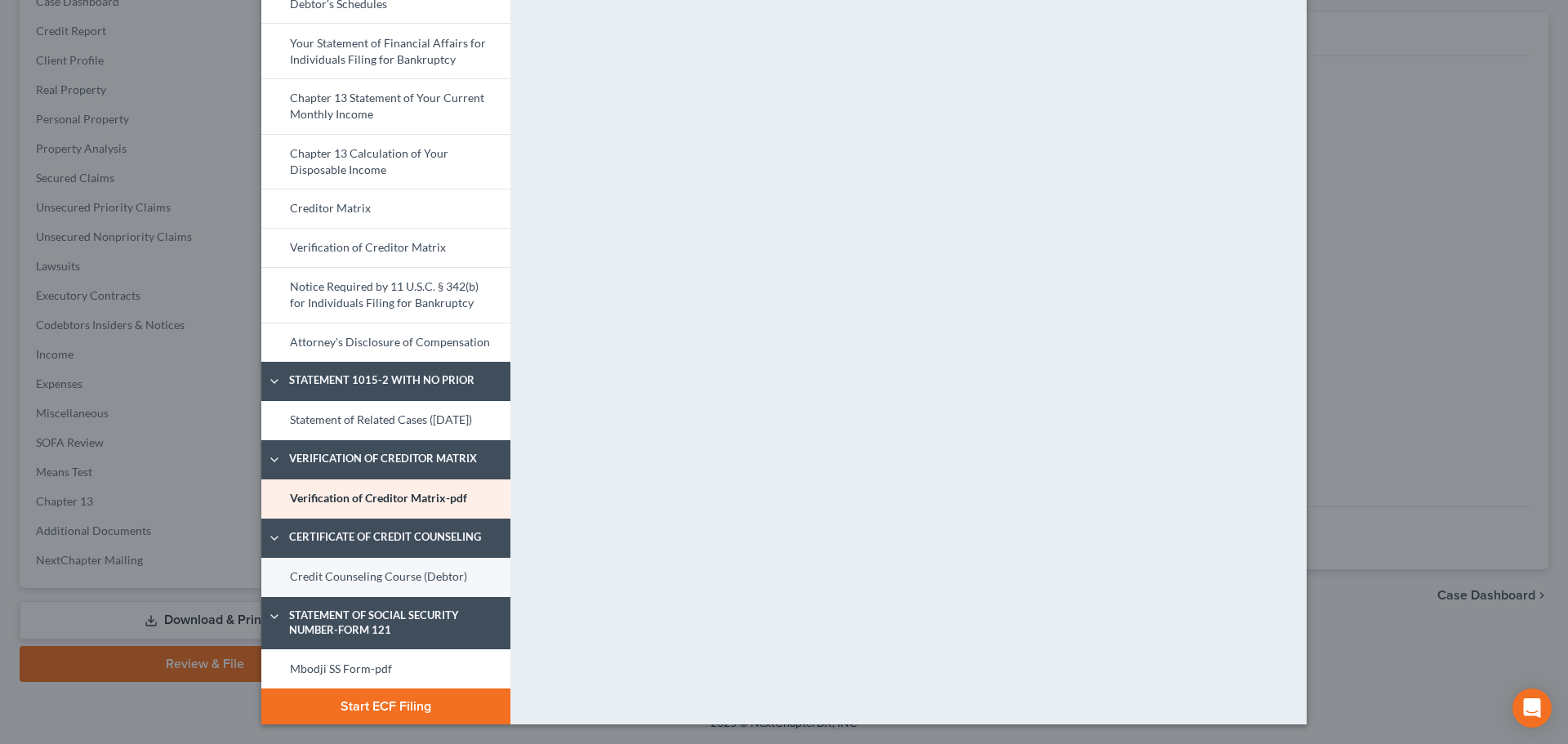
click at [411, 571] on link "Credit Counseling Course (Debtor)" at bounding box center [386, 577] width 249 height 39
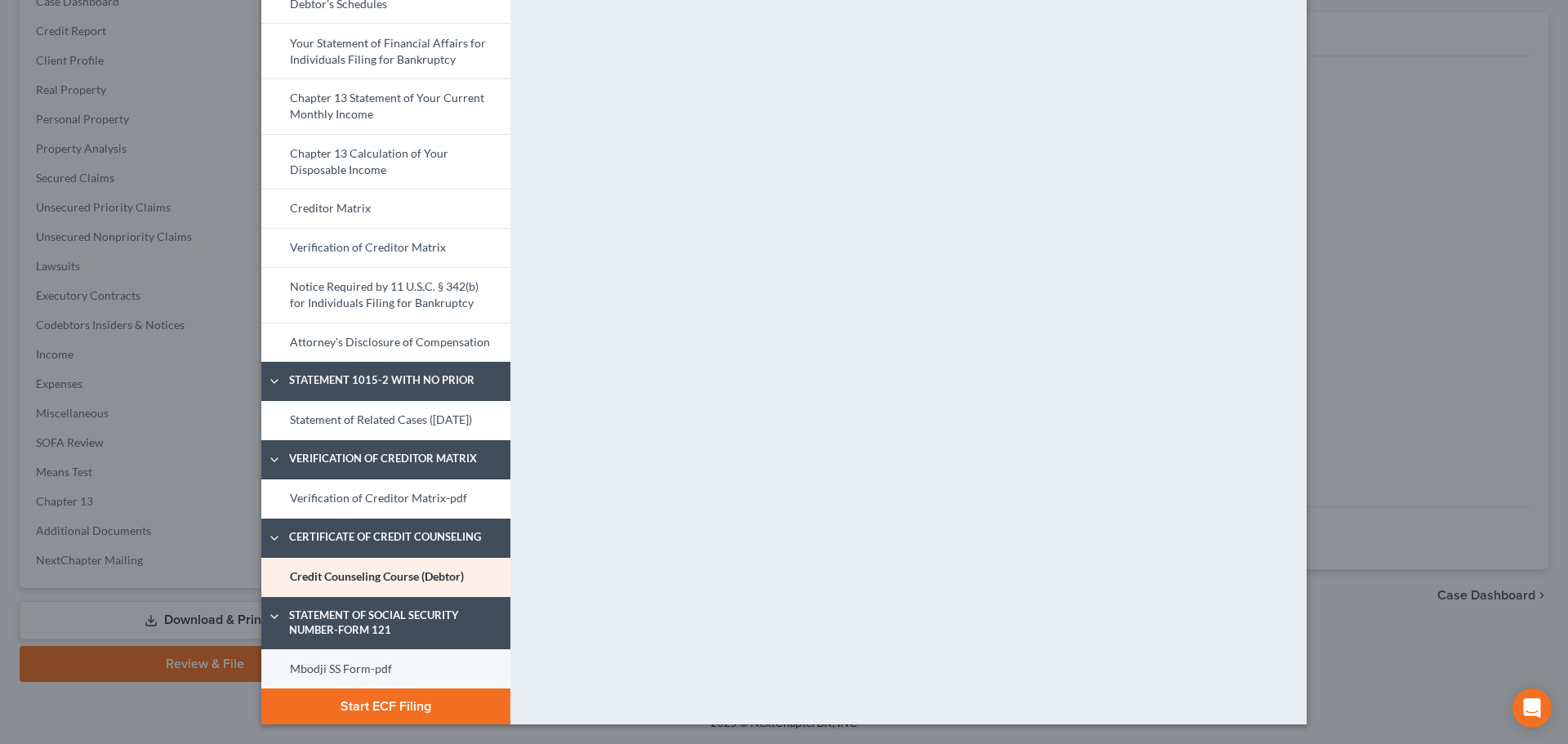
click at [433, 645] on link "Mbodji SS Form-pdf" at bounding box center [386, 669] width 249 height 39
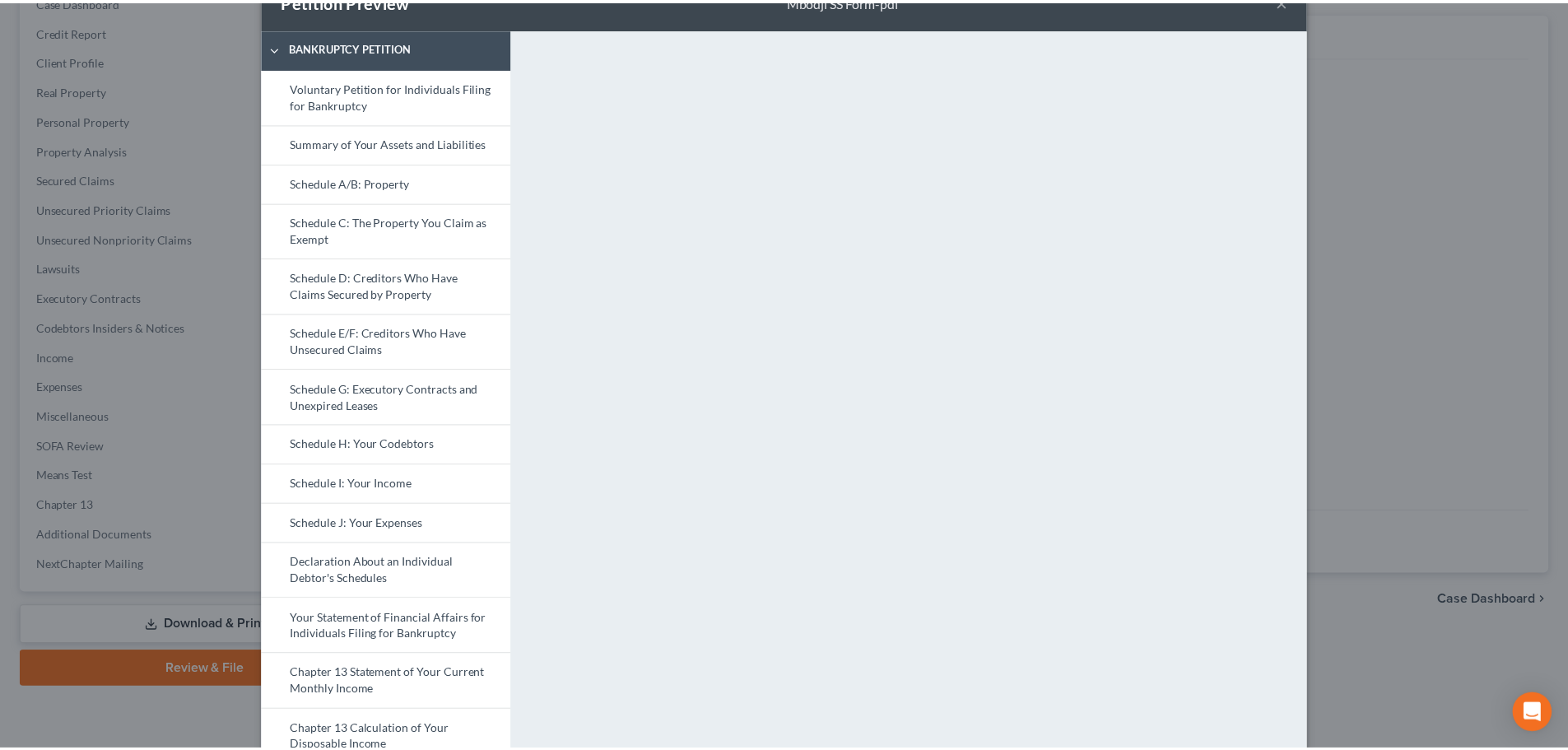
scroll to position [0, 0]
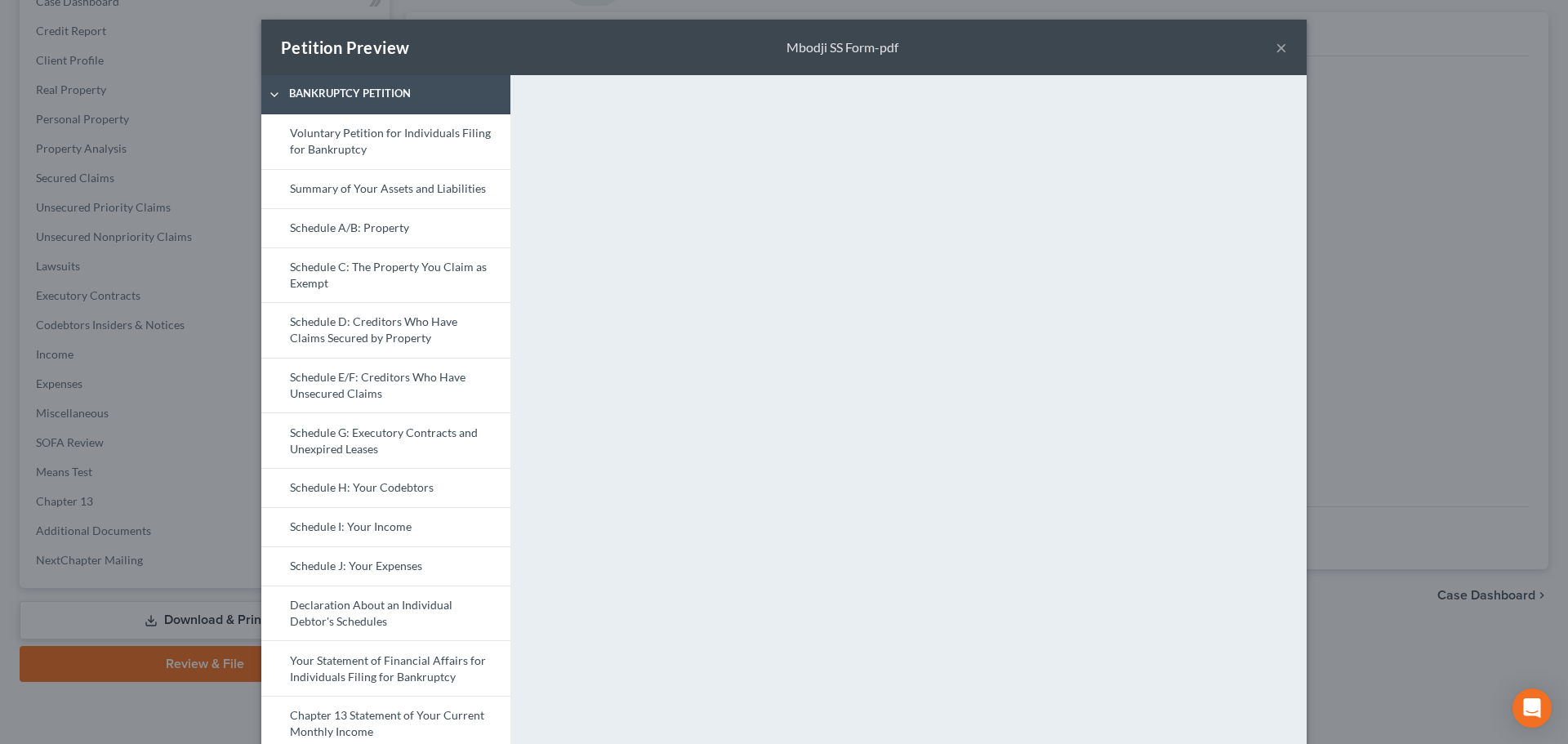
click at [1175, 47] on button "×" at bounding box center [1282, 47] width 12 height 19
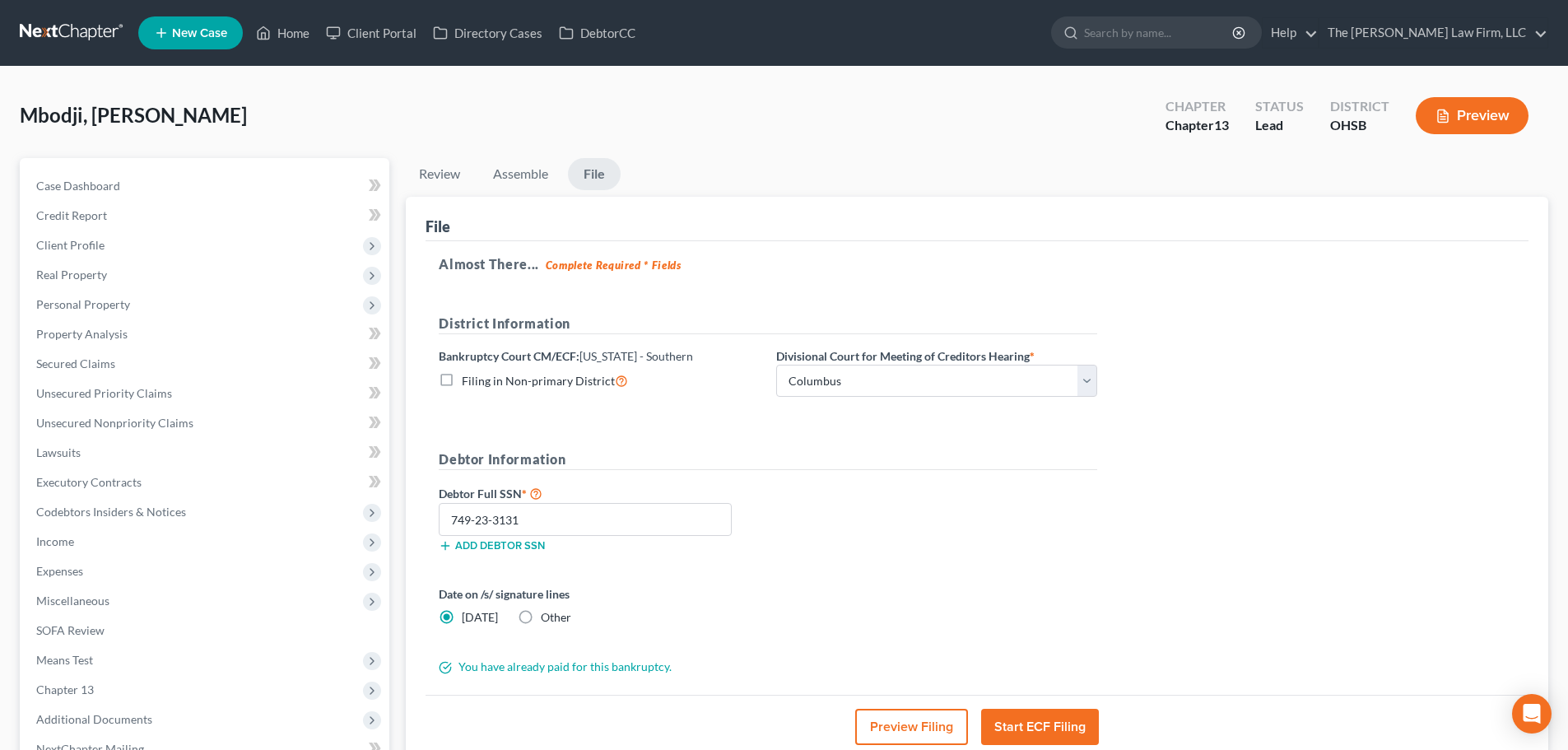
click at [1037, 650] on button "Start ECF Filing" at bounding box center [1040, 727] width 118 height 36
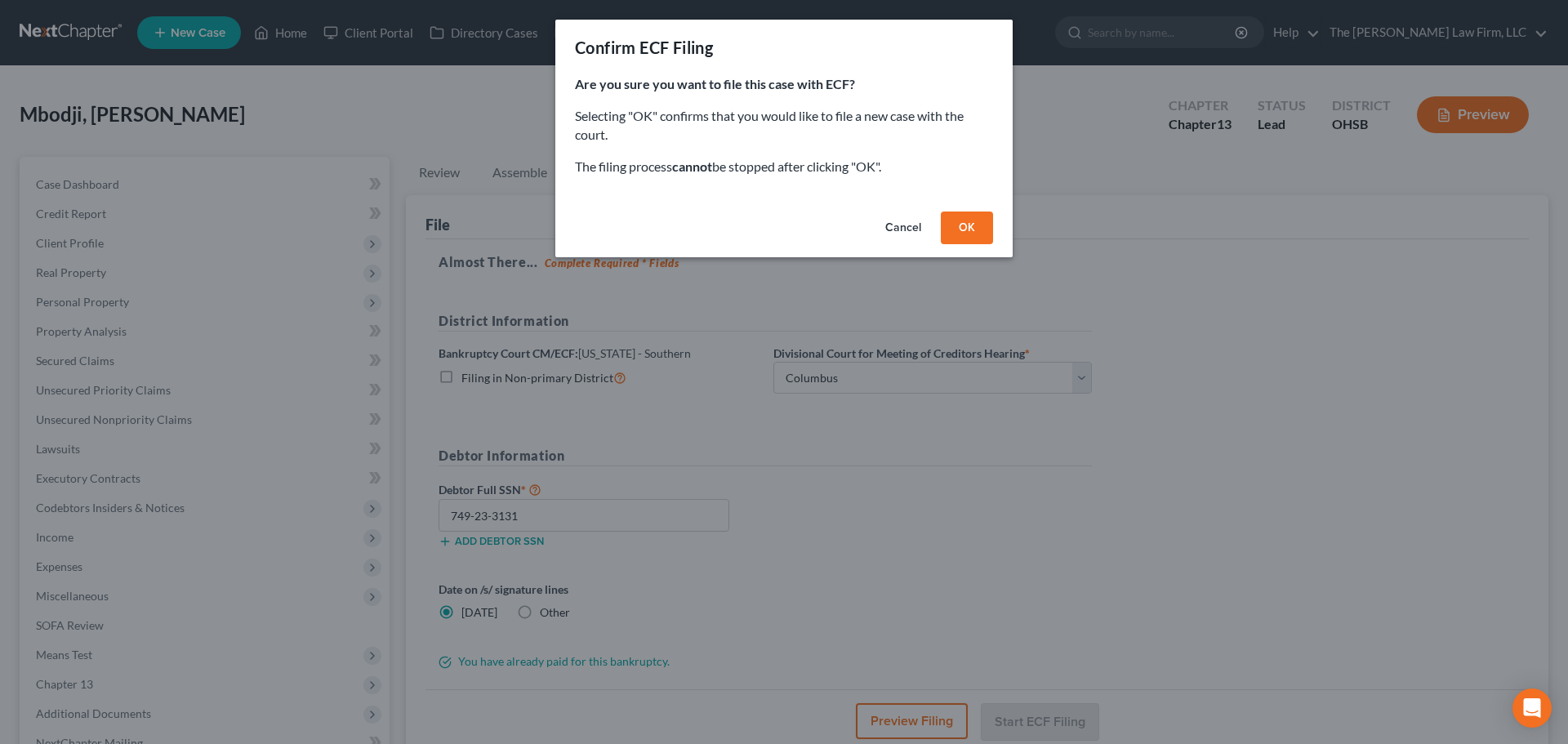
click at [967, 225] on button "OK" at bounding box center [967, 228] width 52 height 33
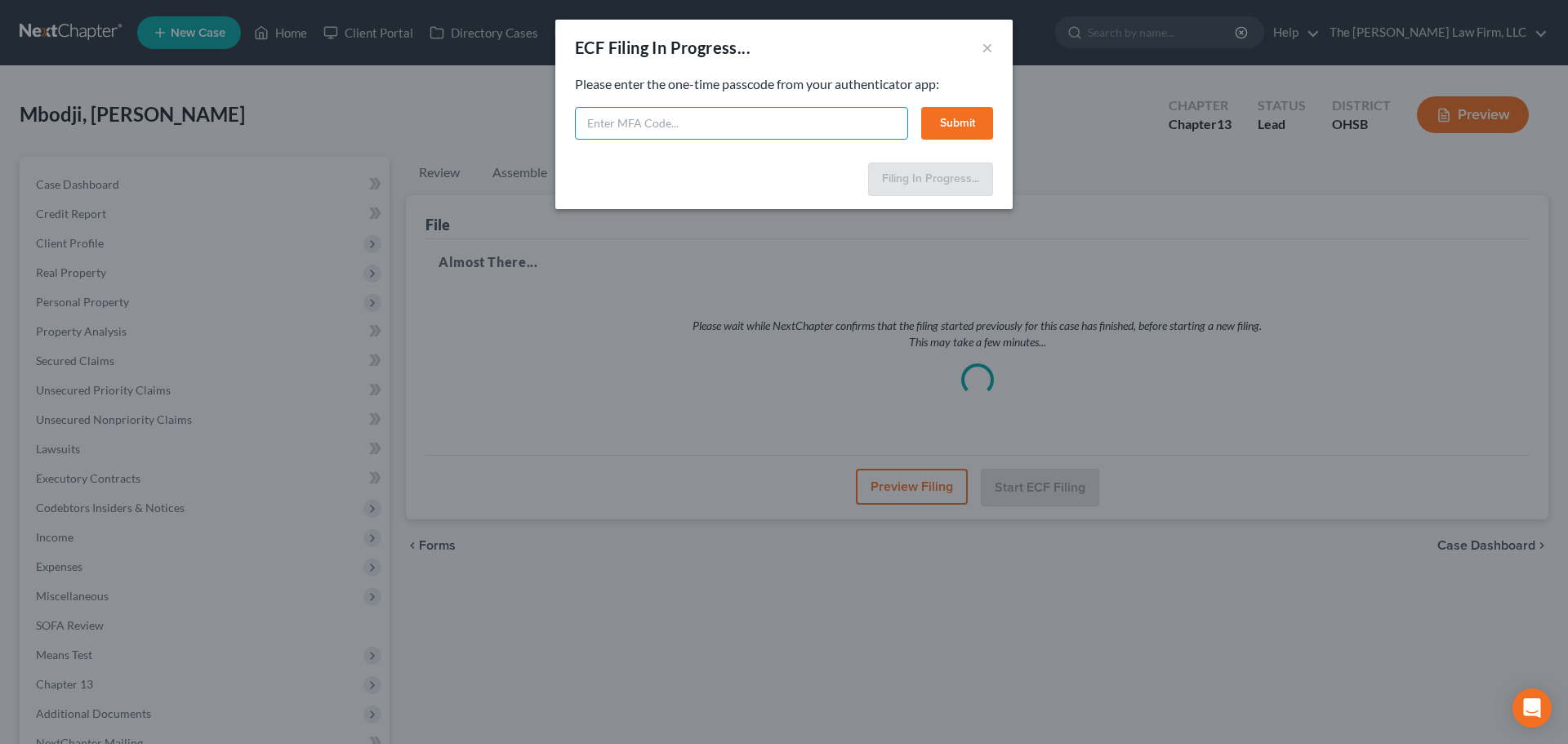
click at [785, 113] on input "text" at bounding box center [742, 123] width 334 height 33
type input "092069"
click at [940, 126] on button "Submit" at bounding box center [957, 123] width 72 height 33
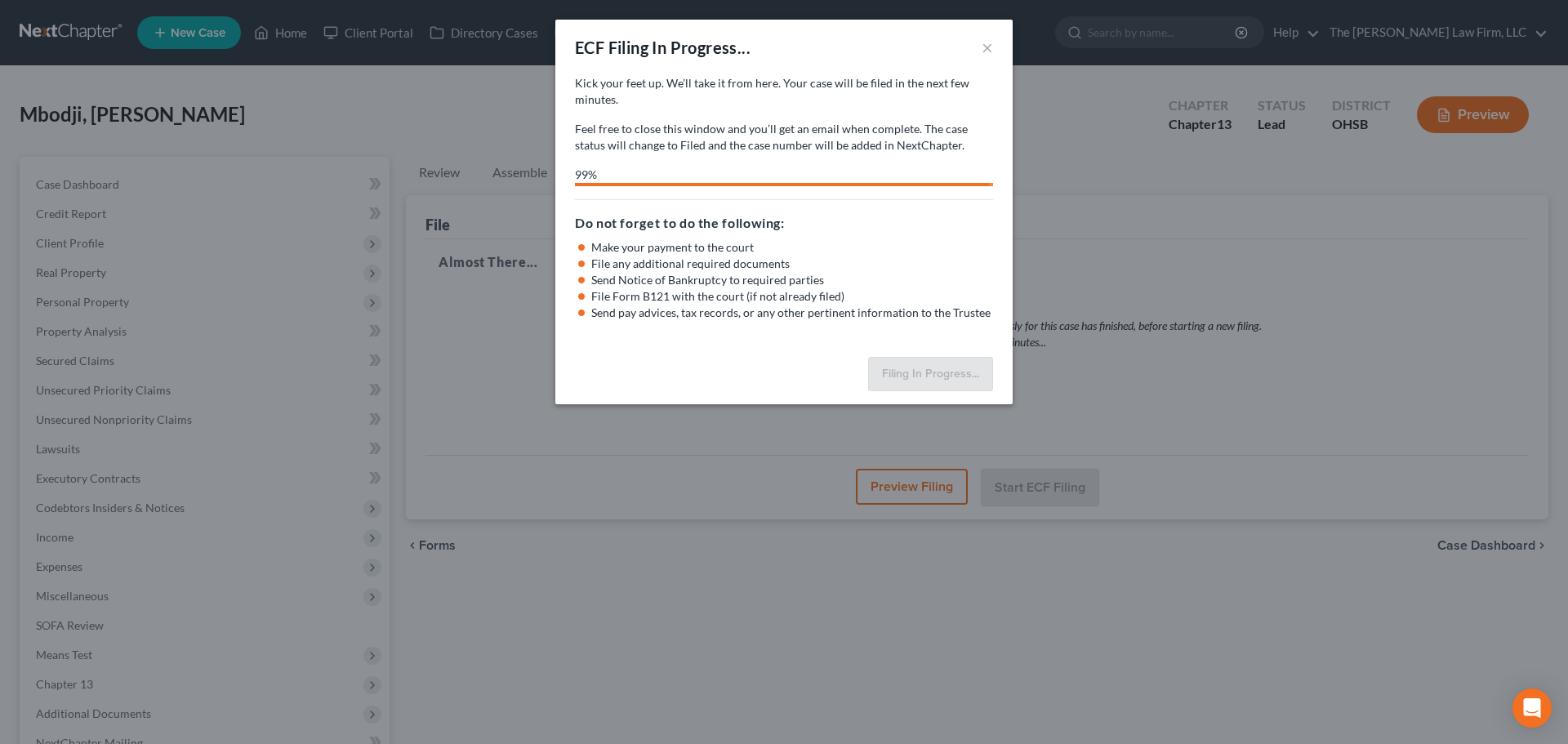
select select "1"
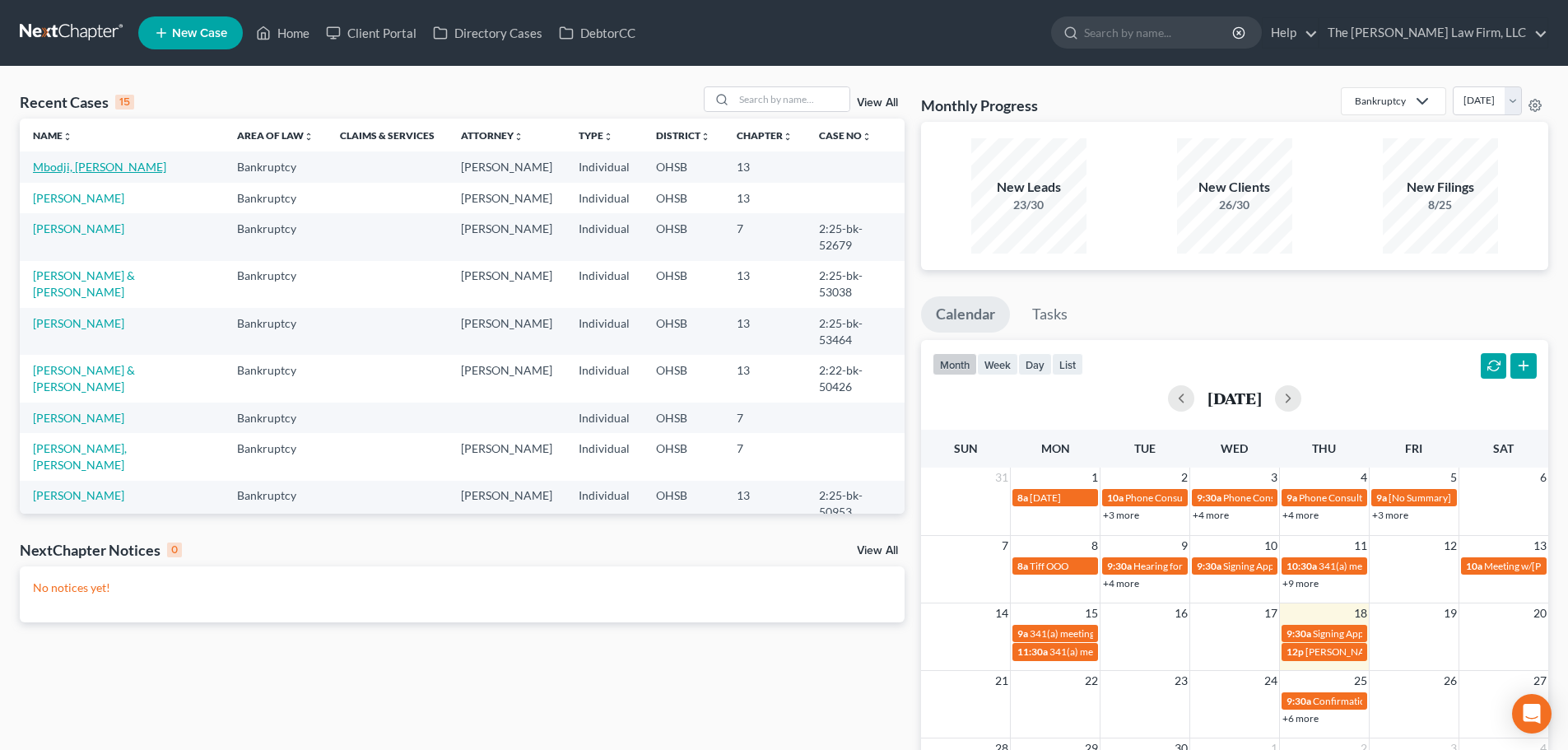
click at [75, 170] on link "Mbodji, [PERSON_NAME]" at bounding box center [100, 166] width 133 height 14
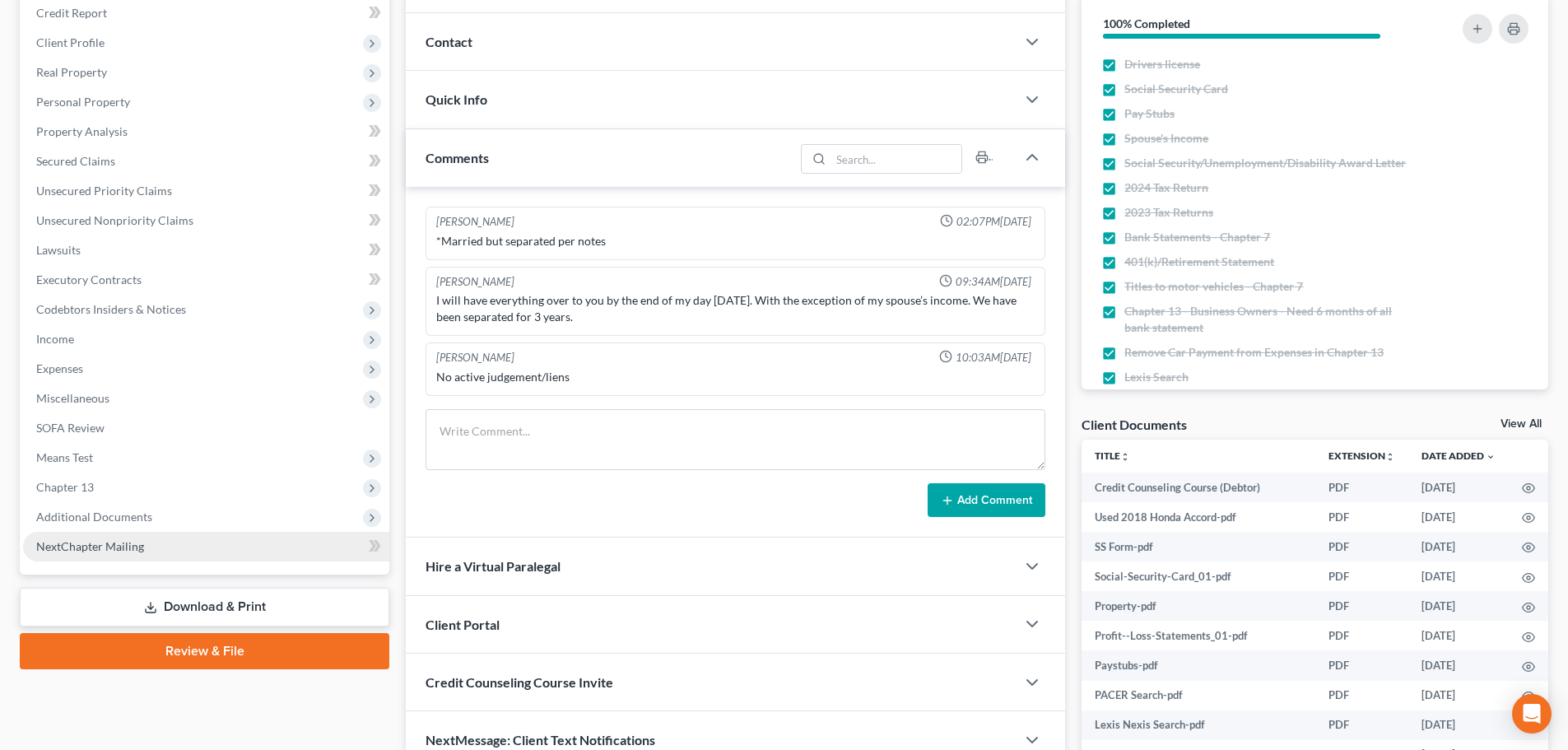
scroll to position [274, 0]
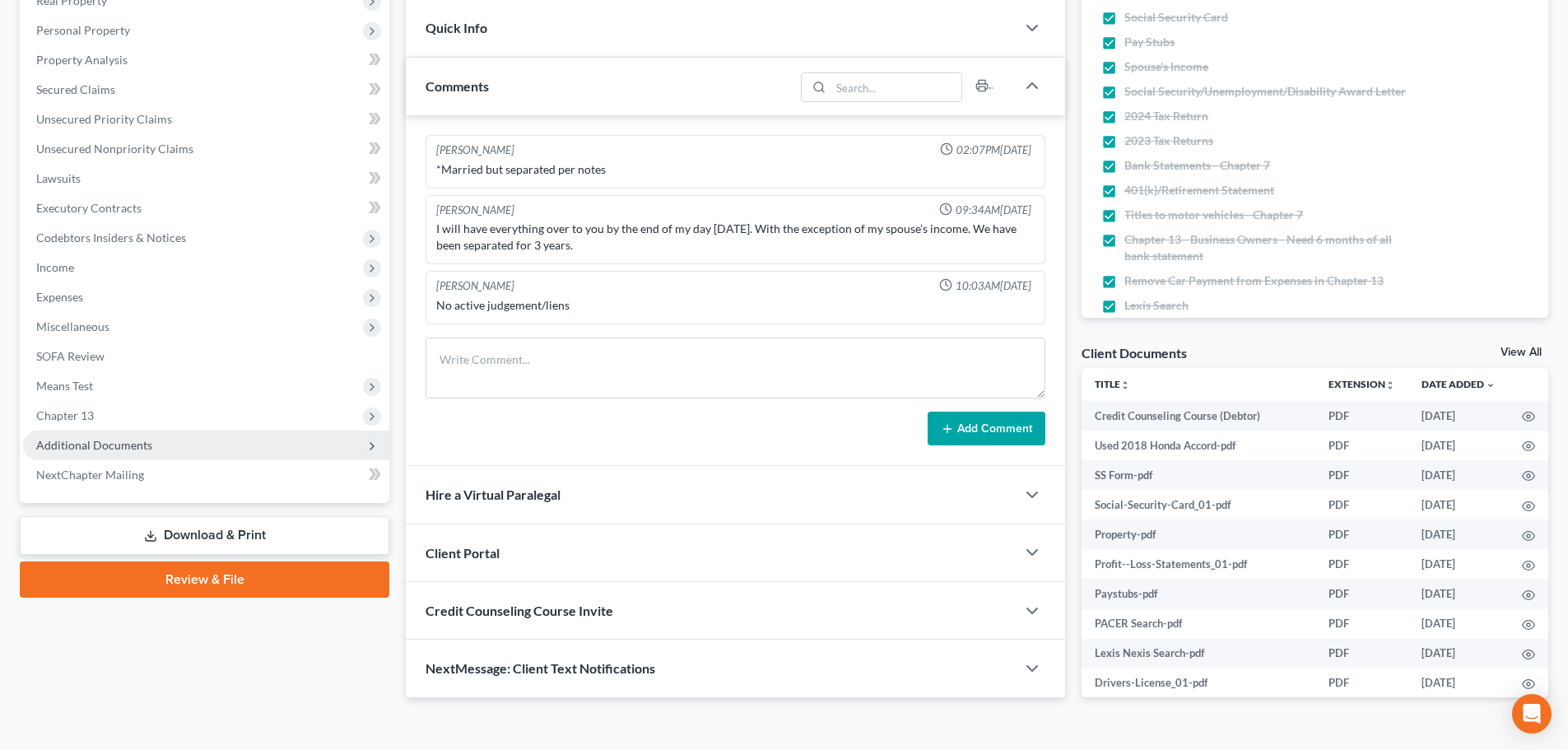
click at [132, 450] on span "Additional Documents" at bounding box center [94, 445] width 116 height 14
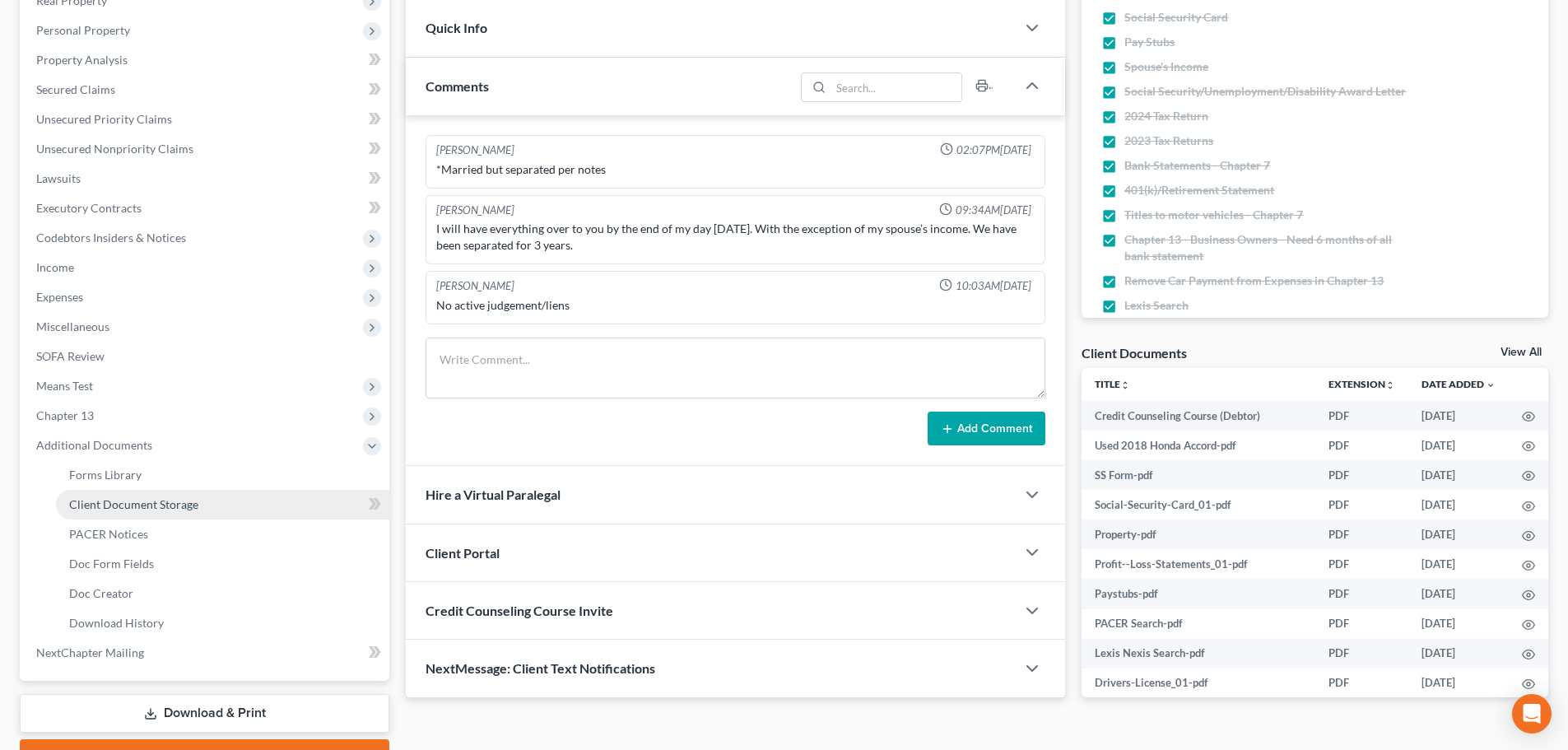
click at [154, 495] on link "Client Document Storage" at bounding box center [223, 504] width 334 height 30
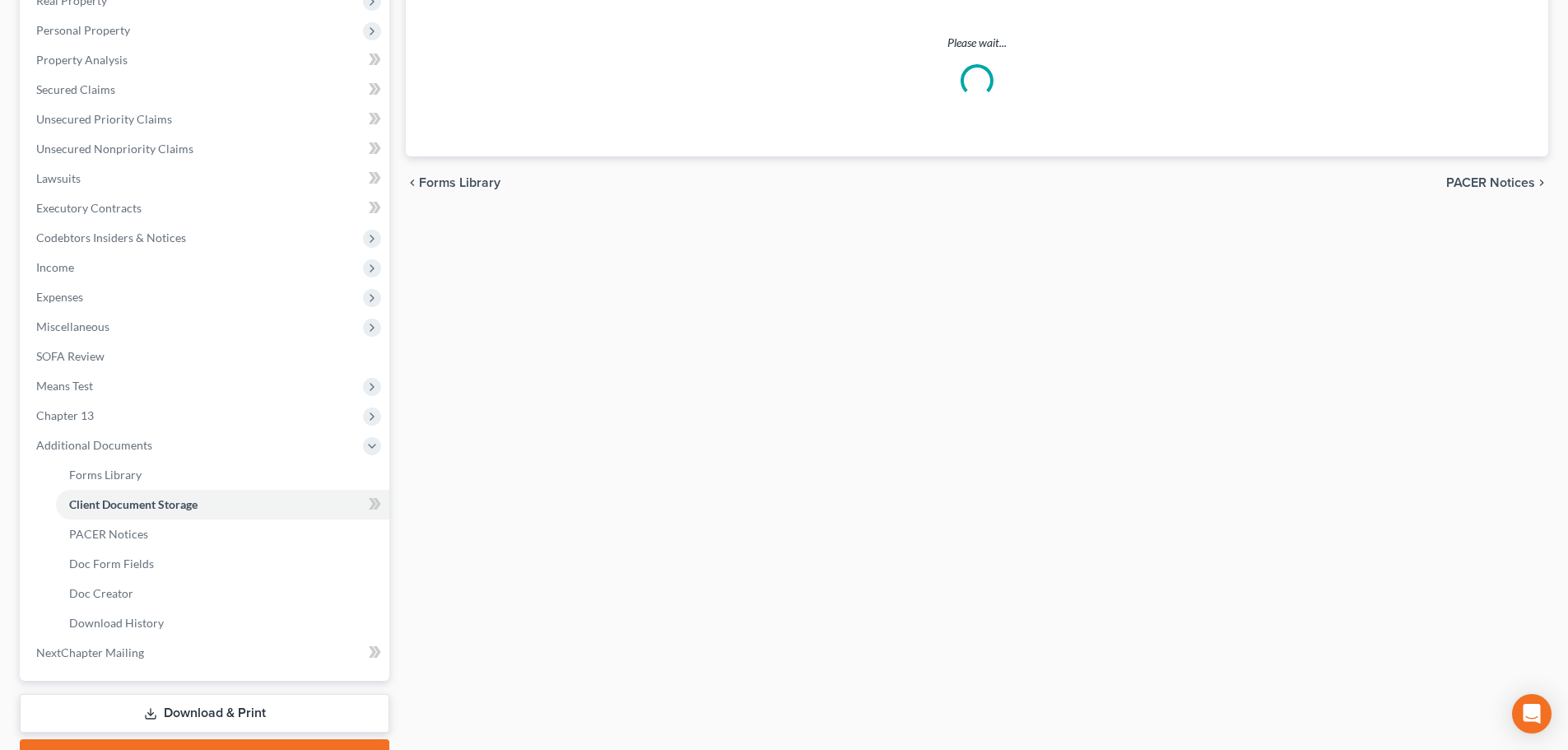
select select "52"
select select "61"
select select "7"
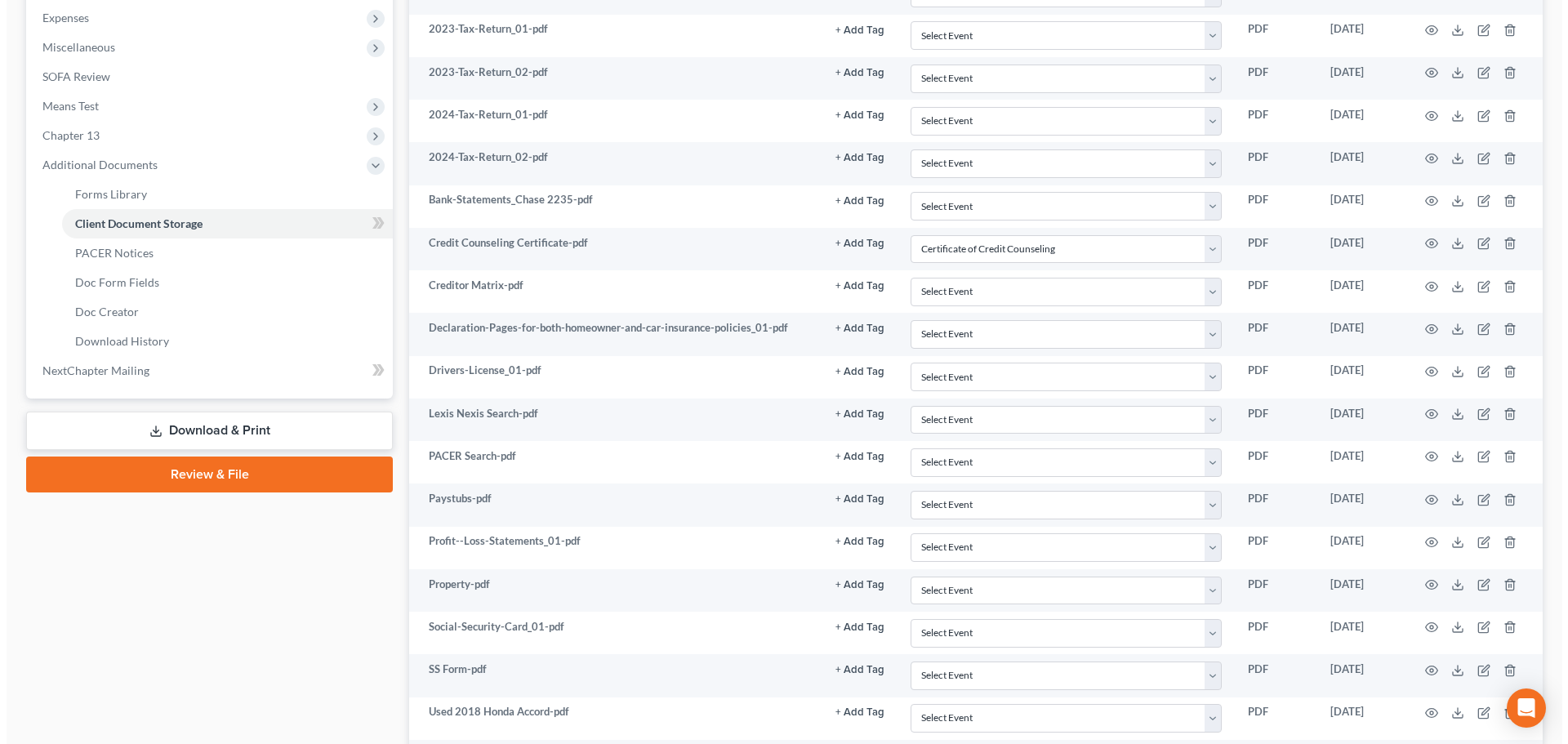
scroll to position [549, 0]
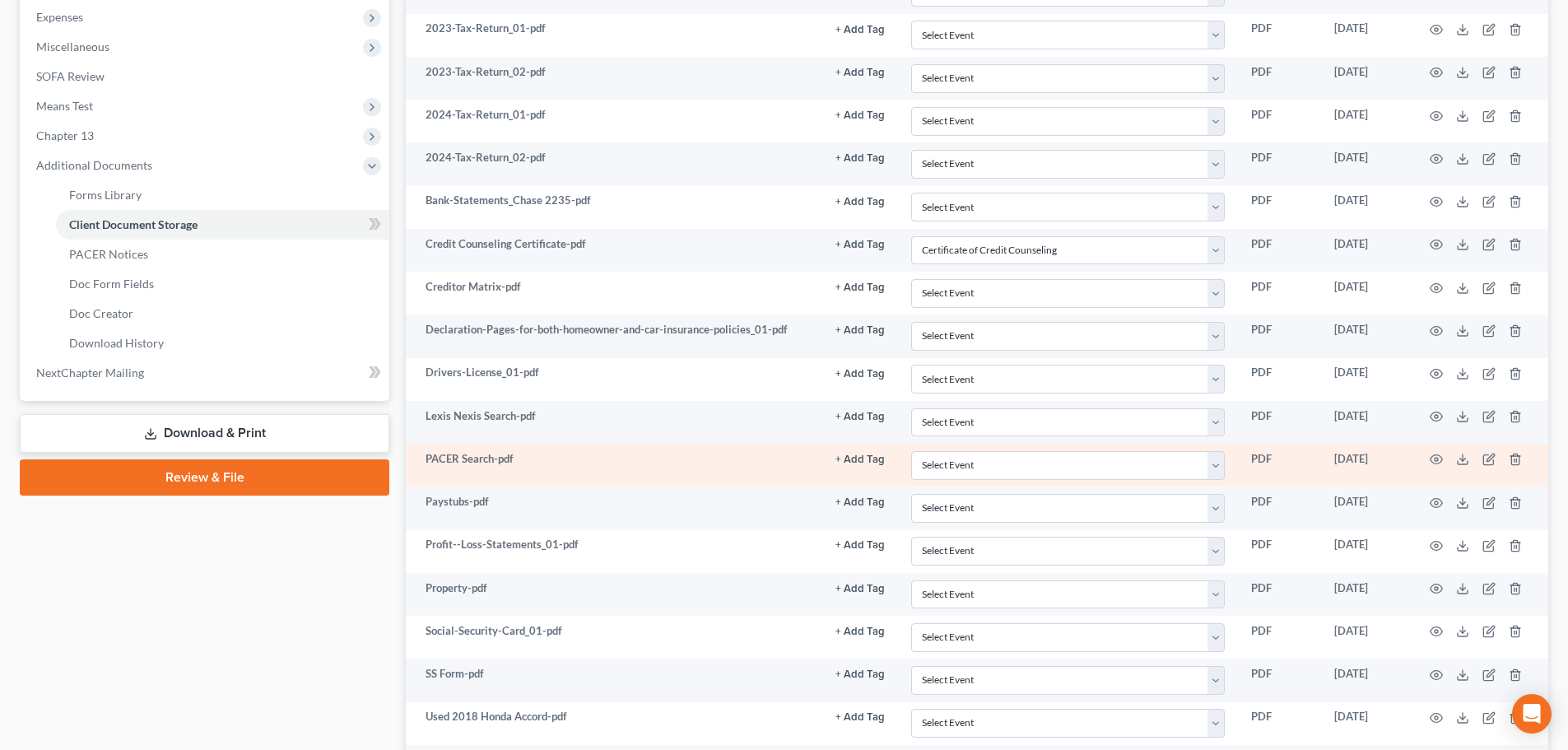
click at [1443, 462] on td at bounding box center [1478, 465] width 138 height 43
click at [1437, 458] on circle "button" at bounding box center [1436, 459] width 3 height 3
